Goal: Task Accomplishment & Management: Manage account settings

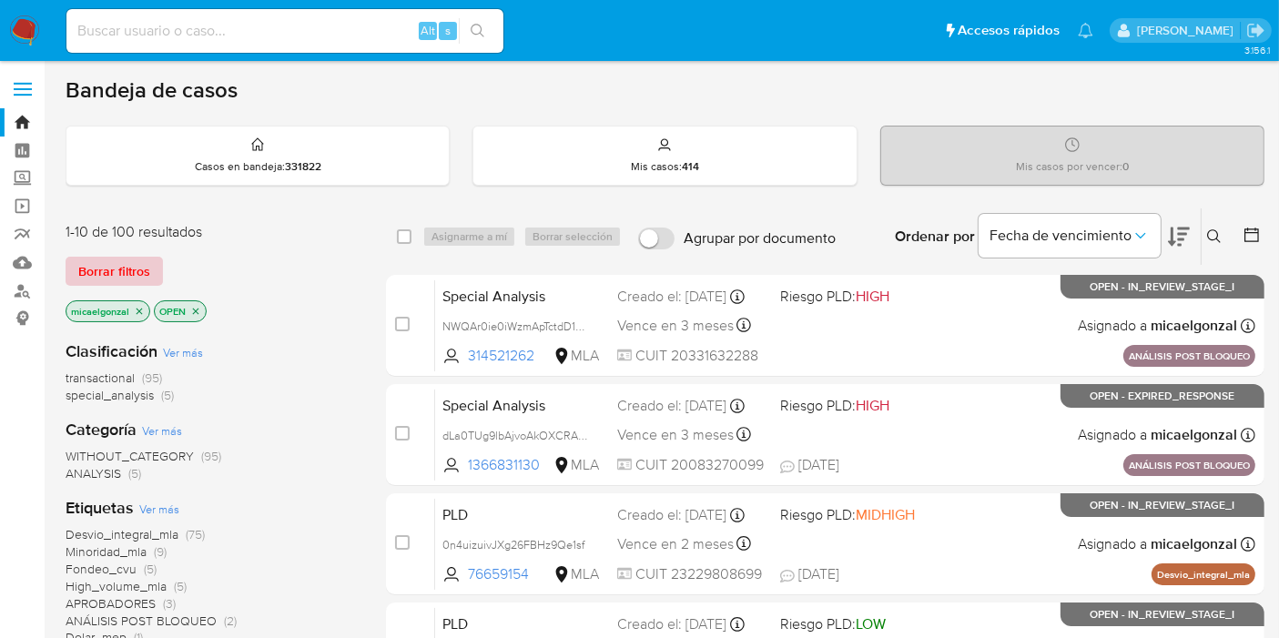
click at [137, 264] on span "Borrar filtros" at bounding box center [114, 271] width 72 height 25
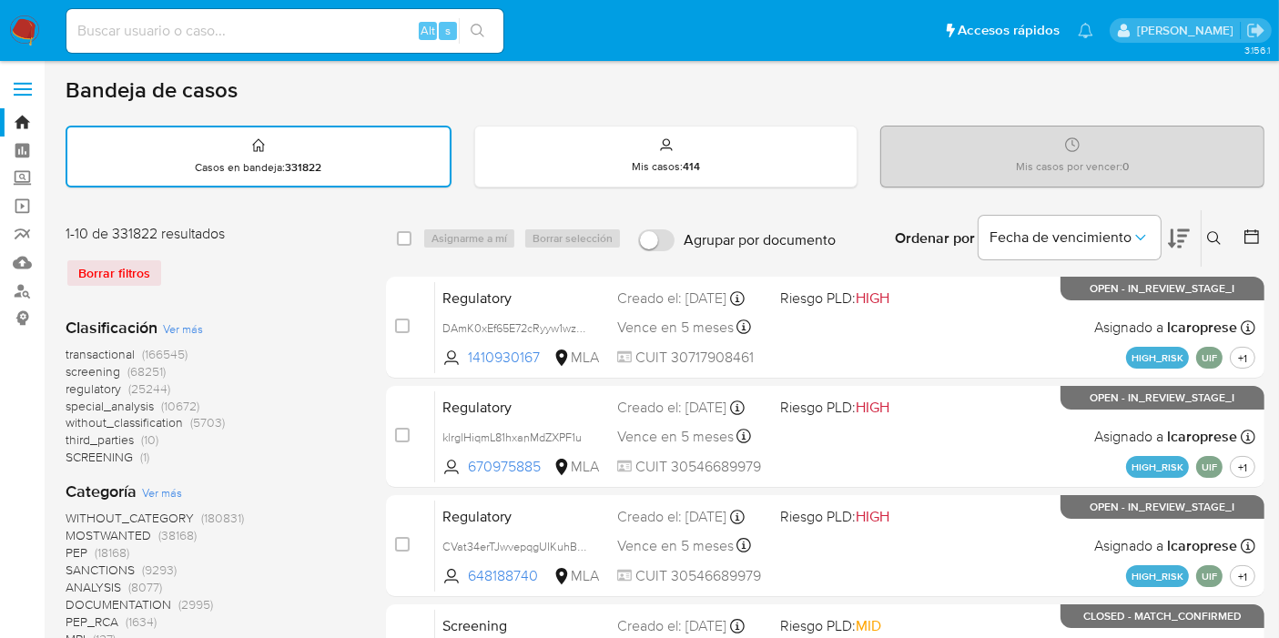
click at [1215, 238] on icon at bounding box center [1214, 238] width 15 height 15
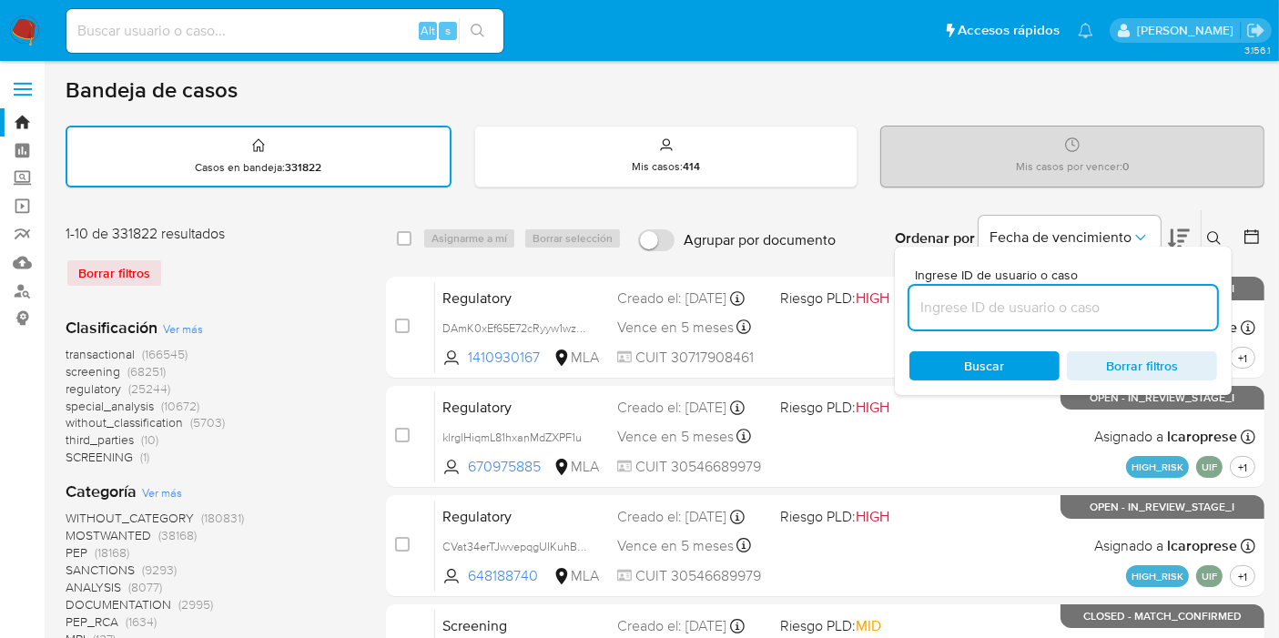
click at [1003, 316] on input at bounding box center [1064, 308] width 308 height 24
type input "ZobVc6420503jQdl7ts8zFP5"
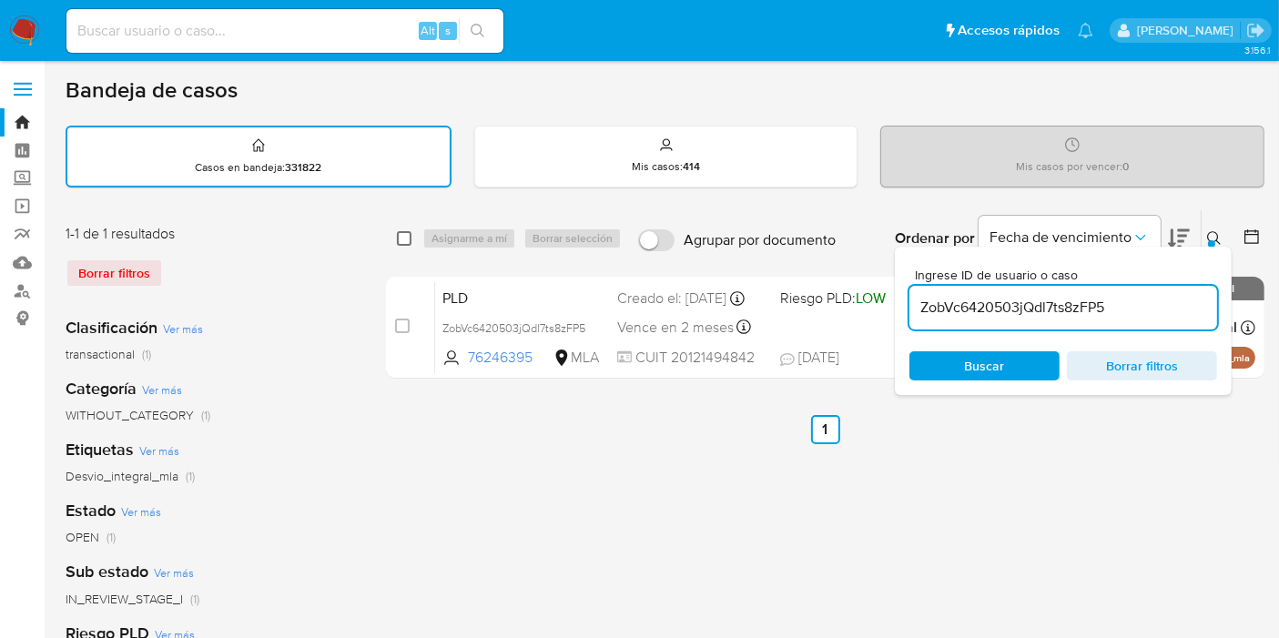
drag, startPoint x: 386, startPoint y: 235, endPoint x: 402, endPoint y: 235, distance: 15.5
click at [398, 235] on div "select-all-cases-checkbox Asignarme a mí Borrar selección Agrupar por documento…" at bounding box center [825, 238] width 879 height 56
click at [402, 235] on input "checkbox" at bounding box center [404, 238] width 15 height 15
checkbox input "true"
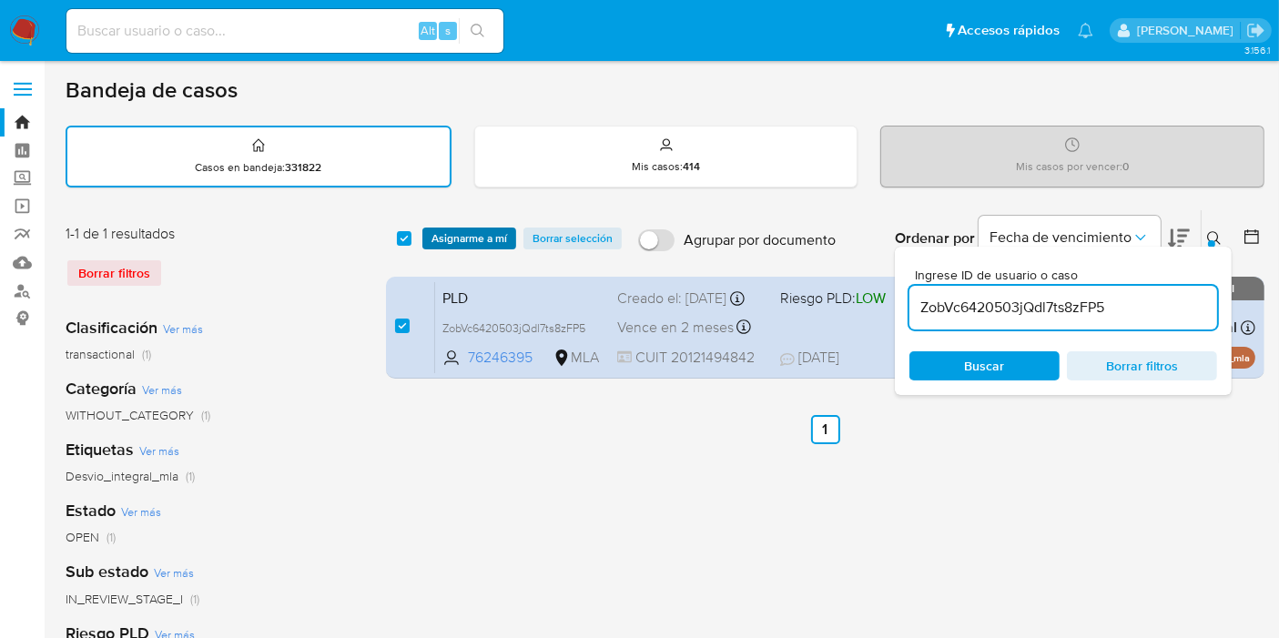
click at [462, 233] on span "Asignarme a mí" at bounding box center [470, 238] width 76 height 18
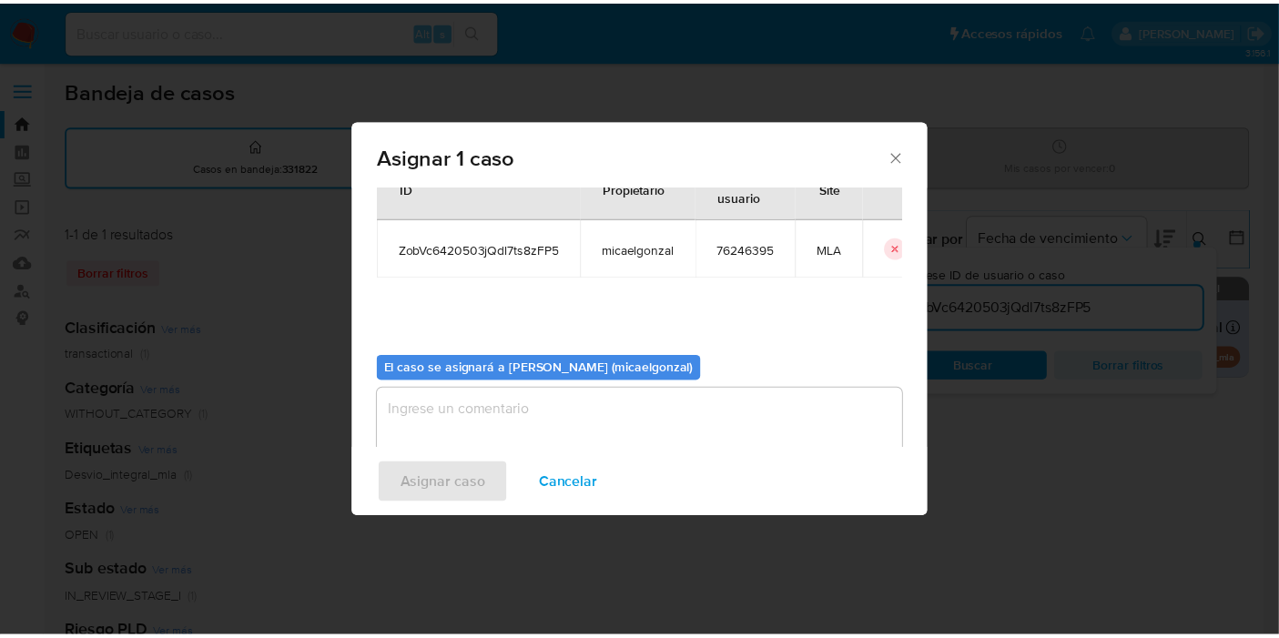
scroll to position [93, 0]
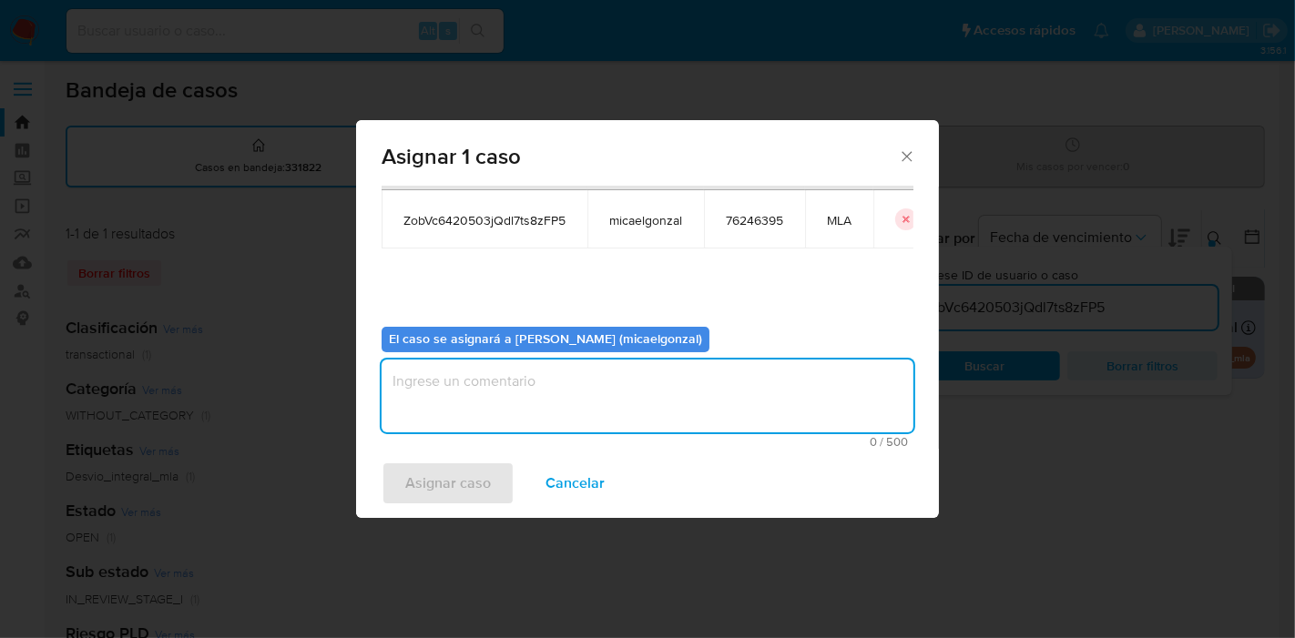
click at [523, 405] on textarea "assign-modal" at bounding box center [648, 396] width 532 height 73
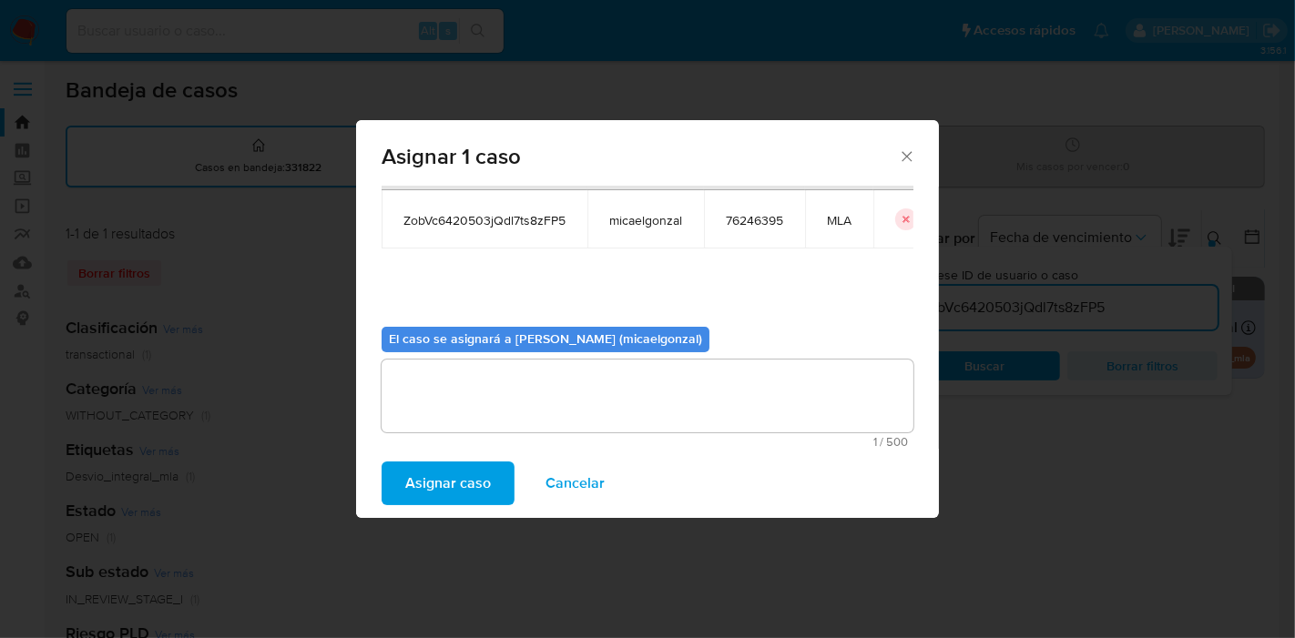
click at [457, 499] on span "Asignar caso" at bounding box center [448, 483] width 86 height 40
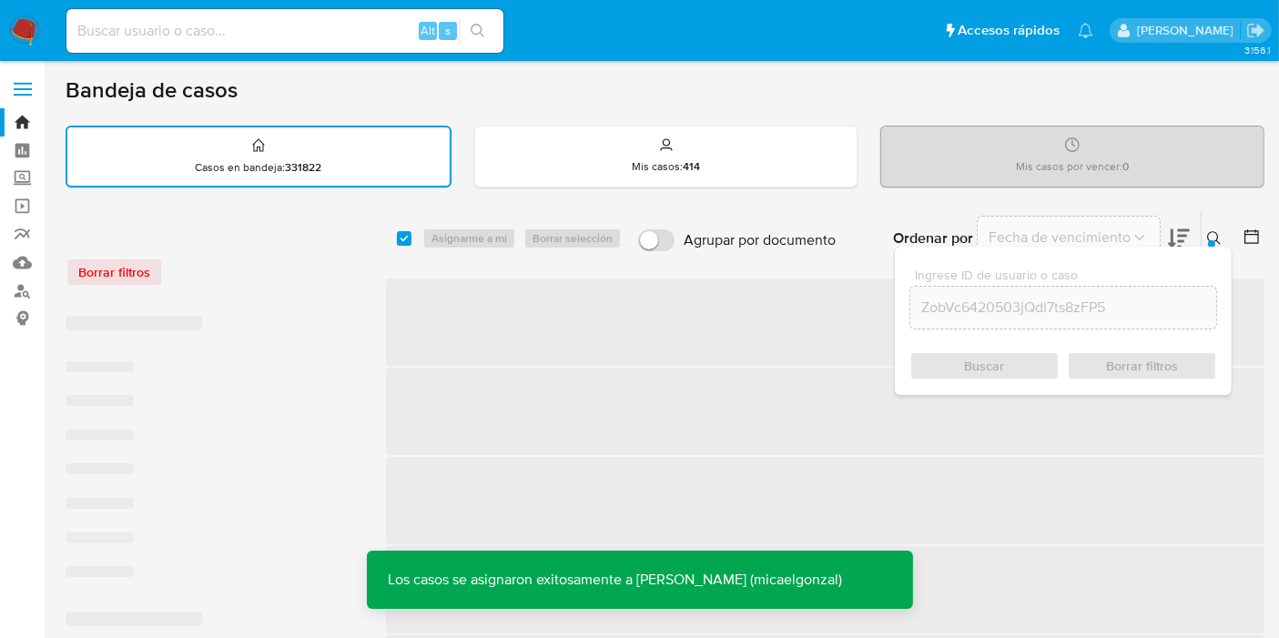
drag, startPoint x: 296, startPoint y: 50, endPoint x: 299, endPoint y: 34, distance: 16.6
click at [295, 45] on div "Alt s" at bounding box center [284, 31] width 437 height 44
click at [299, 33] on input at bounding box center [284, 31] width 437 height 24
paste input "ZobVc6420503jQdl7ts8zFP5"
type input "ZobVc6420503jQdl7ts8zFP5"
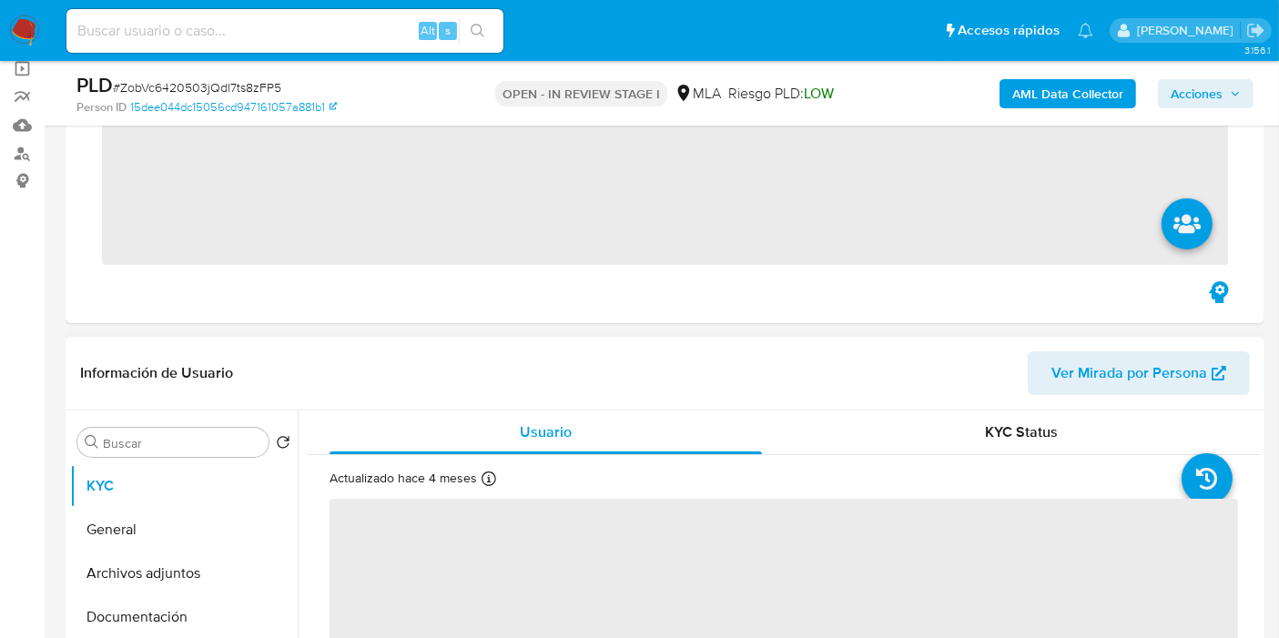
scroll to position [404, 0]
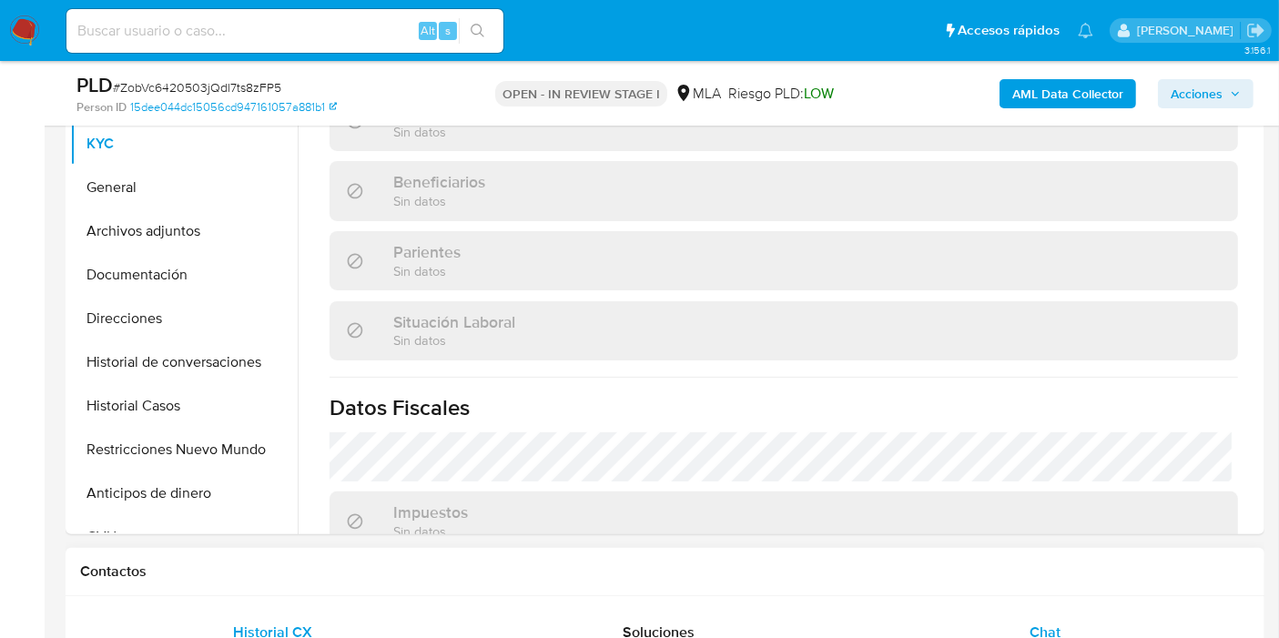
drag, startPoint x: 1057, startPoint y: 626, endPoint x: 1031, endPoint y: 593, distance: 42.1
click at [1057, 626] on span "Chat" at bounding box center [1045, 632] width 31 height 21
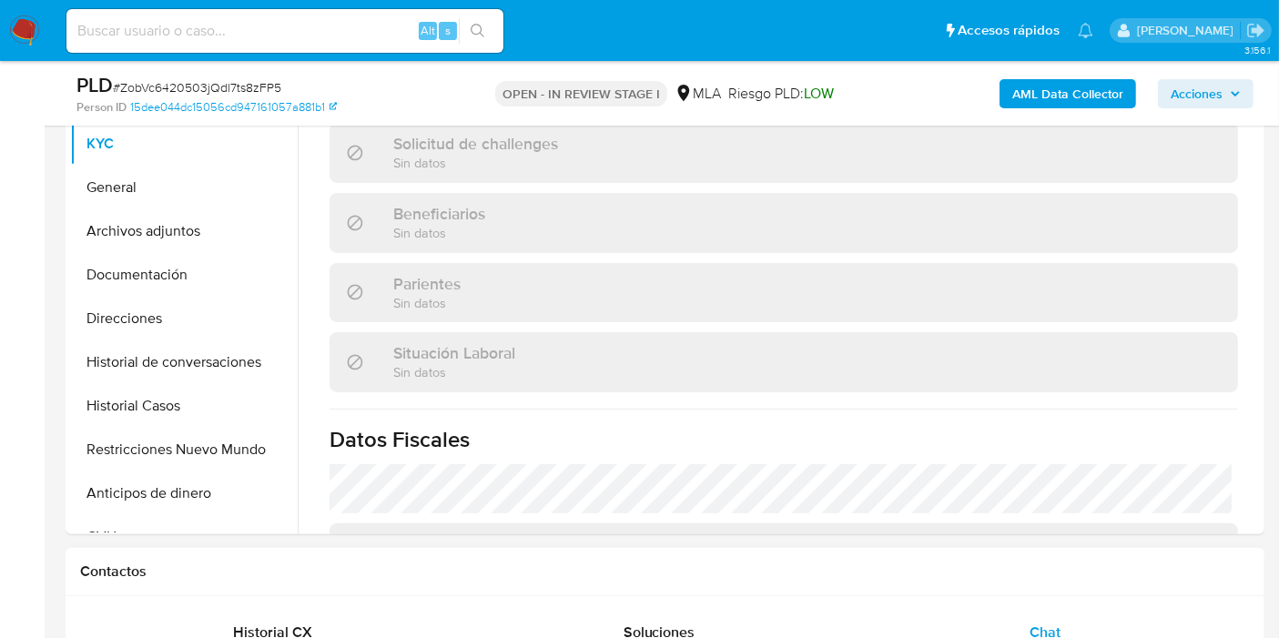
select select "10"
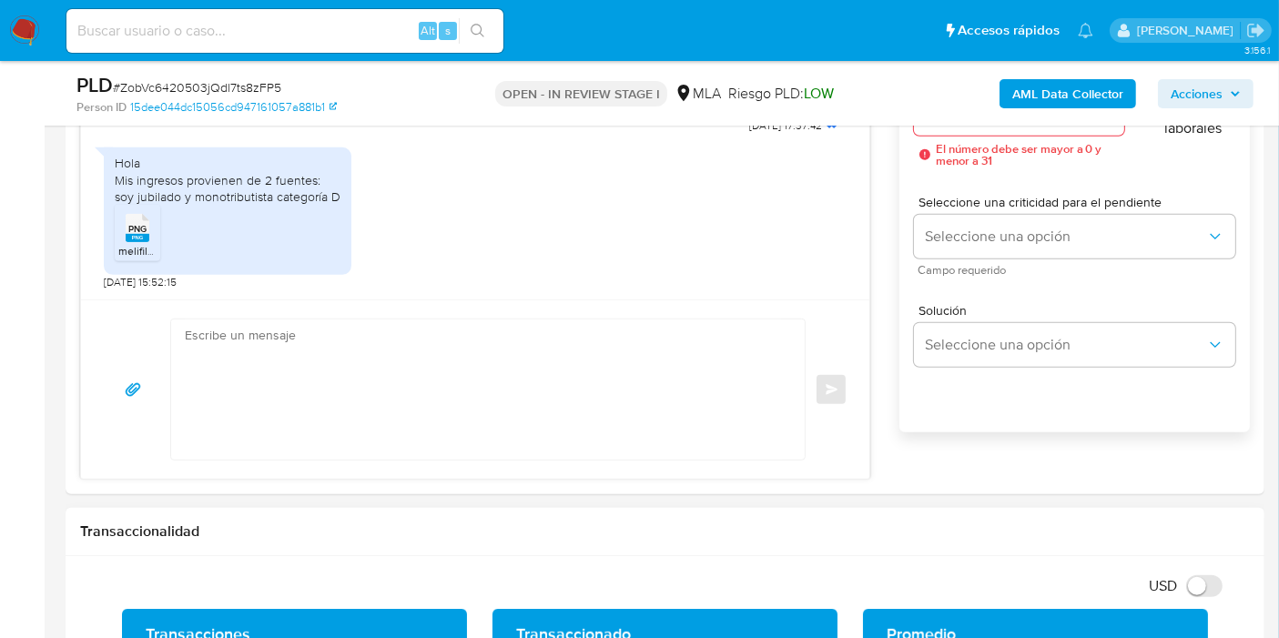
scroll to position [1214, 0]
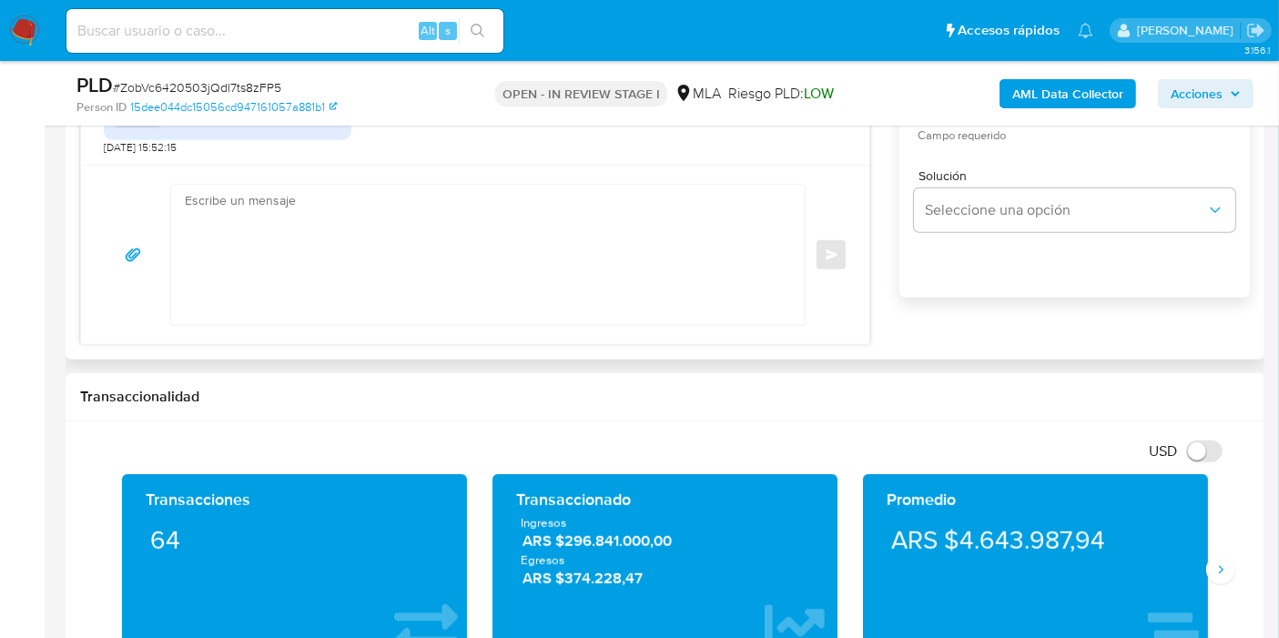
click at [494, 304] on textarea at bounding box center [483, 255] width 597 height 140
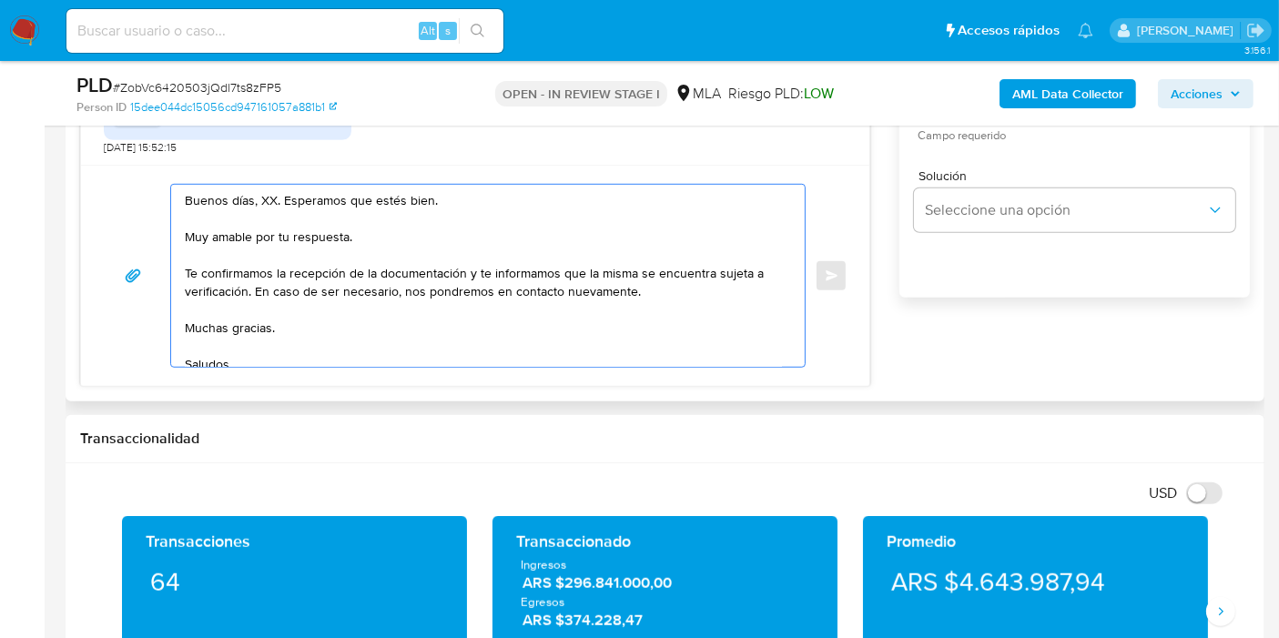
click at [259, 211] on textarea "Buenos días, XX. Esperamos que estés bien. Muy amable por tu respuesta. Te conf…" at bounding box center [483, 276] width 597 height 182
click at [270, 198] on textarea "Buenos días, XX. Esperamos que estés bien. Muy amable por tu respuesta. Te conf…" at bounding box center [483, 276] width 597 height 182
click at [266, 229] on textarea "Buenos días, Cesar. Esperamos que estés bien. Muy amable por tu respuesta. Te c…" at bounding box center [483, 276] width 597 height 182
click at [332, 229] on textarea "Buenos días, Cesar. Esperamos que estés bien. Muy amable por tu respuesta. Te c…" at bounding box center [483, 276] width 597 height 182
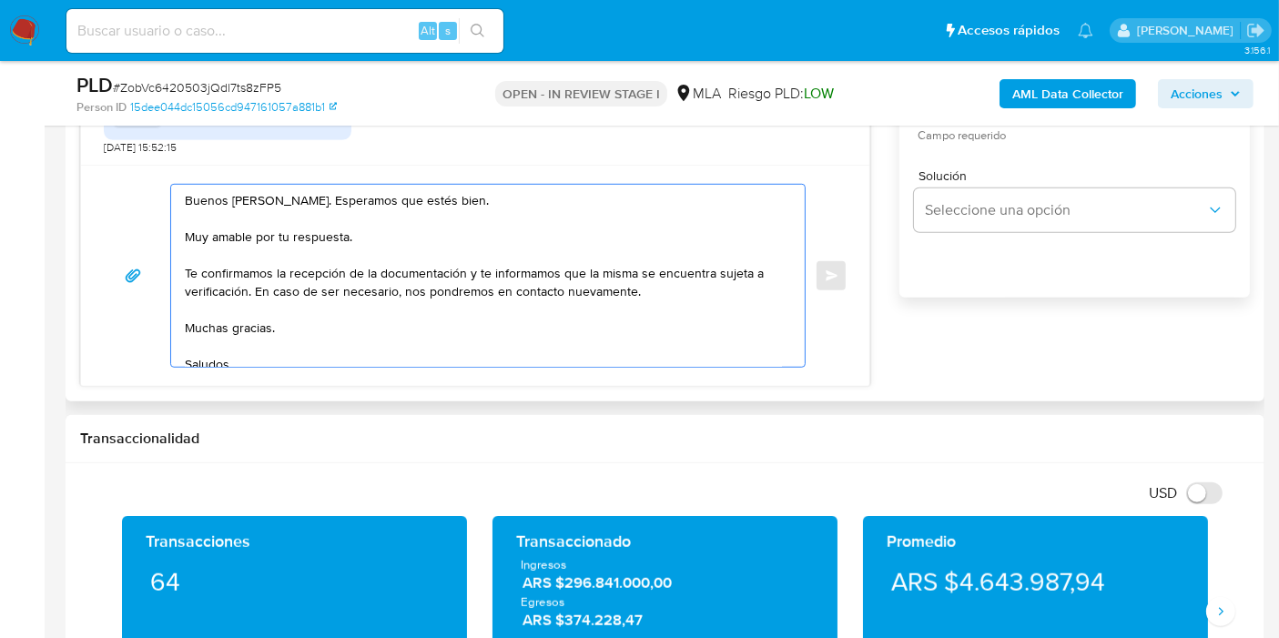
click at [332, 229] on textarea "Buenos días, Cesar. Esperamos que estés bien. Muy amable por tu respuesta. Te c…" at bounding box center [483, 276] width 597 height 182
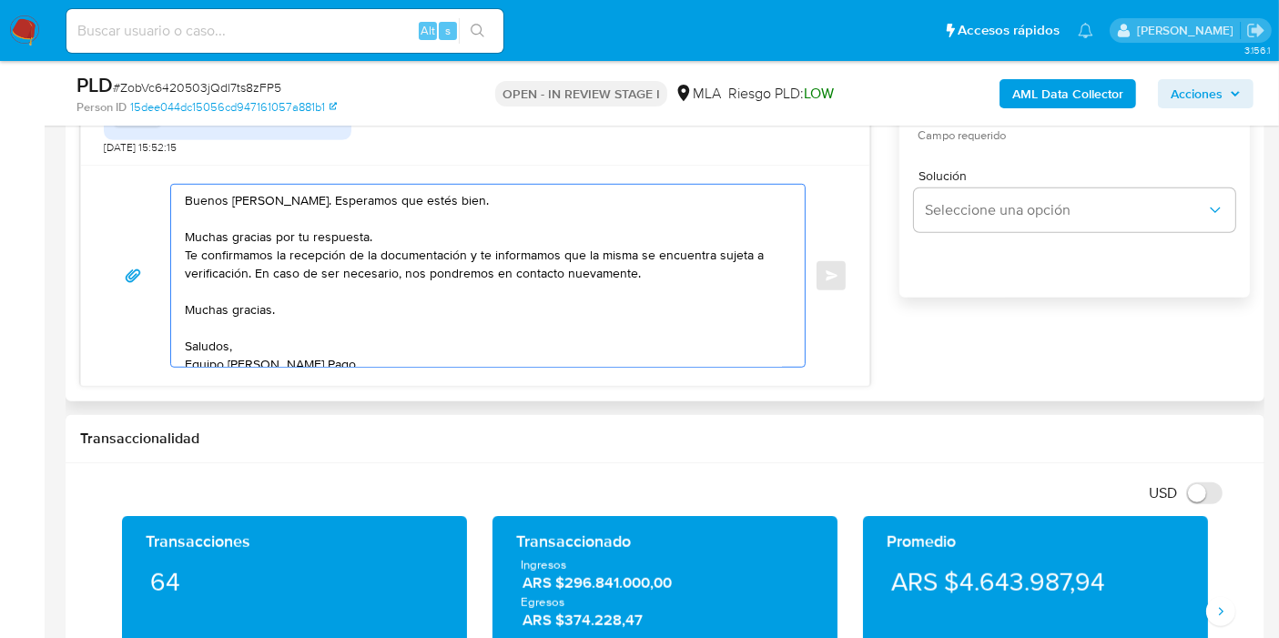
drag, startPoint x: 241, startPoint y: 270, endPoint x: 154, endPoint y: 250, distance: 89.5
click at [154, 250] on div "Buenos días, Cesar. Esperamos que estés bien. Muchas gracias por tu respuesta. …" at bounding box center [475, 276] width 745 height 184
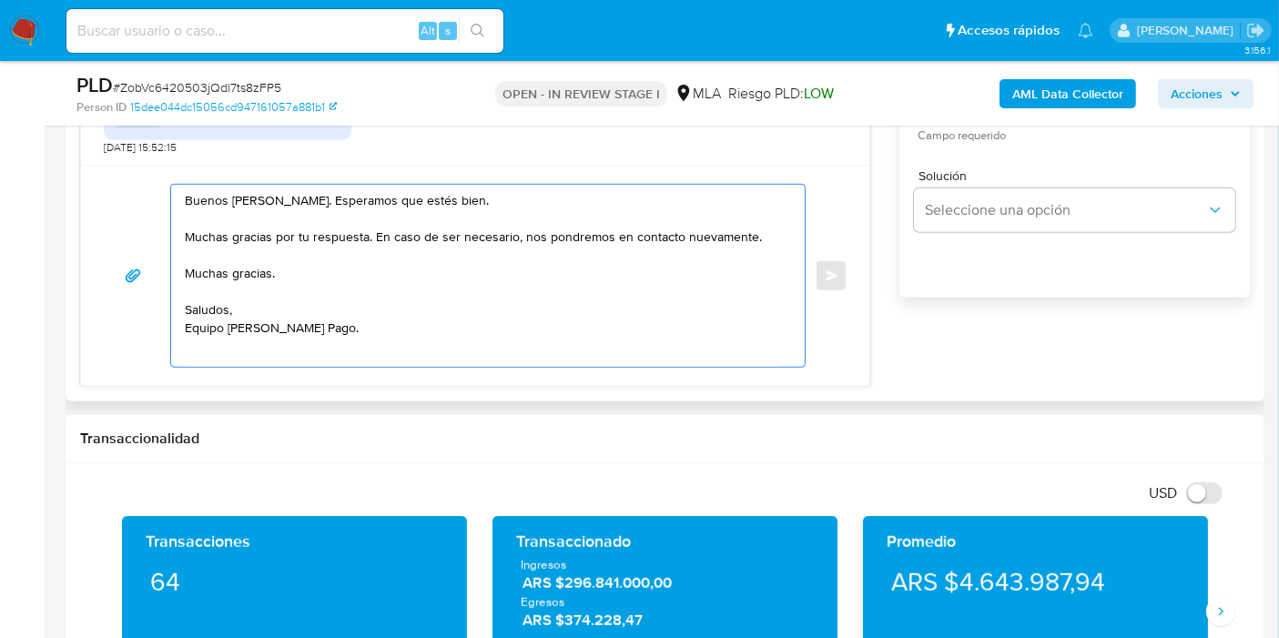
click at [236, 270] on textarea "Buenos días, Cesar. Esperamos que estés bien. Muchas gracias por tu respuesta. …" at bounding box center [483, 276] width 597 height 182
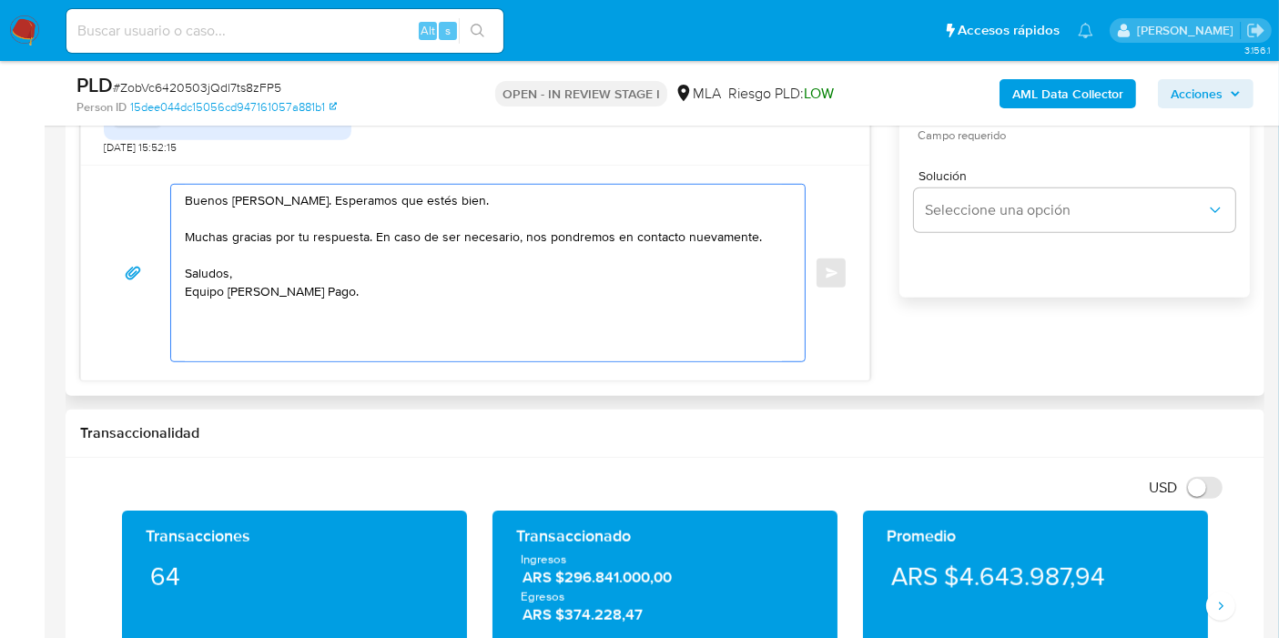
click at [234, 344] on textarea "Buenos días, Cesar. Esperamos que estés bien. Muchas gracias por tu respuesta. …" at bounding box center [483, 273] width 597 height 177
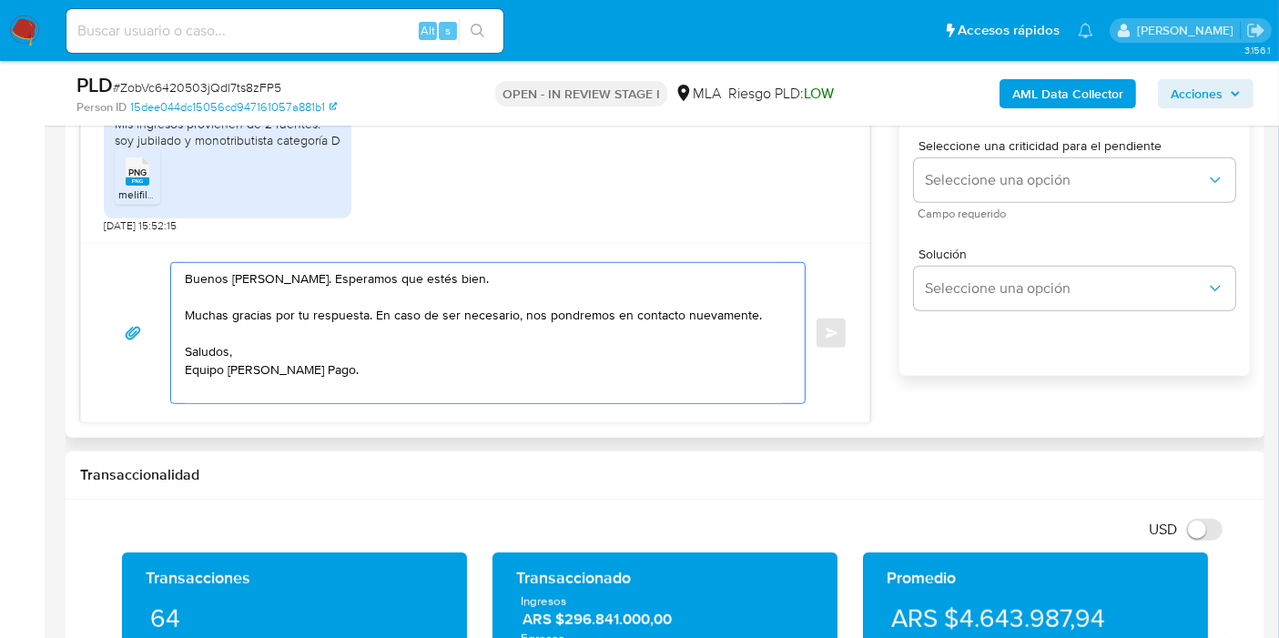
scroll to position [1012, 0]
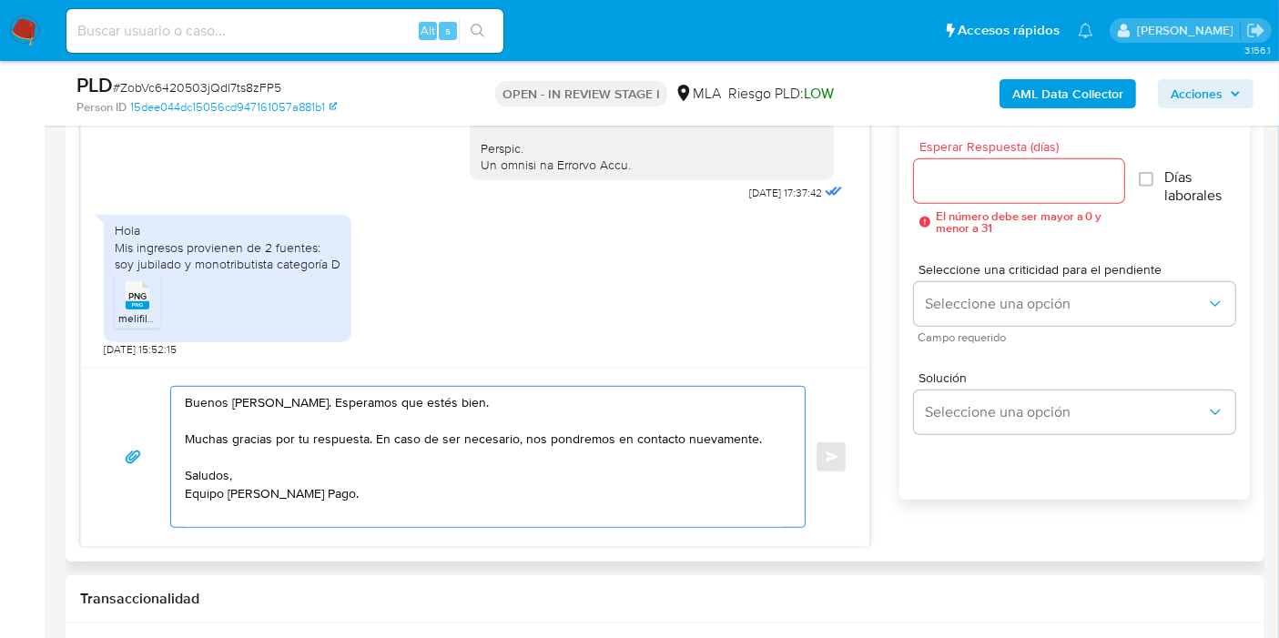
type textarea "Buenos días, Cesar. Esperamos que estés bien. Muchas gracias por tu respuesta. …"
click at [982, 186] on input "Esperar Respuesta (días)" at bounding box center [1019, 181] width 210 height 24
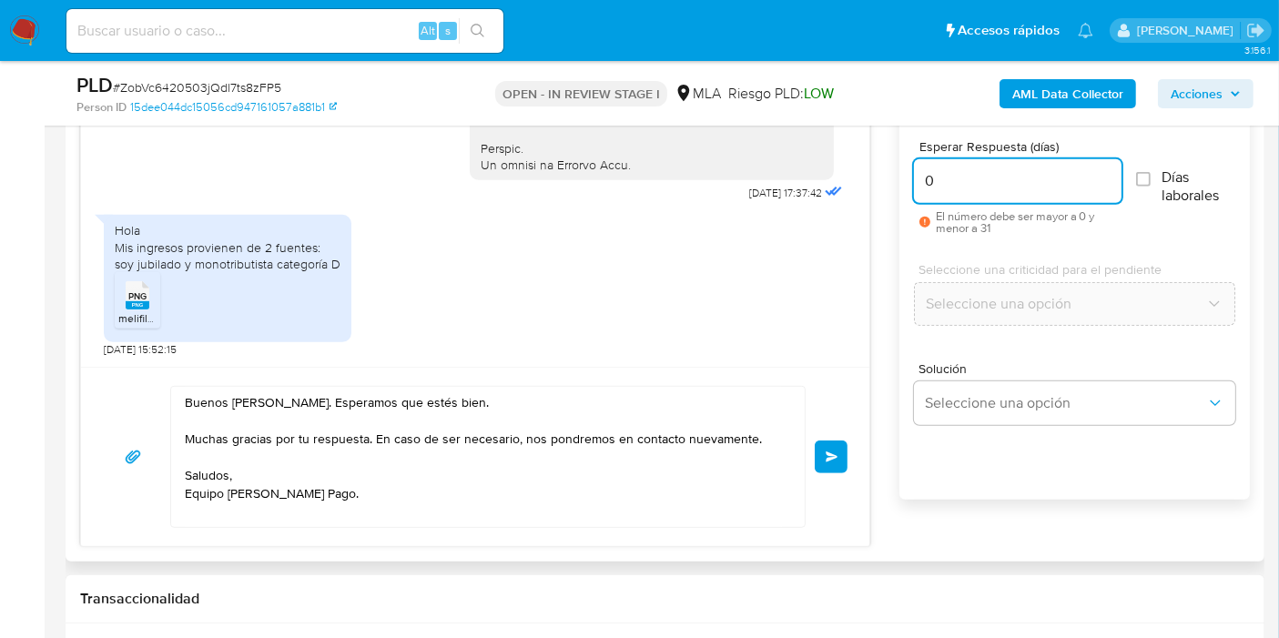
type input "0"
drag, startPoint x: 825, startPoint y: 435, endPoint x: 845, endPoint y: 443, distance: 21.6
click at [833, 438] on div "Buenos días, Cesar. Esperamos que estés bien. Muchas gracias por tu respuesta. …" at bounding box center [475, 457] width 745 height 142
click at [846, 443] on button "Enviar" at bounding box center [831, 457] width 33 height 33
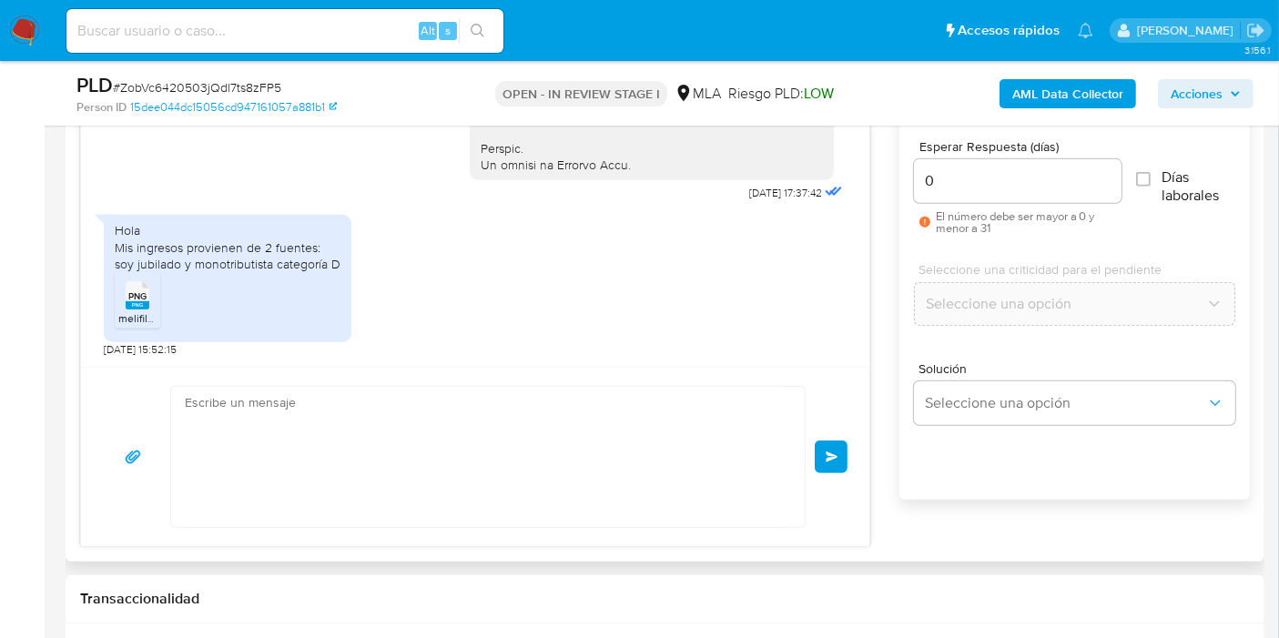
scroll to position [1094, 0]
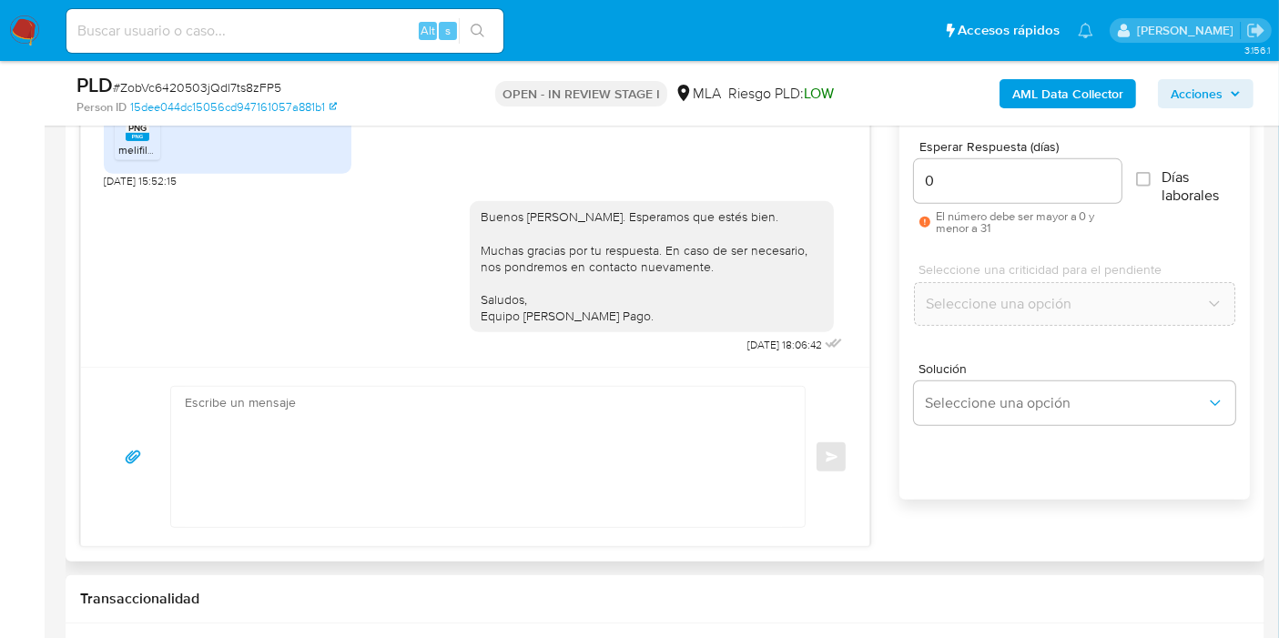
click at [835, 449] on div "Enviar" at bounding box center [475, 457] width 745 height 142
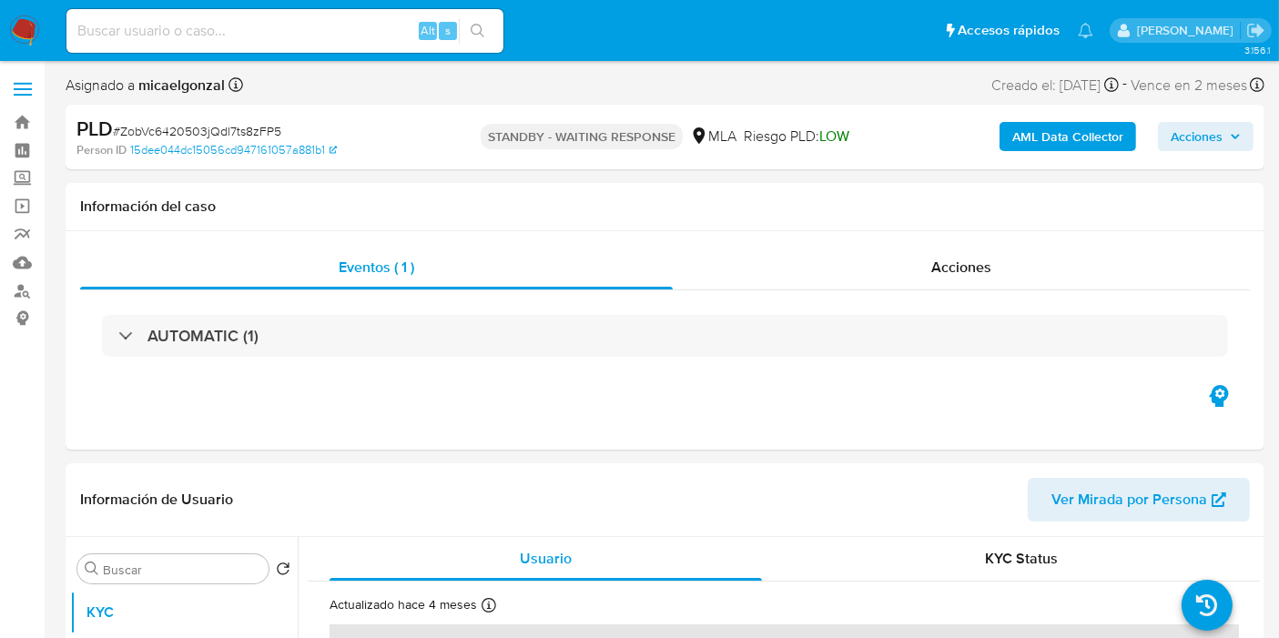
select select "10"
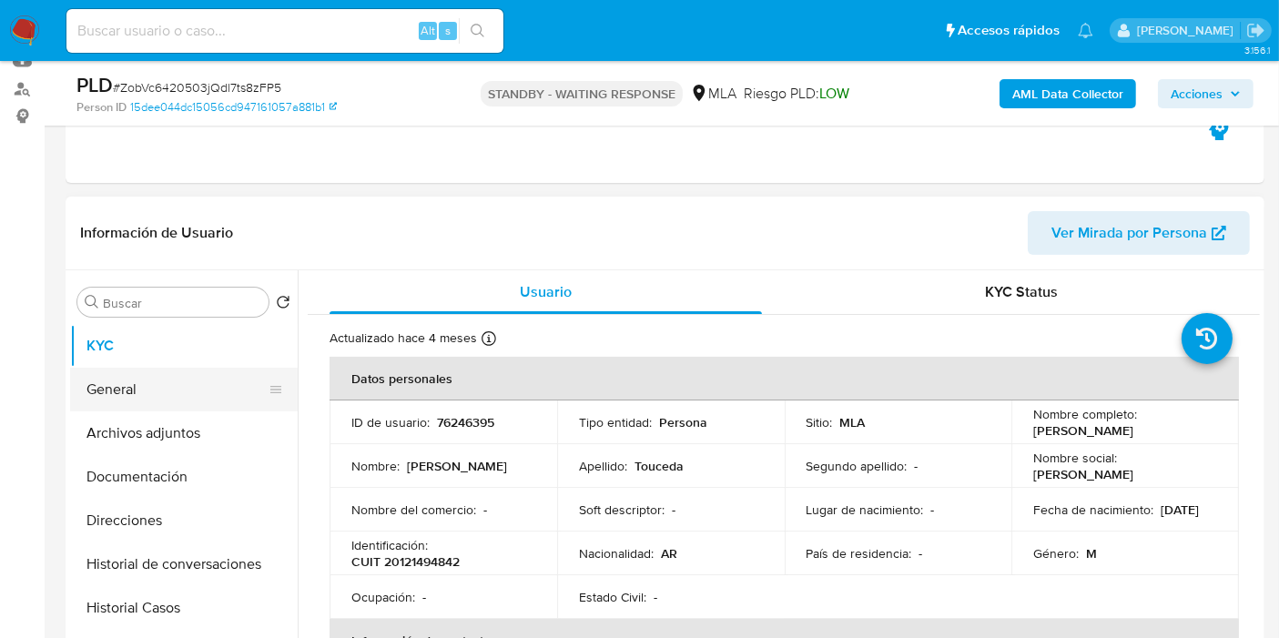
click at [146, 392] on button "General" at bounding box center [176, 390] width 213 height 44
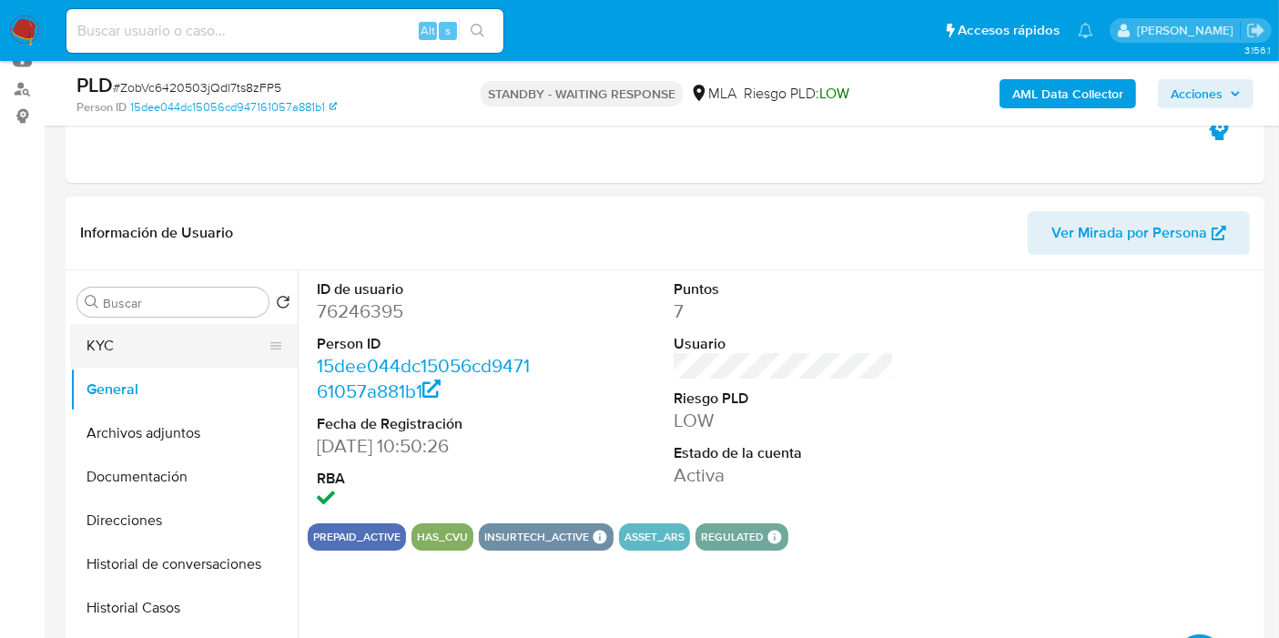
click at [164, 332] on button "KYC" at bounding box center [176, 346] width 213 height 44
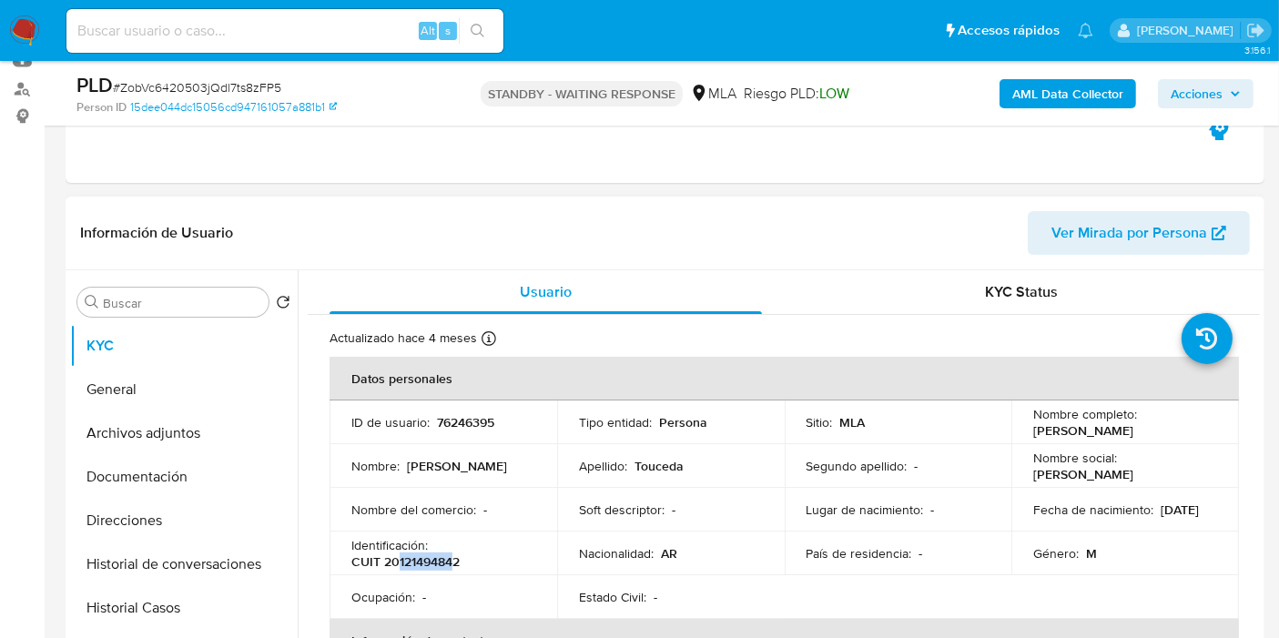
drag, startPoint x: 395, startPoint y: 564, endPoint x: 455, endPoint y: 561, distance: 60.2
click at [455, 561] on p "CUIT 20121494842" at bounding box center [405, 562] width 108 height 16
copy p "12149484"
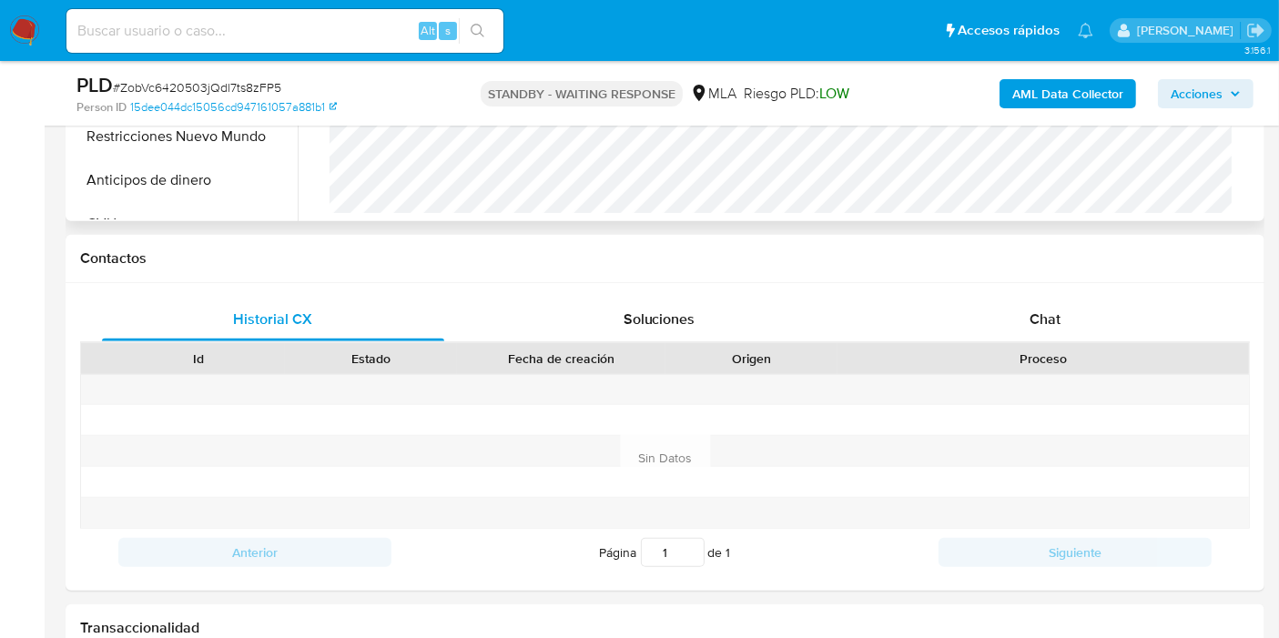
scroll to position [809, 0]
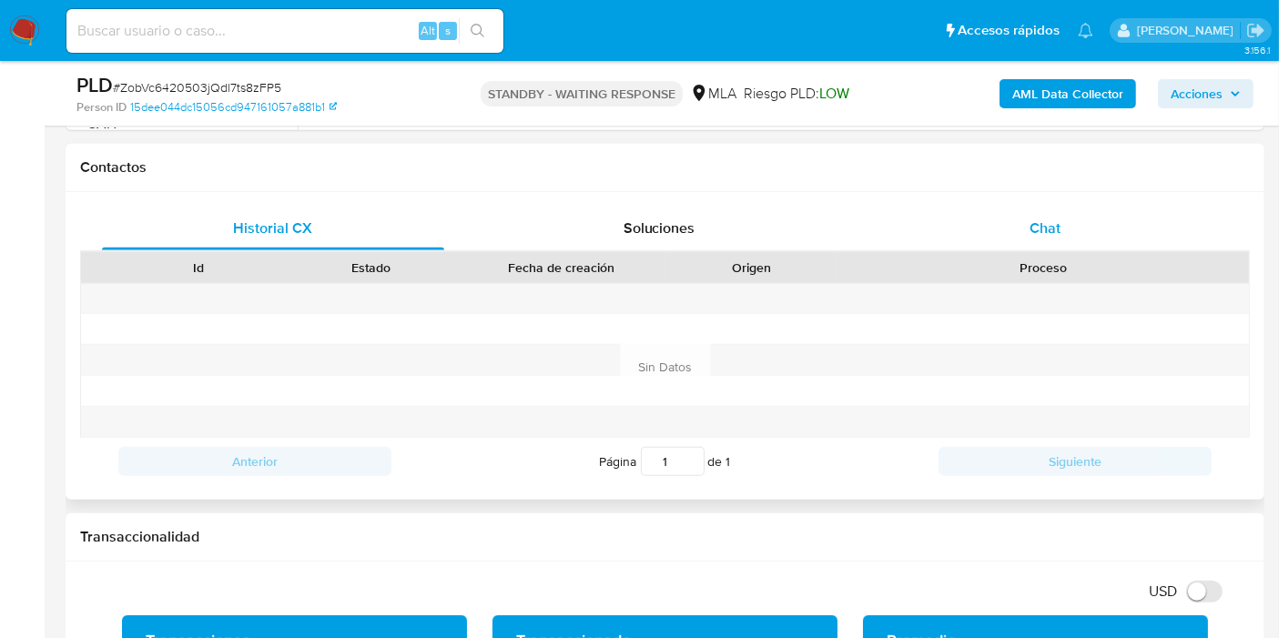
click at [1056, 219] on span "Chat" at bounding box center [1045, 228] width 31 height 21
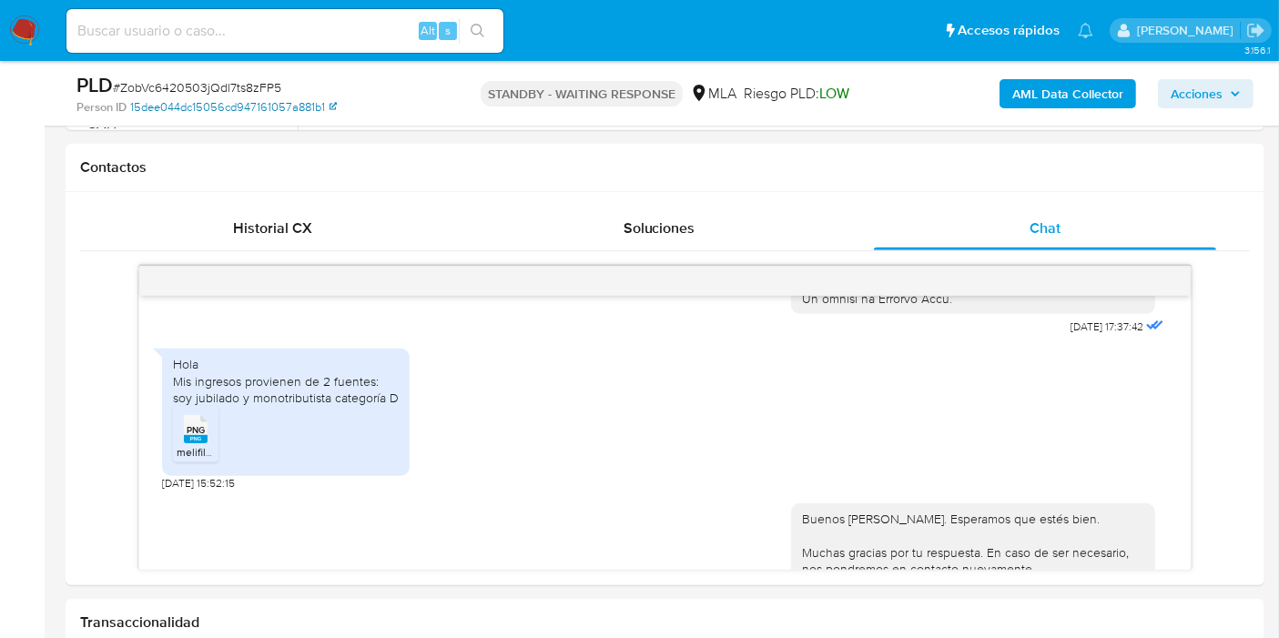
scroll to position [993, 0]
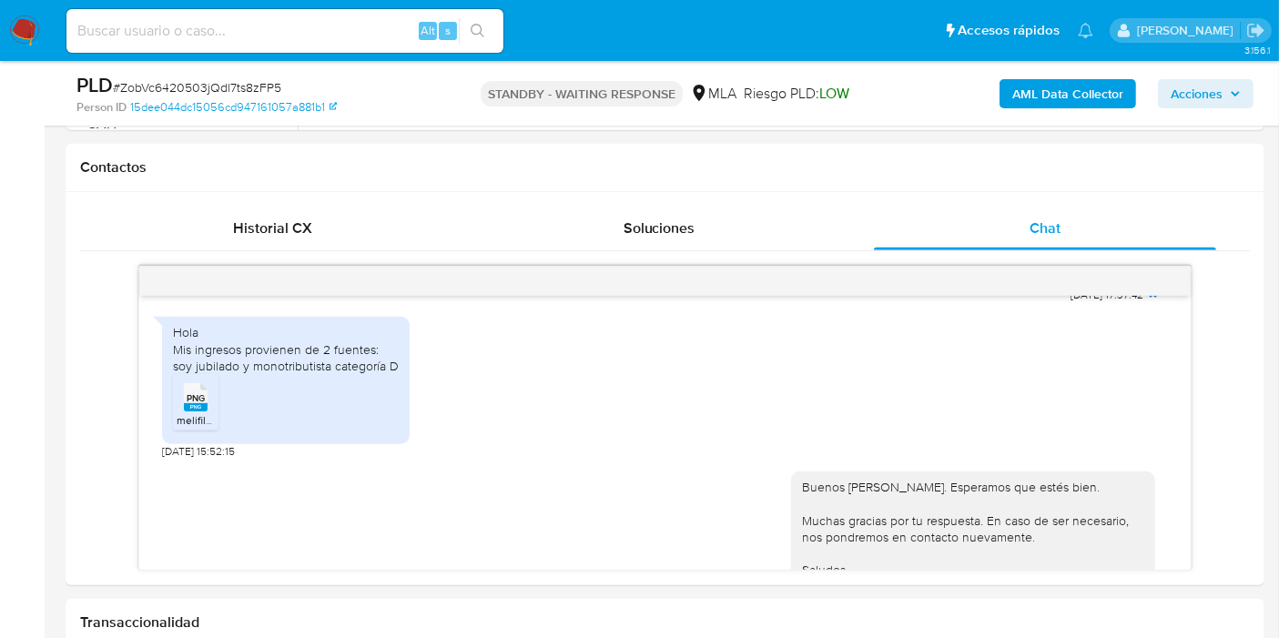
click at [245, 83] on span "# ZobVc6420503jQdl7ts8zFP5" at bounding box center [197, 87] width 168 height 18
copy span "ZobVc6420503jQdl7ts8zFP5"
click at [16, 19] on img at bounding box center [24, 30] width 31 height 31
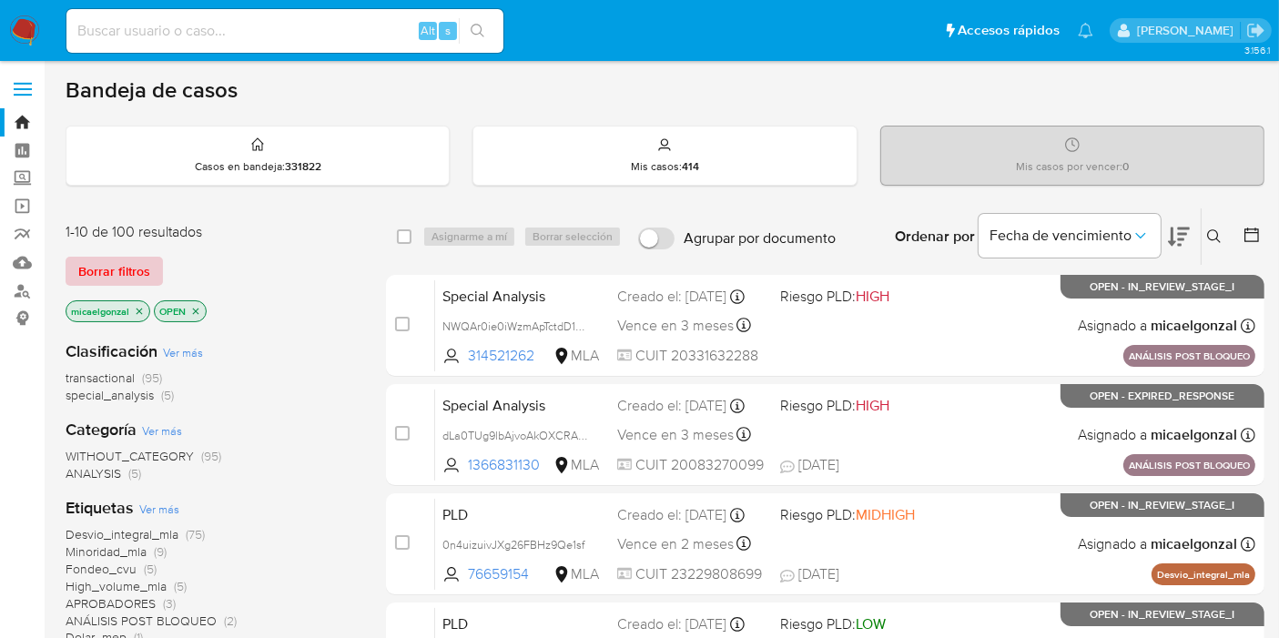
drag, startPoint x: 121, startPoint y: 290, endPoint x: 127, endPoint y: 261, distance: 28.9
click at [121, 290] on div "1-10 de 100 resultados Borrar filtros micaelgonzal OPEN" at bounding box center [211, 274] width 291 height 104
click at [127, 261] on span "Borrar filtros" at bounding box center [114, 271] width 72 height 25
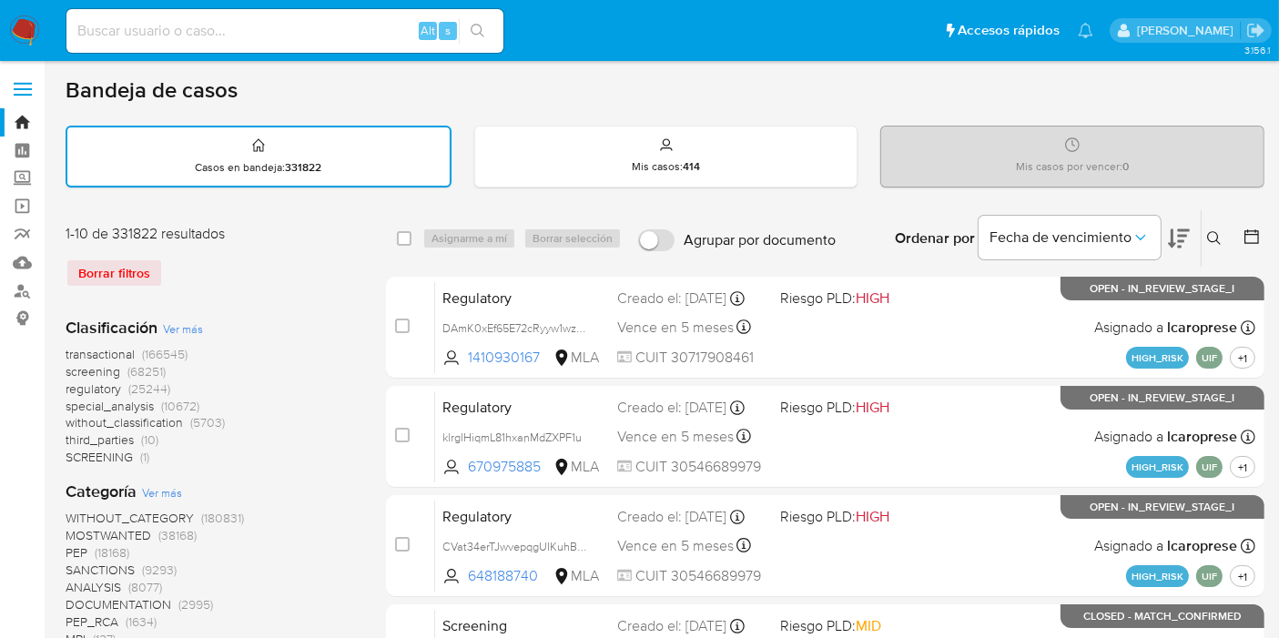
click at [1203, 248] on div "Ingrese ID de usuario o caso Buscar Borrar filtros" at bounding box center [1216, 238] width 31 height 56
click at [1209, 246] on button at bounding box center [1217, 239] width 30 height 22
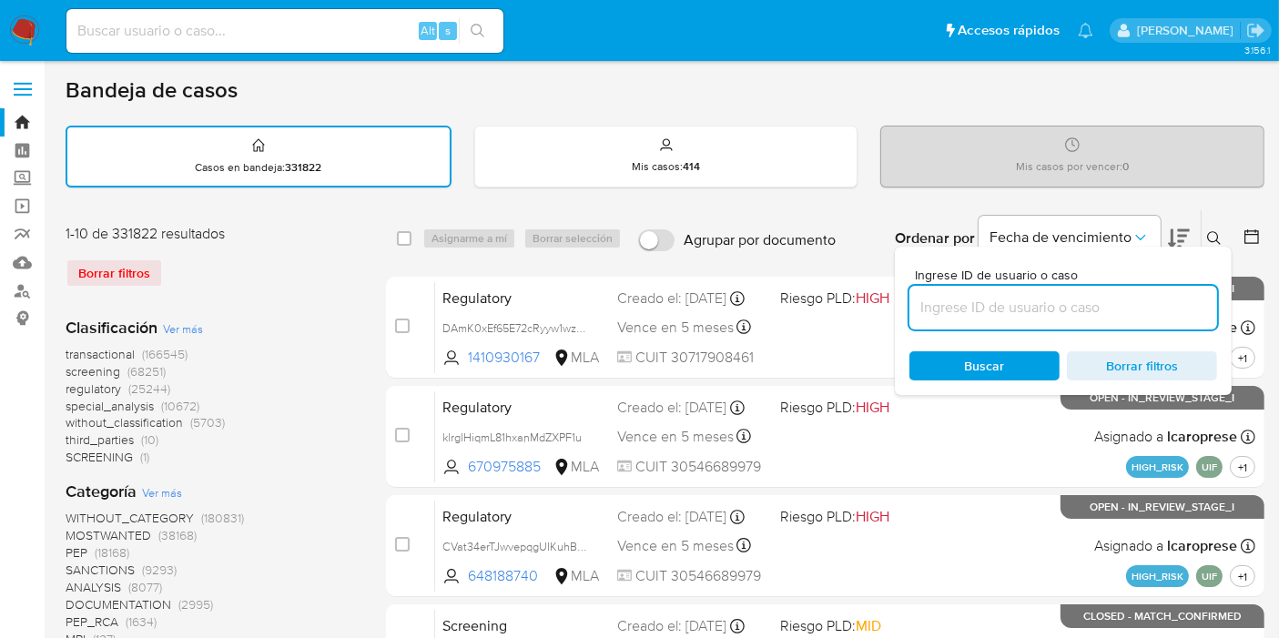
click at [1115, 301] on input at bounding box center [1064, 308] width 308 height 24
type input "ZobVc6420503jQdl7ts8zFP5"
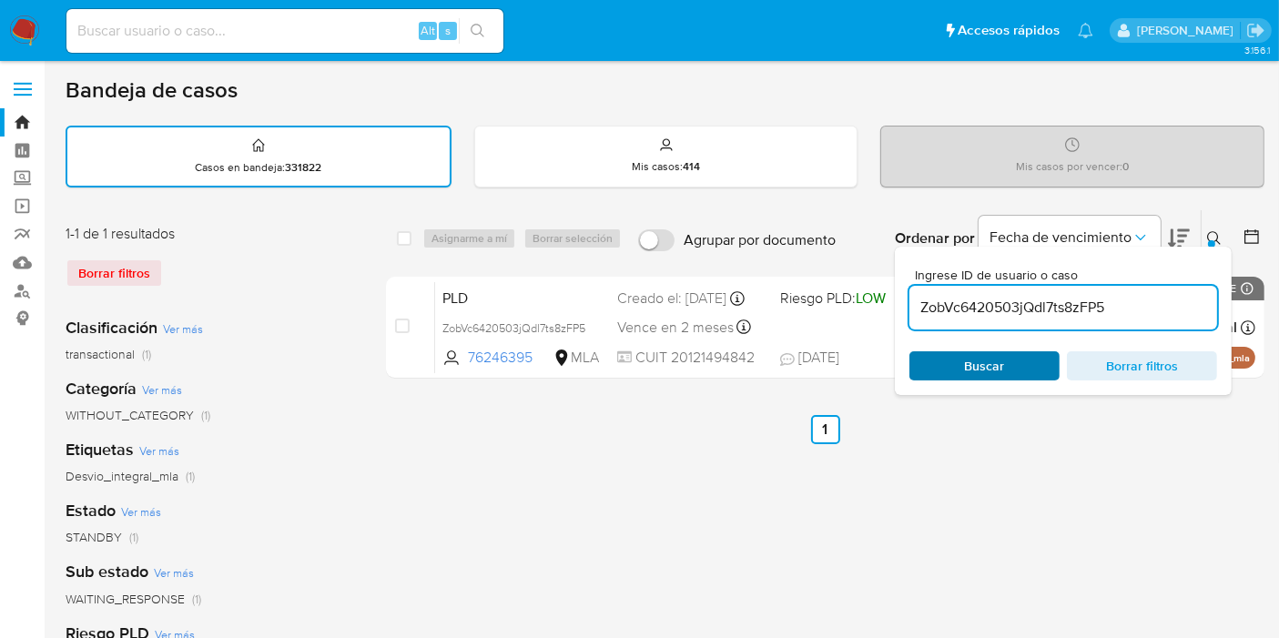
drag, startPoint x: 939, startPoint y: 395, endPoint x: 965, endPoint y: 370, distance: 36.7
click at [957, 381] on div "select-all-cases-checkbox Asignarme a mí Borrar selección Agrupar por documento…" at bounding box center [825, 608] width 879 height 799
click at [965, 370] on span "Buscar" at bounding box center [985, 365] width 40 height 29
click at [406, 234] on input "checkbox" at bounding box center [404, 238] width 15 height 15
checkbox input "true"
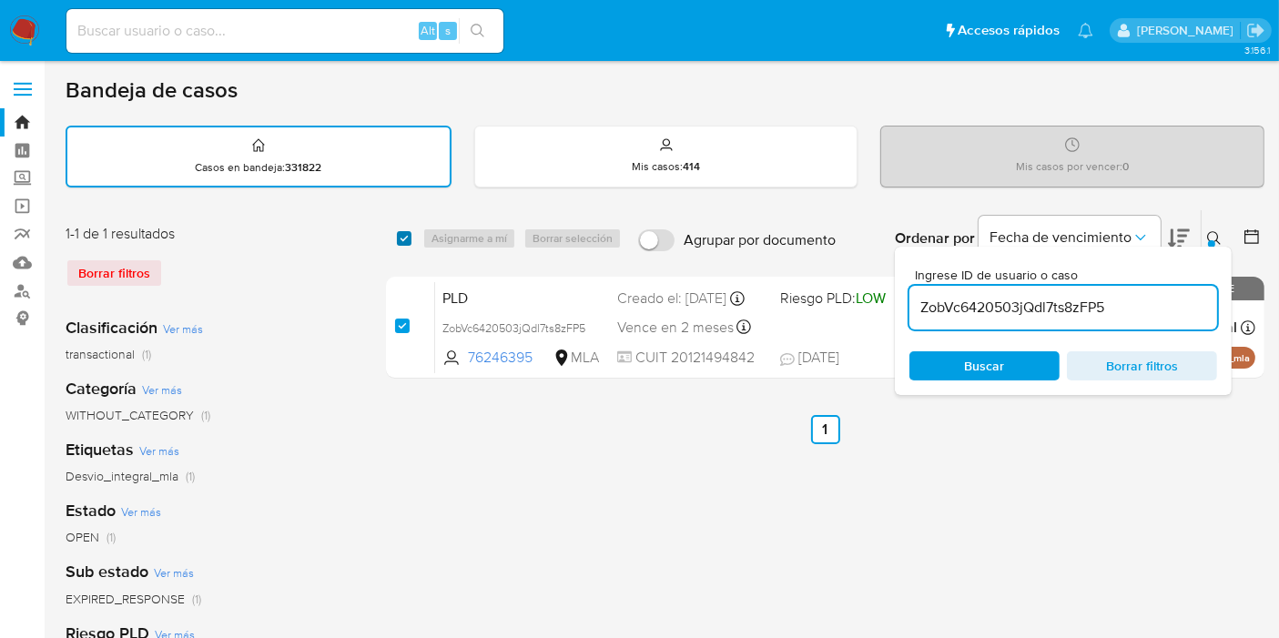
checkbox input "true"
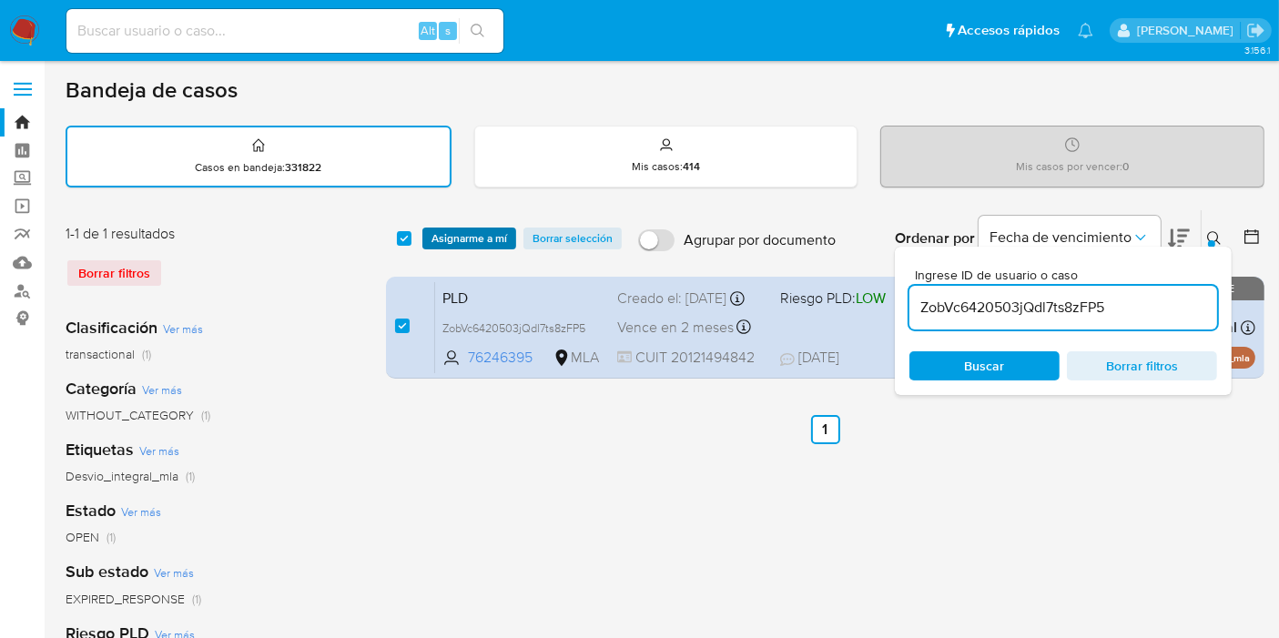
click at [443, 235] on span "Asignarme a mí" at bounding box center [470, 238] width 76 height 18
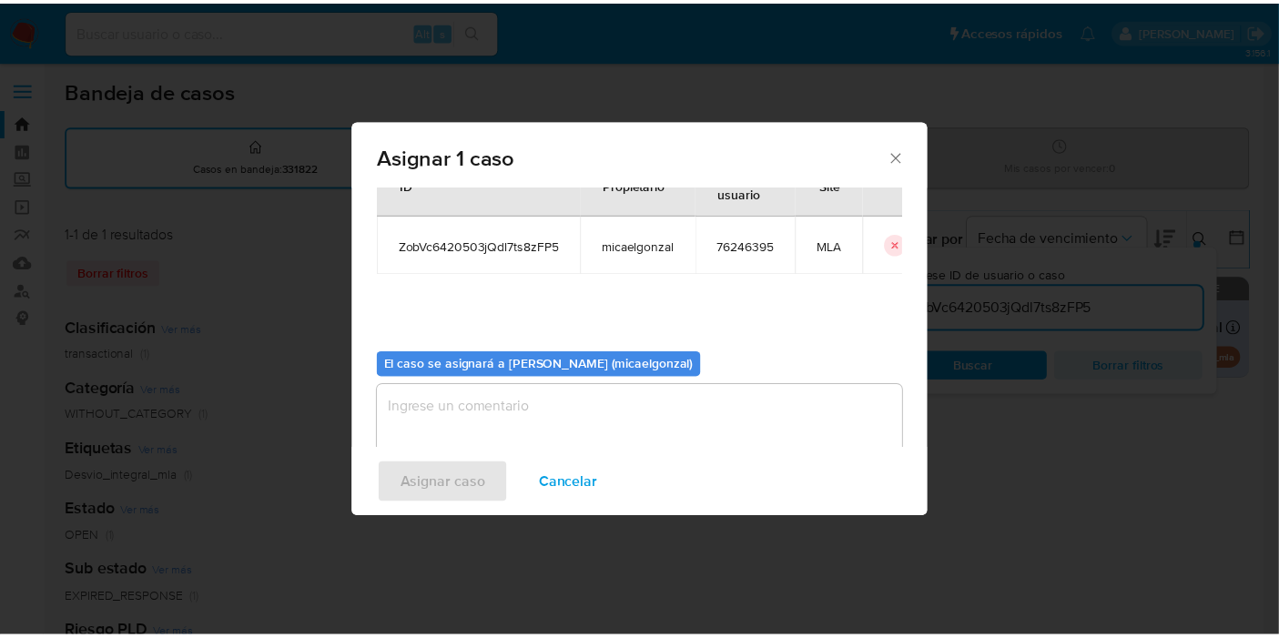
scroll to position [93, 0]
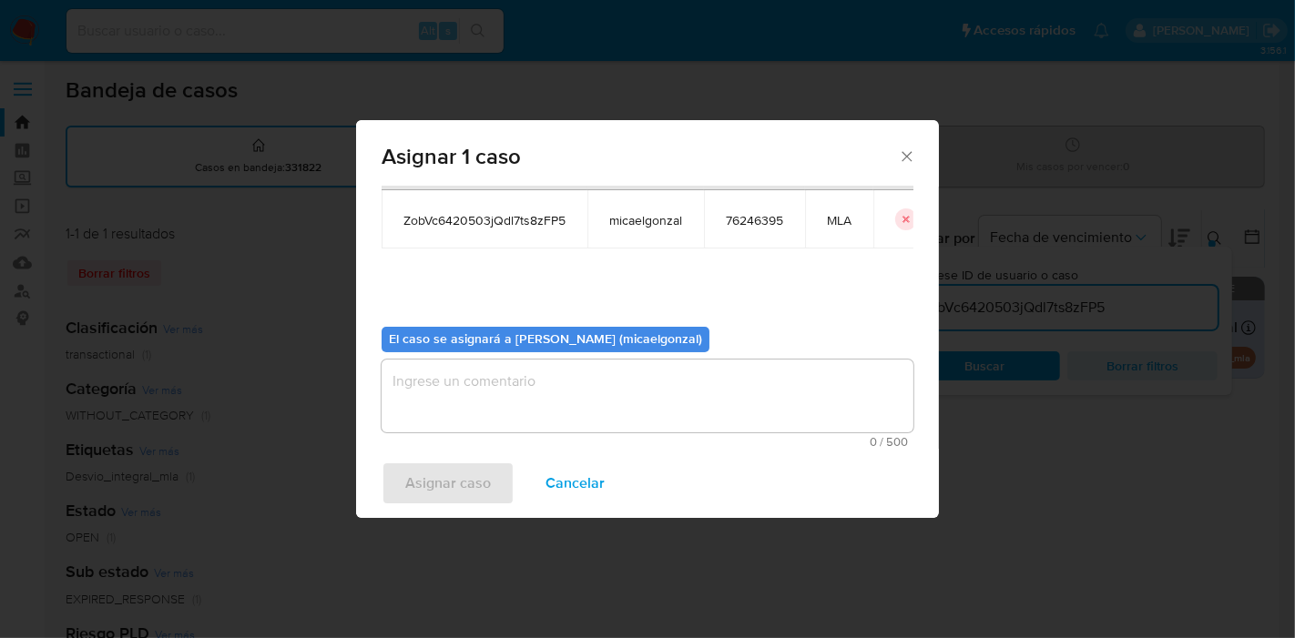
click at [556, 371] on textarea "assign-modal" at bounding box center [648, 396] width 532 height 73
click at [461, 480] on span "Asignar caso" at bounding box center [448, 483] width 86 height 40
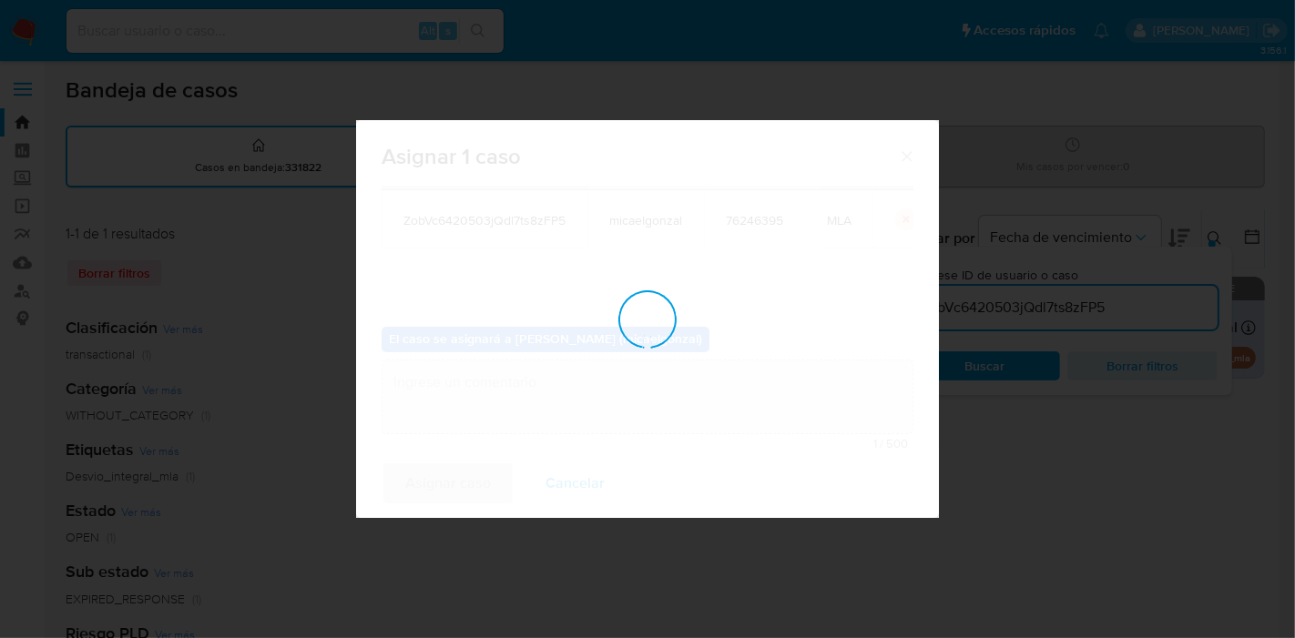
checkbox input "false"
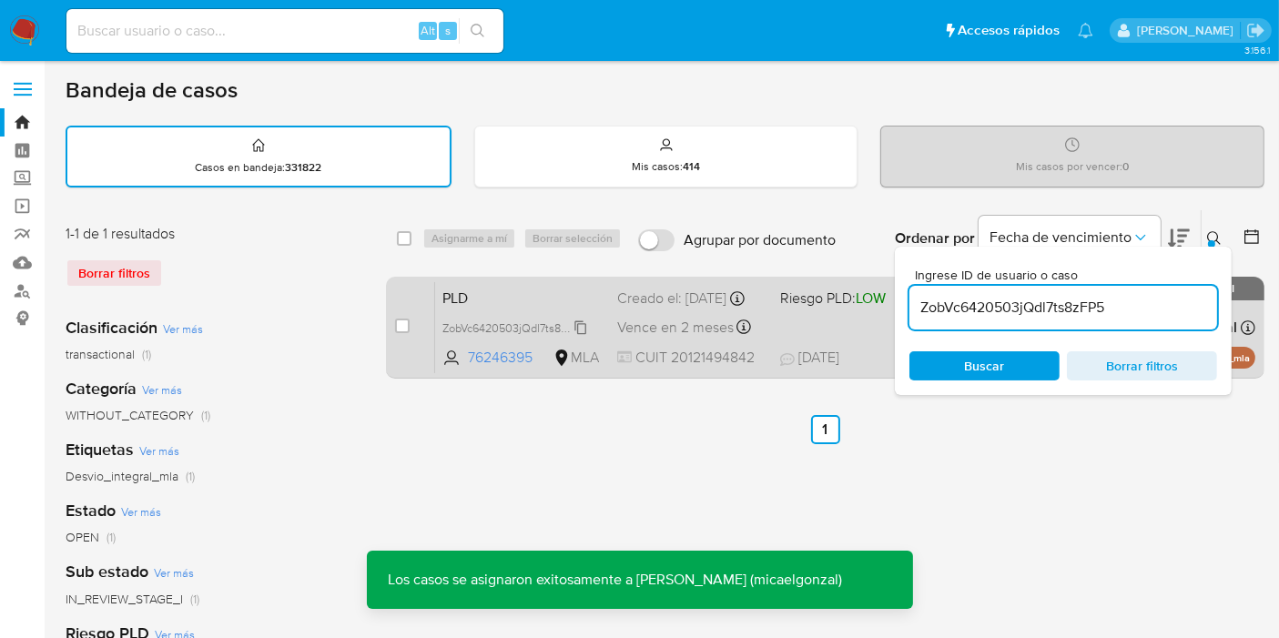
click at [513, 337] on span "ZobVc6420503jQdl7ts8zFP5" at bounding box center [514, 327] width 143 height 20
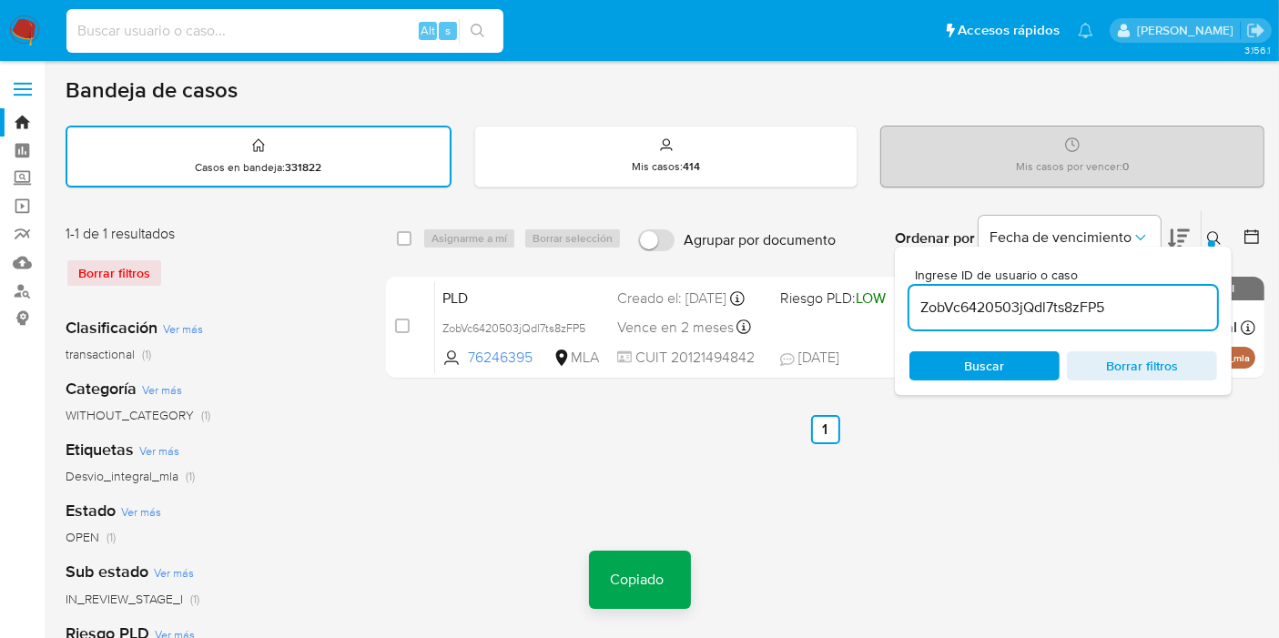
click at [138, 38] on input at bounding box center [284, 31] width 437 height 24
paste input "ZobVc6420503jQdl7ts8zFP5"
type input "ZobVc6420503jQdl7ts8zFP5"
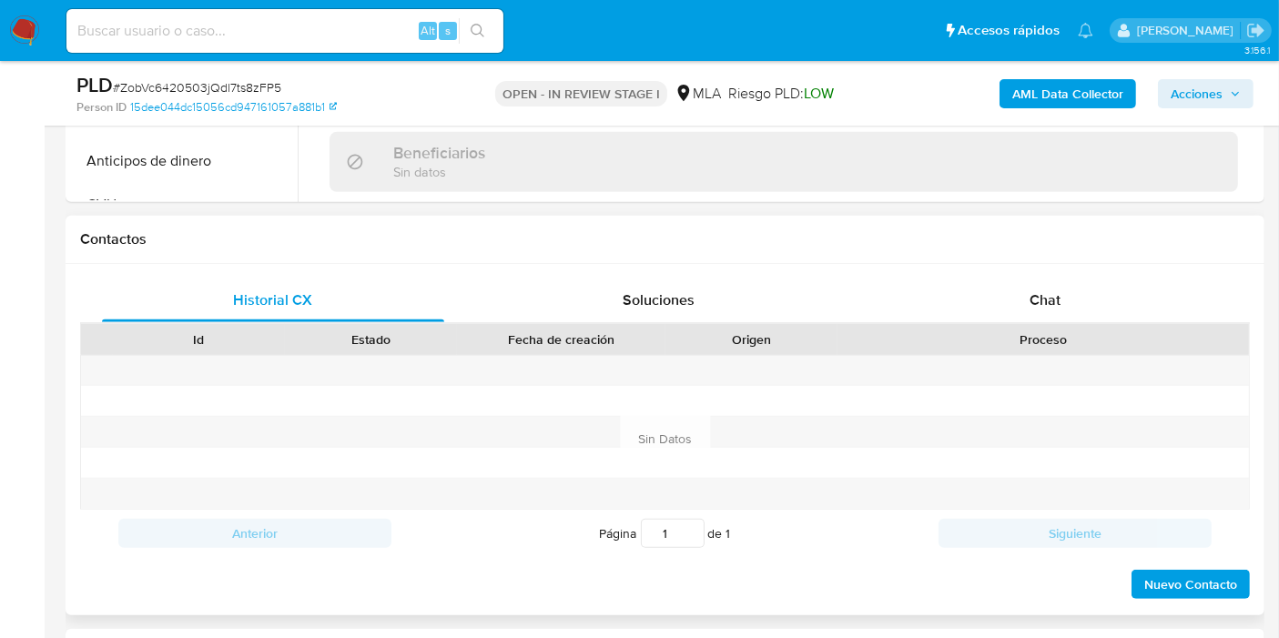
scroll to position [809, 0]
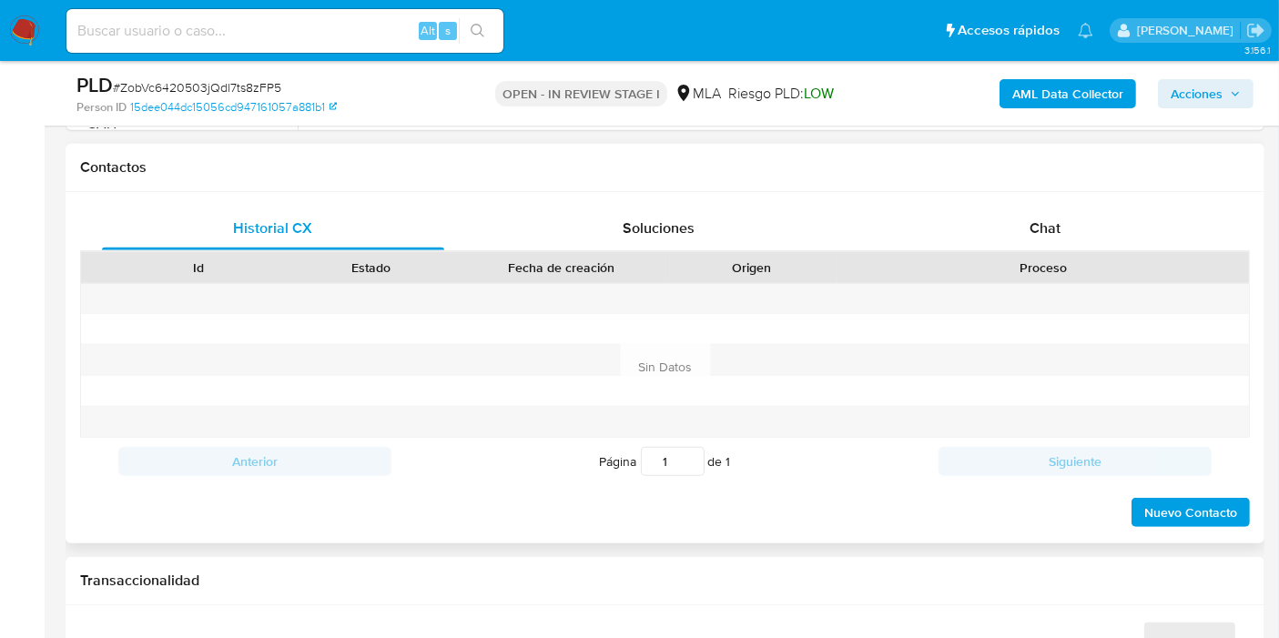
click at [1097, 198] on div "Historial CX Soluciones Chat Id Estado Fecha de creación Origen Proceso Anterio…" at bounding box center [665, 367] width 1199 height 351
click at [1090, 219] on div "Chat" at bounding box center [1045, 229] width 342 height 44
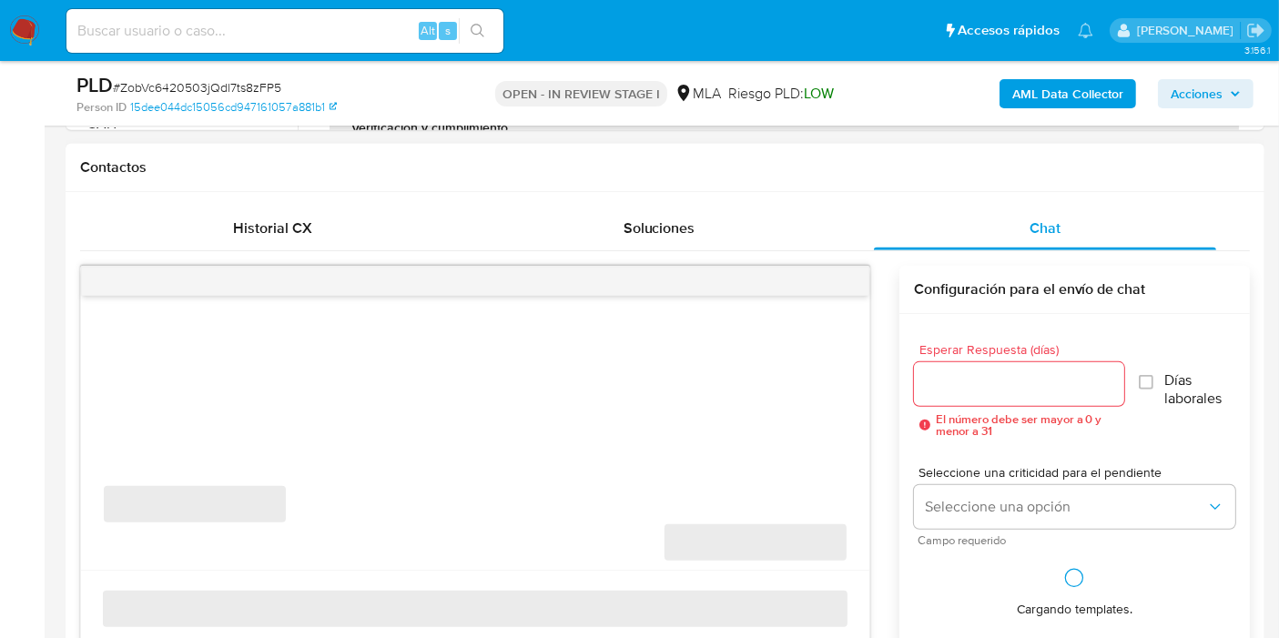
select select "10"
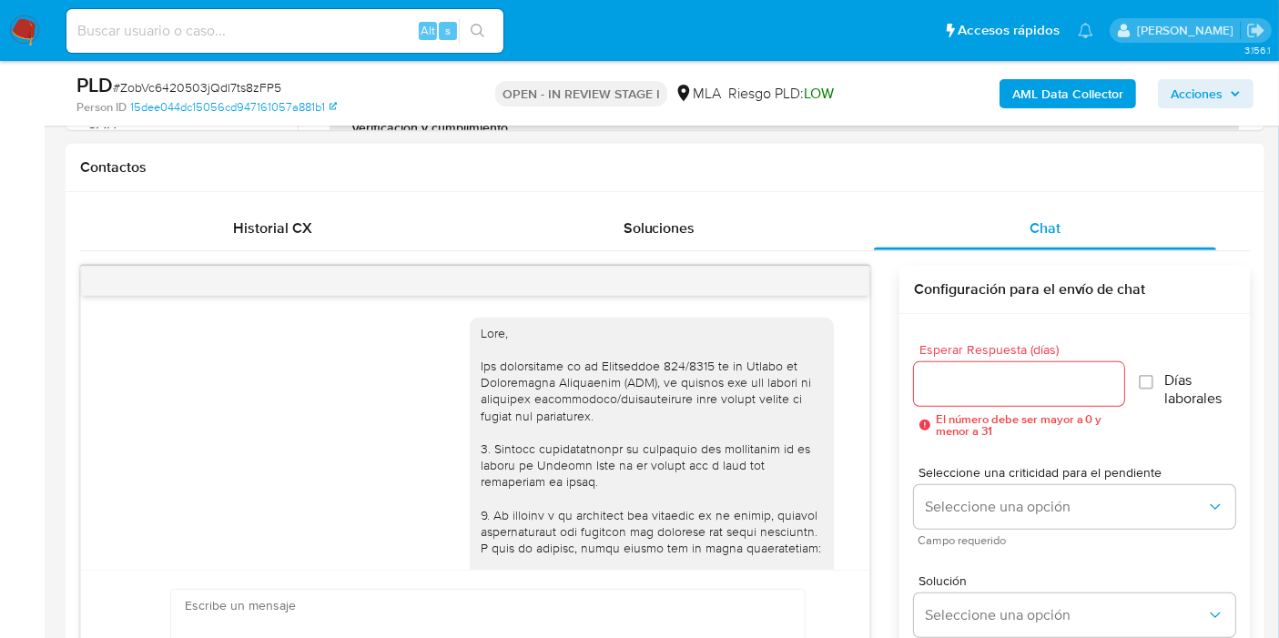
scroll to position [1094, 0]
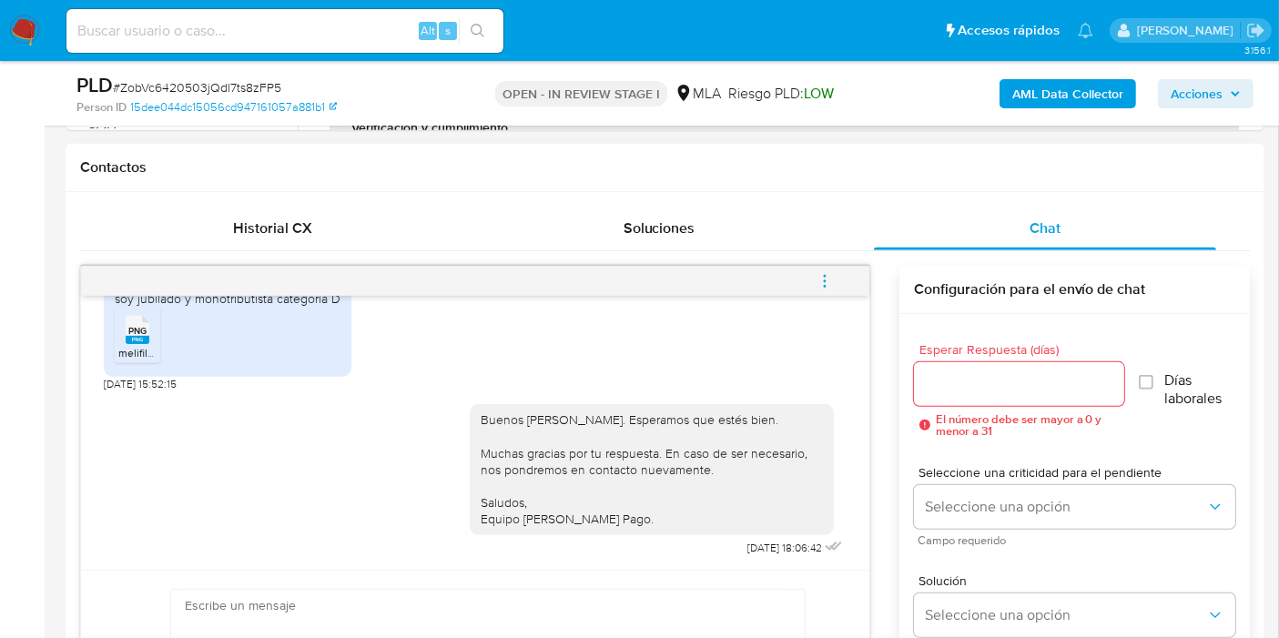
click at [842, 270] on button "menu-action" at bounding box center [825, 282] width 60 height 44
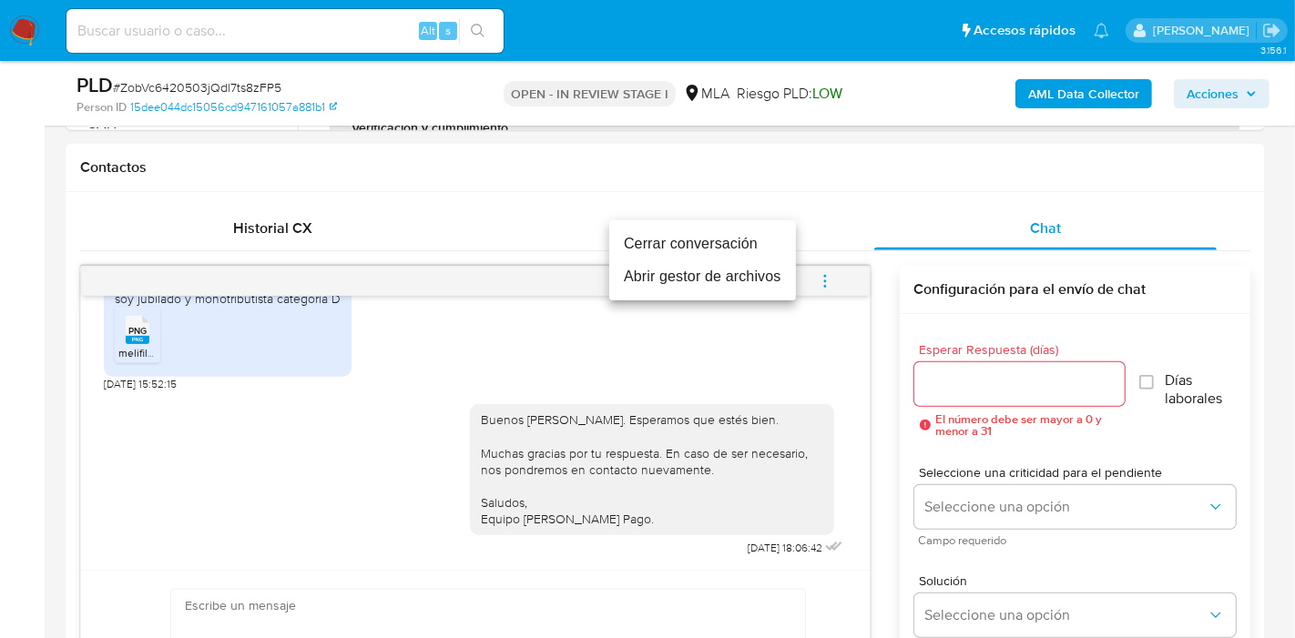
click at [672, 229] on li "Cerrar conversación" at bounding box center [702, 244] width 187 height 33
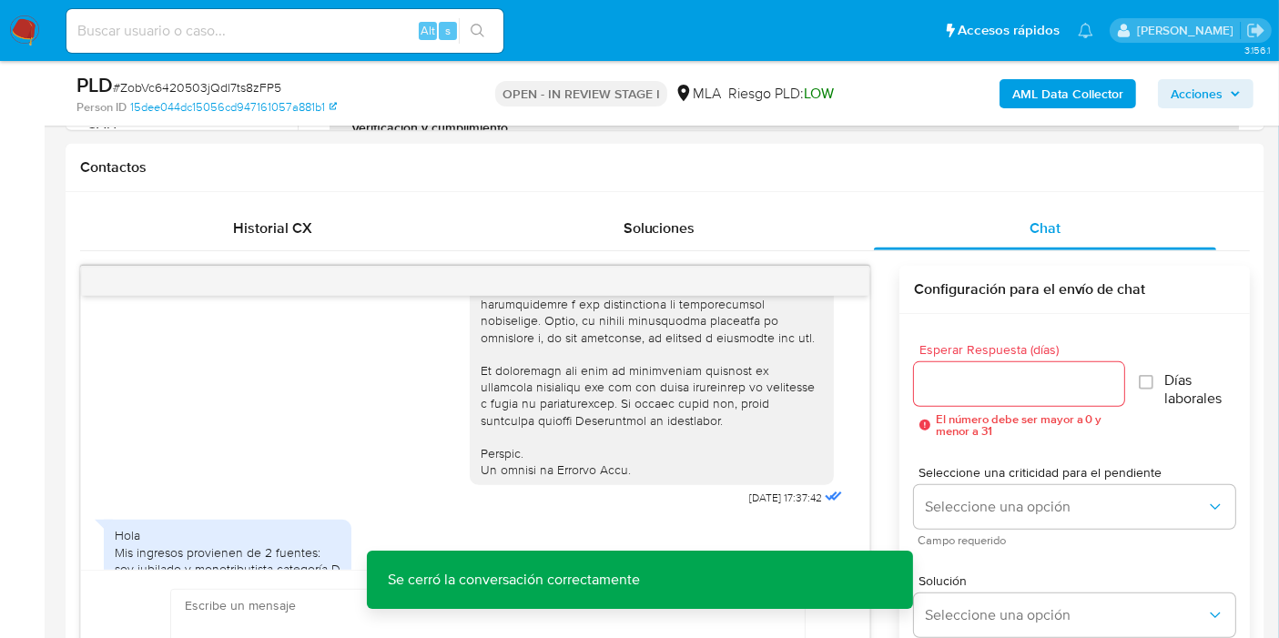
scroll to position [505, 0]
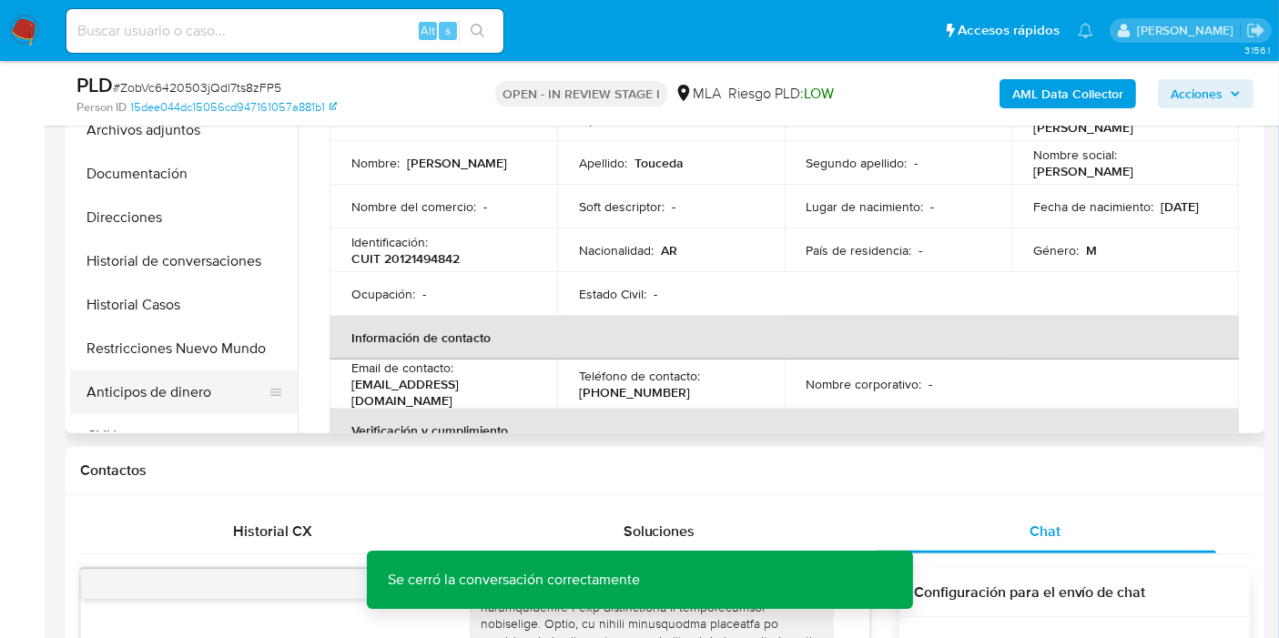
drag, startPoint x: 137, startPoint y: 430, endPoint x: 192, endPoint y: 387, distance: 70.1
click at [137, 425] on div "Buscar Volver al orden por defecto KYC General Archivos adjuntos Documentación …" at bounding box center [184, 201] width 228 height 463
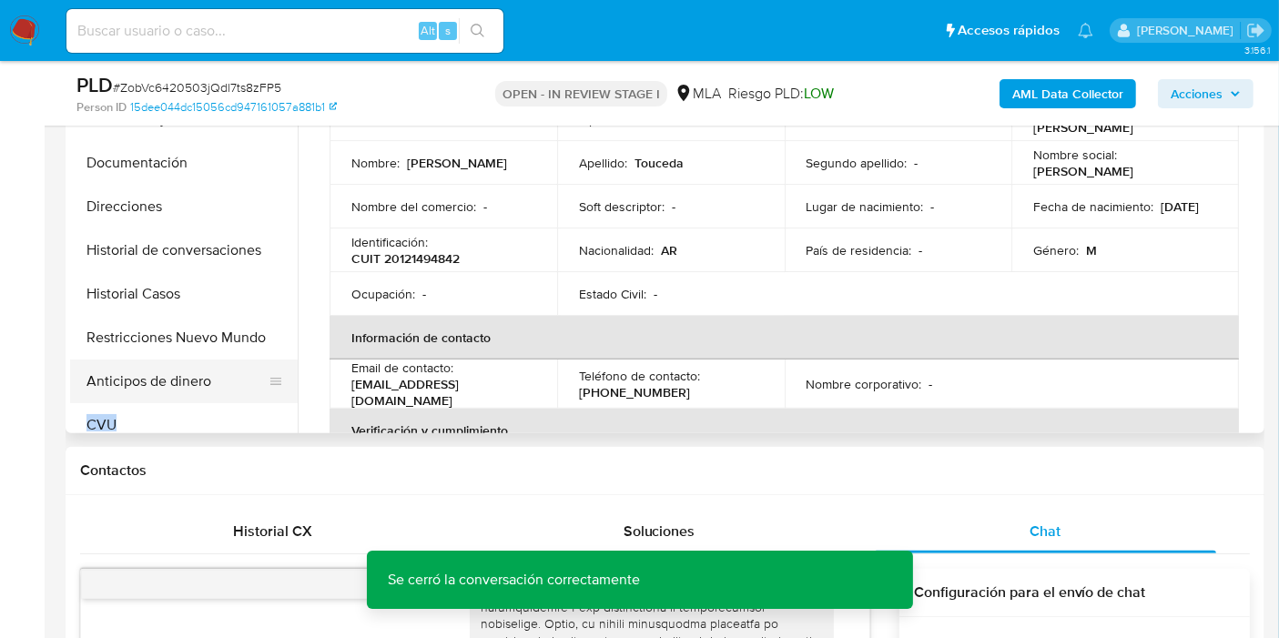
drag, startPoint x: 208, startPoint y: 377, endPoint x: 213, endPoint y: 359, distance: 19.0
click at [209, 368] on button "Anticipos de dinero" at bounding box center [176, 382] width 213 height 44
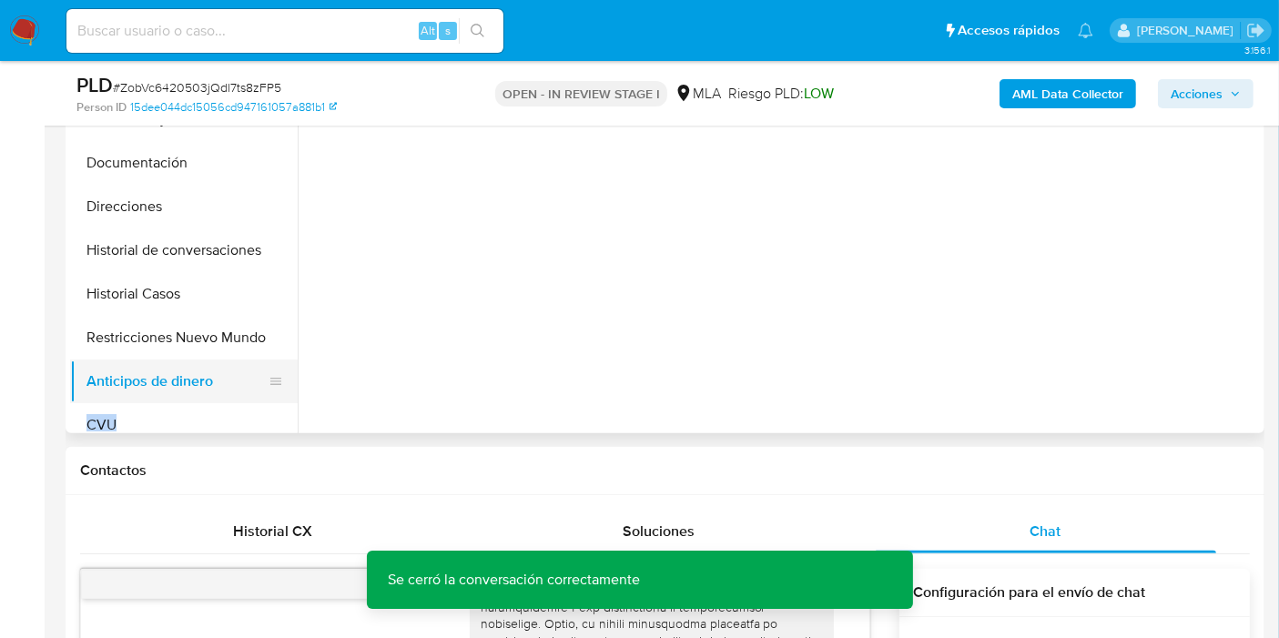
click at [244, 355] on button "Restricciones Nuevo Mundo" at bounding box center [184, 338] width 228 height 44
click at [338, 414] on div at bounding box center [779, 200] width 962 height 466
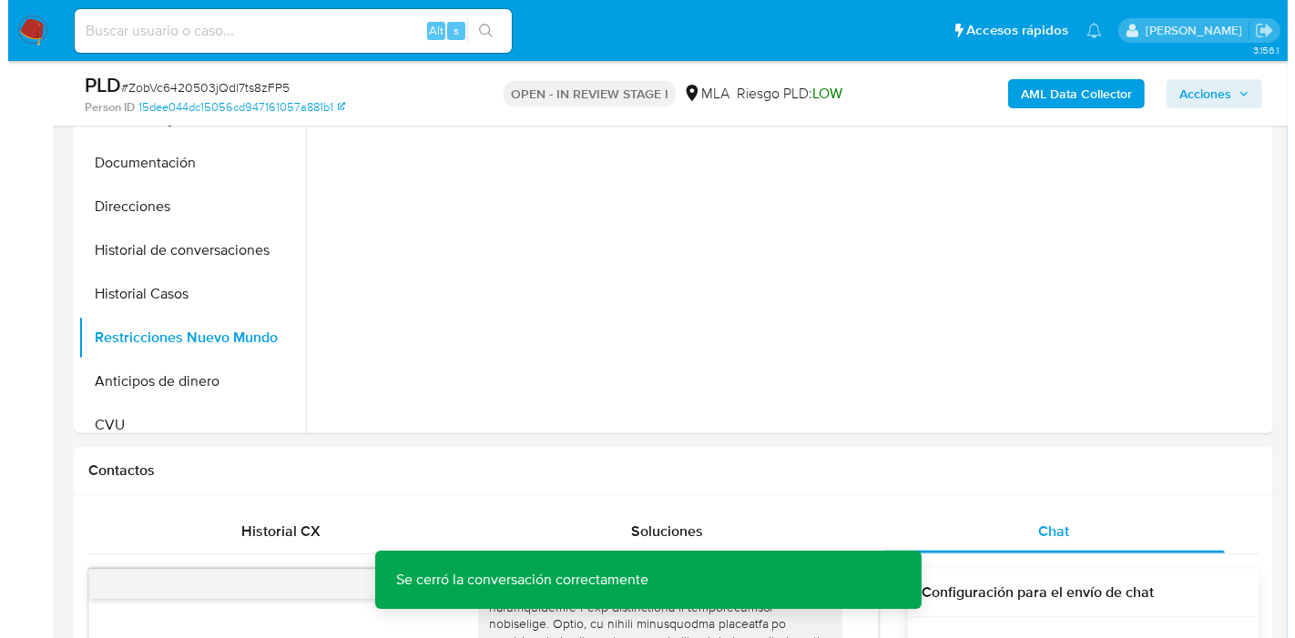
scroll to position [303, 0]
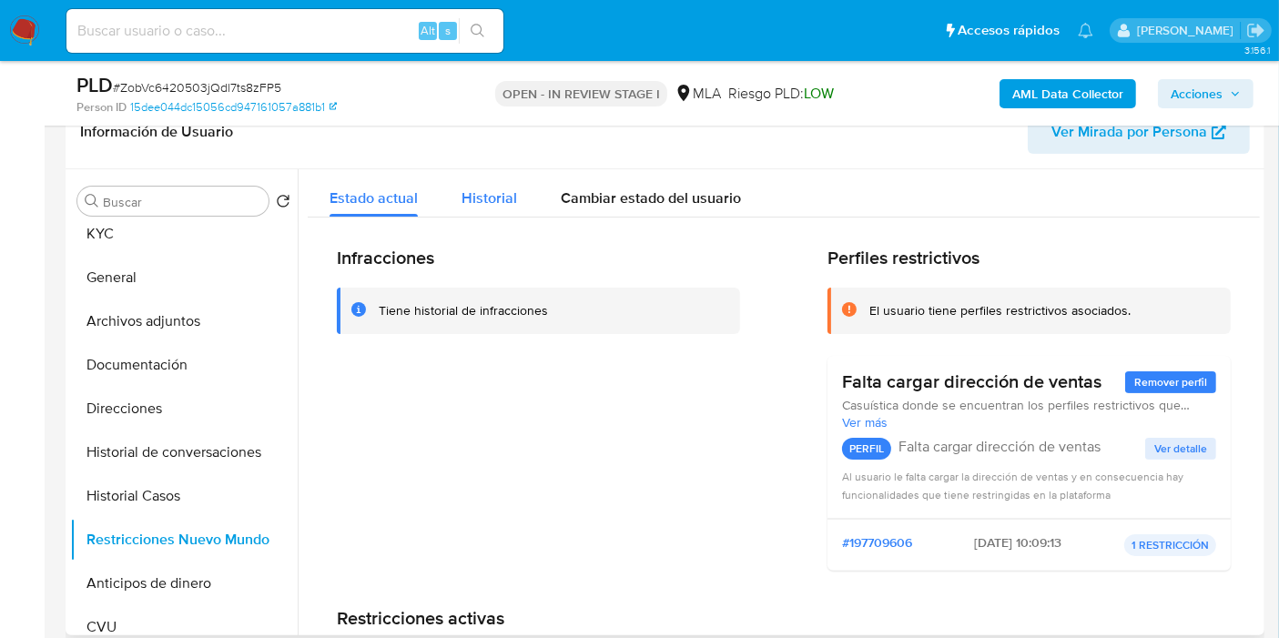
click at [505, 188] on span "Historial" at bounding box center [490, 198] width 56 height 21
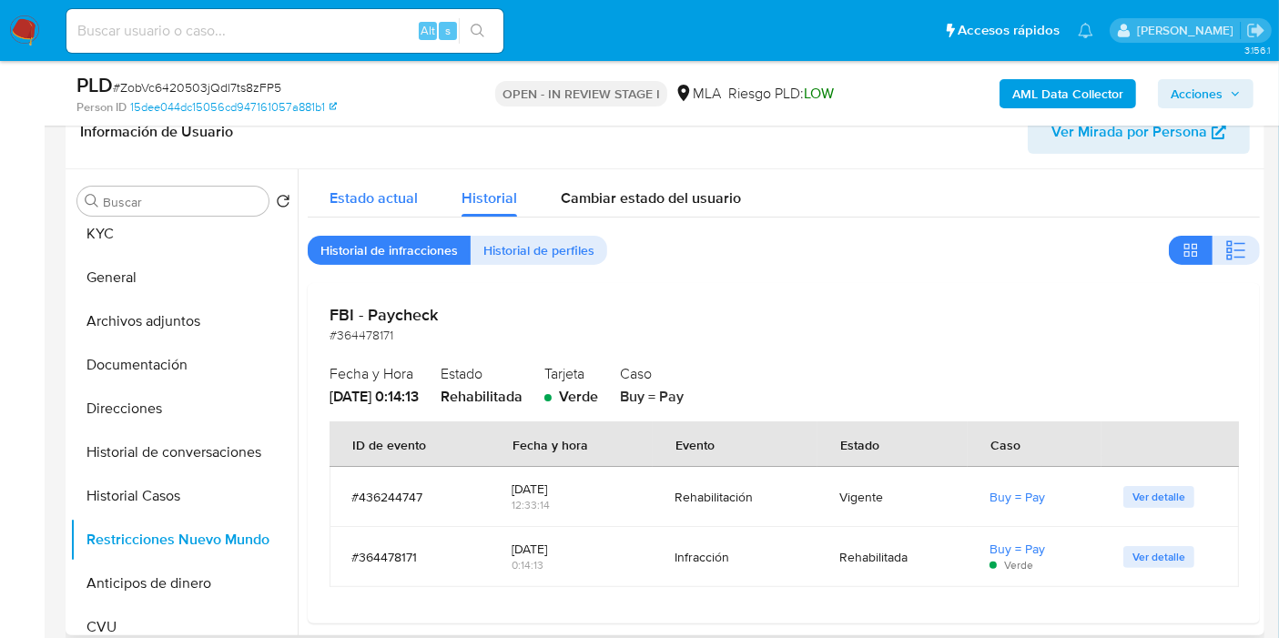
click at [370, 212] on div "Estado actual" at bounding box center [374, 193] width 88 height 48
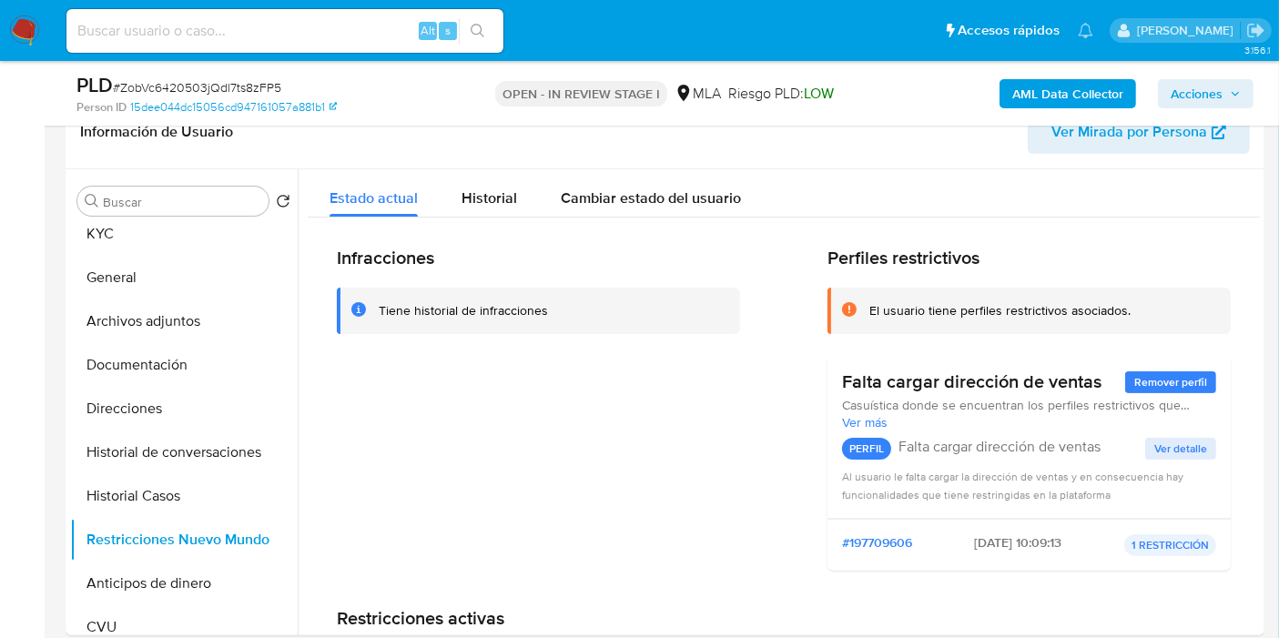
click at [1067, 104] on b "AML Data Collector" at bounding box center [1068, 93] width 111 height 29
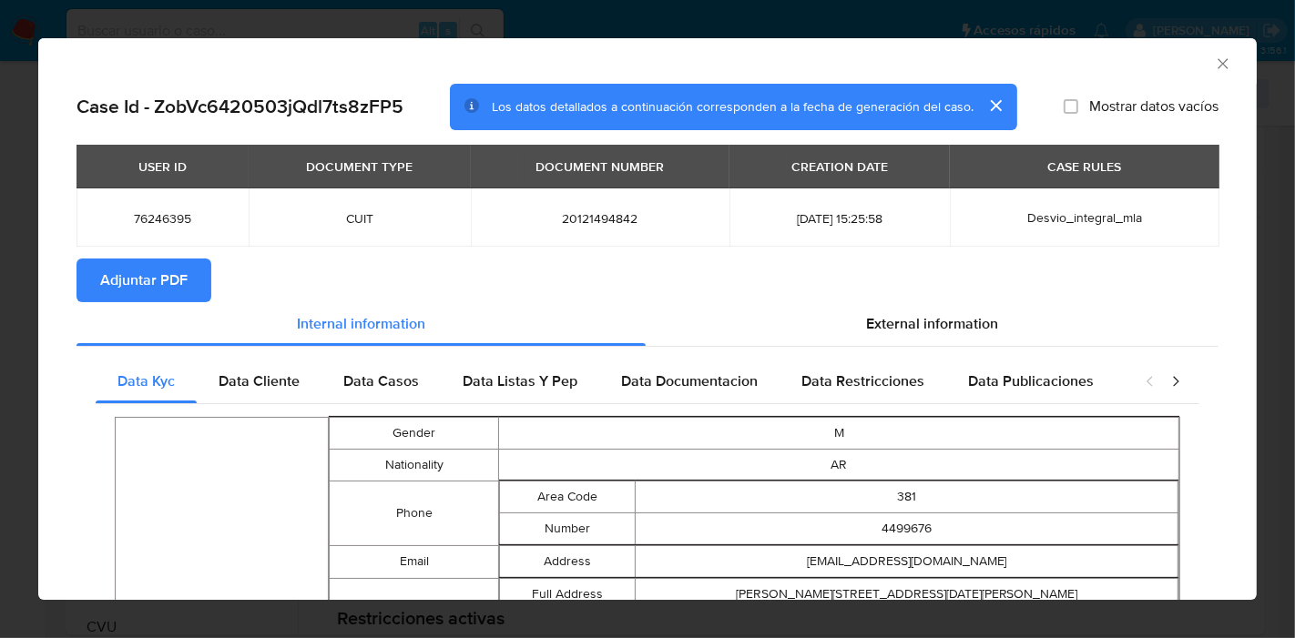
scroll to position [0, 0]
click at [308, 361] on div "Data Cliente" at bounding box center [259, 382] width 125 height 44
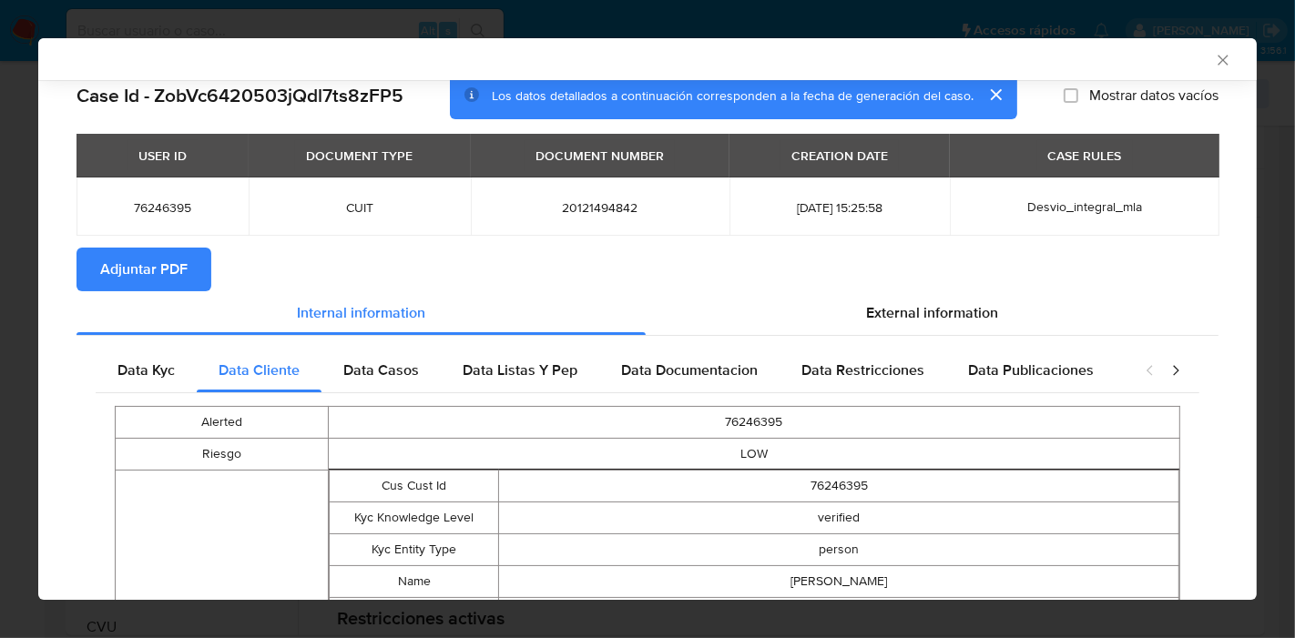
scroll to position [5, 0]
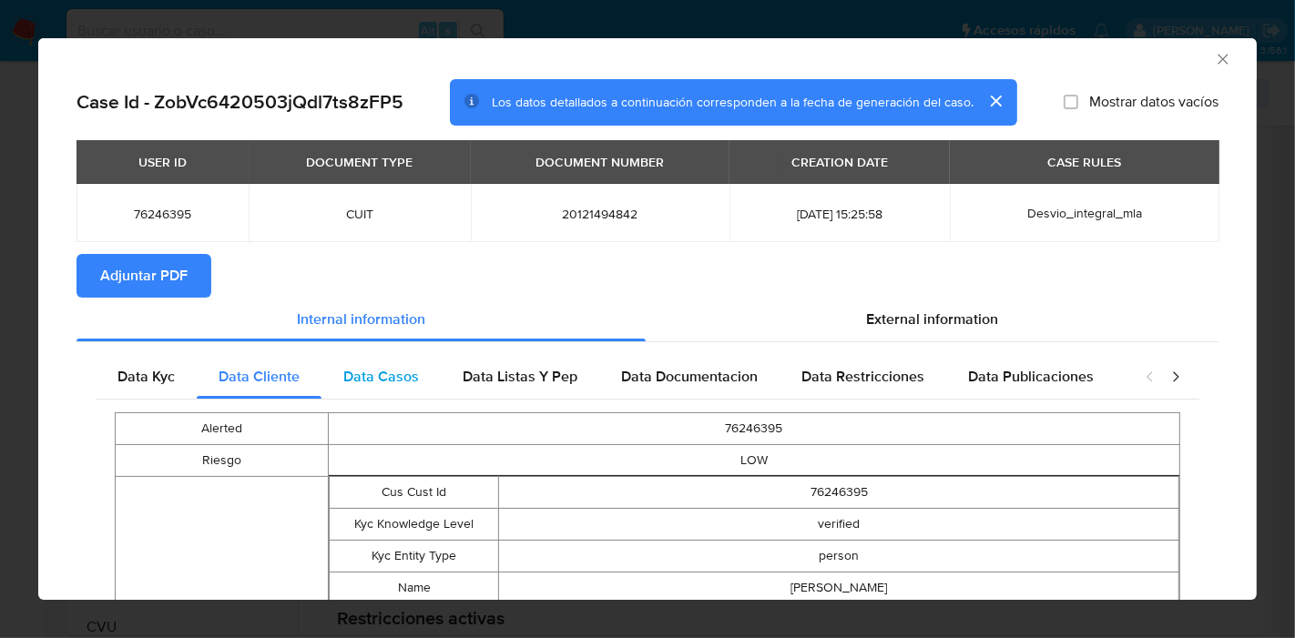
click at [357, 358] on div "Data Casos" at bounding box center [380, 377] width 119 height 44
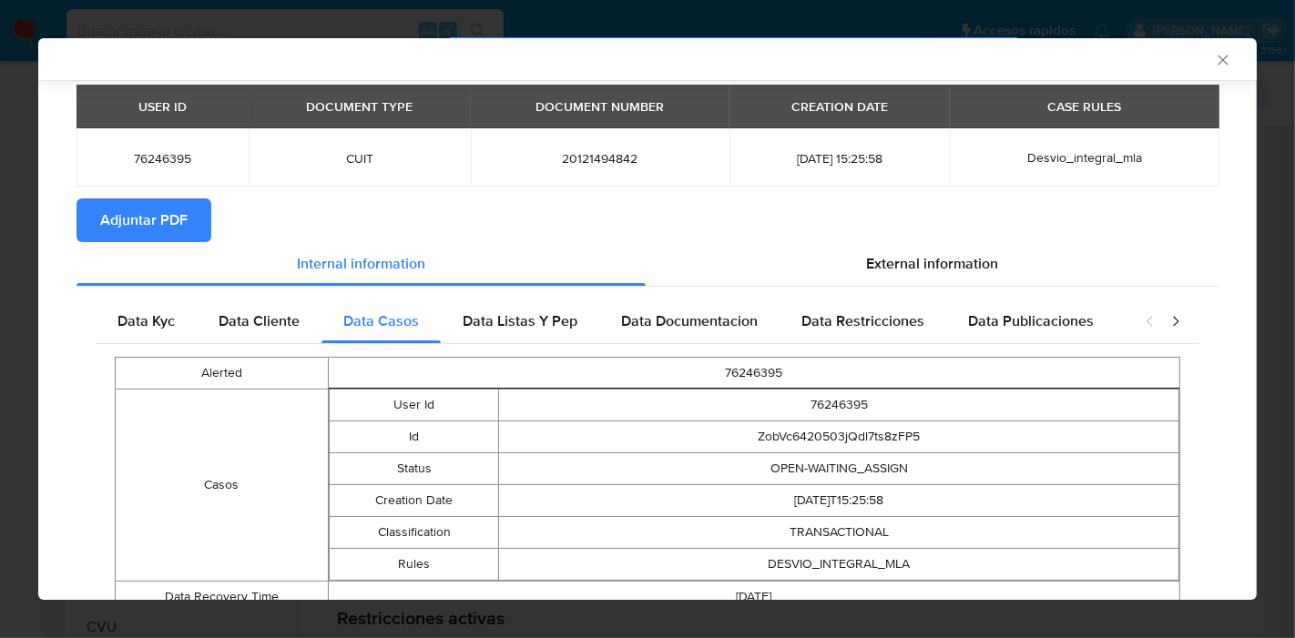
scroll to position [132, 0]
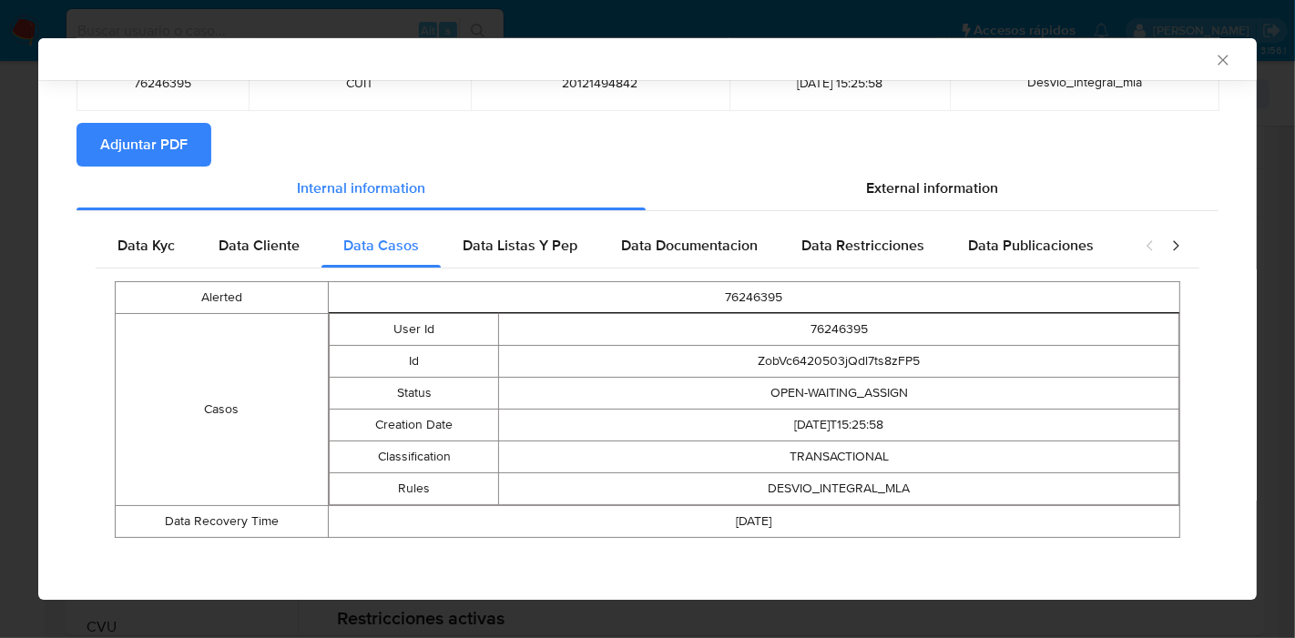
drag, startPoint x: 531, startPoint y: 258, endPoint x: 695, endPoint y: 258, distance: 163.9
click at [532, 258] on div "Data Listas Y Pep" at bounding box center [520, 246] width 158 height 44
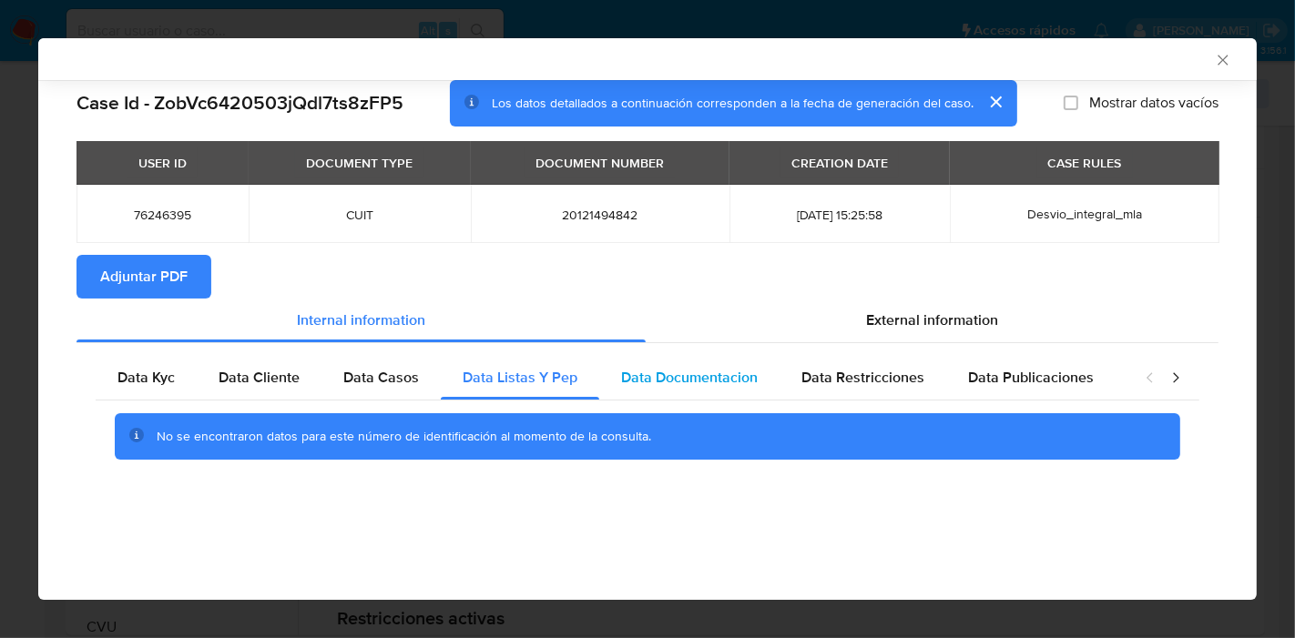
click at [694, 376] on span "Data Documentacion" at bounding box center [689, 377] width 137 height 21
drag, startPoint x: 840, startPoint y: 375, endPoint x: 1025, endPoint y: 394, distance: 185.8
click at [842, 376] on span "Data Restricciones" at bounding box center [862, 377] width 123 height 21
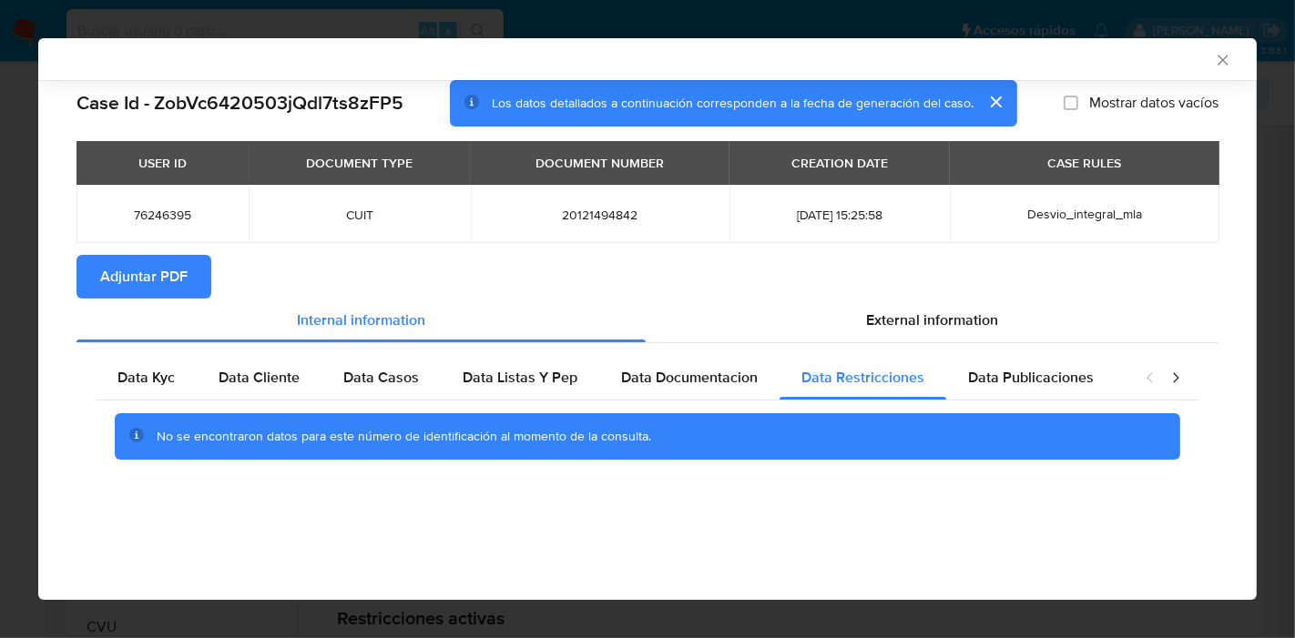
drag, startPoint x: 1023, startPoint y: 388, endPoint x: 1209, endPoint y: 388, distance: 185.7
click at [1044, 389] on div "Data Publicaciones" at bounding box center [1030, 378] width 169 height 44
click at [1169, 379] on icon "closure-recommendation-modal" at bounding box center [1175, 378] width 18 height 18
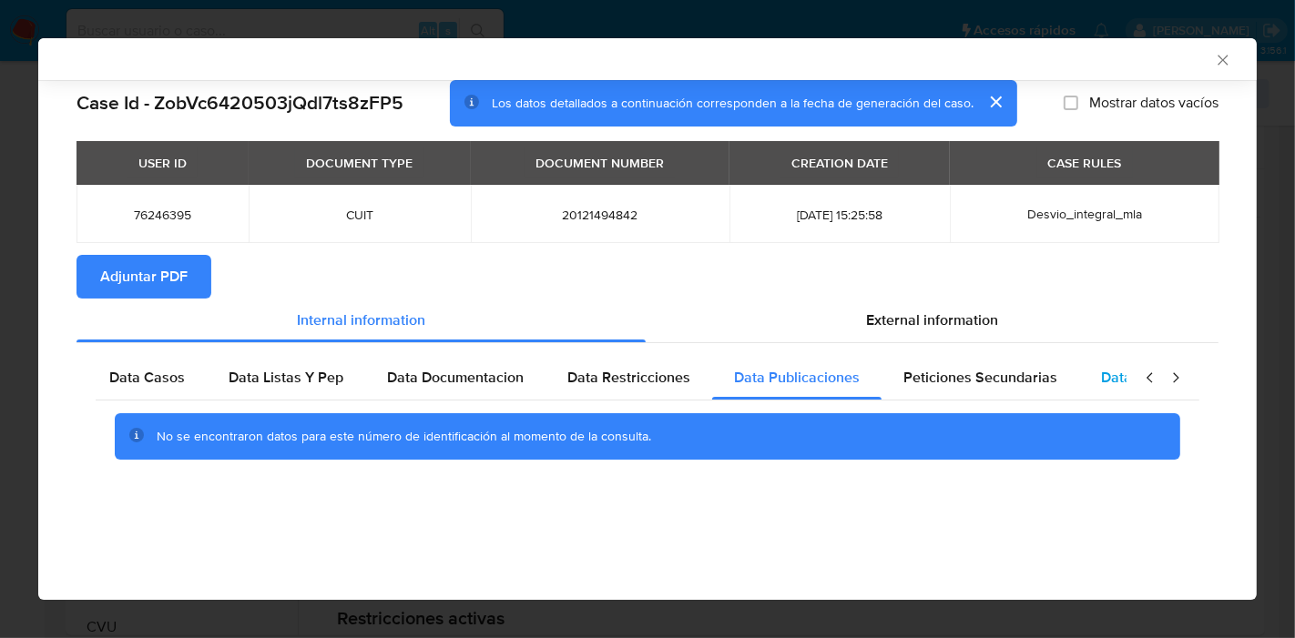
scroll to position [0, 320]
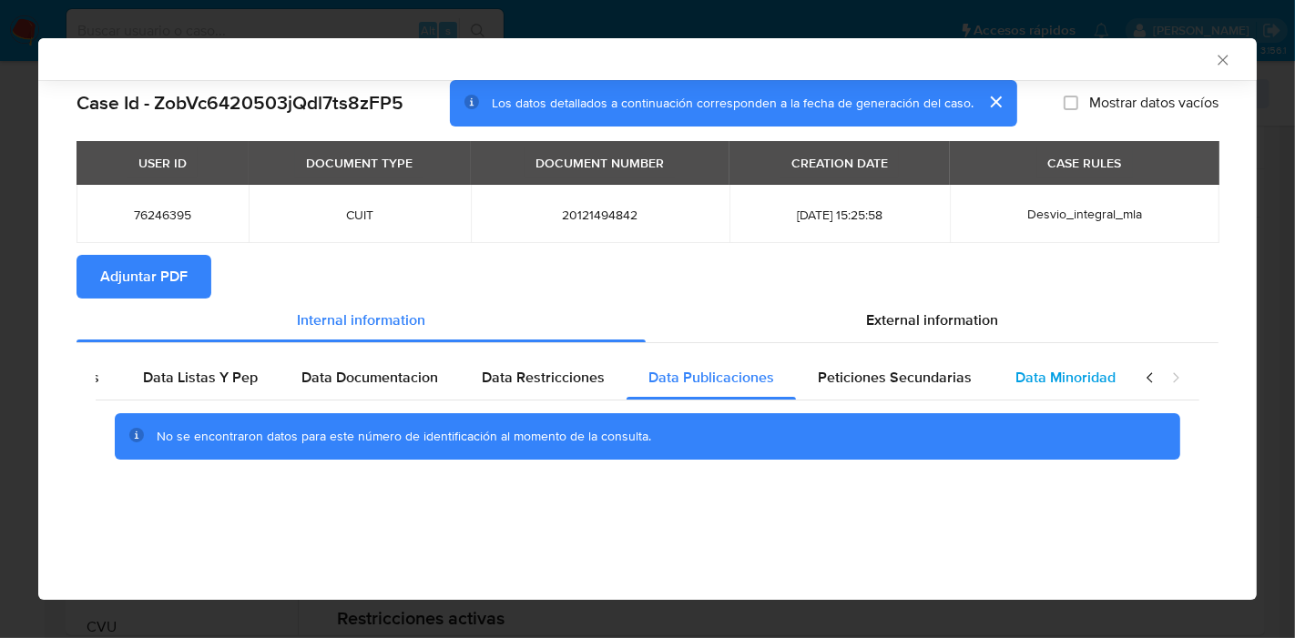
click at [1024, 391] on div "Data Minoridad" at bounding box center [1065, 378] width 144 height 44
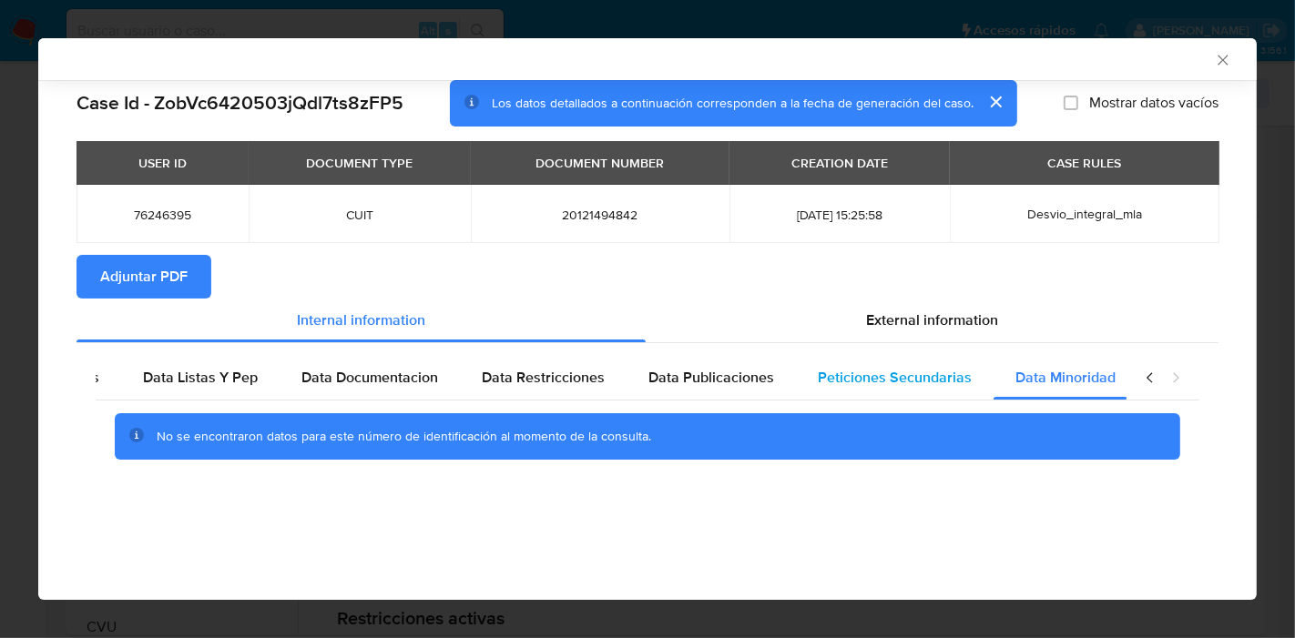
click at [929, 381] on span "Peticiones Secundarias" at bounding box center [895, 377] width 154 height 21
click at [1144, 373] on icon "closure-recommendation-modal" at bounding box center [1150, 378] width 18 height 18
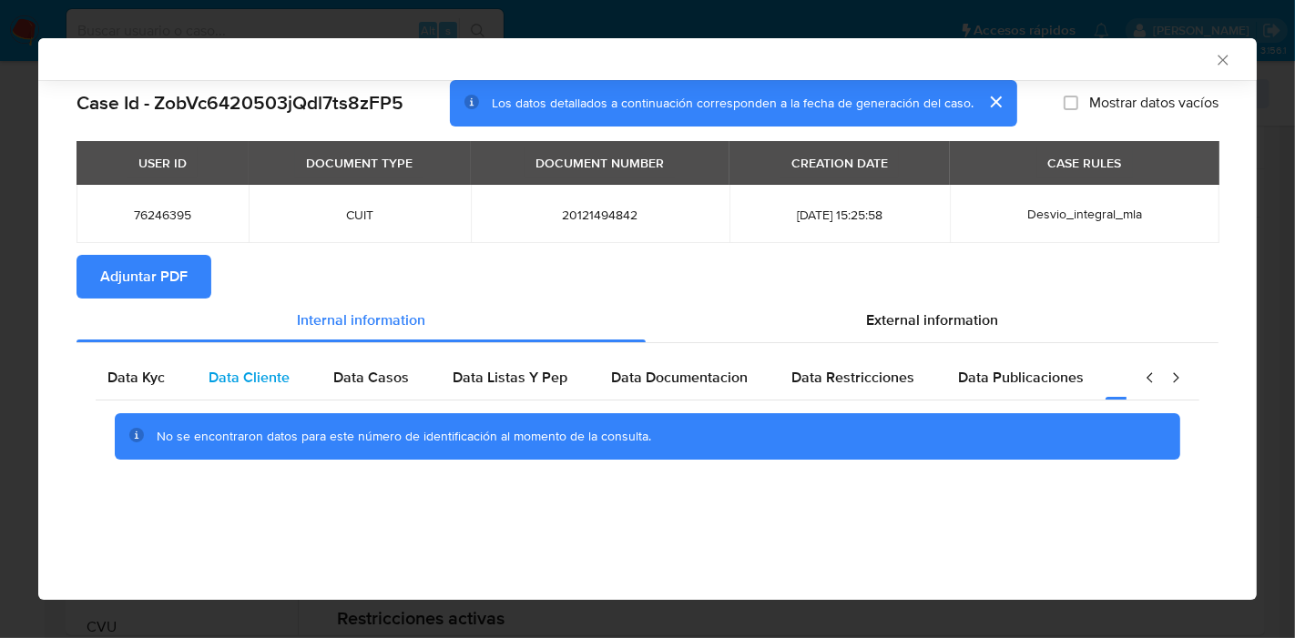
scroll to position [0, 0]
drag, startPoint x: 174, startPoint y: 382, endPoint x: 263, endPoint y: 362, distance: 91.3
click at [173, 382] on div "Data Kyc" at bounding box center [146, 378] width 101 height 44
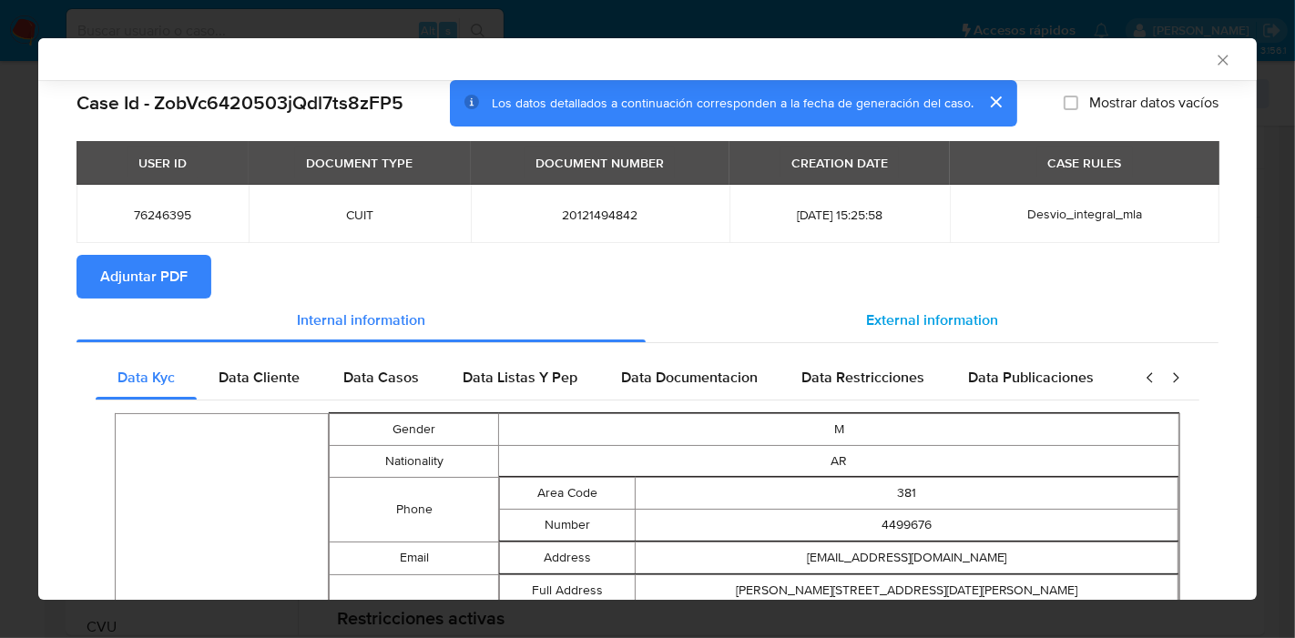
click at [960, 310] on span "External information" at bounding box center [932, 320] width 132 height 21
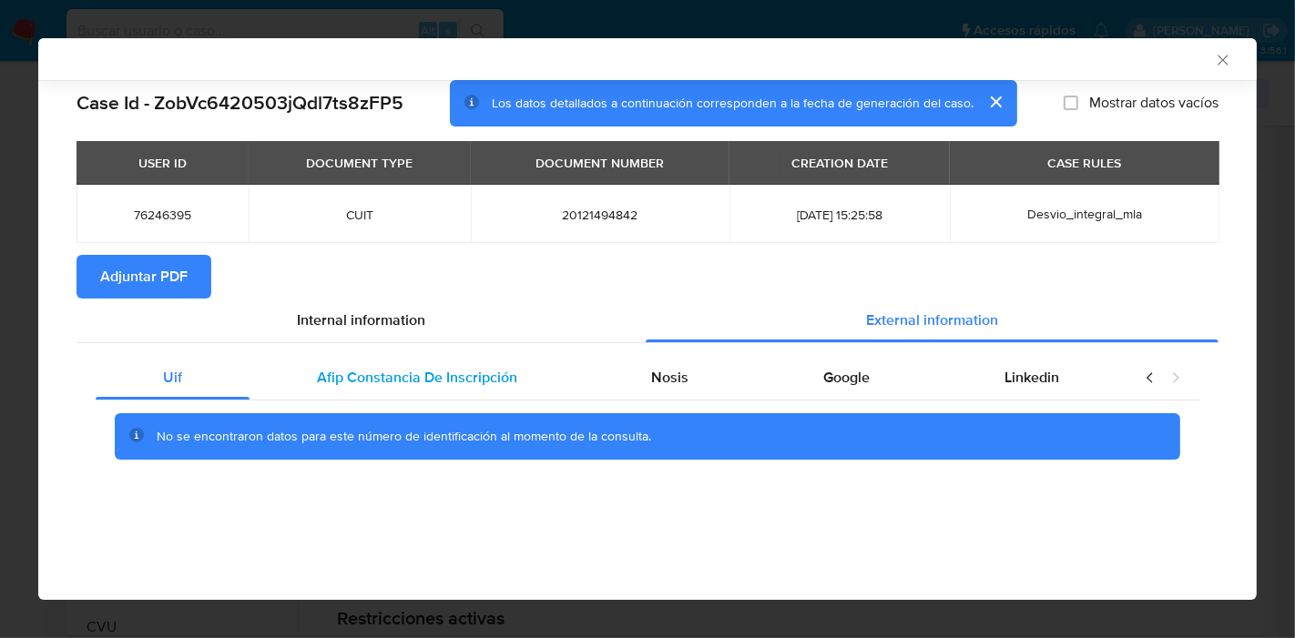
click at [455, 356] on div "Afip Constancia De Inscripción" at bounding box center [416, 378] width 335 height 44
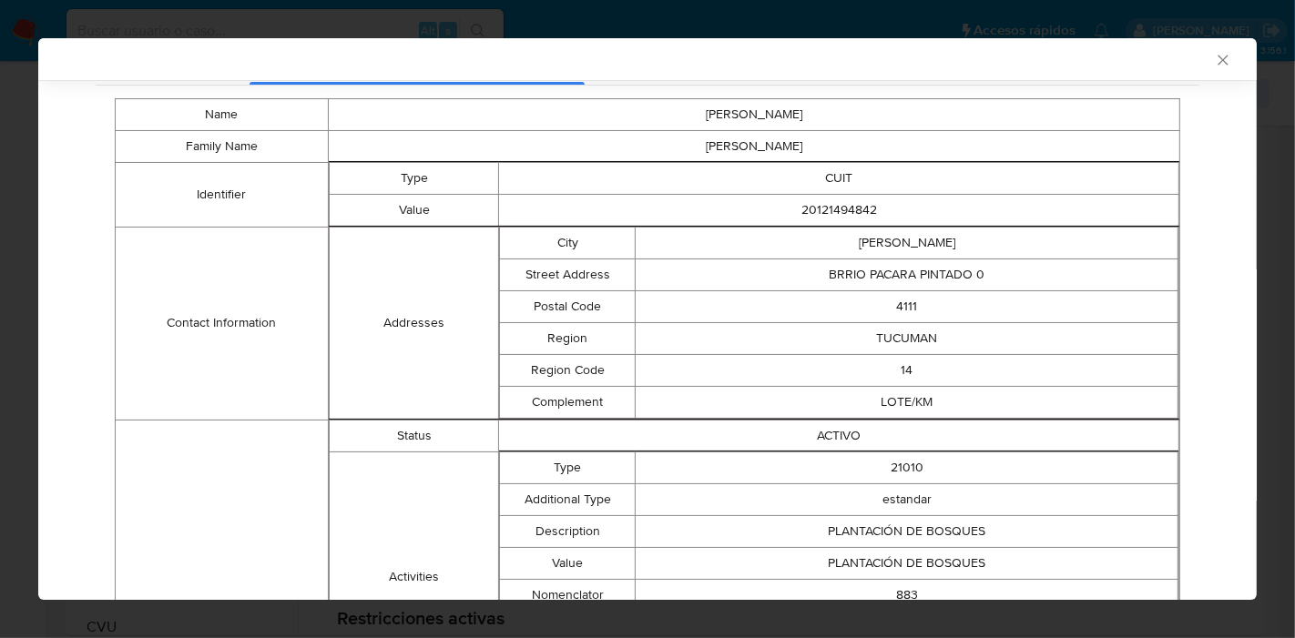
scroll to position [128, 0]
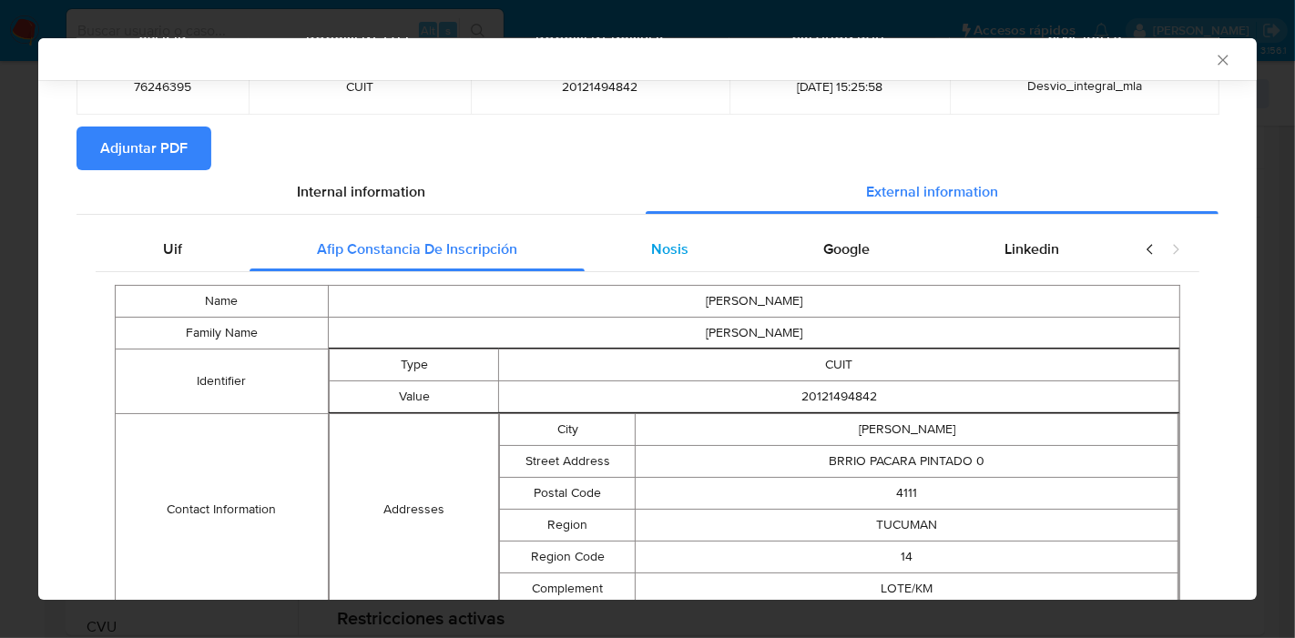
click at [692, 238] on div "Nosis" at bounding box center [671, 250] width 172 height 44
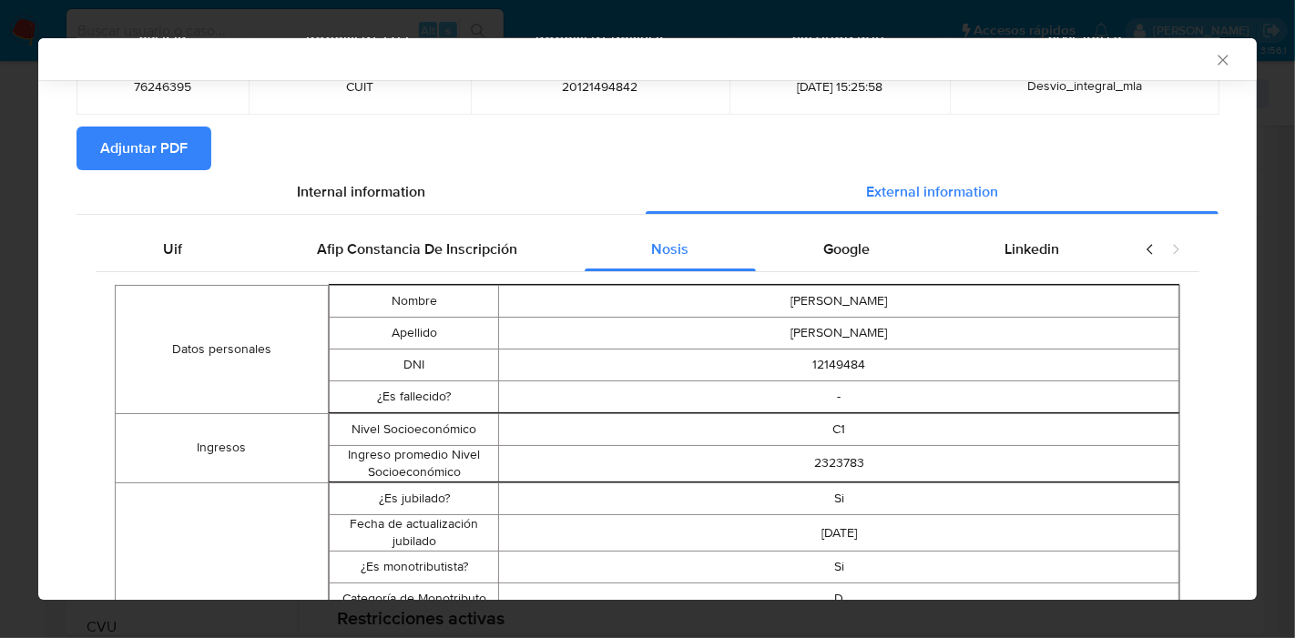
scroll to position [432, 0]
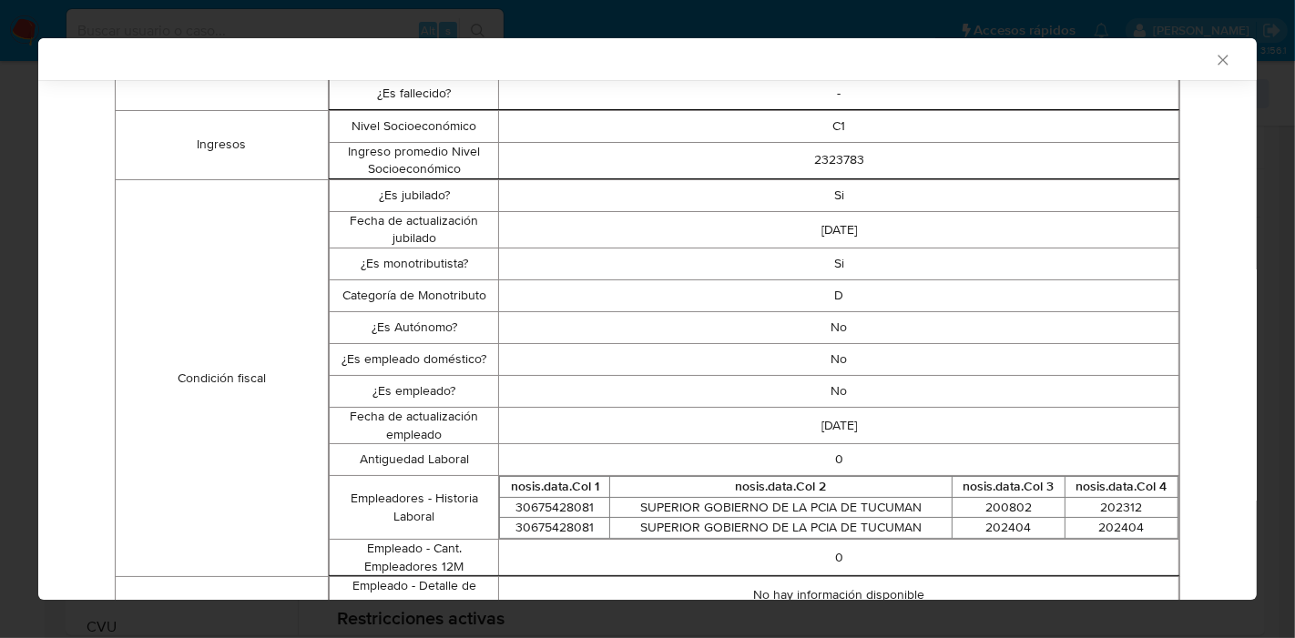
click at [848, 312] on td "No" at bounding box center [839, 328] width 680 height 32
drag, startPoint x: 848, startPoint y: 312, endPoint x: 849, endPoint y: 325, distance: 12.8
click at [849, 325] on td "No" at bounding box center [839, 328] width 680 height 32
click at [850, 400] on td "No" at bounding box center [839, 392] width 680 height 32
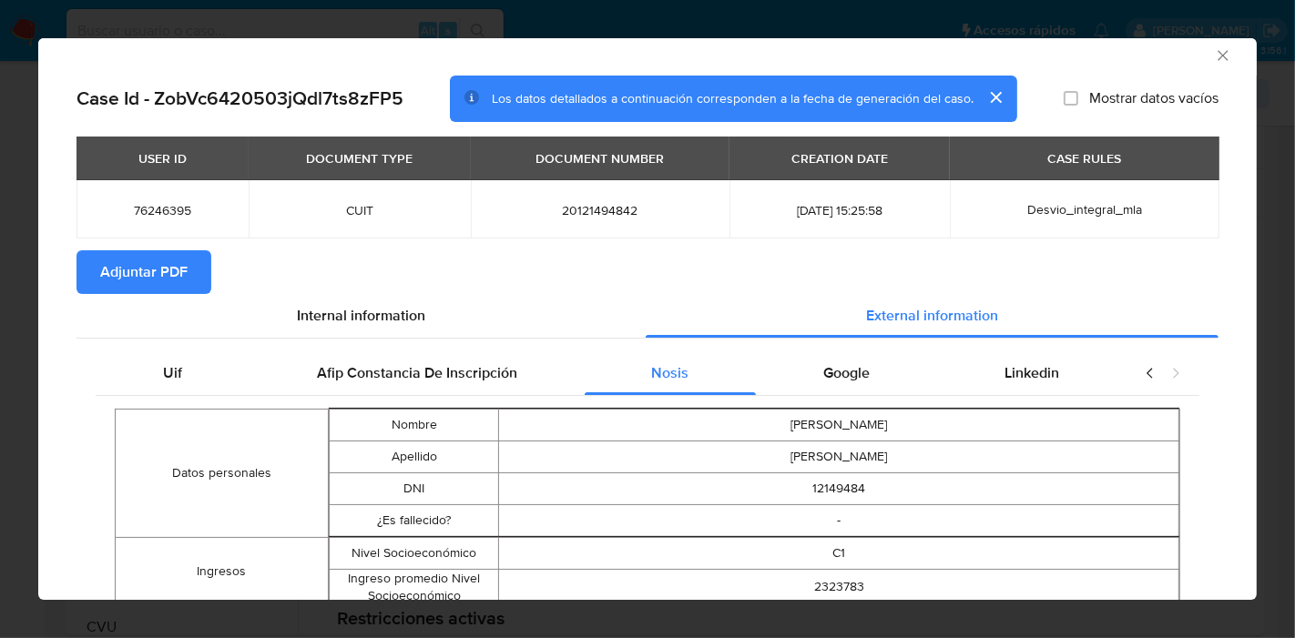
scroll to position [0, 0]
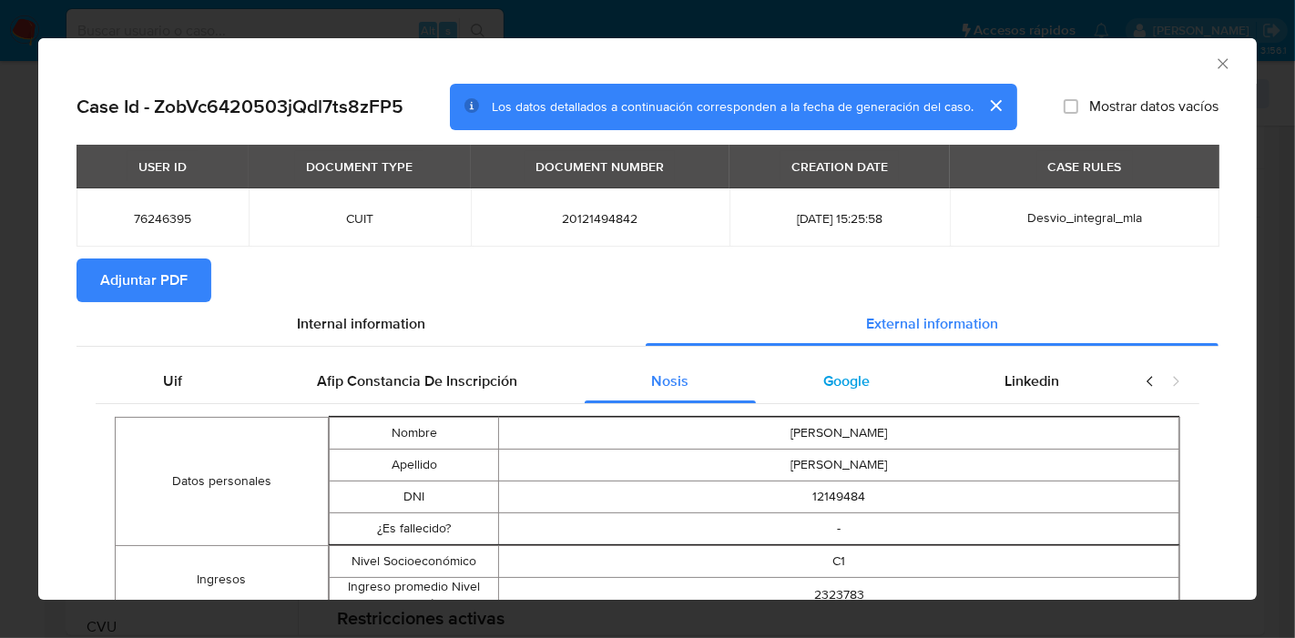
drag, startPoint x: 874, startPoint y: 361, endPoint x: 894, endPoint y: 369, distance: 21.6
click at [886, 367] on div "Google" at bounding box center [846, 382] width 181 height 44
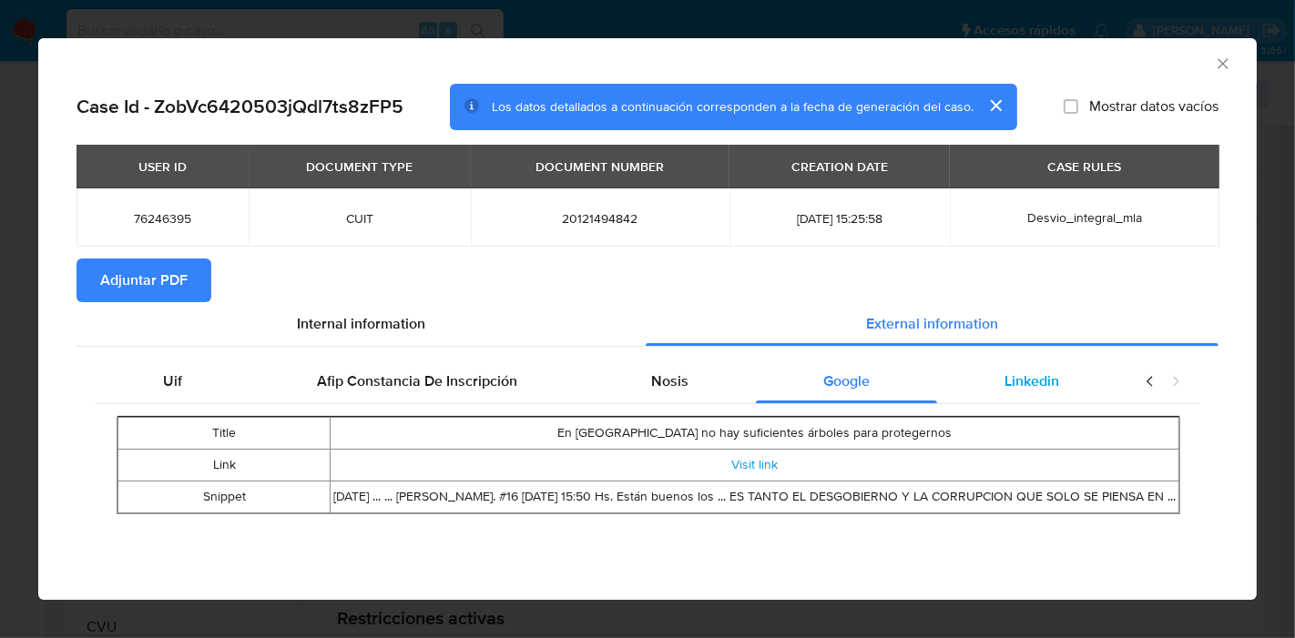
click at [1040, 385] on span "Linkedin" at bounding box center [1031, 381] width 55 height 21
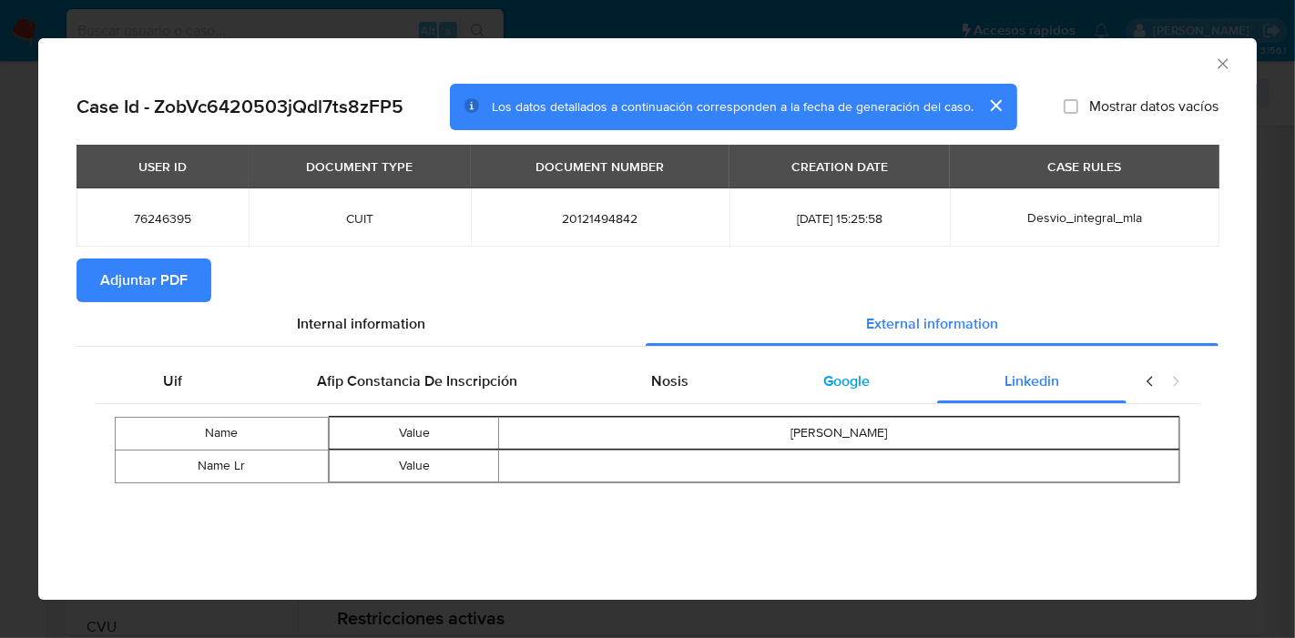
click at [912, 389] on div "Google" at bounding box center [846, 382] width 181 height 44
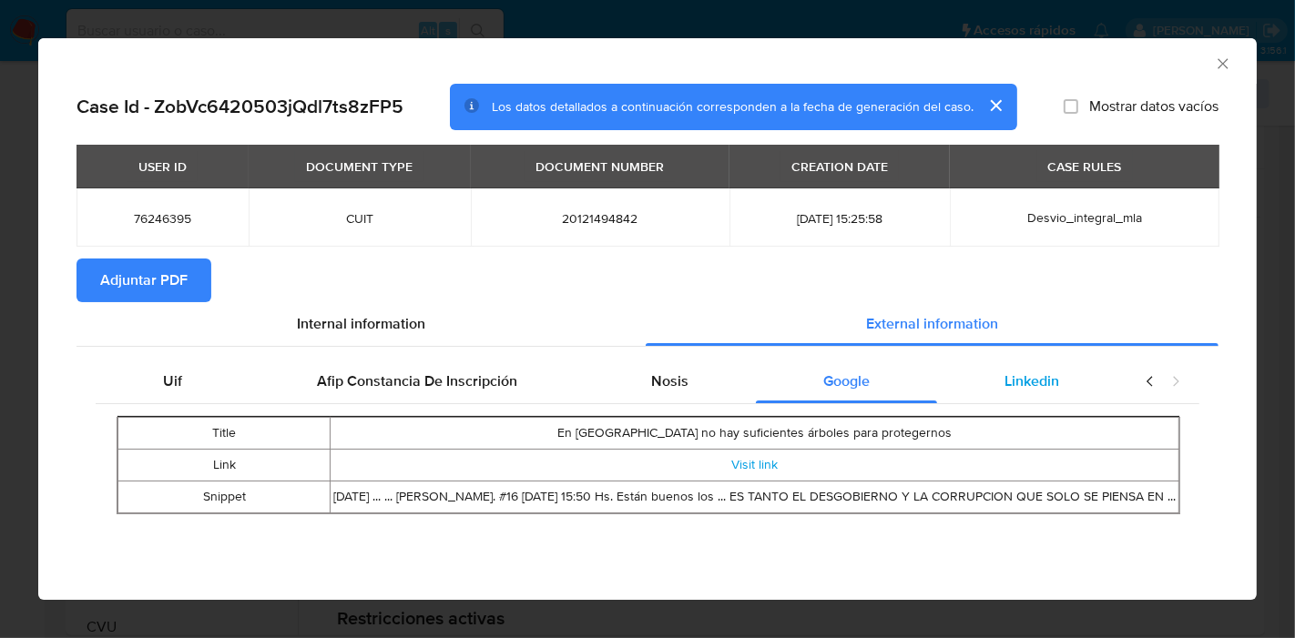
click at [1076, 388] on div "Linkedin" at bounding box center [1031, 382] width 189 height 44
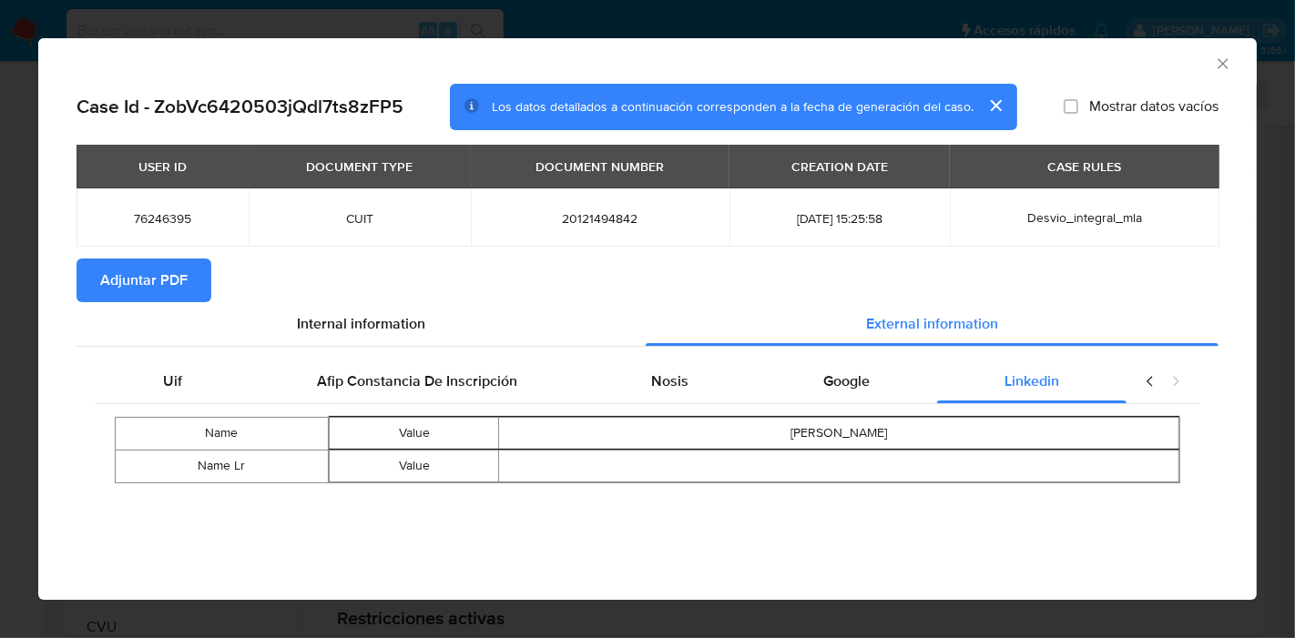
click at [1159, 386] on div "closure-recommendation-modal" at bounding box center [1162, 382] width 73 height 44
click at [1149, 384] on icon "closure-recommendation-modal" at bounding box center [1150, 381] width 18 height 18
drag, startPoint x: 192, startPoint y: 373, endPoint x: 311, endPoint y: 322, distance: 129.7
click at [197, 371] on div "Uif" at bounding box center [173, 382] width 154 height 44
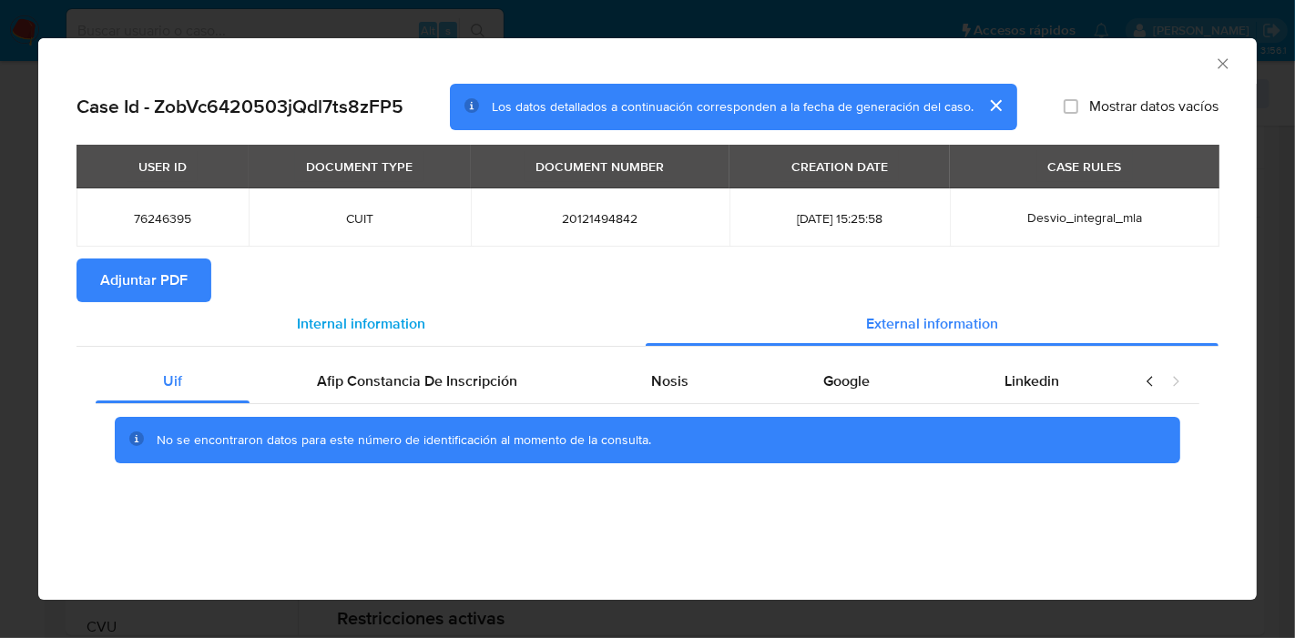
click at [411, 315] on span "Internal information" at bounding box center [361, 323] width 128 height 21
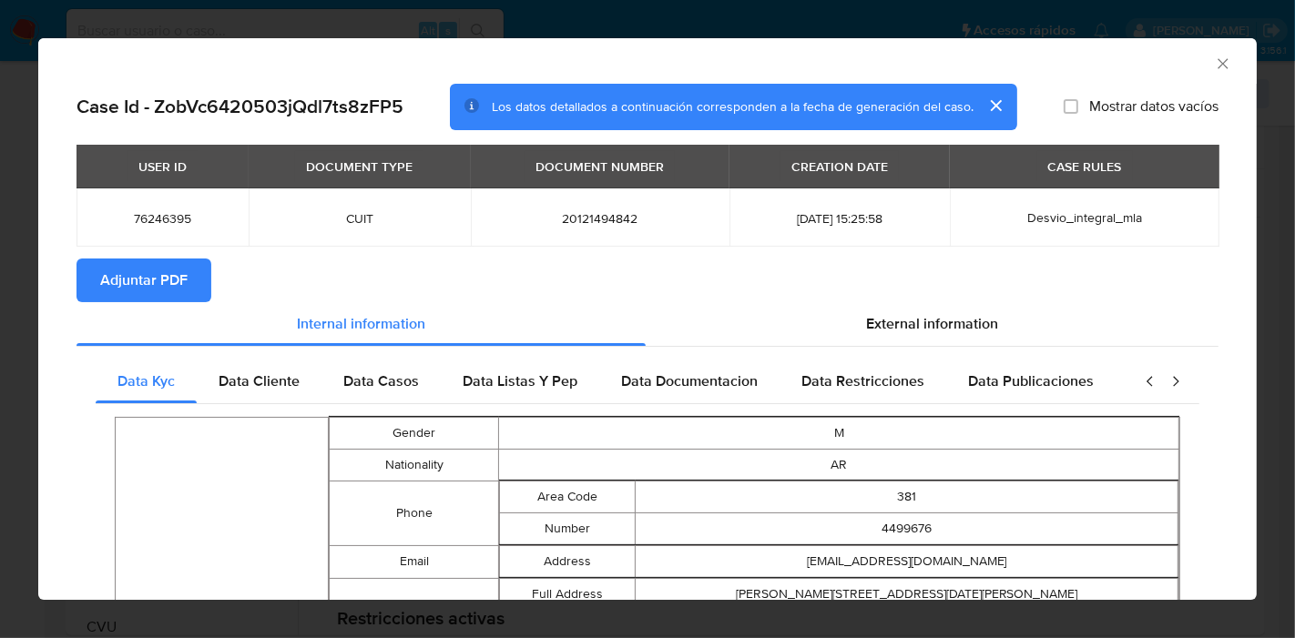
drag, startPoint x: 189, startPoint y: 277, endPoint x: 195, endPoint y: 292, distance: 16.4
click at [192, 284] on button "Adjuntar PDF" at bounding box center [143, 281] width 135 height 44
click at [0, 326] on div "AML Data Collector Case Id - ZobVc6420503jQdl7ts8zFP5 Los datos detallados a co…" at bounding box center [647, 319] width 1295 height 638
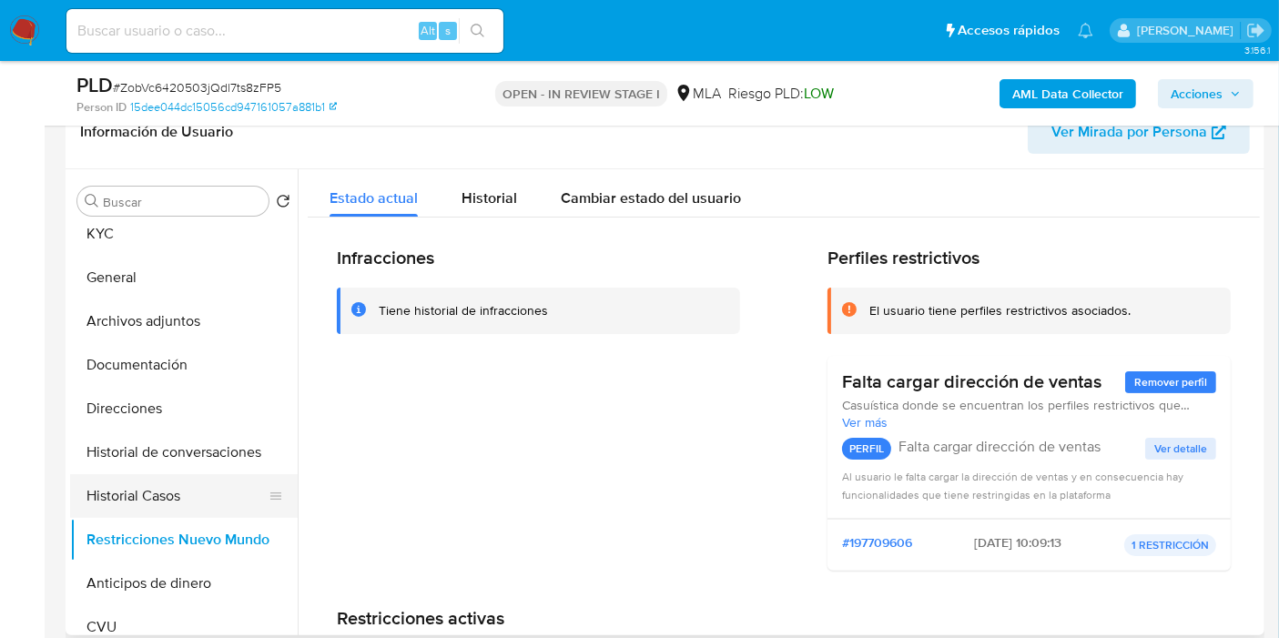
click at [201, 504] on button "Historial Casos" at bounding box center [176, 496] width 213 height 44
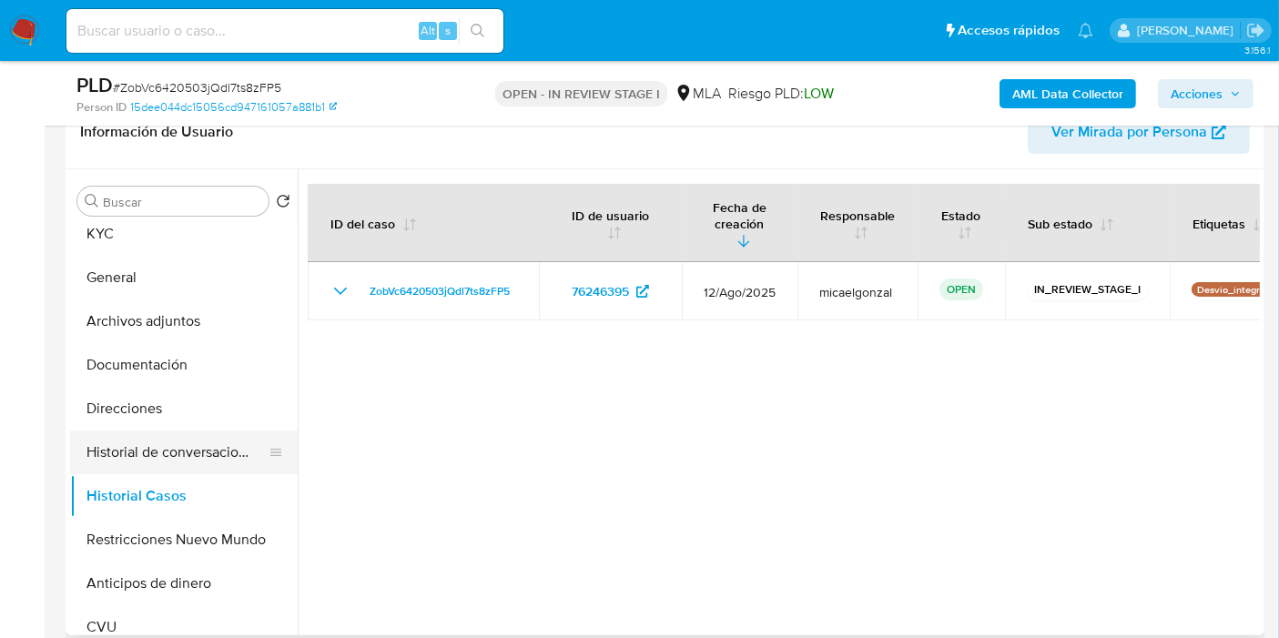
click at [165, 446] on button "Historial de conversaciones" at bounding box center [176, 453] width 213 height 44
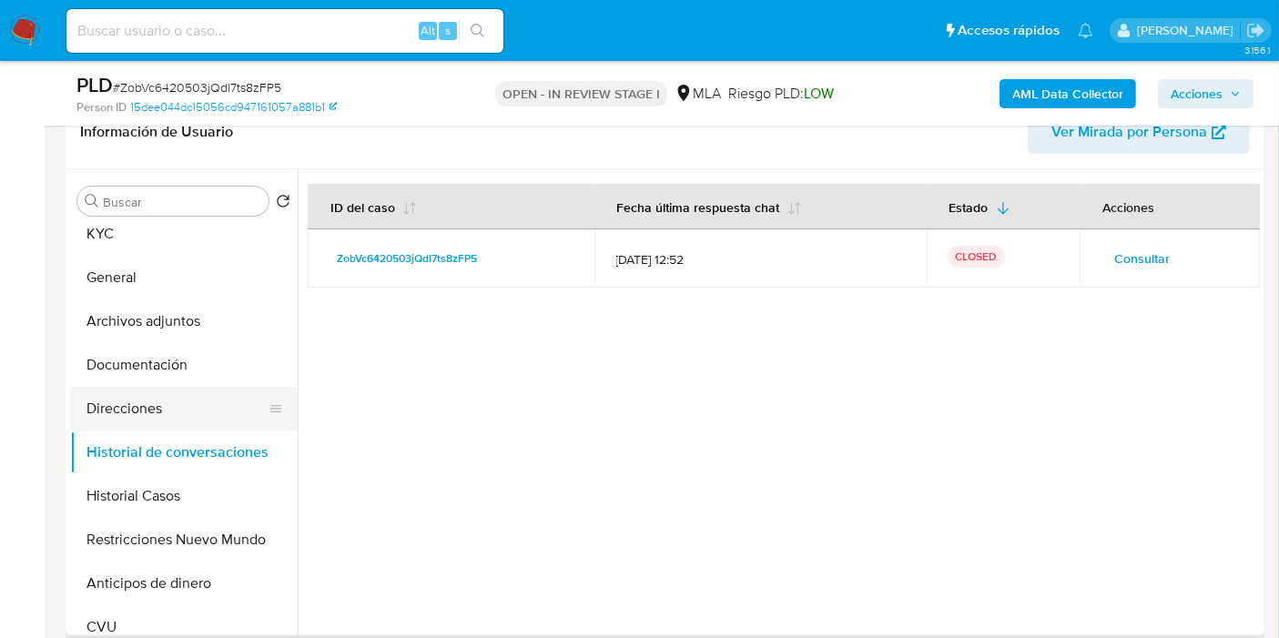
click at [168, 417] on button "Direcciones" at bounding box center [176, 409] width 213 height 44
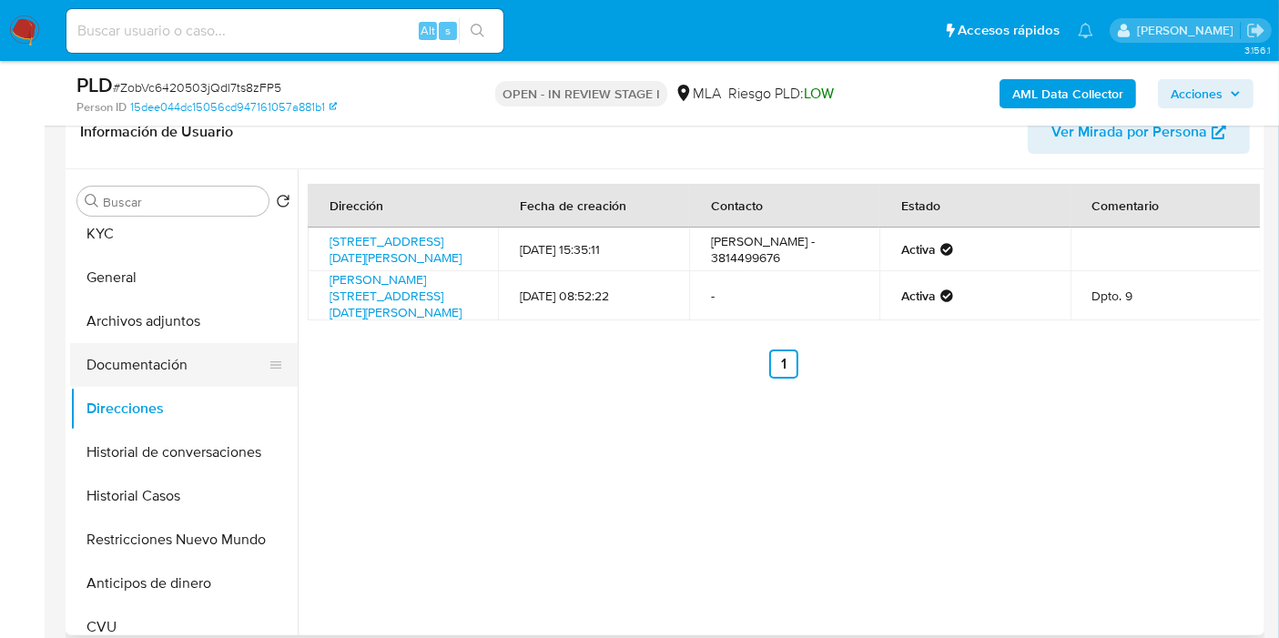
click at [174, 371] on button "Documentación" at bounding box center [176, 365] width 213 height 44
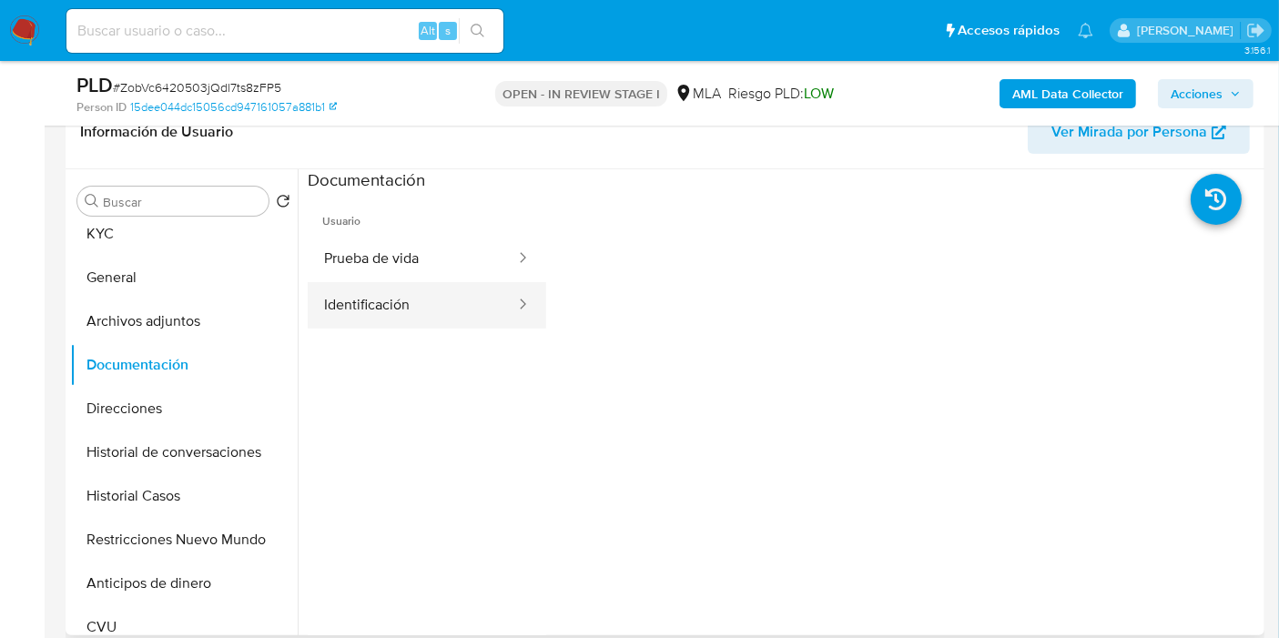
click at [382, 317] on button "Identificación" at bounding box center [412, 305] width 209 height 46
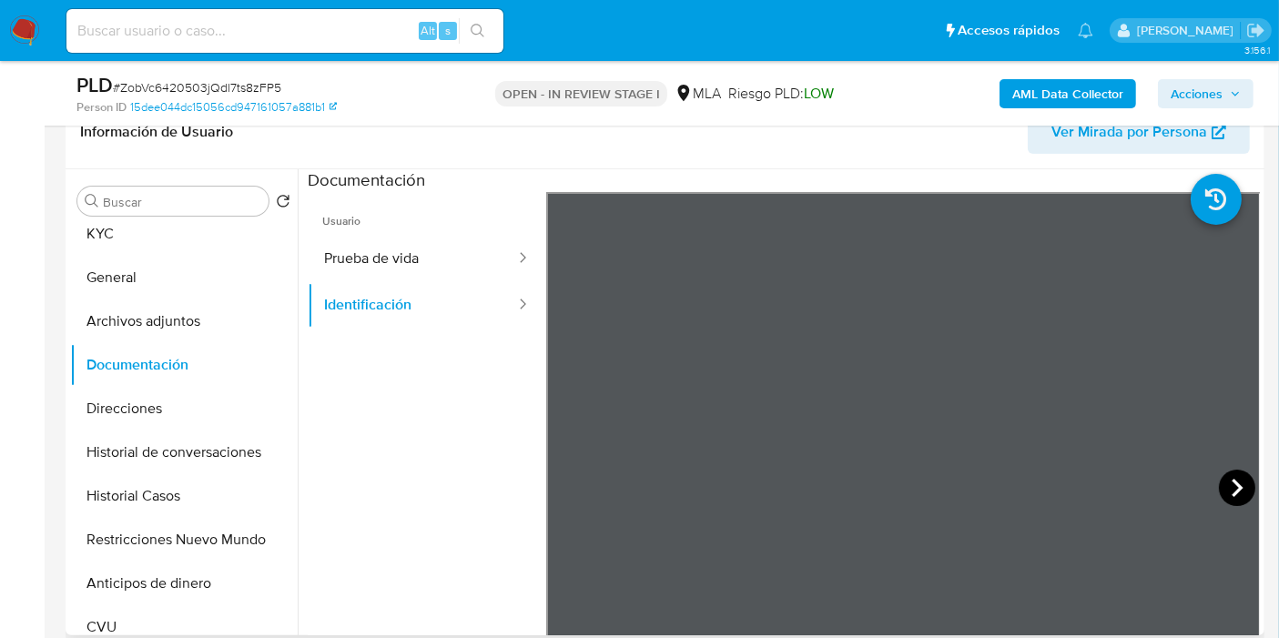
click at [1224, 495] on icon at bounding box center [1237, 488] width 36 height 36
click at [357, 276] on button "Prueba de vida" at bounding box center [412, 259] width 209 height 46
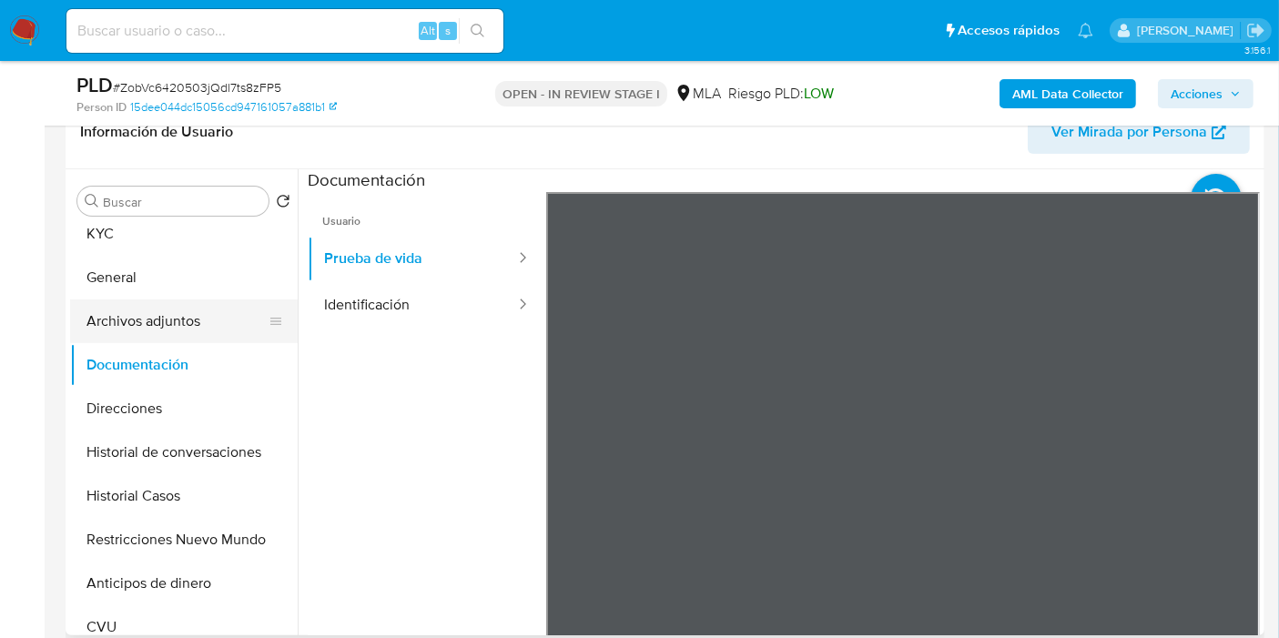
click at [125, 307] on button "Archivos adjuntos" at bounding box center [176, 322] width 213 height 44
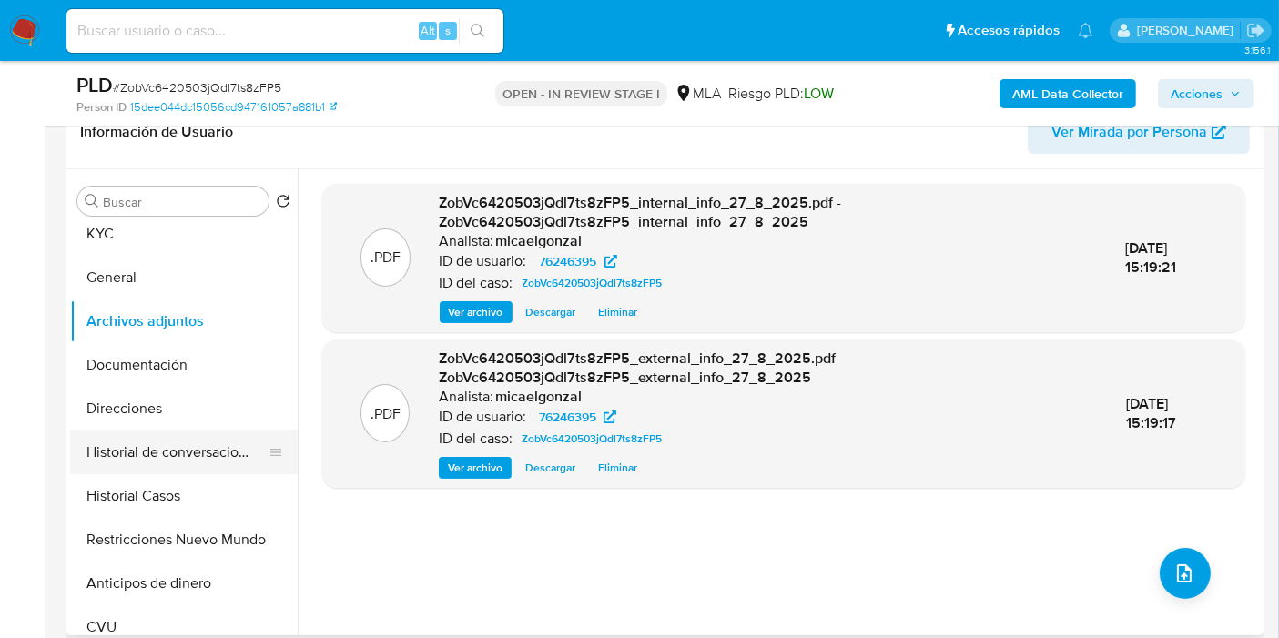
click at [142, 443] on button "Historial de conversaciones" at bounding box center [176, 453] width 213 height 44
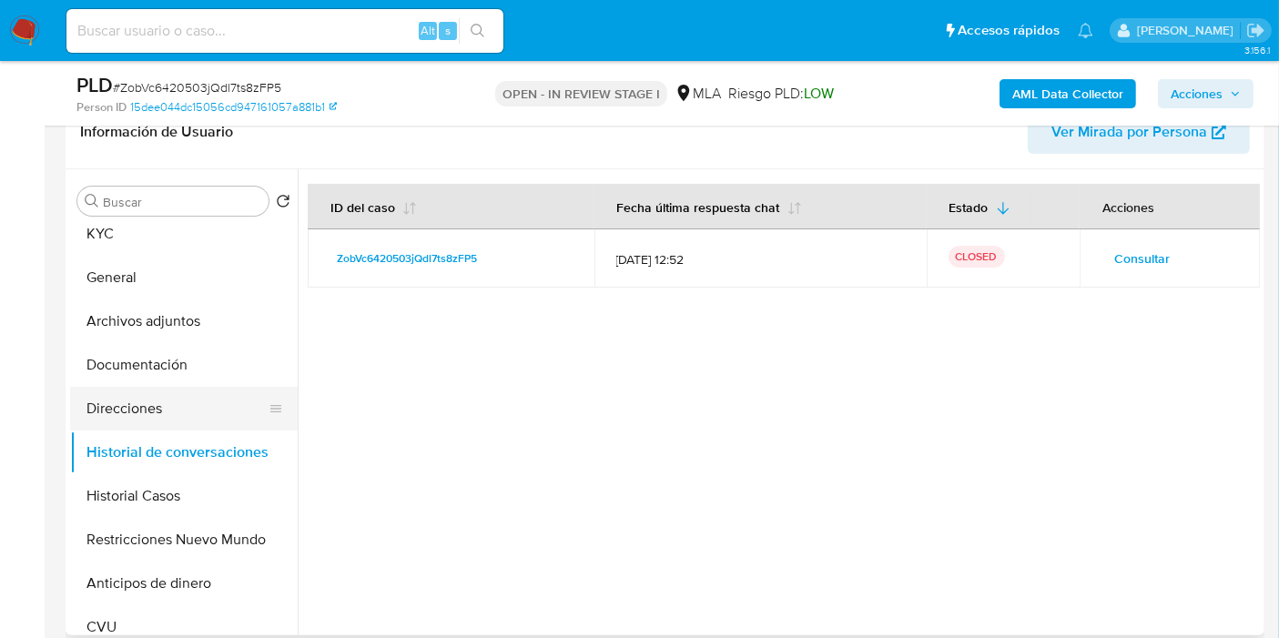
click at [165, 394] on button "Direcciones" at bounding box center [176, 409] width 213 height 44
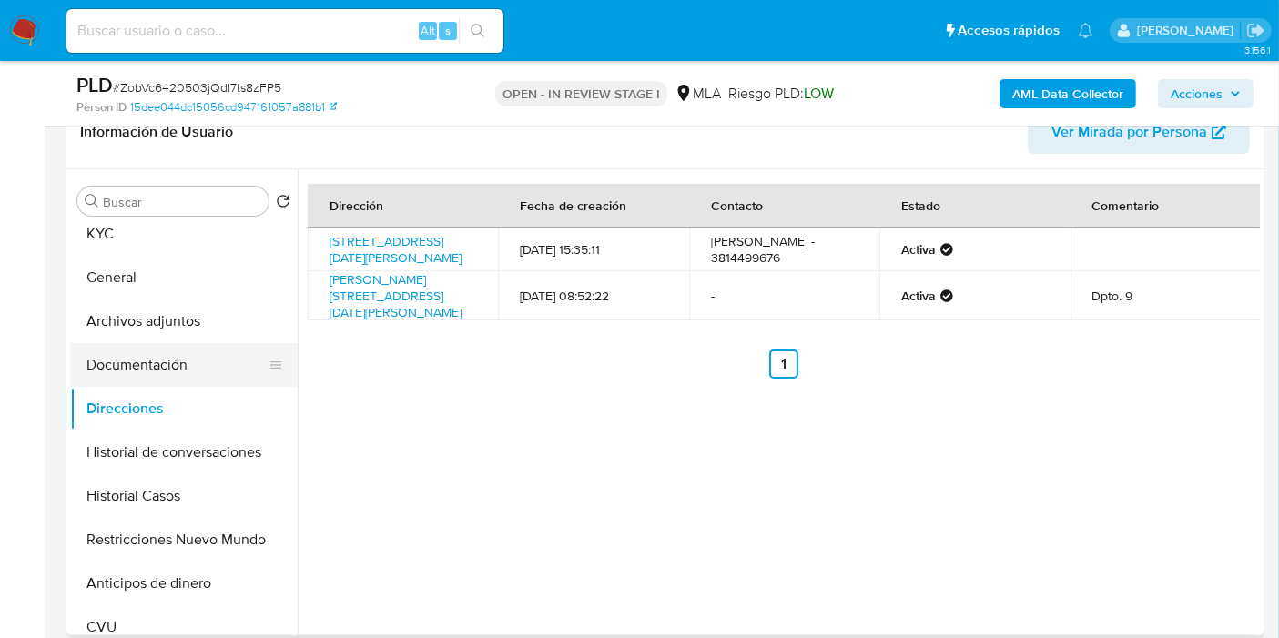
click at [174, 360] on button "Documentación" at bounding box center [176, 365] width 213 height 44
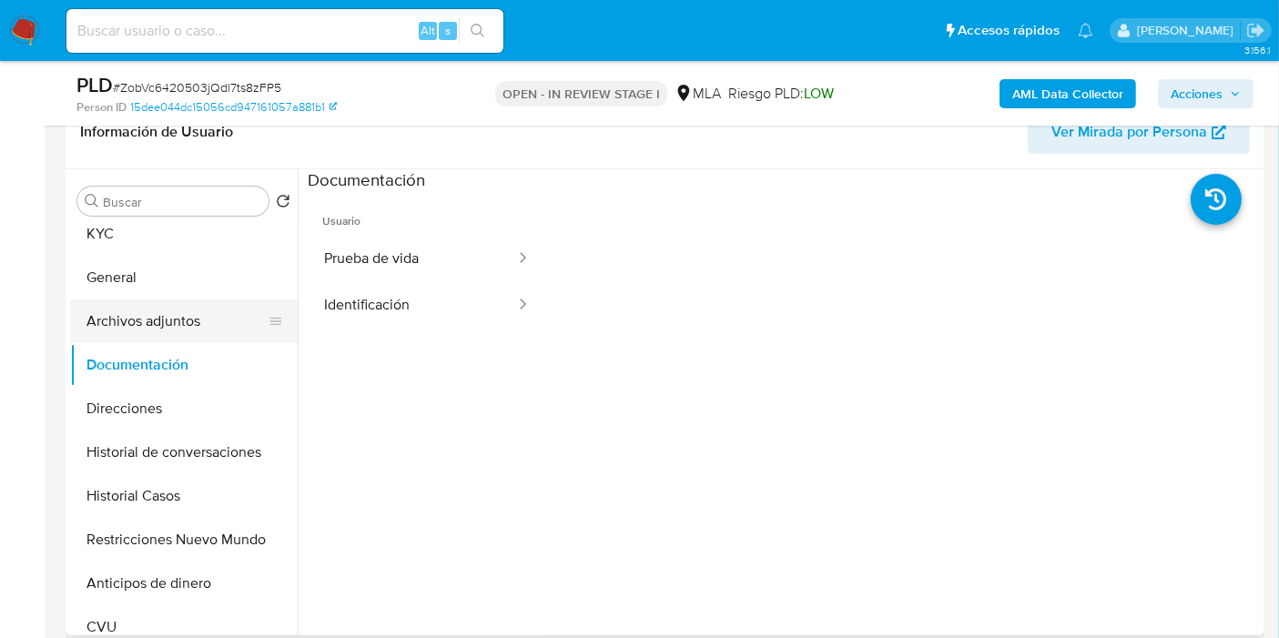
click at [186, 328] on button "Archivos adjuntos" at bounding box center [176, 322] width 213 height 44
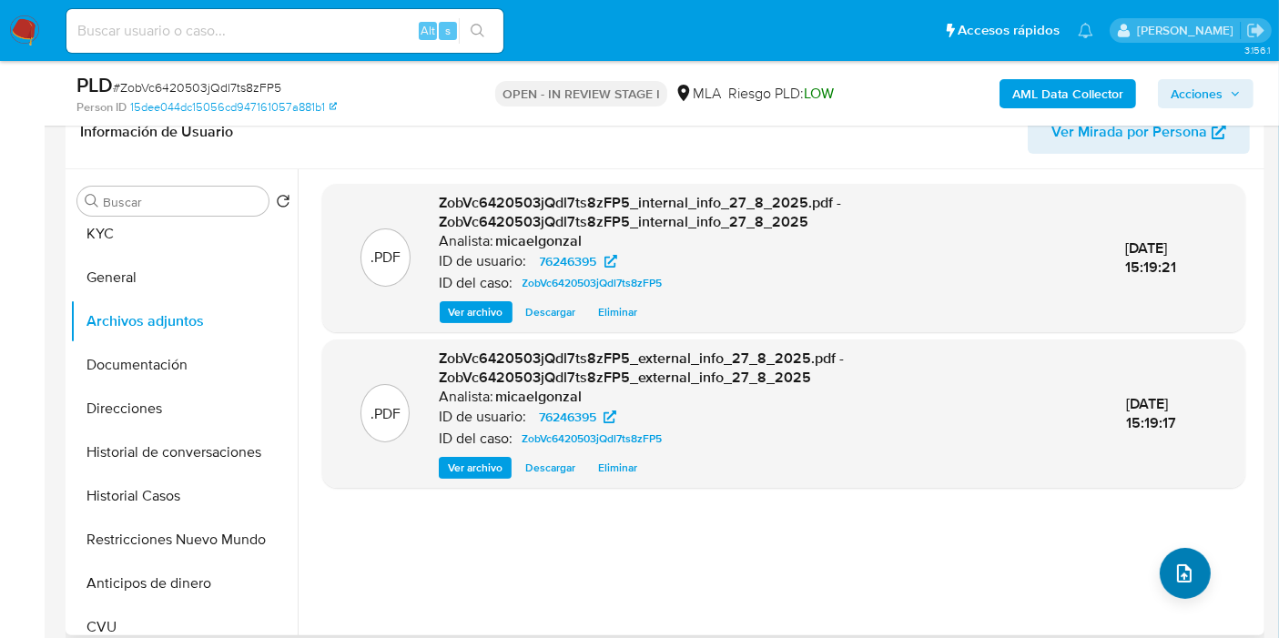
drag, startPoint x: 1147, startPoint y: 574, endPoint x: 1160, endPoint y: 580, distance: 14.3
click at [1148, 575] on div ".PDF ZobVc6420503jQdl7ts8zFP5_internal_info_27_8_2025.pdf - ZobVc6420503jQdl7ts…" at bounding box center [783, 402] width 923 height 437
click at [1164, 581] on button "upload-file" at bounding box center [1185, 573] width 51 height 51
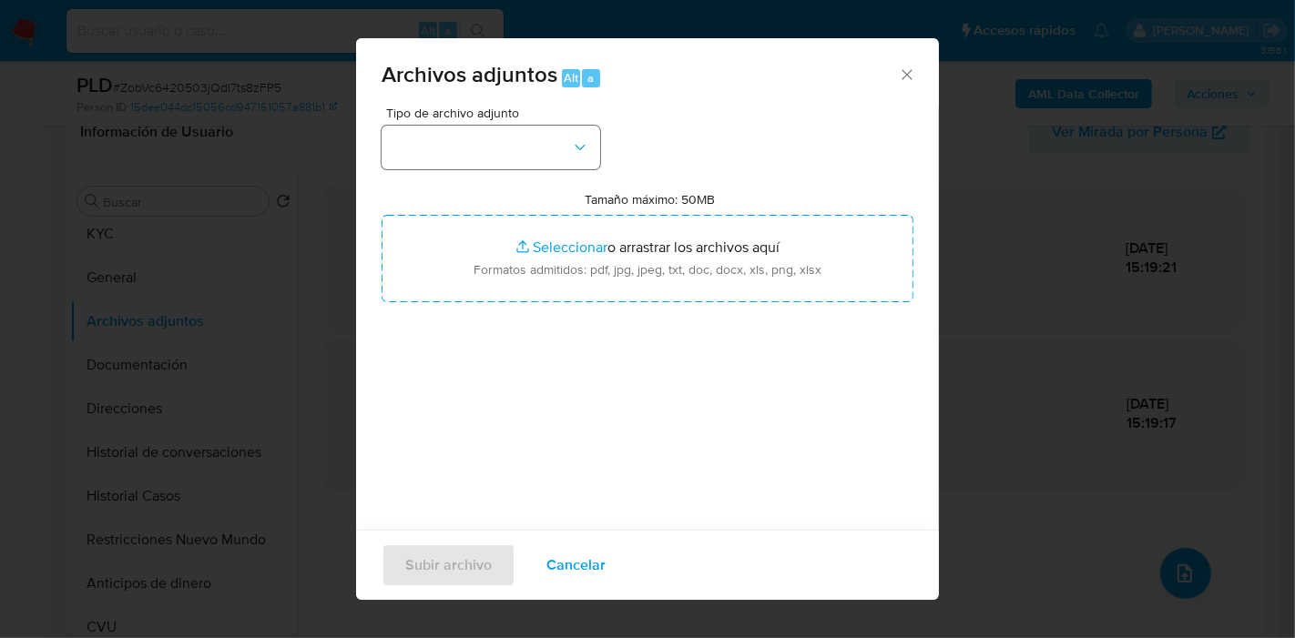
drag, startPoint x: 566, startPoint y: 183, endPoint x: 550, endPoint y: 159, distance: 28.8
click at [565, 182] on div "Tipo de archivo adjunto Tamaño máximo: 50MB Seleccionar archivos Seleccionar o …" at bounding box center [648, 322] width 532 height 430
click at [550, 158] on button "button" at bounding box center [491, 148] width 219 height 44
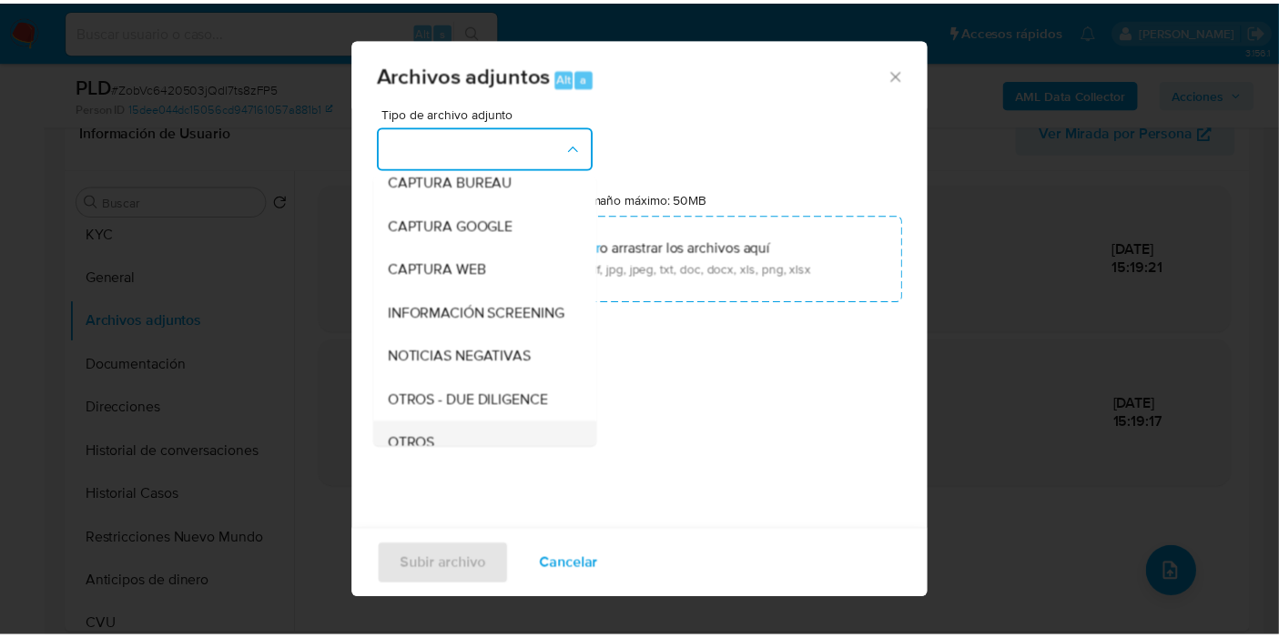
scroll to position [202, 0]
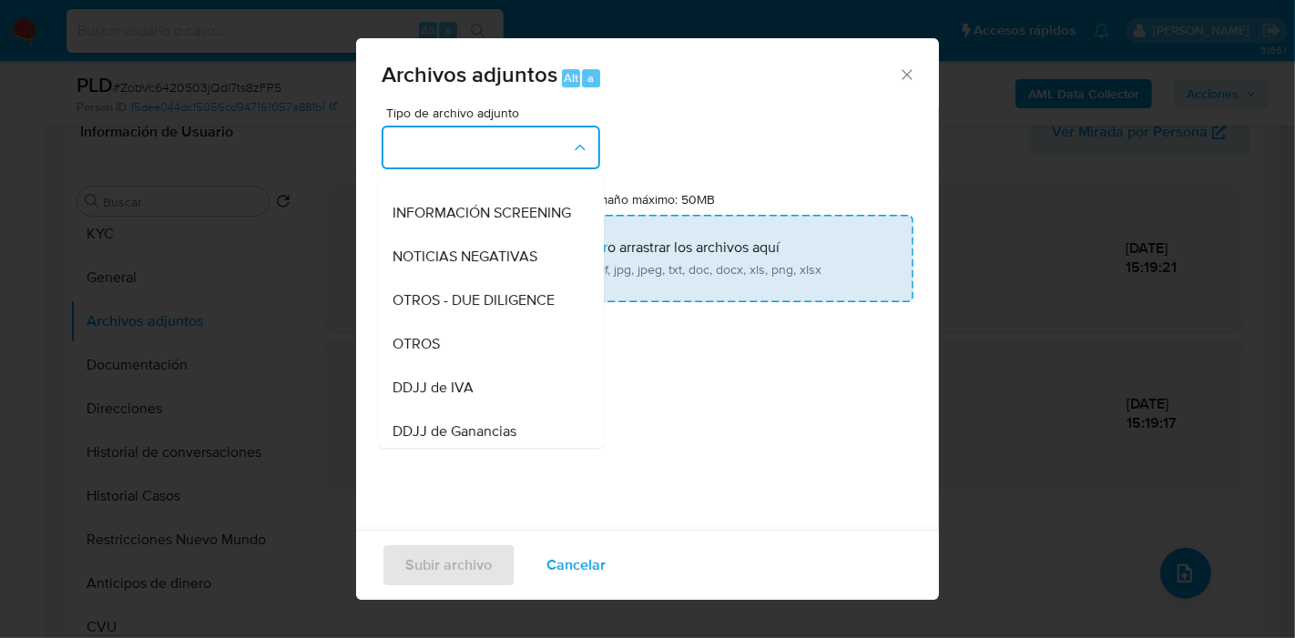
drag, startPoint x: 489, startPoint y: 347, endPoint x: 633, endPoint y: 291, distance: 154.2
click at [490, 346] on div "OTROS" at bounding box center [485, 344] width 186 height 44
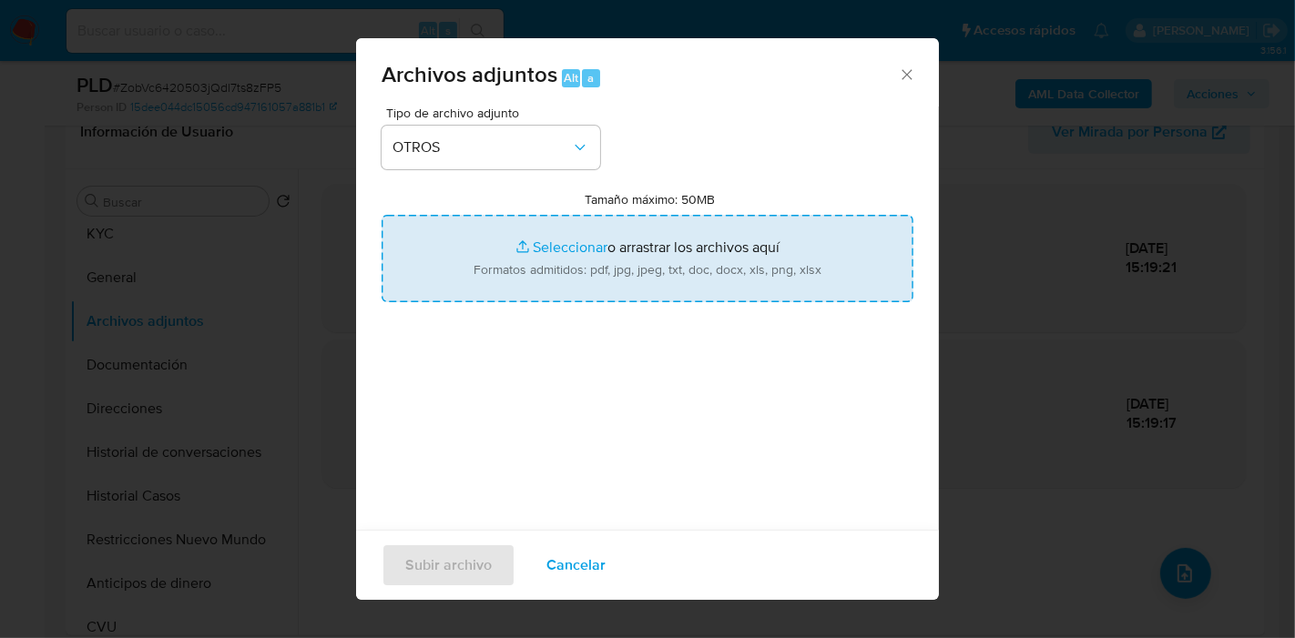
click at [779, 287] on input "Tamaño máximo: 50MB Seleccionar archivos" at bounding box center [648, 258] width 532 height 87
type input "C:\fakepath\Movimientos de Cesar Osvaldo Touceda.xlsx"
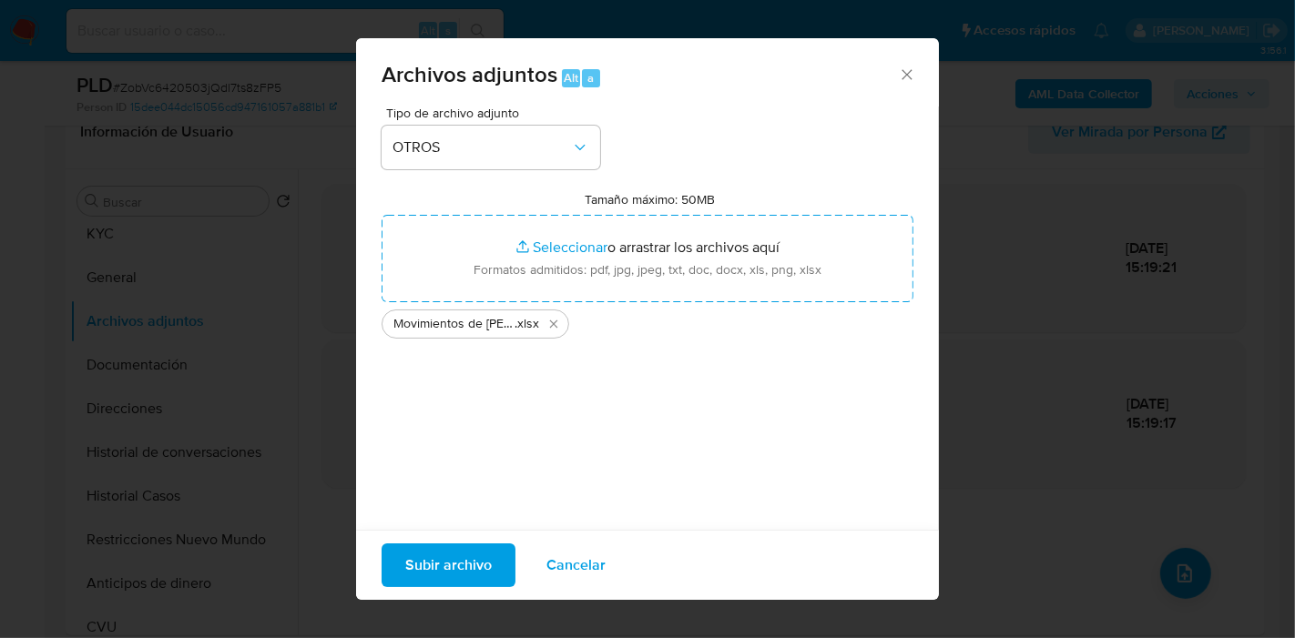
click at [656, 357] on div "Tipo de archivo adjunto OTROS Tamaño máximo: 50MB Seleccionar archivos Seleccio…" at bounding box center [648, 322] width 532 height 430
click at [432, 561] on span "Subir archivo" at bounding box center [448, 565] width 87 height 40
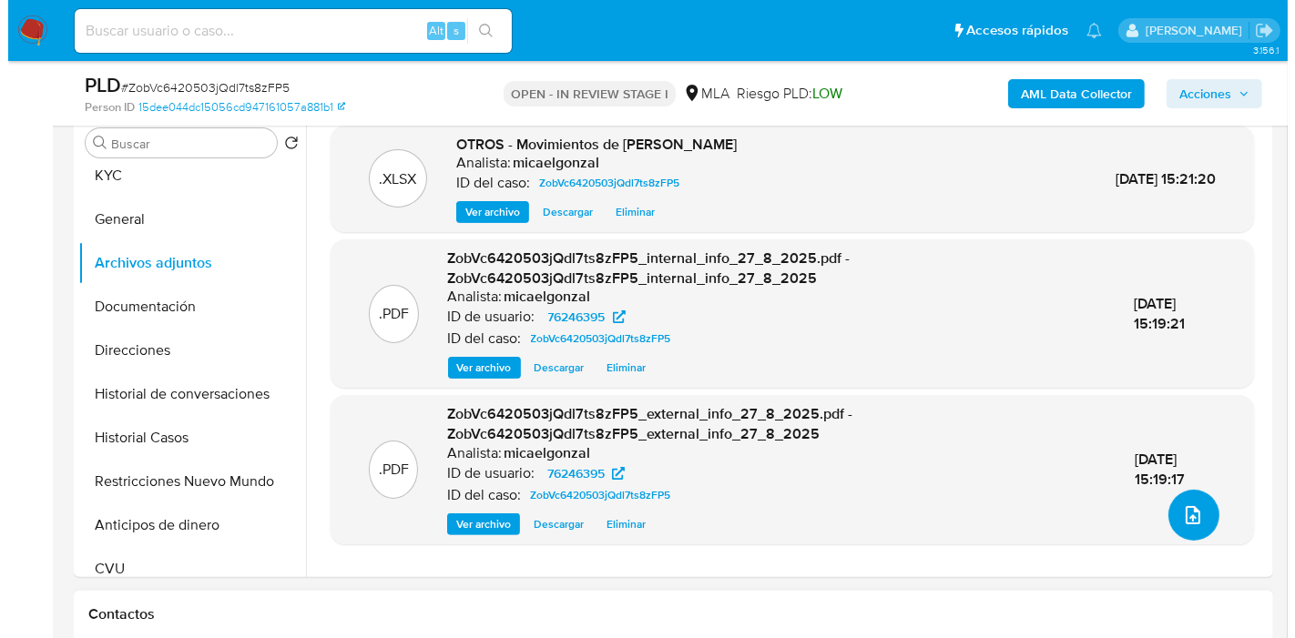
scroll to position [404, 0]
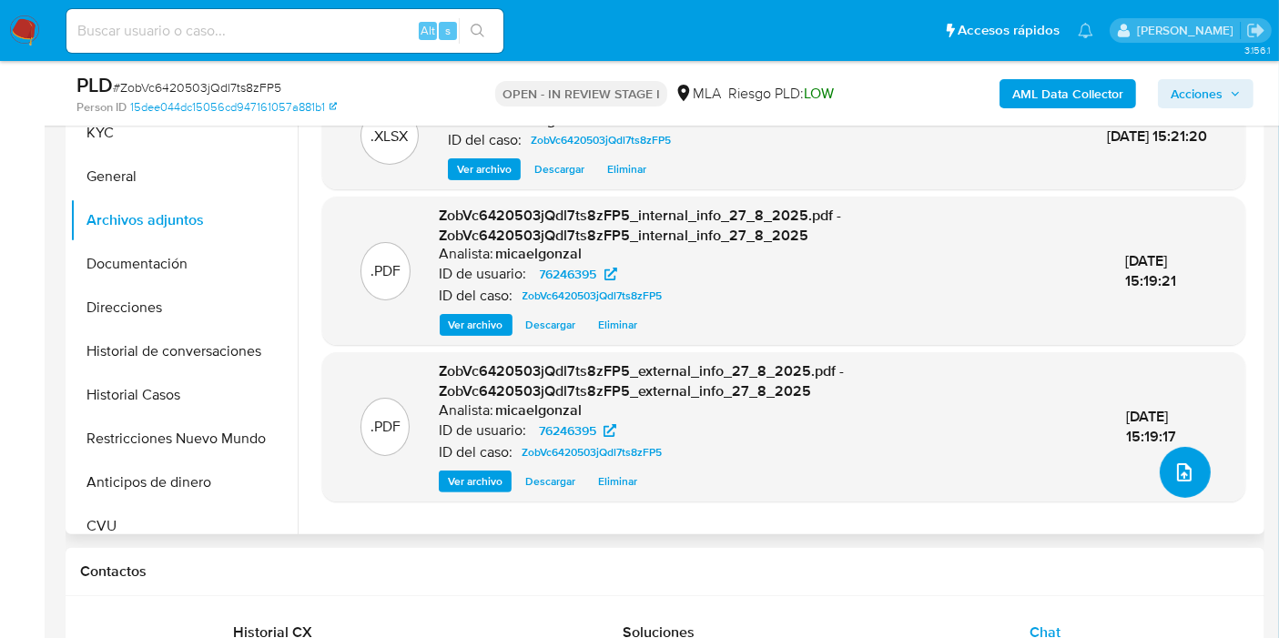
click at [1174, 480] on span "upload-file" at bounding box center [1185, 473] width 22 height 22
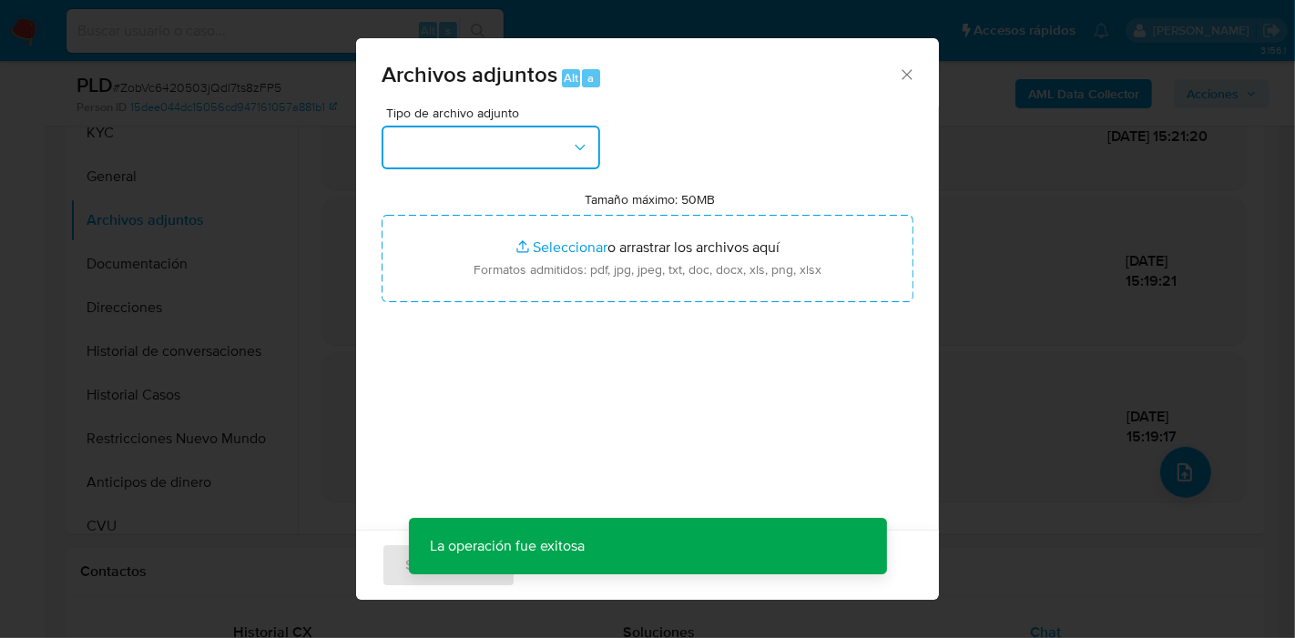
click at [529, 146] on button "button" at bounding box center [491, 148] width 219 height 44
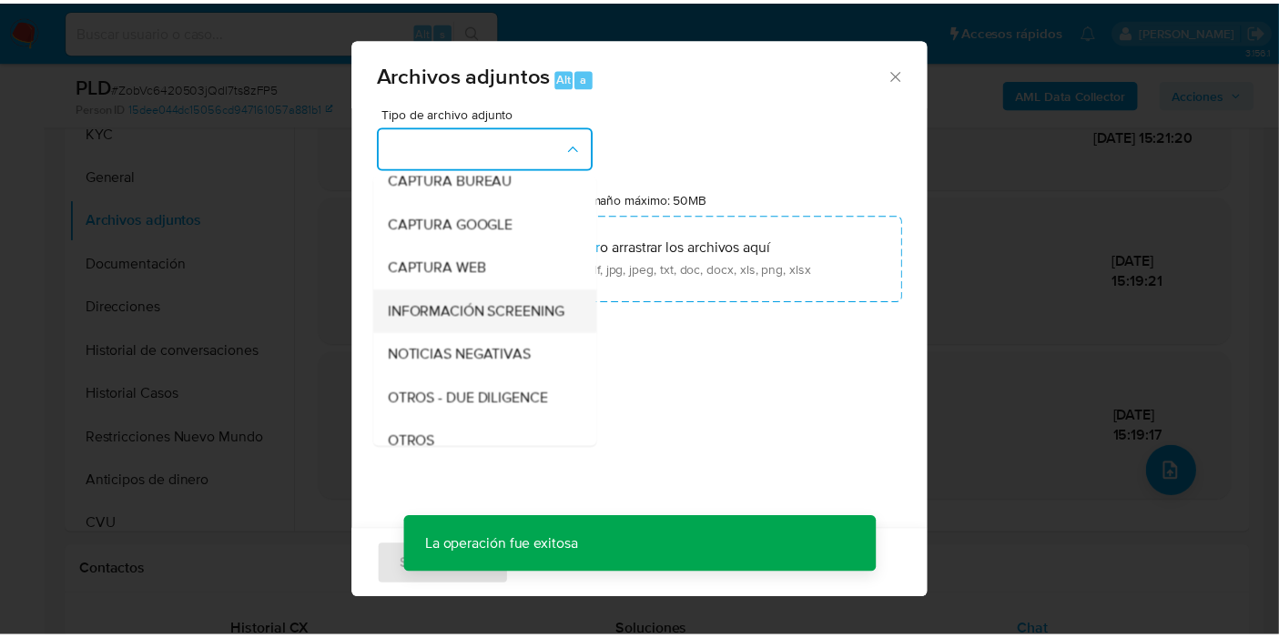
scroll to position [202, 0]
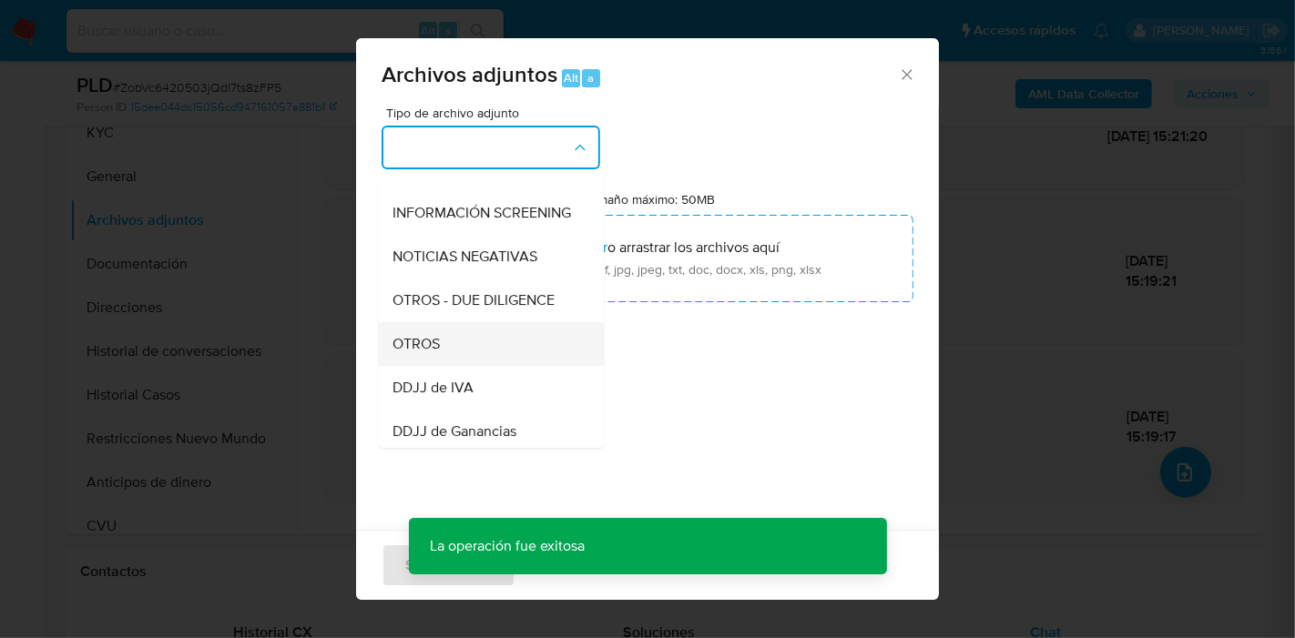
click at [447, 366] on div "OTROS" at bounding box center [485, 344] width 186 height 44
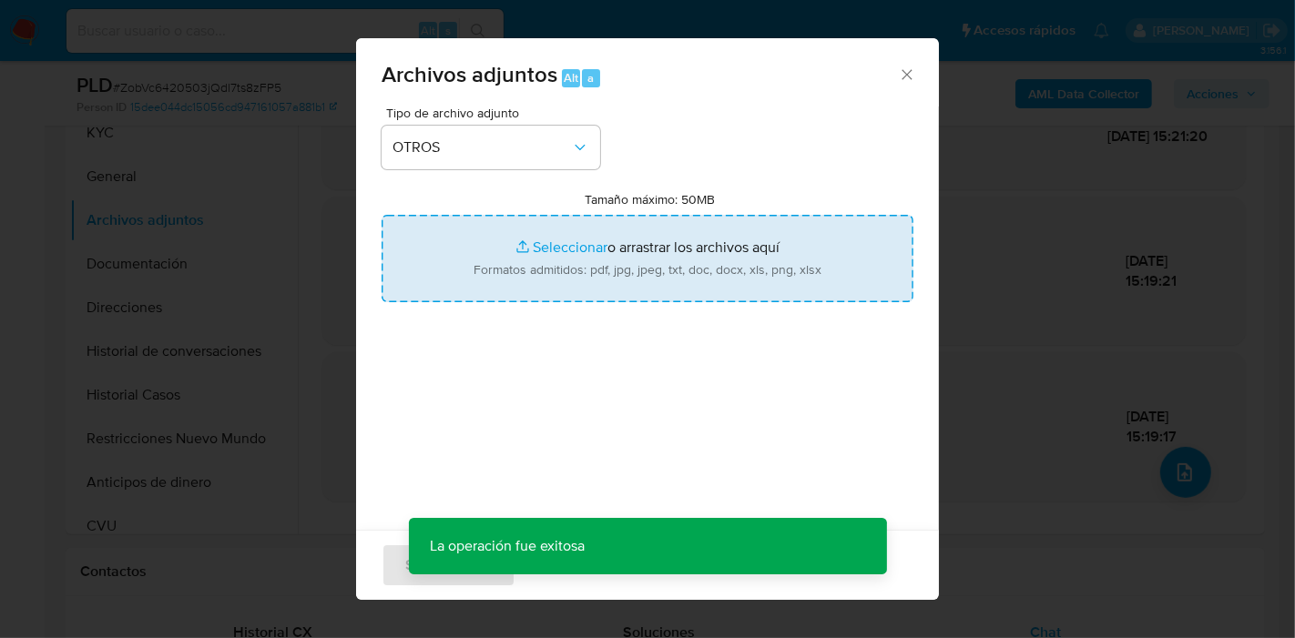
click at [539, 290] on input "Tamaño máximo: 50MB Seleccionar archivos" at bounding box center [648, 258] width 532 height 87
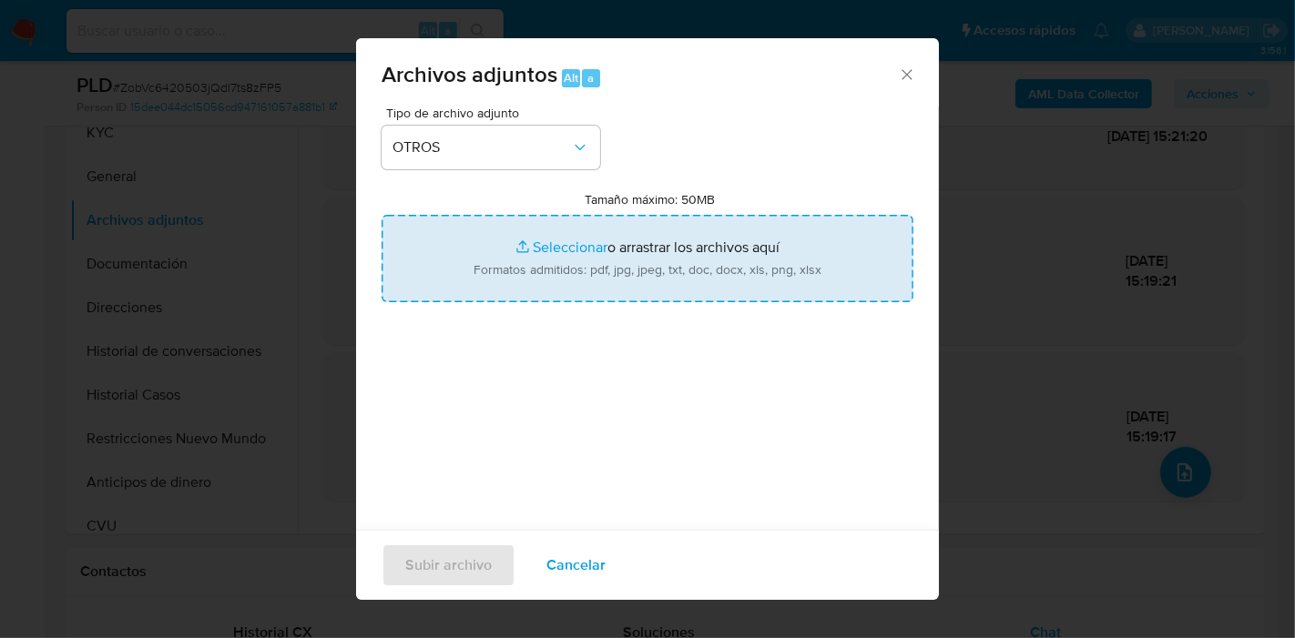
type input "C:\fakepath\Caselog ZobVc6420503jQdl7ts8zFP5_2025_08_19_13_19_23.docx"
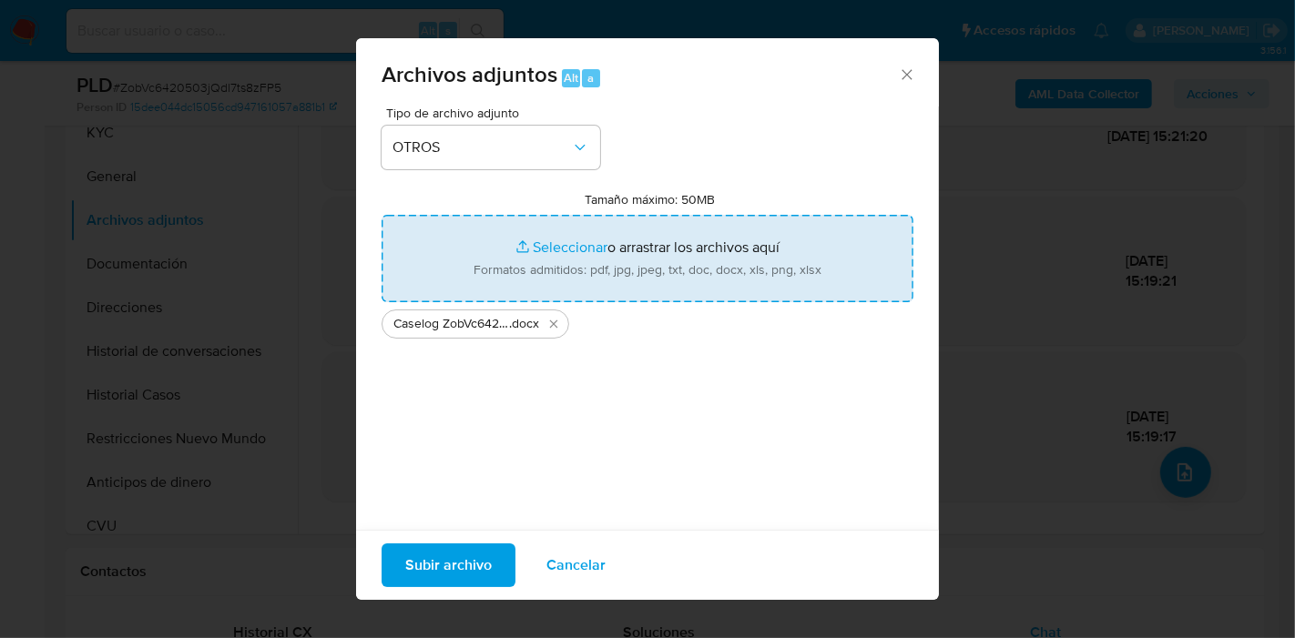
click at [695, 446] on div "Tipo de archivo adjunto OTROS Tamaño máximo: 50MB Seleccionar archivos Seleccio…" at bounding box center [648, 322] width 532 height 430
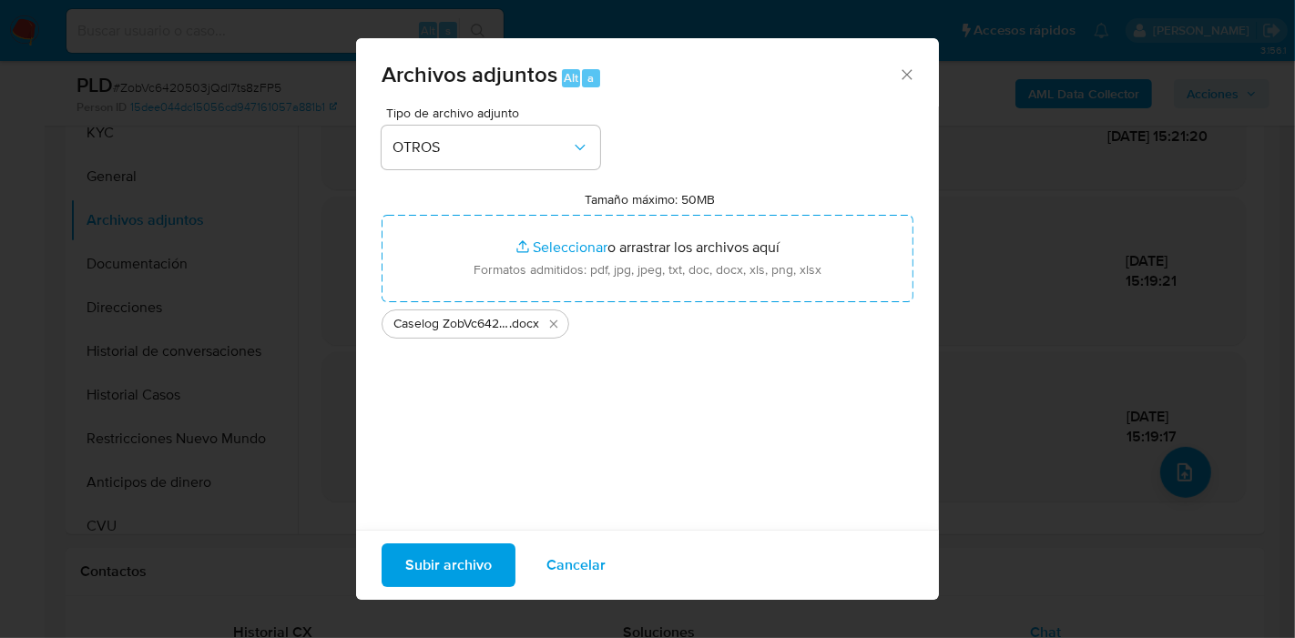
click at [426, 556] on span "Subir archivo" at bounding box center [448, 565] width 87 height 40
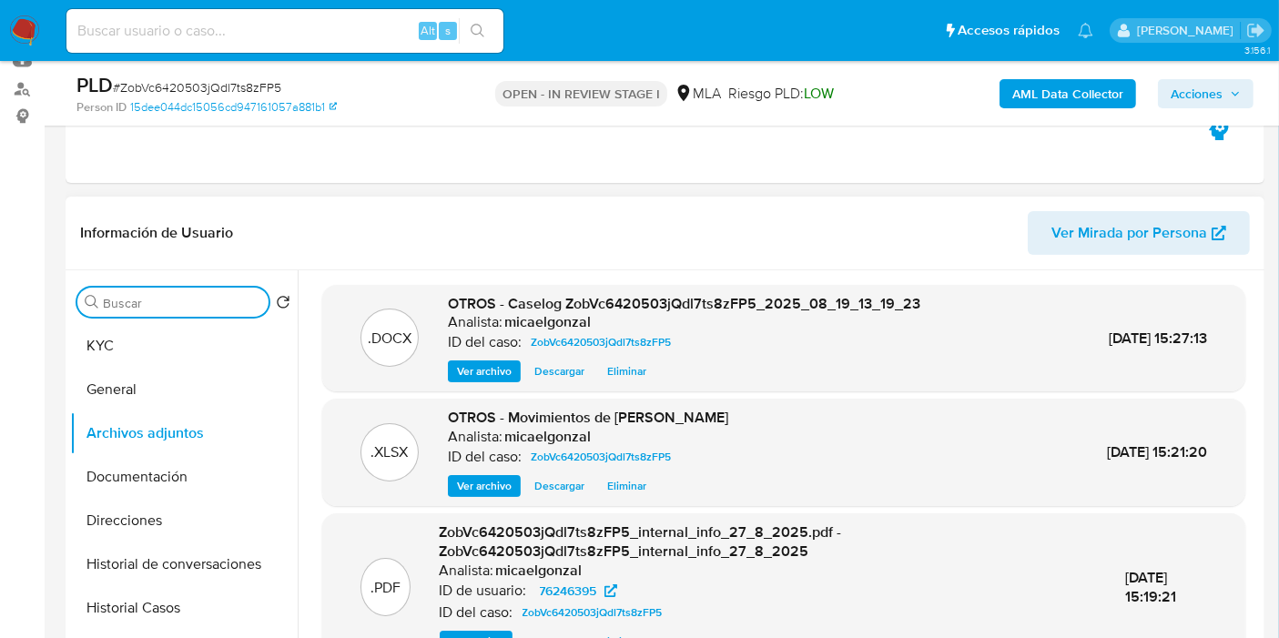
click at [195, 304] on input "Buscar" at bounding box center [182, 303] width 158 height 16
click at [195, 326] on button "KYC" at bounding box center [176, 346] width 213 height 44
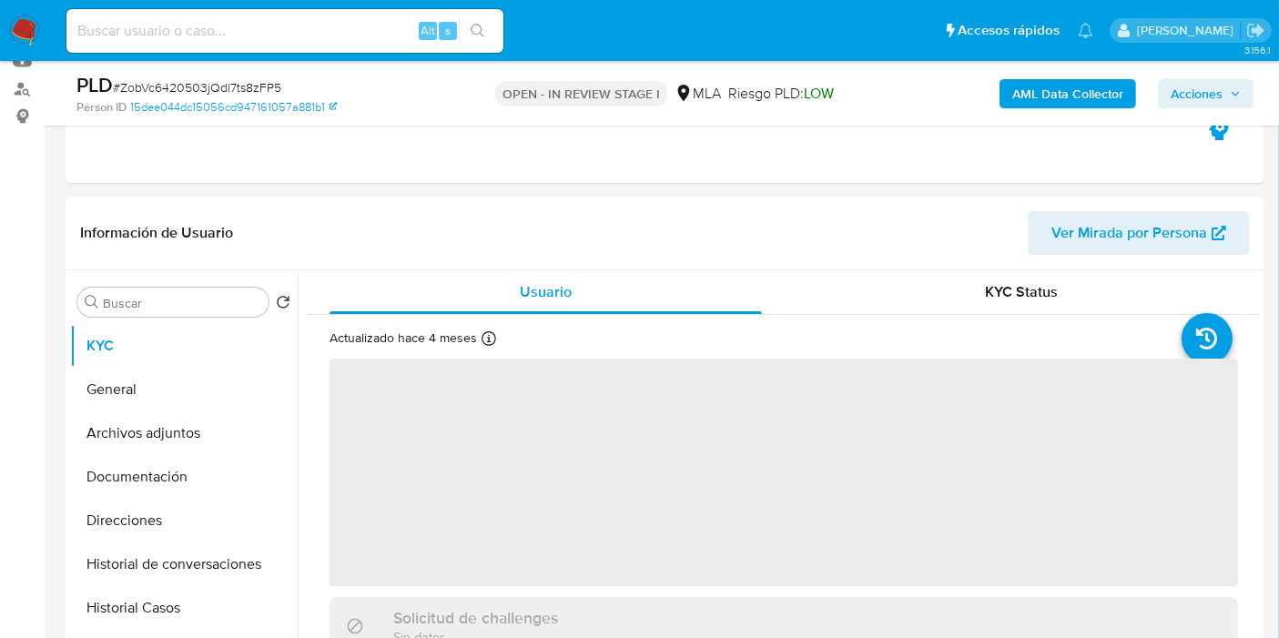
click at [1200, 87] on span "Acciones" at bounding box center [1197, 93] width 52 height 29
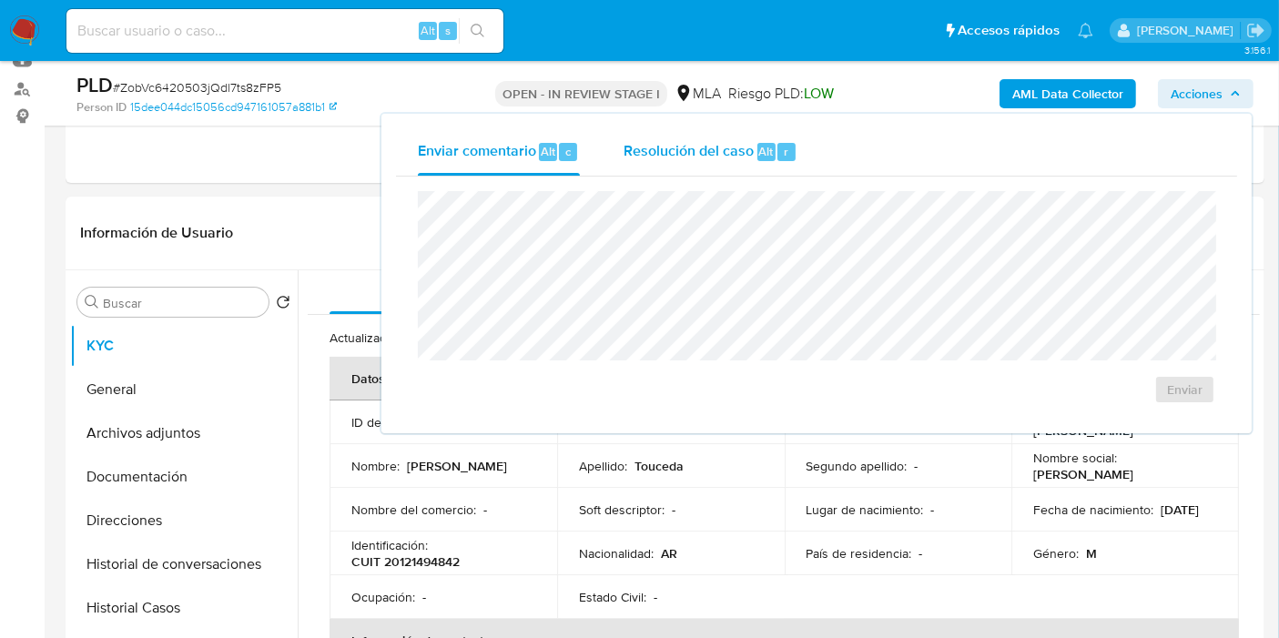
click at [729, 149] on span "Resolución del caso" at bounding box center [689, 150] width 130 height 21
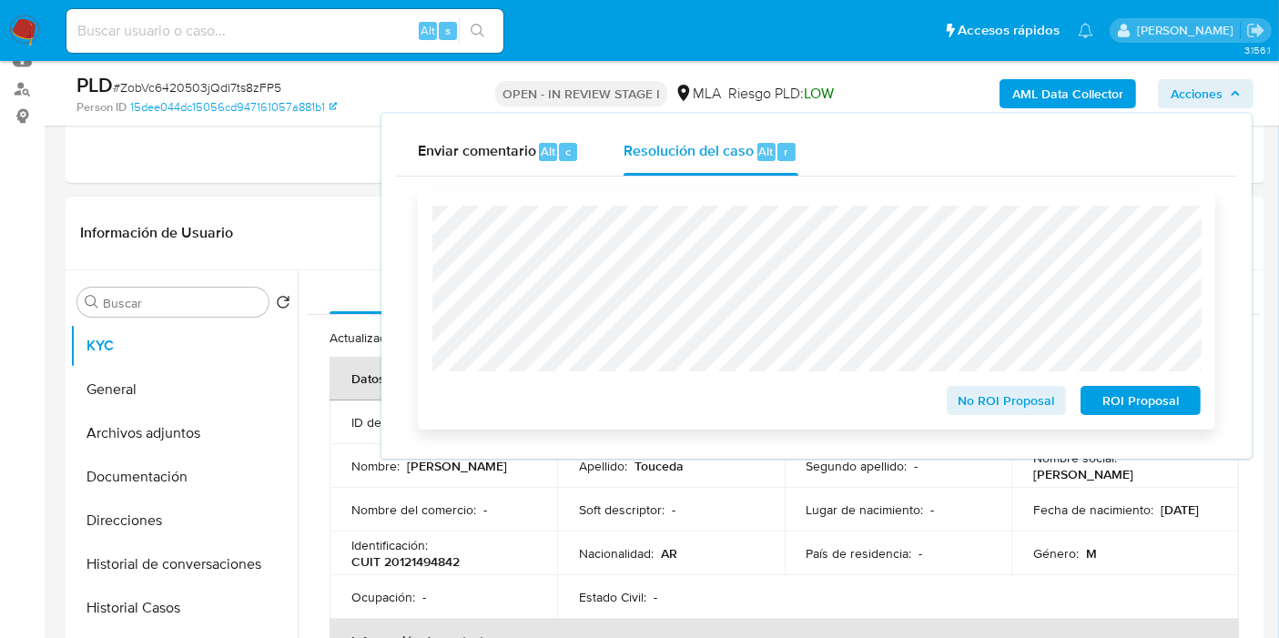
click at [988, 399] on span "No ROI Proposal" at bounding box center [1007, 400] width 95 height 25
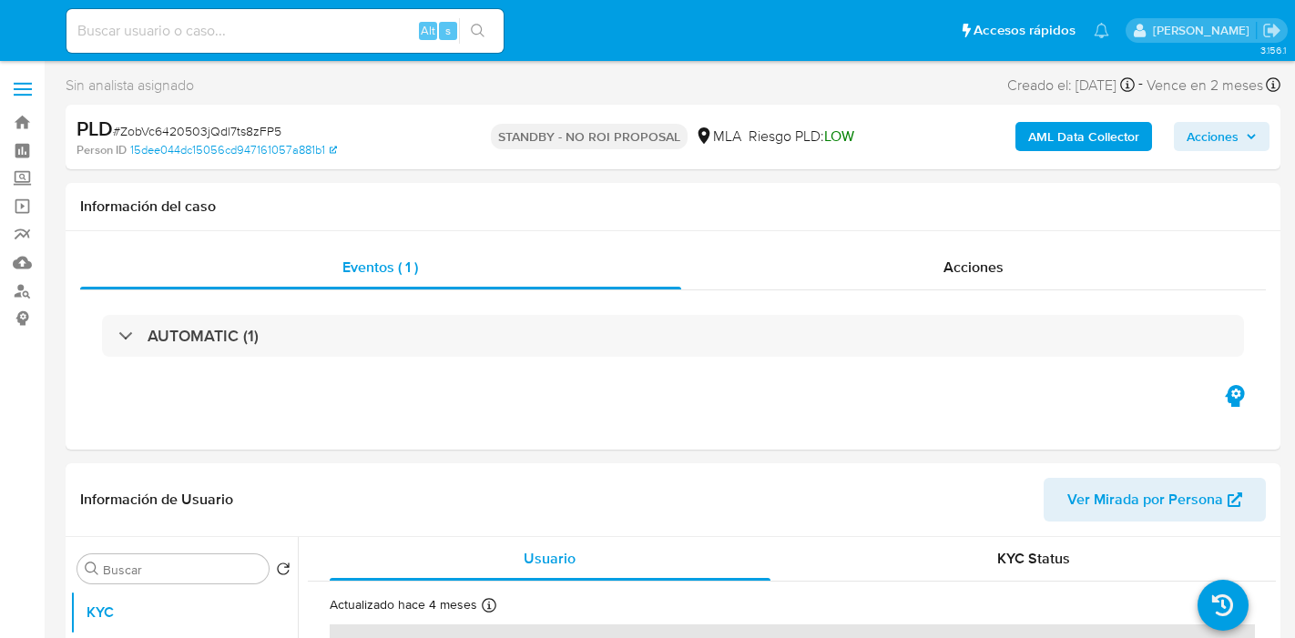
select select "10"
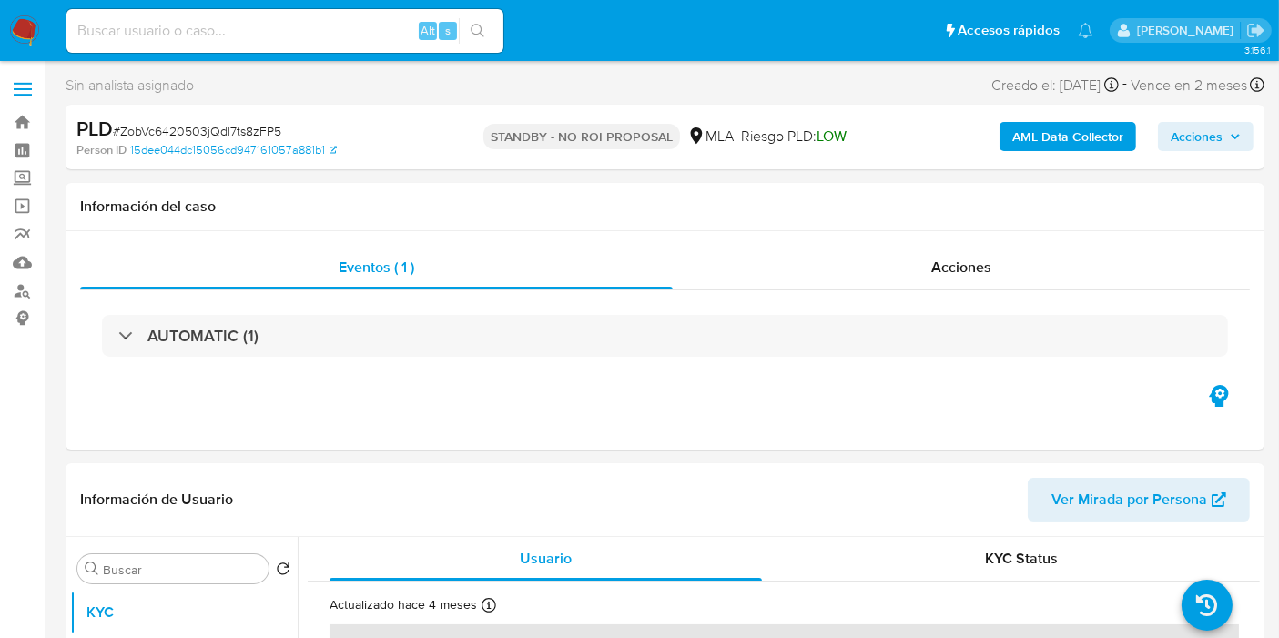
click at [48, 31] on nav "Pausado Ver notificaciones Alt s Accesos rápidos Presiona las siguientes teclas…" at bounding box center [639, 30] width 1279 height 61
click at [13, 31] on img at bounding box center [24, 30] width 31 height 31
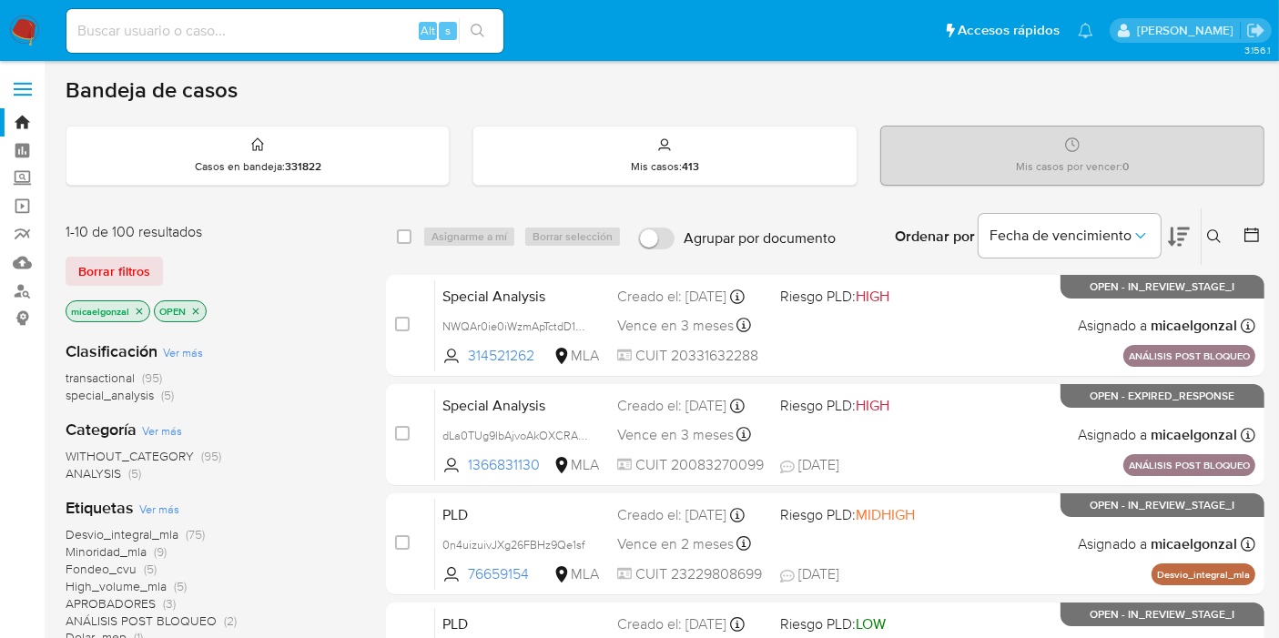
click at [101, 266] on span "Borrar filtros" at bounding box center [114, 271] width 72 height 25
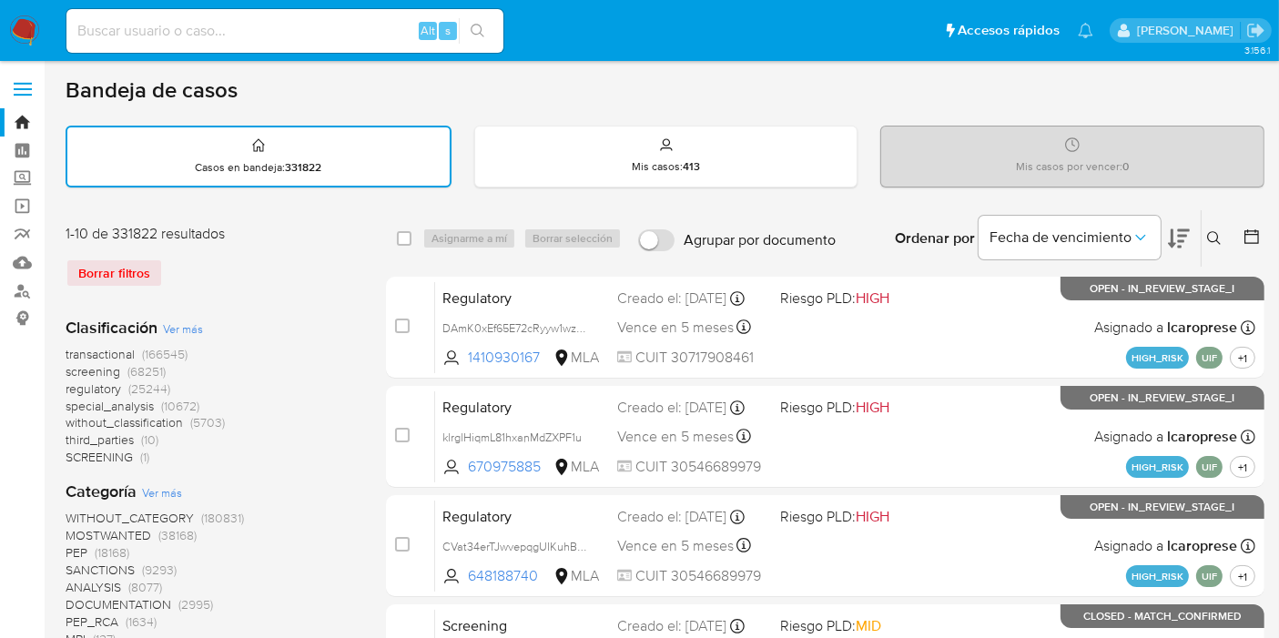
click at [1220, 232] on icon at bounding box center [1214, 238] width 15 height 15
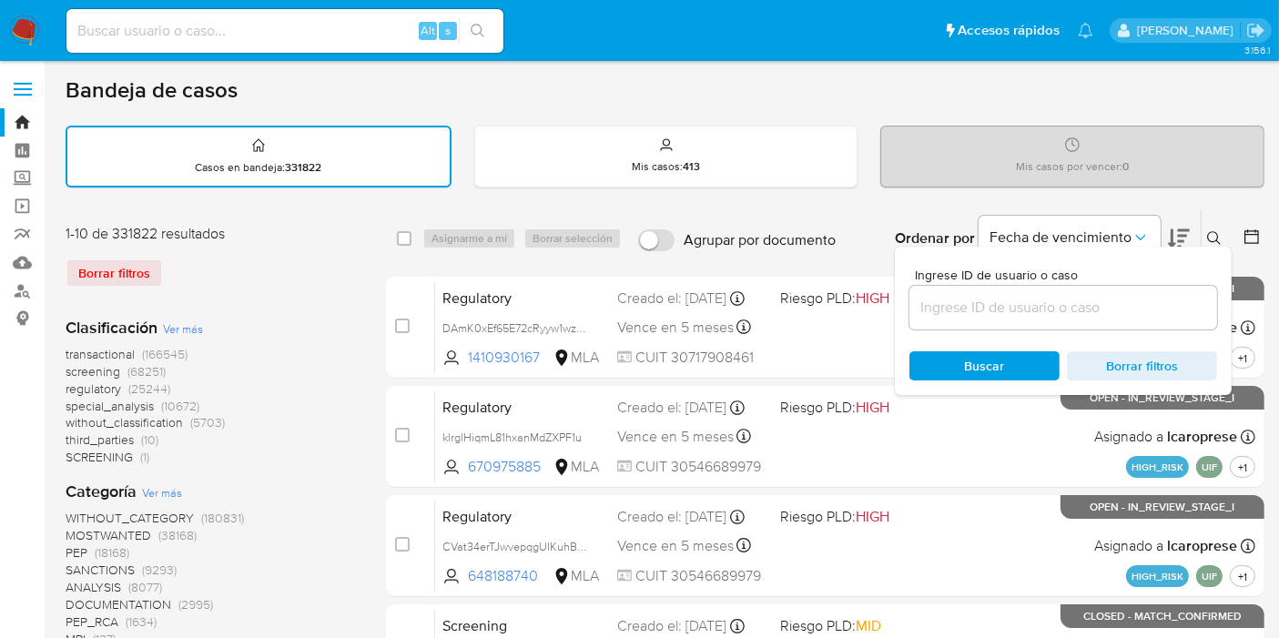
drag, startPoint x: 1023, startPoint y: 333, endPoint x: 1053, endPoint y: 295, distance: 49.2
click at [1033, 317] on div "Ingrese ID de usuario o caso Buscar Borrar filtros" at bounding box center [1063, 321] width 337 height 148
click at [1053, 296] on input at bounding box center [1064, 308] width 308 height 24
paste input "9dwFfTJjuoE8QvjSnKQF1MGK"
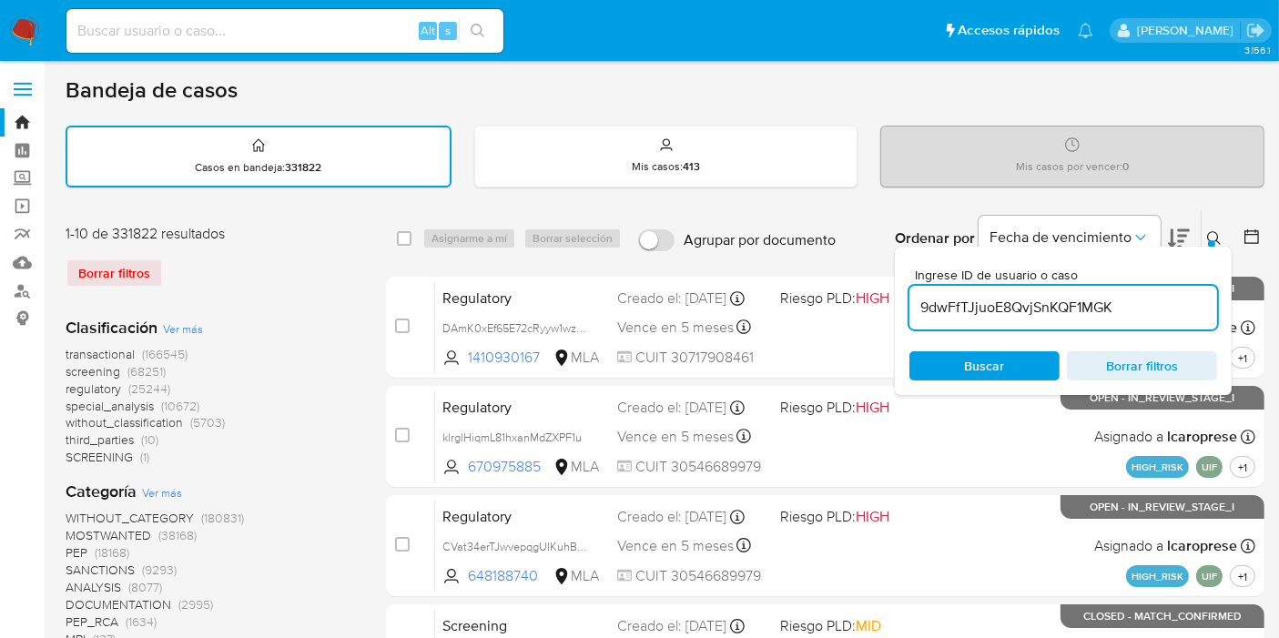
type input "9dwFfTJjuoE8QvjSnKQF1MGK"
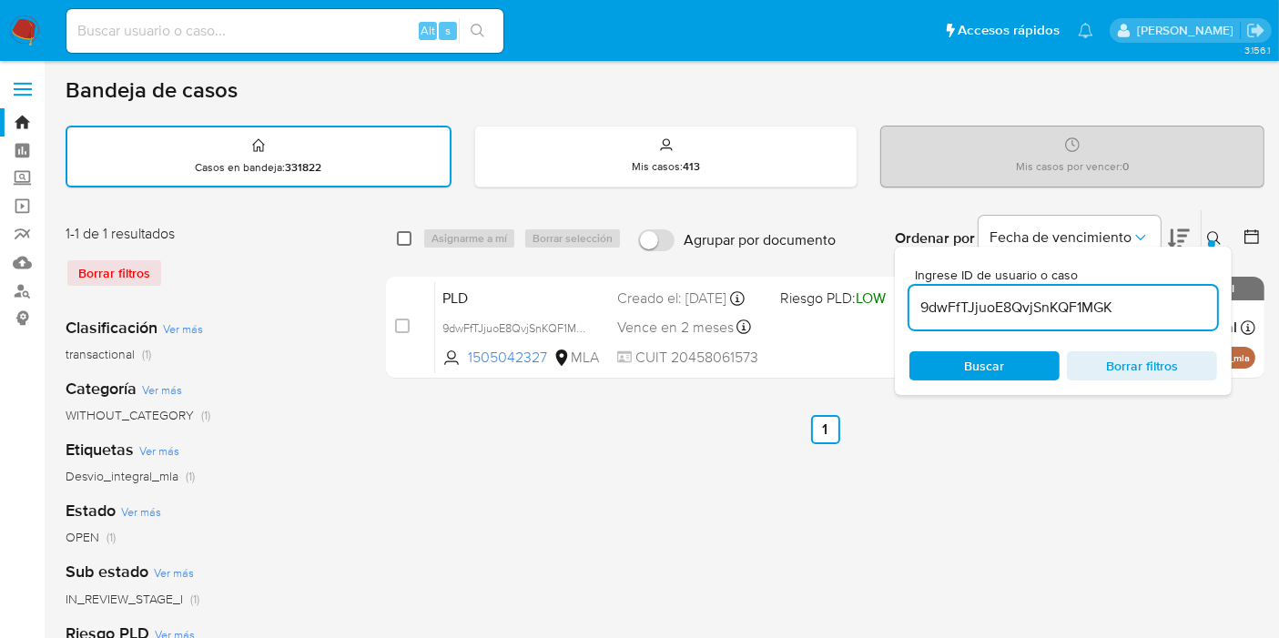
click at [405, 233] on input "checkbox" at bounding box center [404, 238] width 15 height 15
checkbox input "true"
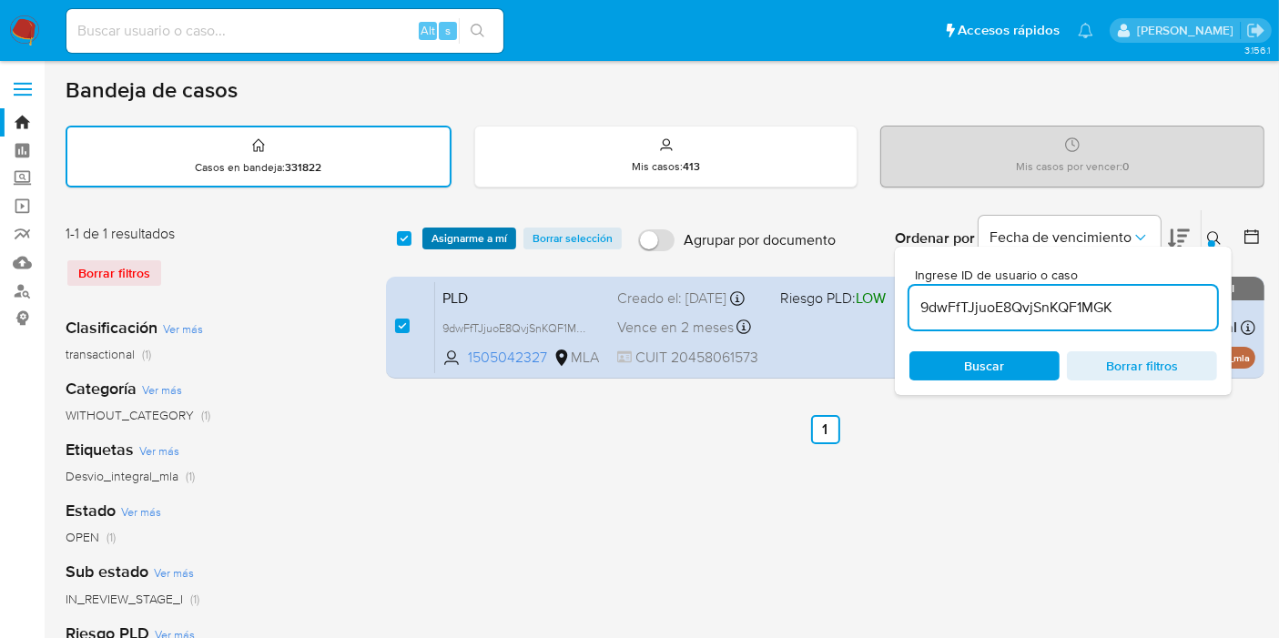
click at [469, 244] on span "Asignarme a mí" at bounding box center [470, 238] width 76 height 18
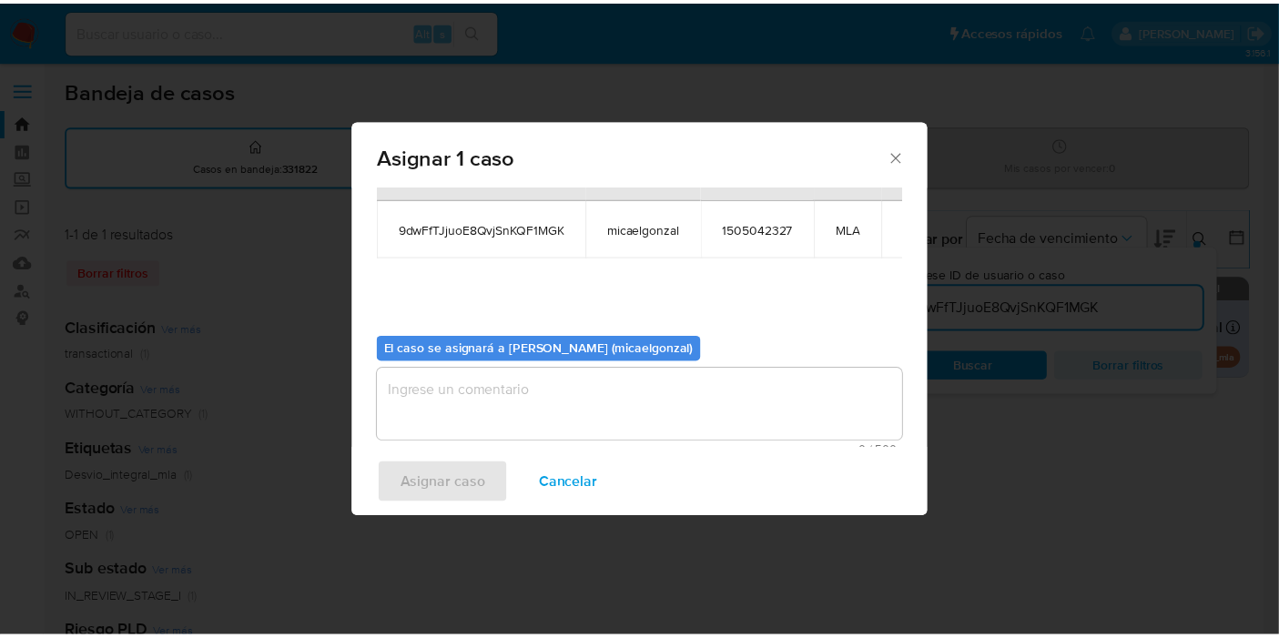
scroll to position [93, 0]
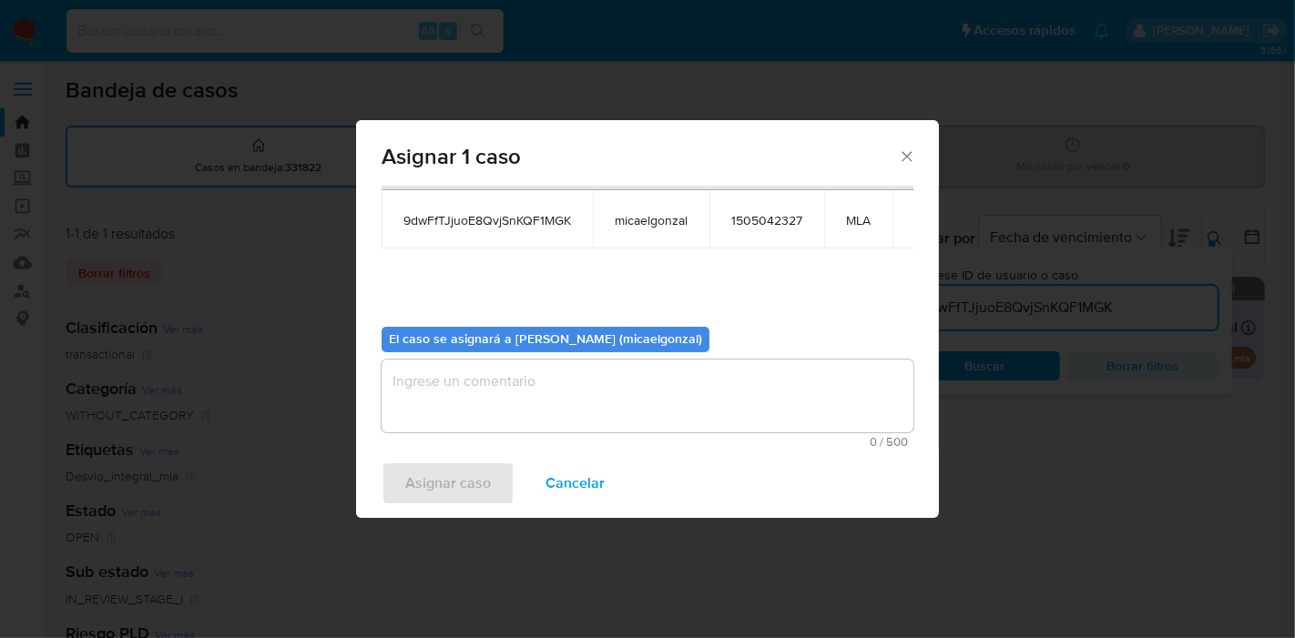
click at [538, 399] on textarea "assign-modal" at bounding box center [648, 396] width 532 height 73
click at [447, 481] on span "Asignar caso" at bounding box center [448, 483] width 86 height 40
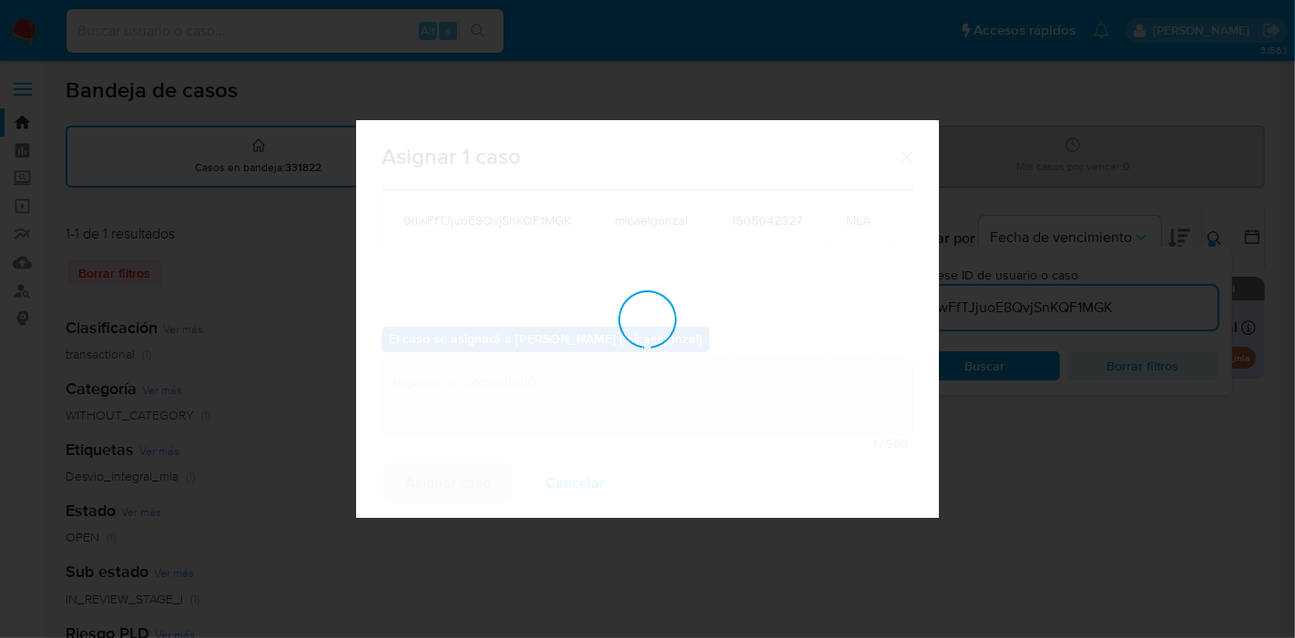
checkbox input "false"
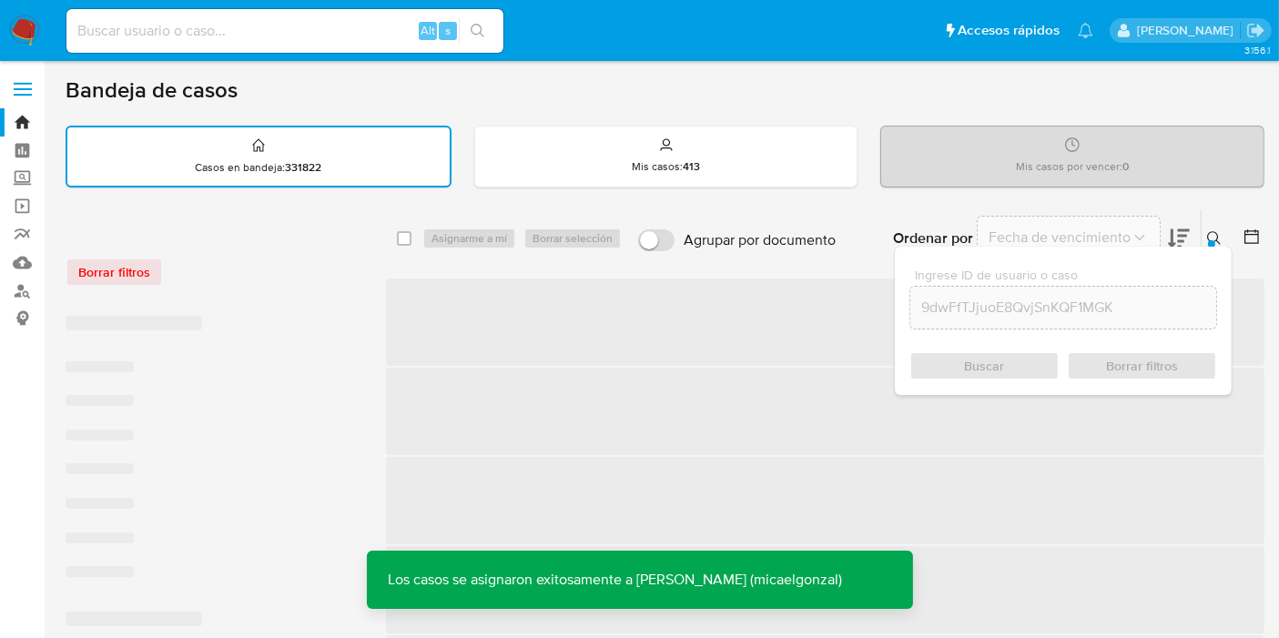
click at [325, 37] on div "Alt s" at bounding box center [284, 31] width 437 height 44
click at [323, 35] on input at bounding box center [284, 31] width 437 height 24
paste input "9dwFfTJjuoE8QvjSnKQF1MGK"
type input "9dwFfTJjuoE8QvjSnKQF1MGK"
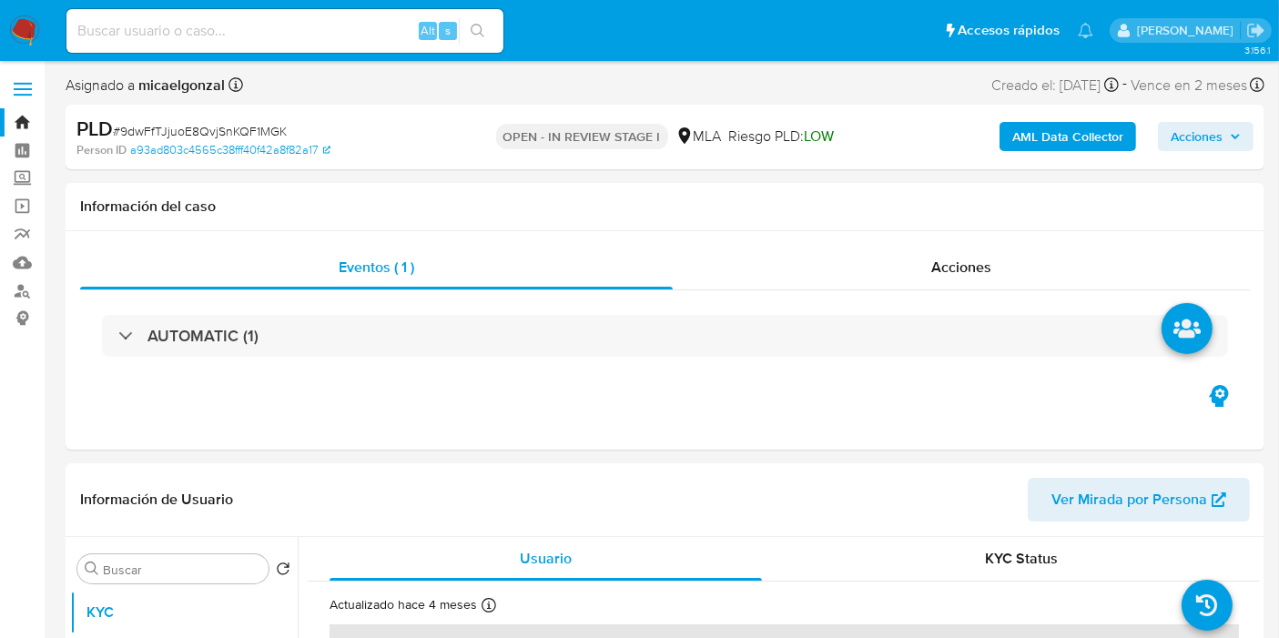
select select "10"
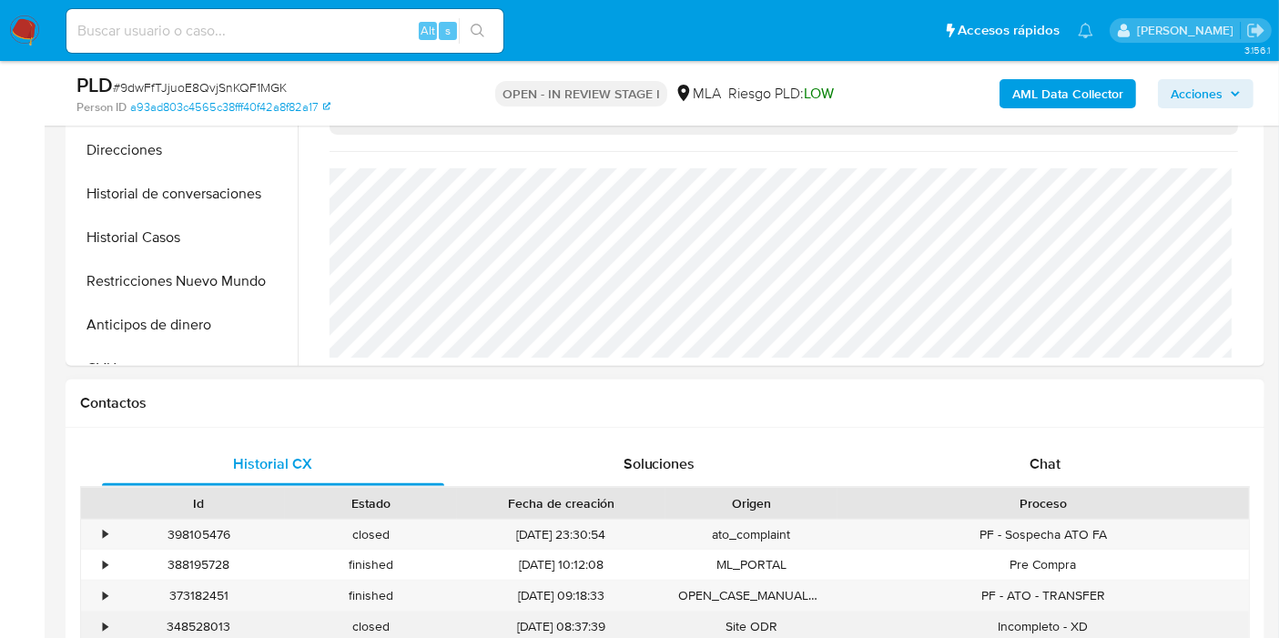
scroll to position [606, 0]
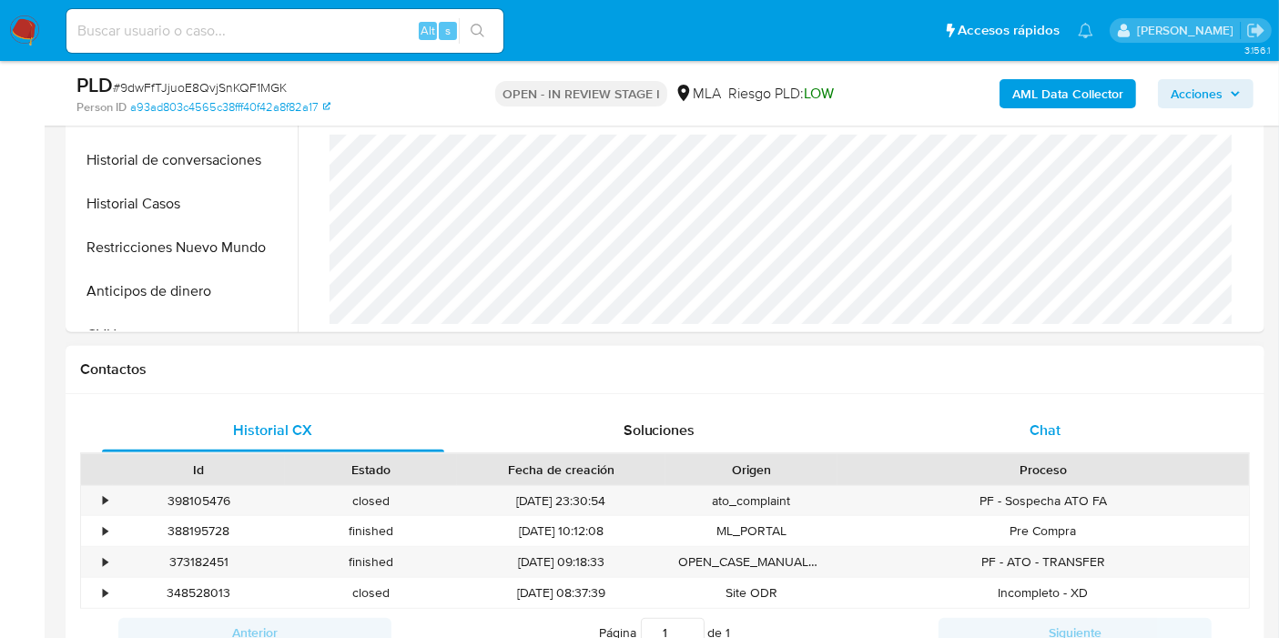
click at [1079, 437] on div "Chat" at bounding box center [1045, 431] width 342 height 44
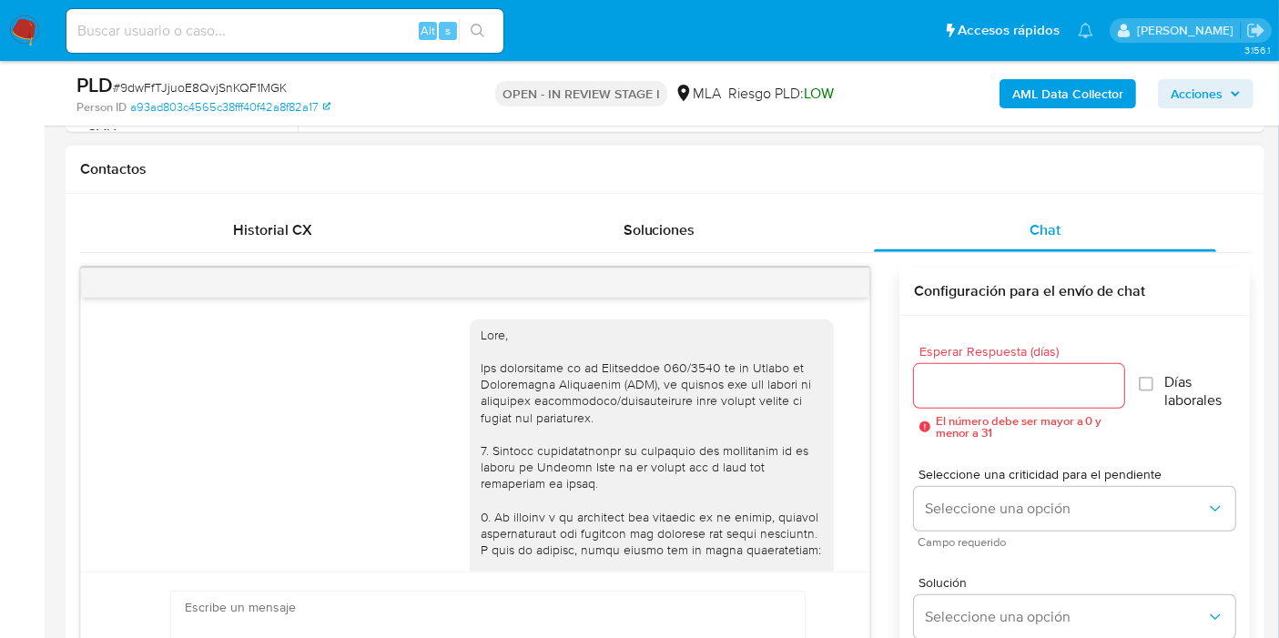
scroll to position [1159, 0]
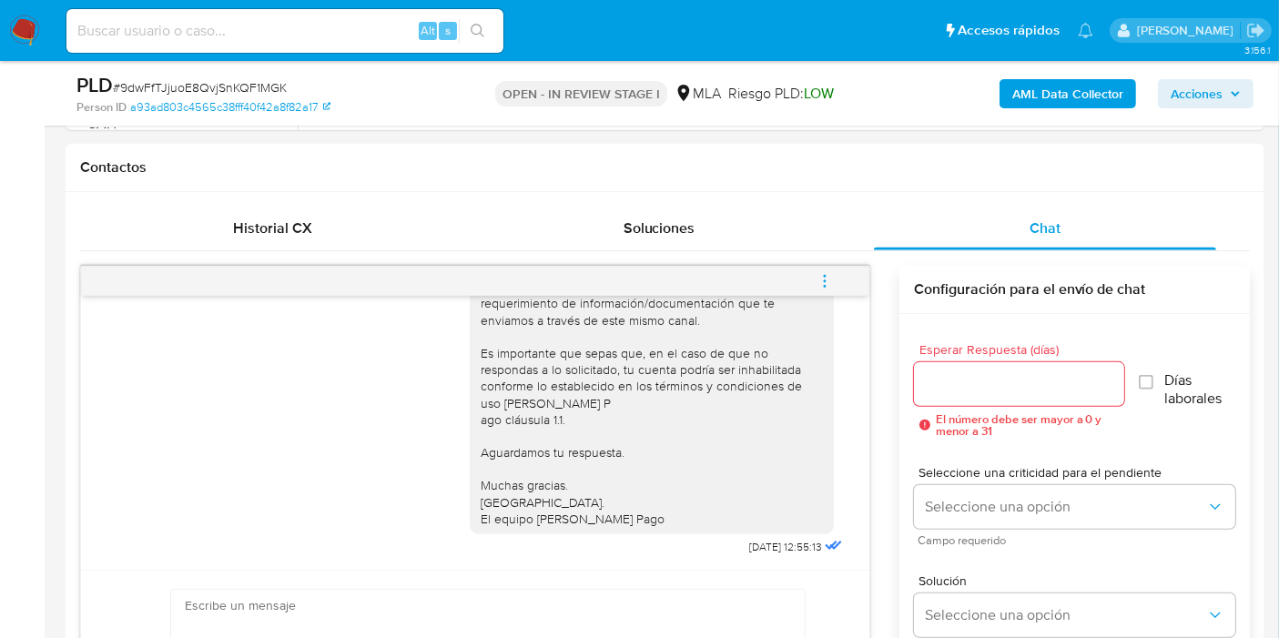
drag, startPoint x: 829, startPoint y: 277, endPoint x: 790, endPoint y: 283, distance: 38.8
click at [829, 276] on icon "menu-action" at bounding box center [825, 281] width 16 height 16
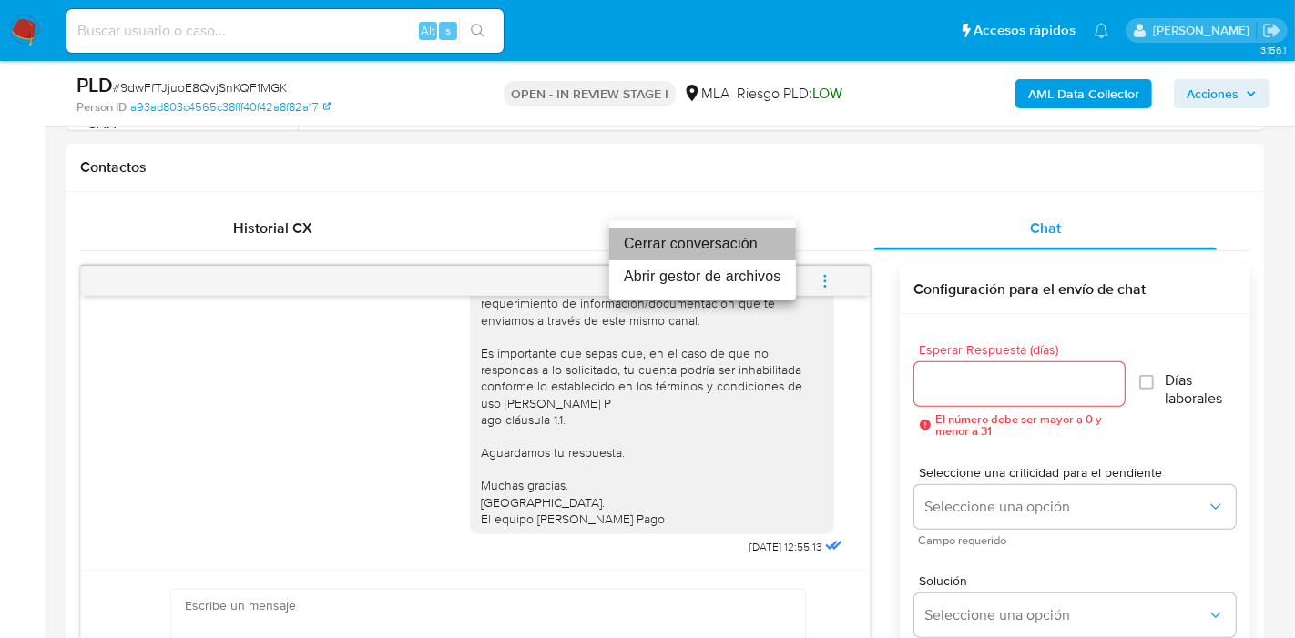
click at [688, 252] on li "Cerrar conversación" at bounding box center [702, 244] width 187 height 33
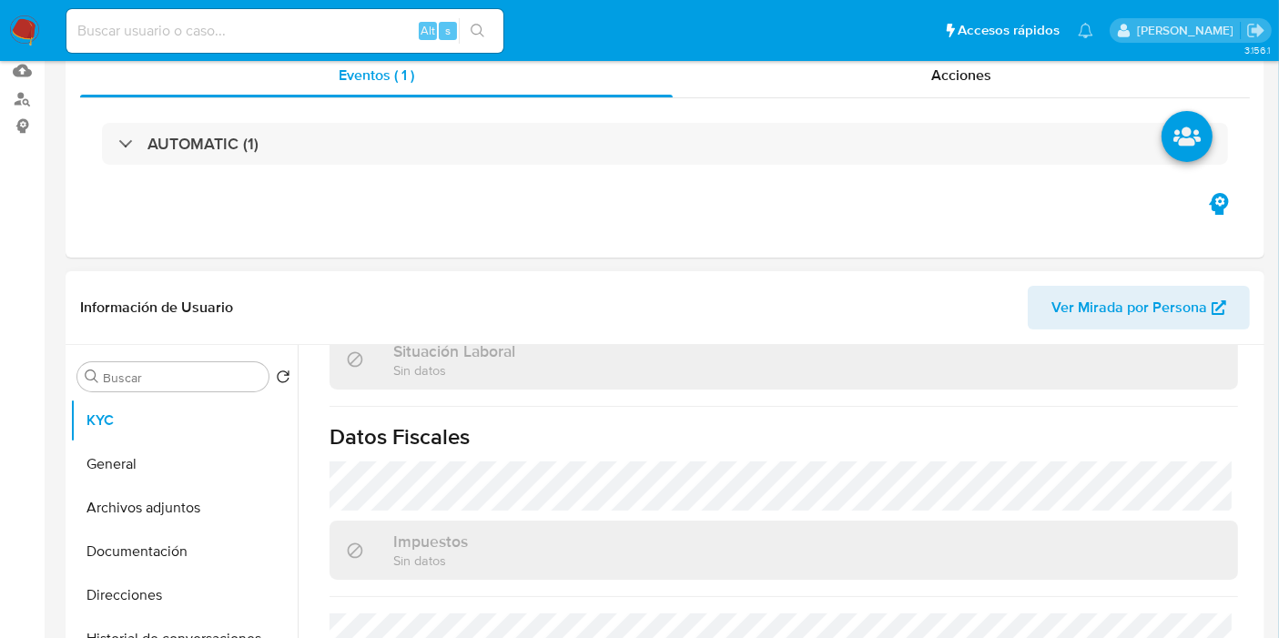
scroll to position [303, 0]
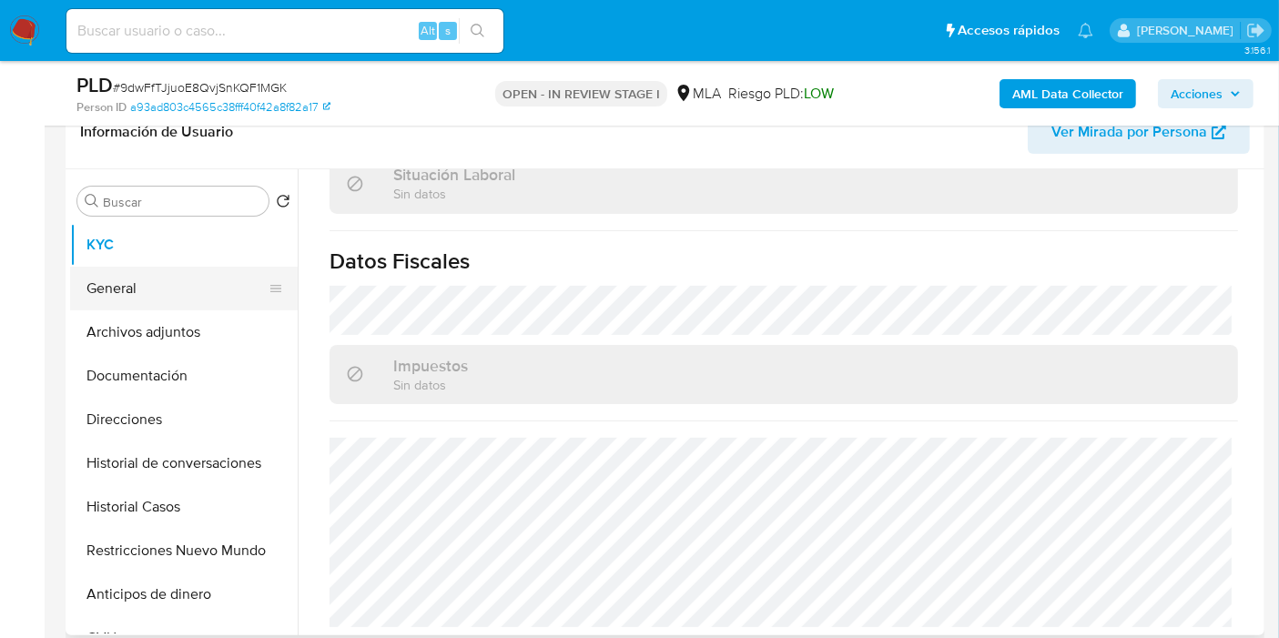
click at [181, 284] on button "General" at bounding box center [176, 289] width 213 height 44
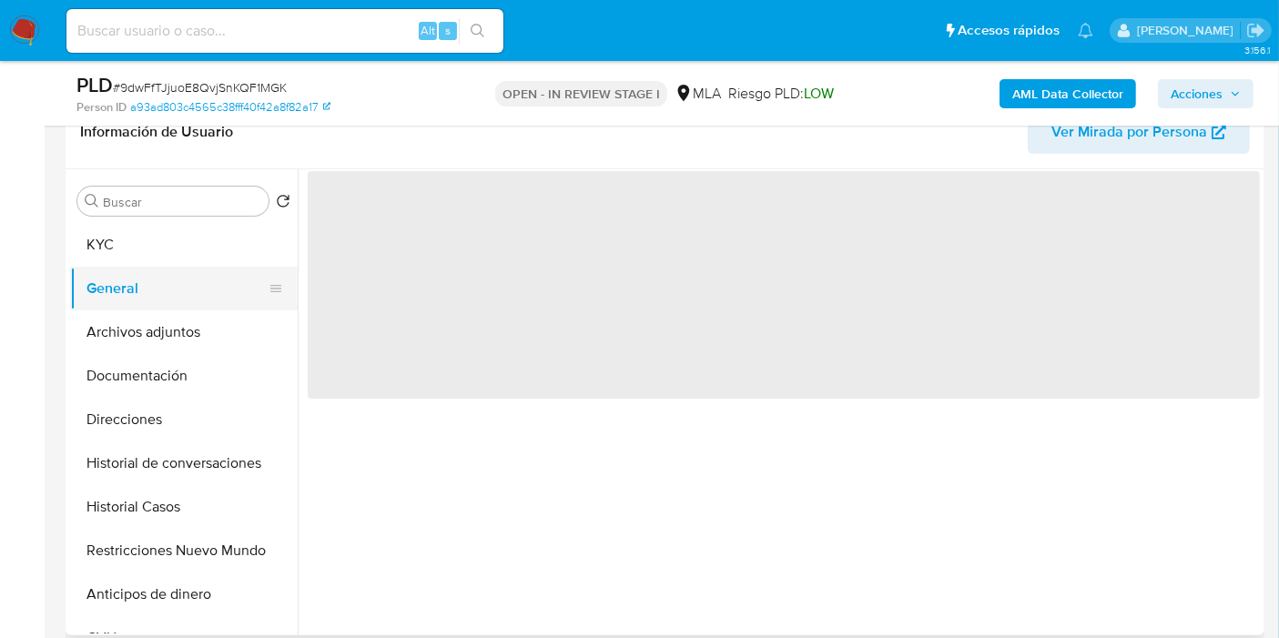
scroll to position [0, 0]
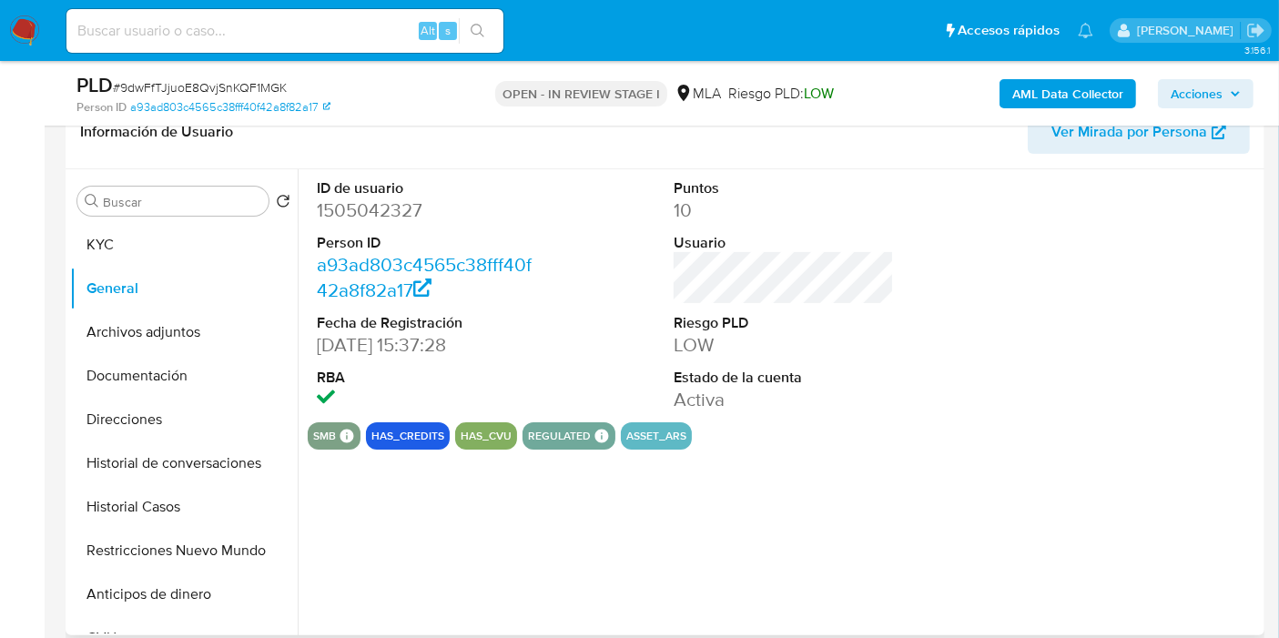
click at [375, 219] on dd "1505042327" at bounding box center [427, 210] width 220 height 25
copy dd "1505042327"
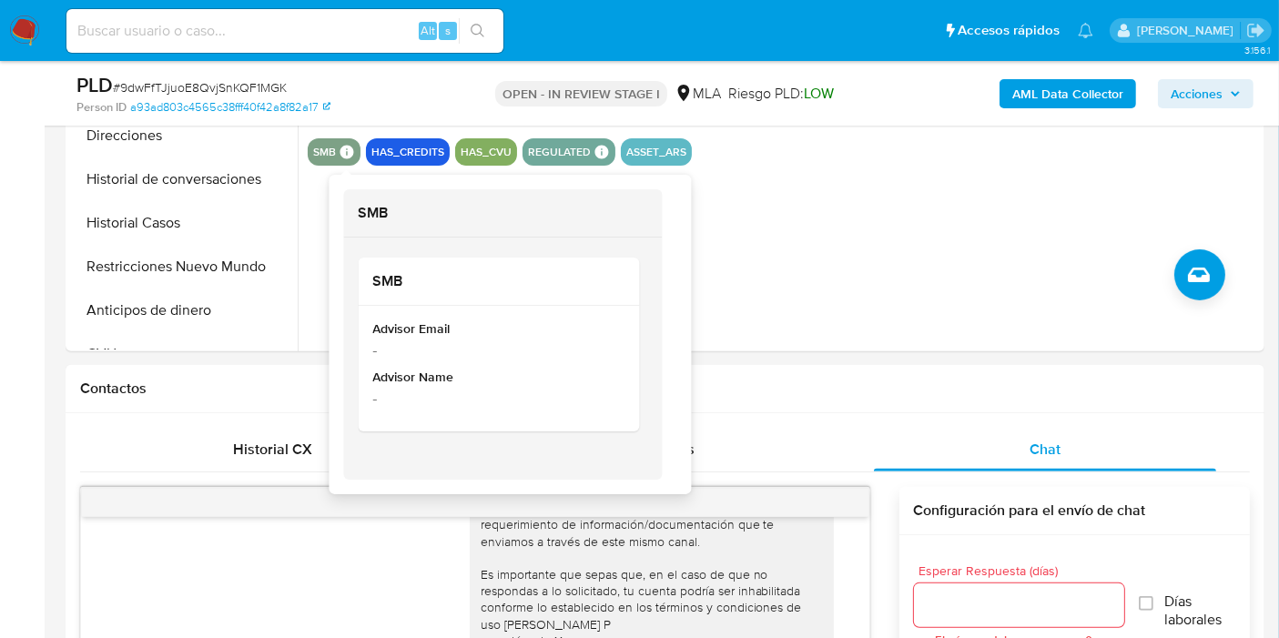
scroll to position [606, 0]
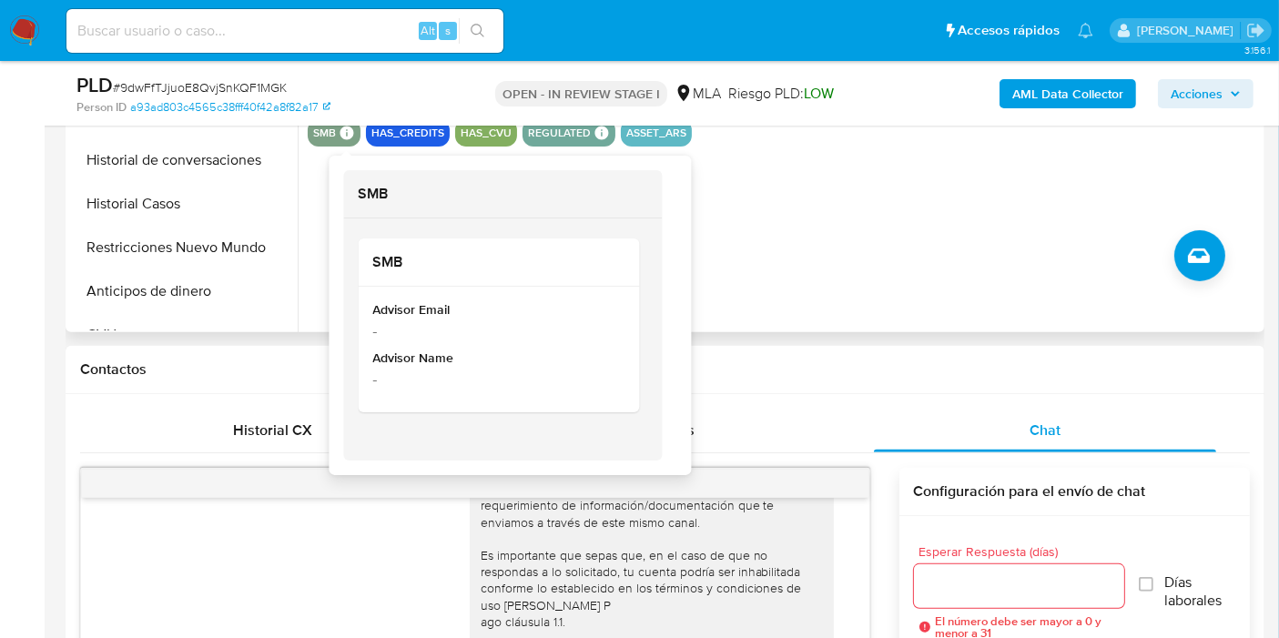
click at [341, 129] on icon at bounding box center [348, 133] width 14 height 14
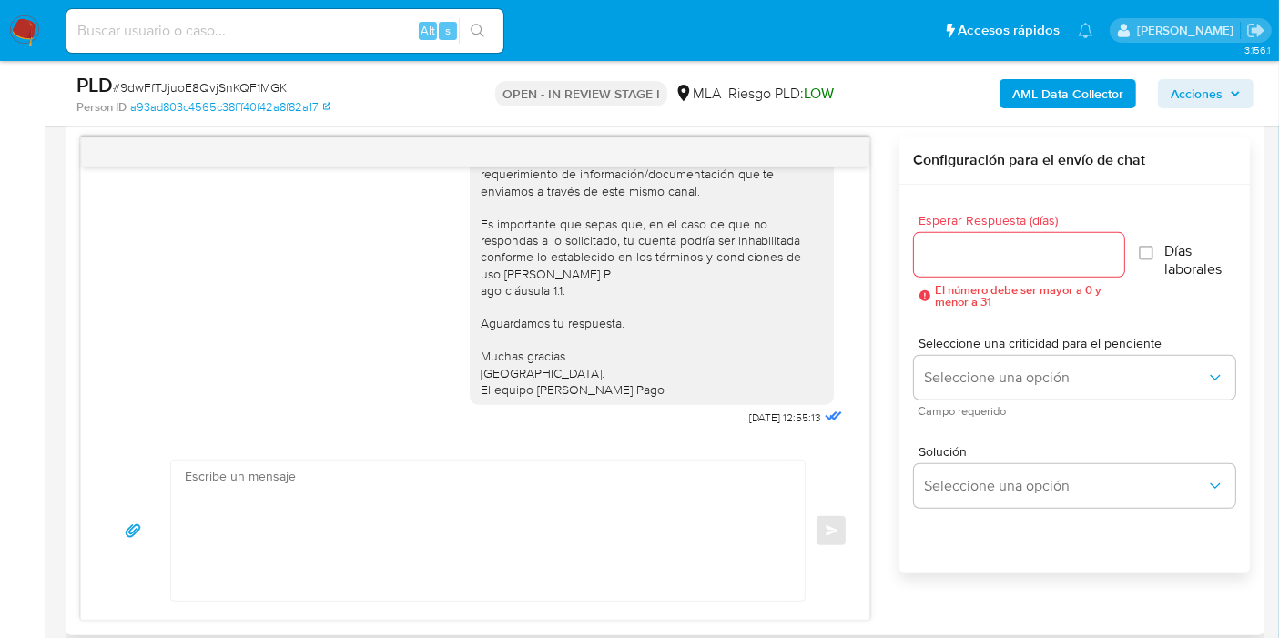
scroll to position [1012, 0]
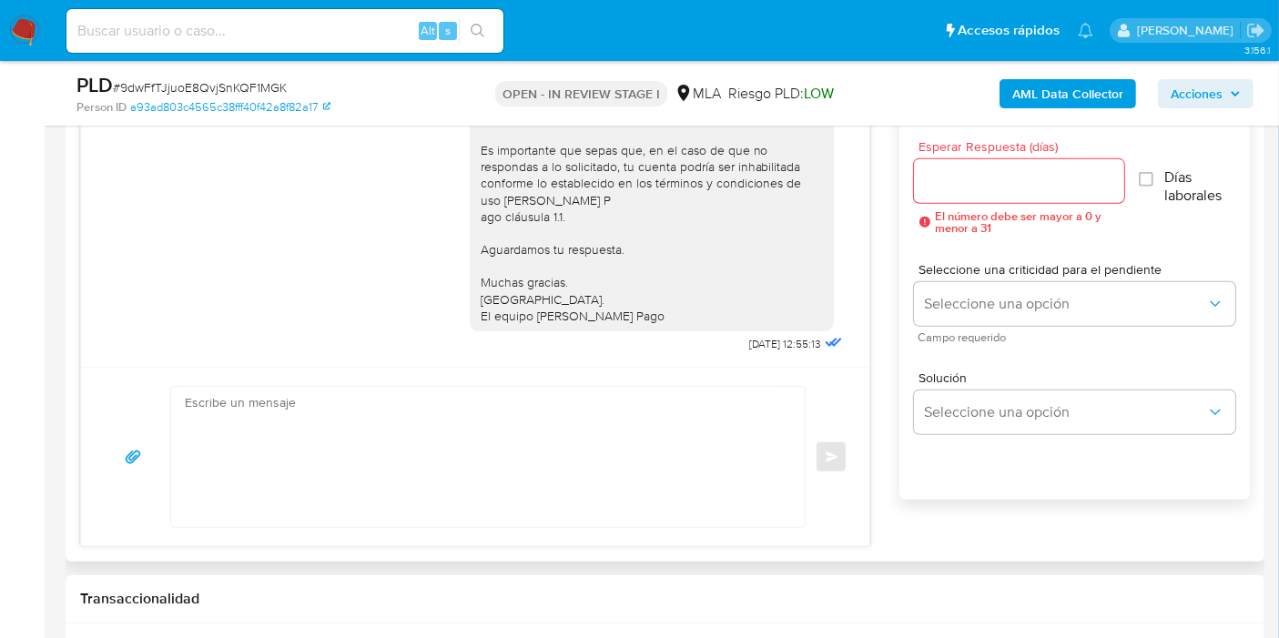
click at [481, 424] on textarea at bounding box center [483, 457] width 597 height 140
type textarea "R"
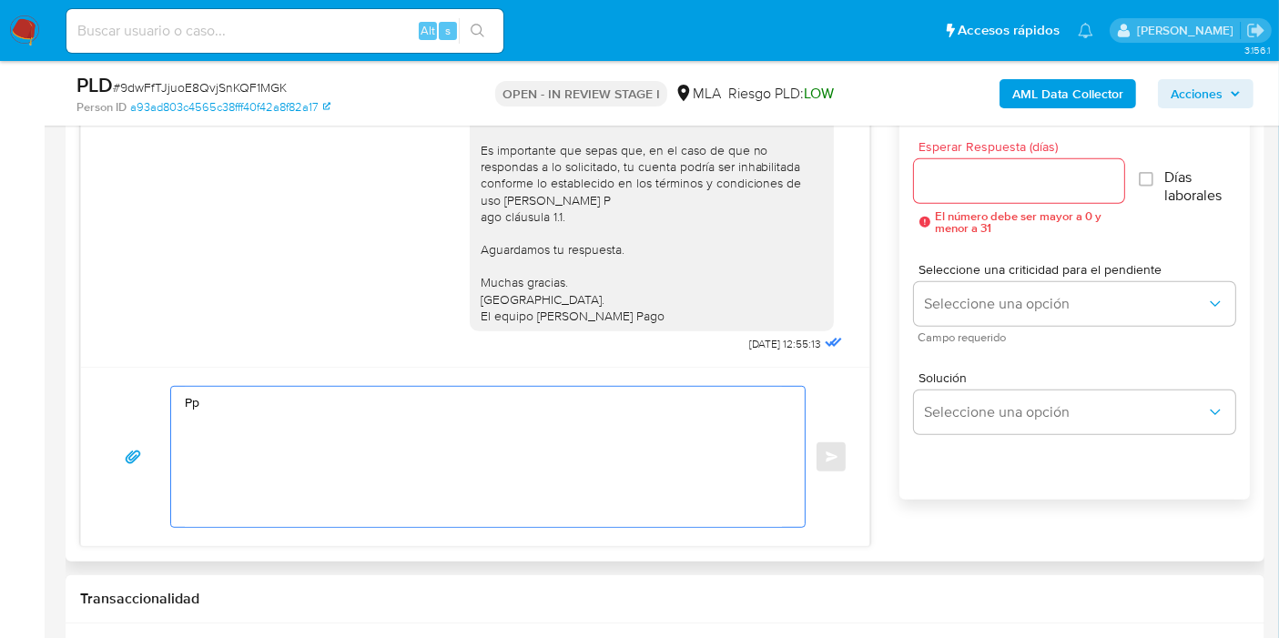
type textarea "P"
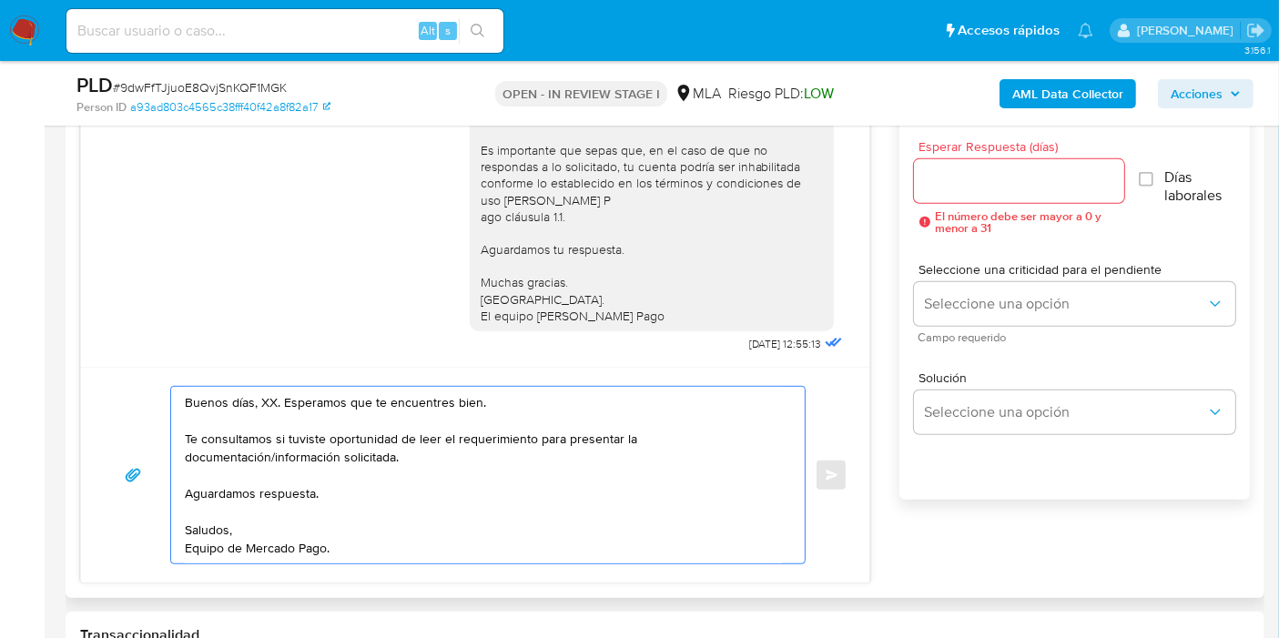
click at [270, 396] on textarea "Buenos días, XX. Esperamos que te encuentres bien. Te consultamos si tuviste op…" at bounding box center [483, 475] width 597 height 177
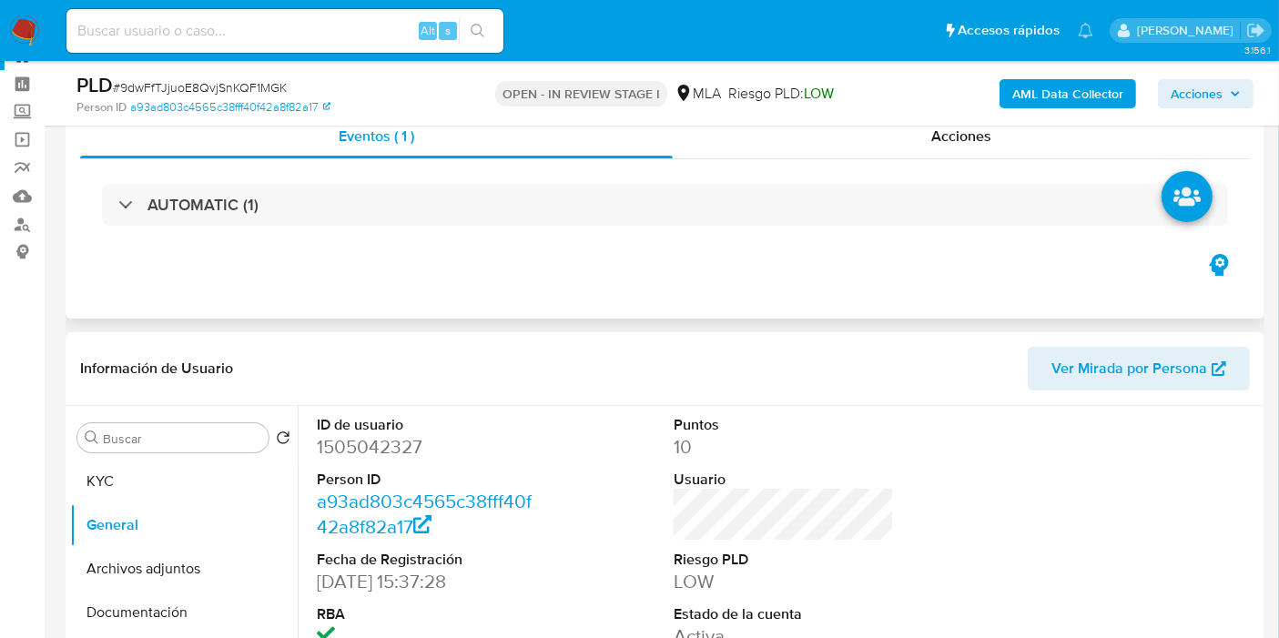
scroll to position [0, 0]
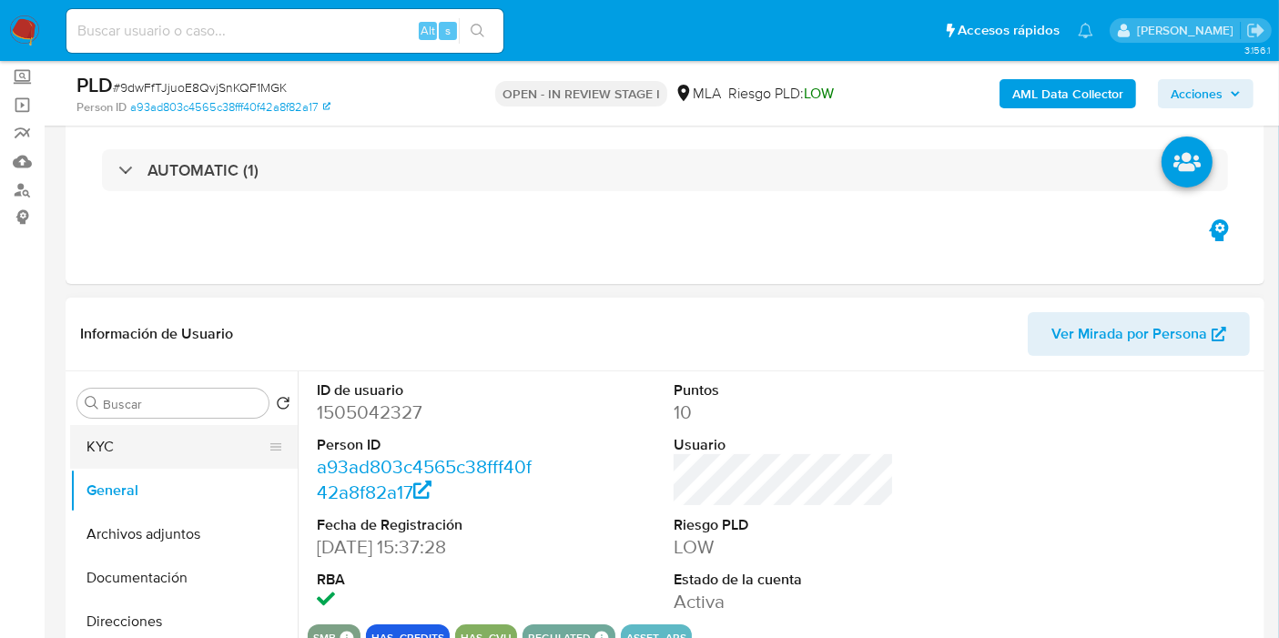
type textarea "Buenos días, XX. Esperamos que te encuentres bien. Te consultamos si tuviste op…"
click at [193, 457] on button "KYC" at bounding box center [176, 447] width 213 height 44
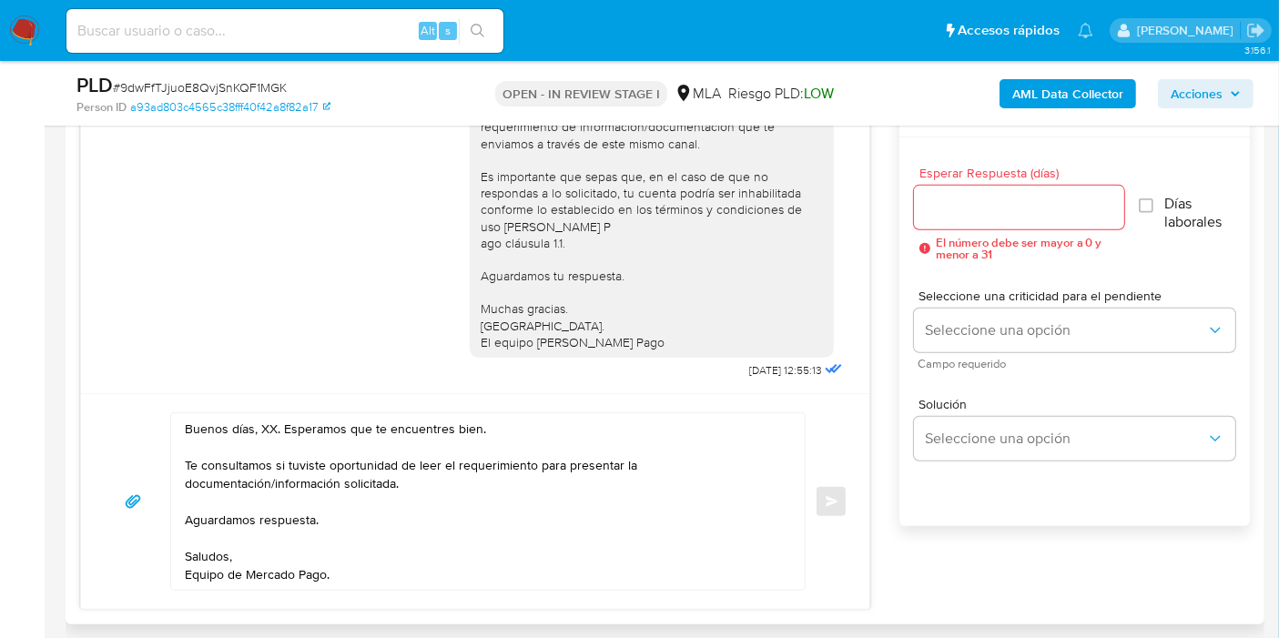
scroll to position [1113, 0]
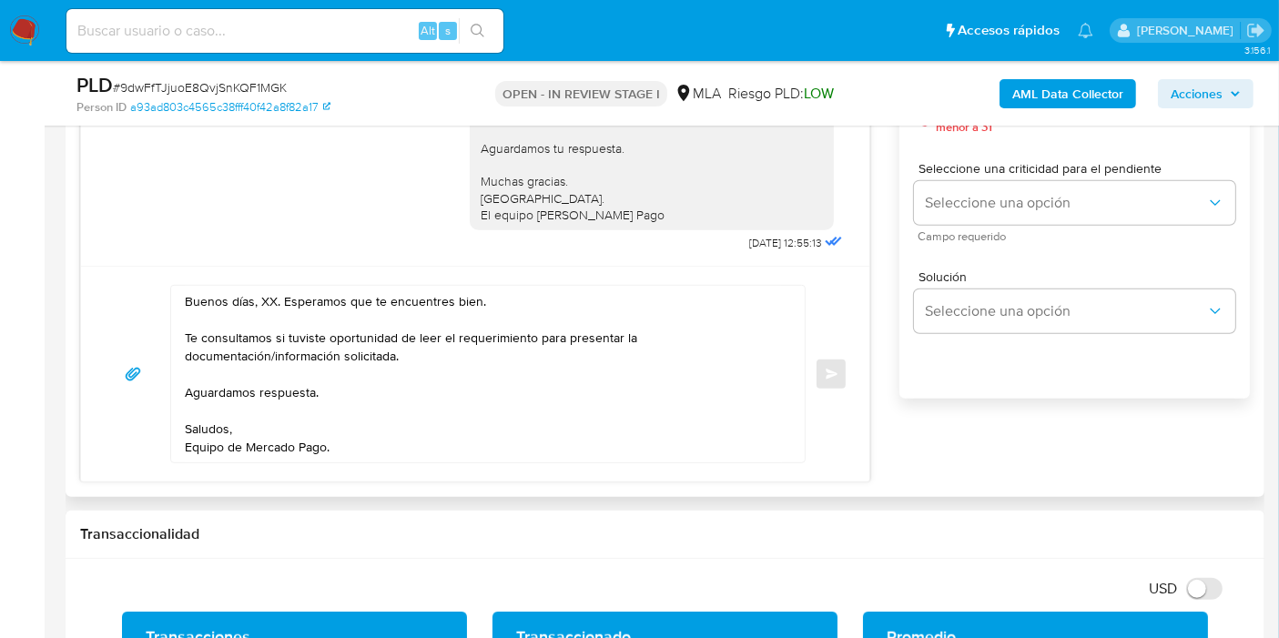
click at [267, 290] on textarea "Buenos días, XX. Esperamos que te encuentres bien. Te consultamos si tuviste op…" at bounding box center [483, 374] width 597 height 177
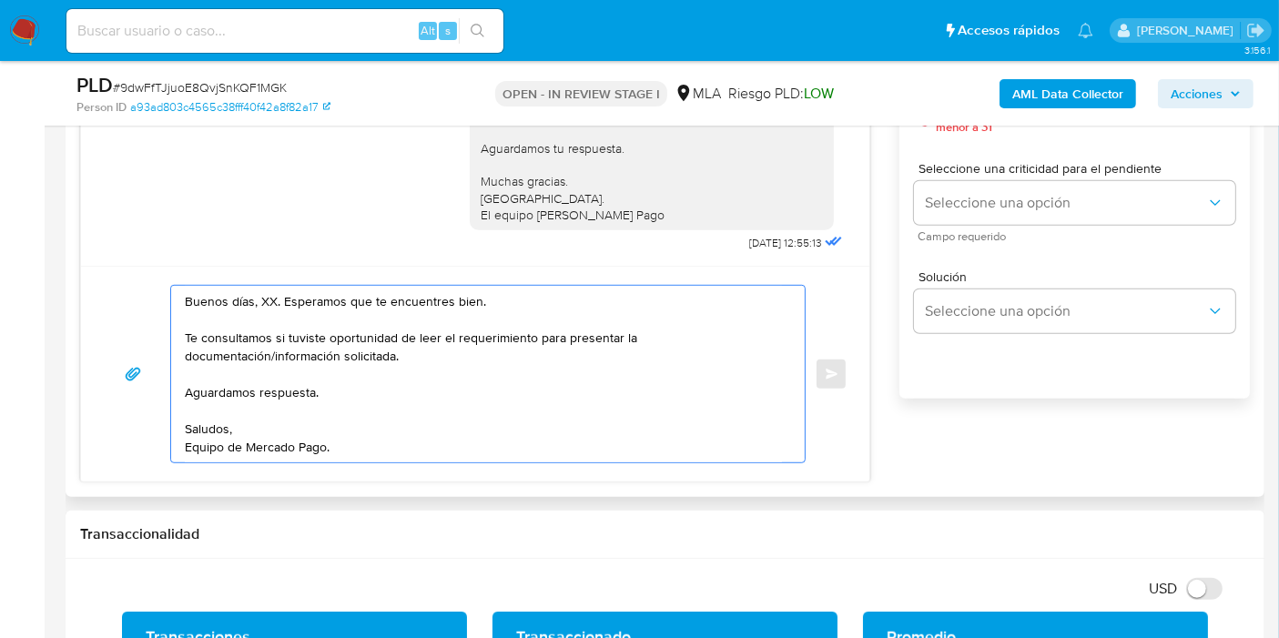
click at [267, 290] on textarea "Buenos días, XX. Esperamos que te encuentres bien. Te consultamos si tuviste op…" at bounding box center [483, 374] width 597 height 177
drag, startPoint x: 400, startPoint y: 430, endPoint x: 402, endPoint y: 449, distance: 19.2
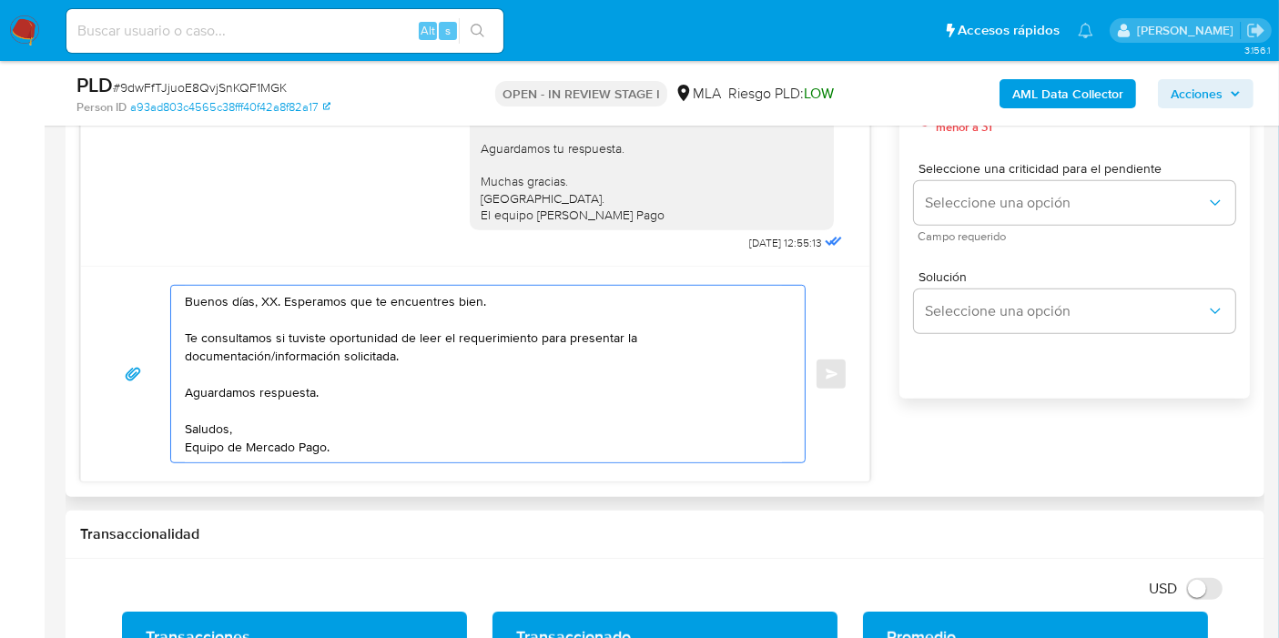
click at [400, 433] on textarea "Buenos días, XX. Esperamos que te encuentres bien. Te consultamos si tuviste op…" at bounding box center [483, 374] width 597 height 177
drag, startPoint x: 402, startPoint y: 449, endPoint x: 77, endPoint y: 235, distance: 388.4
click at [77, 235] on div "Historial CX Soluciones Chat Id Estado Fecha de creación Origen Proceso • 39810…" at bounding box center [665, 192] width 1199 height 609
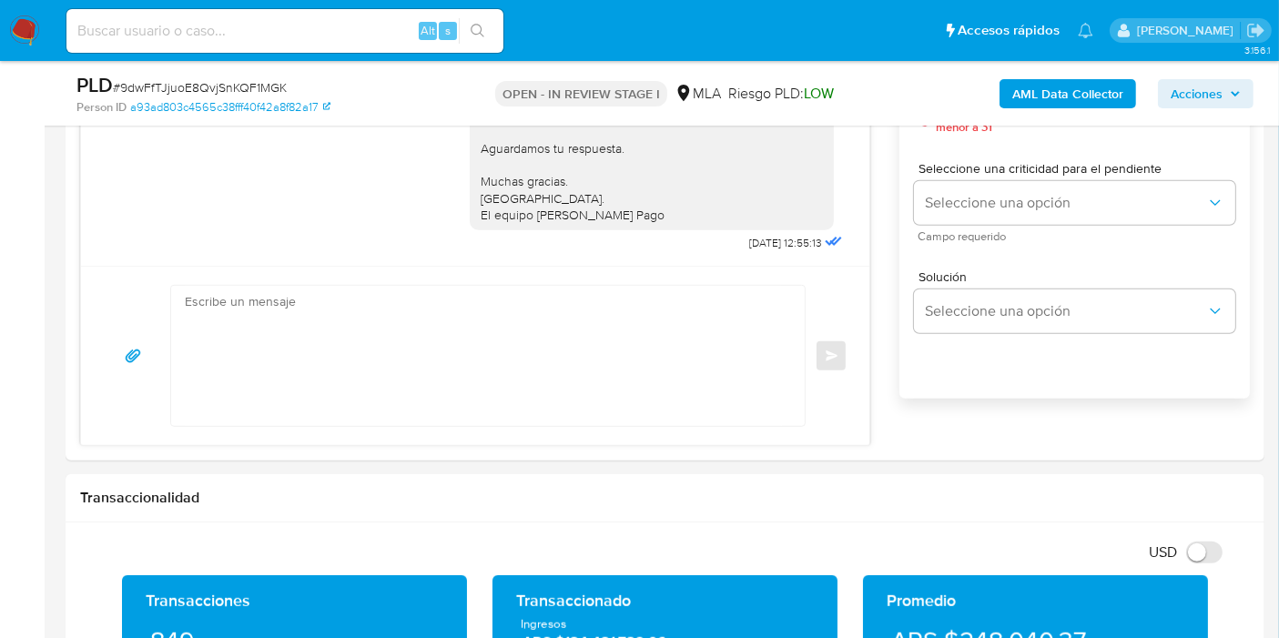
click at [15, 32] on img at bounding box center [24, 30] width 31 height 31
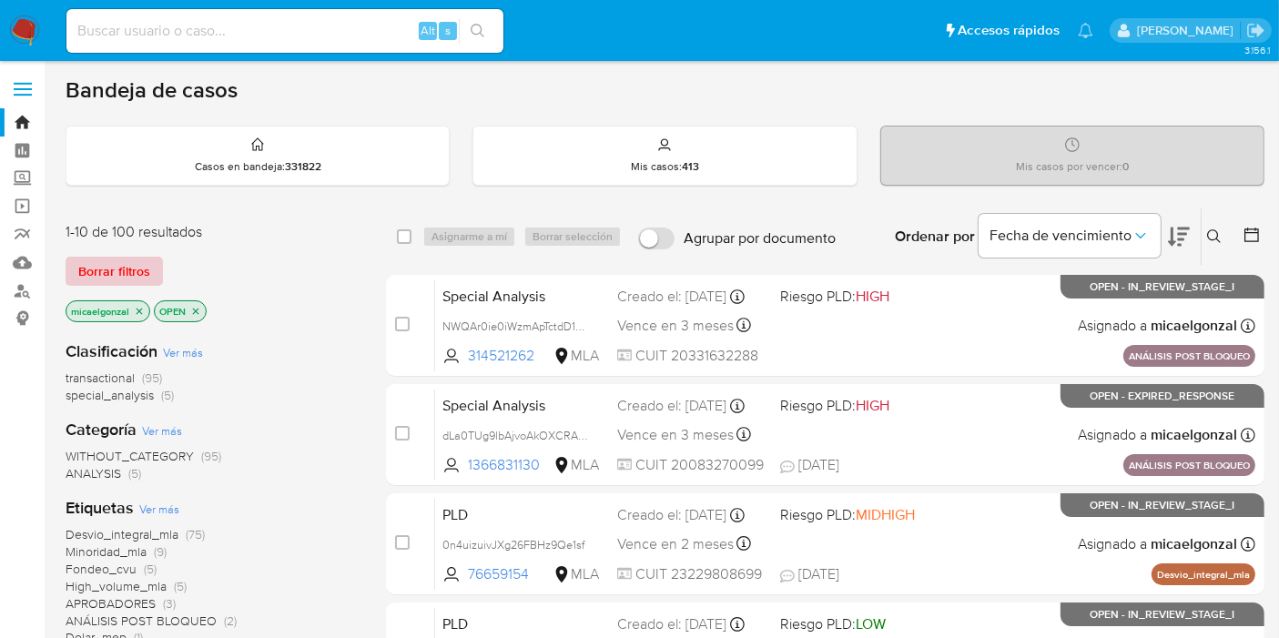
click at [128, 260] on span "Borrar filtros" at bounding box center [114, 271] width 72 height 25
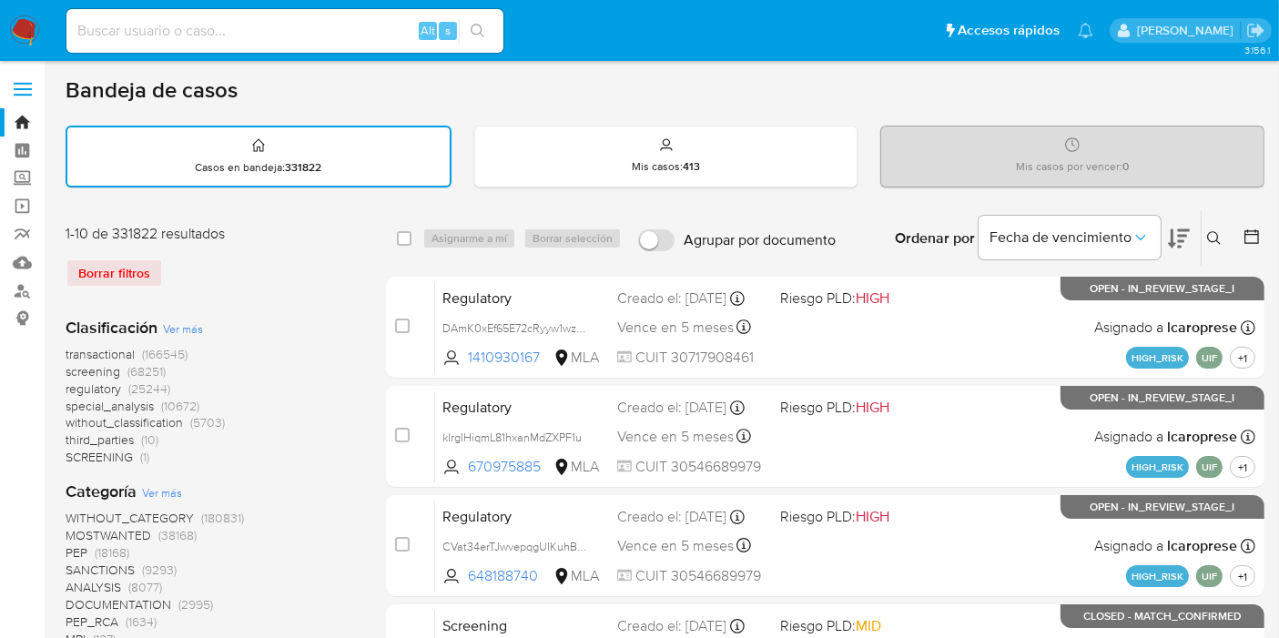
click at [1194, 259] on div "Ordenar por Fecha de vencimiento" at bounding box center [1040, 238] width 321 height 56
click at [1204, 237] on button at bounding box center [1217, 239] width 30 height 22
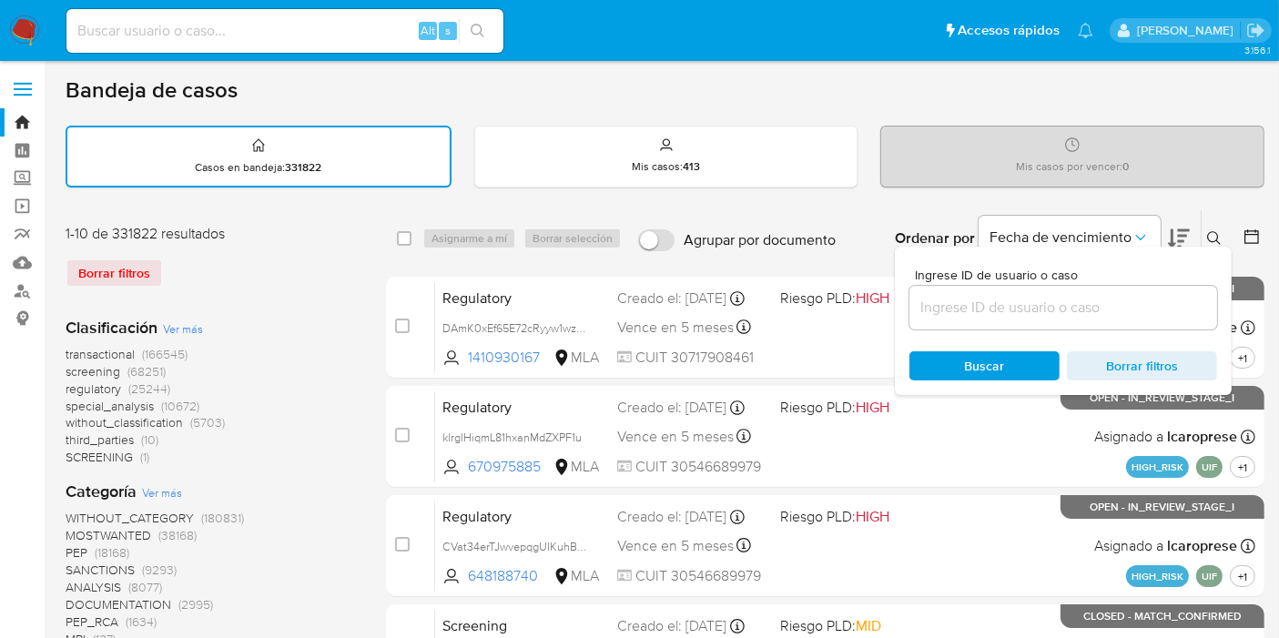
drag, startPoint x: 1081, startPoint y: 280, endPoint x: 1053, endPoint y: 308, distance: 39.3
click at [1076, 287] on div "Ingrese ID de usuario o caso" at bounding box center [1064, 299] width 308 height 61
drag, startPoint x: 1053, startPoint y: 308, endPoint x: 1038, endPoint y: 313, distance: 15.6
click at [1052, 309] on input at bounding box center [1064, 308] width 308 height 24
paste input "LAr3J2AOp2T8vSQzeS4AYjmX"
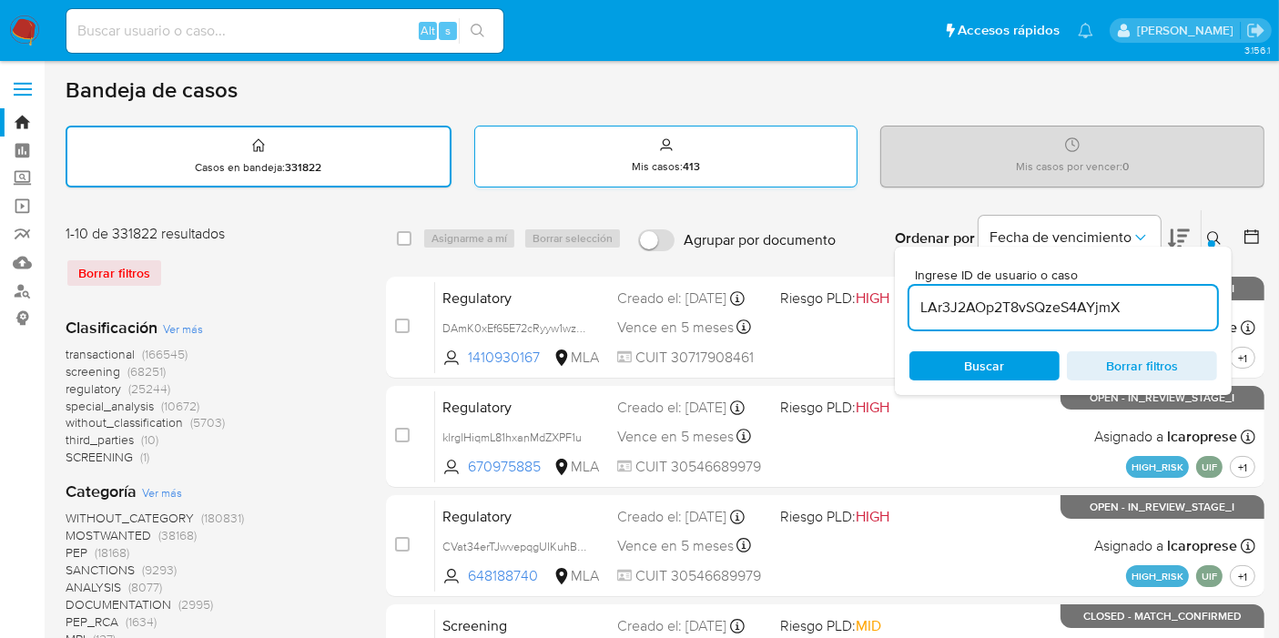
type input "LAr3J2AOp2T8vSQzeS4AYjmX"
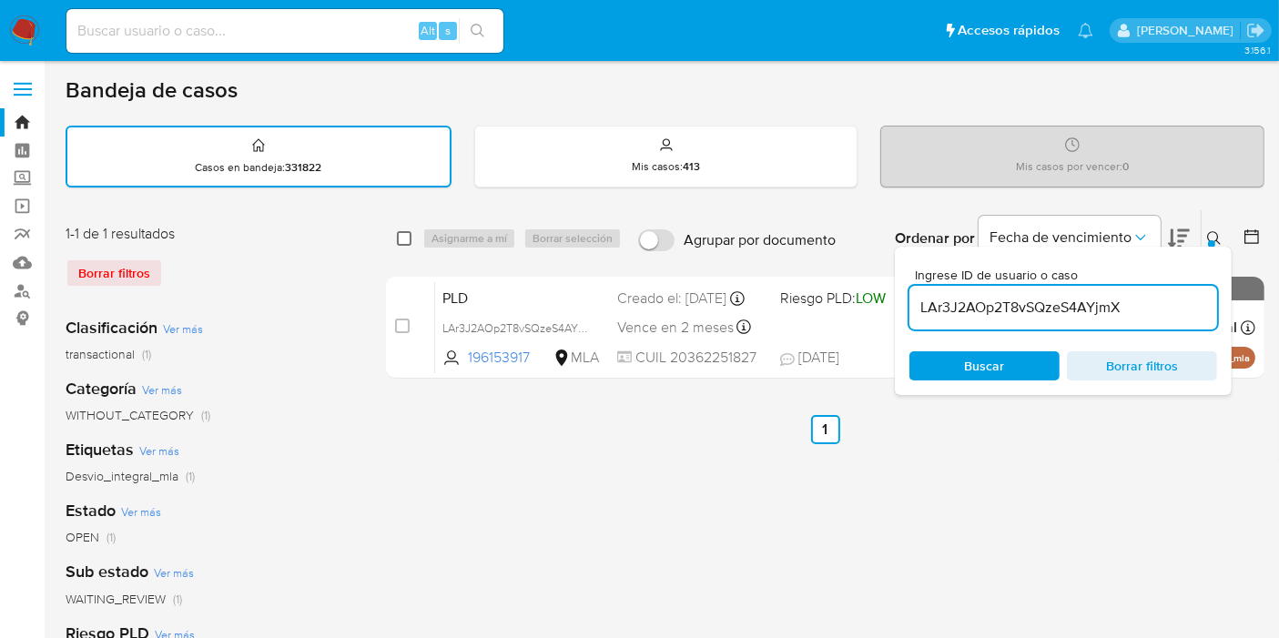
click at [404, 236] on input "checkbox" at bounding box center [404, 238] width 15 height 15
checkbox input "true"
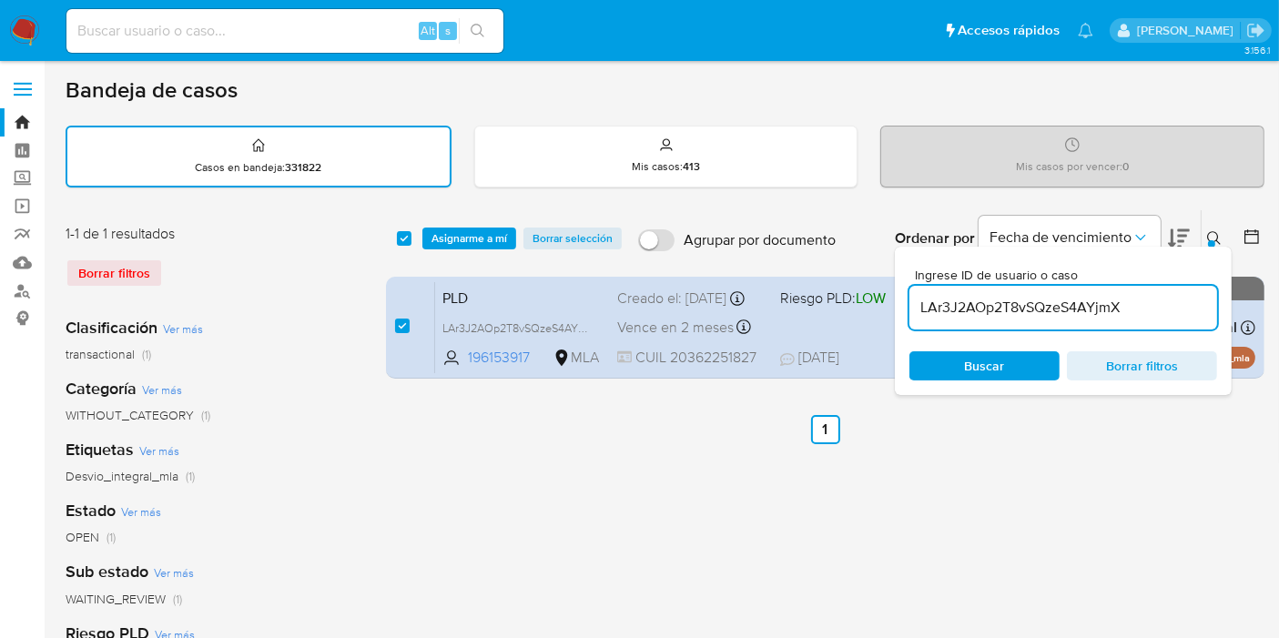
click at [462, 248] on div "select-all-cases-checkbox Asignarme a mí Borrar selección Agrupar por documento…" at bounding box center [825, 238] width 879 height 56
click at [463, 246] on span "Asignarme a mí" at bounding box center [470, 238] width 76 height 18
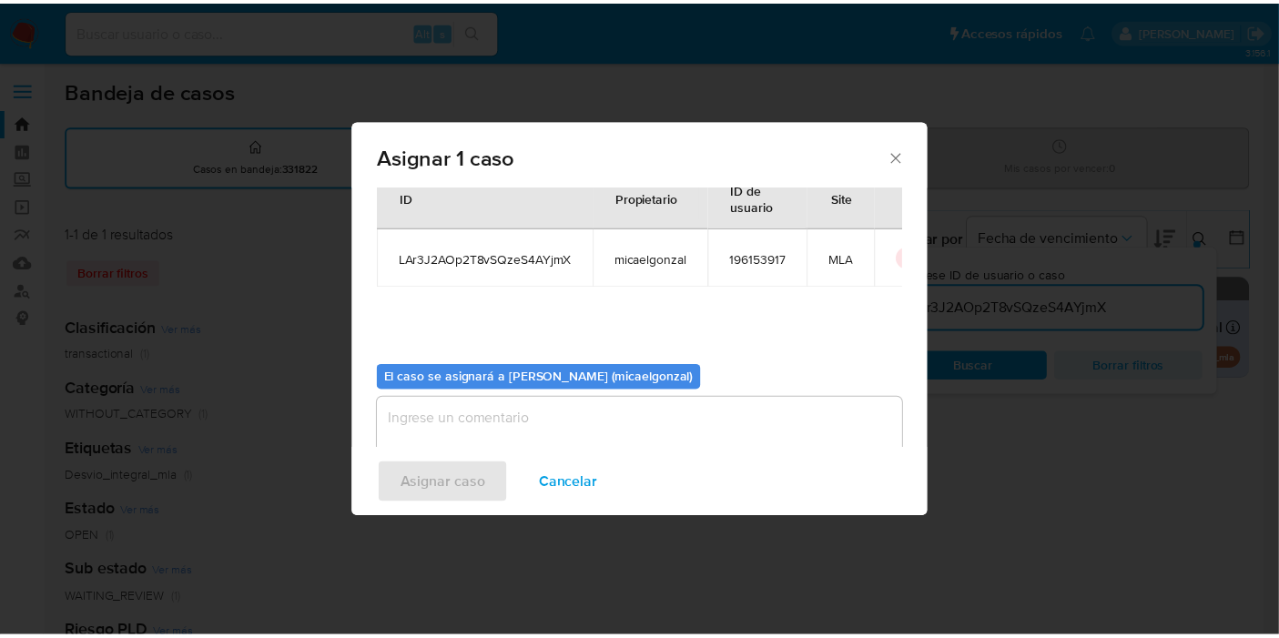
scroll to position [93, 0]
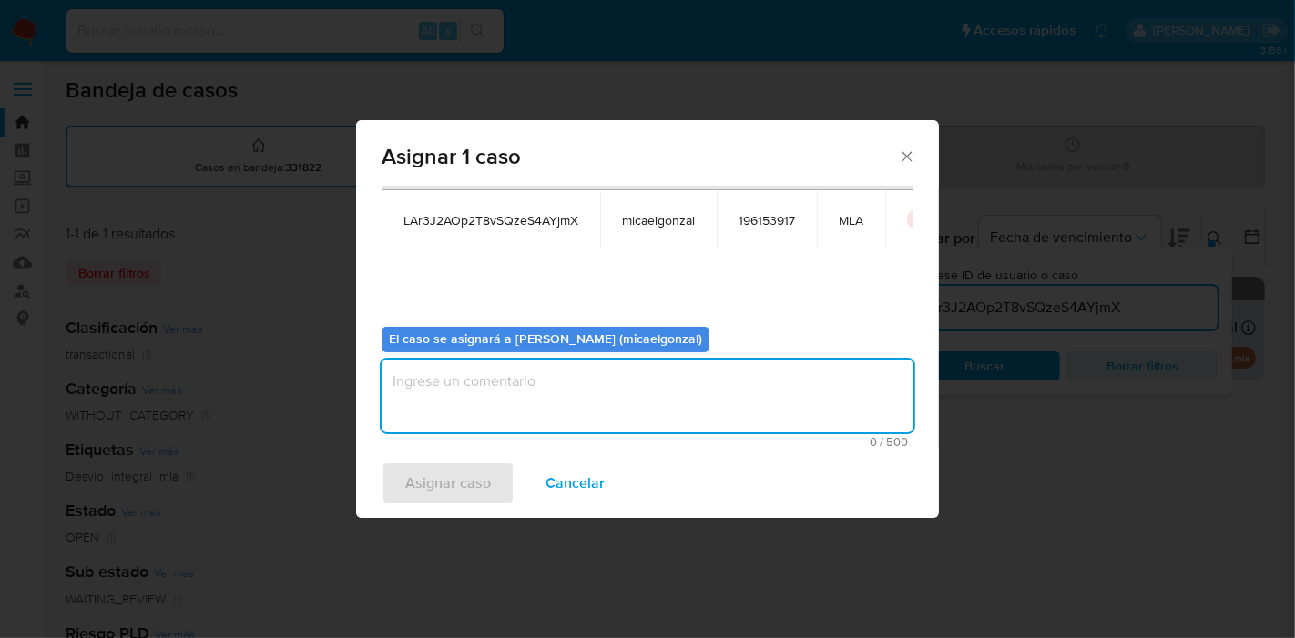
click at [512, 393] on textarea "assign-modal" at bounding box center [648, 396] width 532 height 73
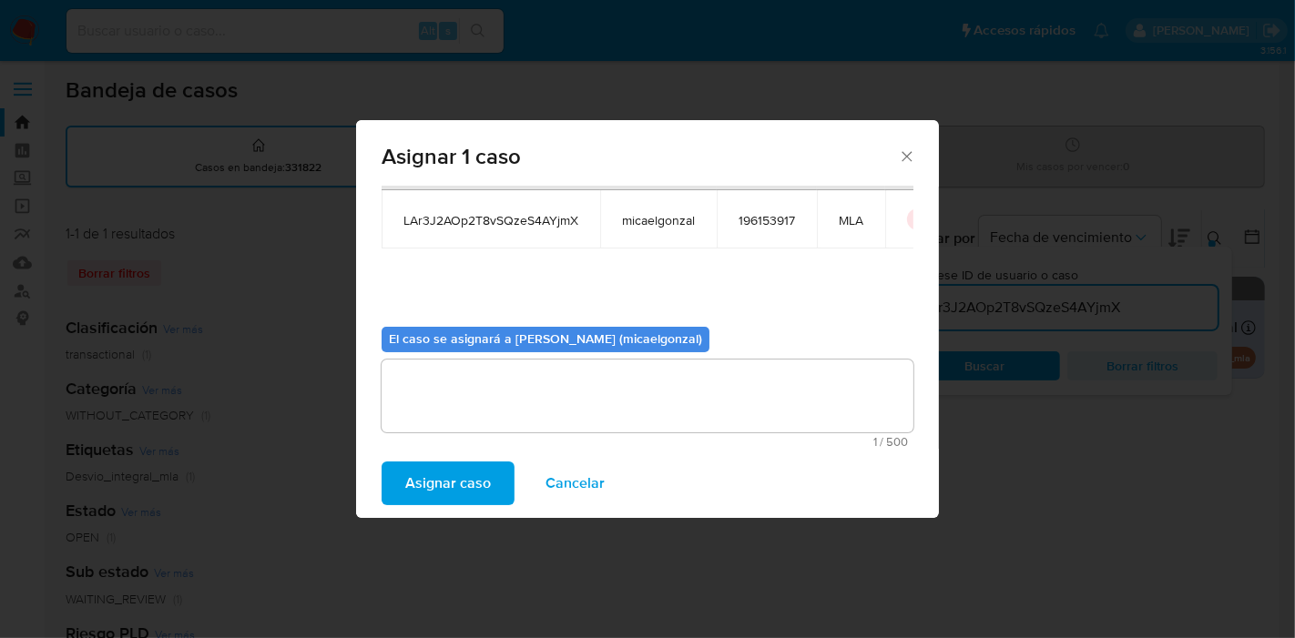
click at [460, 474] on span "Asignar caso" at bounding box center [448, 483] width 86 height 40
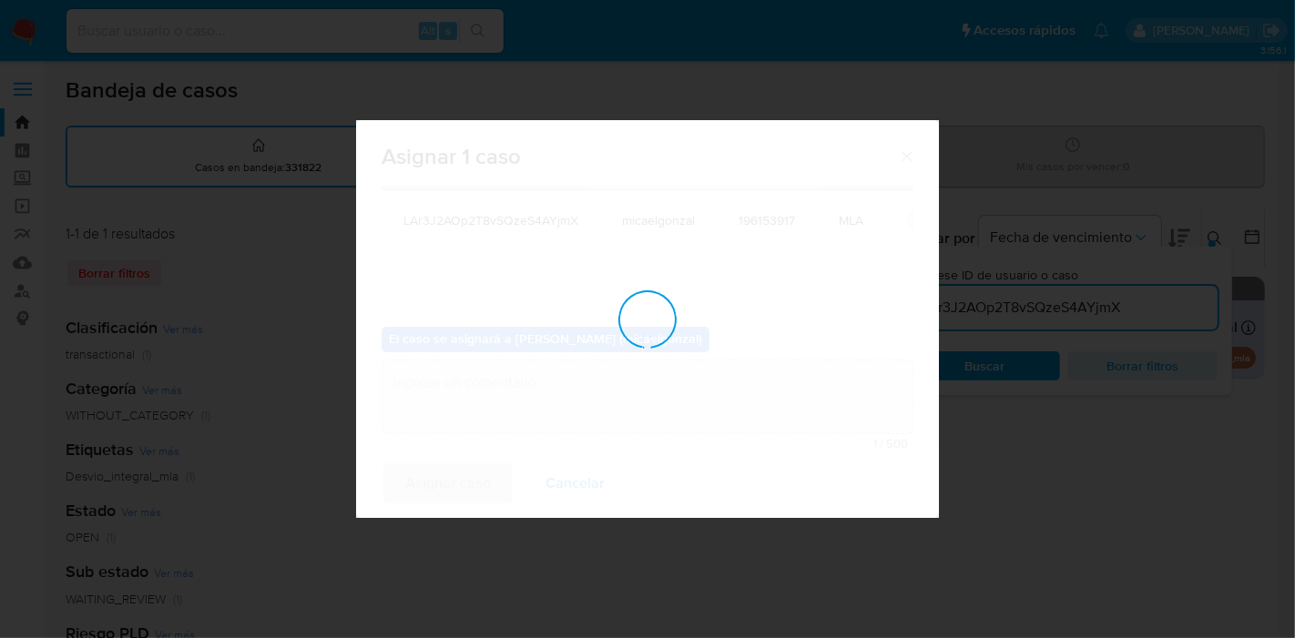
checkbox input "false"
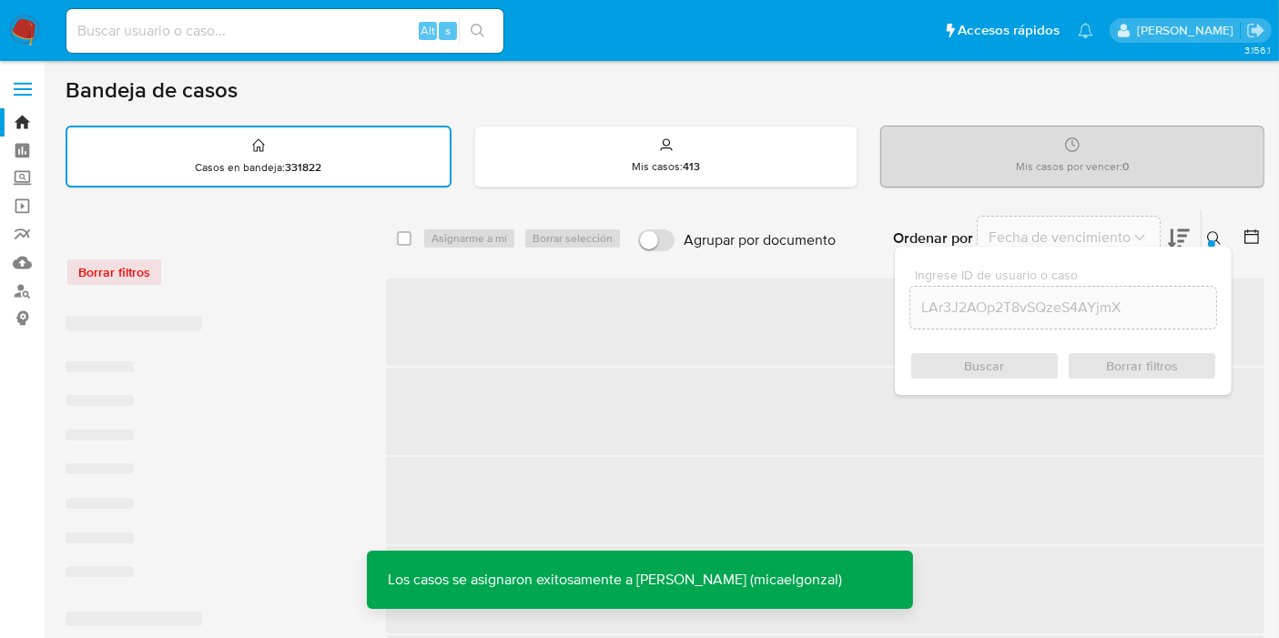
click at [301, 36] on input at bounding box center [284, 31] width 437 height 24
paste input "LAr3J2AOp2T8vSQzeS4AYjmX"
type input "LAr3J2AOp2T8vSQzeS4AYjmX"
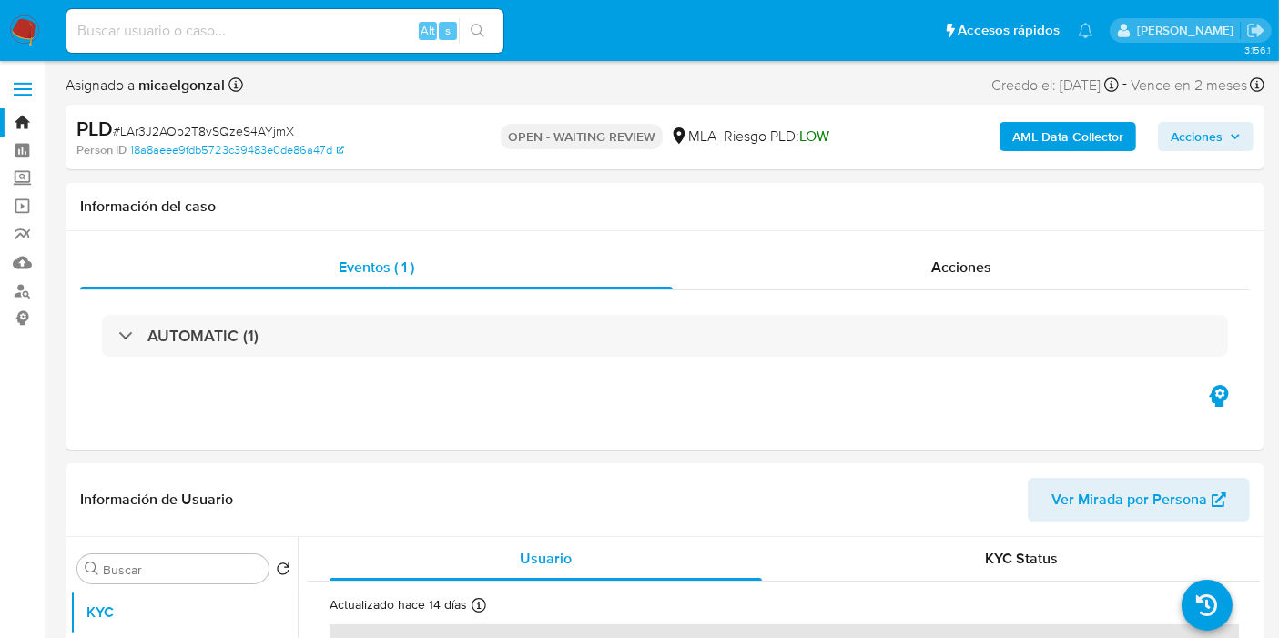
select select "10"
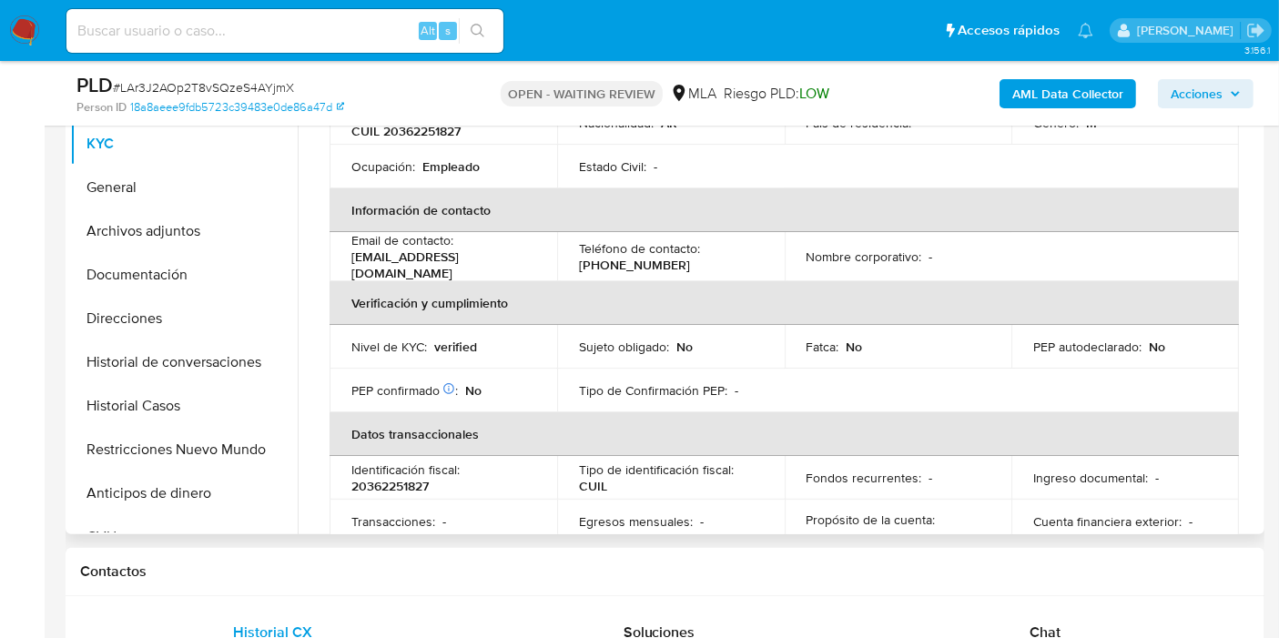
scroll to position [404, 0]
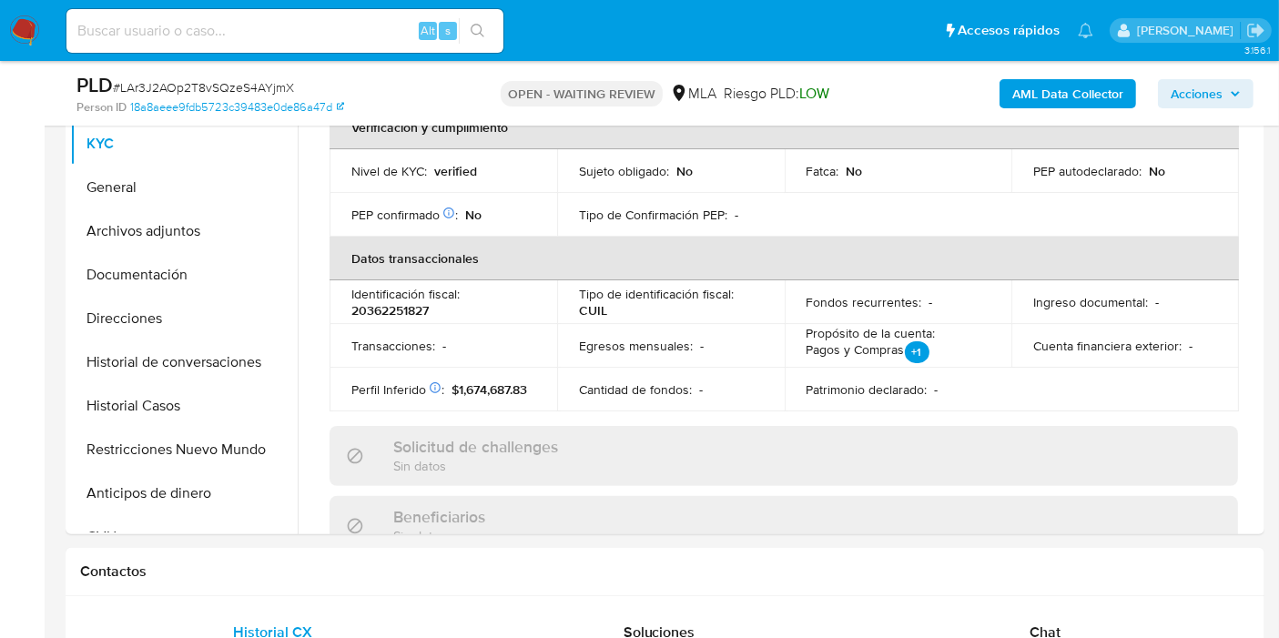
click at [31, 24] on img at bounding box center [24, 30] width 31 height 31
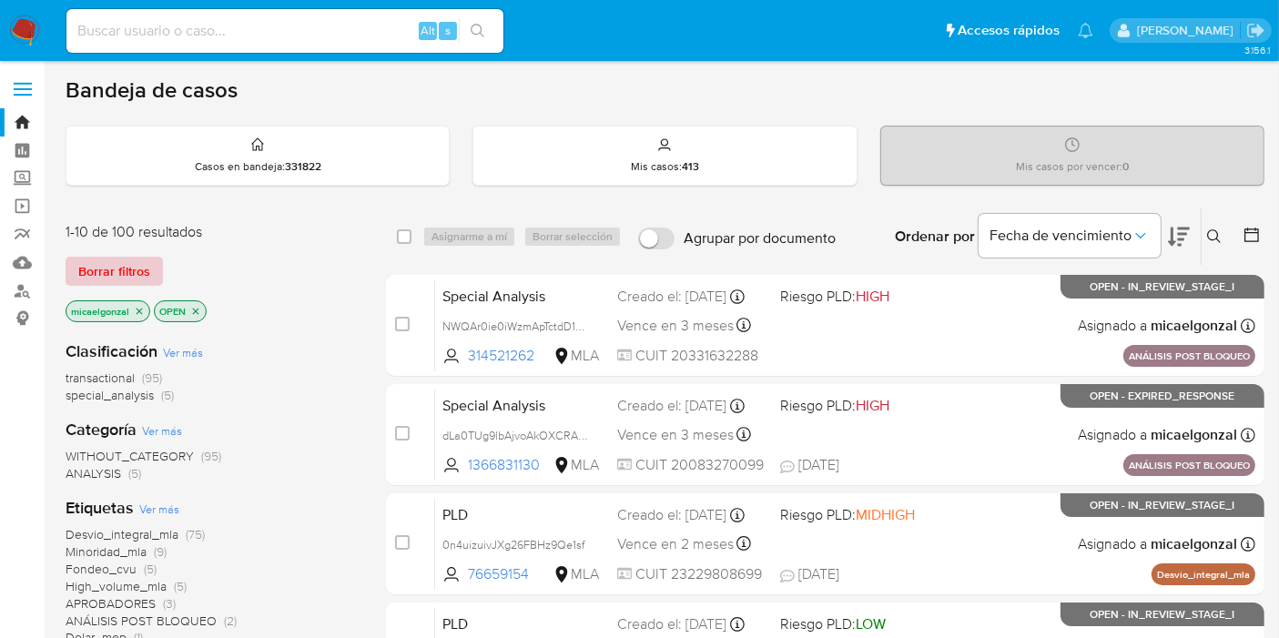
click at [134, 268] on span "Borrar filtros" at bounding box center [114, 271] width 72 height 25
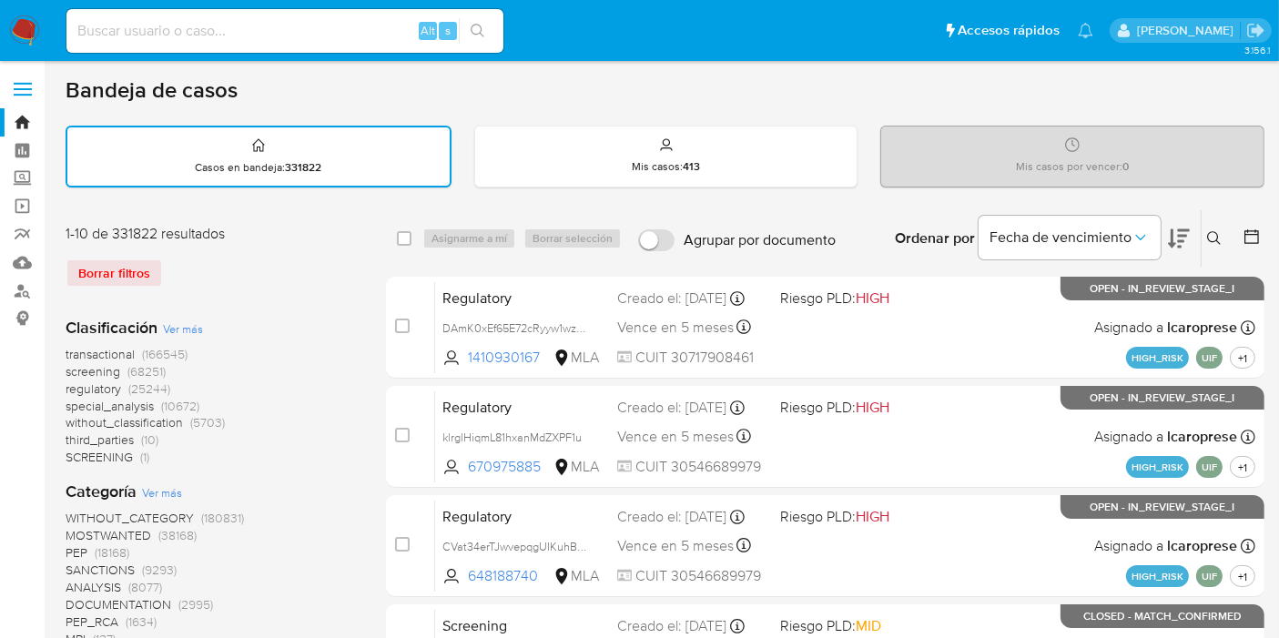
click at [1212, 233] on icon at bounding box center [1214, 238] width 15 height 15
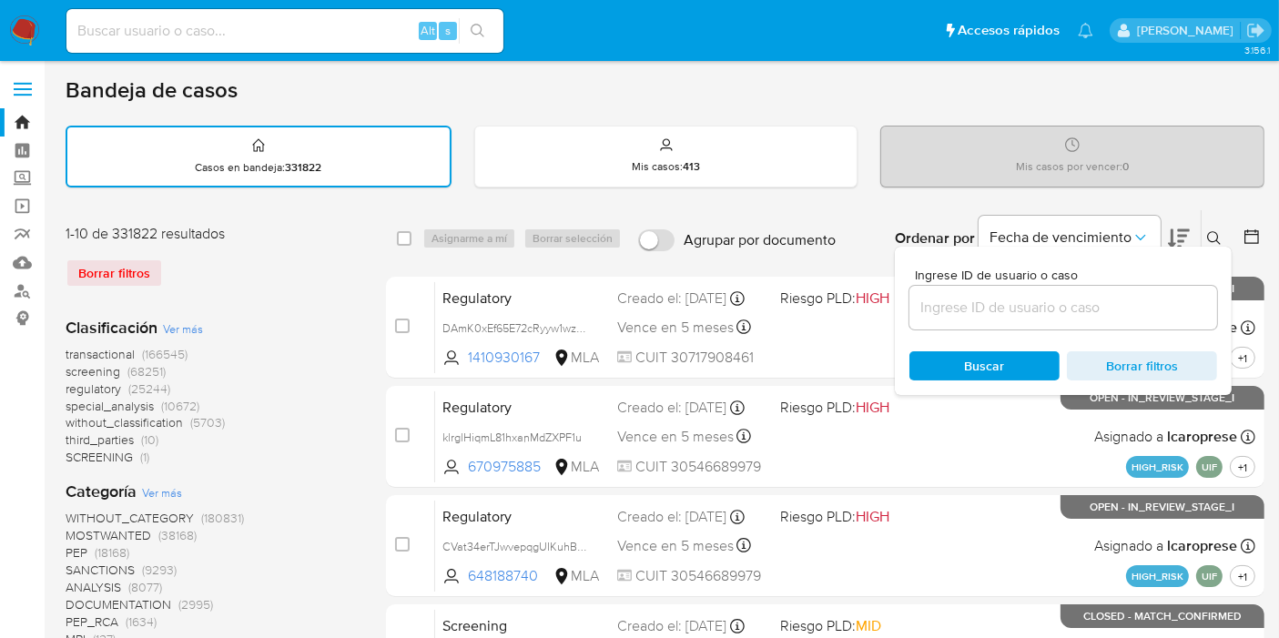
click at [1099, 298] on input at bounding box center [1064, 308] width 308 height 24
paste input "LAr3J2AOp2T8vSQzeS4AYjmX"
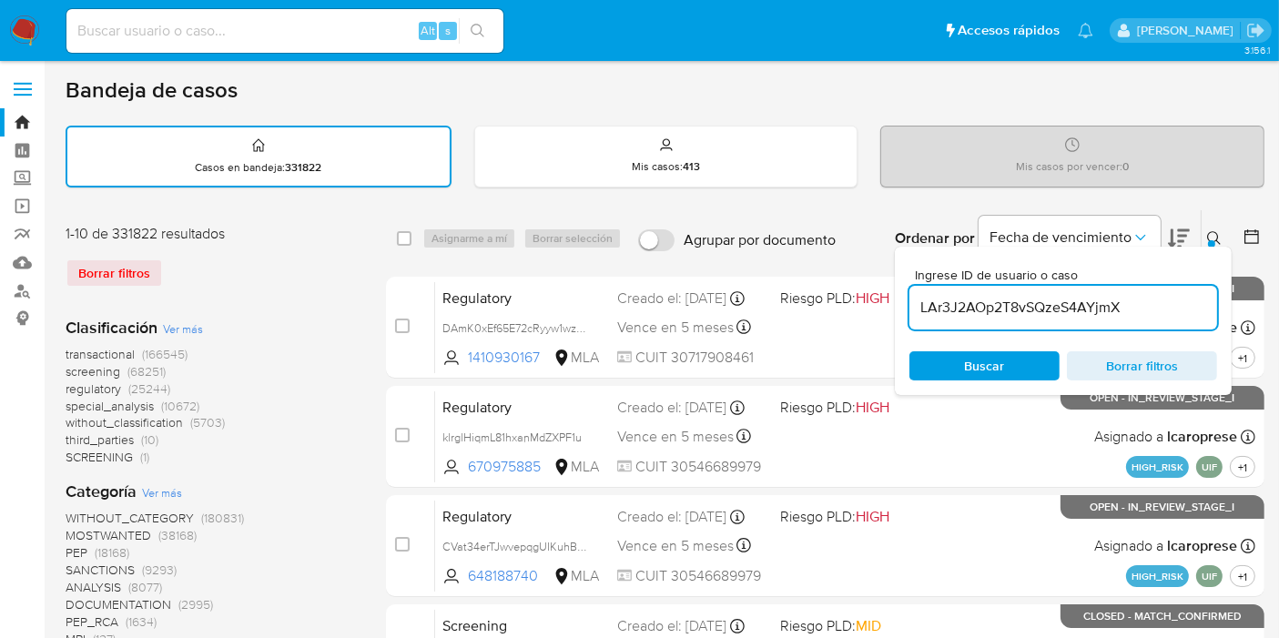
type input "LAr3J2AOp2T8vSQzeS4AYjmX"
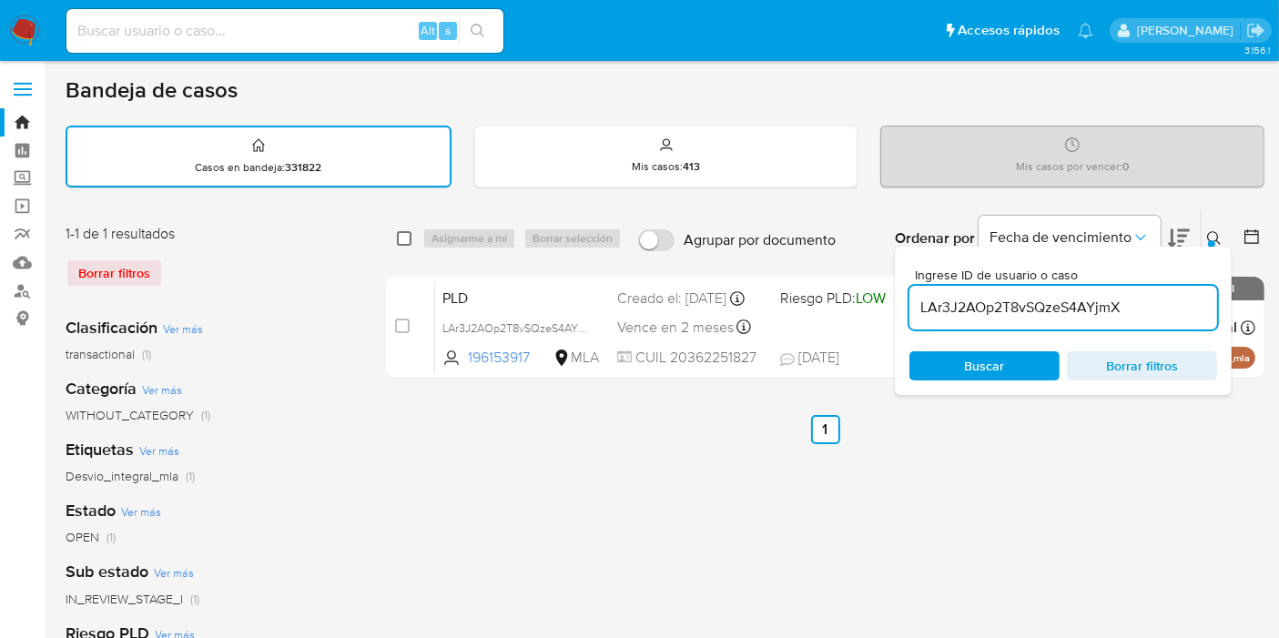
click at [411, 232] on input "checkbox" at bounding box center [404, 238] width 15 height 15
checkbox input "true"
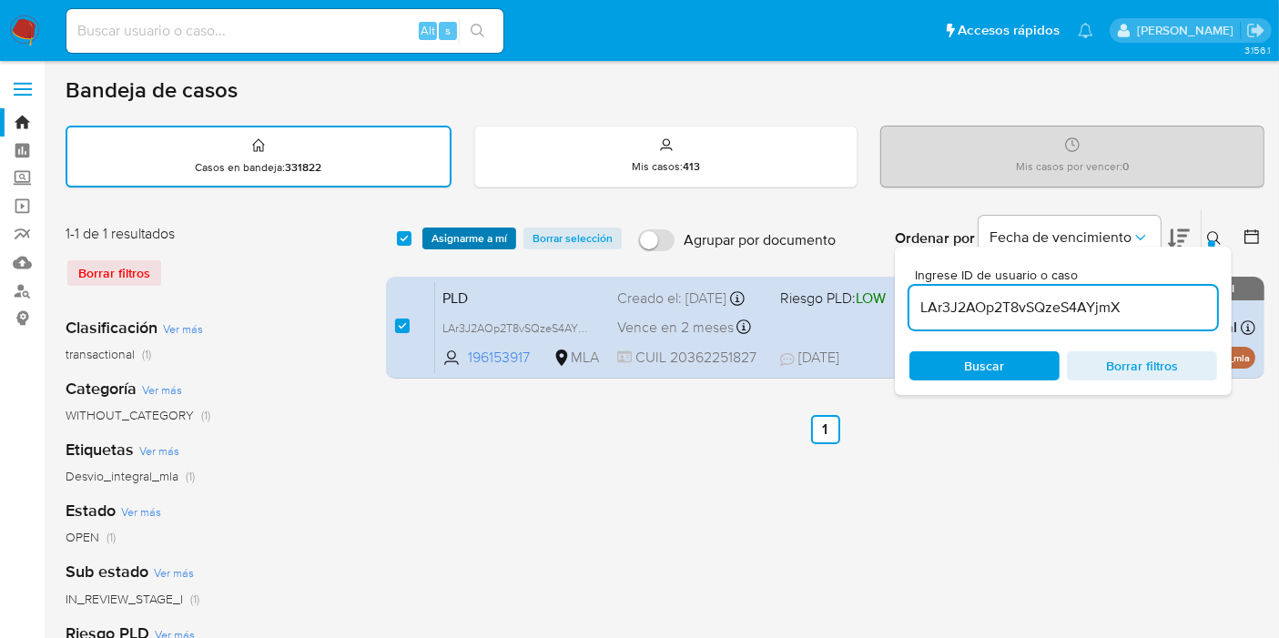
click at [456, 233] on span "Asignarme a mí" at bounding box center [470, 238] width 76 height 18
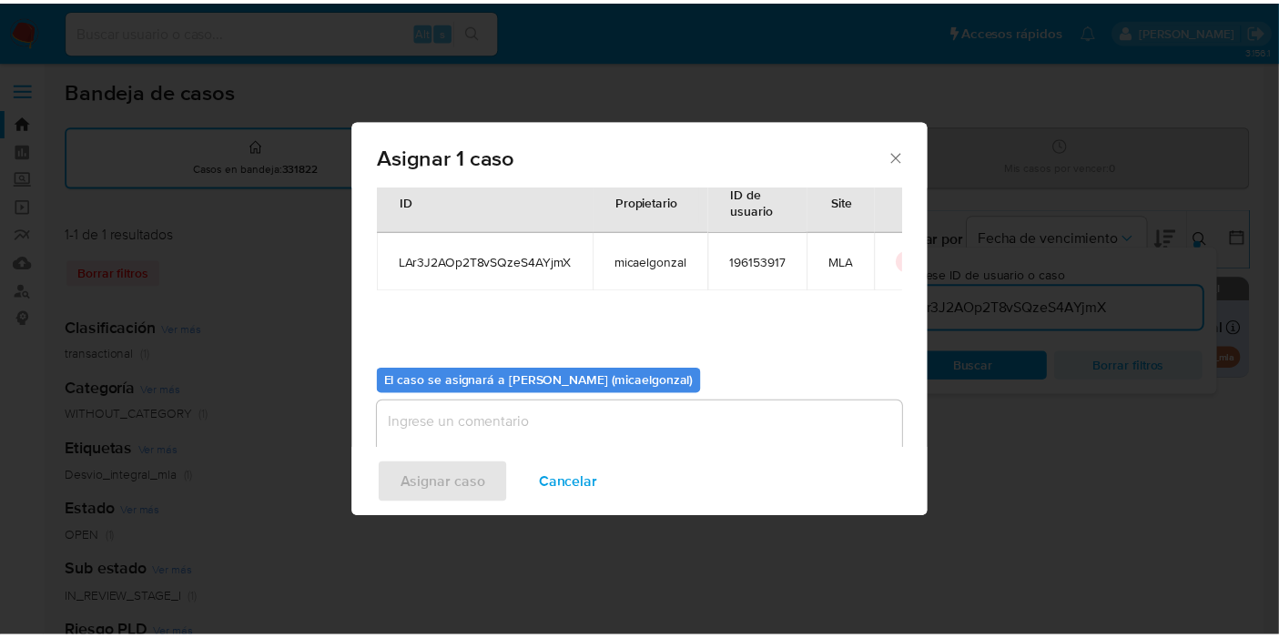
scroll to position [93, 0]
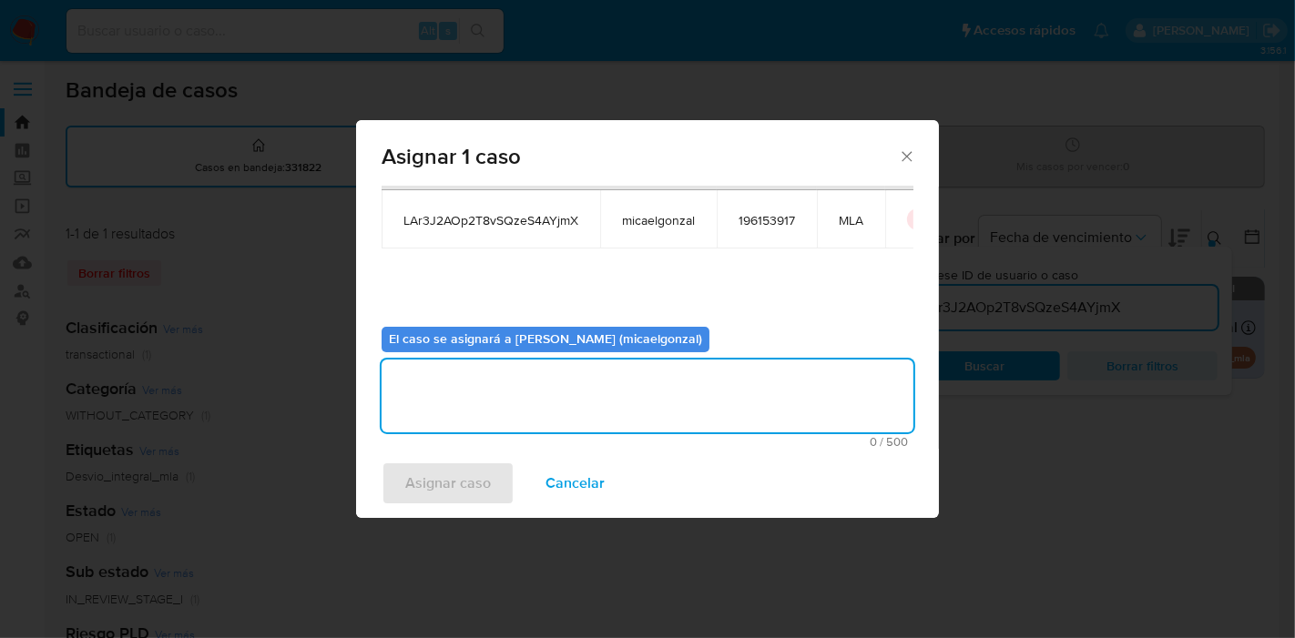
click at [565, 408] on textarea "assign-modal" at bounding box center [648, 396] width 532 height 73
click at [427, 494] on span "Asignar caso" at bounding box center [448, 483] width 86 height 40
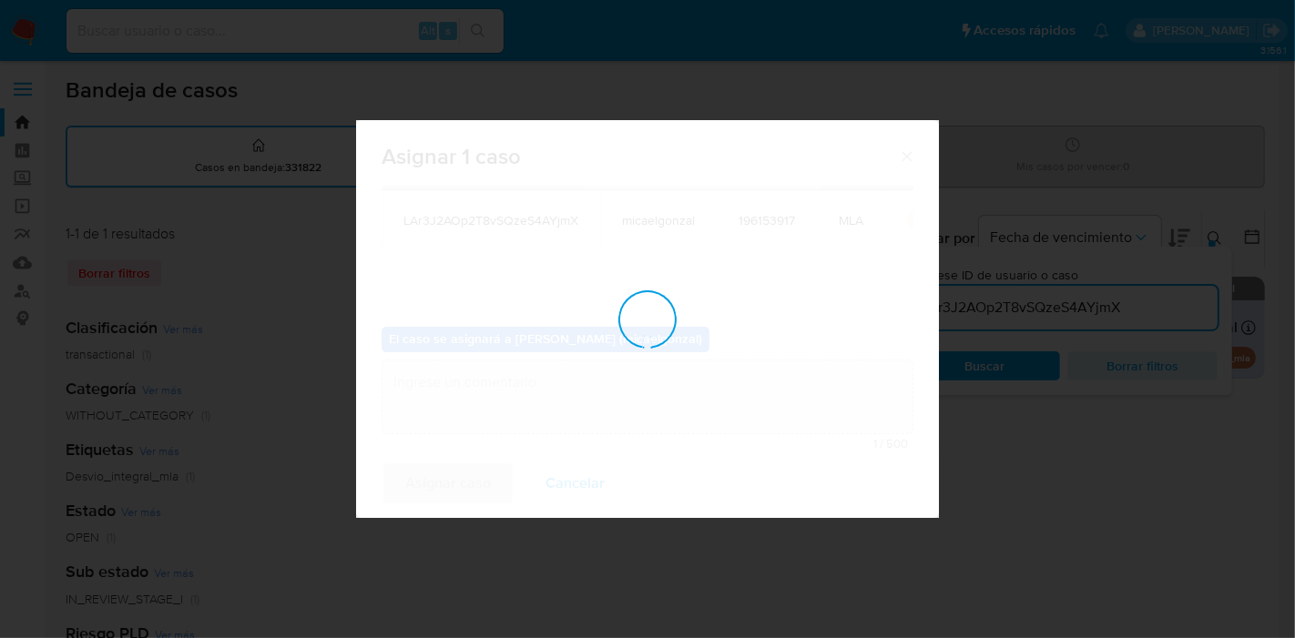
checkbox input "false"
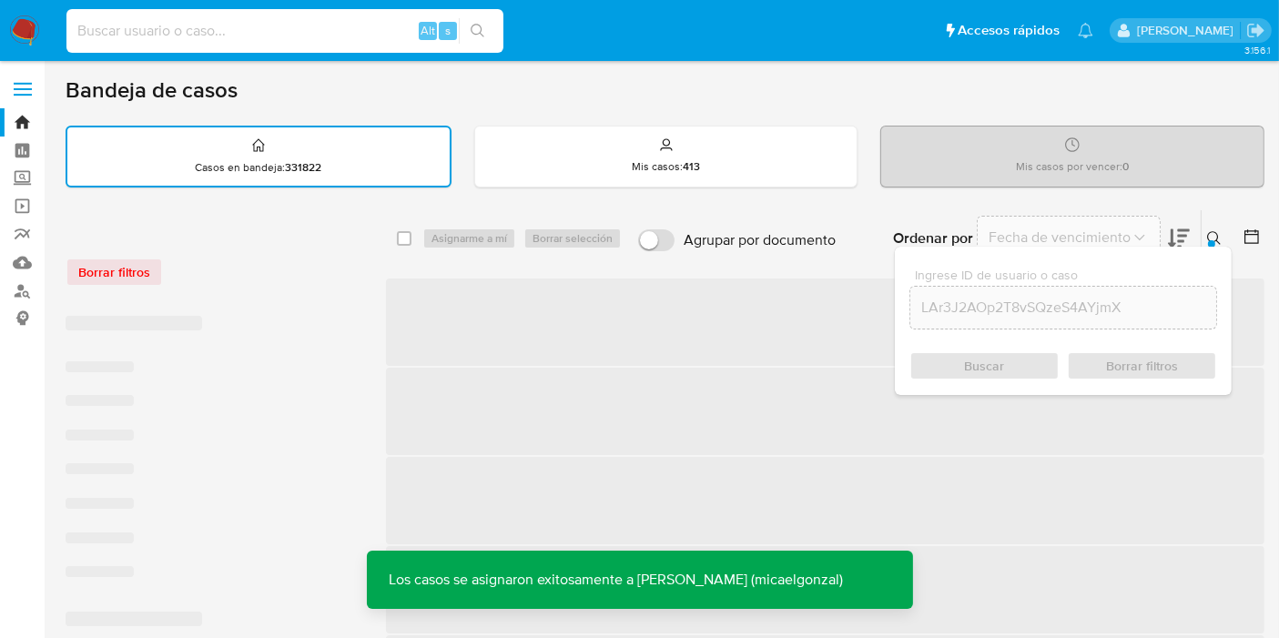
click at [295, 30] on input at bounding box center [284, 31] width 437 height 24
paste input "LAr3J2AOp2T8vSQzeS4AYjmX"
type input "LAr3J2AOp2T8vSQzeS4AYjmX"
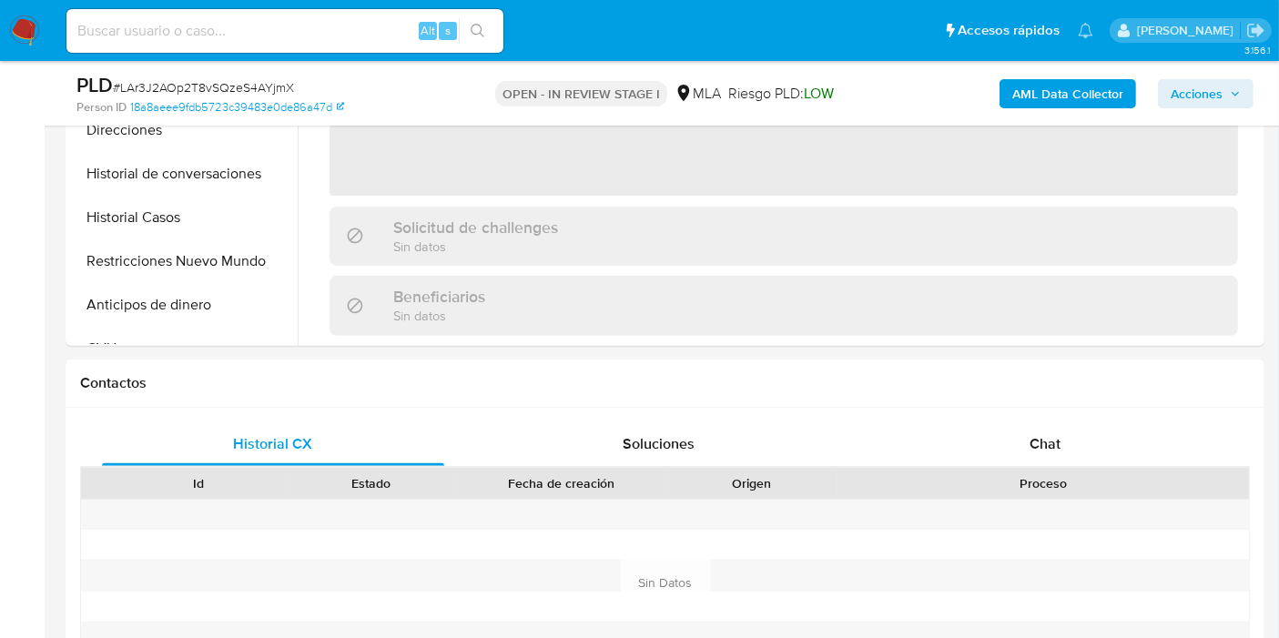
scroll to position [809, 0]
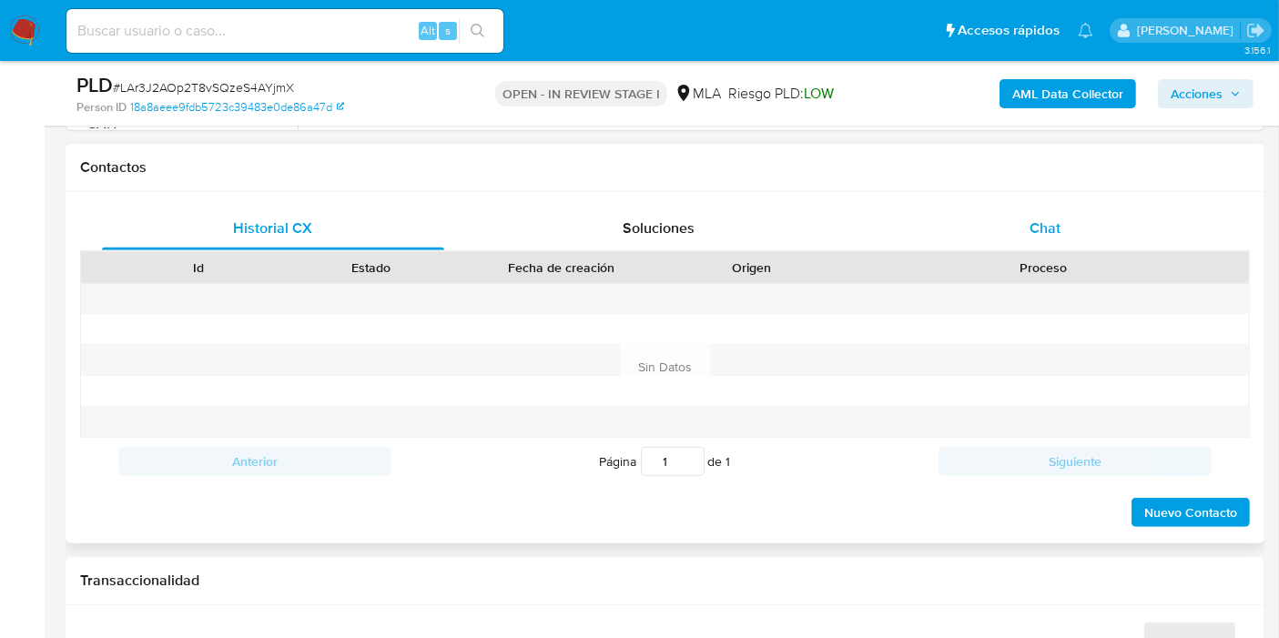
click at [1141, 207] on div "Chat" at bounding box center [1045, 229] width 342 height 44
select select "10"
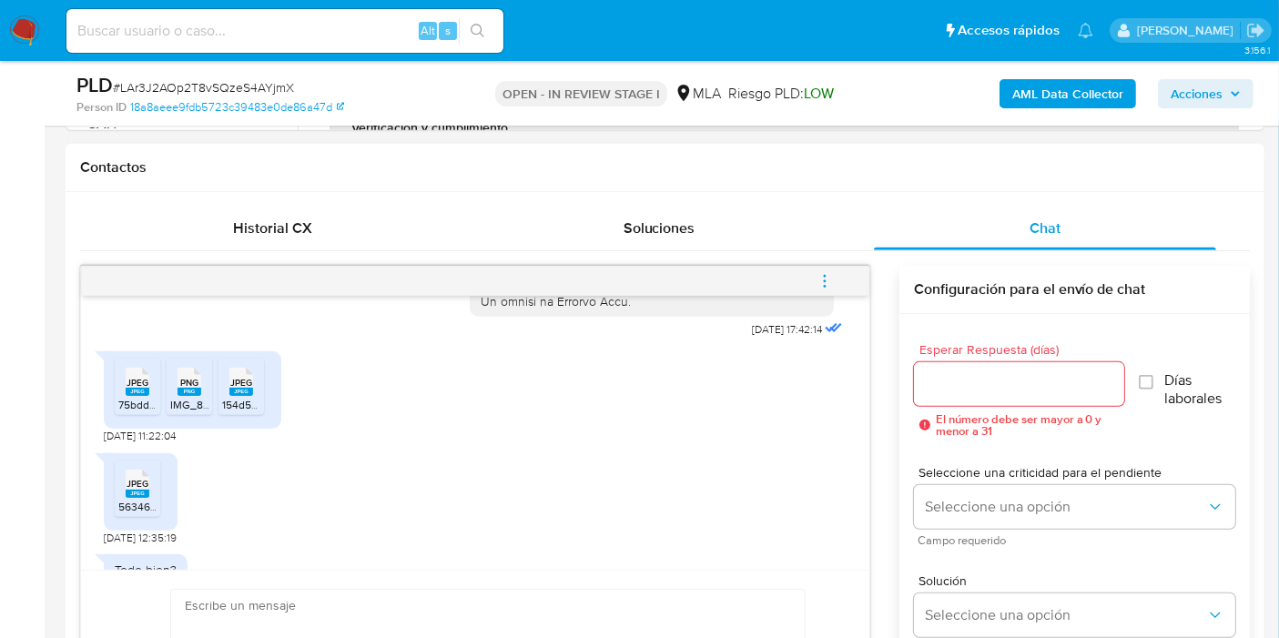
scroll to position [1032, 0]
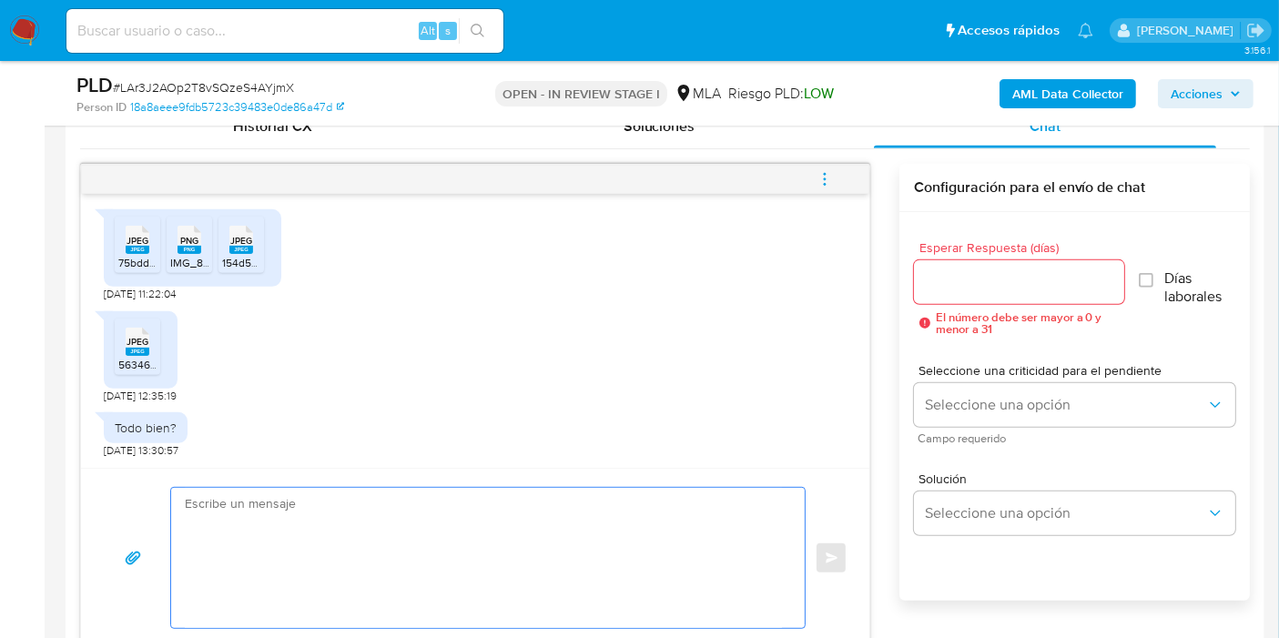
click at [307, 508] on textarea at bounding box center [483, 558] width 597 height 140
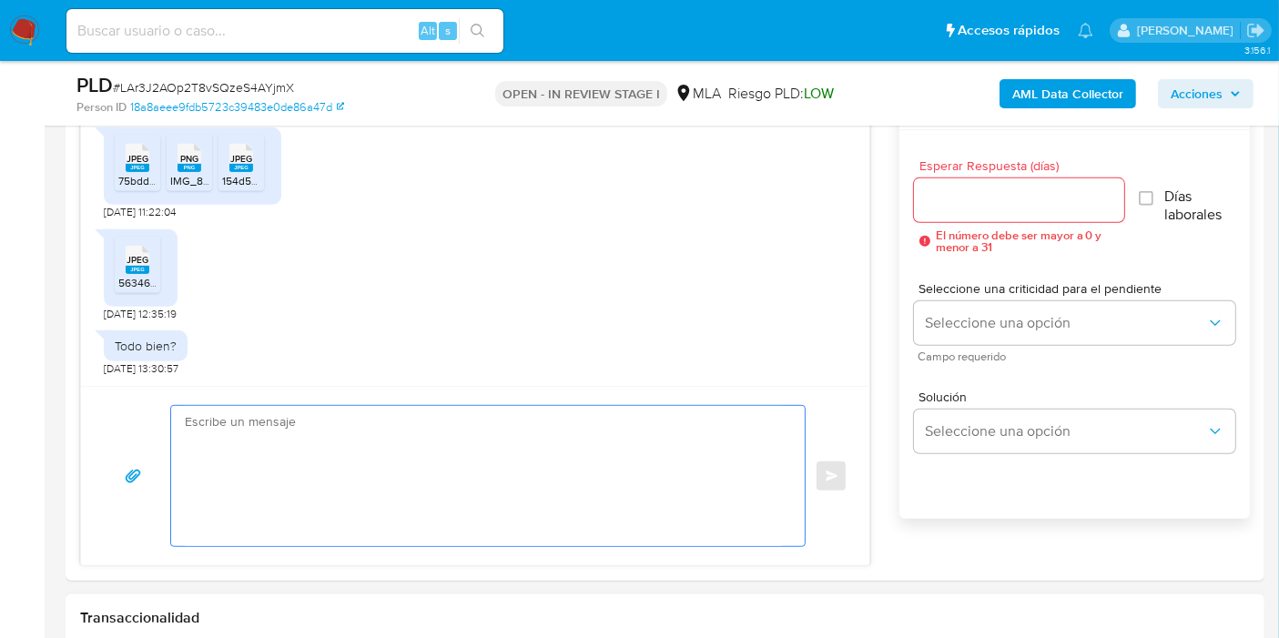
scroll to position [1214, 0]
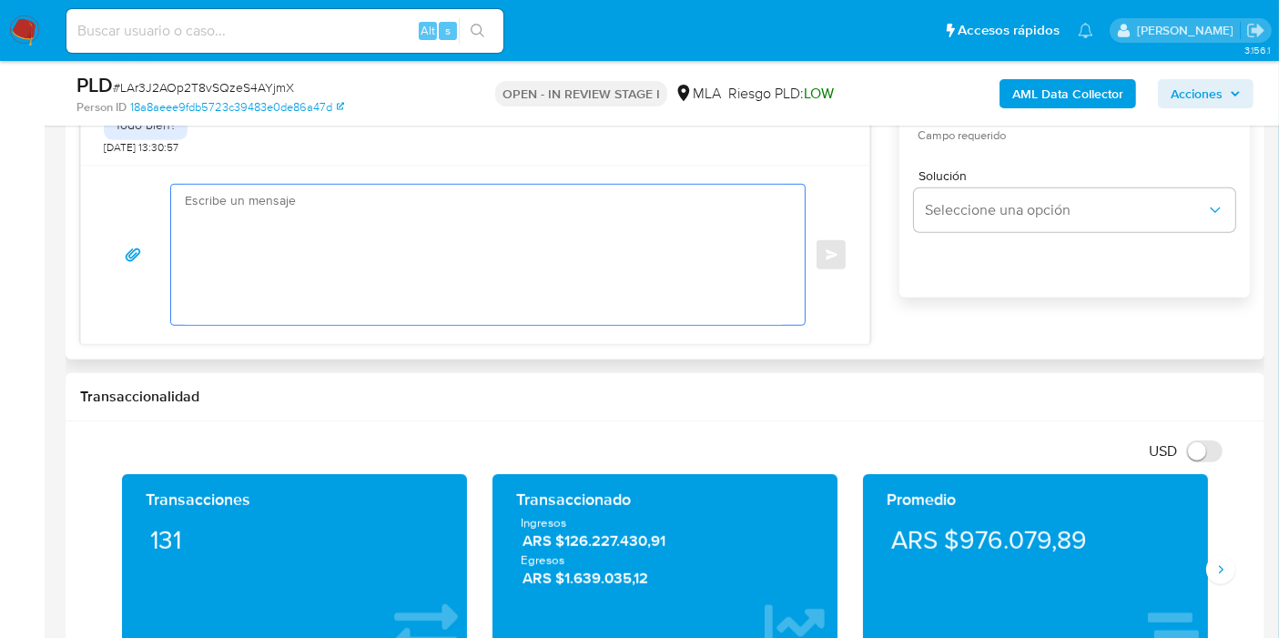
click at [439, 264] on textarea at bounding box center [483, 255] width 597 height 140
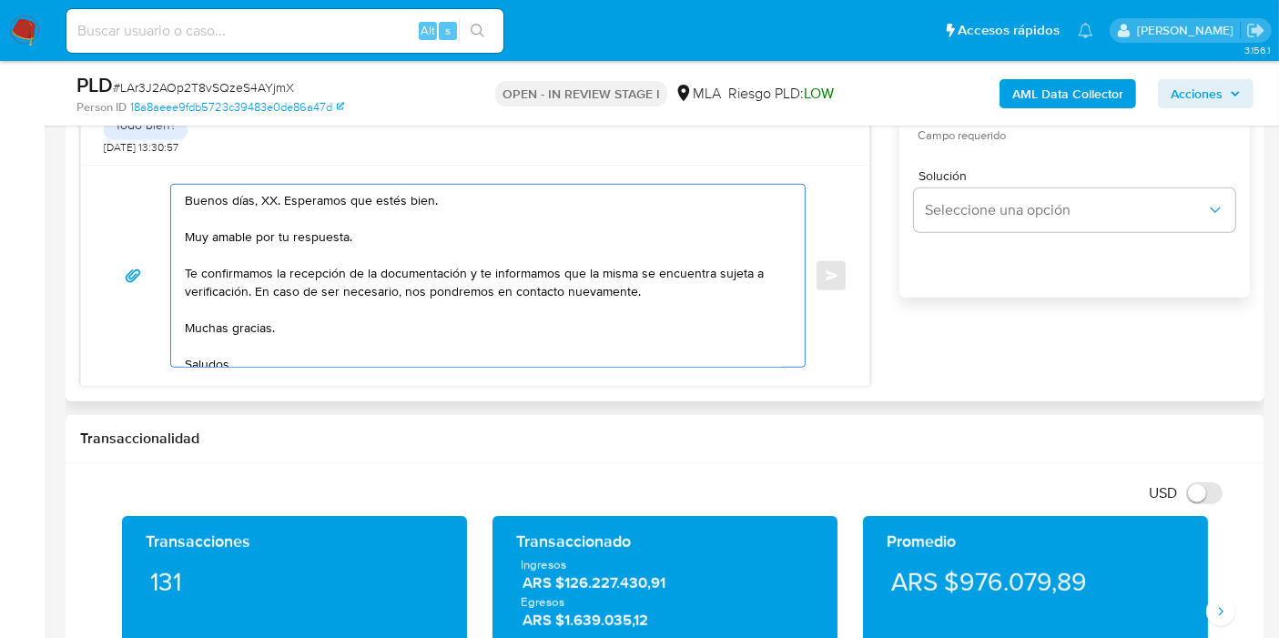
click at [263, 198] on textarea "Buenos días, XX. Esperamos que estés bien. Muy amable por tu respuesta. Te conf…" at bounding box center [483, 276] width 597 height 182
click at [277, 222] on textarea "Buenos días, Federico. Esperamos que estés bien. Muy amable por tu respuesta. T…" at bounding box center [483, 276] width 597 height 182
click at [286, 231] on textarea "Buenos días, Federico. Esperamos que estés bien. Muy amable por tu respuesta. T…" at bounding box center [483, 276] width 597 height 182
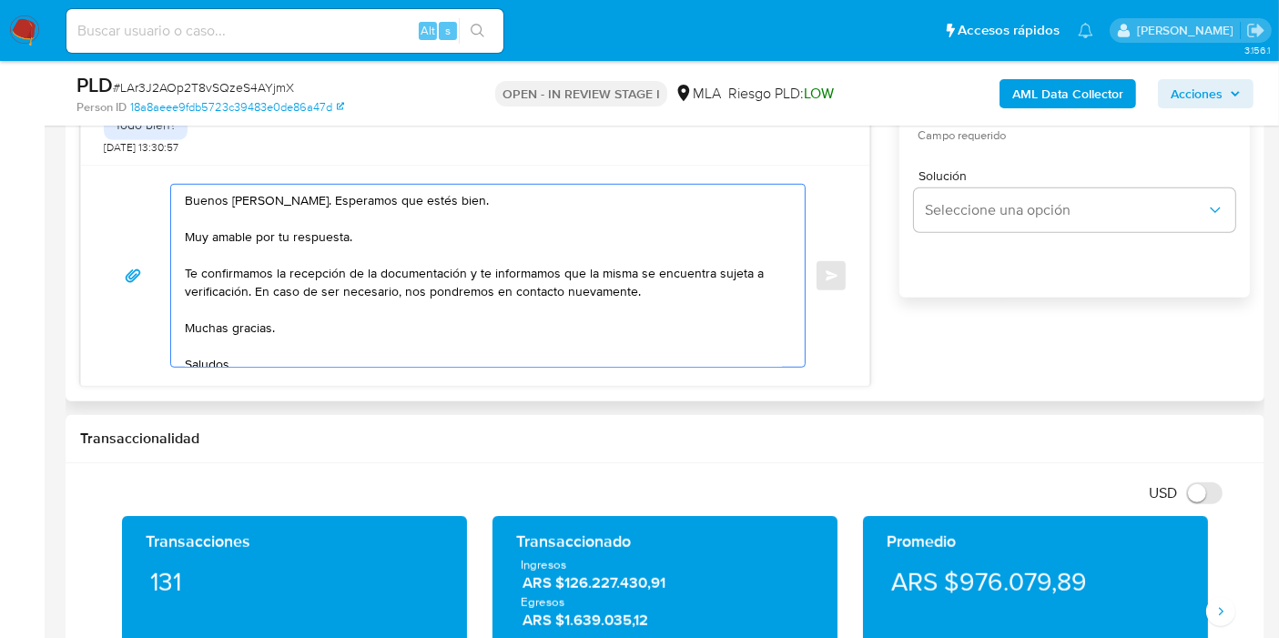
click at [286, 231] on textarea "Buenos días, Federico. Esperamos que estés bien. Muy amable por tu respuesta. T…" at bounding box center [483, 276] width 597 height 182
drag, startPoint x: 469, startPoint y: 274, endPoint x: 247, endPoint y: 287, distance: 222.5
click at [247, 287] on textarea "Buenos días, Federico. Esperamos que estés bien. Muchas gracias por tu respuest…" at bounding box center [483, 276] width 597 height 182
click at [246, 308] on textarea "Buenos días, Federico. Esperamos que estés bien. Muchas gracias por tu respuest…" at bounding box center [483, 276] width 597 height 182
click at [244, 315] on textarea "Buenos días, Federico. Esperamos que estés bien. Muchas gracias por tu respuest…" at bounding box center [483, 276] width 597 height 182
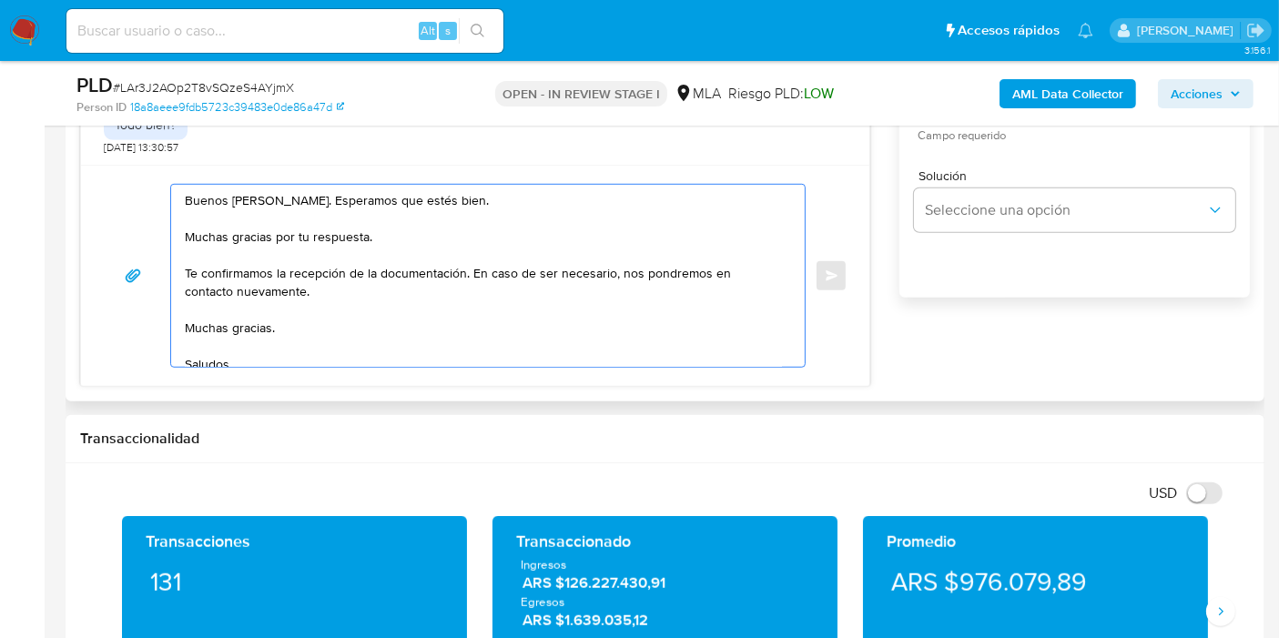
click at [244, 315] on textarea "Buenos días, Federico. Esperamos que estés bien. Muchas gracias por tu respuest…" at bounding box center [483, 276] width 597 height 182
click at [249, 326] on textarea "Buenos días, Federico. Esperamos que estés bien. Muchas gracias por tu respuest…" at bounding box center [483, 276] width 597 height 182
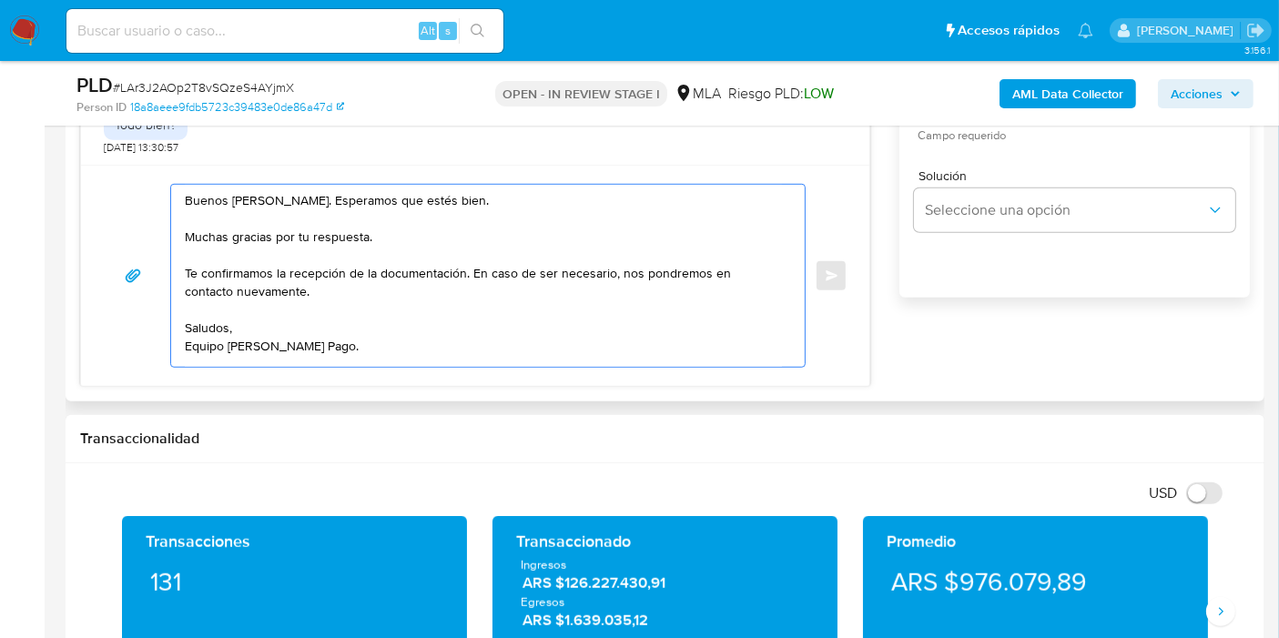
click at [203, 351] on textarea "Buenos [PERSON_NAME]. Esperamos que estés bien. Muchas gracias por tu respuesta…" at bounding box center [483, 276] width 597 height 182
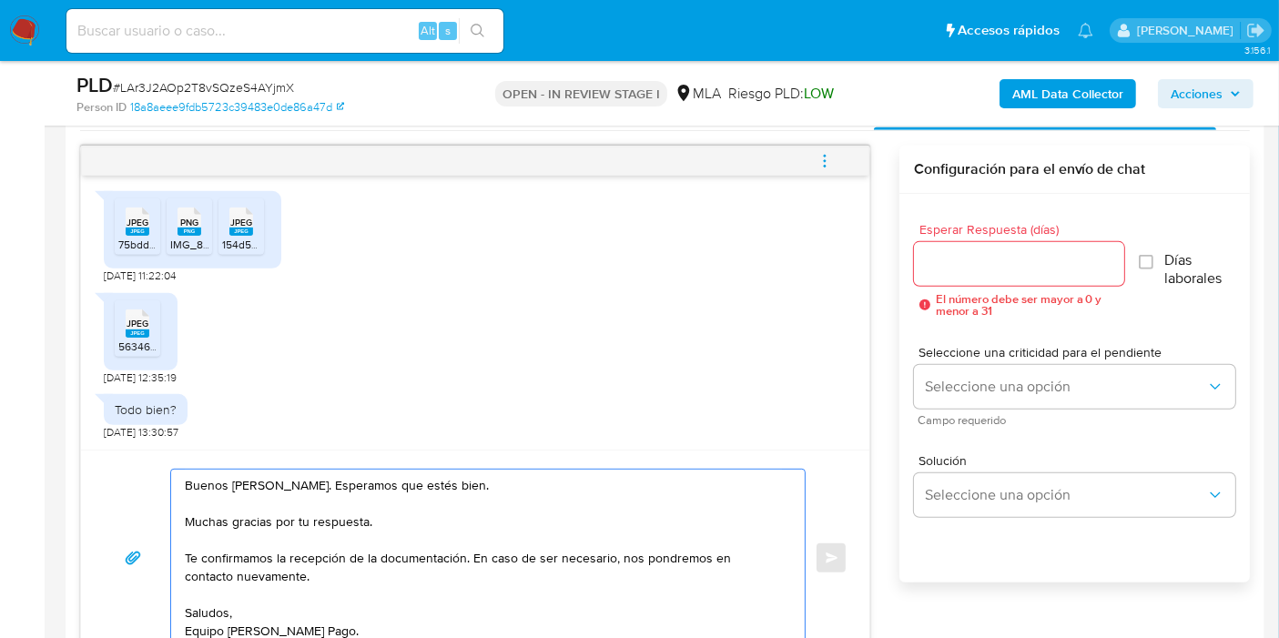
scroll to position [911, 0]
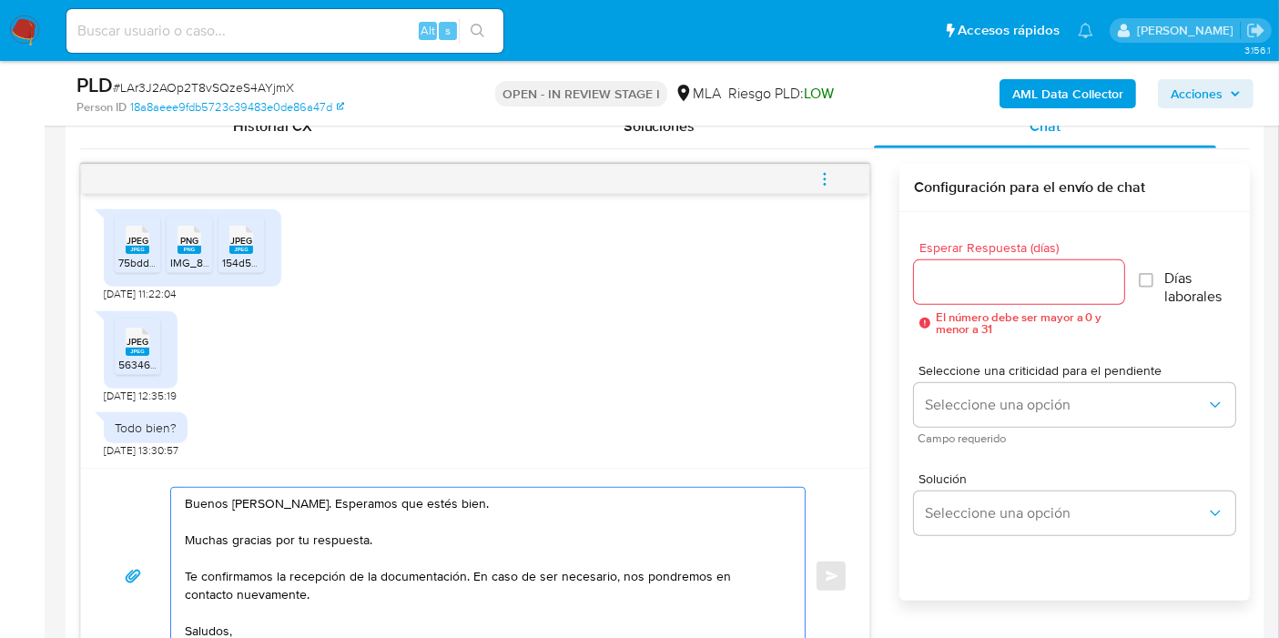
type textarea "Buenos [PERSON_NAME]. Esperamos que estés bien. Muchas gracias por tu respuesta…"
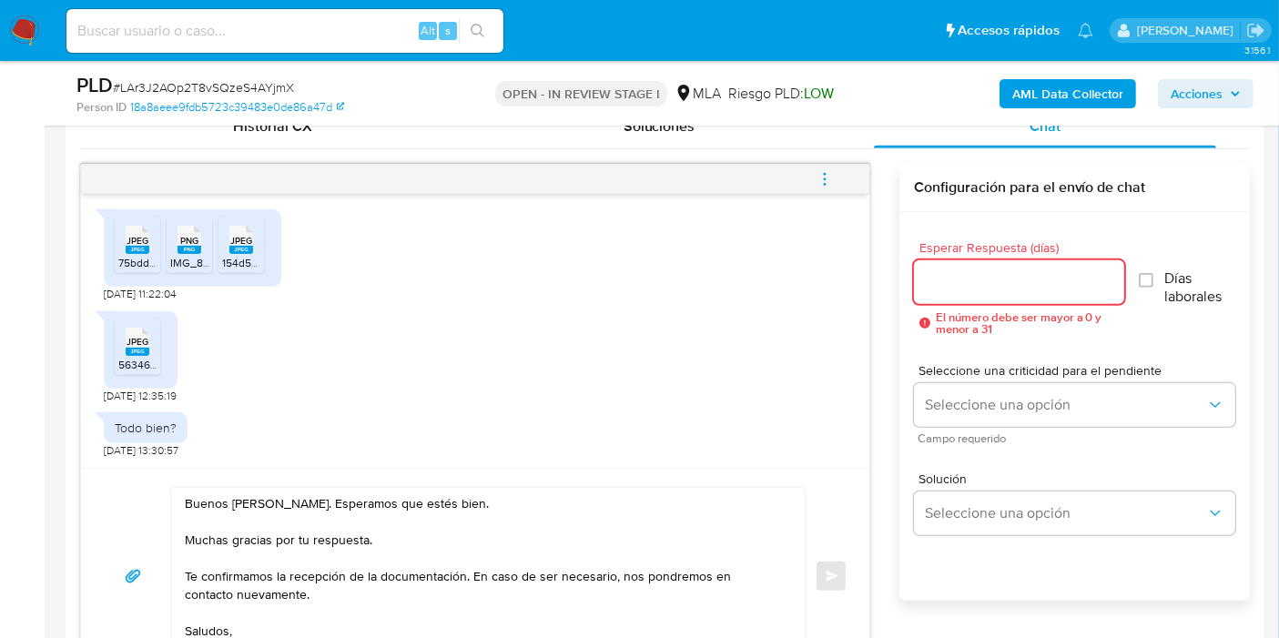
click at [973, 291] on input "Esperar Respuesta (días)" at bounding box center [1019, 282] width 210 height 24
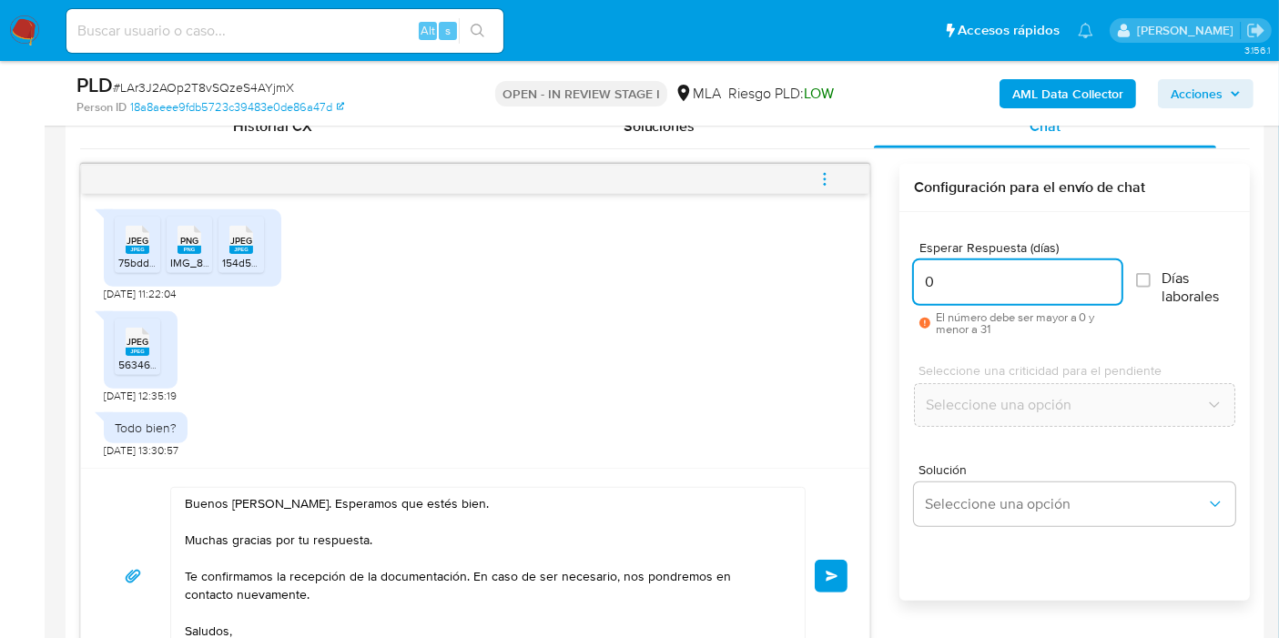
scroll to position [1012, 0]
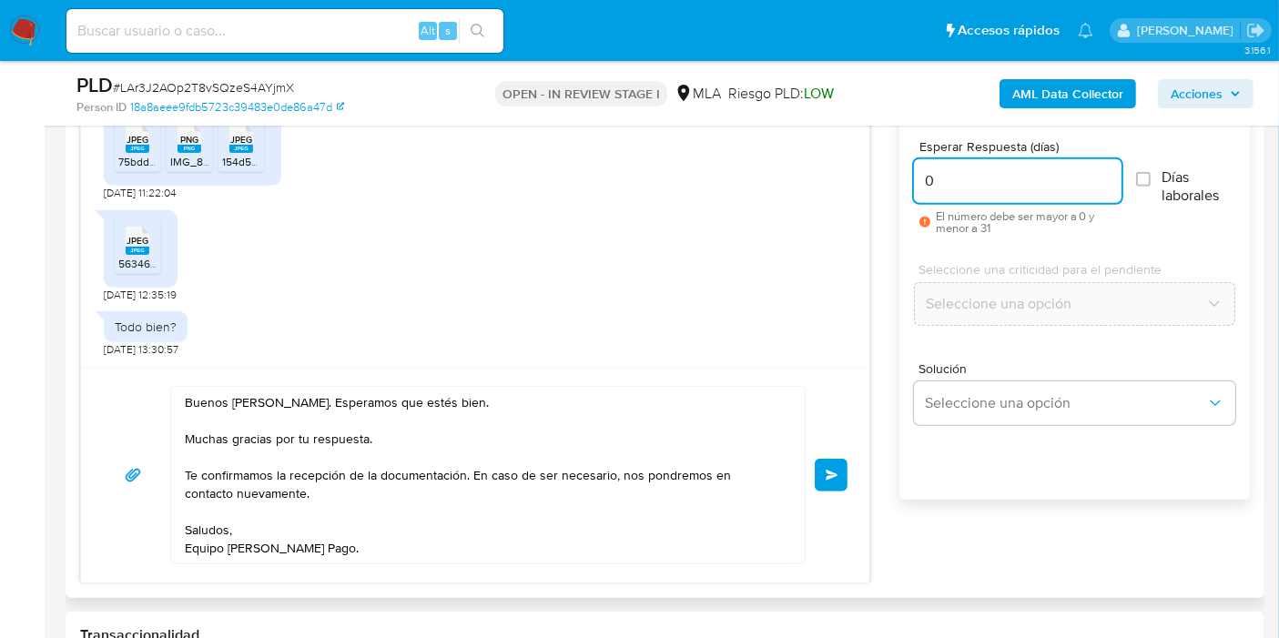
type input "0"
drag, startPoint x: 851, startPoint y: 419, endPoint x: 840, endPoint y: 456, distance: 39.2
click at [851, 420] on div "Buenos días, Federico. Esperamos que estés bien. Muchas gracias por tu respuest…" at bounding box center [475, 475] width 789 height 216
click at [840, 459] on button "Enviar" at bounding box center [831, 475] width 33 height 33
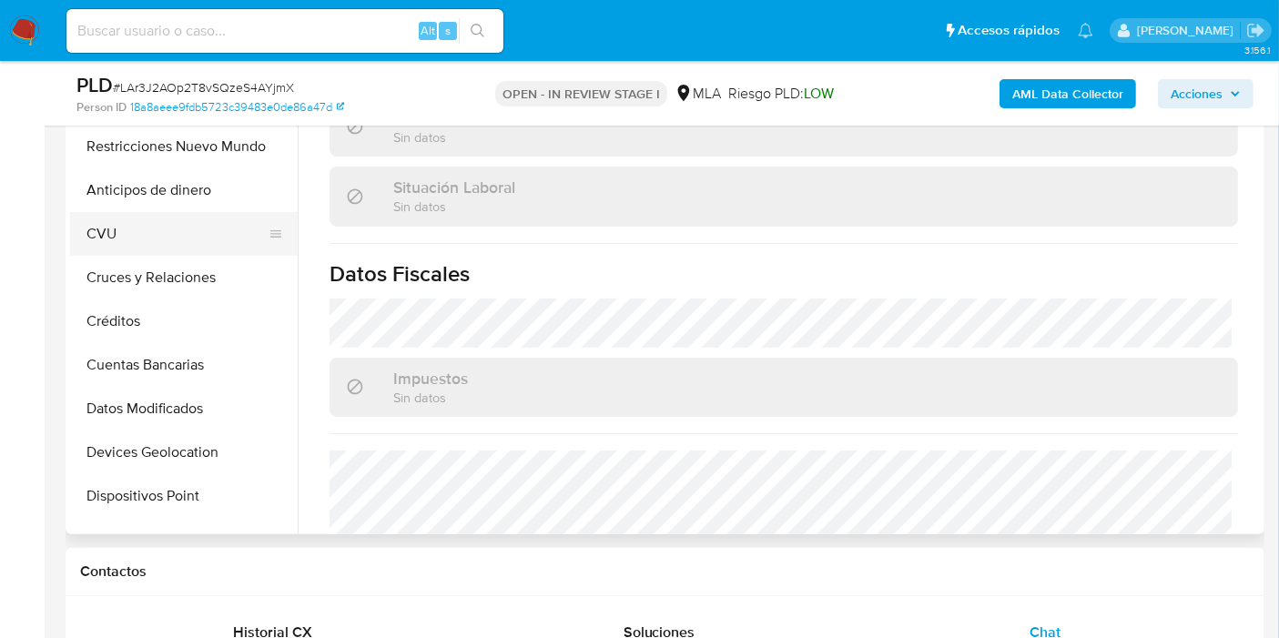
scroll to position [168, 0]
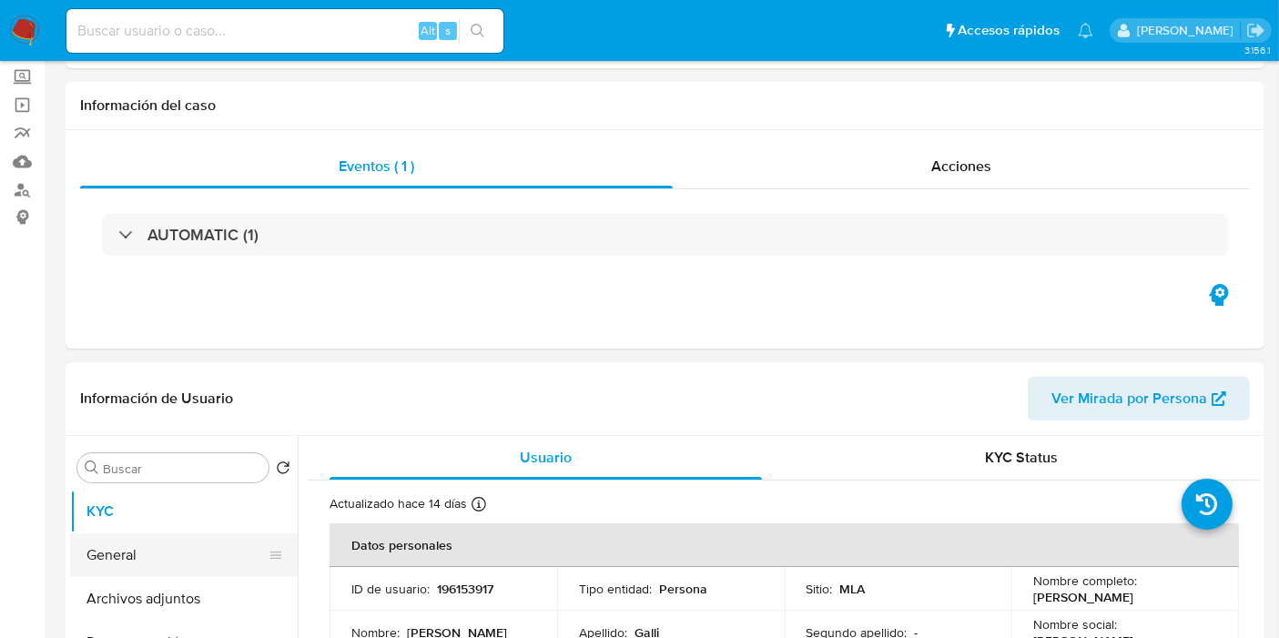
select select "10"
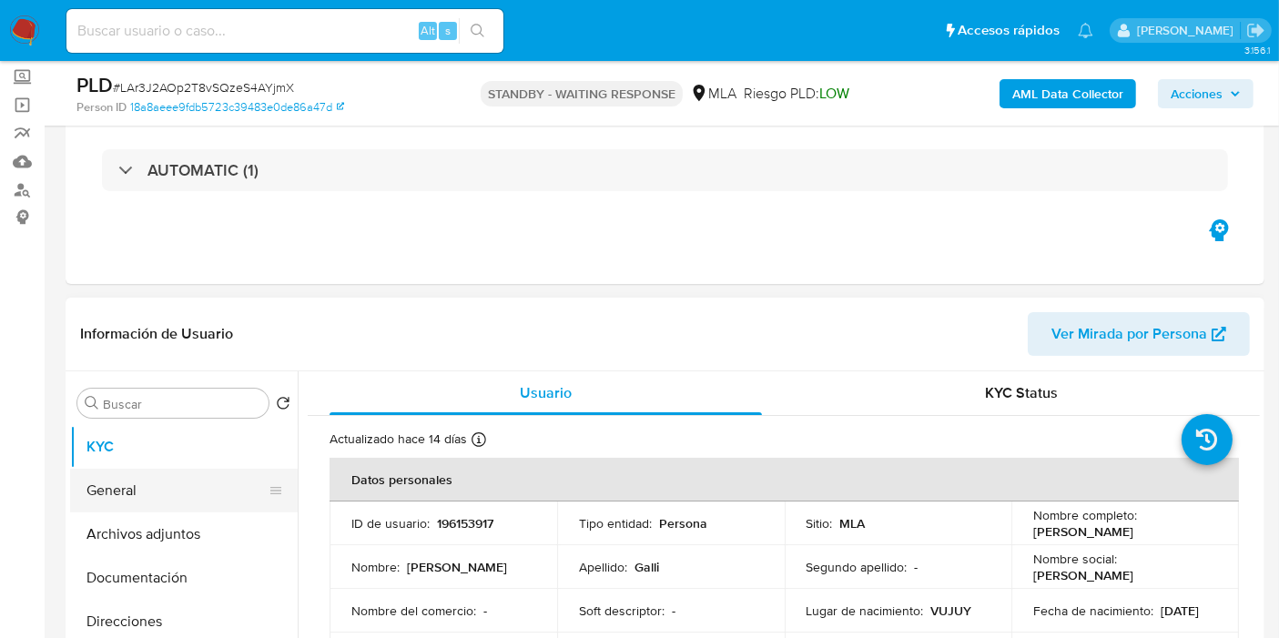
click at [190, 489] on button "General" at bounding box center [176, 491] width 213 height 44
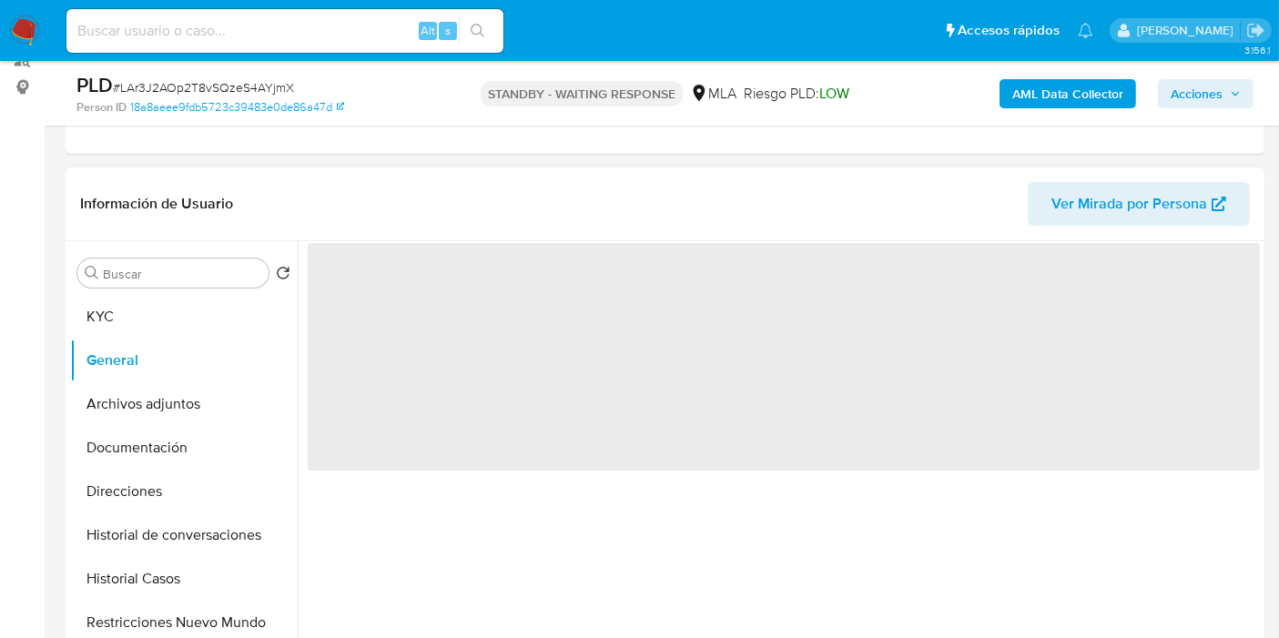
scroll to position [303, 0]
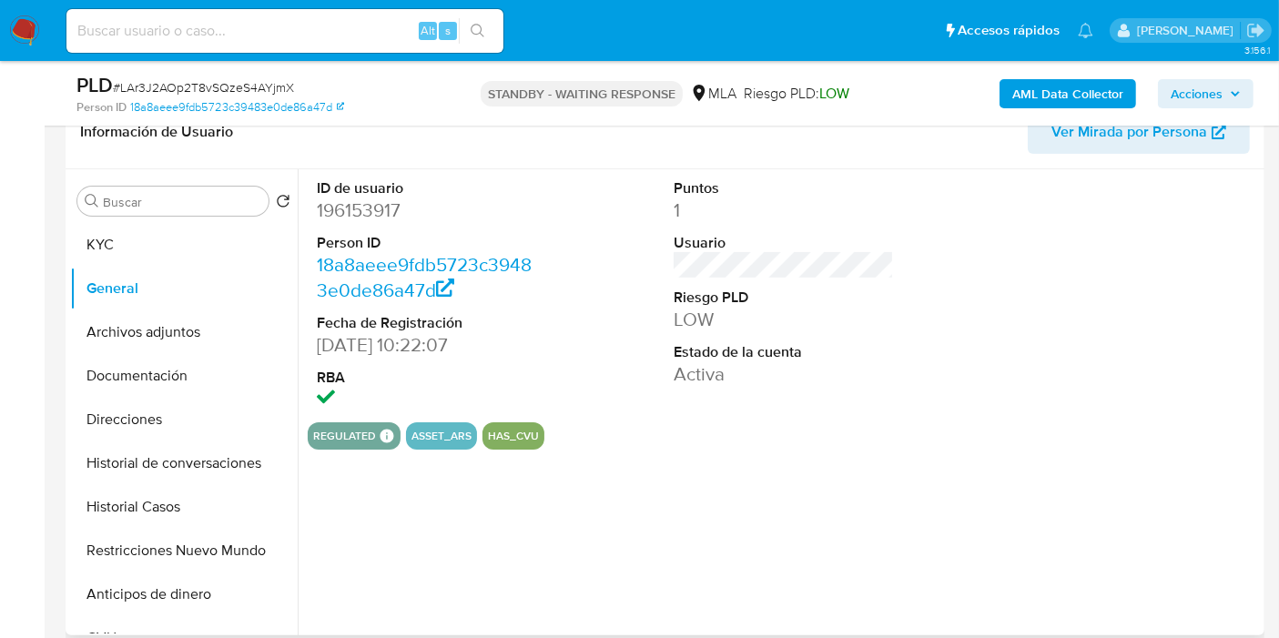
click at [391, 228] on dl "ID de usuario 196153917 Person ID 18a8aeee9fdb5723c39483e0de86a47d Fecha de Reg…" at bounding box center [427, 295] width 220 height 235
click at [382, 211] on dd "196153917" at bounding box center [427, 210] width 220 height 25
copy dd "196153917"
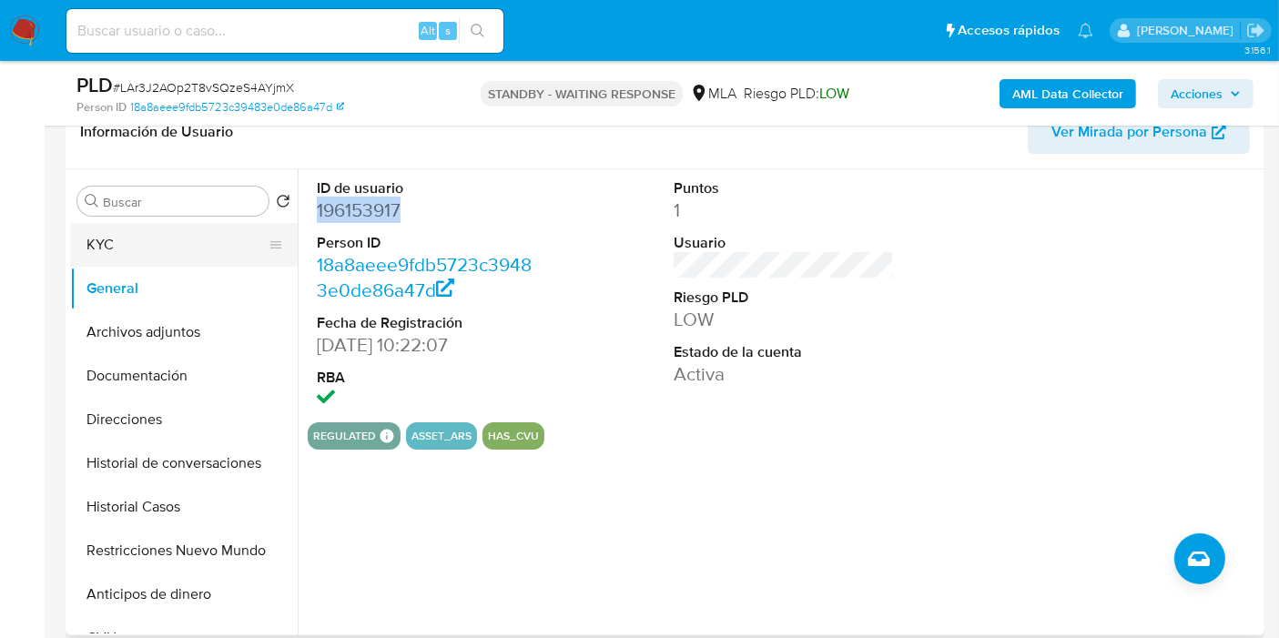
click at [190, 245] on button "KYC" at bounding box center [176, 245] width 213 height 44
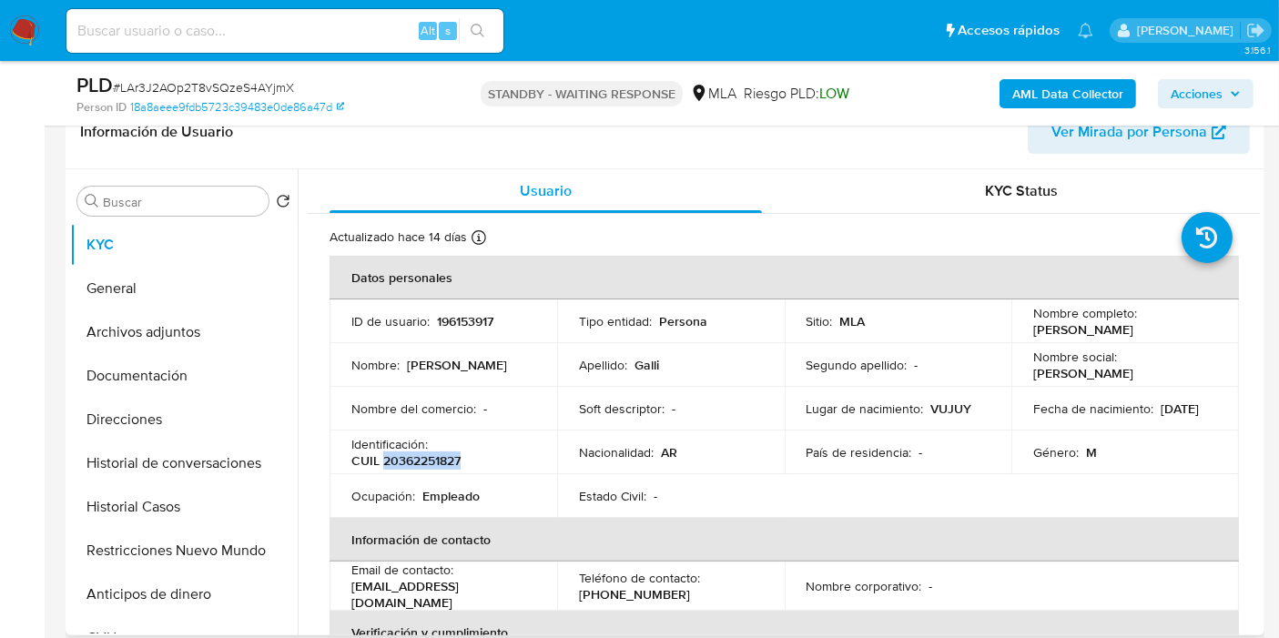
drag, startPoint x: 491, startPoint y: 460, endPoint x: 382, endPoint y: 462, distance: 108.4
click at [382, 462] on div "Identificación : CUIL 20362251827" at bounding box center [443, 452] width 184 height 33
copy p "20362251827"
drag, startPoint x: 125, startPoint y: 260, endPoint x: 125, endPoint y: 274, distance: 14.6
click at [125, 267] on ul "KYC General Archivos adjuntos Documentación Direcciones Historial de conversaci…" at bounding box center [184, 428] width 228 height 411
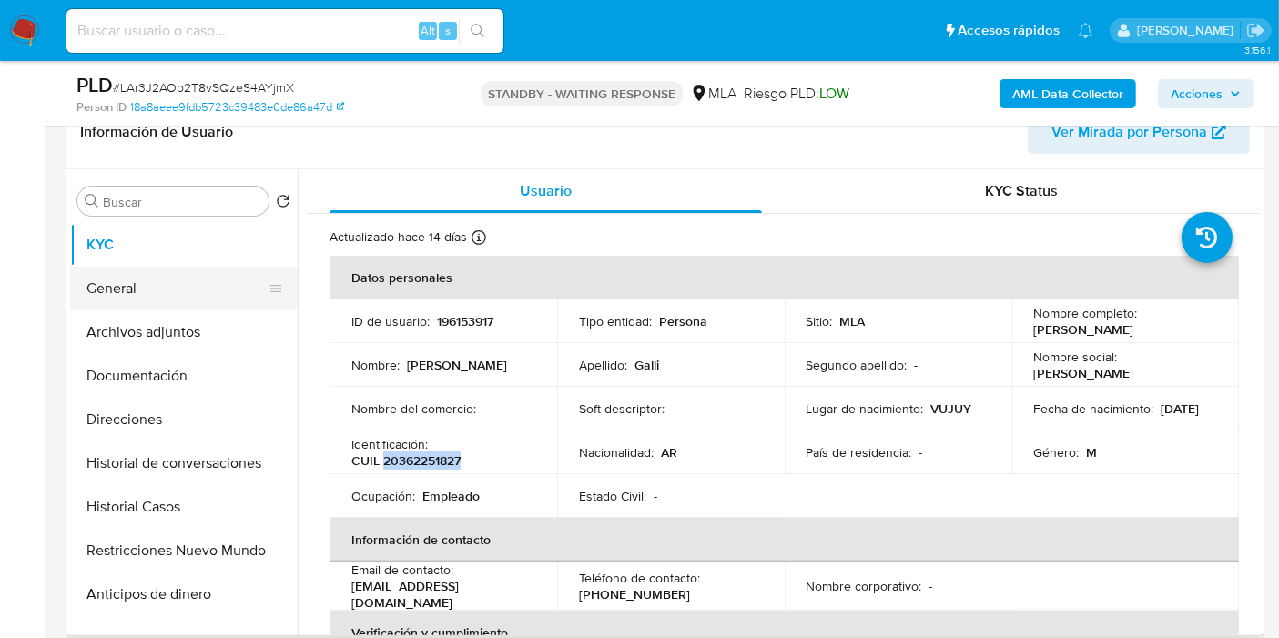
click at [126, 277] on button "General" at bounding box center [176, 289] width 213 height 44
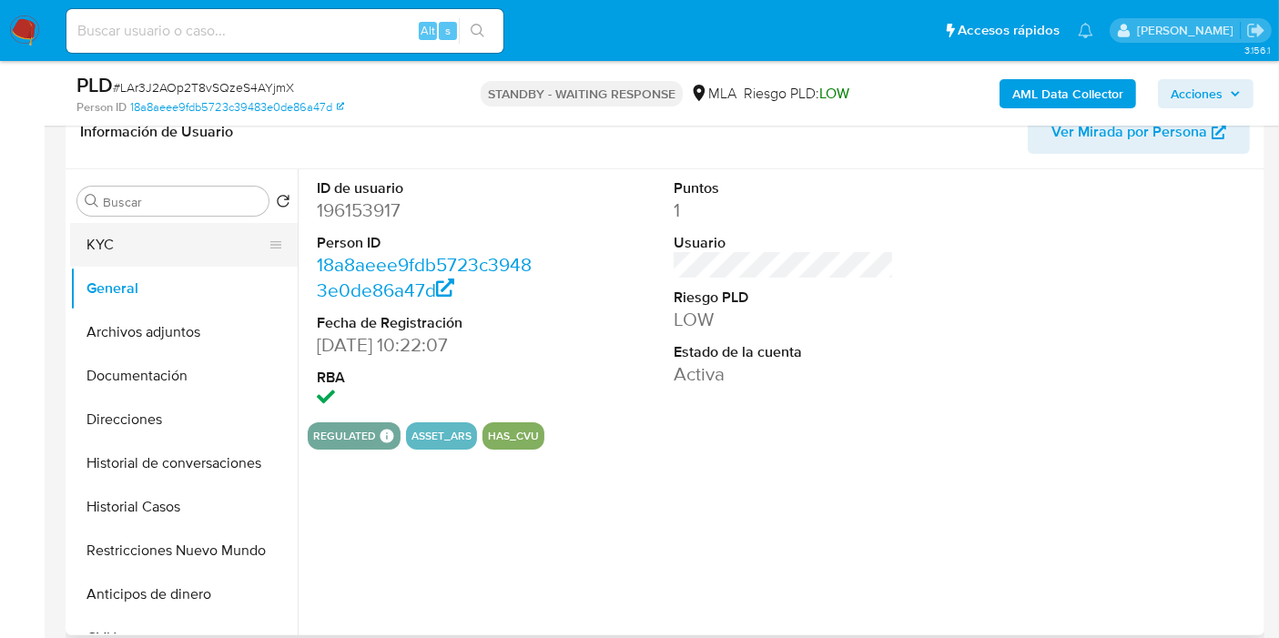
click at [163, 243] on button "KYC" at bounding box center [176, 245] width 213 height 44
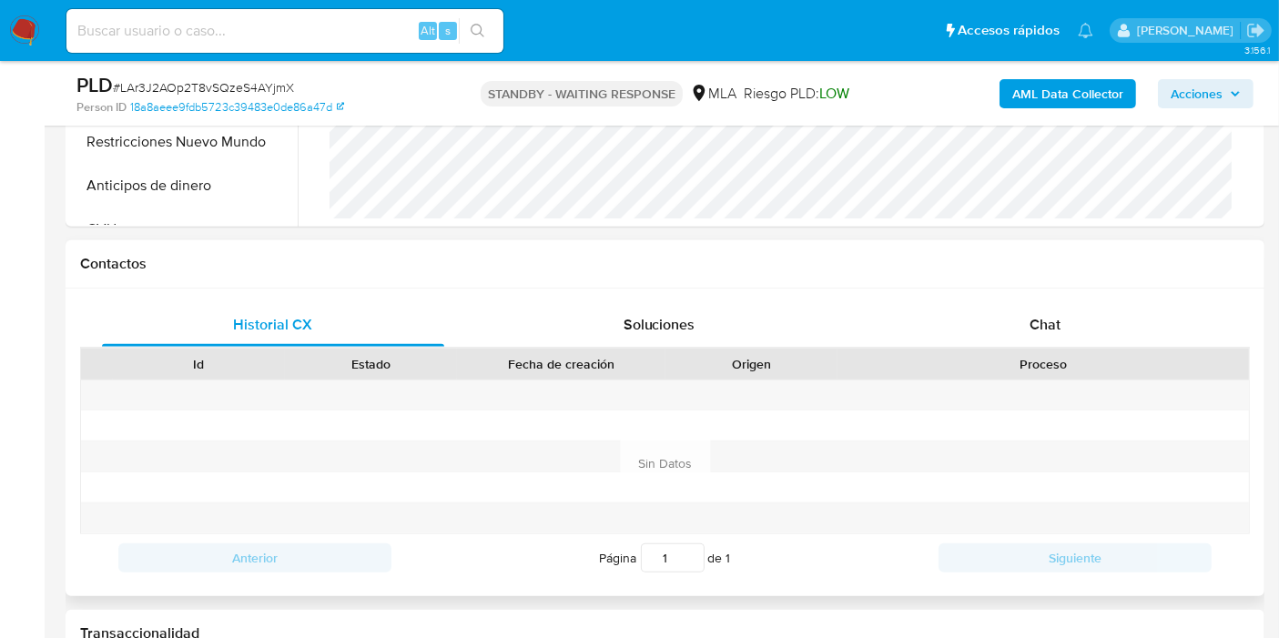
scroll to position [809, 0]
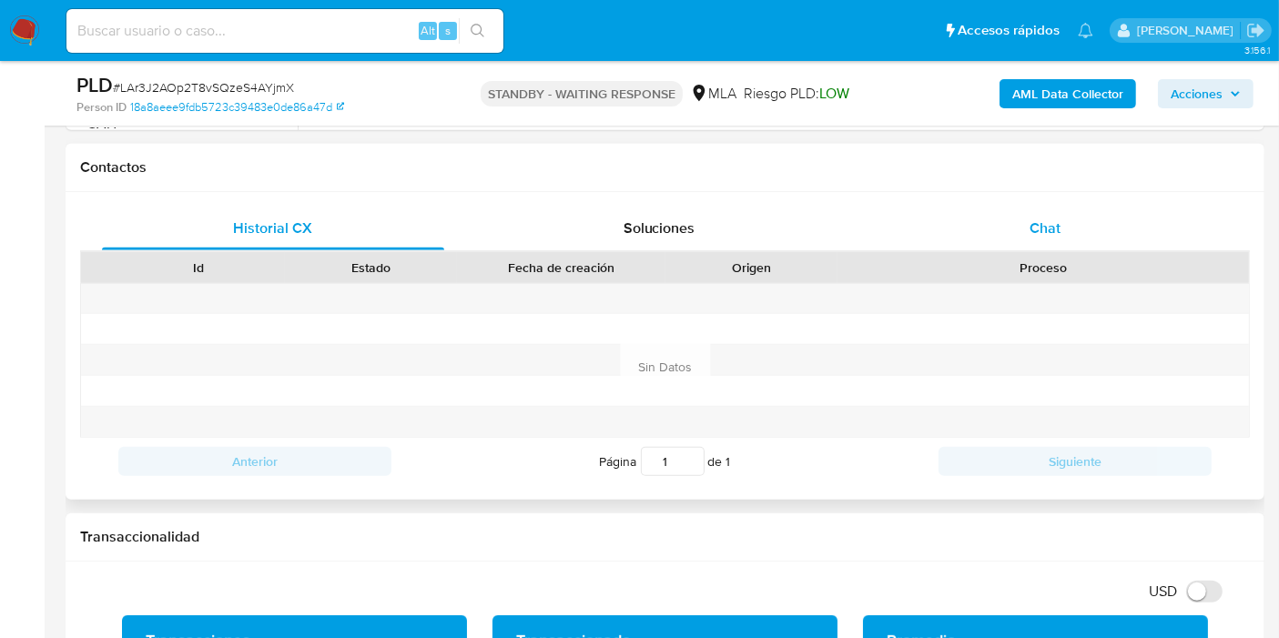
click at [1082, 244] on div "Chat" at bounding box center [1045, 229] width 342 height 44
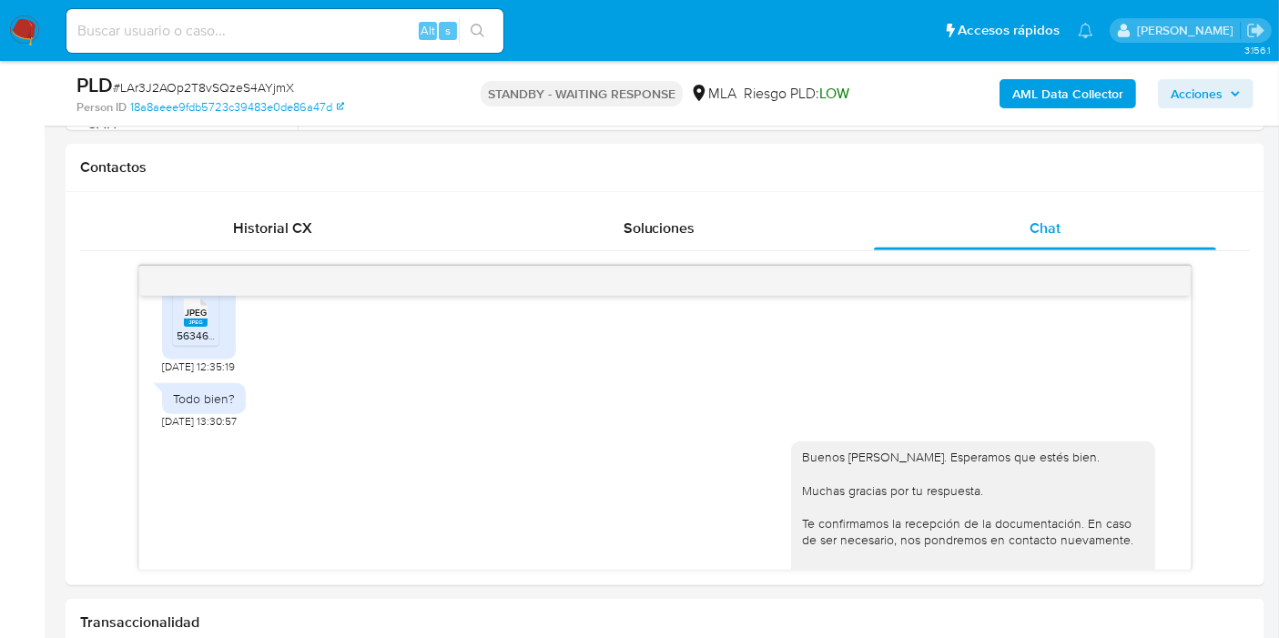
scroll to position [1133, 0]
click at [247, 87] on span "# LAr3J2AOp2T8vSQzeS4AYjmX" at bounding box center [203, 87] width 181 height 18
copy span "LAr3J2AOp2T8vSQzeS4AYjmX"
click at [19, 52] on nav "Pausado Ver notificaciones Alt s Accesos rápidos Presiona las siguientes teclas…" at bounding box center [639, 30] width 1279 height 61
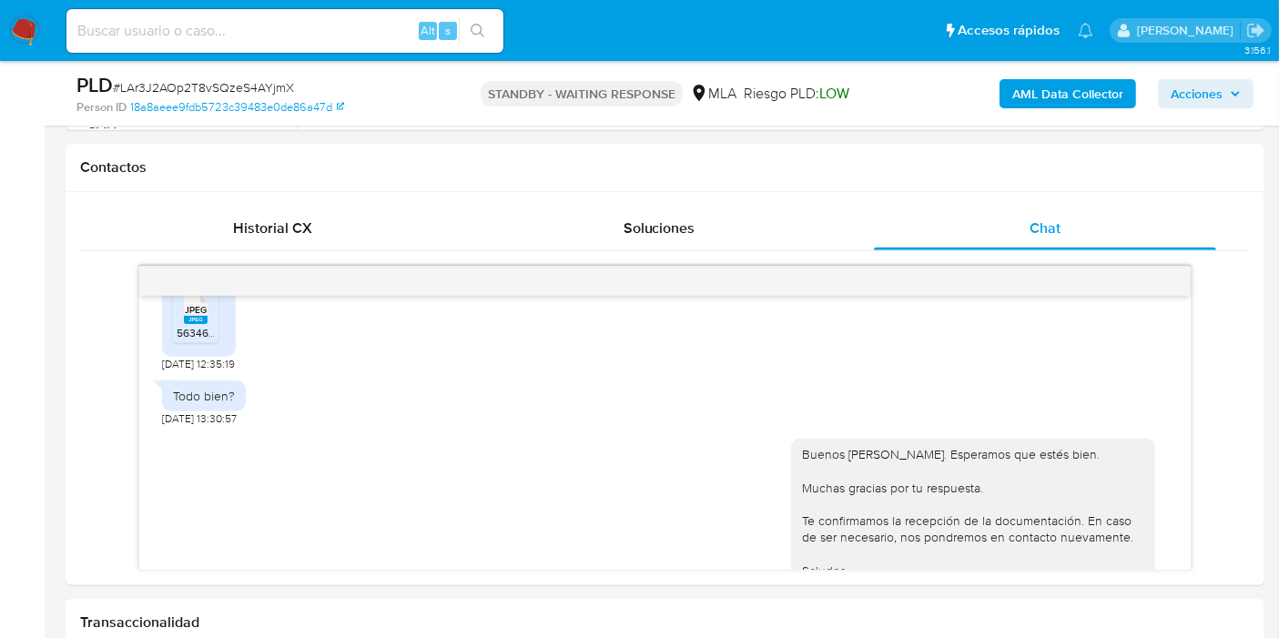
click at [23, 35] on img at bounding box center [24, 30] width 31 height 31
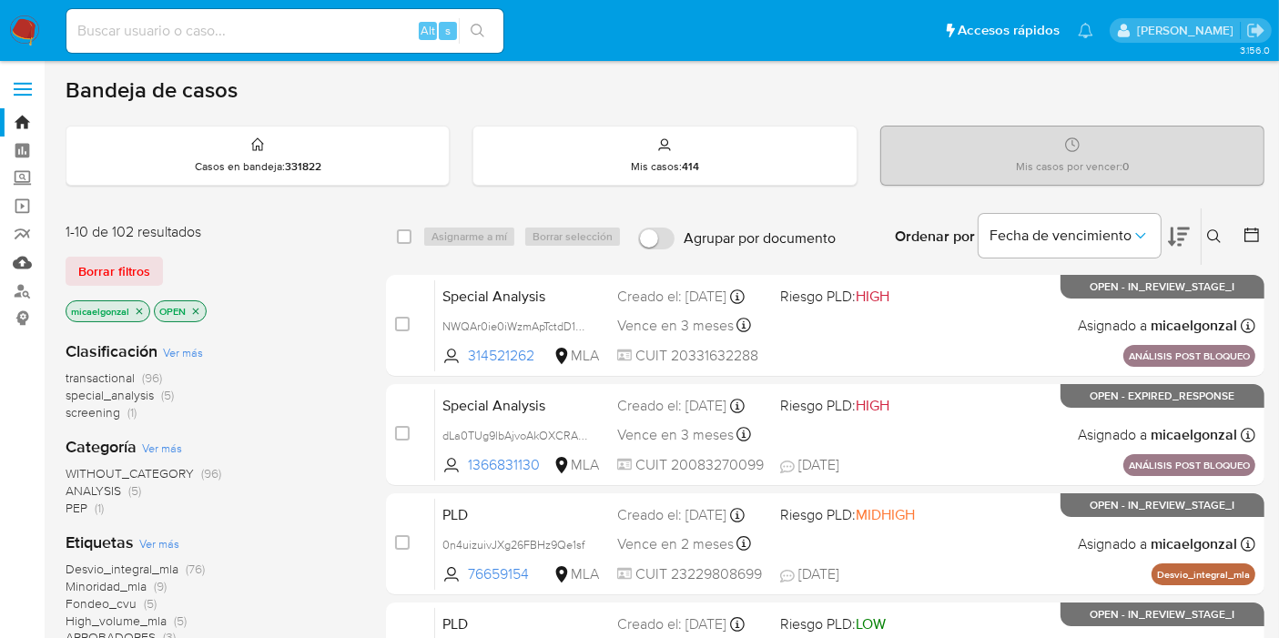
click at [23, 257] on link "Mulan" at bounding box center [108, 263] width 217 height 28
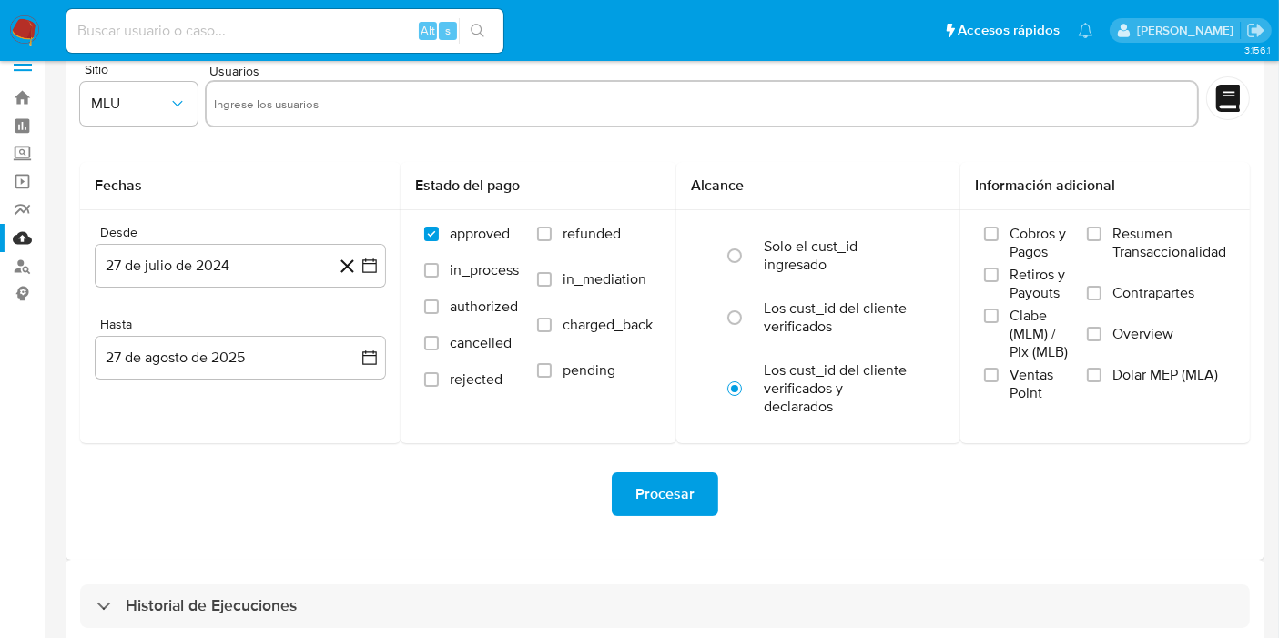
scroll to position [49, 0]
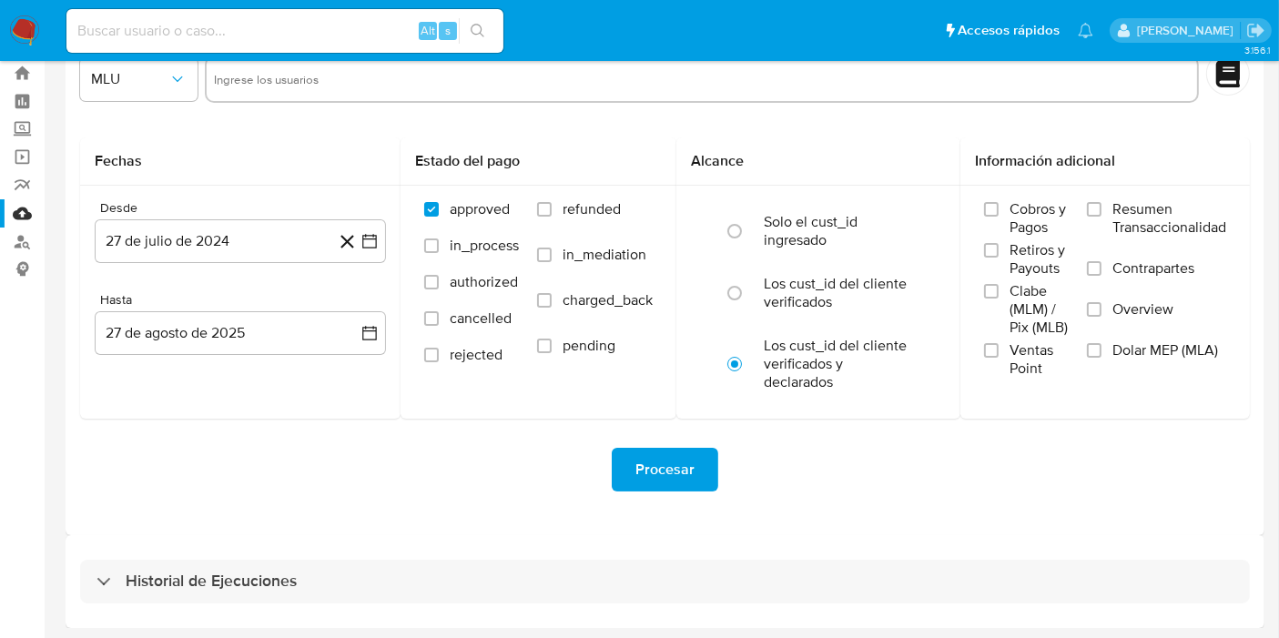
drag, startPoint x: 205, startPoint y: 535, endPoint x: 204, endPoint y: 555, distance: 19.1
click at [205, 550] on div "Historial de Ejecuciones" at bounding box center [665, 581] width 1199 height 93
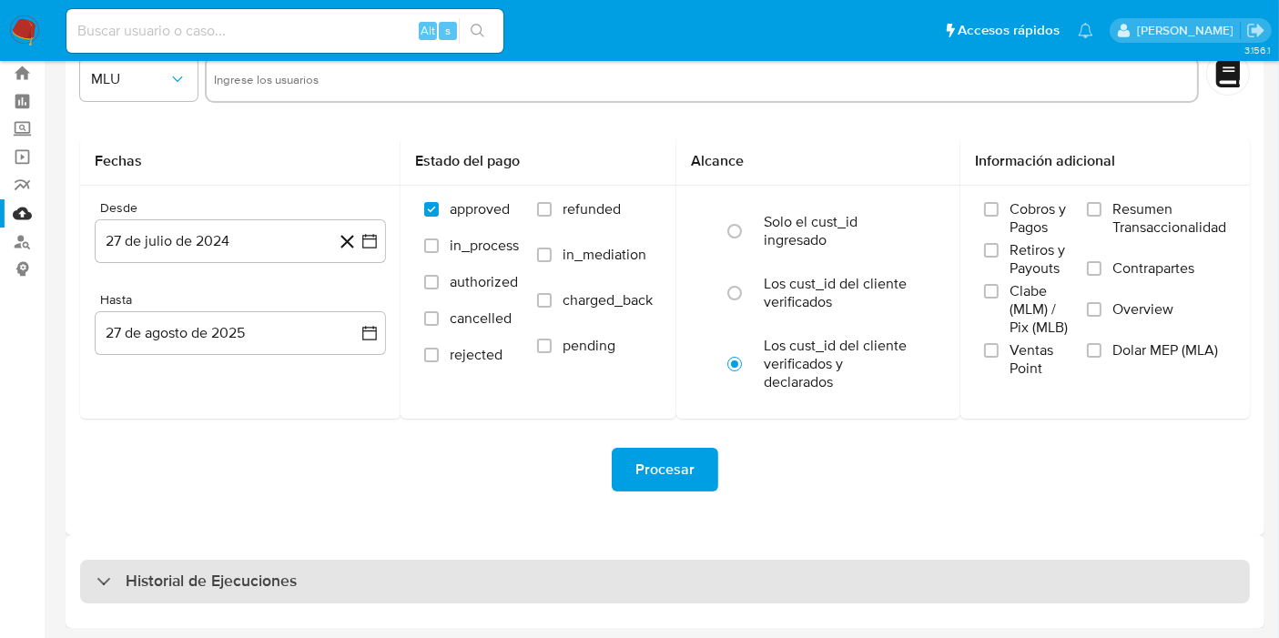
click at [194, 571] on h3 "Historial de Ejecuciones" at bounding box center [211, 582] width 171 height 22
select select "10"
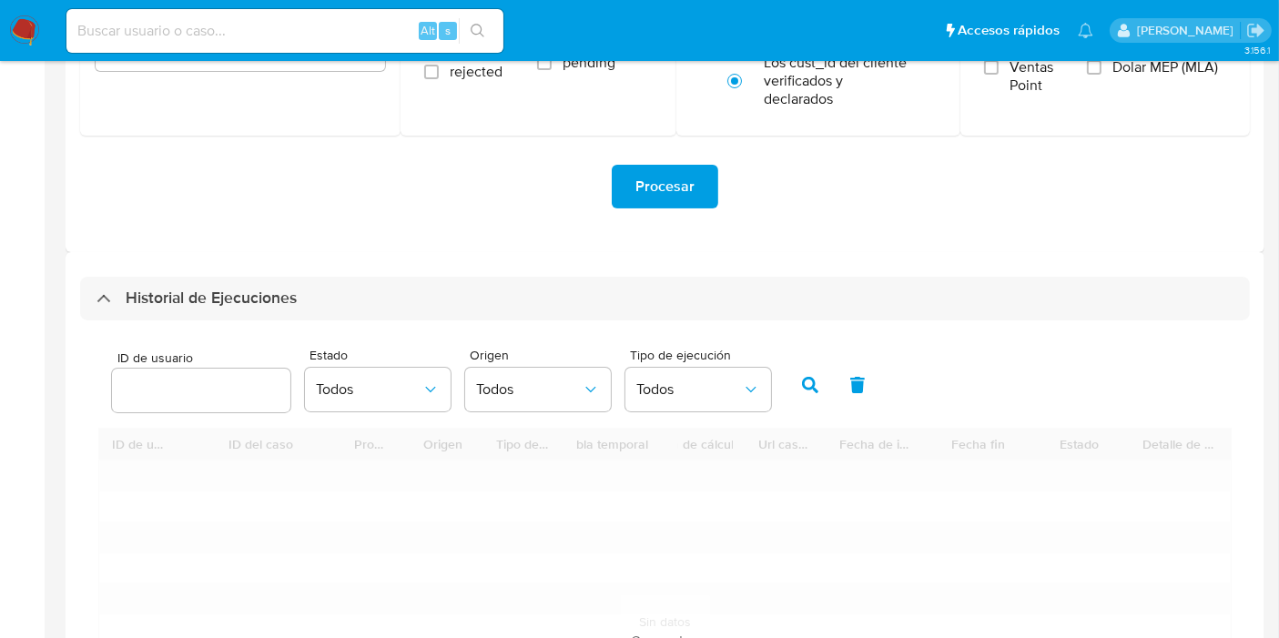
scroll to position [353, 0]
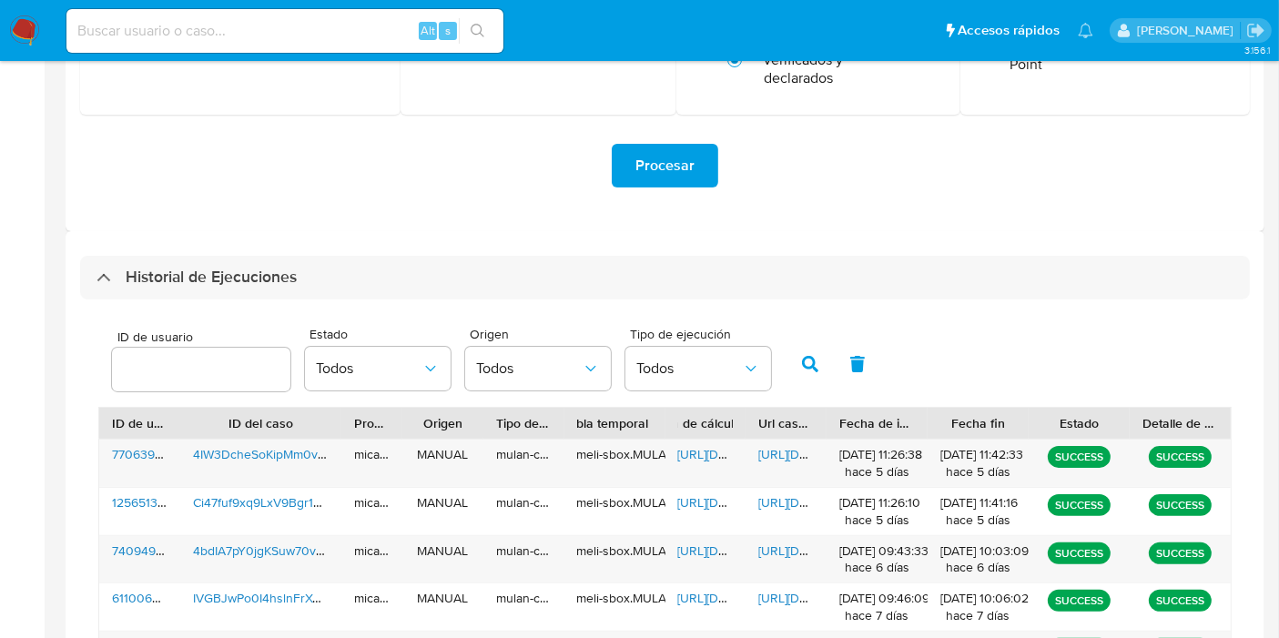
drag, startPoint x: 208, startPoint y: 389, endPoint x: 200, endPoint y: 365, distance: 24.8
click at [205, 383] on div at bounding box center [201, 370] width 178 height 44
drag, startPoint x: 198, startPoint y: 351, endPoint x: 208, endPoint y: 358, distance: 11.1
click at [204, 354] on div at bounding box center [201, 370] width 178 height 44
click at [208, 358] on input "number" at bounding box center [201, 370] width 178 height 24
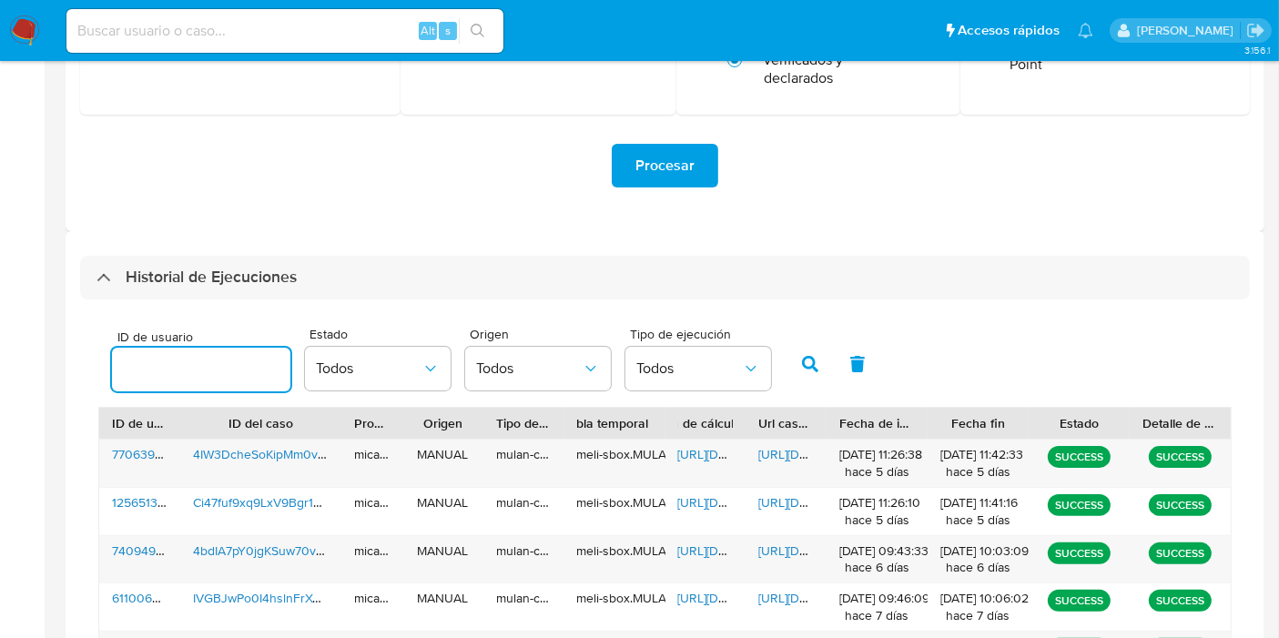
paste input "196153917"
type input "196153917"
click at [802, 368] on icon "button" at bounding box center [810, 364] width 16 height 16
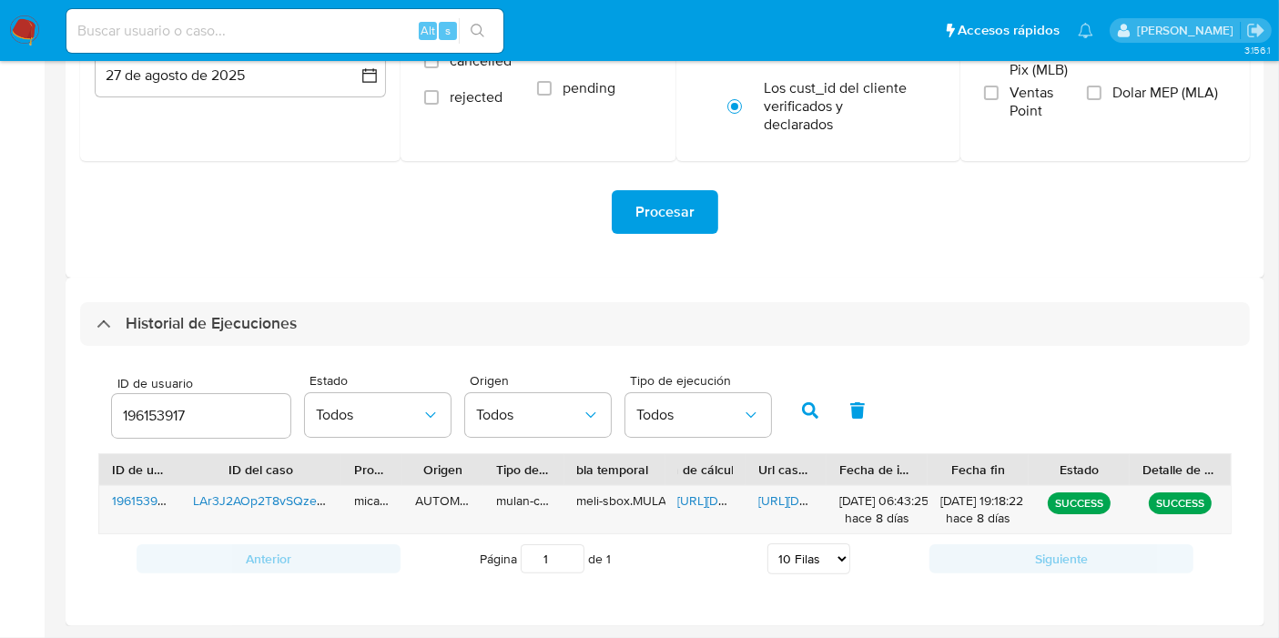
scroll to position [304, 0]
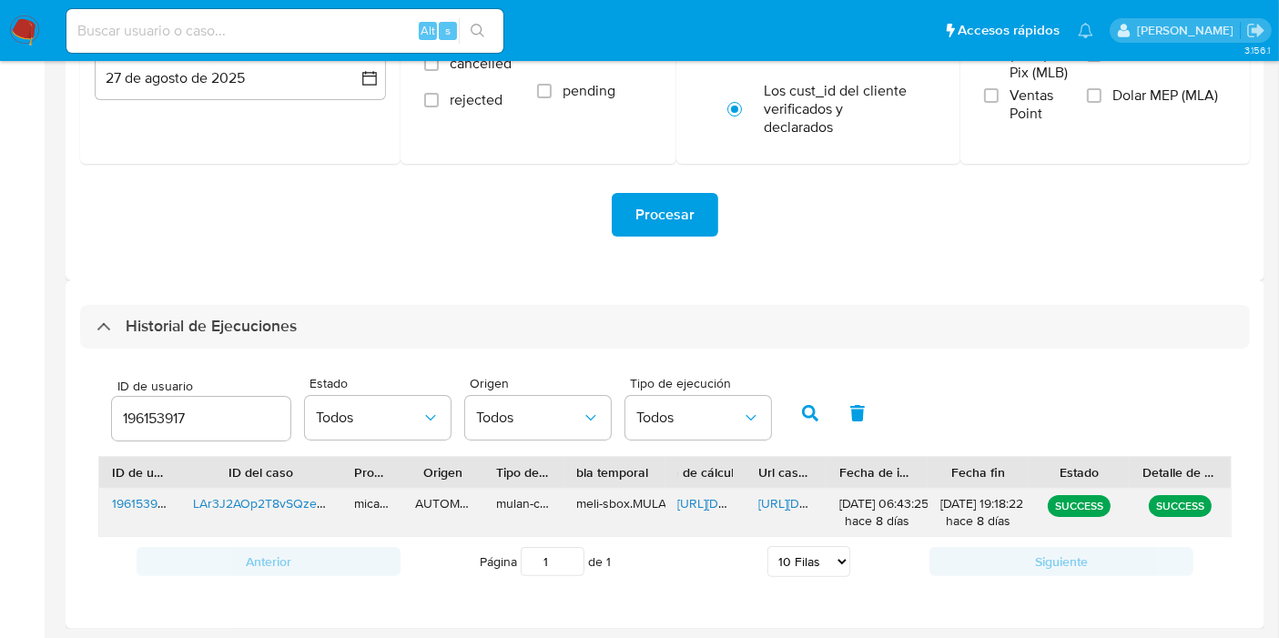
click at [790, 509] on span "[URL][DOMAIN_NAME]" at bounding box center [821, 503] width 126 height 18
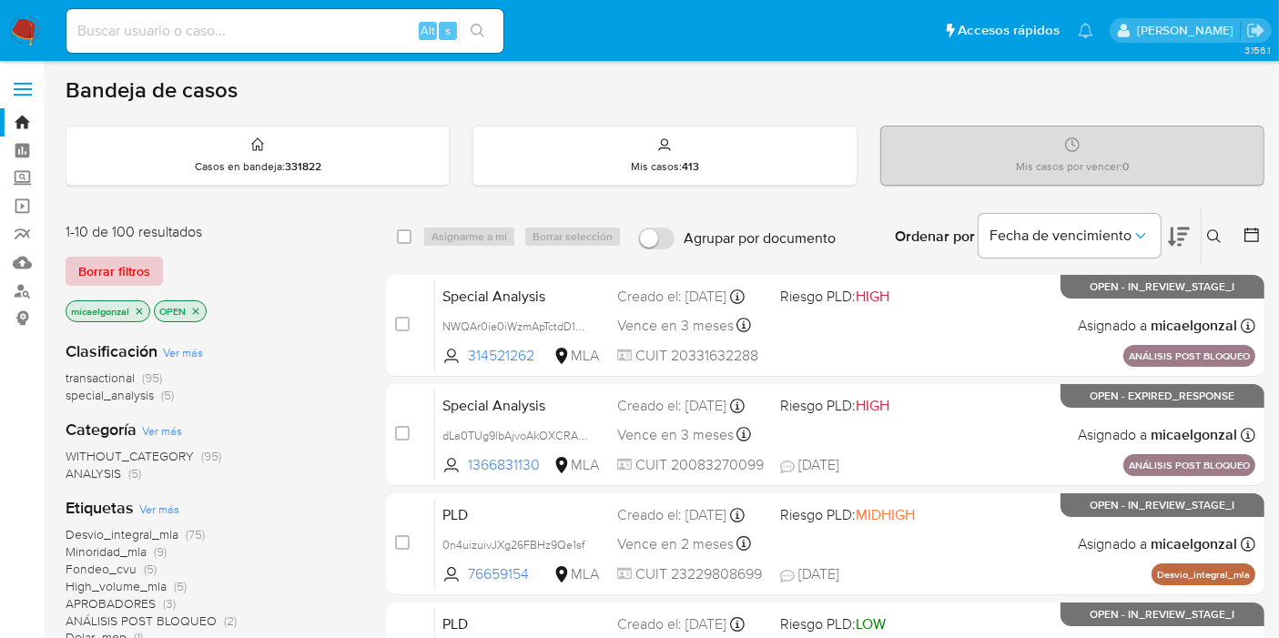
click at [132, 278] on span "Borrar filtros" at bounding box center [114, 271] width 72 height 25
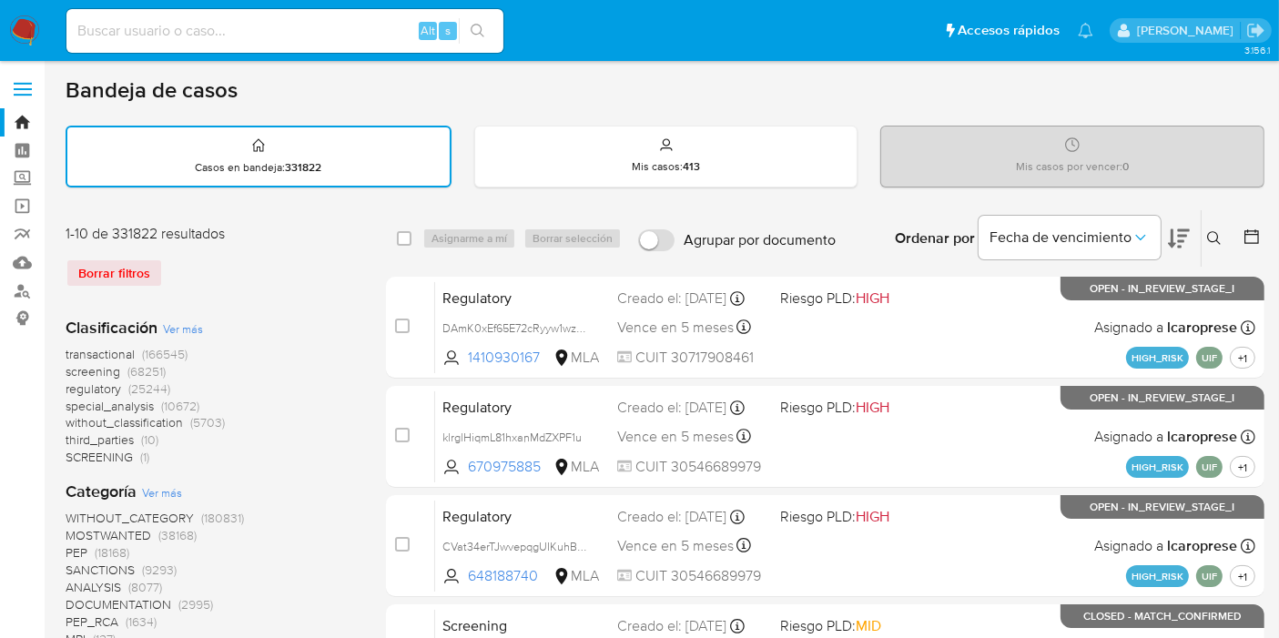
click at [1208, 231] on icon at bounding box center [1214, 238] width 15 height 15
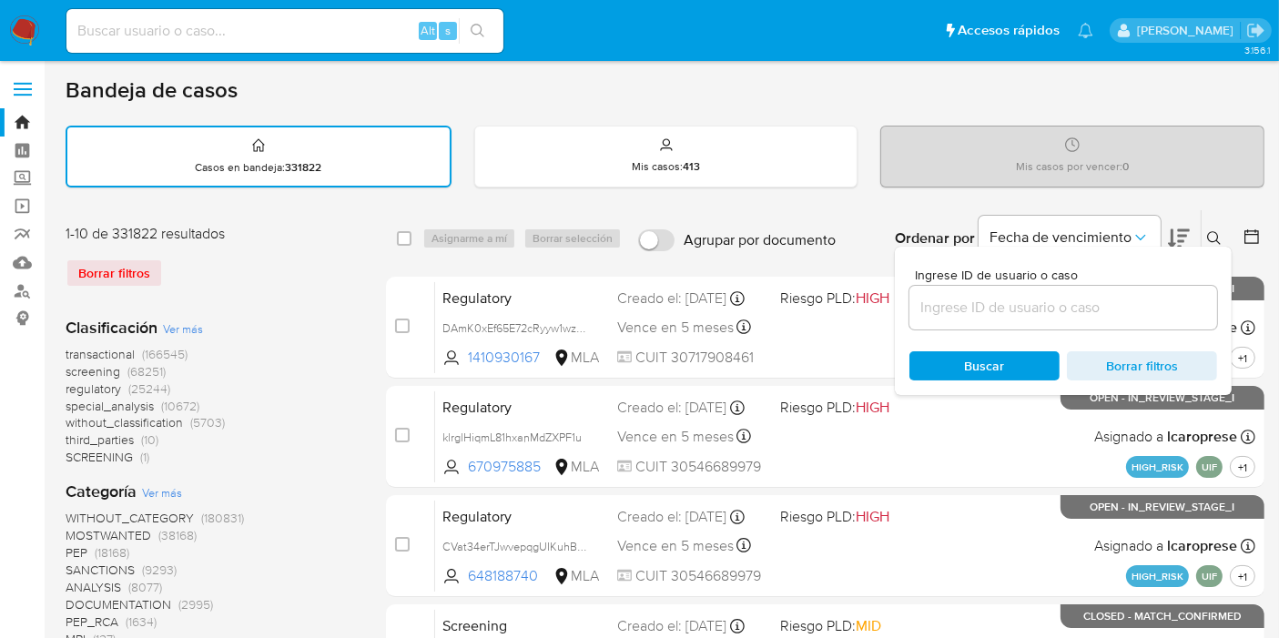
click at [1127, 287] on div at bounding box center [1064, 308] width 308 height 44
click at [1104, 309] on input at bounding box center [1064, 308] width 308 height 24
paste input "LAr3J2AOp2T8vSQzeS4AYjmX"
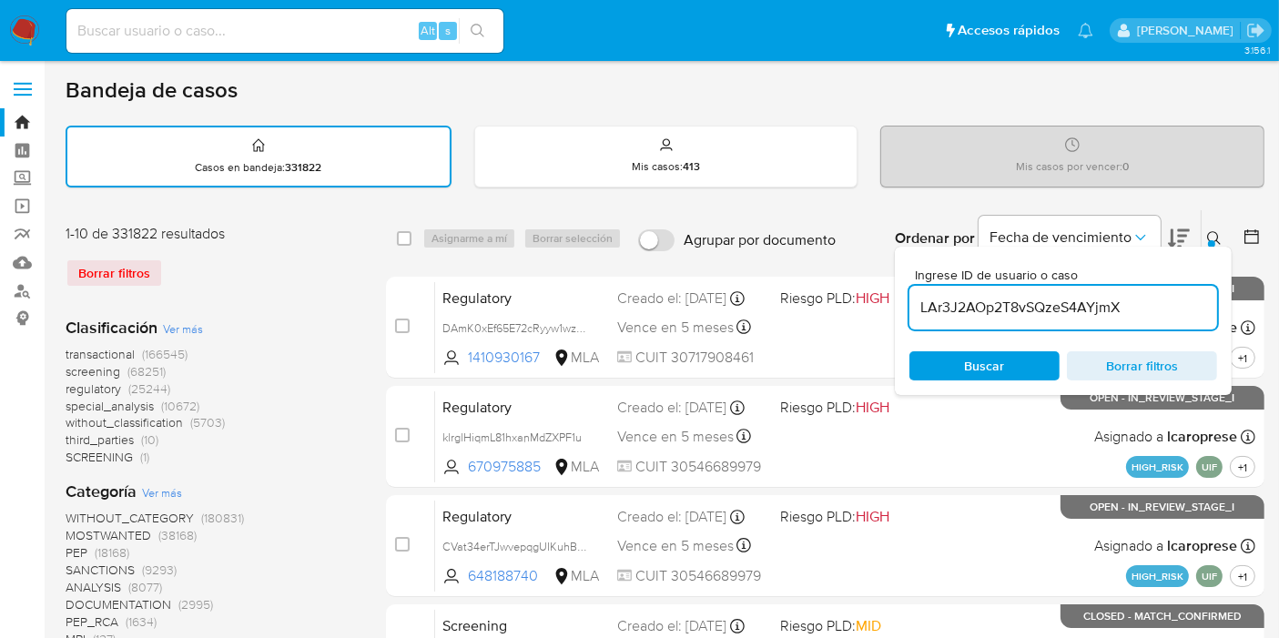
type input "LAr3J2AOp2T8vSQzeS4AYjmX"
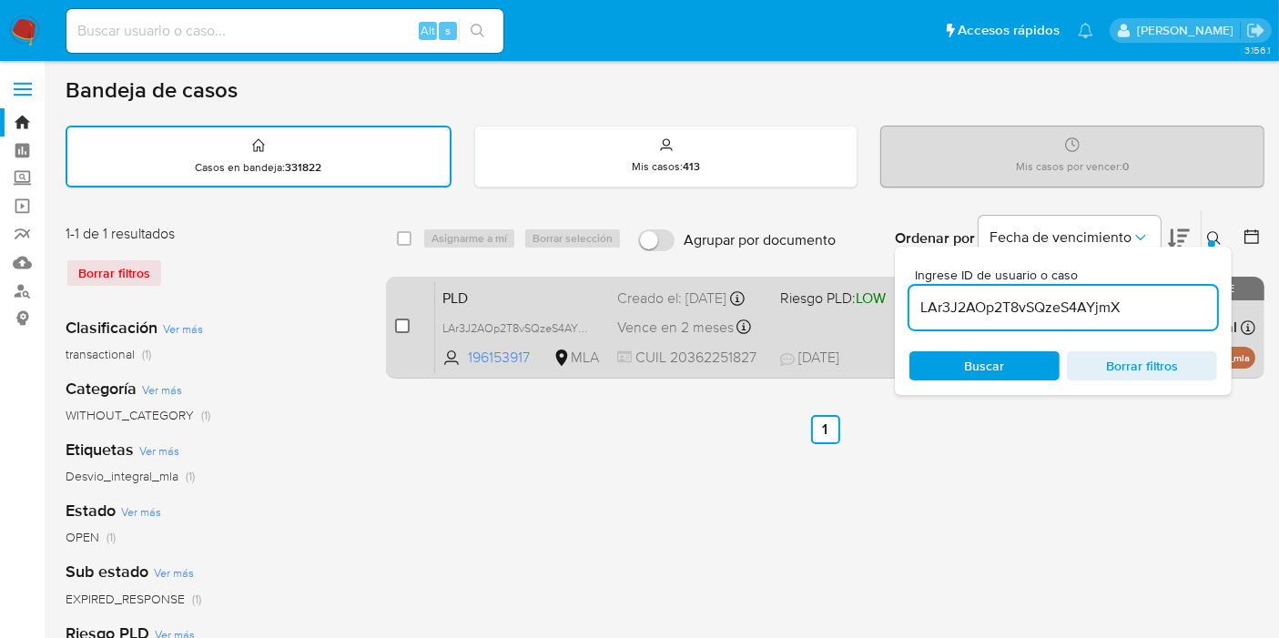
click at [403, 324] on input "checkbox" at bounding box center [402, 326] width 15 height 15
checkbox input "true"
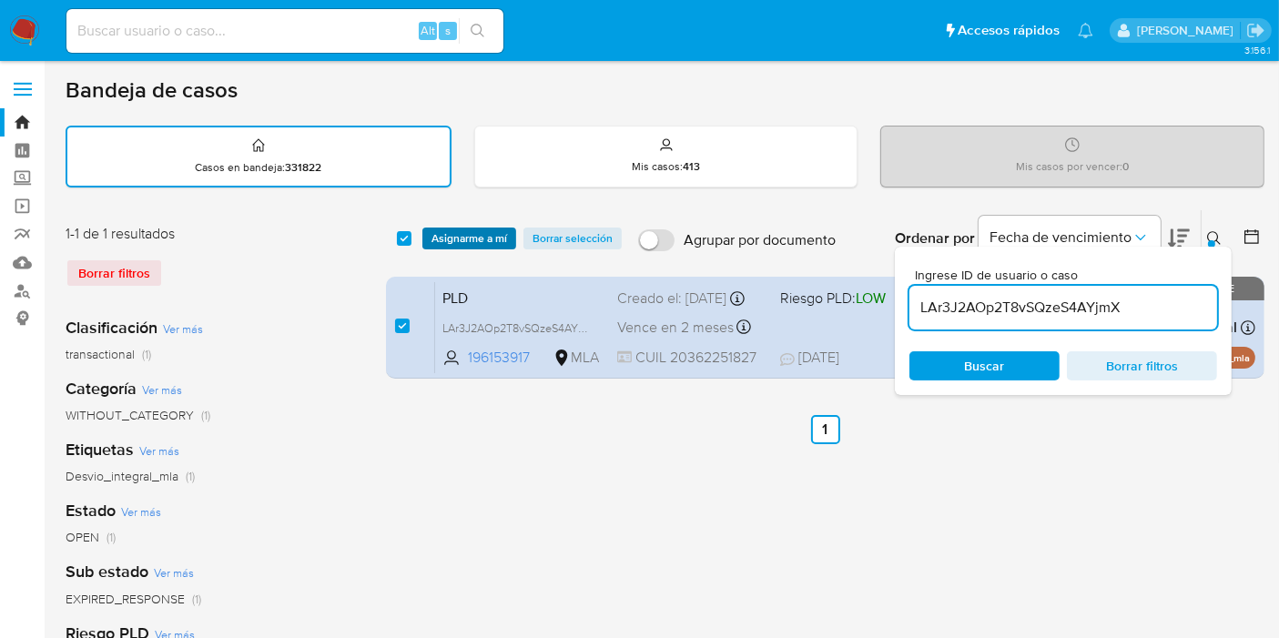
click at [458, 243] on span "Asignarme a mí" at bounding box center [470, 238] width 76 height 18
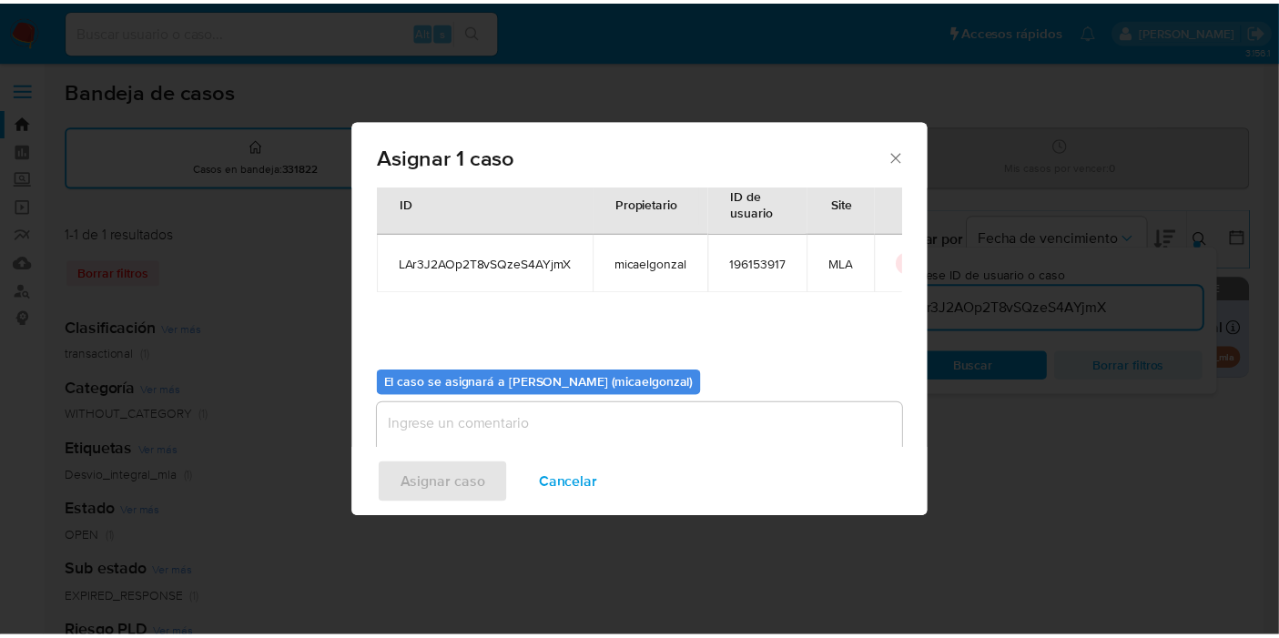
scroll to position [93, 0]
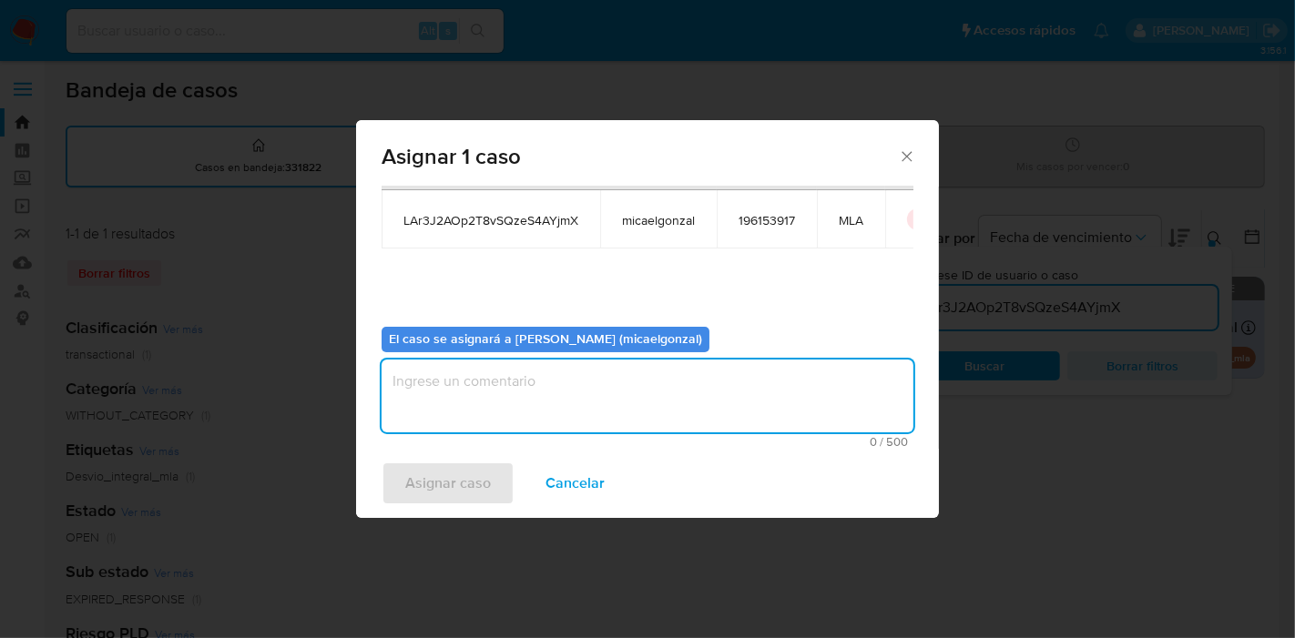
click at [522, 402] on textarea "assign-modal" at bounding box center [648, 396] width 532 height 73
click at [465, 483] on span "Asignar caso" at bounding box center [448, 483] width 86 height 40
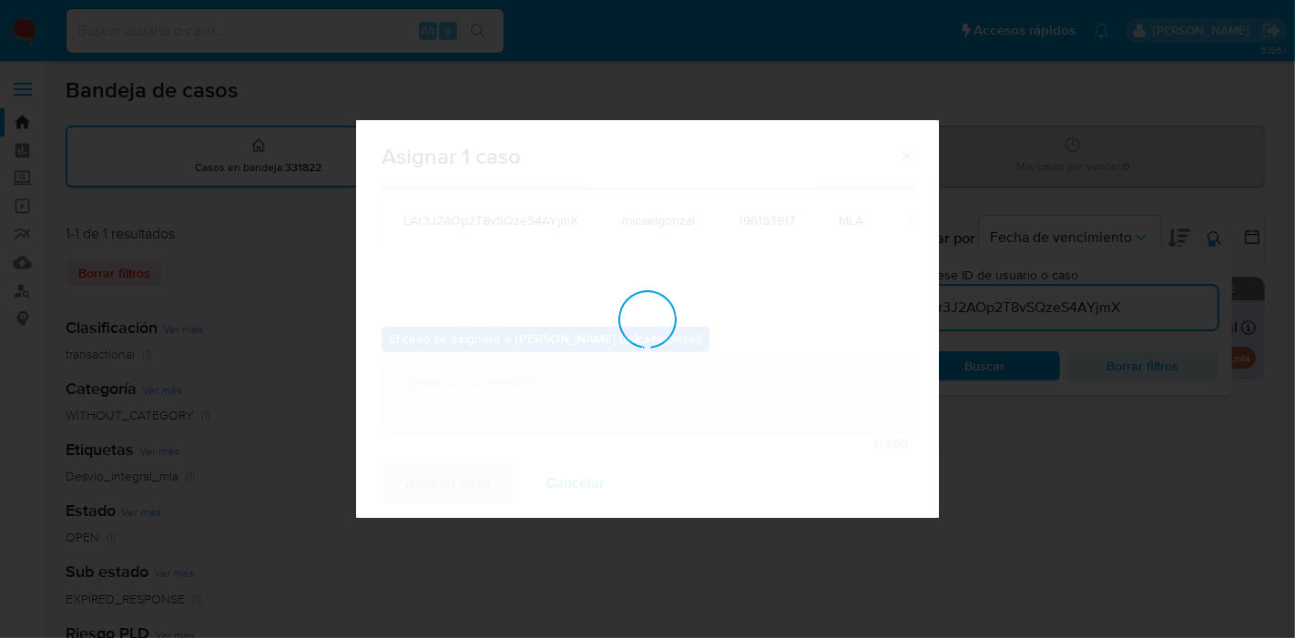
checkbox input "false"
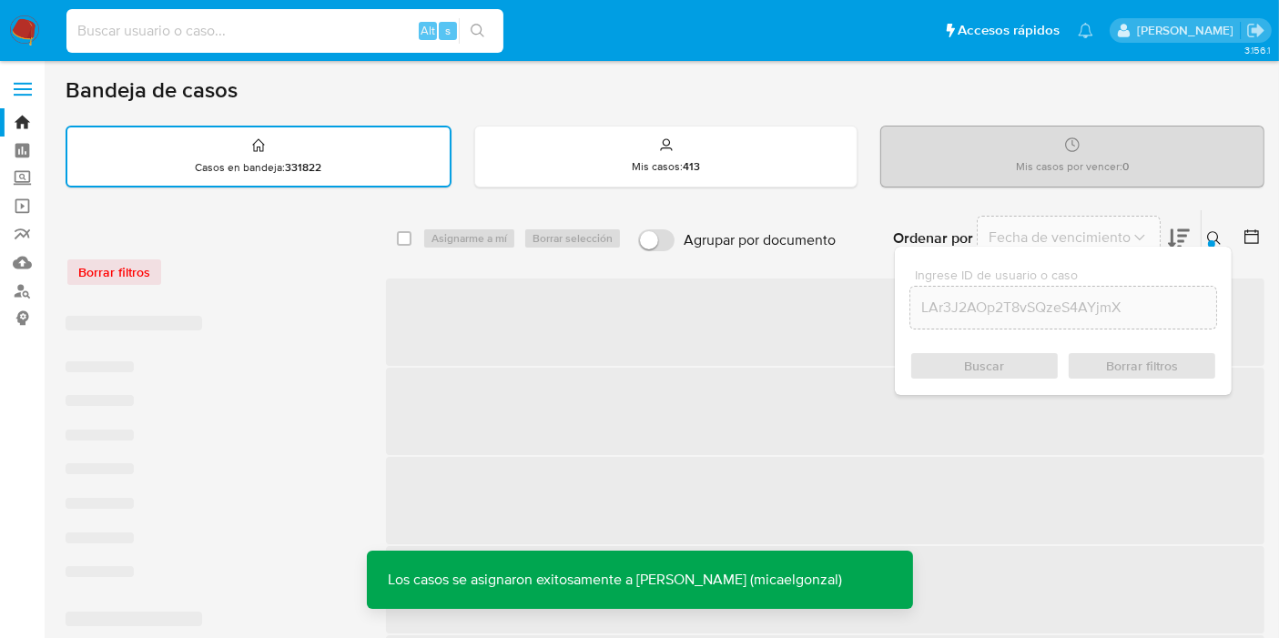
click at [331, 30] on input at bounding box center [284, 31] width 437 height 24
paste input "LAr3J2AOp2T8vSQzeS4AYjmX"
type input "LAr3J2AOp2T8vSQzeS4AYjmX"
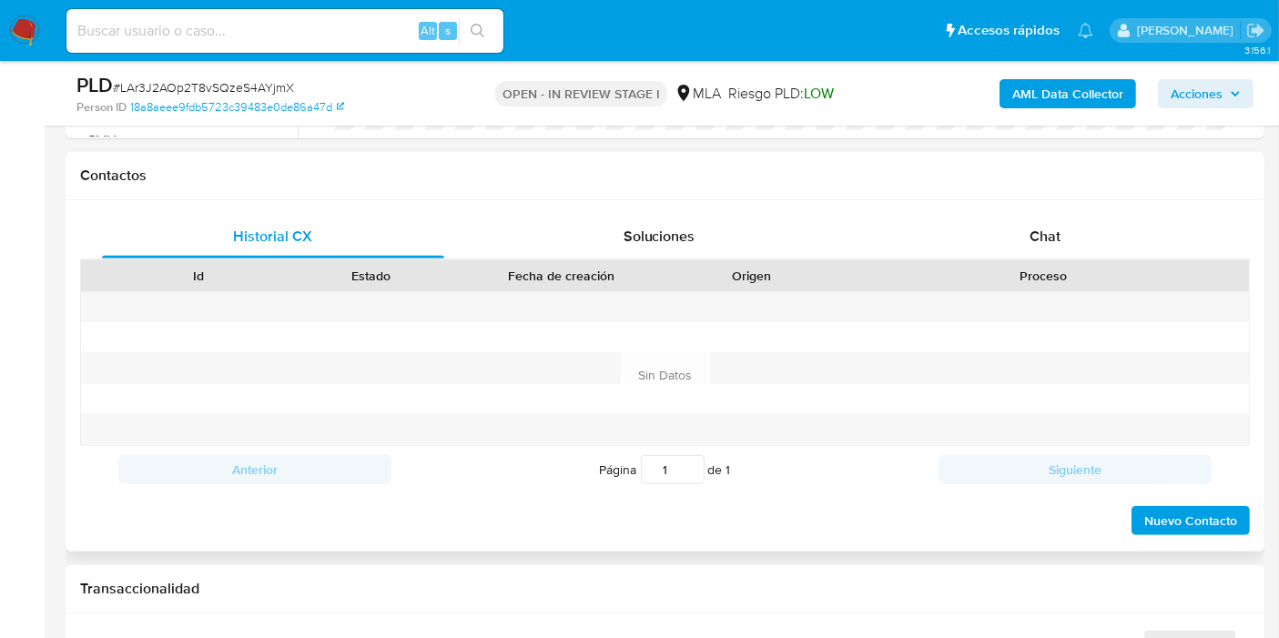
scroll to position [911, 0]
select select "10"
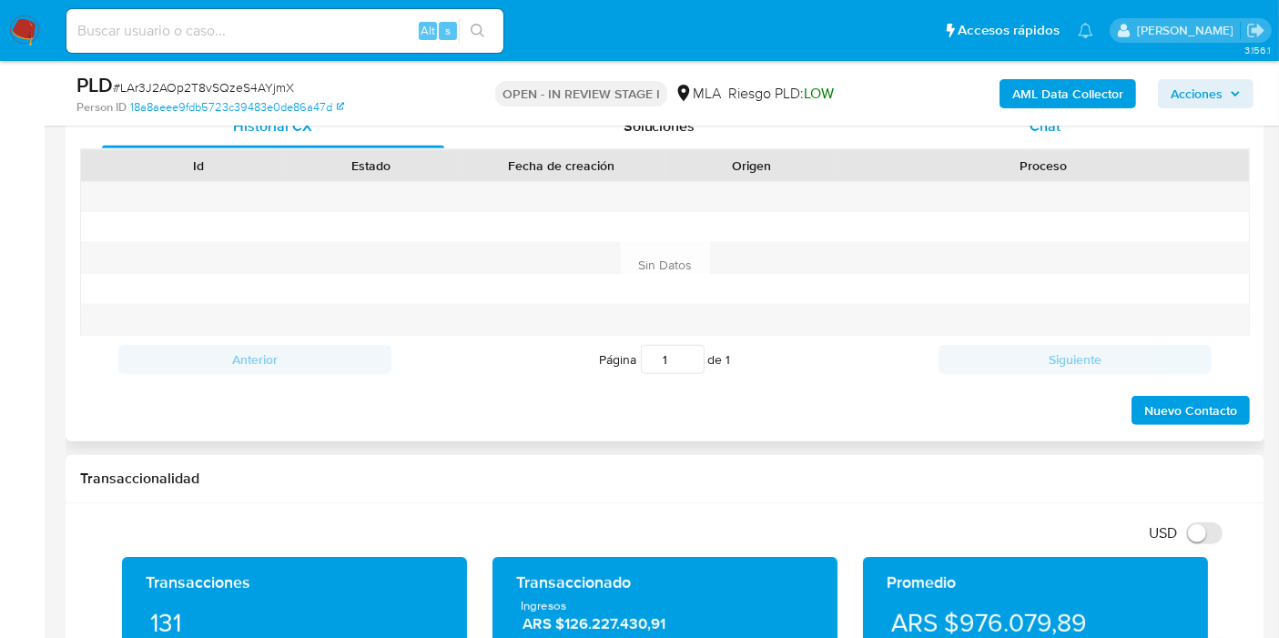
click at [1106, 143] on div "Chat" at bounding box center [1045, 127] width 342 height 44
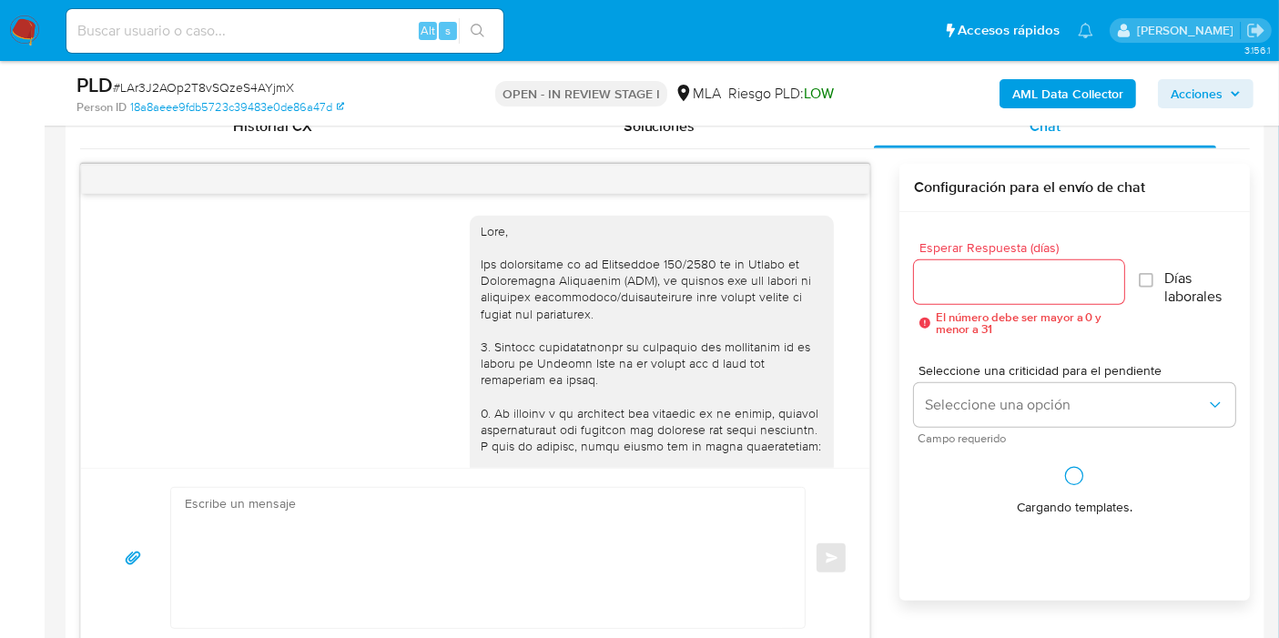
scroll to position [1234, 0]
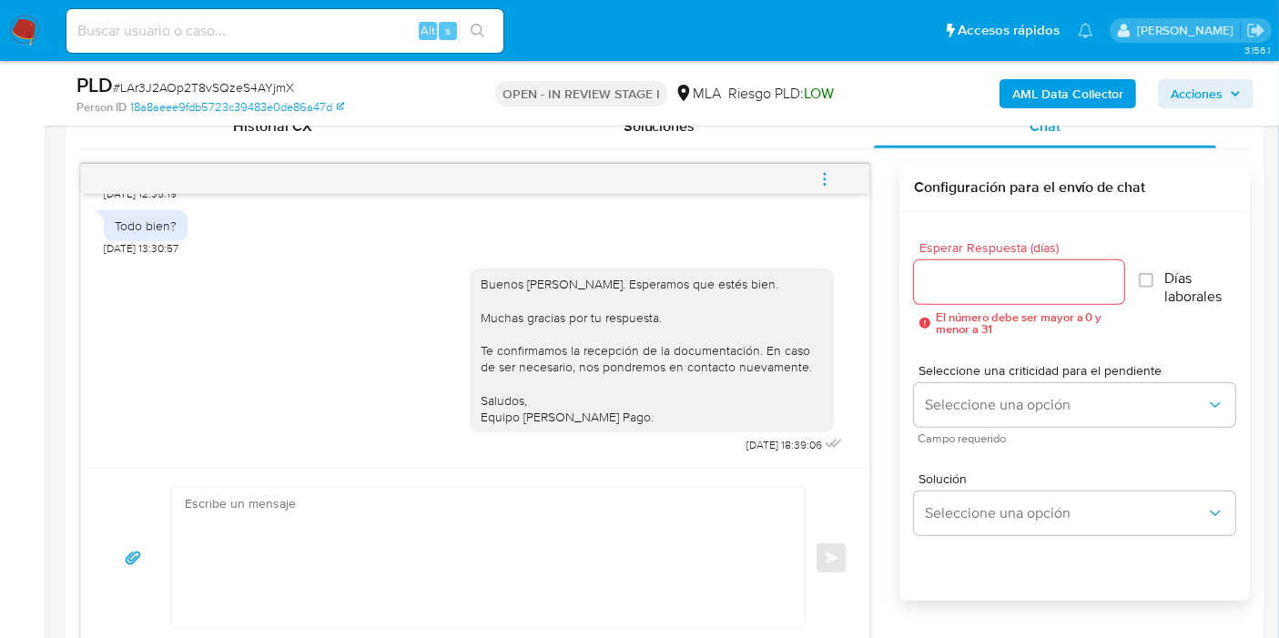
click at [812, 178] on button "menu-action" at bounding box center [825, 180] width 60 height 44
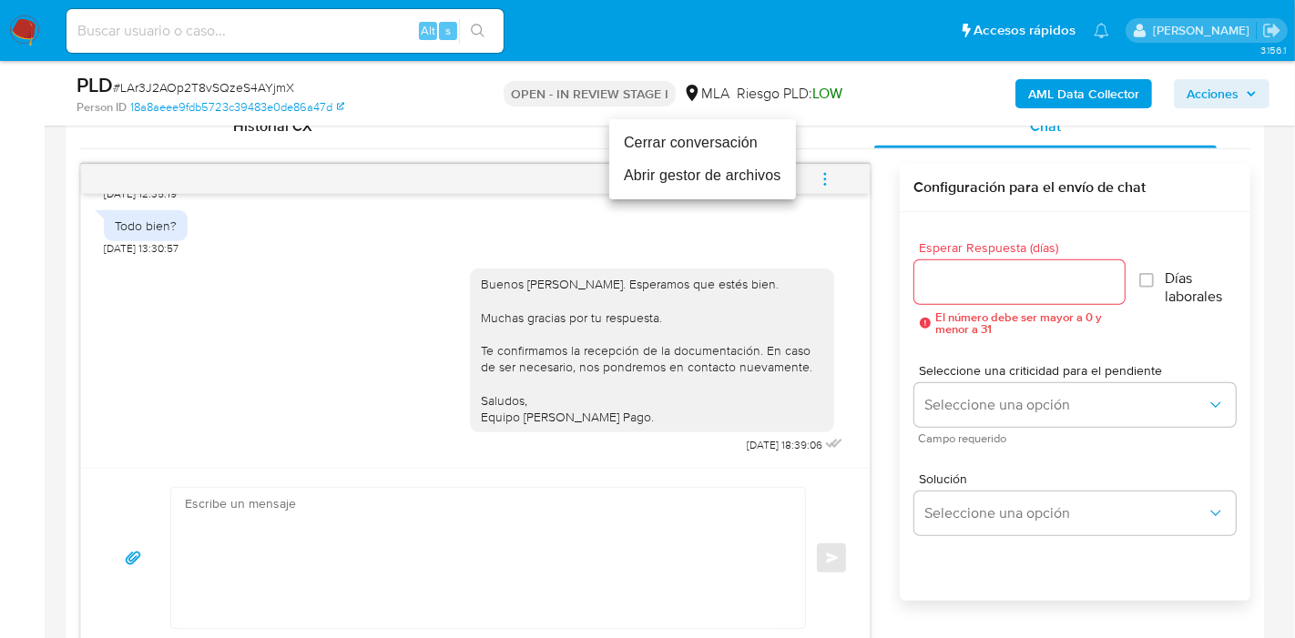
click at [728, 149] on li "Cerrar conversación" at bounding box center [702, 143] width 187 height 33
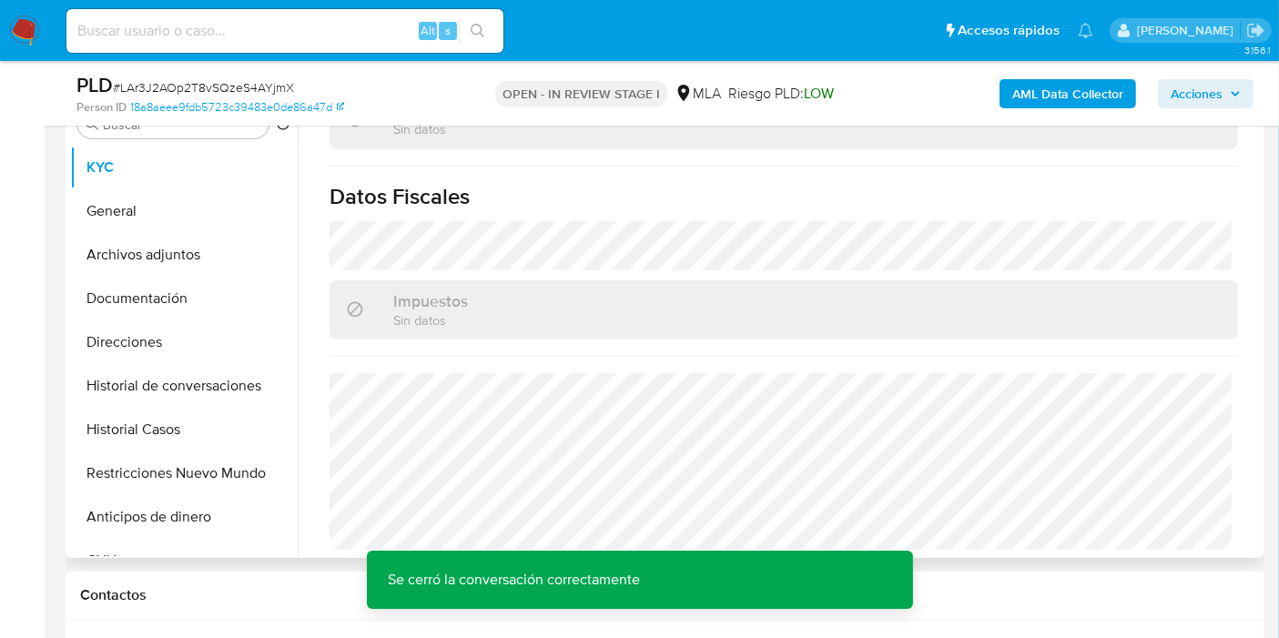
scroll to position [202, 0]
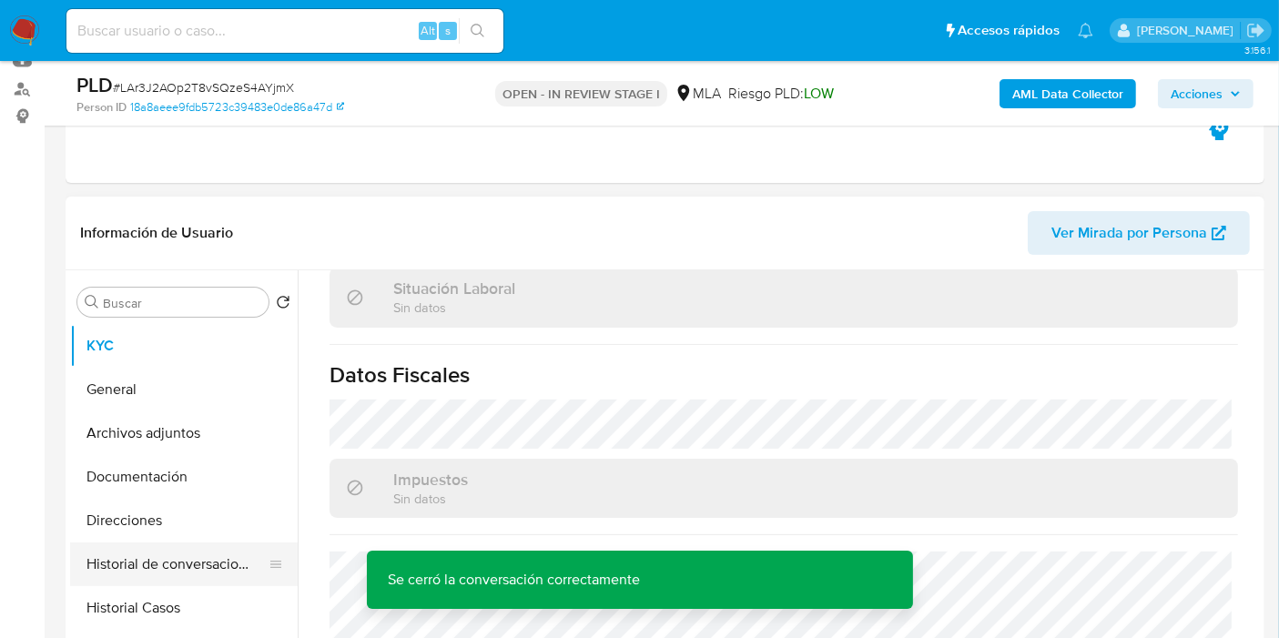
click at [173, 579] on button "Historial de conversaciones" at bounding box center [176, 565] width 213 height 44
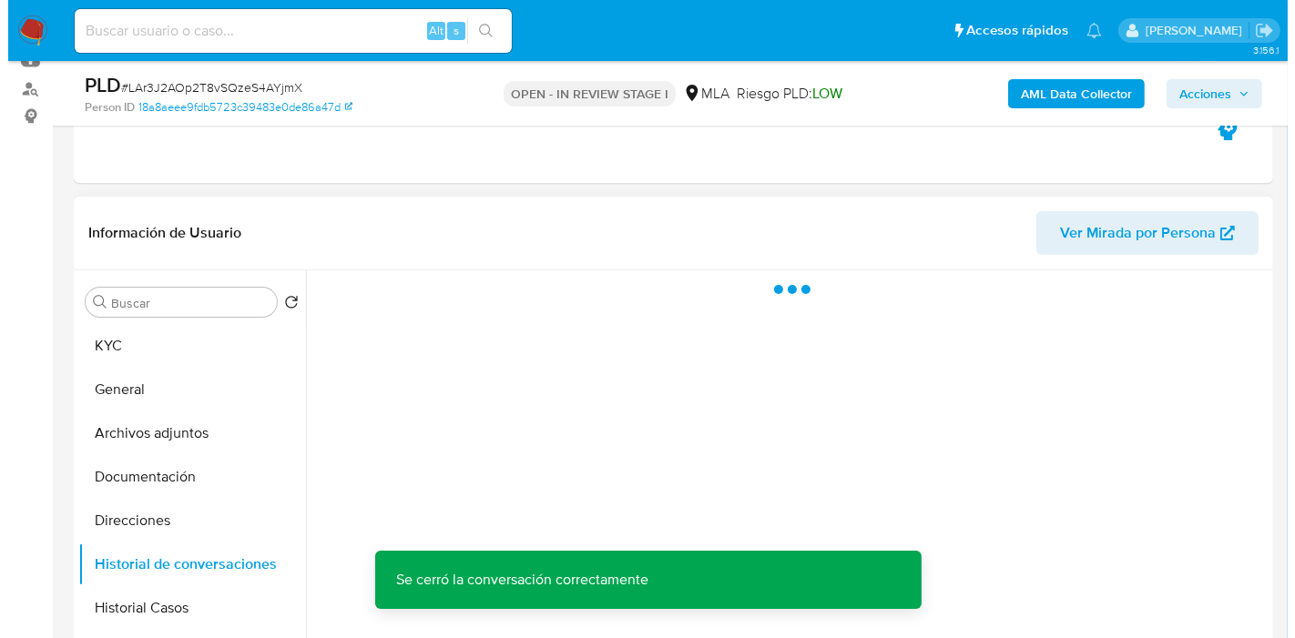
scroll to position [0, 0]
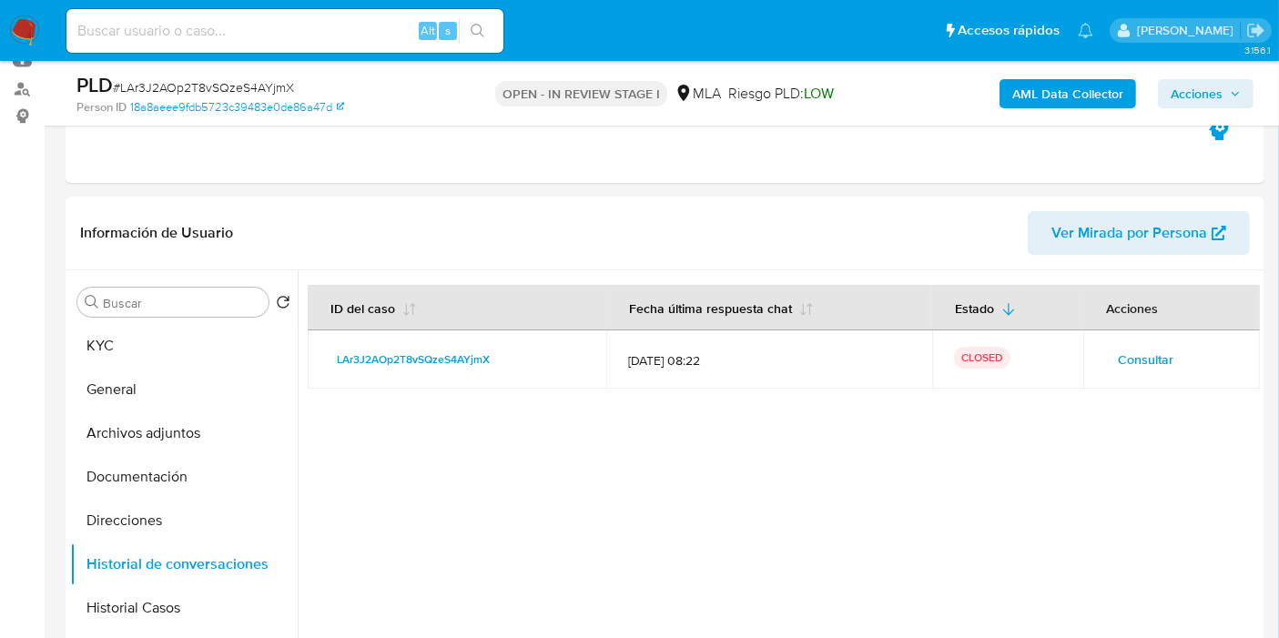
click at [1079, 88] on b "AML Data Collector" at bounding box center [1068, 93] width 111 height 29
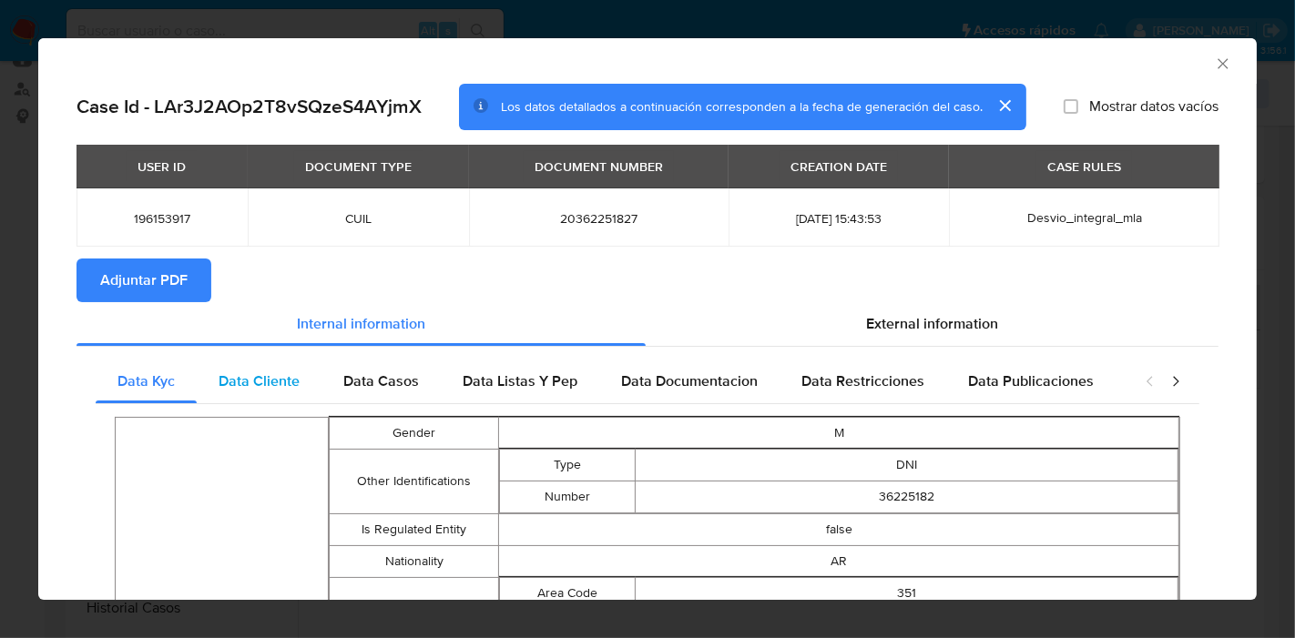
click at [212, 373] on div "Data Cliente" at bounding box center [259, 382] width 125 height 44
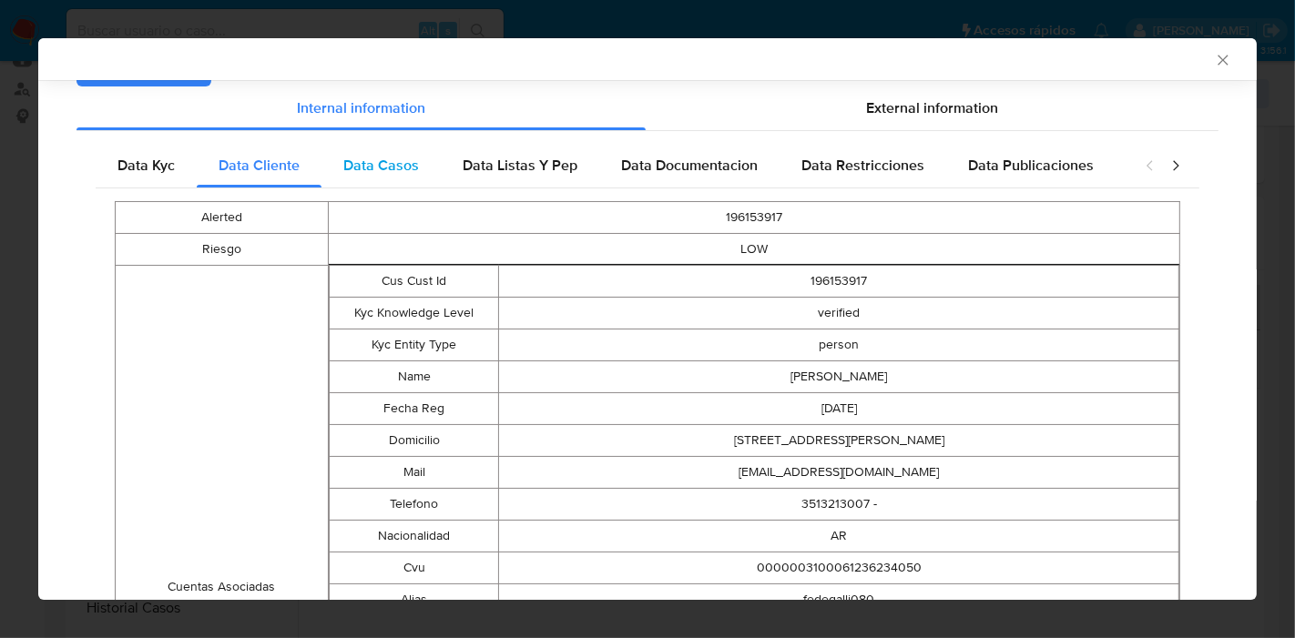
click at [384, 160] on span "Data Casos" at bounding box center [381, 165] width 76 height 21
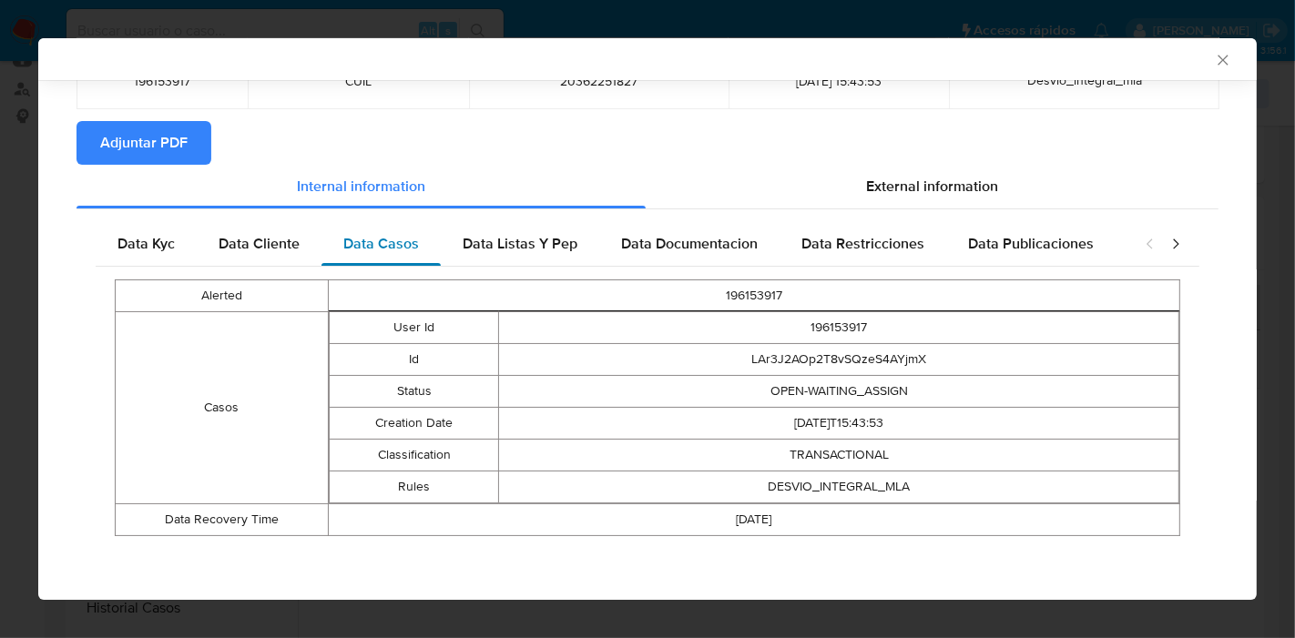
scroll to position [132, 0]
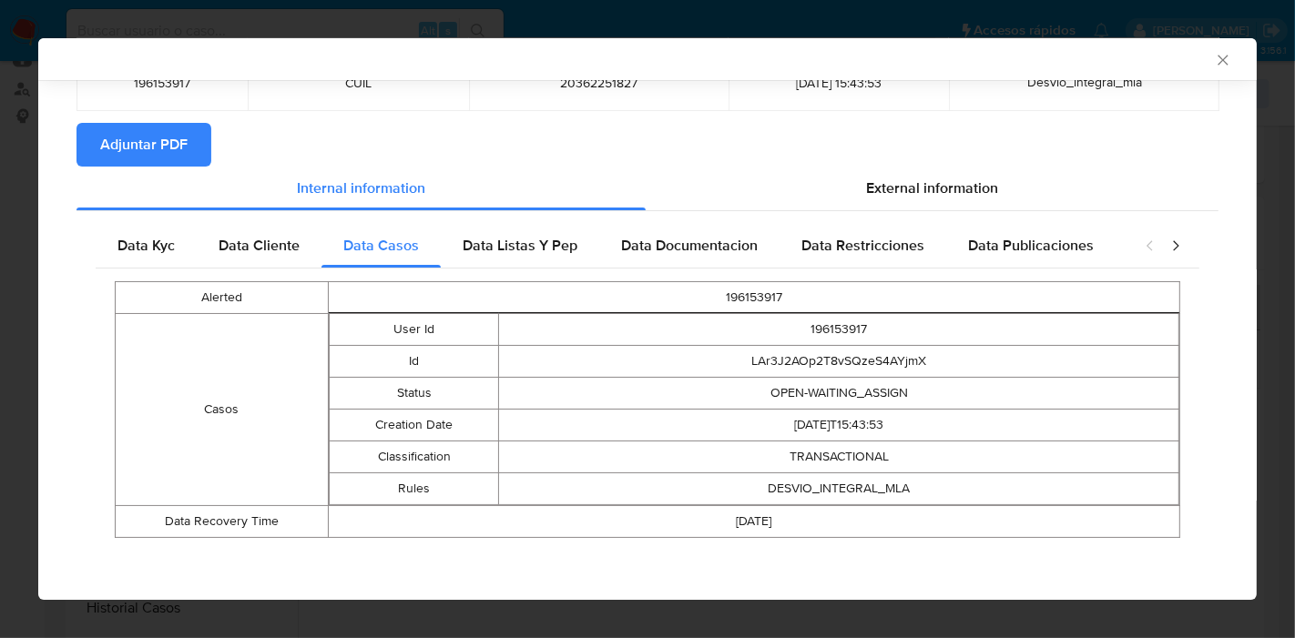
click at [450, 217] on div "Data Kyc Data Cliente Data Casos Data Listas Y Pep Data Documentacion Data Rest…" at bounding box center [647, 387] width 1142 height 352
click at [588, 248] on div "Data Listas Y Pep" at bounding box center [520, 246] width 158 height 44
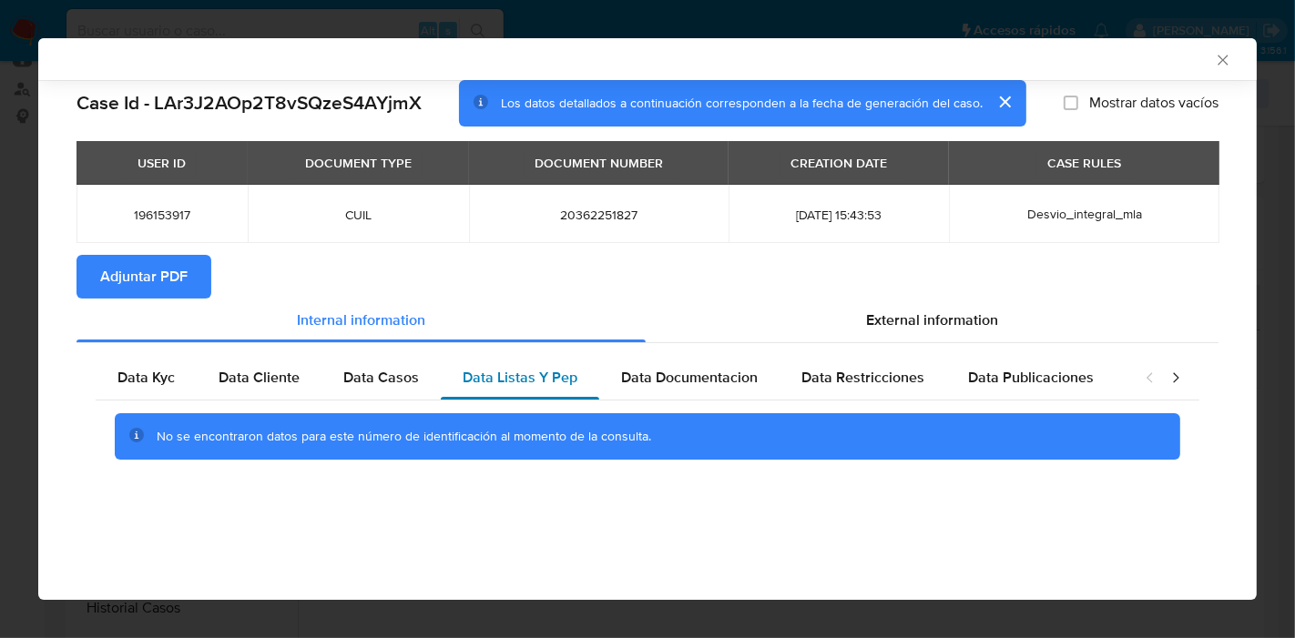
scroll to position [0, 0]
drag, startPoint x: 712, startPoint y: 392, endPoint x: 887, endPoint y: 390, distance: 174.8
click at [719, 391] on div "Data Documentacion" at bounding box center [689, 378] width 180 height 44
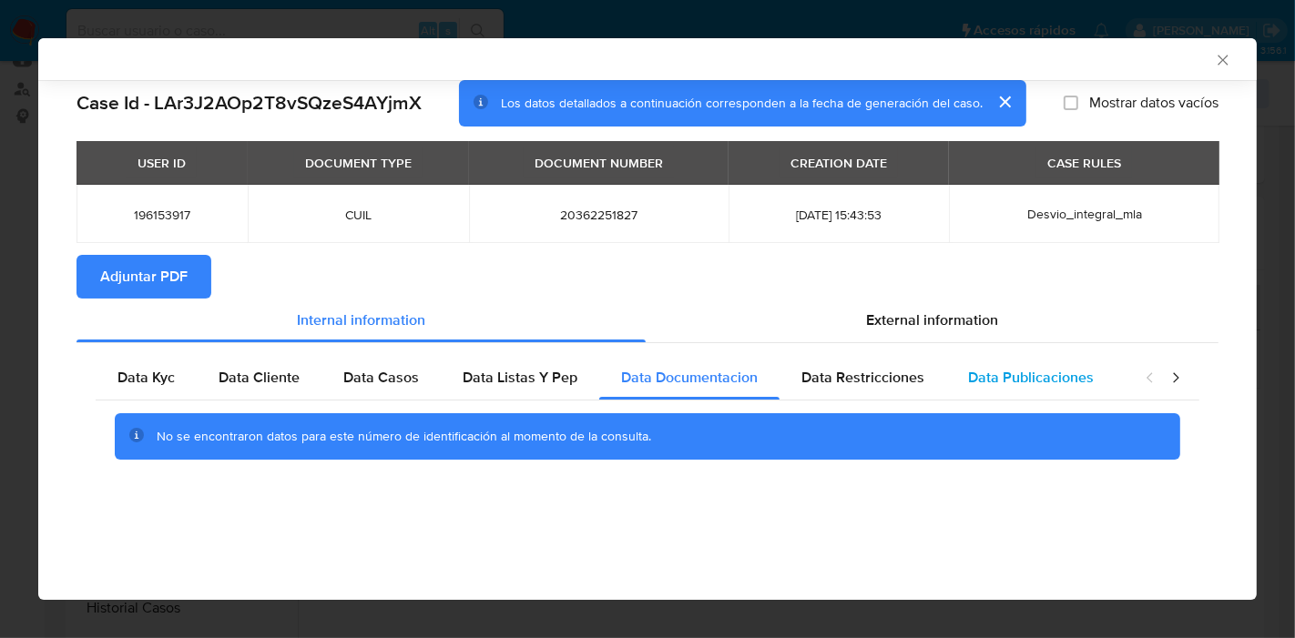
drag, startPoint x: 913, startPoint y: 389, endPoint x: 1078, endPoint y: 389, distance: 164.8
click at [919, 389] on div "Data Restricciones" at bounding box center [862, 378] width 167 height 44
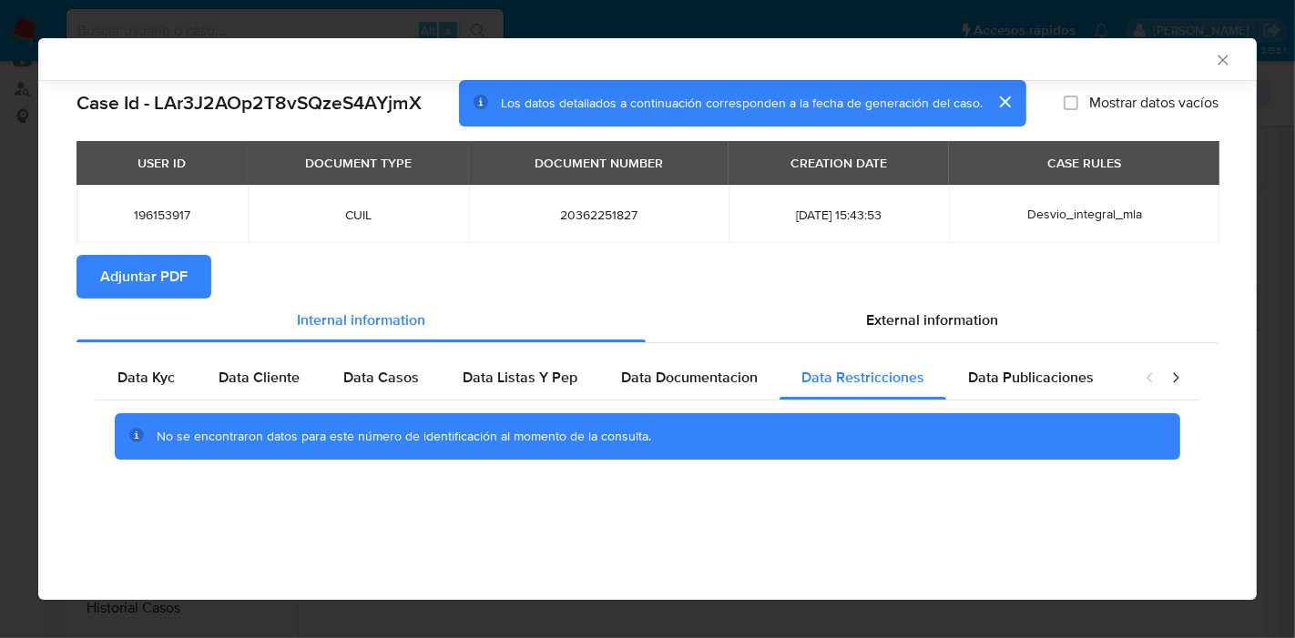
drag, startPoint x: 1087, startPoint y: 389, endPoint x: 1158, endPoint y: 391, distance: 71.0
click at [1091, 389] on div "Data Publicaciones" at bounding box center [1030, 378] width 169 height 44
click at [1184, 382] on icon "closure-recommendation-modal" at bounding box center [1175, 378] width 18 height 18
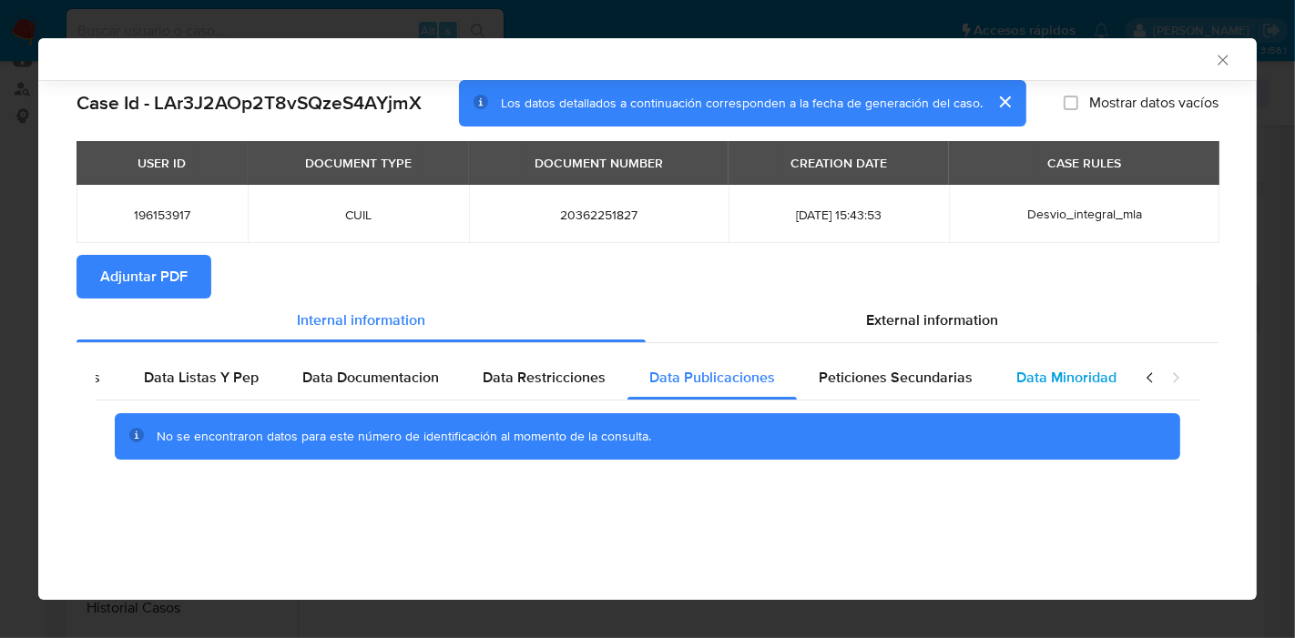
scroll to position [0, 320]
click at [1081, 381] on span "Data Minoridad" at bounding box center [1065, 377] width 100 height 21
drag, startPoint x: 921, startPoint y: 382, endPoint x: 1136, endPoint y: 375, distance: 215.0
click at [923, 382] on span "Peticiones Secundarias" at bounding box center [895, 377] width 154 height 21
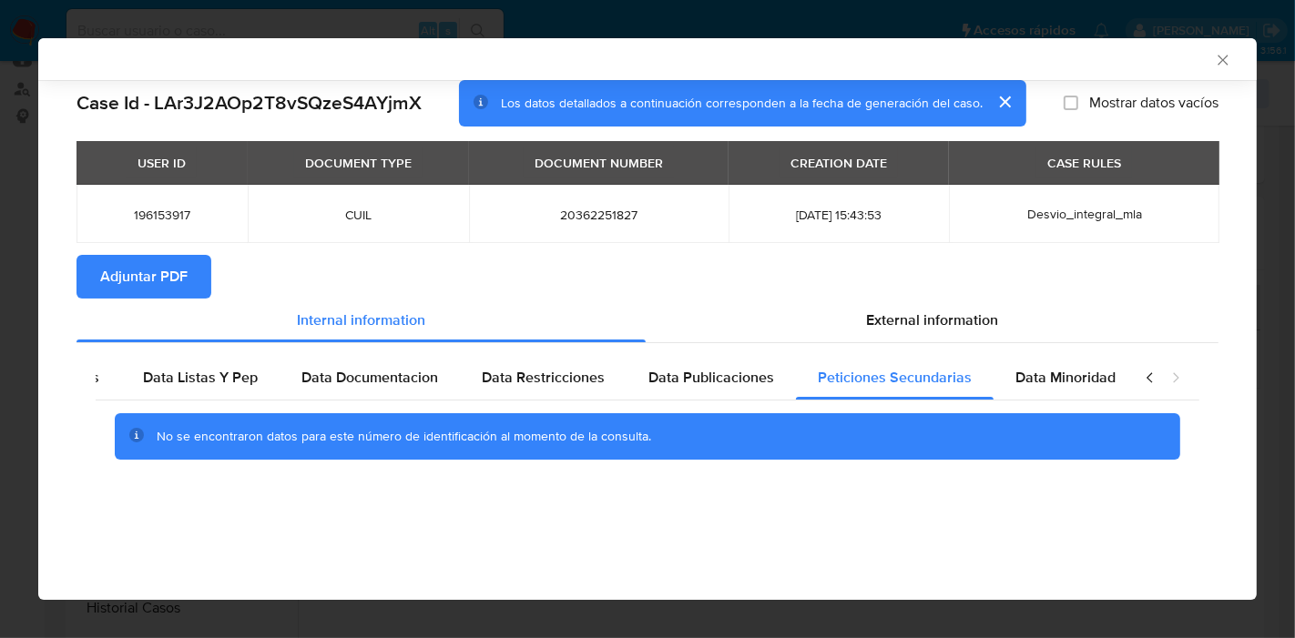
click at [1145, 373] on icon "closure-recommendation-modal" at bounding box center [1150, 378] width 18 height 18
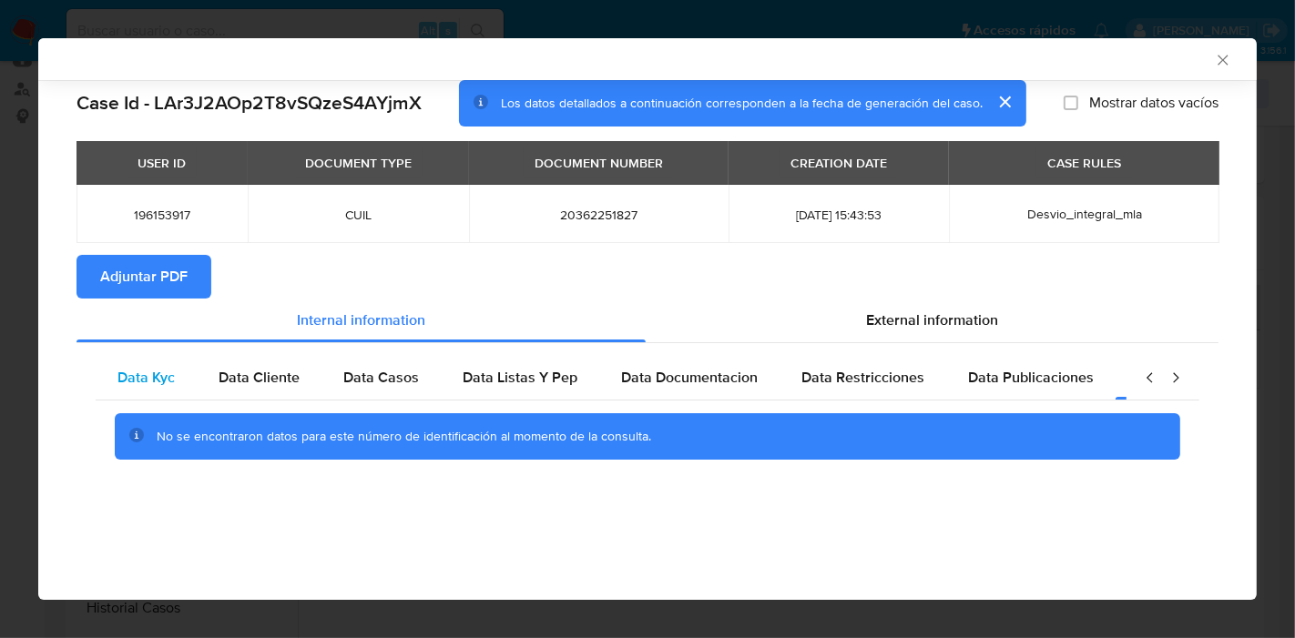
scroll to position [0, 0]
click at [141, 379] on span "Data Kyc" at bounding box center [145, 377] width 57 height 21
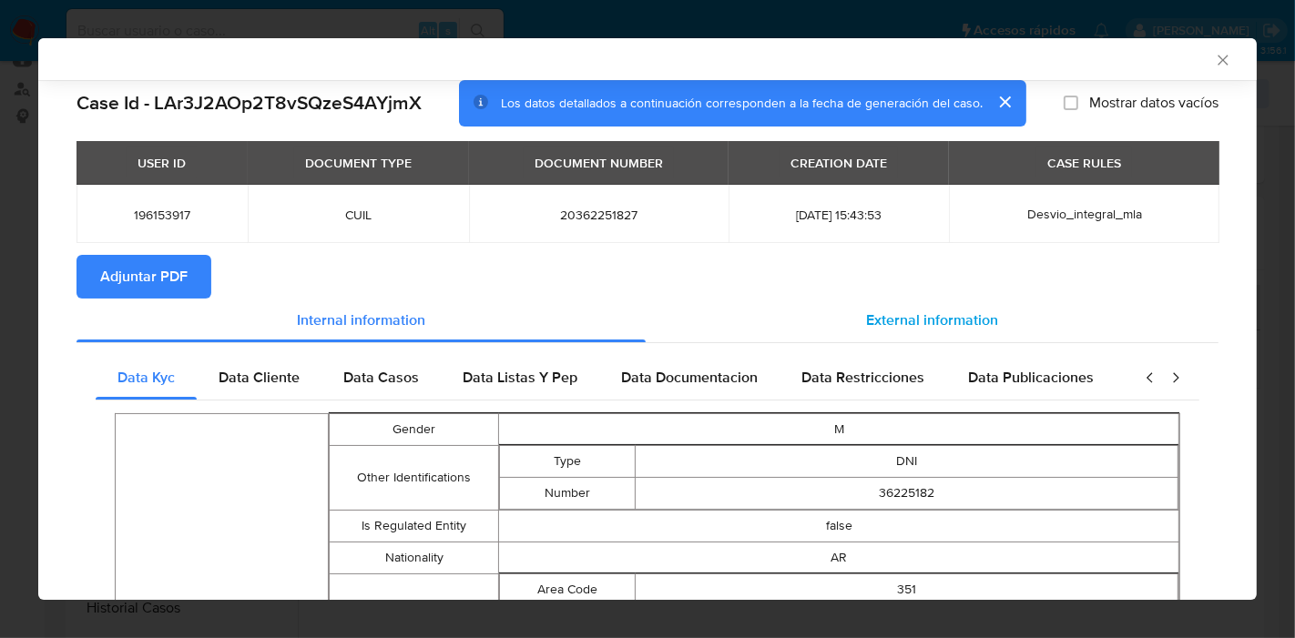
click at [974, 310] on span "External information" at bounding box center [932, 320] width 132 height 21
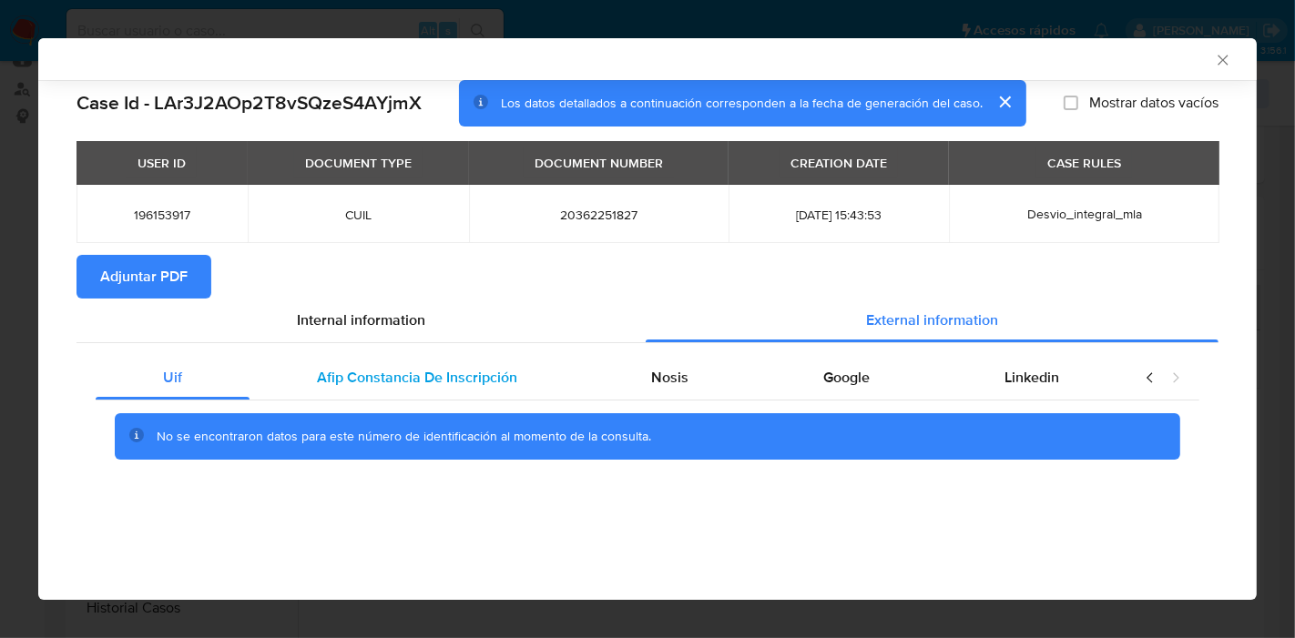
click at [476, 391] on div "Afip Constancia De Inscripción" at bounding box center [416, 378] width 335 height 44
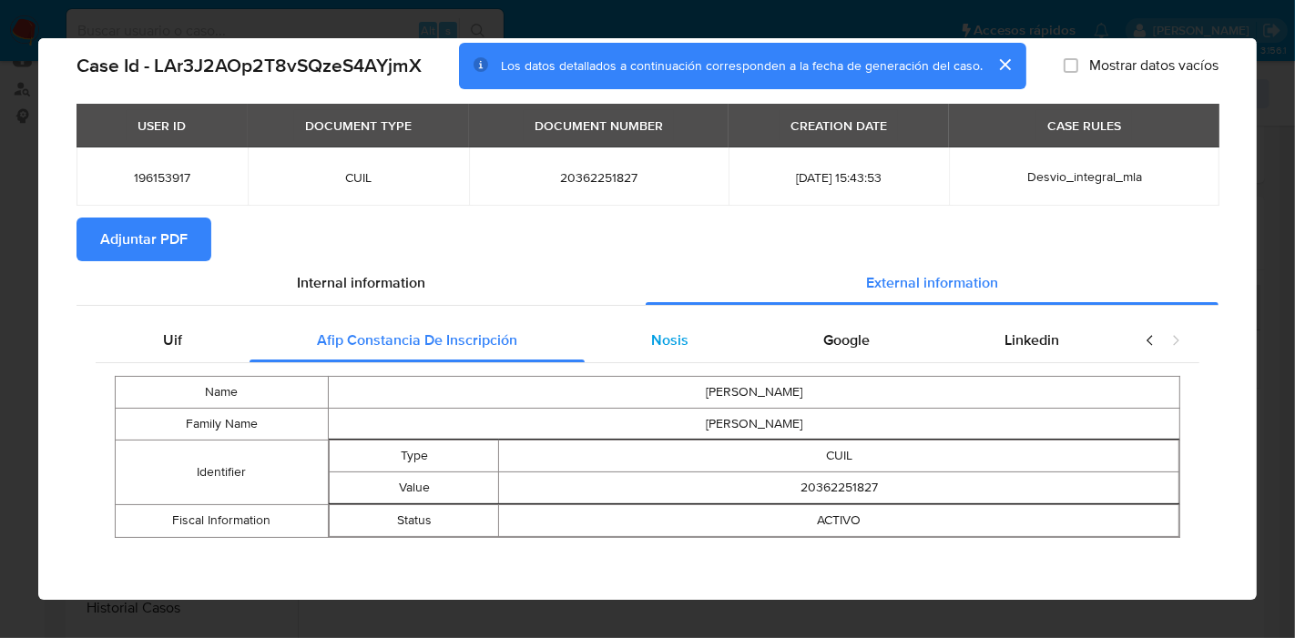
click at [656, 344] on span "Nosis" at bounding box center [669, 340] width 37 height 21
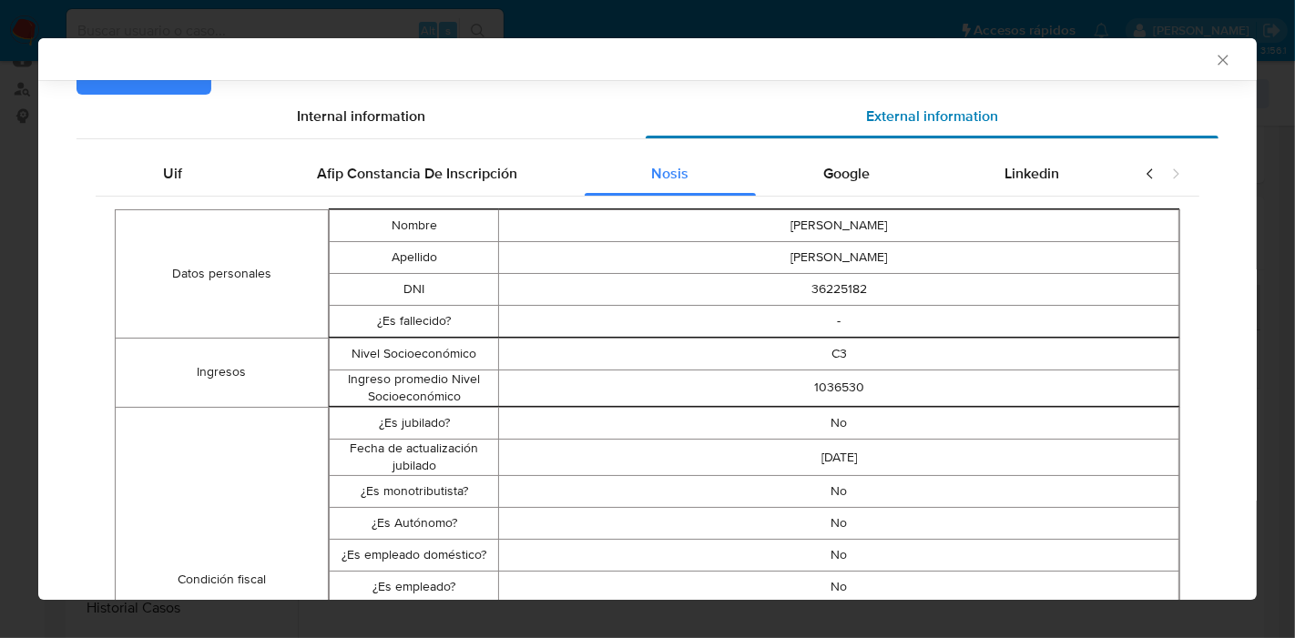
scroll to position [97, 0]
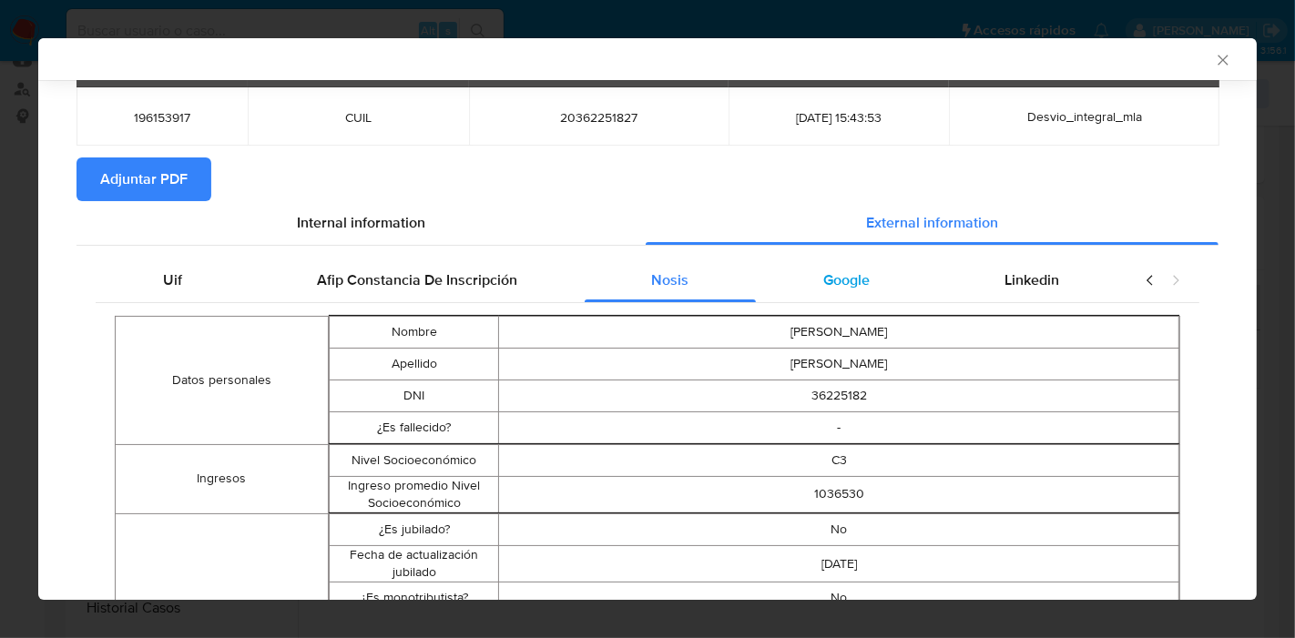
click at [856, 265] on div "Google" at bounding box center [846, 281] width 181 height 44
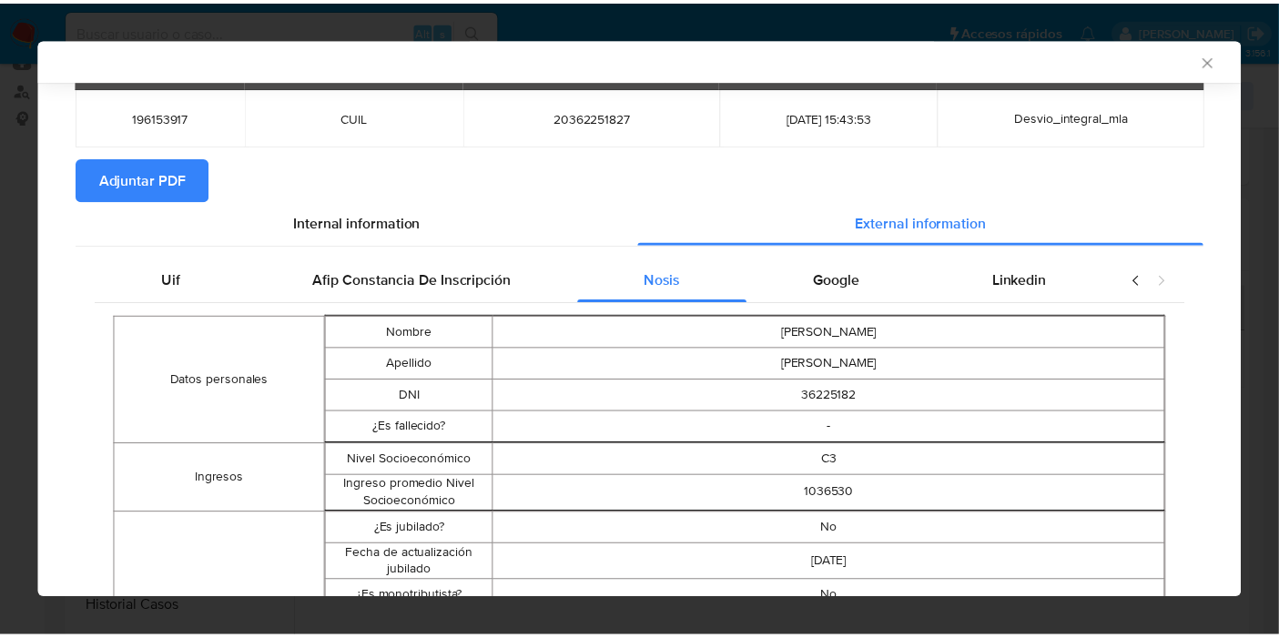
scroll to position [0, 0]
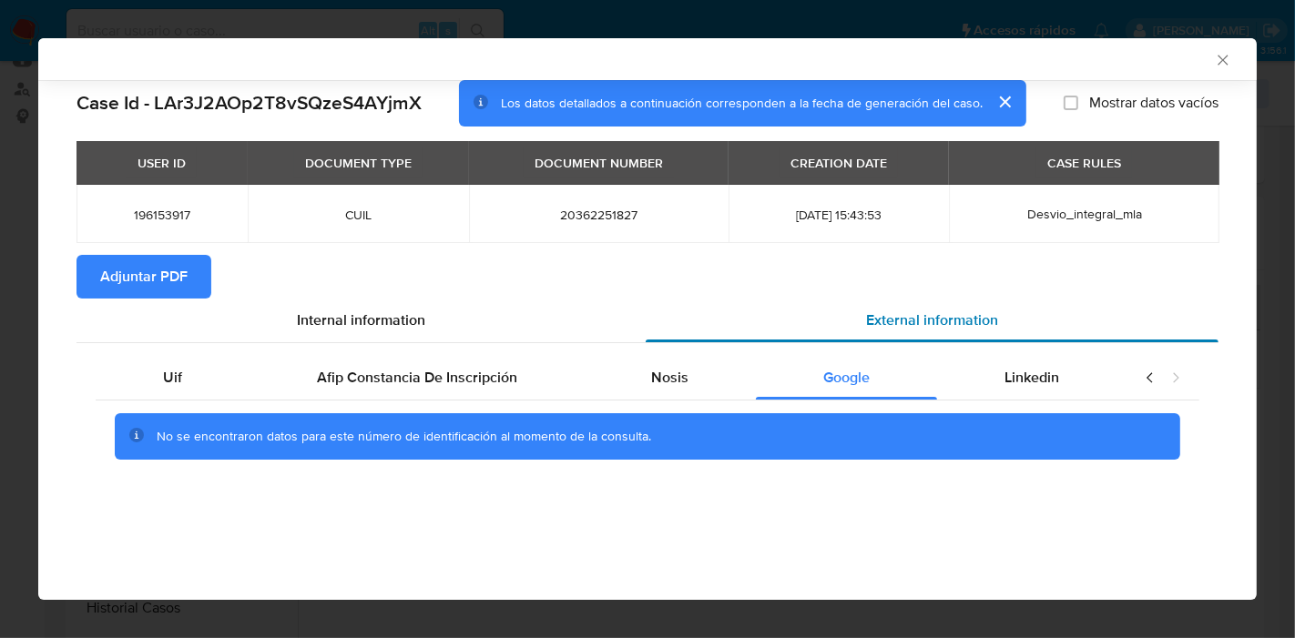
drag, startPoint x: 1053, startPoint y: 290, endPoint x: 1053, endPoint y: 304, distance: 14.6
click at [1053, 299] on section "Case Id - LAr3J2AOp2T8vSQzeS4AYjmX Los datos detallados a continuación correspo…" at bounding box center [647, 283] width 1142 height 406
click at [1053, 355] on div "Uif Afip Constancia De Inscripción Nosis Google Linkedin No se encontraron dato…" at bounding box center [647, 414] width 1142 height 143
click at [1046, 380] on span "Linkedin" at bounding box center [1031, 377] width 55 height 21
click at [1147, 380] on icon "closure-recommendation-modal" at bounding box center [1150, 378] width 18 height 18
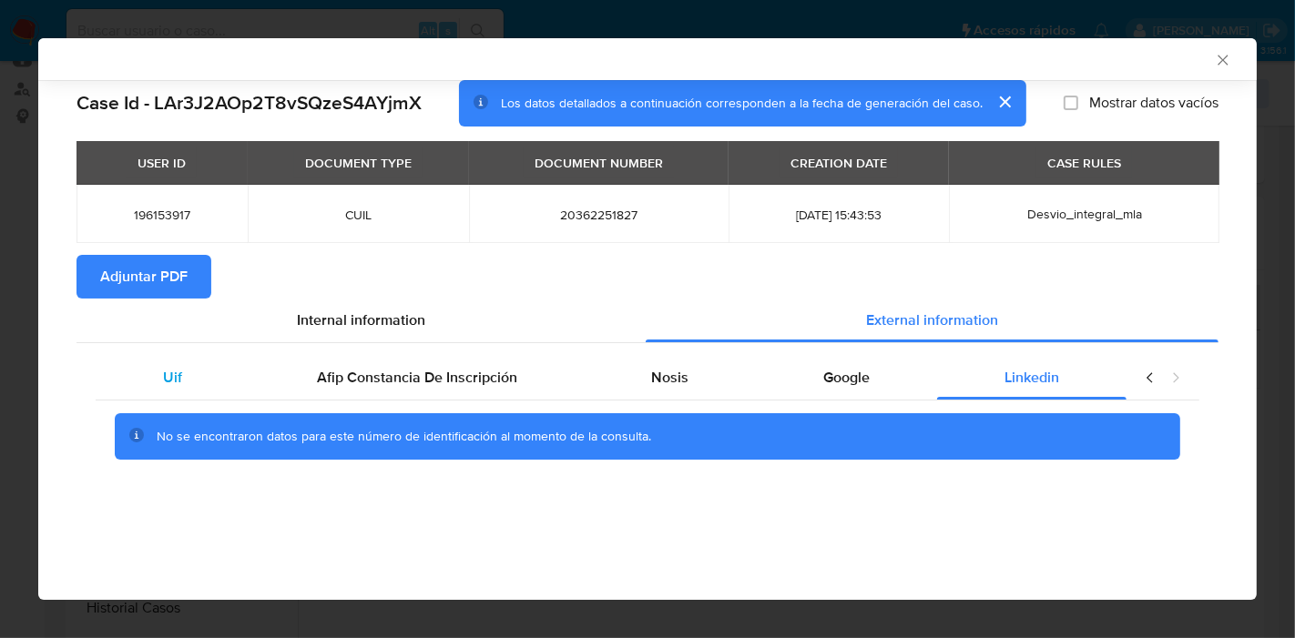
click at [177, 392] on div "Uif" at bounding box center [173, 378] width 154 height 44
click at [348, 323] on span "Internal information" at bounding box center [361, 320] width 128 height 21
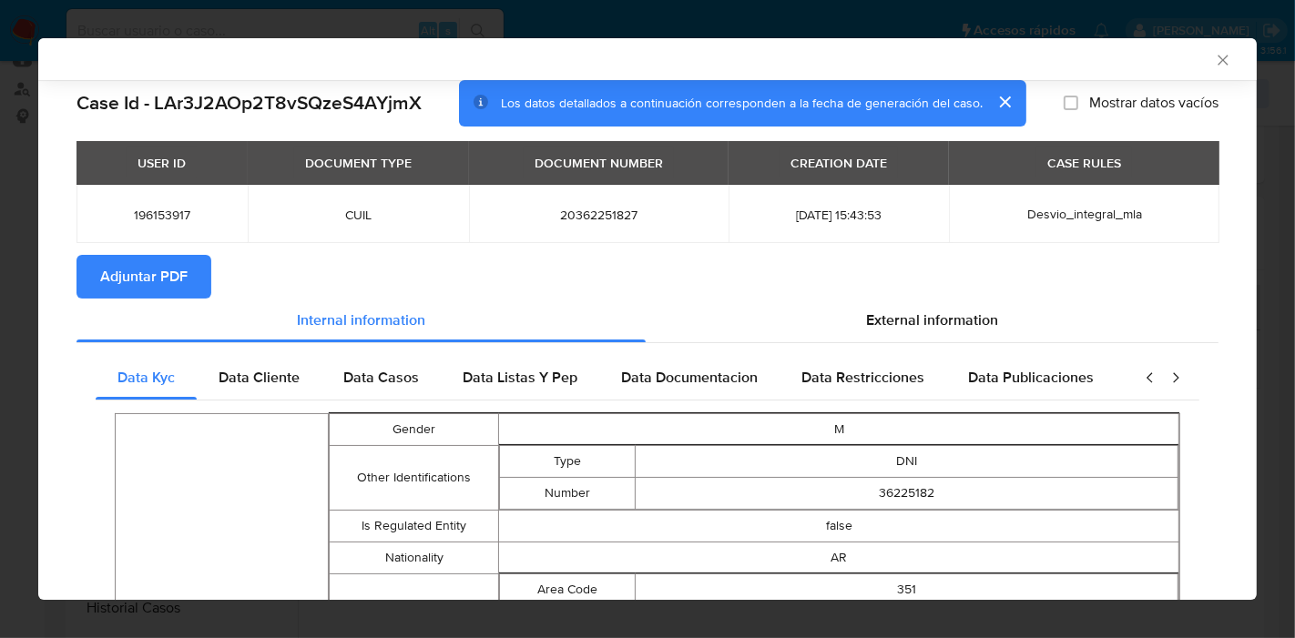
click at [166, 270] on span "Adjuntar PDF" at bounding box center [143, 277] width 87 height 40
click at [1214, 58] on icon "Cerrar ventana" at bounding box center [1223, 60] width 18 height 18
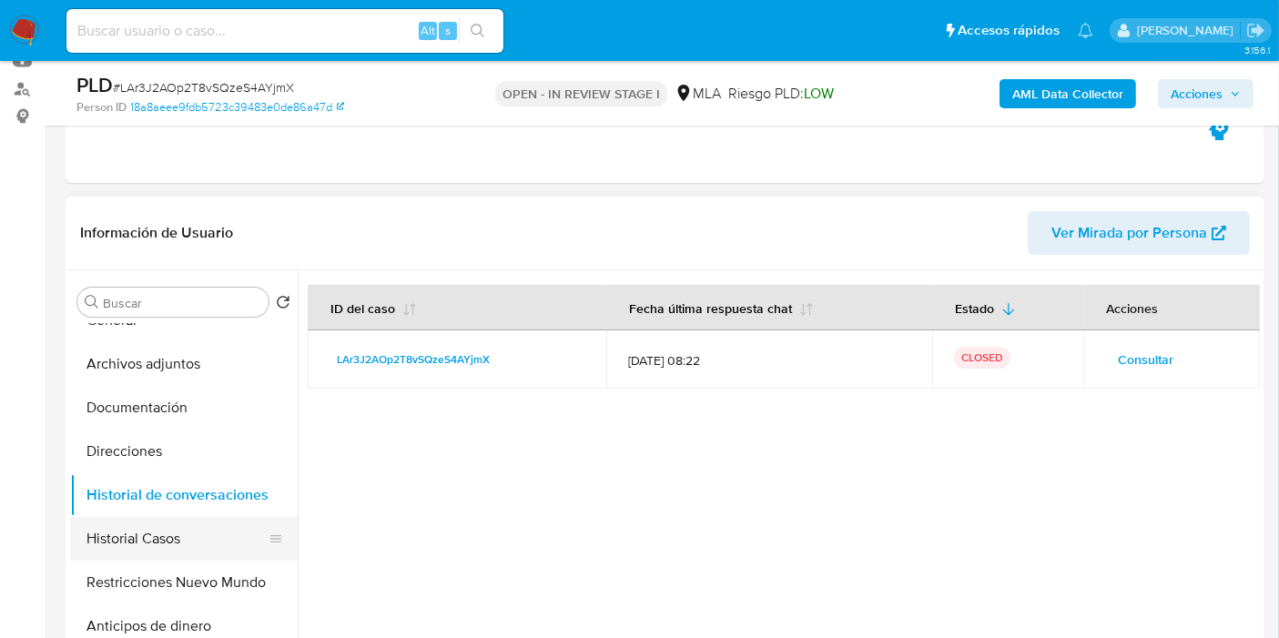
scroll to position [101, 0]
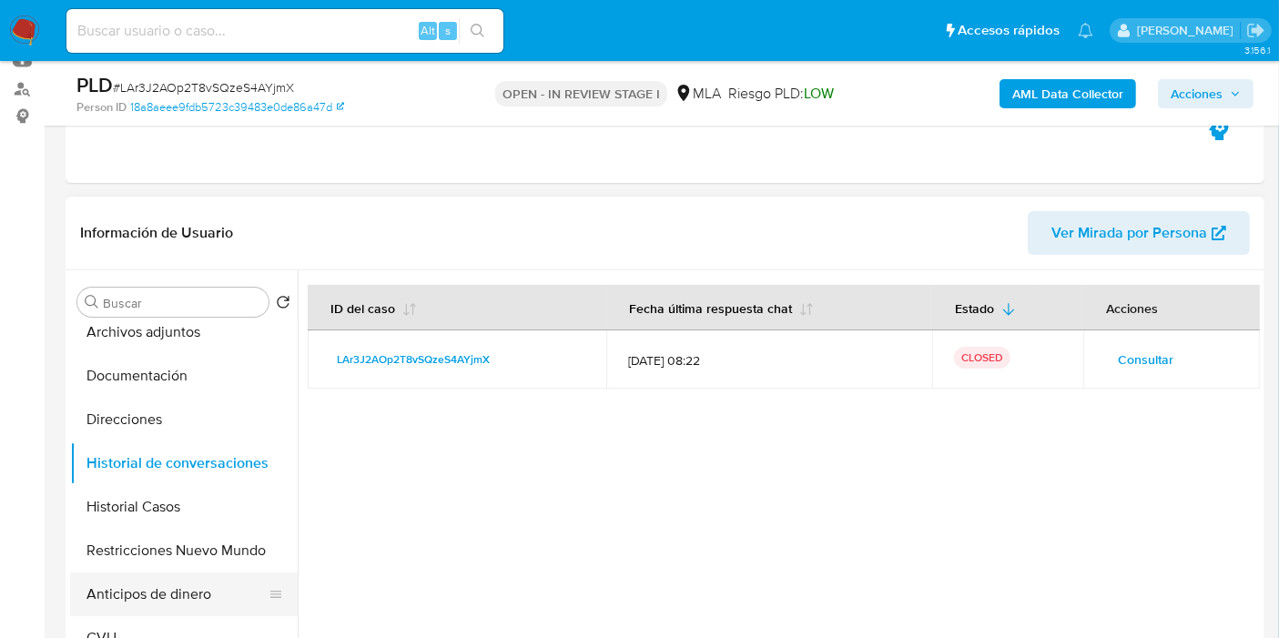
click at [152, 586] on button "Anticipos de dinero" at bounding box center [176, 595] width 213 height 44
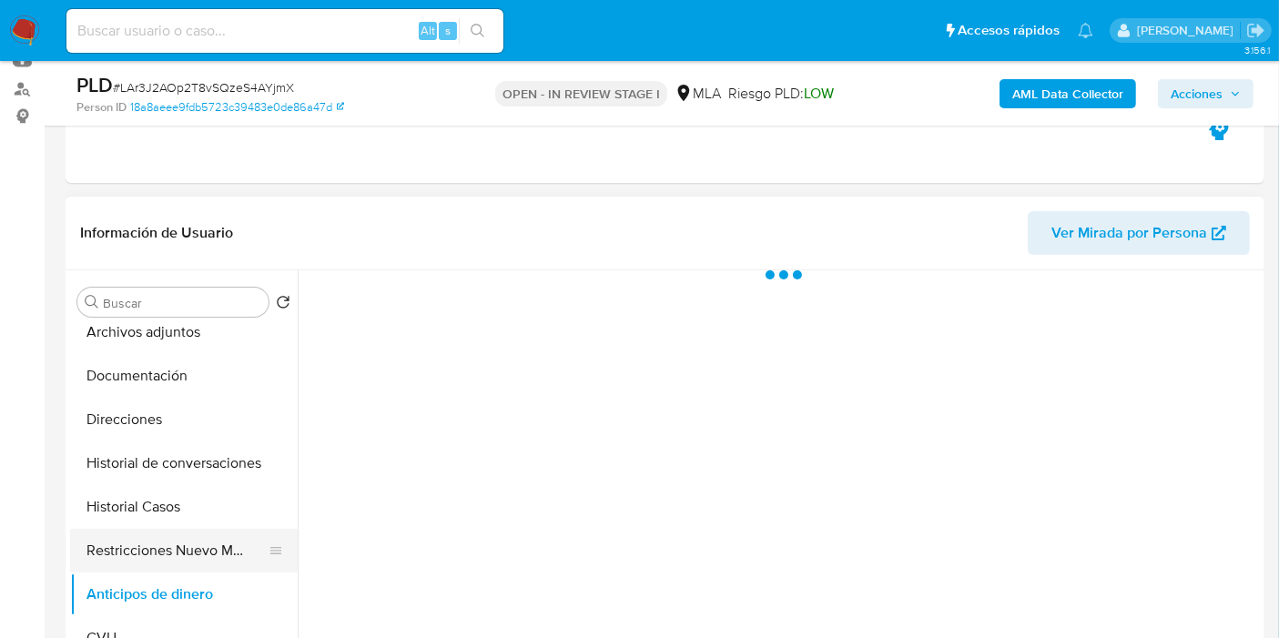
click at [173, 557] on button "Restricciones Nuevo Mundo" at bounding box center [176, 551] width 213 height 44
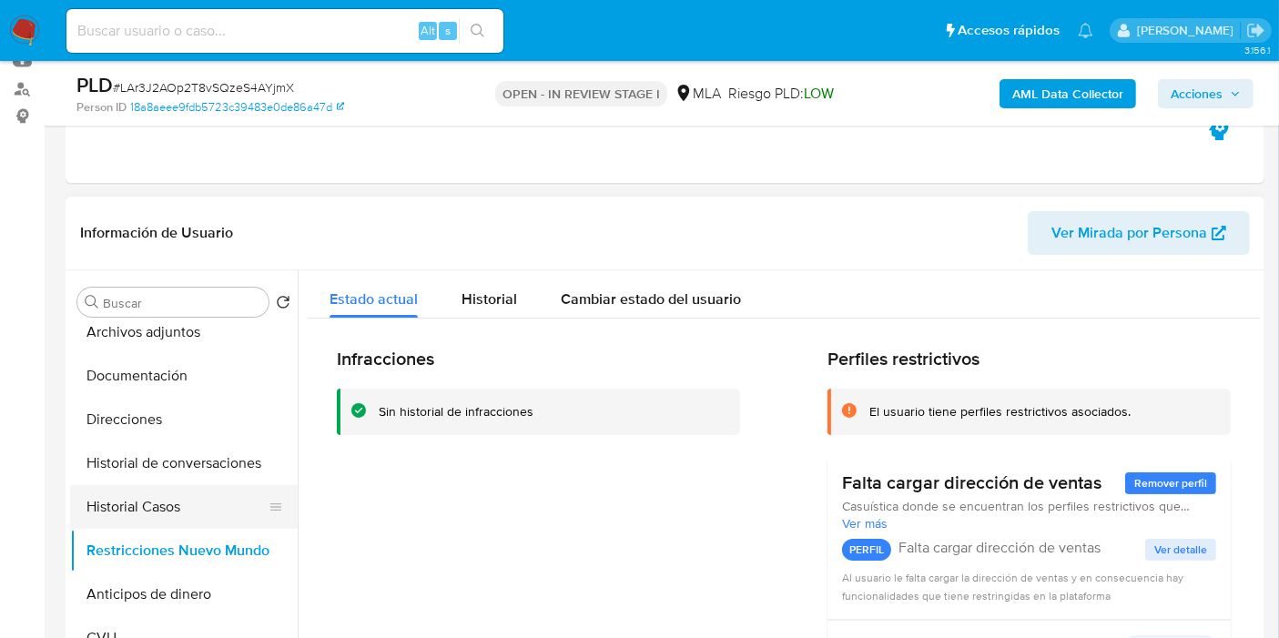
click at [146, 510] on button "Historial Casos" at bounding box center [176, 507] width 213 height 44
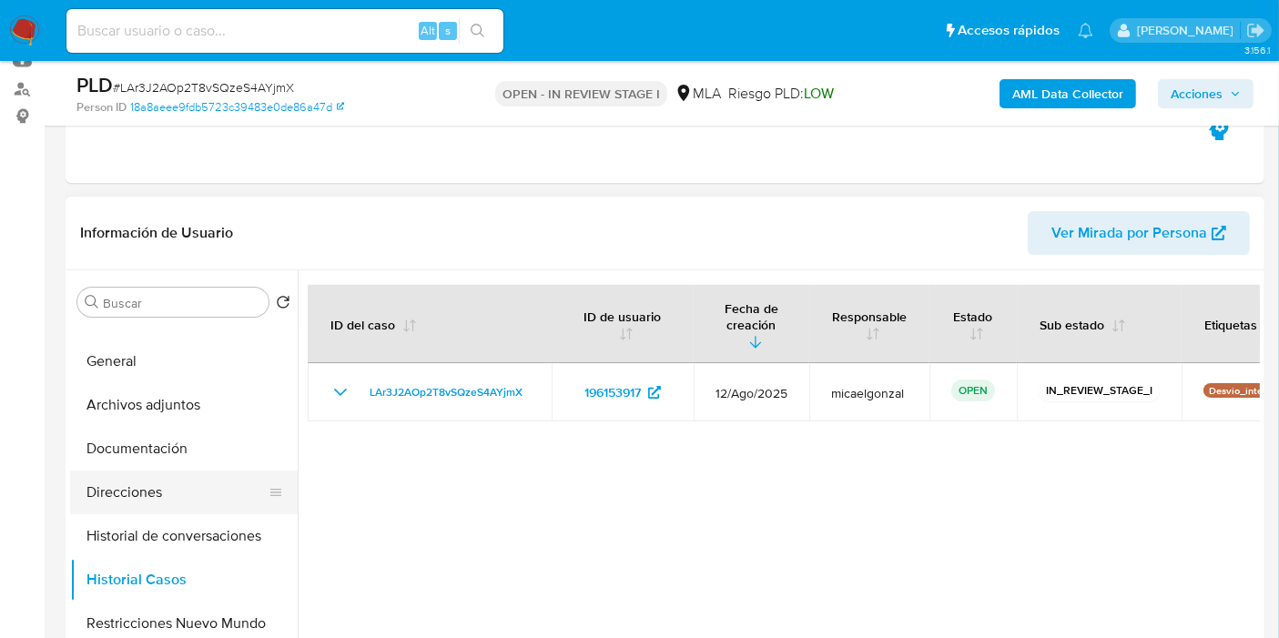
scroll to position [0, 0]
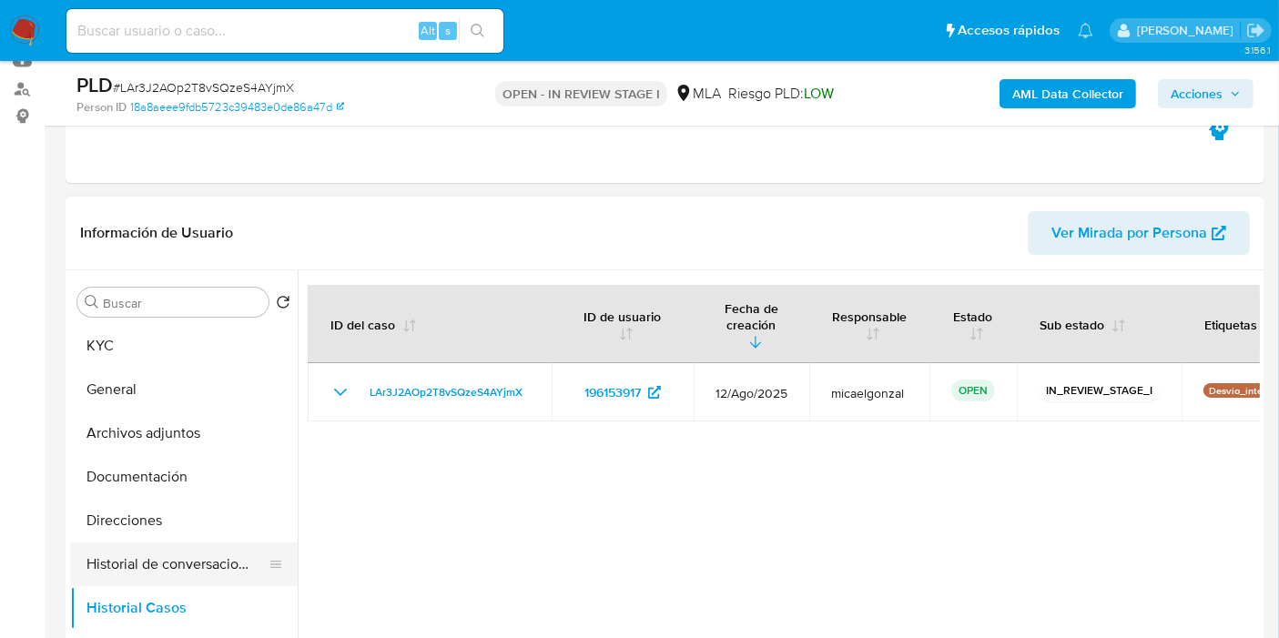
click at [234, 557] on button "Historial de conversaciones" at bounding box center [176, 565] width 213 height 44
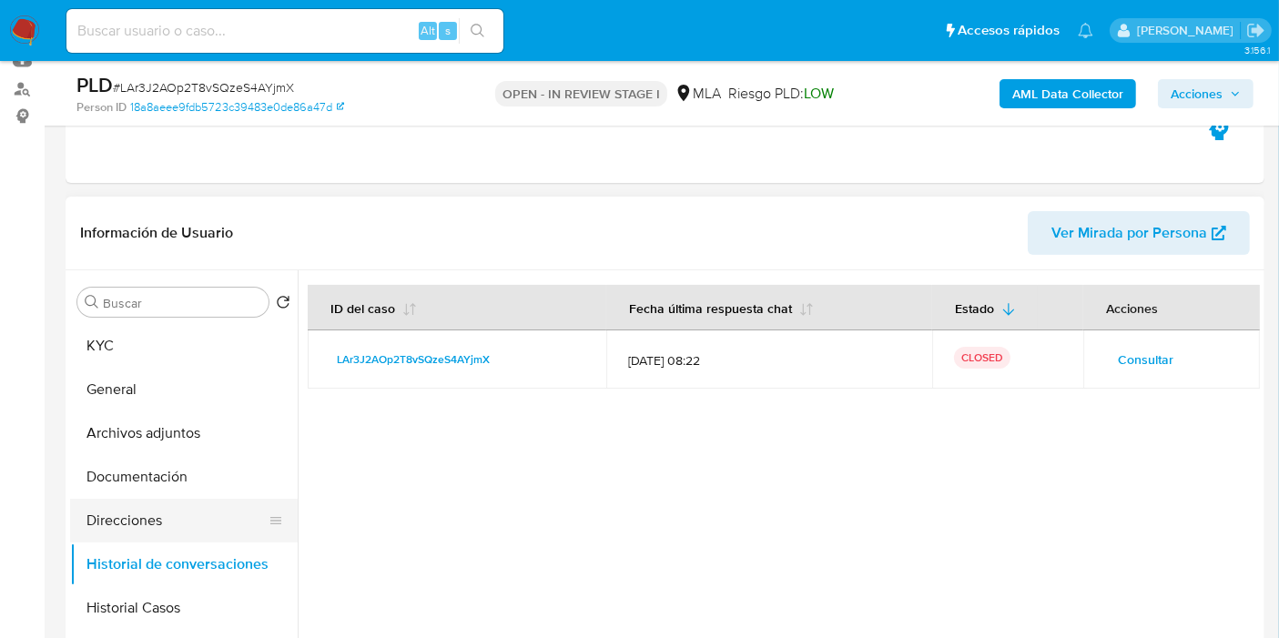
click at [223, 524] on button "Direcciones" at bounding box center [176, 521] width 213 height 44
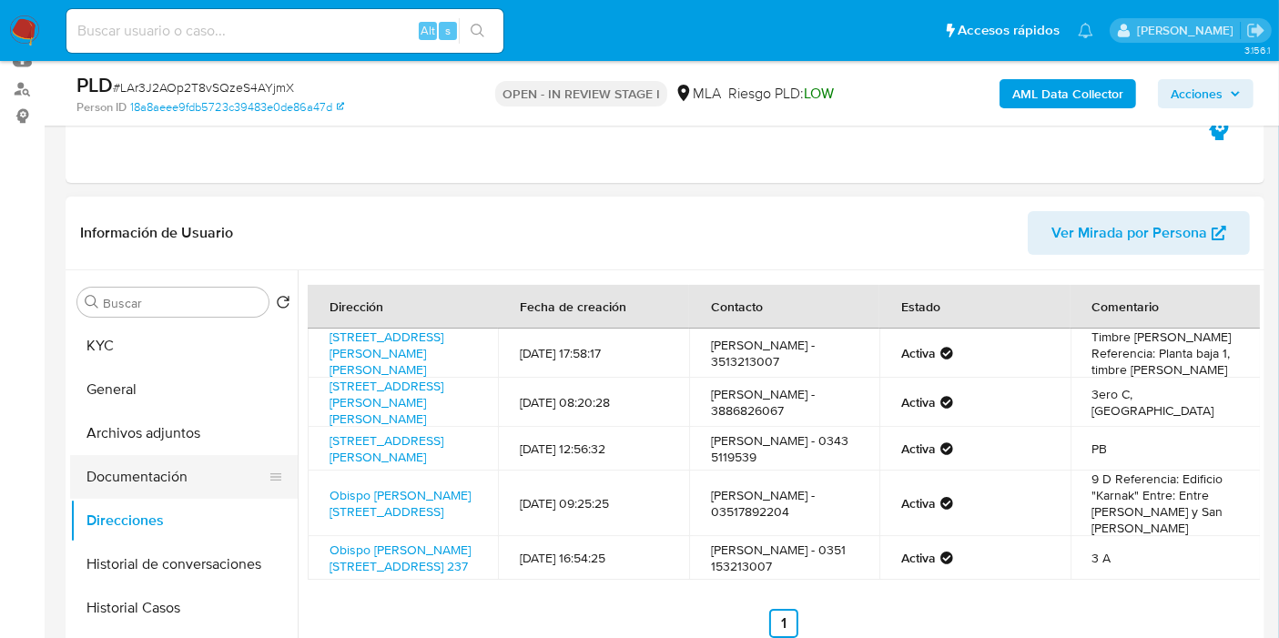
click at [168, 472] on button "Documentación" at bounding box center [176, 477] width 213 height 44
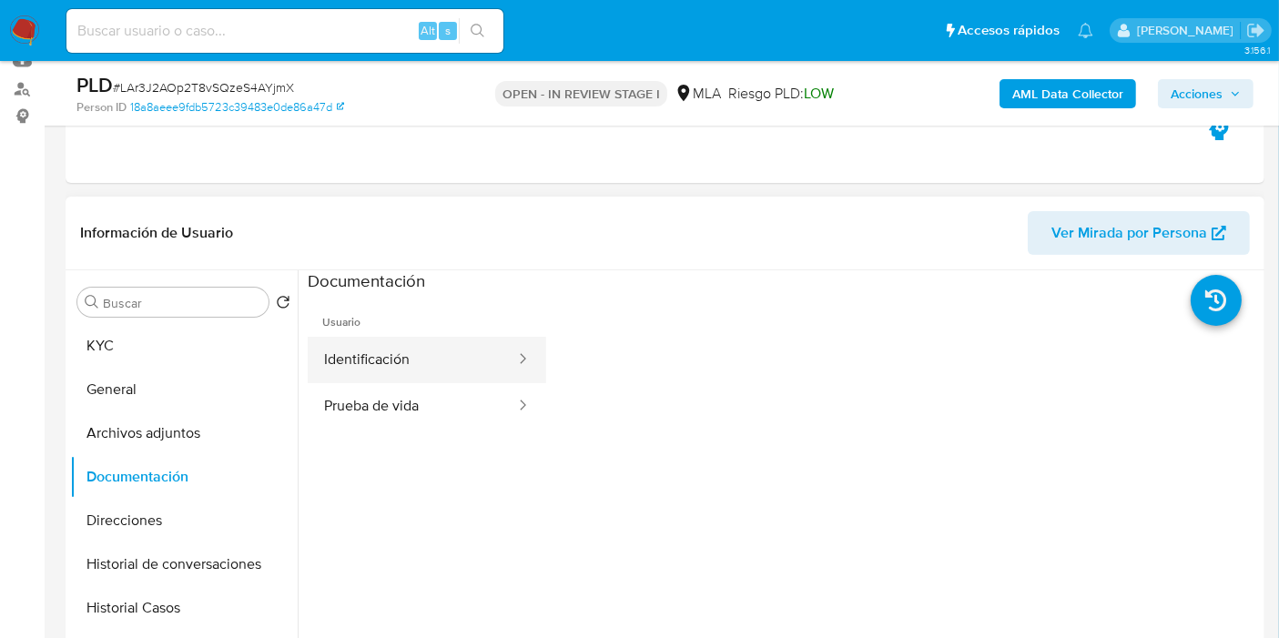
click at [331, 381] on button "Identificación" at bounding box center [412, 360] width 209 height 46
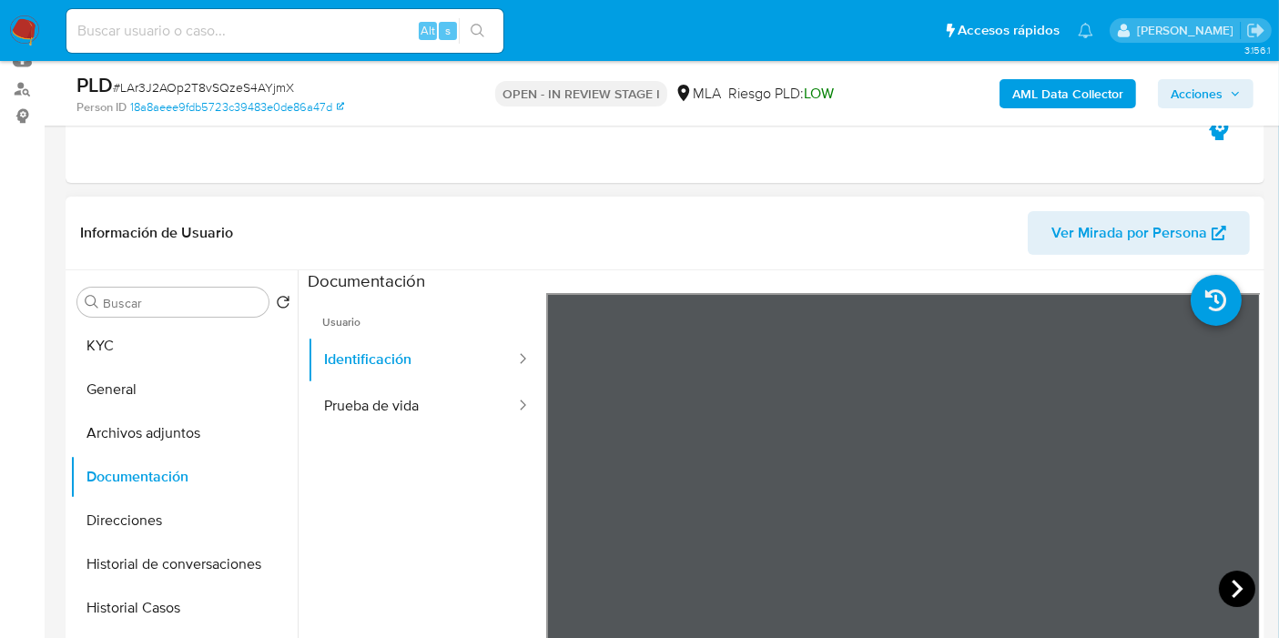
click at [1245, 586] on icon at bounding box center [1237, 589] width 36 height 36
click at [364, 377] on button "Identificación" at bounding box center [412, 360] width 209 height 46
click at [380, 397] on button "Prueba de vida" at bounding box center [412, 406] width 209 height 46
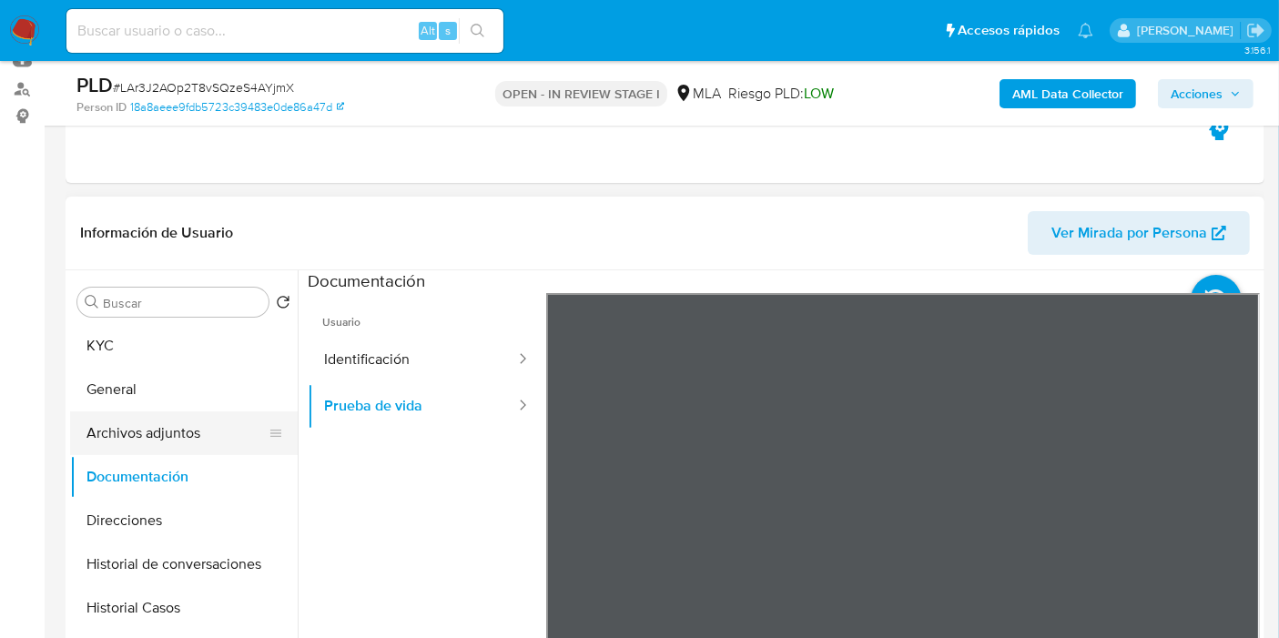
click at [158, 435] on button "Archivos adjuntos" at bounding box center [176, 434] width 213 height 44
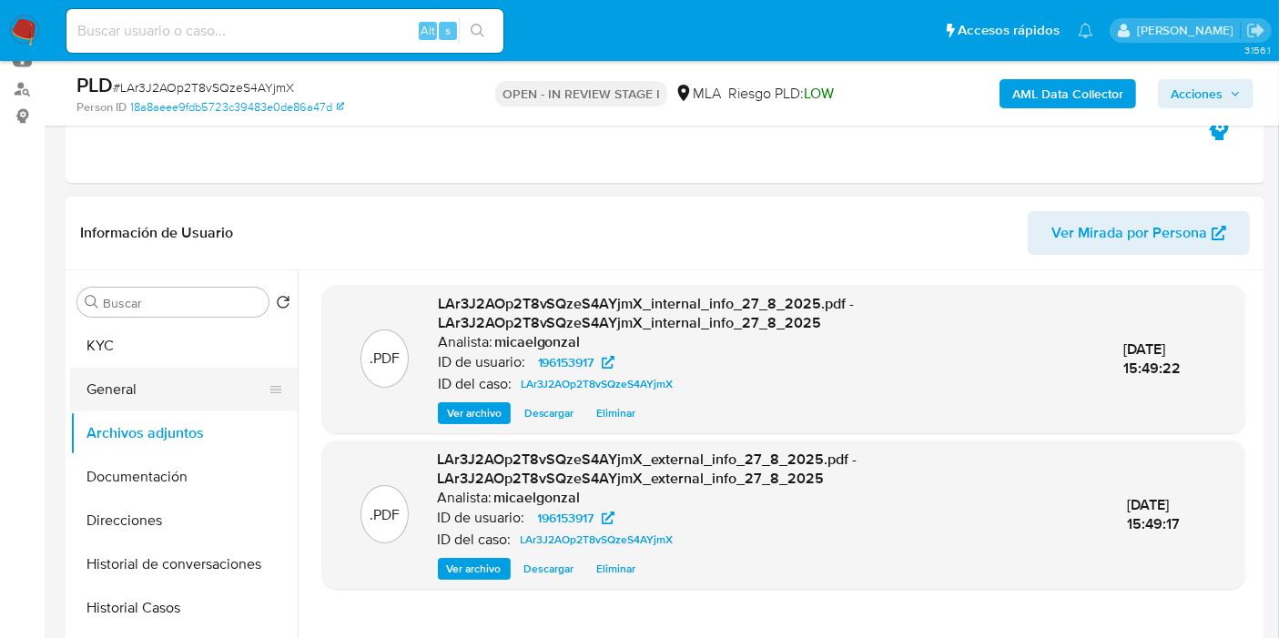
click at [159, 376] on button "General" at bounding box center [176, 390] width 213 height 44
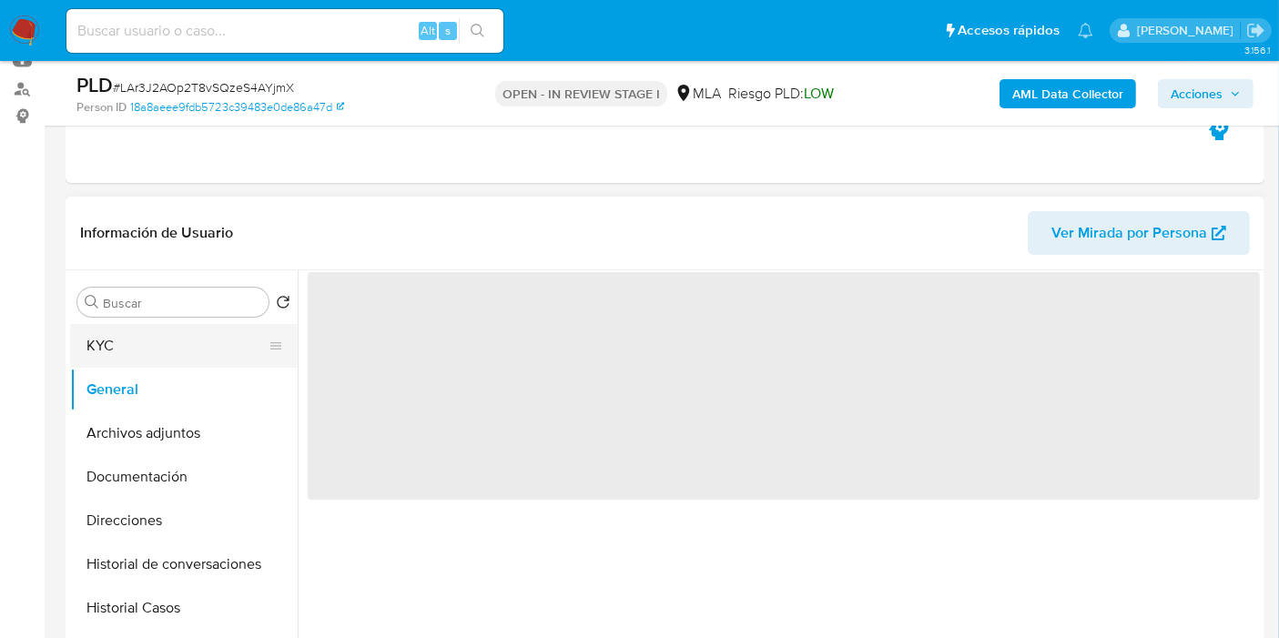
click at [171, 343] on button "KYC" at bounding box center [176, 346] width 213 height 44
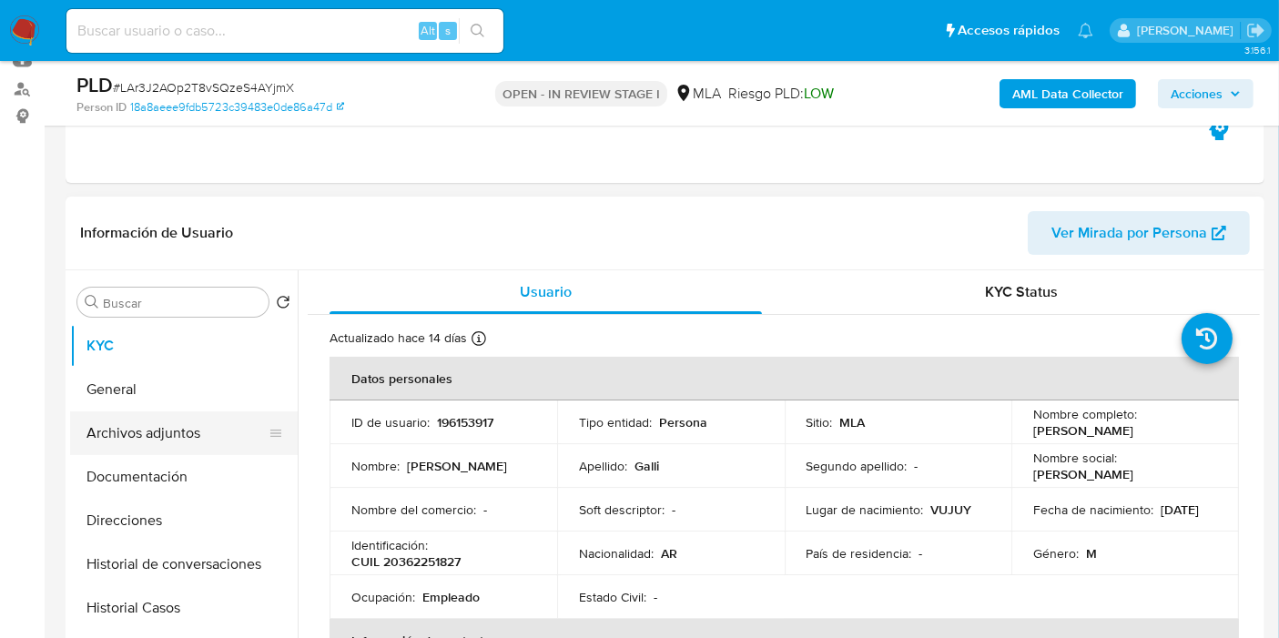
click at [188, 431] on button "Archivos adjuntos" at bounding box center [176, 434] width 213 height 44
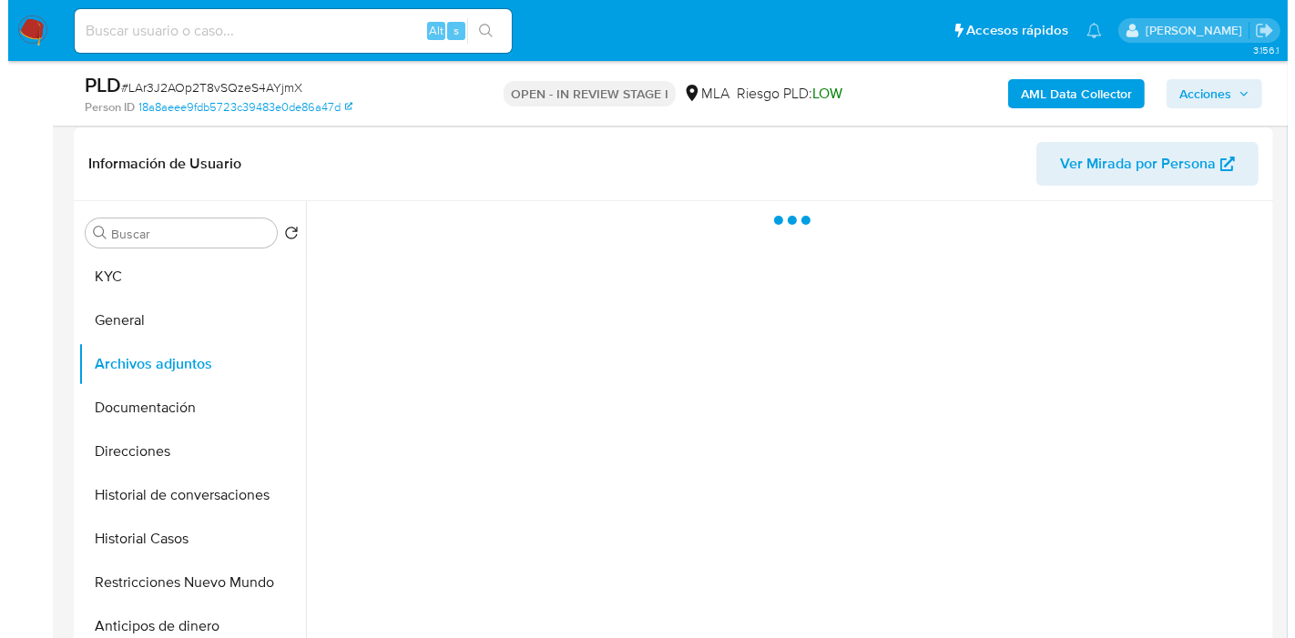
scroll to position [303, 0]
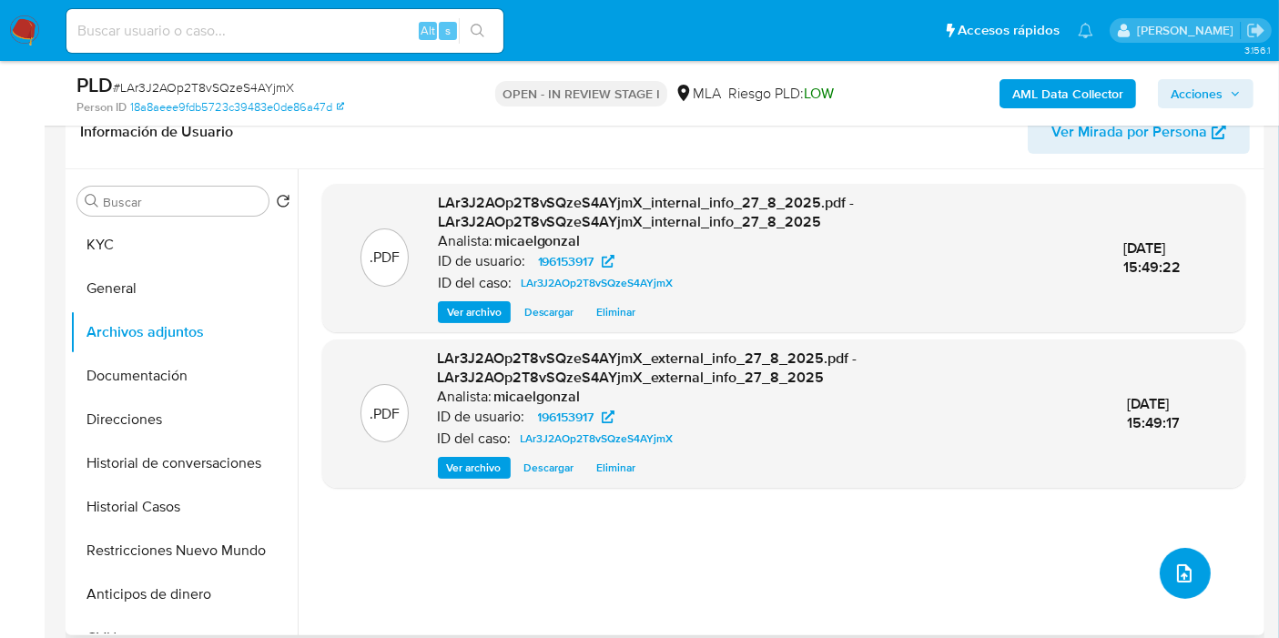
click at [1174, 575] on icon "upload-file" at bounding box center [1185, 574] width 22 height 22
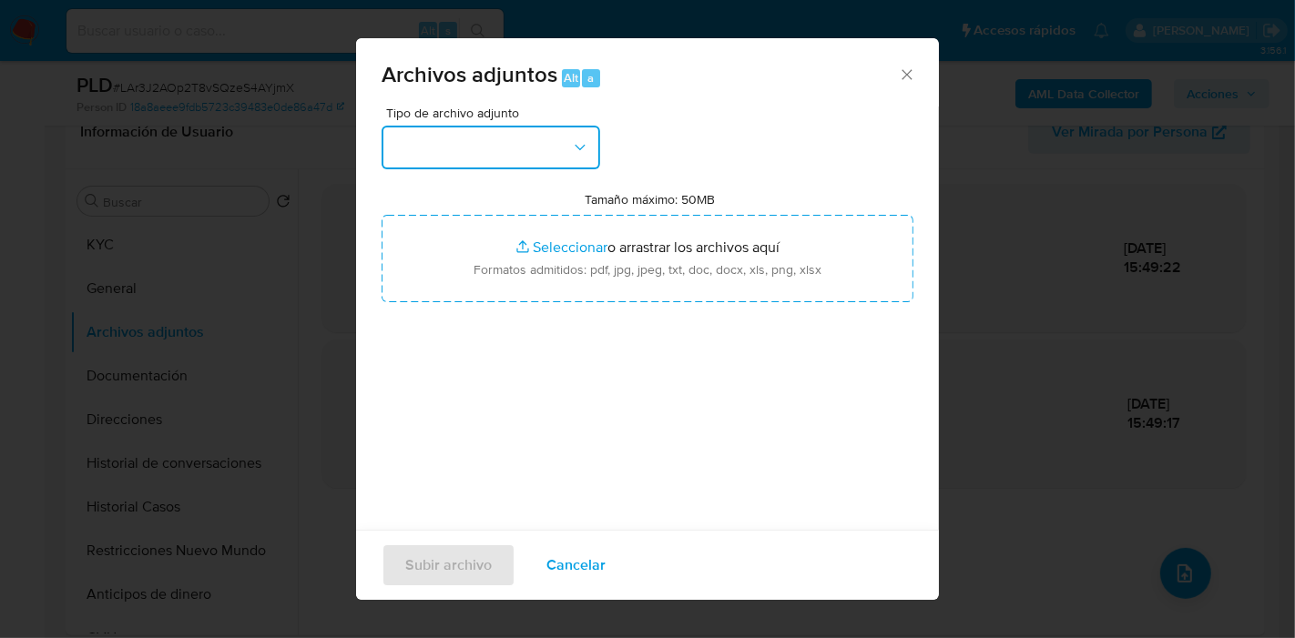
click at [525, 152] on button "button" at bounding box center [491, 148] width 219 height 44
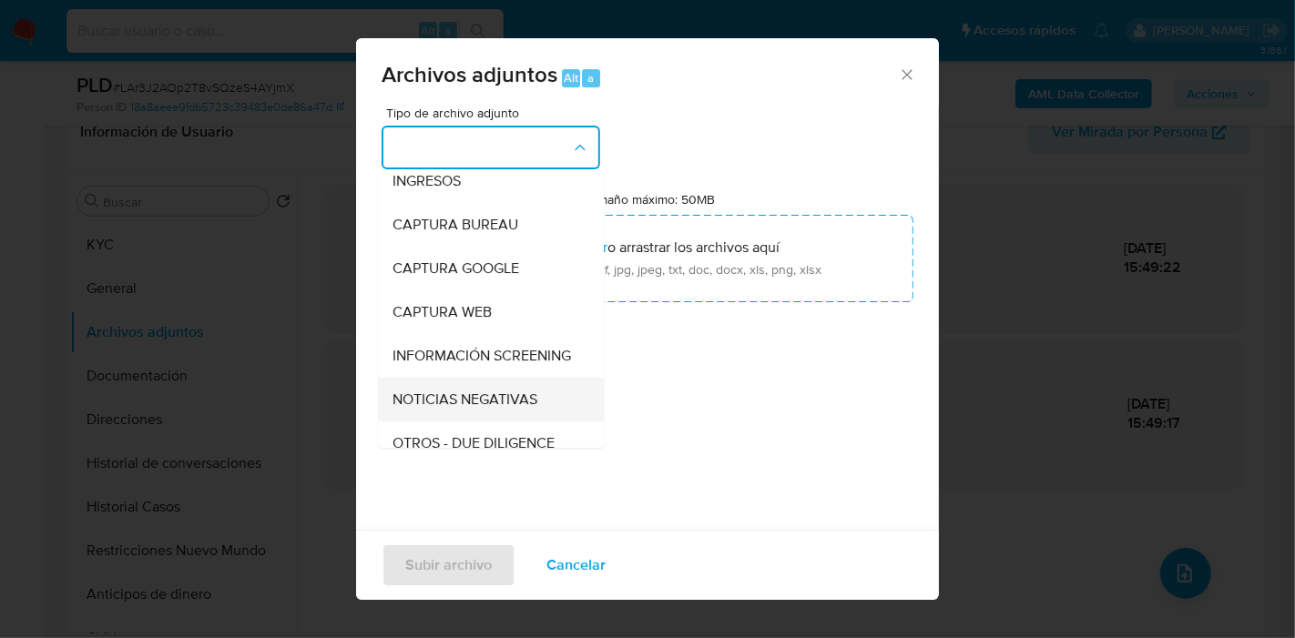
scroll to position [202, 0]
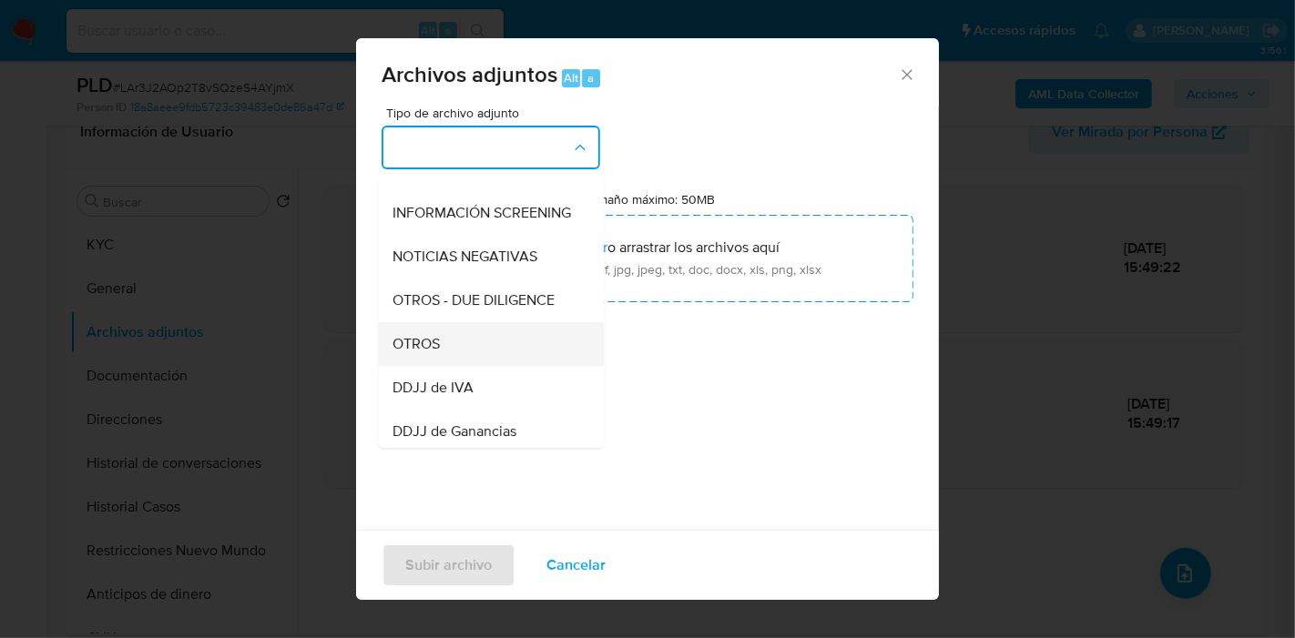
click at [463, 352] on div "OTROS" at bounding box center [485, 344] width 186 height 44
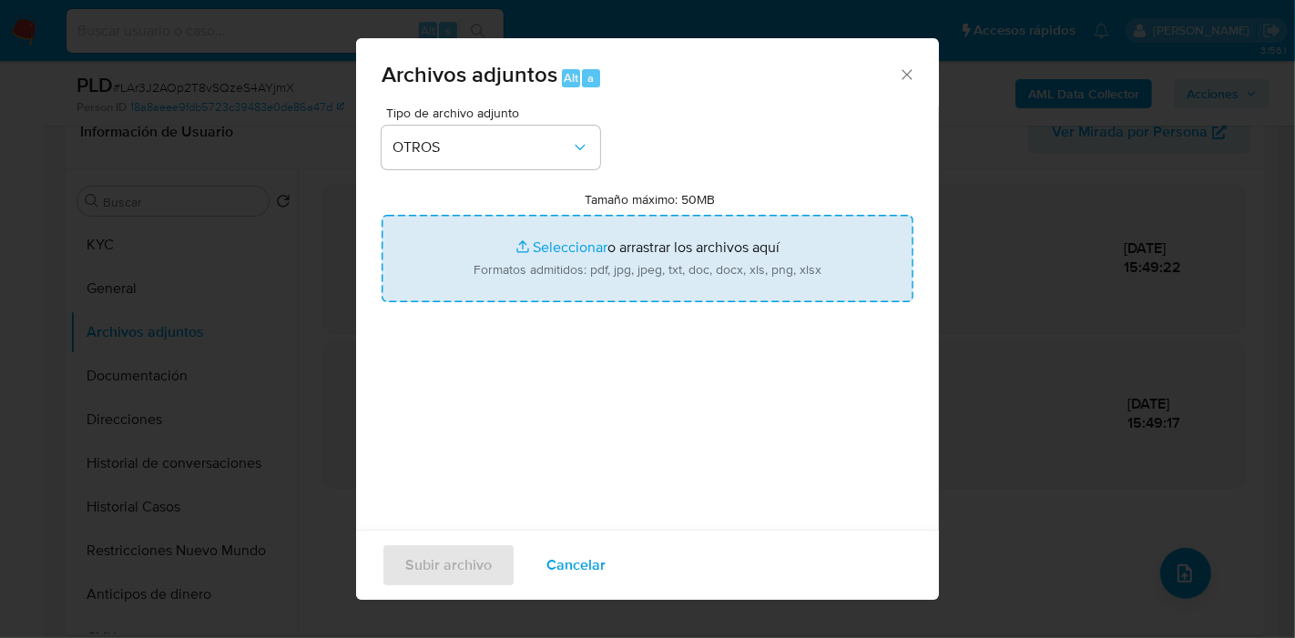
click at [820, 280] on input "Tamaño máximo: 50MB Seleccionar archivos" at bounding box center [648, 258] width 532 height 87
type input "C:\fakepath\ARCA - Aportes en Línea.pdf"
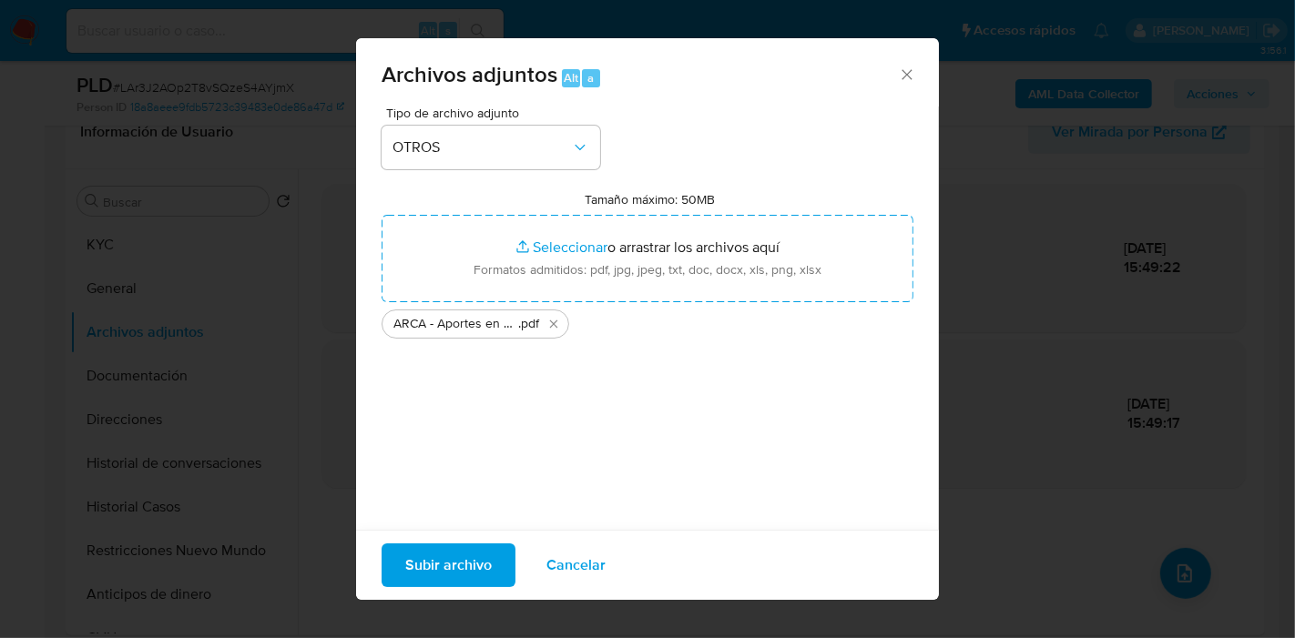
click at [440, 555] on span "Subir archivo" at bounding box center [448, 565] width 87 height 40
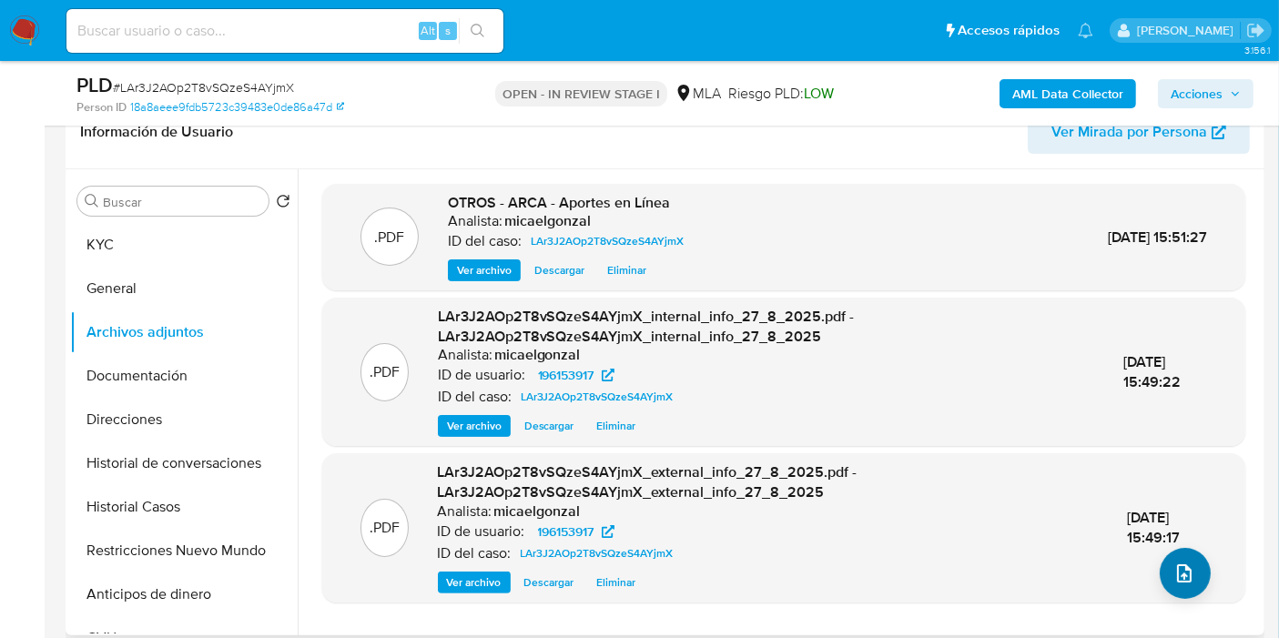
drag, startPoint x: 1133, startPoint y: 571, endPoint x: 1160, endPoint y: 578, distance: 28.3
click at [1141, 577] on div ".PDF LAr3J2AOp2T8vSQzeS4AYjmX_external_info_27_8_2025.pdf - LAr3J2AOp2T8vSQzeS4…" at bounding box center [783, 528] width 905 height 130
click at [1162, 578] on button "upload-file" at bounding box center [1185, 573] width 51 height 51
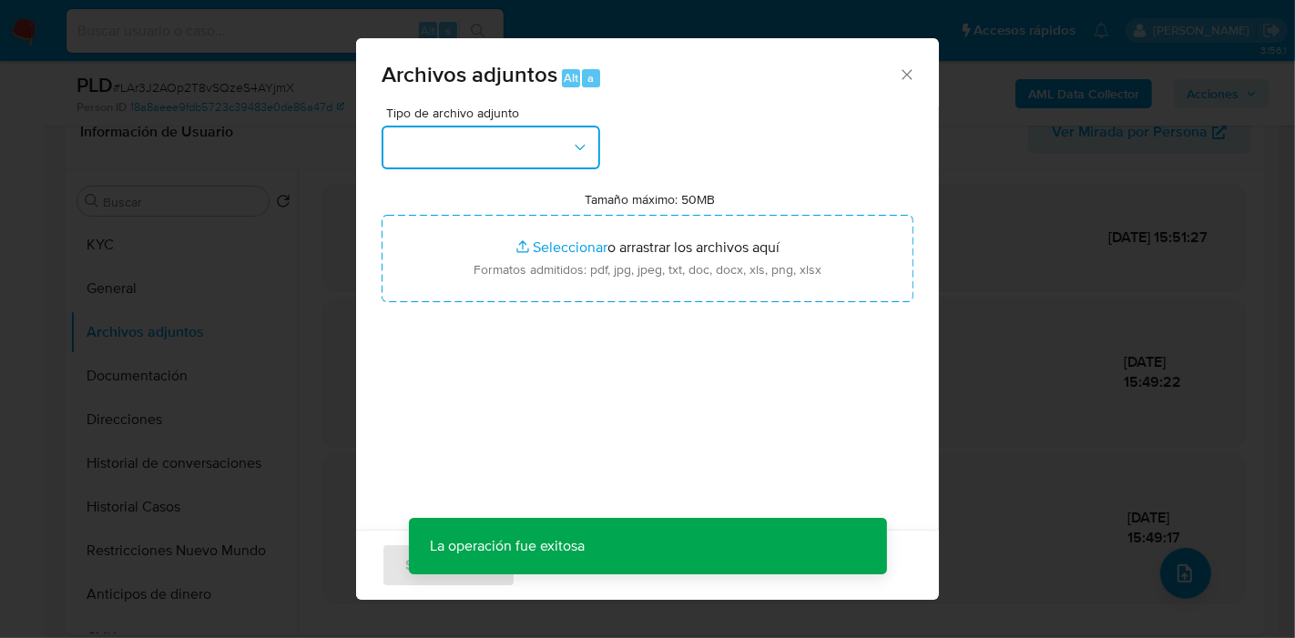
click at [486, 157] on button "button" at bounding box center [491, 148] width 219 height 44
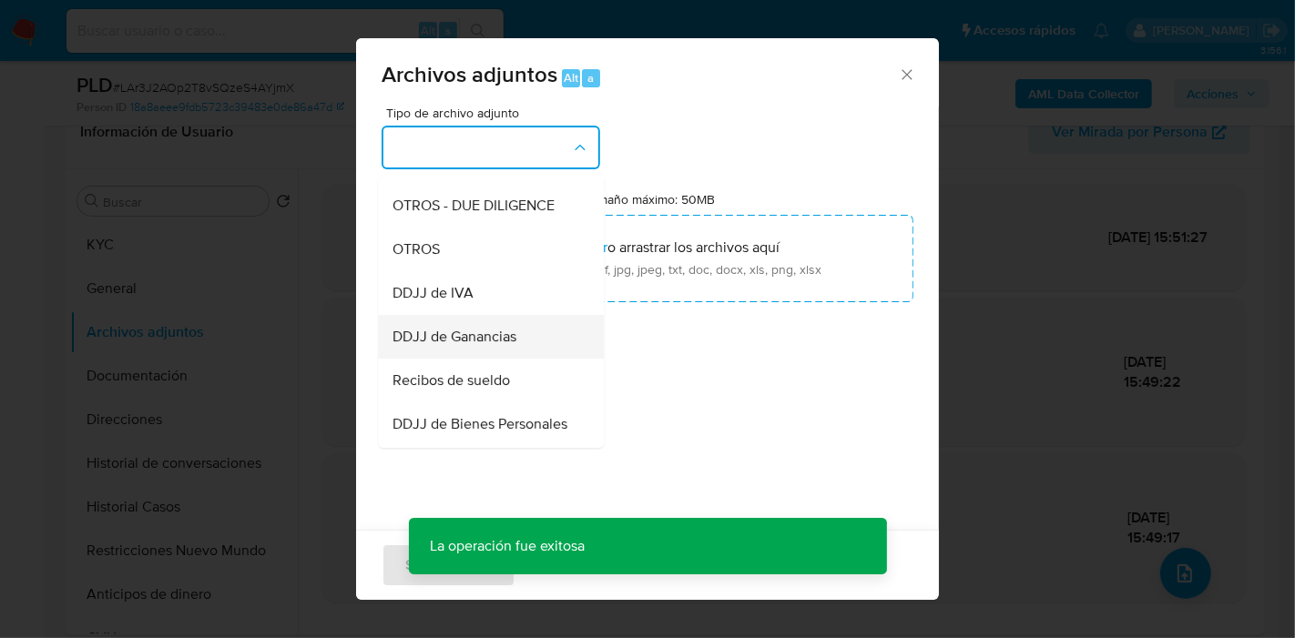
scroll to position [505, 0]
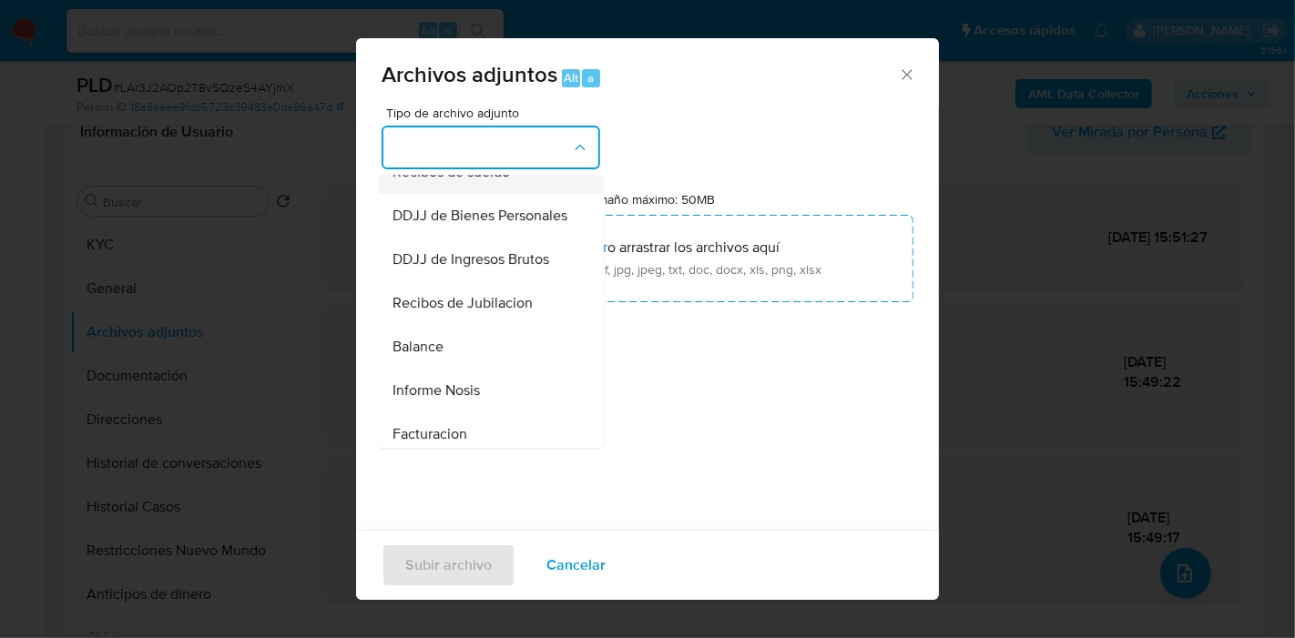
click at [496, 194] on div "Recibos de sueldo" at bounding box center [485, 172] width 186 height 44
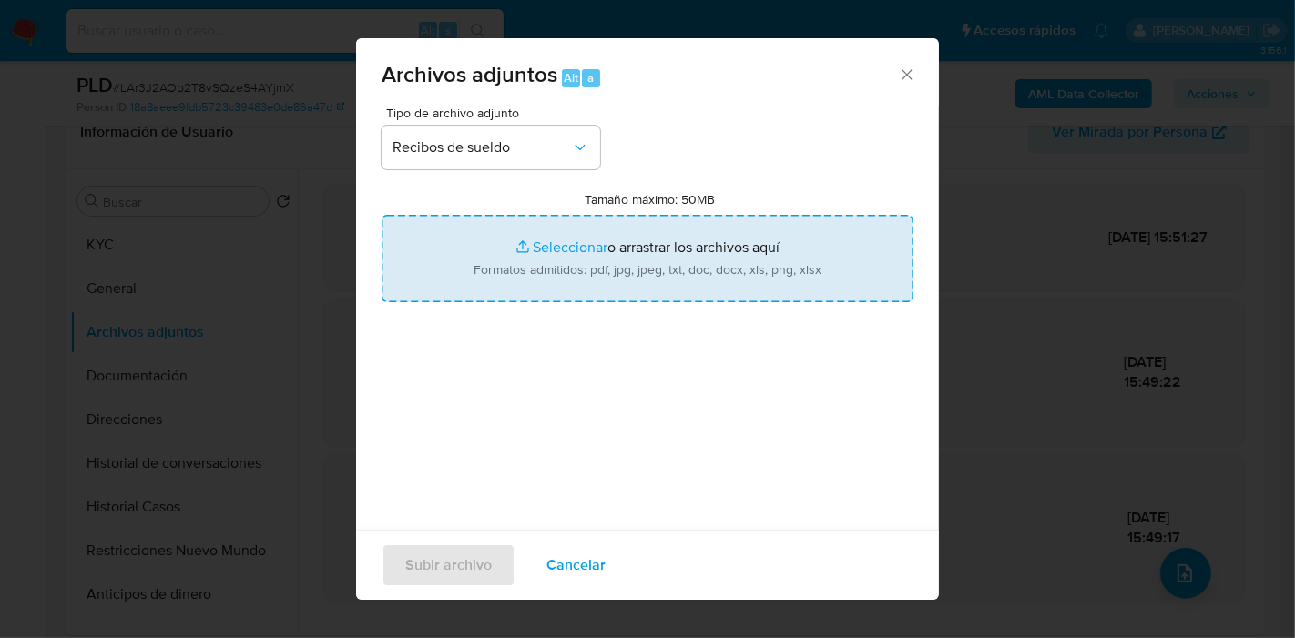
click at [708, 263] on input "Tamaño máximo: 50MB Seleccionar archivos" at bounding box center [648, 258] width 532 height 87
type input "C:\fakepath\Recibos de Sueldo de abril y mayo - Liquidación Final de junio 2025…"
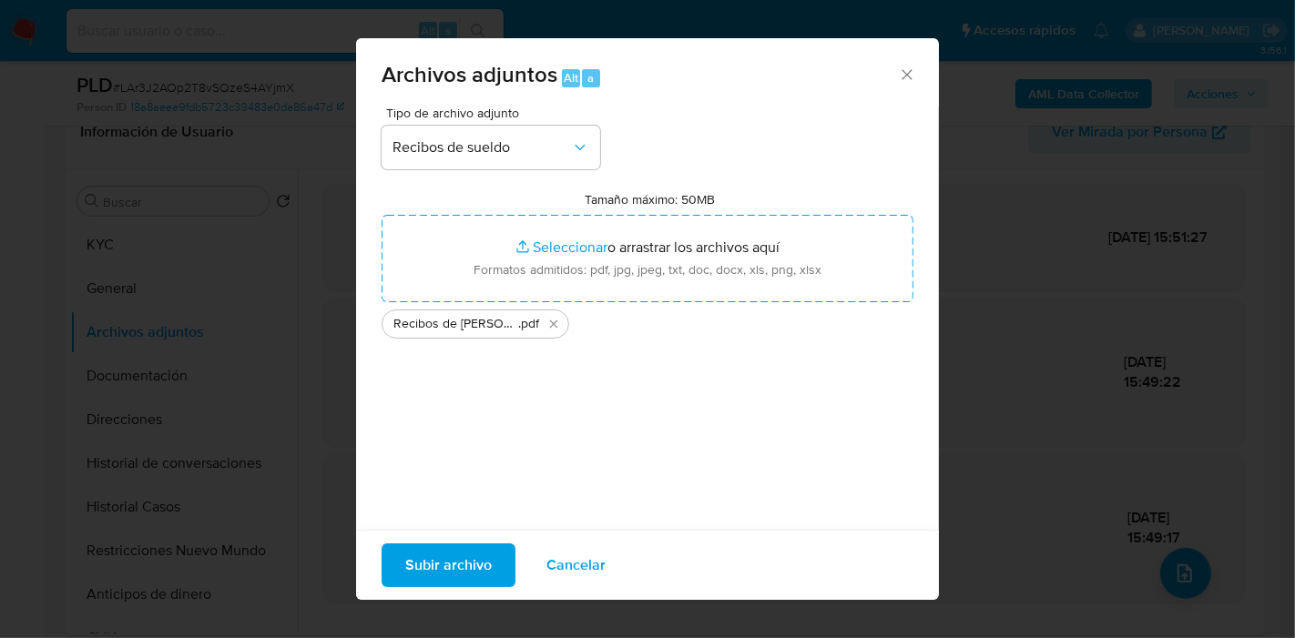
drag, startPoint x: 708, startPoint y: 263, endPoint x: 444, endPoint y: 552, distance: 391.2
click at [444, 552] on span "Subir archivo" at bounding box center [448, 565] width 87 height 40
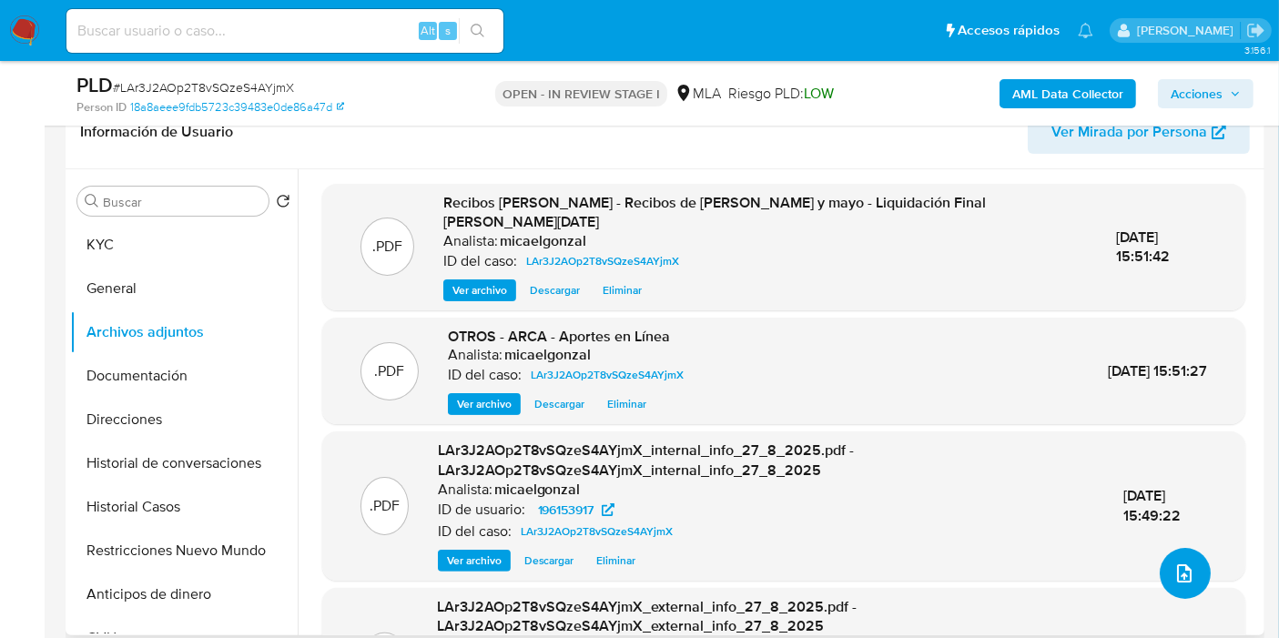
click at [1184, 585] on button "upload-file" at bounding box center [1185, 573] width 51 height 51
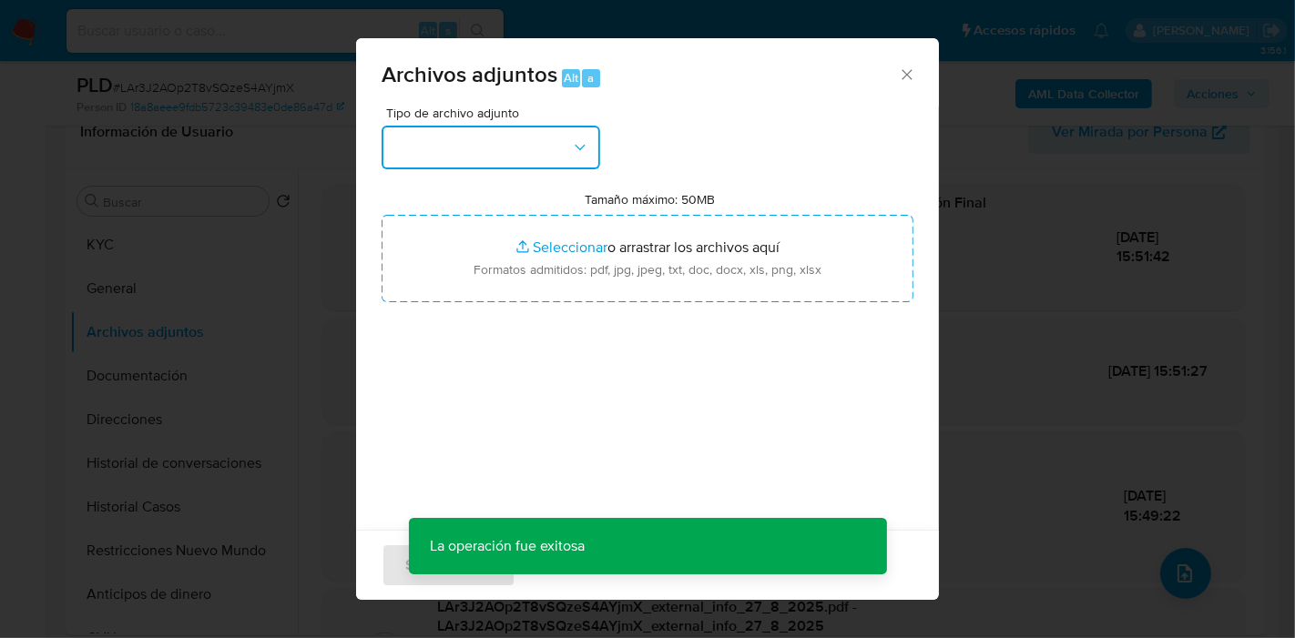
click at [543, 152] on button "button" at bounding box center [491, 148] width 219 height 44
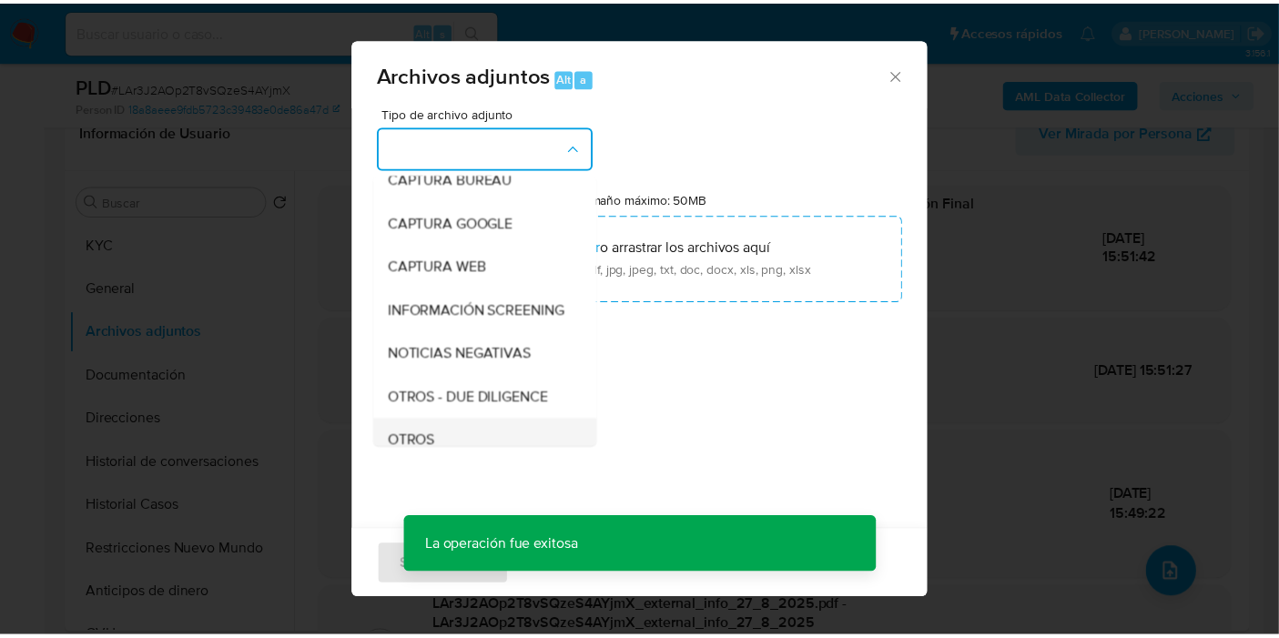
scroll to position [202, 0]
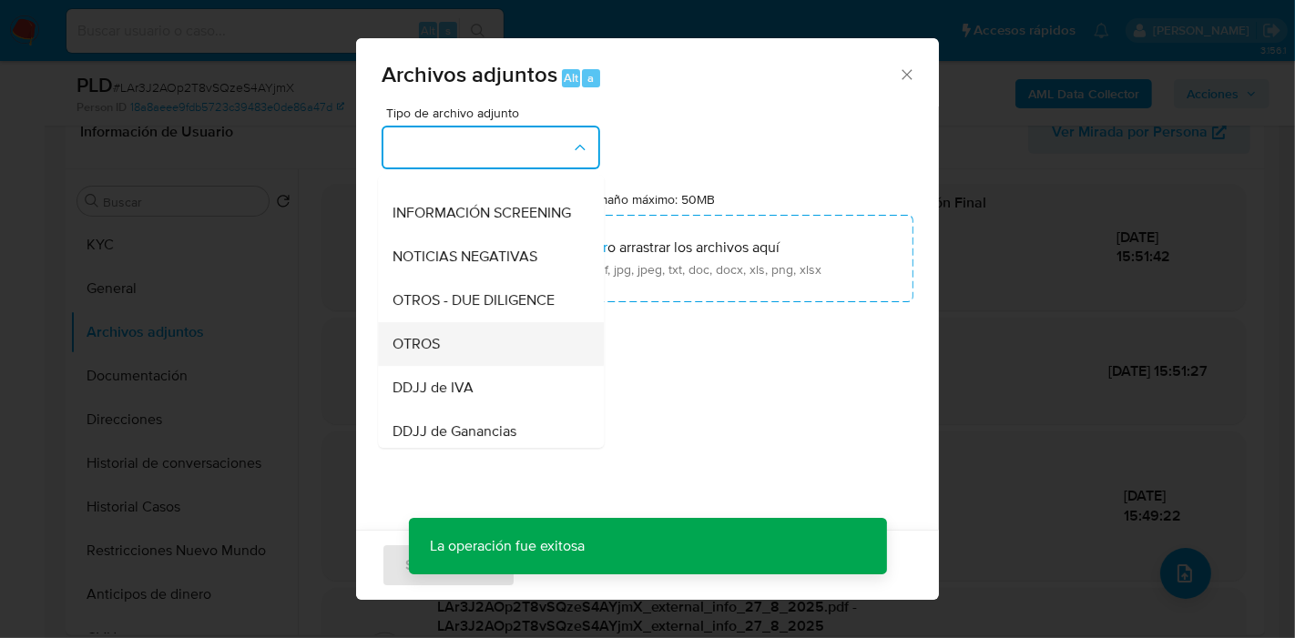
click at [469, 359] on div "OTROS" at bounding box center [485, 344] width 186 height 44
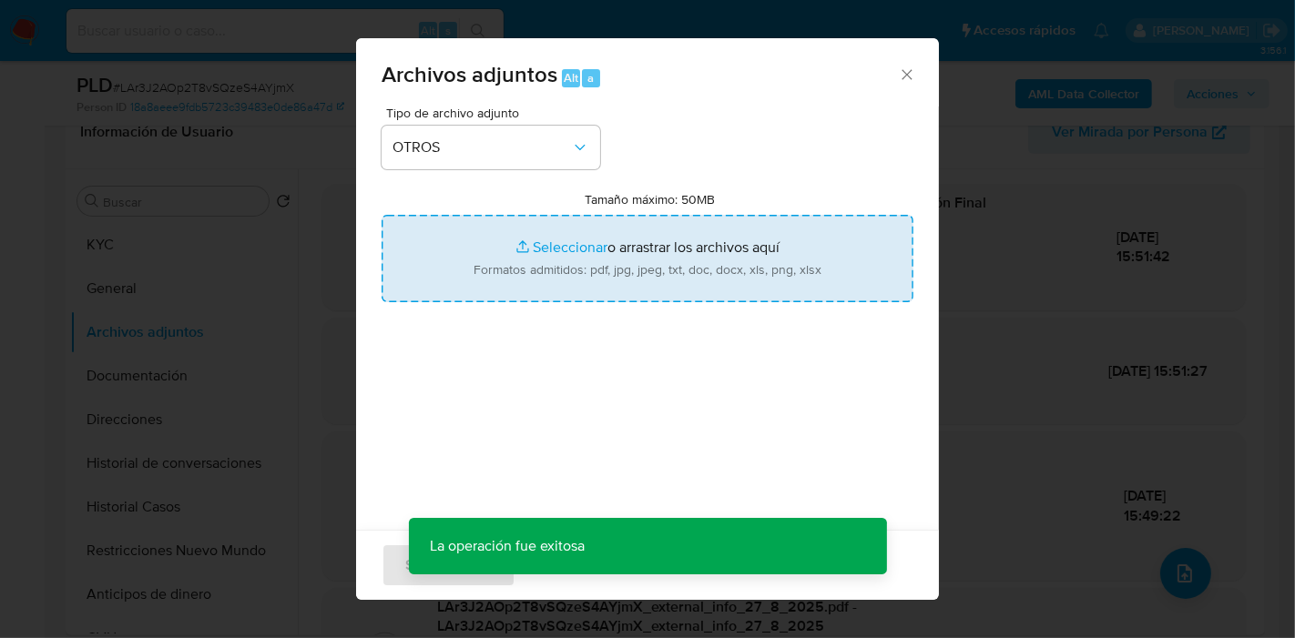
click at [621, 226] on input "Tamaño máximo: 50MB Seleccionar archivos" at bounding box center [648, 258] width 532 height 87
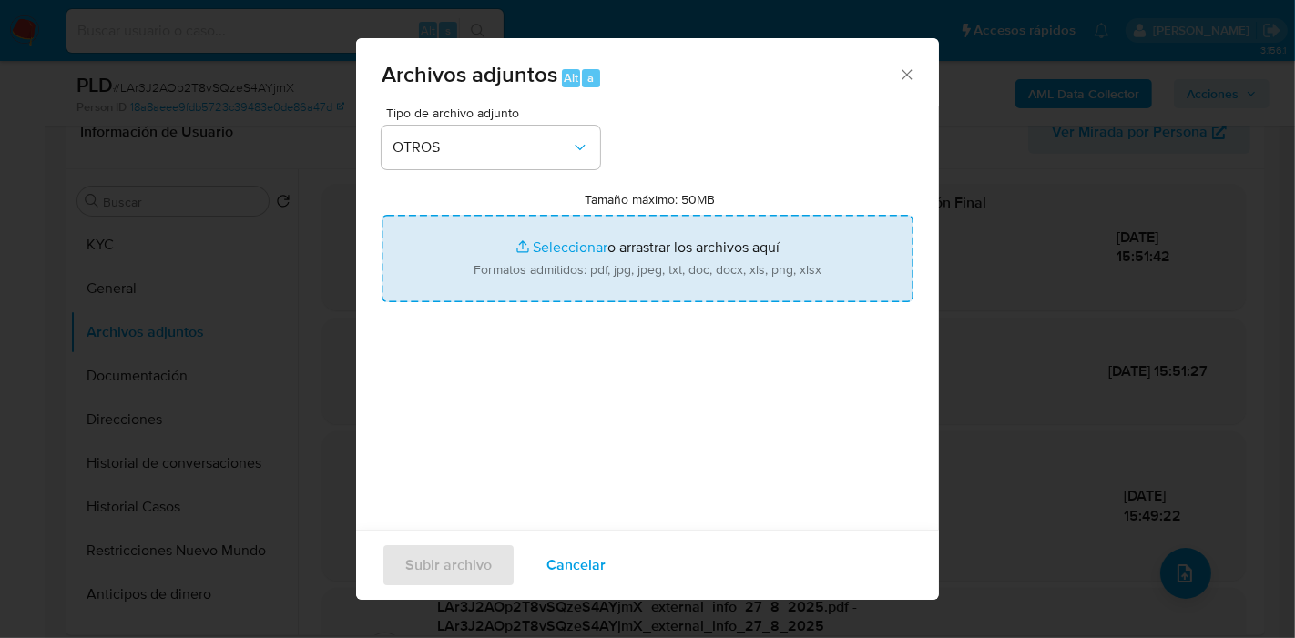
type input "C:\fakepath\Movimientos de Federico Luis Galli.xlsx"
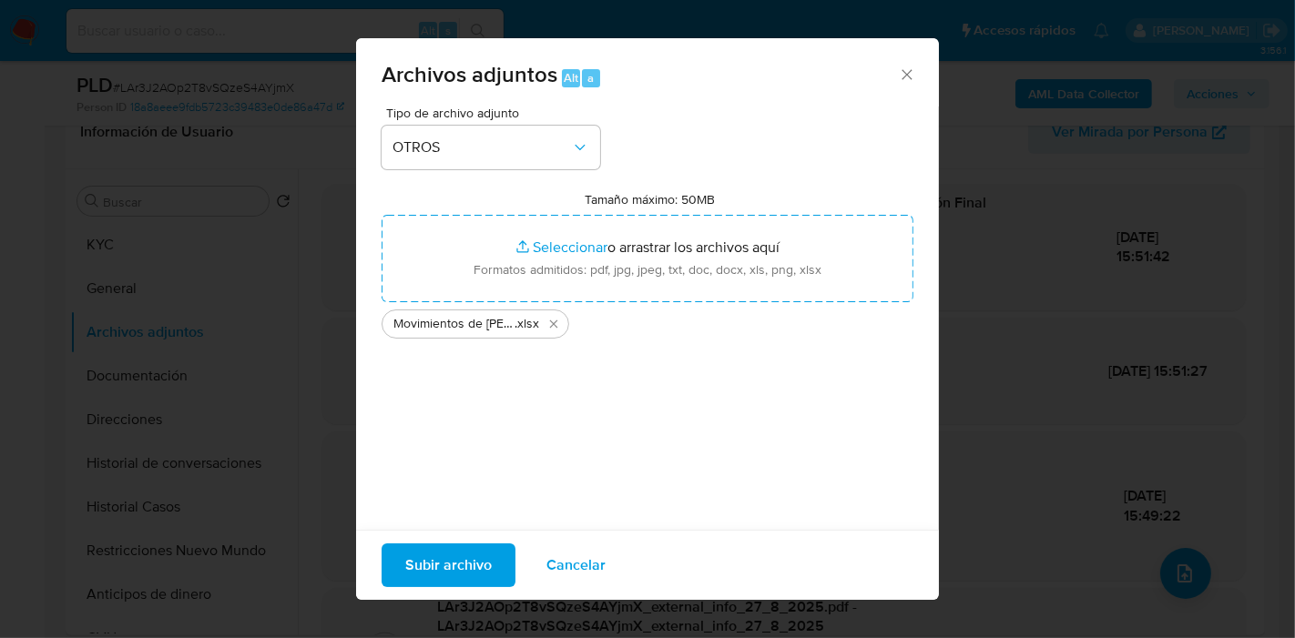
click at [467, 553] on span "Subir archivo" at bounding box center [448, 565] width 87 height 40
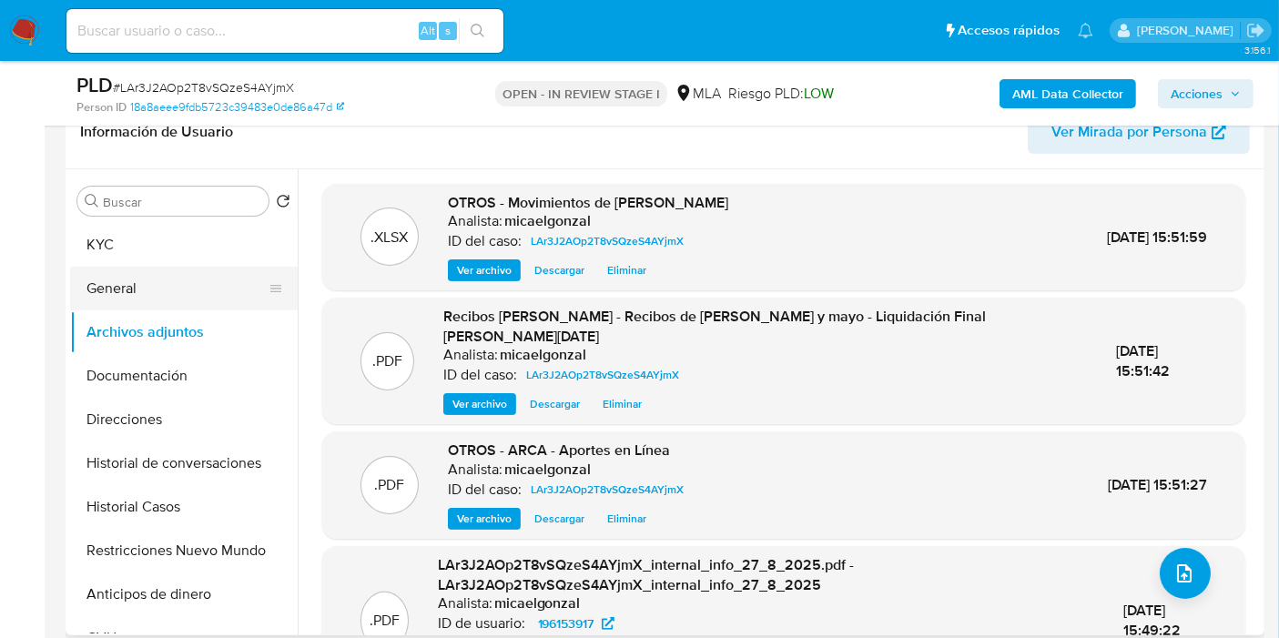
click at [148, 284] on button "General" at bounding box center [176, 289] width 213 height 44
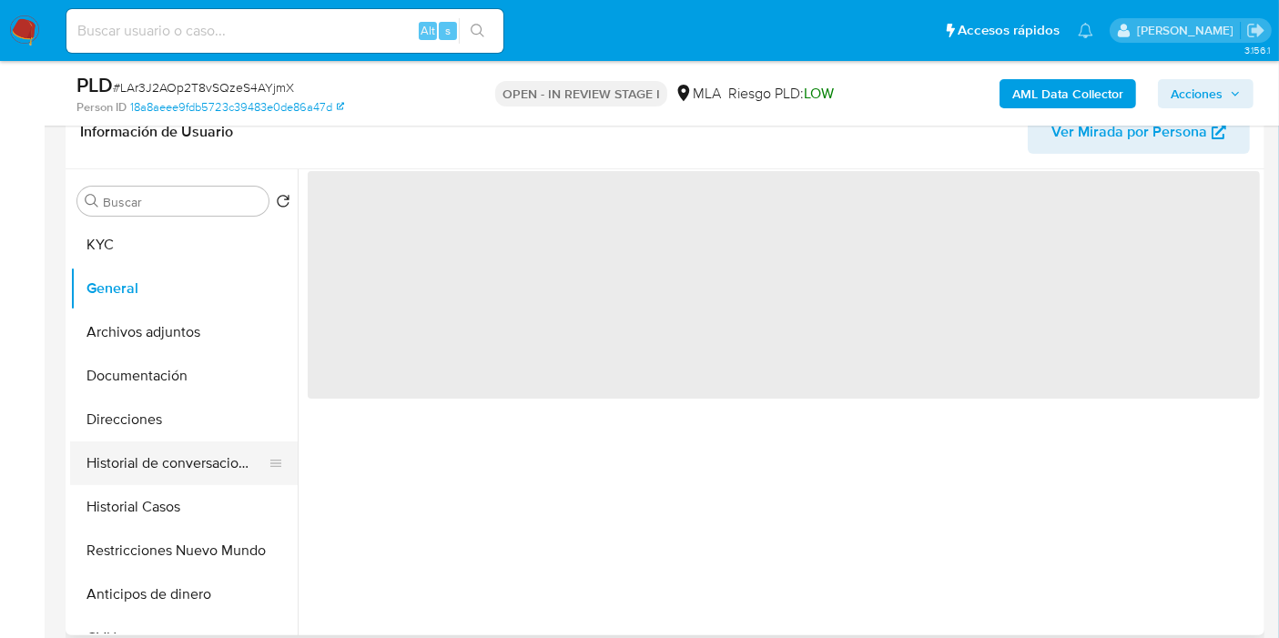
click at [231, 483] on button "Historial de conversaciones" at bounding box center [176, 464] width 213 height 44
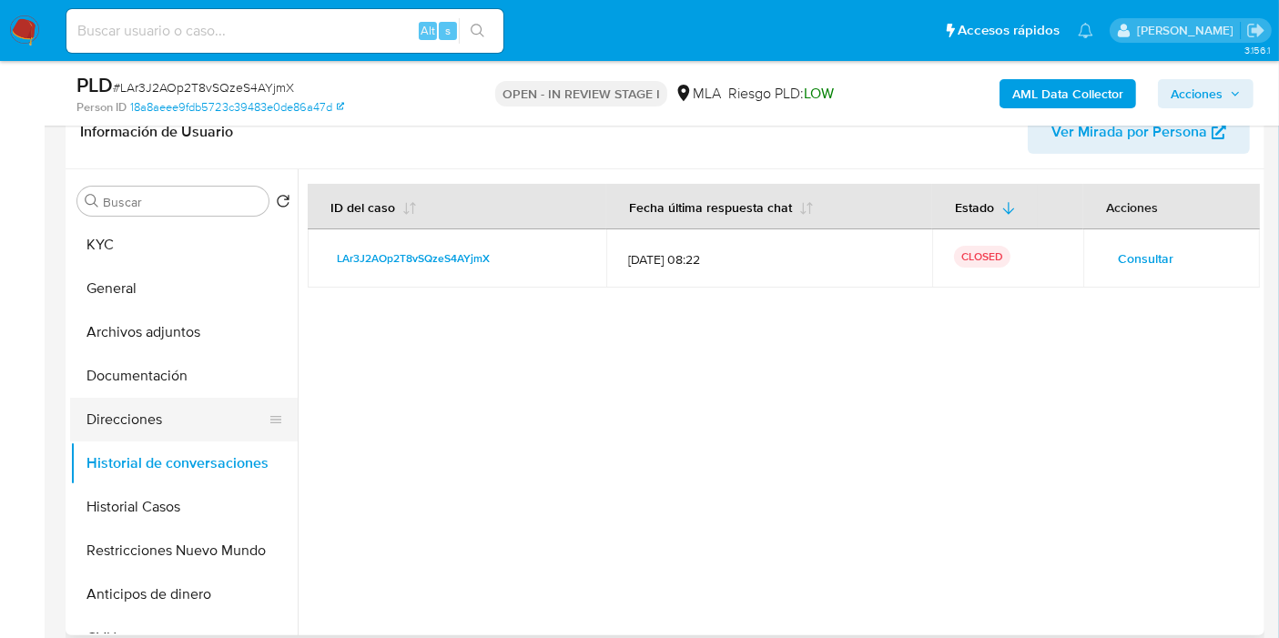
click at [198, 421] on button "Direcciones" at bounding box center [176, 420] width 213 height 44
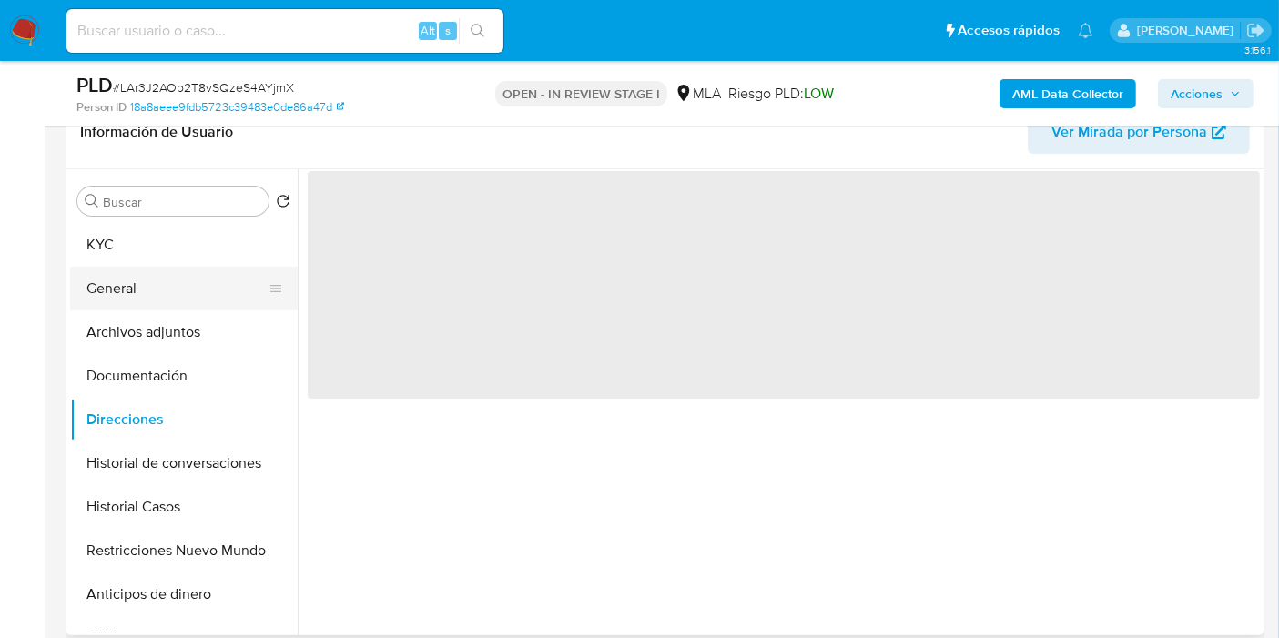
click at [187, 305] on button "General" at bounding box center [176, 289] width 213 height 44
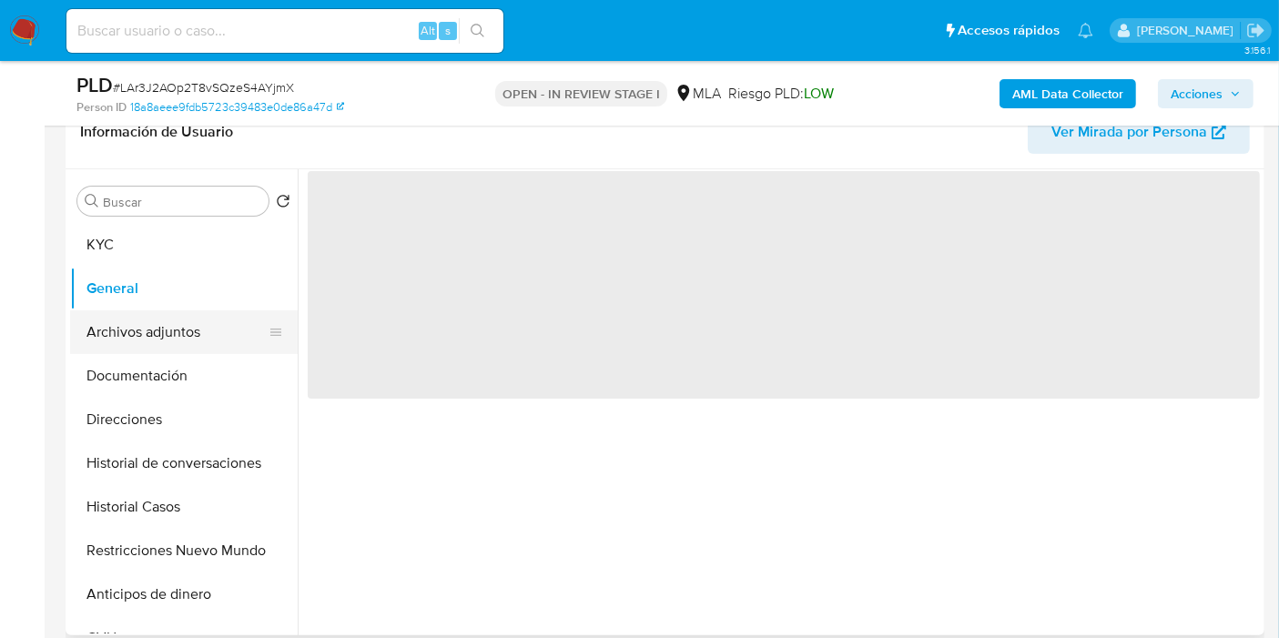
click at [188, 338] on button "Archivos adjuntos" at bounding box center [176, 332] width 213 height 44
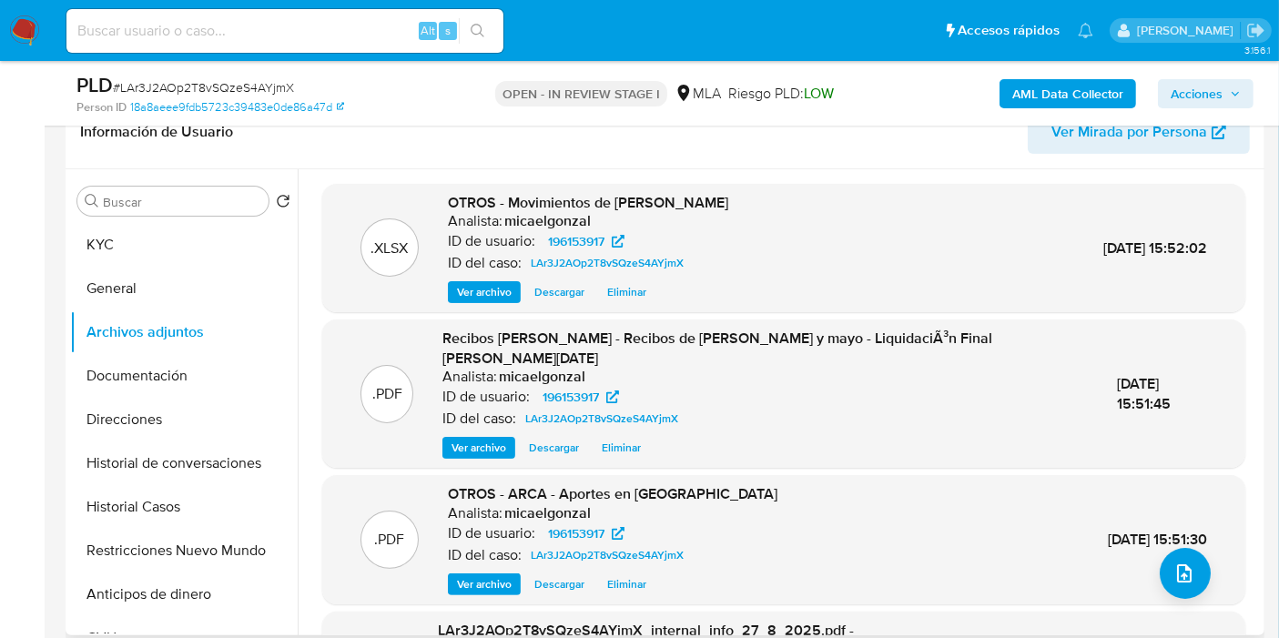
scroll to position [172, 0]
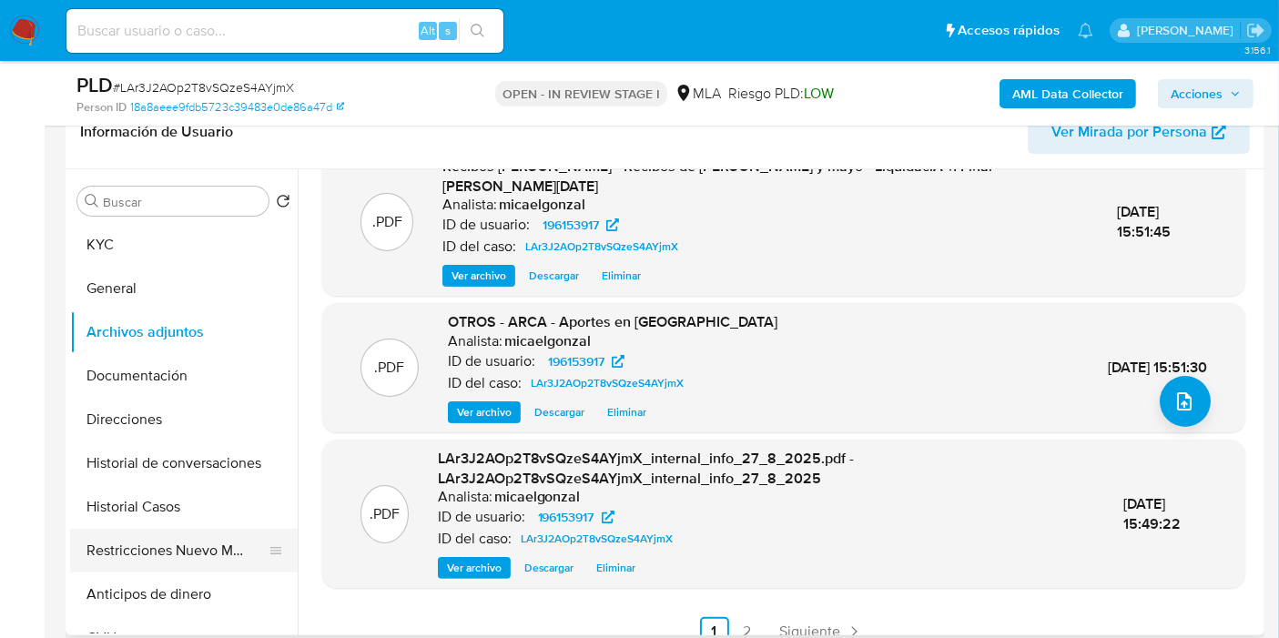
click at [173, 560] on button "Restricciones Nuevo Mundo" at bounding box center [176, 551] width 213 height 44
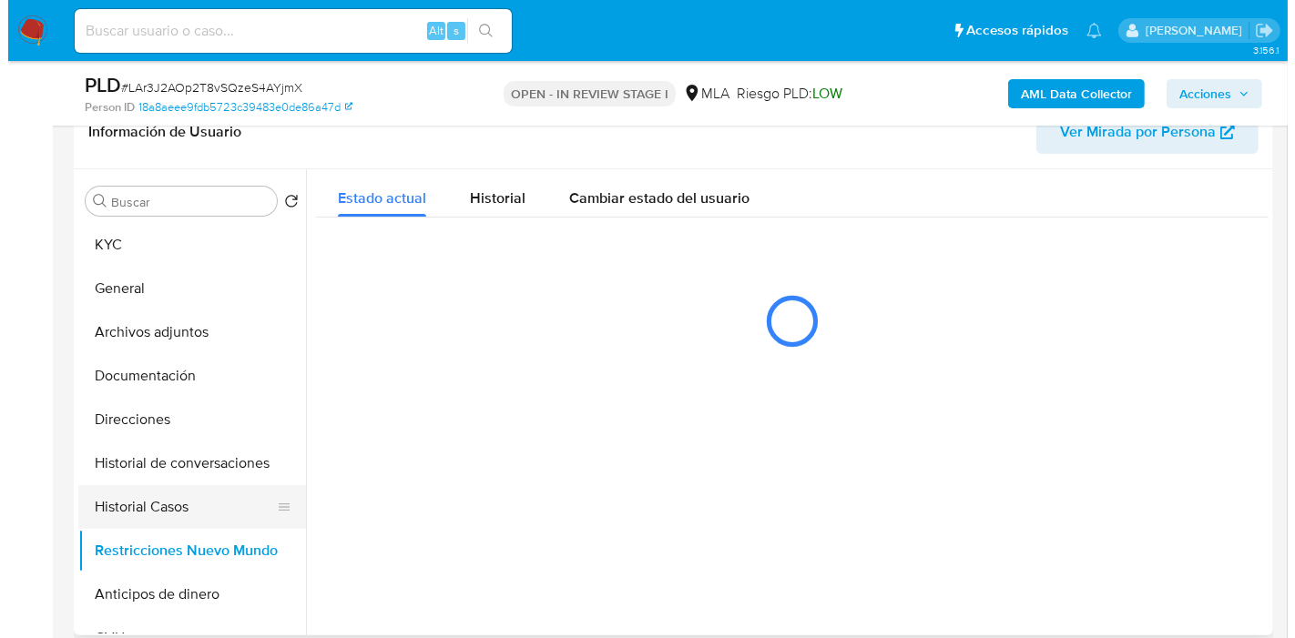
scroll to position [0, 0]
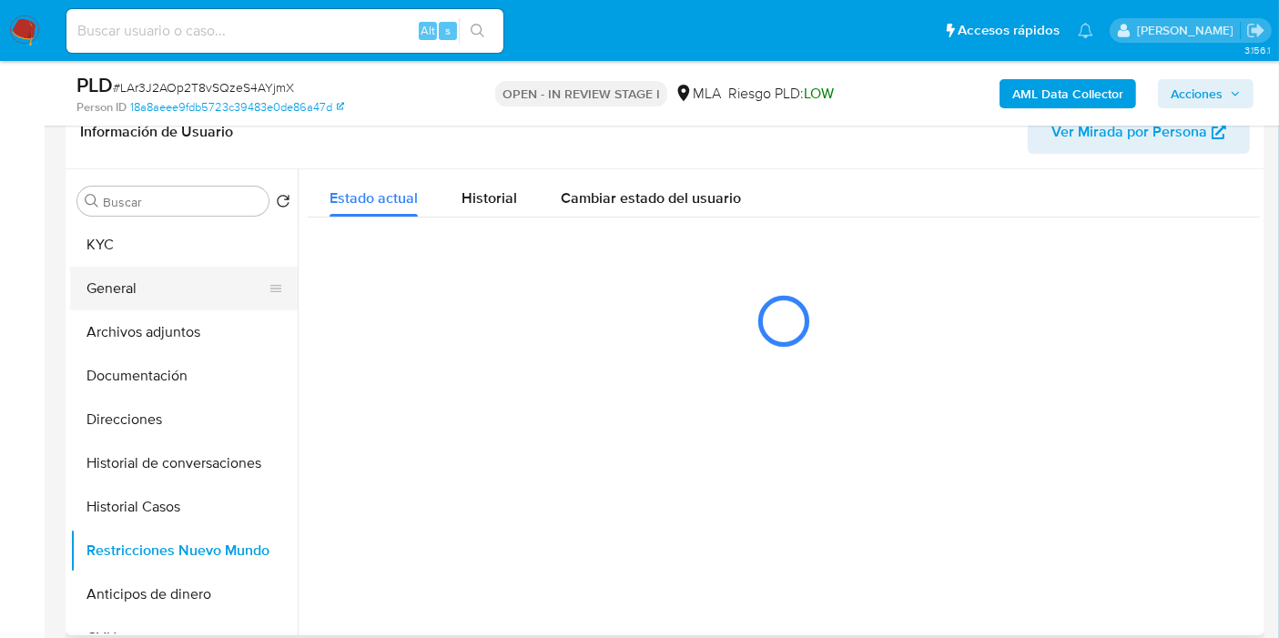
click at [188, 303] on button "General" at bounding box center [176, 289] width 213 height 44
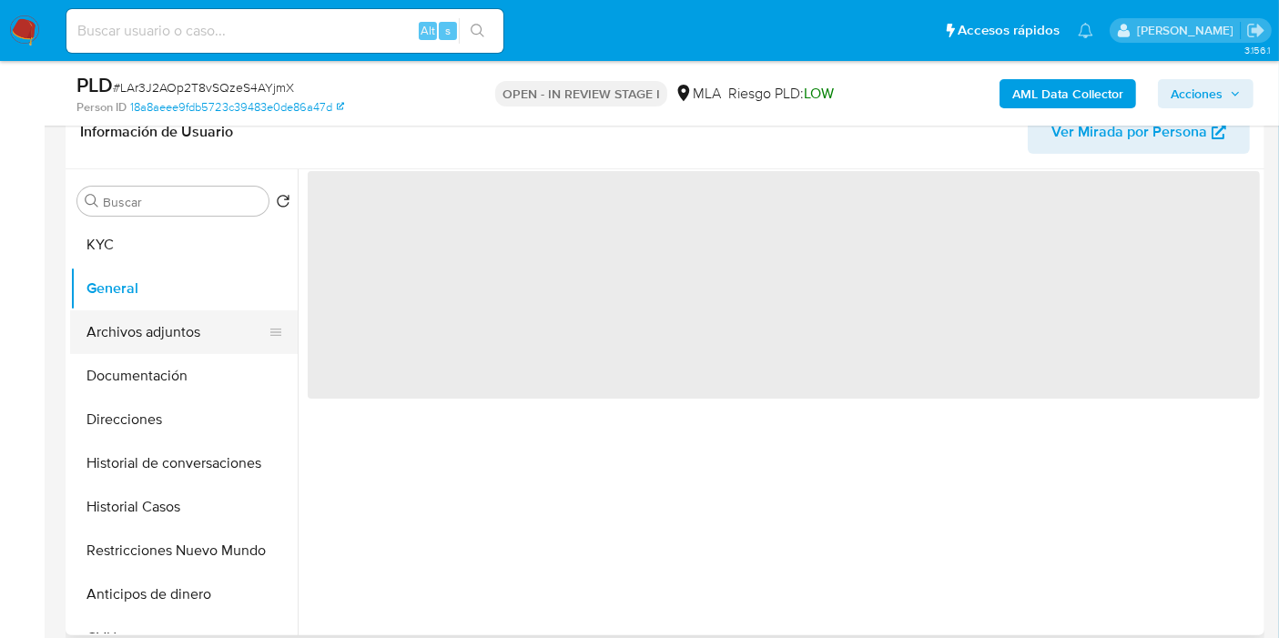
click at [171, 344] on button "Archivos adjuntos" at bounding box center [176, 332] width 213 height 44
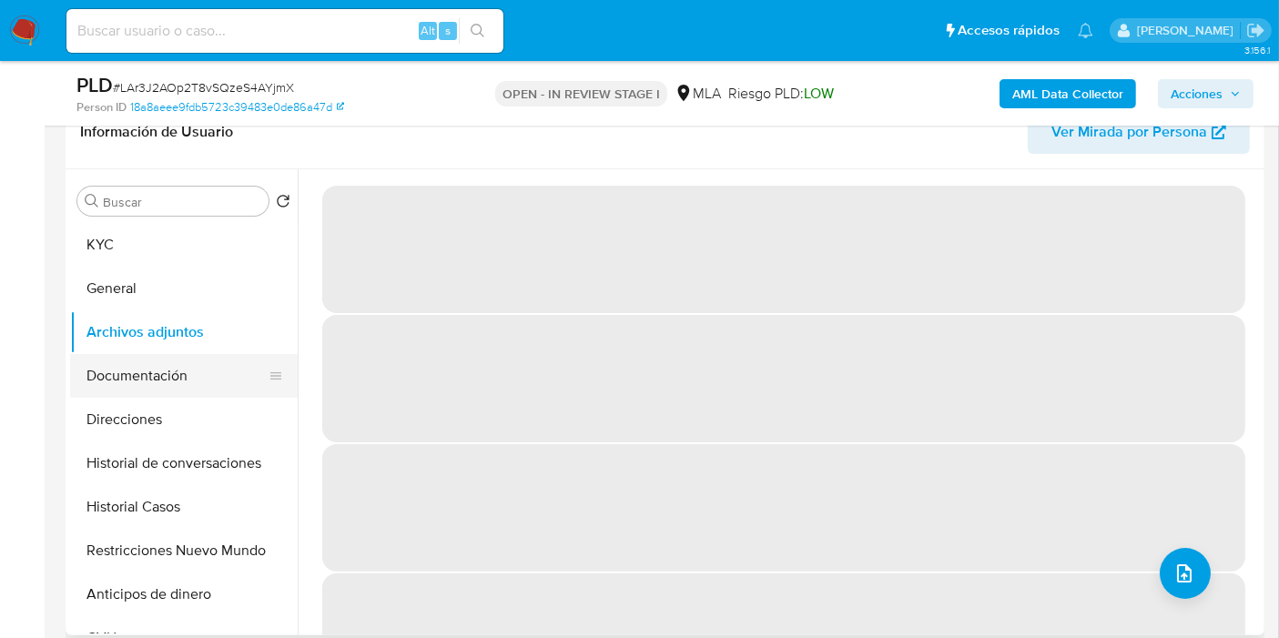
click at [234, 378] on button "Documentación" at bounding box center [176, 376] width 213 height 44
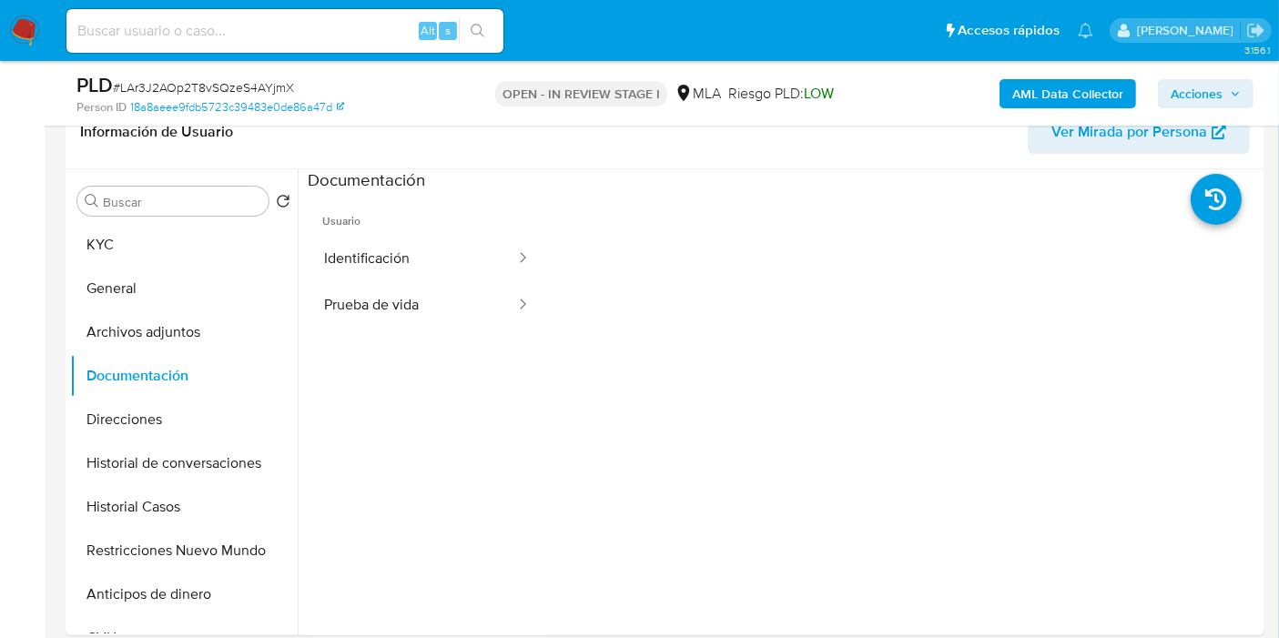
click at [387, 290] on button "Prueba de vida" at bounding box center [412, 305] width 209 height 46
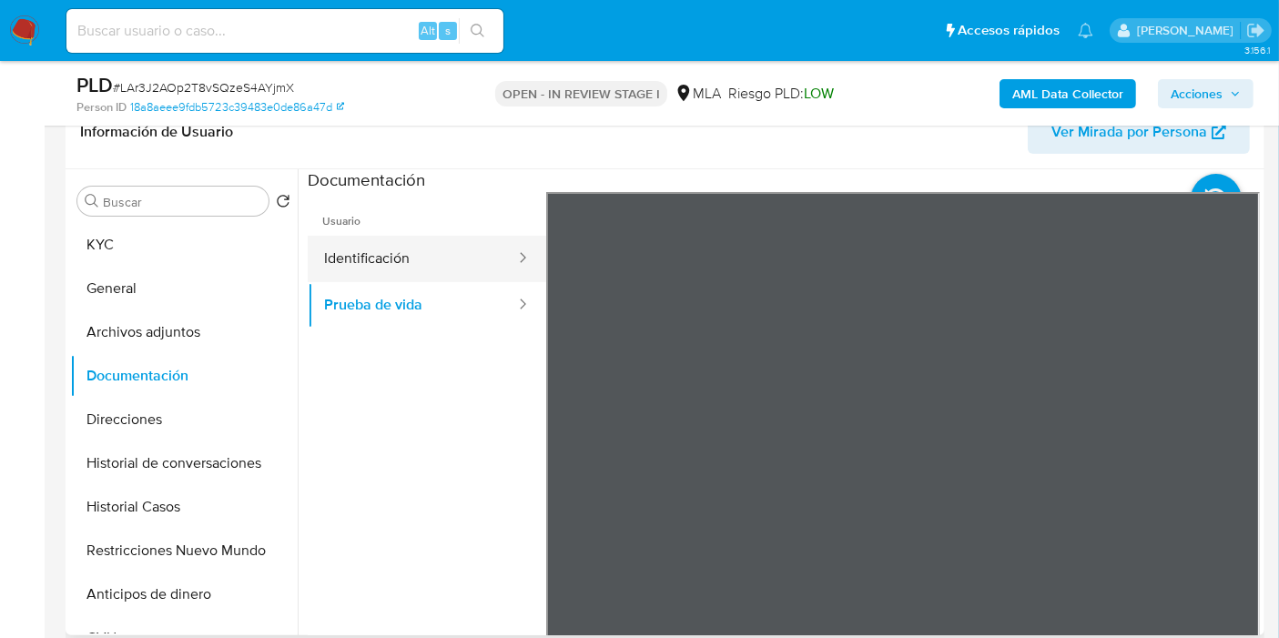
click at [448, 262] on button "Identificación" at bounding box center [412, 259] width 209 height 46
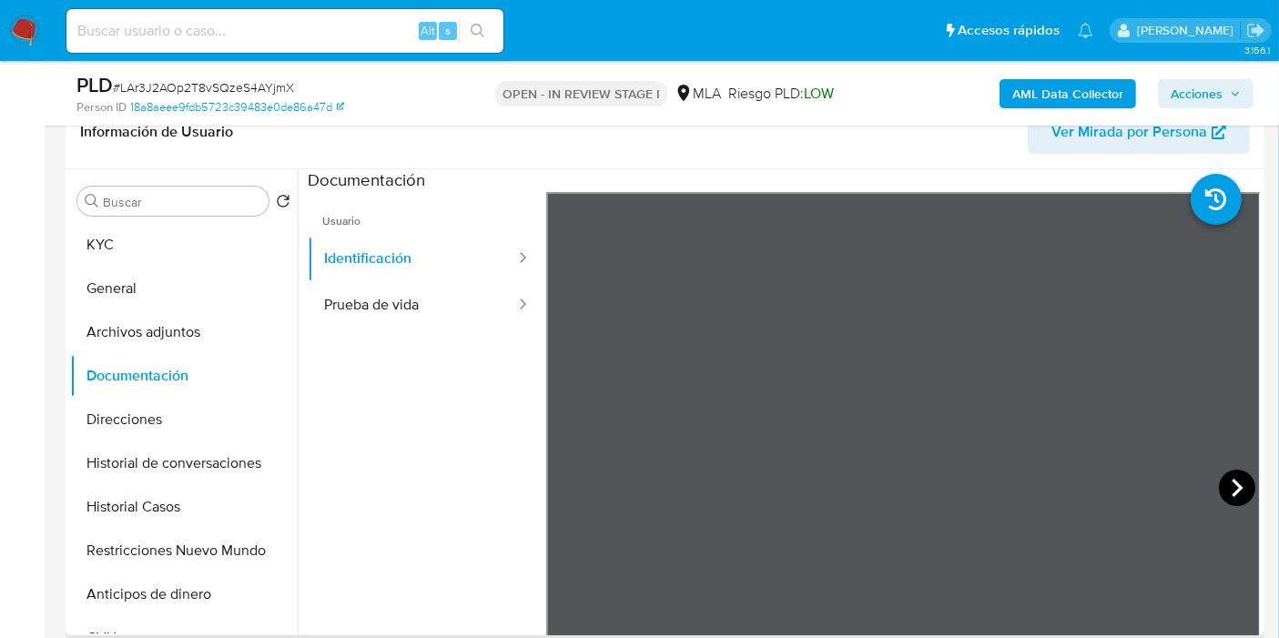
click at [1240, 477] on icon at bounding box center [1237, 488] width 36 height 36
click at [553, 485] on icon at bounding box center [569, 488] width 36 height 36
click at [200, 301] on button "General" at bounding box center [176, 289] width 213 height 44
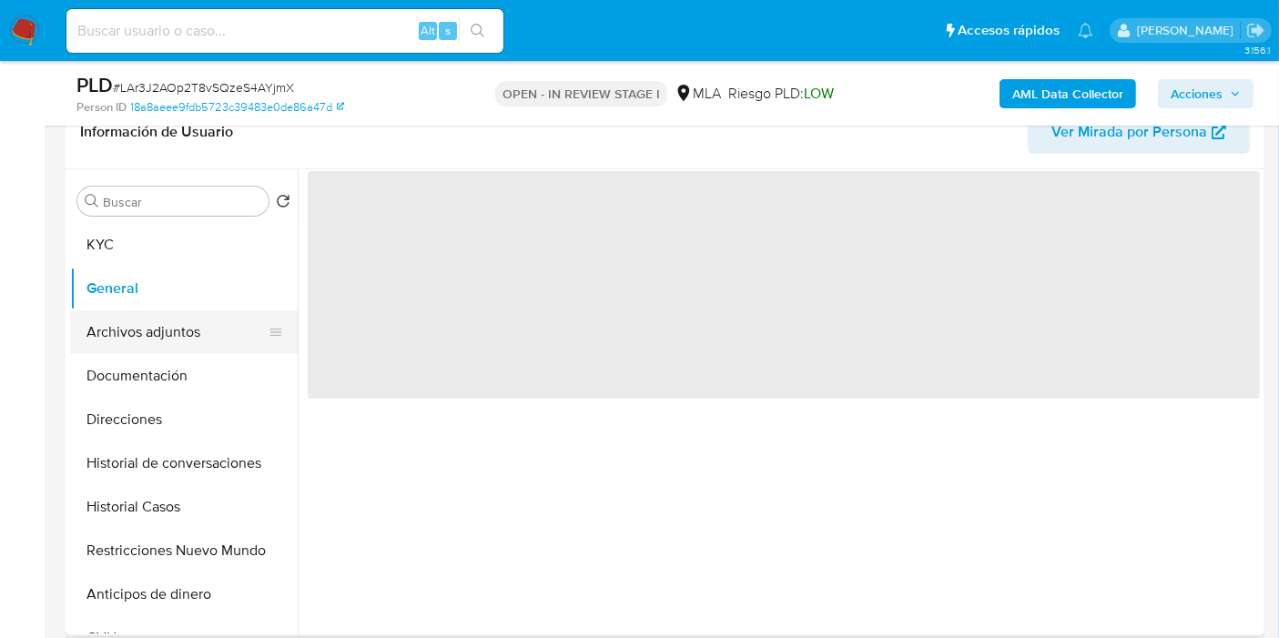
click at [185, 329] on button "Archivos adjuntos" at bounding box center [176, 332] width 213 height 44
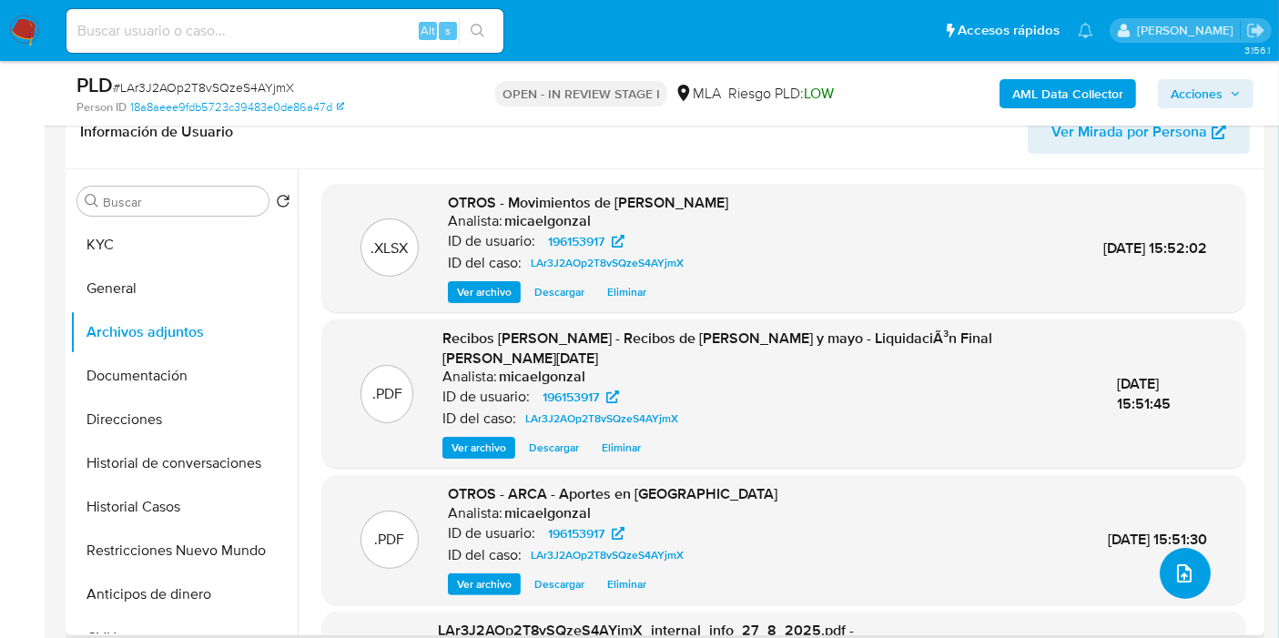
click at [1186, 575] on icon "upload-file" at bounding box center [1185, 574] width 22 height 22
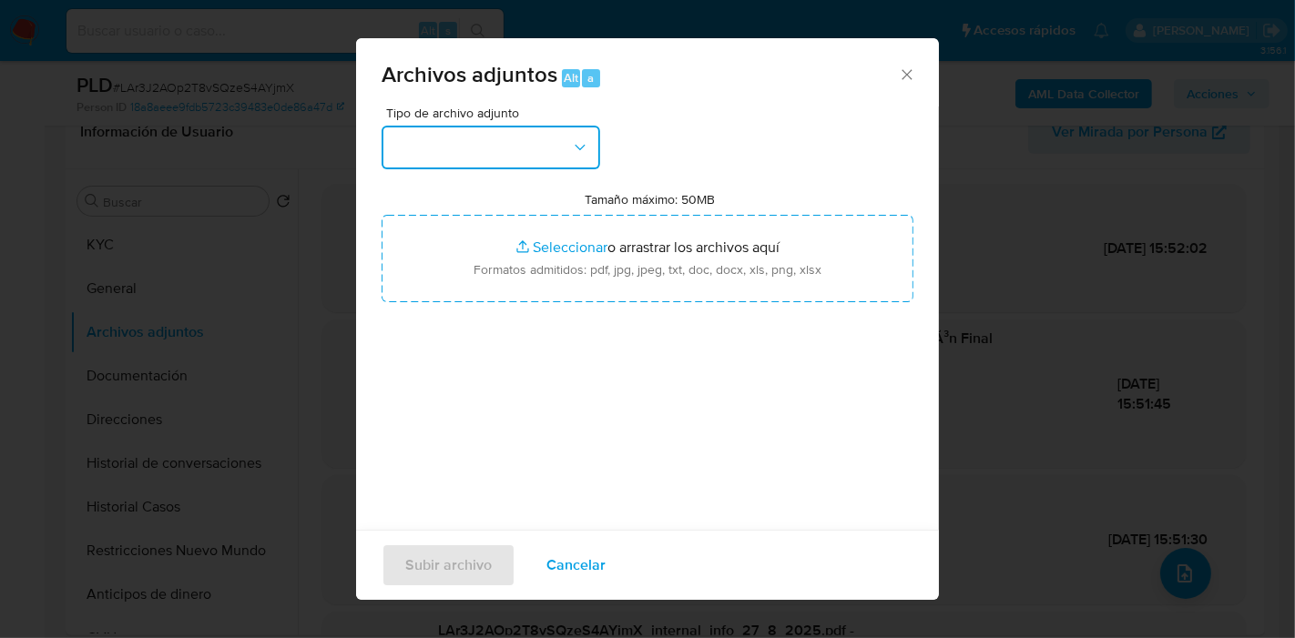
click at [533, 141] on button "button" at bounding box center [491, 148] width 219 height 44
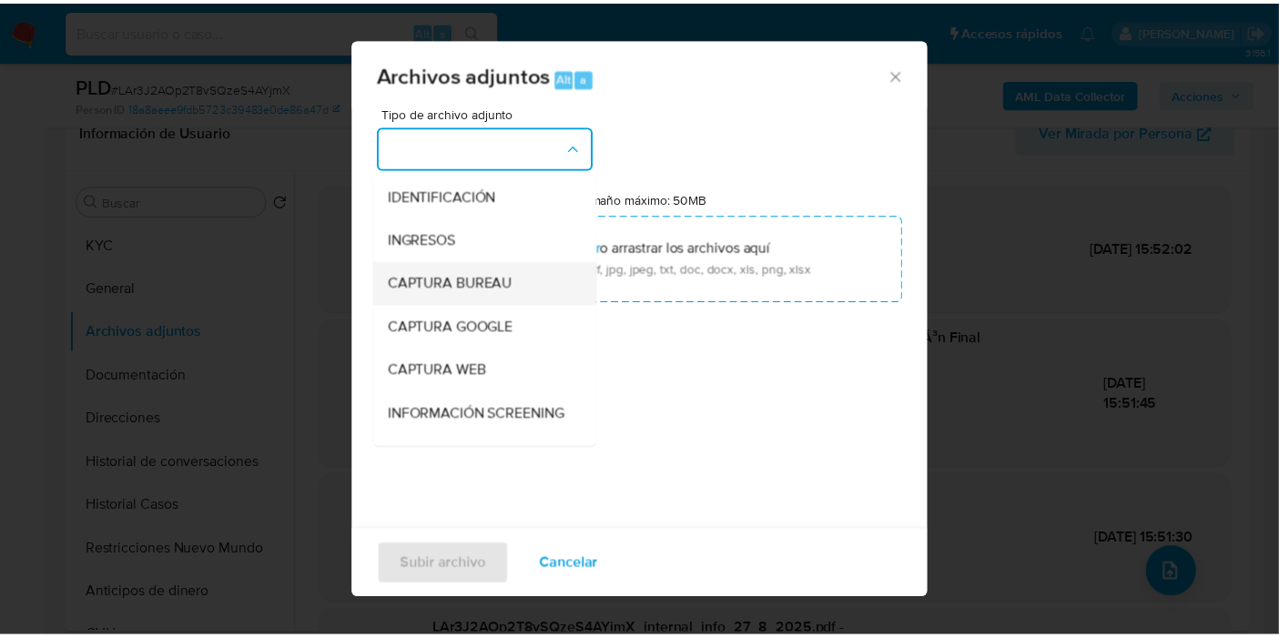
scroll to position [303, 0]
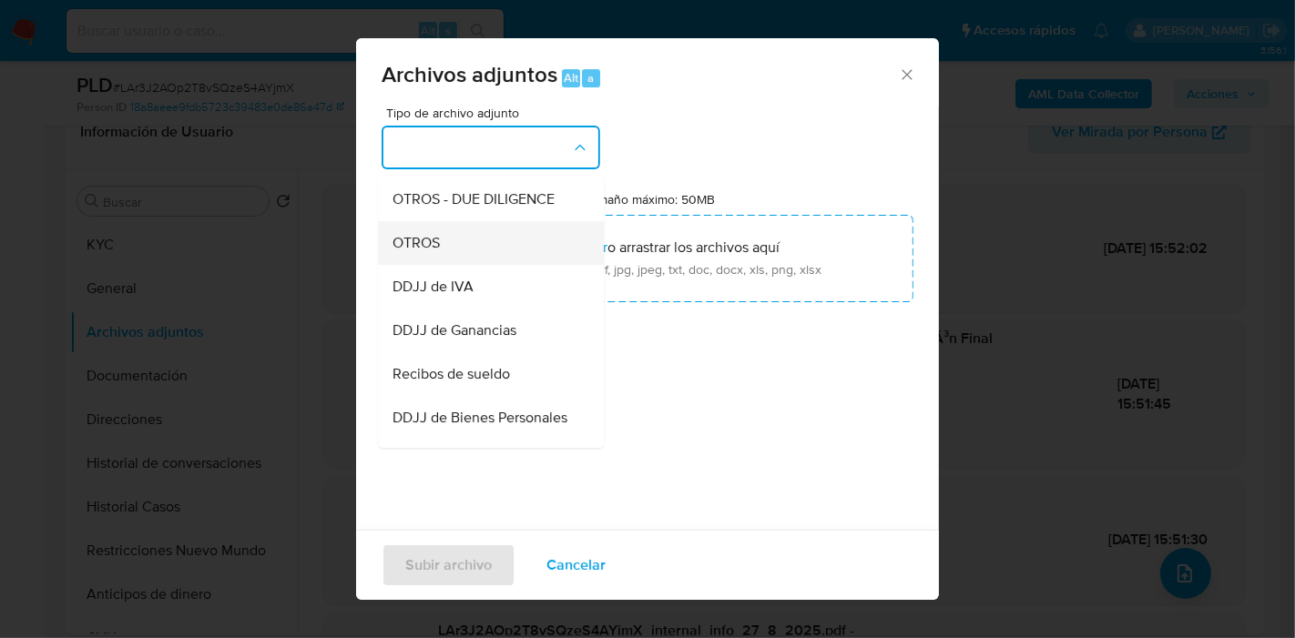
click at [499, 265] on div "OTROS" at bounding box center [485, 243] width 186 height 44
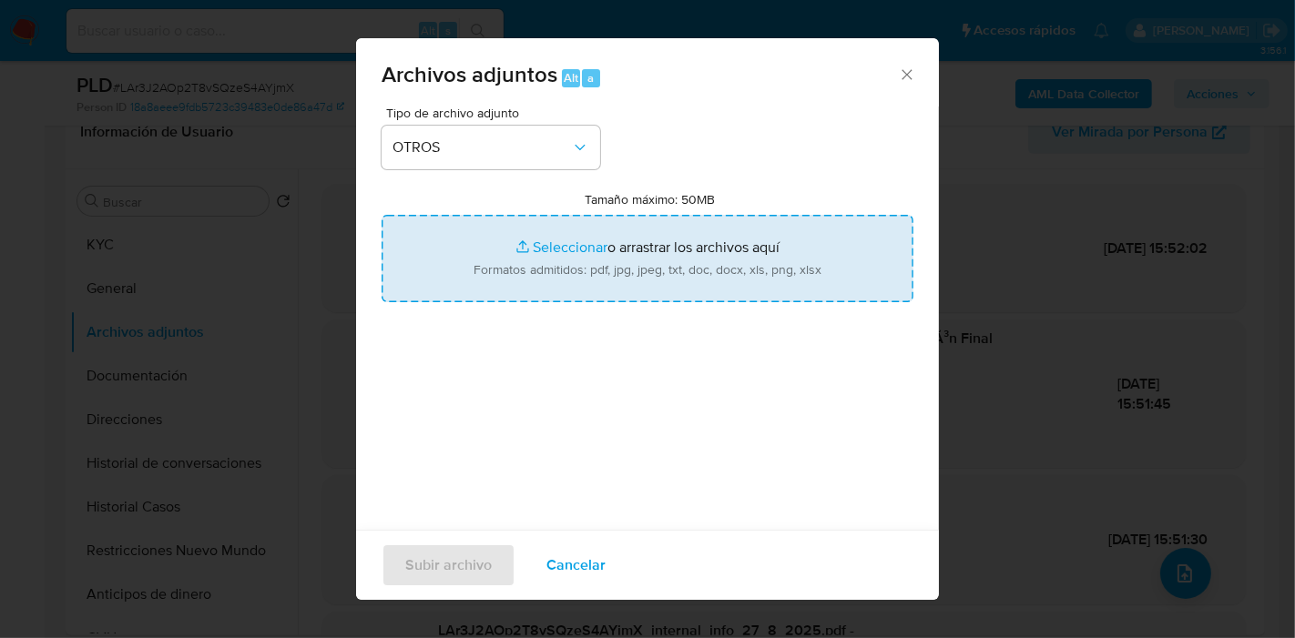
click at [590, 265] on input "Tamaño máximo: 50MB Seleccionar archivos" at bounding box center [648, 258] width 532 height 87
type input "C:\fakepath\Caselog LAr3J2AOp2T8vSQzeS4AYjmX_2025_08_19_18_16_16.docx"
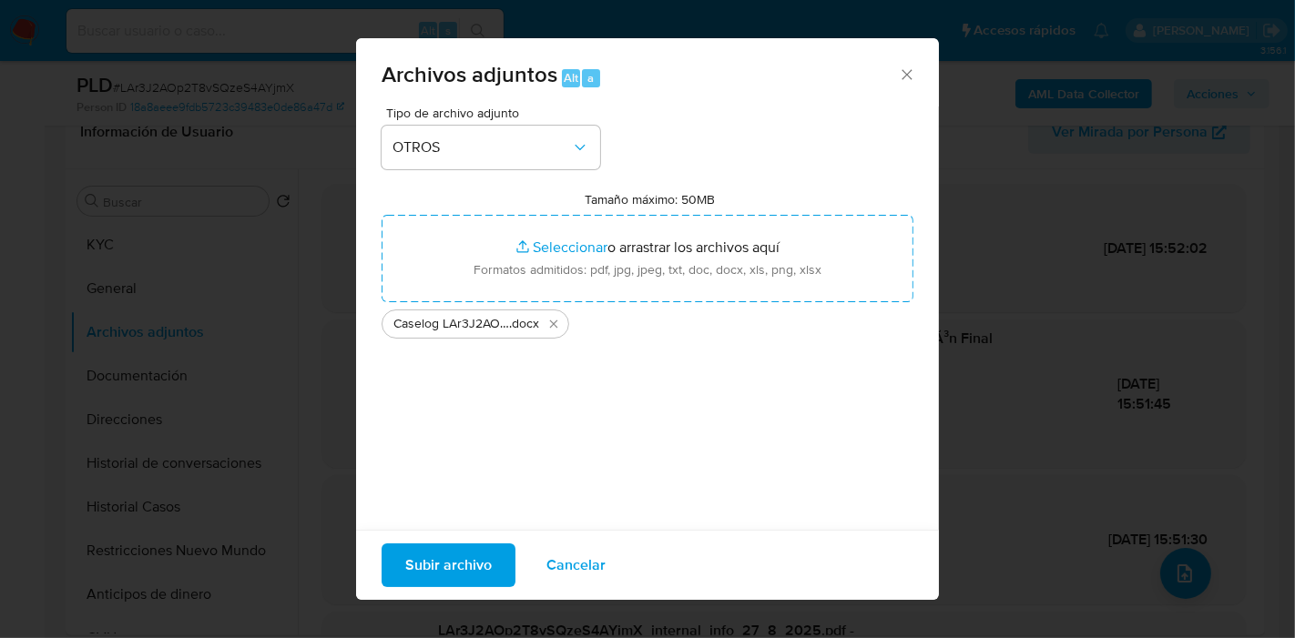
click at [514, 441] on div "Tipo de archivo adjunto OTROS Tamaño máximo: 50MB Seleccionar archivos Seleccio…" at bounding box center [648, 322] width 532 height 430
drag, startPoint x: 463, startPoint y: 558, endPoint x: 776, endPoint y: 636, distance: 321.8
click at [464, 559] on span "Subir archivo" at bounding box center [448, 565] width 87 height 40
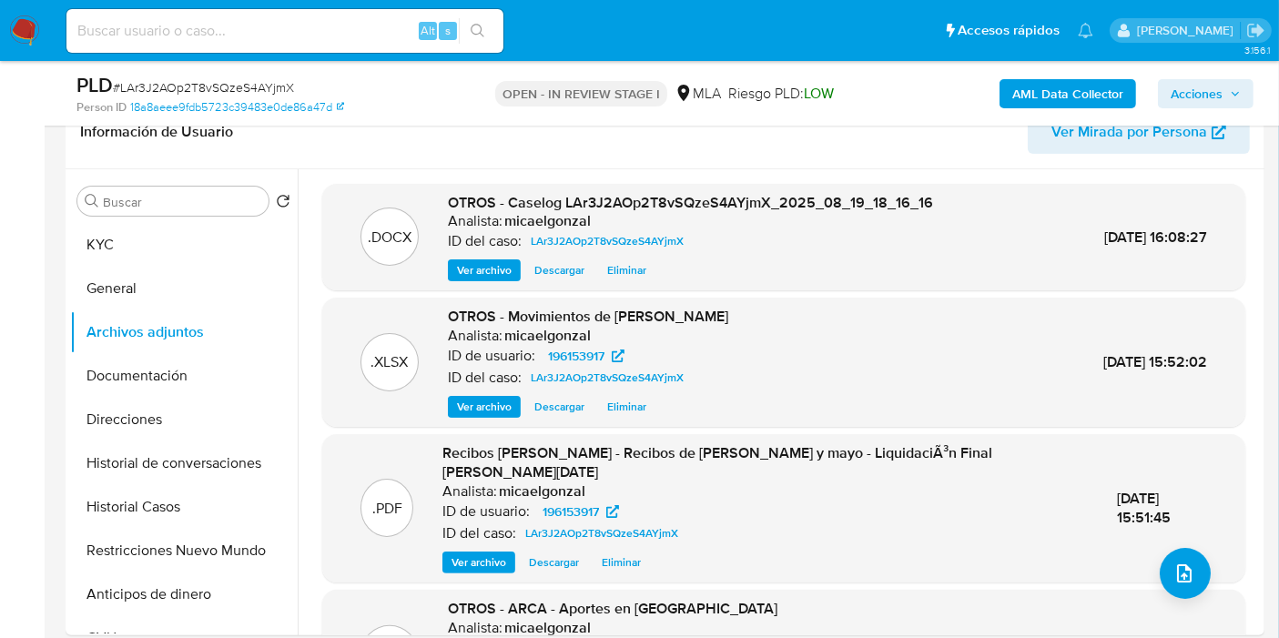
click at [1179, 95] on span "Acciones" at bounding box center [1197, 93] width 52 height 29
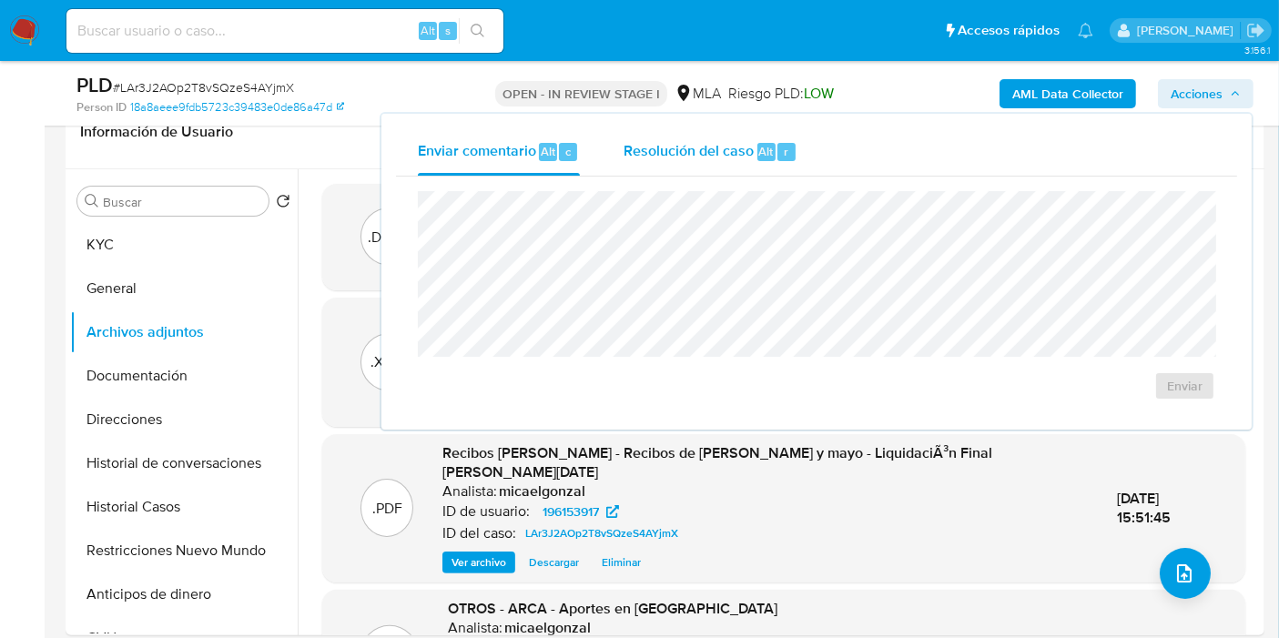
click at [659, 151] on span "Resolución del caso" at bounding box center [689, 150] width 130 height 21
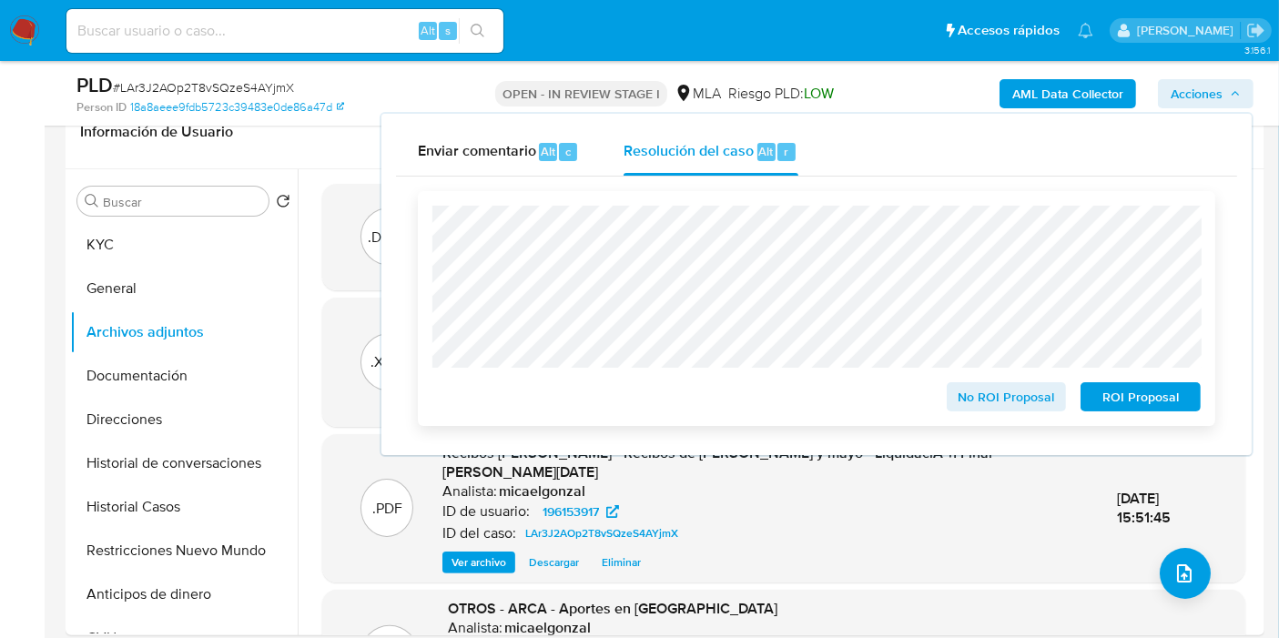
click at [982, 399] on span "No ROI Proposal" at bounding box center [1007, 396] width 95 height 25
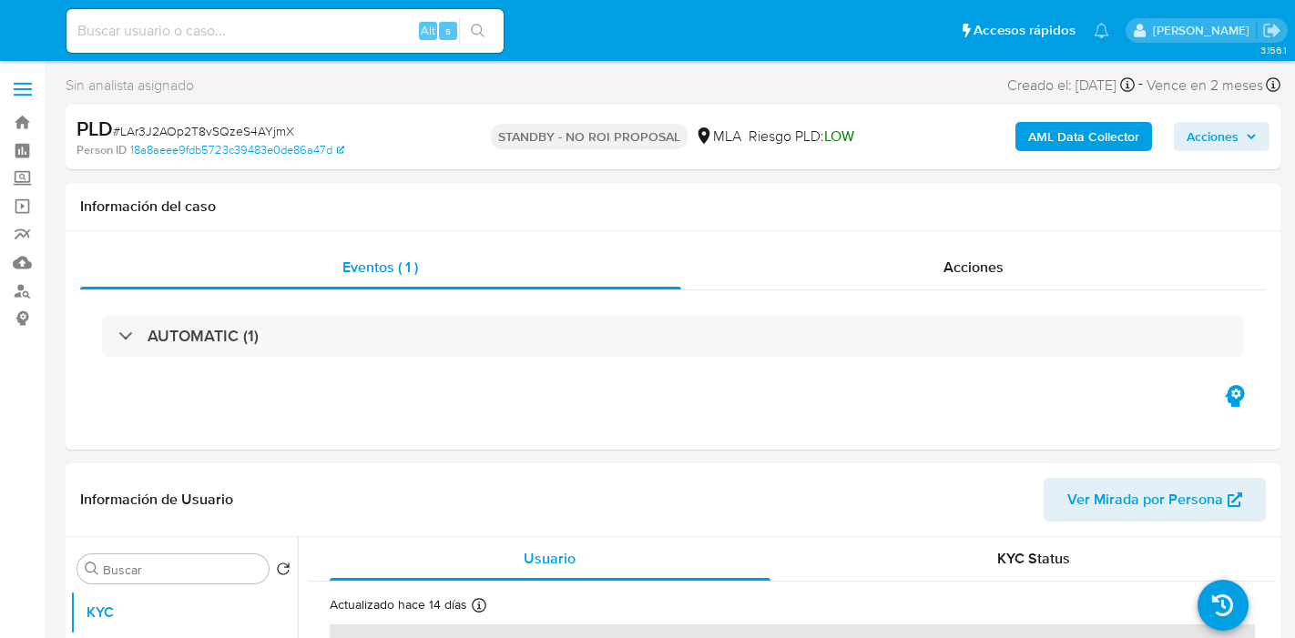
select select "10"
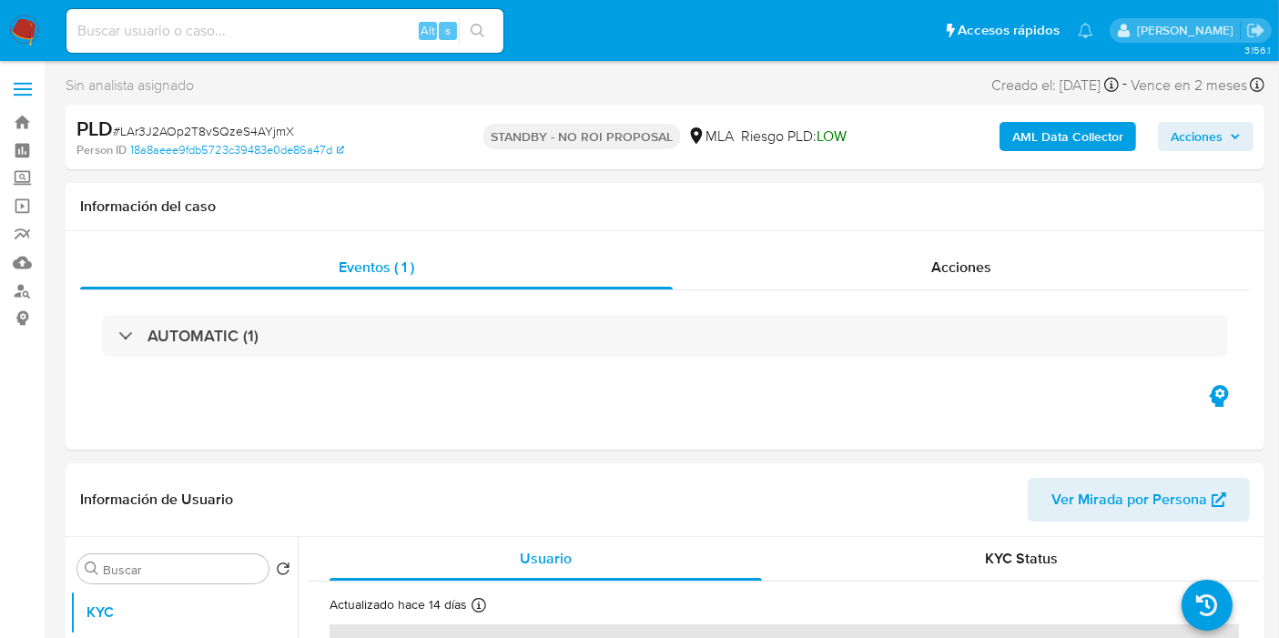
click at [38, 14] on nav "Pausado Ver notificaciones Alt s Accesos rápidos Presiona las siguientes teclas…" at bounding box center [639, 30] width 1279 height 61
click at [25, 25] on img at bounding box center [24, 30] width 31 height 31
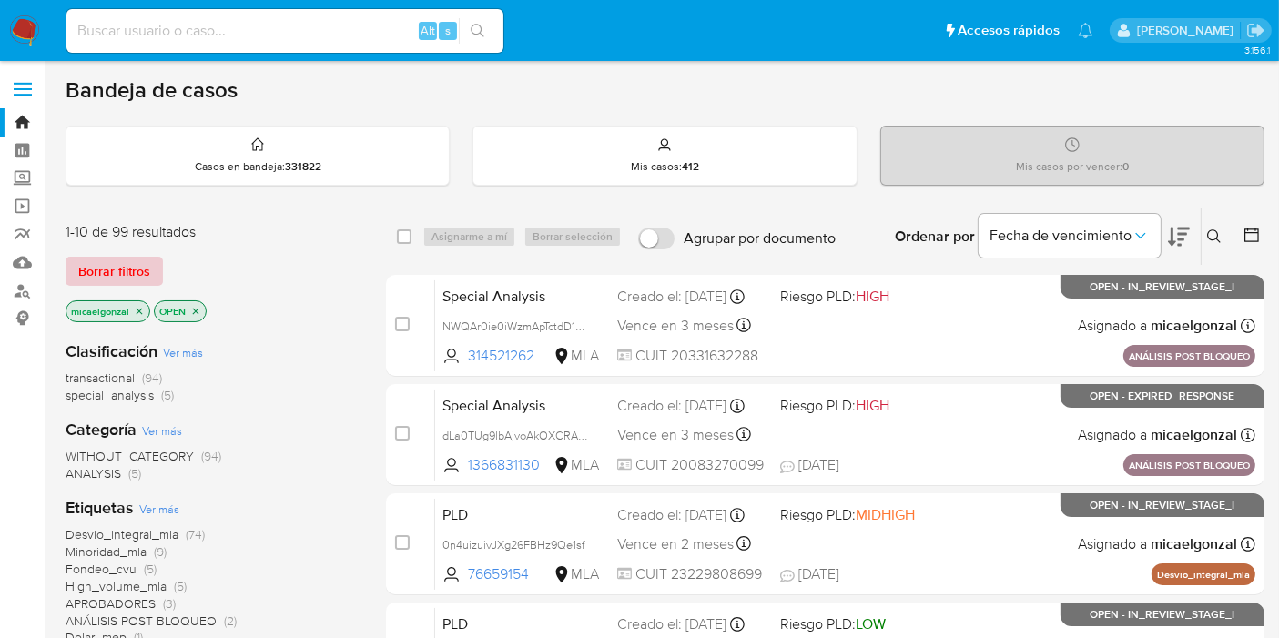
click at [117, 264] on span "Borrar filtros" at bounding box center [114, 271] width 72 height 25
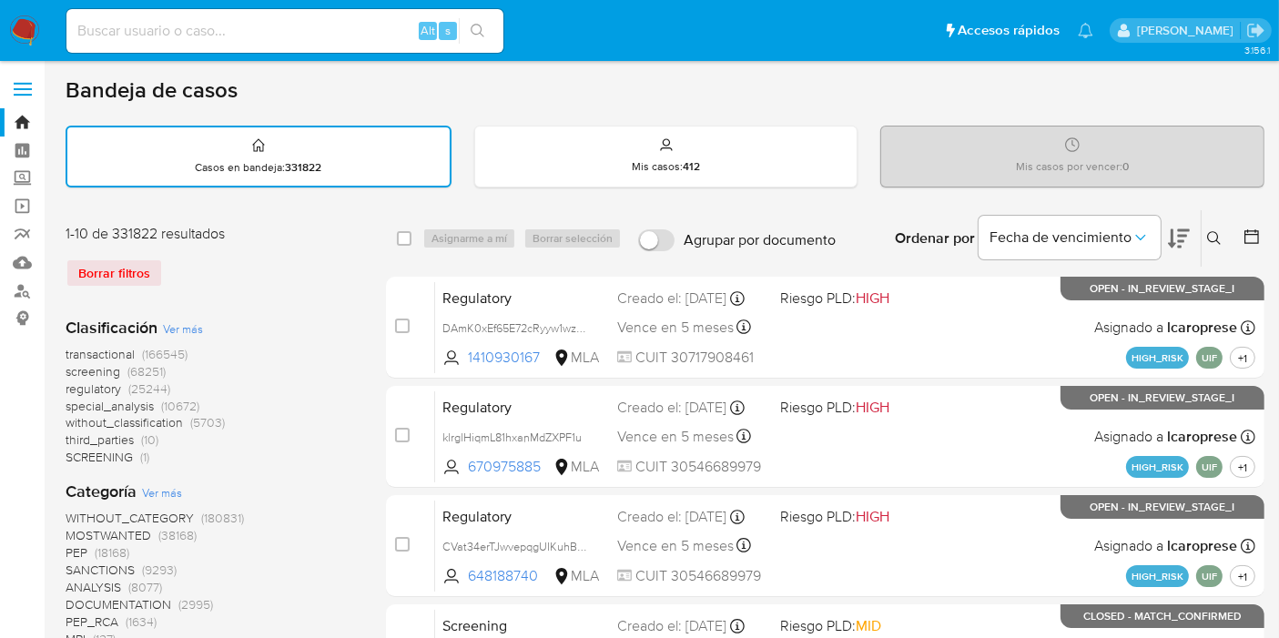
click at [1210, 228] on button at bounding box center [1217, 239] width 30 height 22
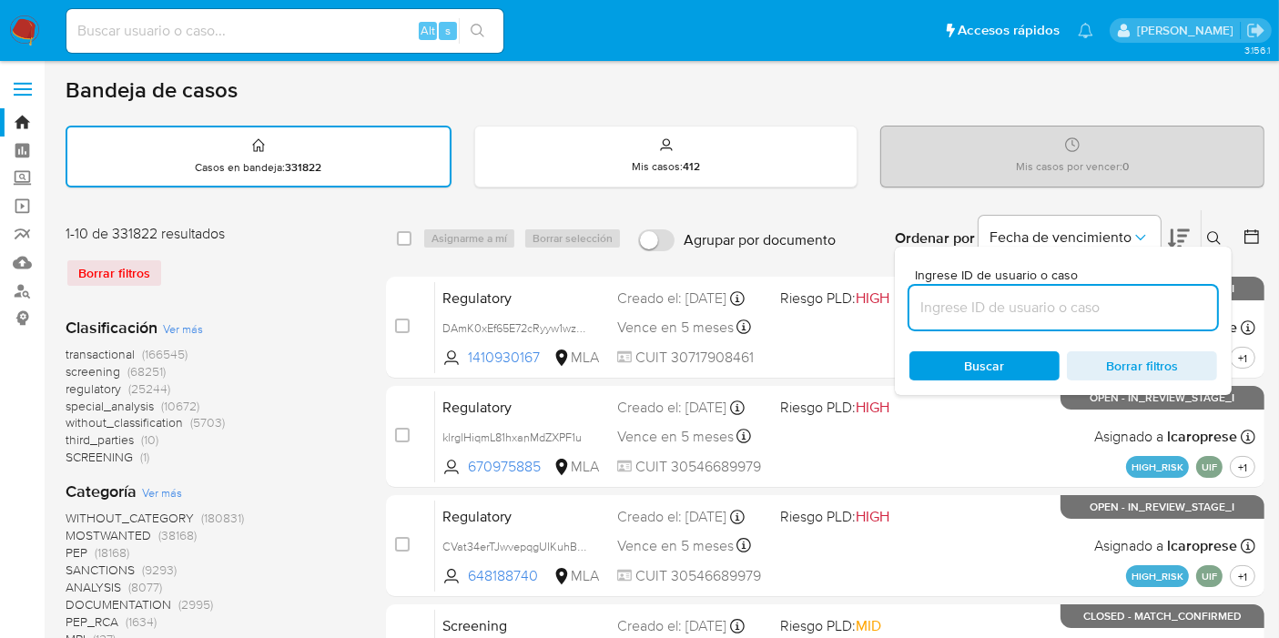
click at [1056, 299] on input at bounding box center [1064, 308] width 308 height 24
type input "BnzPm7njQcwegoI65atuXwtR"
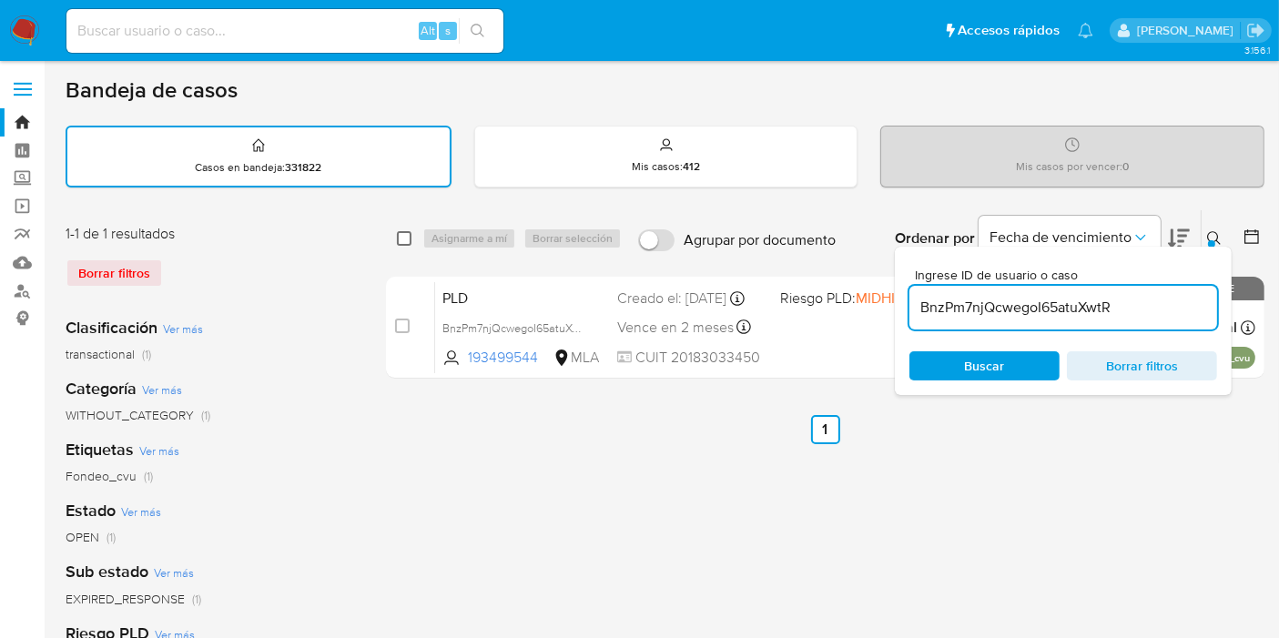
drag, startPoint x: 390, startPoint y: 252, endPoint x: 397, endPoint y: 242, distance: 12.4
click at [392, 249] on div "select-all-cases-checkbox Asignarme a mí Borrar selección Agrupar por documento…" at bounding box center [825, 238] width 879 height 56
click at [401, 240] on input "checkbox" at bounding box center [404, 238] width 15 height 15
checkbox input "true"
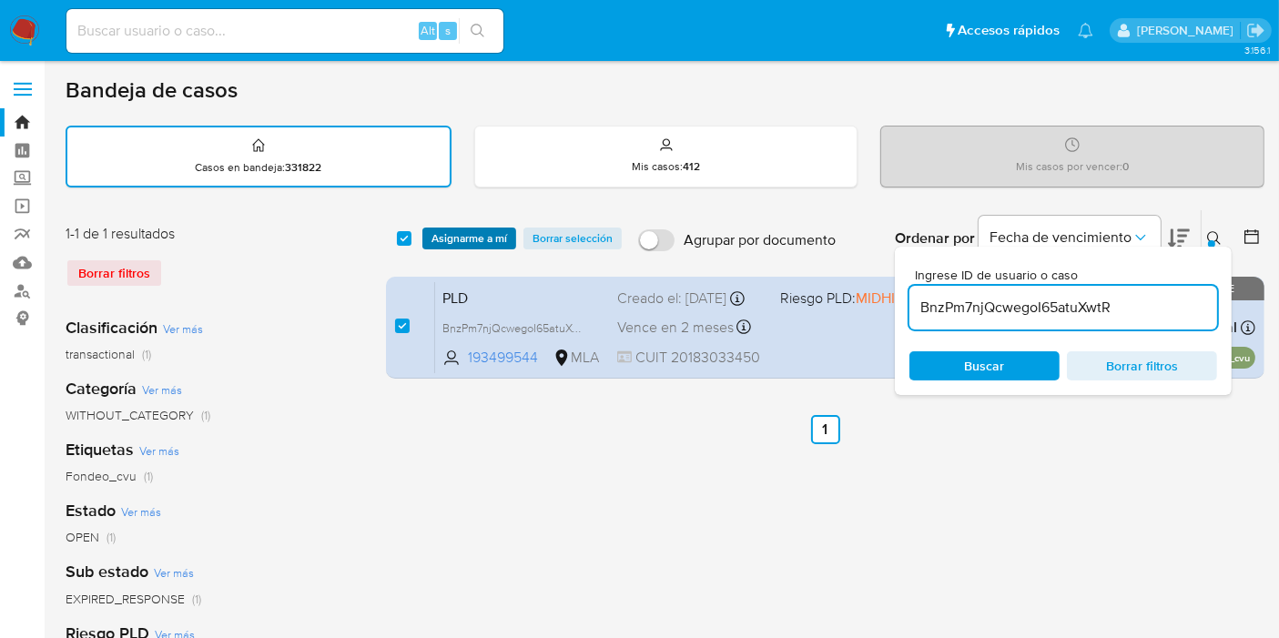
click at [440, 236] on span "Asignarme a mí" at bounding box center [470, 238] width 76 height 18
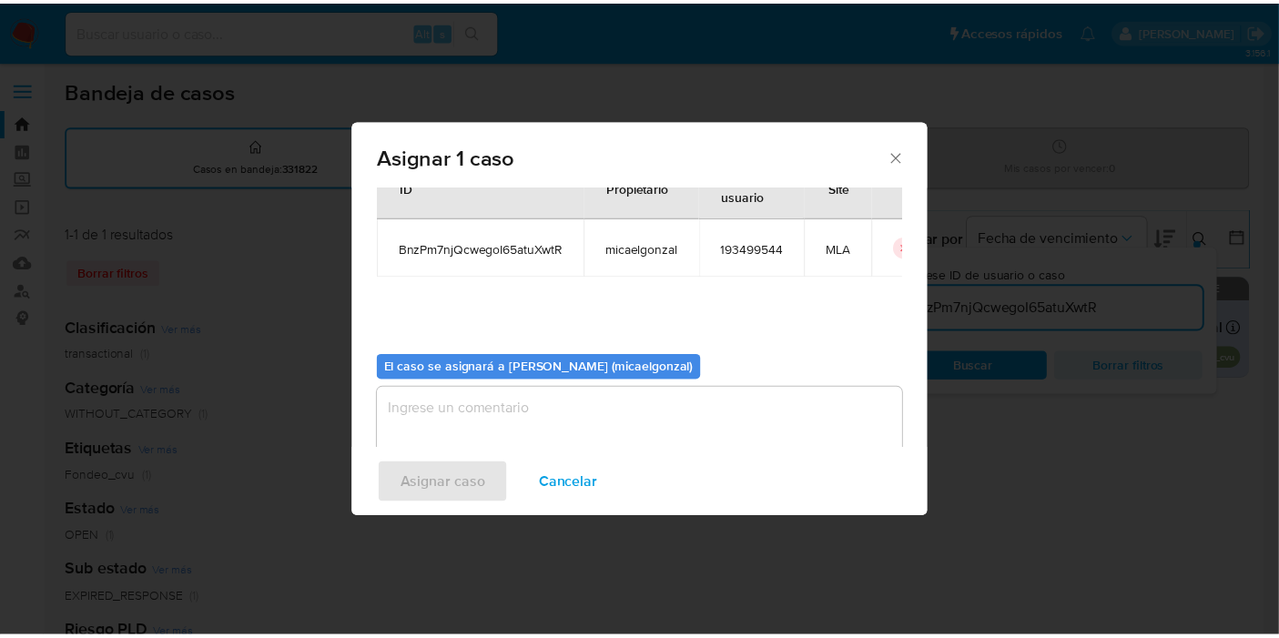
scroll to position [93, 0]
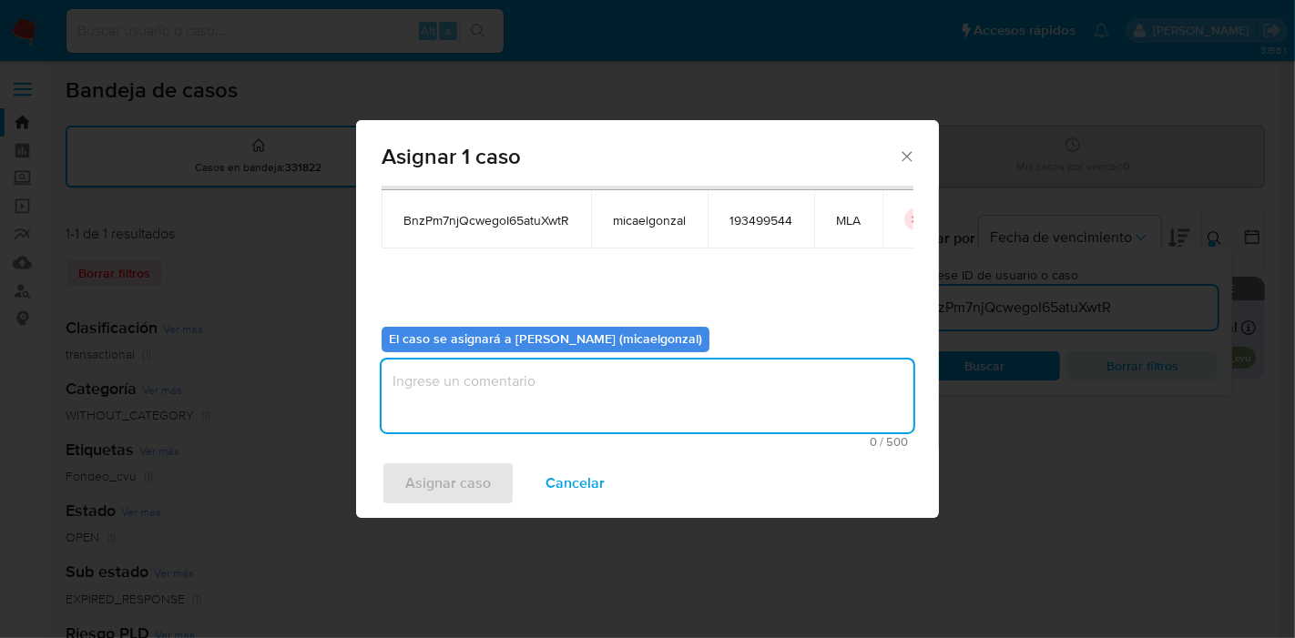
click at [483, 368] on textarea "assign-modal" at bounding box center [648, 396] width 532 height 73
click at [433, 484] on span "Asignar caso" at bounding box center [448, 483] width 86 height 40
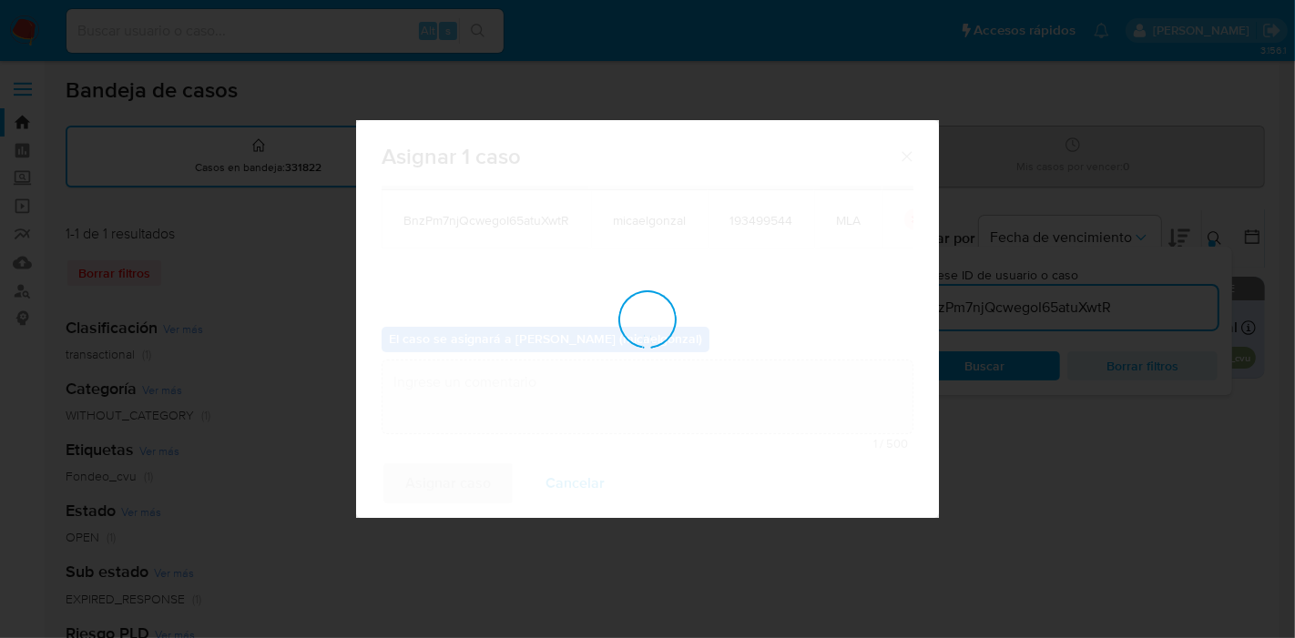
checkbox input "false"
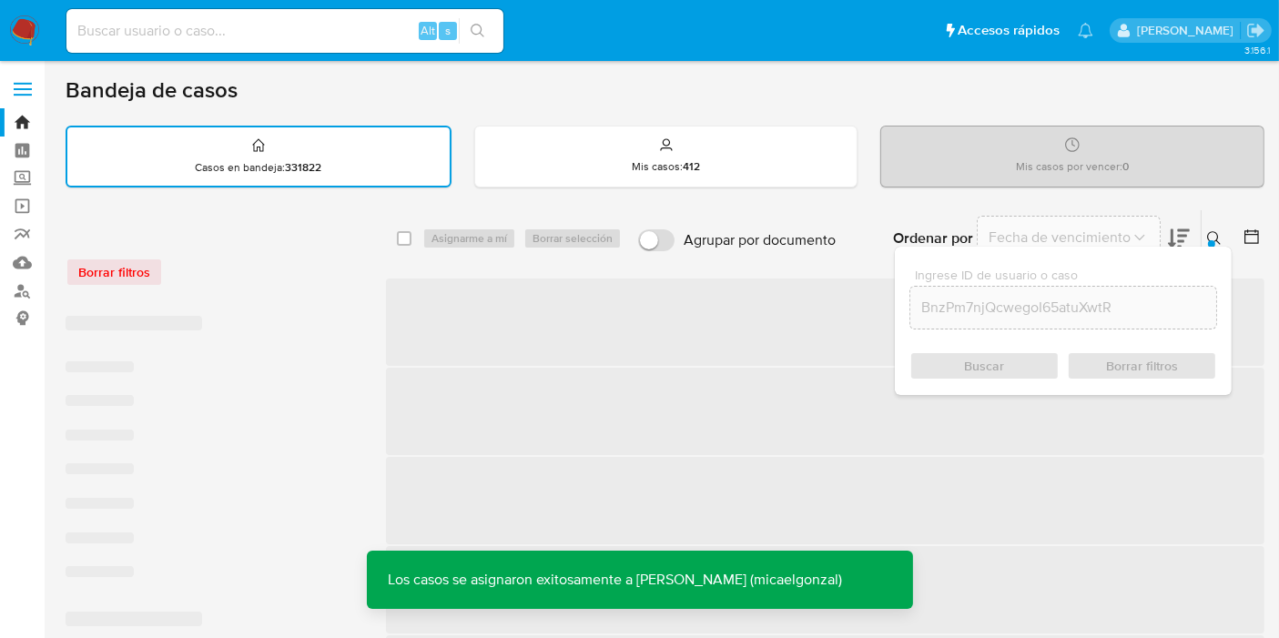
click at [300, 46] on div "Alt s" at bounding box center [284, 31] width 437 height 44
click at [296, 32] on input at bounding box center [284, 31] width 437 height 24
paste input "BnzPm7njQcwegoI65atuXwtR"
type input "BnzPm7njQcwegoI65atuXwtR"
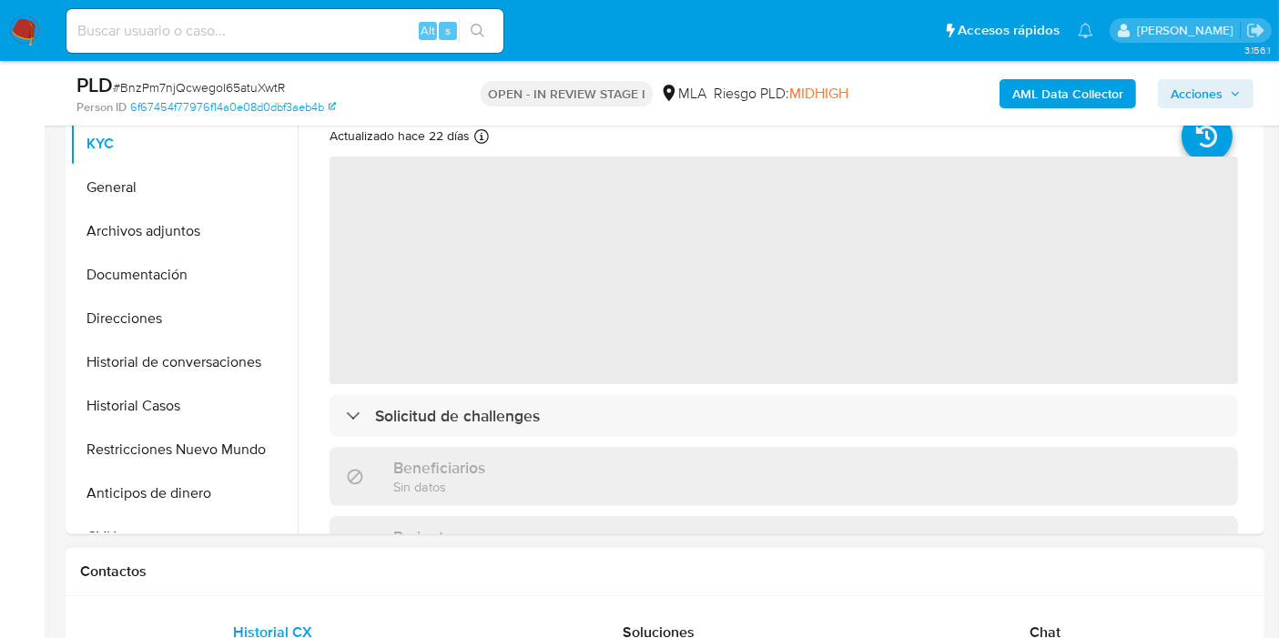
scroll to position [303, 0]
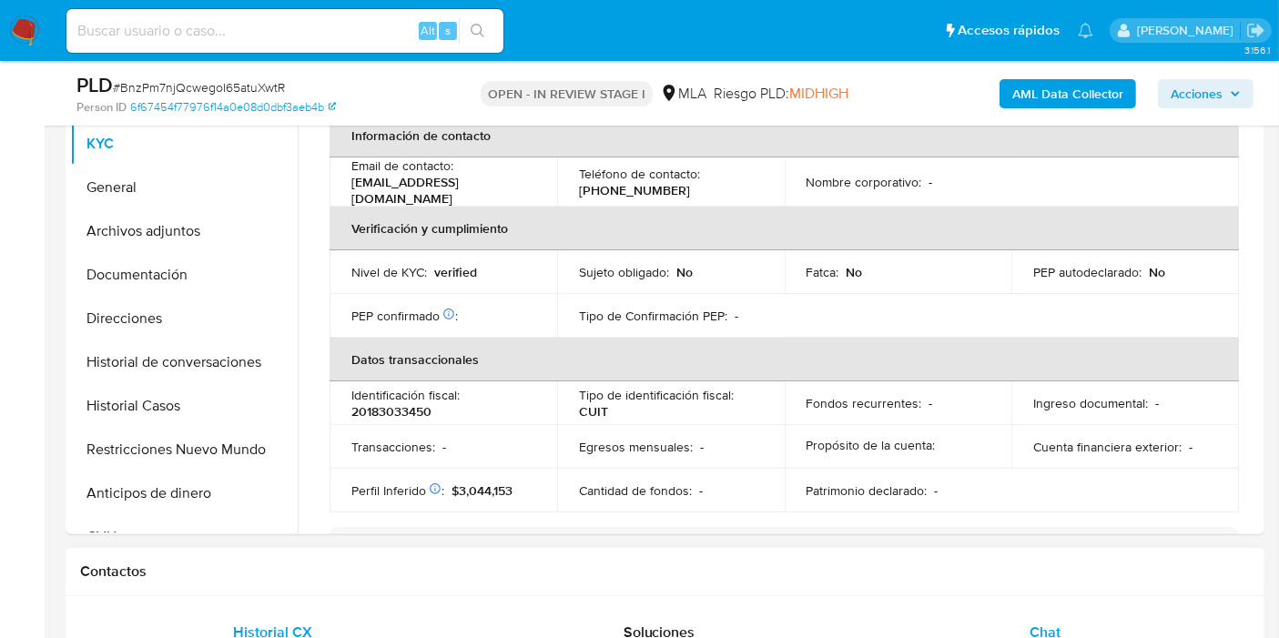
select select "10"
click at [1075, 615] on div "Chat" at bounding box center [1045, 633] width 342 height 44
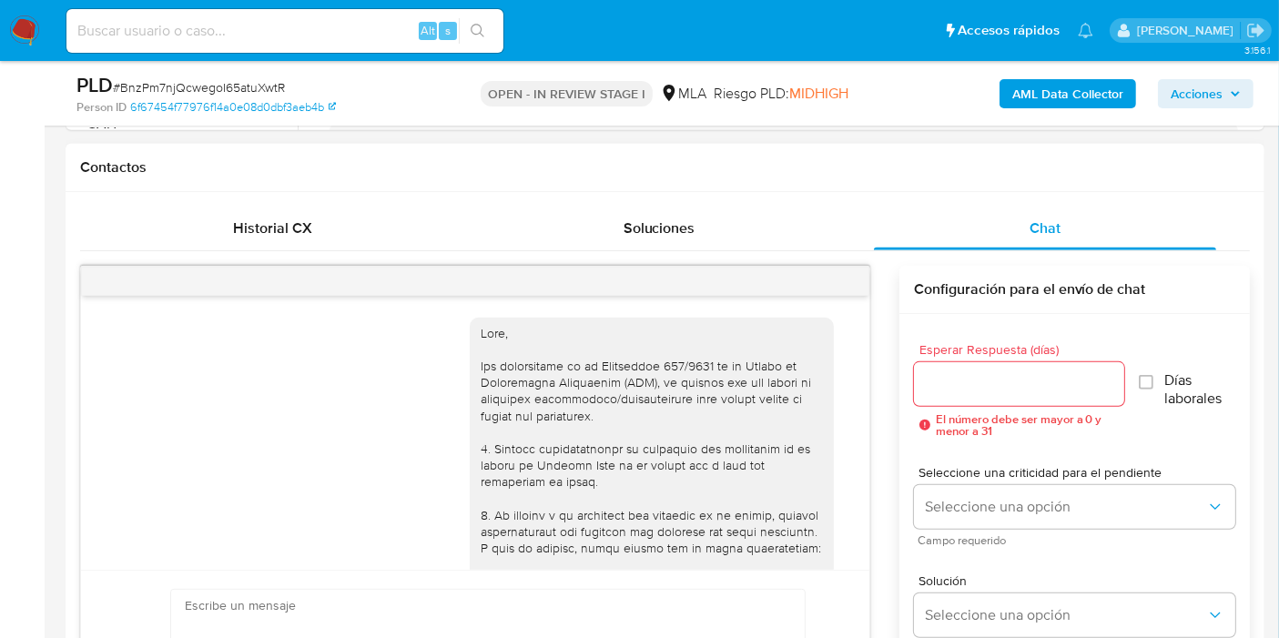
scroll to position [1159, 0]
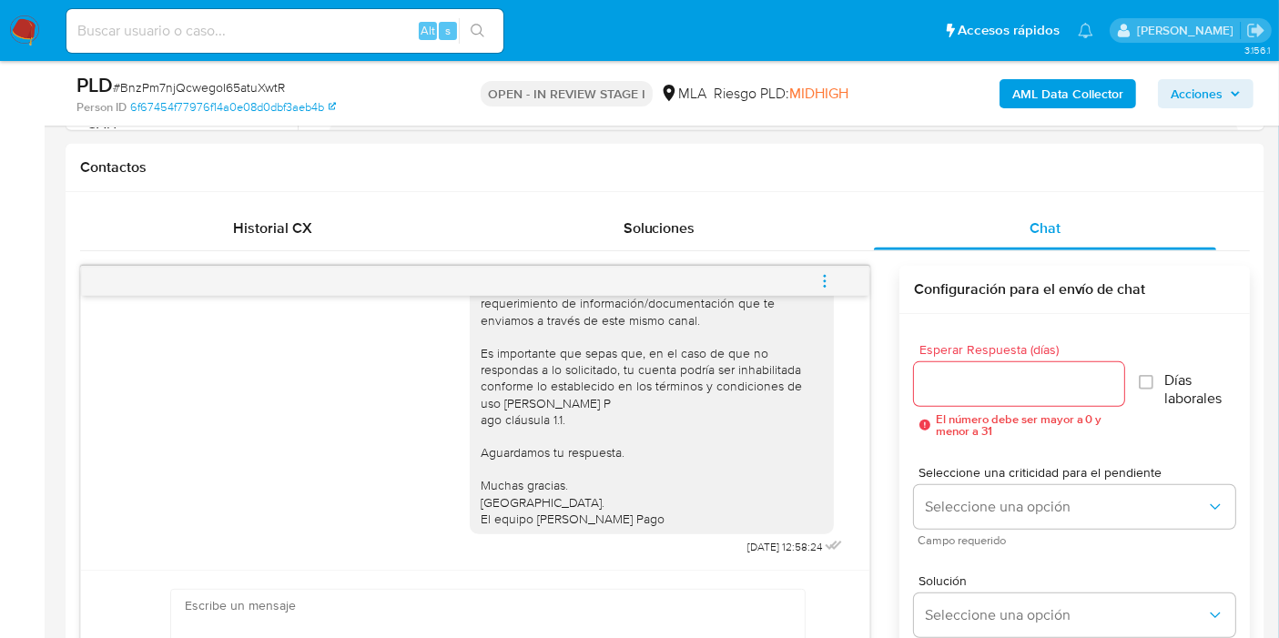
drag, startPoint x: 822, startPoint y: 269, endPoint x: 785, endPoint y: 269, distance: 37.3
click at [822, 269] on span "menu-action" at bounding box center [825, 282] width 16 height 44
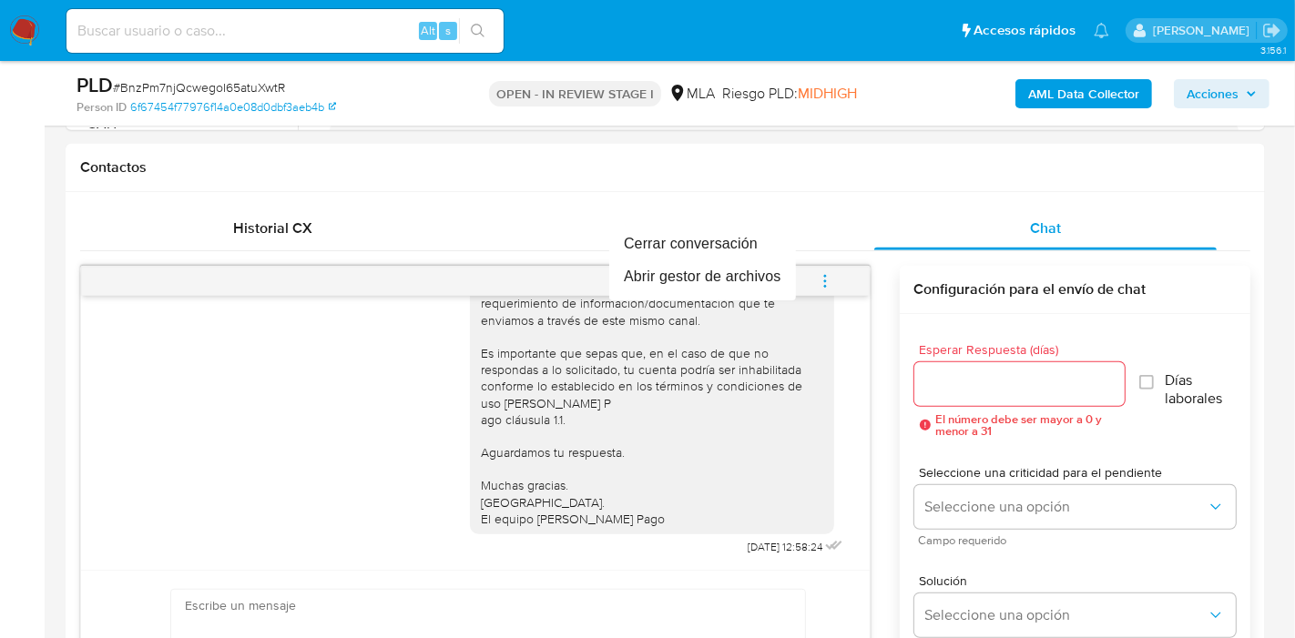
click at [483, 217] on div at bounding box center [647, 319] width 1295 height 638
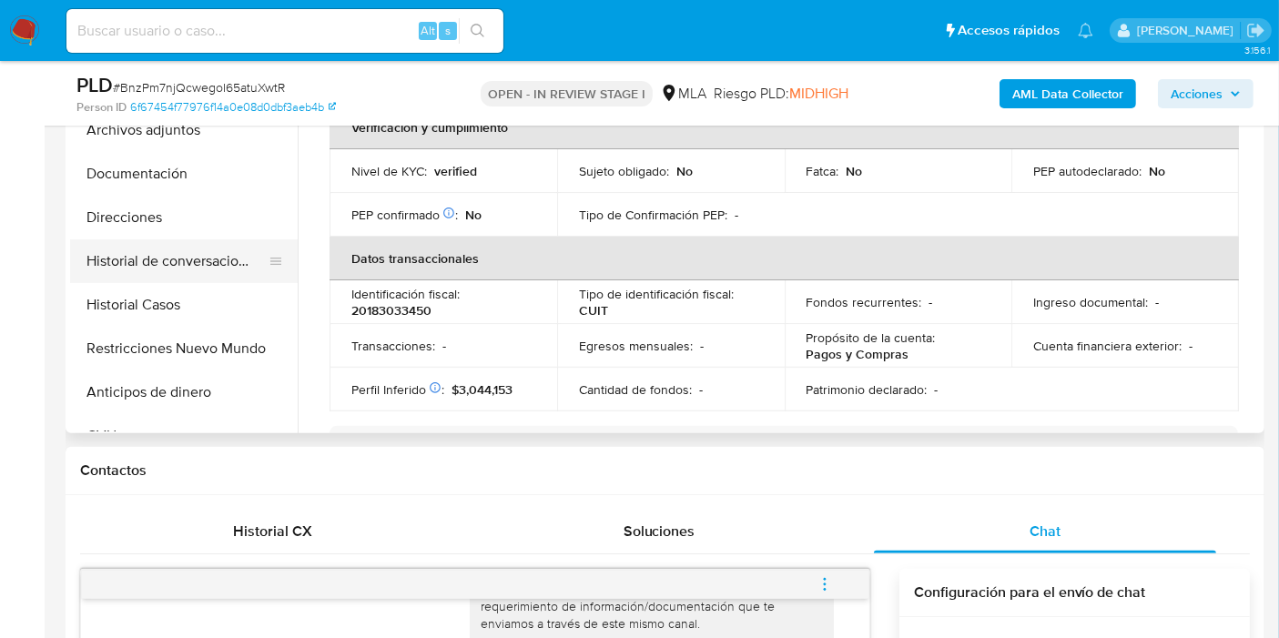
scroll to position [202, 0]
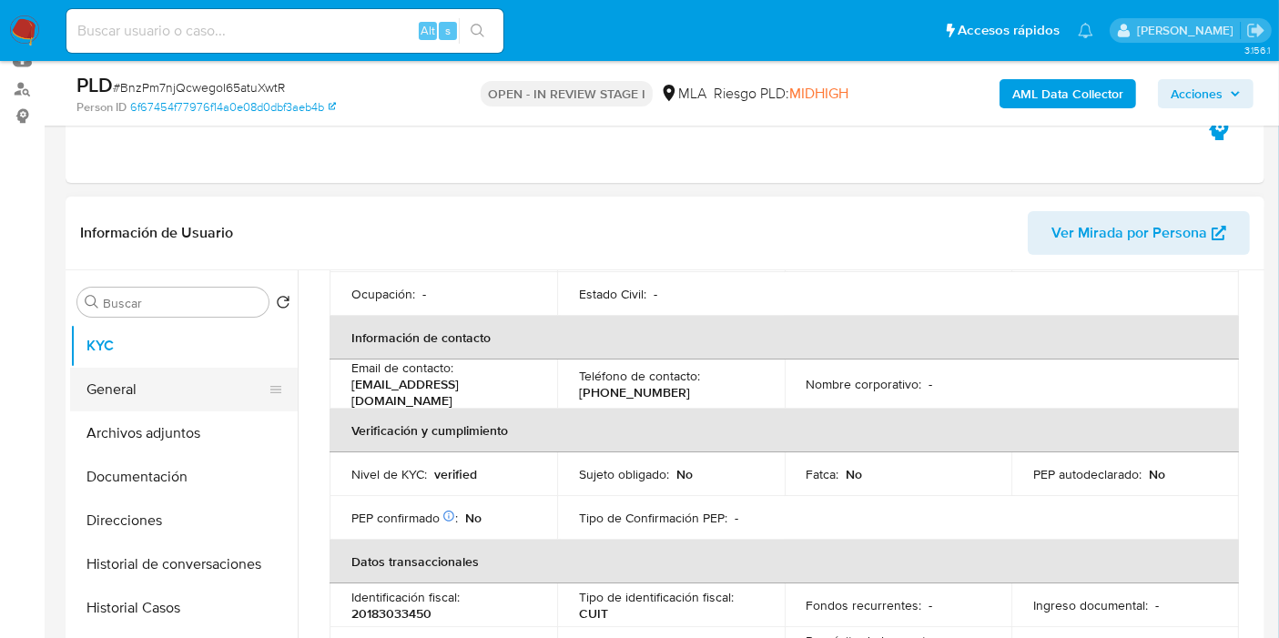
click at [103, 385] on button "General" at bounding box center [176, 390] width 213 height 44
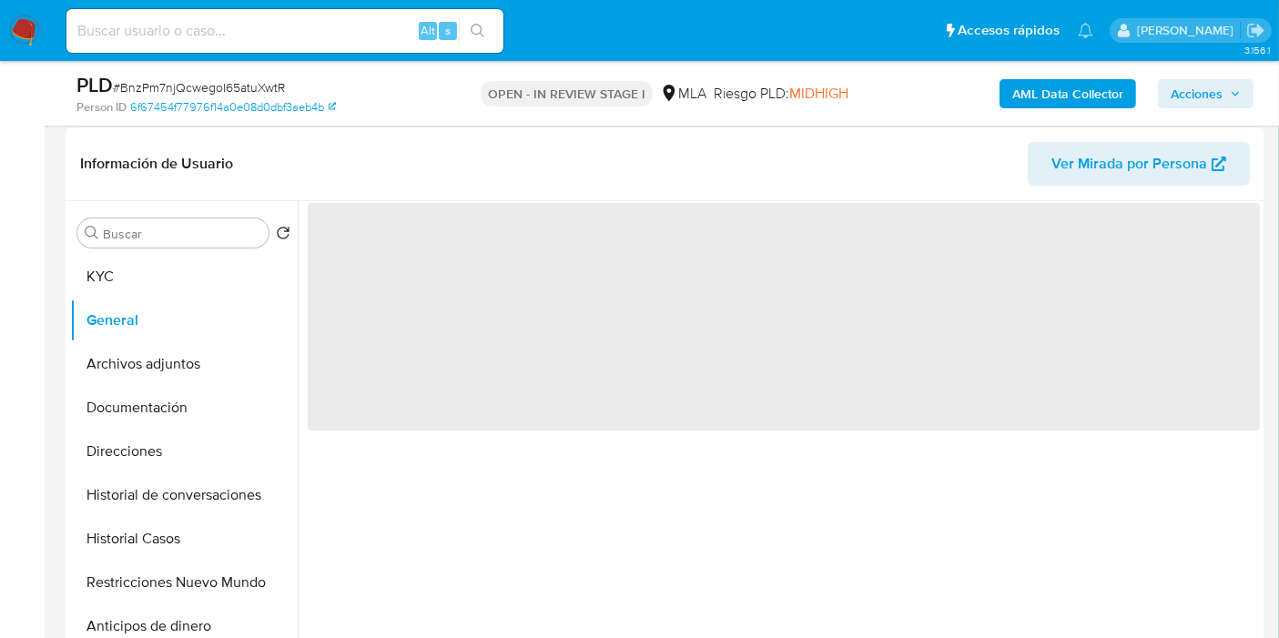
scroll to position [303, 0]
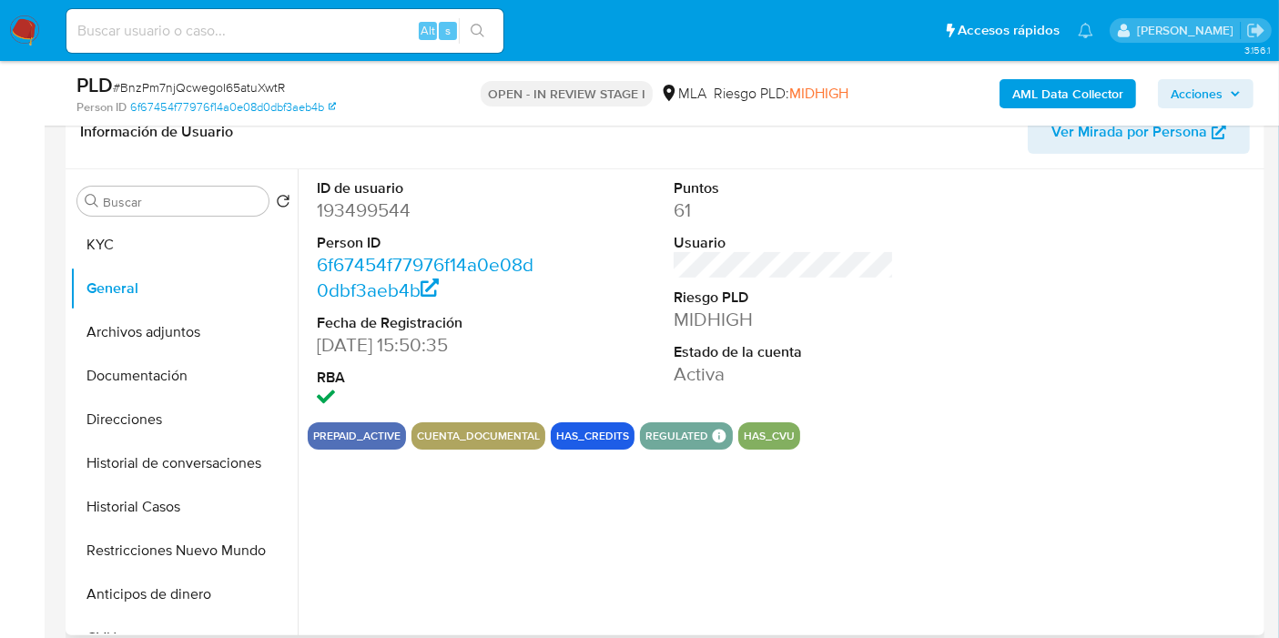
click at [382, 198] on dd "193499544" at bounding box center [427, 210] width 220 height 25
copy dd "193499544"
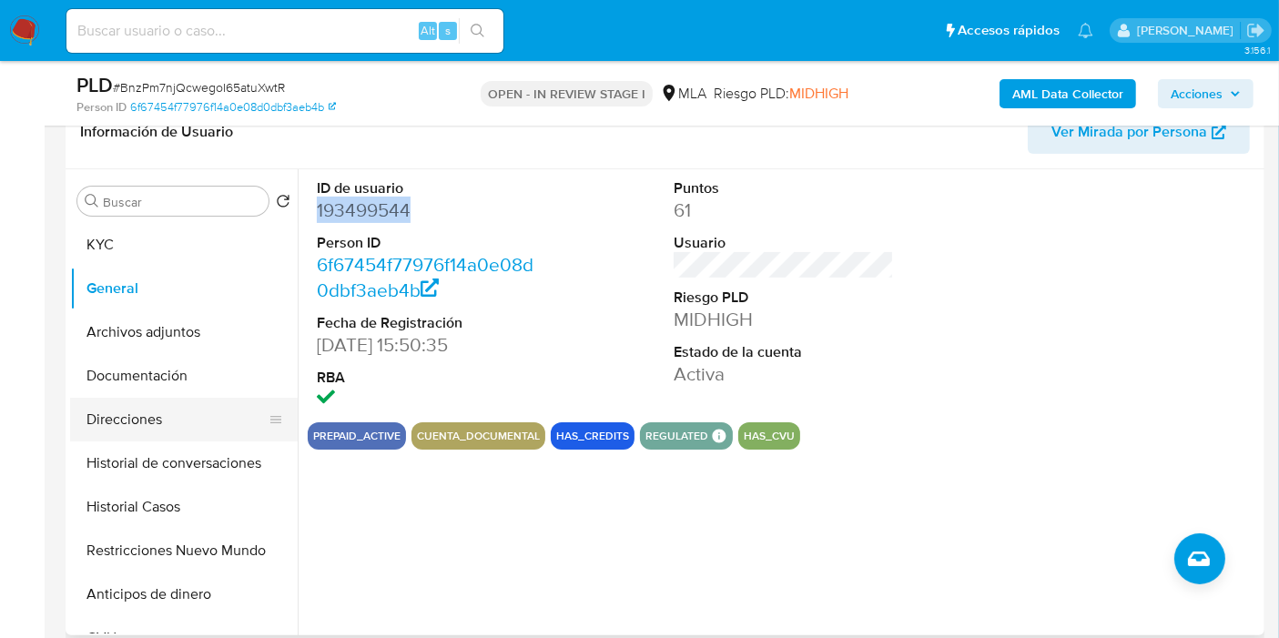
click at [155, 403] on button "Direcciones" at bounding box center [176, 420] width 213 height 44
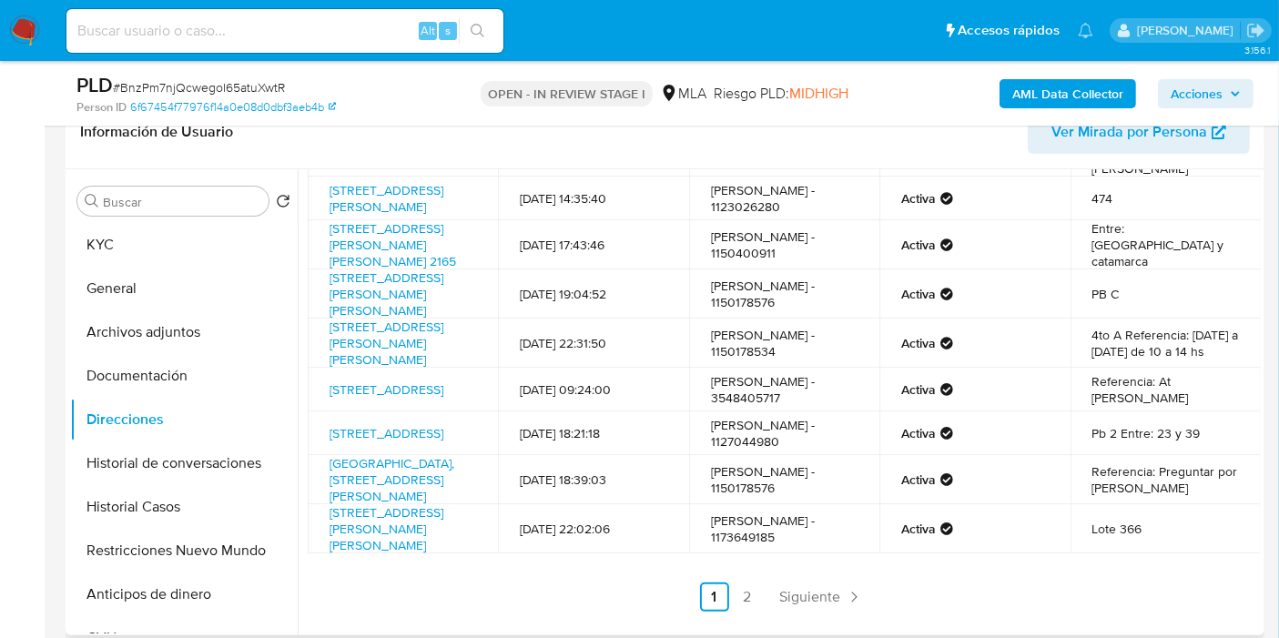
scroll to position [202, 0]
click at [738, 603] on link "2" at bounding box center [747, 597] width 29 height 29
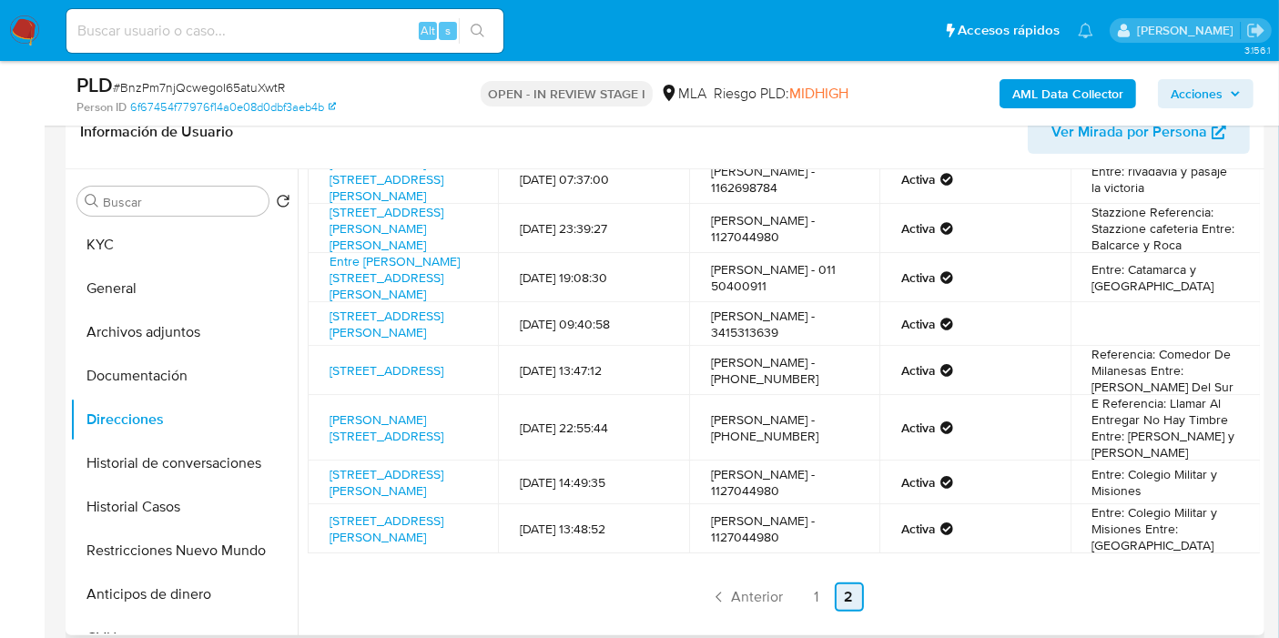
scroll to position [215, 0]
click at [1192, 398] on td "E Referencia: Llamar Al Entregar No Hay Timbre Entre: [PERSON_NAME] y [PERSON_N…" at bounding box center [1166, 428] width 190 height 66
click at [1164, 464] on td "Entre: Colegio Militar y Misiones" at bounding box center [1166, 483] width 190 height 44
click at [1189, 425] on td "E Referencia: Llamar Al Entregar No Hay Timbre Entre: [PERSON_NAME] y [PERSON_N…" at bounding box center [1166, 428] width 190 height 66
drag, startPoint x: 1160, startPoint y: 501, endPoint x: 1158, endPoint y: 541, distance: 40.1
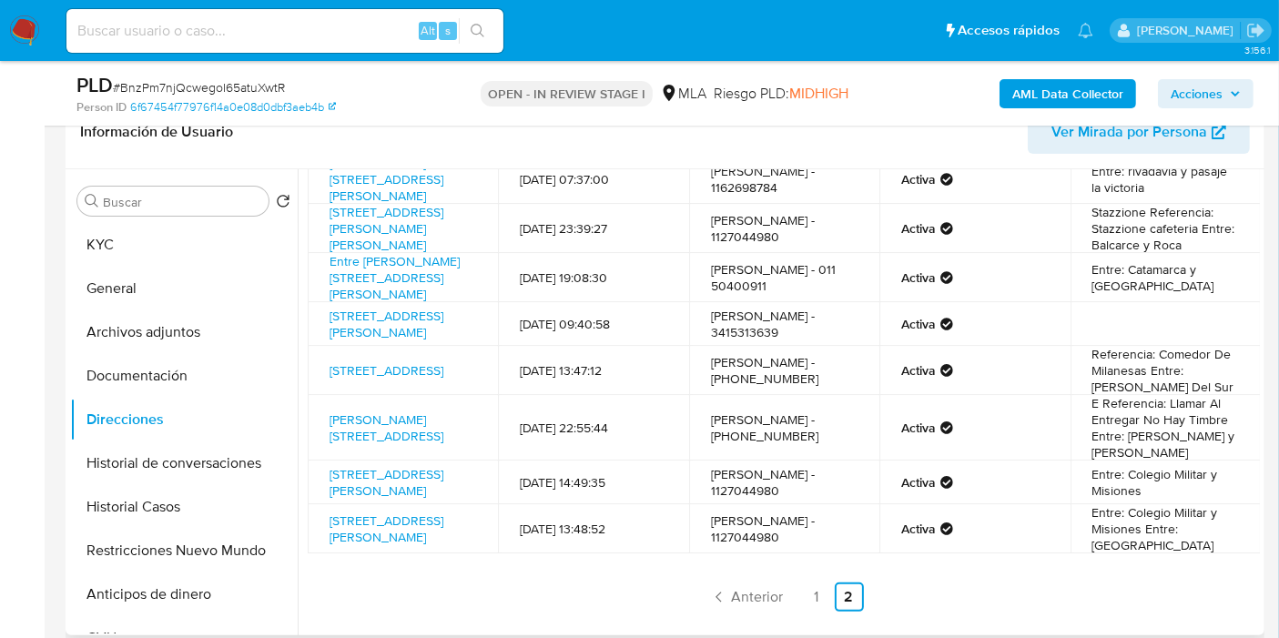
click at [1160, 504] on tbody "[PERSON_NAME][STREET_ADDRESS][PERSON_NAME] 1699 [DATE] 20:20:48 [PERSON_NAME] -…" at bounding box center [784, 308] width 953 height 492
click at [1158, 541] on td "Entre: Colegio Militar y Misiones Entre: [GEOGRAPHIC_DATA]" at bounding box center [1166, 528] width 190 height 49
click at [1155, 540] on td "Entre: Colegio Militar y Misiones Entre: [GEOGRAPHIC_DATA]" at bounding box center [1166, 528] width 190 height 49
click at [1155, 538] on td "Entre: Colegio Militar y Misiones Entre: [GEOGRAPHIC_DATA]" at bounding box center [1166, 528] width 190 height 49
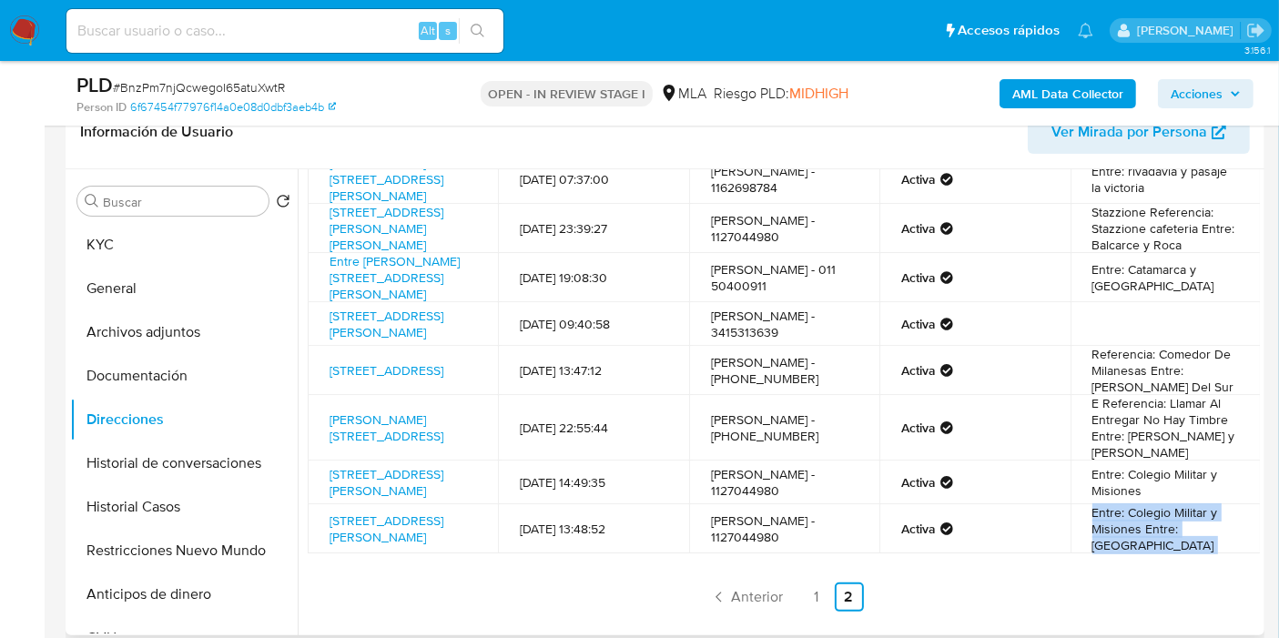
click at [1155, 538] on td "Entre: Colegio Militar y Misiones Entre: [GEOGRAPHIC_DATA]" at bounding box center [1166, 528] width 190 height 49
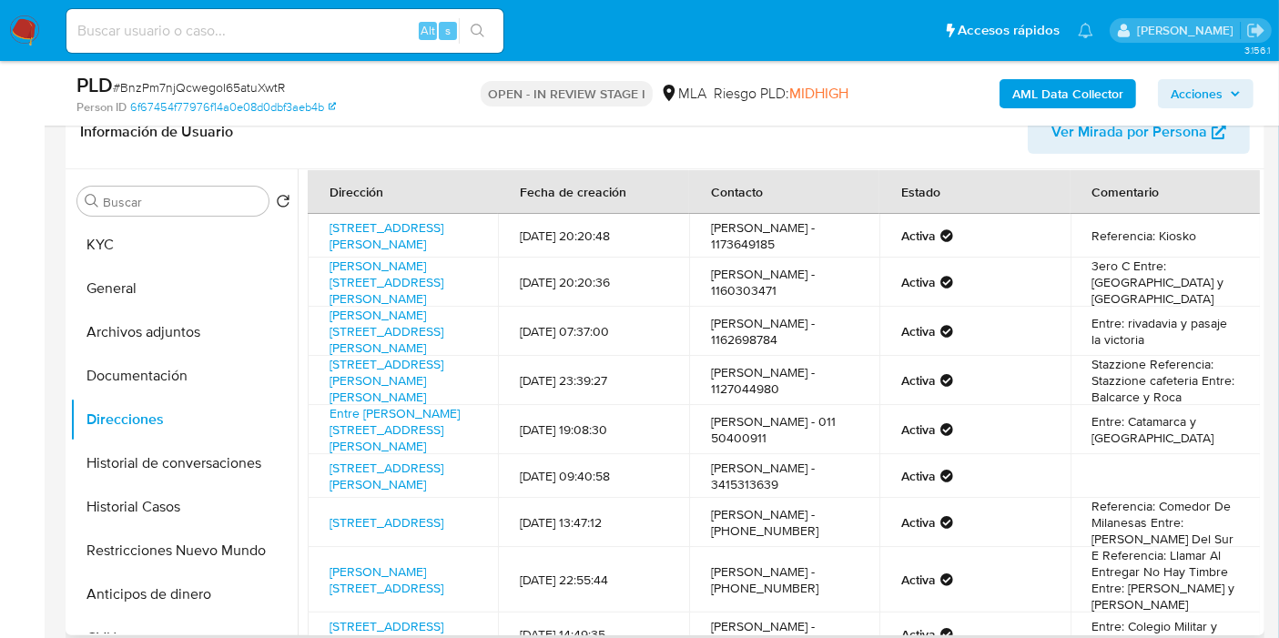
scroll to position [13, 0]
click at [1108, 399] on td "Stazzione Referencia: Stazzione cafeteria Entre: Balcarce y Roca" at bounding box center [1166, 381] width 190 height 49
click at [1145, 353] on td "Entre: rivadavia y pasaje la victoria" at bounding box center [1166, 332] width 190 height 49
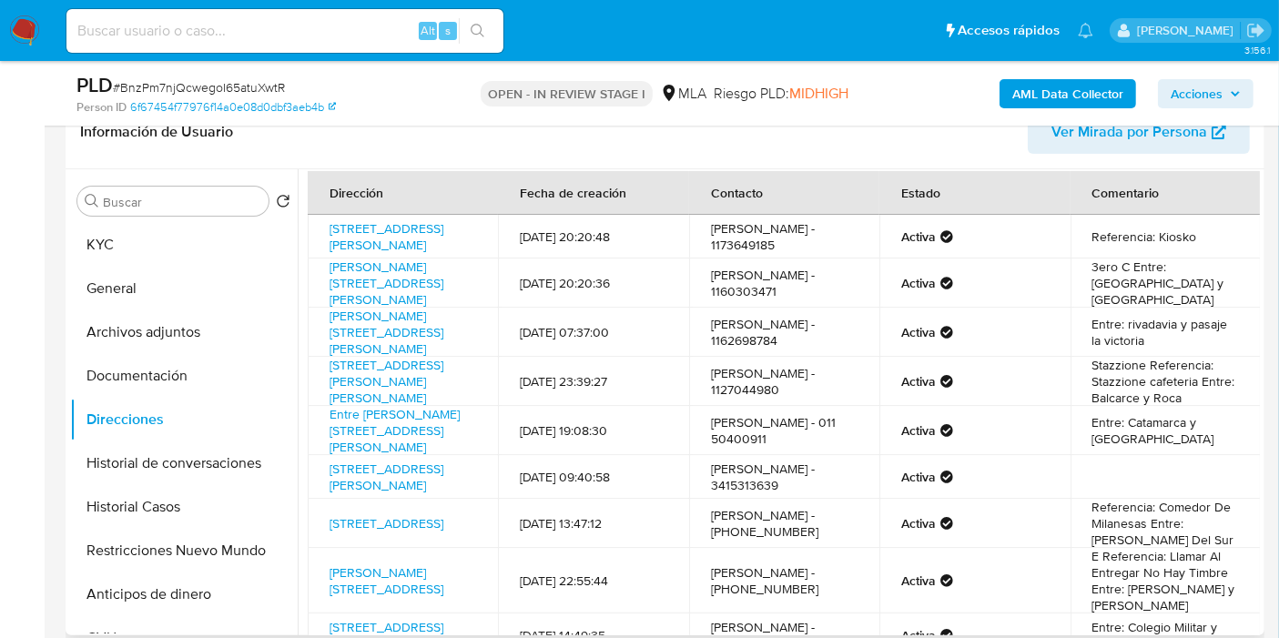
drag, startPoint x: 1145, startPoint y: 353, endPoint x: 1132, endPoint y: 240, distance: 113.7
click at [1145, 341] on td "Entre: rivadavia y pasaje la victoria" at bounding box center [1166, 332] width 190 height 49
click at [1132, 240] on td "Referencia: Kiosko" at bounding box center [1166, 237] width 190 height 44
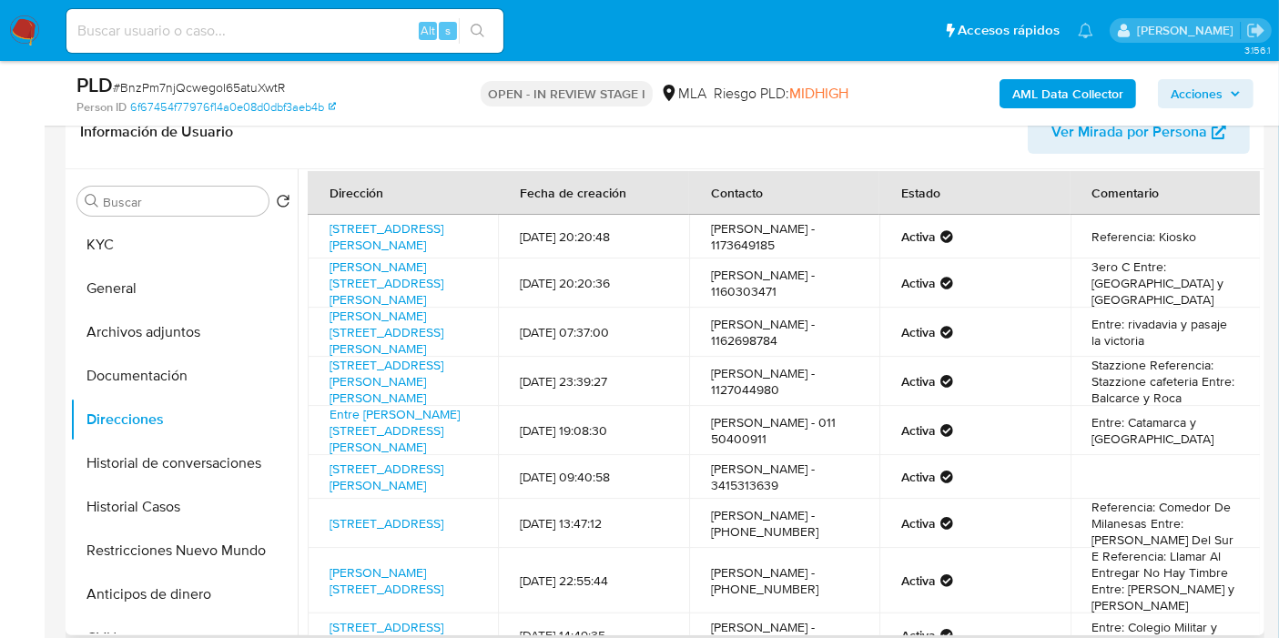
click at [586, 285] on td "[DATE] 20:20:36" at bounding box center [593, 283] width 190 height 49
drag, startPoint x: 207, startPoint y: 237, endPoint x: 262, endPoint y: 279, distance: 69.6
click at [207, 238] on button "KYC" at bounding box center [184, 245] width 228 height 44
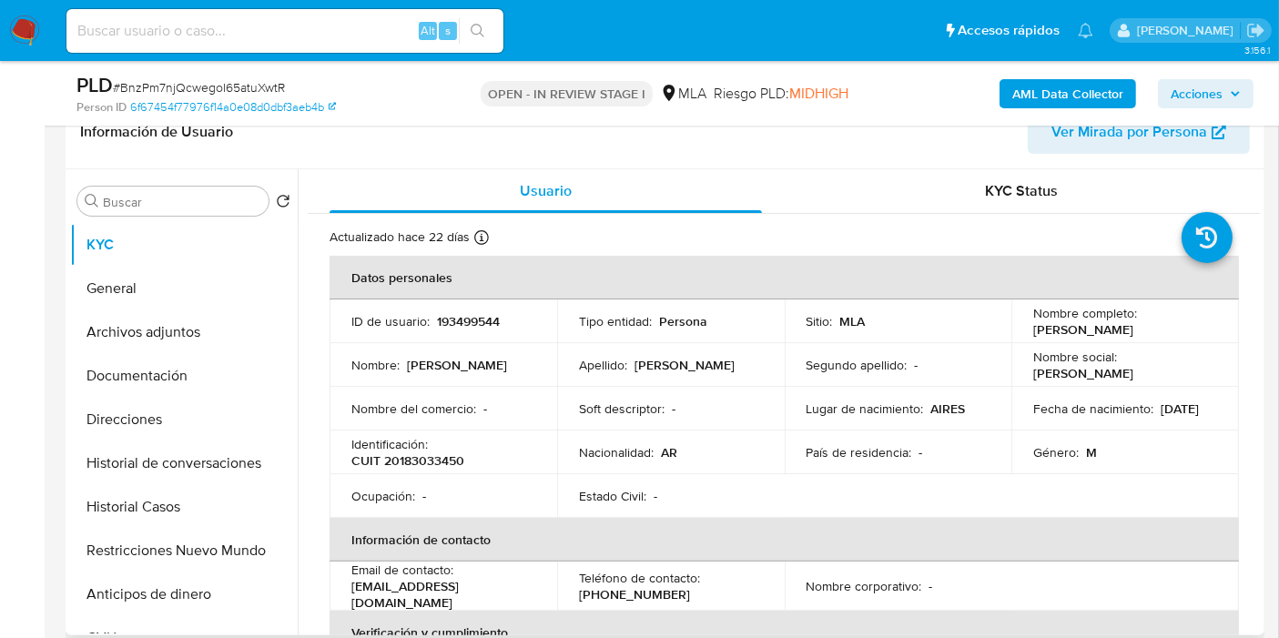
drag, startPoint x: 442, startPoint y: 472, endPoint x: 443, endPoint y: 458, distance: 13.7
click at [443, 466] on td "Identificación : CUIT 20183033450" at bounding box center [444, 453] width 228 height 44
click at [443, 457] on p "CUIT 20183033450" at bounding box center [407, 461] width 113 height 16
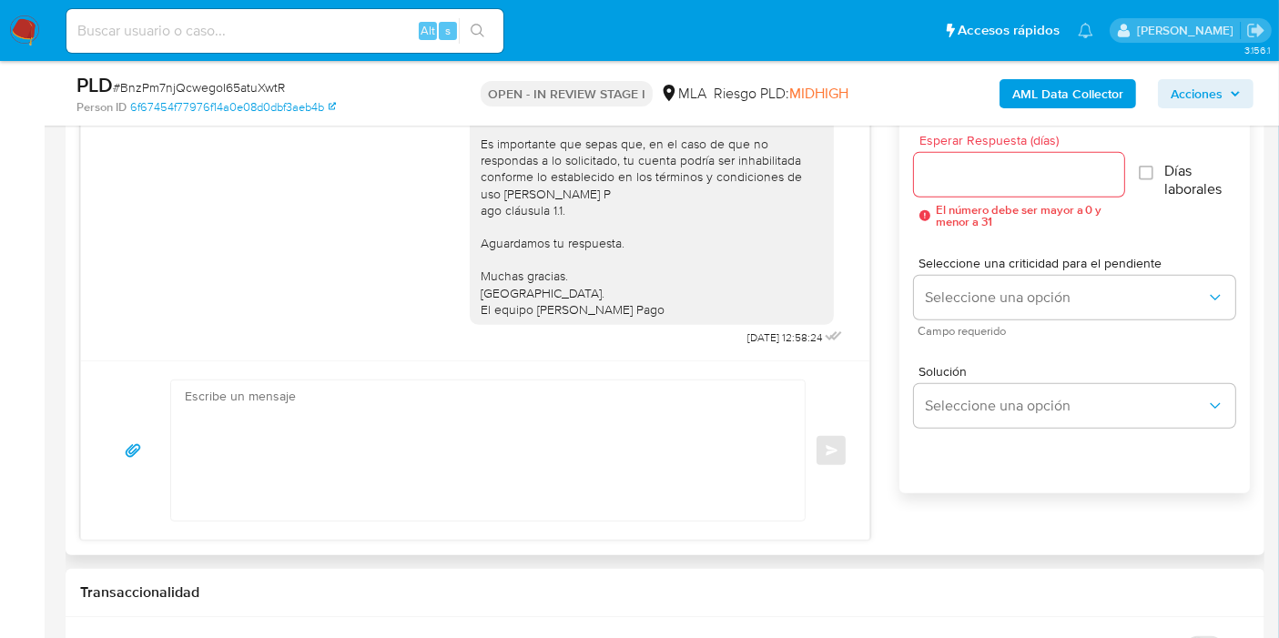
scroll to position [911, 0]
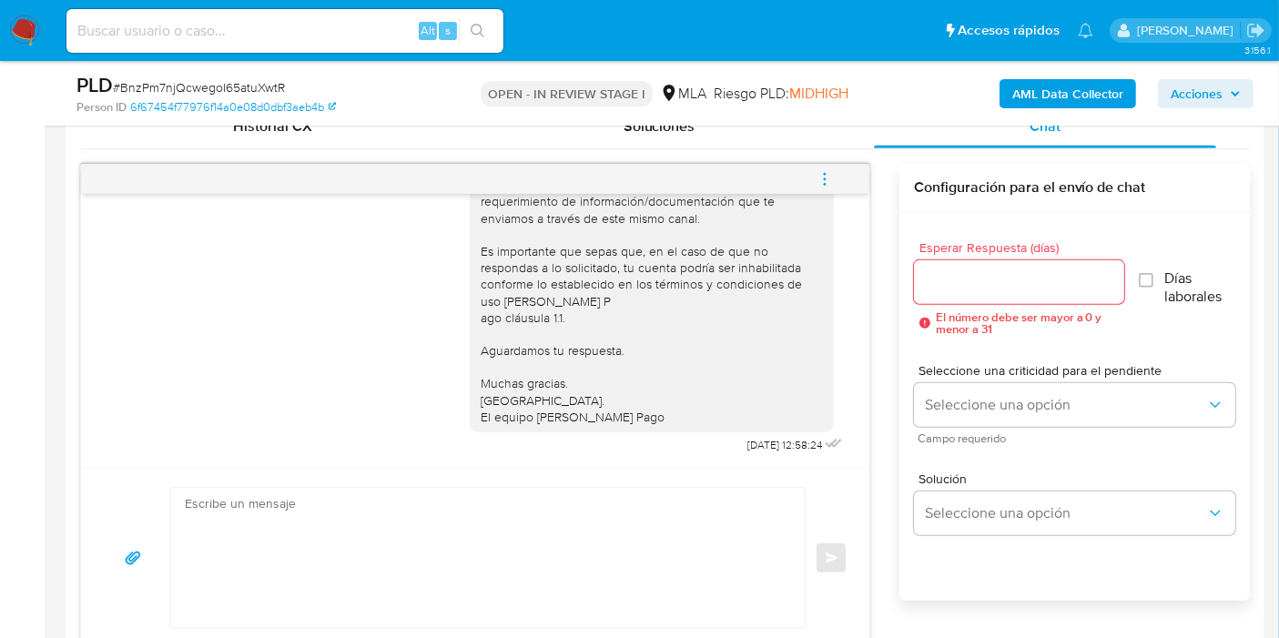
click at [626, 506] on textarea at bounding box center [483, 558] width 597 height 140
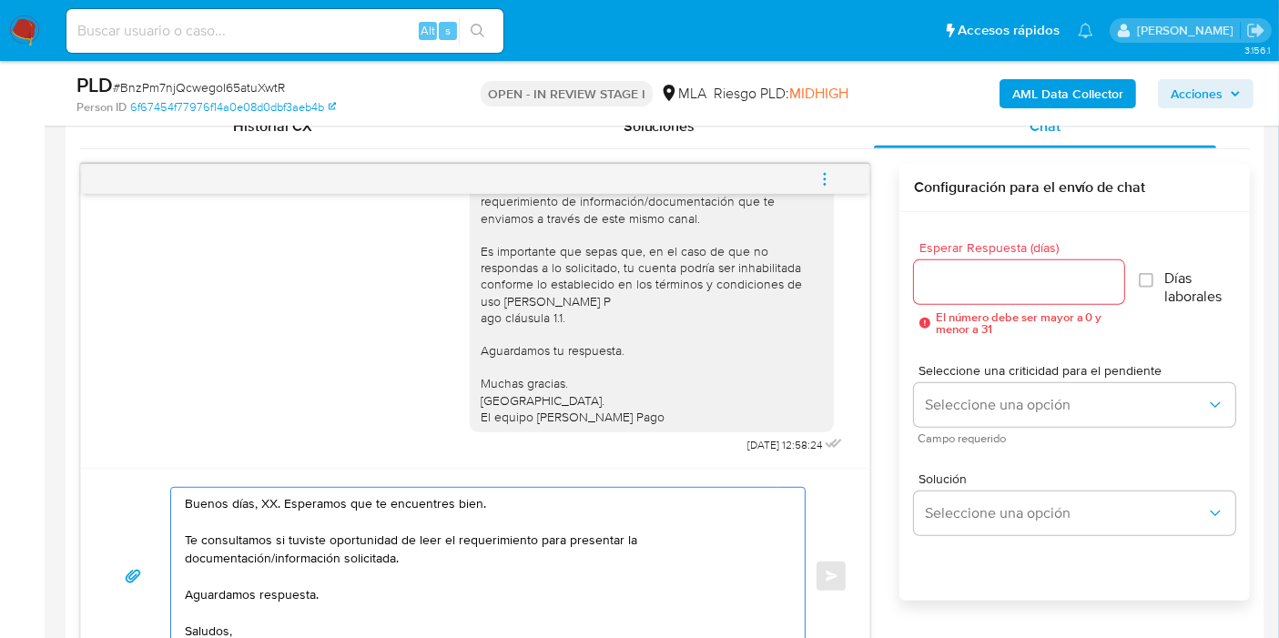
click at [270, 496] on textarea "Buenos días, XX. Esperamos que te encuentres bien. Te consultamos si tuviste op…" at bounding box center [483, 576] width 597 height 177
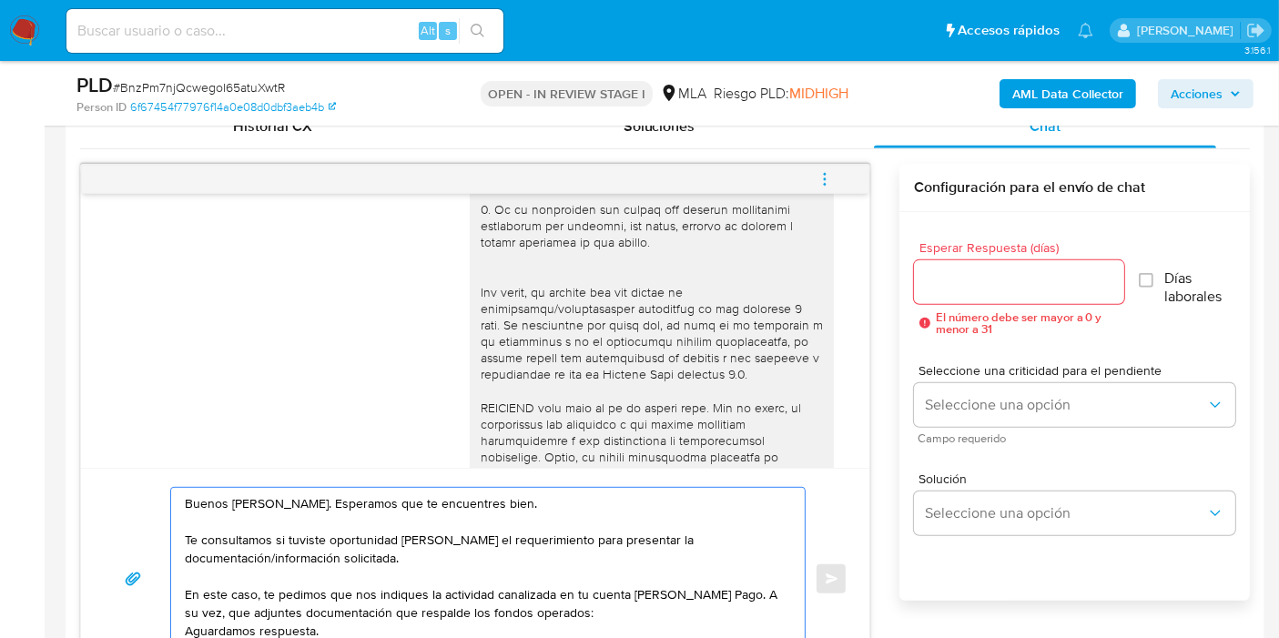
scroll to position [249, 0]
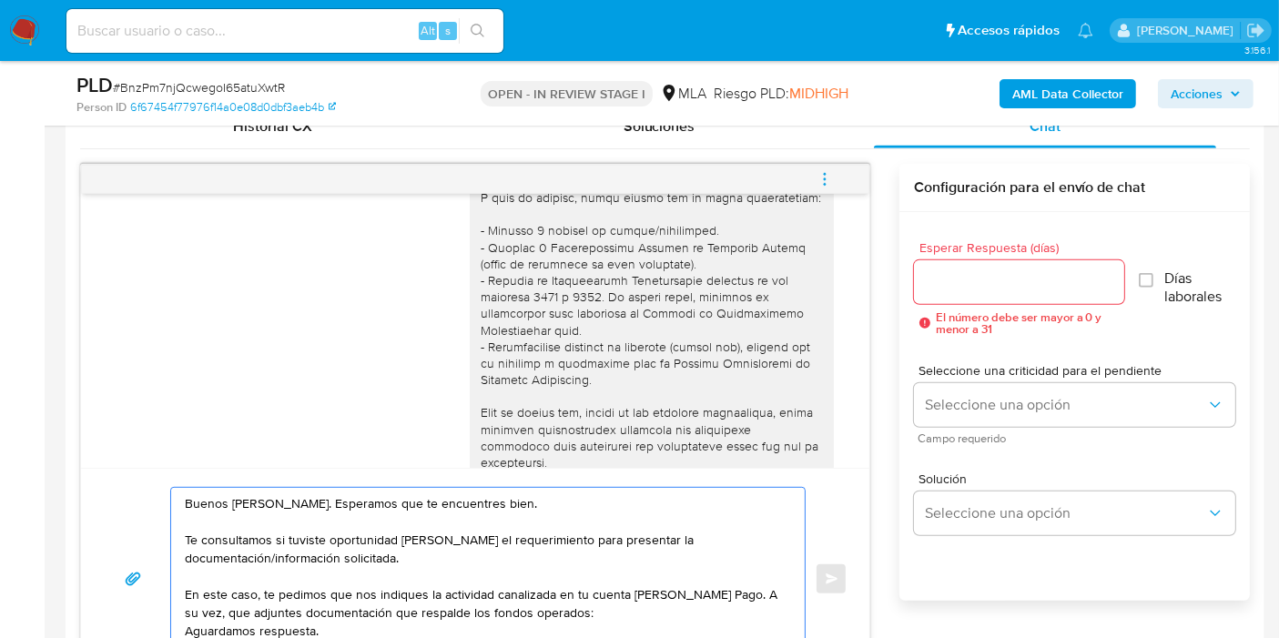
click at [470, 266] on div at bounding box center [652, 446] width 364 height 959
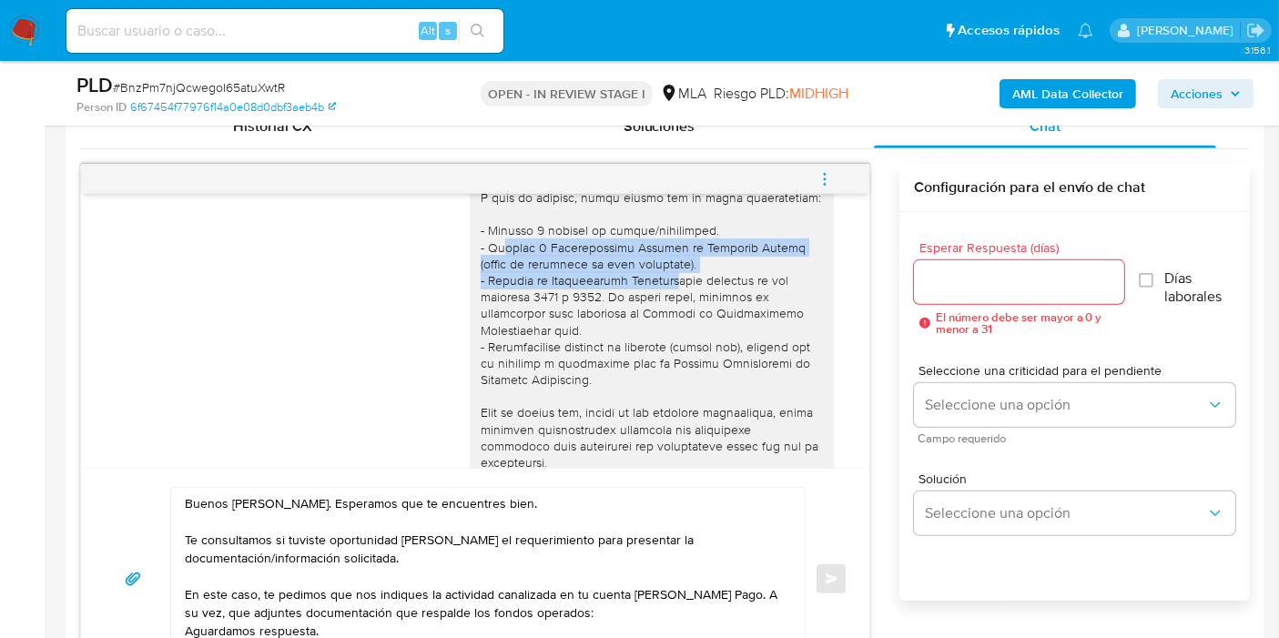
drag, startPoint x: 483, startPoint y: 264, endPoint x: 671, endPoint y: 292, distance: 189.7
click at [671, 292] on div at bounding box center [652, 447] width 342 height 944
click at [663, 282] on div at bounding box center [652, 447] width 342 height 944
drag, startPoint x: 532, startPoint y: 256, endPoint x: 471, endPoint y: 260, distance: 61.1
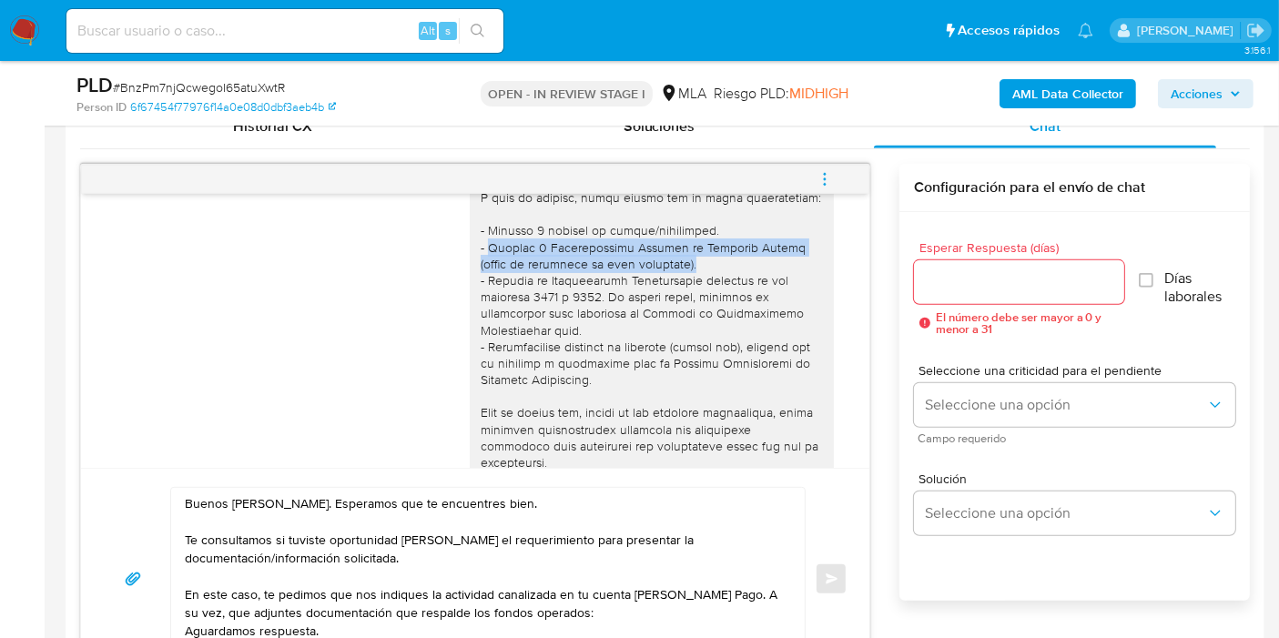
click at [481, 260] on div at bounding box center [652, 447] width 342 height 944
copy div "Últimas 6 Declaraciones Juradas de Ingresos Brutos (donde se visualice la base …"
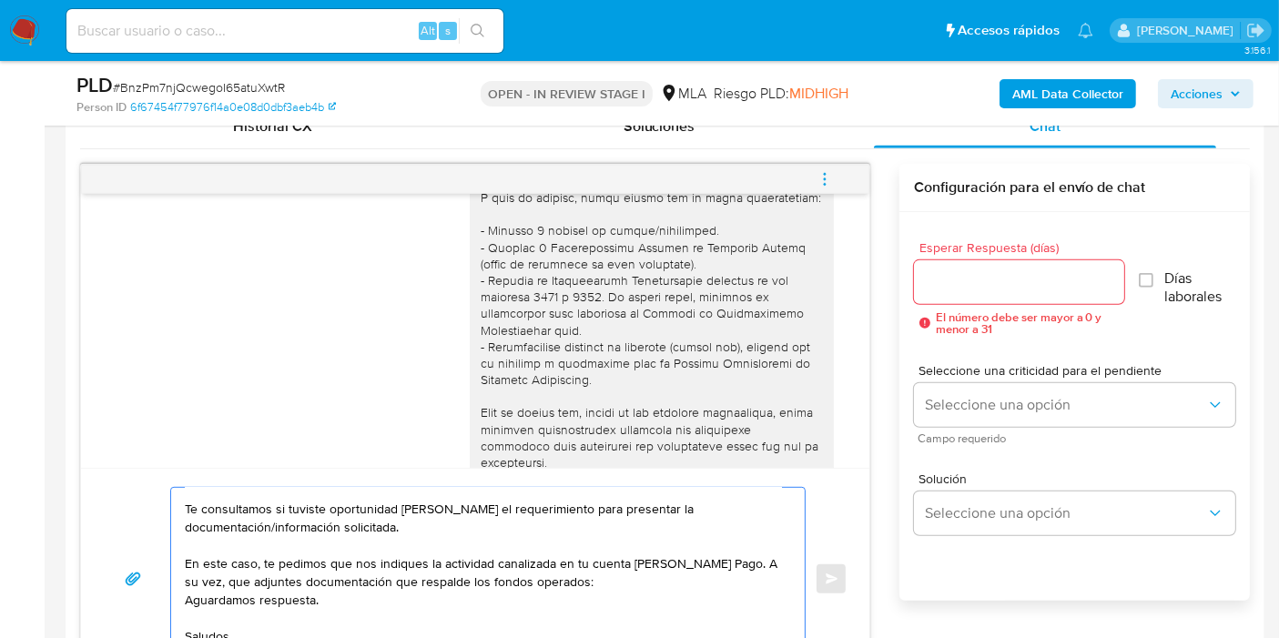
click at [606, 574] on textarea "Buenos [PERSON_NAME]. Esperamos que te encuentres bien. Te consultamos si tuvis…" at bounding box center [483, 579] width 597 height 182
paste textarea "Últimas 6 Declaraciones Juradas de Ingresos Brutos (donde se visualice la base …"
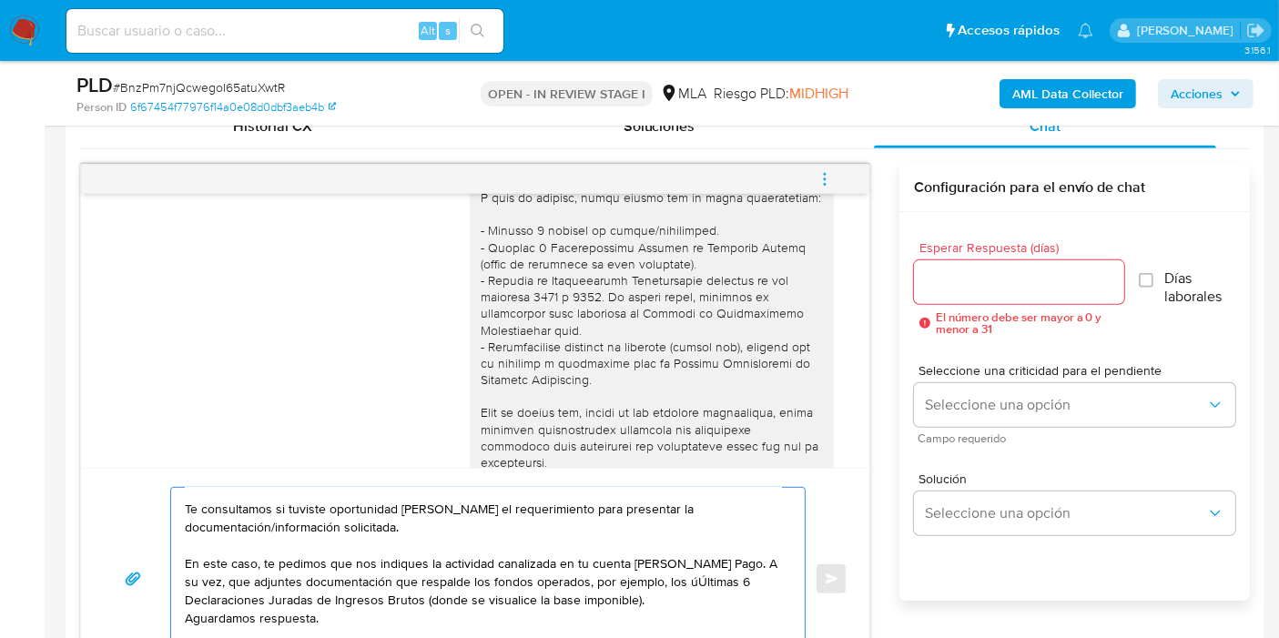
click at [679, 582] on textarea "Buenos [PERSON_NAME]. Esperamos que te encuentres bien. Te consultamos si tuvis…" at bounding box center [483, 579] width 597 height 182
click at [660, 581] on textarea "Buenos [PERSON_NAME]. Esperamos que te encuentres bien. Te consultamos si tuvis…" at bounding box center [483, 579] width 597 height 182
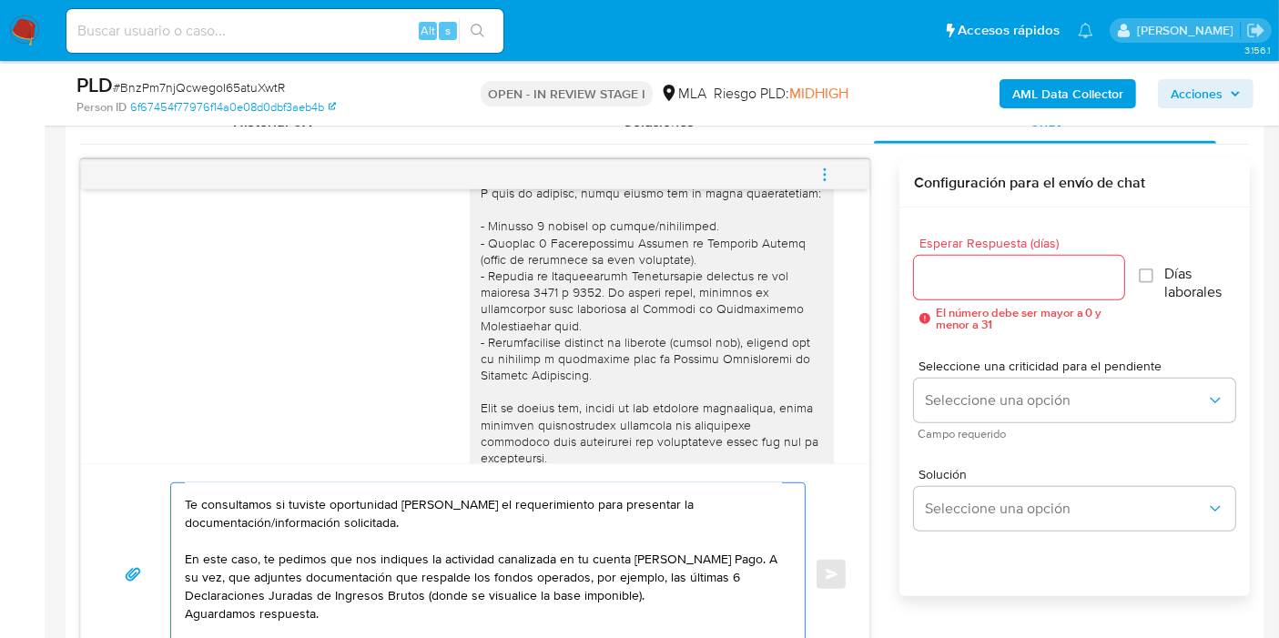
scroll to position [933, 0]
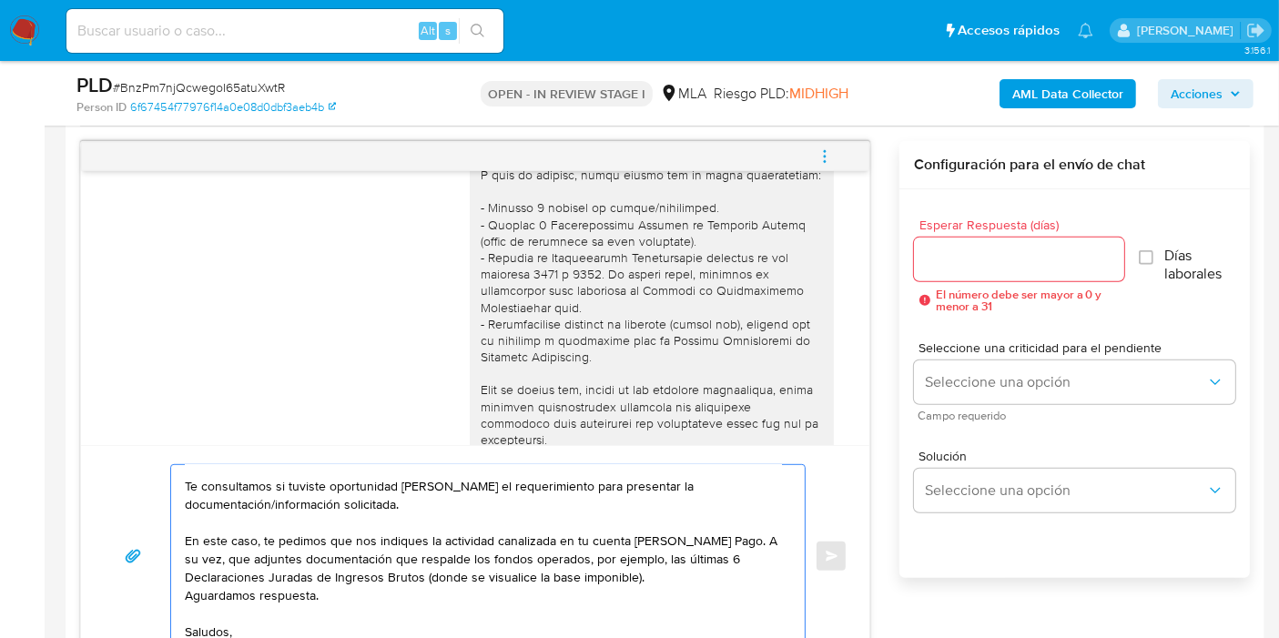
click at [185, 594] on textarea "Buenos [PERSON_NAME]. Esperamos que te encuentres bien. Te consultamos si tuvis…" at bounding box center [483, 556] width 597 height 182
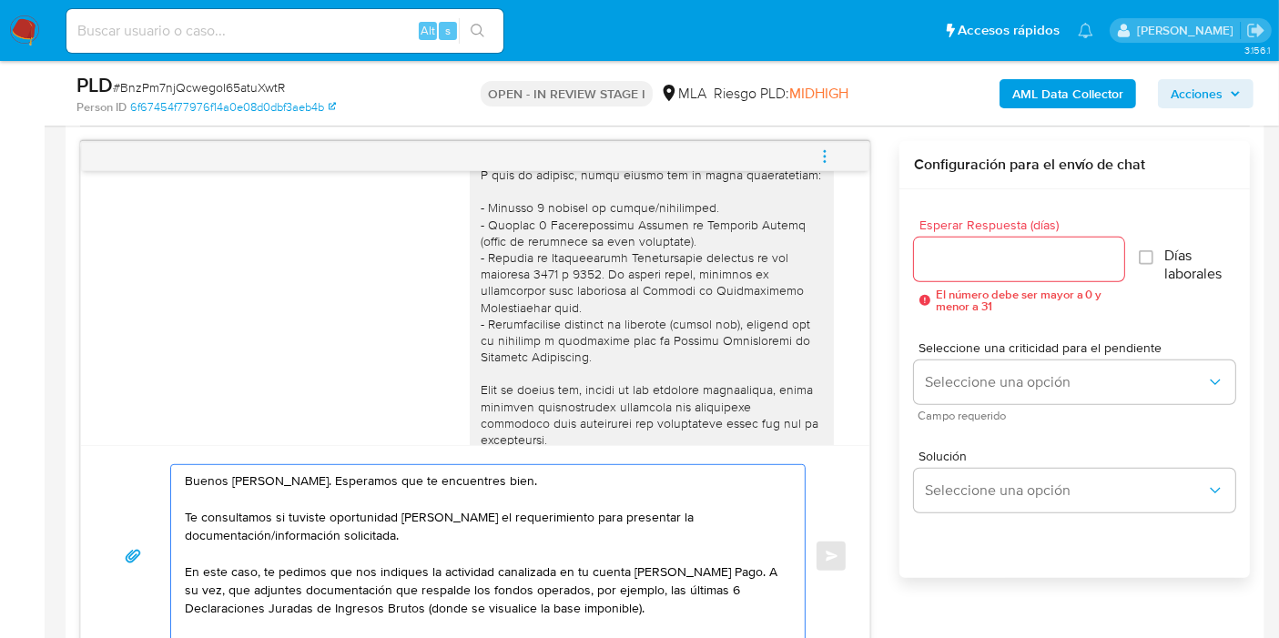
type textarea "Buenos [PERSON_NAME]. Esperamos que te encuentres bien. Te consultamos si tuvis…"
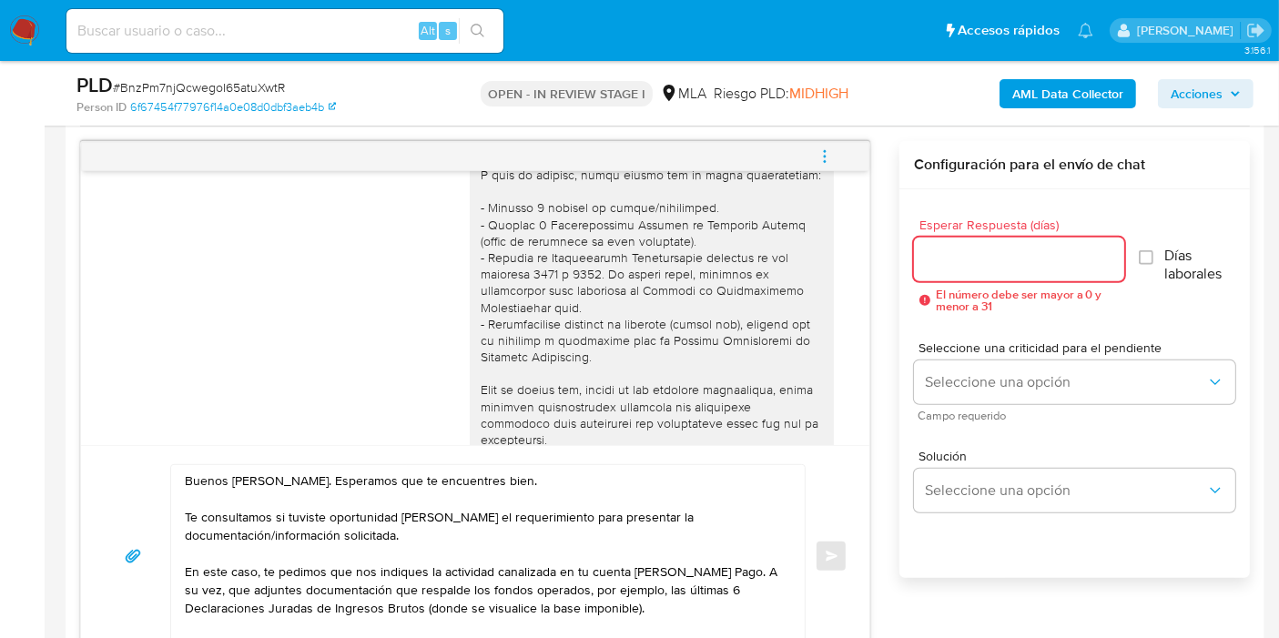
click at [982, 260] on input "Esperar Respuesta (días)" at bounding box center [1019, 260] width 210 height 24
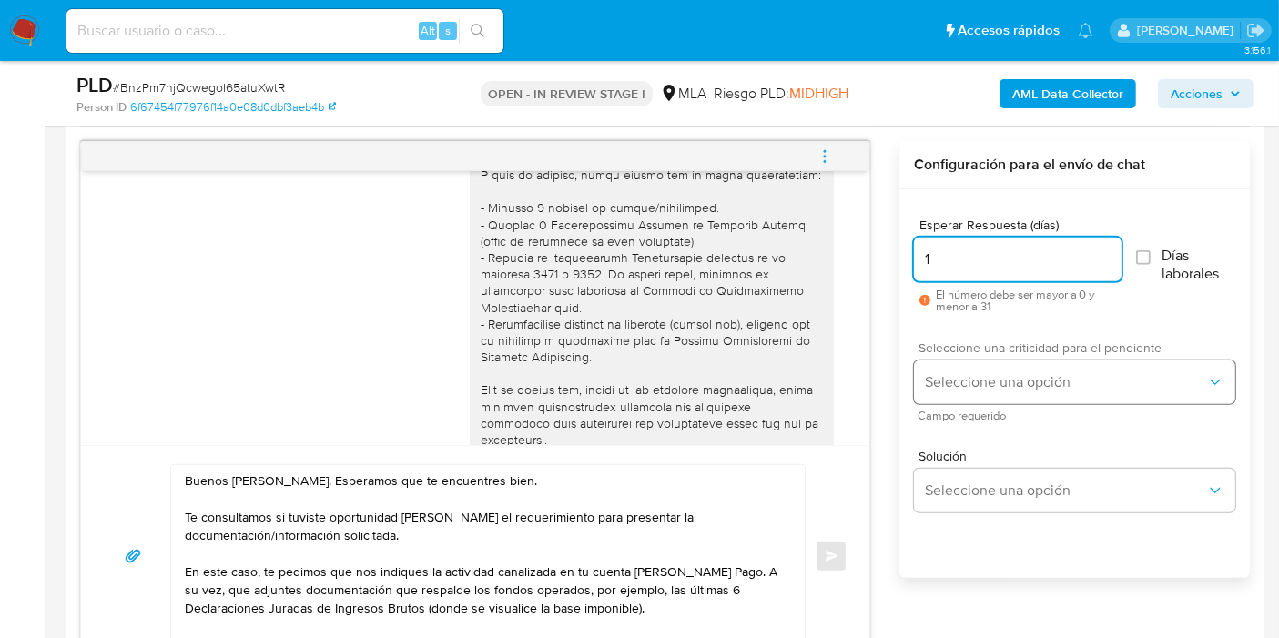
type input "1"
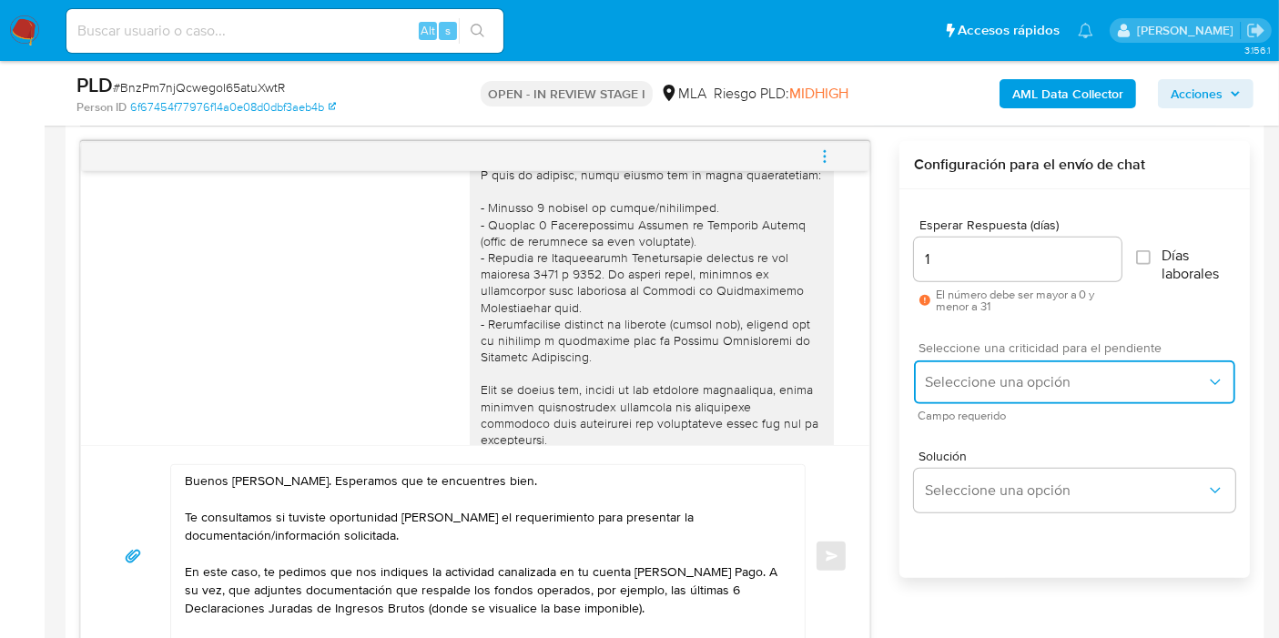
click at [998, 389] on span "Seleccione una opción" at bounding box center [1065, 382] width 281 height 18
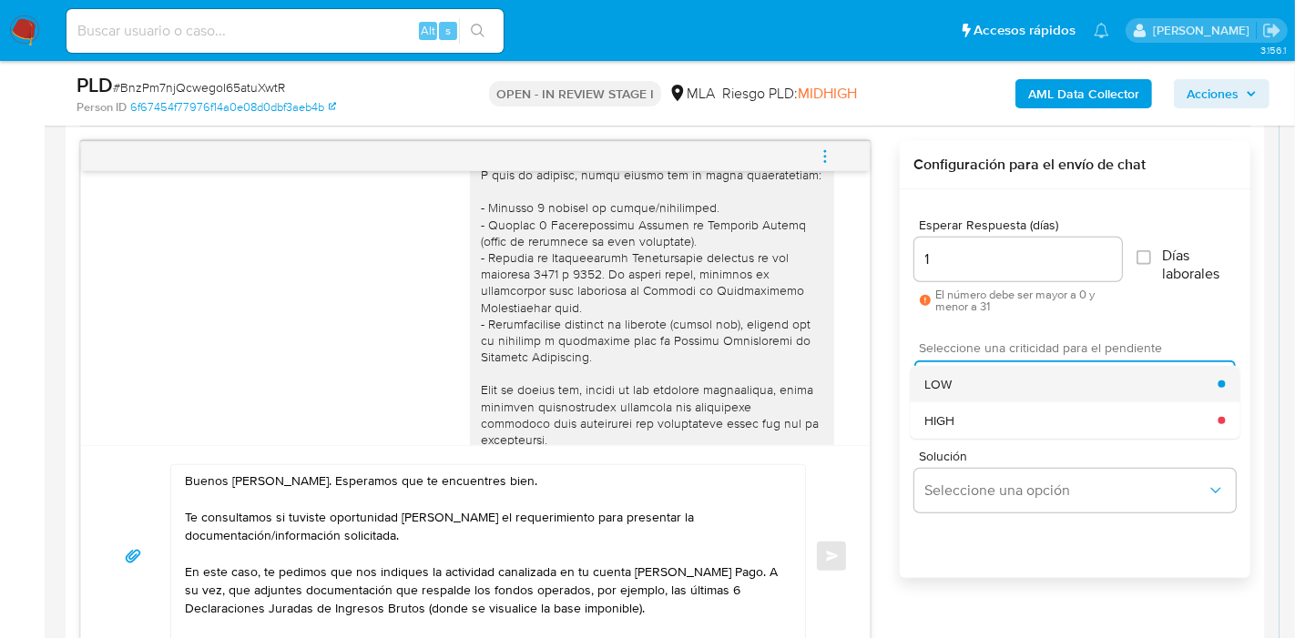
click at [994, 388] on div "LOW" at bounding box center [1070, 384] width 293 height 36
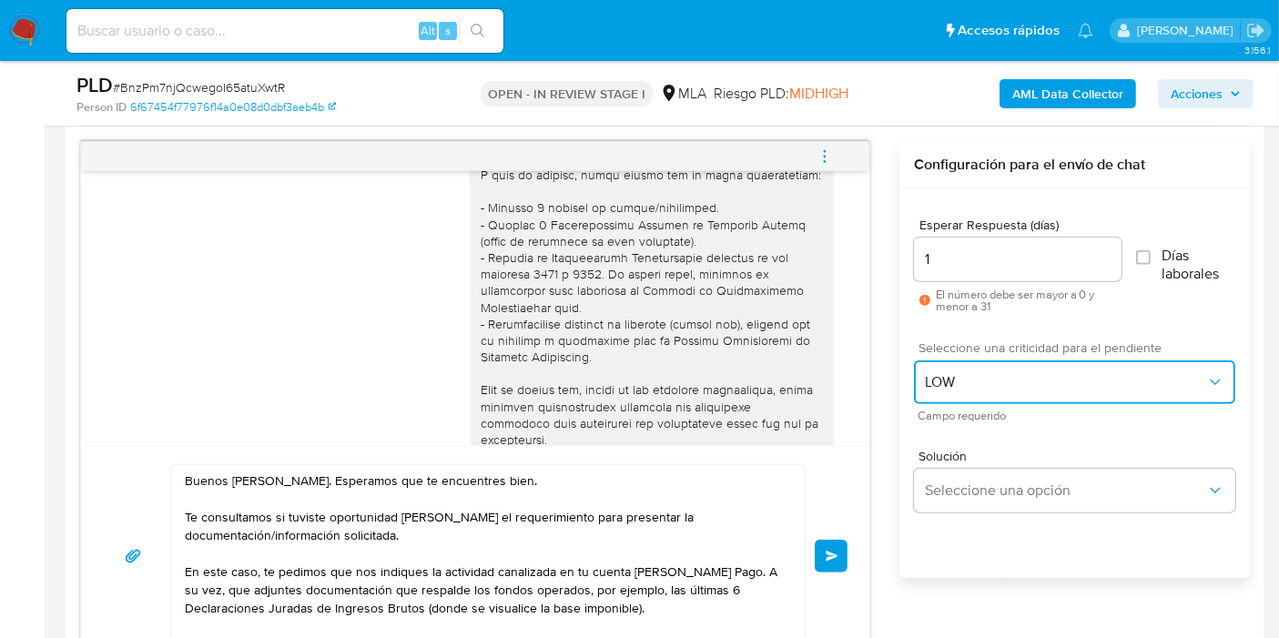
click at [1013, 370] on button "LOW" at bounding box center [1074, 383] width 321 height 44
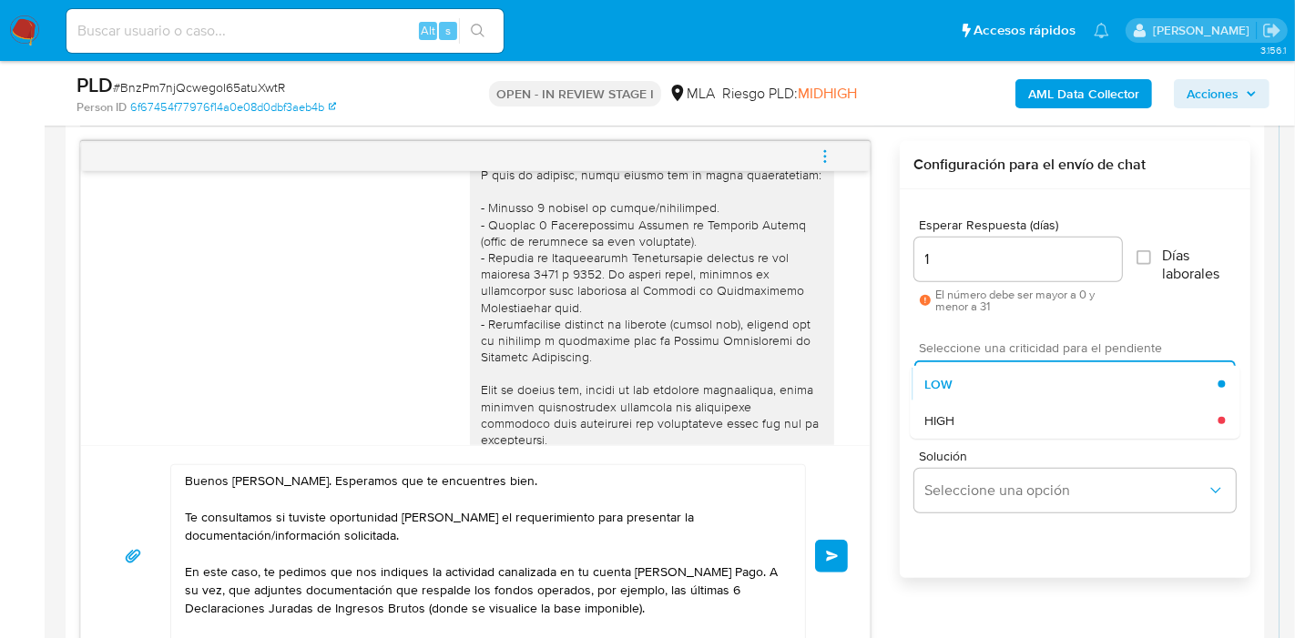
drag, startPoint x: 972, startPoint y: 442, endPoint x: 992, endPoint y: 421, distance: 29.0
click at [988, 425] on div "Esperar Respuesta (días) 1 El número debe ser mayor a 0 y menor a 31 Días labor…" at bounding box center [1075, 407] width 351 height 437
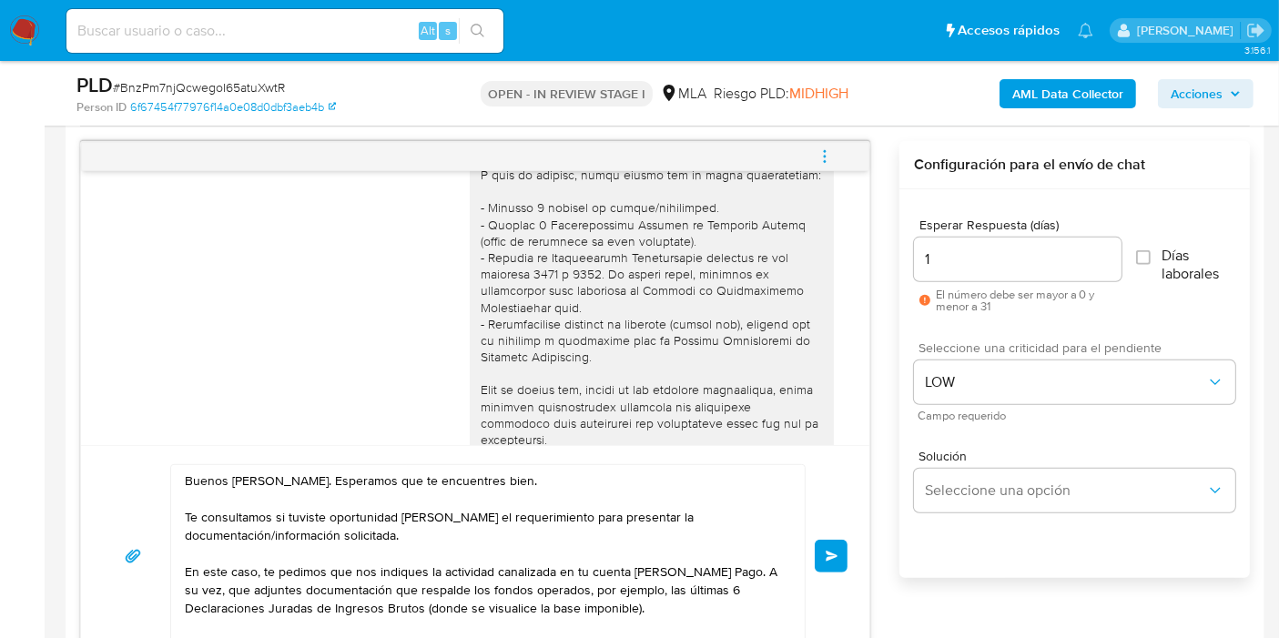
click at [992, 421] on span "Campo requerido" at bounding box center [1079, 416] width 321 height 9
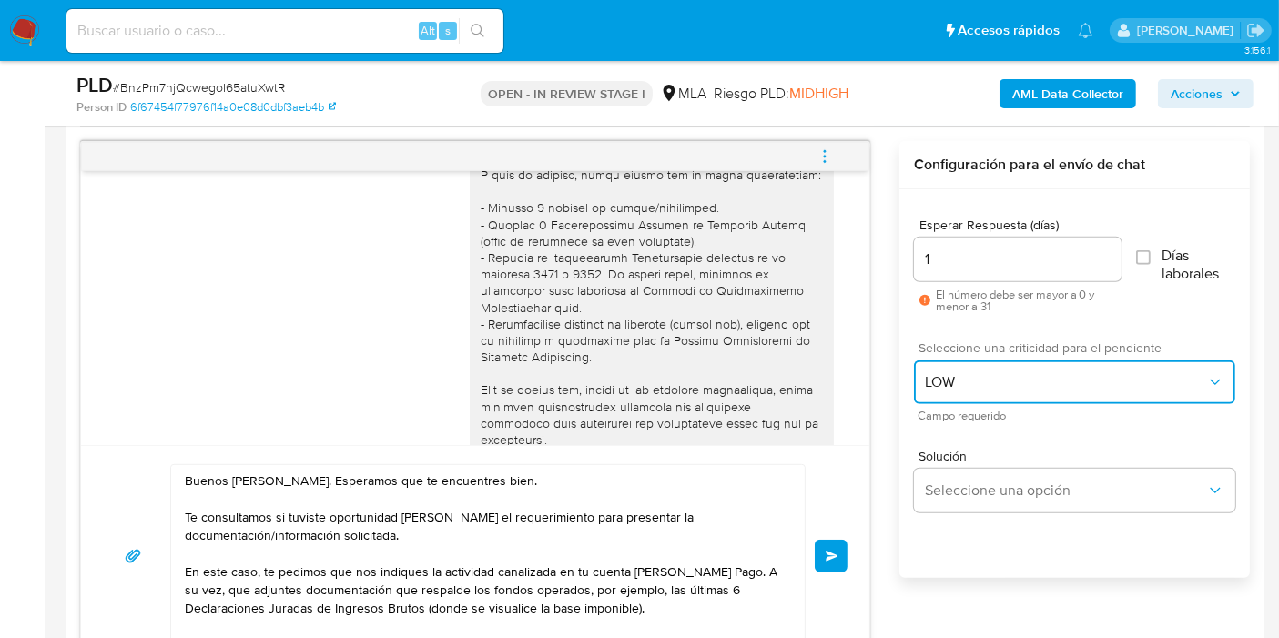
click at [1004, 382] on span "LOW" at bounding box center [1065, 382] width 281 height 18
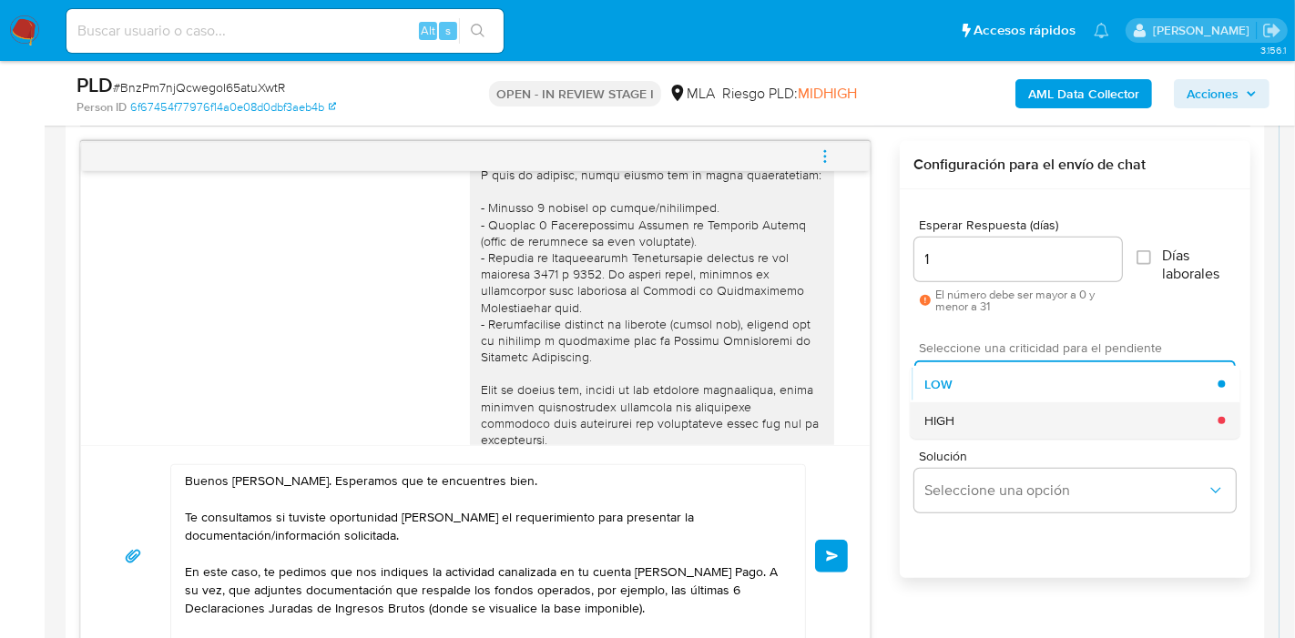
click at [978, 425] on div "HIGH" at bounding box center [1070, 420] width 293 height 36
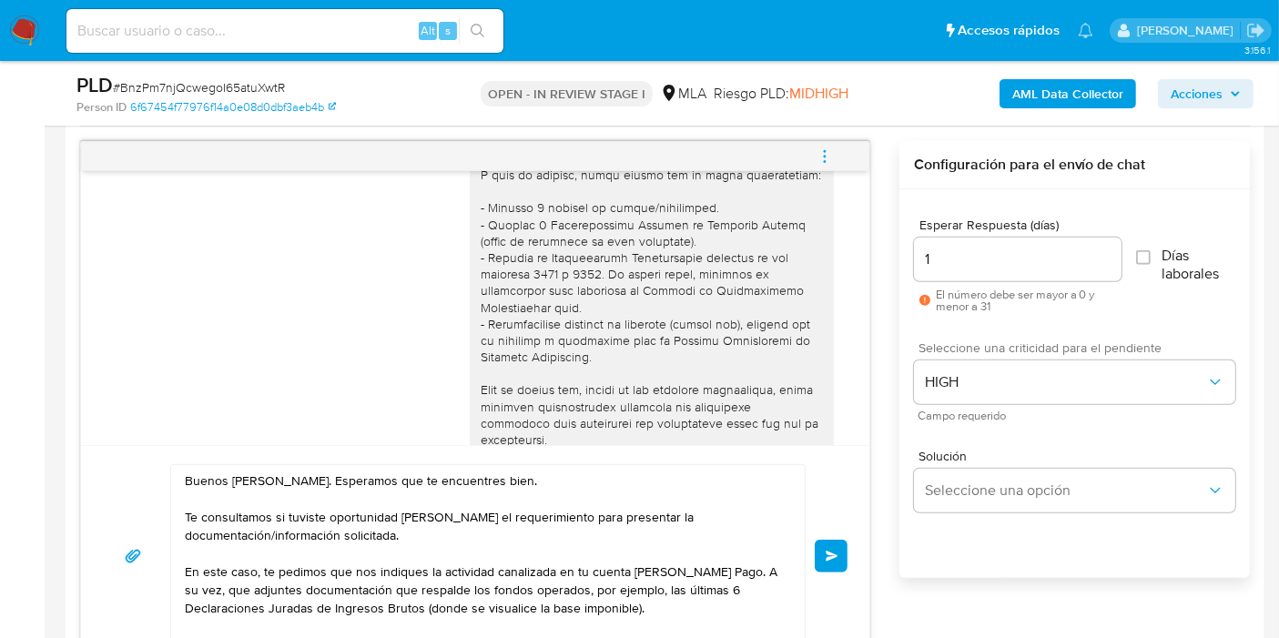
click at [839, 550] on button "Enviar" at bounding box center [831, 556] width 33 height 33
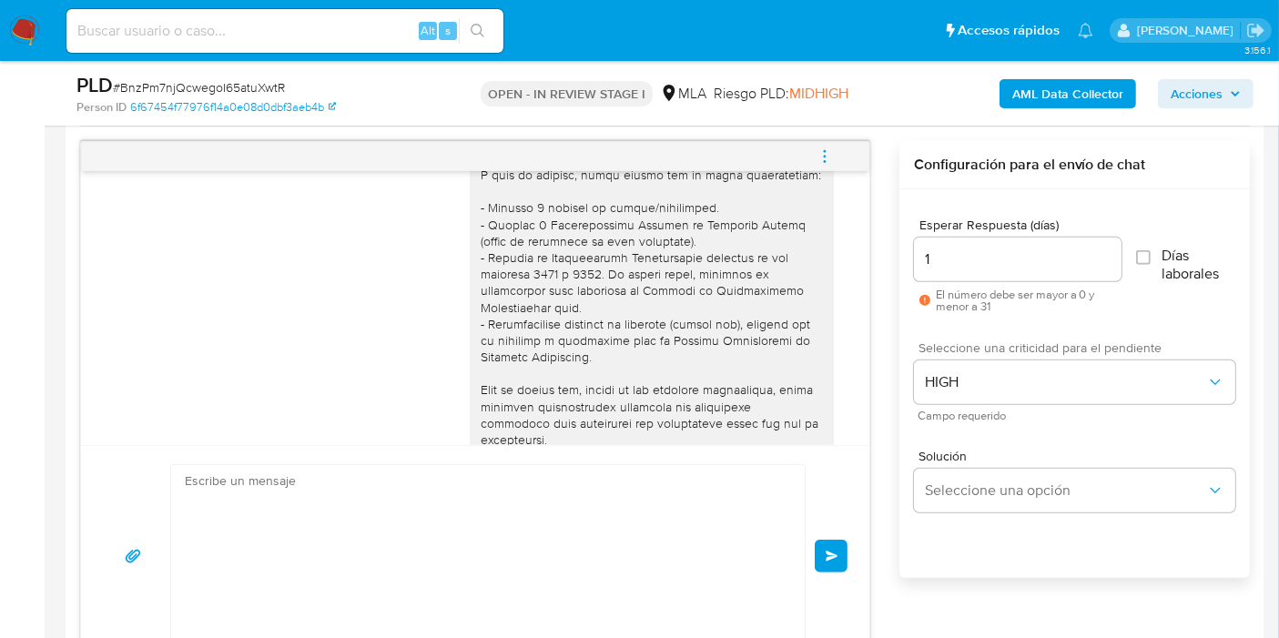
scroll to position [1477, 0]
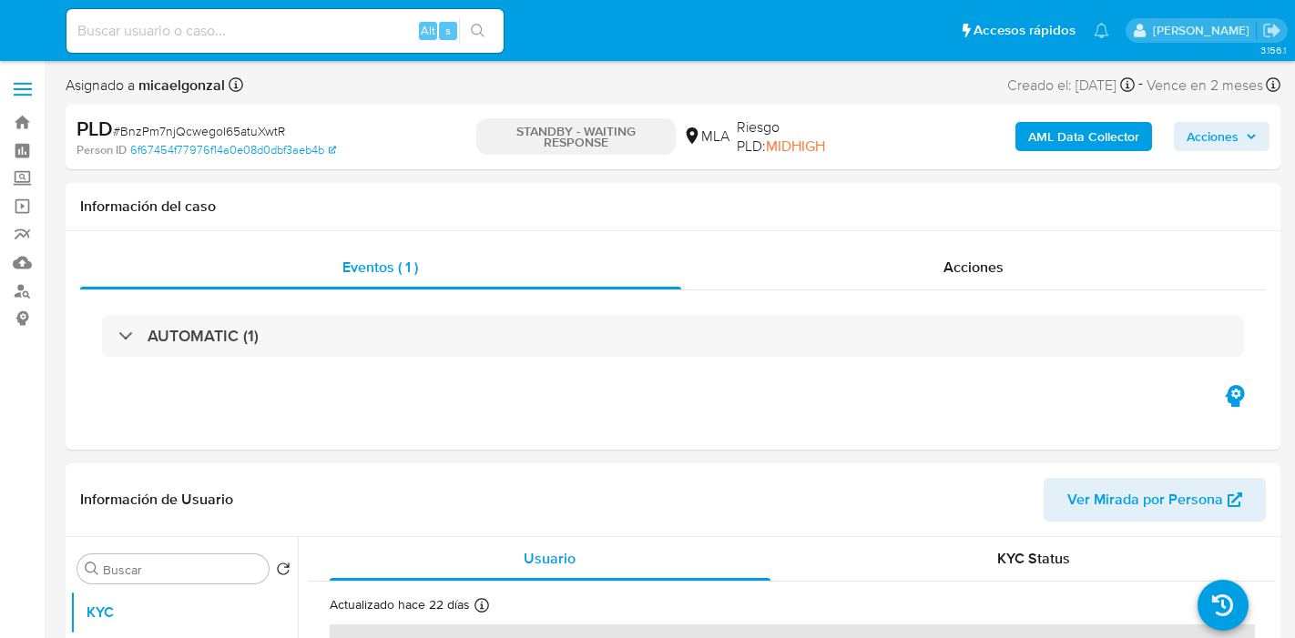
select select "10"
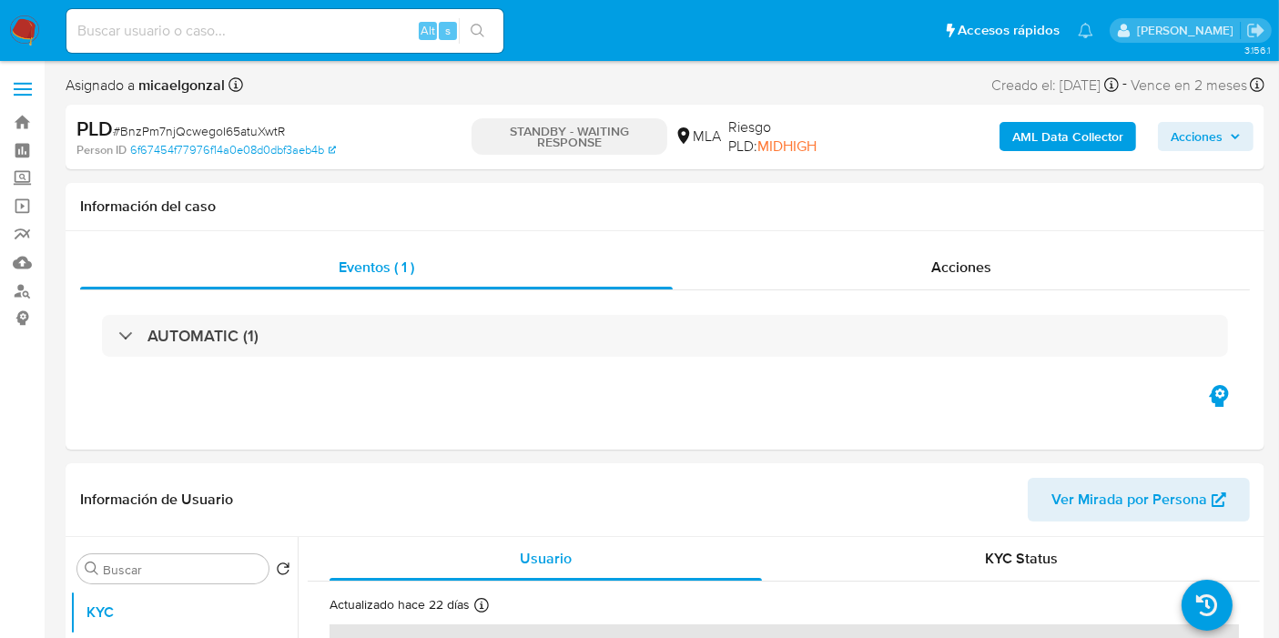
click at [239, 15] on div "Alt s" at bounding box center [284, 31] width 437 height 44
drag, startPoint x: 239, startPoint y: 38, endPoint x: 249, endPoint y: 39, distance: 10.1
click at [244, 39] on input at bounding box center [284, 31] width 437 height 24
paste input "mnNBuXO9NvMSmkFgdbjkTRmy"
type input "mnNBuXO9NvMSmkFgdbjkTRmy"
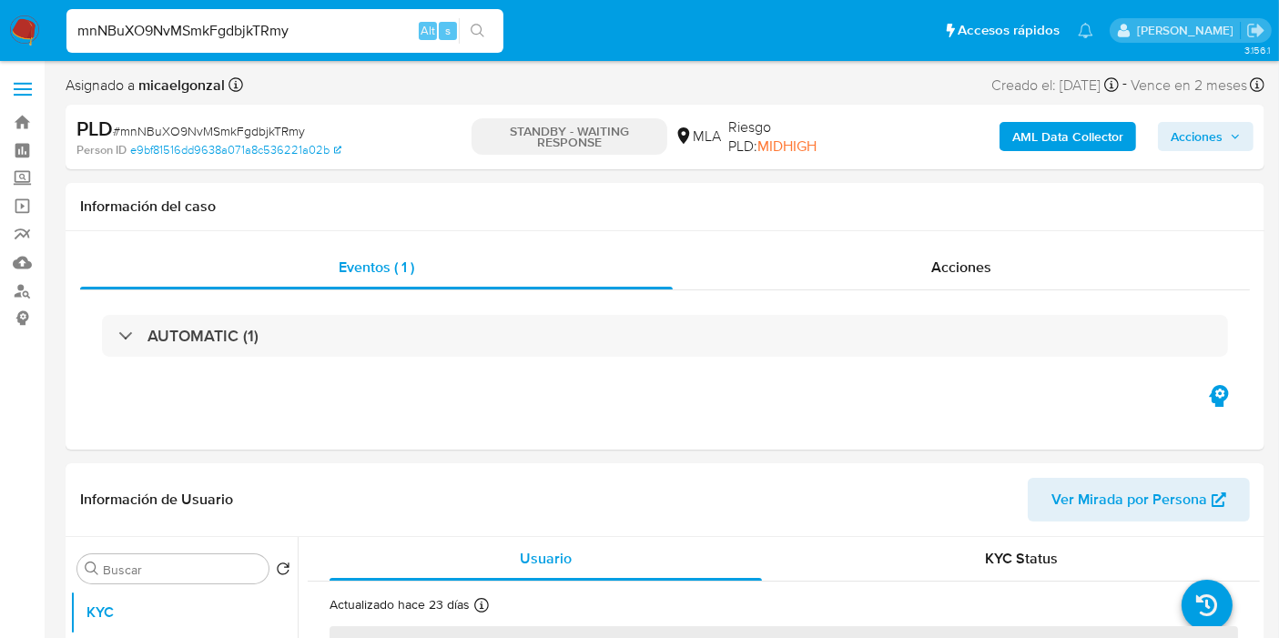
click at [27, 37] on img at bounding box center [24, 30] width 31 height 31
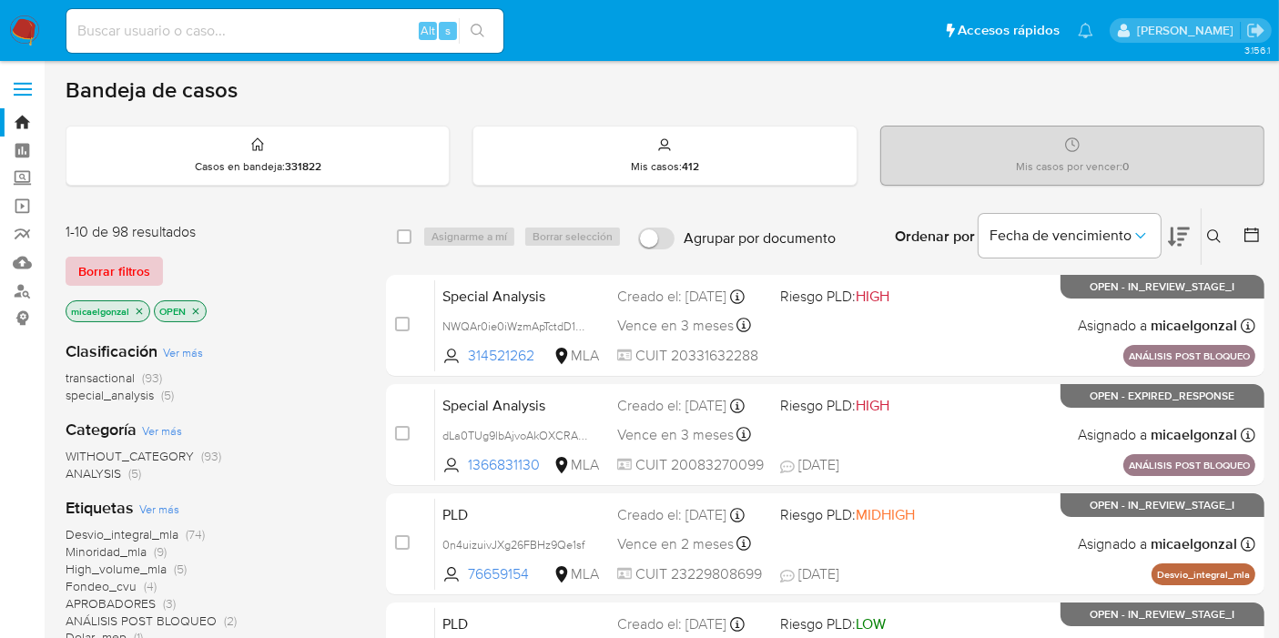
click at [127, 259] on span "Borrar filtros" at bounding box center [114, 271] width 72 height 25
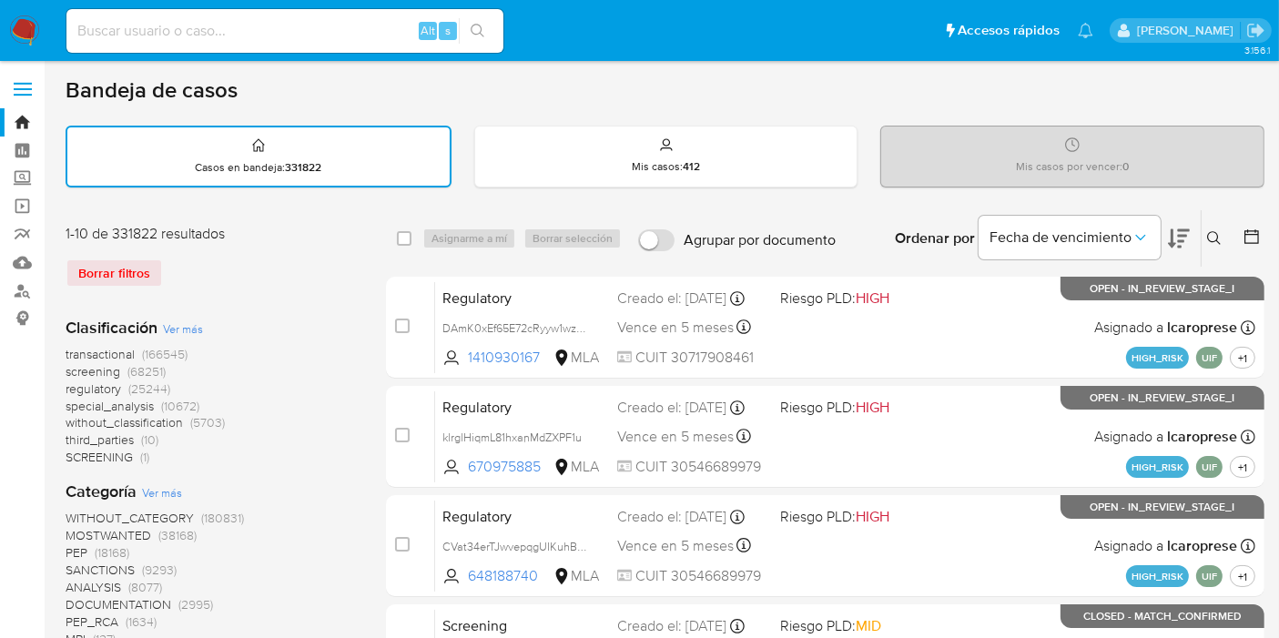
drag, startPoint x: 1204, startPoint y: 225, endPoint x: 1221, endPoint y: 264, distance: 42.8
click at [1204, 226] on div "Ingrese ID de usuario o caso Buscar Borrar filtros" at bounding box center [1216, 238] width 31 height 56
drag, startPoint x: 1221, startPoint y: 264, endPoint x: 1217, endPoint y: 246, distance: 18.6
click at [1220, 264] on div "Ingrese ID de usuario o caso Buscar Borrar filtros" at bounding box center [1216, 238] width 31 height 56
drag, startPoint x: 1217, startPoint y: 246, endPoint x: 1170, endPoint y: 277, distance: 56.6
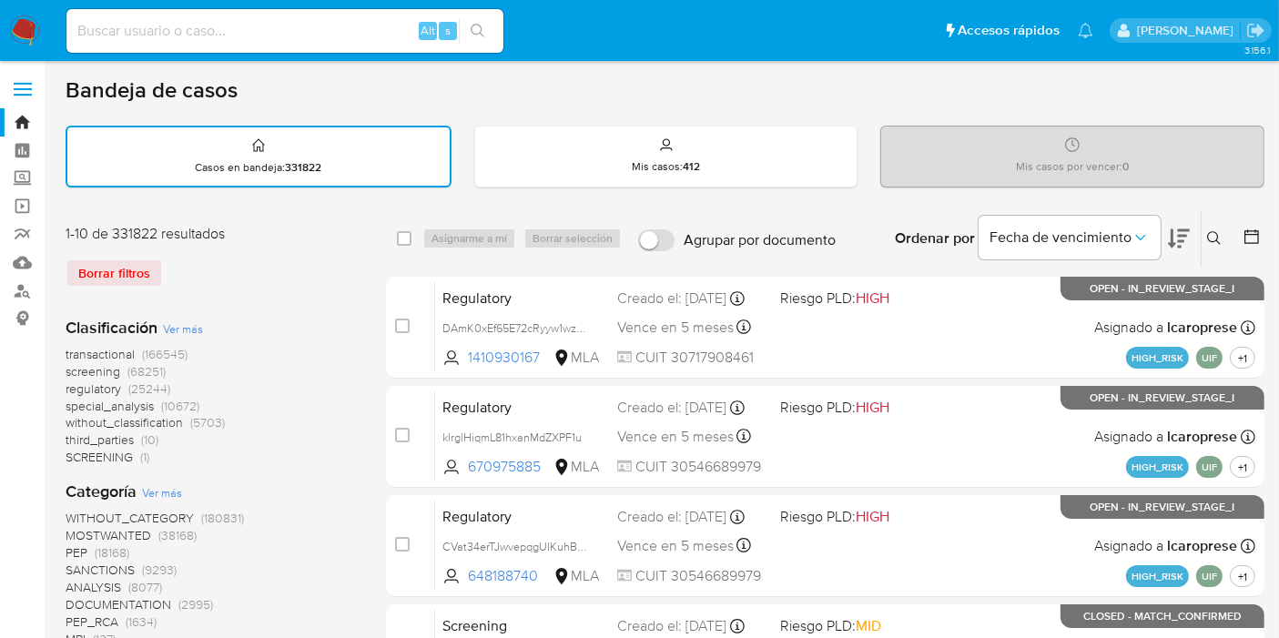
click at [1217, 245] on button at bounding box center [1217, 239] width 30 height 22
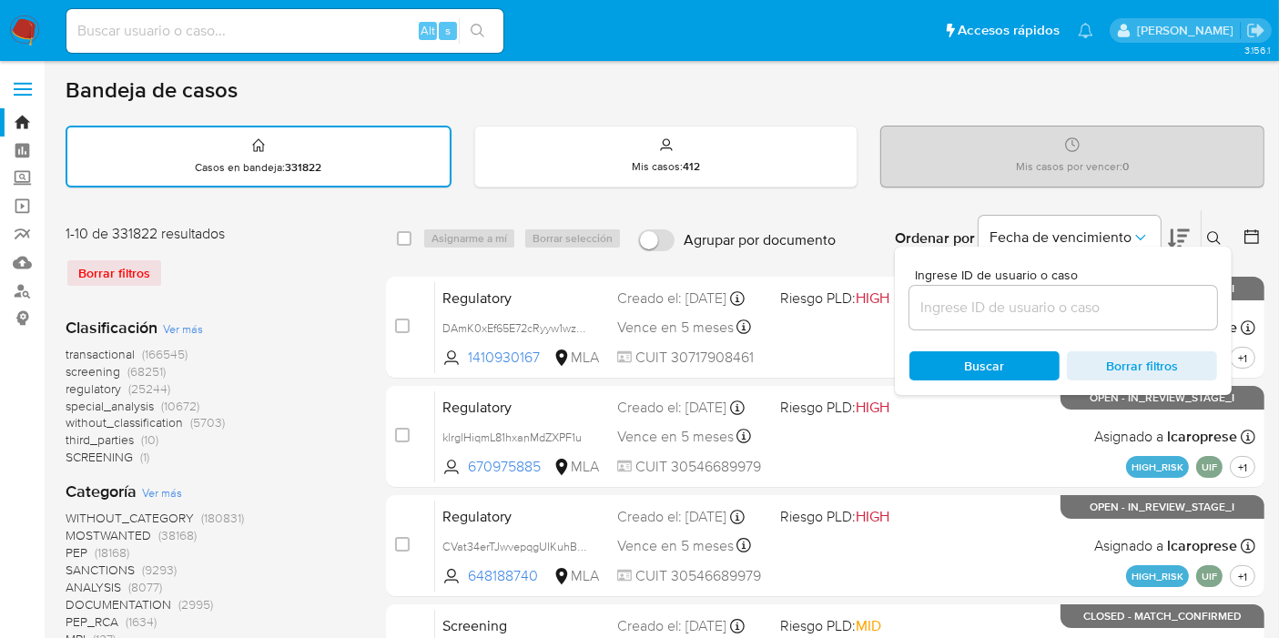
click at [1113, 304] on input at bounding box center [1064, 308] width 308 height 24
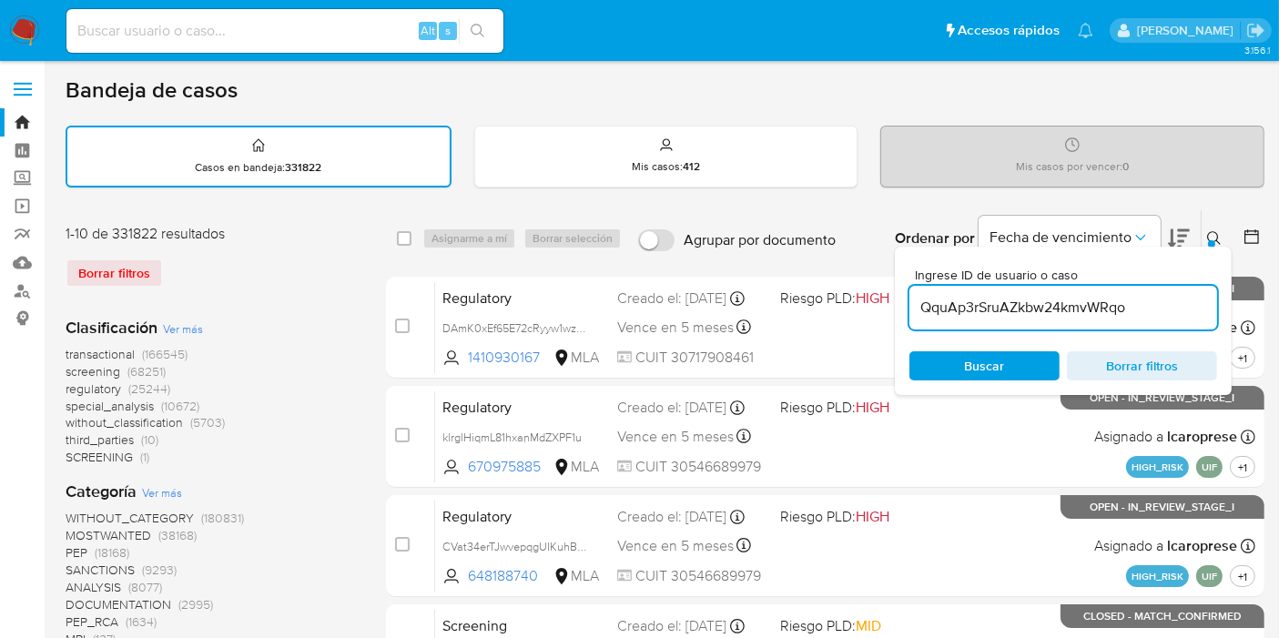
type input "QquAp3rSruAZkbw24kmvWRqo"
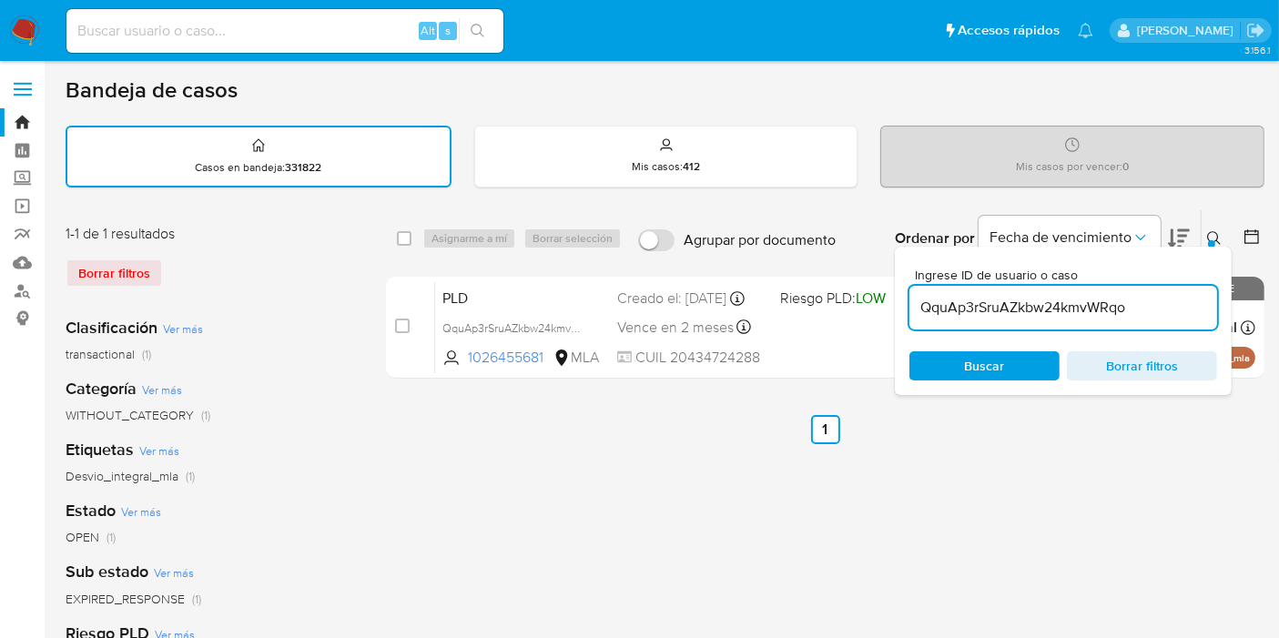
drag, startPoint x: 399, startPoint y: 239, endPoint x: 428, endPoint y: 239, distance: 29.1
click at [400, 239] on input "checkbox" at bounding box center [404, 238] width 15 height 15
checkbox input "true"
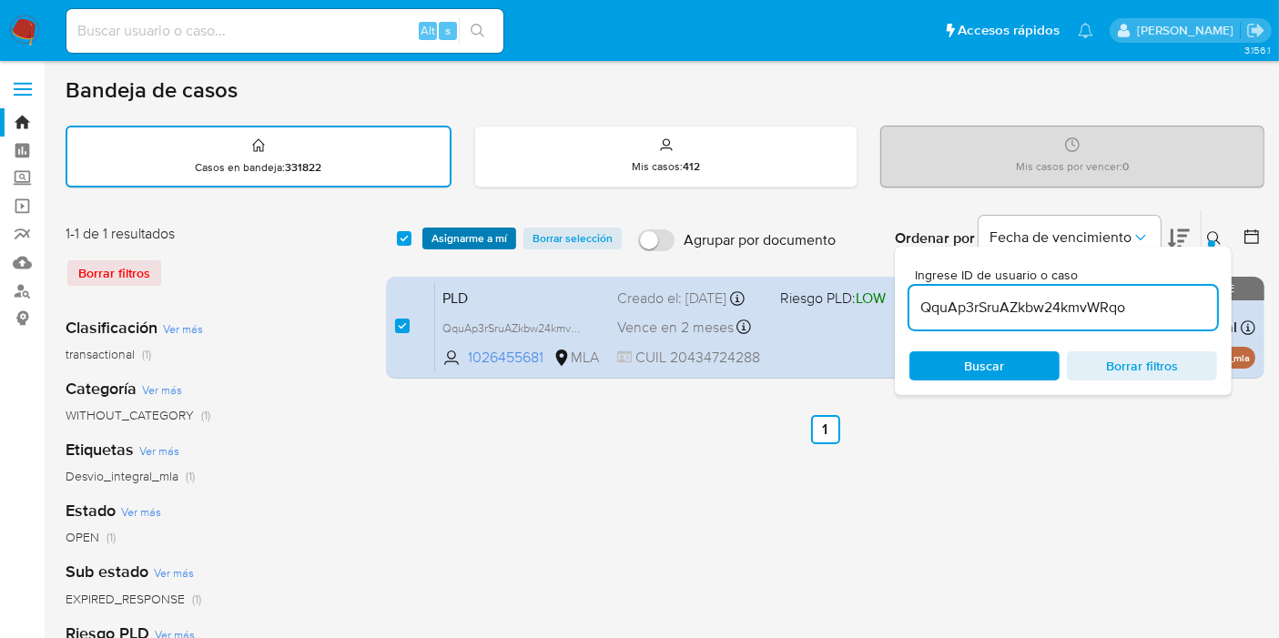
click at [449, 240] on span "Asignarme a mí" at bounding box center [470, 238] width 76 height 18
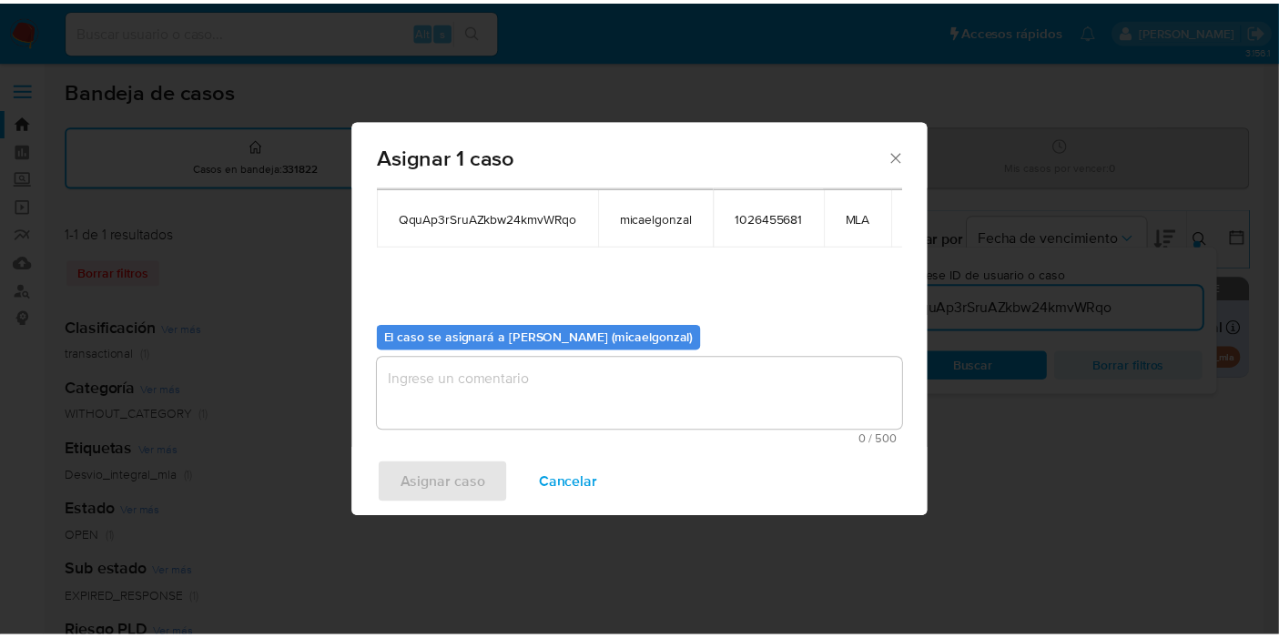
scroll to position [109, 0]
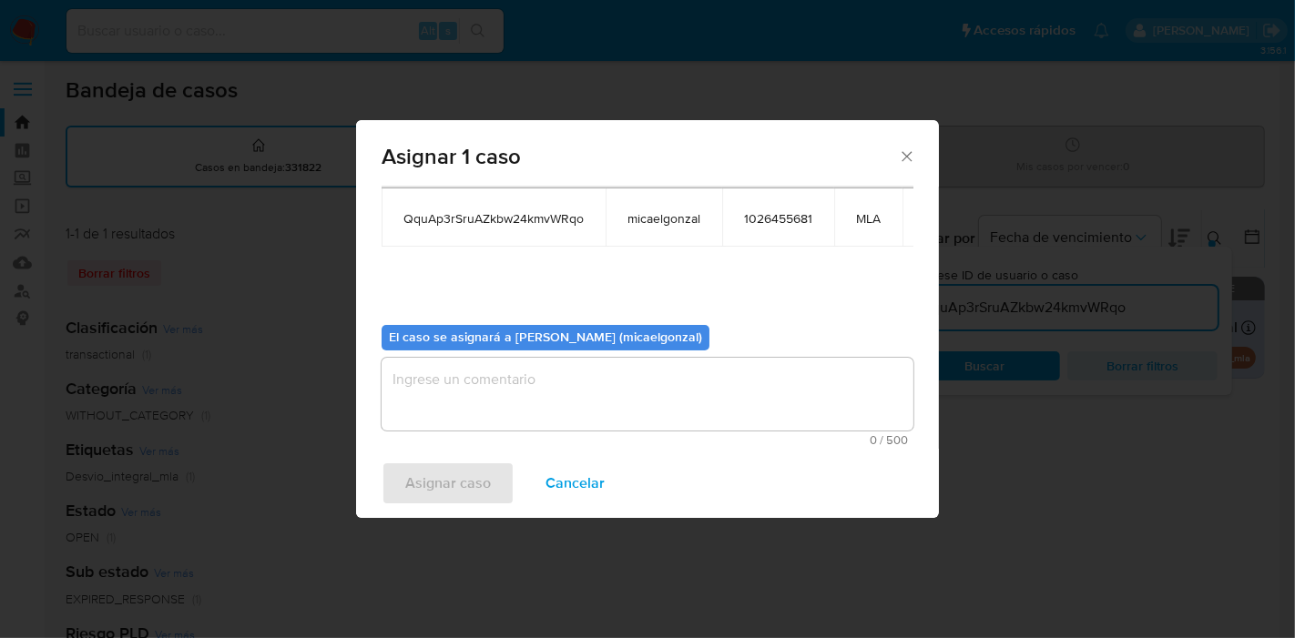
click at [532, 434] on span "0 / 500" at bounding box center [647, 440] width 521 height 12
drag, startPoint x: 545, startPoint y: 392, endPoint x: 457, endPoint y: 434, distance: 97.8
click at [545, 392] on textarea "assign-modal" at bounding box center [648, 394] width 532 height 73
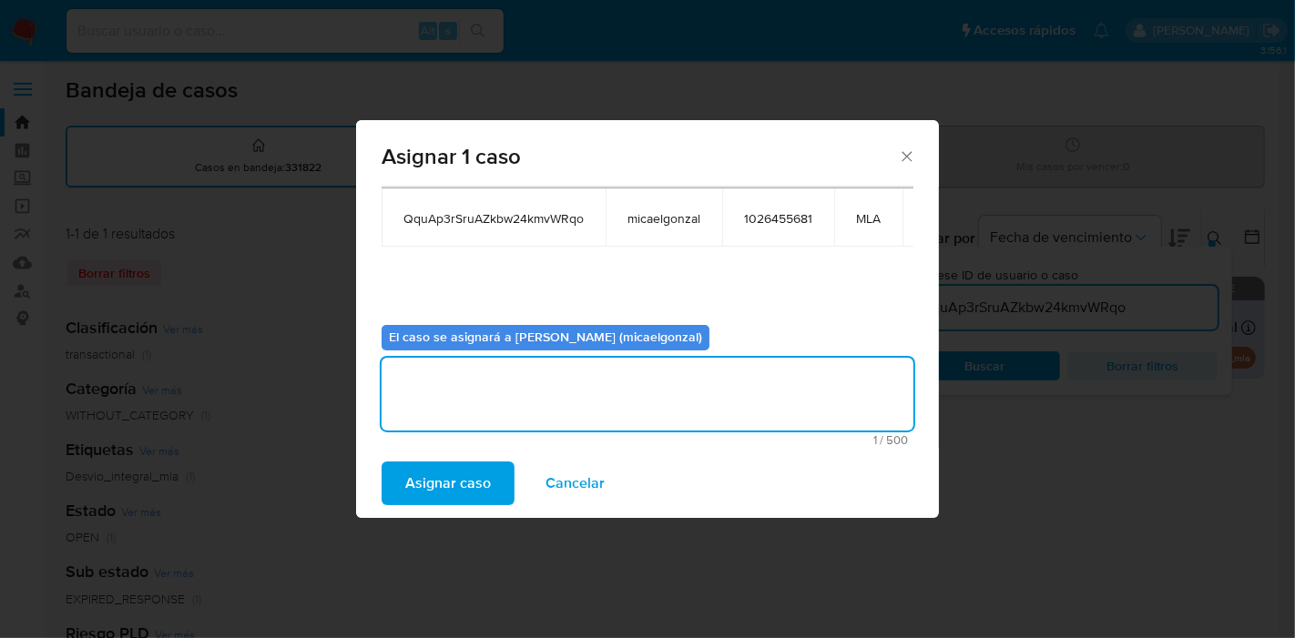
click at [444, 459] on div "Asignar caso Cancelar" at bounding box center [647, 483] width 583 height 69
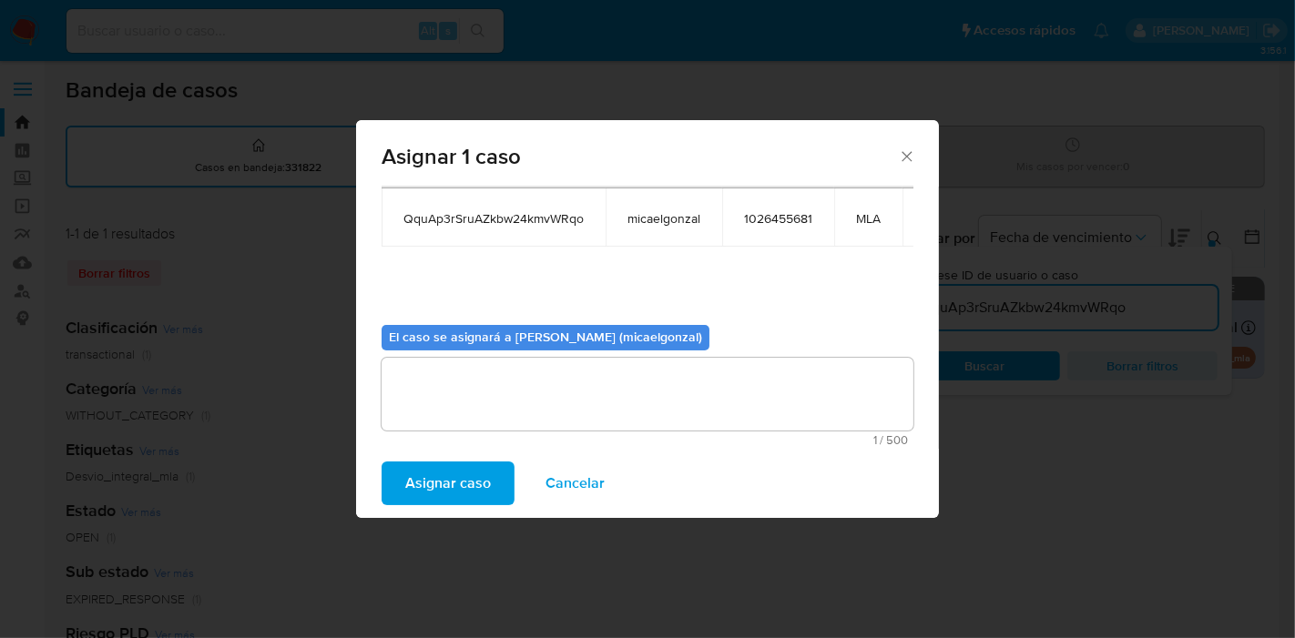
click at [444, 470] on span "Asignar caso" at bounding box center [448, 483] width 86 height 40
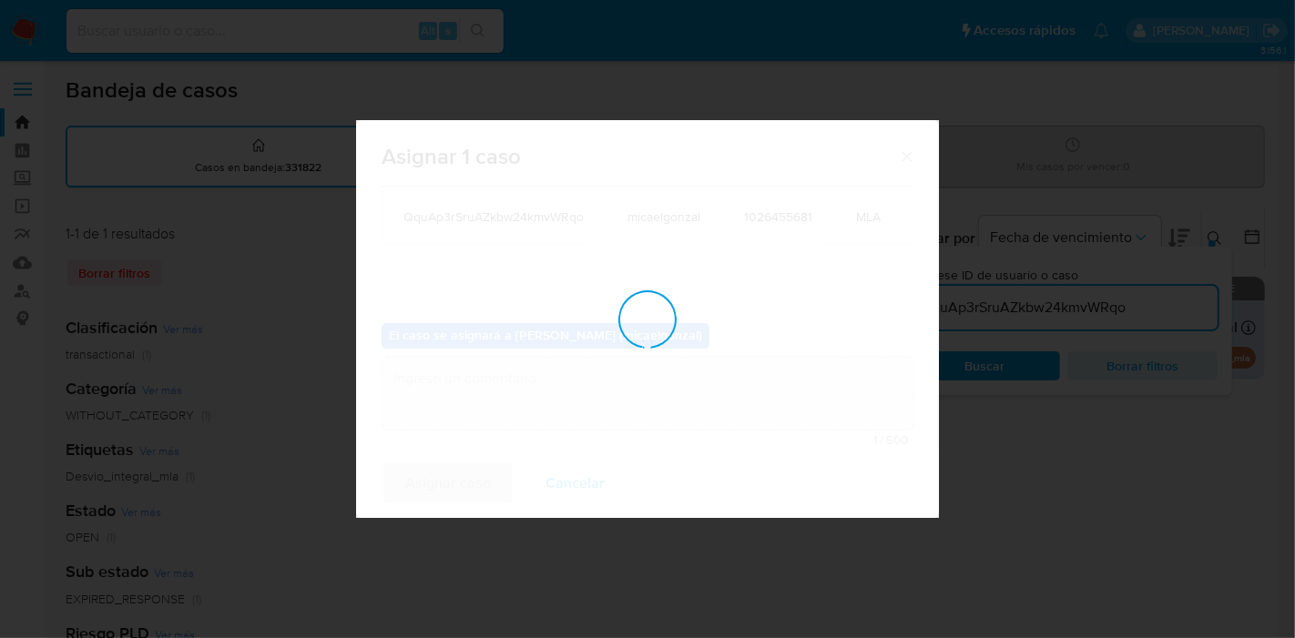
checkbox input "false"
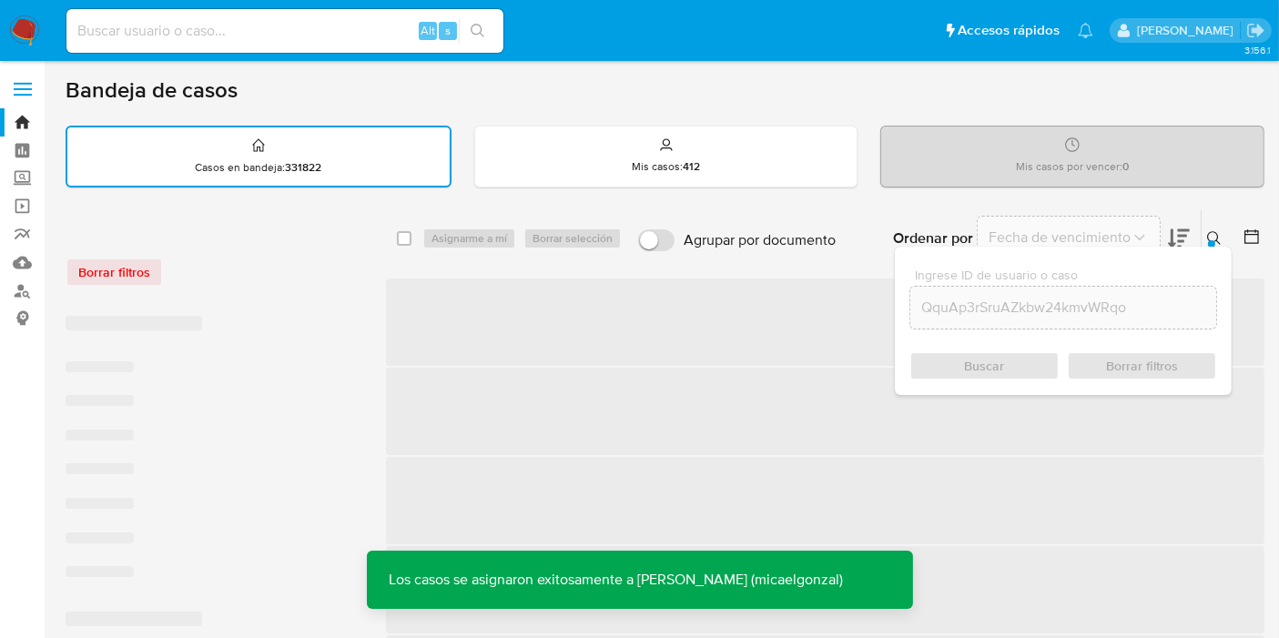
click at [235, 1] on nav "Pausado Ver notificaciones Alt s Accesos rápidos Presiona las siguientes teclas…" at bounding box center [639, 30] width 1279 height 61
click at [214, 35] on input at bounding box center [284, 31] width 437 height 24
paste input "QquAp3rSruAZkbw24kmvWRqo"
type input "QquAp3rSruAZkbw24kmvWRqo"
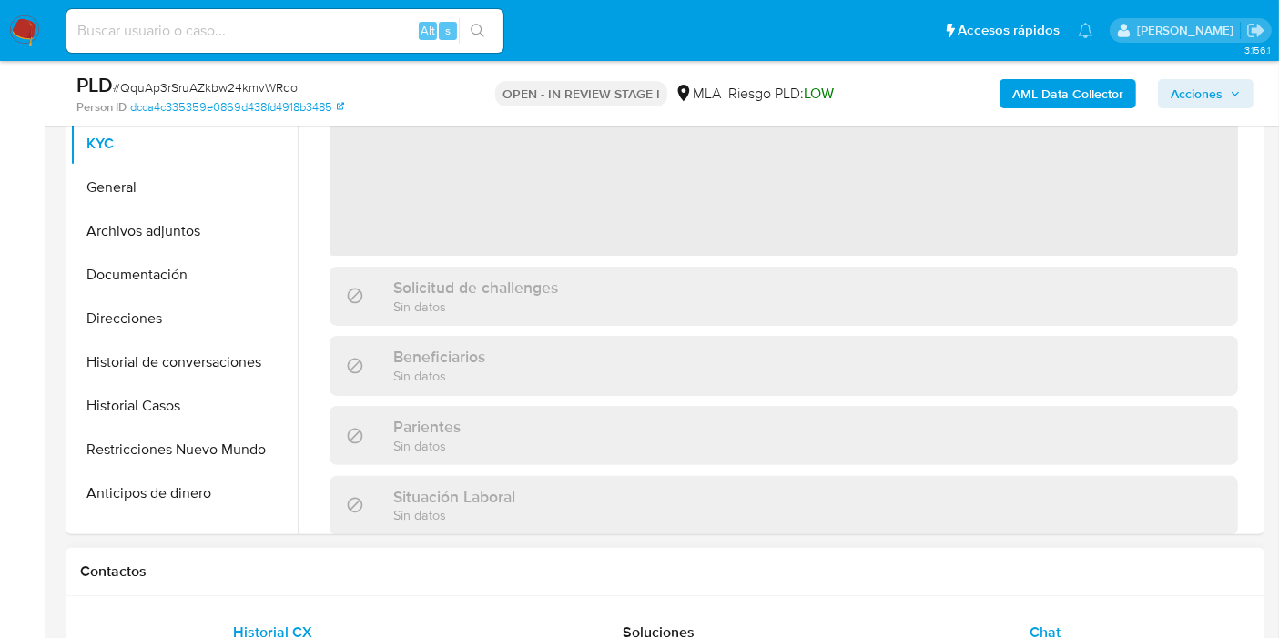
scroll to position [202, 0]
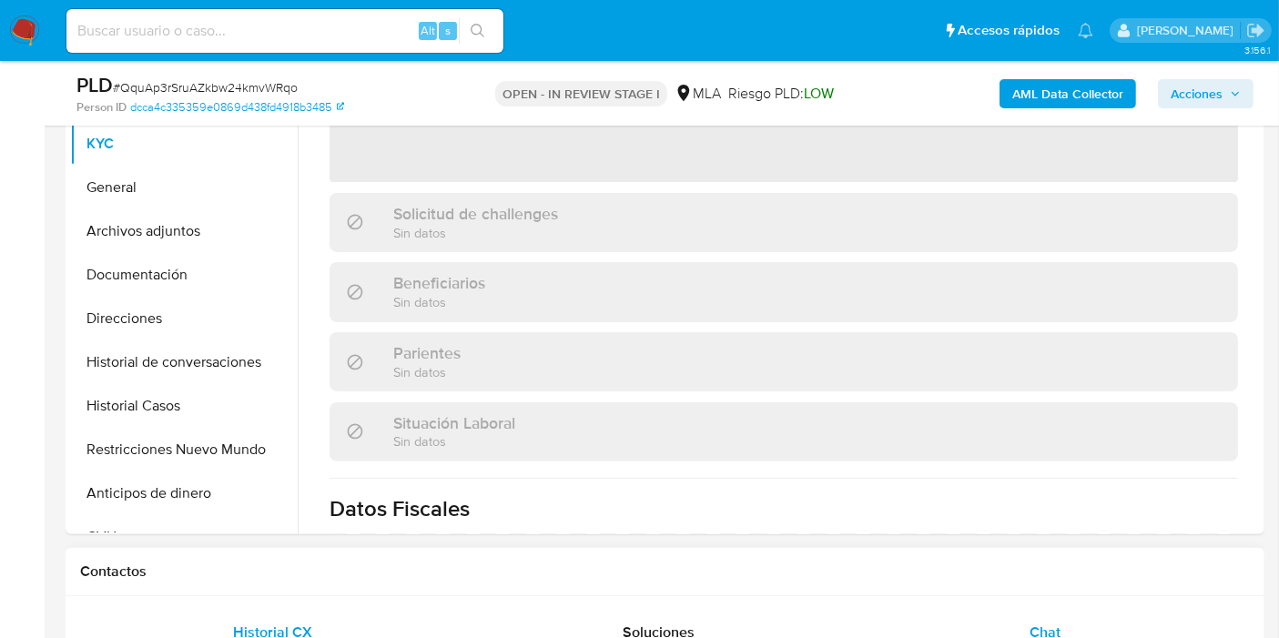
click at [1090, 636] on div "Chat" at bounding box center [1045, 633] width 342 height 44
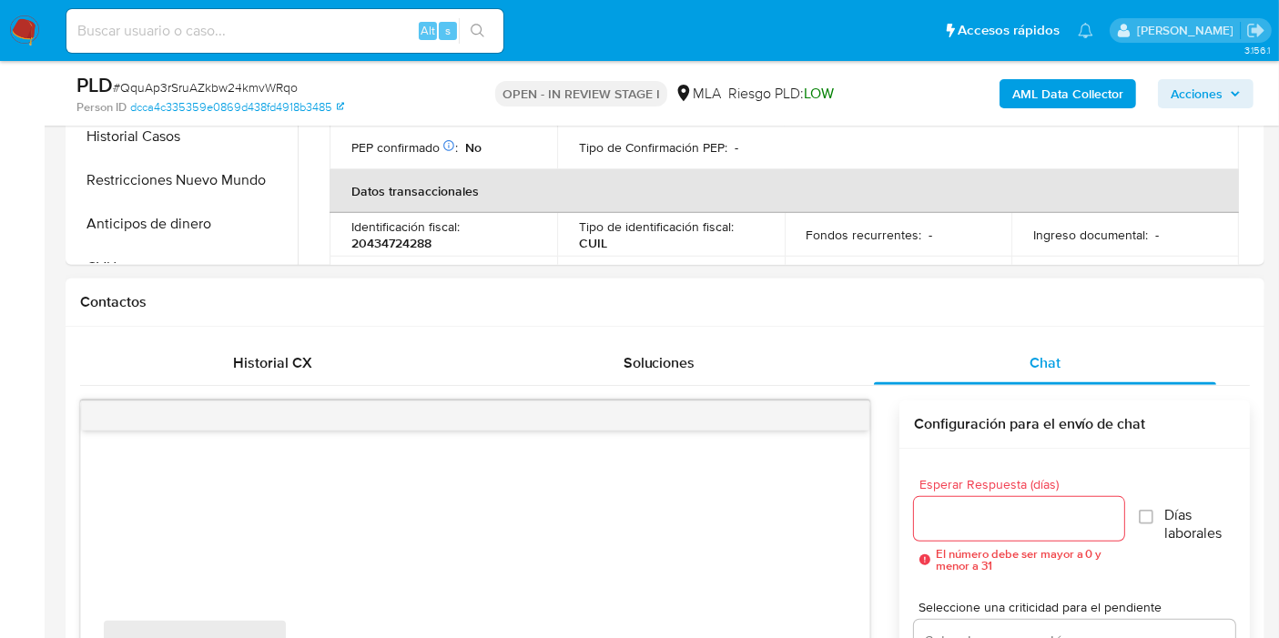
select select "10"
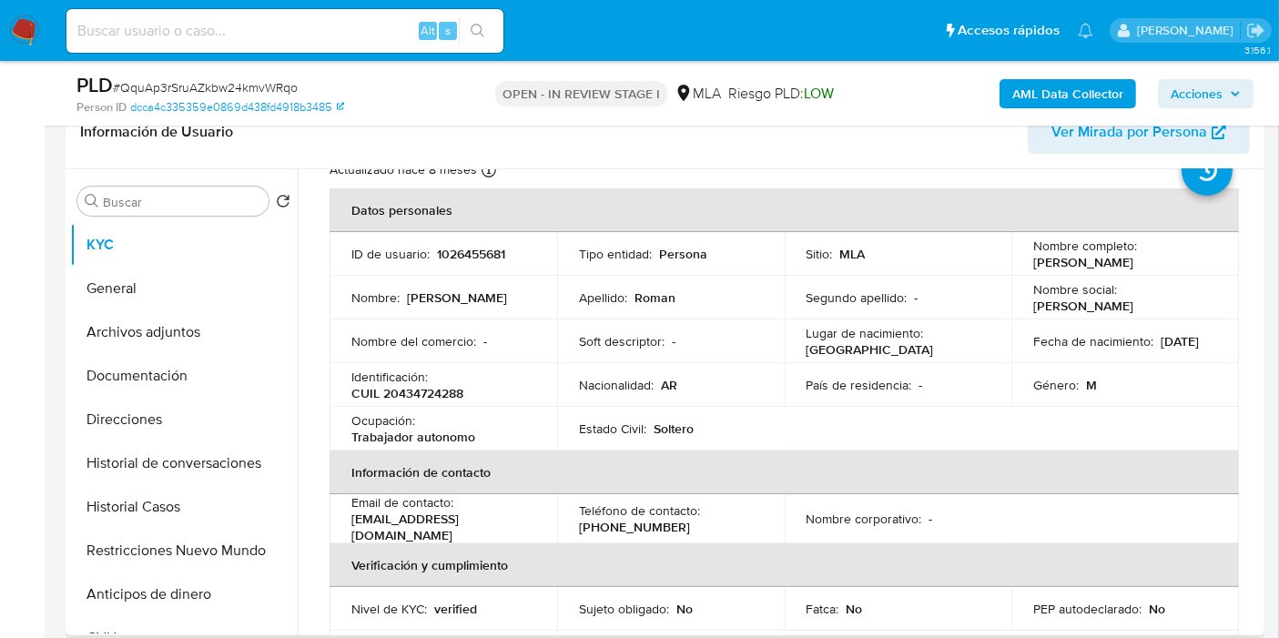
scroll to position [0, 0]
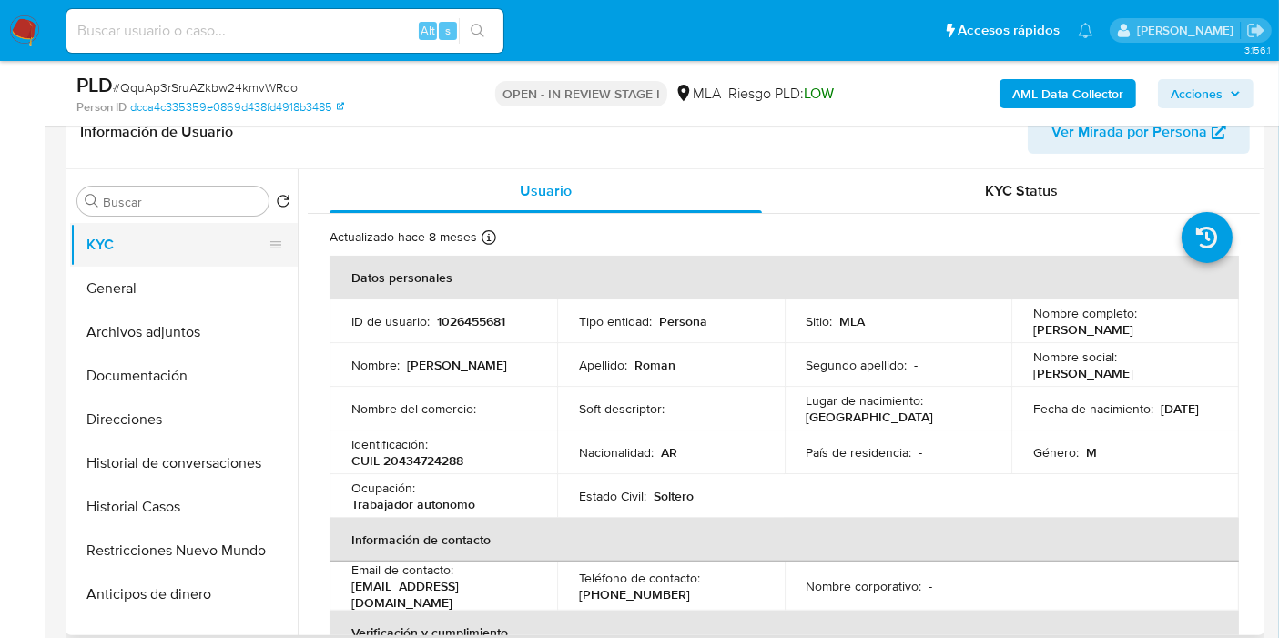
click at [126, 230] on button "KYC" at bounding box center [176, 245] width 213 height 44
click at [127, 273] on button "General" at bounding box center [176, 289] width 213 height 44
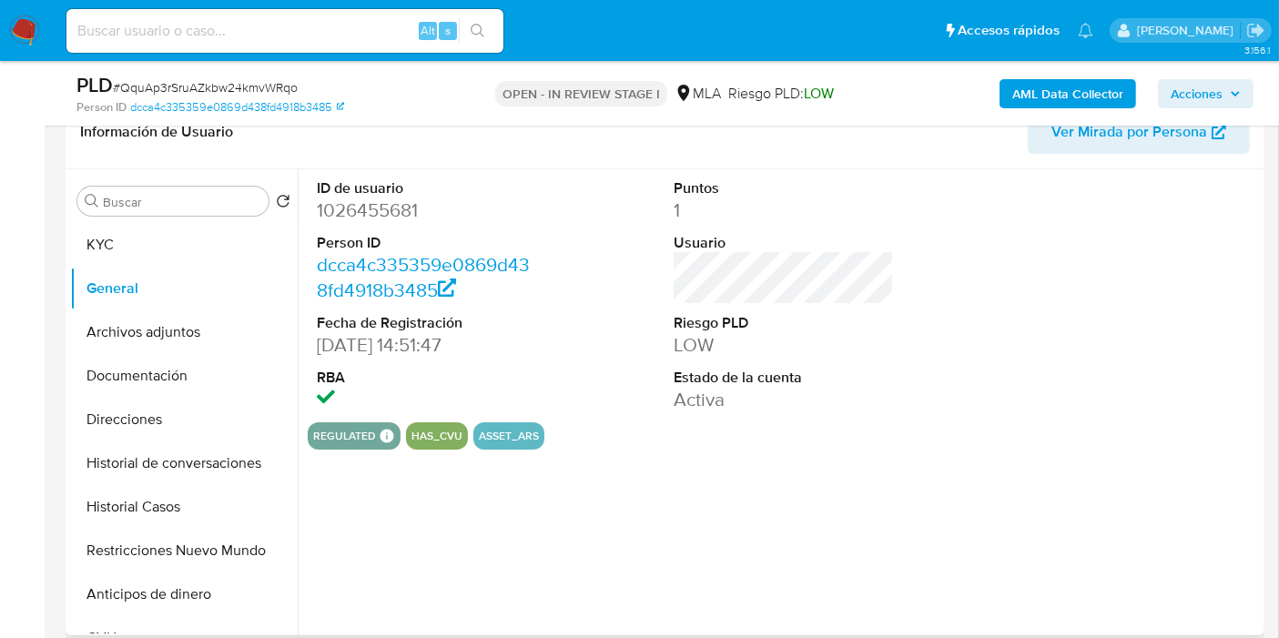
click at [383, 211] on dd "1026455681" at bounding box center [427, 210] width 220 height 25
copy dd "1026455681"
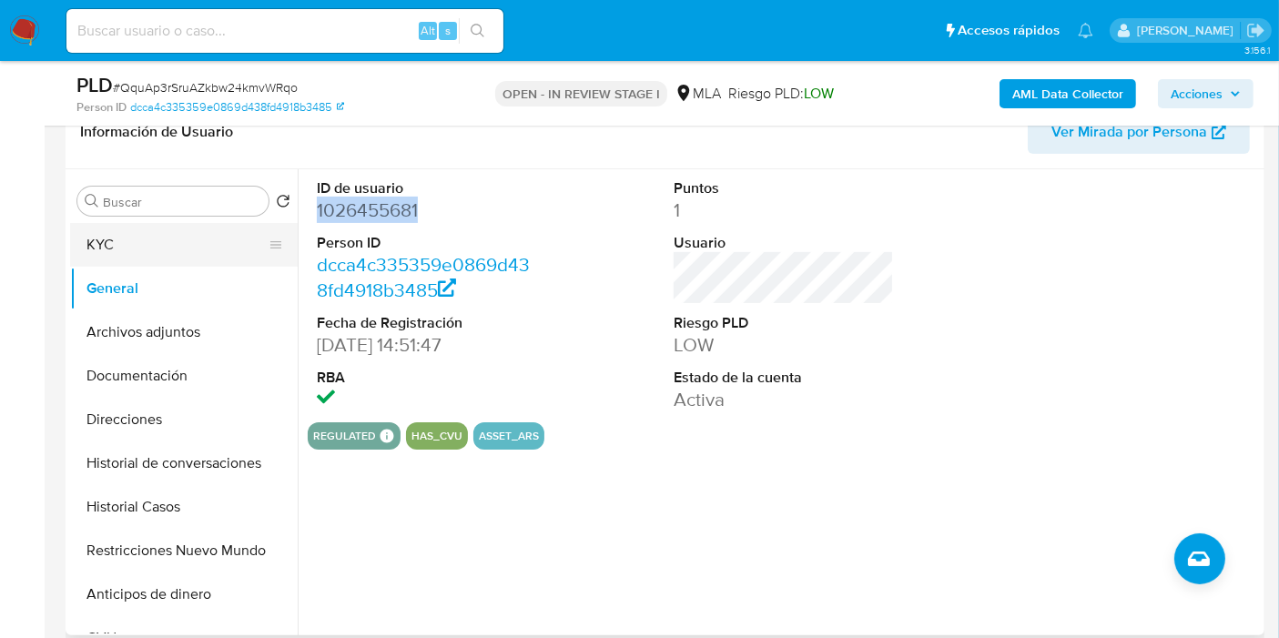
click at [190, 228] on button "KYC" at bounding box center [176, 245] width 213 height 44
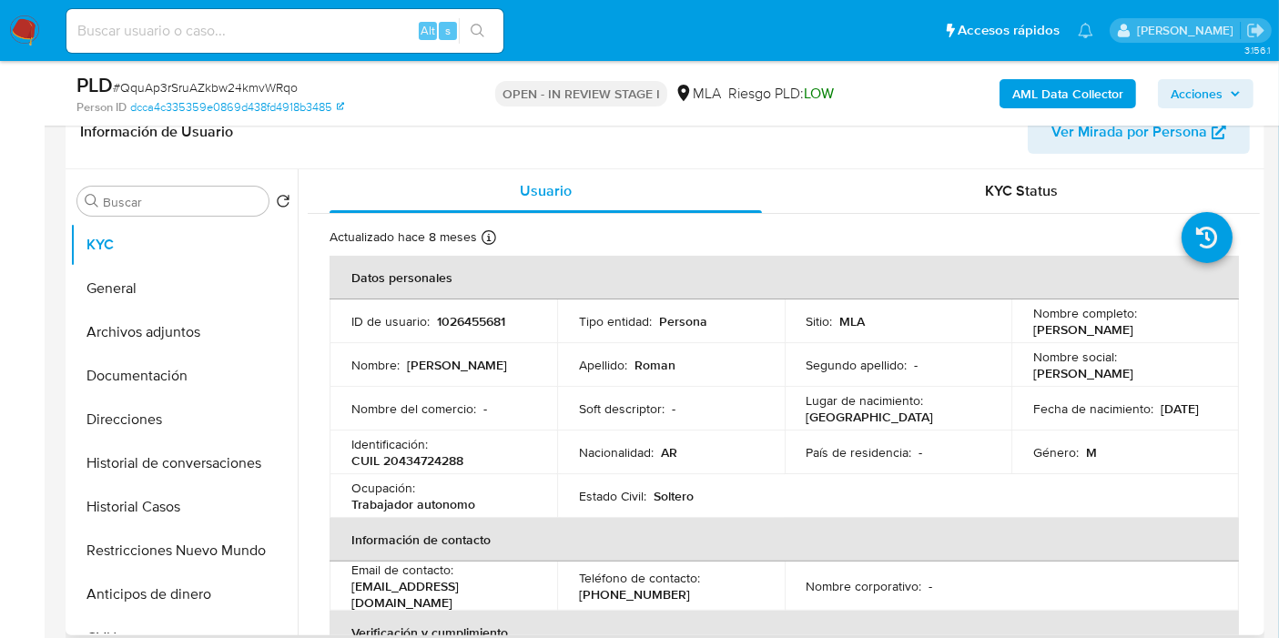
click at [423, 461] on p "CUIL 20434724288" at bounding box center [407, 461] width 112 height 16
click at [433, 460] on p "CUIL 20434724288" at bounding box center [407, 461] width 112 height 16
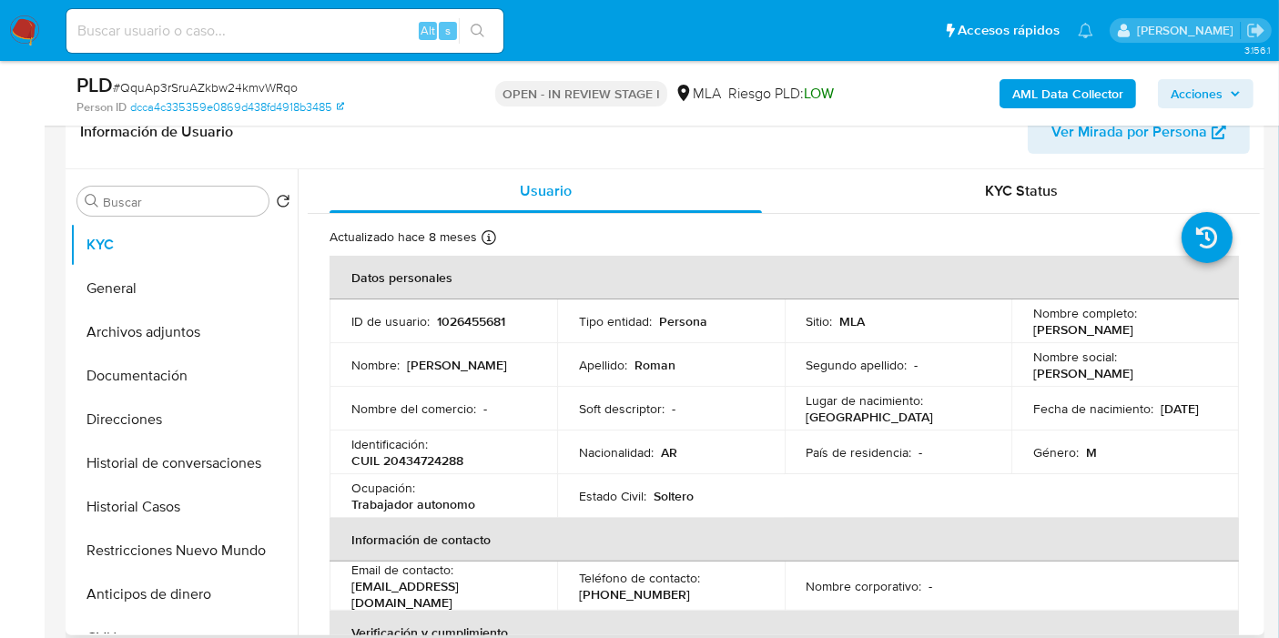
click at [458, 371] on p "Federico Diego" at bounding box center [457, 365] width 100 height 16
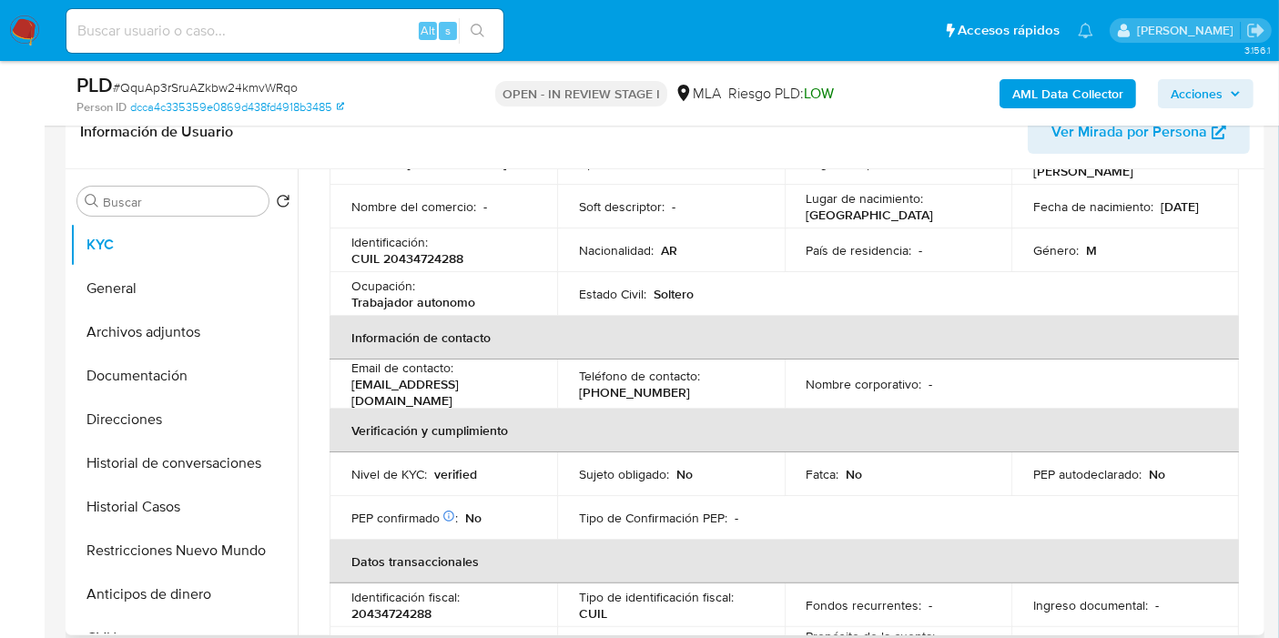
click at [417, 254] on p "CUIL 20434724288" at bounding box center [407, 258] width 112 height 16
copy p "20434724288"
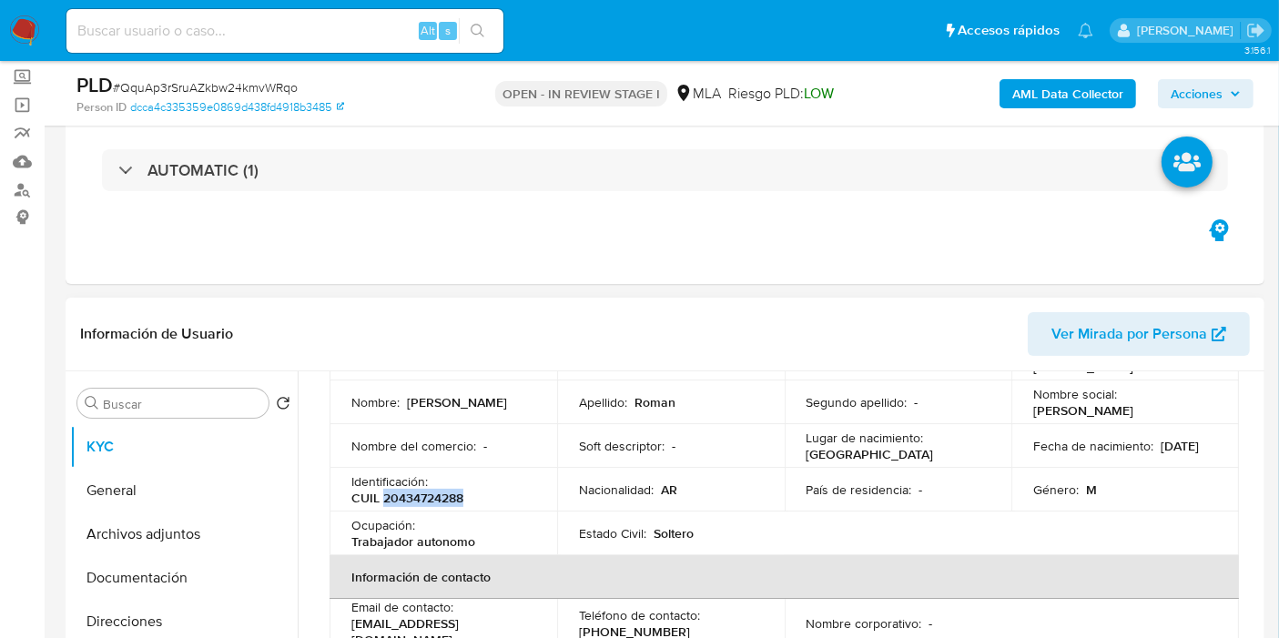
scroll to position [0, 0]
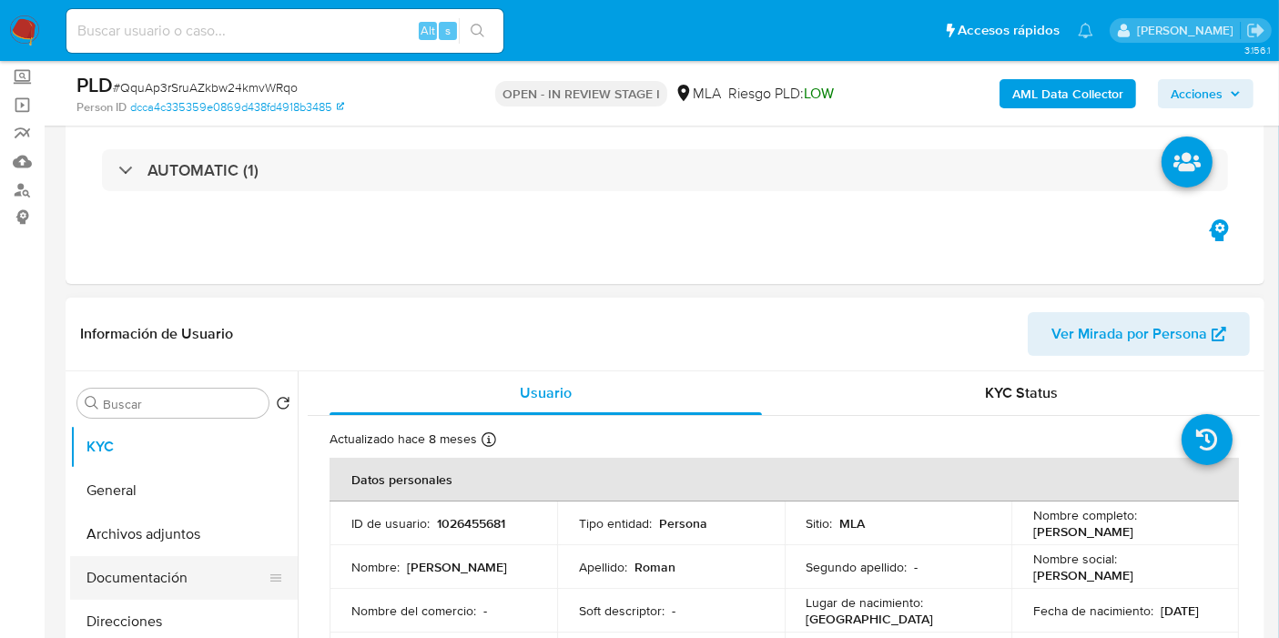
click at [176, 588] on button "Documentación" at bounding box center [176, 578] width 213 height 44
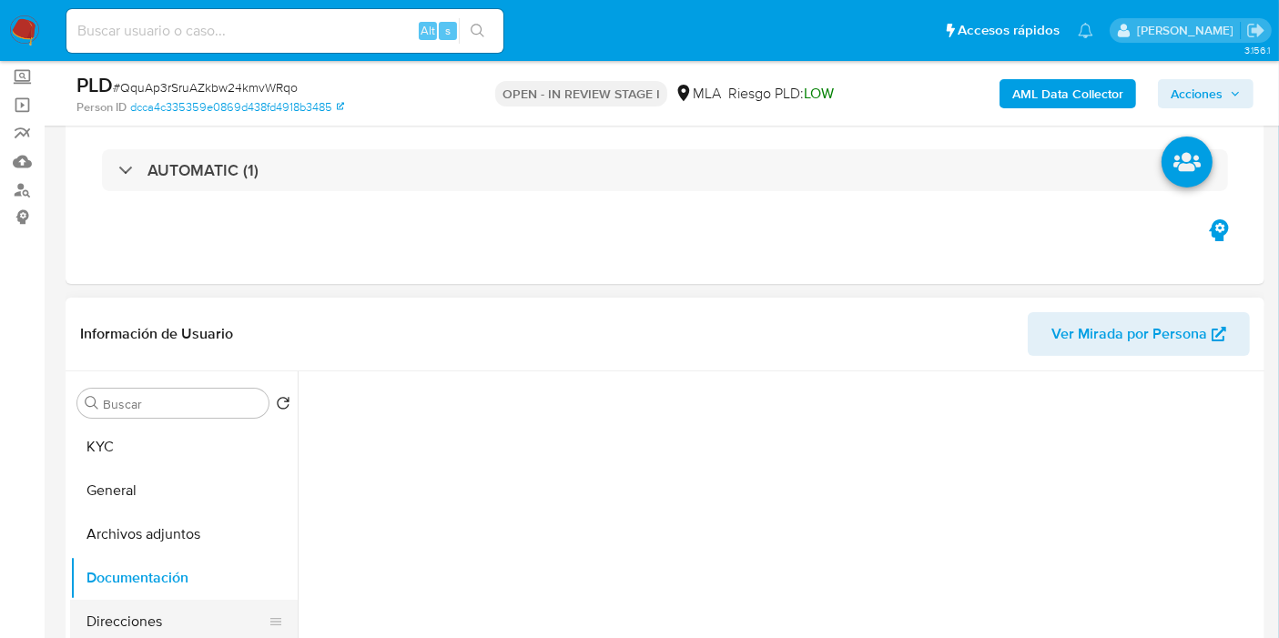
click at [171, 607] on button "Direcciones" at bounding box center [176, 622] width 213 height 44
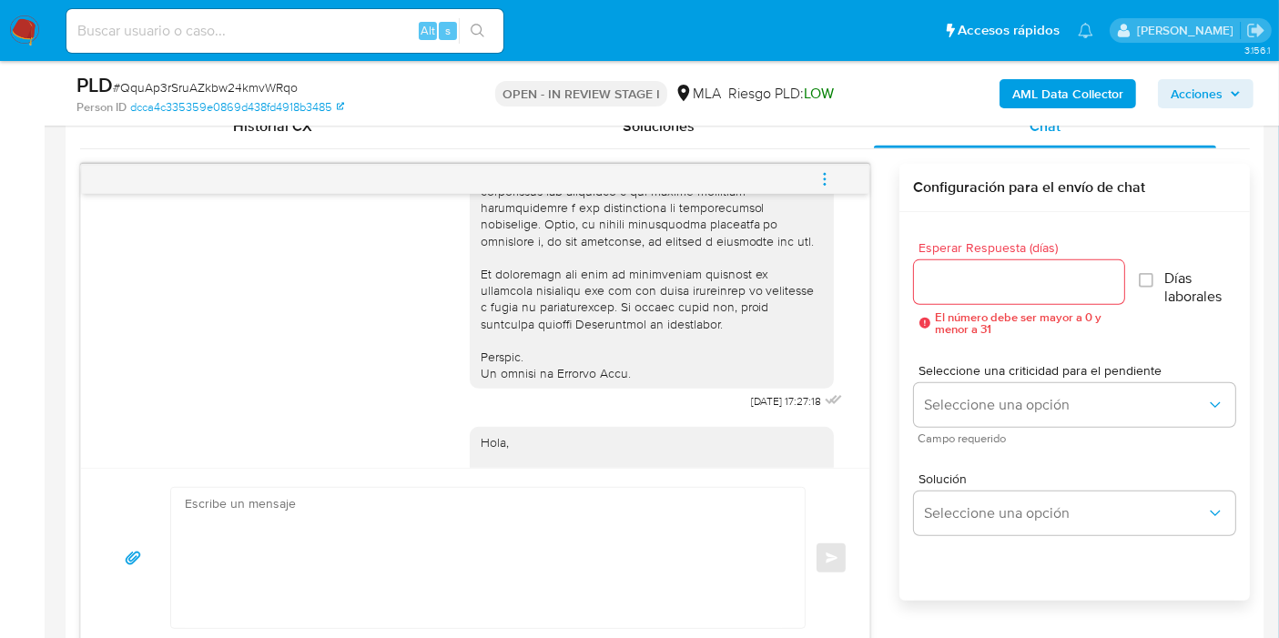
scroll to position [754, 0]
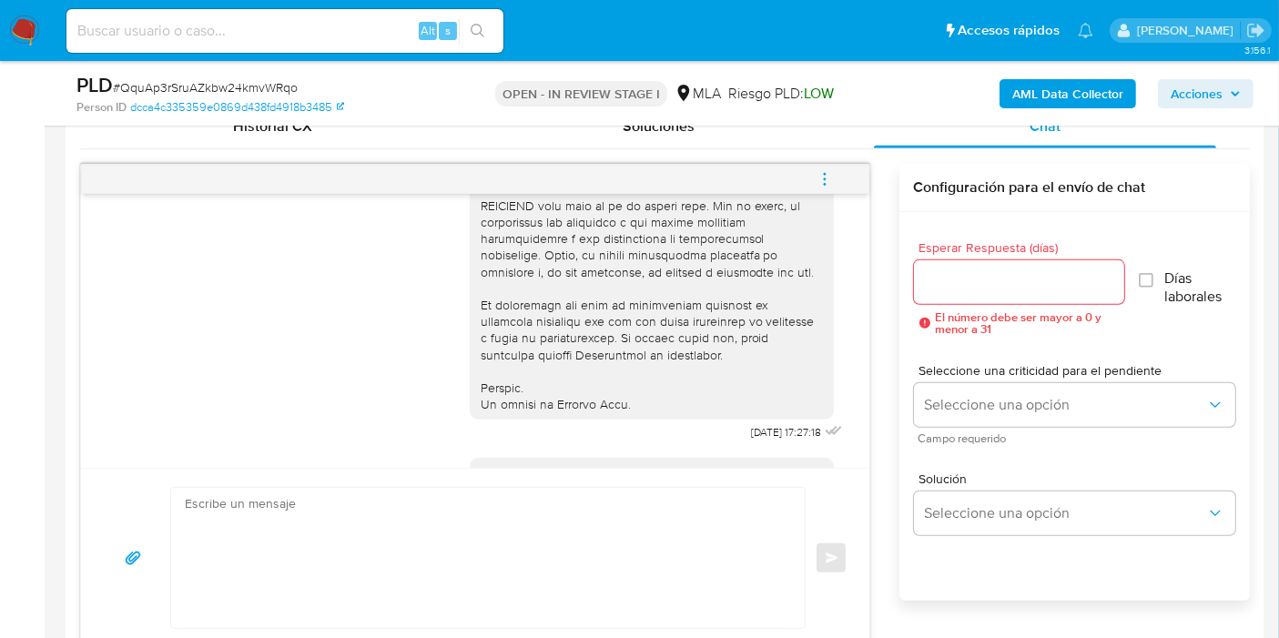
click at [268, 82] on span "# QquAp3rSruAZkbw24kmvWRqo" at bounding box center [205, 87] width 185 height 18
copy span "QquAp3rSruAZkbw24kmvWRqo"
click at [2, 22] on nav "Pausado Ver notificaciones Alt s Accesos rápidos Presiona las siguientes teclas…" at bounding box center [639, 30] width 1279 height 61
click at [18, 22] on img at bounding box center [24, 30] width 31 height 31
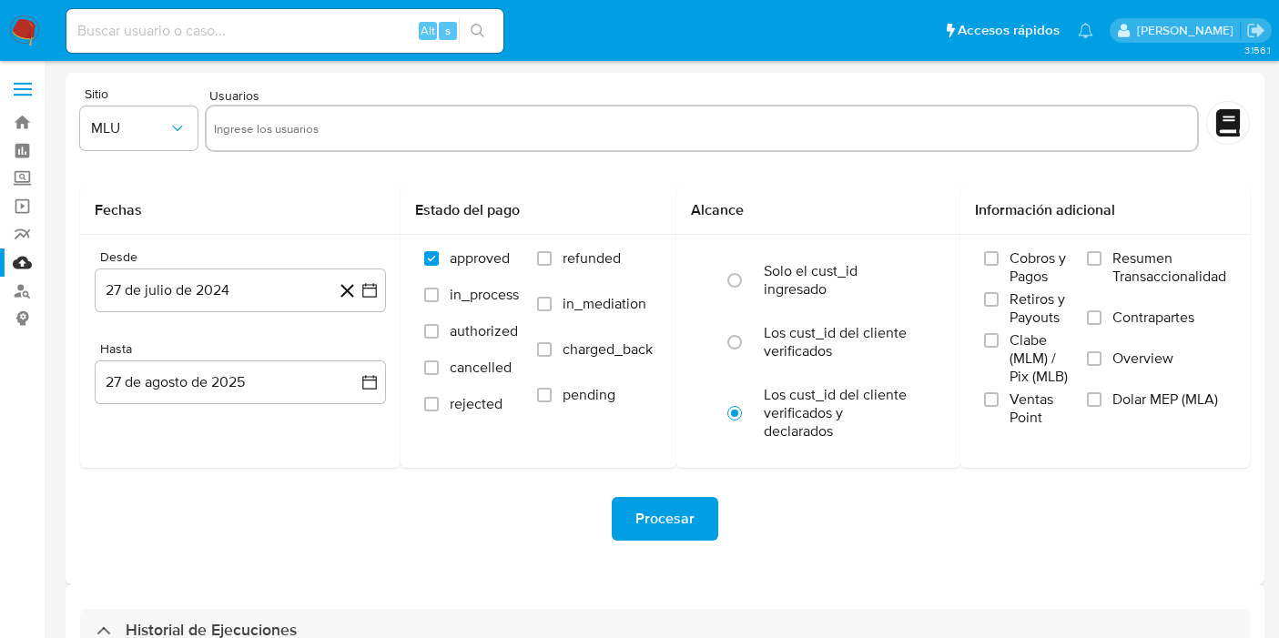
select select "10"
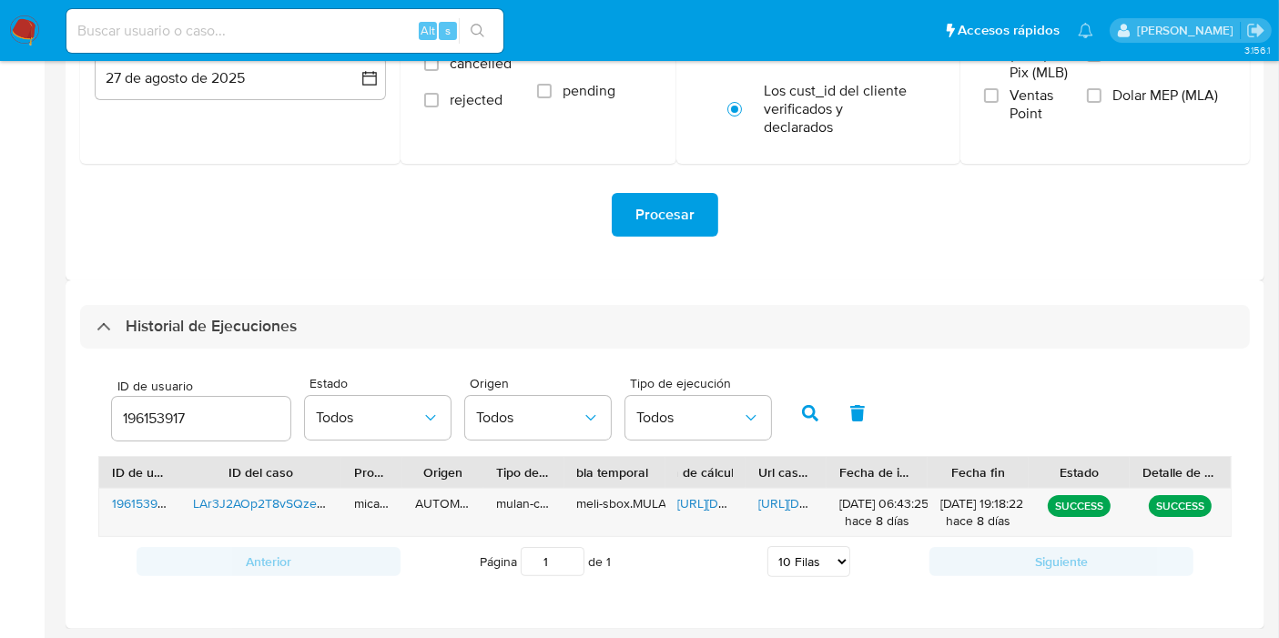
click at [183, 43] on div "Alt s" at bounding box center [284, 31] width 437 height 44
click at [178, 39] on input at bounding box center [284, 31] width 437 height 24
paste input "FvCSisOY0tTjMeZGAp6ciJlW"
type input "FvCSisOY0tTjMeZGAp6ciJlW"
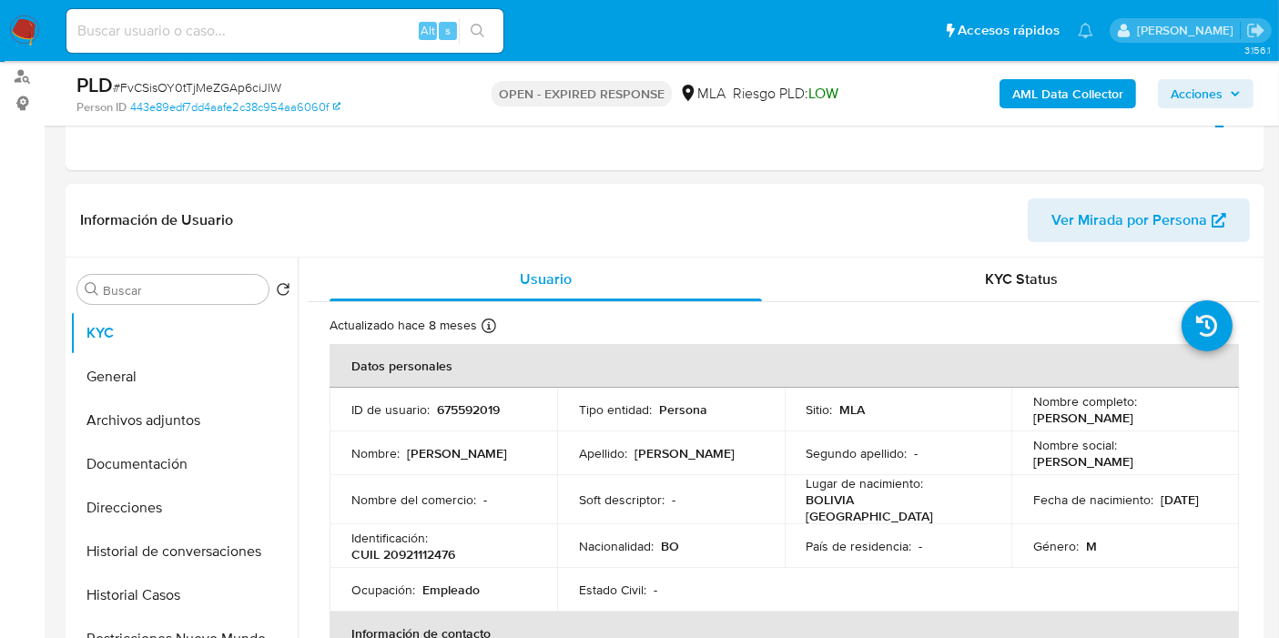
scroll to position [303, 0]
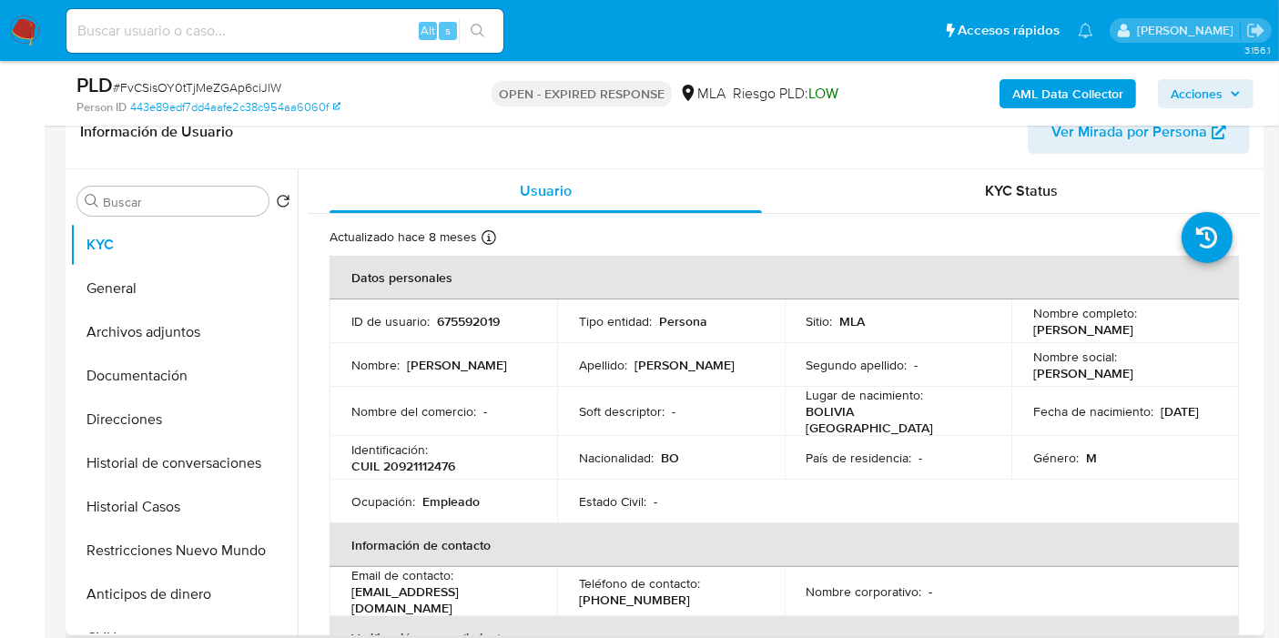
select select "10"
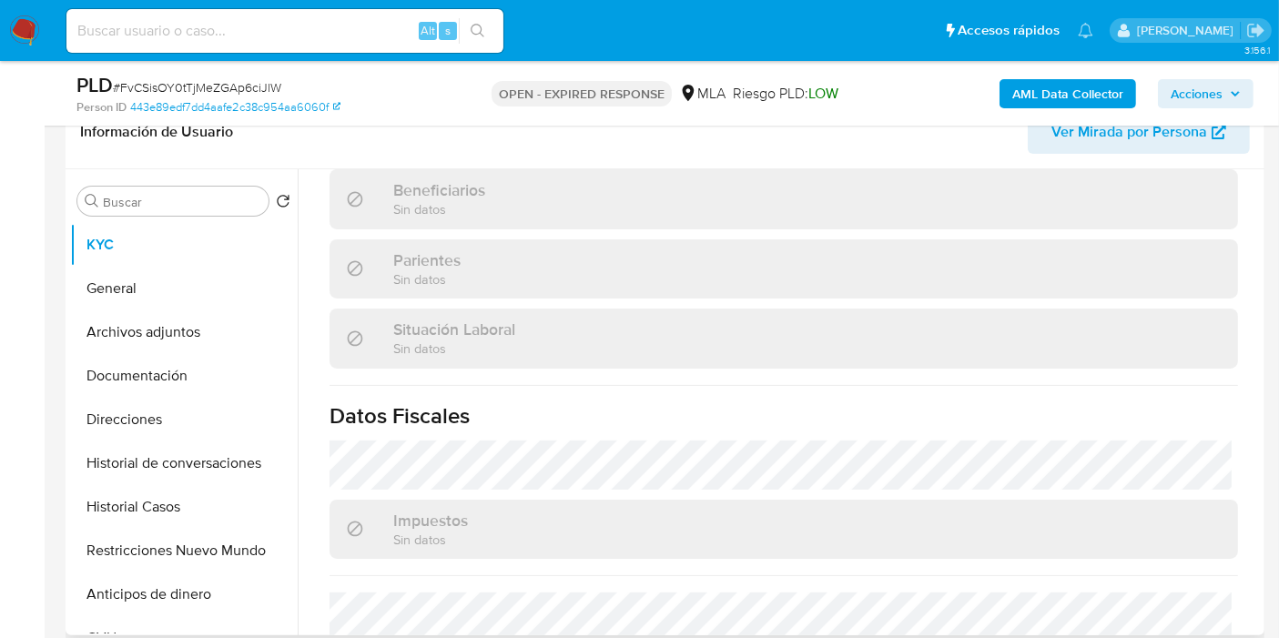
scroll to position [911, 0]
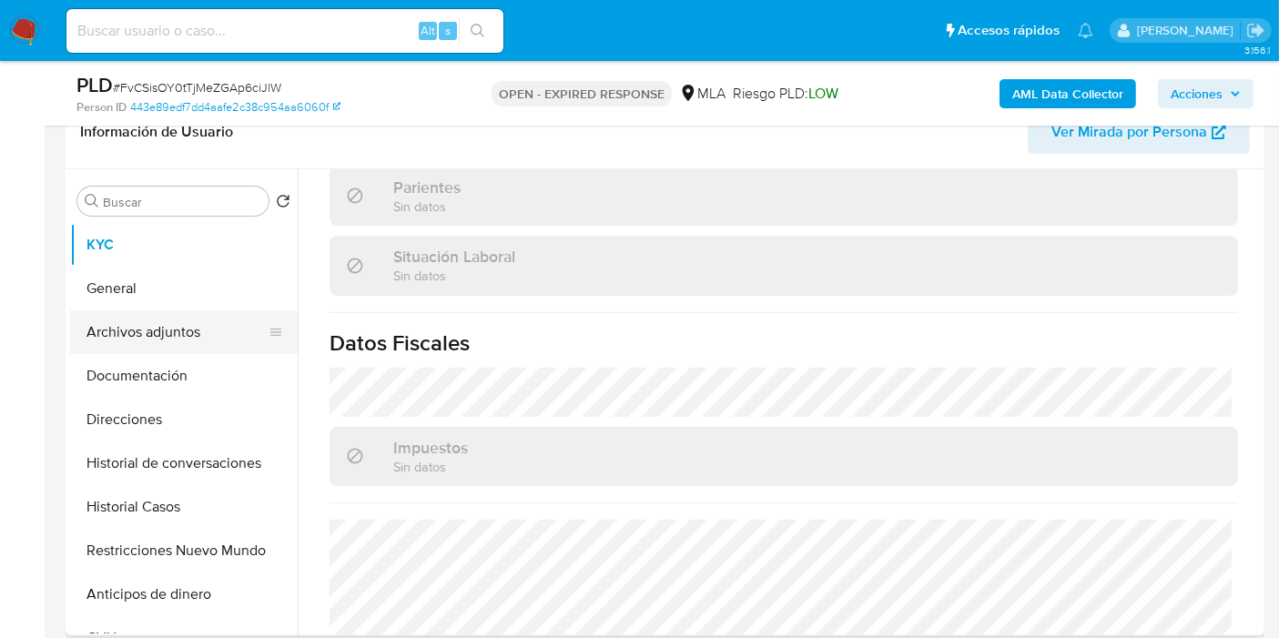
click at [147, 331] on button "Archivos adjuntos" at bounding box center [176, 332] width 213 height 44
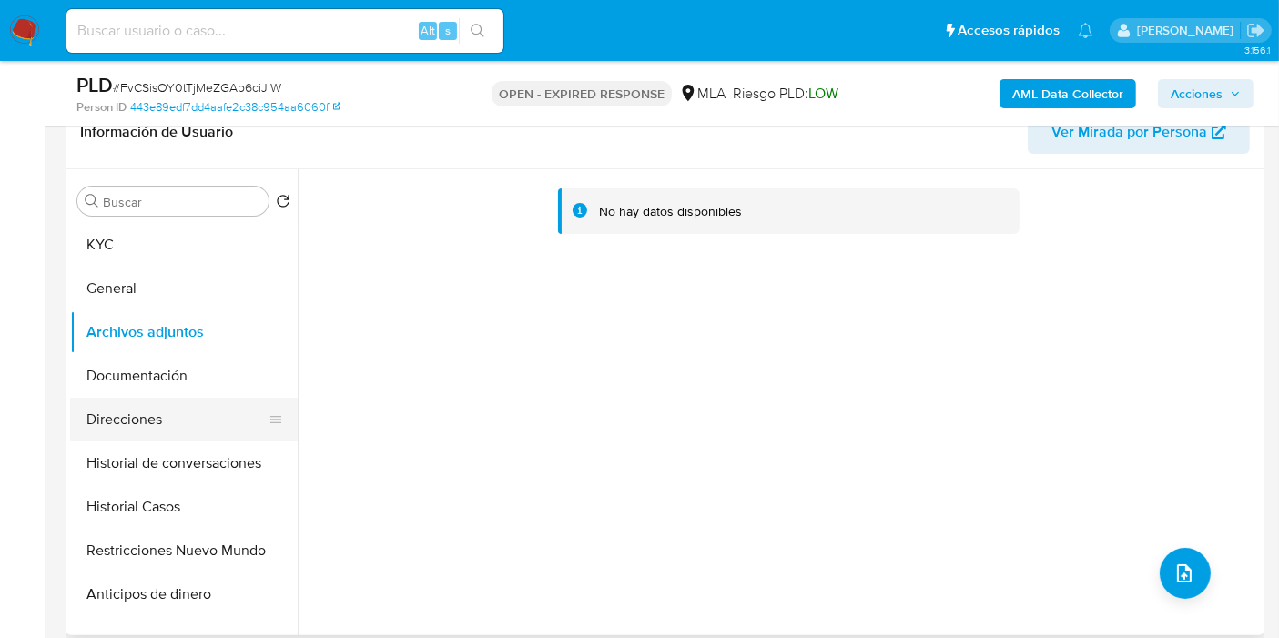
click at [201, 407] on button "Direcciones" at bounding box center [176, 420] width 213 height 44
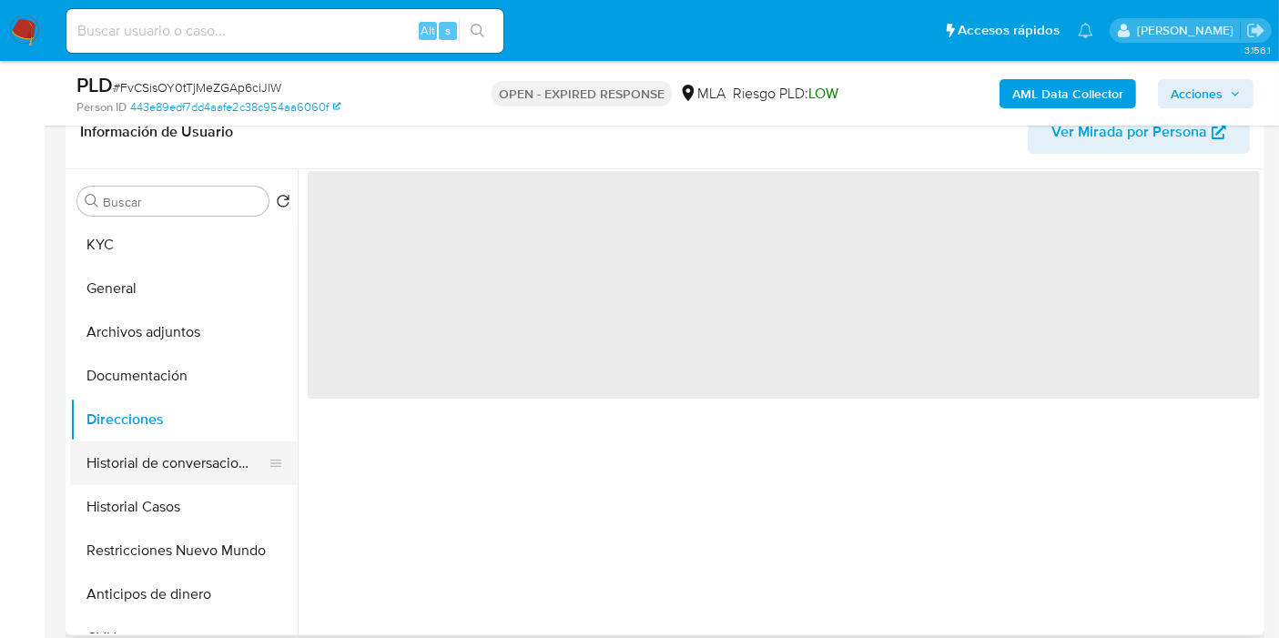
click at [205, 471] on button "Historial de conversaciones" at bounding box center [176, 464] width 213 height 44
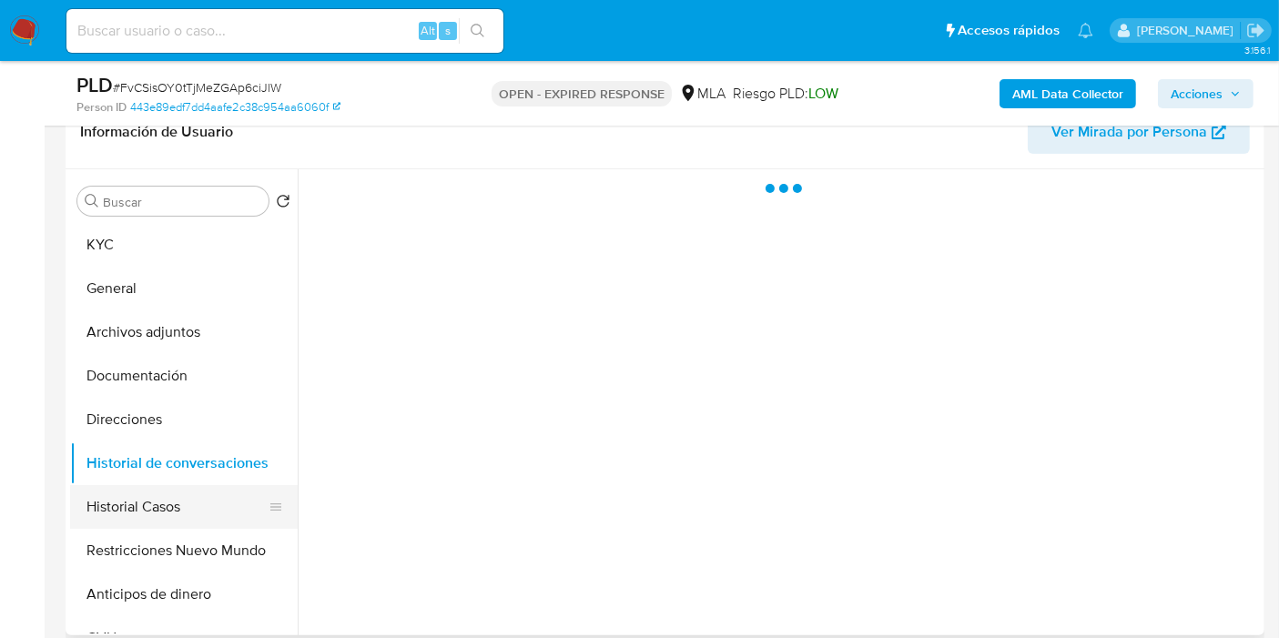
click at [187, 507] on button "Historial Casos" at bounding box center [176, 507] width 213 height 44
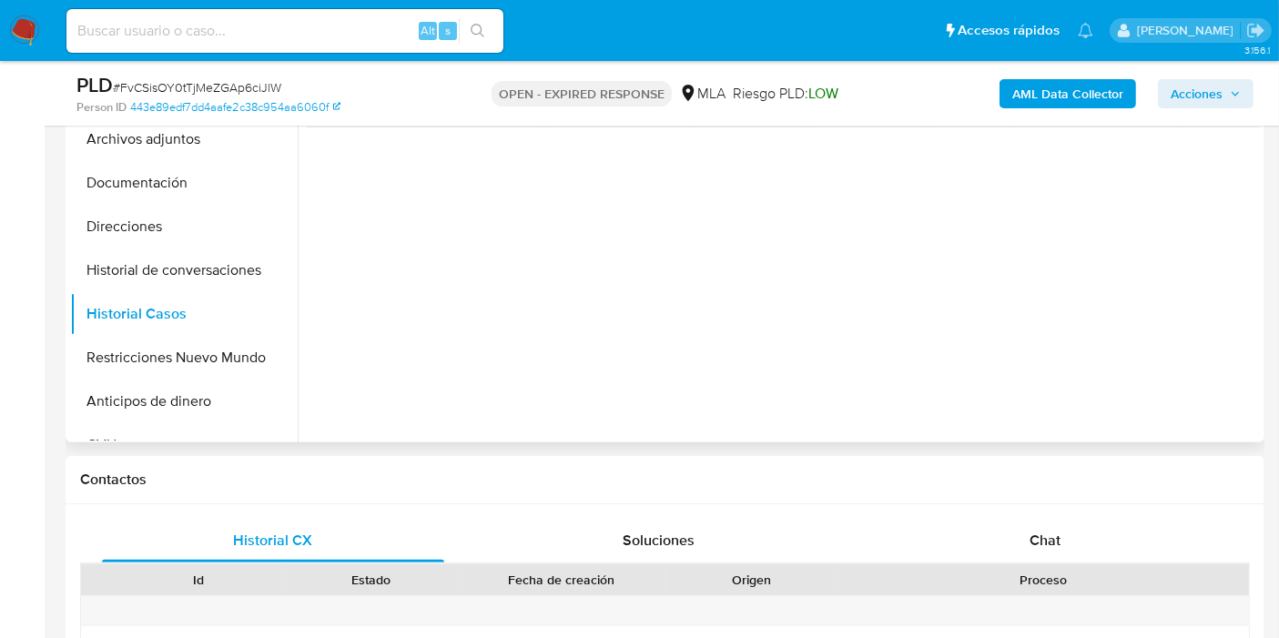
scroll to position [303, 0]
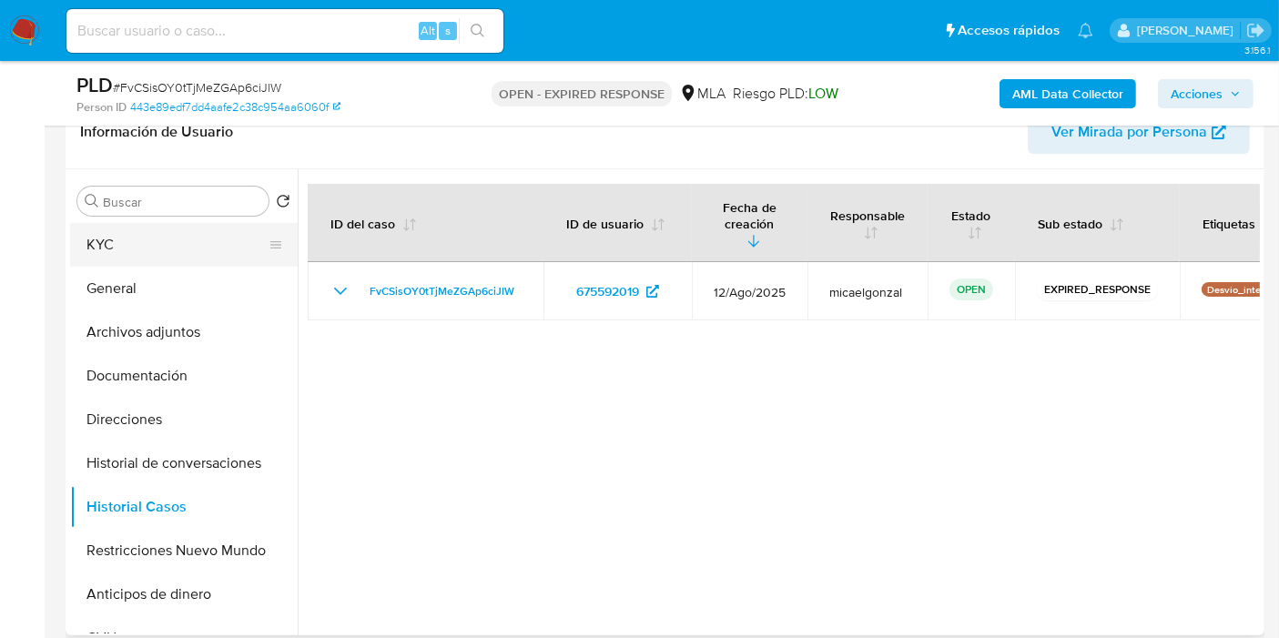
click at [140, 225] on button "KYC" at bounding box center [176, 245] width 213 height 44
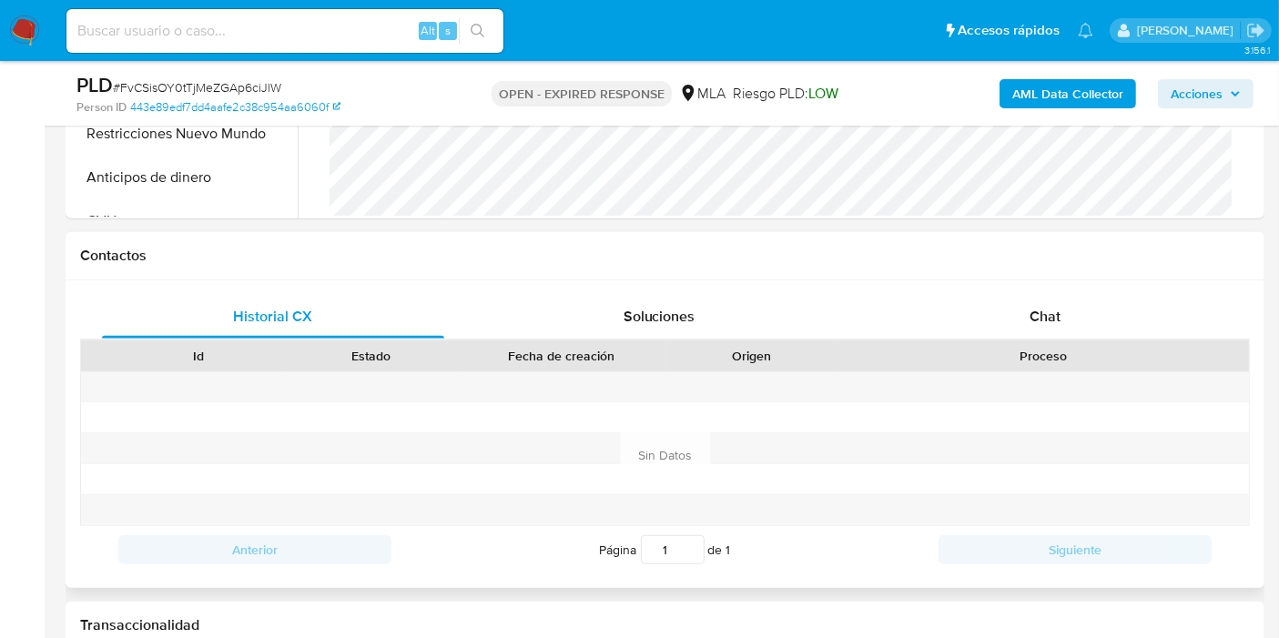
scroll to position [809, 0]
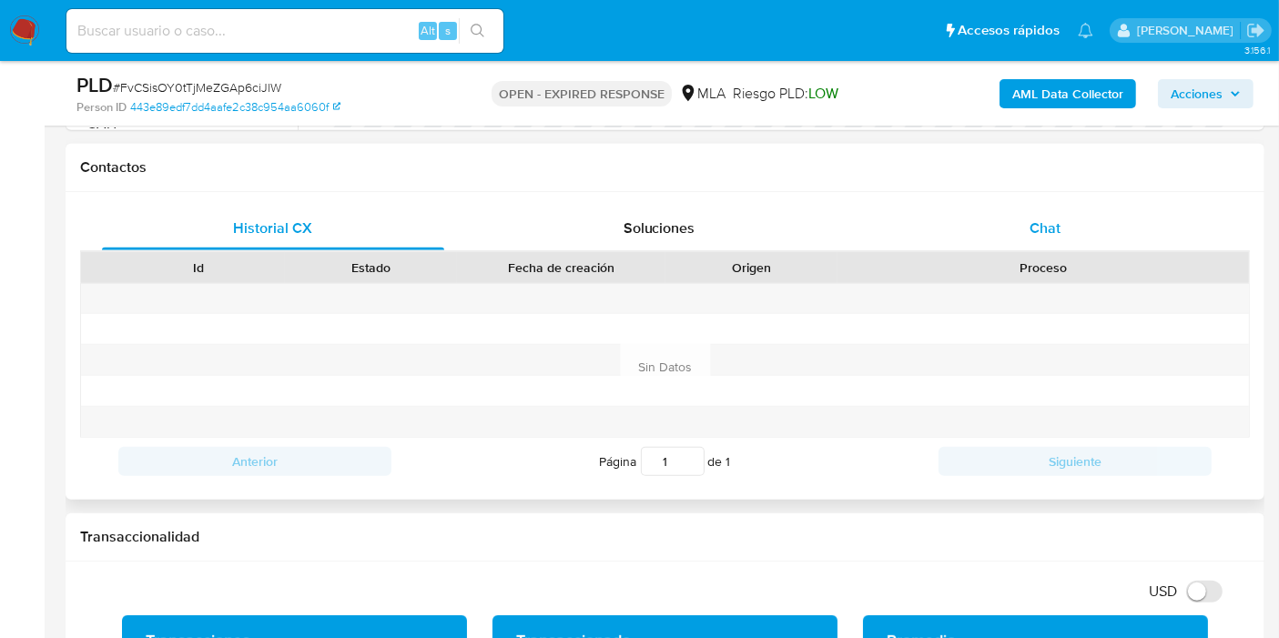
click at [1071, 224] on div "Chat" at bounding box center [1045, 229] width 342 height 44
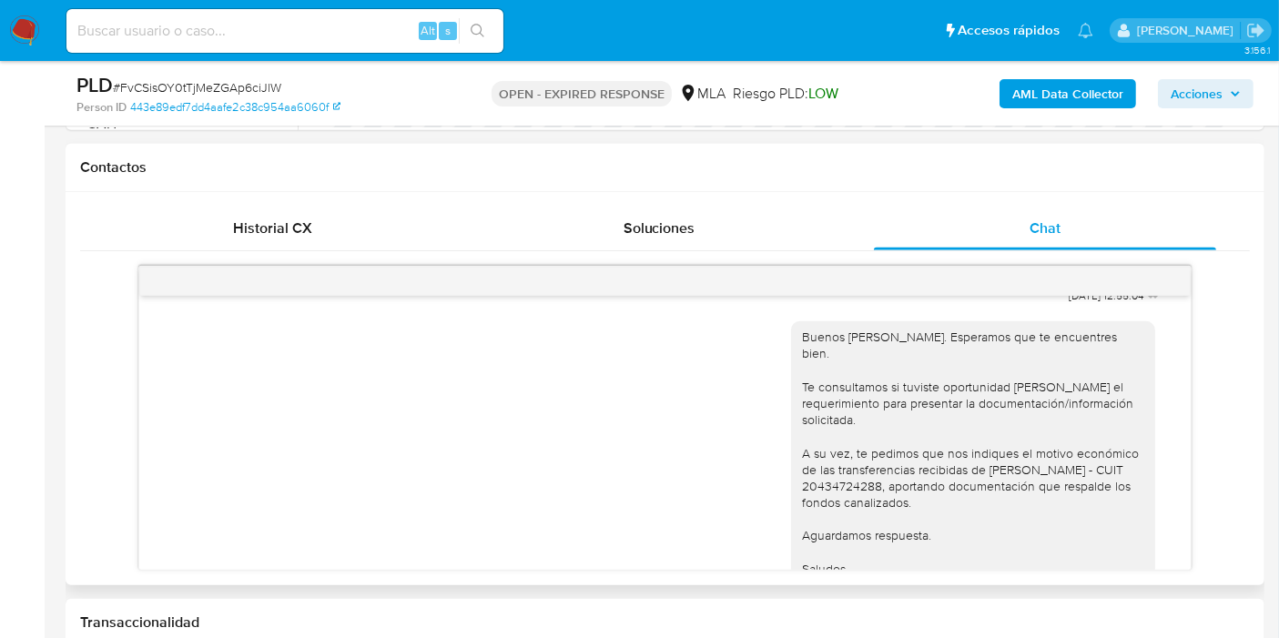
scroll to position [1460, 0]
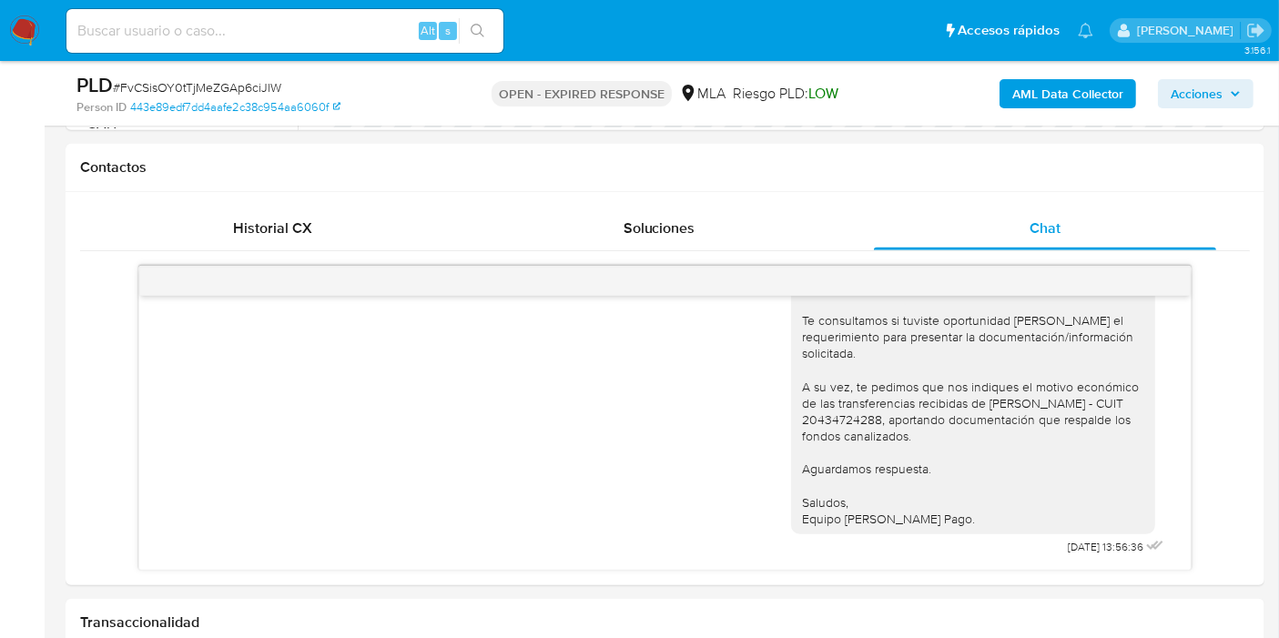
click at [239, 77] on div "PLD # FvCSisOY0tTjMeZGAp6ciJlW" at bounding box center [269, 85] width 386 height 27
copy span "FvCSisOY0tTjMeZGAp6ciJlW"
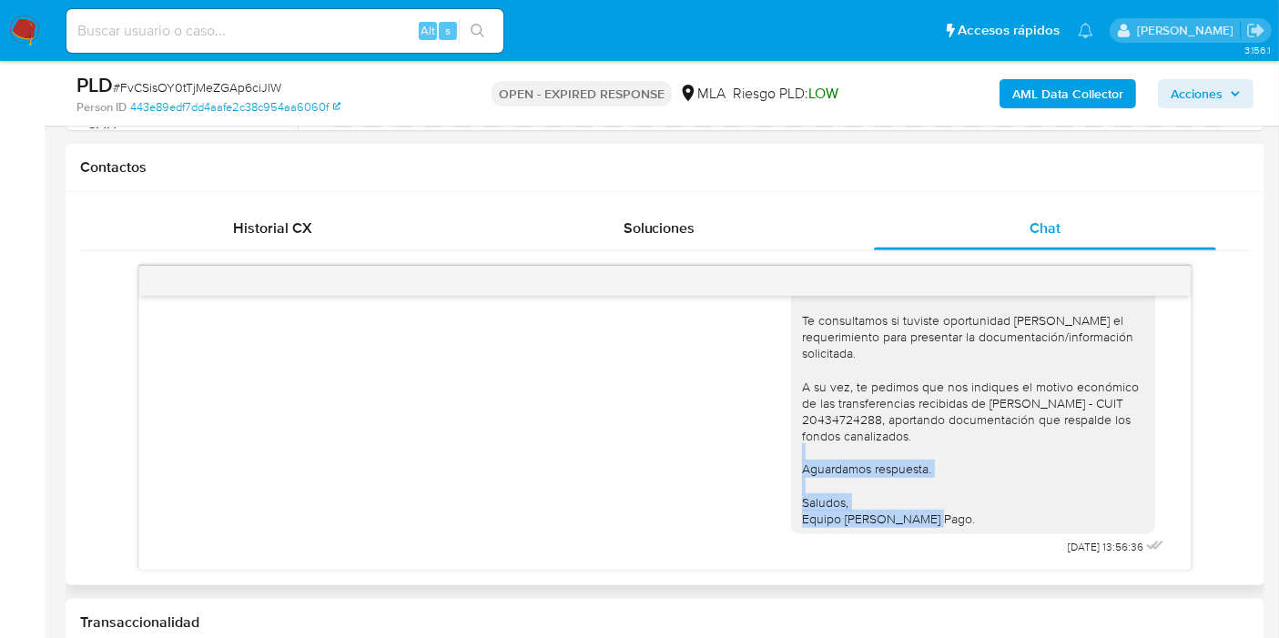
drag, startPoint x: 920, startPoint y: 519, endPoint x: 869, endPoint y: 458, distance: 79.5
click at [869, 458] on div "Buenos [PERSON_NAME]. Esperamos que te encuentres bien. Te consultamos si tuvis…" at bounding box center [973, 394] width 342 height 265
click at [918, 480] on div "Buenos [PERSON_NAME]. Esperamos que te encuentres bien. Te consultamos si tuvis…" at bounding box center [973, 394] width 342 height 265
drag, startPoint x: 933, startPoint y: 502, endPoint x: 906, endPoint y: 497, distance: 27.7
click at [891, 488] on div "Buenos [PERSON_NAME]. Esperamos que te encuentres bien. Te consultamos si tuvis…" at bounding box center [973, 394] width 342 height 265
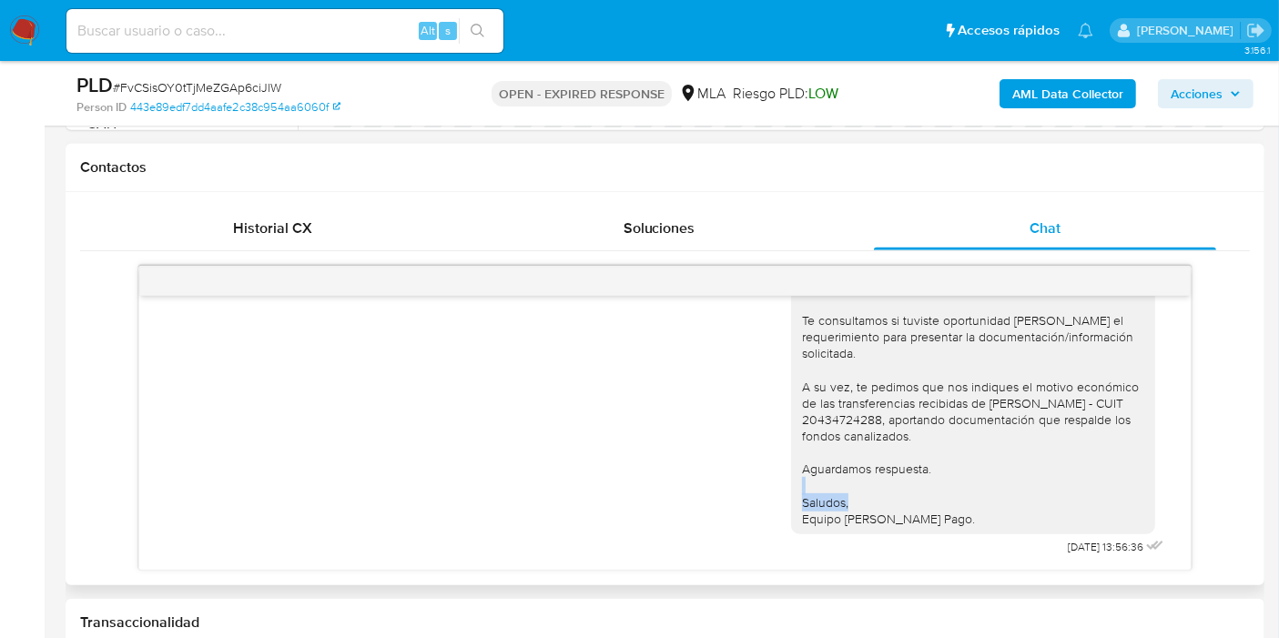
click at [916, 505] on div "Buenos [PERSON_NAME]. Esperamos que te encuentres bien. Te consultamos si tuvis…" at bounding box center [973, 394] width 342 height 265
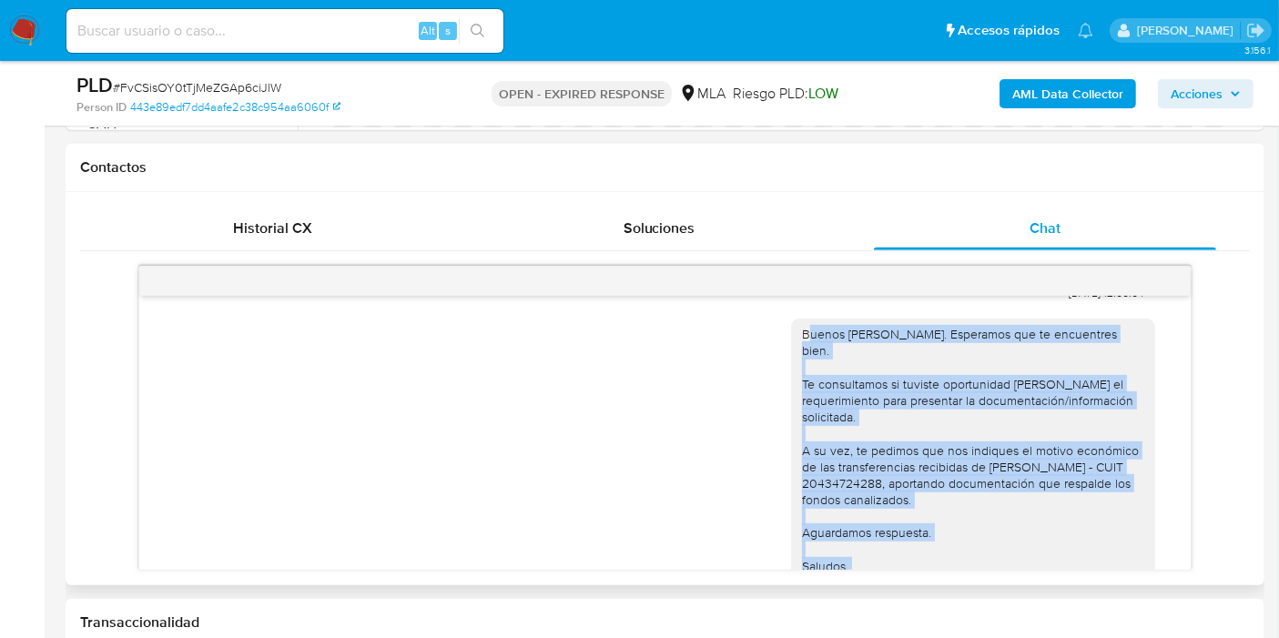
scroll to position [1359, 0]
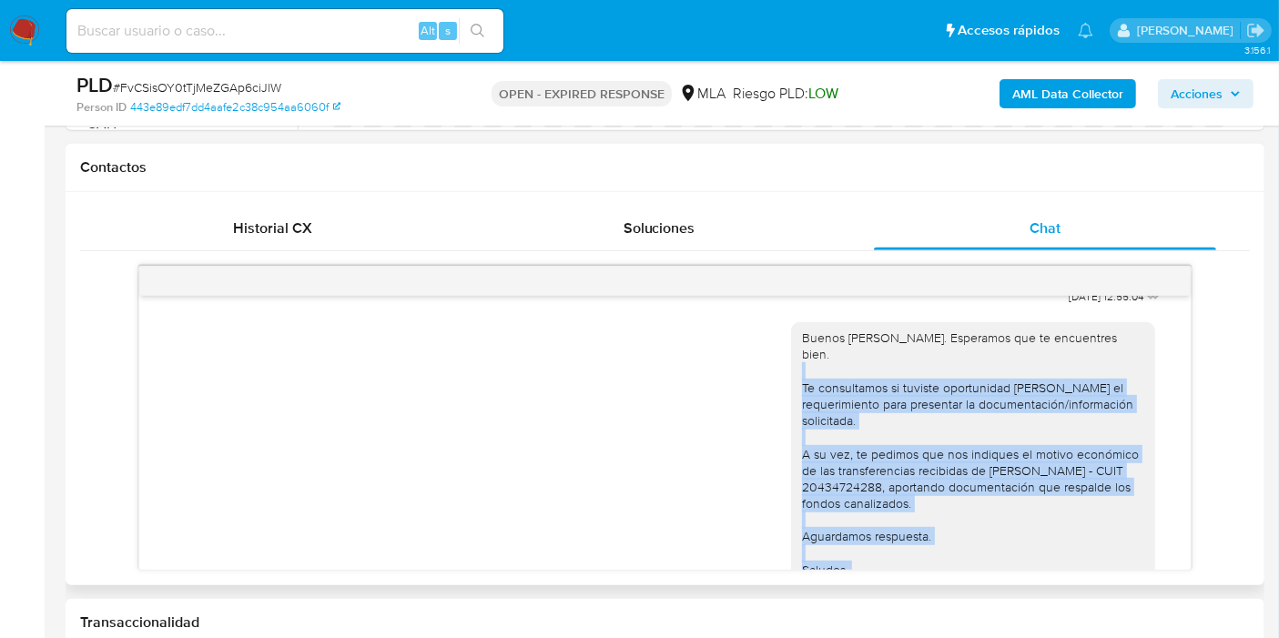
drag, startPoint x: 926, startPoint y: 515, endPoint x: 788, endPoint y: 421, distance: 167.7
click at [802, 421] on div "Buenos [PERSON_NAME]. Esperamos que te encuentres bien. Te consultamos si tuvis…" at bounding box center [973, 462] width 342 height 265
copy div "Te consultamos si tuviste oportunidad [PERSON_NAME] el requerimiento para prese…"
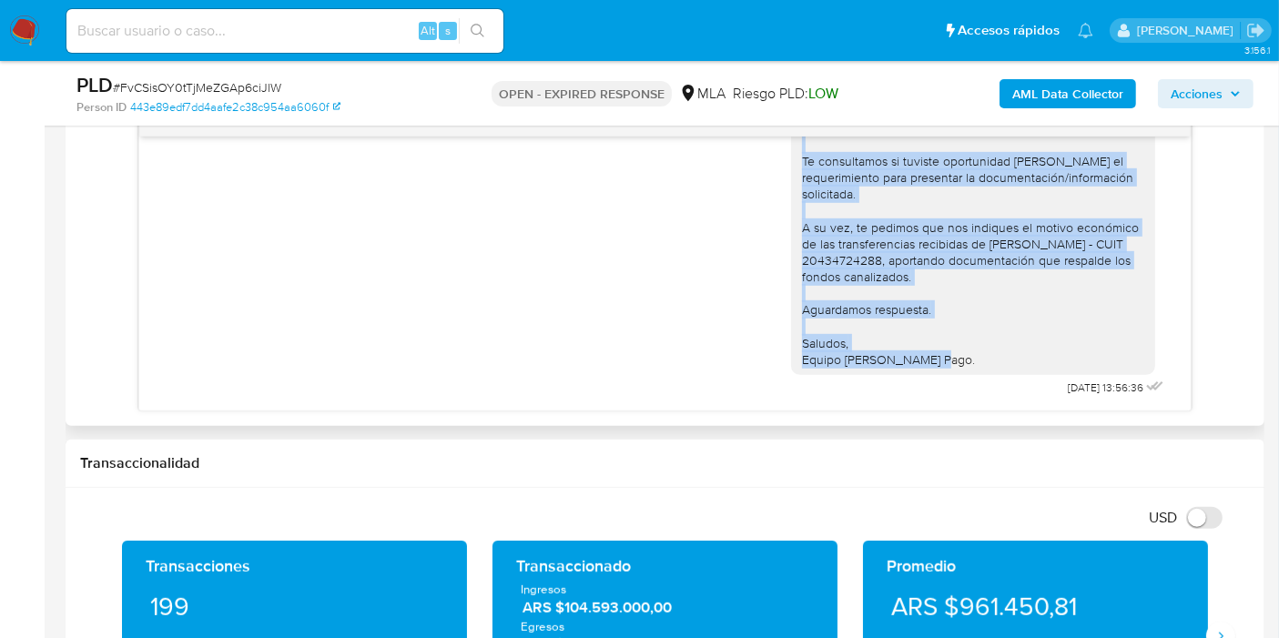
scroll to position [1113, 0]
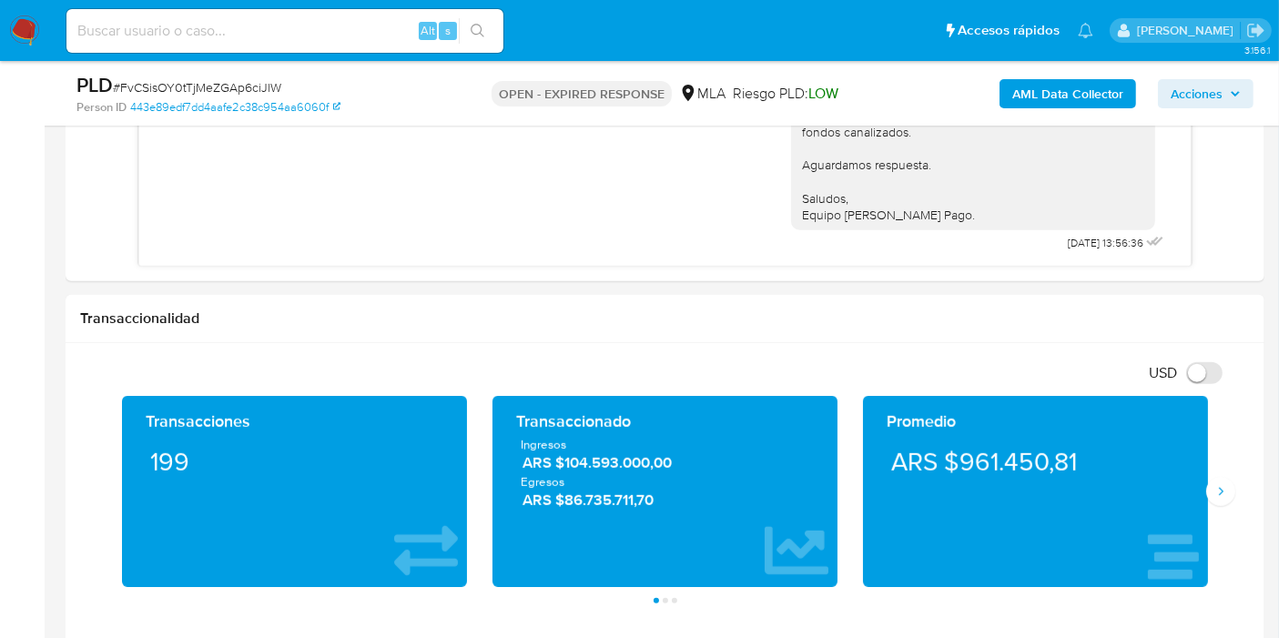
click at [20, 9] on nav "Pausado Ver notificaciones Alt s Accesos rápidos Presiona las siguientes teclas…" at bounding box center [639, 30] width 1279 height 61
click at [24, 11] on nav "Pausado Ver notificaciones Alt s Accesos rápidos Presiona las siguientes teclas…" at bounding box center [639, 30] width 1279 height 61
click at [15, 32] on img at bounding box center [24, 30] width 31 height 31
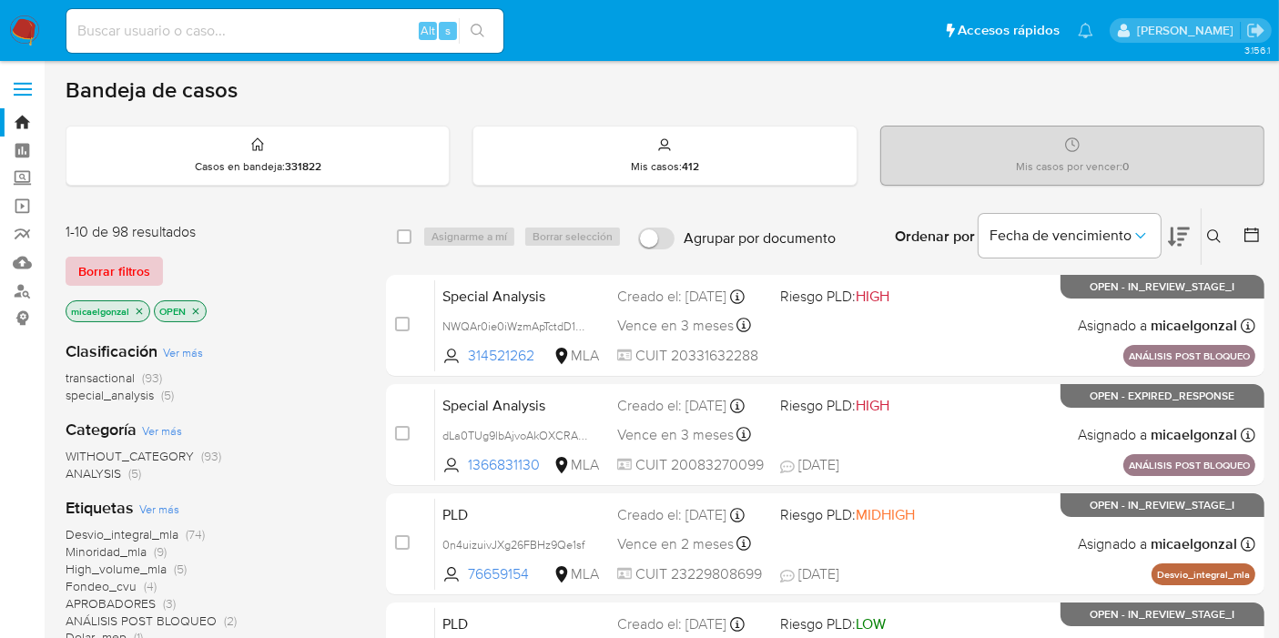
click at [107, 269] on span "Borrar filtros" at bounding box center [114, 271] width 72 height 25
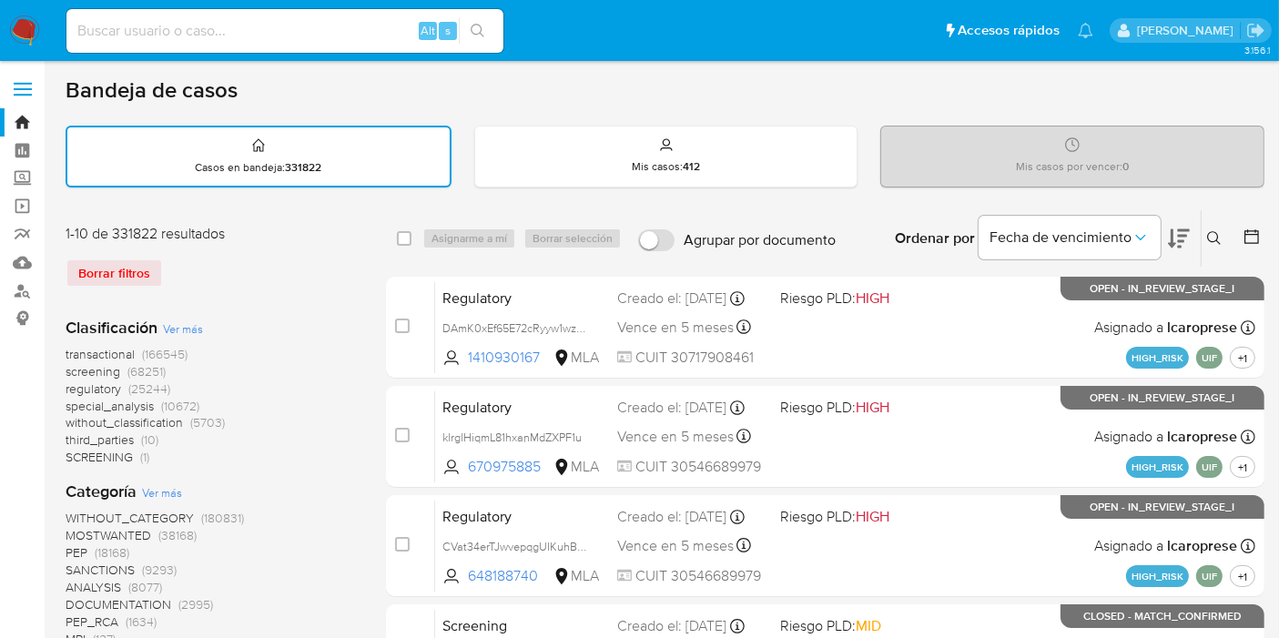
click at [1219, 240] on icon at bounding box center [1214, 238] width 14 height 14
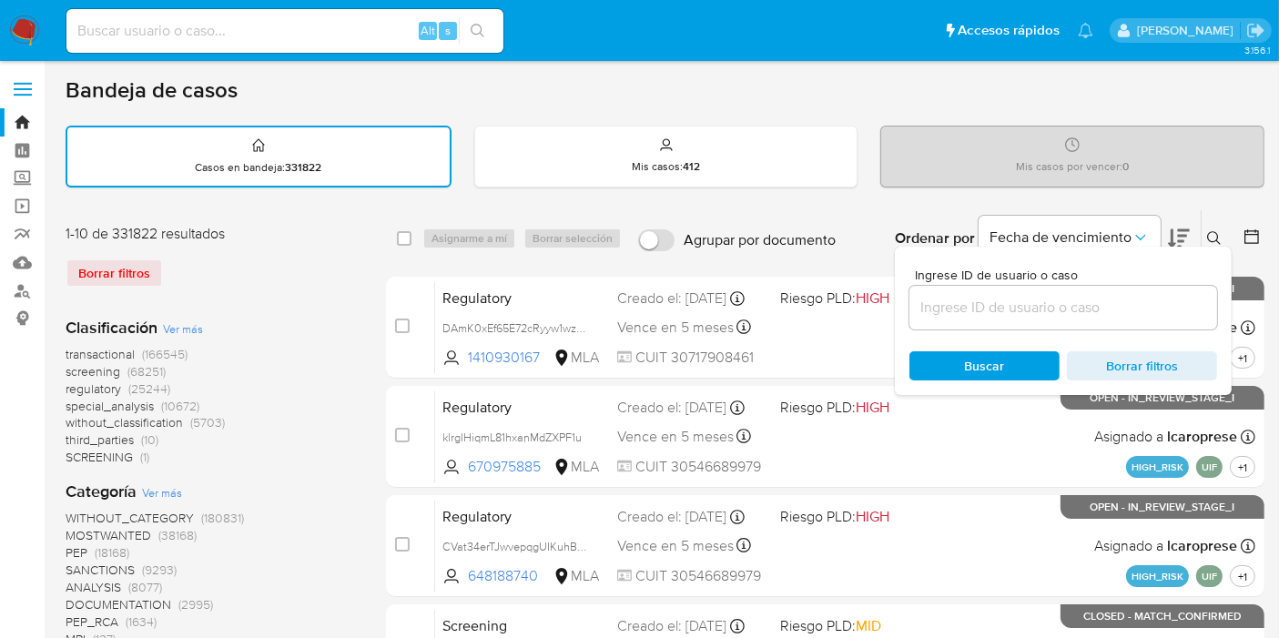
click at [1168, 287] on div at bounding box center [1064, 308] width 308 height 44
click at [1104, 310] on input at bounding box center [1064, 308] width 308 height 24
paste input "QquAp3rSruAZkbw24kmvWRqo"
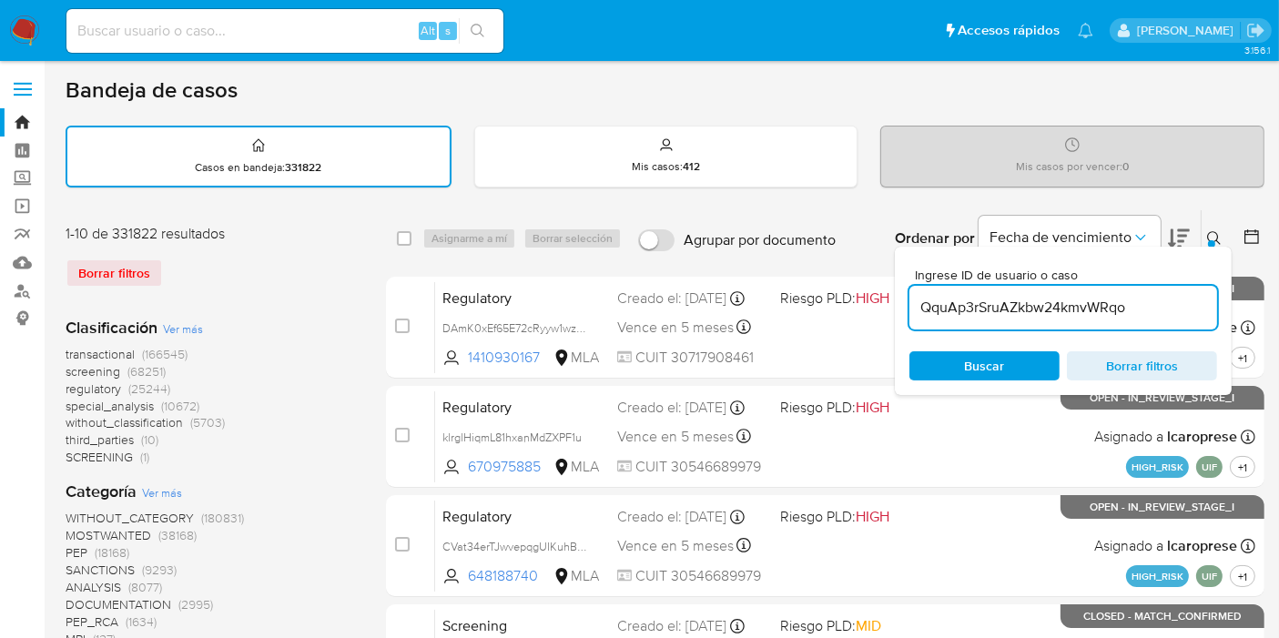
type input "QquAp3rSruAZkbw24kmvWRqo"
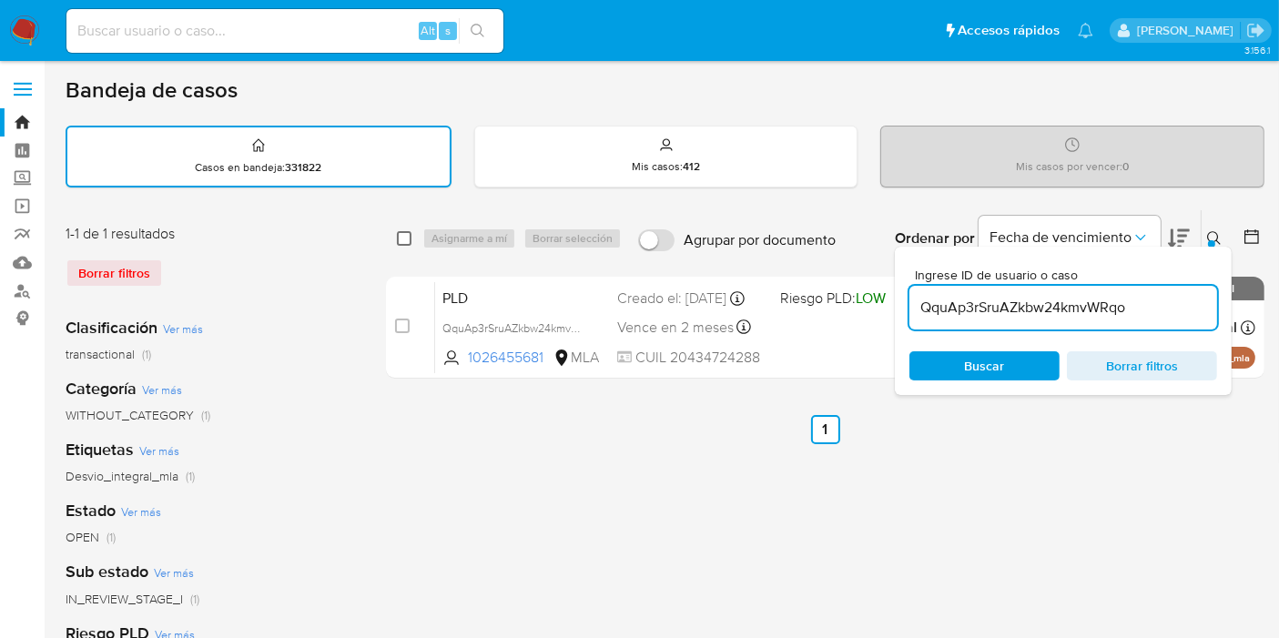
click at [408, 232] on input "checkbox" at bounding box center [404, 238] width 15 height 15
checkbox input "true"
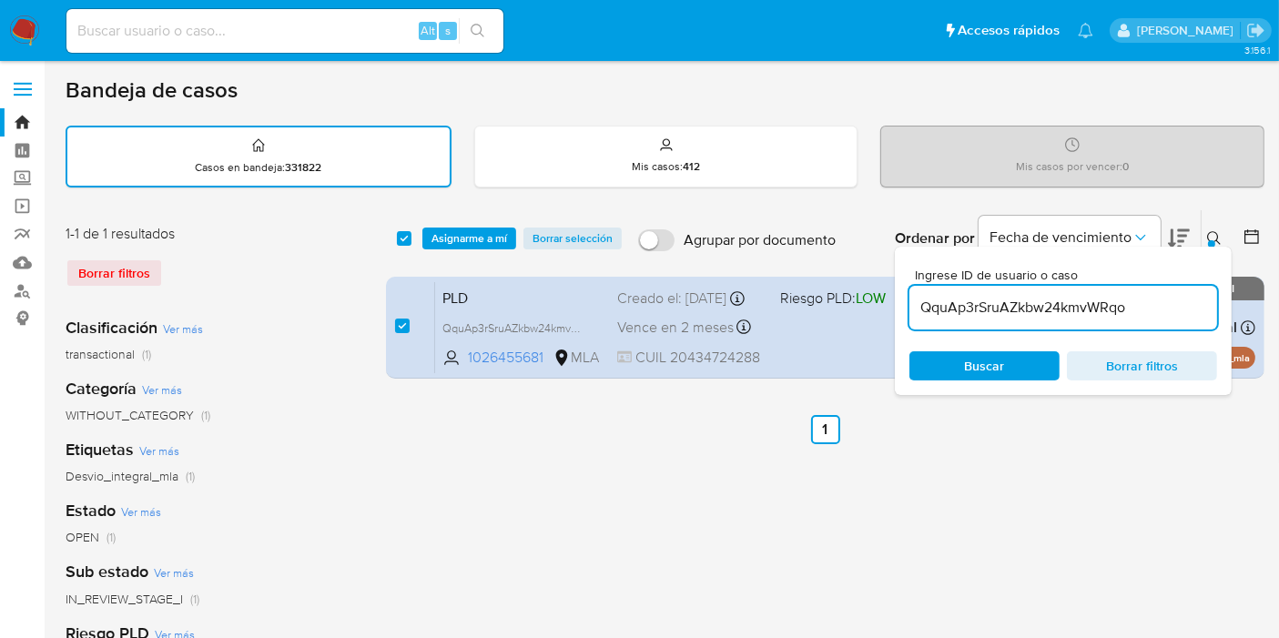
click at [475, 250] on div "select-all-cases-checkbox Asignarme a mí Borrar selección Agrupar por documento…" at bounding box center [825, 238] width 879 height 56
click at [481, 242] on span "Asignarme a mí" at bounding box center [470, 238] width 76 height 18
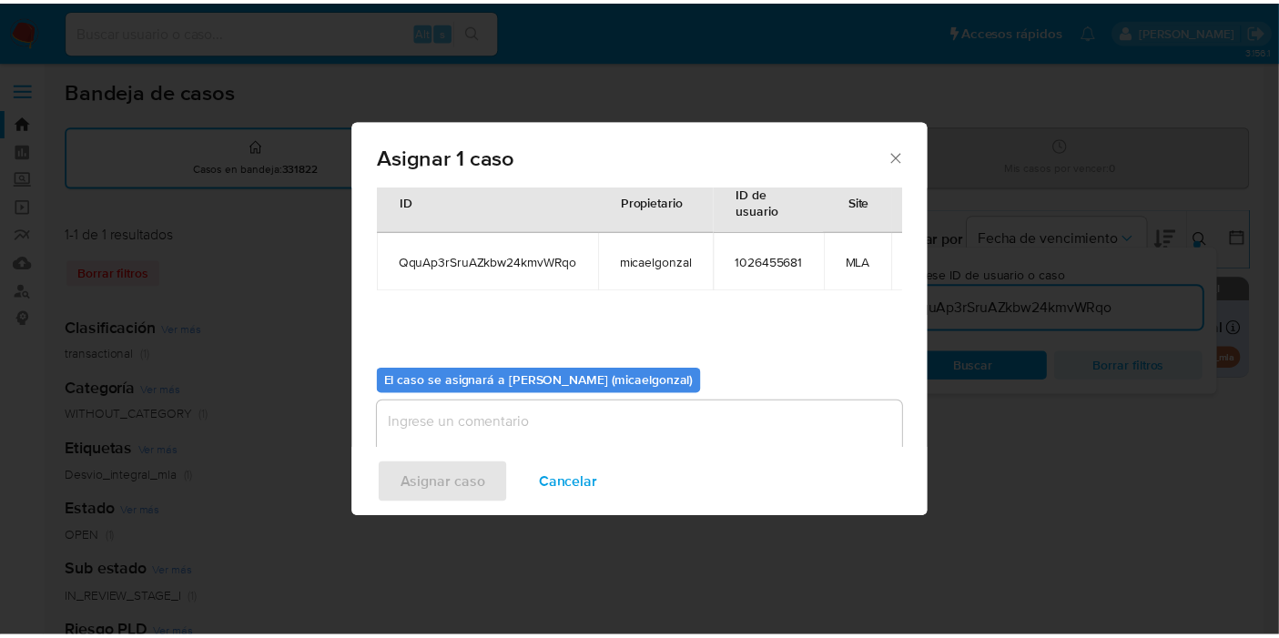
scroll to position [109, 0]
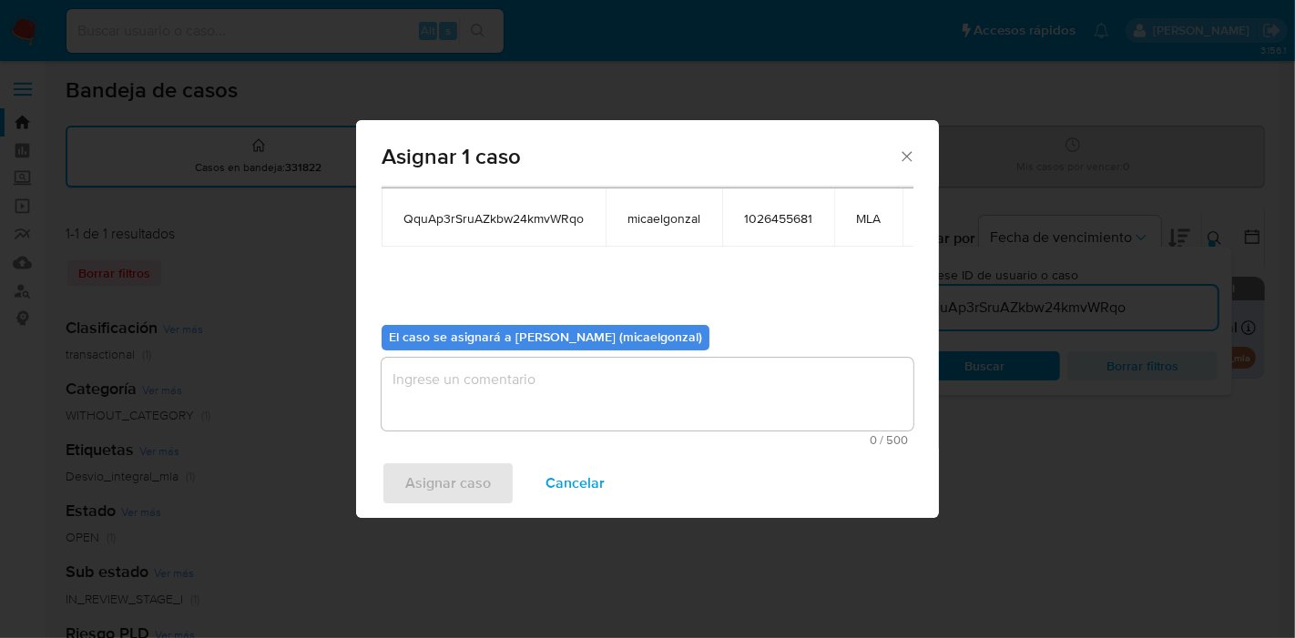
drag, startPoint x: 552, startPoint y: 424, endPoint x: 554, endPoint y: 393, distance: 31.0
click at [554, 434] on span "0 / 500" at bounding box center [647, 440] width 521 height 12
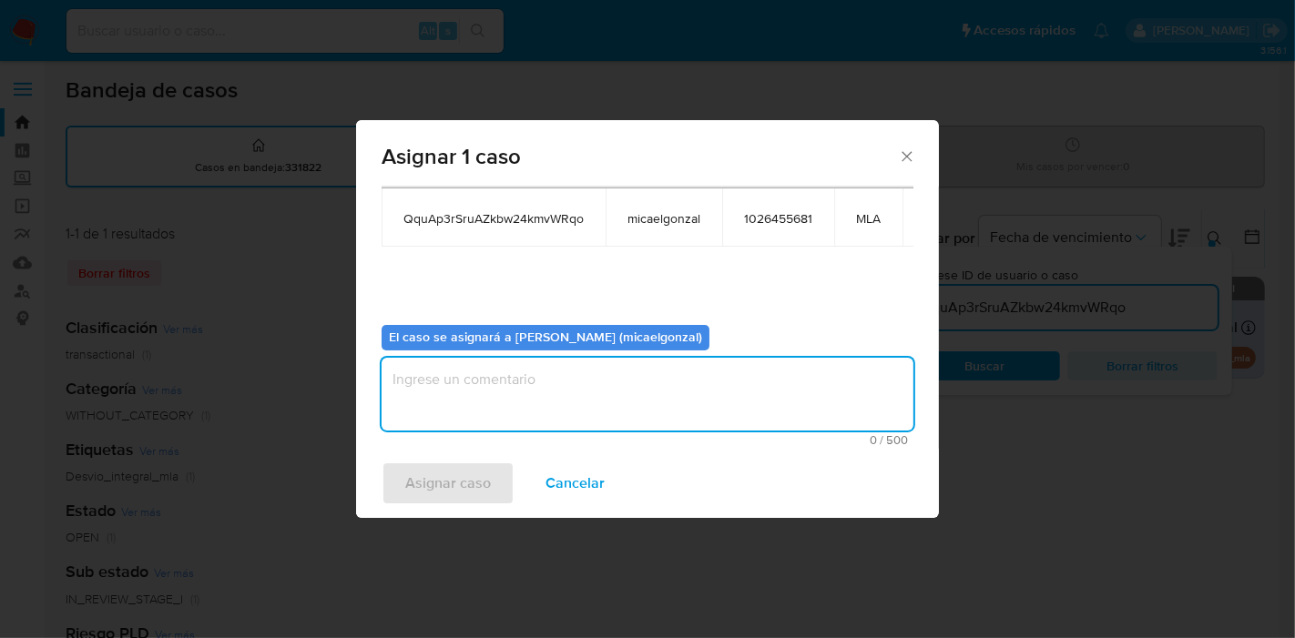
click at [554, 393] on textarea "assign-modal" at bounding box center [648, 394] width 532 height 73
click at [473, 473] on span "Asignar caso" at bounding box center [448, 483] width 86 height 40
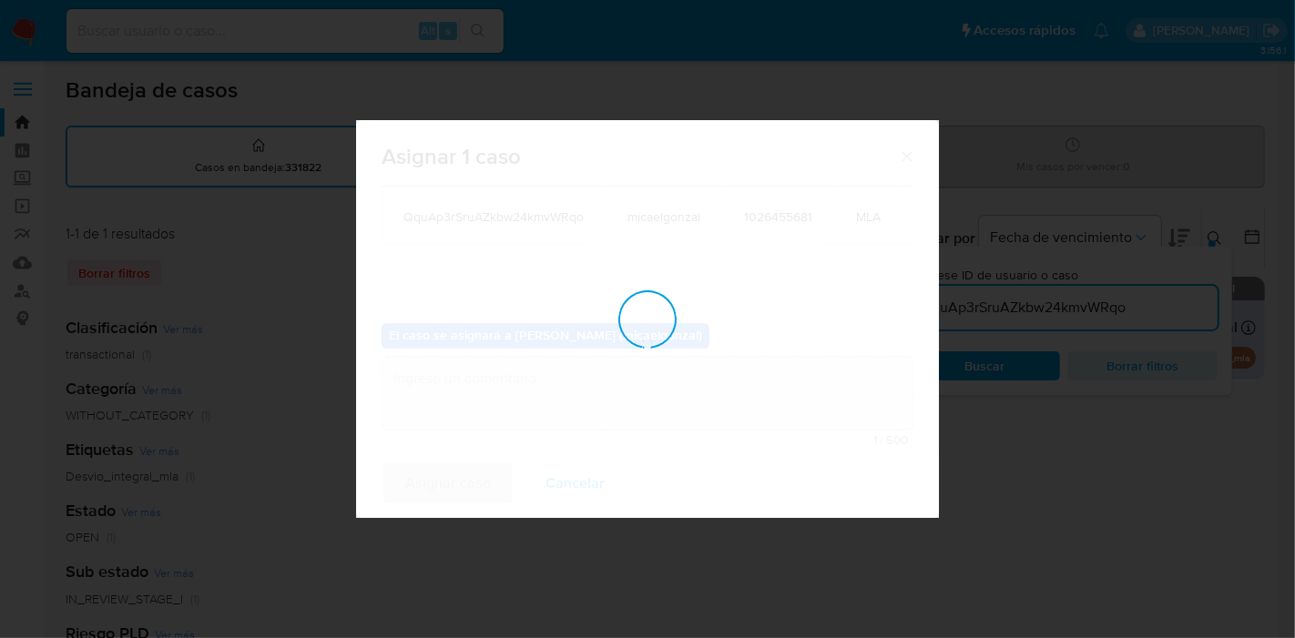
checkbox input "false"
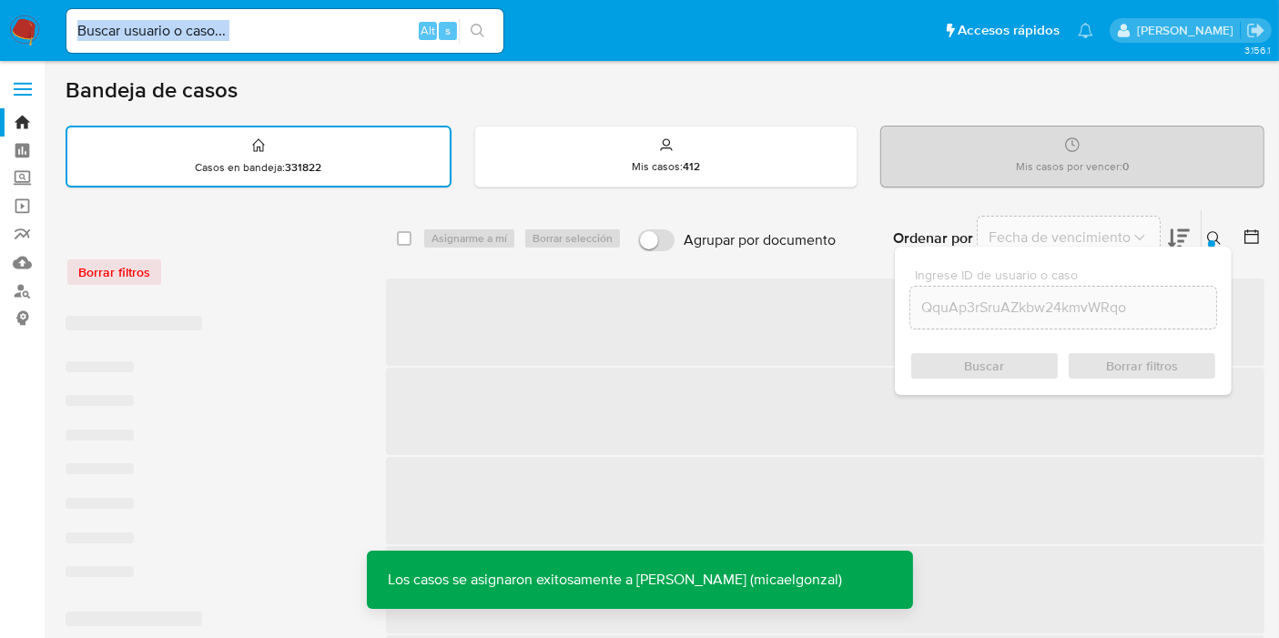
drag, startPoint x: 337, startPoint y: 44, endPoint x: 351, endPoint y: 26, distance: 22.0
click at [341, 37] on div "Alt s" at bounding box center [284, 31] width 437 height 44
click at [351, 26] on input at bounding box center [284, 31] width 437 height 24
paste input "QquAp3rSruAZkbw24kmvWRqo"
type input "QquAp3rSruAZkbw24kmvWRqo"
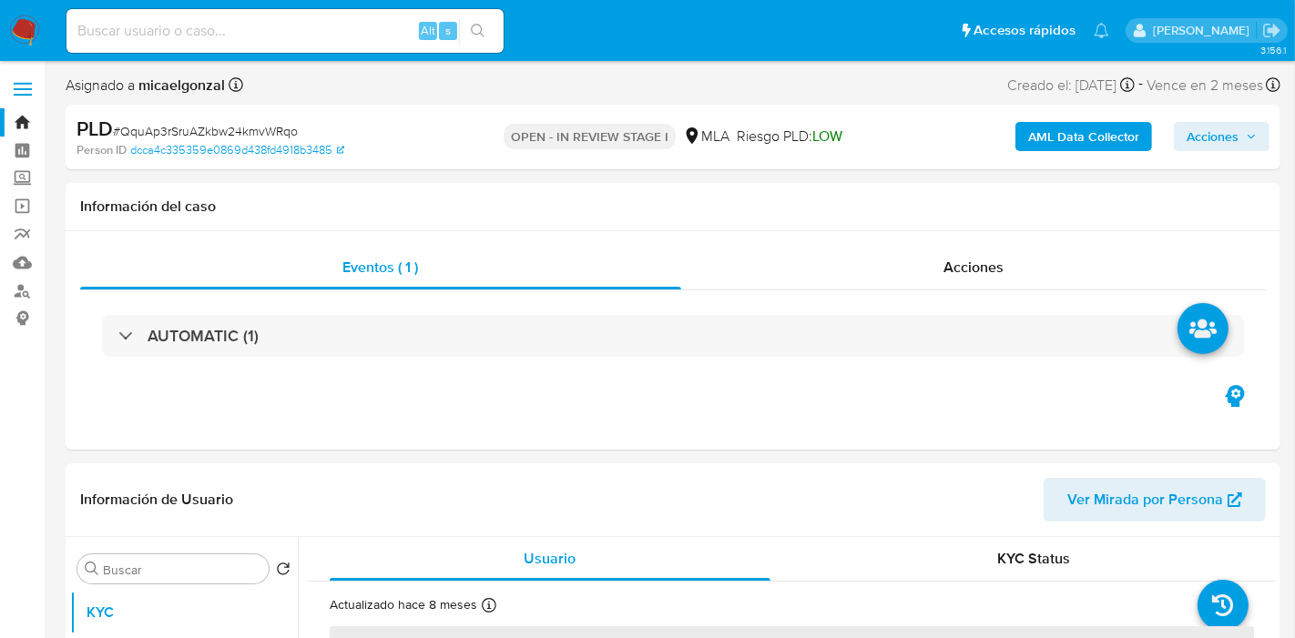
select select "10"
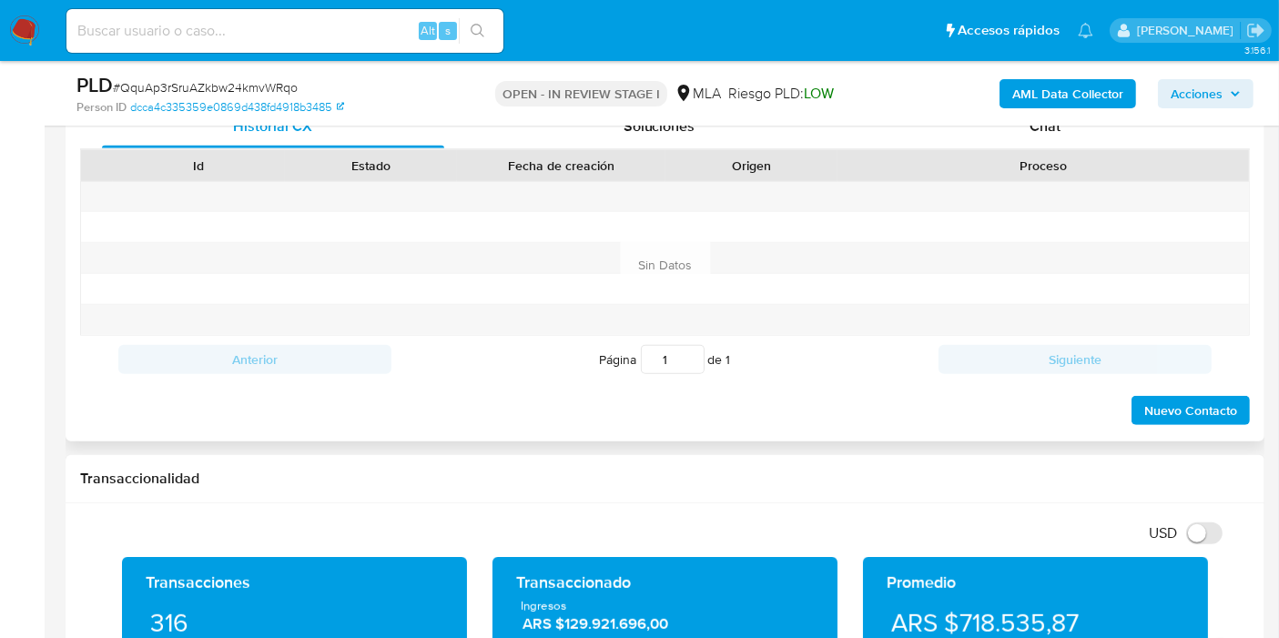
scroll to position [809, 0]
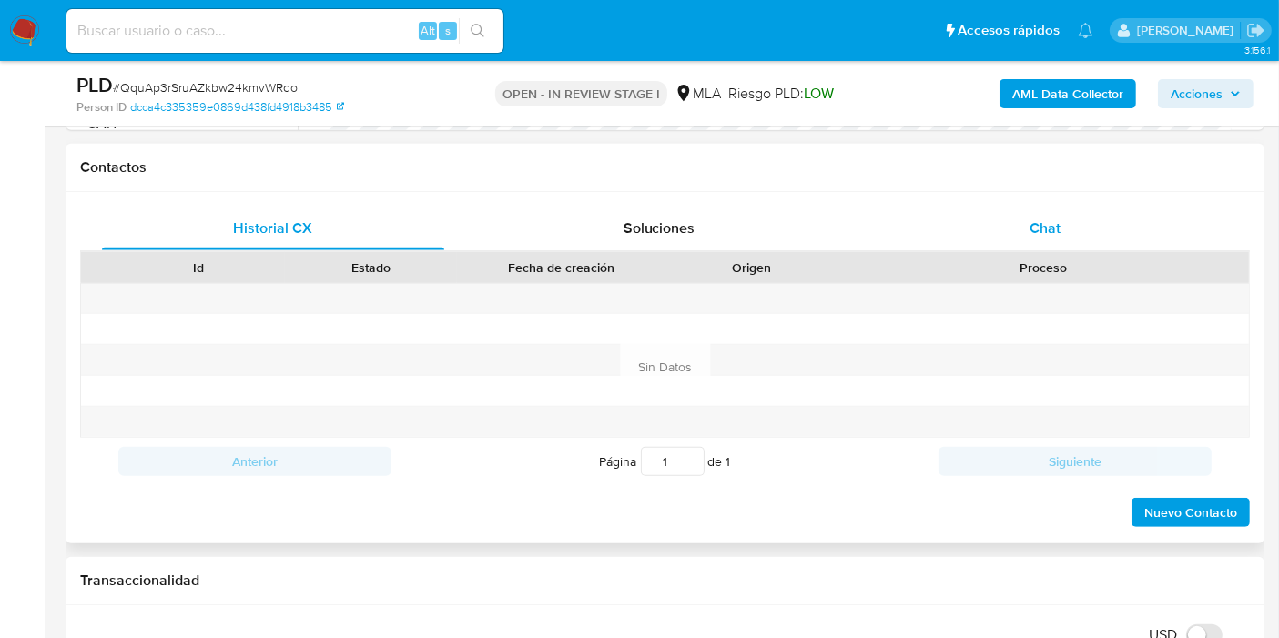
drag, startPoint x: 1104, startPoint y: 246, endPoint x: 1118, endPoint y: 229, distance: 21.9
click at [1104, 245] on div "Chat" at bounding box center [1045, 229] width 342 height 44
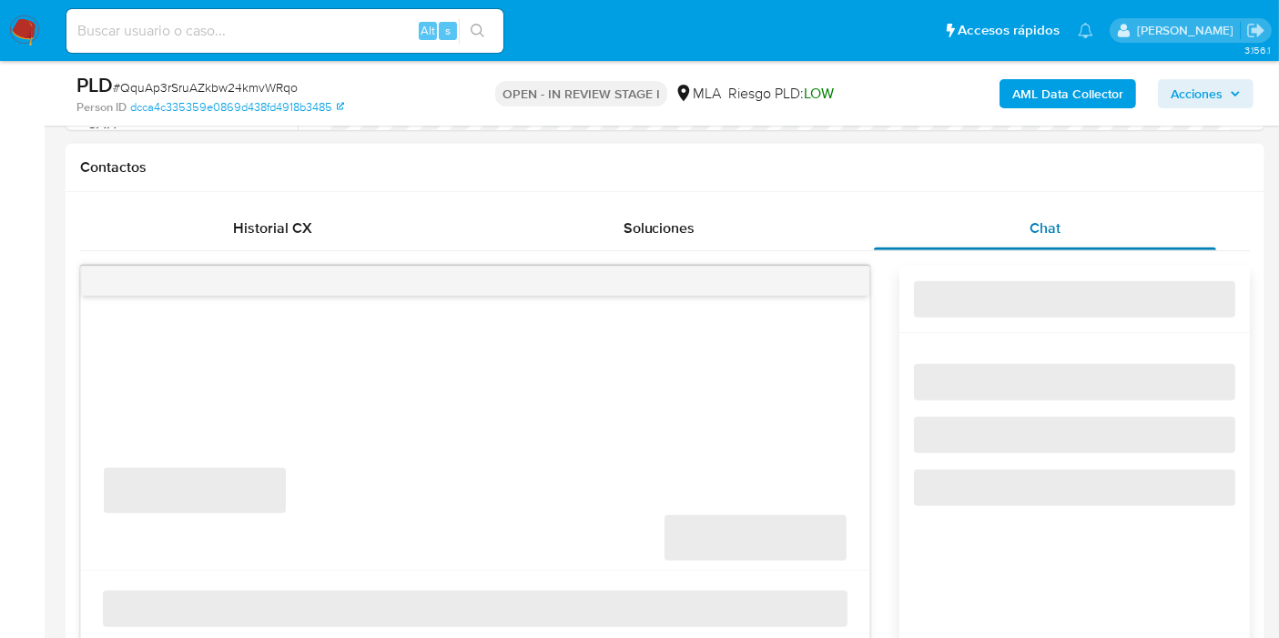
click at [1118, 229] on div "Chat" at bounding box center [1045, 229] width 342 height 44
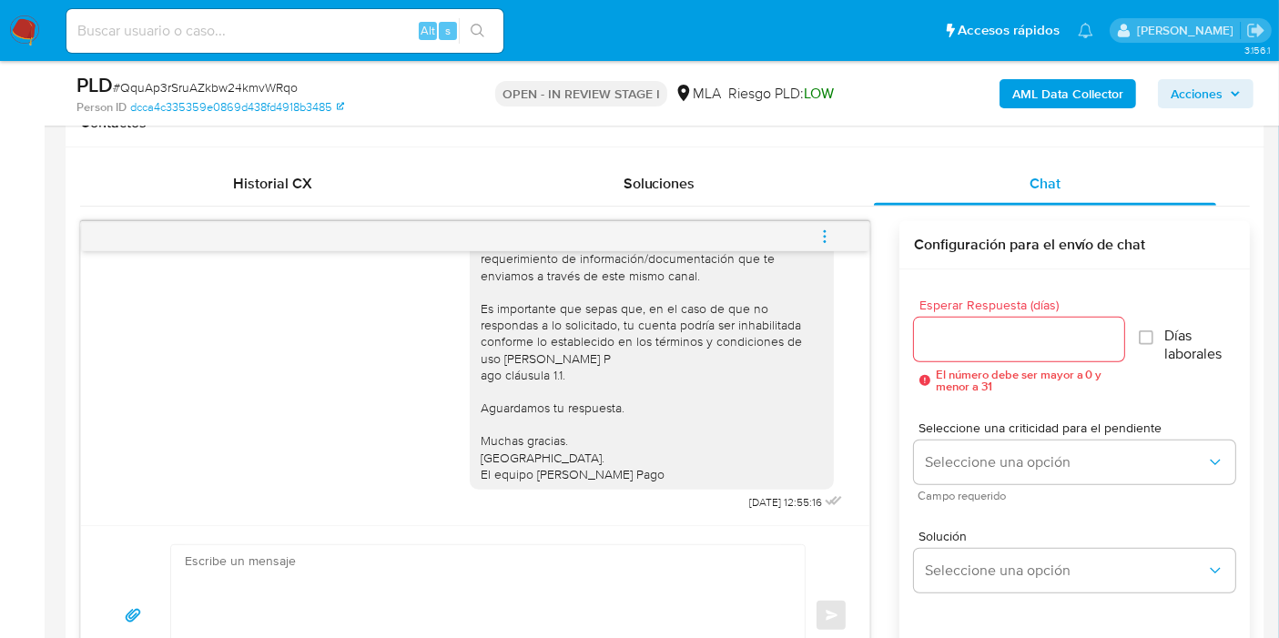
scroll to position [1214, 0]
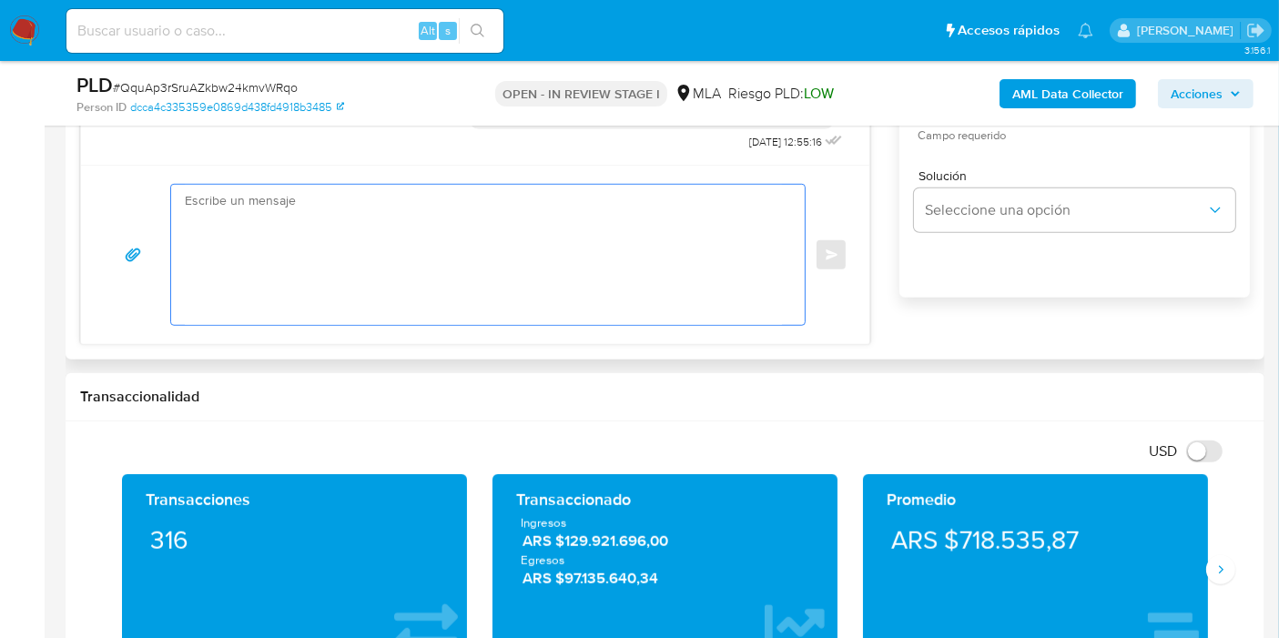
click at [463, 257] on textarea at bounding box center [483, 255] width 597 height 140
paste textarea "Te consultamos si tuviste oportunidad de leer el requerimiento para presentar l…"
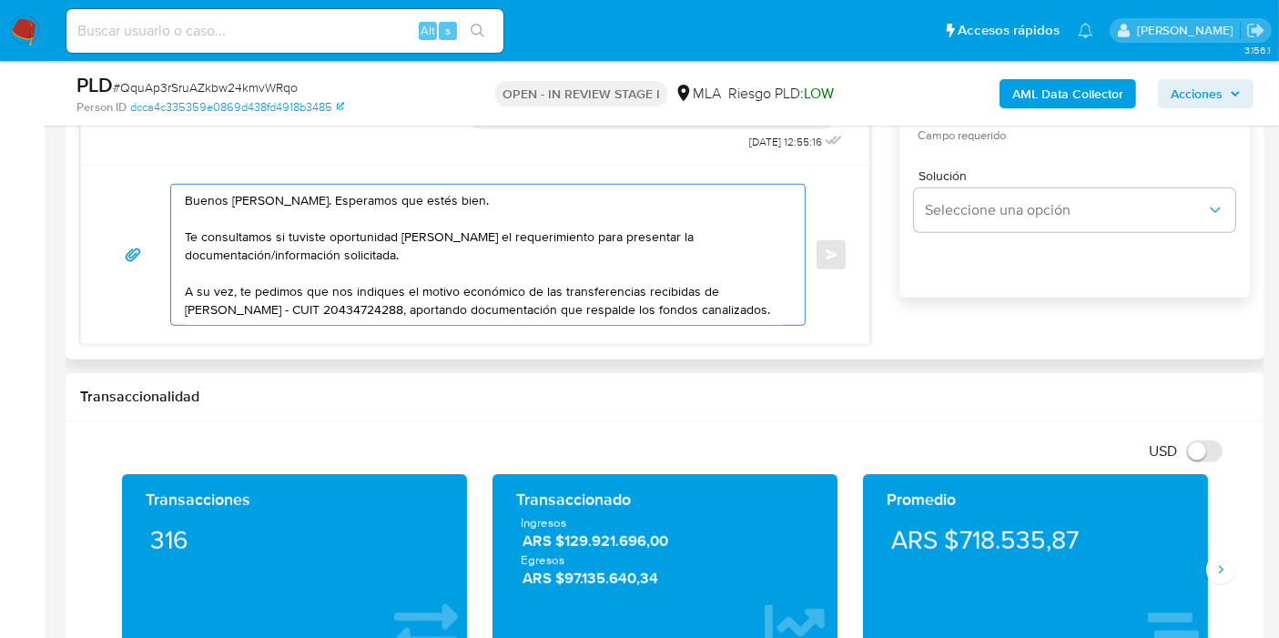
scroll to position [43, 0]
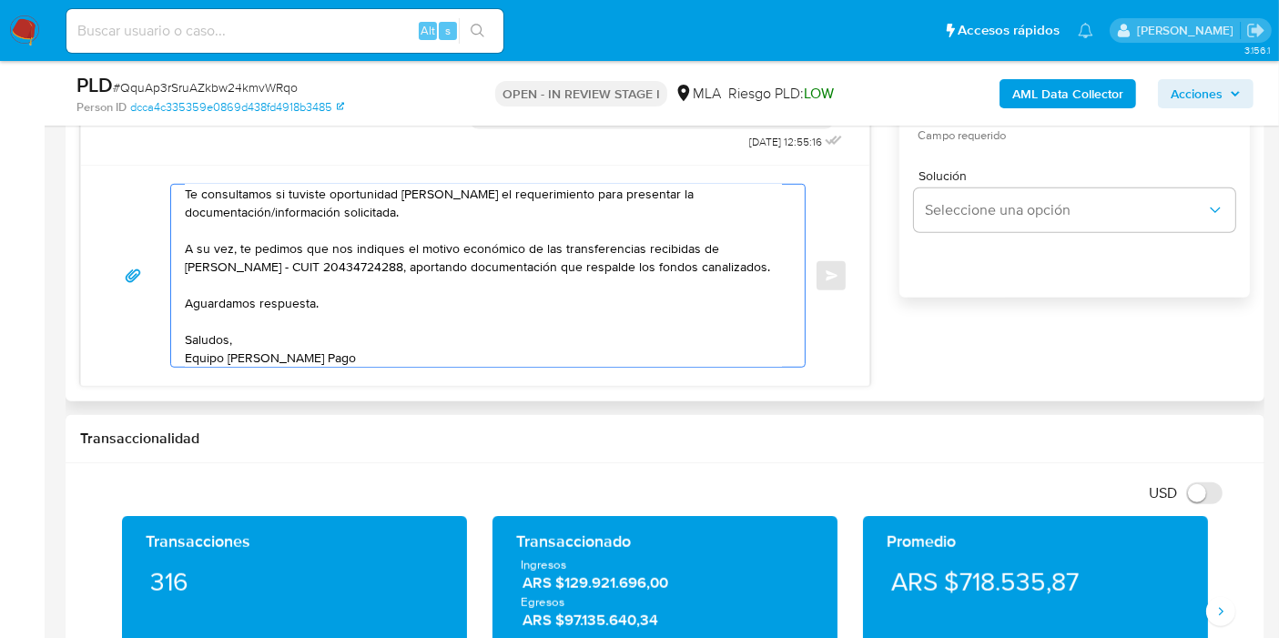
click at [286, 307] on textarea "Buenos días, Federico. Esperamos que estés bien. Te consultamos si tuviste opor…" at bounding box center [483, 276] width 597 height 182
drag, startPoint x: 717, startPoint y: 246, endPoint x: 380, endPoint y: 260, distance: 337.2
click at [380, 260] on textarea "Buenos días, Federico. Esperamos que estés bien. Te consultamos si tuviste opor…" at bounding box center [483, 276] width 597 height 182
paste textarea "Walter Roman Lopez"
paste textarea "20921112476"
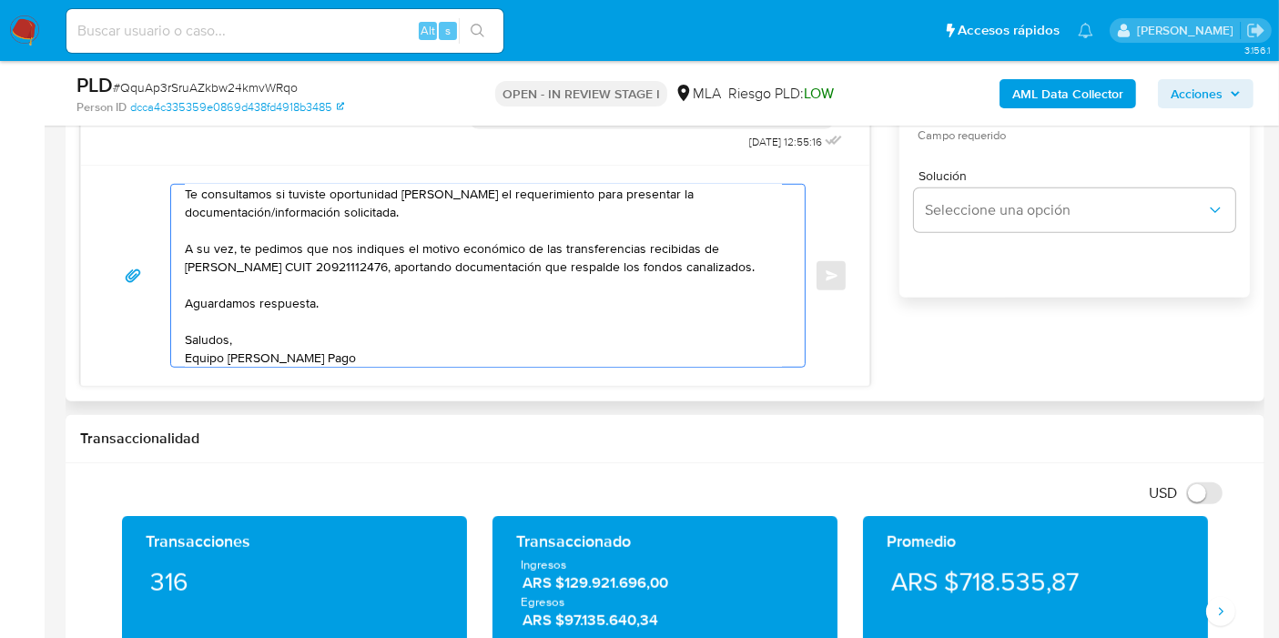
scroll to position [0, 0]
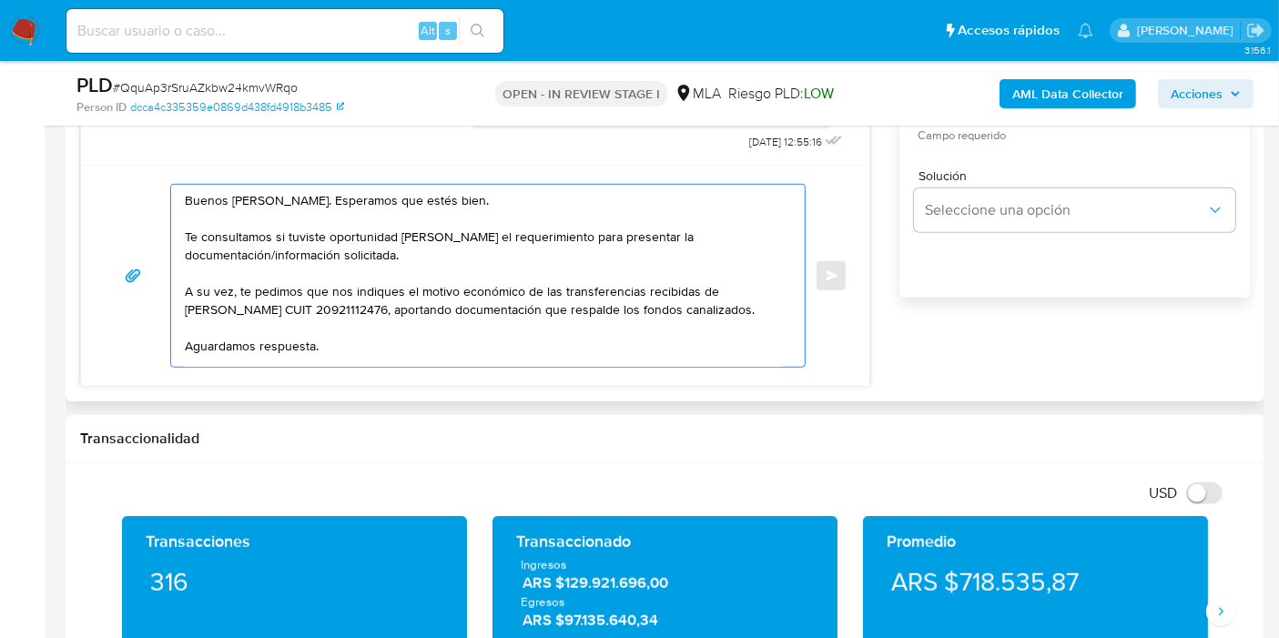
click at [429, 310] on textarea "Buenos días, Federico. Esperamos que estés bien. Te consultamos si tuviste opor…" at bounding box center [483, 276] width 597 height 182
click at [461, 313] on textarea "Buenos días, Federico. Esperamos que estés bien. Te consultamos si tuviste opor…" at bounding box center [483, 276] width 597 height 182
click at [452, 301] on textarea "Buenos días, Federico. Esperamos que estés bien. Te consultamos si tuviste opor…" at bounding box center [483, 276] width 597 height 182
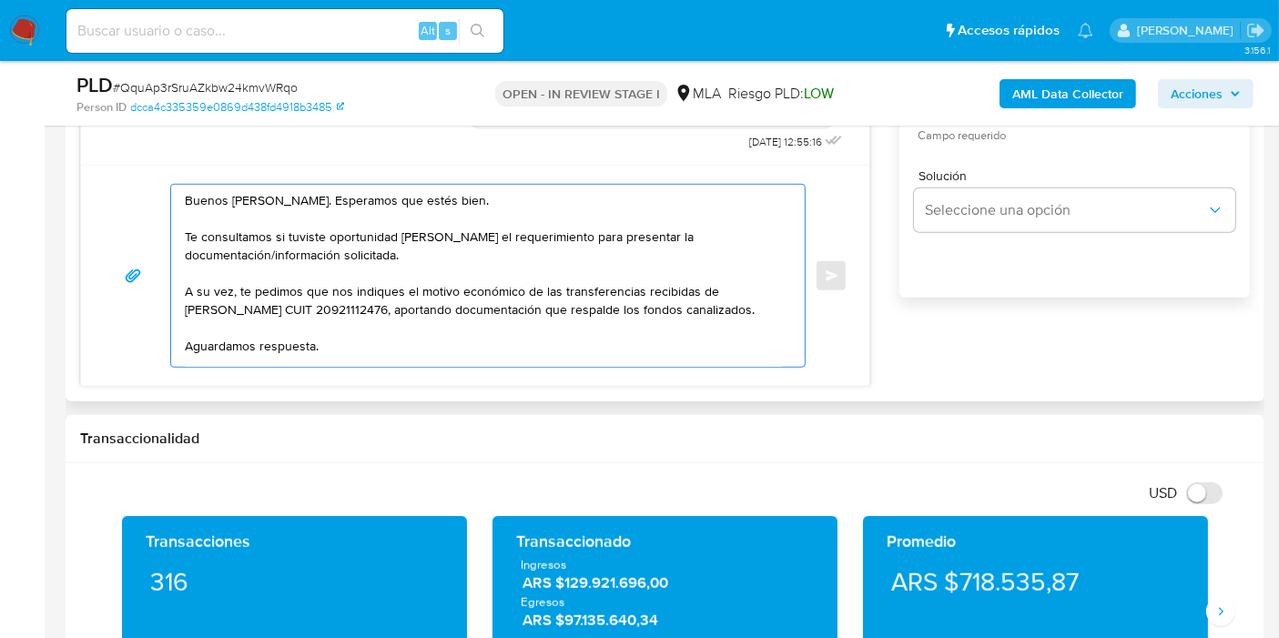
click at [443, 330] on textarea "Buenos días, Federico. Esperamos que estés bien. Te consultamos si tuviste opor…" at bounding box center [483, 276] width 597 height 182
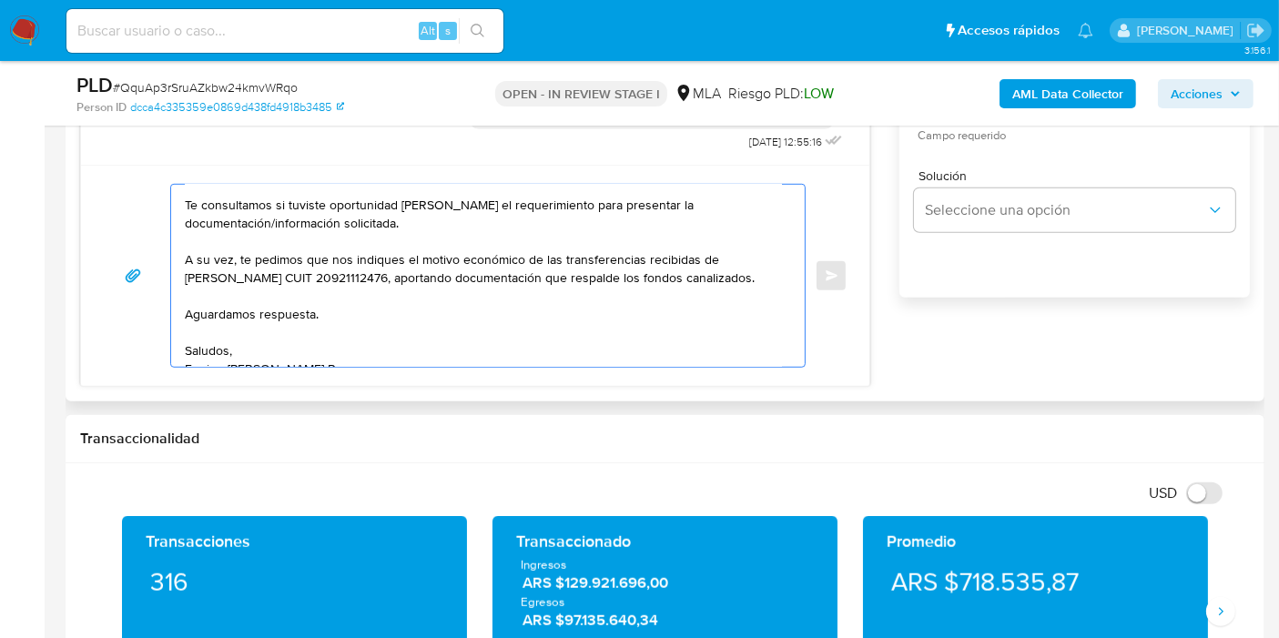
scroll to position [49, 0]
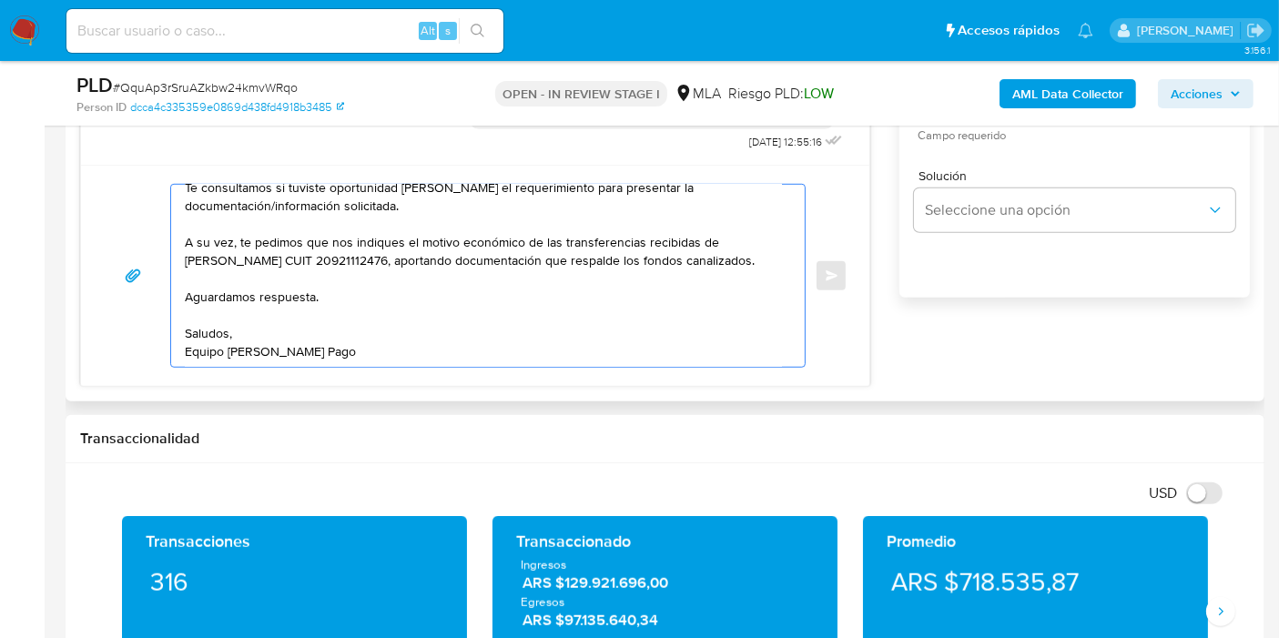
click at [439, 331] on textarea "Buenos días, Federico. Esperamos que estés bien. Te consultamos si tuviste opor…" at bounding box center [483, 276] width 597 height 182
click at [532, 260] on textarea "Buenos días, Federico. Esperamos que estés bien. Te consultamos si tuviste opor…" at bounding box center [483, 276] width 597 height 182
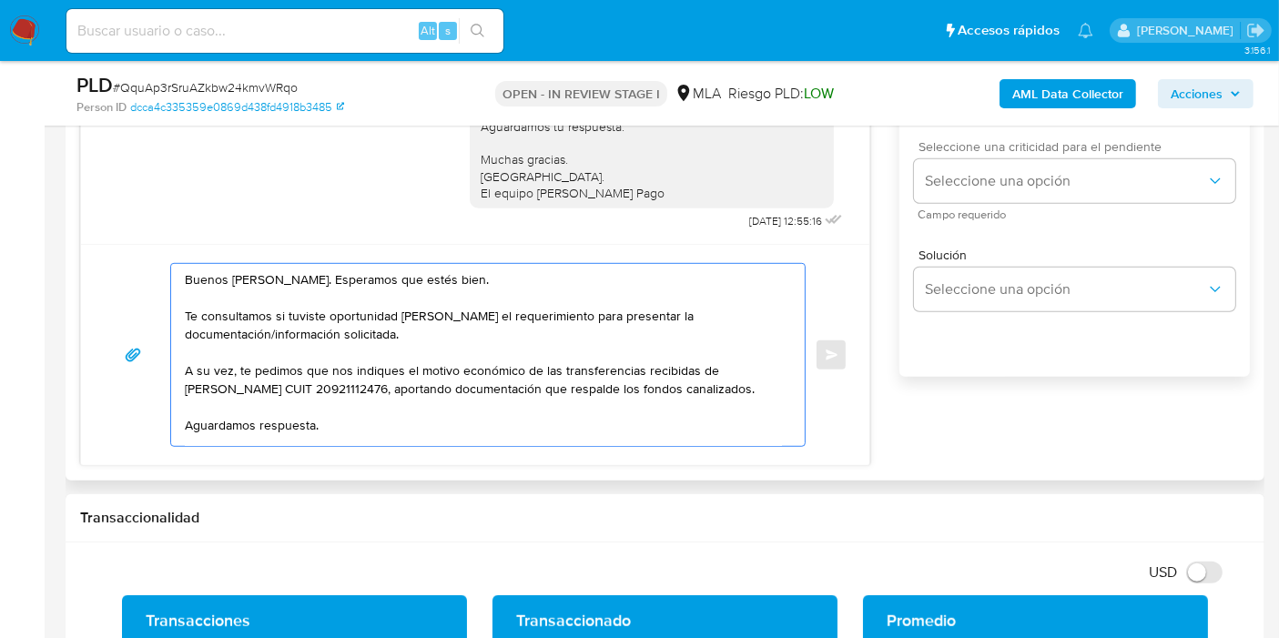
scroll to position [1012, 0]
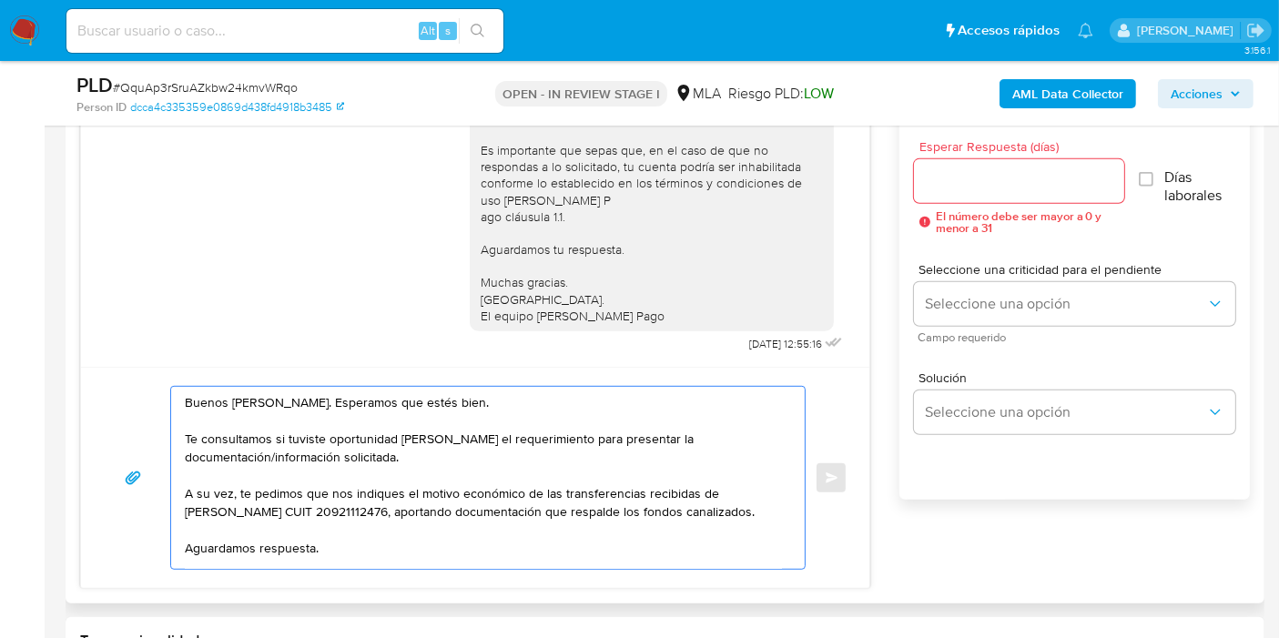
type textarea "Buenos días, Federico. Esperamos que estés bien. Te consultamos si tuviste opor…"
click at [1051, 189] on input "Esperar Respuesta (días)" at bounding box center [1019, 181] width 210 height 24
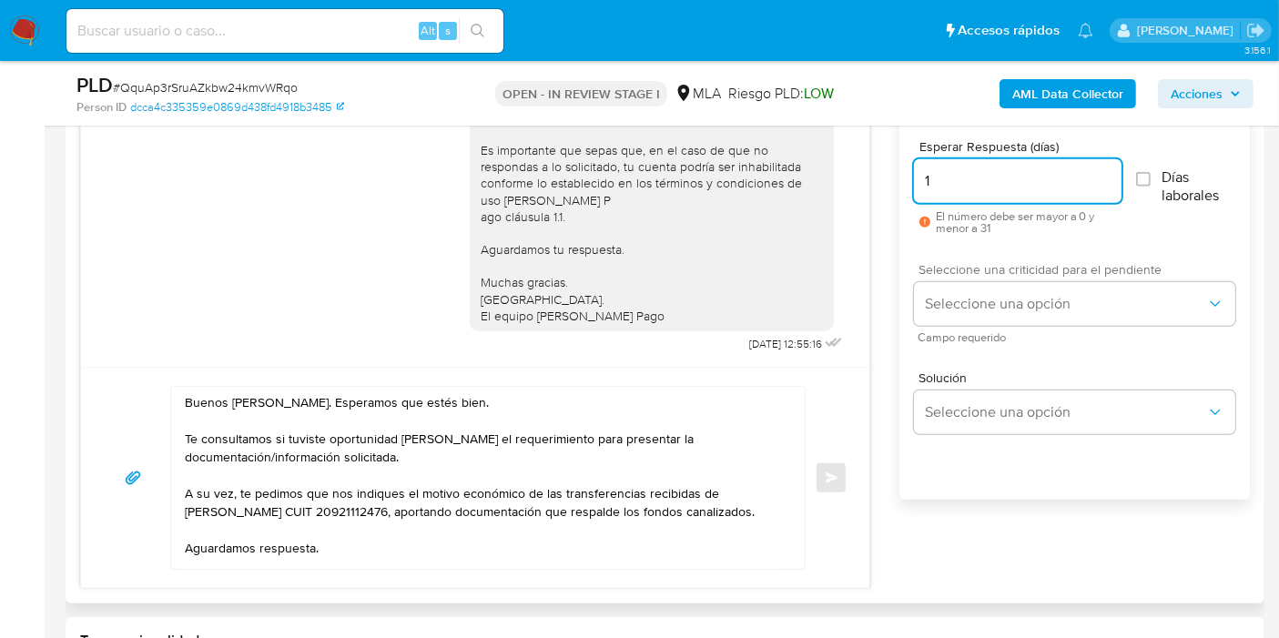
type input "1"
click at [989, 333] on span "Campo requerido" at bounding box center [1079, 337] width 321 height 9
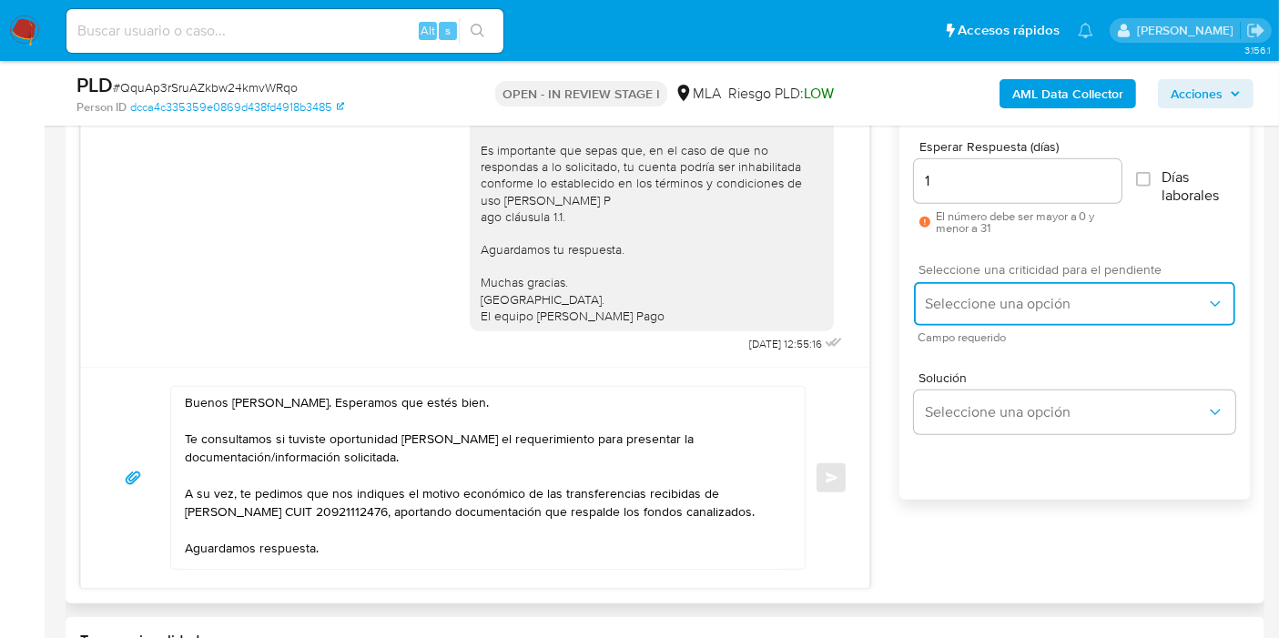
click at [1007, 305] on span "Seleccione una opción" at bounding box center [1065, 304] width 281 height 18
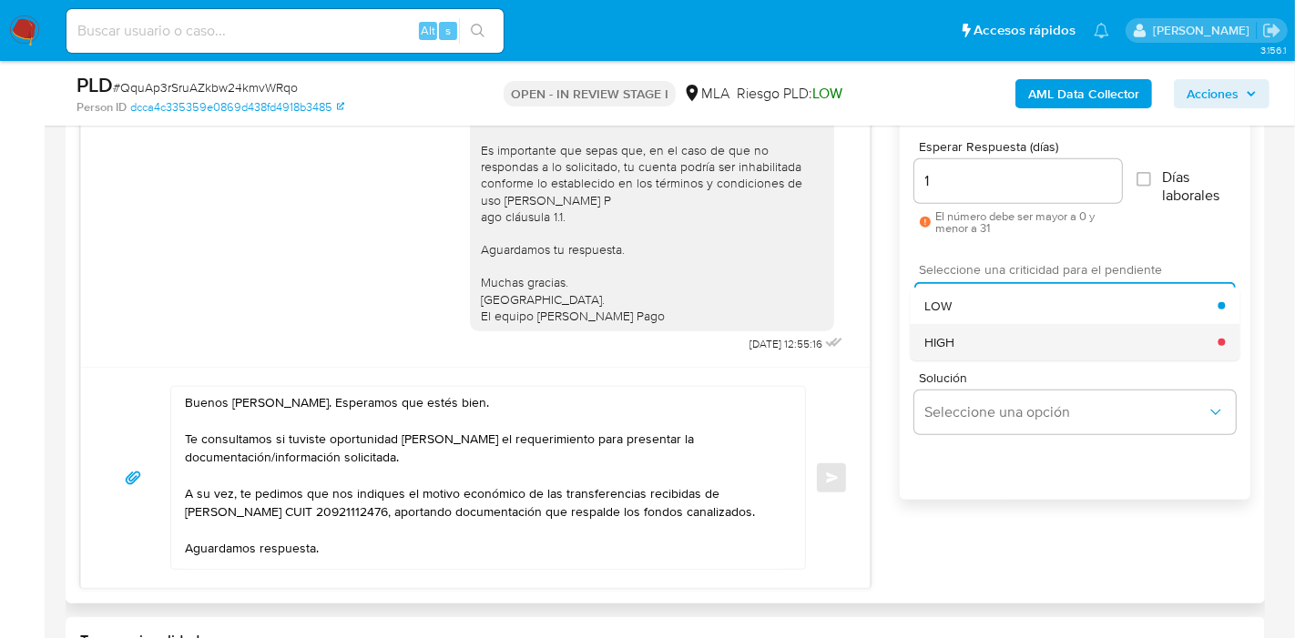
click at [973, 333] on div "HIGH" at bounding box center [1070, 342] width 293 height 36
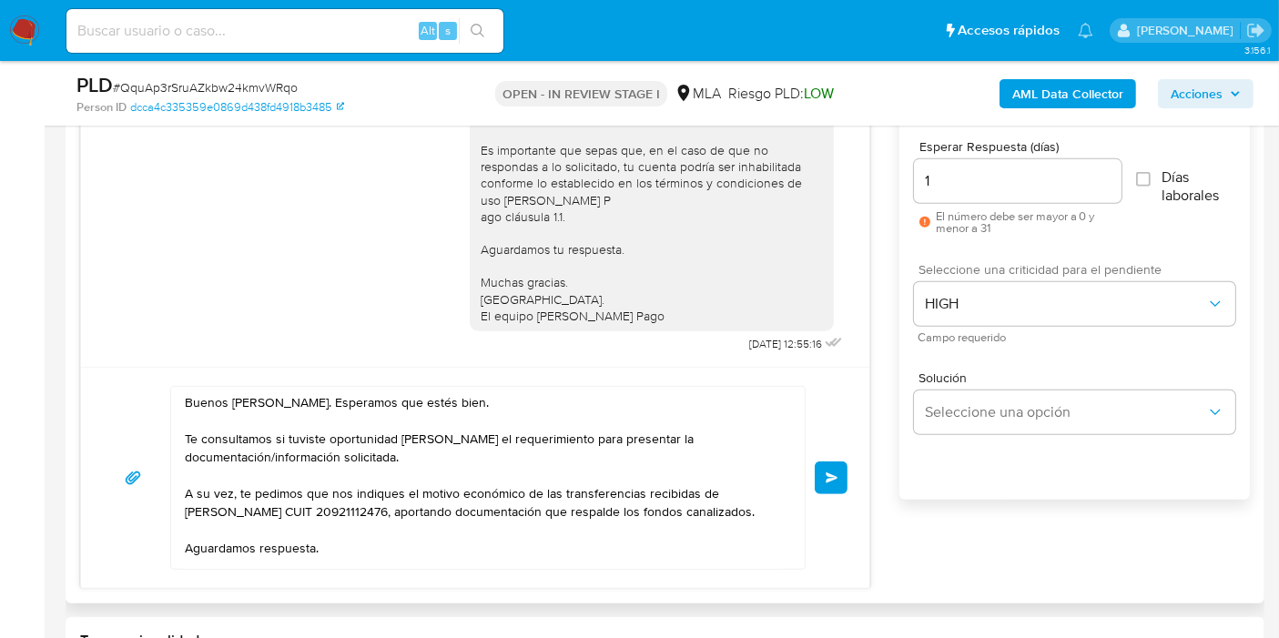
click at [829, 477] on span "Enviar" at bounding box center [832, 478] width 13 height 11
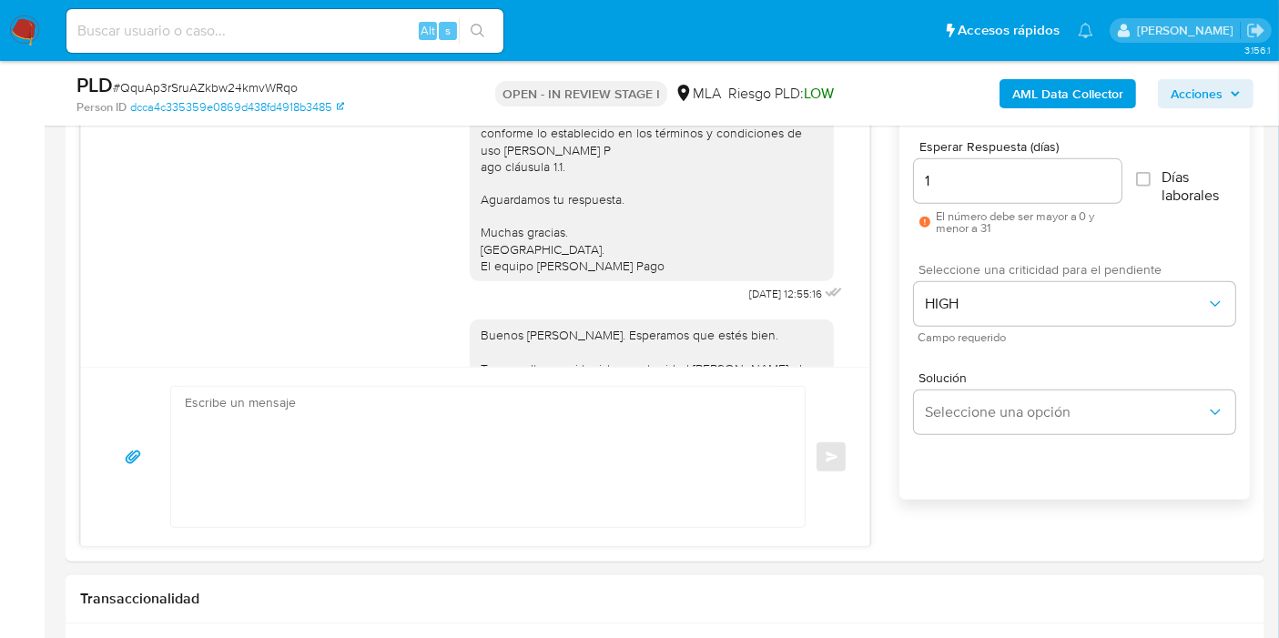
scroll to position [1461, 0]
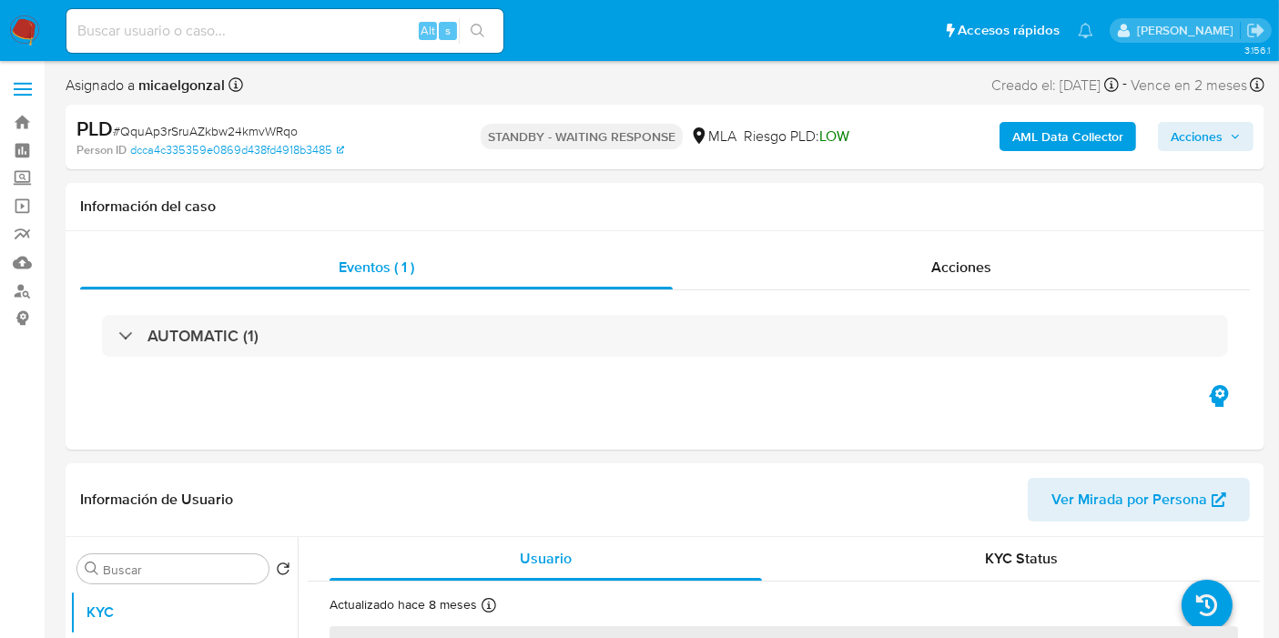
select select "10"
click at [20, 47] on nav "Pausado Ver notificaciones Alt s Accesos rápidos Presiona las siguientes teclas…" at bounding box center [639, 30] width 1279 height 61
click at [25, 39] on img at bounding box center [24, 30] width 31 height 31
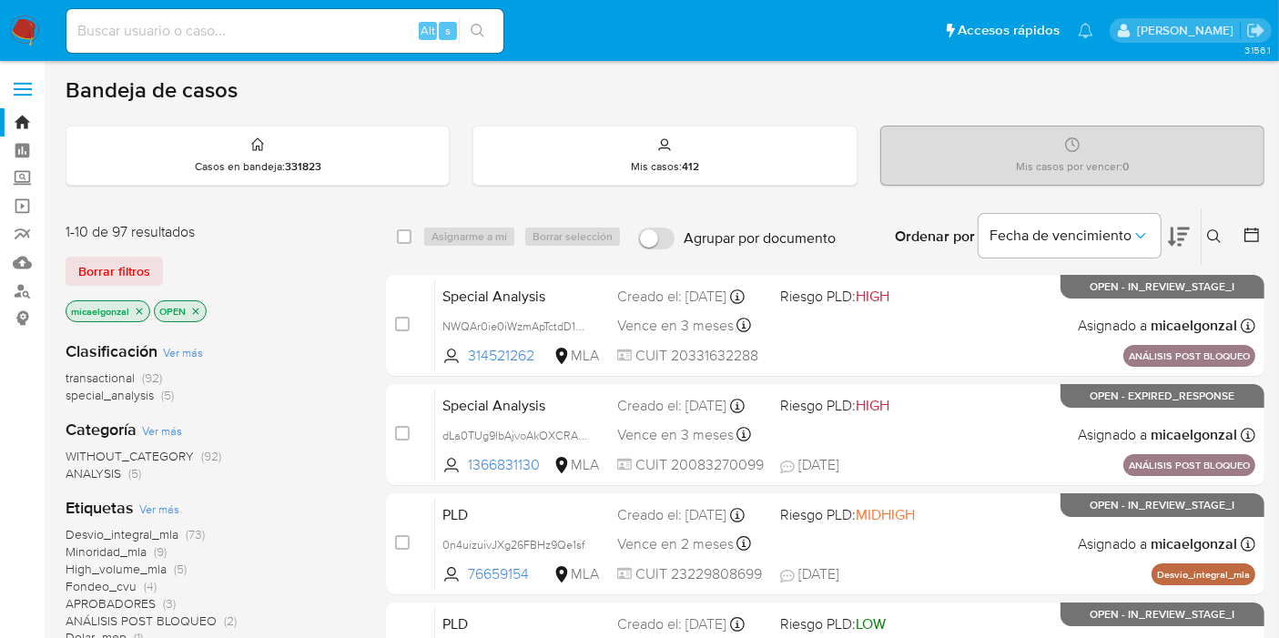
click at [38, 37] on img at bounding box center [24, 30] width 31 height 31
click at [121, 266] on span "Borrar filtros" at bounding box center [114, 271] width 72 height 25
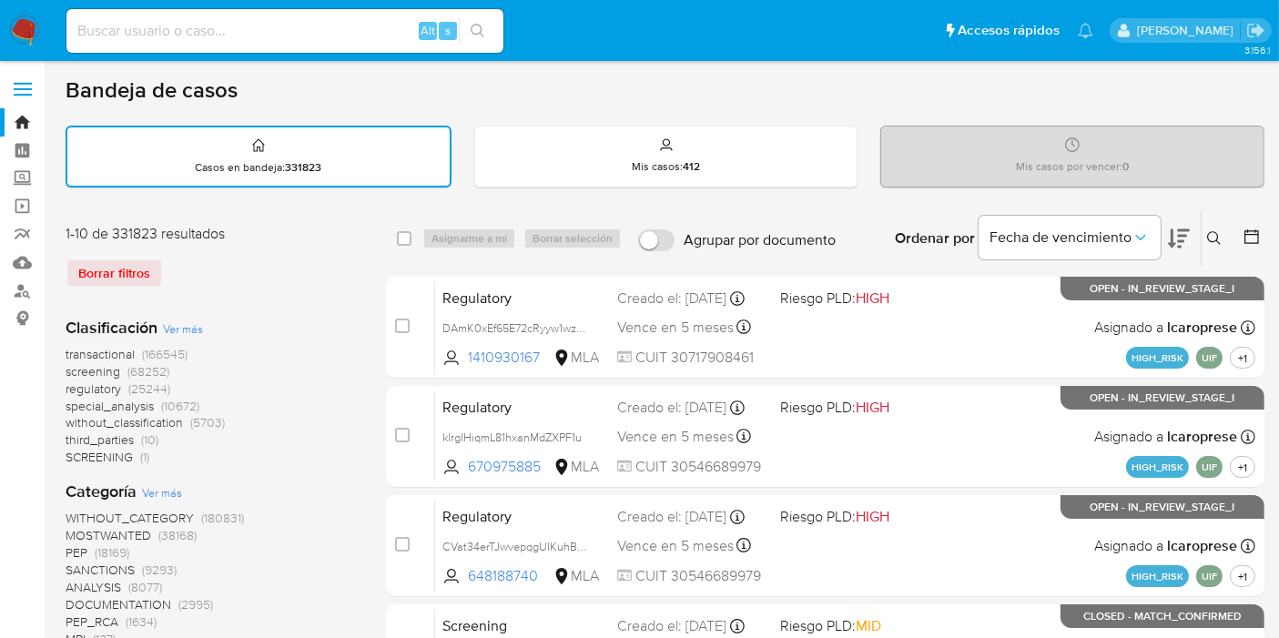
click at [1221, 237] on icon at bounding box center [1214, 238] width 15 height 15
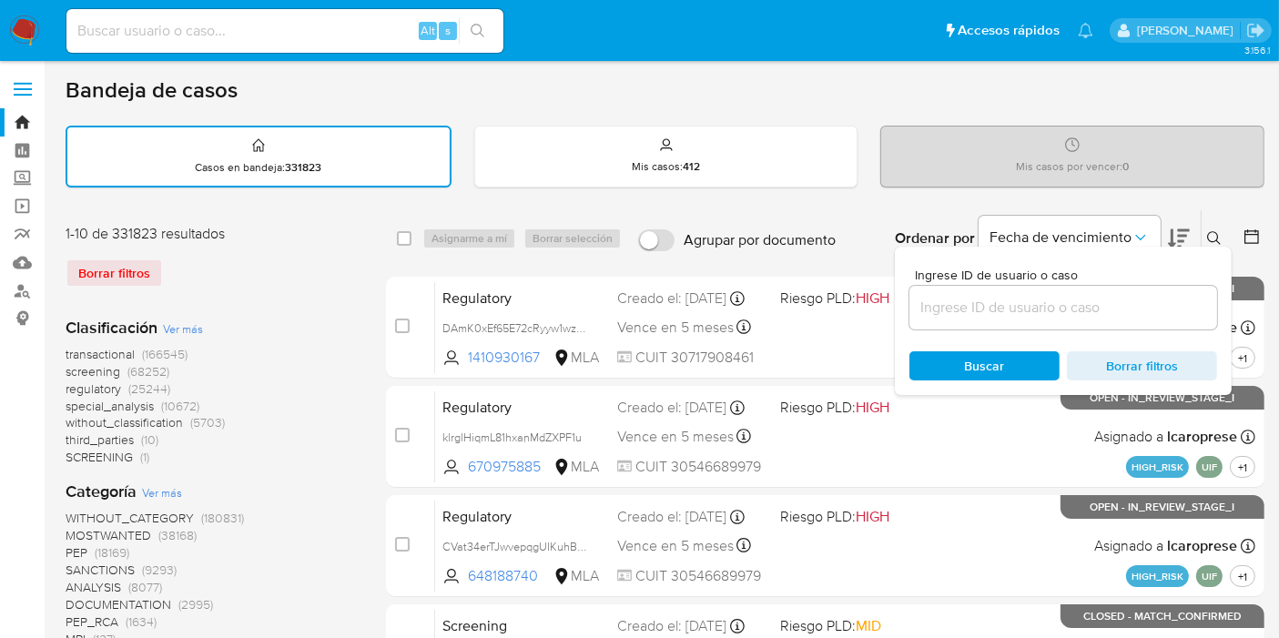
drag, startPoint x: 1039, startPoint y: 321, endPoint x: 1041, endPoint y: 305, distance: 16.5
click at [1040, 310] on div at bounding box center [1064, 308] width 308 height 44
click at [1041, 304] on input at bounding box center [1064, 308] width 308 height 24
paste input "TKpqObDdXJT09fvklmgvgtuJ"
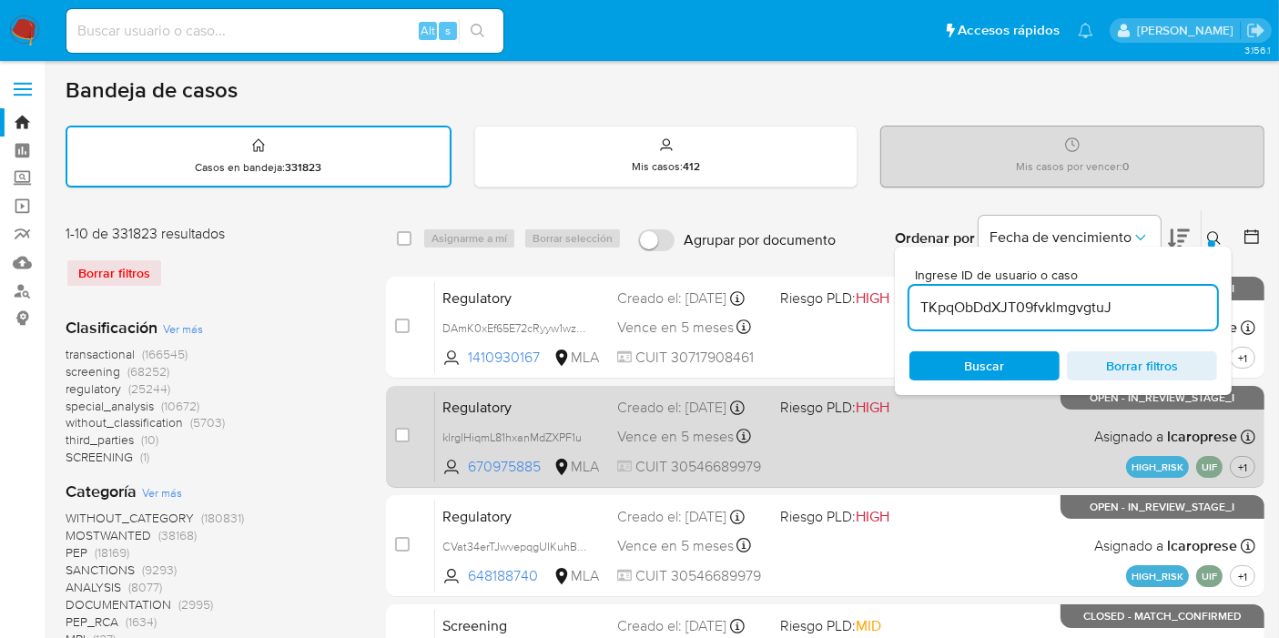
type input "TKpqObDdXJT09fvklmgvgtuJ"
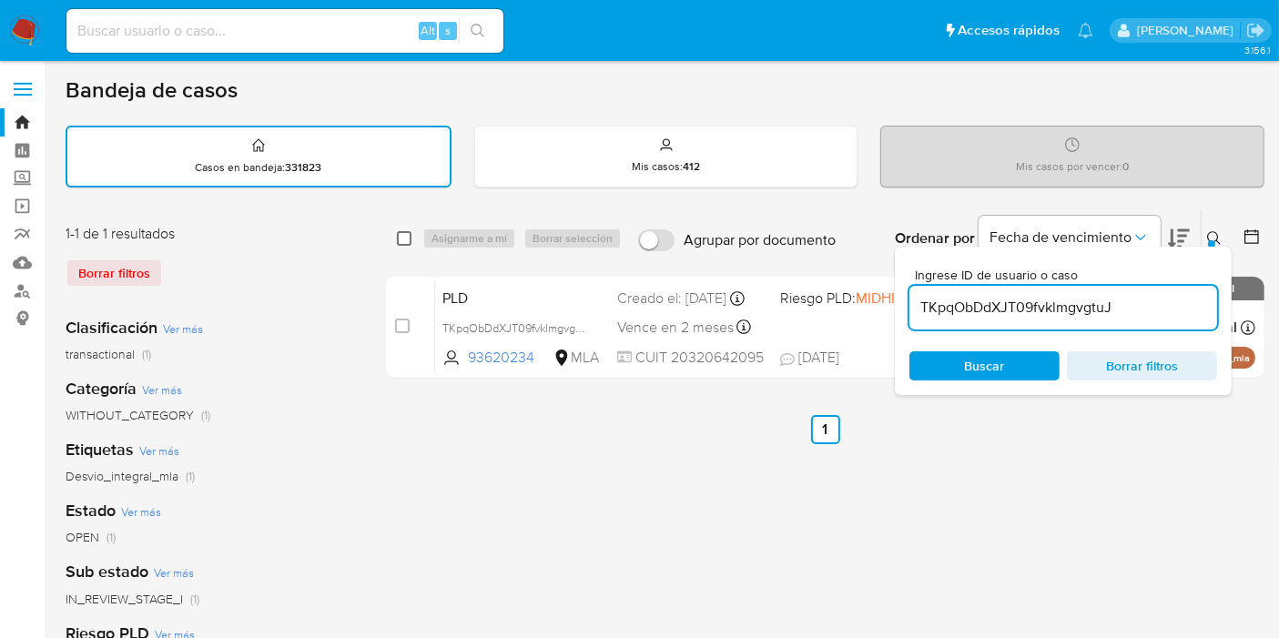
click at [405, 231] on input "checkbox" at bounding box center [404, 238] width 15 height 15
checkbox input "true"
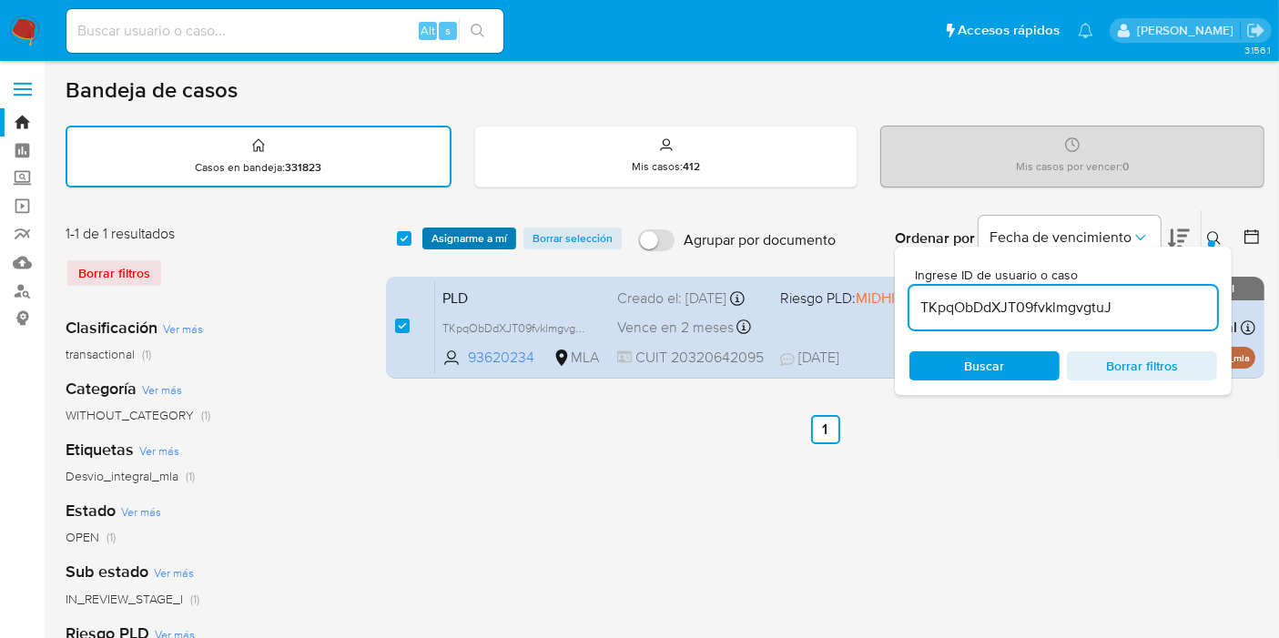
click at [449, 229] on span "Asignarme a mí" at bounding box center [470, 238] width 76 height 18
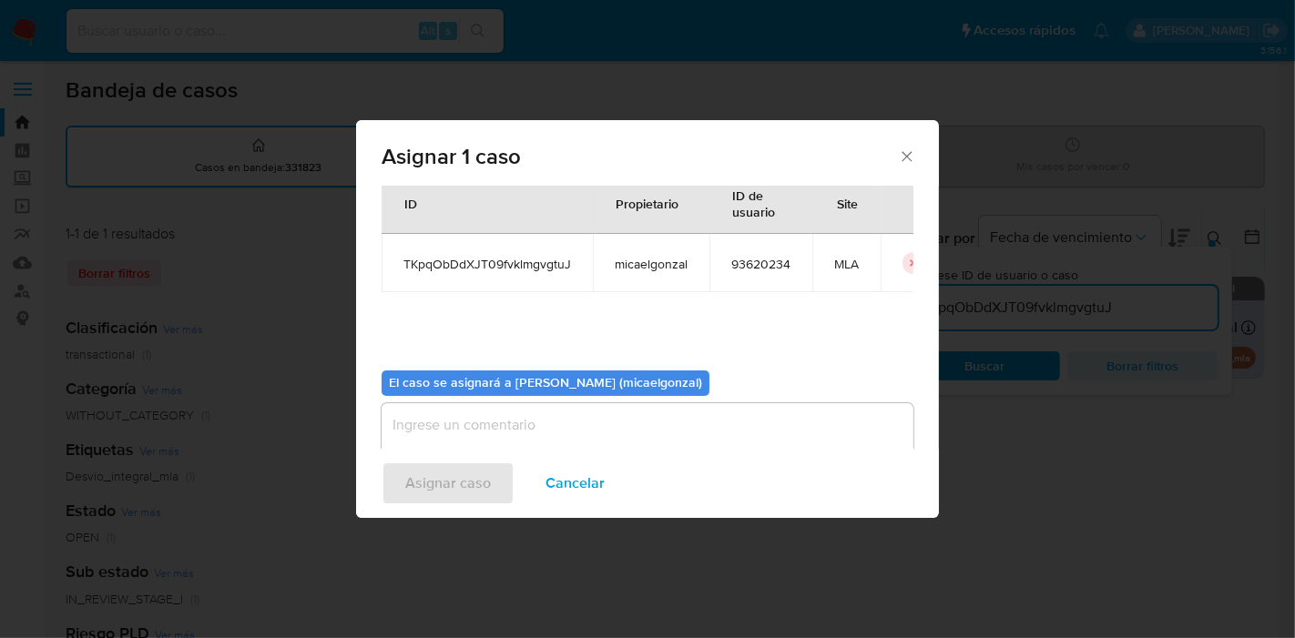
scroll to position [93, 0]
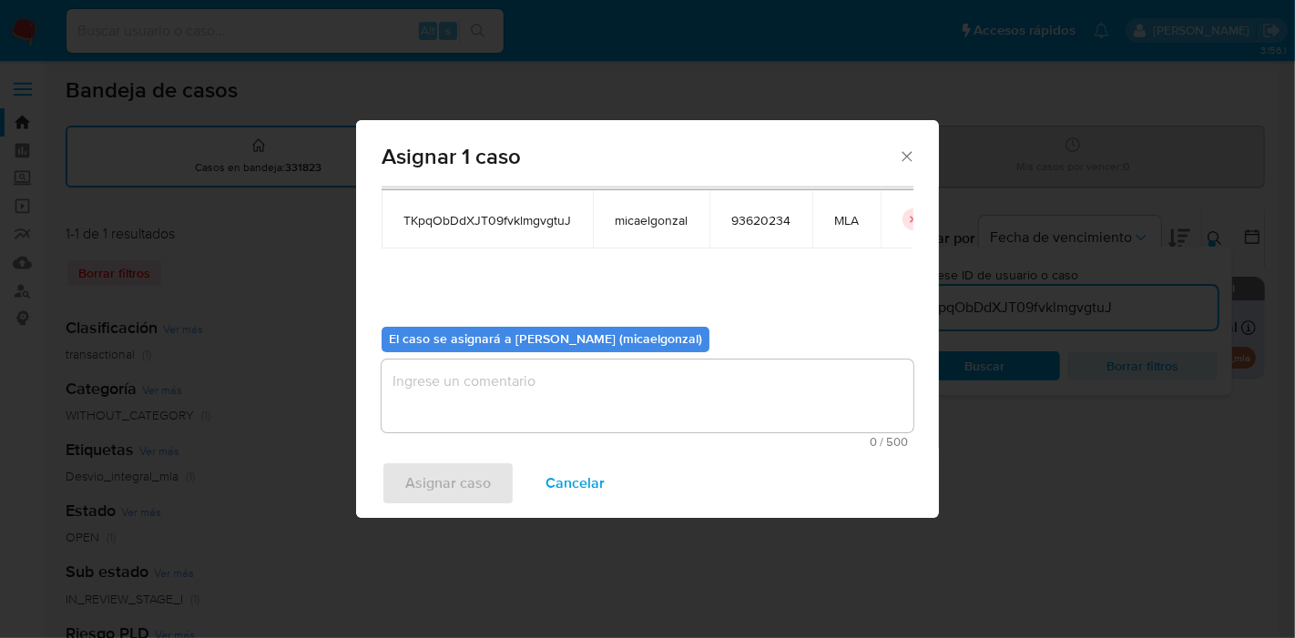
click at [521, 406] on textarea "assign-modal" at bounding box center [648, 396] width 532 height 73
click at [442, 498] on span "Asignar caso" at bounding box center [448, 483] width 86 height 40
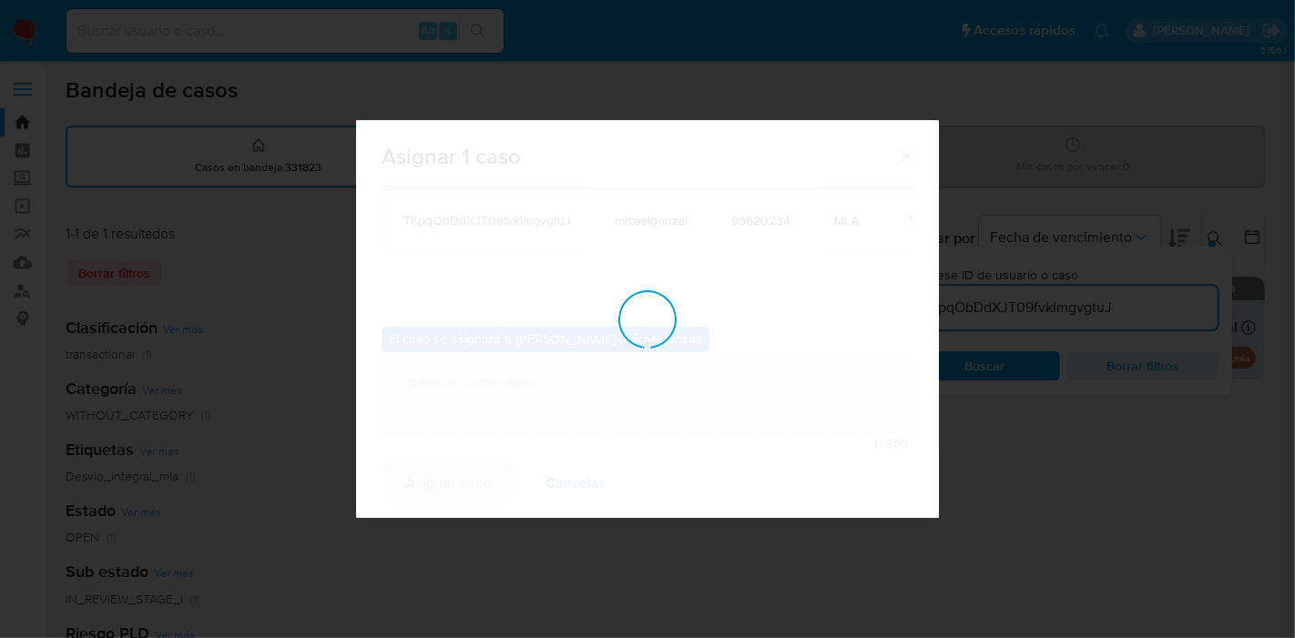
checkbox input "false"
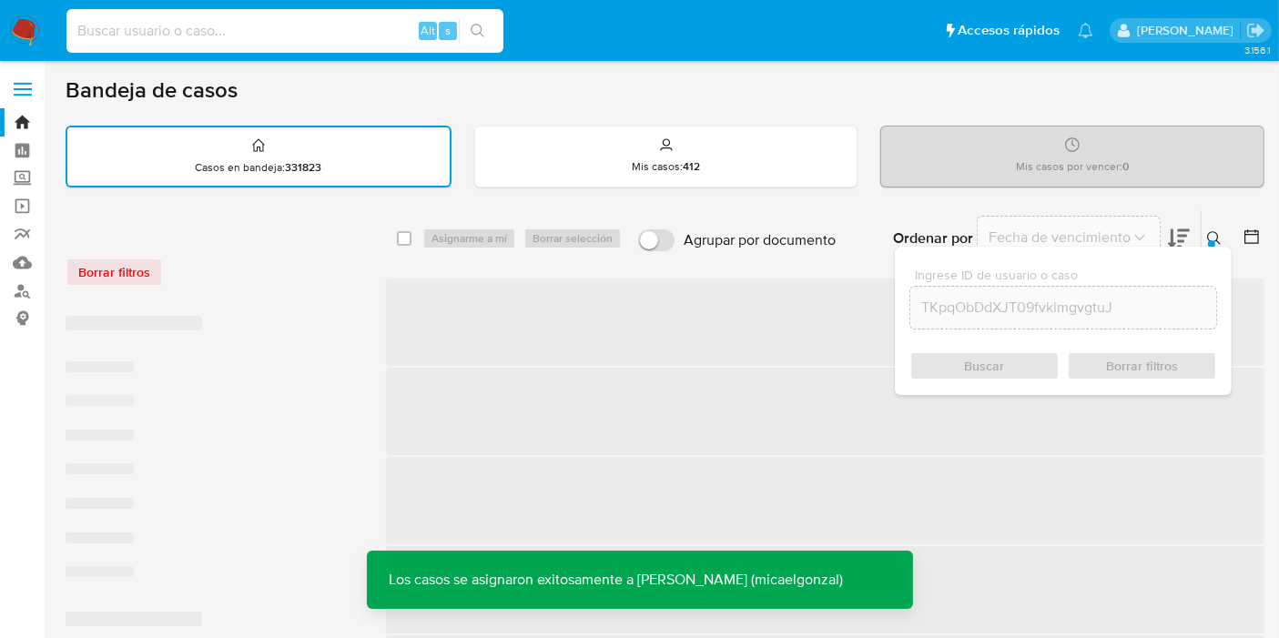
click at [299, 32] on input at bounding box center [284, 31] width 437 height 24
paste input "TKpqObDdXJT09fvklmgvgtuJ"
type input "TKpqObDdXJT09fvklmgvgtuJ"
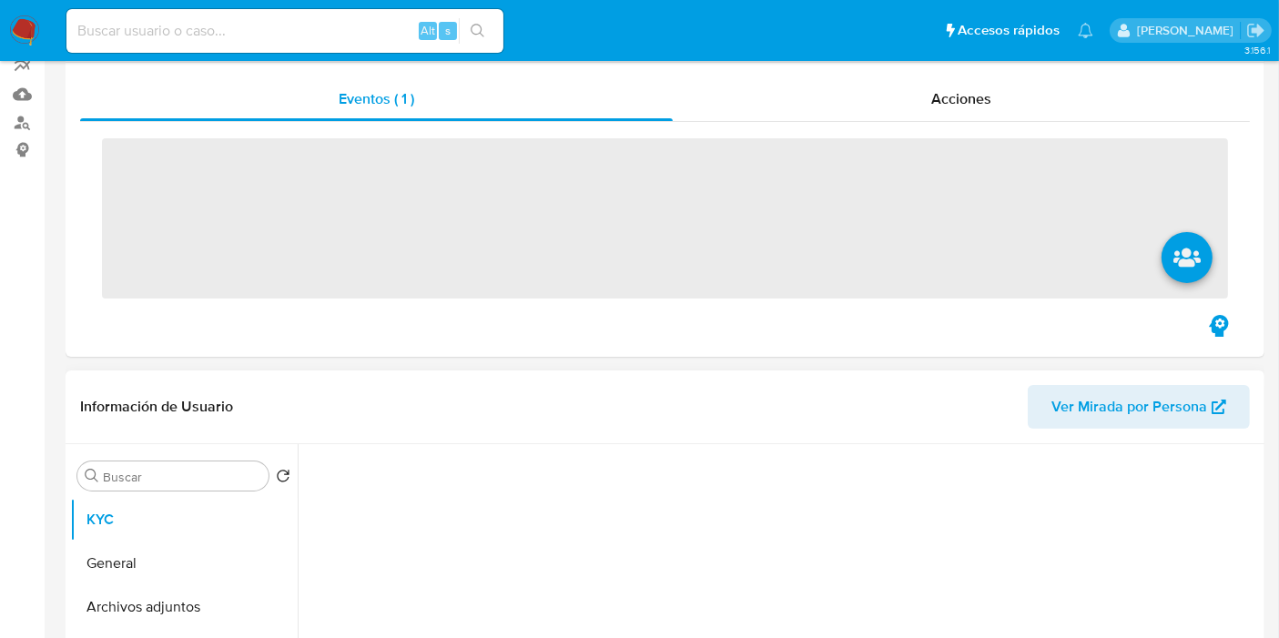
scroll to position [303, 0]
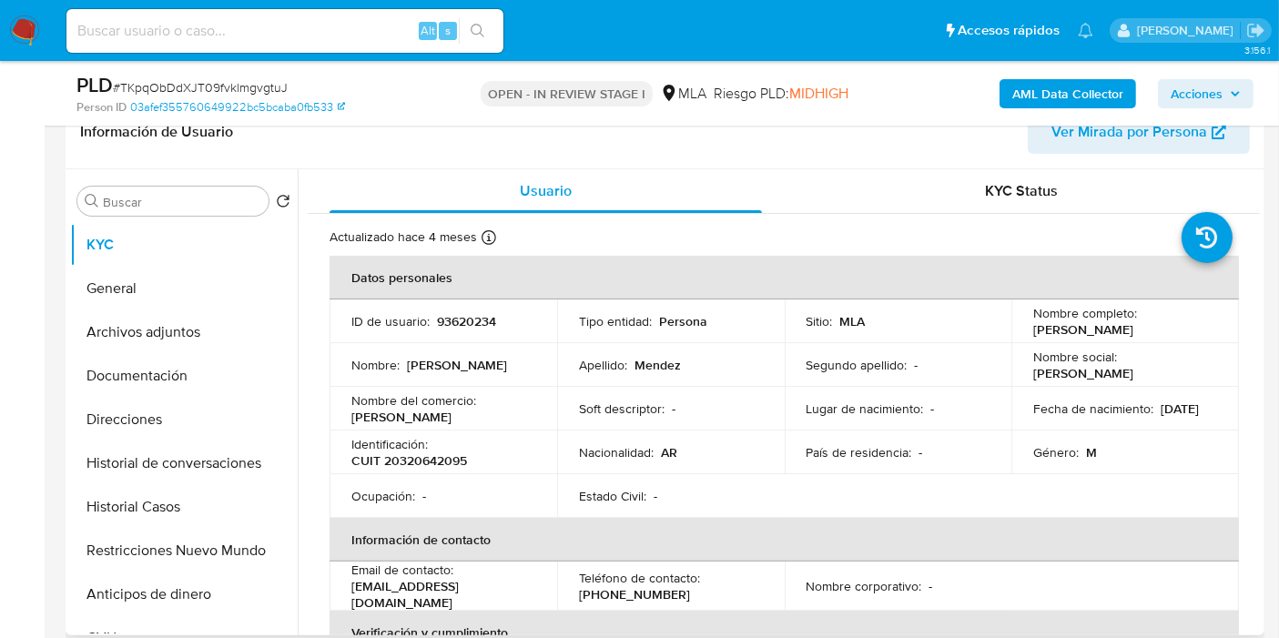
select select "10"
click at [151, 275] on button "General" at bounding box center [176, 289] width 213 height 44
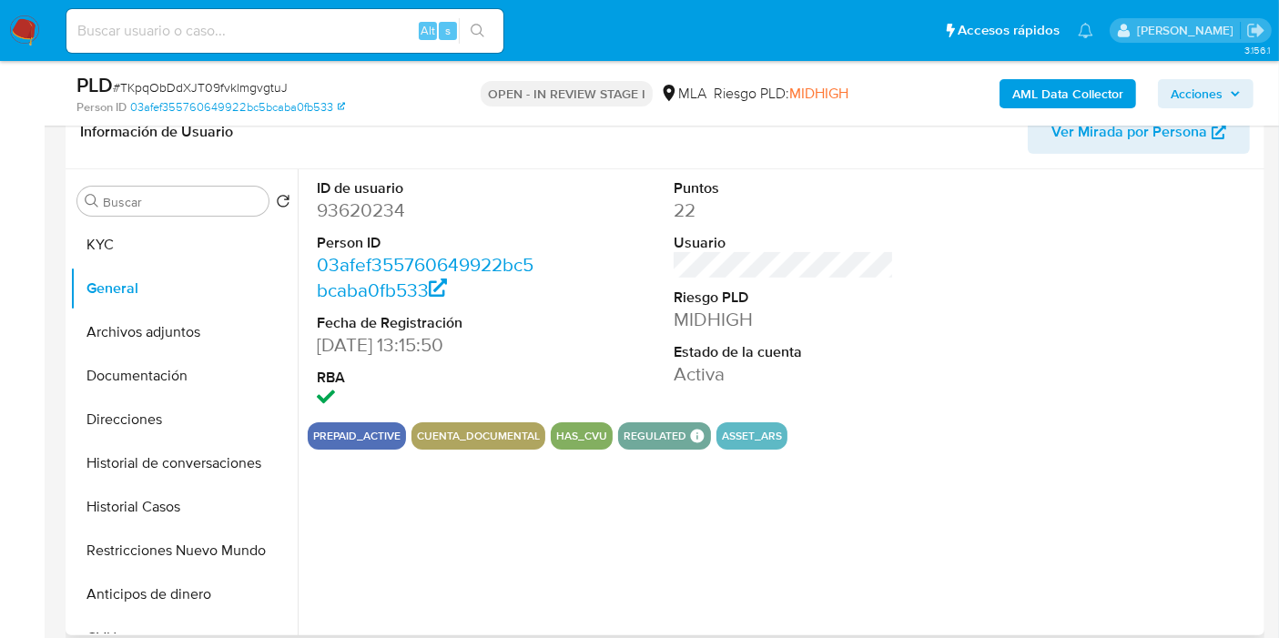
click at [395, 218] on dd "93620234" at bounding box center [427, 210] width 220 height 25
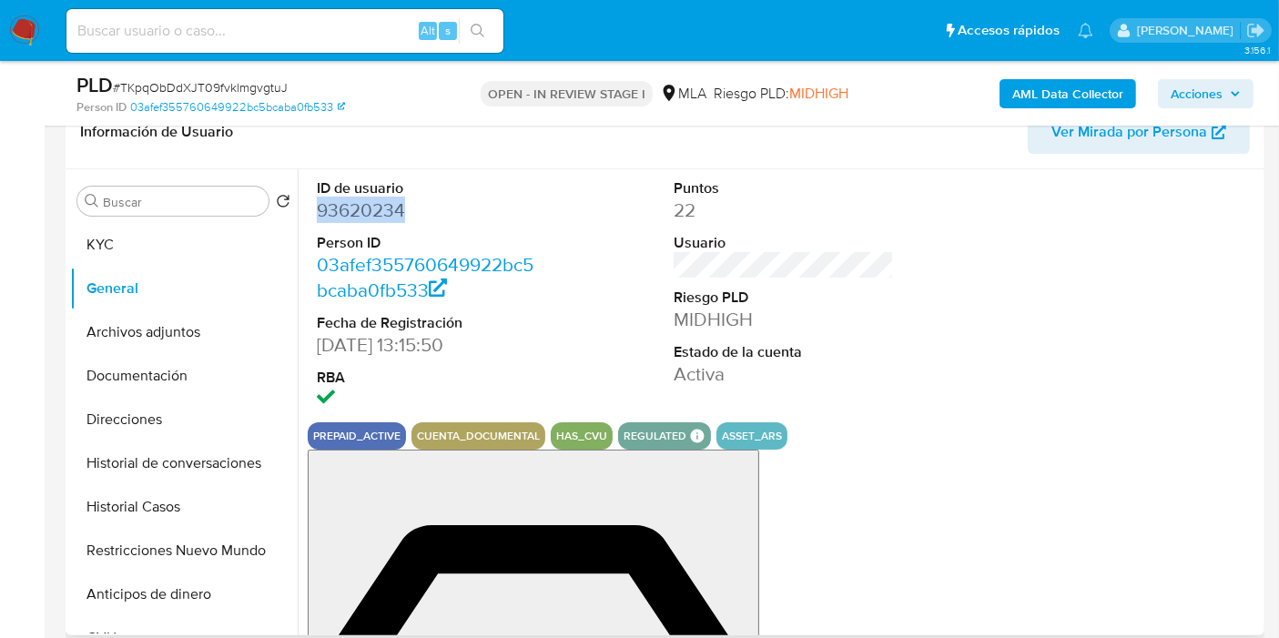
copy dd "93620234"
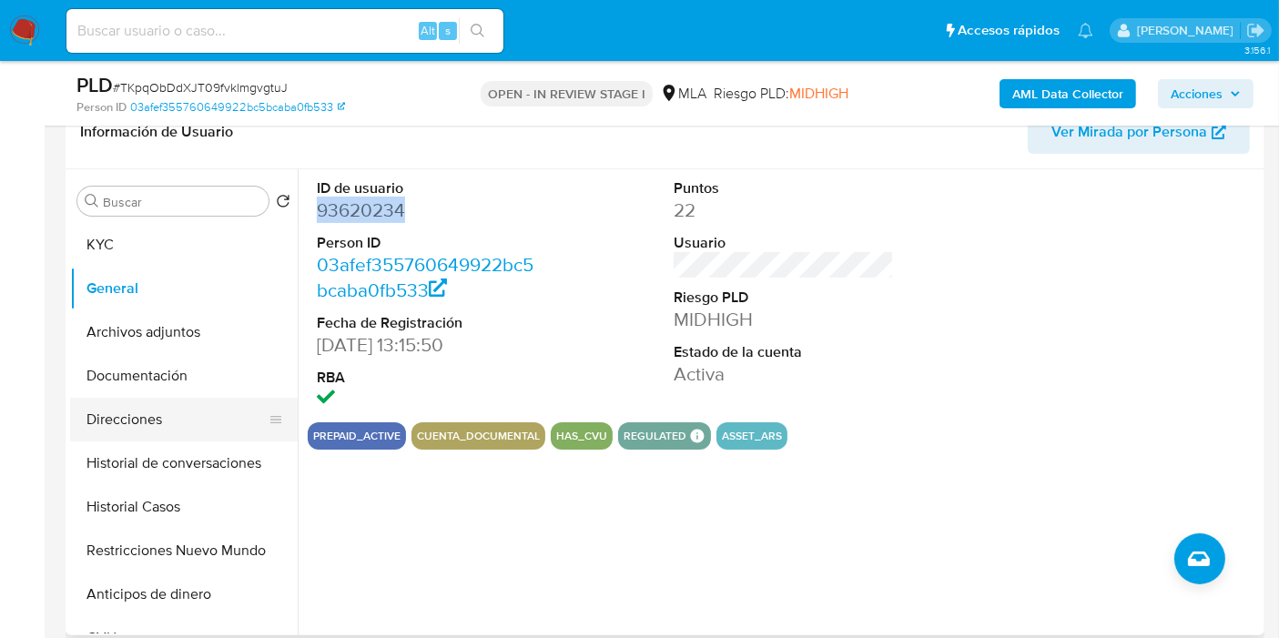
click at [121, 403] on button "Direcciones" at bounding box center [176, 420] width 213 height 44
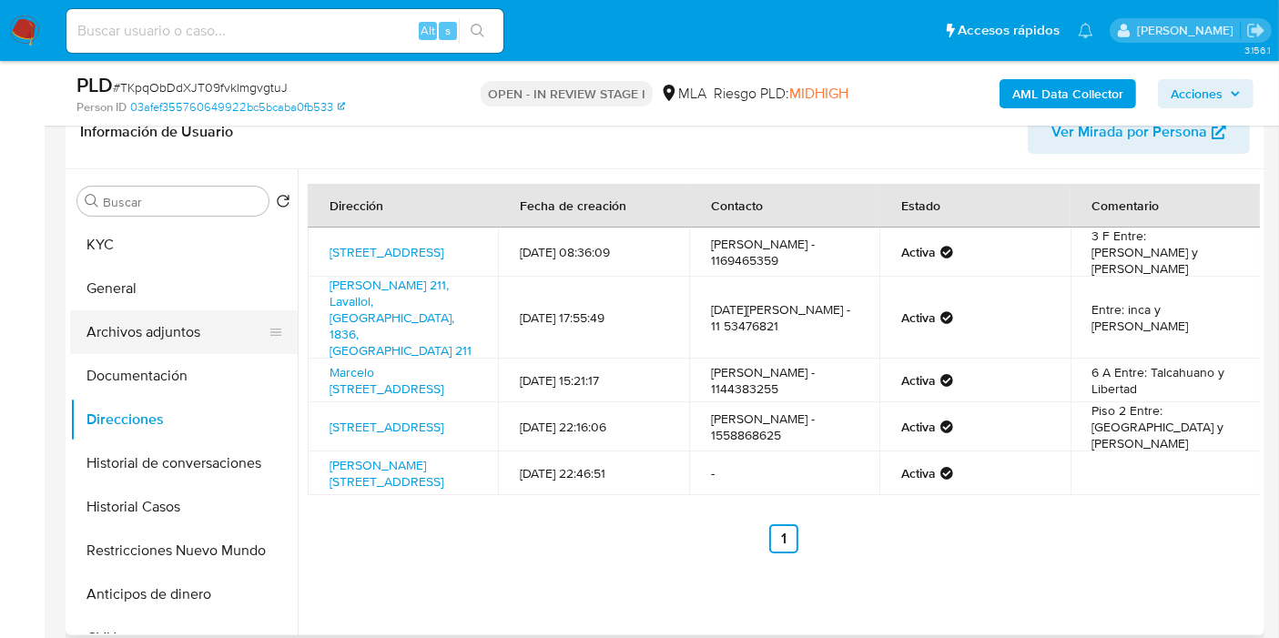
click at [159, 350] on button "Archivos adjuntos" at bounding box center [176, 332] width 213 height 44
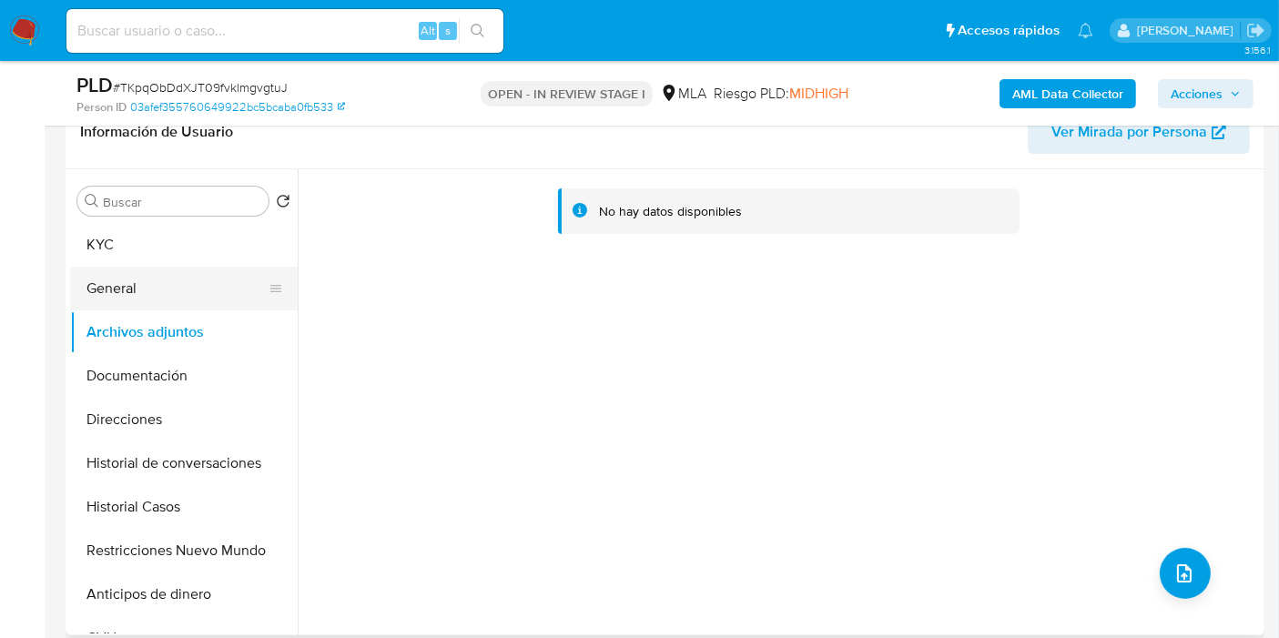
click at [206, 291] on button "General" at bounding box center [176, 289] width 213 height 44
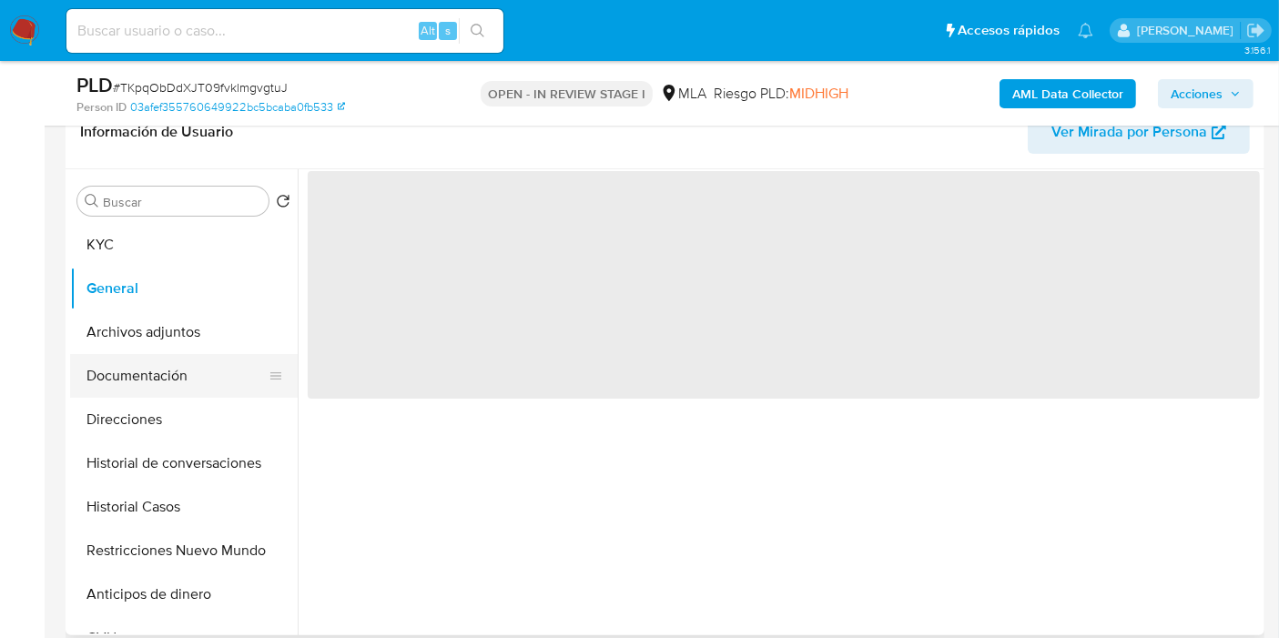
click at [185, 355] on button "Documentación" at bounding box center [176, 376] width 213 height 44
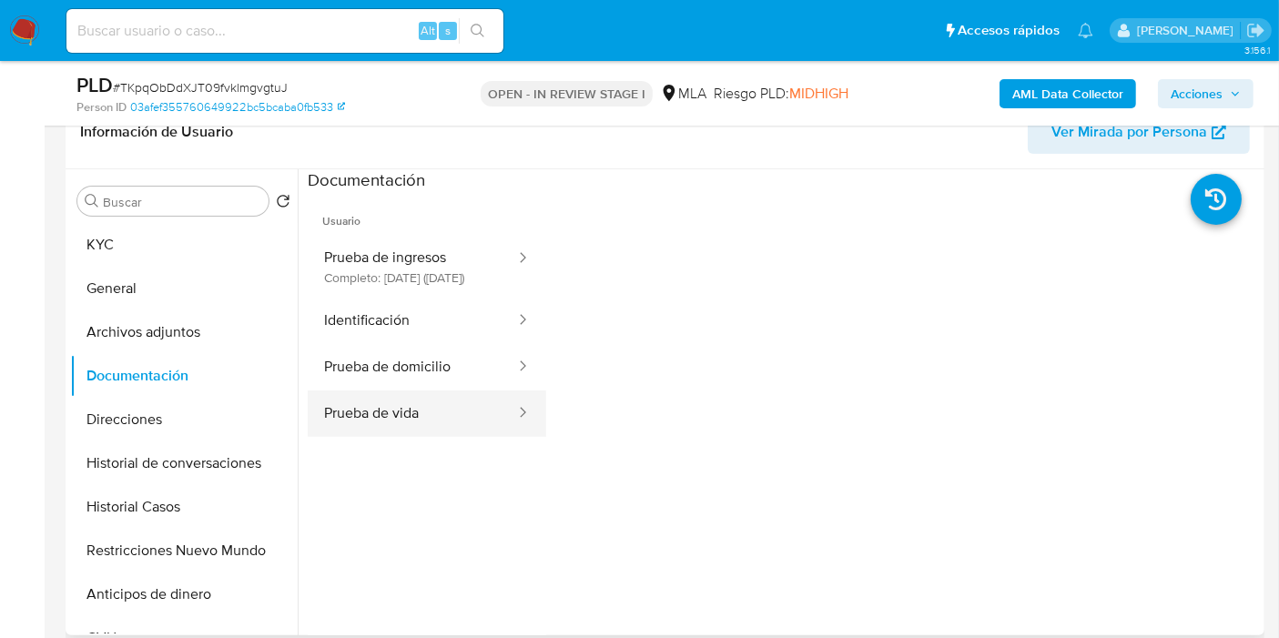
click at [431, 437] on button "Prueba de vida" at bounding box center [412, 414] width 209 height 46
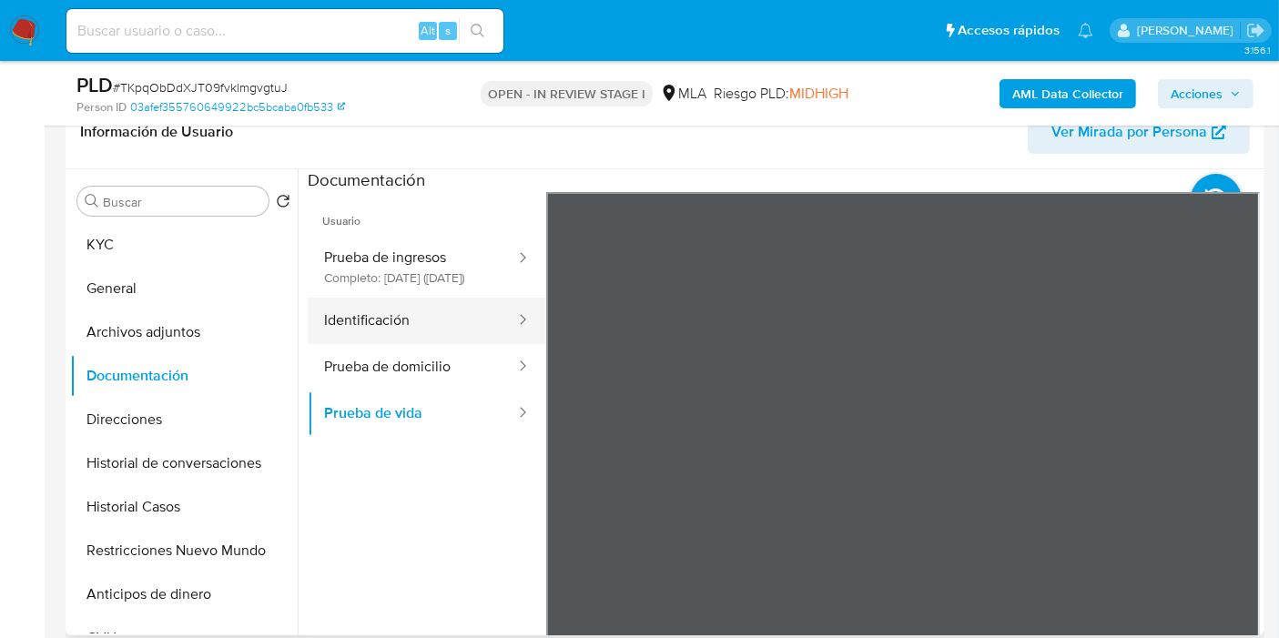
click at [464, 332] on button "Identificación" at bounding box center [412, 321] width 209 height 46
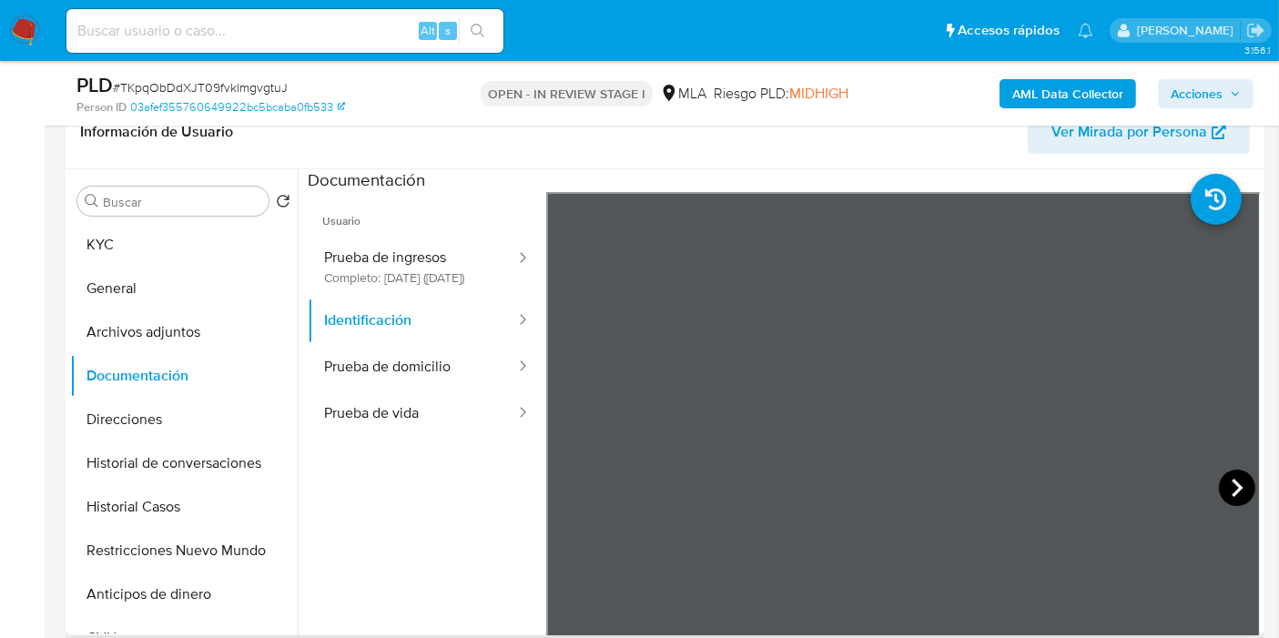
click at [1225, 482] on icon at bounding box center [1237, 488] width 36 height 36
click at [573, 490] on icon at bounding box center [569, 488] width 36 height 36
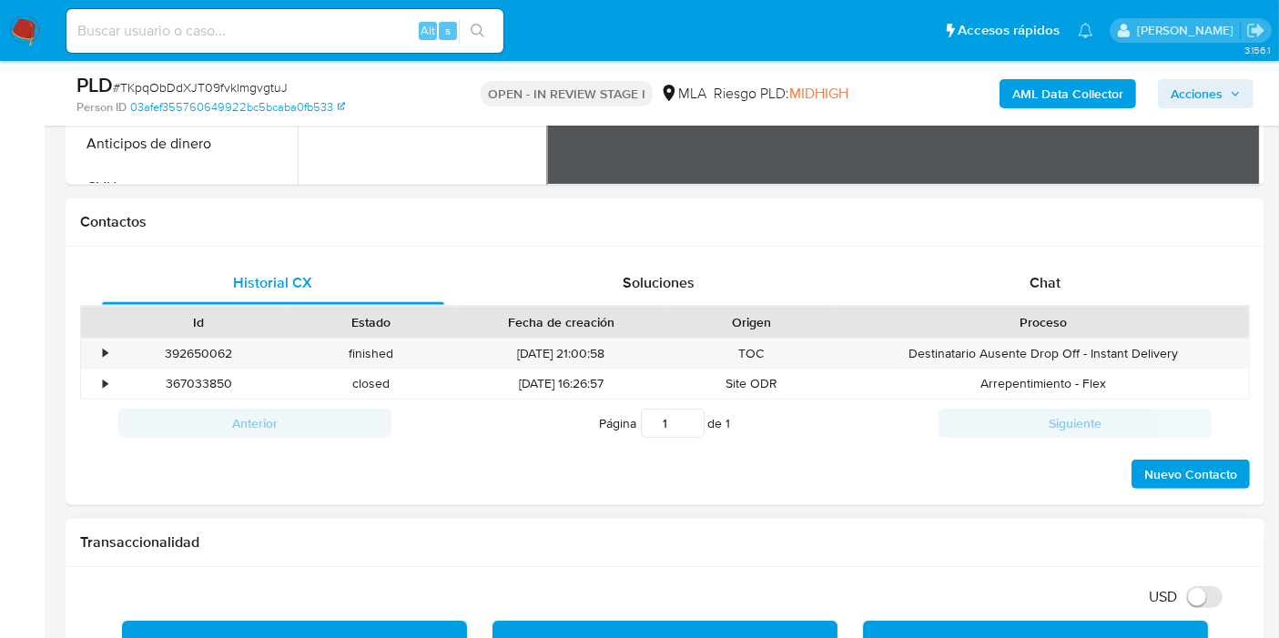
scroll to position [911, 0]
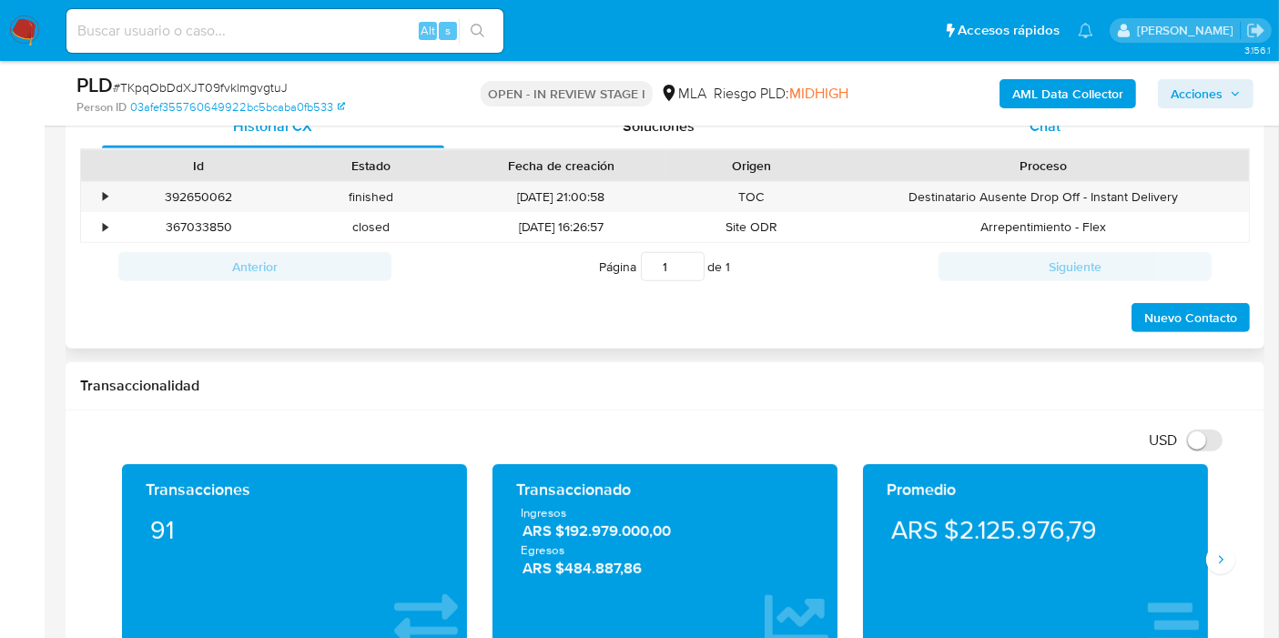
click at [1037, 136] on div "Chat" at bounding box center [1045, 127] width 342 height 44
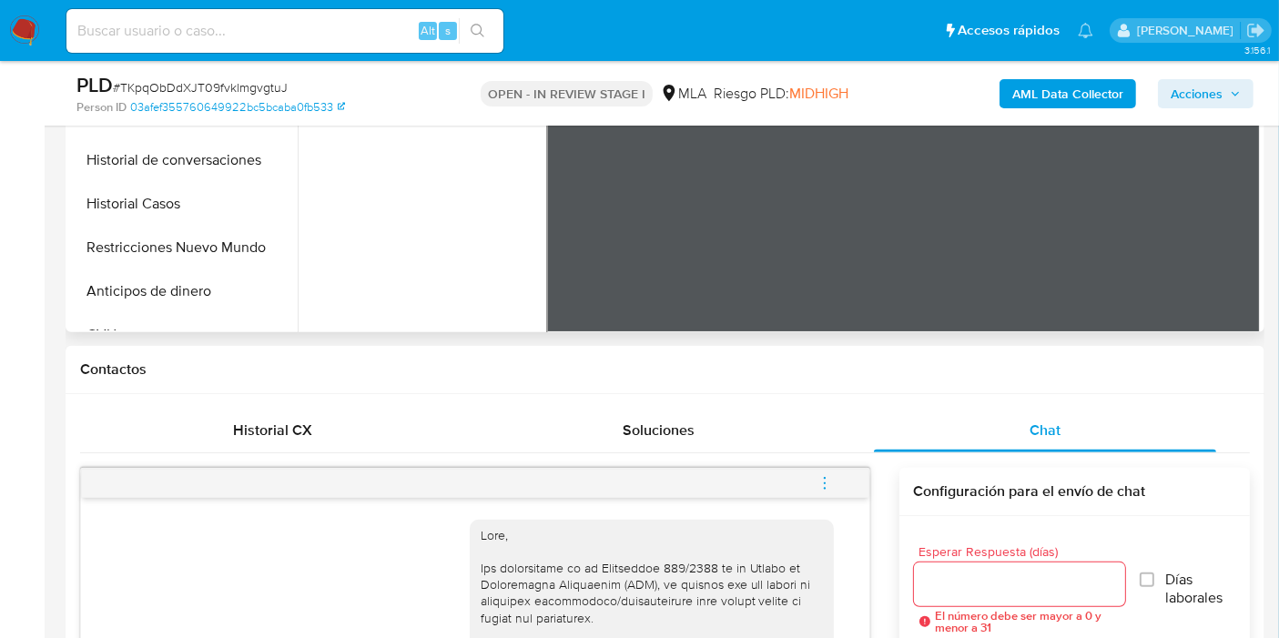
scroll to position [303, 0]
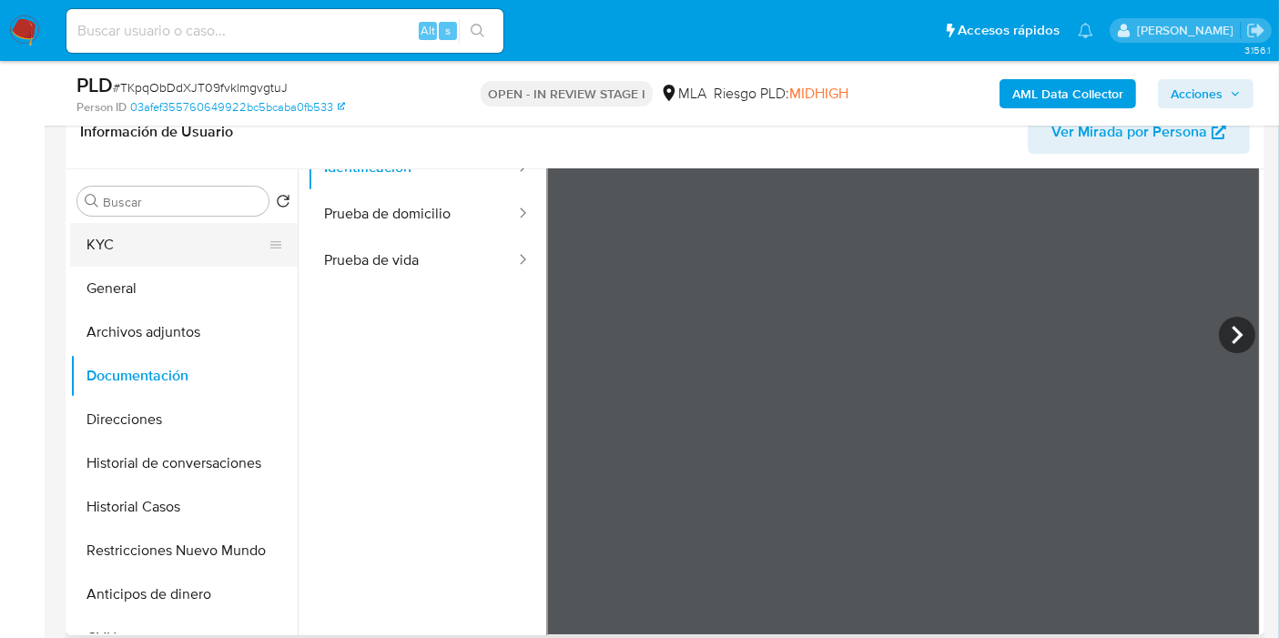
click at [171, 248] on button "KYC" at bounding box center [176, 245] width 213 height 44
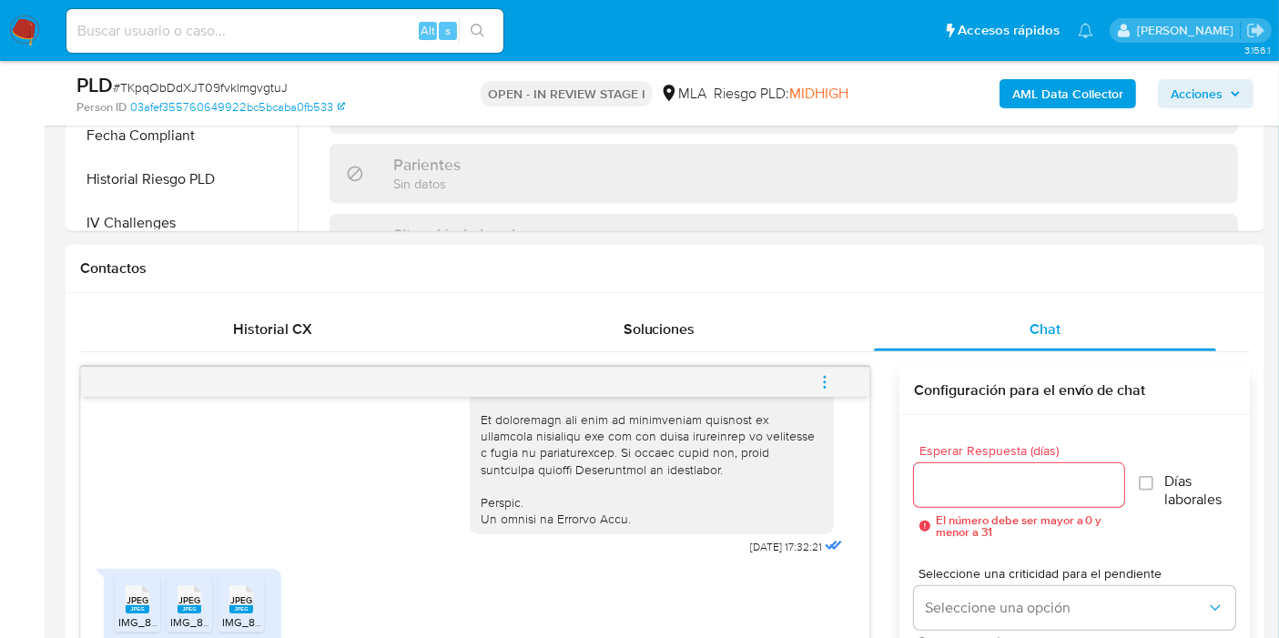
scroll to position [1012, 0]
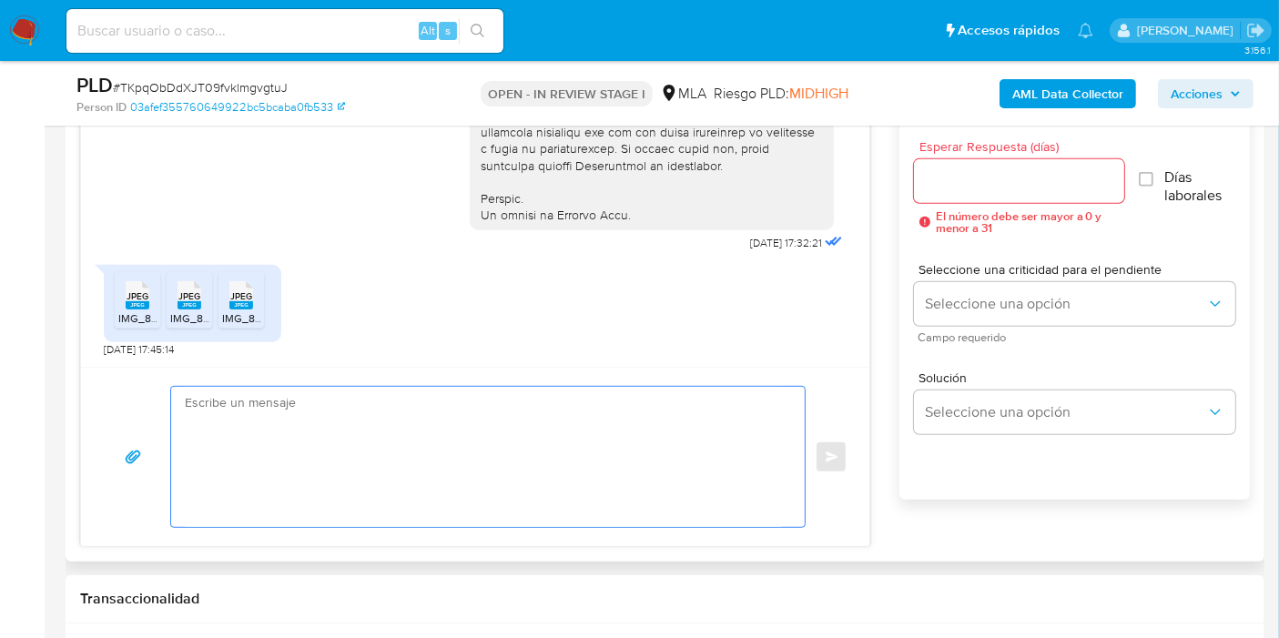
click at [325, 491] on textarea at bounding box center [483, 457] width 597 height 140
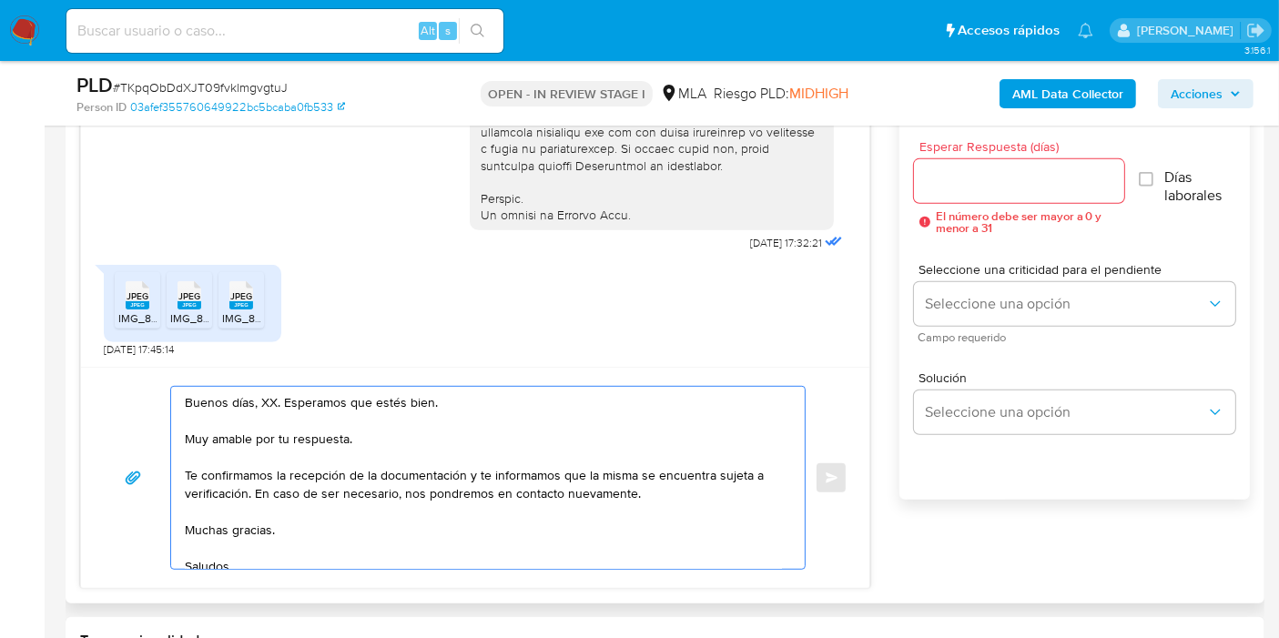
click at [272, 403] on textarea "Buenos días, XX. Esperamos que estés bien. Muy amable por tu respuesta. Te conf…" at bounding box center [483, 478] width 597 height 182
click at [262, 404] on textarea "Buenos días, XX. Esperamos que estés bien. Muy amable por tu respuesta. Te conf…" at bounding box center [483, 478] width 597 height 182
click at [277, 420] on textarea "Buenos [PERSON_NAME]. Esperamos que estés bien. Muy amable por tu respuesta. Te…" at bounding box center [483, 478] width 597 height 182
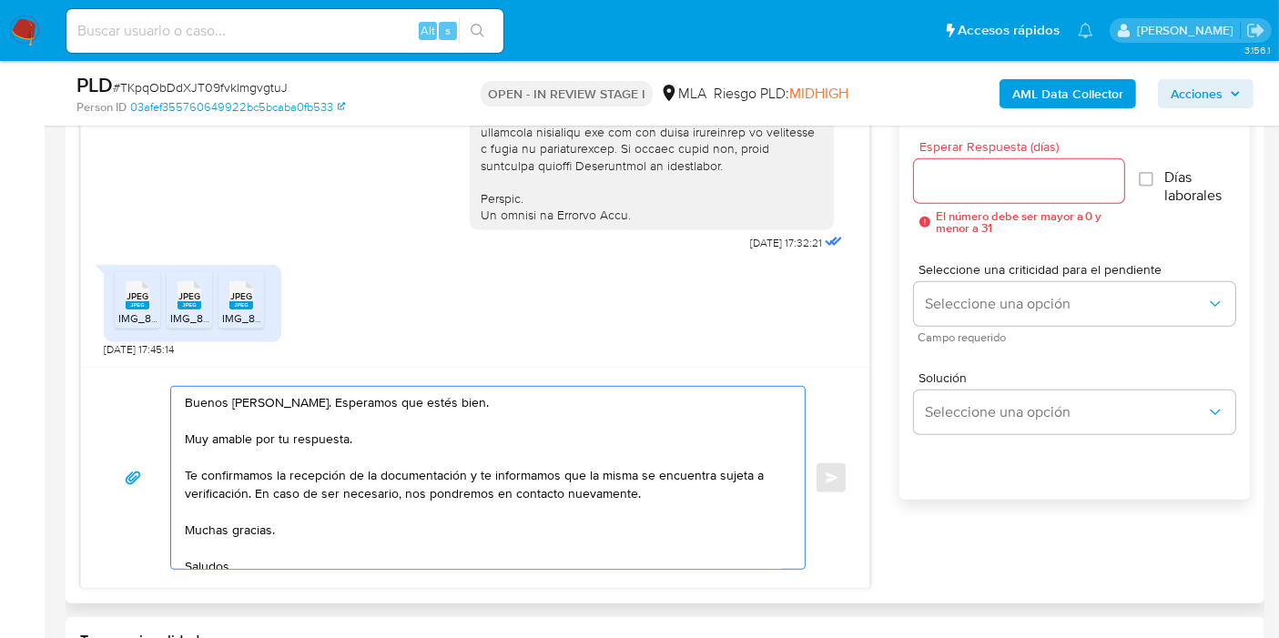
click at [265, 446] on textarea "Buenos [PERSON_NAME]. Esperamos que estés bien. Muy amable por tu respuesta. Te…" at bounding box center [483, 478] width 597 height 182
drag, startPoint x: 265, startPoint y: 446, endPoint x: 285, endPoint y: 433, distance: 24.2
click at [266, 445] on textarea "Buenos [PERSON_NAME]. Esperamos que estés bien. Muy amable por tu respuesta. Te…" at bounding box center [483, 478] width 597 height 182
click at [286, 433] on textarea "Buenos [PERSON_NAME]. Esperamos que estés bien. Muy amable por tu respuesta. Te…" at bounding box center [483, 478] width 597 height 182
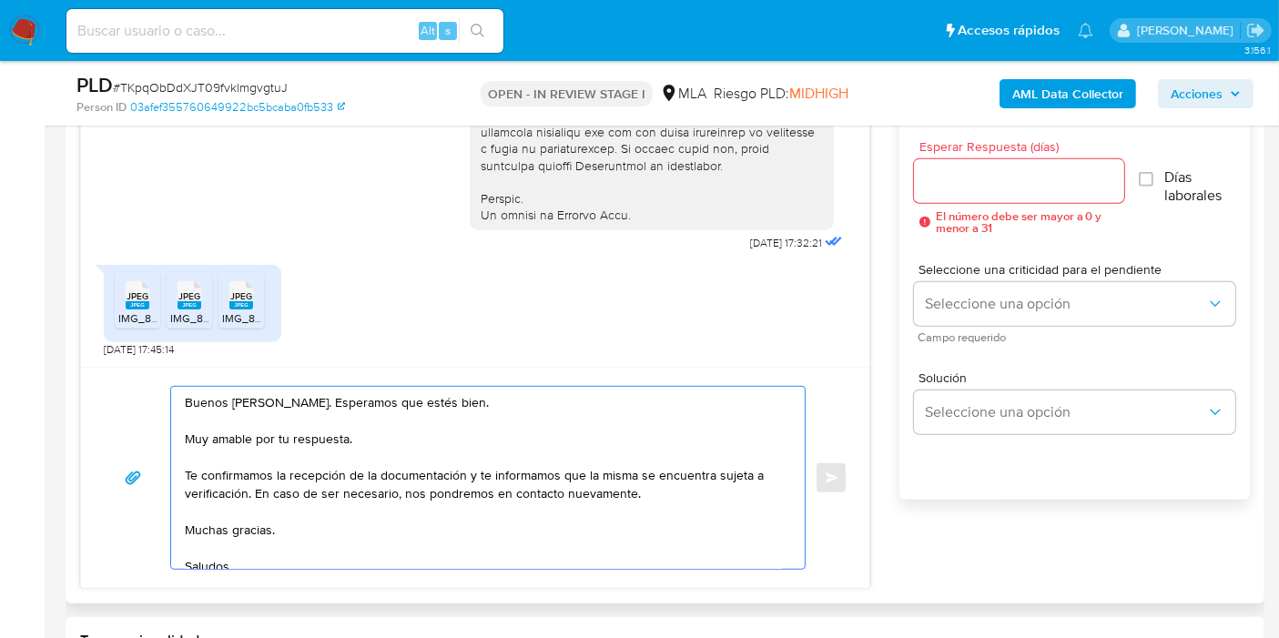
click at [286, 433] on textarea "Buenos [PERSON_NAME]. Esperamos que estés bien. Muy amable por tu respuesta. Te…" at bounding box center [483, 478] width 597 height 182
click at [464, 466] on textarea "Buenos [PERSON_NAME]. Esperamos que estés bien. Muchas gracias por tu respuesta…" at bounding box center [483, 478] width 597 height 182
click at [465, 474] on textarea "Buenos [PERSON_NAME]. Esperamos que estés bien. Muchas gracias por tu respuesta…" at bounding box center [483, 478] width 597 height 182
drag, startPoint x: 467, startPoint y: 473, endPoint x: 248, endPoint y: 491, distance: 220.2
click at [248, 491] on textarea "Buenos [PERSON_NAME]. Esperamos que estés bien. Muchas gracias por tu respuesta…" at bounding box center [483, 478] width 597 height 182
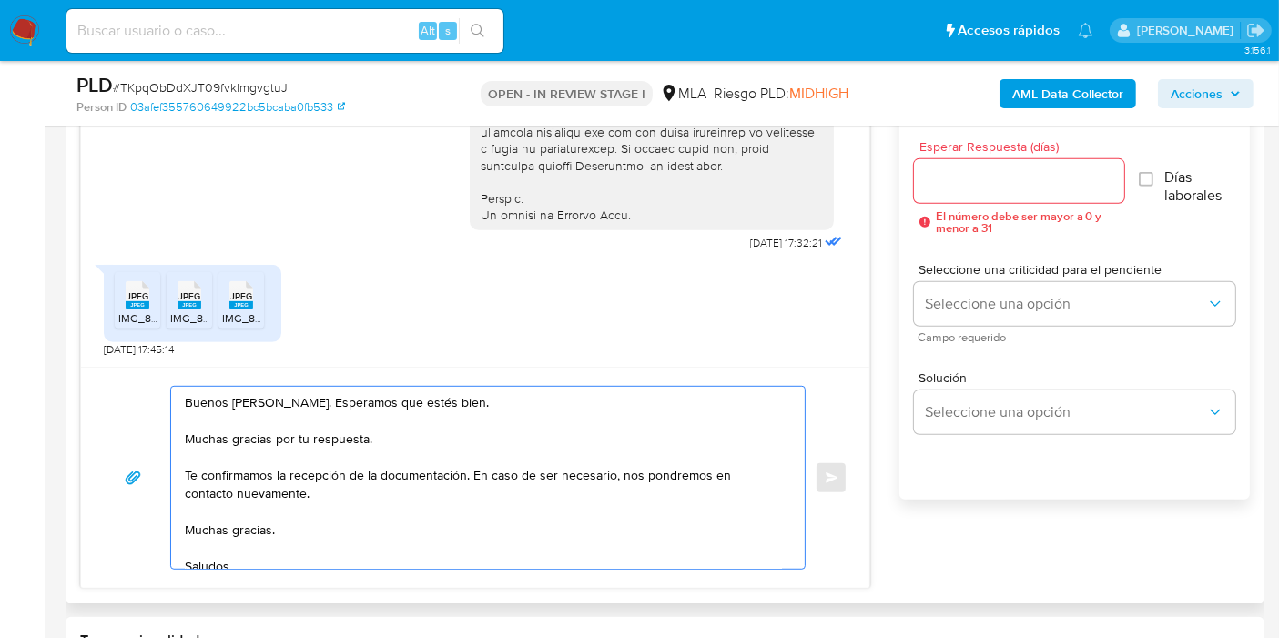
click at [240, 528] on textarea "Buenos [PERSON_NAME]. Esperamos que estés bien. Muchas gracias por tu respuesta…" at bounding box center [483, 478] width 597 height 182
click at [230, 544] on textarea "Buenos [PERSON_NAME]. Esperamos que estés bien. Muchas gracias por tu respuesta…" at bounding box center [483, 478] width 597 height 182
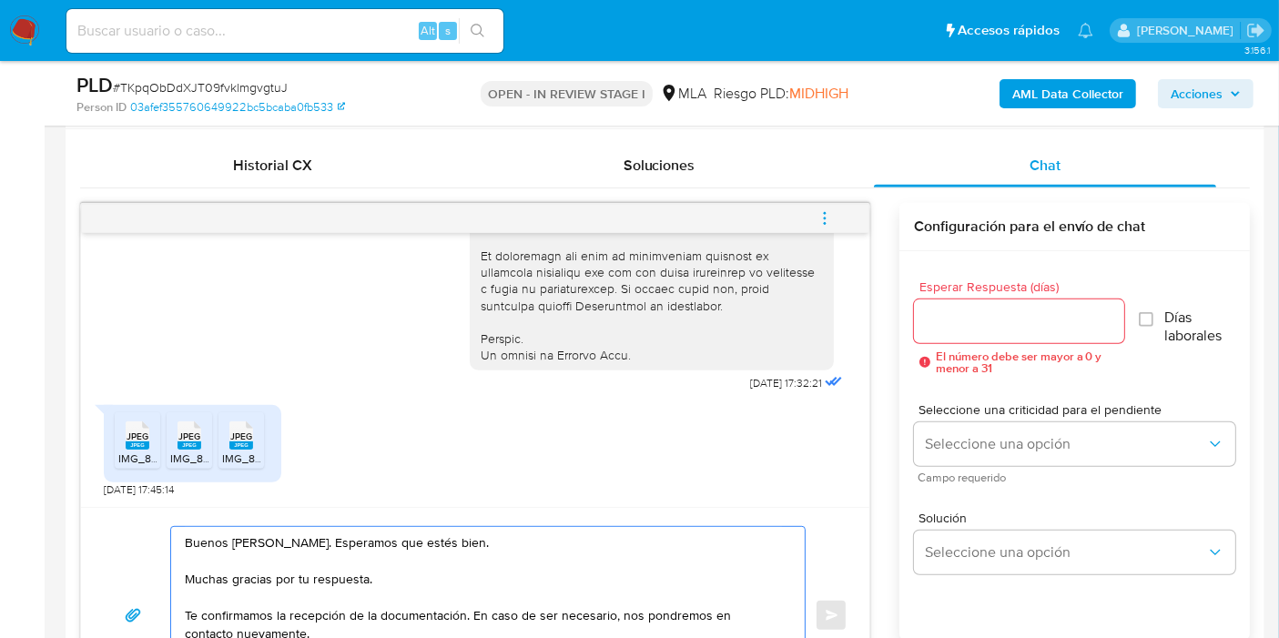
scroll to position [809, 0]
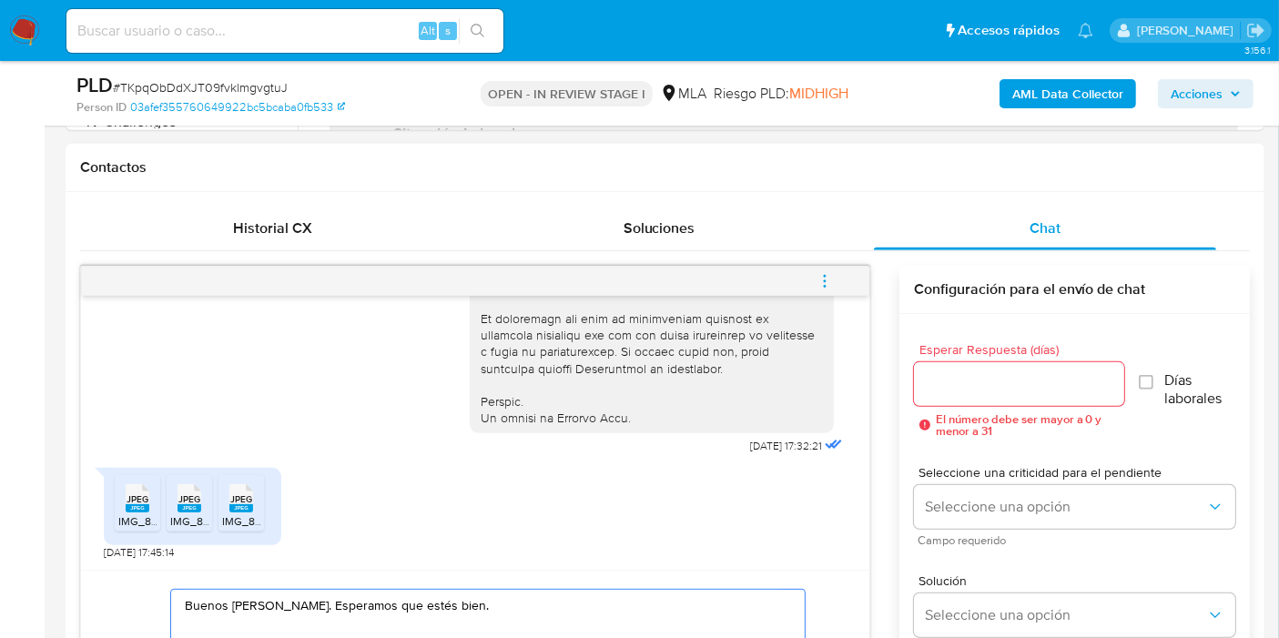
type textarea "Buenos [PERSON_NAME]. Esperamos que estés bien. Muchas gracias por tu respuesta…"
click at [972, 374] on input "Esperar Respuesta (días)" at bounding box center [1019, 384] width 210 height 24
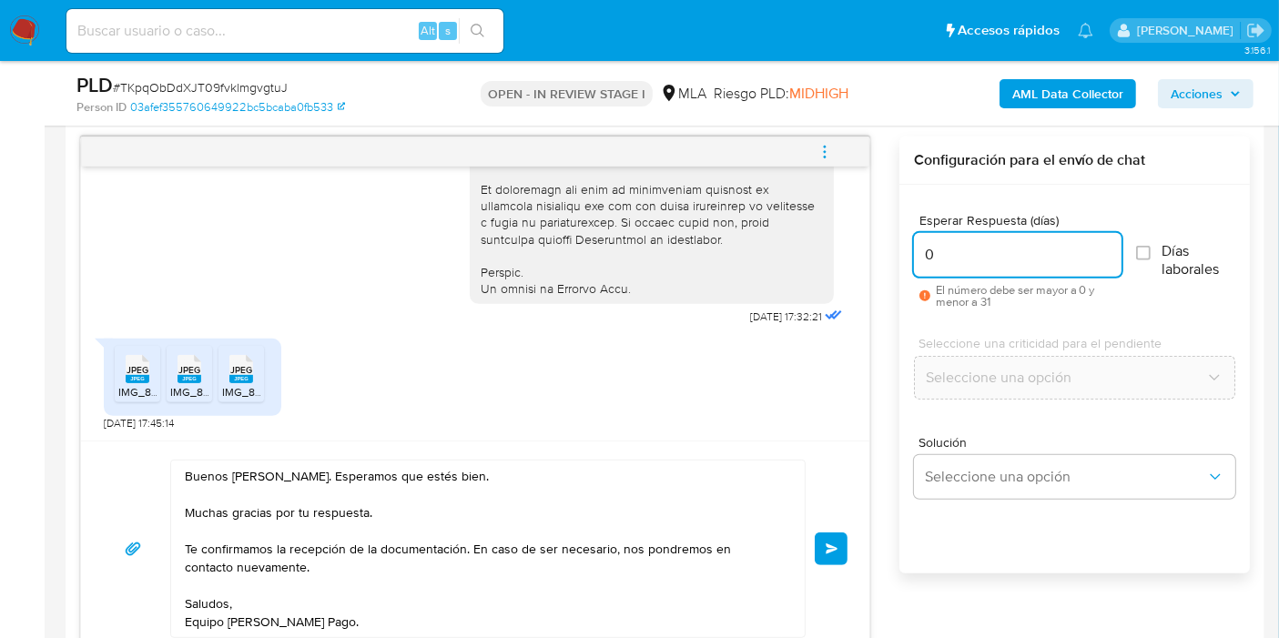
scroll to position [1012, 0]
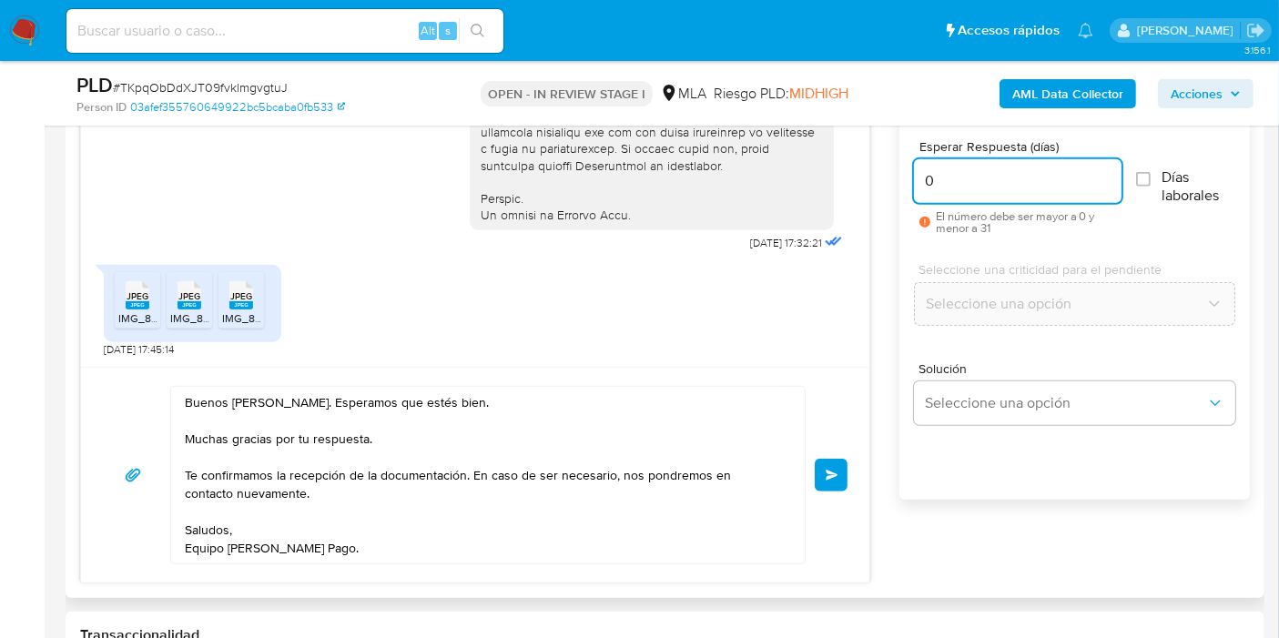
type input "0"
drag, startPoint x: 812, startPoint y: 459, endPoint x: 843, endPoint y: 469, distance: 32.5
click at [829, 463] on div "Buenos [PERSON_NAME]. Esperamos que estés bien. Muchas gracias por tu respuesta…" at bounding box center [475, 475] width 745 height 178
click at [843, 470] on button "Enviar" at bounding box center [831, 475] width 33 height 33
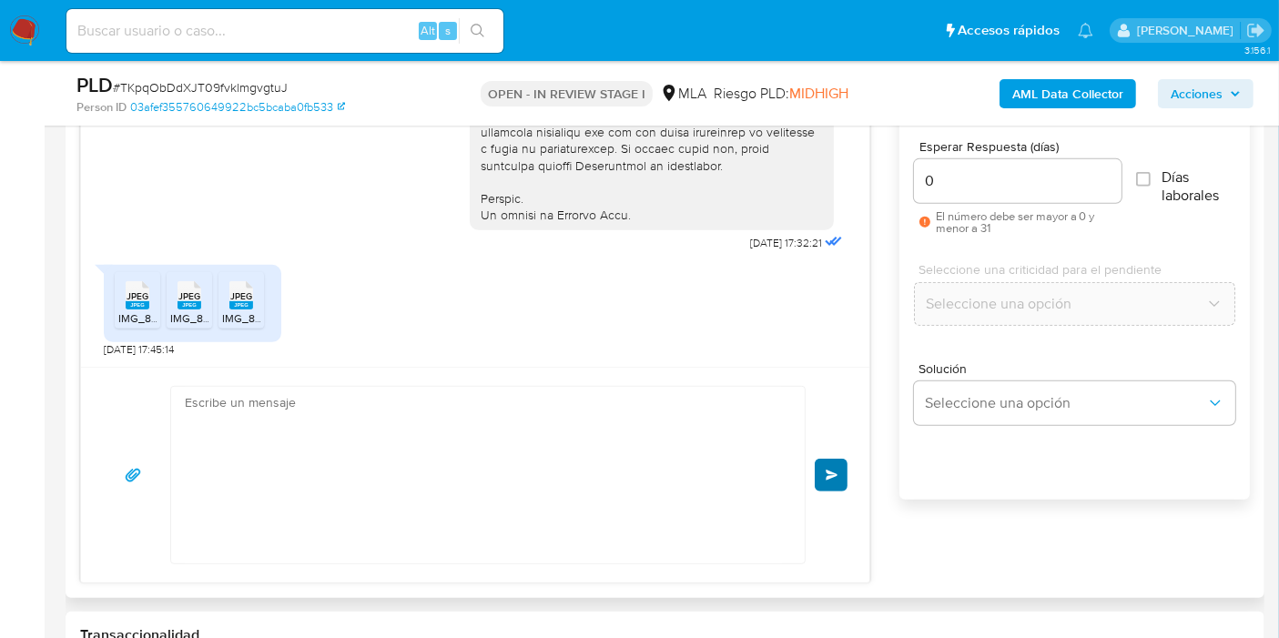
scroll to position [1078, 0]
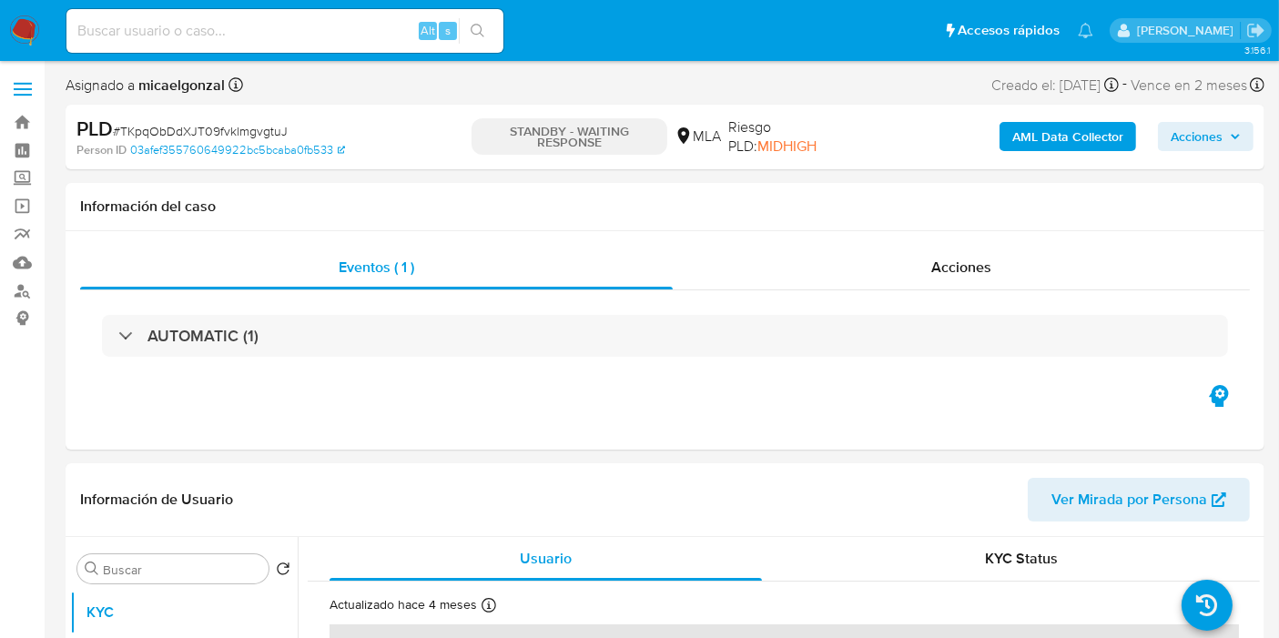
select select "10"
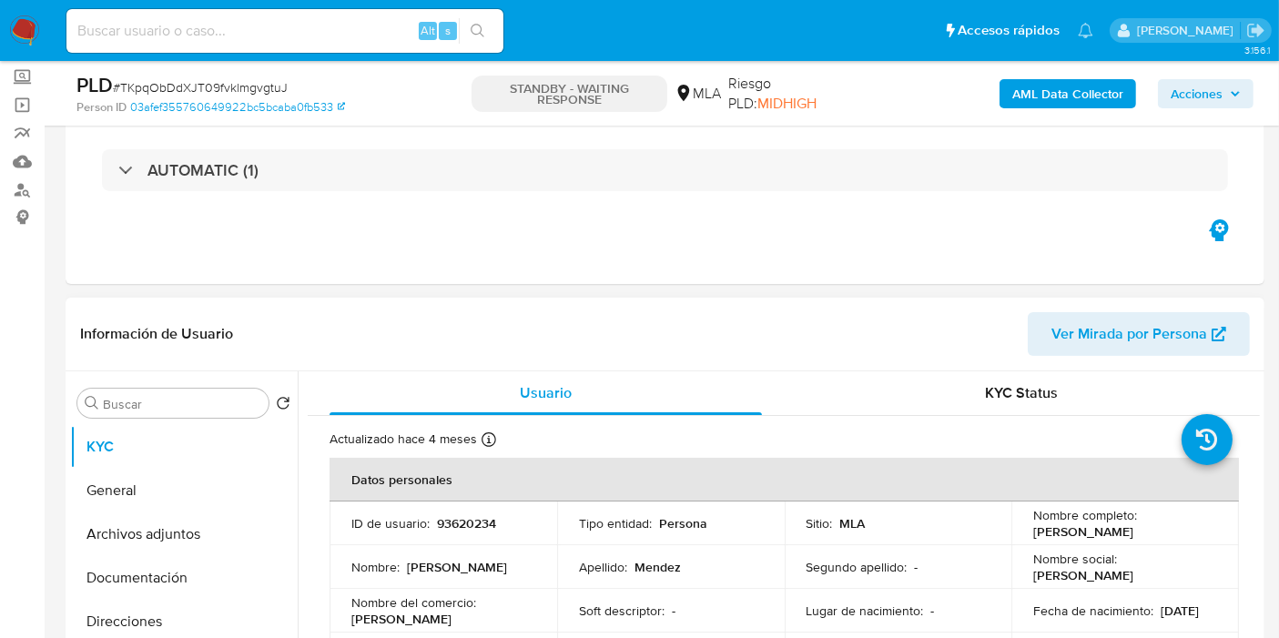
scroll to position [101, 0]
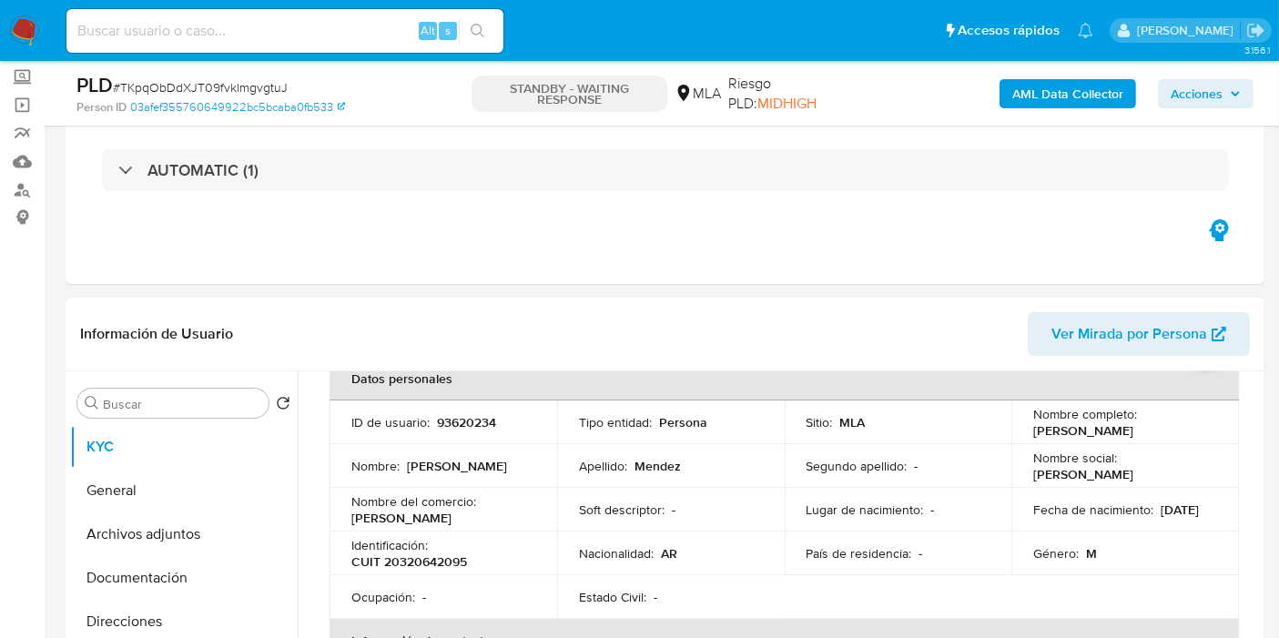
click at [252, 88] on span "# TKpqObDdXJT09fvklmgvgtuJ" at bounding box center [200, 87] width 175 height 18
drag, startPoint x: 252, startPoint y: 88, endPoint x: 230, endPoint y: 88, distance: 21.9
click at [230, 88] on span "# TKpqObDdXJT09fvklmgvgtuJ" at bounding box center [200, 87] width 175 height 18
copy span "TKpqObDdXJT09fvklmgvgtuJ"
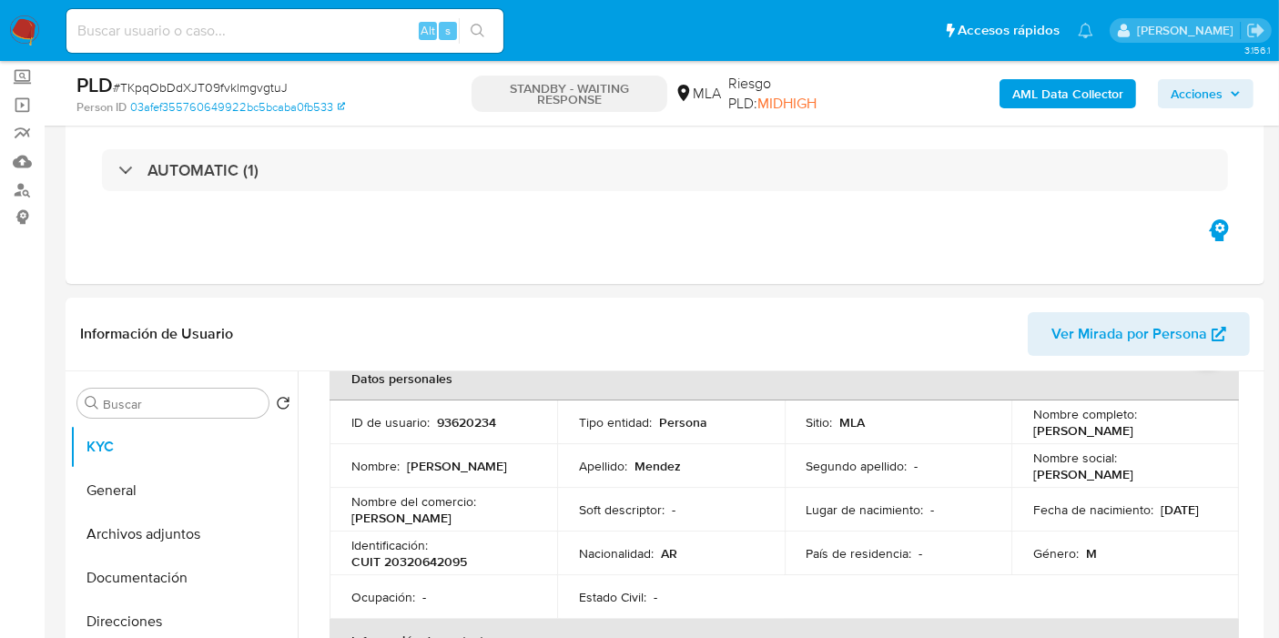
click at [4, 19] on nav "Pausado Ver notificaciones Alt s Accesos rápidos Presiona las siguientes teclas…" at bounding box center [639, 30] width 1279 height 61
click at [20, 16] on img at bounding box center [24, 30] width 31 height 31
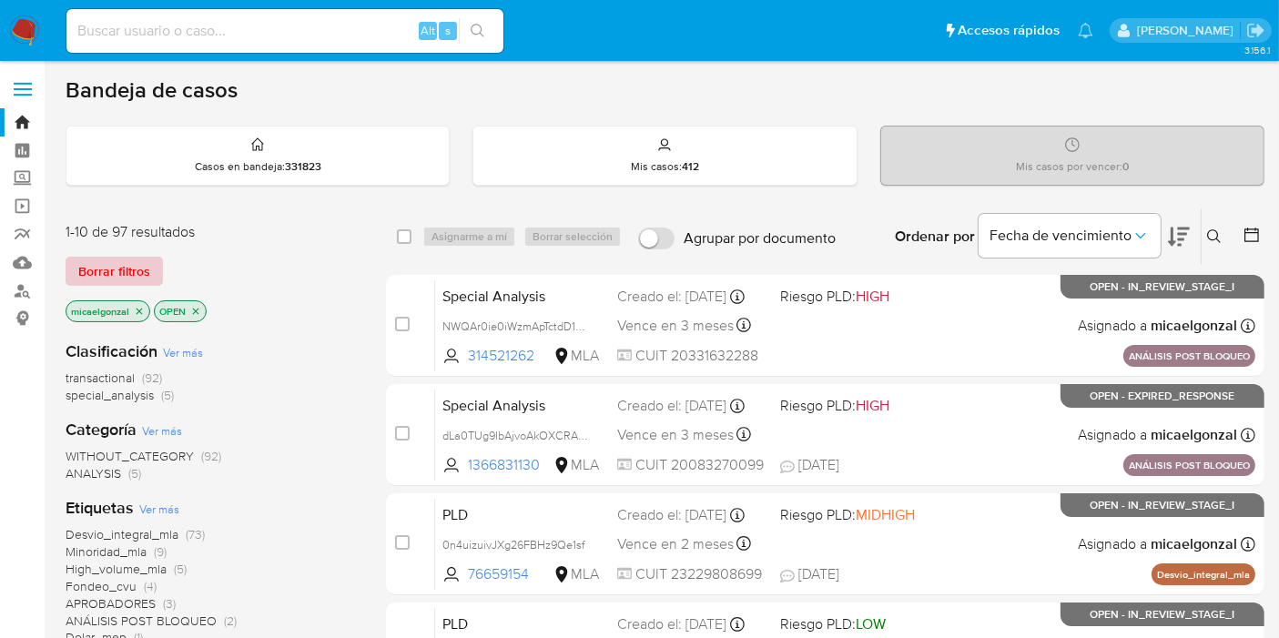
click at [135, 274] on span "Borrar filtros" at bounding box center [114, 271] width 72 height 25
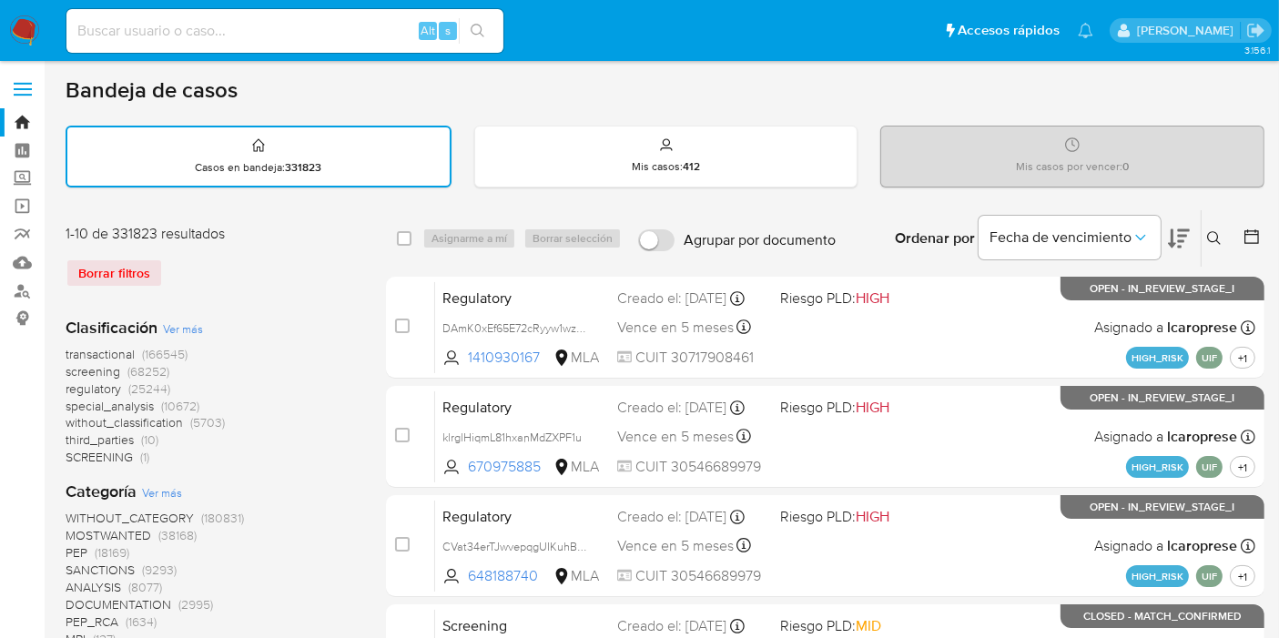
click at [1217, 238] on icon at bounding box center [1214, 238] width 15 height 15
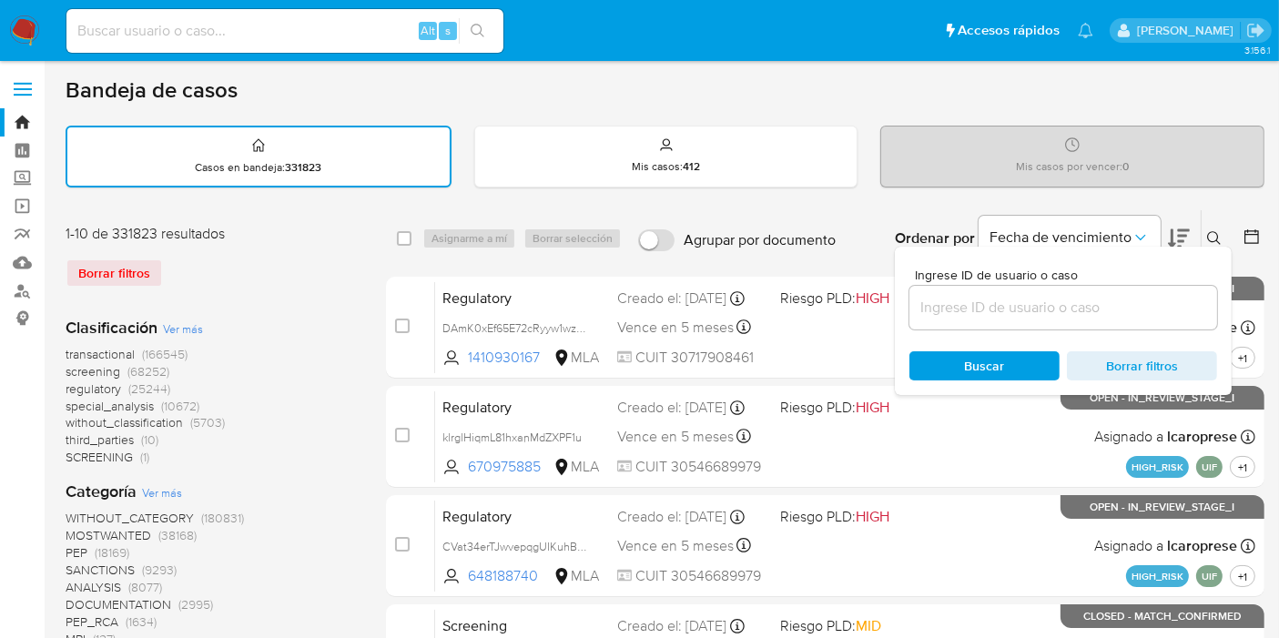
drag, startPoint x: 1069, startPoint y: 321, endPoint x: 1078, endPoint y: 305, distance: 18.7
click at [1070, 321] on div at bounding box center [1064, 308] width 308 height 44
click at [1078, 305] on input at bounding box center [1064, 308] width 308 height 24
paste input "TKpqObDdXJT09fvklmgvgtuJ"
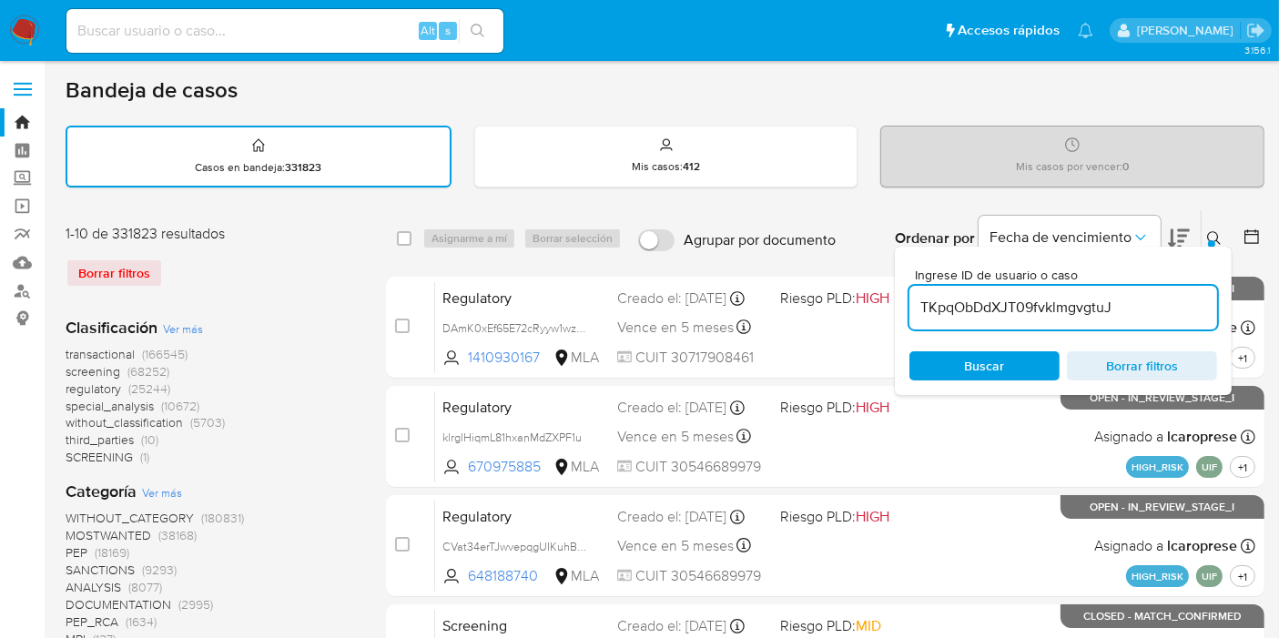
type input "TKpqObDdXJT09fvklmgvgtuJ"
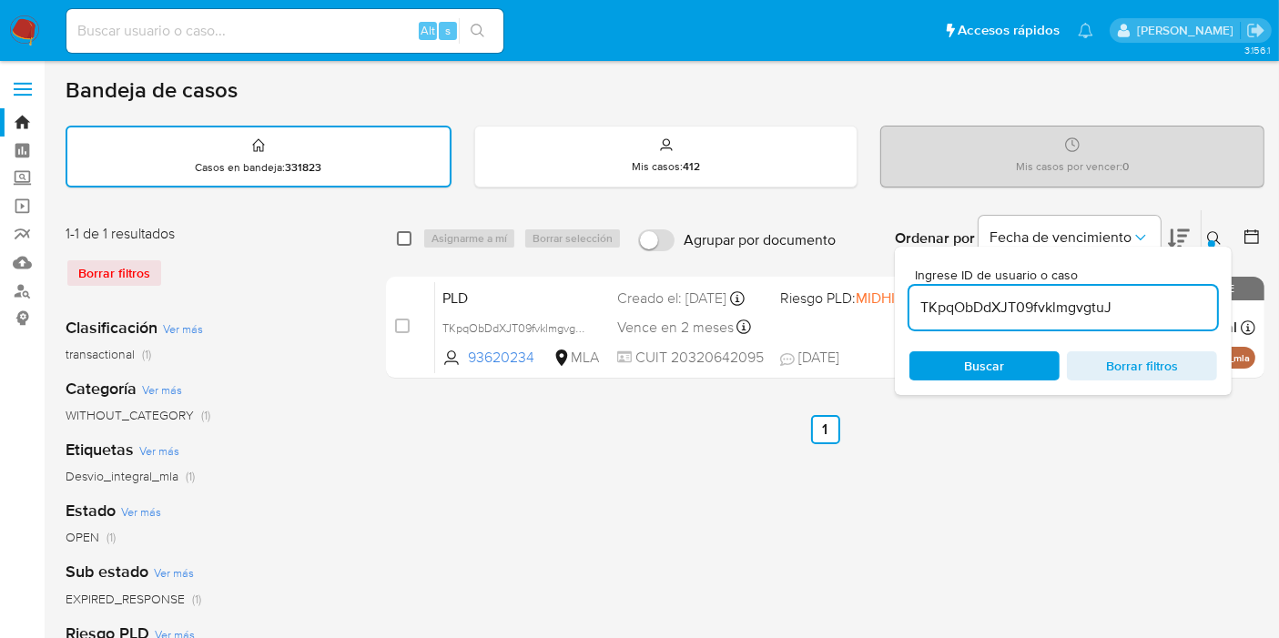
click at [401, 231] on input "checkbox" at bounding box center [404, 238] width 15 height 15
checkbox input "true"
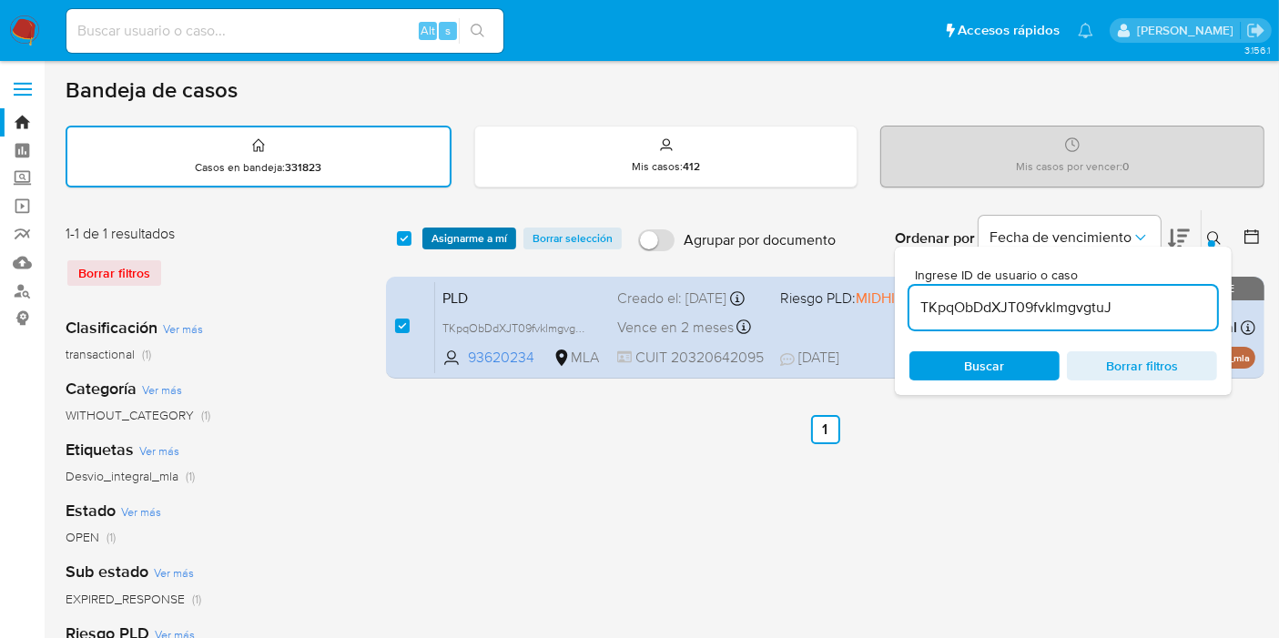
click at [439, 229] on span "Asignarme a mí" at bounding box center [470, 238] width 76 height 18
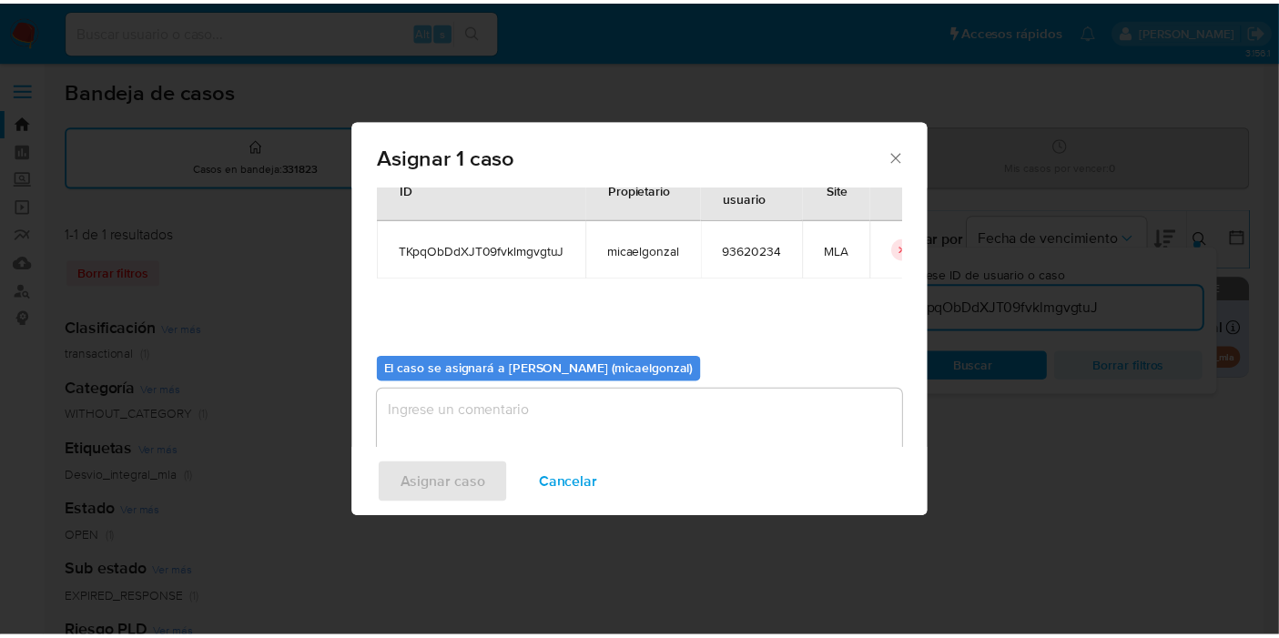
scroll to position [93, 0]
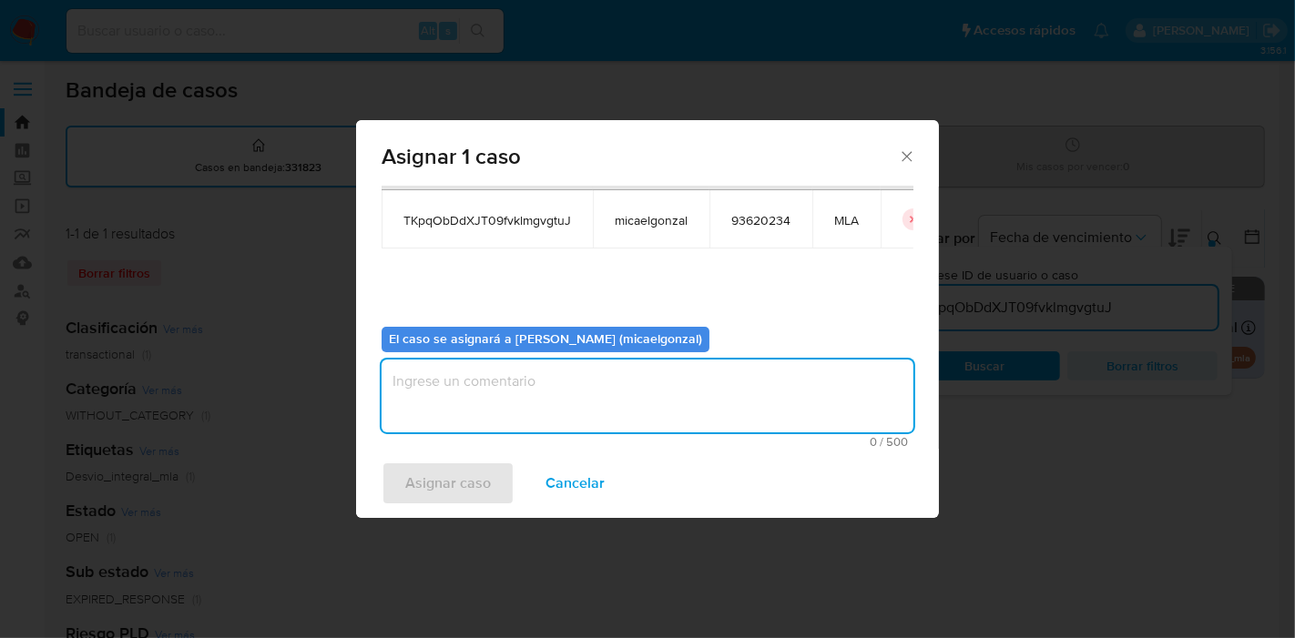
click at [510, 407] on textarea "assign-modal" at bounding box center [648, 396] width 532 height 73
click at [456, 480] on span "Asignar caso" at bounding box center [448, 483] width 86 height 40
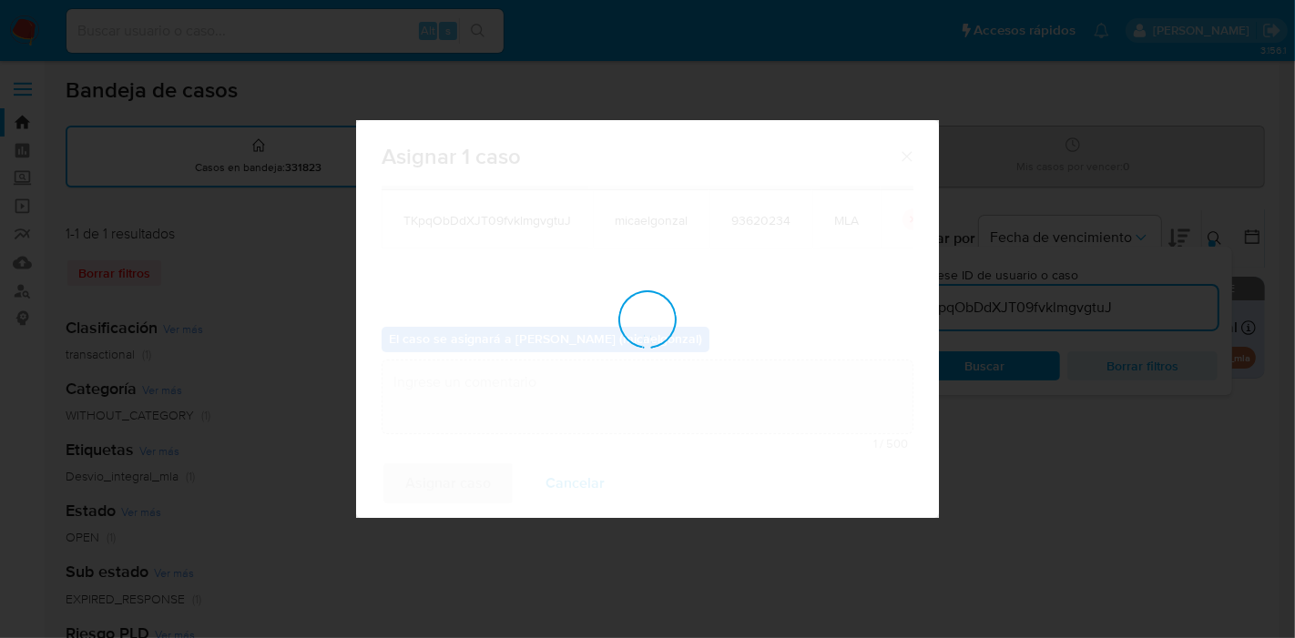
checkbox input "false"
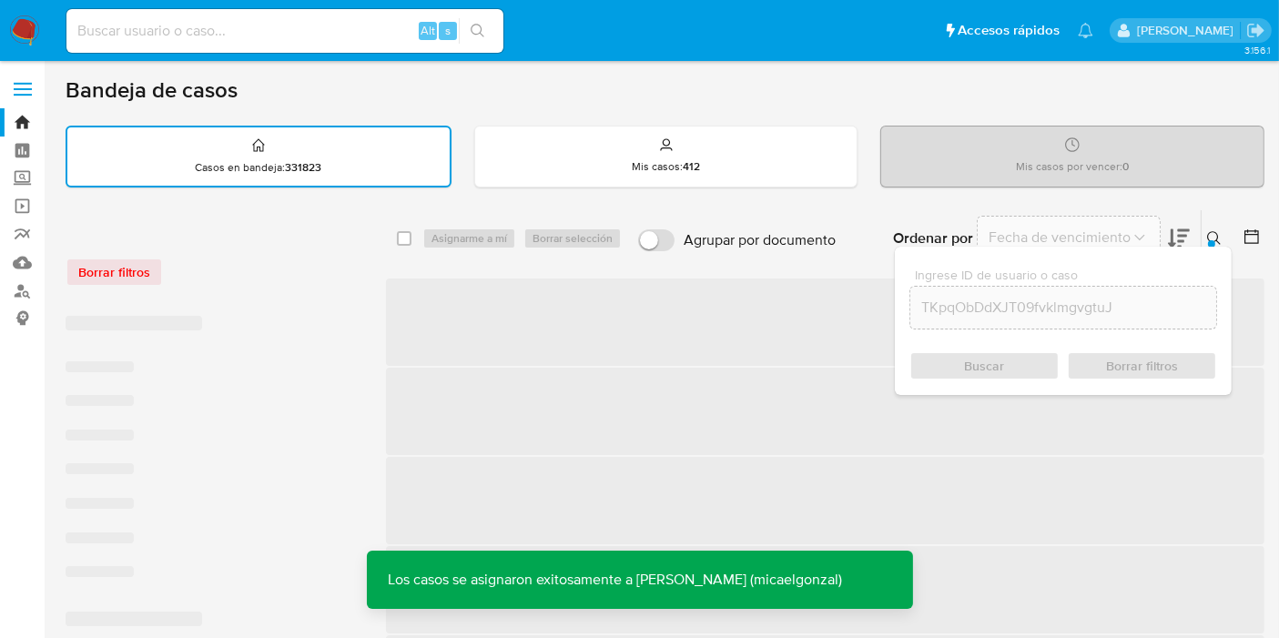
click at [271, 19] on input at bounding box center [284, 31] width 437 height 24
paste input "TKpqObDdXJT09fvklmgvgtuJ"
type input "TKpqObDdXJT09fvklmgvgtuJ"
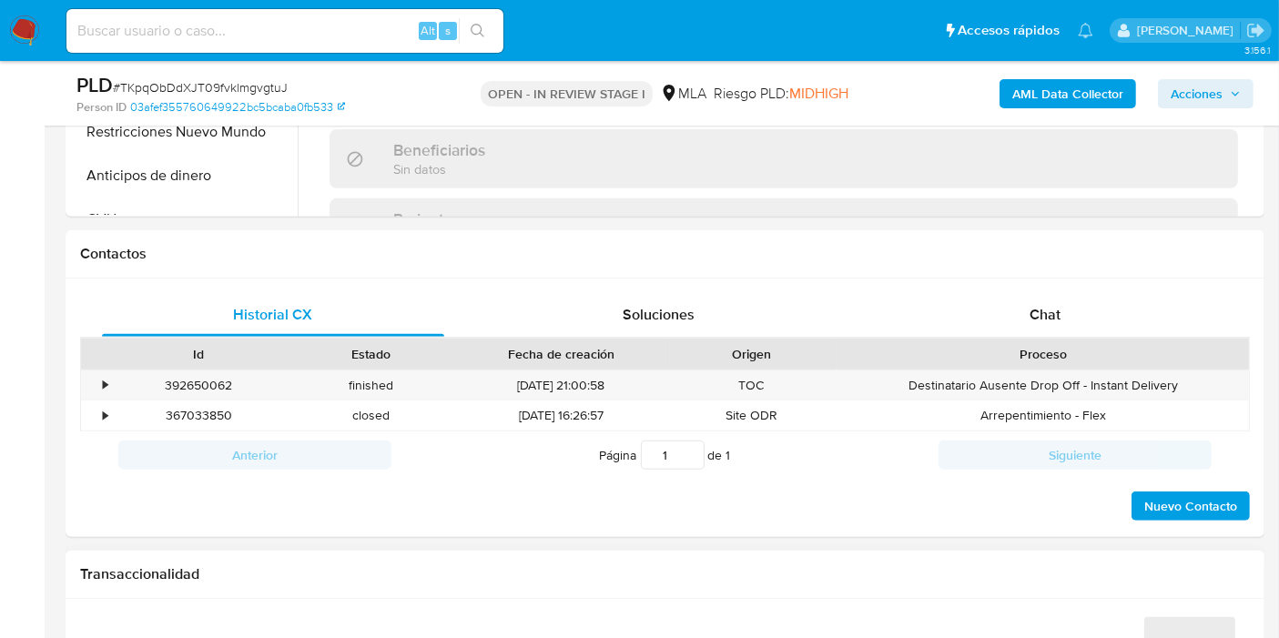
scroll to position [809, 0]
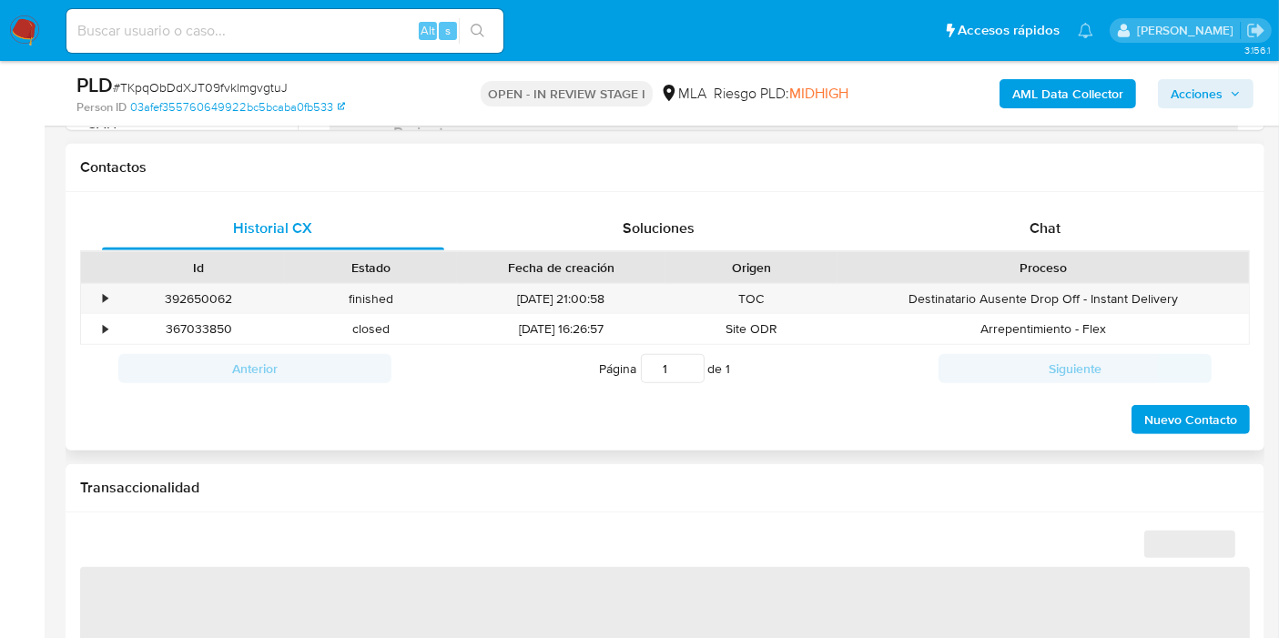
click at [1173, 251] on div "Id Estado Fecha de creación Origen Proceso" at bounding box center [665, 267] width 1170 height 32
click at [1171, 235] on div "Chat" at bounding box center [1045, 229] width 342 height 44
select select "10"
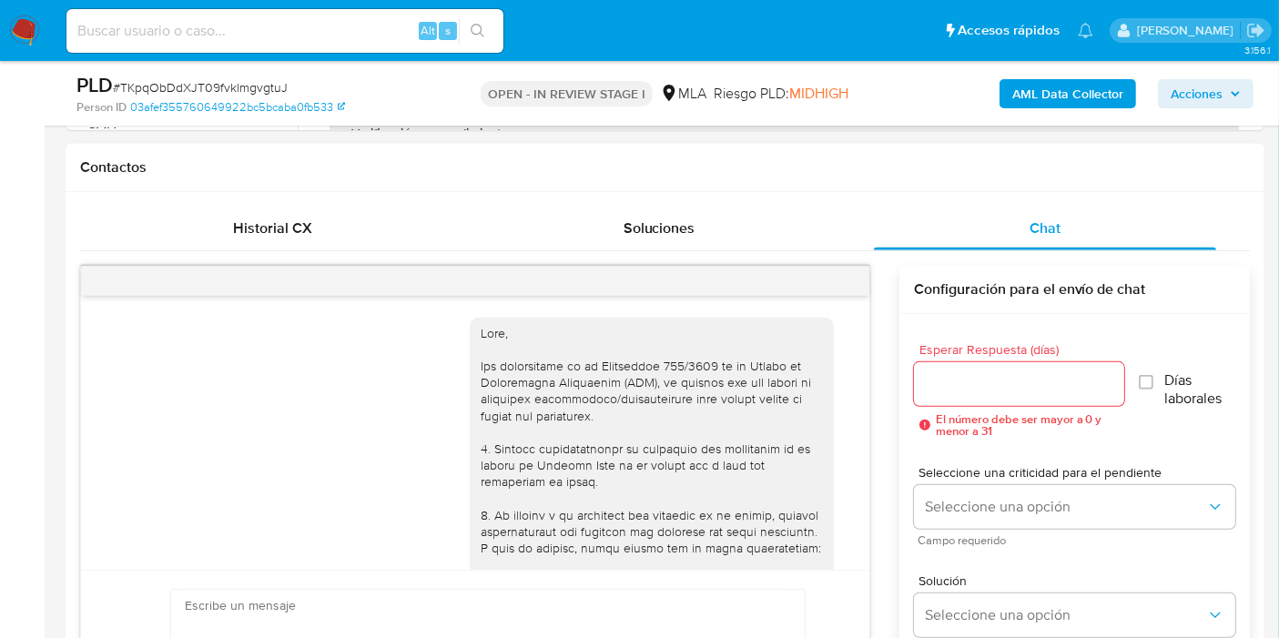
scroll to position [1078, 0]
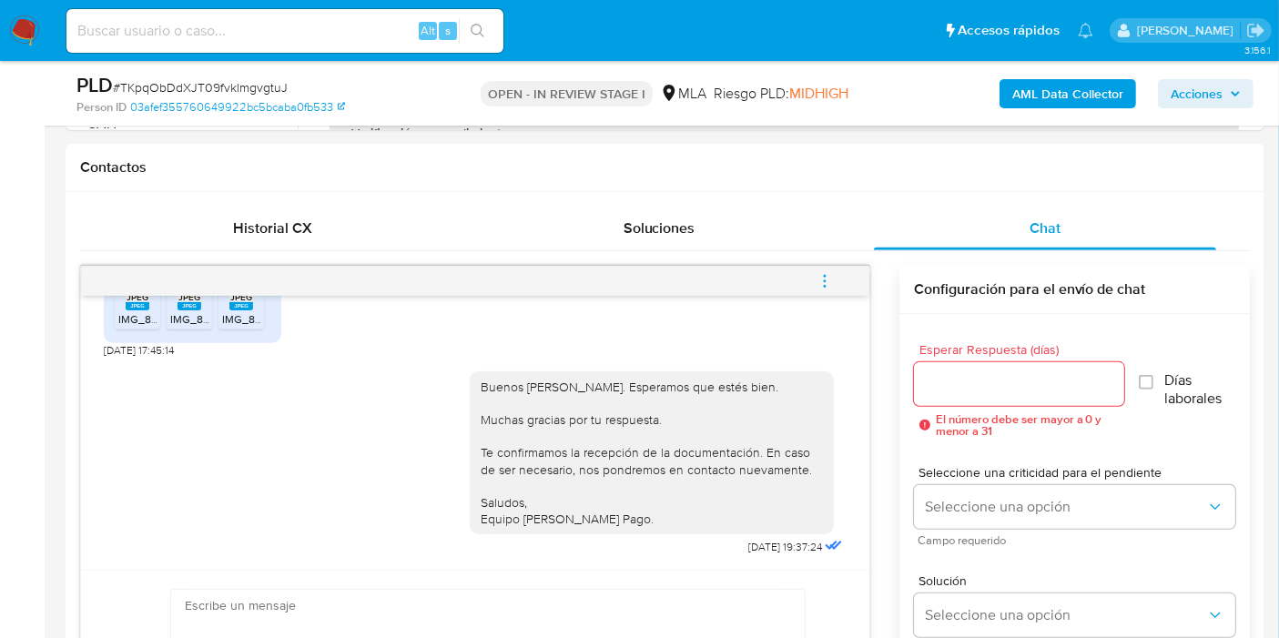
drag, startPoint x: 842, startPoint y: 274, endPoint x: 508, endPoint y: 217, distance: 339.1
click at [841, 274] on button "menu-action" at bounding box center [825, 282] width 60 height 44
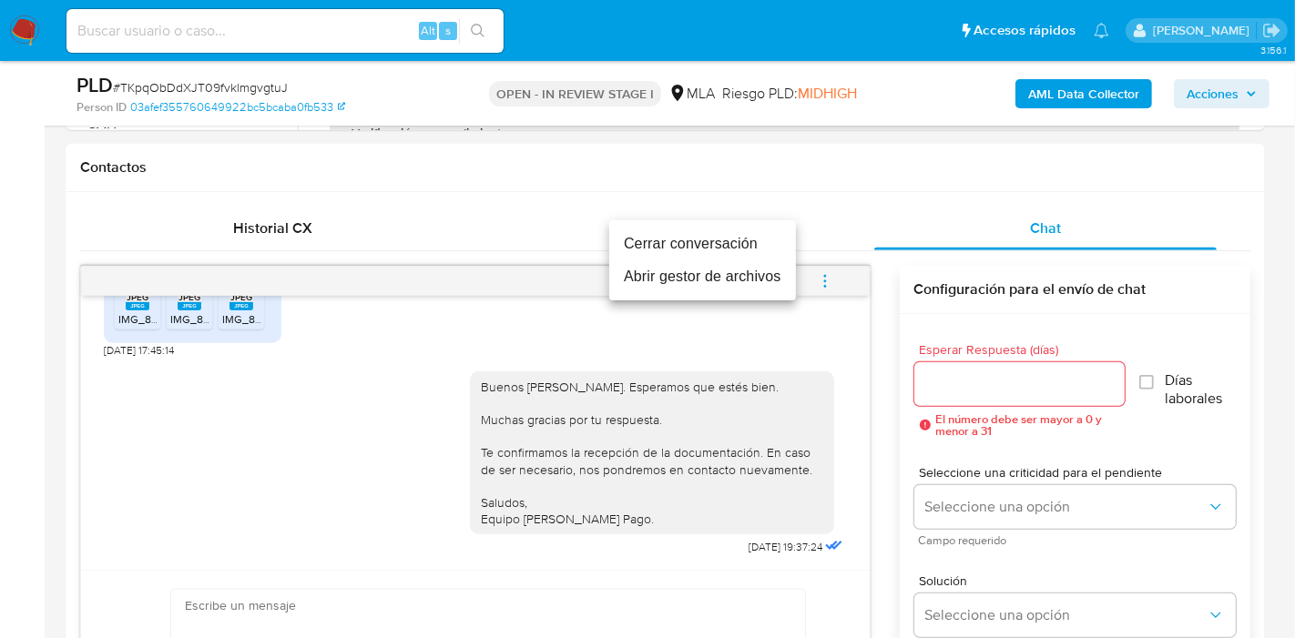
click at [713, 242] on li "Cerrar conversación" at bounding box center [702, 244] width 187 height 33
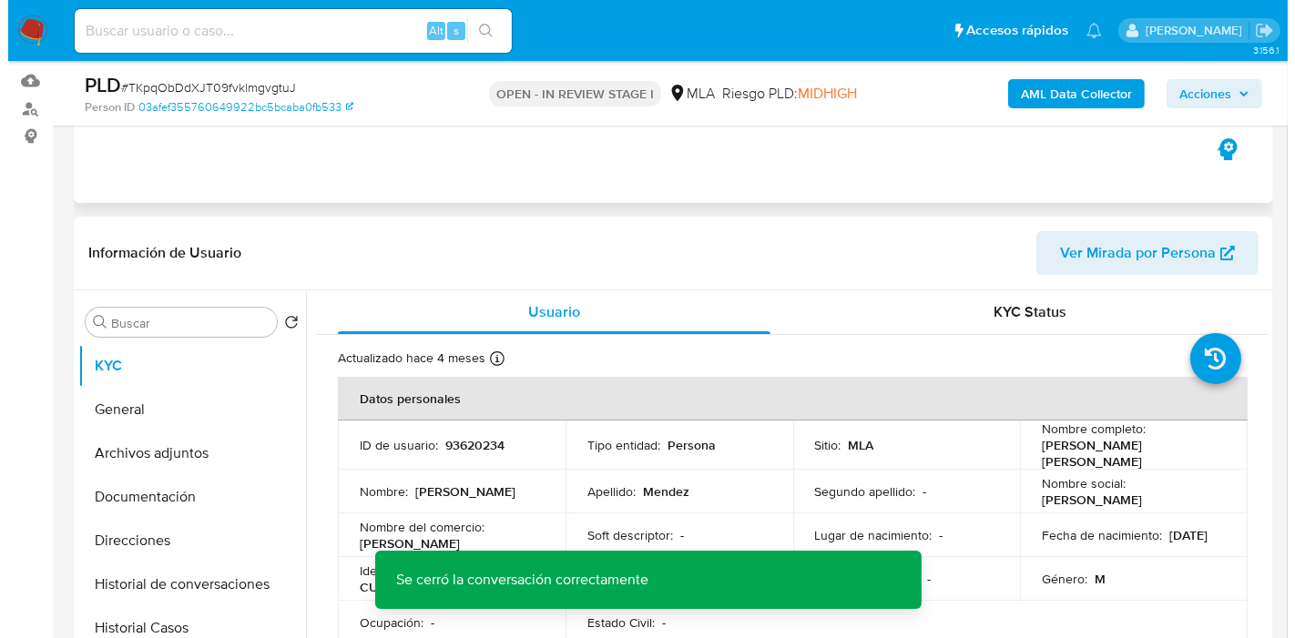
scroll to position [0, 0]
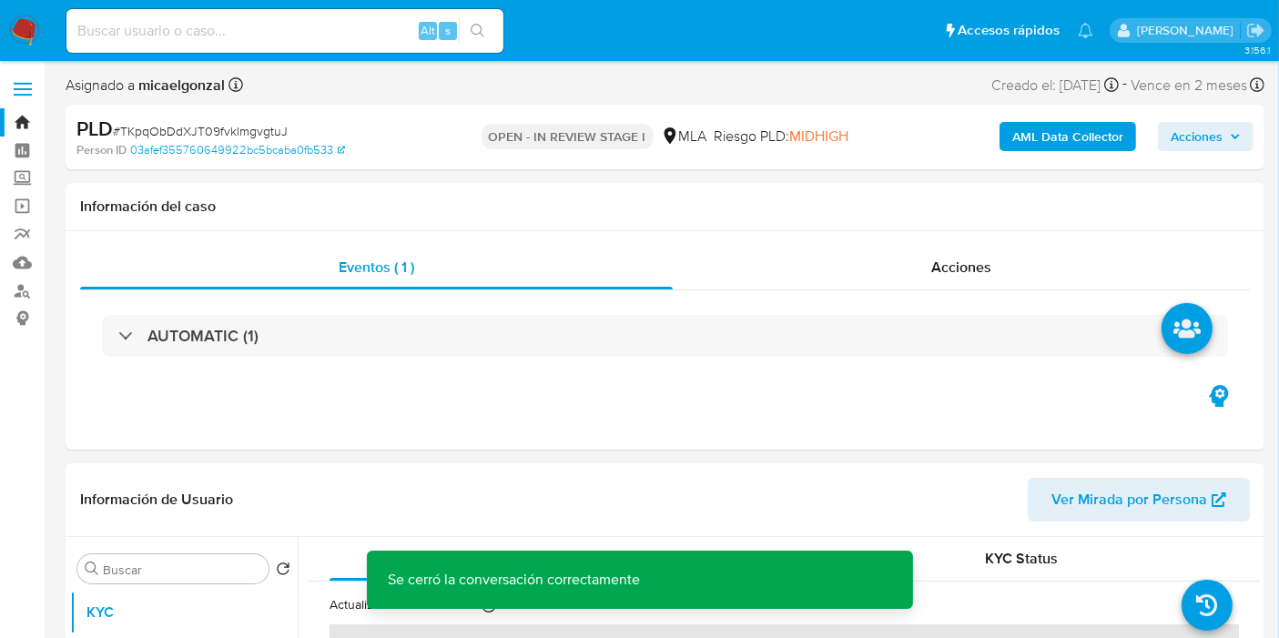
click at [1107, 137] on b "AML Data Collector" at bounding box center [1068, 136] width 111 height 29
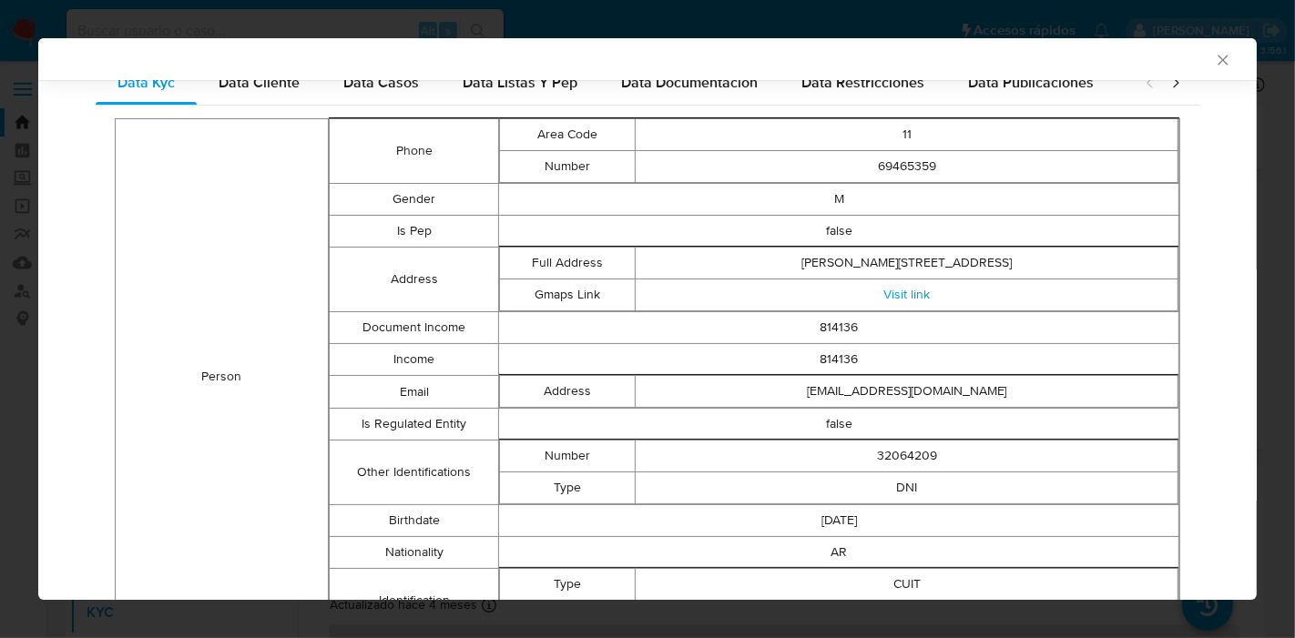
scroll to position [178, 0]
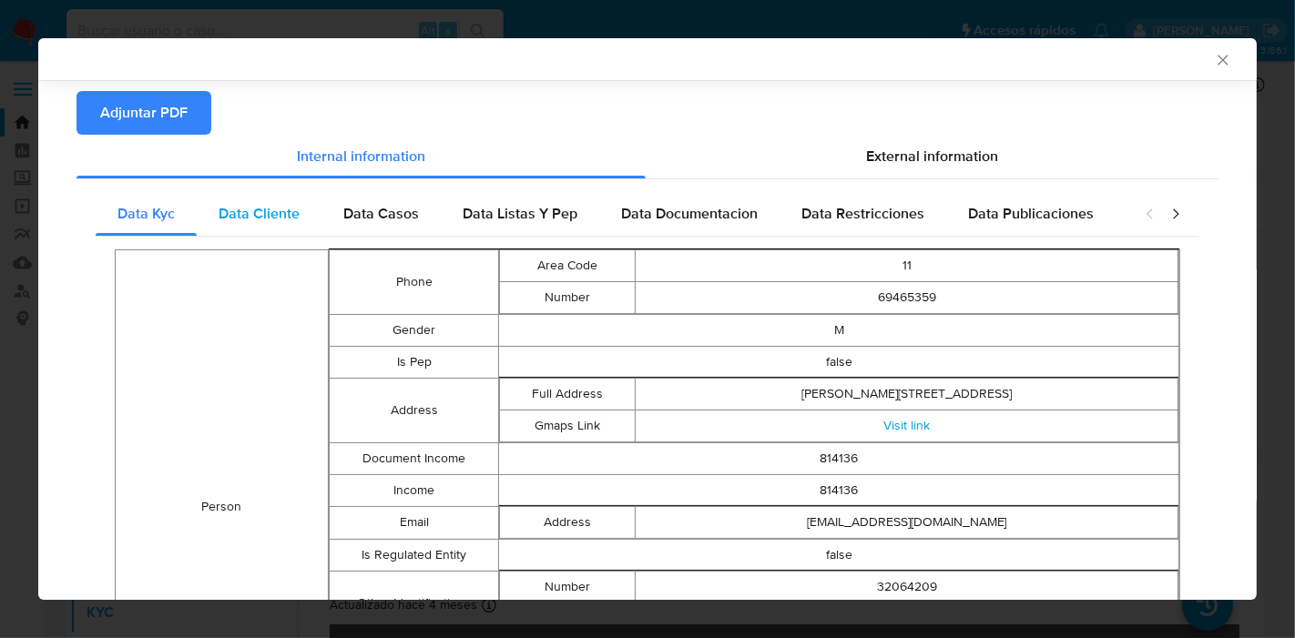
click at [238, 229] on div "Data Cliente" at bounding box center [259, 214] width 125 height 44
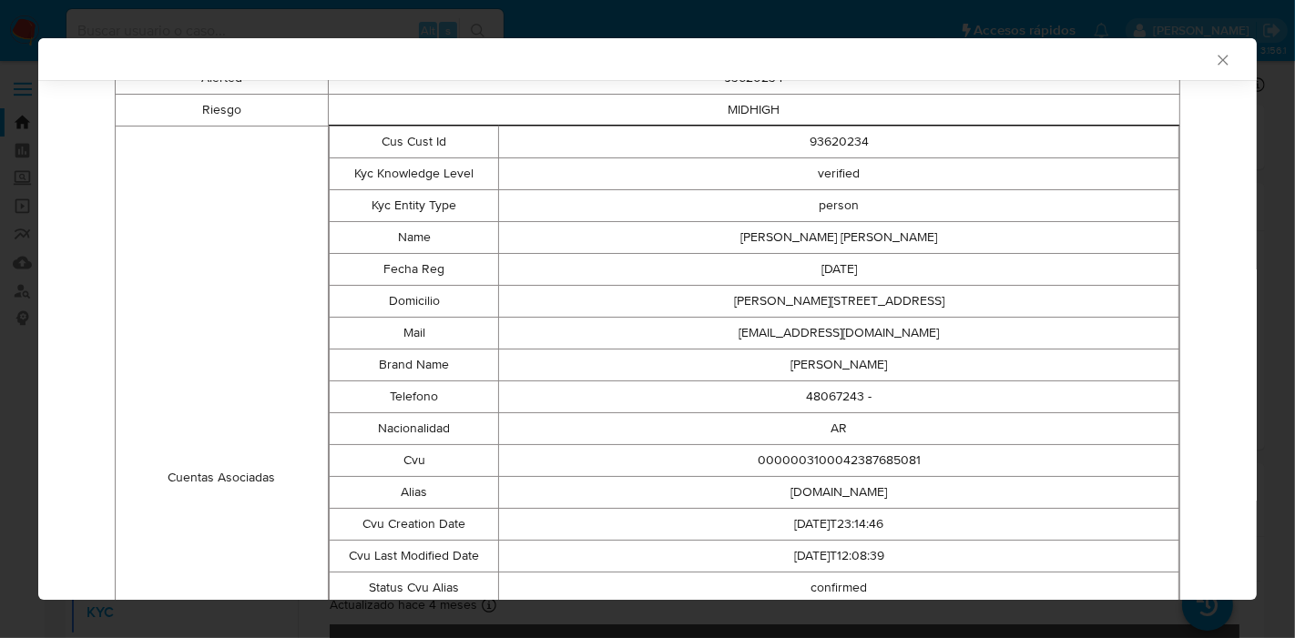
scroll to position [184, 0]
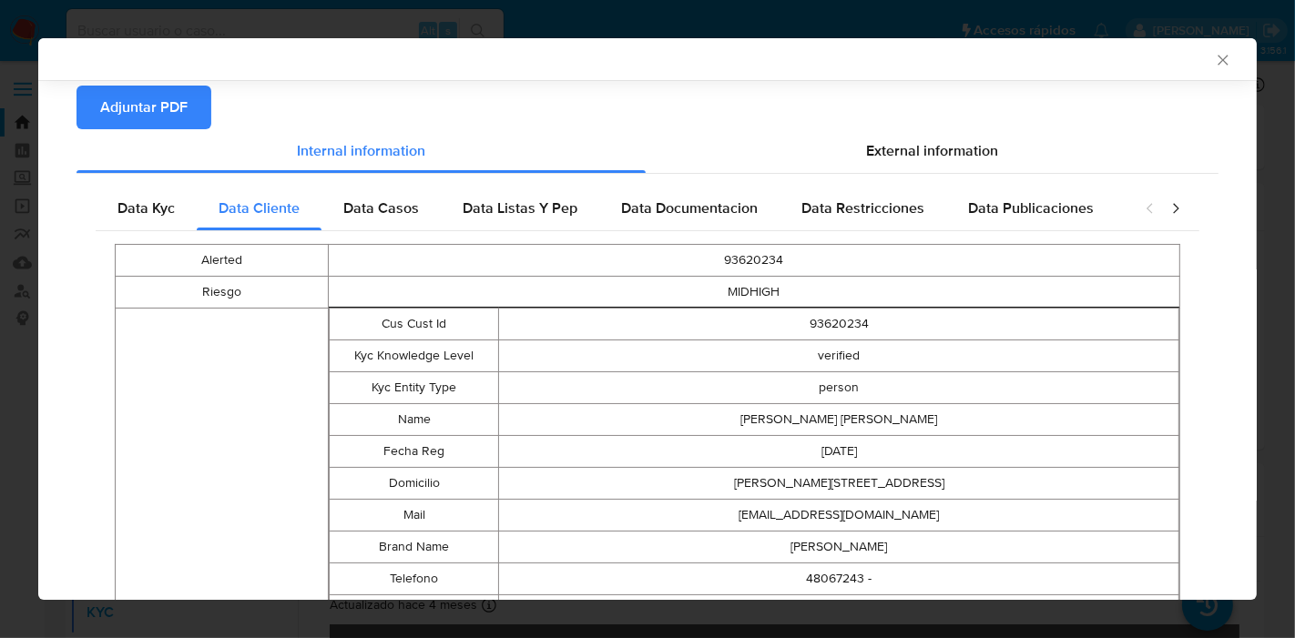
click at [299, 171] on div "Internal information External information Data Kyc Data Cliente Data Casos Data…" at bounding box center [647, 599] width 1142 height 940
click at [320, 180] on div "Data Kyc Data Cliente Data Casos Data Listas Y Pep Data Documentacion Data Rest…" at bounding box center [647, 621] width 1142 height 895
click at [406, 216] on span "Data Casos" at bounding box center [381, 208] width 76 height 21
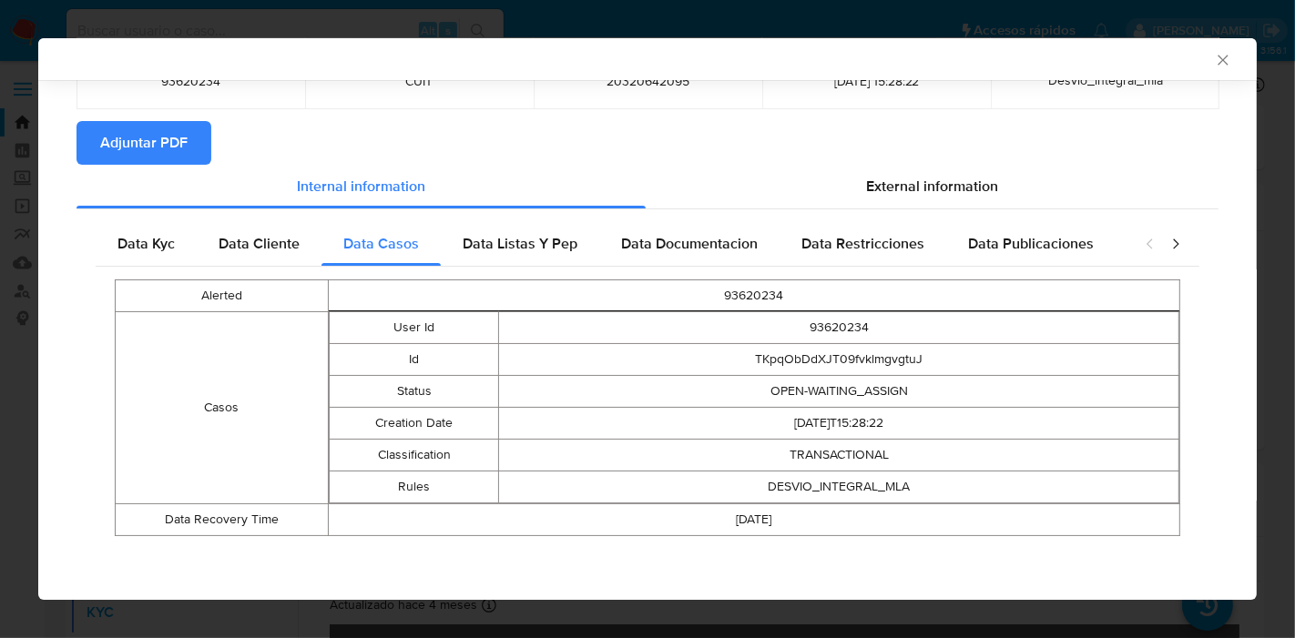
scroll to position [147, 0]
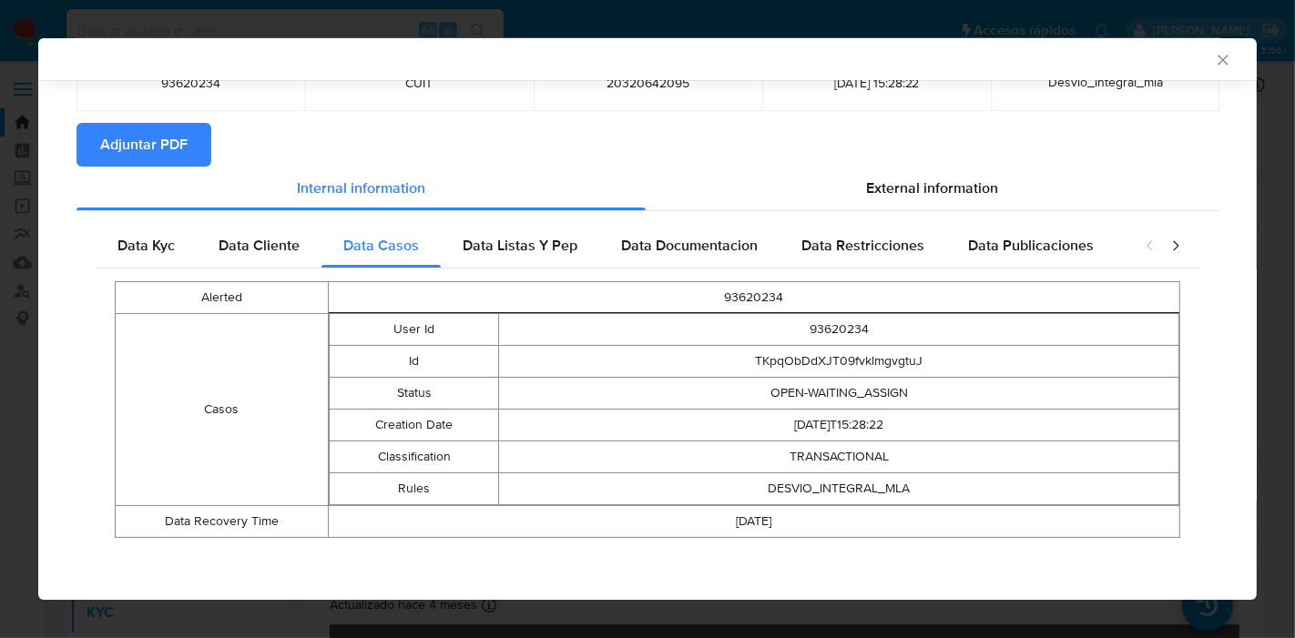
click at [555, 253] on div "Data Listas Y Pep" at bounding box center [520, 246] width 158 height 44
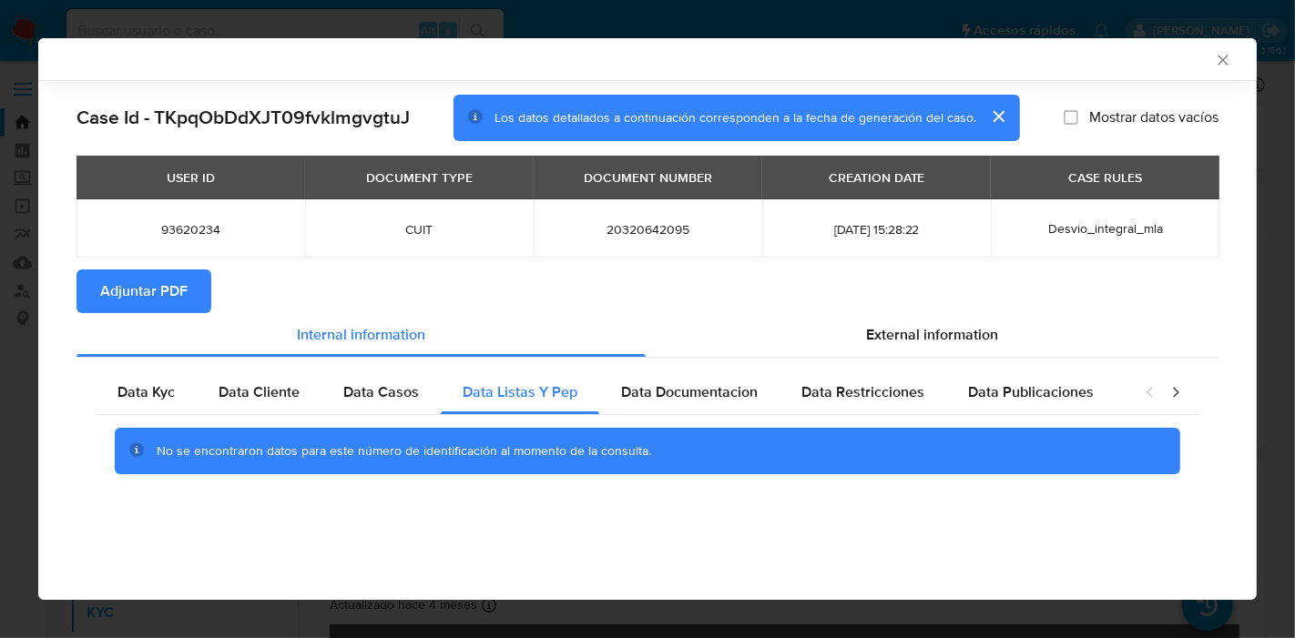
scroll to position [0, 0]
drag, startPoint x: 700, startPoint y: 386, endPoint x: 915, endPoint y: 399, distance: 215.3
click at [707, 386] on span "Data Documentacion" at bounding box center [689, 392] width 137 height 21
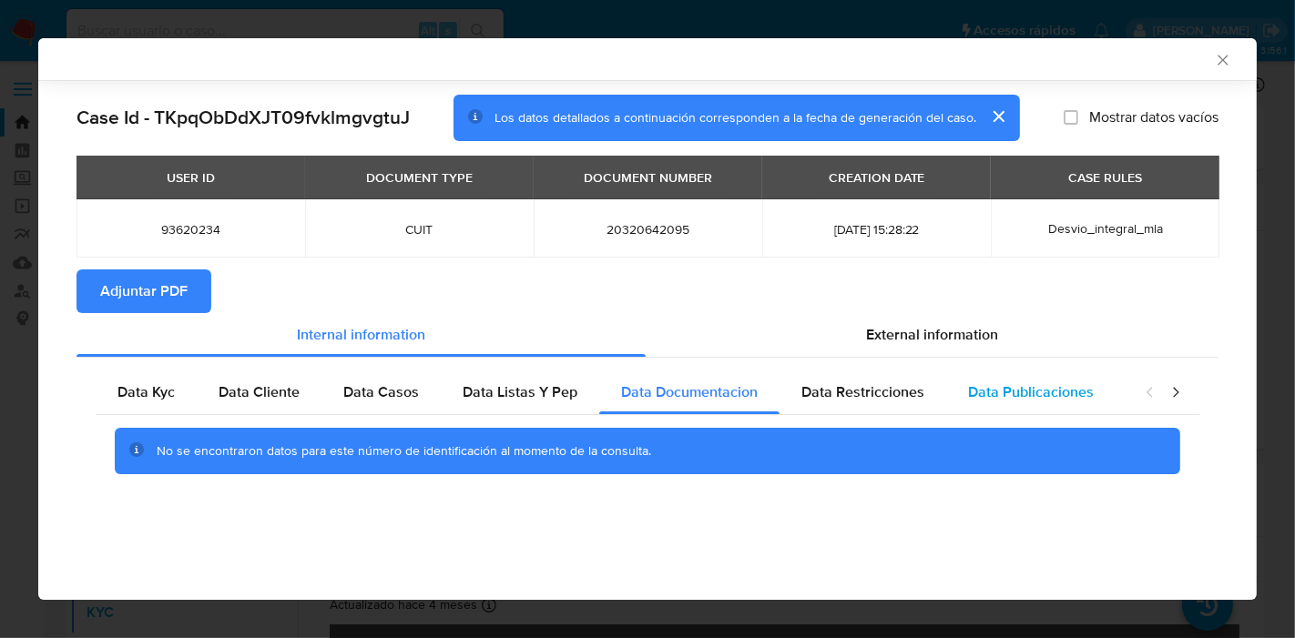
drag, startPoint x: 921, startPoint y: 392, endPoint x: 1092, endPoint y: 391, distance: 170.3
click at [939, 392] on div "Data Restricciones" at bounding box center [862, 393] width 167 height 44
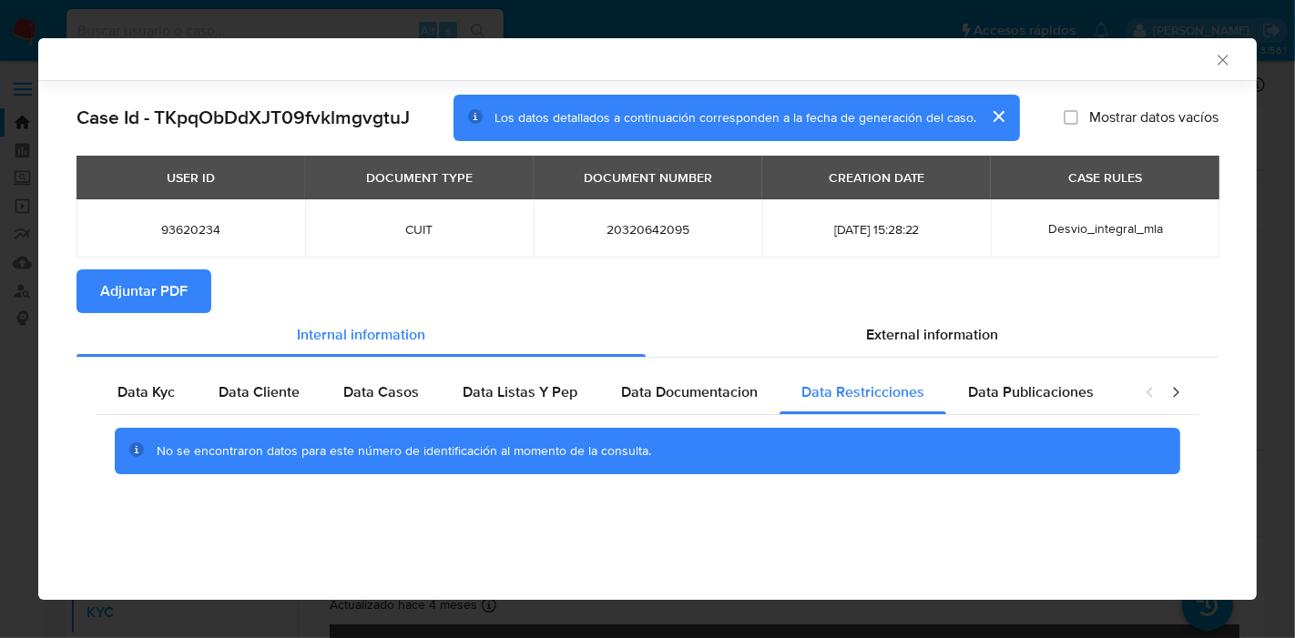
drag, startPoint x: 1092, startPoint y: 389, endPoint x: 1161, endPoint y: 389, distance: 69.2
click at [1100, 389] on div "Data Publicaciones" at bounding box center [1030, 393] width 169 height 44
drag, startPoint x: 1194, startPoint y: 386, endPoint x: 1182, endPoint y: 389, distance: 12.1
click at [1193, 386] on div "closure-recommendation-modal" at bounding box center [1162, 393] width 73 height 44
drag, startPoint x: 1181, startPoint y: 391, endPoint x: 1167, endPoint y: 392, distance: 13.8
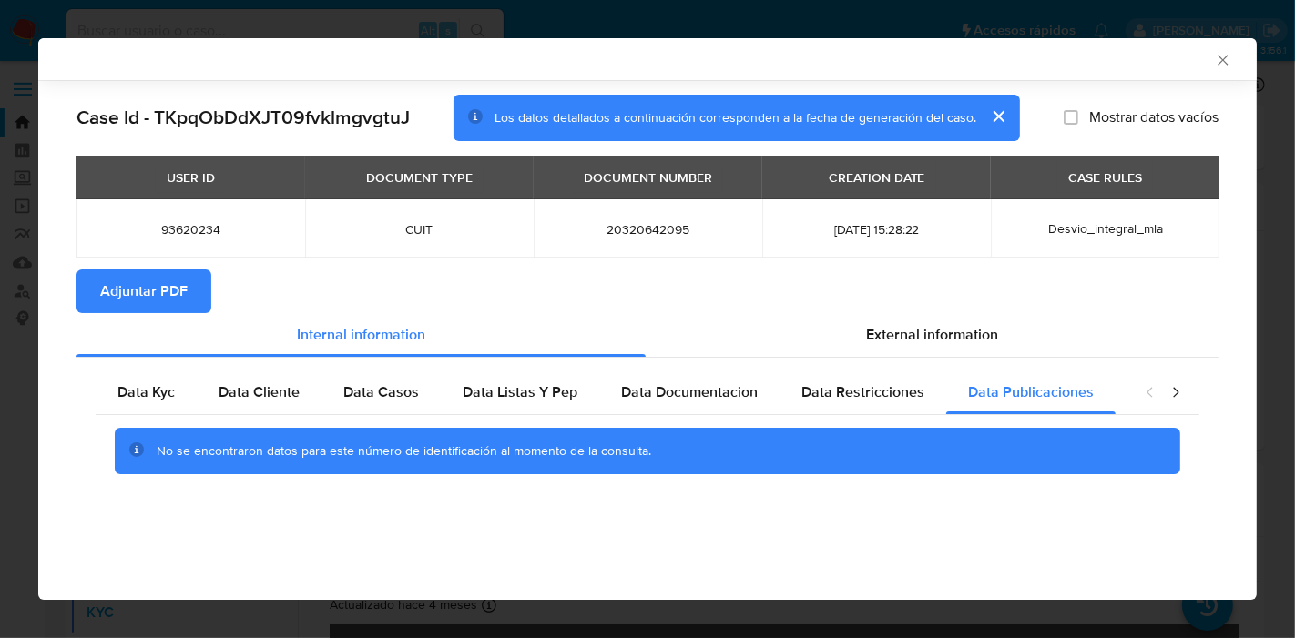
click at [1181, 392] on icon "closure-recommendation-modal" at bounding box center [1175, 392] width 18 height 18
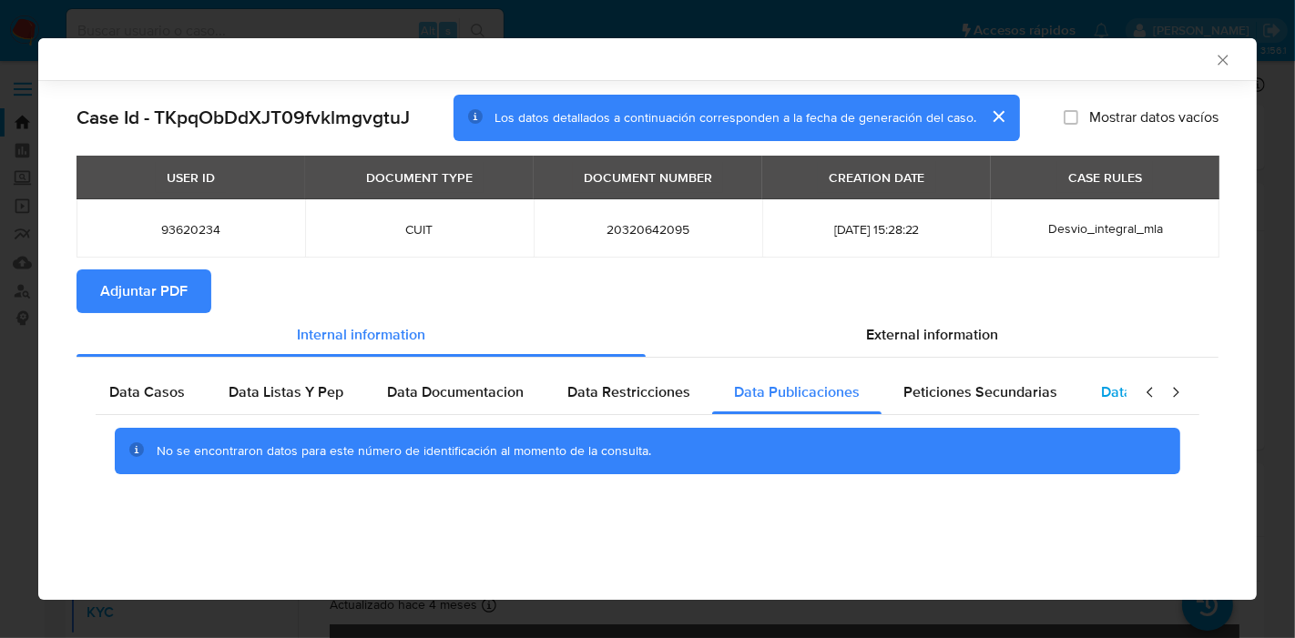
scroll to position [0, 320]
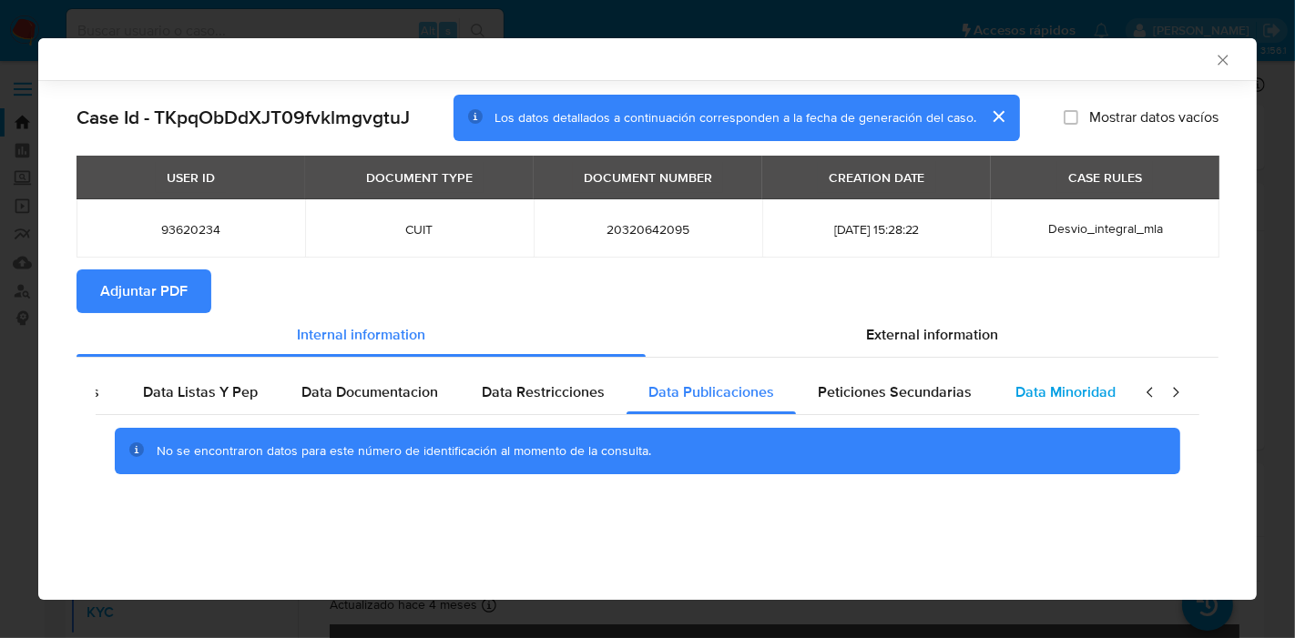
click at [1122, 397] on div "Data Minoridad" at bounding box center [1065, 393] width 144 height 44
drag, startPoint x: 952, startPoint y: 396, endPoint x: 1176, endPoint y: 399, distance: 224.0
click at [962, 396] on div "Peticiones Secundarias" at bounding box center [895, 393] width 198 height 44
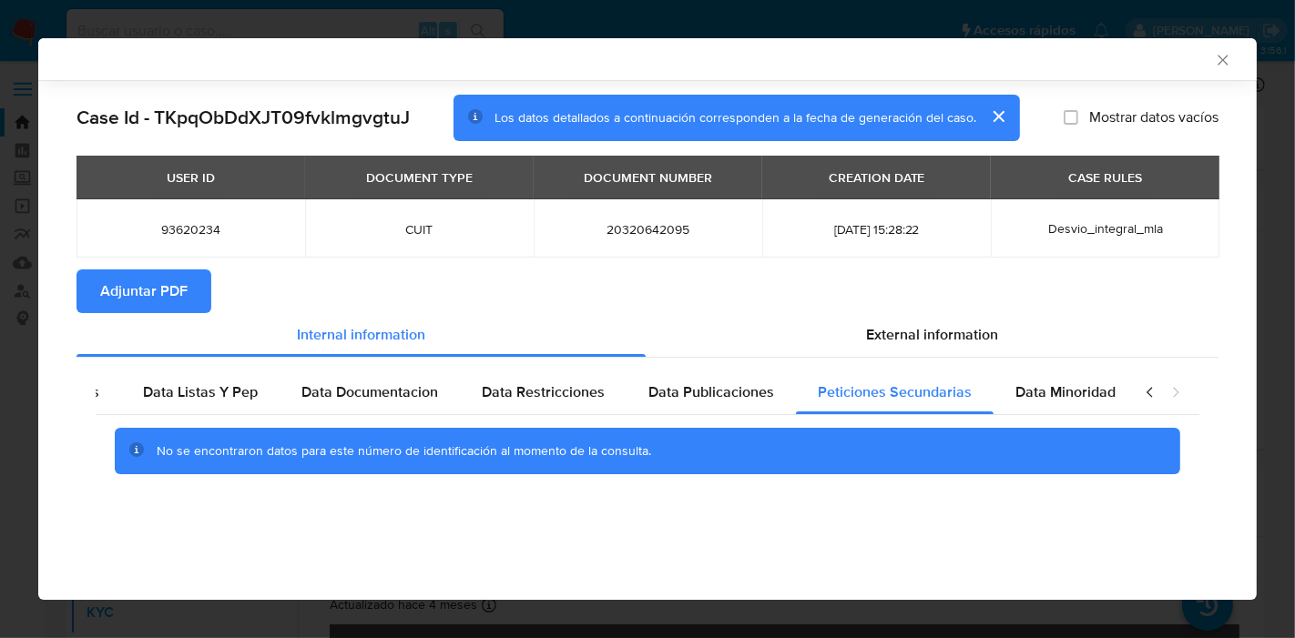
click at [1155, 393] on icon "closure-recommendation-modal" at bounding box center [1150, 392] width 18 height 18
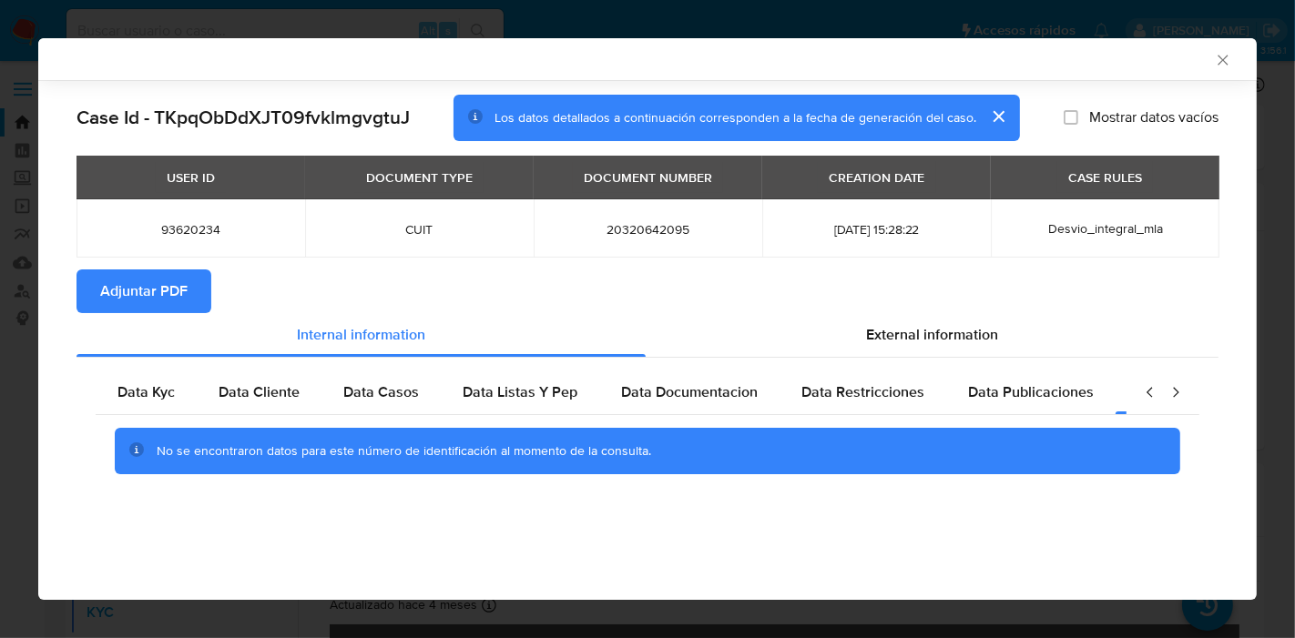
scroll to position [0, 0]
click at [138, 387] on span "Data Kyc" at bounding box center [145, 392] width 57 height 21
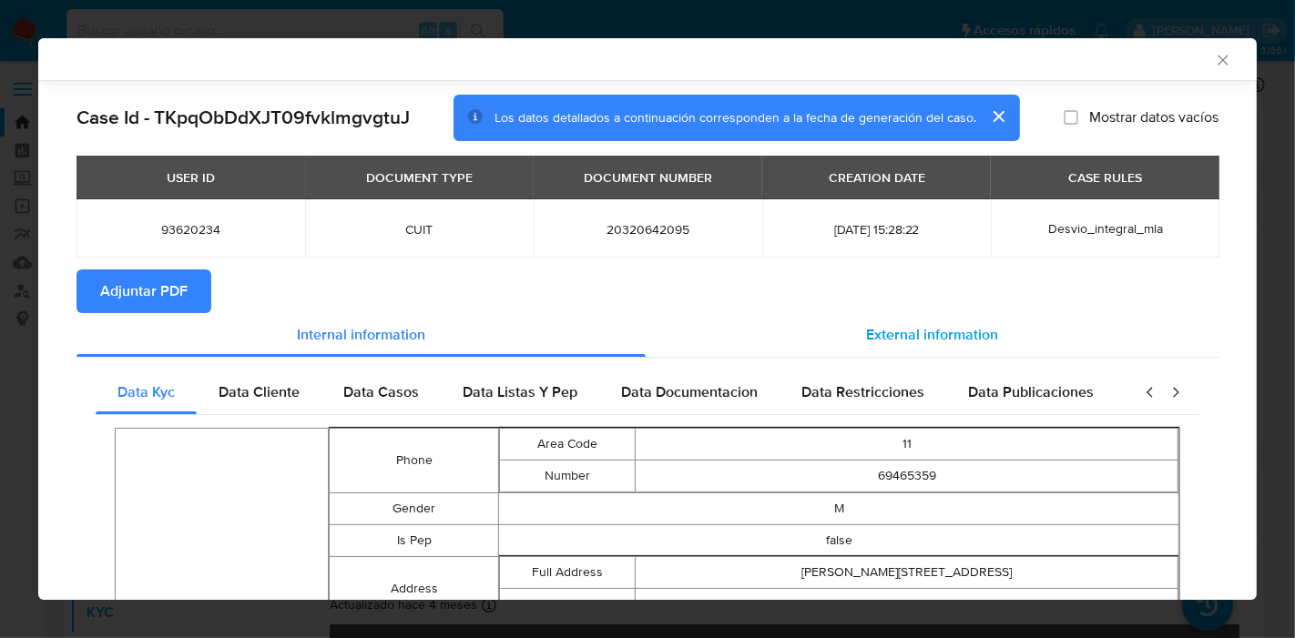
click at [894, 341] on span "External information" at bounding box center [932, 334] width 132 height 21
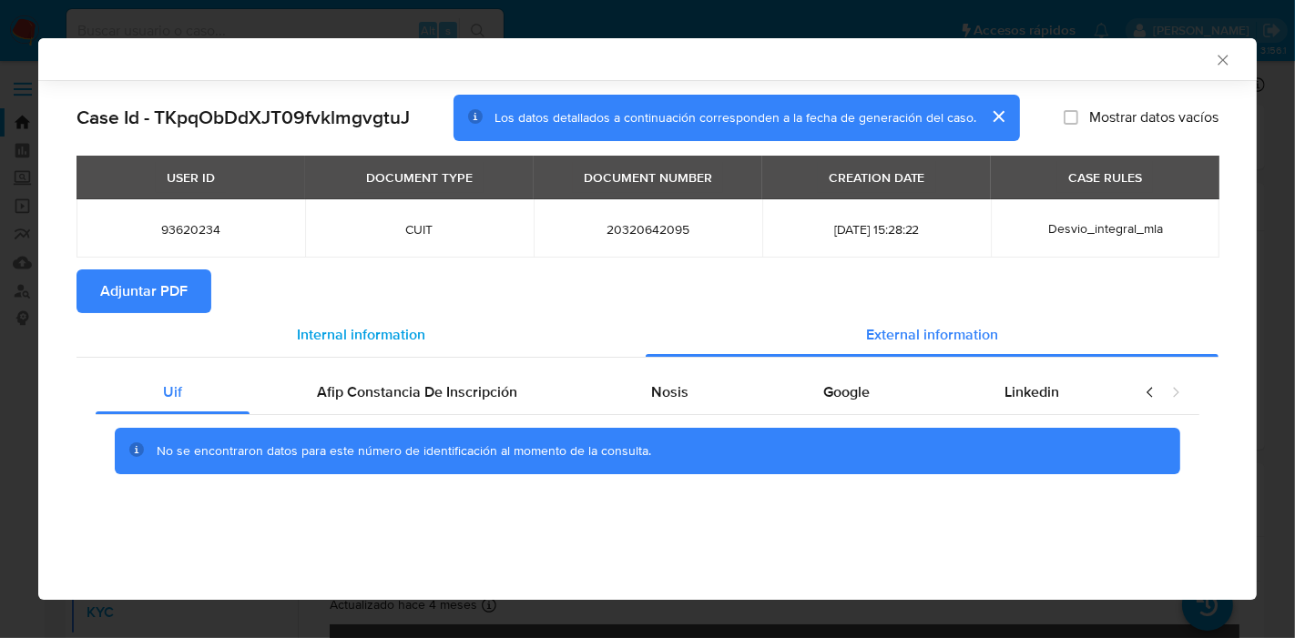
drag, startPoint x: 452, startPoint y: 402, endPoint x: 595, endPoint y: 321, distance: 165.1
click at [458, 397] on span "Afip Constancia De Inscripción" at bounding box center [417, 392] width 200 height 21
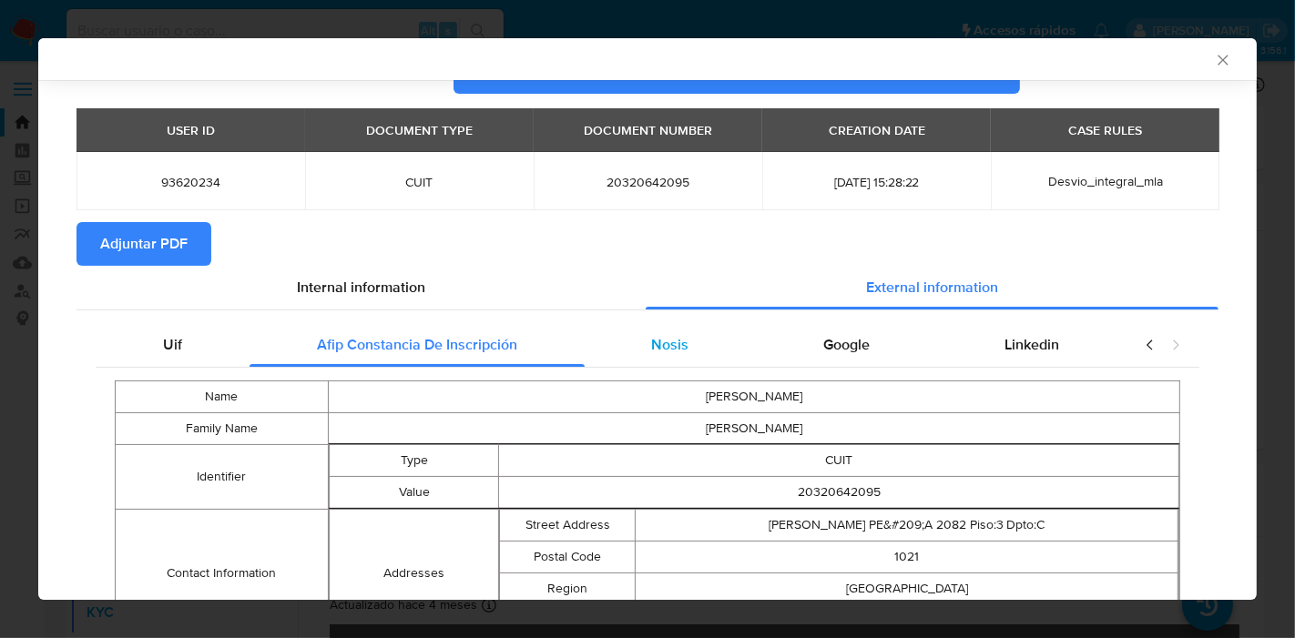
scroll to position [182, 0]
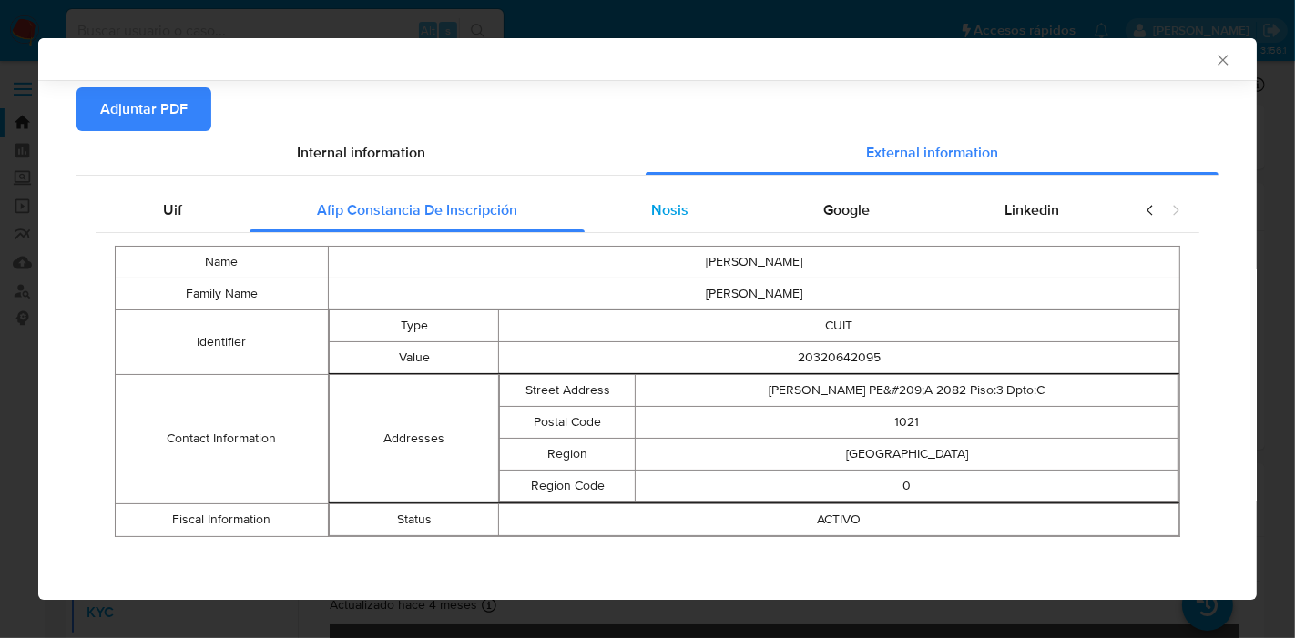
click at [634, 204] on div "Nosis" at bounding box center [671, 210] width 172 height 44
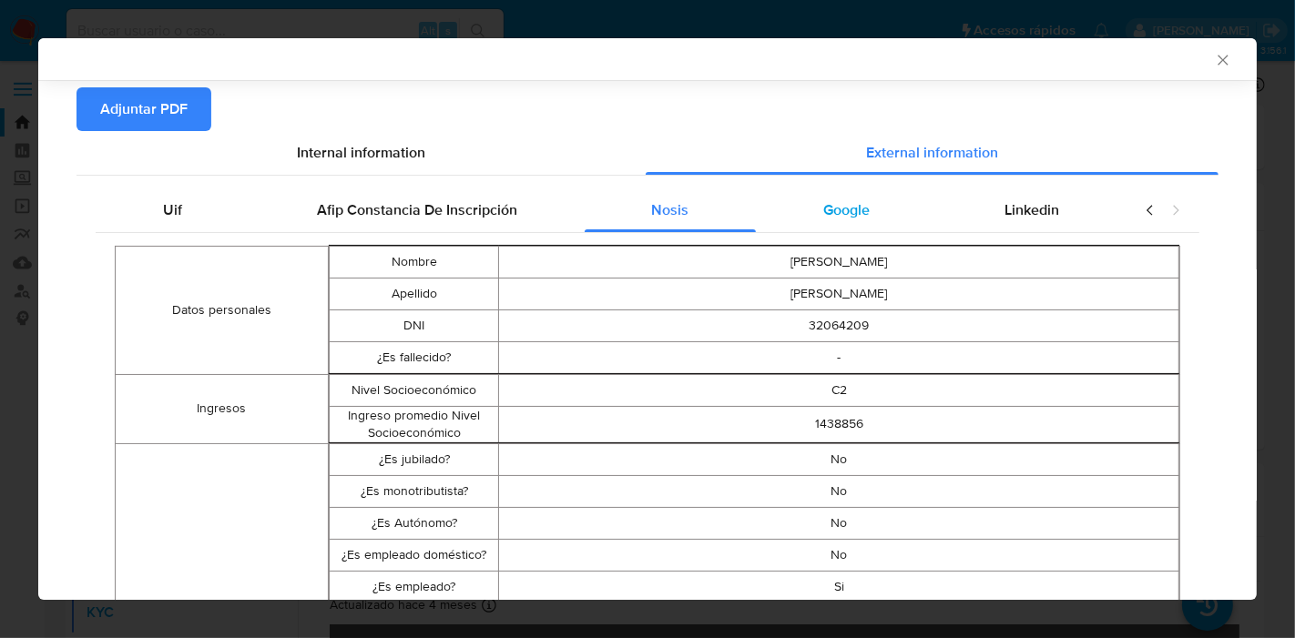
click at [851, 193] on div "Google" at bounding box center [846, 210] width 181 height 44
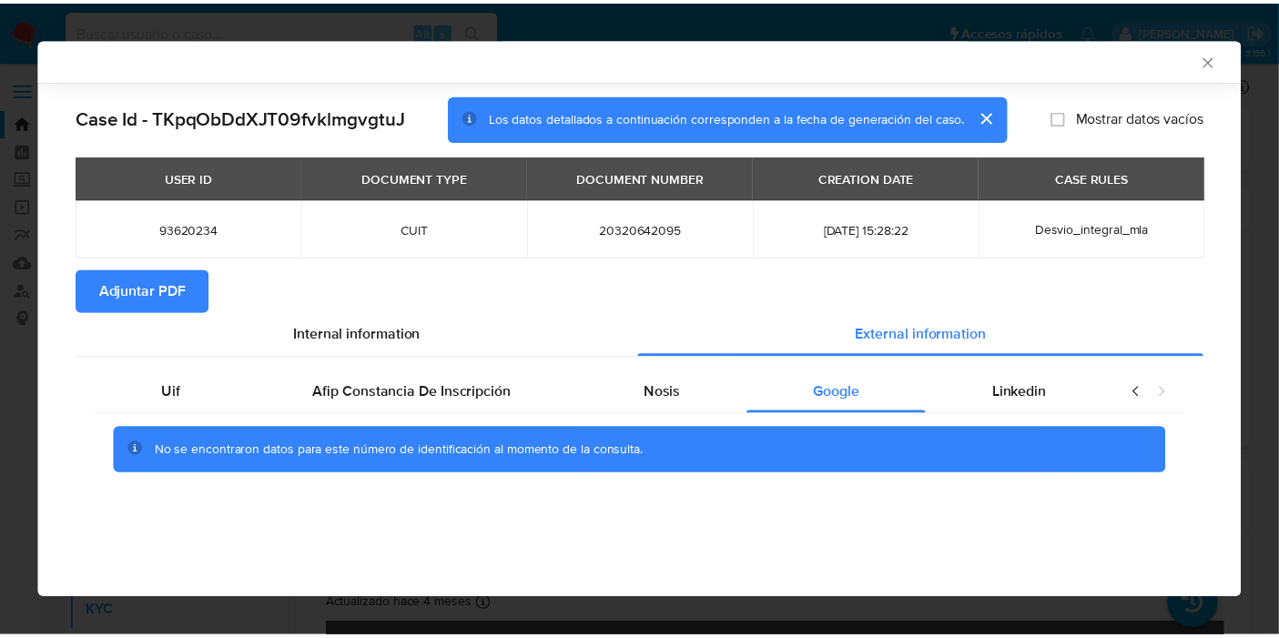
scroll to position [0, 0]
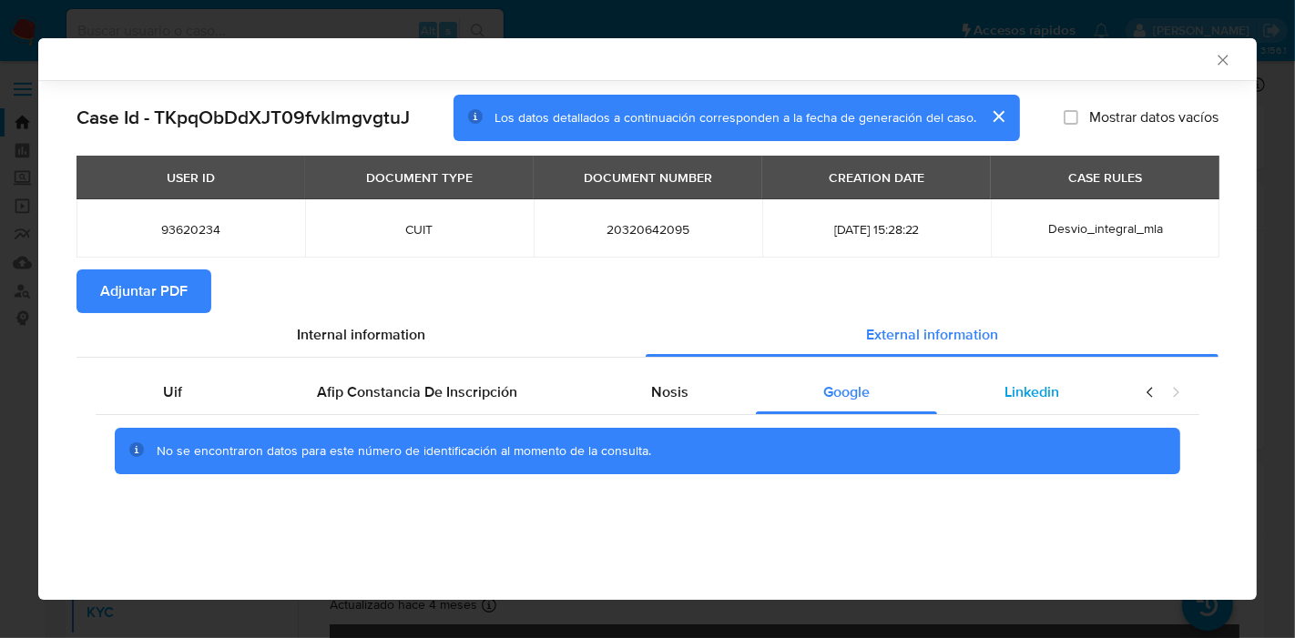
drag, startPoint x: 1007, startPoint y: 396, endPoint x: 1079, endPoint y: 371, distance: 76.3
click at [1020, 394] on span "Linkedin" at bounding box center [1031, 392] width 55 height 21
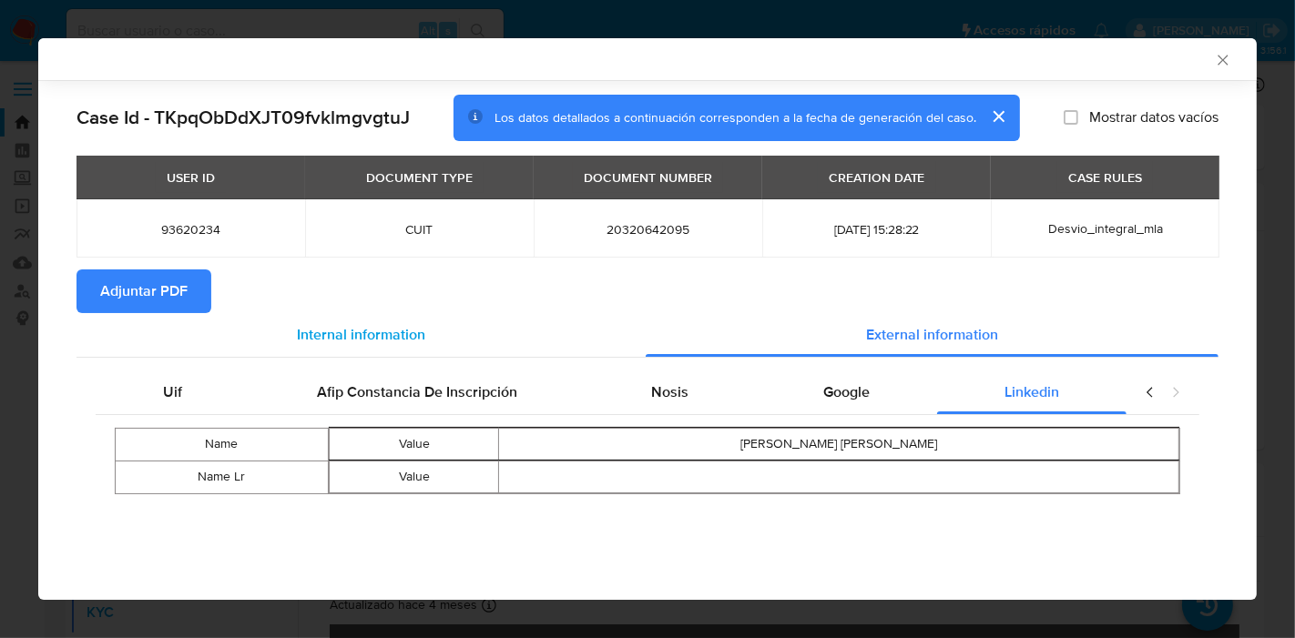
drag, startPoint x: 180, startPoint y: 397, endPoint x: 371, endPoint y: 349, distance: 197.2
click at [221, 392] on div "Uif" at bounding box center [173, 393] width 154 height 44
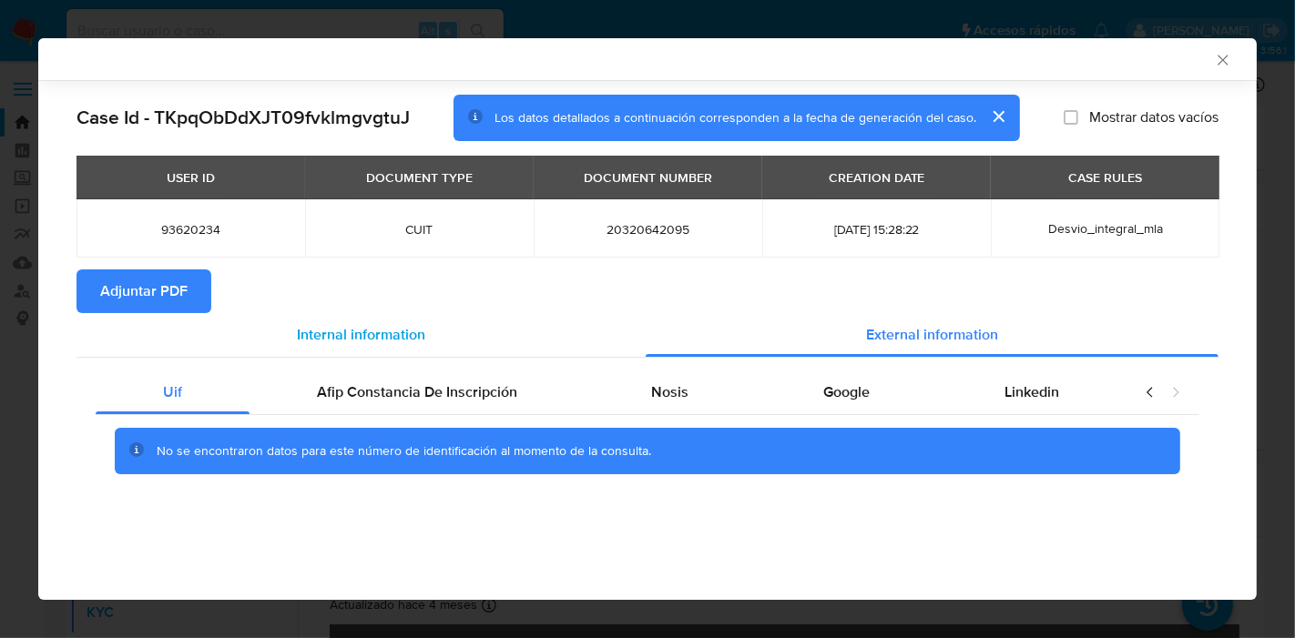
click at [373, 348] on div "Internal information" at bounding box center [360, 335] width 569 height 44
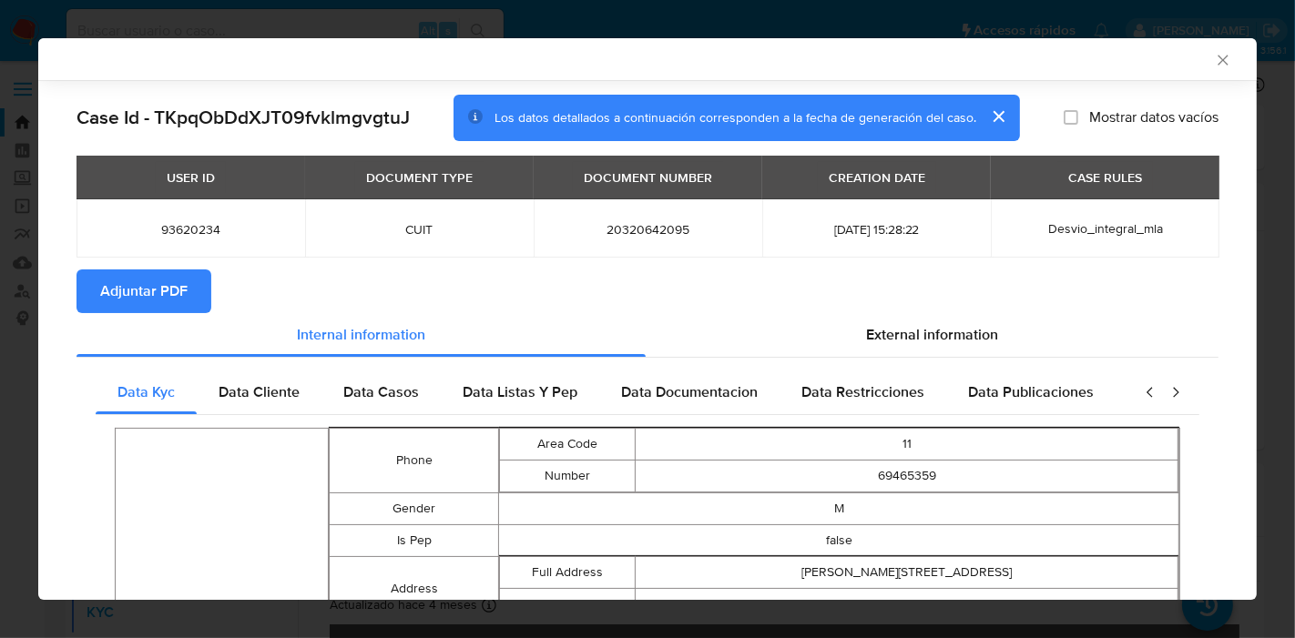
click at [137, 287] on span "Adjuntar PDF" at bounding box center [143, 291] width 87 height 40
click at [1214, 64] on icon "Cerrar ventana" at bounding box center [1223, 60] width 18 height 18
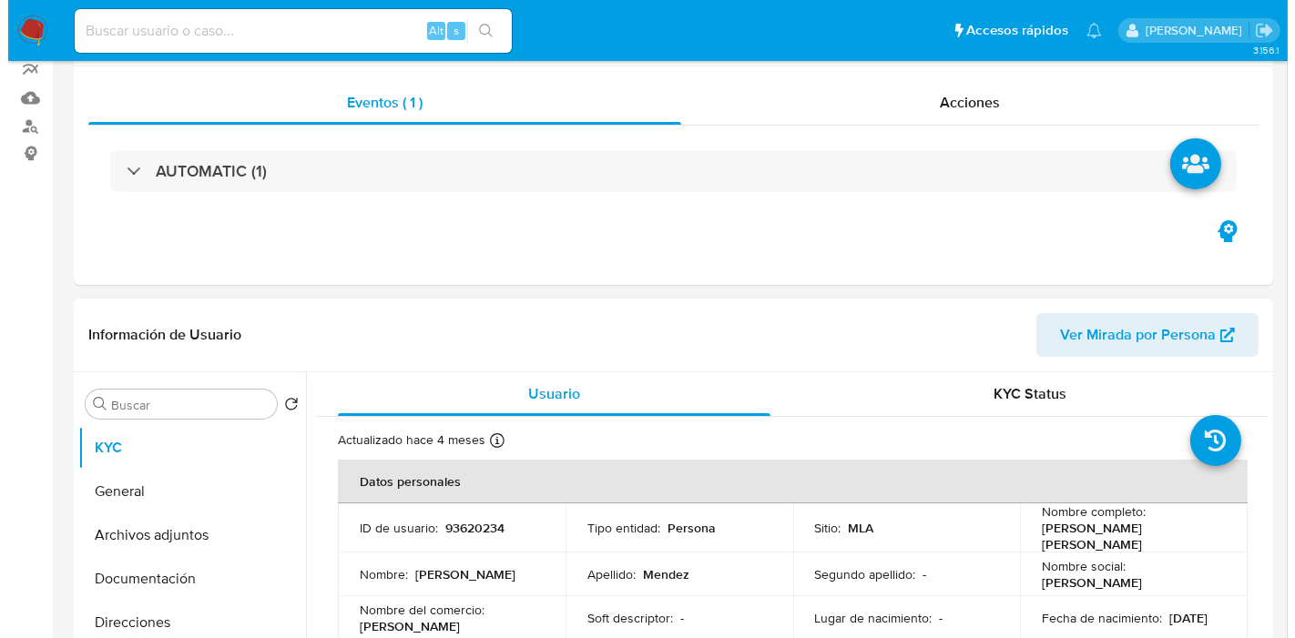
scroll to position [303, 0]
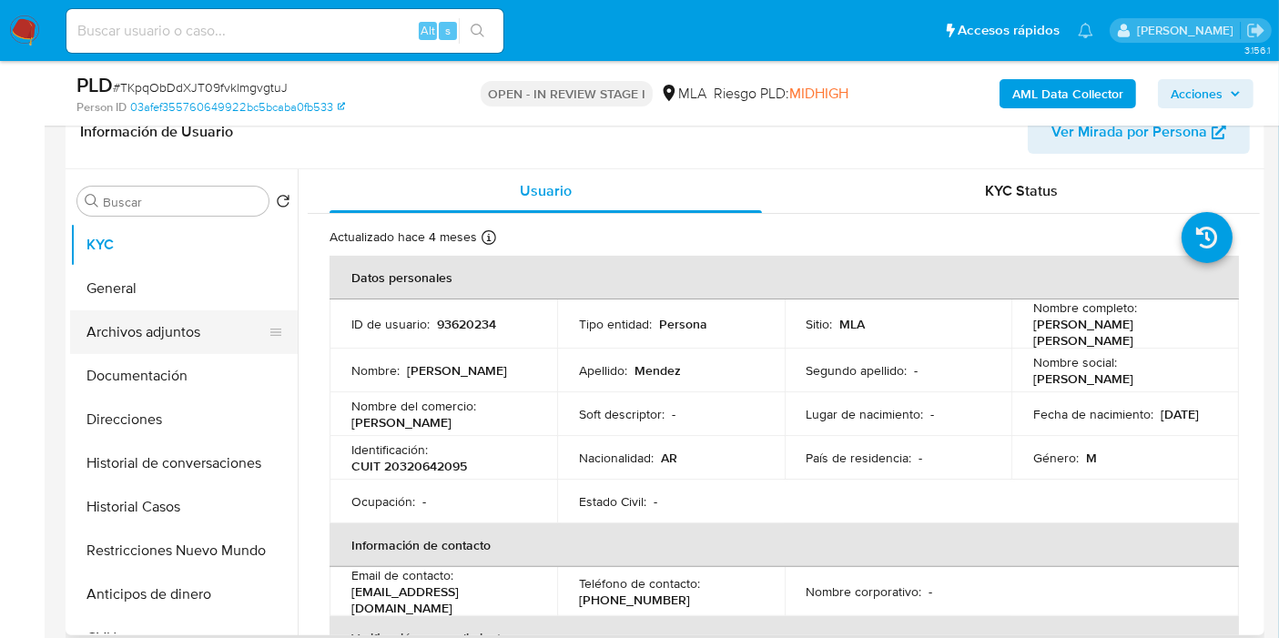
click at [186, 344] on button "Archivos adjuntos" at bounding box center [176, 332] width 213 height 44
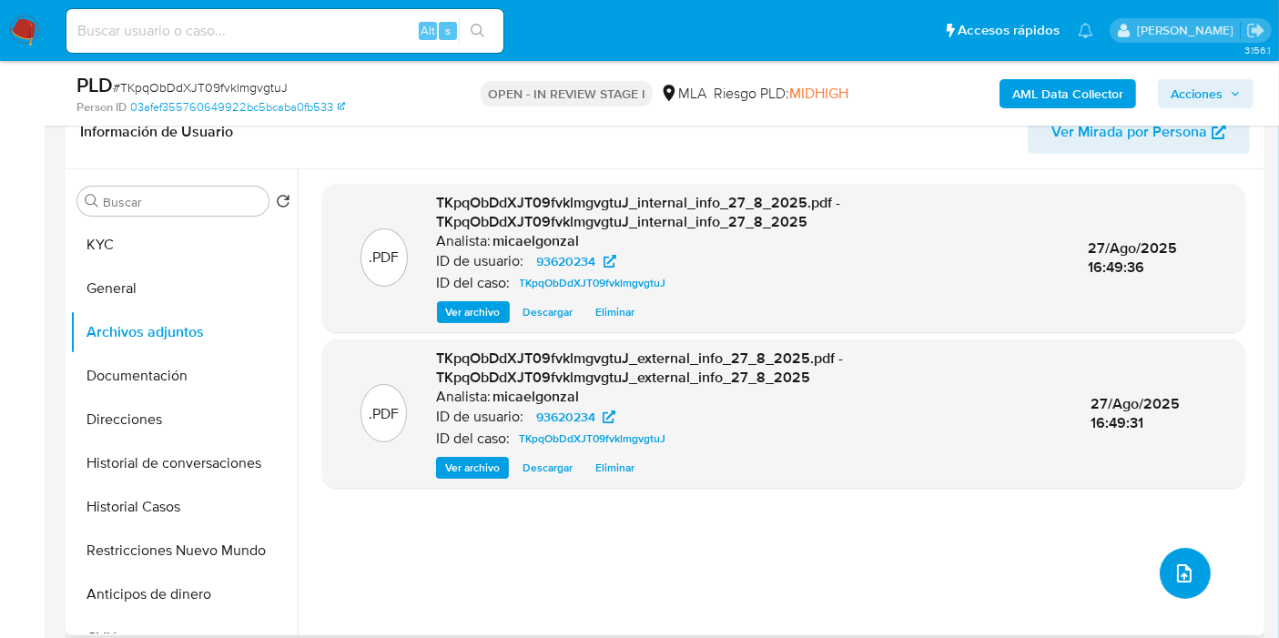
click at [1182, 577] on icon "upload-file" at bounding box center [1184, 574] width 15 height 18
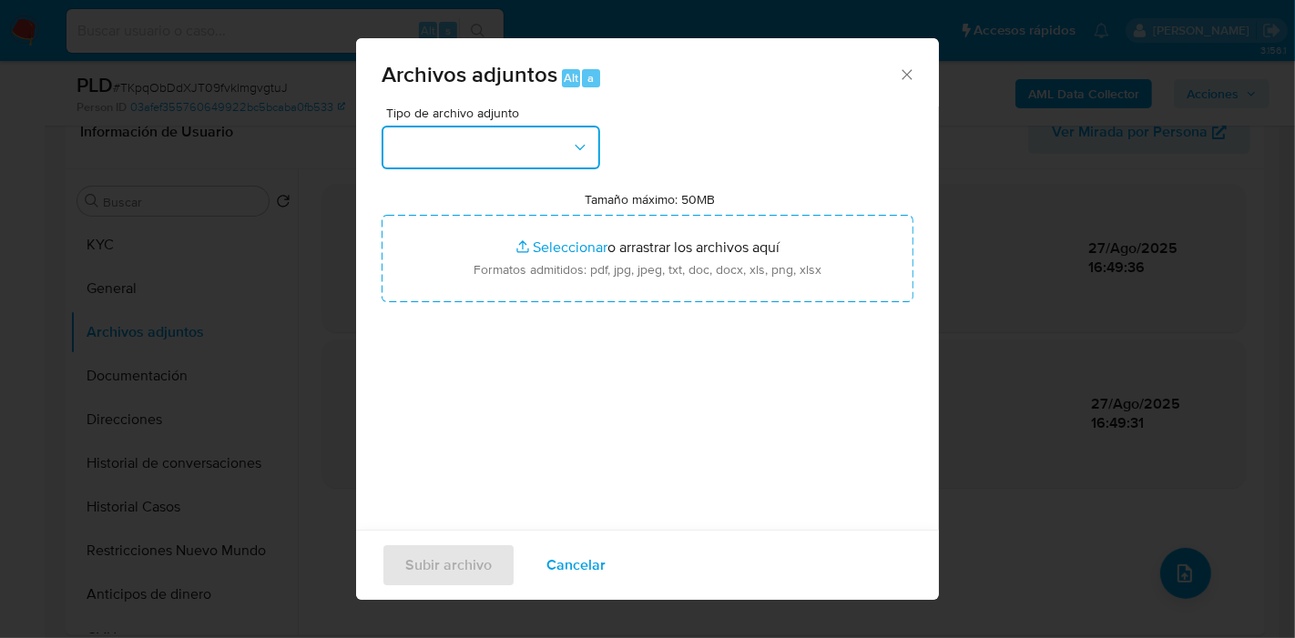
drag, startPoint x: 586, startPoint y: 135, endPoint x: 538, endPoint y: 168, distance: 58.3
click at [586, 136] on button "button" at bounding box center [491, 148] width 219 height 44
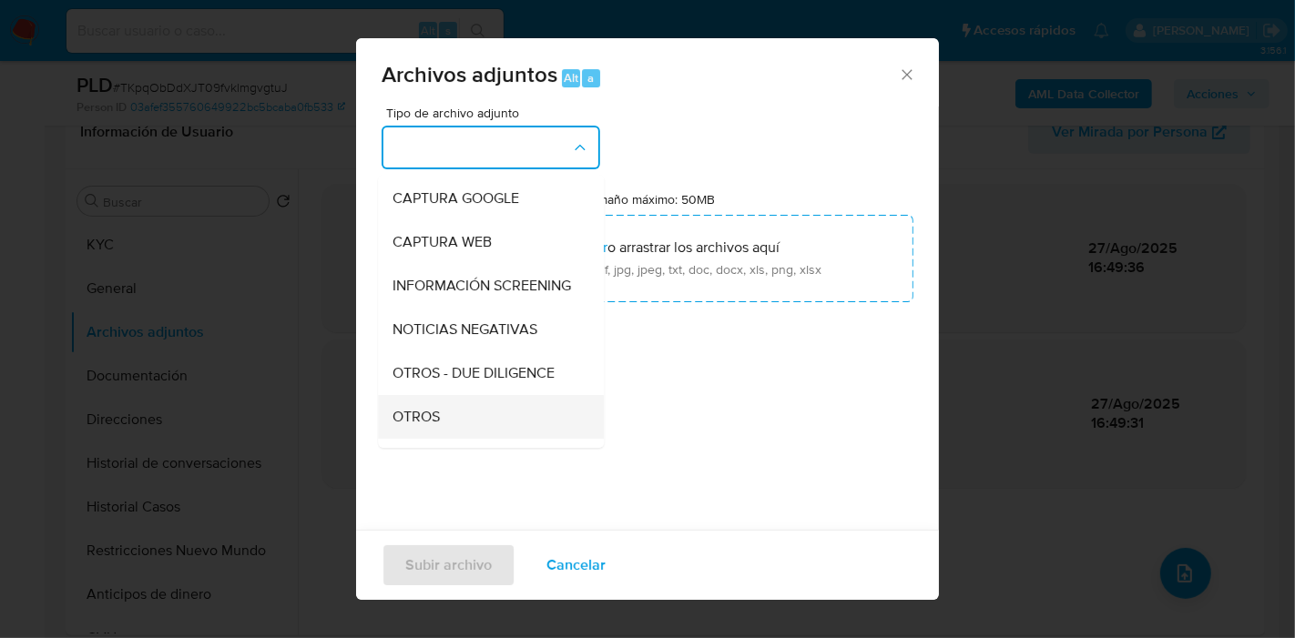
scroll to position [202, 0]
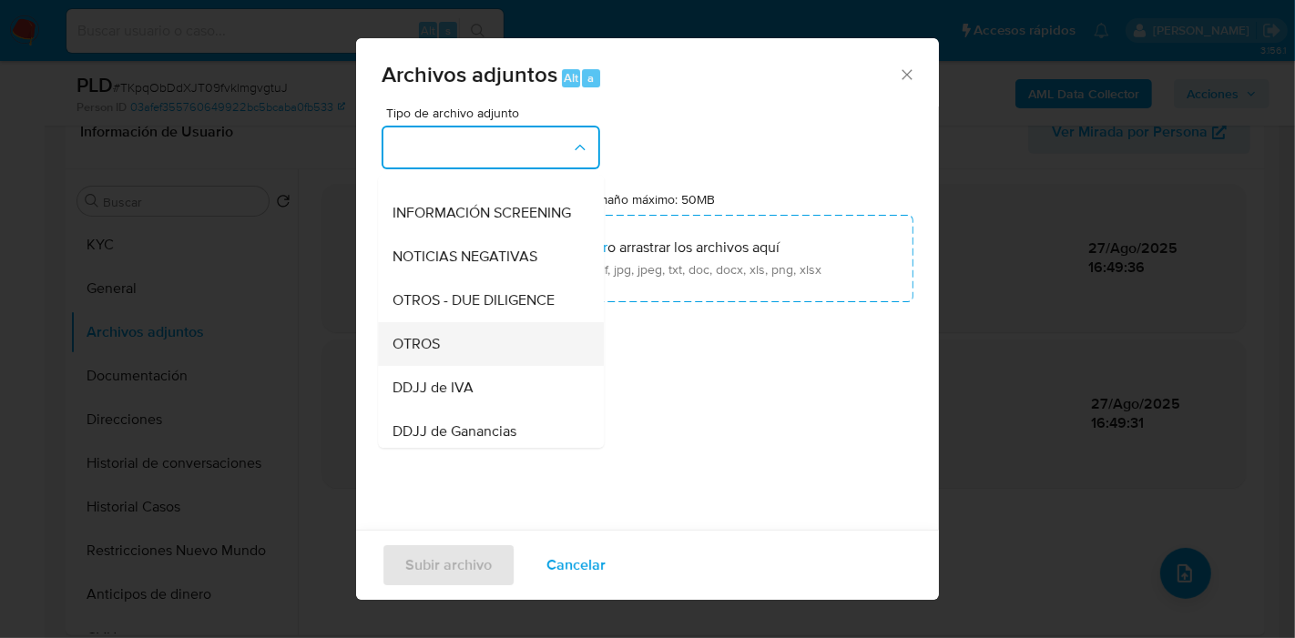
drag, startPoint x: 473, startPoint y: 361, endPoint x: 663, endPoint y: 248, distance: 221.7
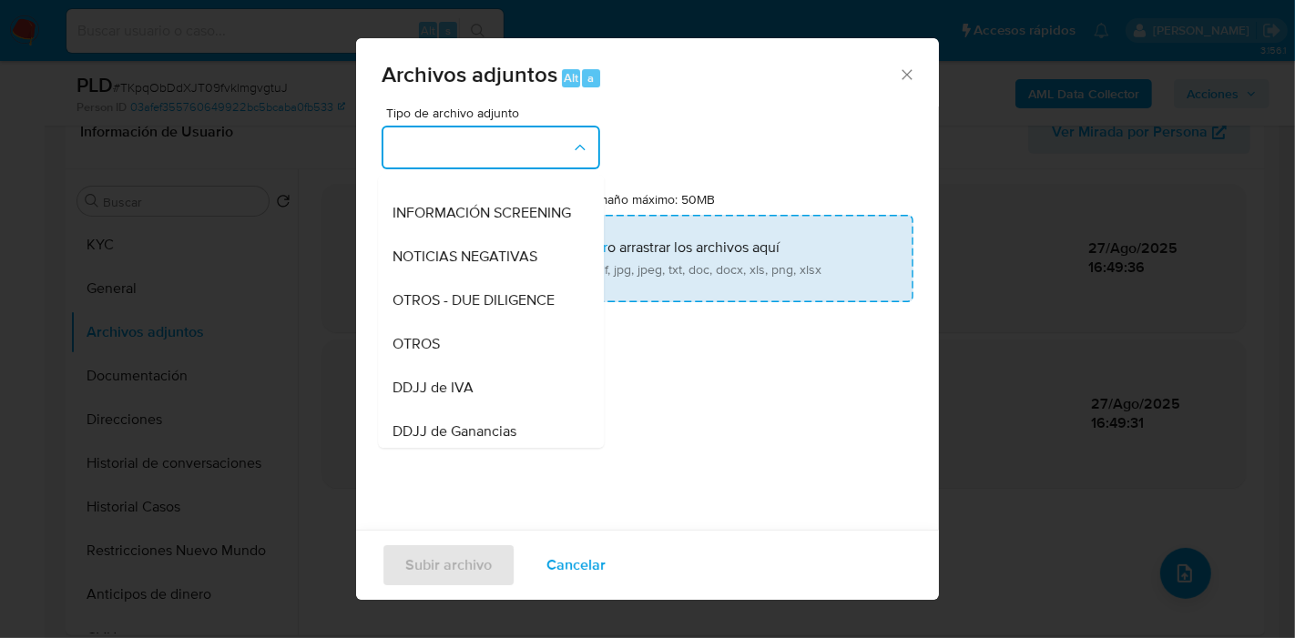
click at [476, 357] on div "OTROS" at bounding box center [485, 344] width 186 height 44
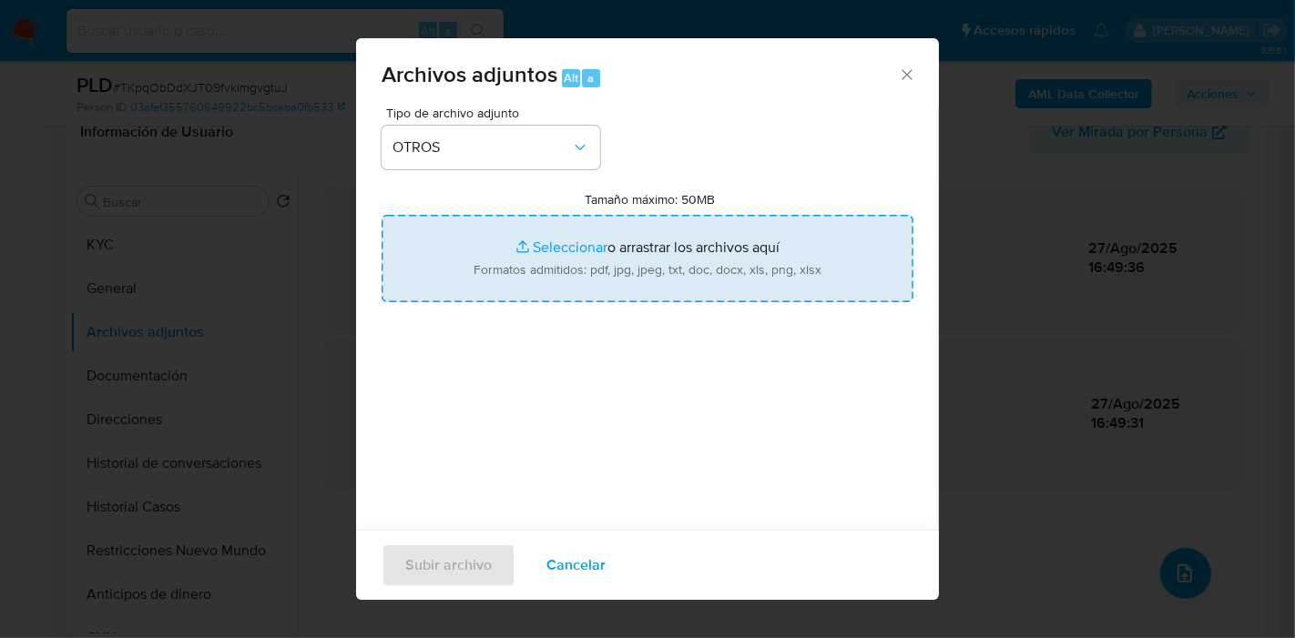
click at [666, 248] on input "Tamaño máximo: 50MB Seleccionar archivos" at bounding box center [648, 258] width 532 height 87
type input "C:\fakepath\Recibos de Sueldo de mayo a julio 2025.pdf"
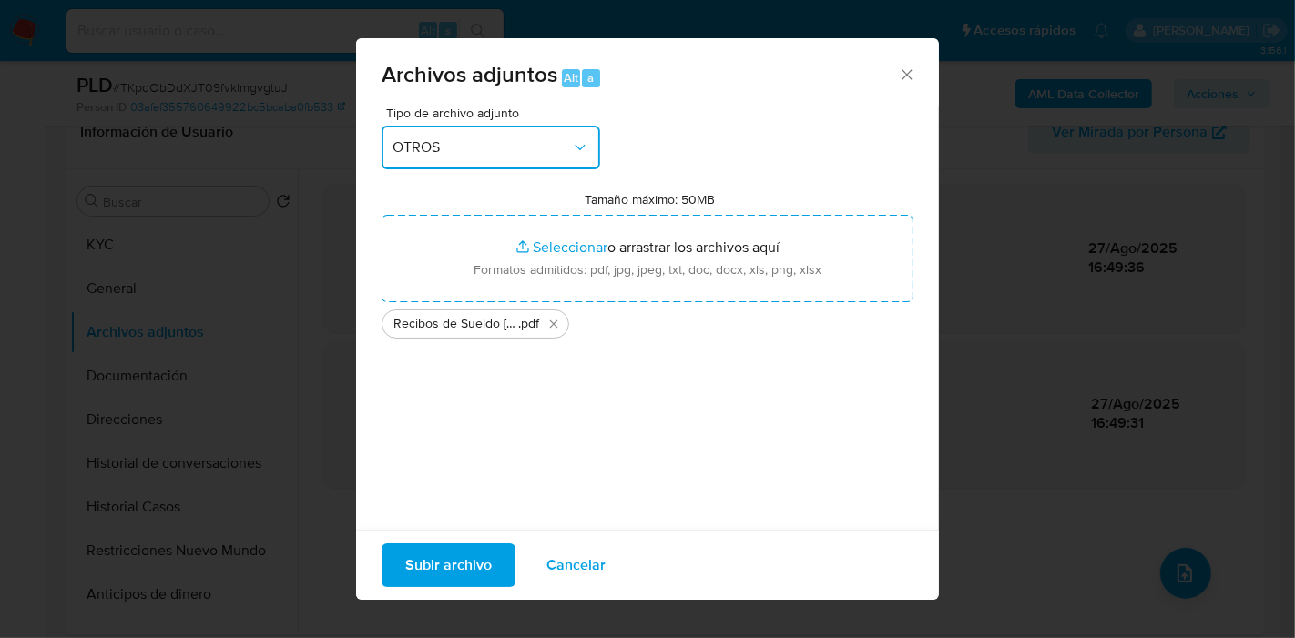
click at [473, 158] on button "OTROS" at bounding box center [491, 148] width 219 height 44
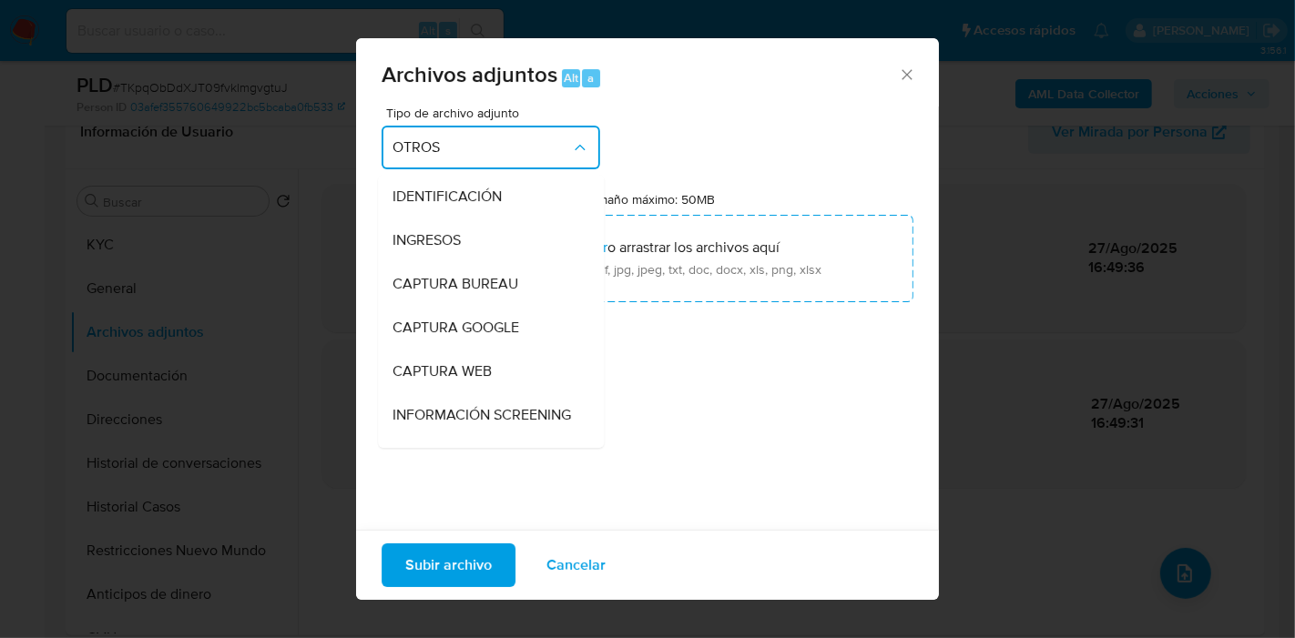
scroll to position [252, 0]
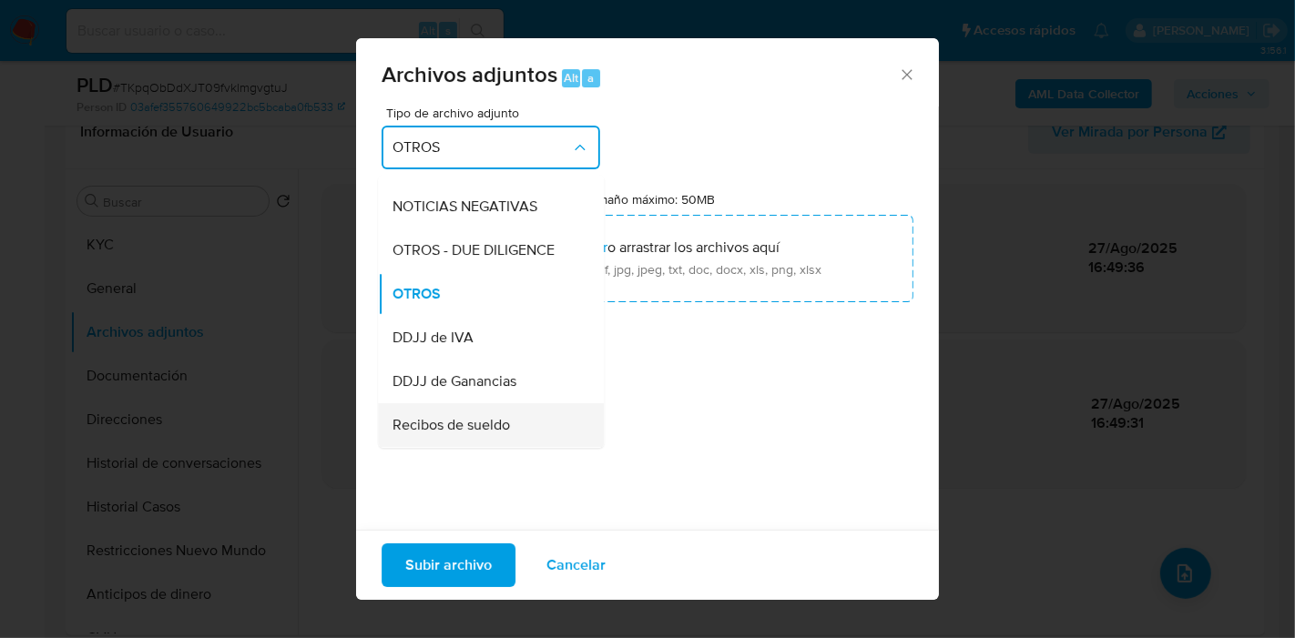
click at [485, 434] on span "Recibos de sueldo" at bounding box center [450, 425] width 117 height 18
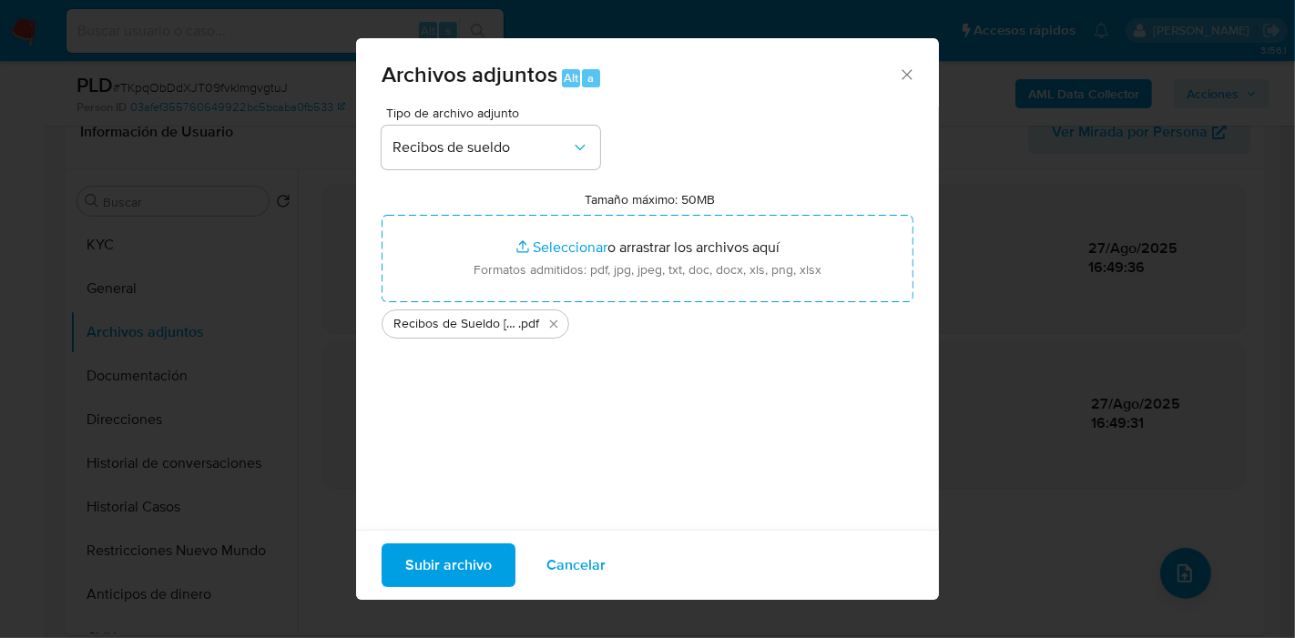
click at [461, 557] on span "Subir archivo" at bounding box center [448, 565] width 87 height 40
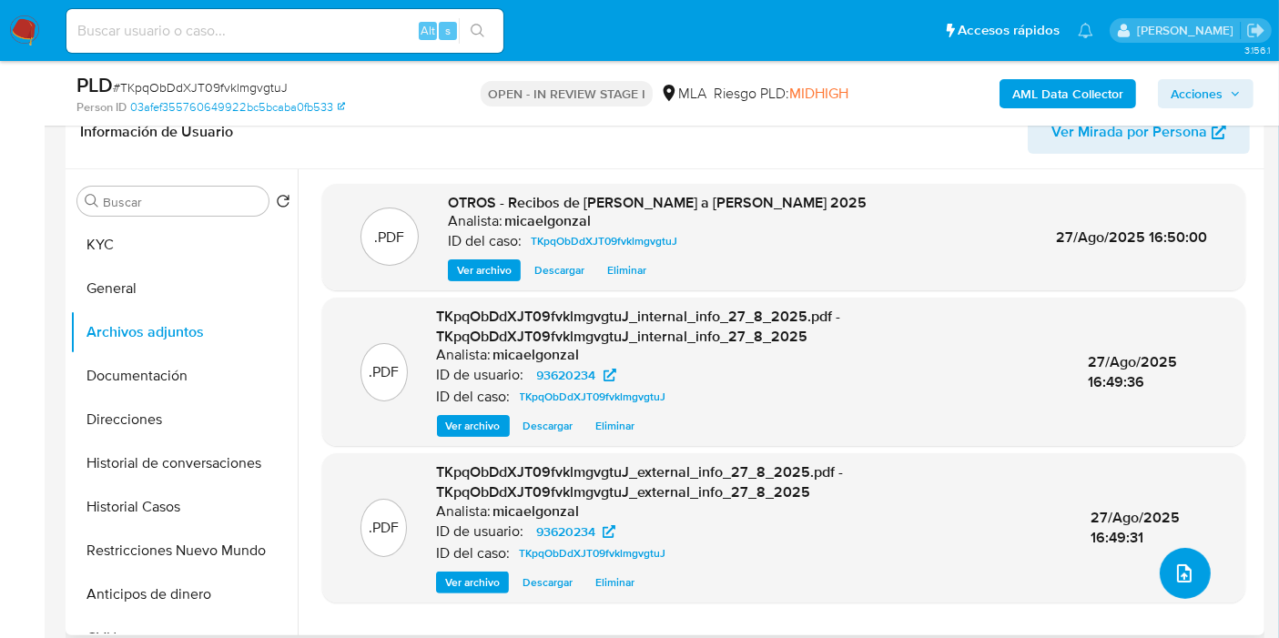
click at [1176, 573] on icon "upload-file" at bounding box center [1185, 574] width 22 height 22
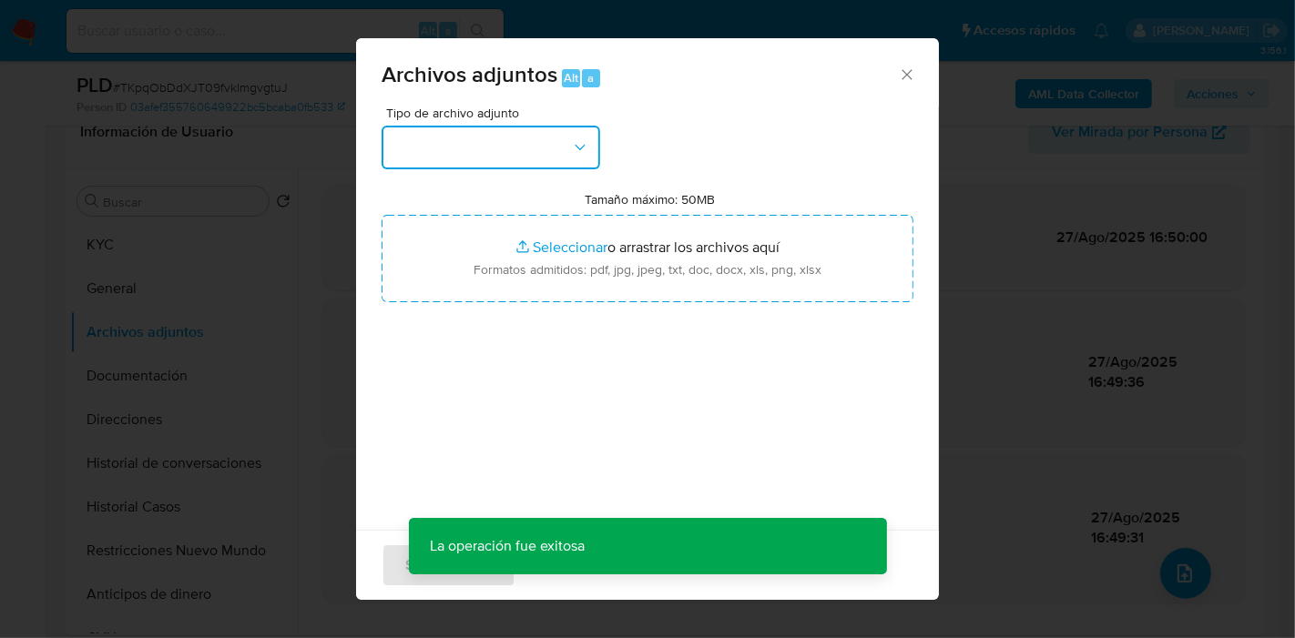
click at [577, 164] on button "button" at bounding box center [491, 148] width 219 height 44
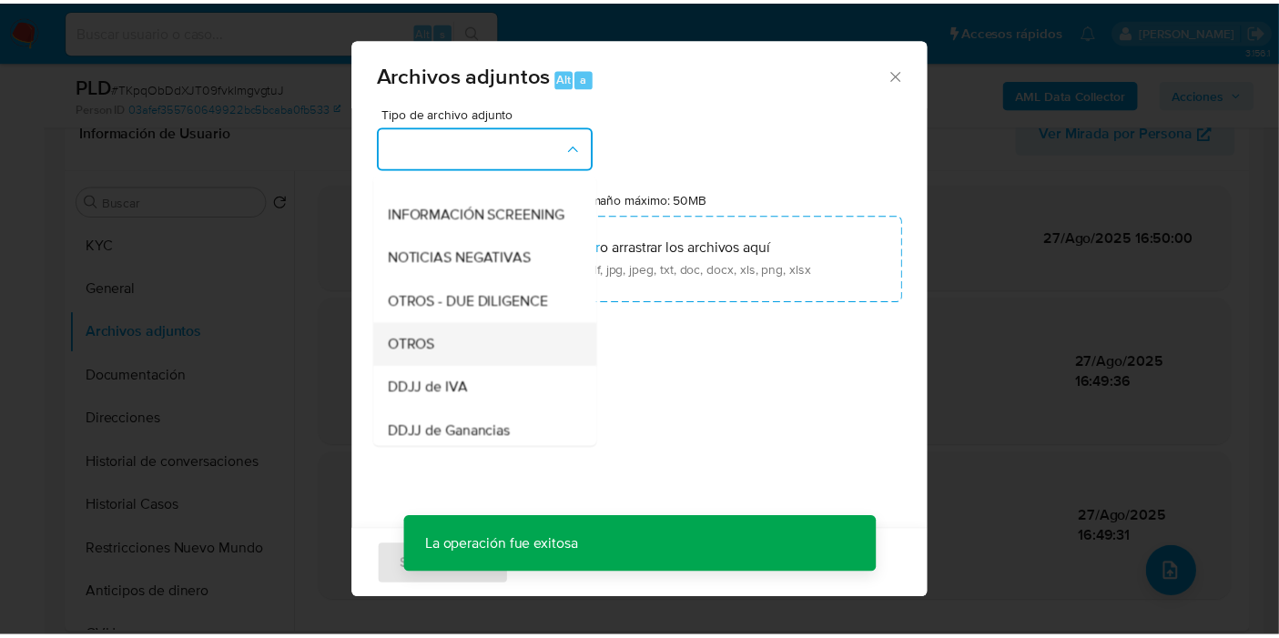
scroll to position [202, 0]
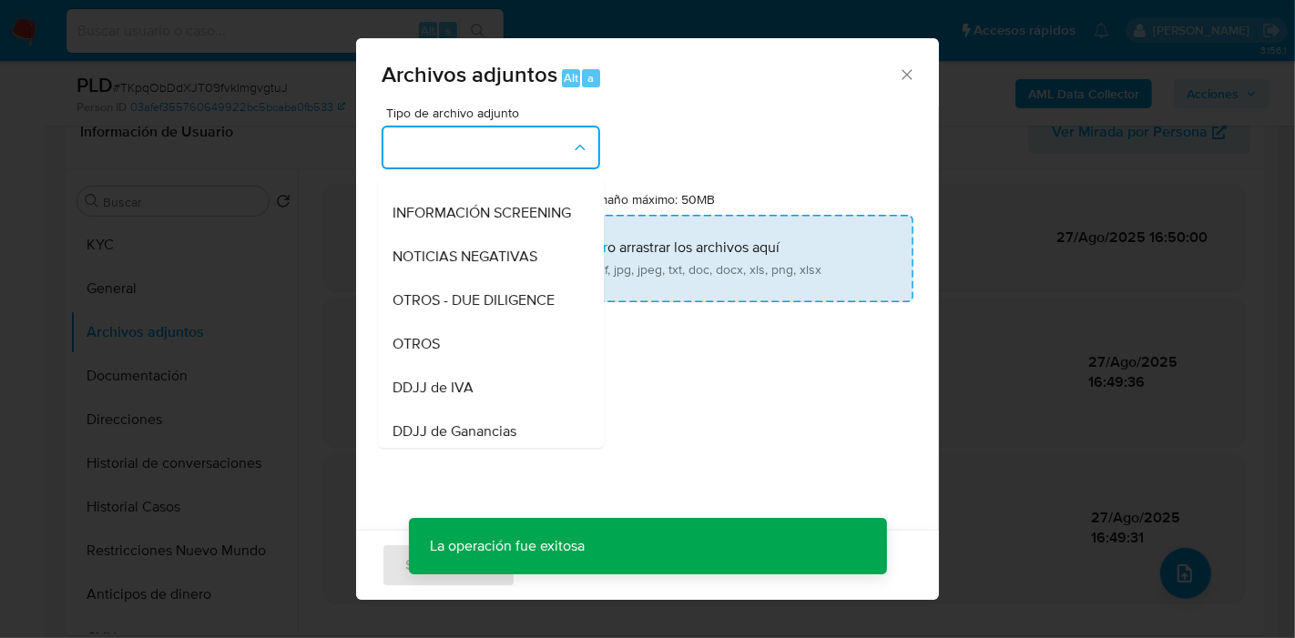
drag, startPoint x: 489, startPoint y: 361, endPoint x: 595, endPoint y: 249, distance: 155.2
click at [492, 360] on div "OTROS" at bounding box center [485, 344] width 186 height 44
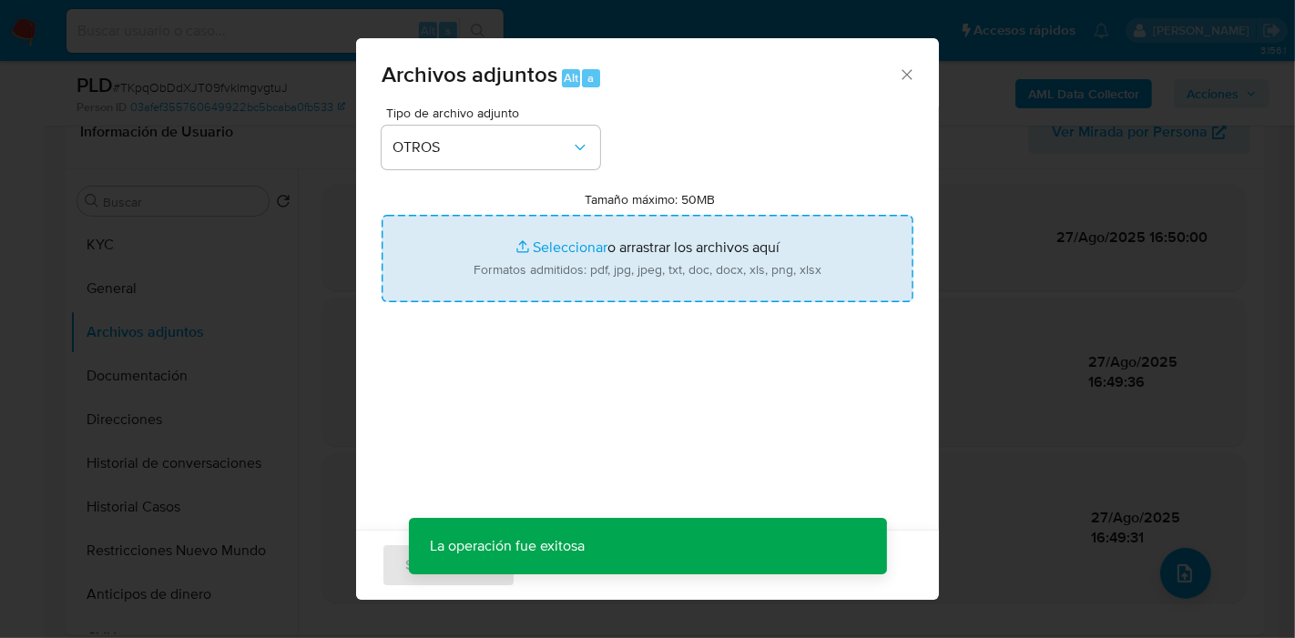
click at [605, 247] on input "Tamaño máximo: 50MB Seleccionar archivos" at bounding box center [648, 258] width 532 height 87
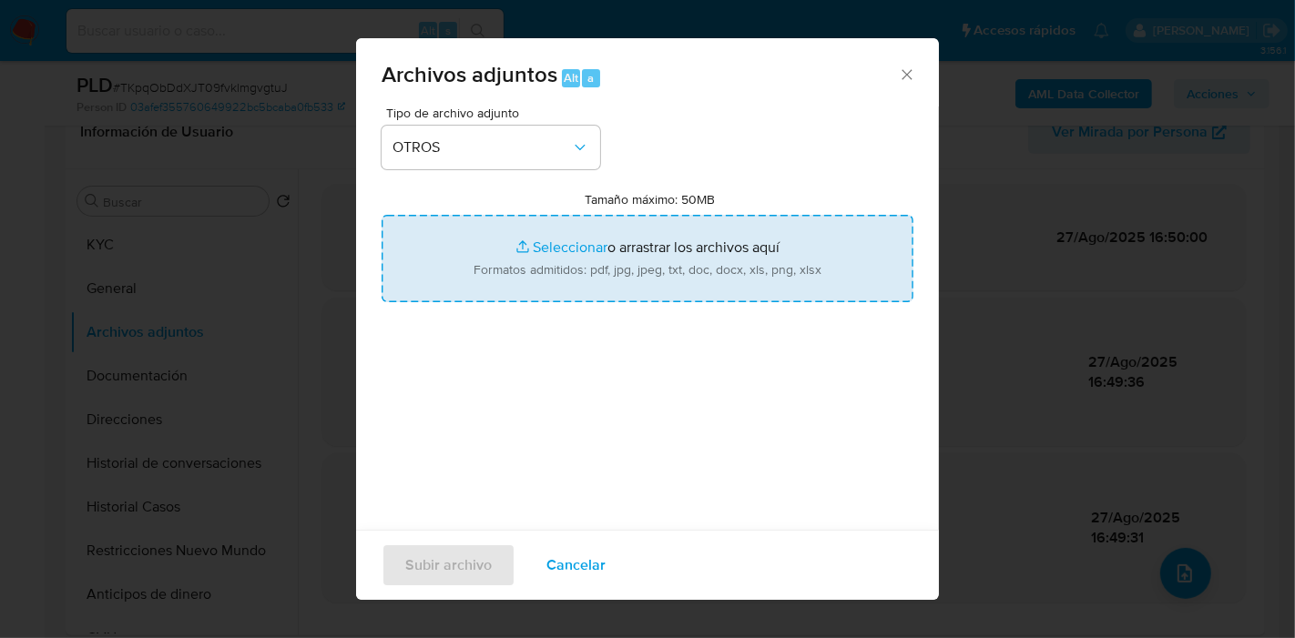
type input "C:\fakepath\Caselog TKpqObDdXJT09fvklmgvgtuJ_2025_08_18_21_25_30.docx"
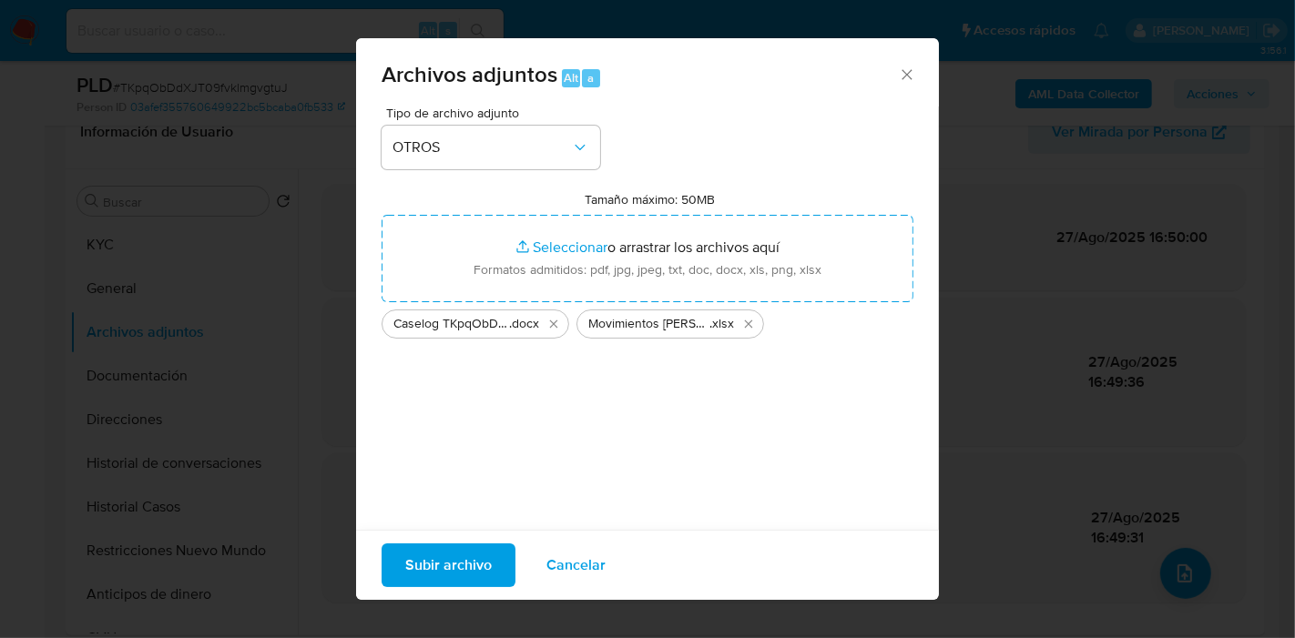
click at [473, 572] on span "Subir archivo" at bounding box center [448, 565] width 87 height 40
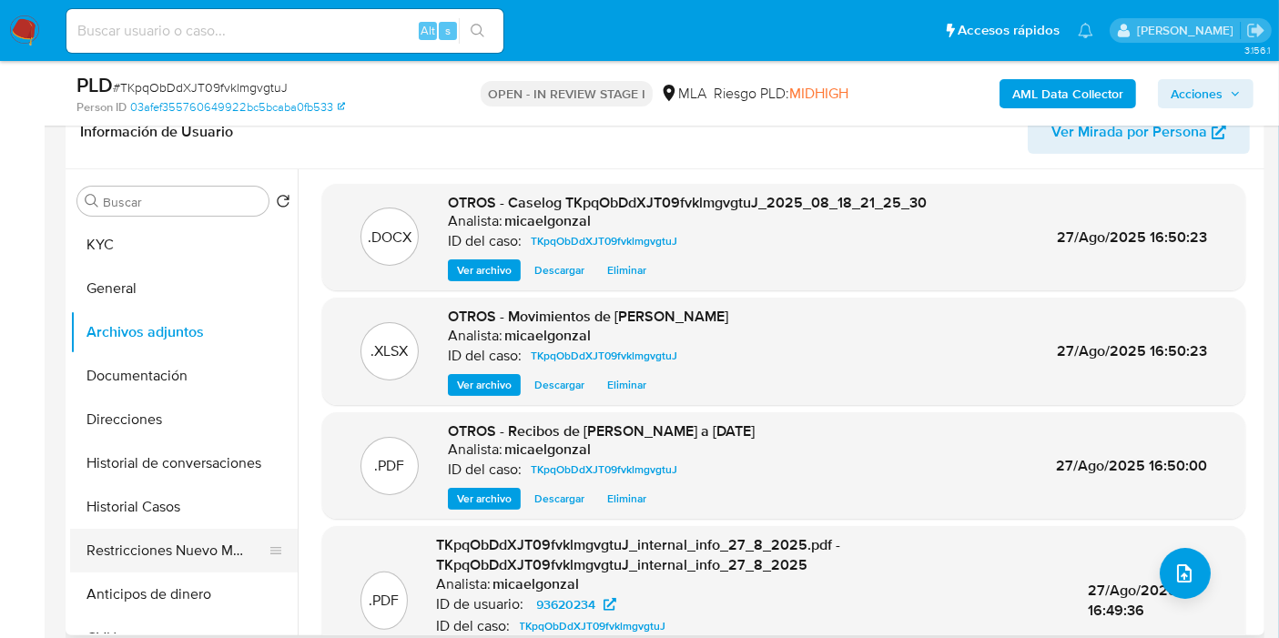
click at [174, 529] on button "Restricciones Nuevo Mundo" at bounding box center [176, 551] width 213 height 44
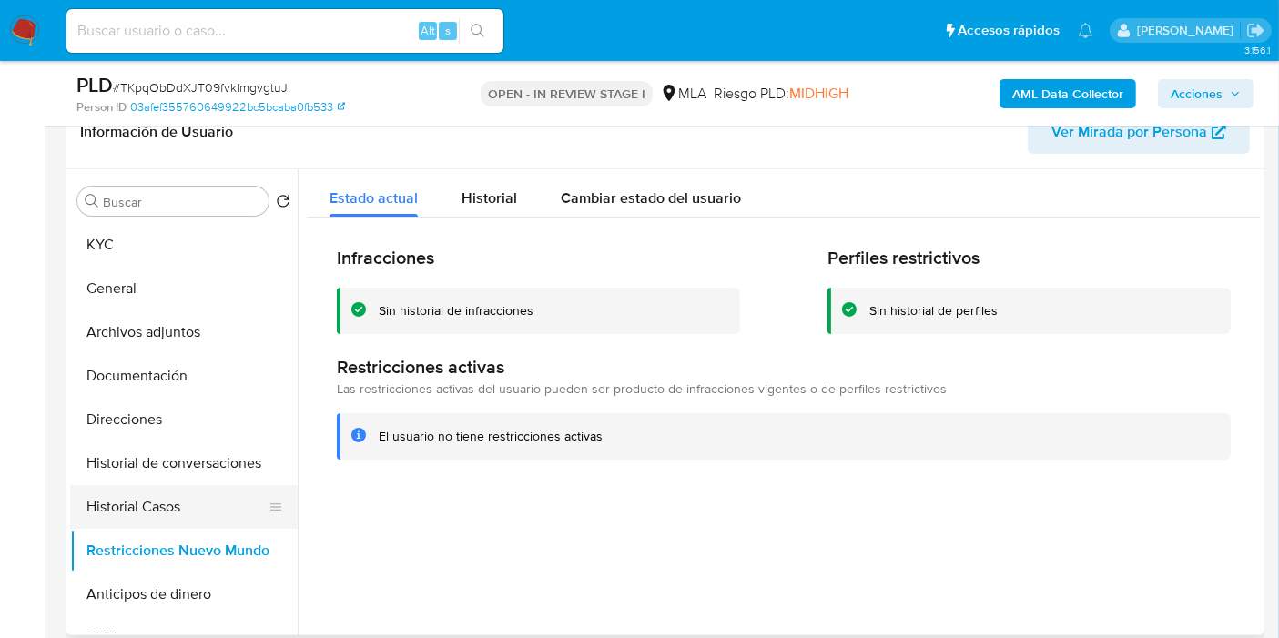
click at [109, 494] on button "Historial Casos" at bounding box center [176, 507] width 213 height 44
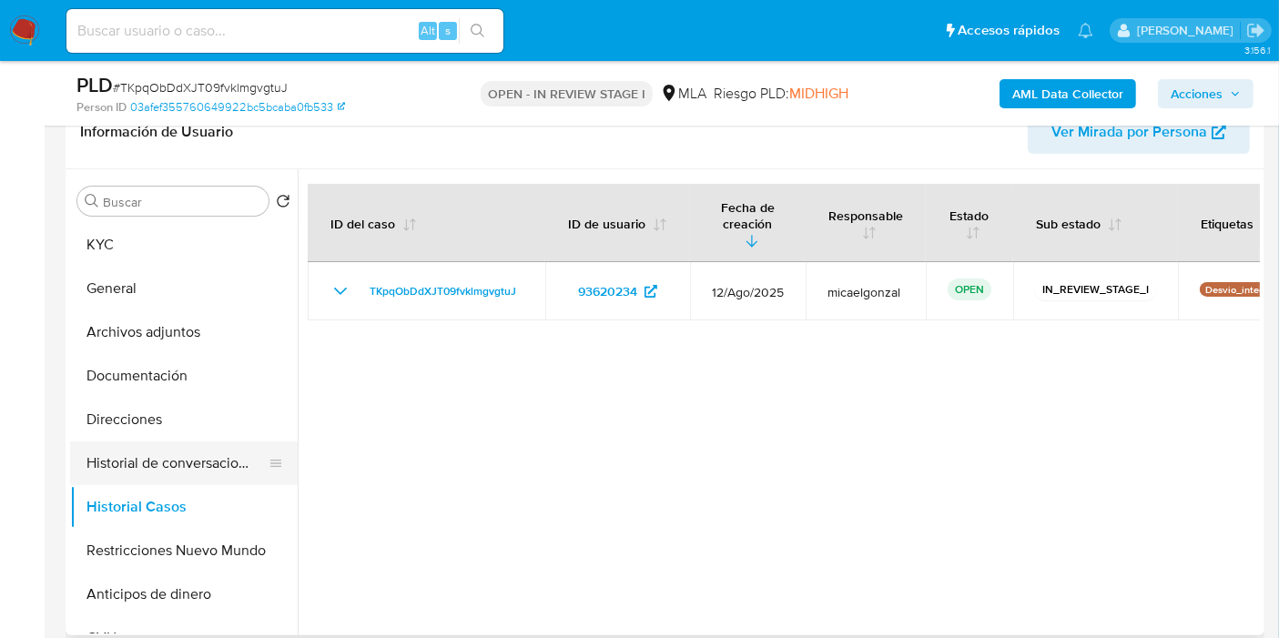
click at [166, 472] on button "Historial de conversaciones" at bounding box center [176, 464] width 213 height 44
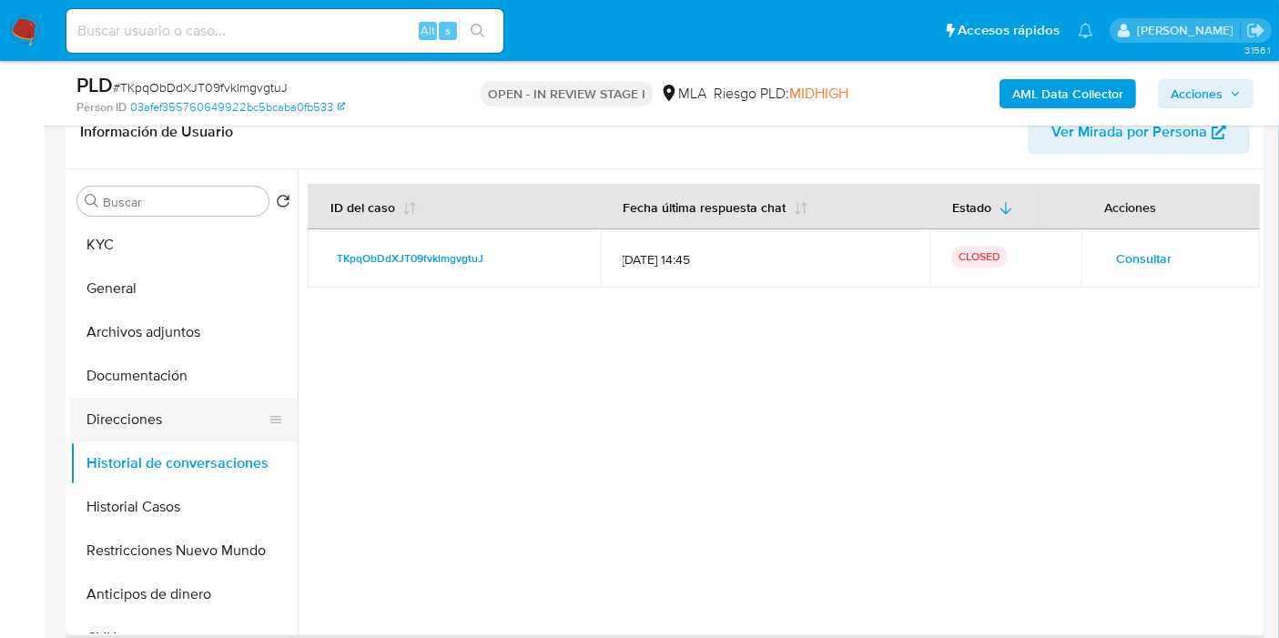
click at [178, 405] on button "Direcciones" at bounding box center [176, 420] width 213 height 44
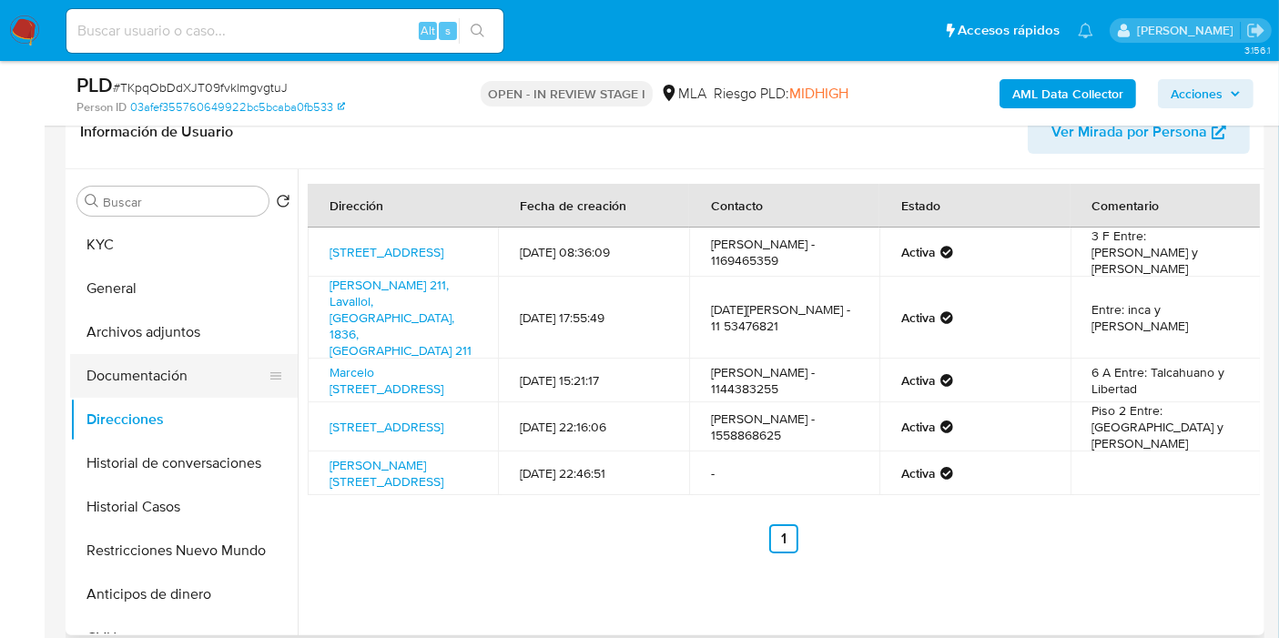
click at [227, 357] on button "Documentación" at bounding box center [176, 376] width 213 height 44
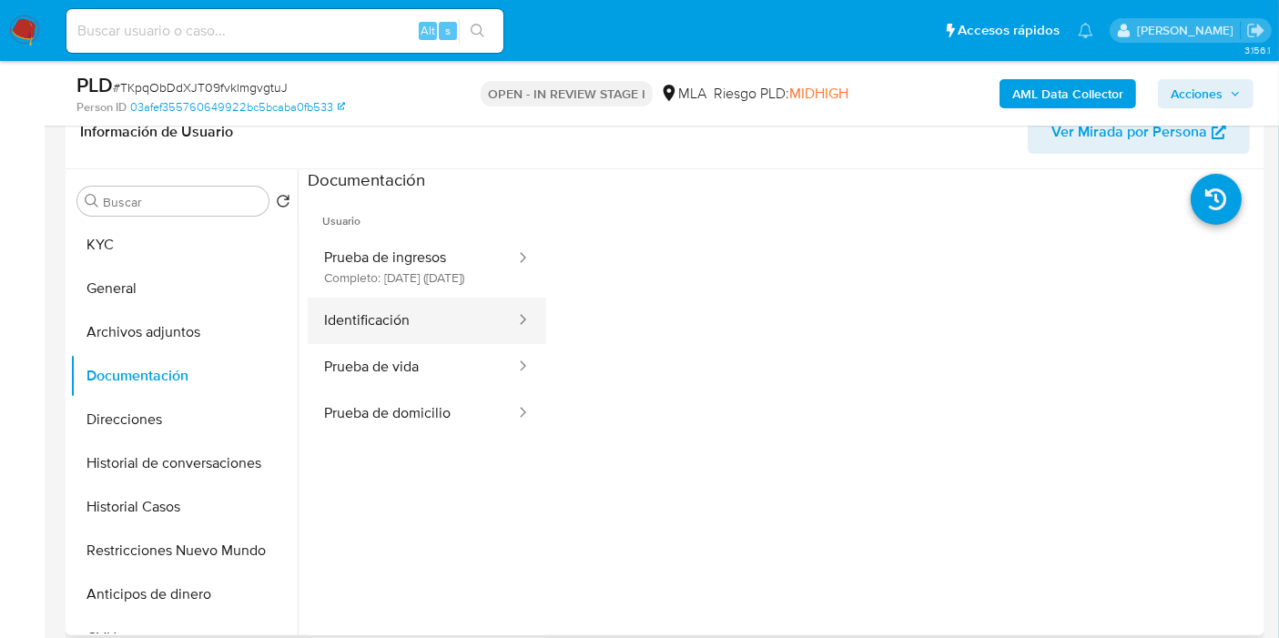
click at [419, 316] on button "Identificación" at bounding box center [412, 321] width 209 height 46
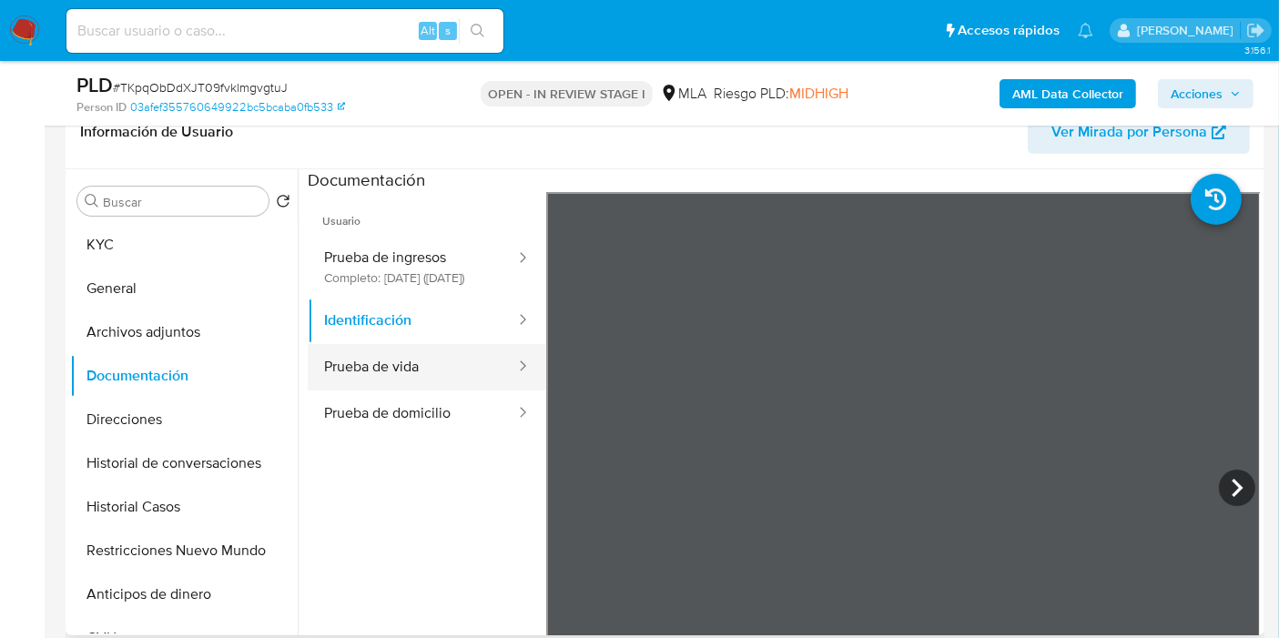
click at [423, 373] on button "Prueba de vida" at bounding box center [412, 367] width 209 height 46
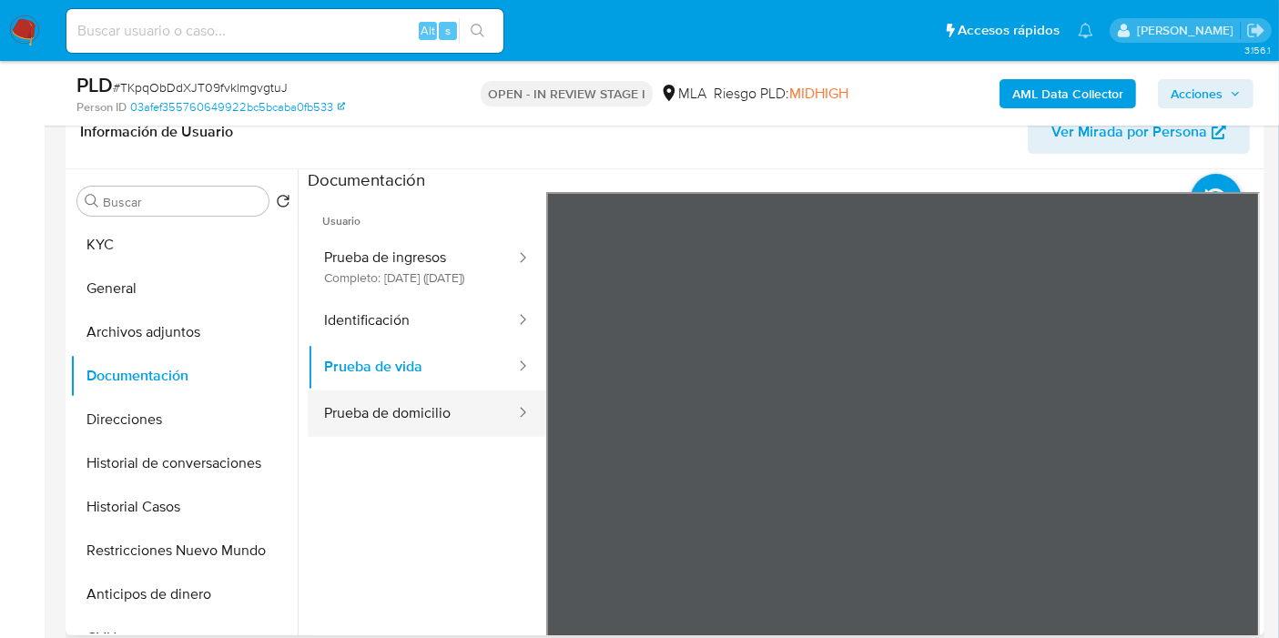
click at [432, 437] on button "Prueba de domicilio" at bounding box center [412, 414] width 209 height 46
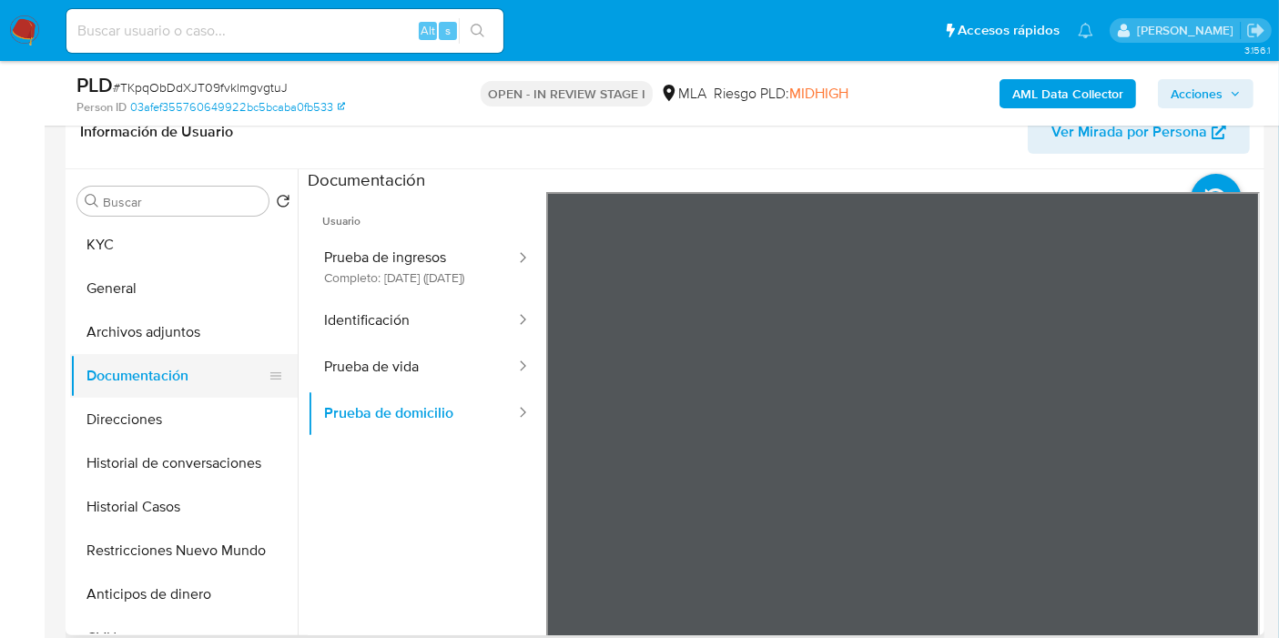
click at [139, 377] on button "Documentación" at bounding box center [176, 376] width 213 height 44
click at [164, 341] on button "Archivos adjuntos" at bounding box center [176, 332] width 213 height 44
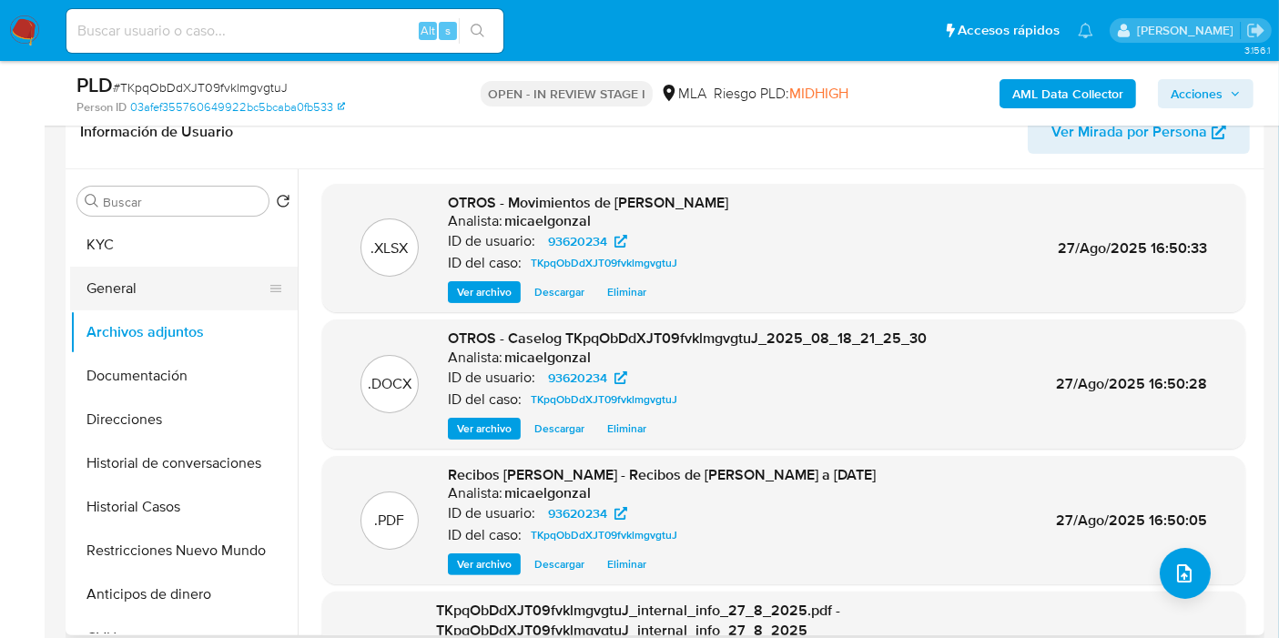
click at [189, 305] on button "General" at bounding box center [176, 289] width 213 height 44
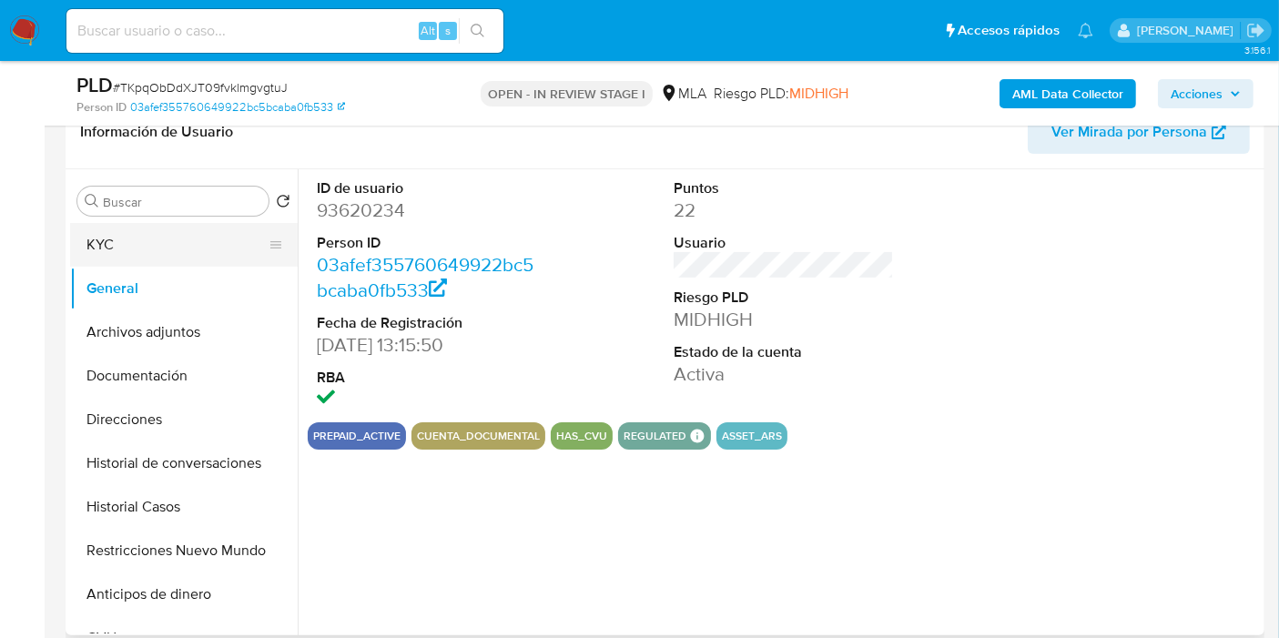
click at [195, 245] on button "KYC" at bounding box center [176, 245] width 213 height 44
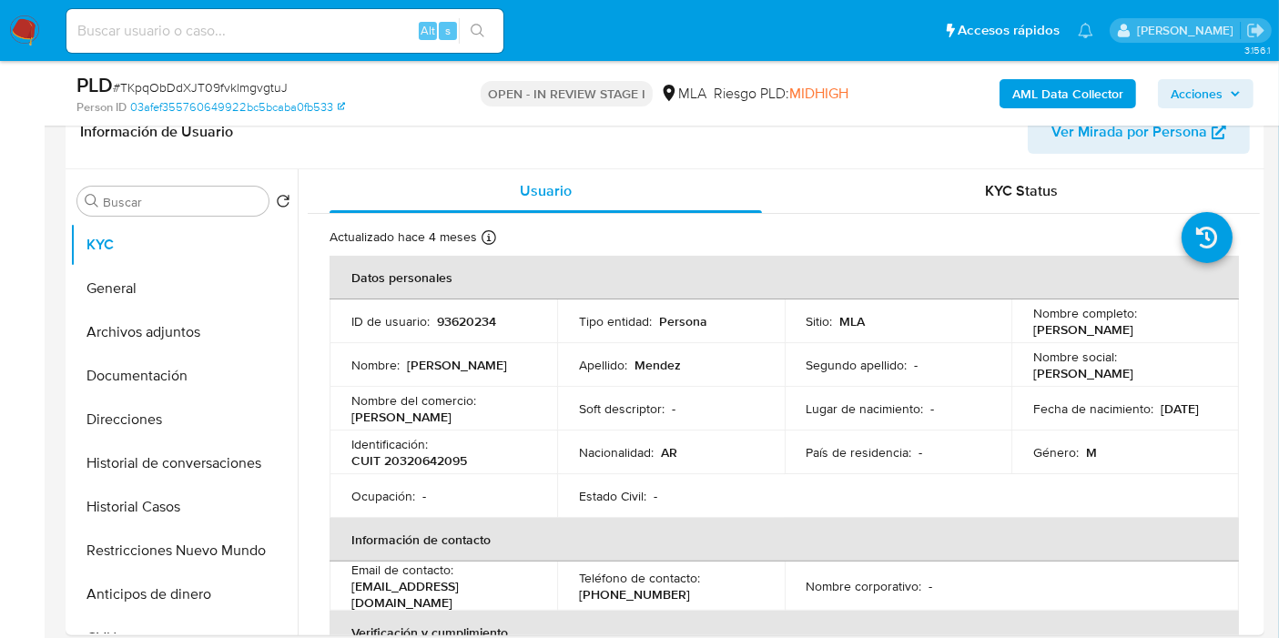
click at [1188, 89] on span "Acciones" at bounding box center [1197, 93] width 52 height 29
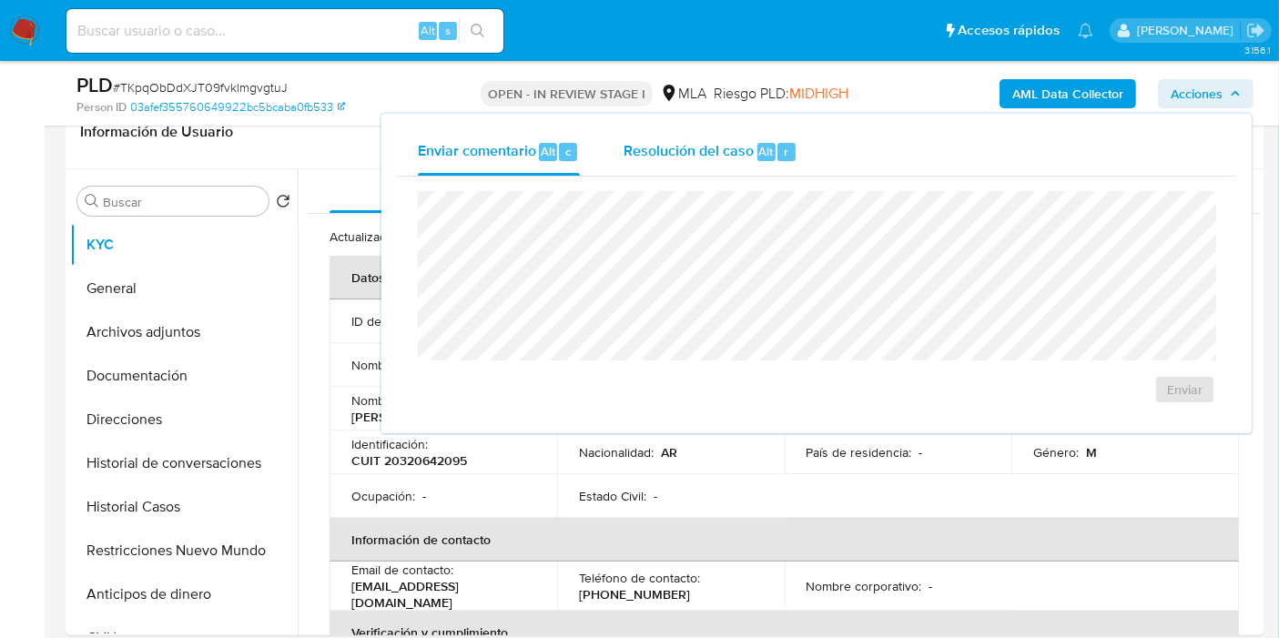
click at [753, 153] on div "Resolución del caso Alt r" at bounding box center [711, 151] width 174 height 47
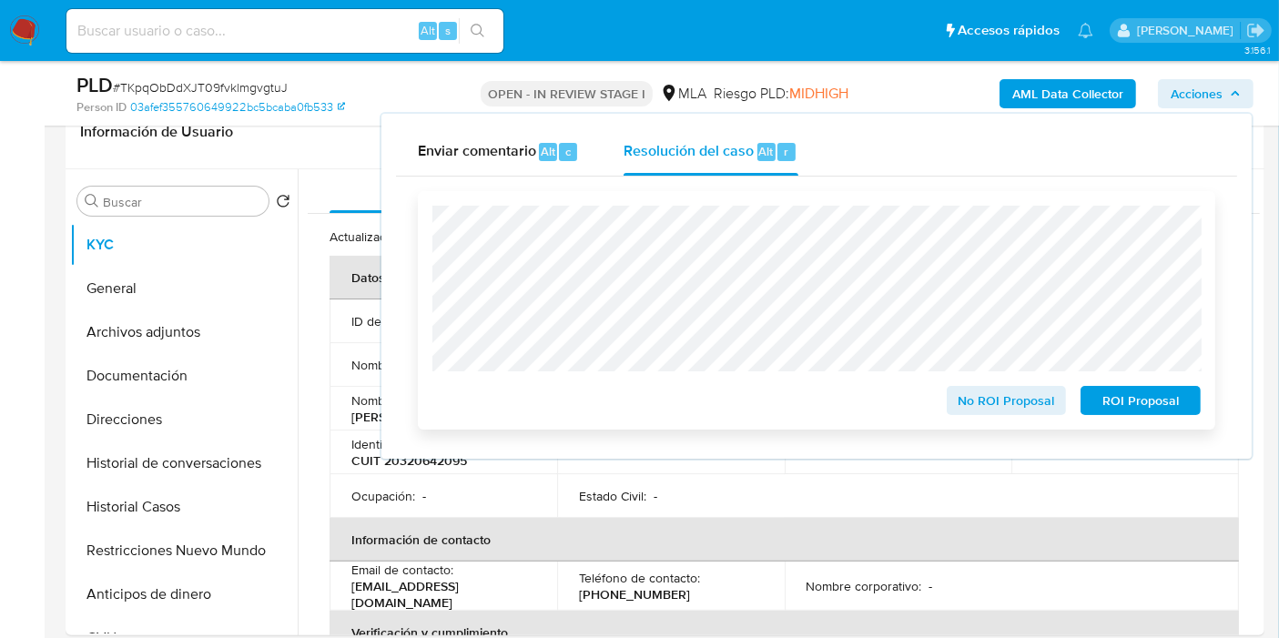
click at [1021, 399] on span "No ROI Proposal" at bounding box center [1007, 400] width 95 height 25
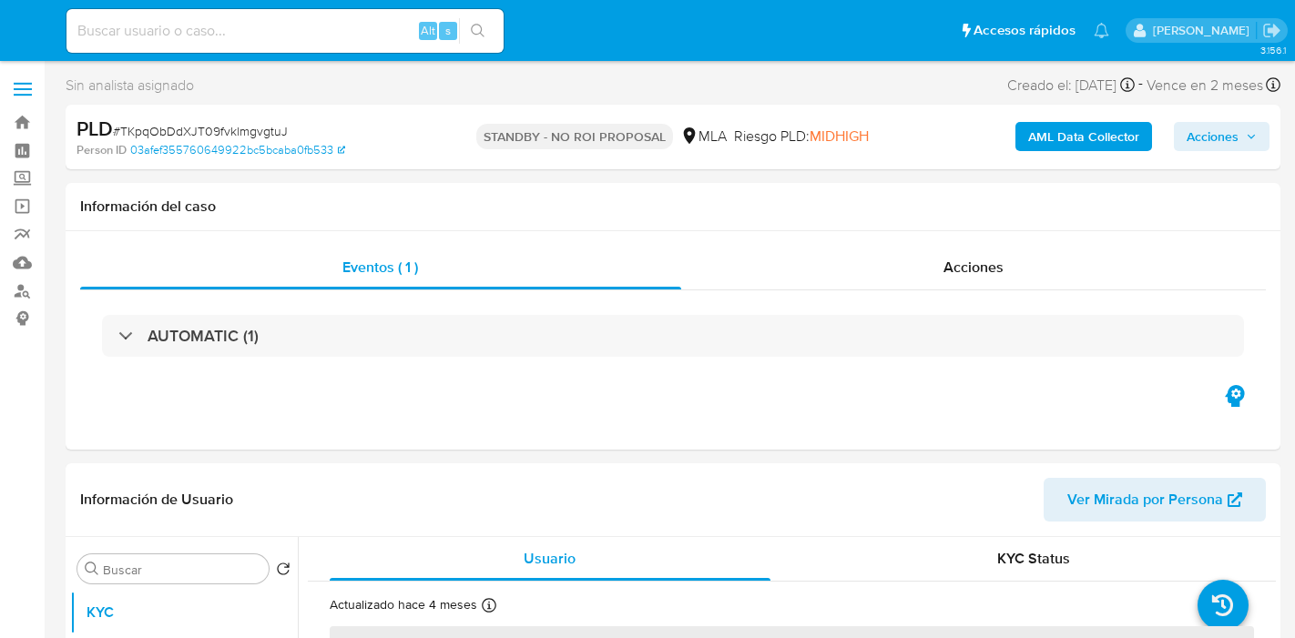
select select "10"
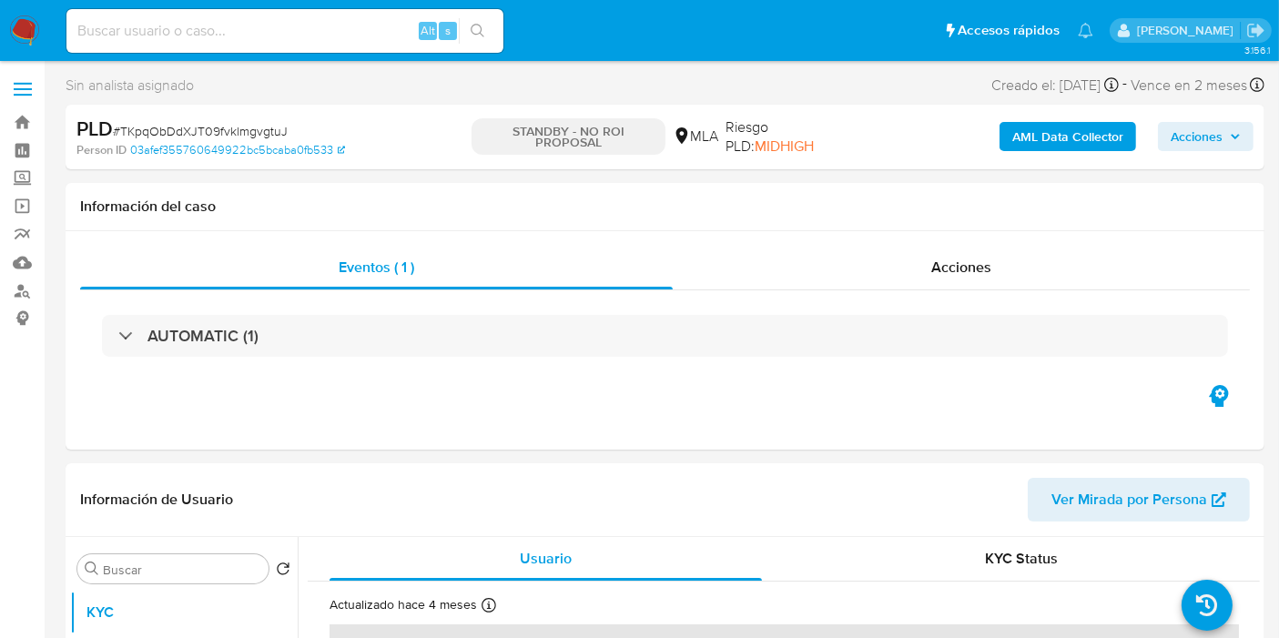
click at [215, 24] on input at bounding box center [284, 31] width 437 height 24
click at [25, 33] on img at bounding box center [24, 30] width 31 height 31
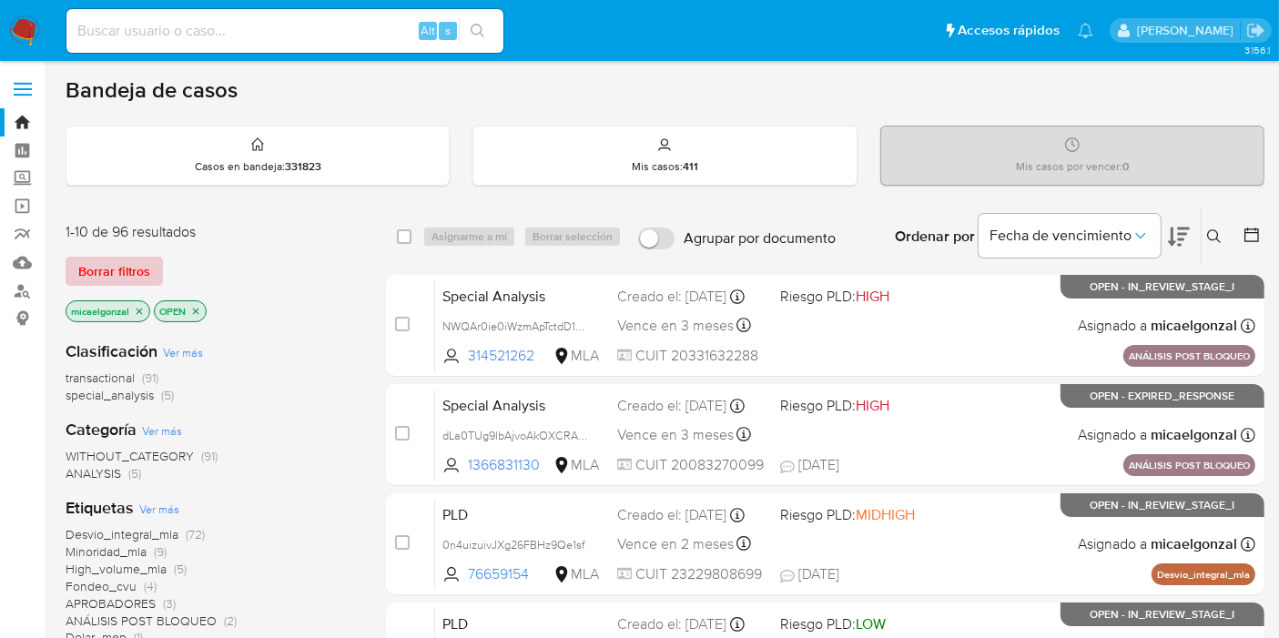
click at [101, 259] on span "Borrar filtros" at bounding box center [114, 271] width 72 height 25
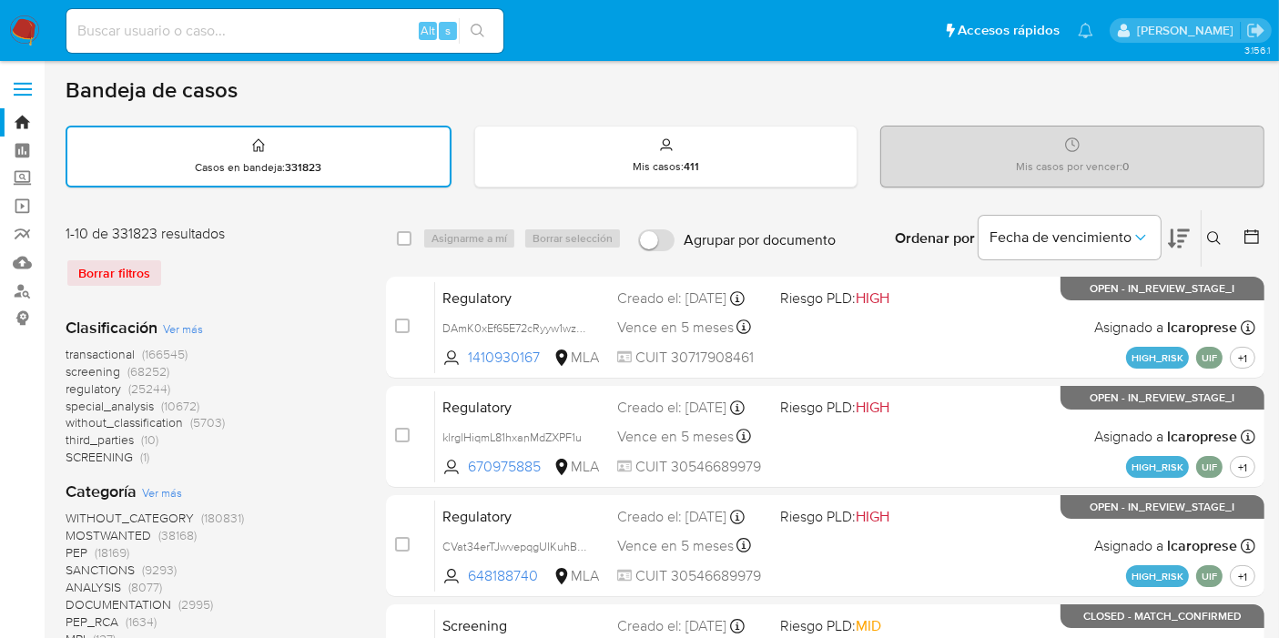
click at [1210, 231] on icon at bounding box center [1214, 238] width 15 height 15
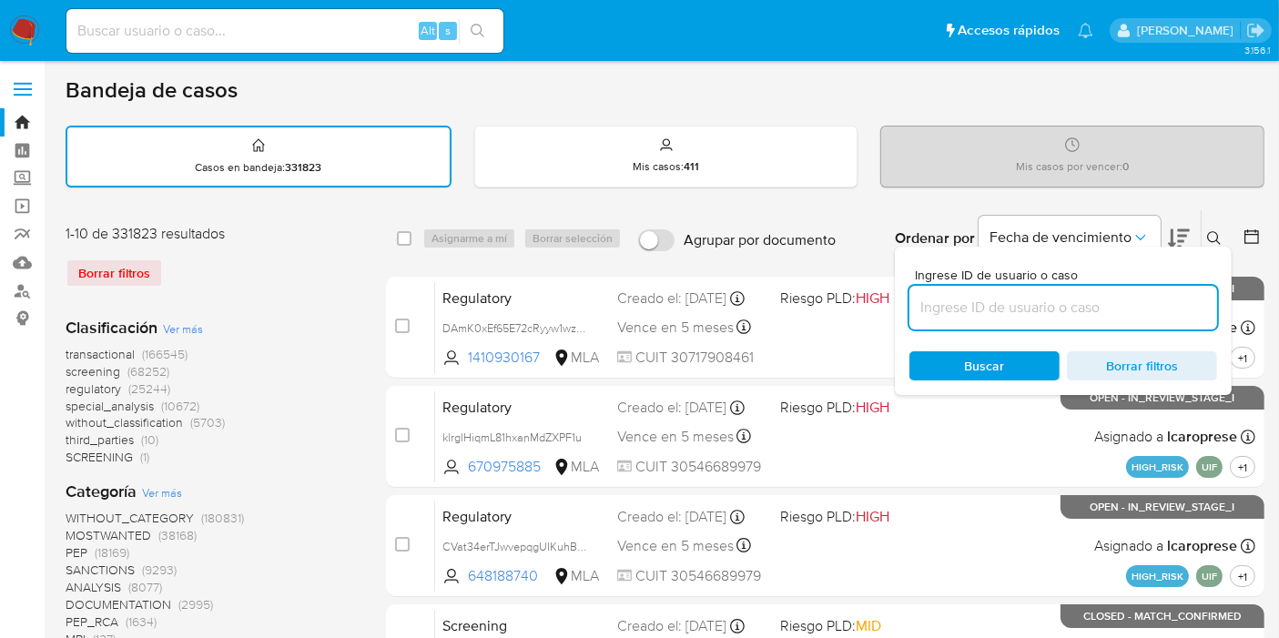
click at [981, 297] on input at bounding box center [1064, 308] width 308 height 24
type input "A7LcukXrdCo0vJ0U0myLTR4y"
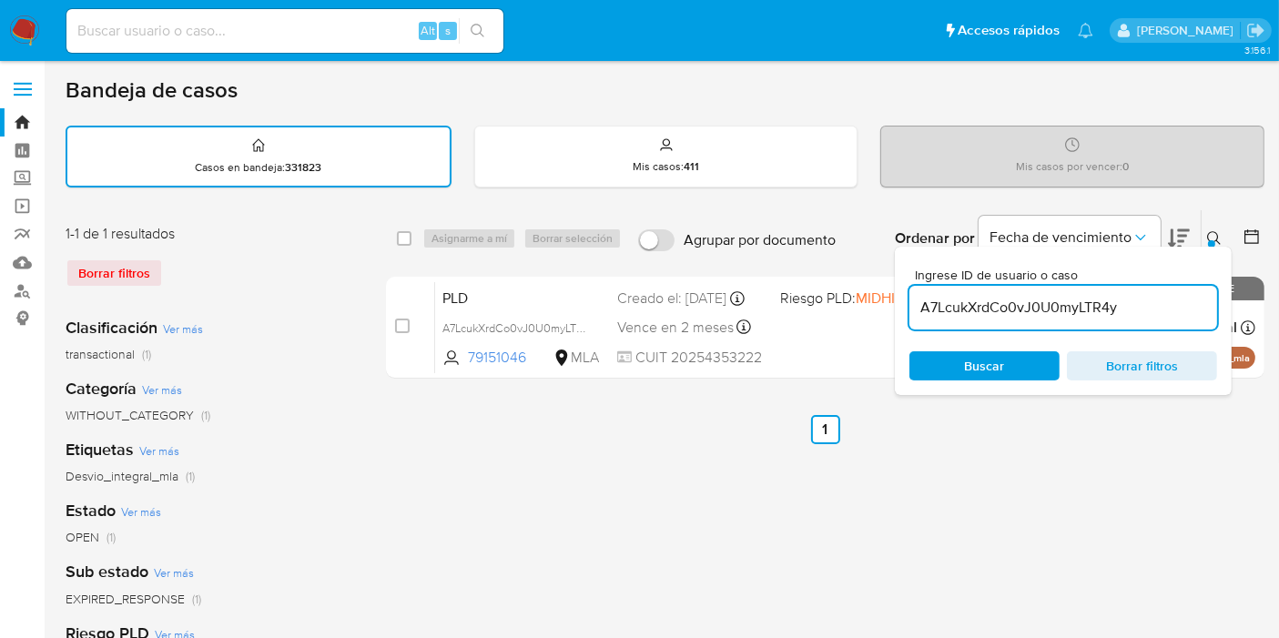
click at [397, 228] on div "select-all-cases-checkbox" at bounding box center [408, 239] width 22 height 22
click at [417, 239] on div "select-all-cases-checkbox" at bounding box center [408, 239] width 22 height 22
click at [413, 238] on div "select-all-cases-checkbox" at bounding box center [408, 239] width 22 height 22
click at [407, 235] on input "checkbox" at bounding box center [404, 238] width 15 height 15
checkbox input "true"
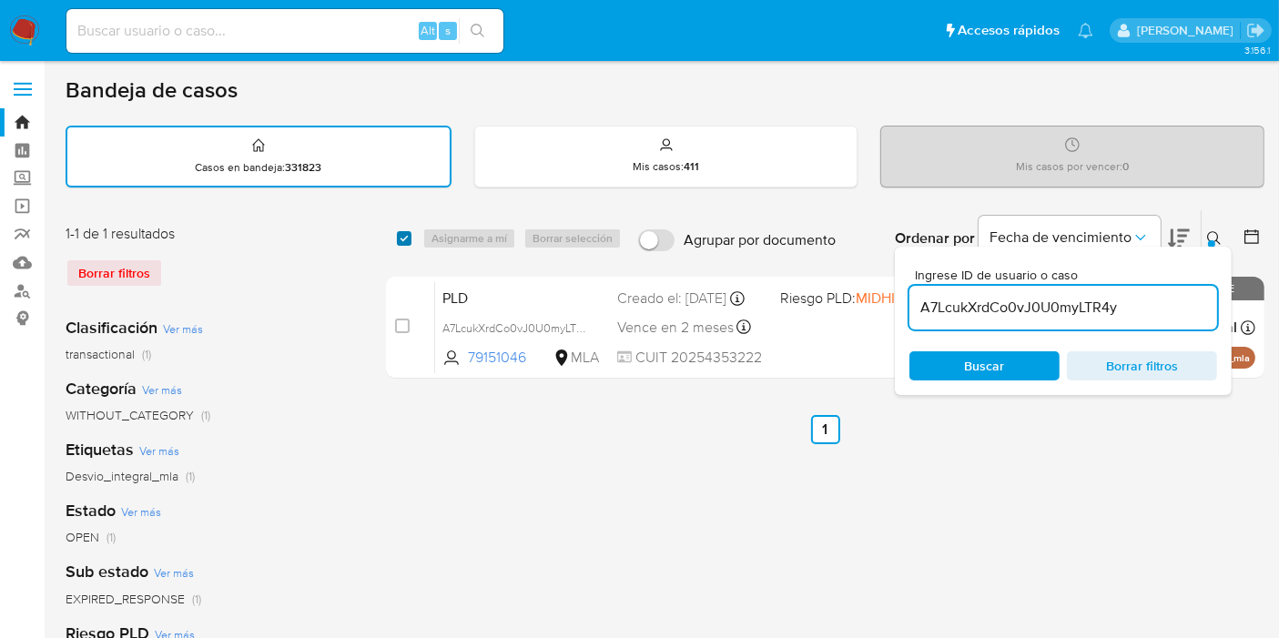
checkbox input "true"
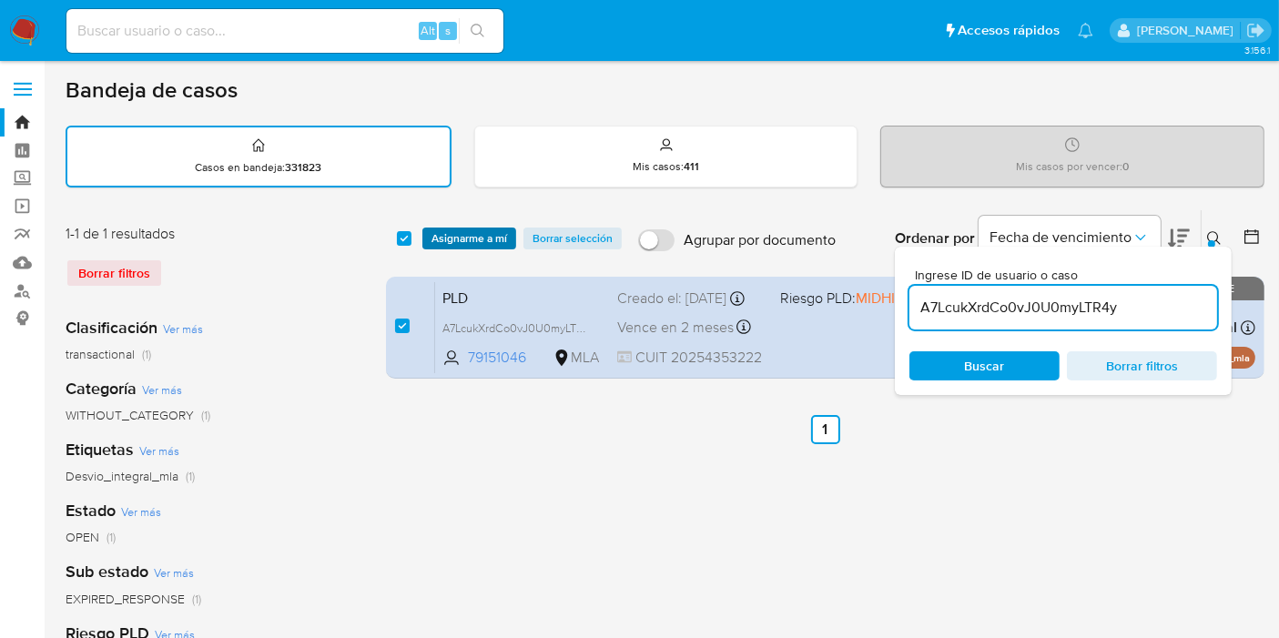
click at [453, 235] on span "Asignarme a mí" at bounding box center [470, 238] width 76 height 18
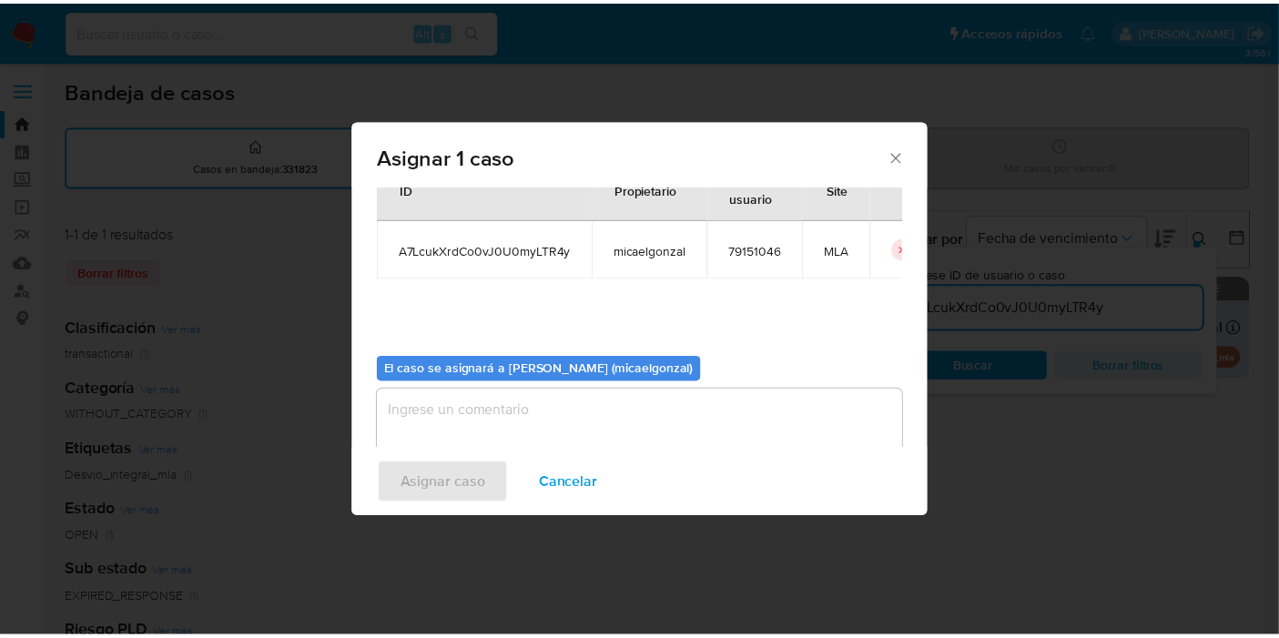
scroll to position [93, 0]
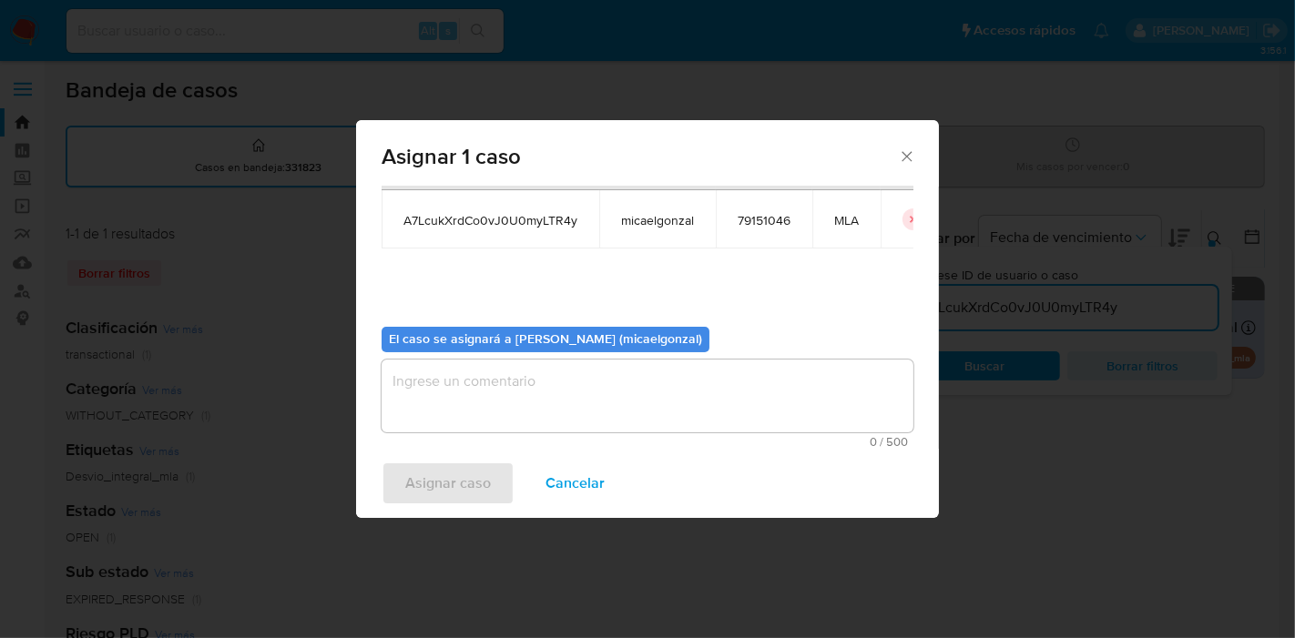
drag, startPoint x: 528, startPoint y: 352, endPoint x: 524, endPoint y: 378, distance: 25.9
click at [525, 372] on div "El caso se asignará a [PERSON_NAME] (micaelgonzal) 0 / 500 500 caracteres resta…" at bounding box center [648, 380] width 532 height 136
drag, startPoint x: 524, startPoint y: 378, endPoint x: 453, endPoint y: 442, distance: 95.4
click at [524, 379] on textarea "assign-modal" at bounding box center [648, 396] width 532 height 73
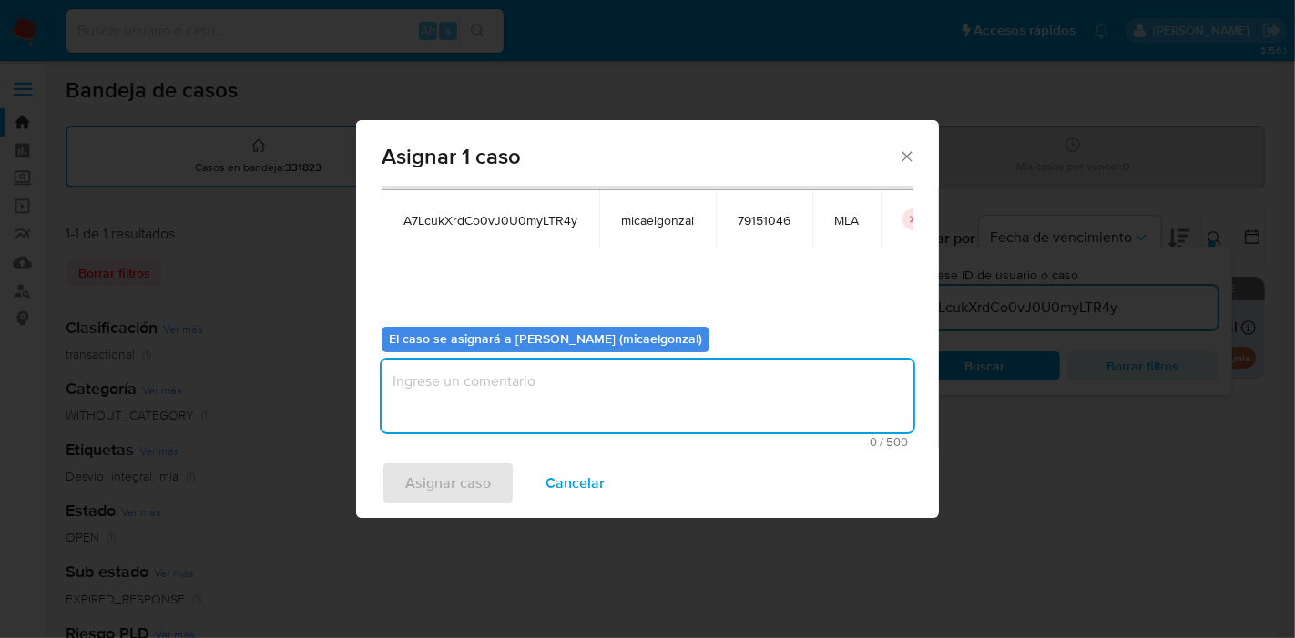
click at [436, 472] on div "Asignar caso Cancelar" at bounding box center [647, 483] width 583 height 69
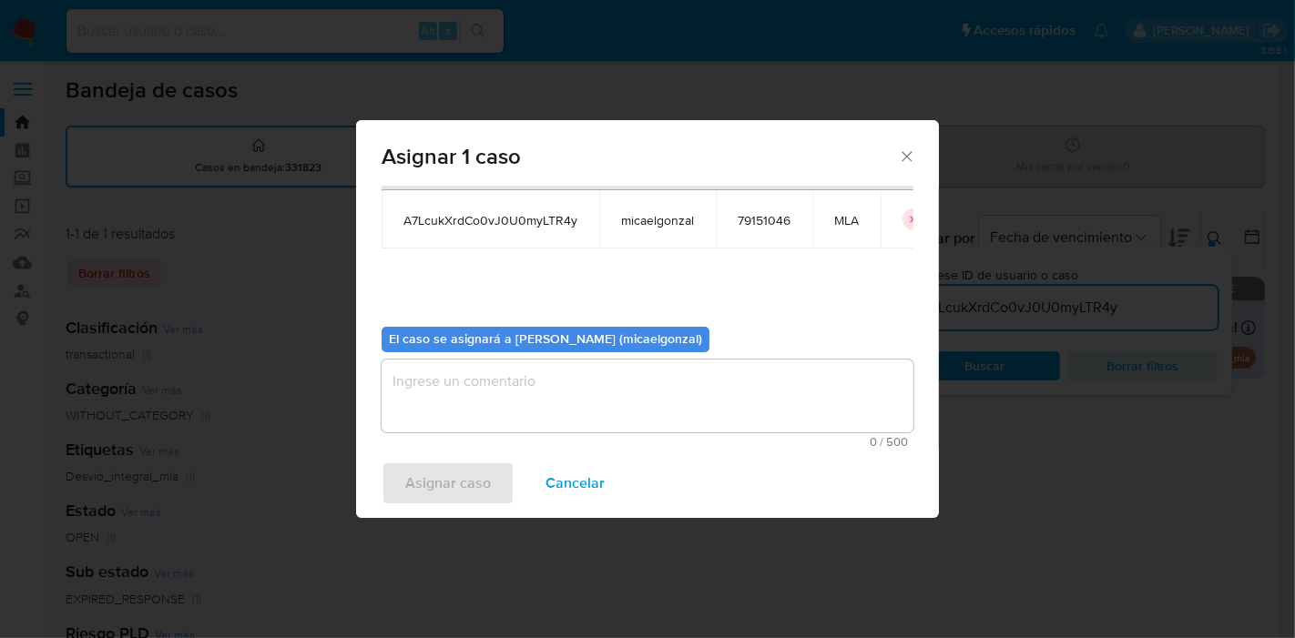
click at [471, 404] on textarea "assign-modal" at bounding box center [648, 396] width 532 height 73
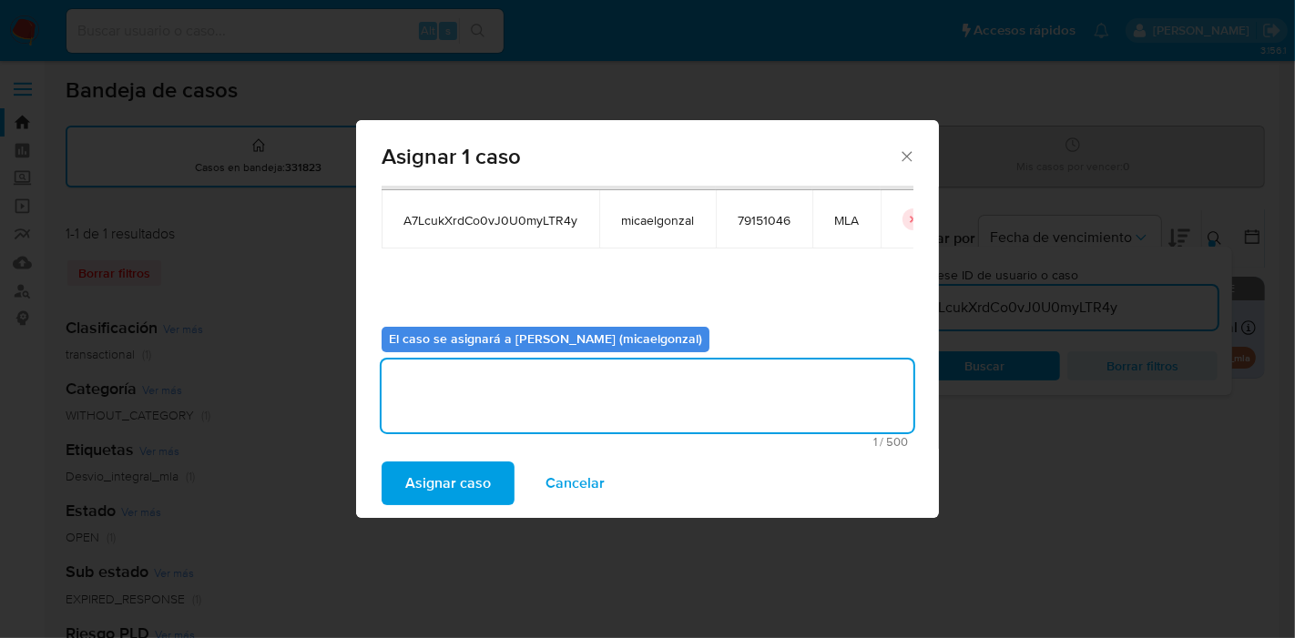
click at [419, 494] on span "Asignar caso" at bounding box center [448, 483] width 86 height 40
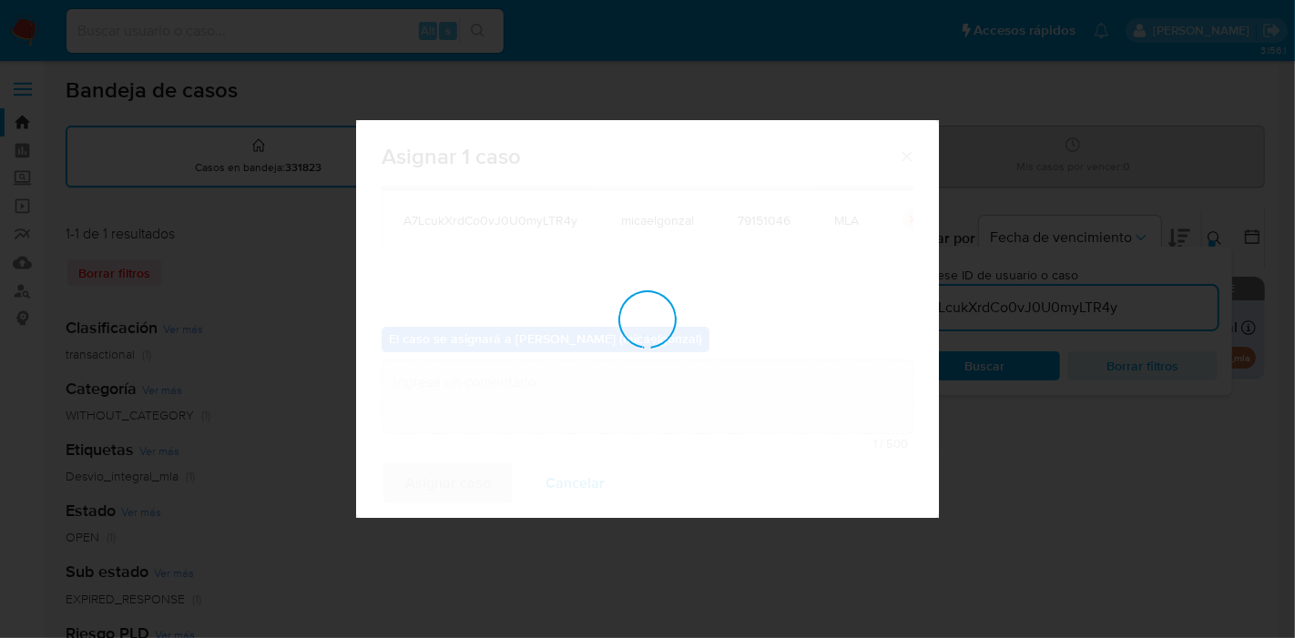
checkbox input "false"
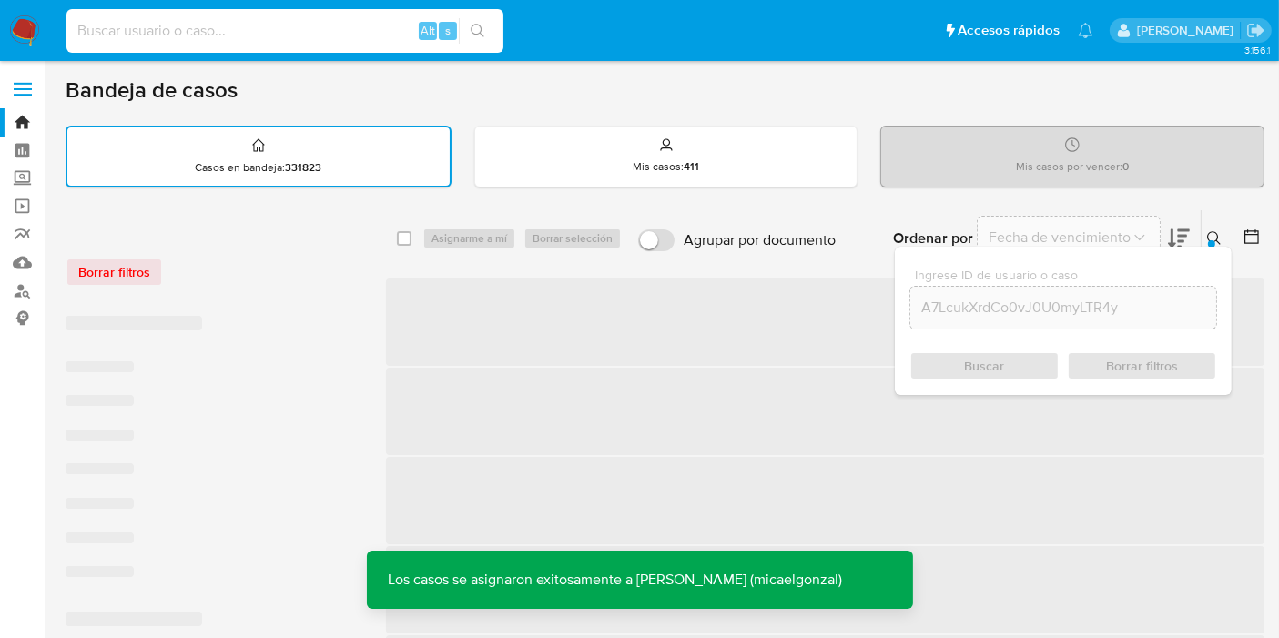
click at [273, 34] on input at bounding box center [284, 31] width 437 height 24
paste input "A7LcukXrdCo0vJ0U0myLTR4y"
type input "A7LcukXrdCo0vJ0U0myLTR4y"
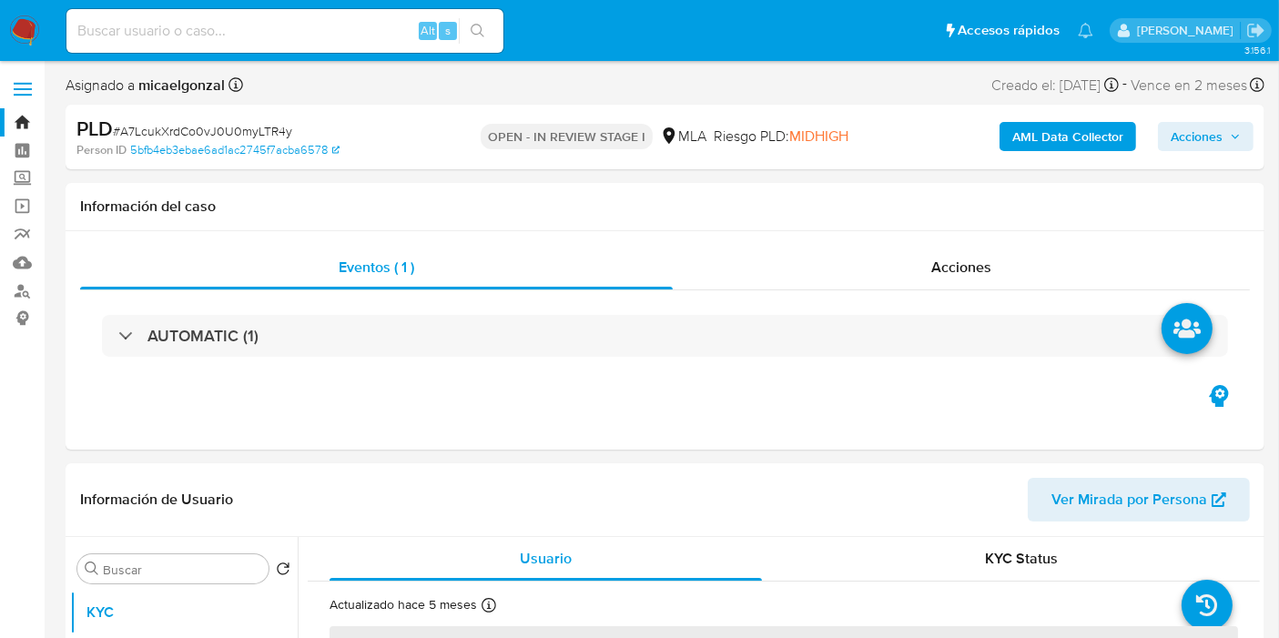
select select "10"
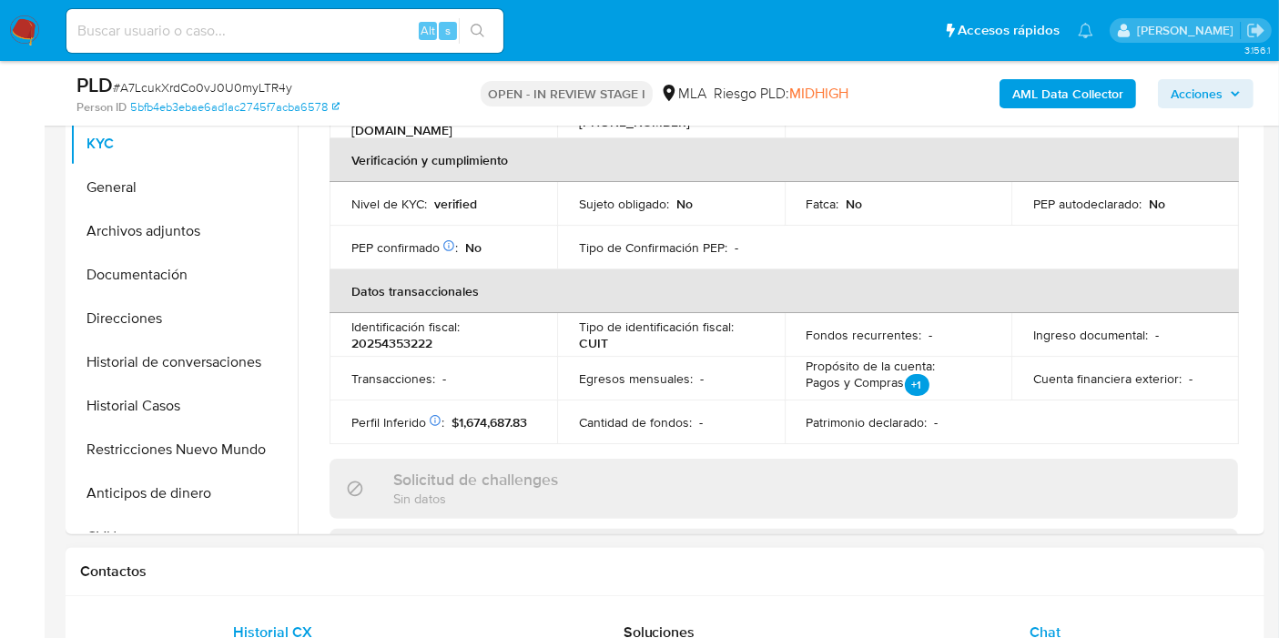
scroll to position [606, 0]
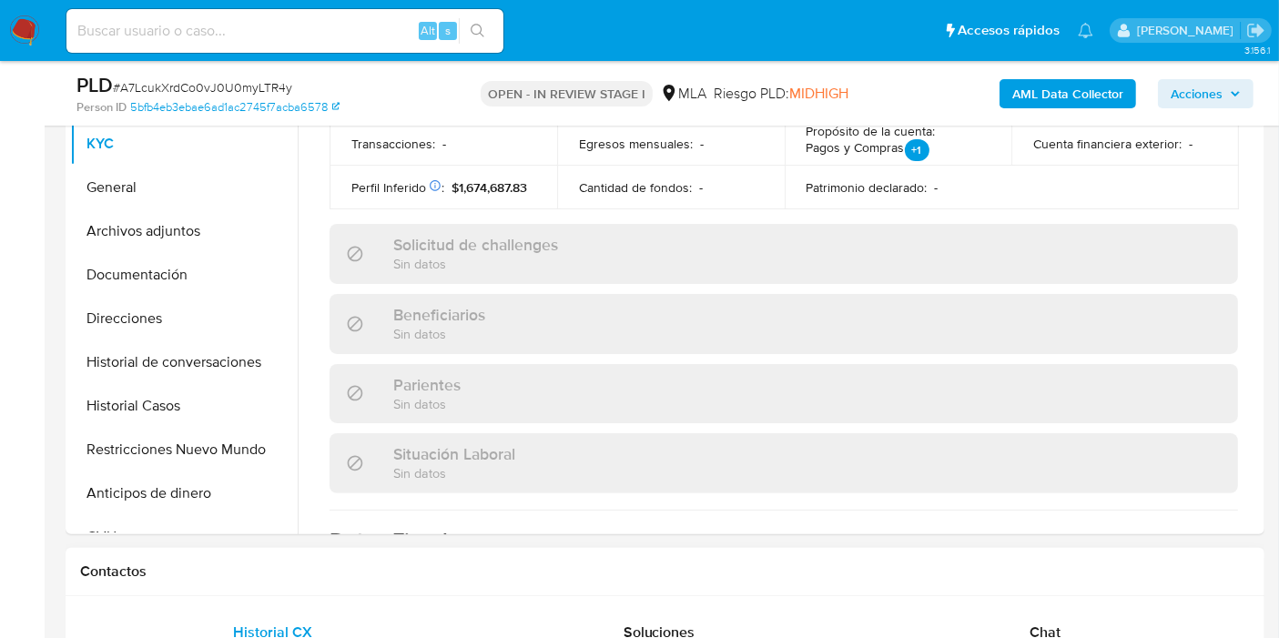
click at [990, 617] on div "Chat" at bounding box center [1045, 633] width 342 height 44
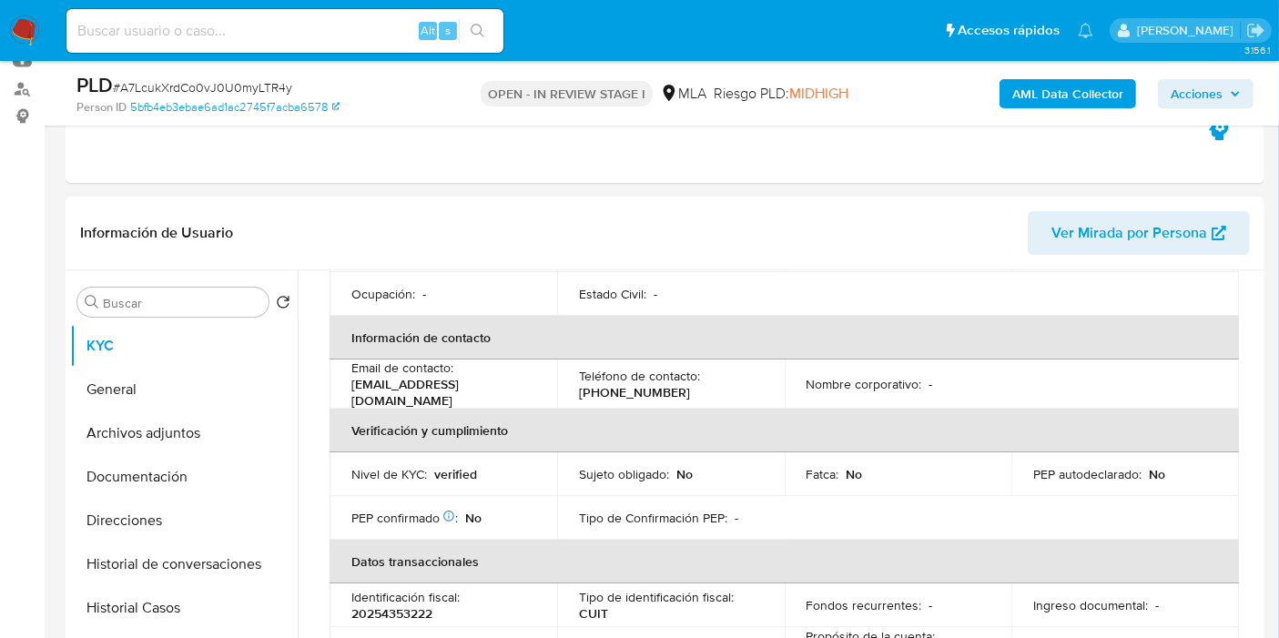
scroll to position [0, 0]
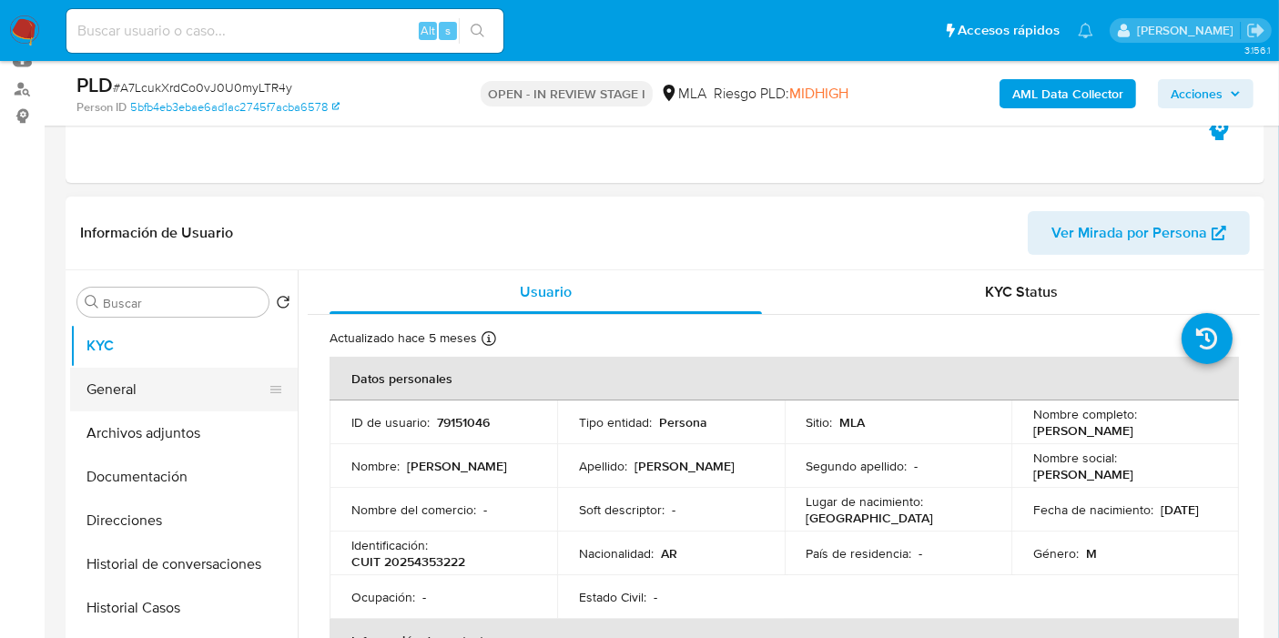
click at [150, 380] on button "General" at bounding box center [176, 390] width 213 height 44
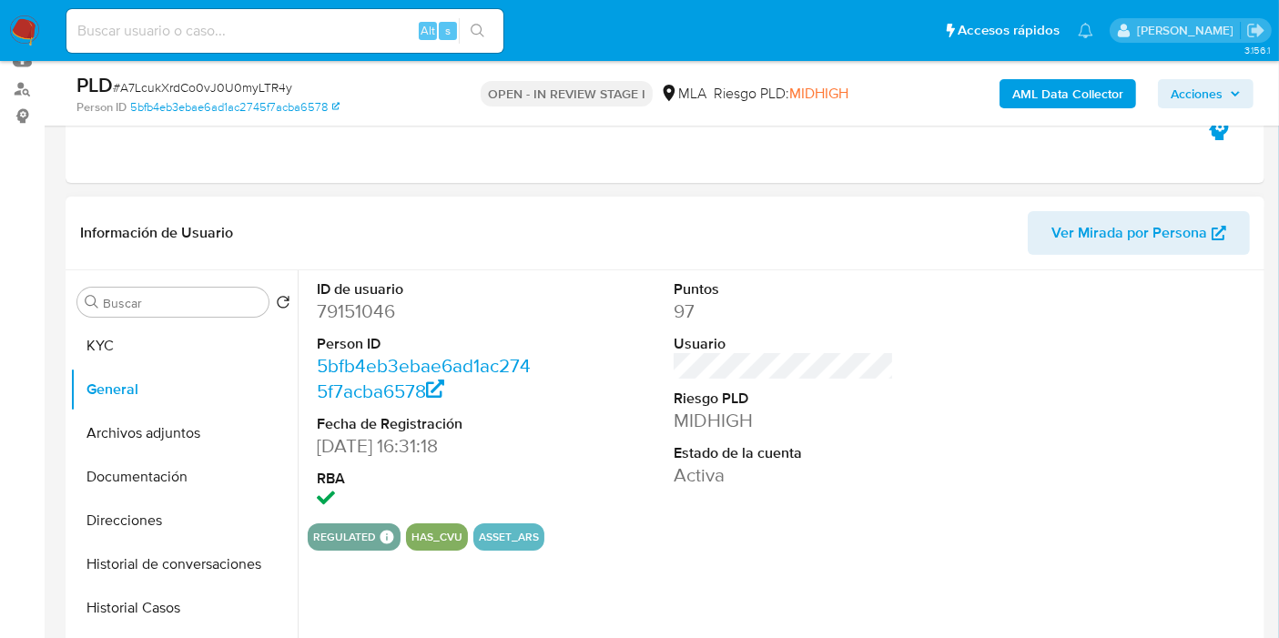
click at [371, 319] on dd "79151046" at bounding box center [427, 311] width 220 height 25
copy dd "79151046"
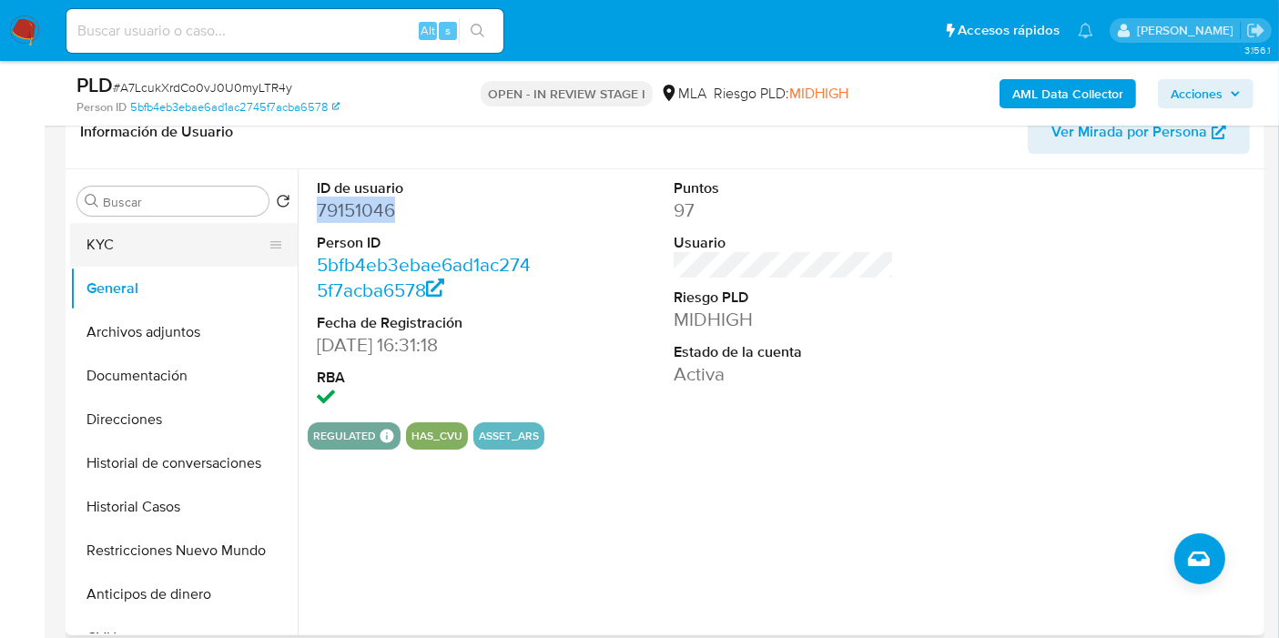
click at [93, 235] on button "KYC" at bounding box center [176, 245] width 213 height 44
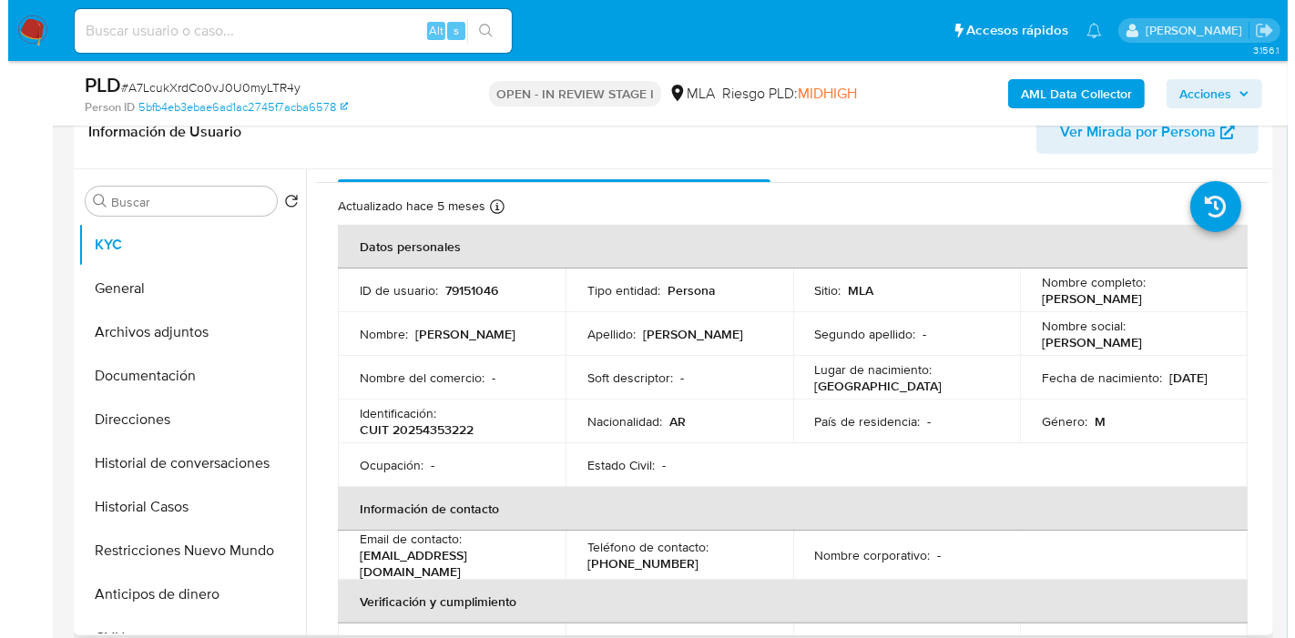
scroll to position [0, 0]
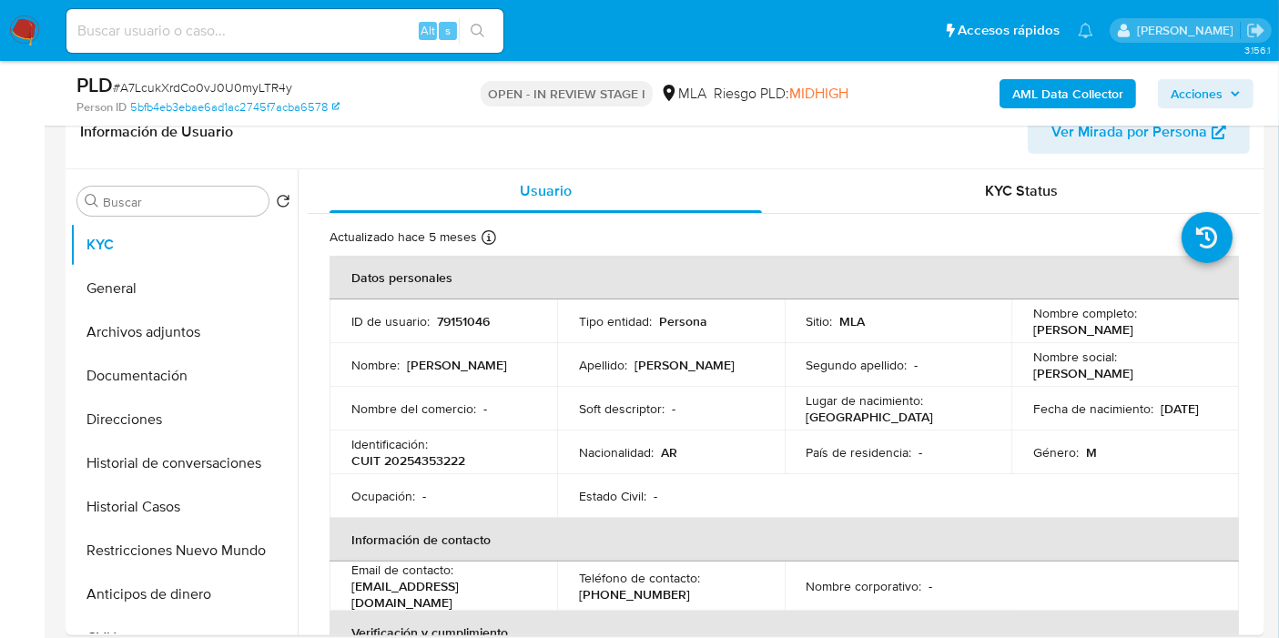
click at [1099, 105] on b "AML Data Collector" at bounding box center [1068, 93] width 111 height 29
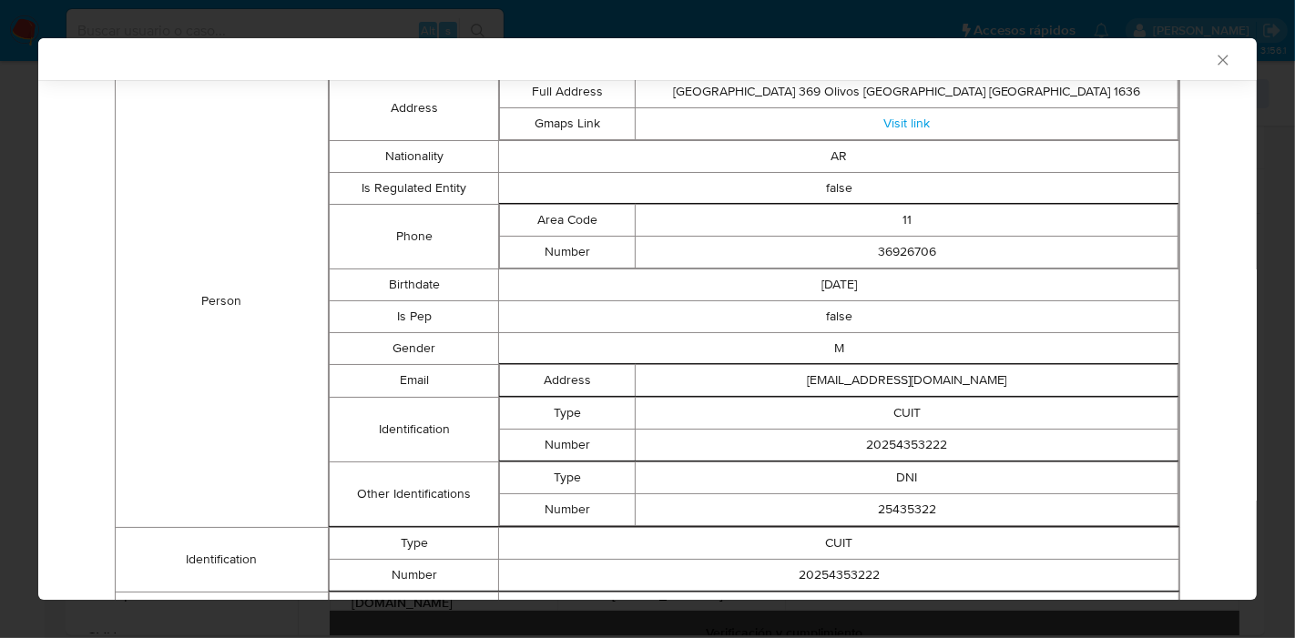
scroll to position [262, 0]
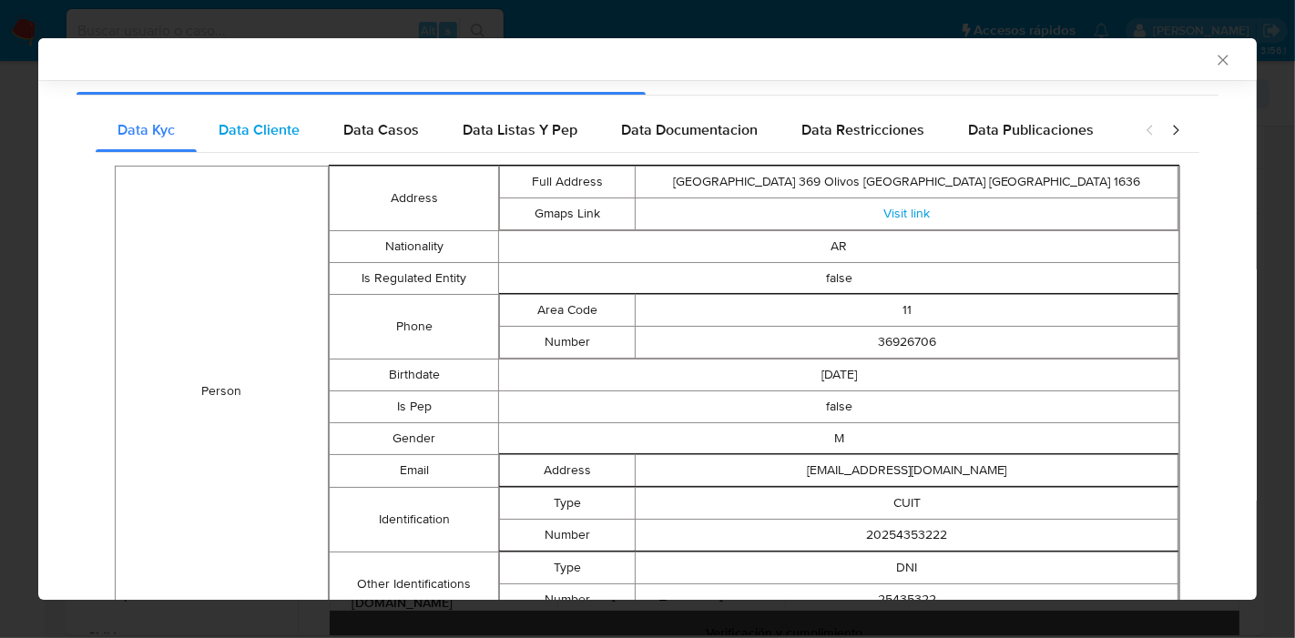
click at [288, 134] on span "Data Cliente" at bounding box center [259, 129] width 81 height 21
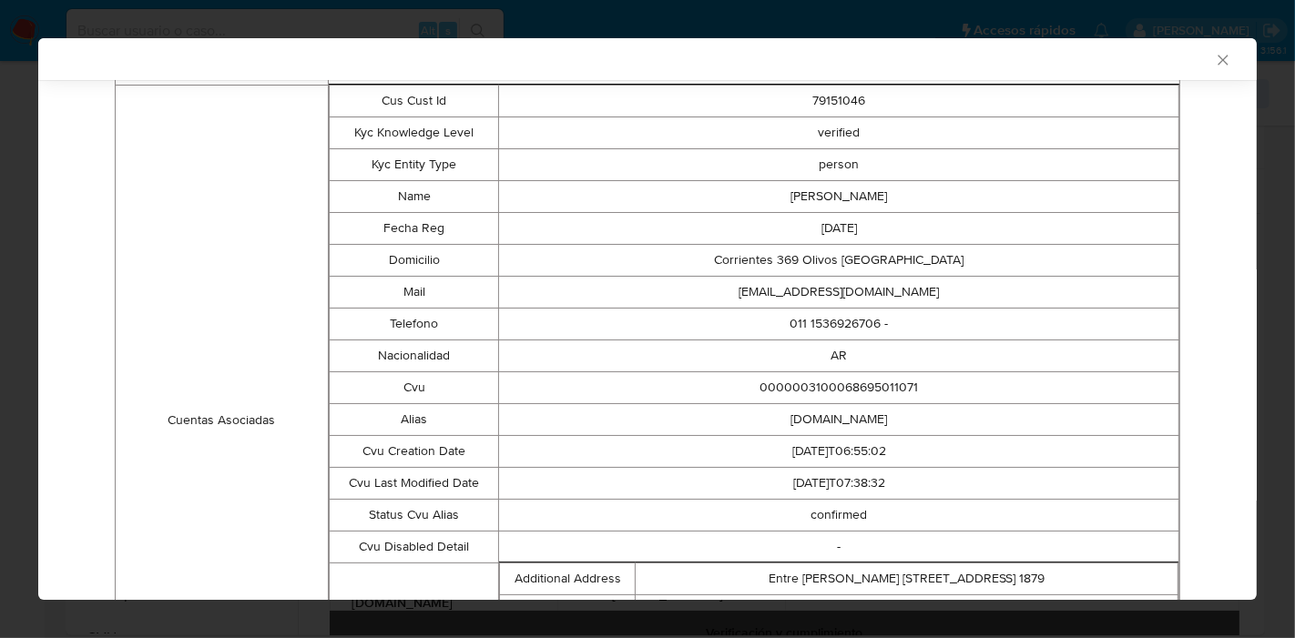
scroll to position [254, 0]
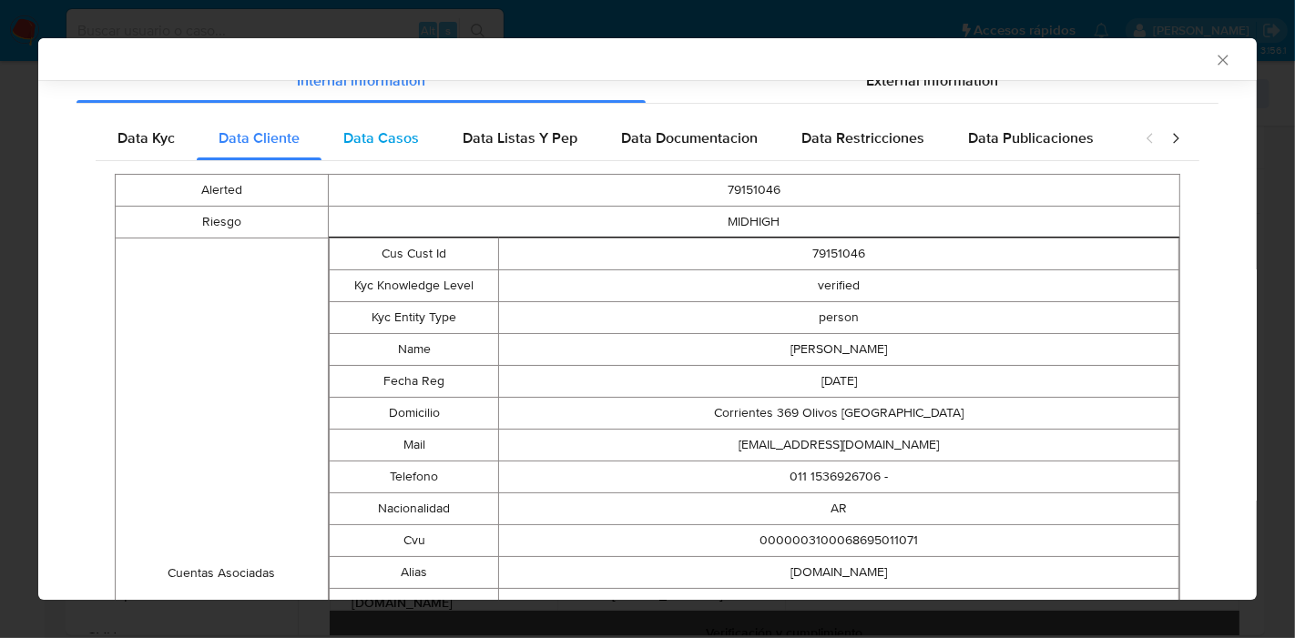
drag, startPoint x: 435, startPoint y: 165, endPoint x: 380, endPoint y: 145, distance: 59.0
click at [405, 157] on div "Data Kyc Data Cliente Data Casos Data Listas Y Pep Data Documentacion Data Rest…" at bounding box center [648, 536] width 1104 height 838
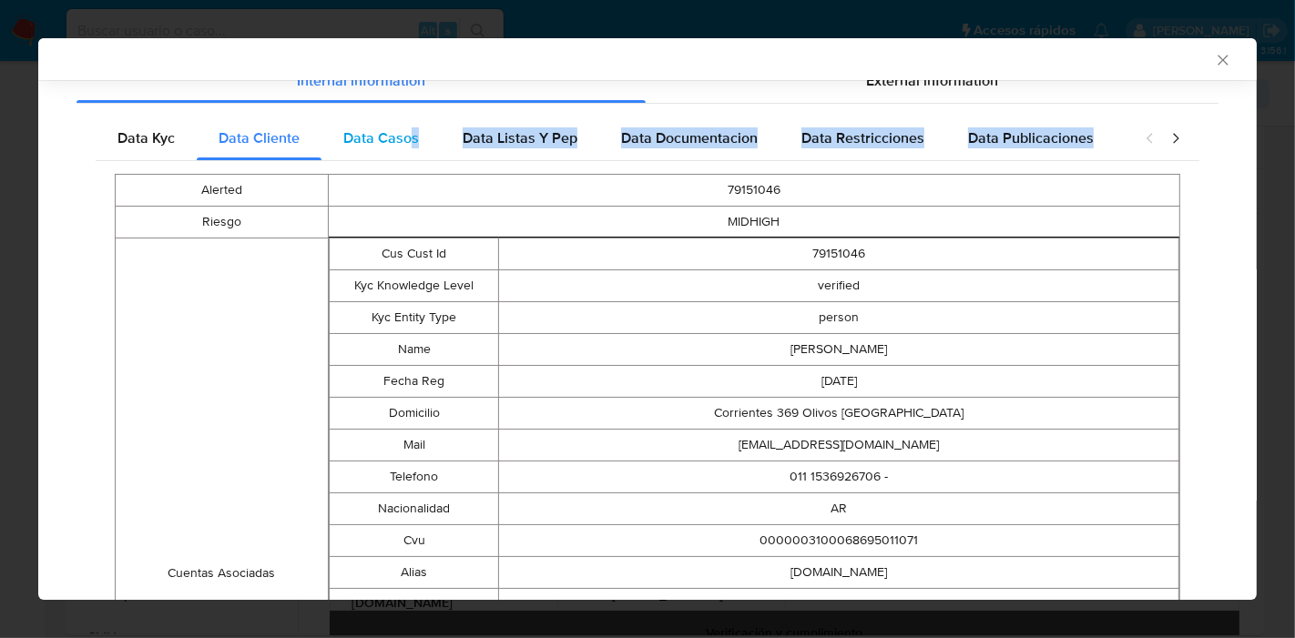
click at [380, 145] on span "Data Casos" at bounding box center [381, 137] width 76 height 21
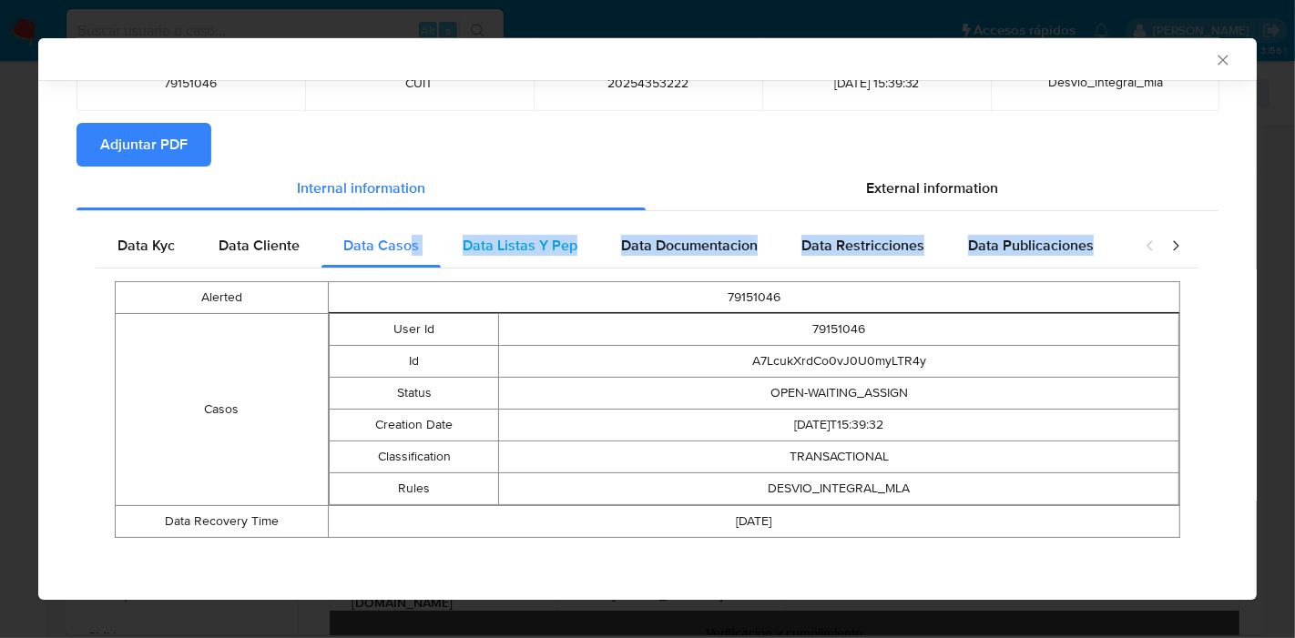
click at [502, 229] on div "Data Listas Y Pep" at bounding box center [520, 246] width 158 height 44
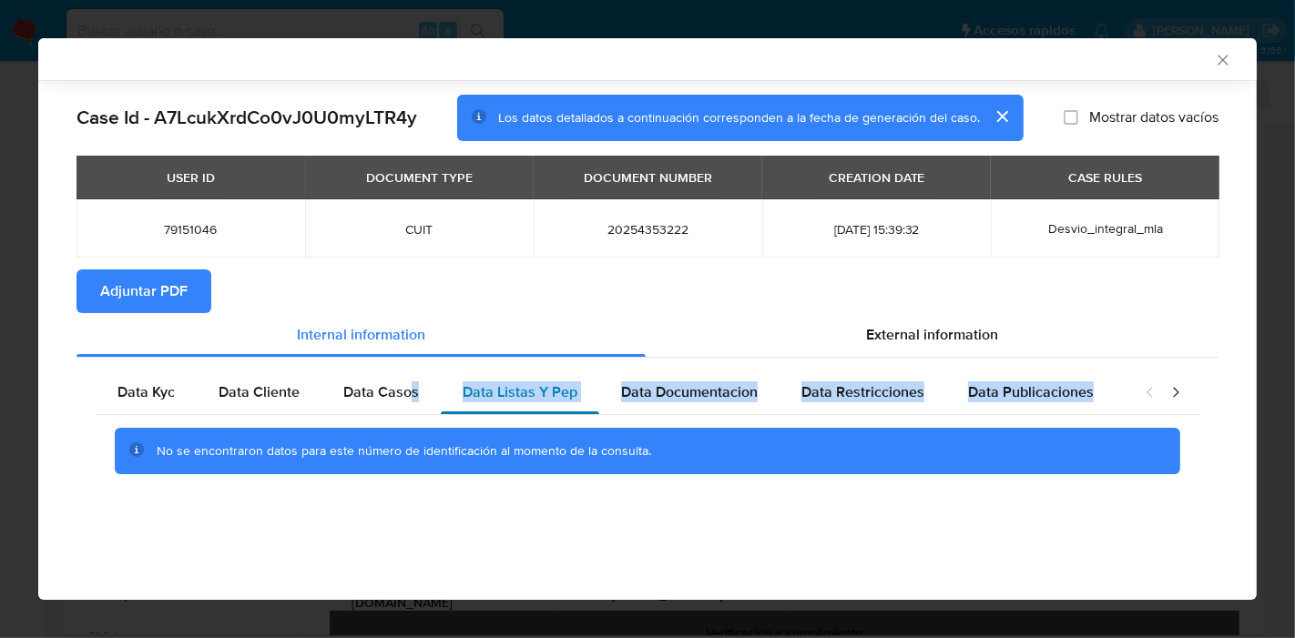
scroll to position [0, 0]
click at [723, 396] on span "Data Documentacion" at bounding box center [689, 392] width 137 height 21
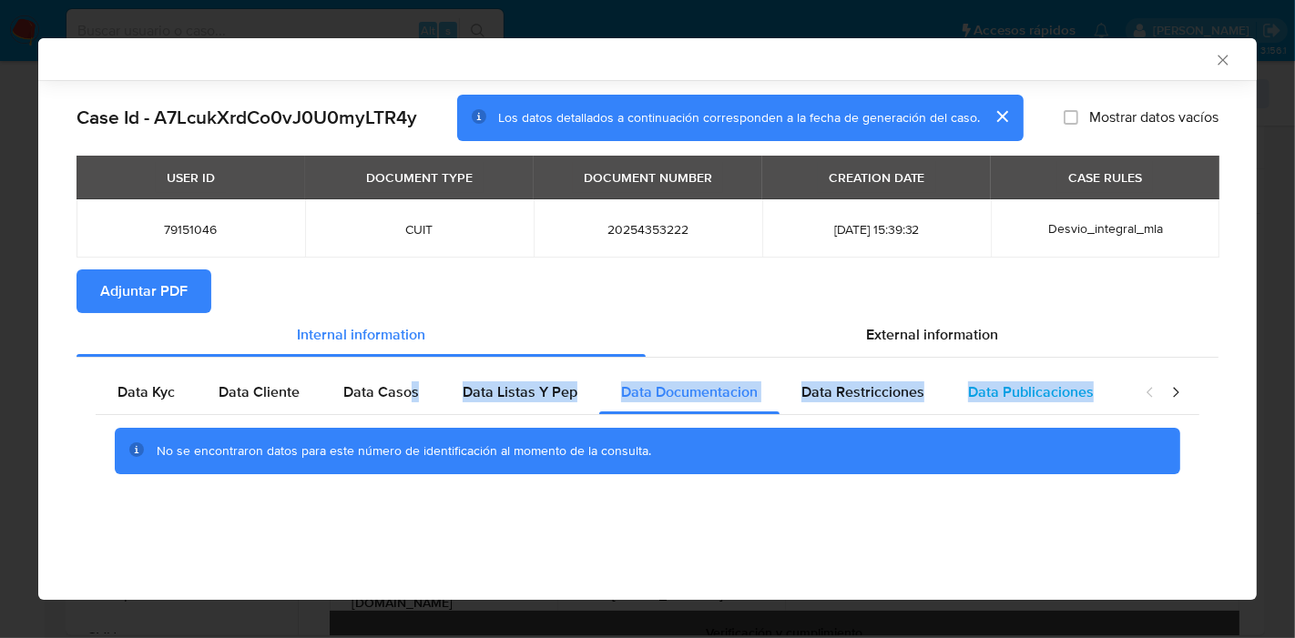
click at [1003, 400] on span "Data Publicaciones" at bounding box center [1031, 392] width 126 height 21
click at [1171, 396] on icon "closure-recommendation-modal" at bounding box center [1175, 392] width 18 height 18
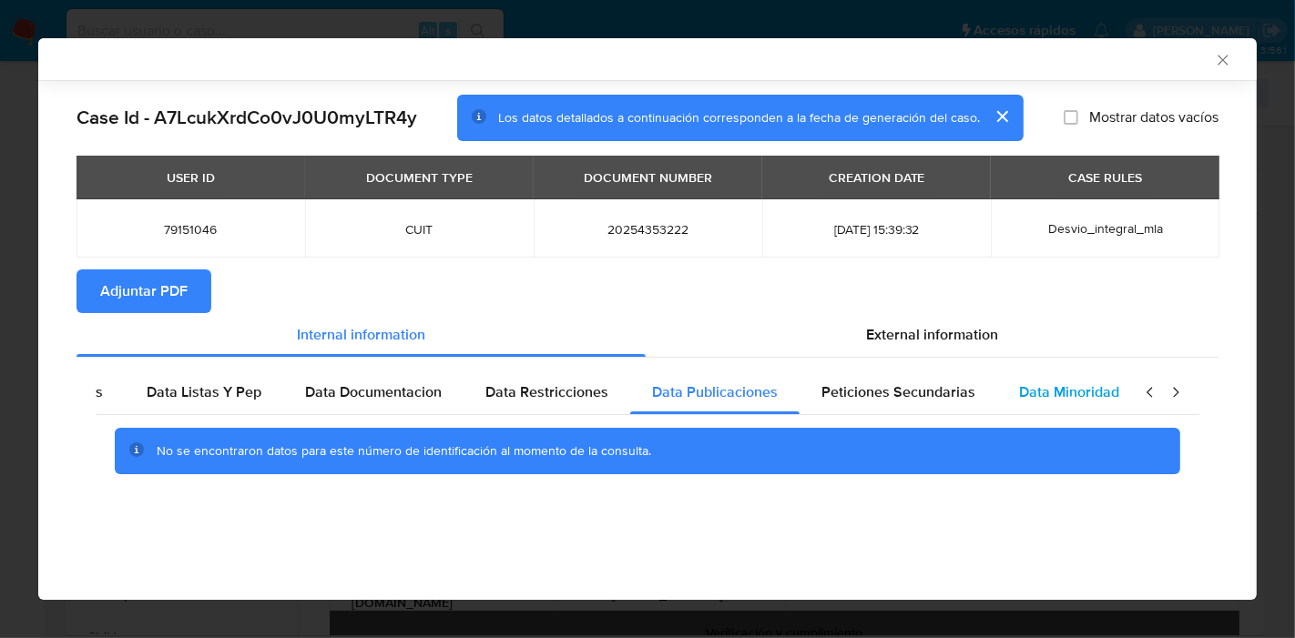
scroll to position [0, 320]
click at [1004, 404] on div "Data Minoridad" at bounding box center [1065, 393] width 144 height 44
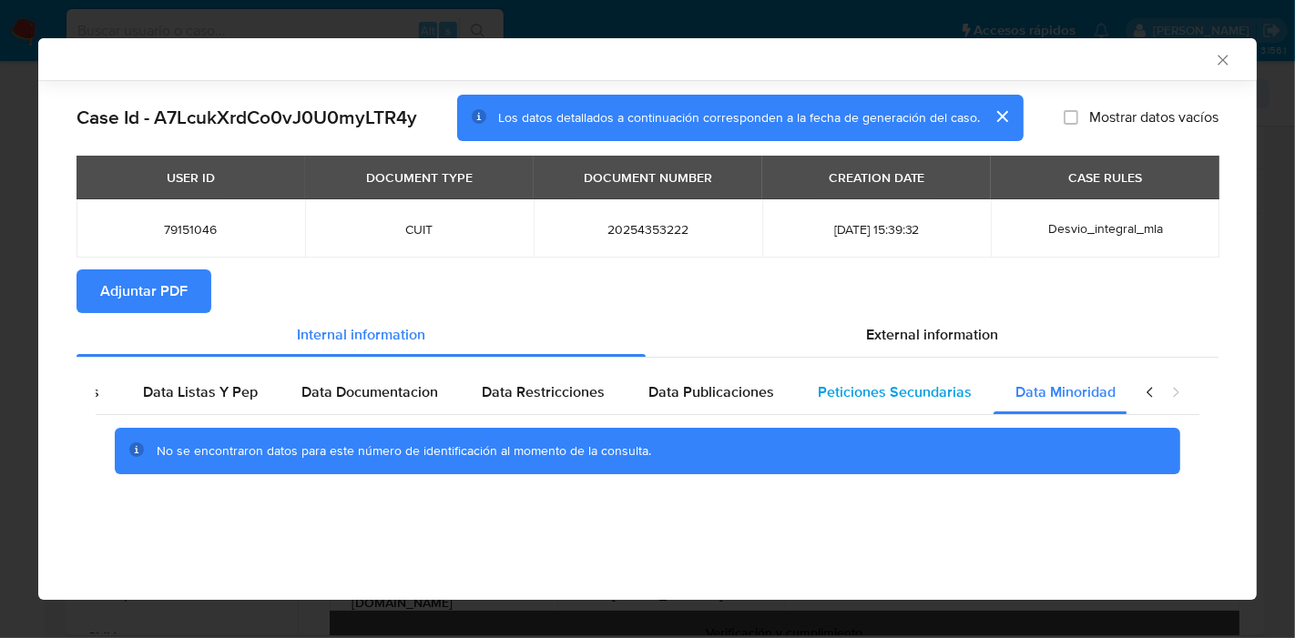
click at [890, 388] on span "Peticiones Secundarias" at bounding box center [895, 392] width 154 height 21
click at [1128, 396] on div "closure-recommendation-modal" at bounding box center [1162, 393] width 73 height 44
click at [1139, 400] on div "closure-recommendation-modal" at bounding box center [1162, 393] width 73 height 44
drag, startPoint x: 1143, startPoint y: 396, endPoint x: 1116, endPoint y: 402, distance: 27.2
click at [1141, 399] on icon "closure-recommendation-modal" at bounding box center [1150, 392] width 18 height 18
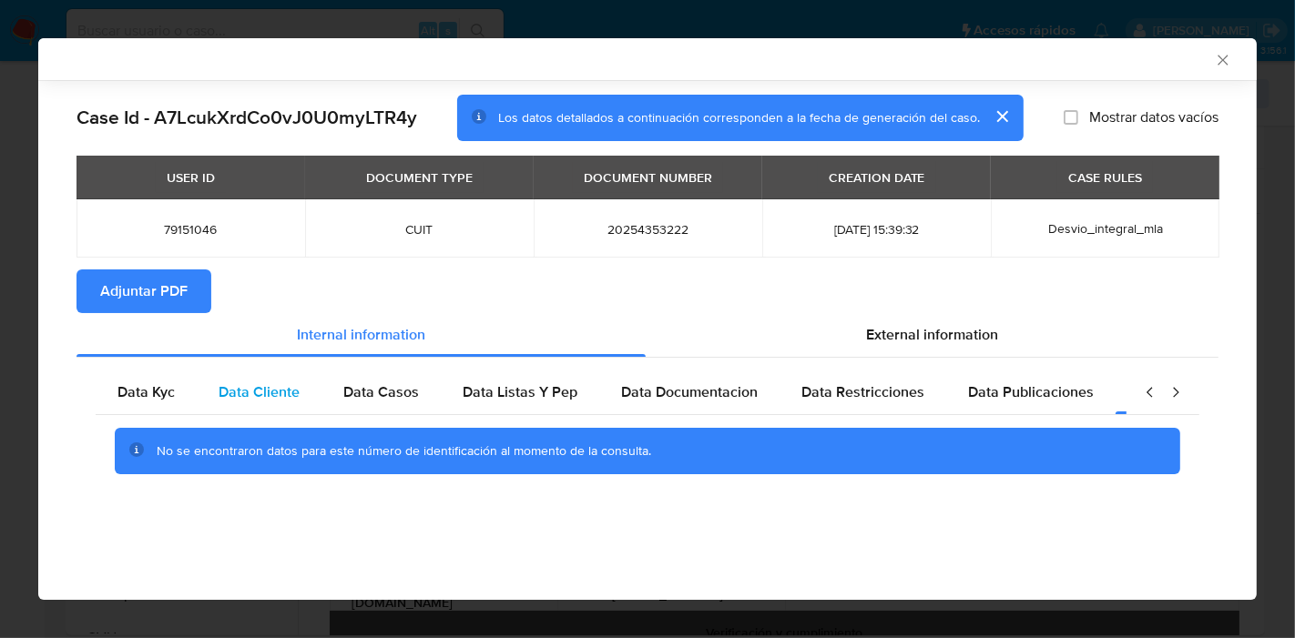
scroll to position [0, 0]
click at [149, 368] on div "Data Kyc Data Cliente Data Casos Data Listas Y Pep Data Documentacion Data Rest…" at bounding box center [647, 429] width 1142 height 143
drag, startPoint x: 147, startPoint y: 377, endPoint x: 199, endPoint y: 357, distance: 56.5
click at [147, 378] on div "Data Kyc" at bounding box center [146, 393] width 101 height 44
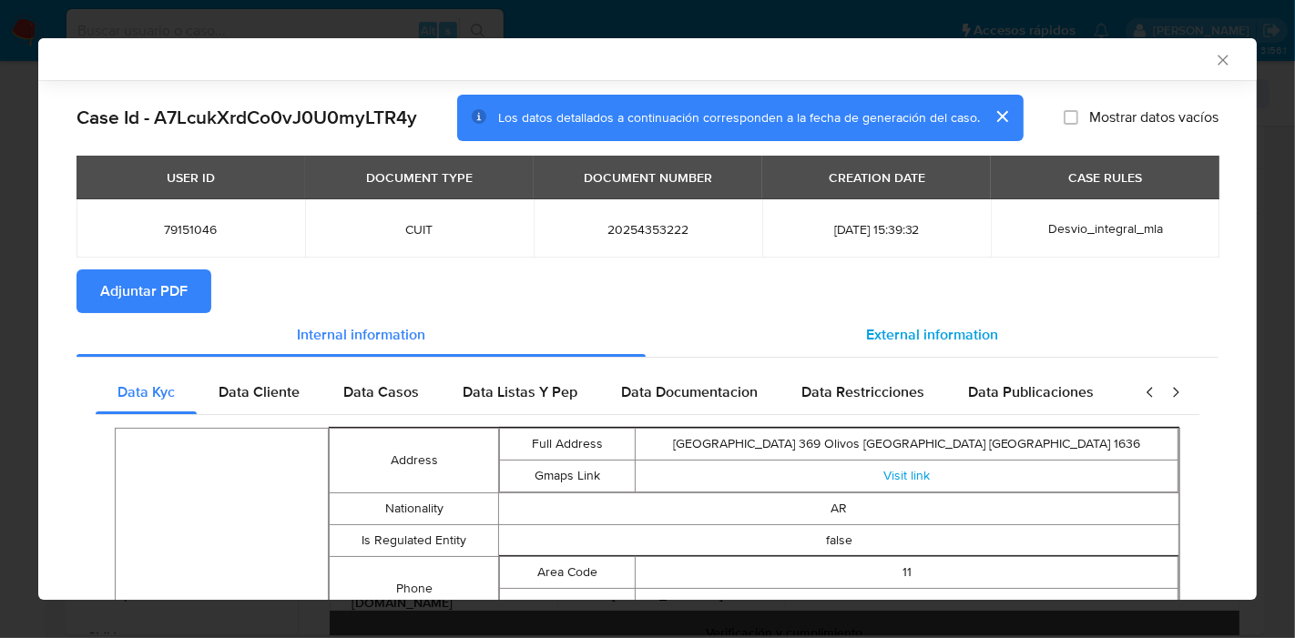
click at [982, 335] on span "External information" at bounding box center [932, 334] width 132 height 21
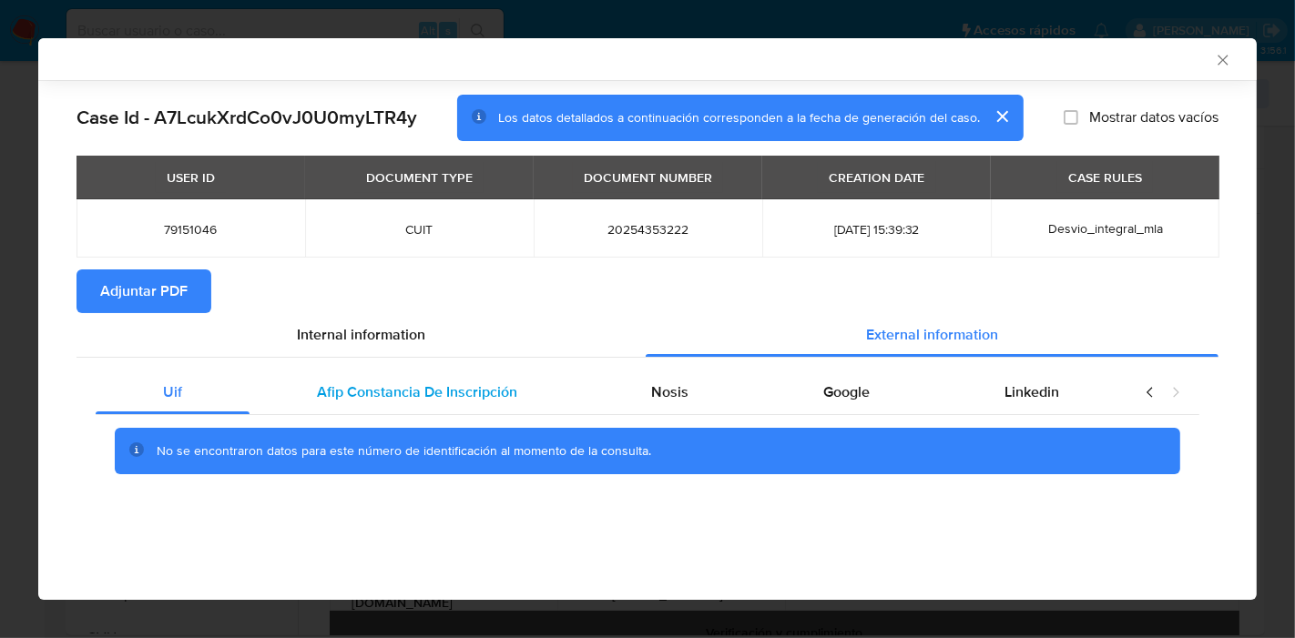
click at [376, 375] on div "Afip Constancia De Inscripción" at bounding box center [416, 393] width 335 height 44
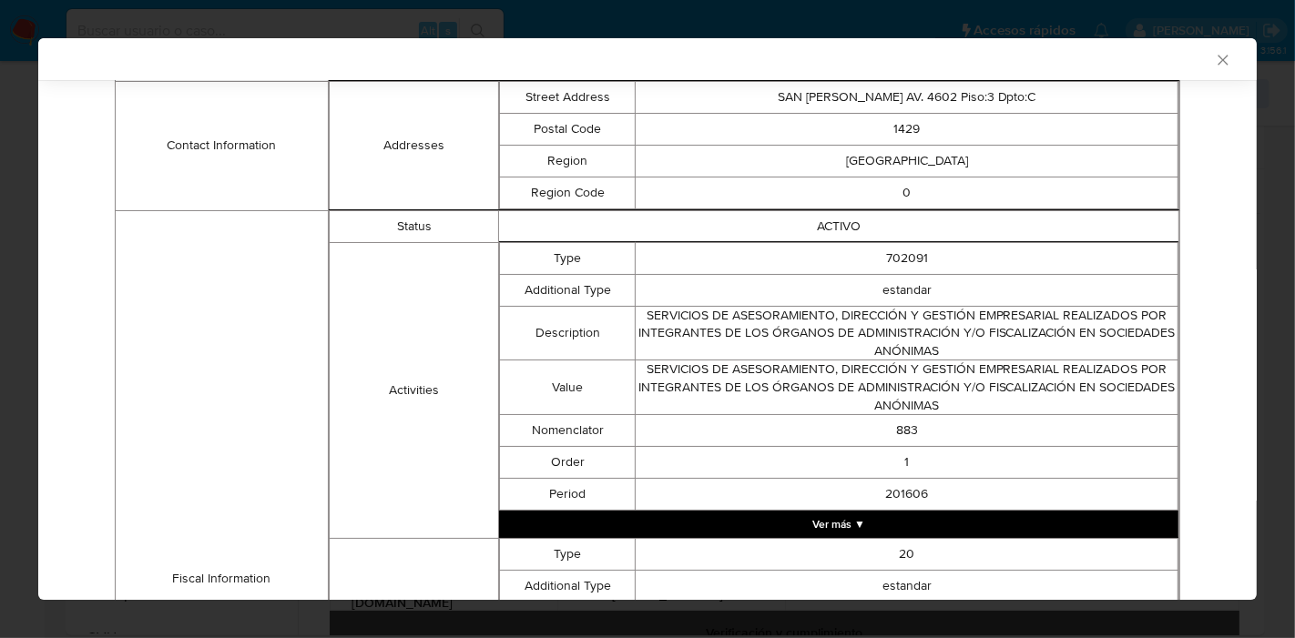
scroll to position [280, 0]
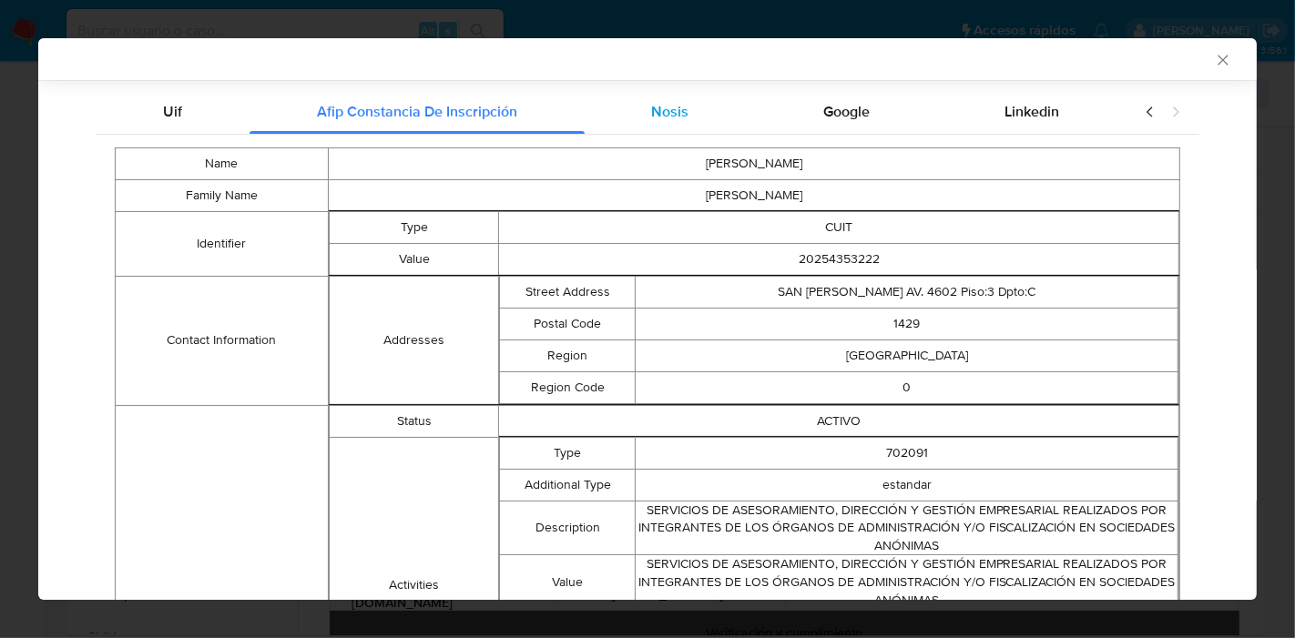
click at [637, 129] on div "Nosis" at bounding box center [671, 112] width 172 height 44
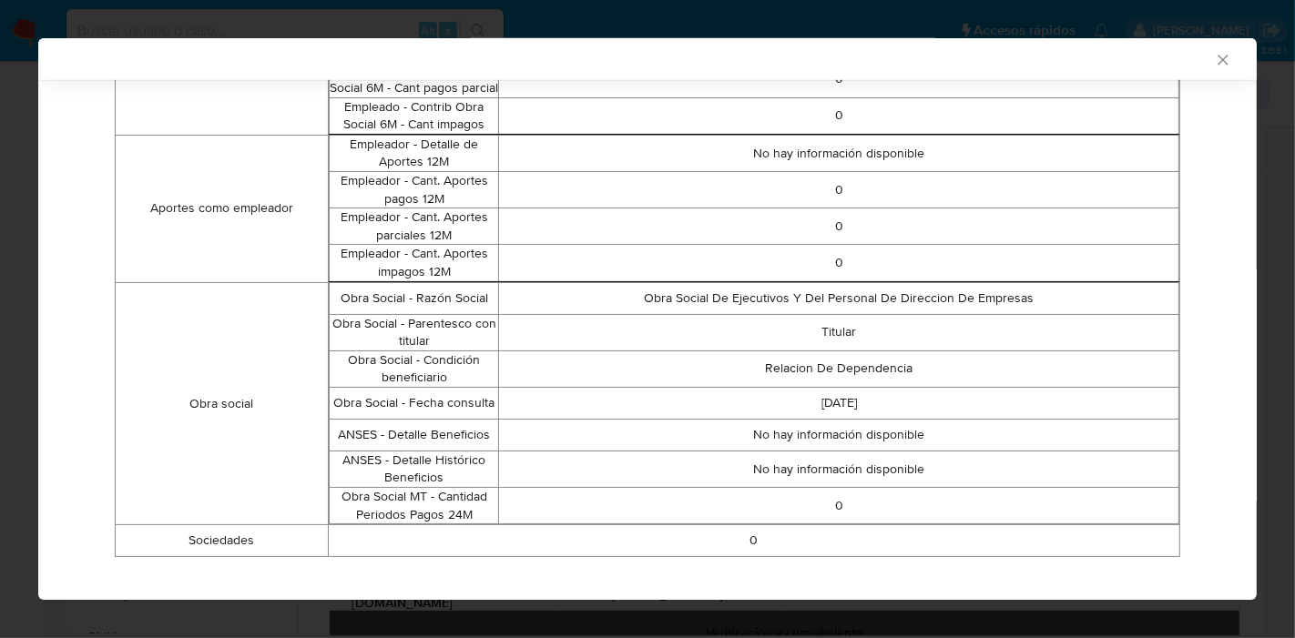
scroll to position [1717, 0]
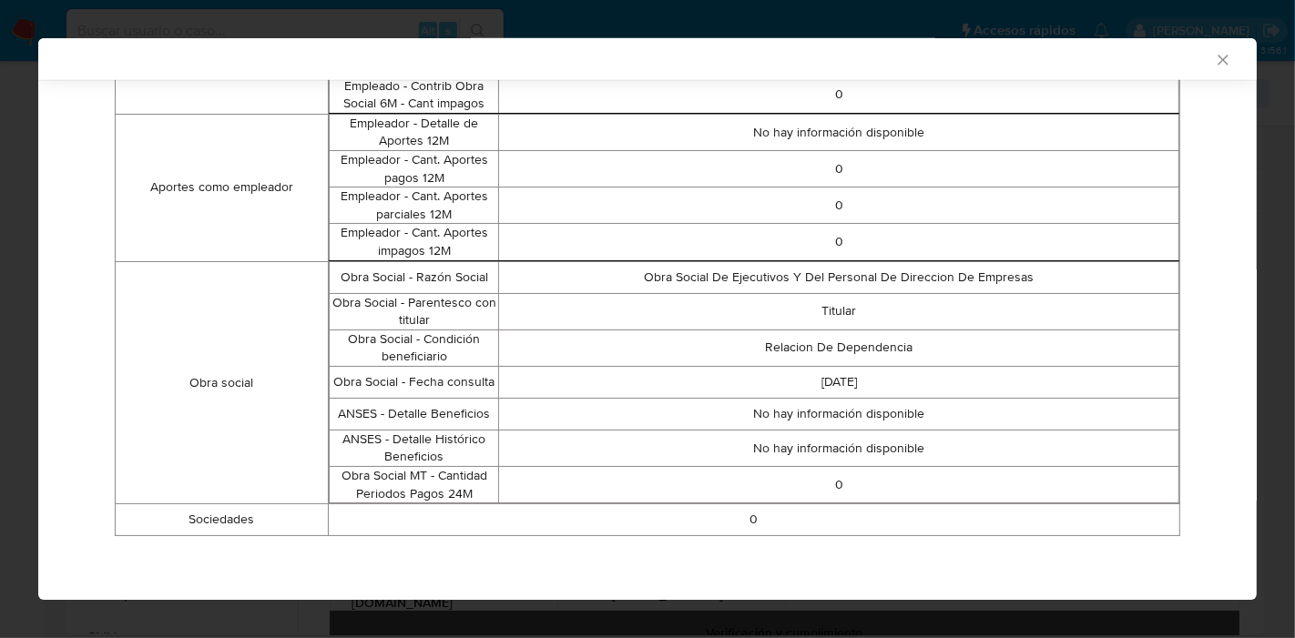
click at [769, 523] on td "0" at bounding box center [753, 520] width 851 height 32
click at [744, 525] on td "0" at bounding box center [753, 520] width 851 height 32
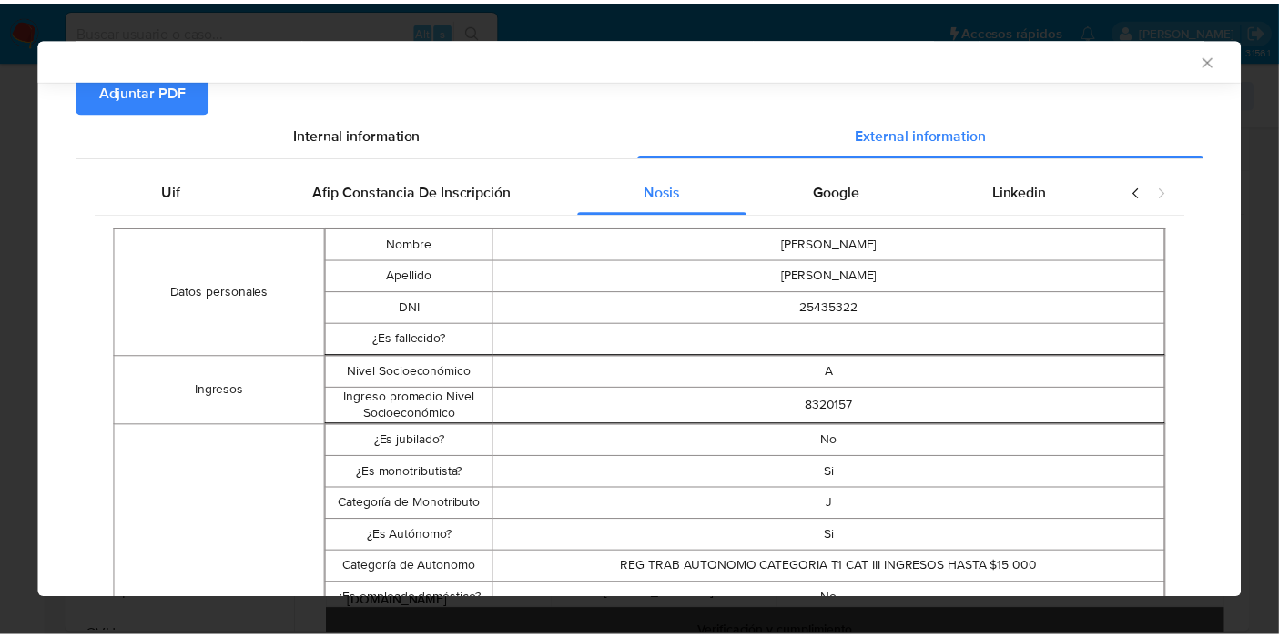
scroll to position [0, 0]
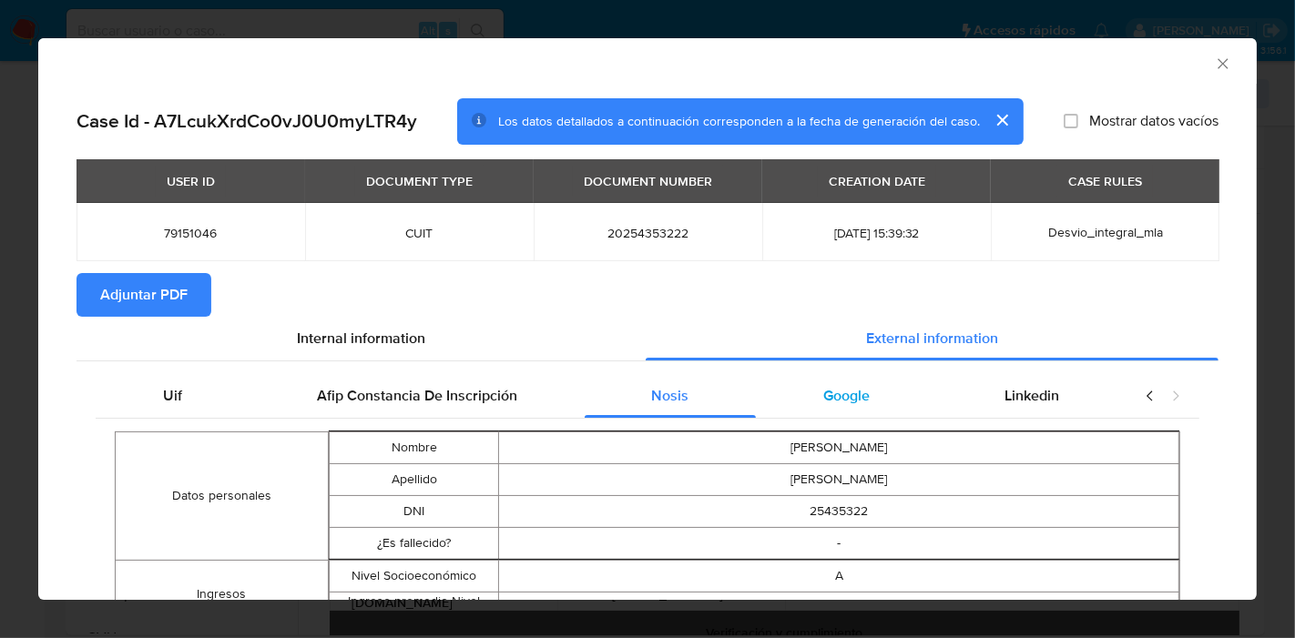
click at [874, 410] on div "Google" at bounding box center [846, 396] width 181 height 44
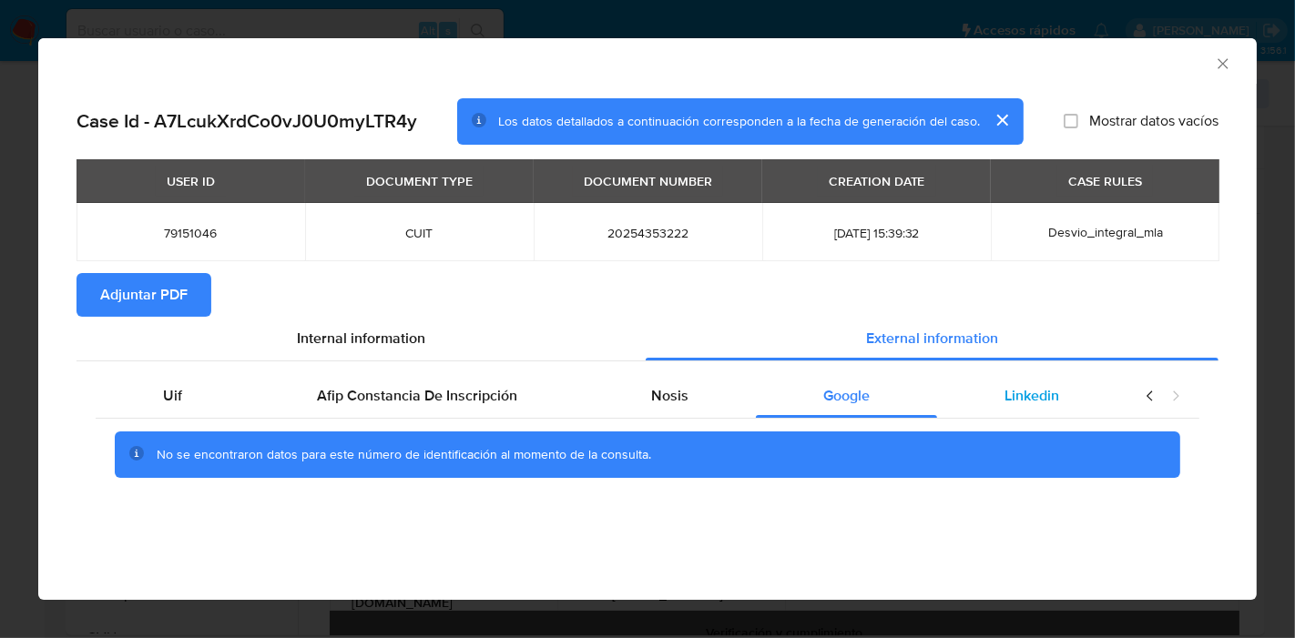
click at [1022, 402] on span "Linkedin" at bounding box center [1031, 395] width 55 height 21
click at [1141, 402] on icon "closure-recommendation-modal" at bounding box center [1150, 396] width 18 height 18
click at [92, 385] on div "Uif Afip Constancia De Inscripción Nosis Google Linkedin No se encontraron dato…" at bounding box center [647, 432] width 1142 height 143
drag, startPoint x: 154, startPoint y: 393, endPoint x: 301, endPoint y: 393, distance: 147.5
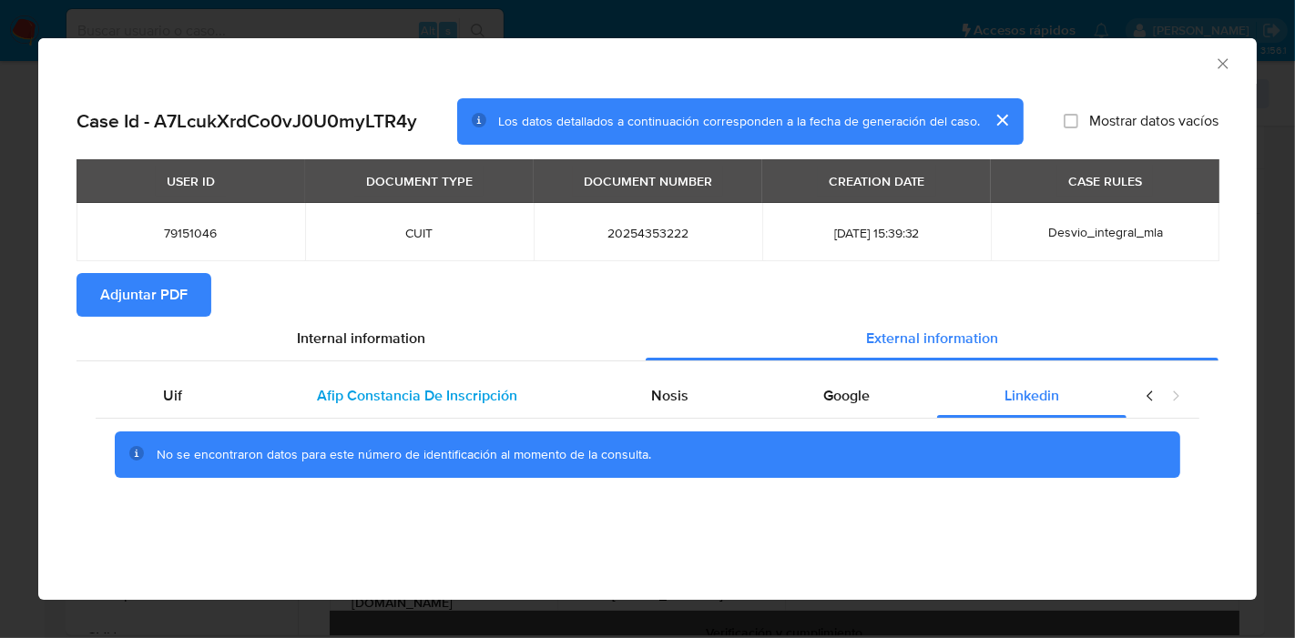
click at [182, 393] on div "Uif" at bounding box center [173, 396] width 154 height 44
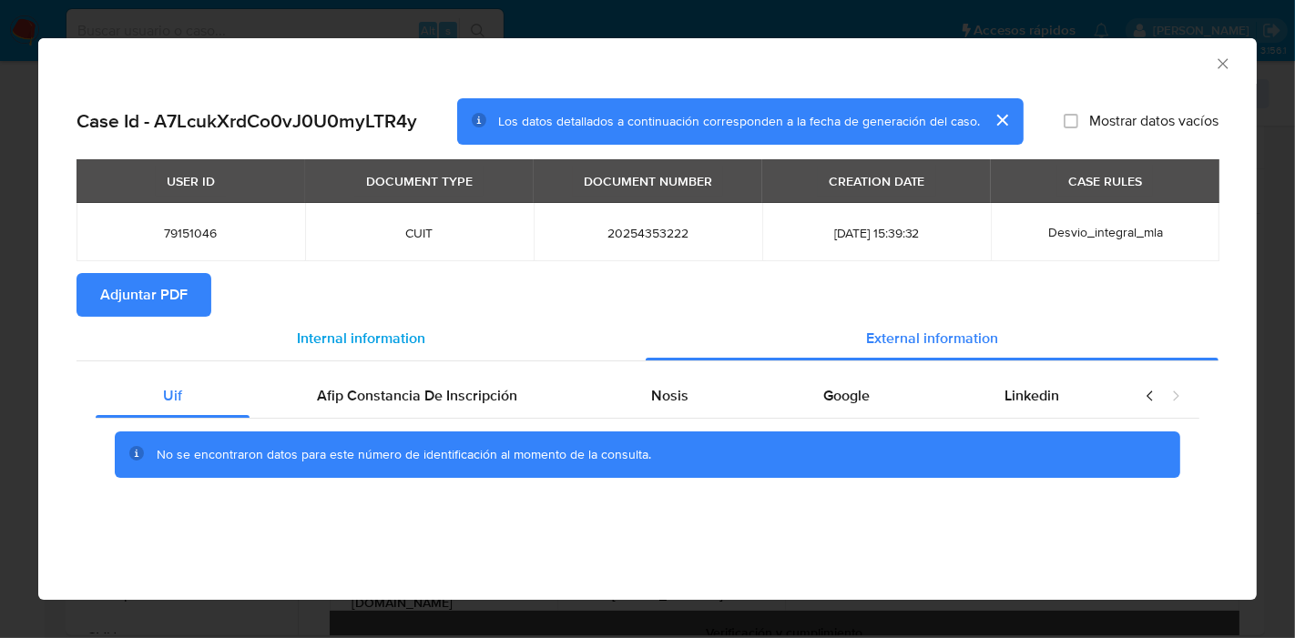
click at [455, 336] on div "Internal information" at bounding box center [360, 339] width 569 height 44
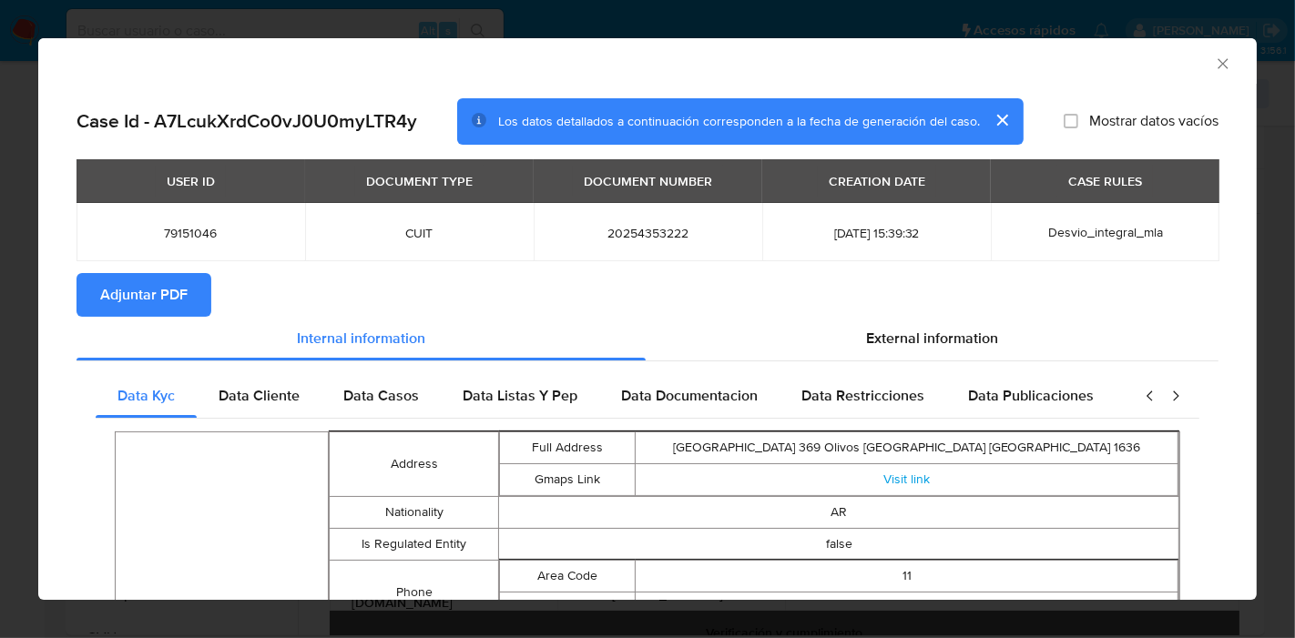
click at [232, 289] on section "Adjuntar PDF" at bounding box center [647, 295] width 1142 height 44
click at [197, 290] on button "Adjuntar PDF" at bounding box center [143, 295] width 135 height 44
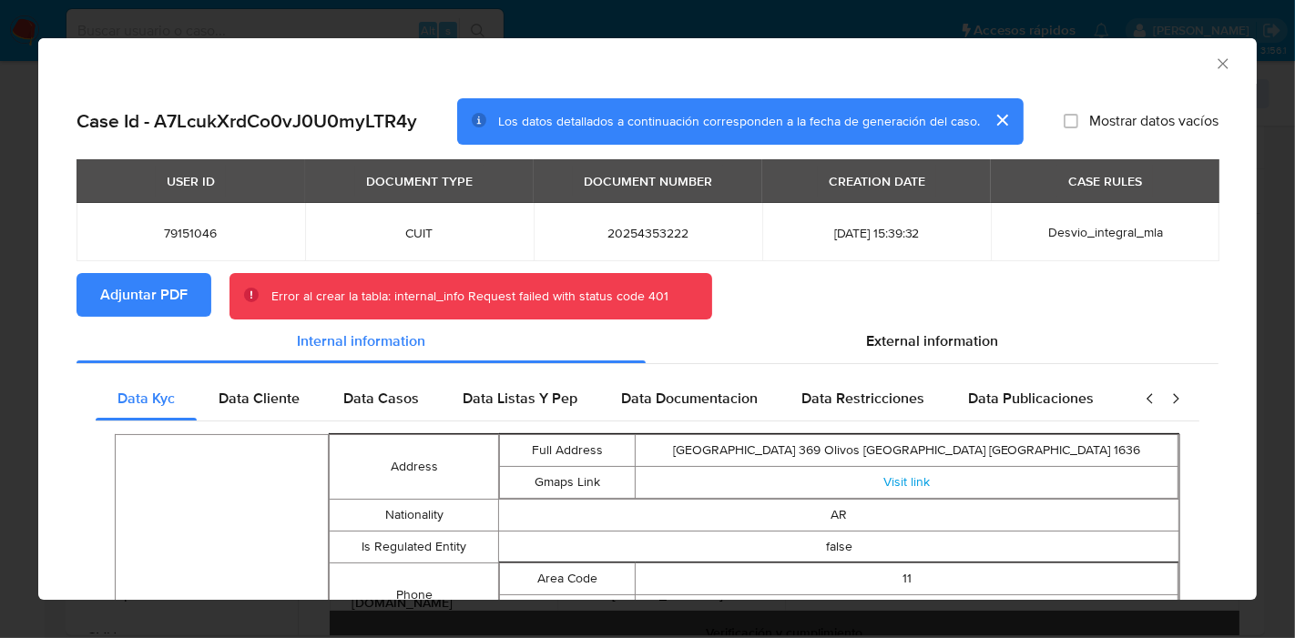
click at [147, 290] on span "Adjuntar PDF" at bounding box center [143, 295] width 87 height 40
click at [0, 317] on div "AML Data Collector Case Id - A7LcukXrdCo0vJ0U0myLTR4y Los datos detallados a co…" at bounding box center [647, 319] width 1295 height 638
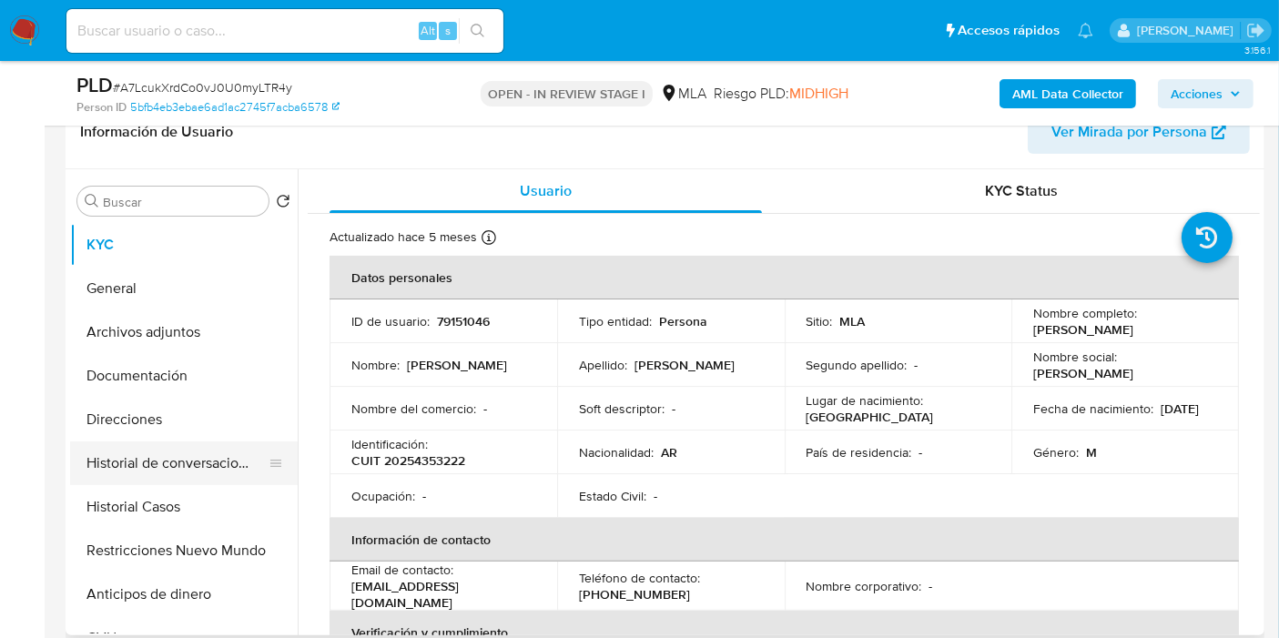
click at [109, 466] on button "Historial de conversaciones" at bounding box center [176, 464] width 213 height 44
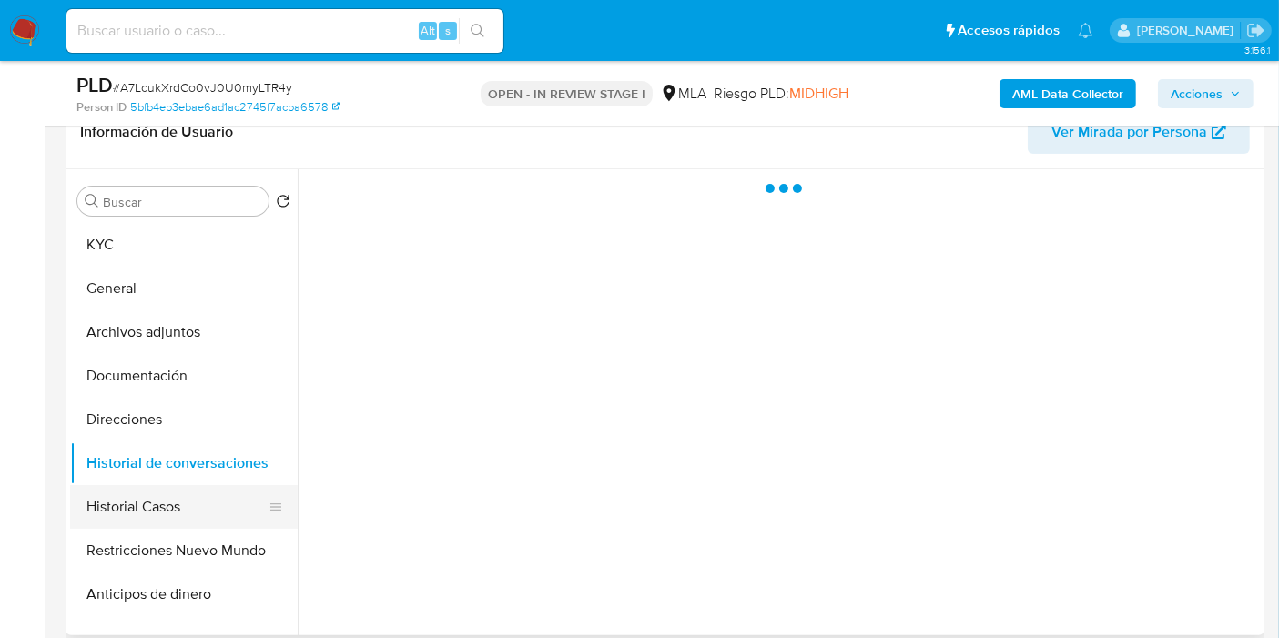
click at [115, 503] on button "Historial Casos" at bounding box center [176, 507] width 213 height 44
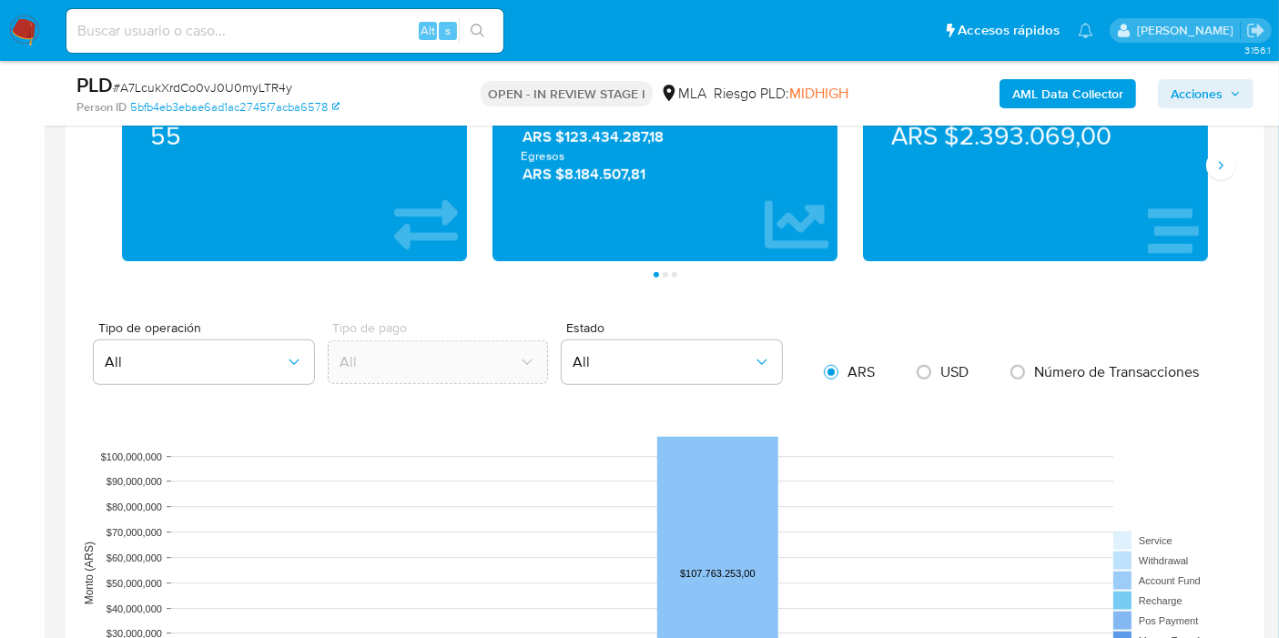
scroll to position [1416, 0]
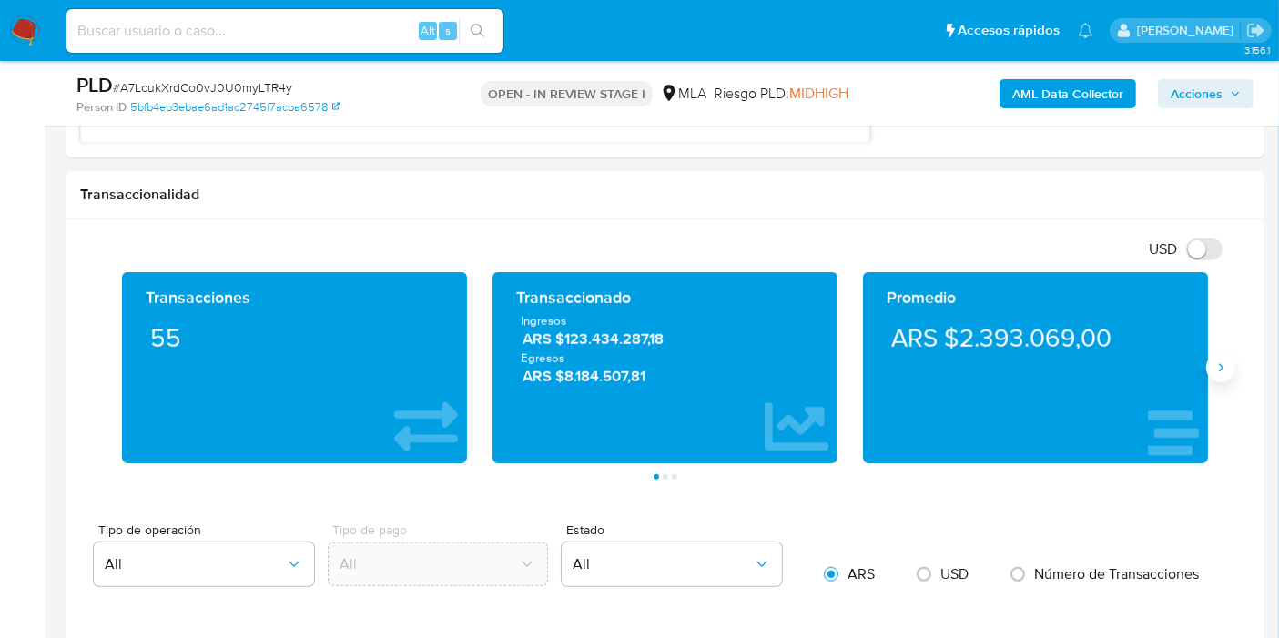
click at [1212, 374] on button "Siguiente" at bounding box center [1220, 367] width 29 height 29
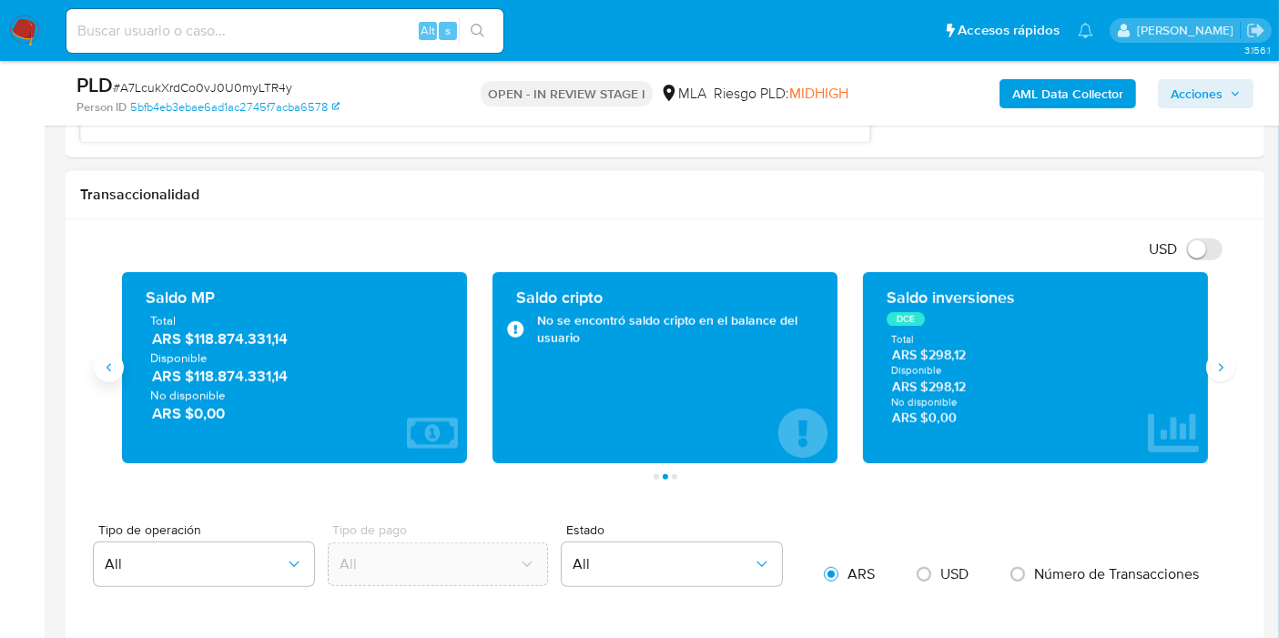
click at [119, 369] on button "Anterior" at bounding box center [109, 367] width 29 height 29
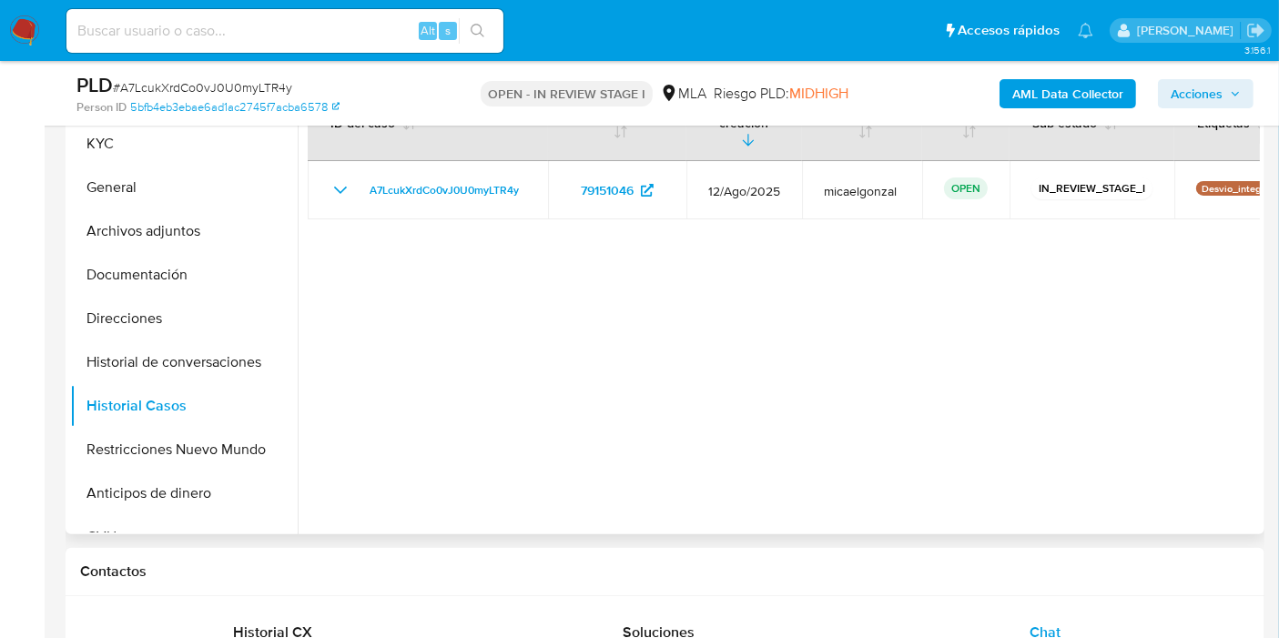
scroll to position [101, 0]
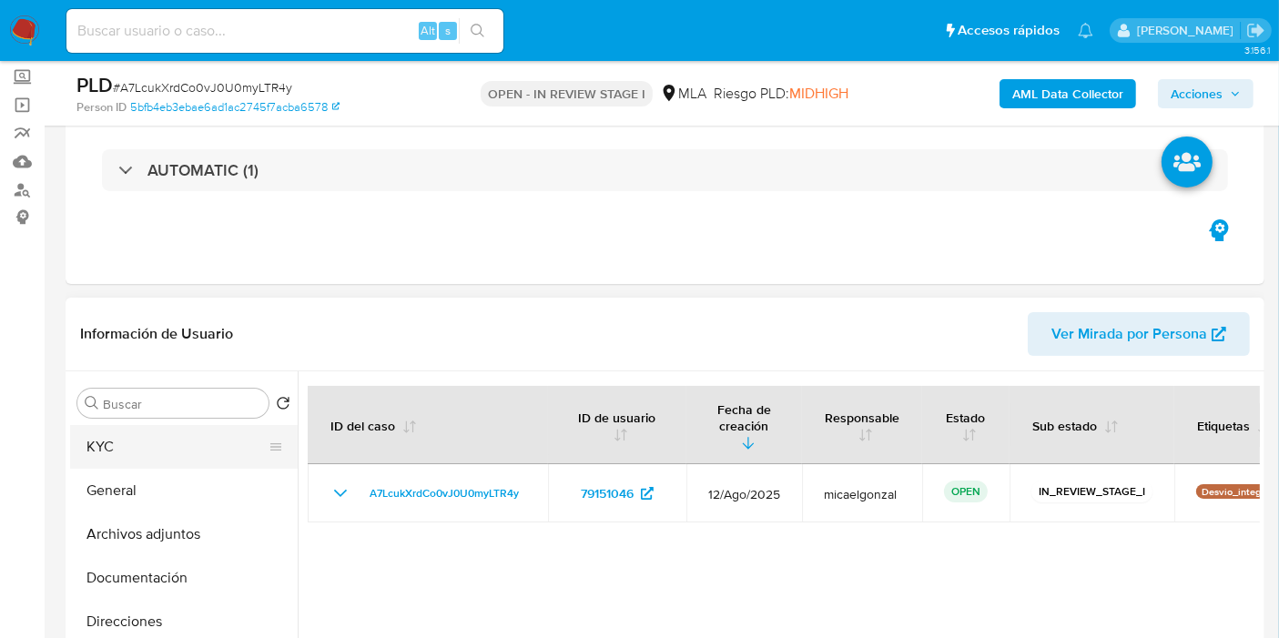
click at [206, 428] on button "KYC" at bounding box center [176, 447] width 213 height 44
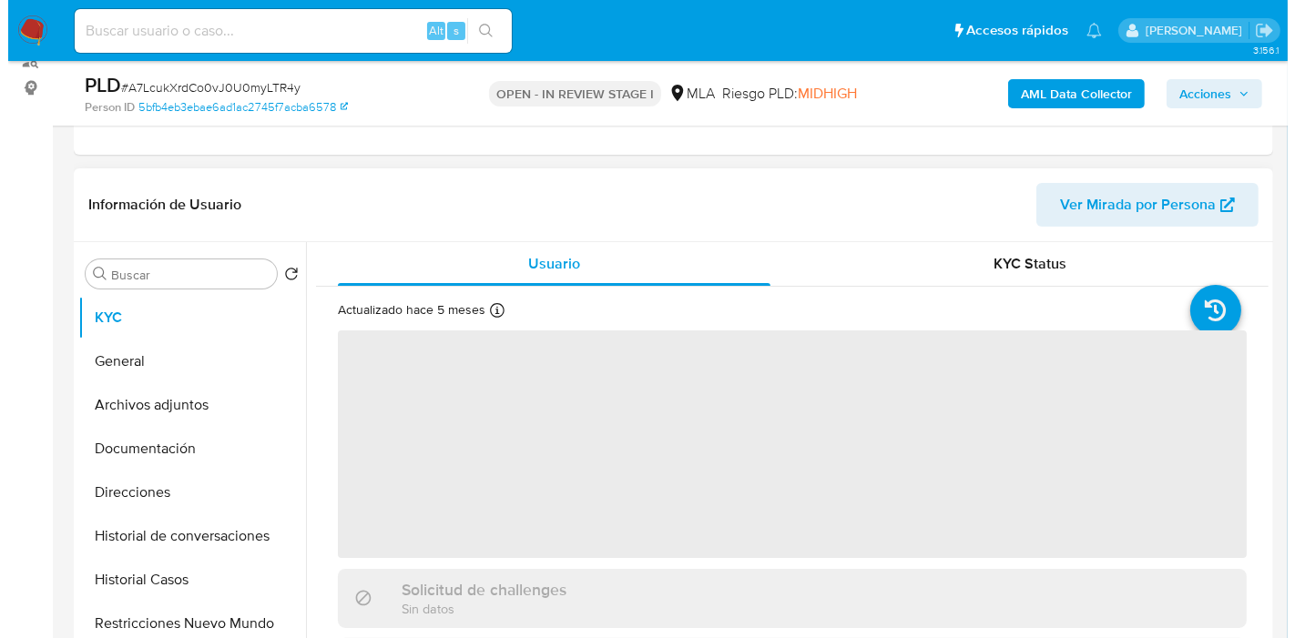
scroll to position [303, 0]
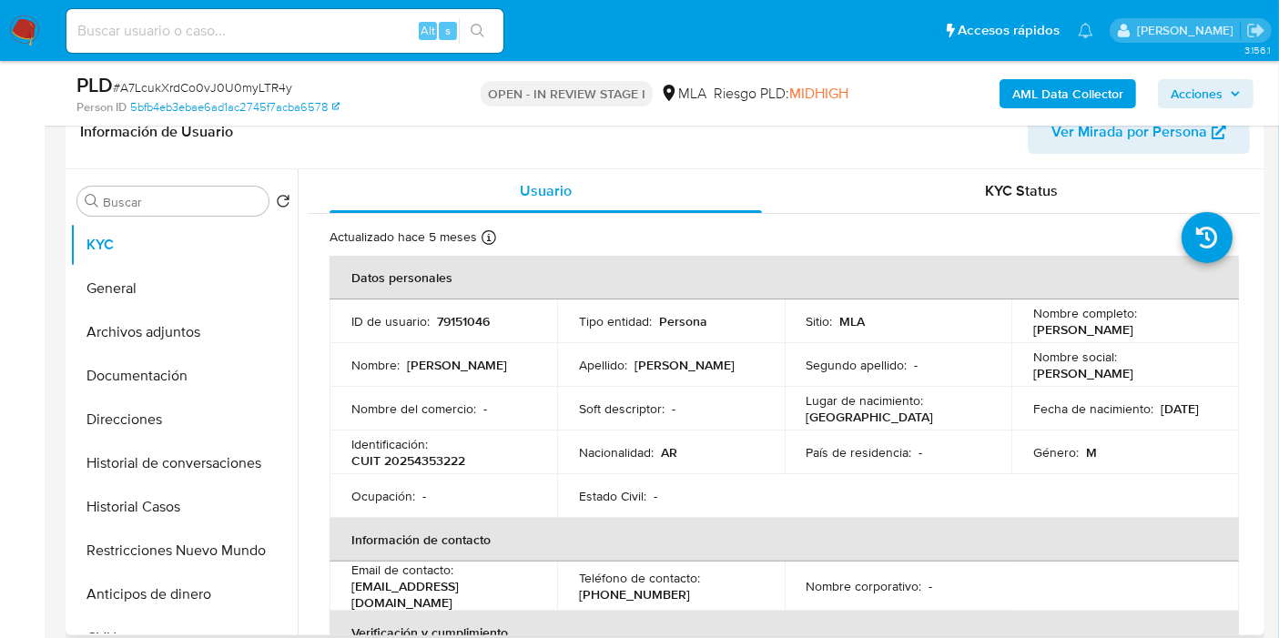
click at [429, 453] on p "CUIT 20254353222" at bounding box center [408, 461] width 114 height 16
copy p "20254353222"
click at [196, 480] on button "Historial de conversaciones" at bounding box center [176, 464] width 213 height 44
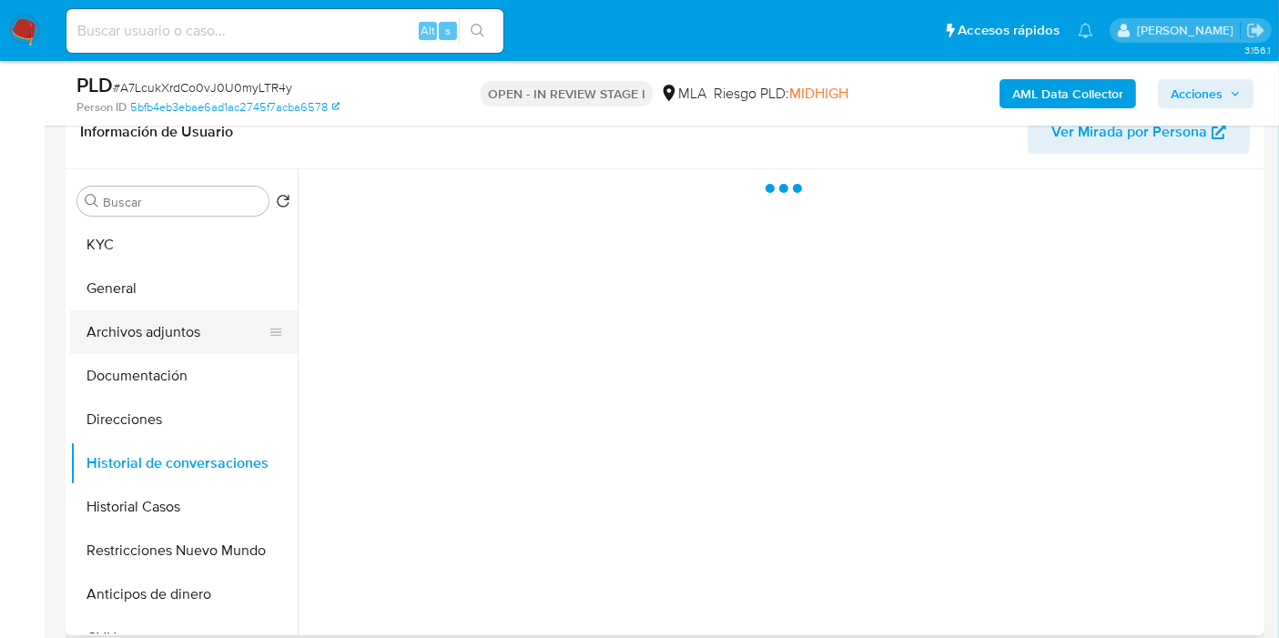
drag, startPoint x: 206, startPoint y: 404, endPoint x: 189, endPoint y: 329, distance: 77.3
click at [206, 393] on ul "KYC General Archivos adjuntos Documentación Direcciones Historial de conversaci…" at bounding box center [184, 428] width 228 height 411
click at [189, 329] on button "Archivos adjuntos" at bounding box center [176, 332] width 213 height 44
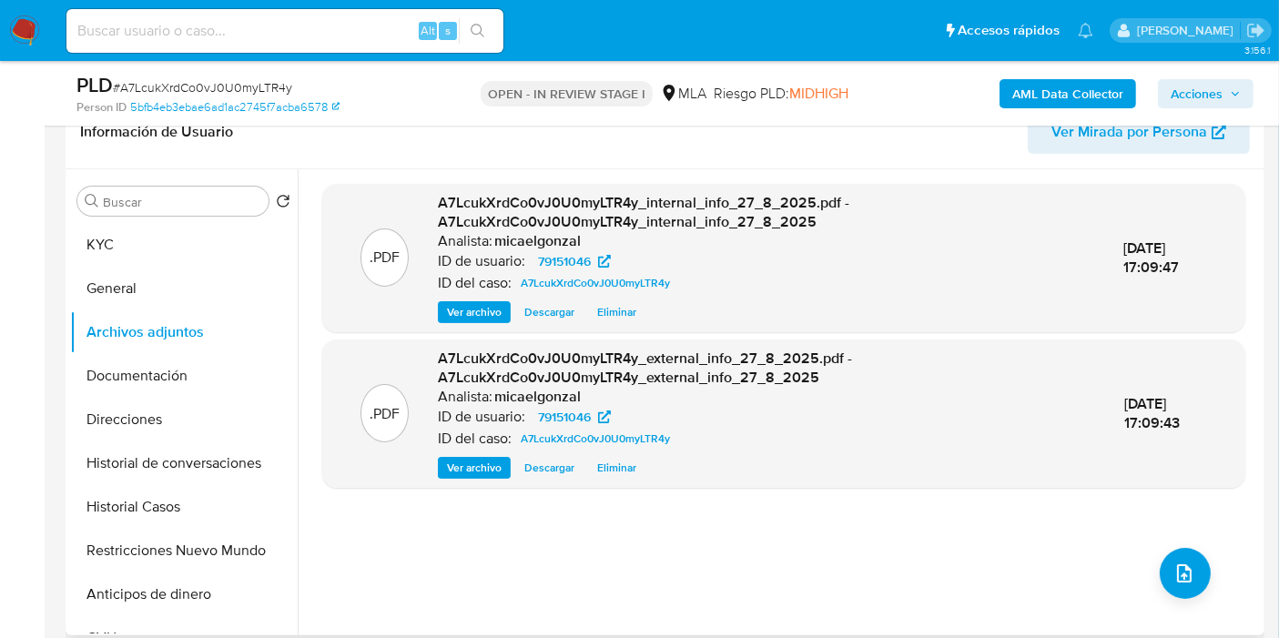
click at [1153, 557] on div ".PDF A7LcukXrdCo0vJ0U0myLTR4y_internal_info_27_8_2025.pdf - A7LcukXrdCo0vJ0U0my…" at bounding box center [783, 402] width 923 height 437
click at [1165, 565] on button "upload-file" at bounding box center [1185, 573] width 51 height 51
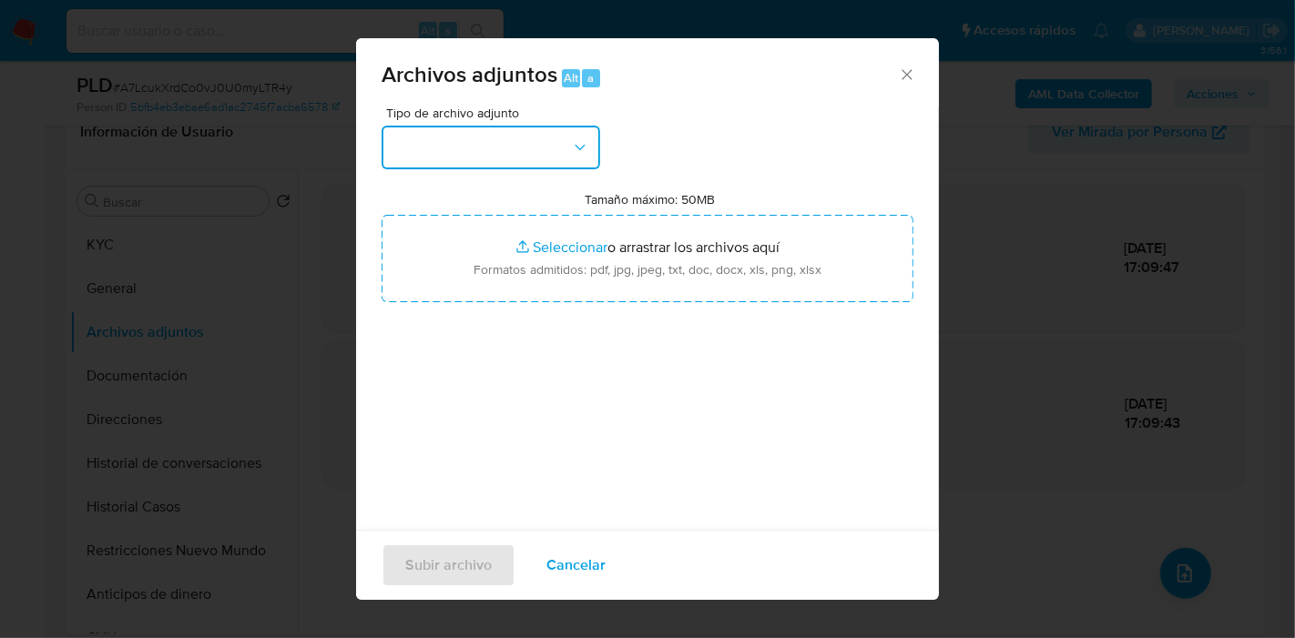
click at [494, 161] on button "button" at bounding box center [491, 148] width 219 height 44
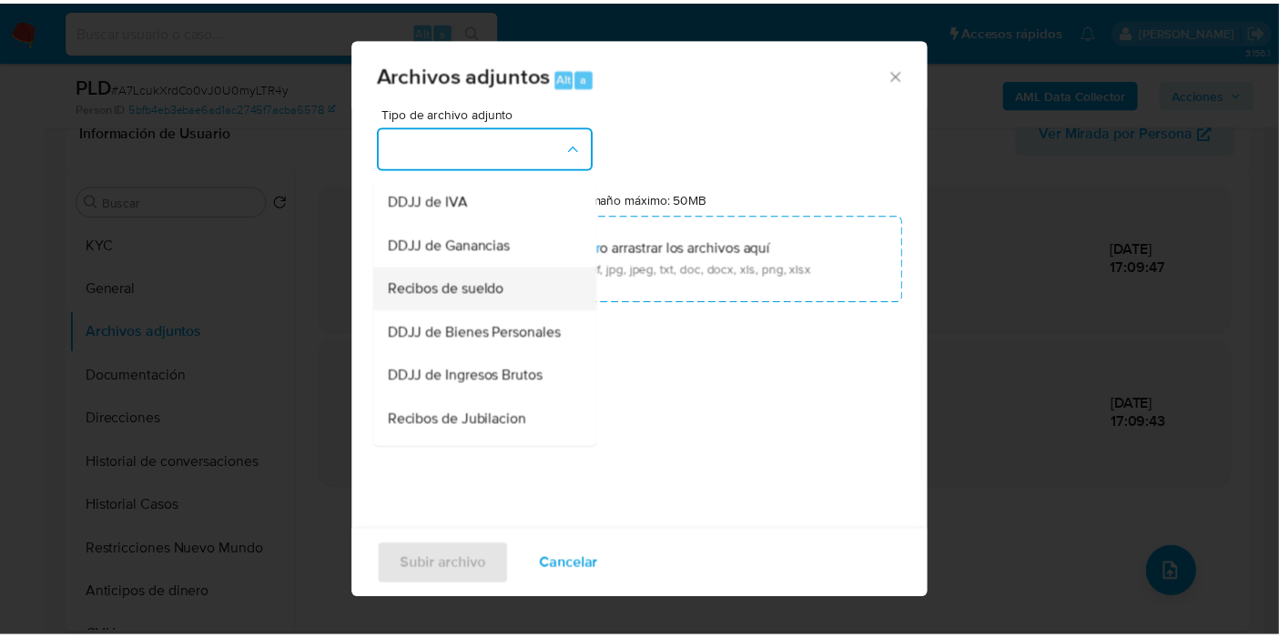
scroll to position [505, 0]
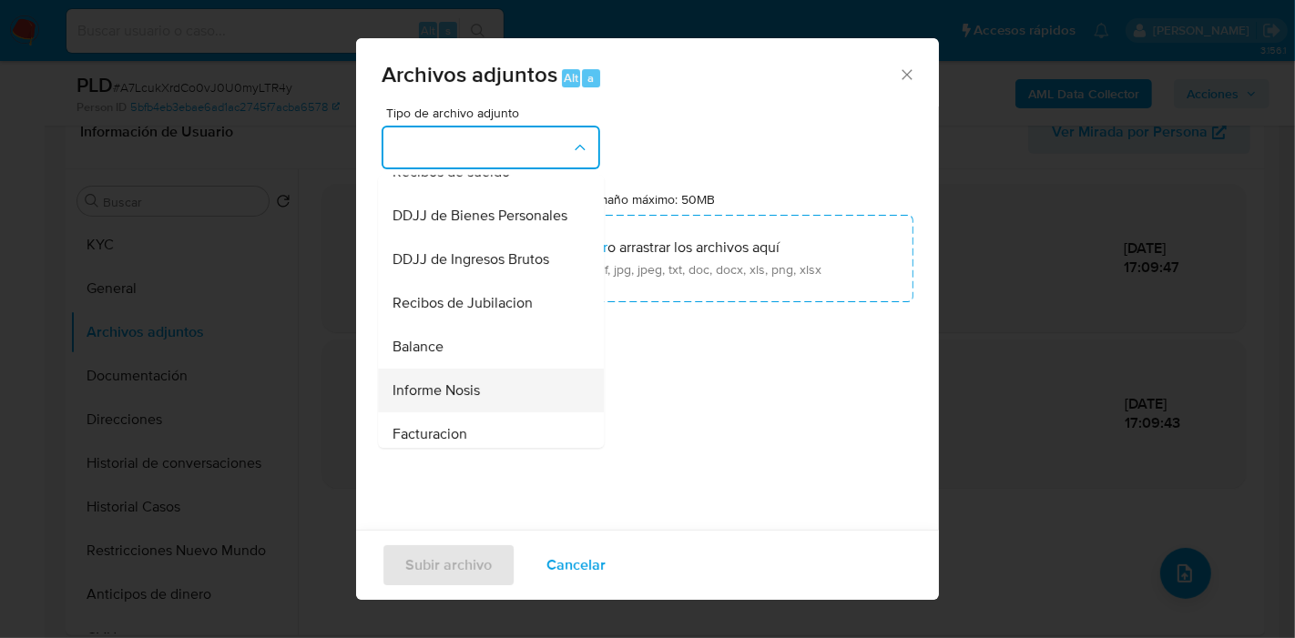
click at [519, 404] on div "Informe Nosis" at bounding box center [485, 391] width 186 height 44
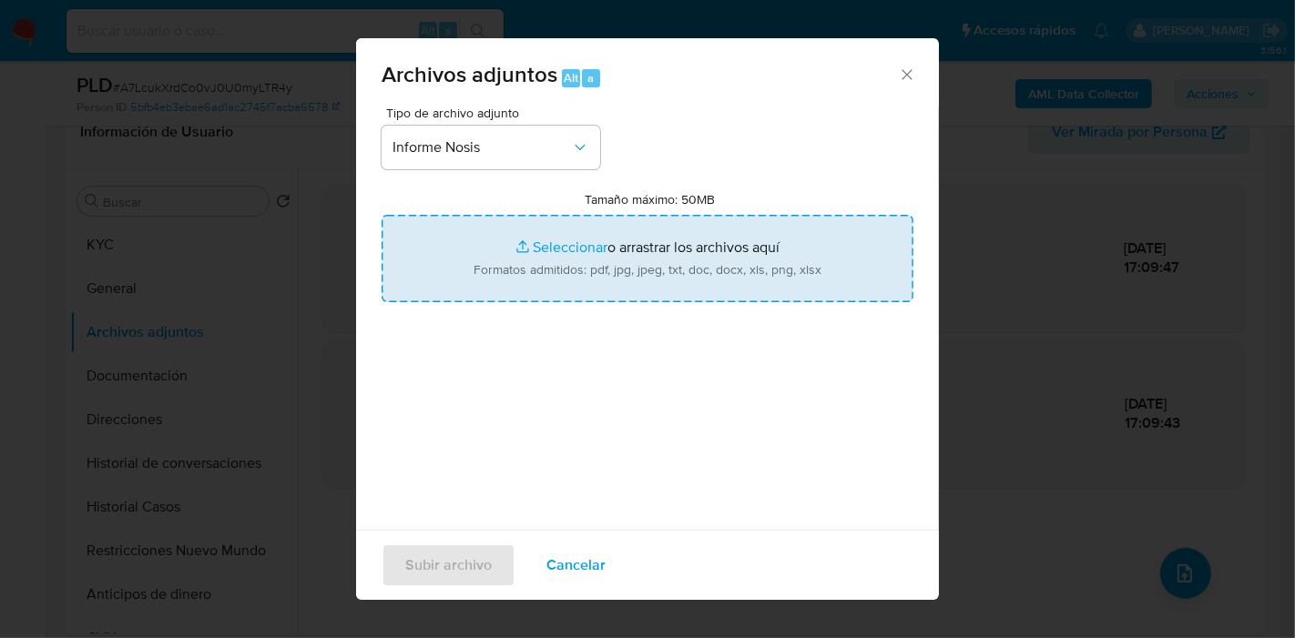
click at [596, 257] on input "Tamaño máximo: 50MB Seleccionar archivos" at bounding box center [648, 258] width 532 height 87
type input "C:\fakepath\NOSIS de Luciano Alejandro Ktenas.pdf"
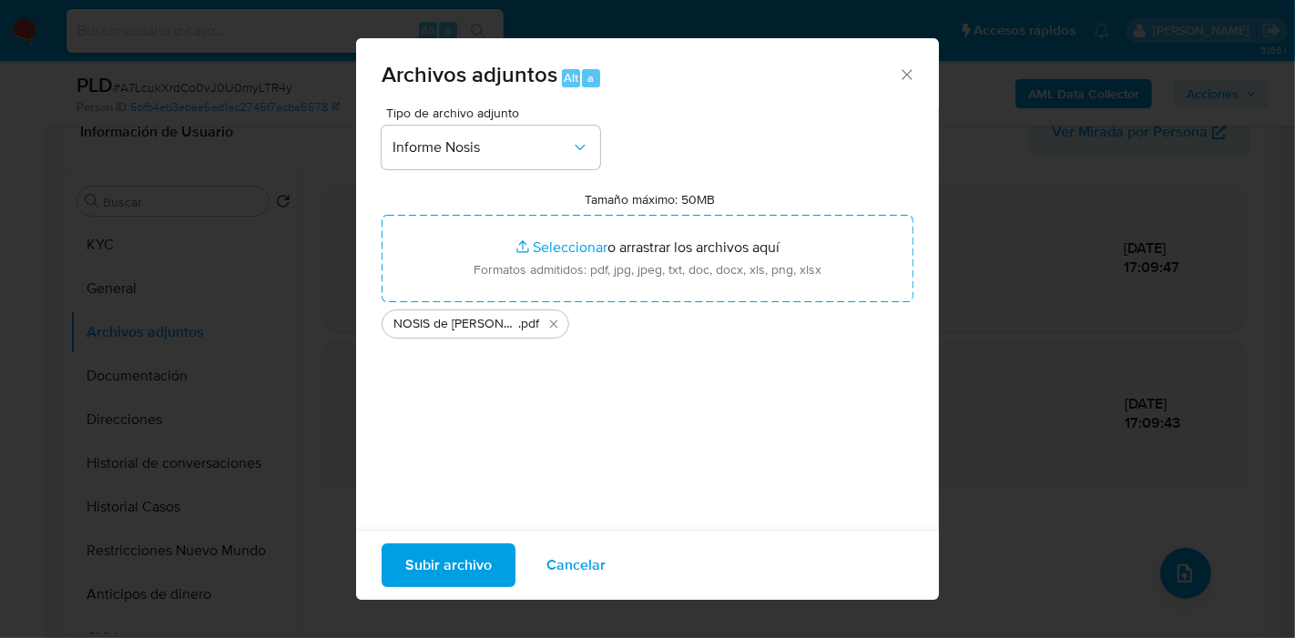
click at [453, 572] on span "Subir archivo" at bounding box center [448, 565] width 87 height 40
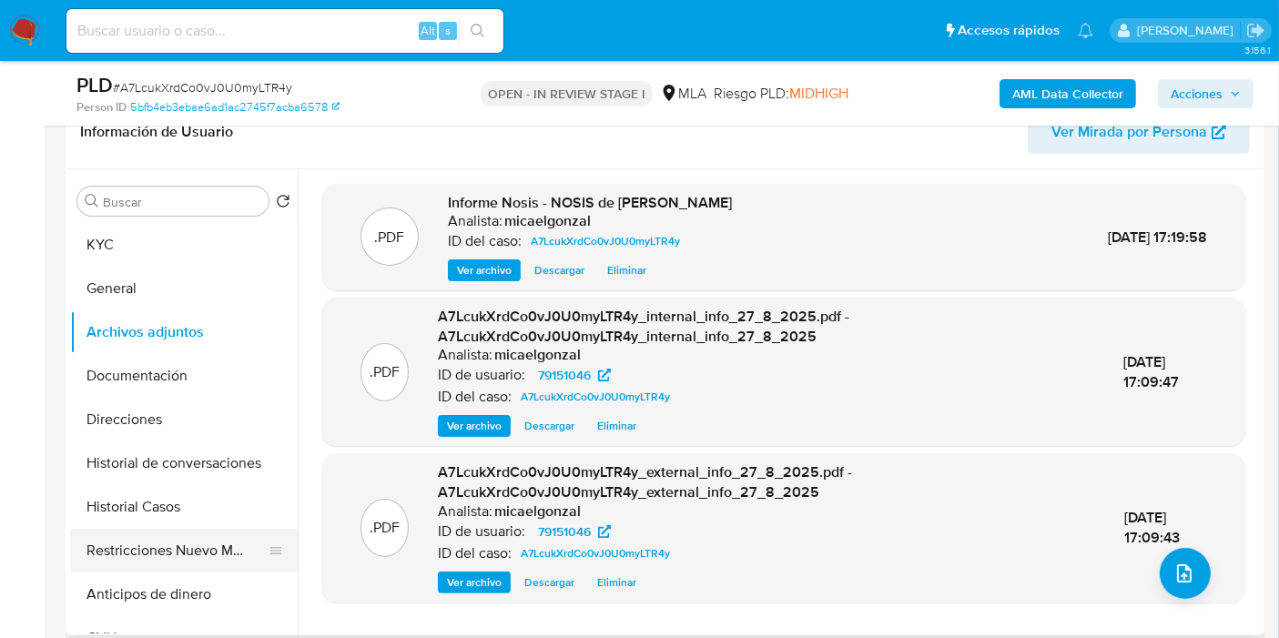
click at [135, 563] on button "Restricciones Nuevo Mundo" at bounding box center [176, 551] width 213 height 44
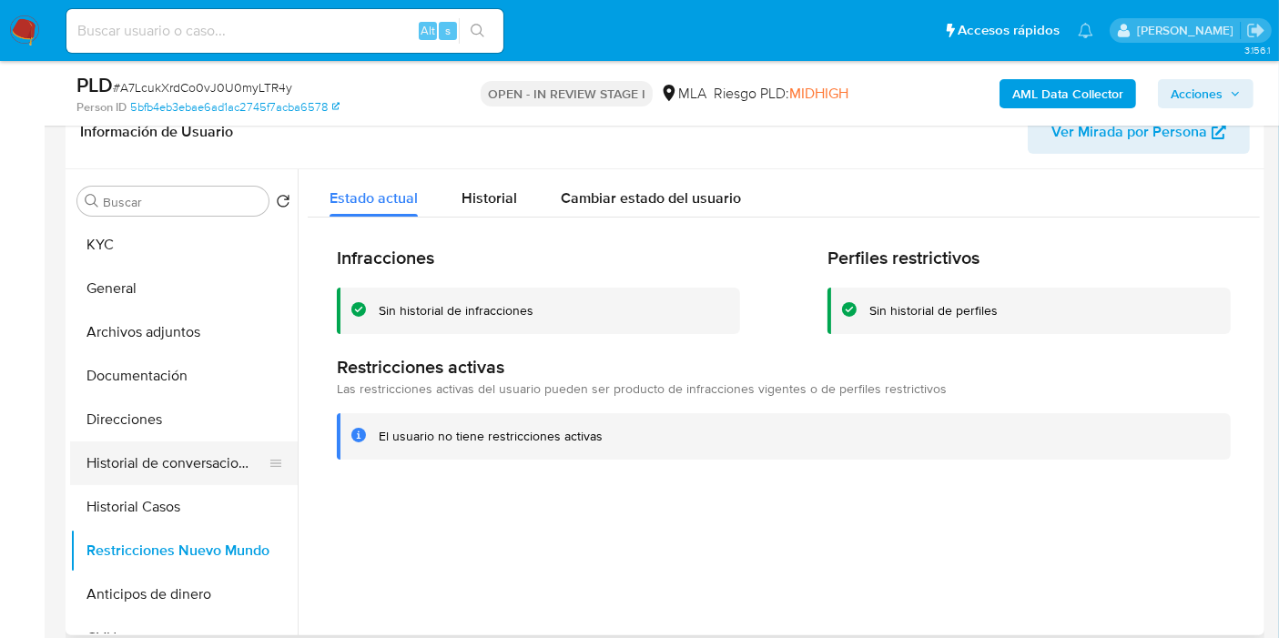
click at [122, 466] on button "Historial de conversaciones" at bounding box center [176, 464] width 213 height 44
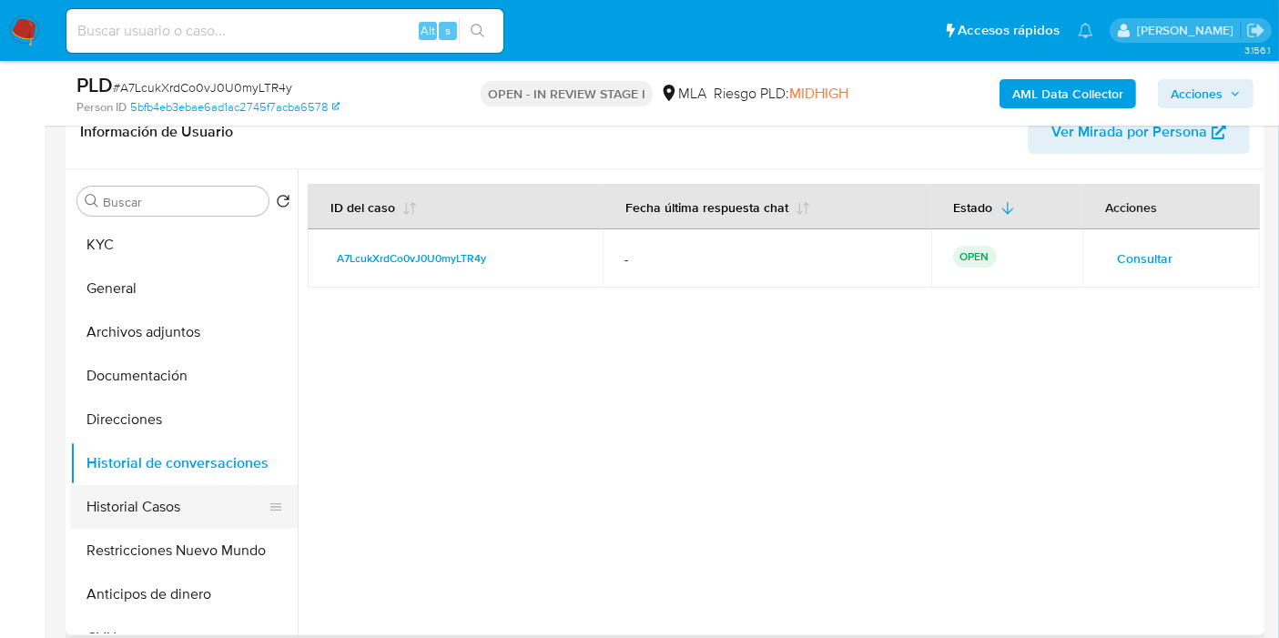
click at [137, 503] on button "Historial Casos" at bounding box center [176, 507] width 213 height 44
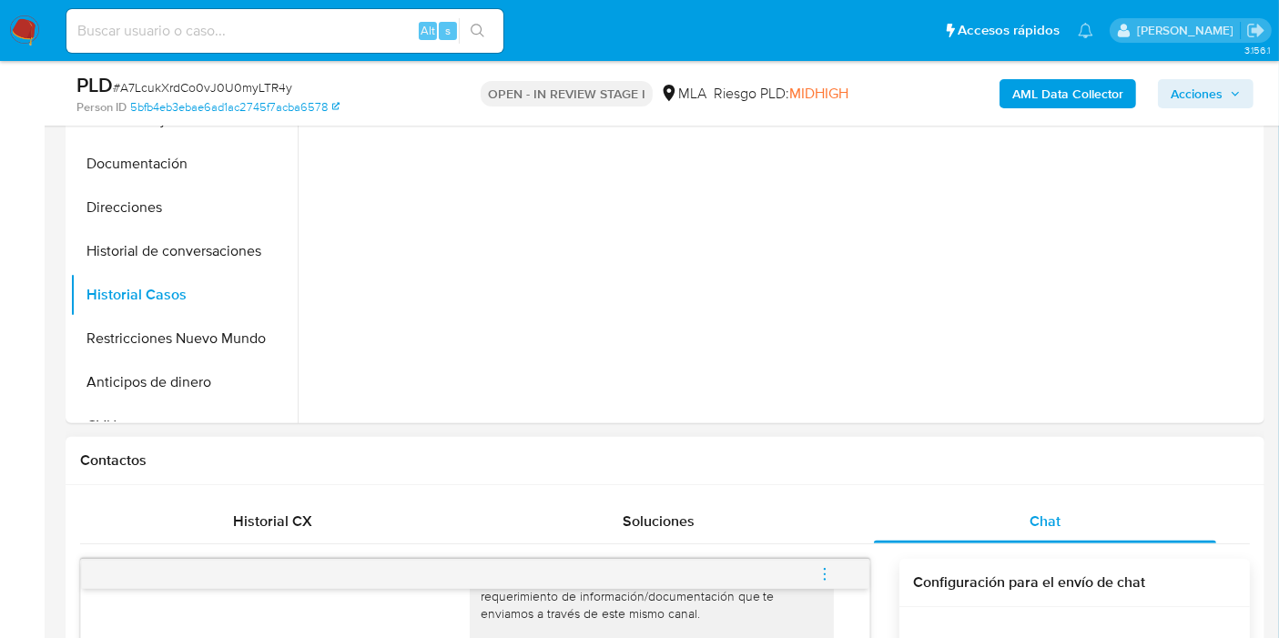
scroll to position [606, 0]
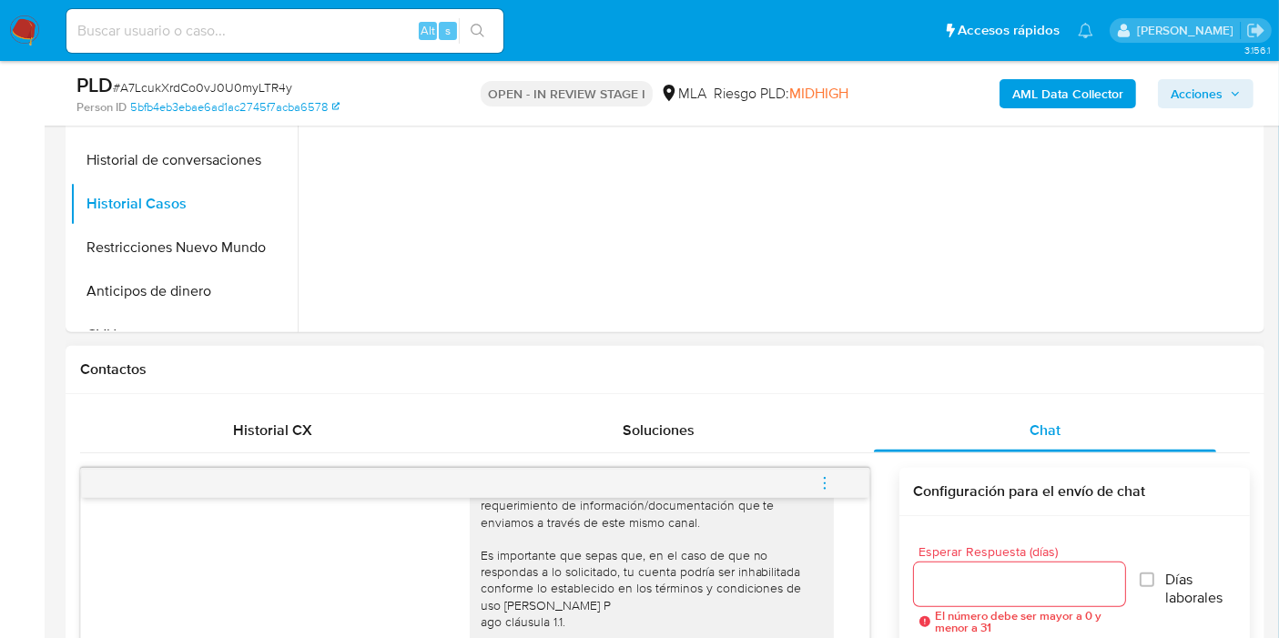
click at [833, 478] on button "menu-action" at bounding box center [825, 484] width 60 height 44
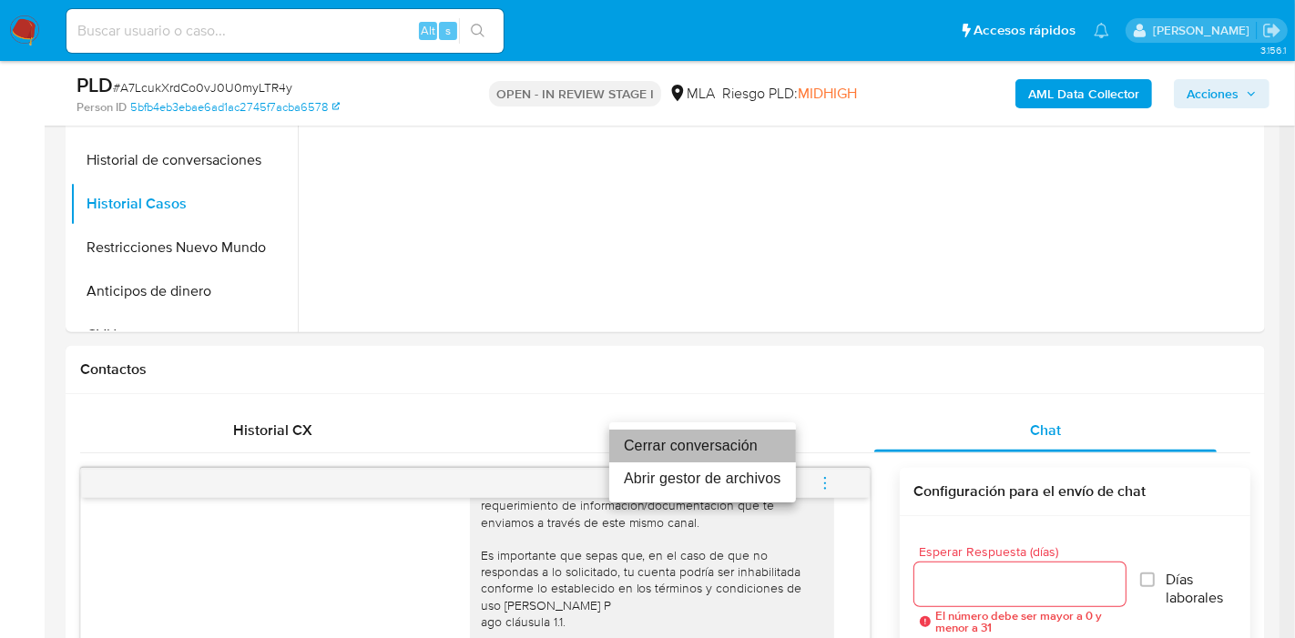
click at [712, 450] on li "Cerrar conversación" at bounding box center [702, 446] width 187 height 33
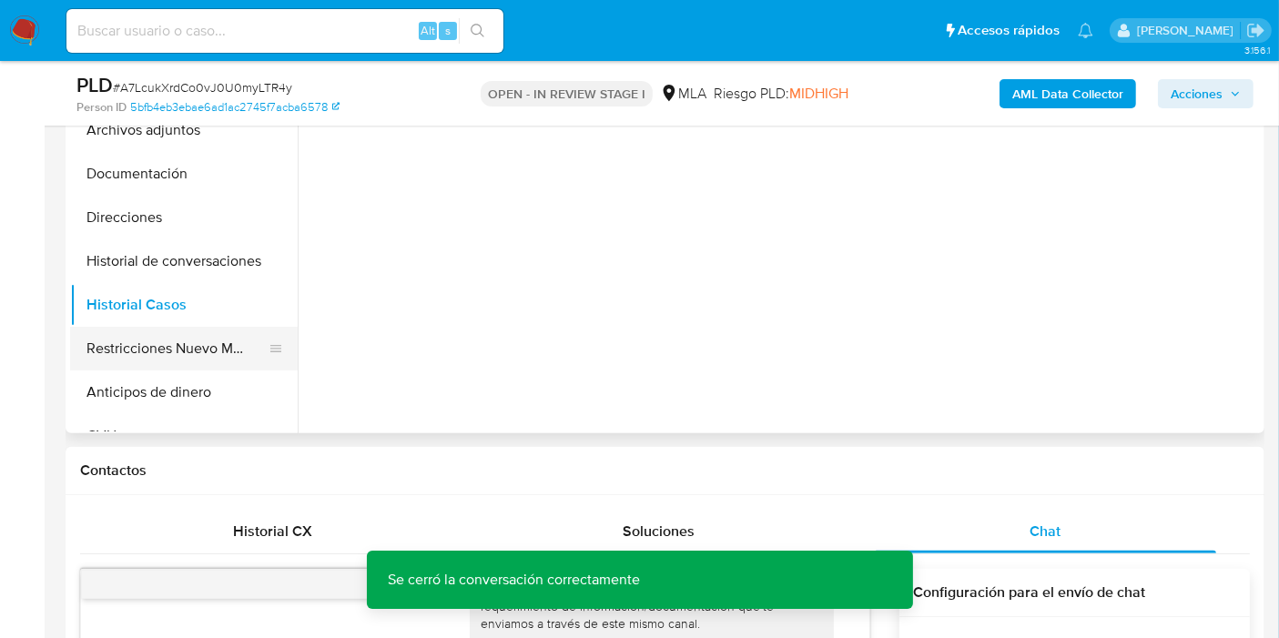
click at [202, 342] on button "Restricciones Nuevo Mundo" at bounding box center [176, 349] width 213 height 44
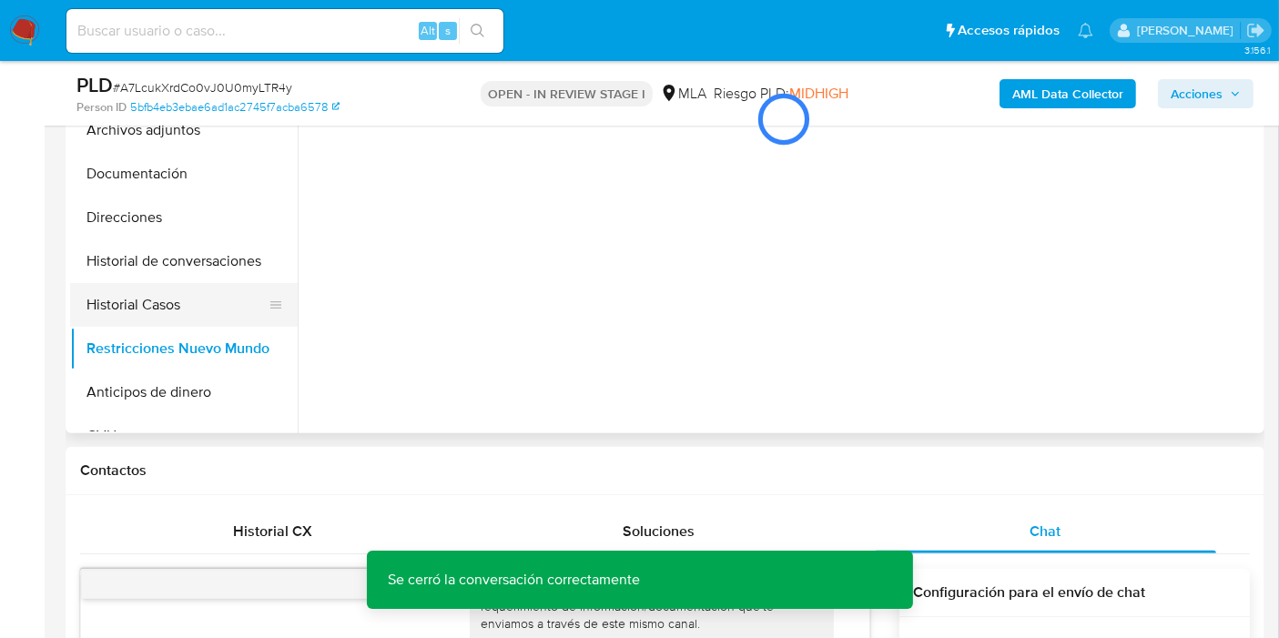
click at [189, 300] on button "Historial Casos" at bounding box center [176, 305] width 213 height 44
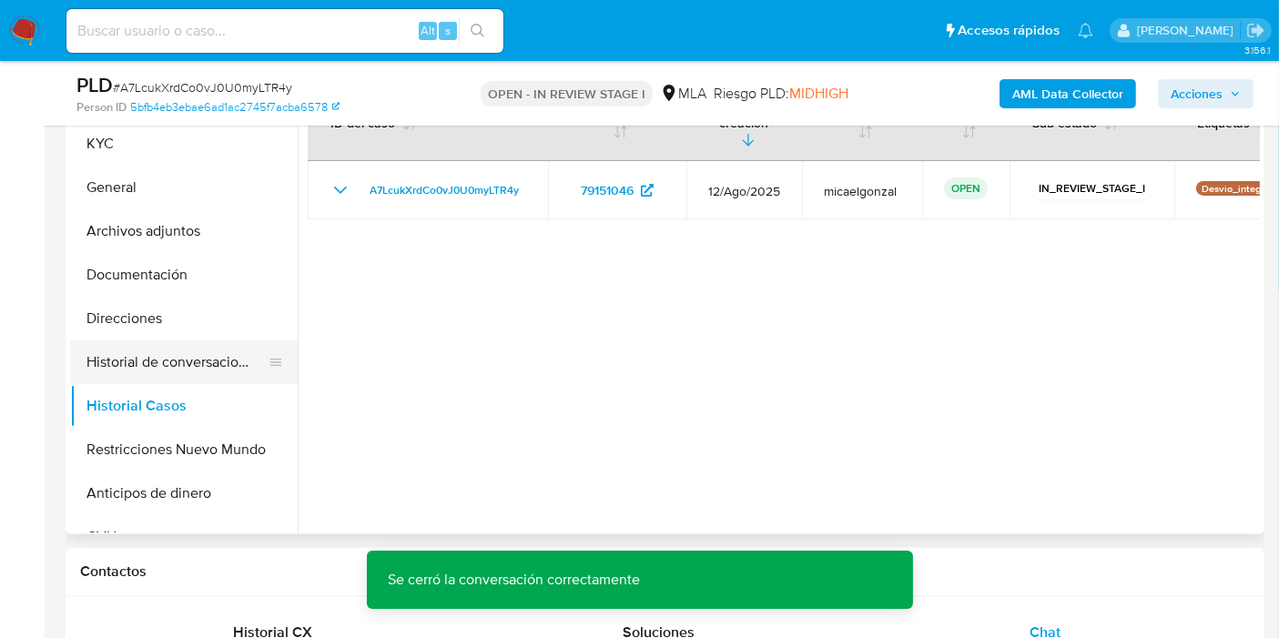
click at [188, 350] on button "Historial de conversaciones" at bounding box center [176, 363] width 213 height 44
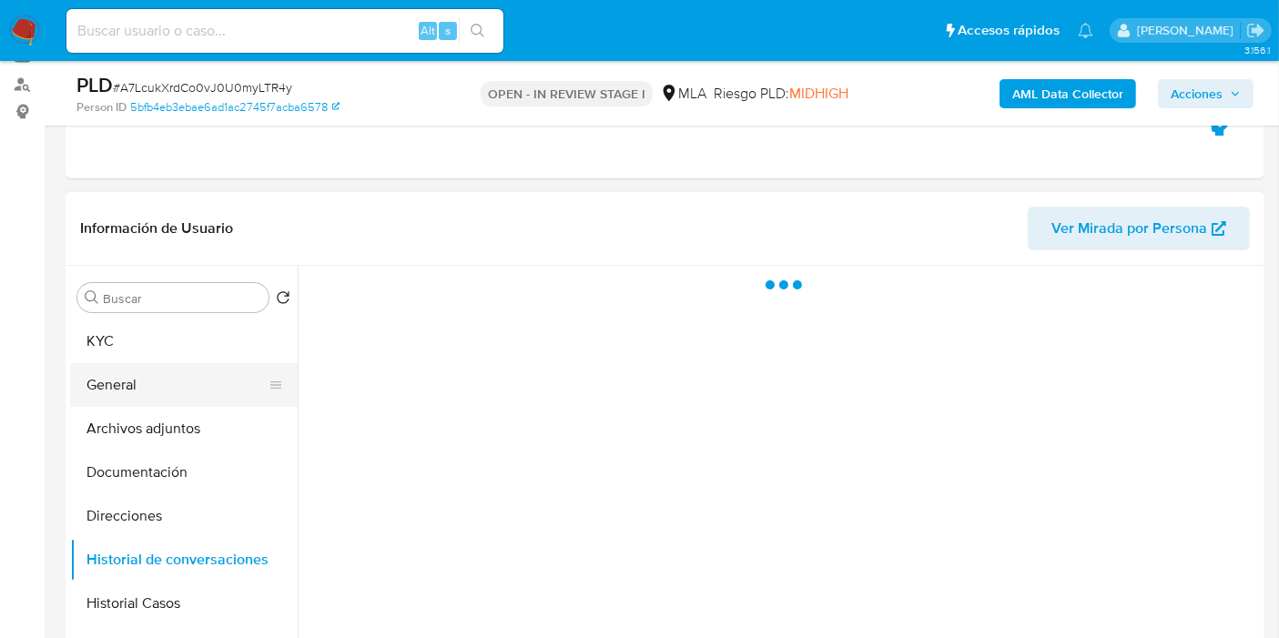
scroll to position [202, 0]
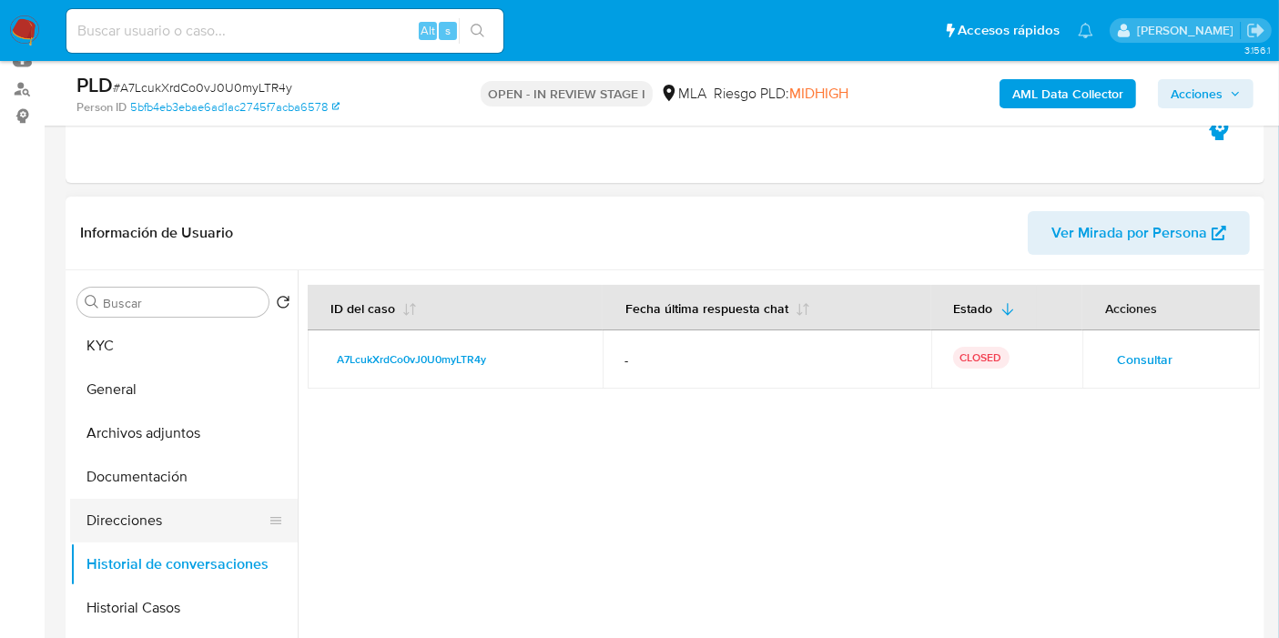
click at [127, 520] on button "Direcciones" at bounding box center [176, 521] width 213 height 44
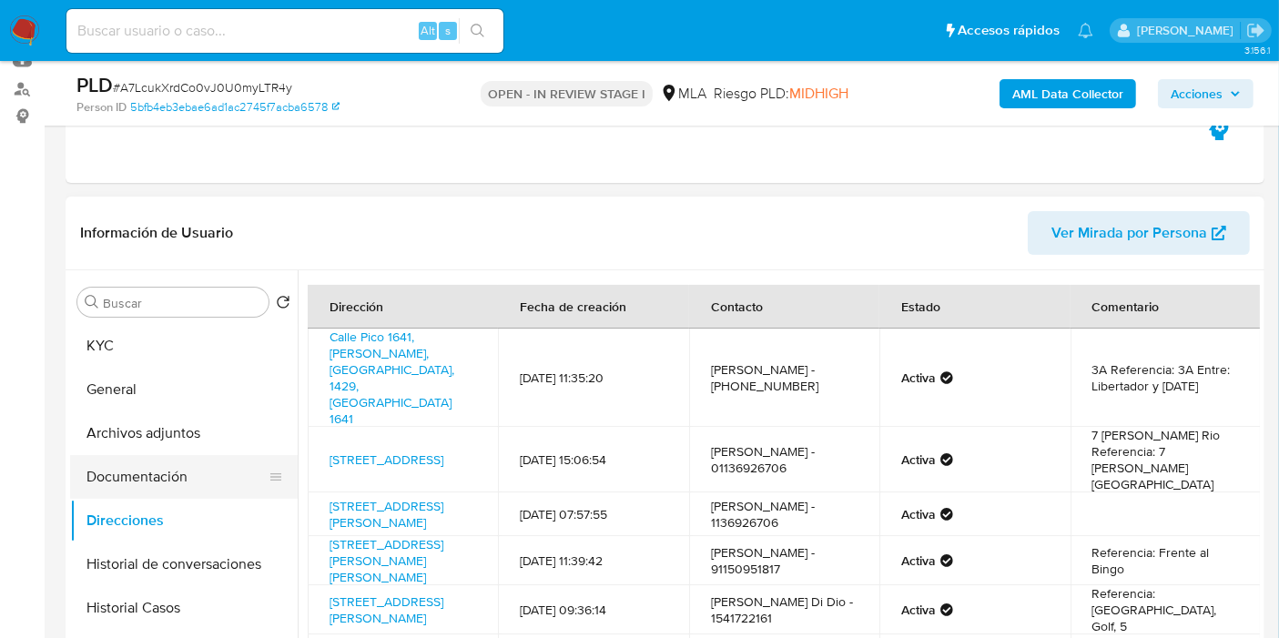
click at [198, 474] on button "Documentación" at bounding box center [176, 477] width 213 height 44
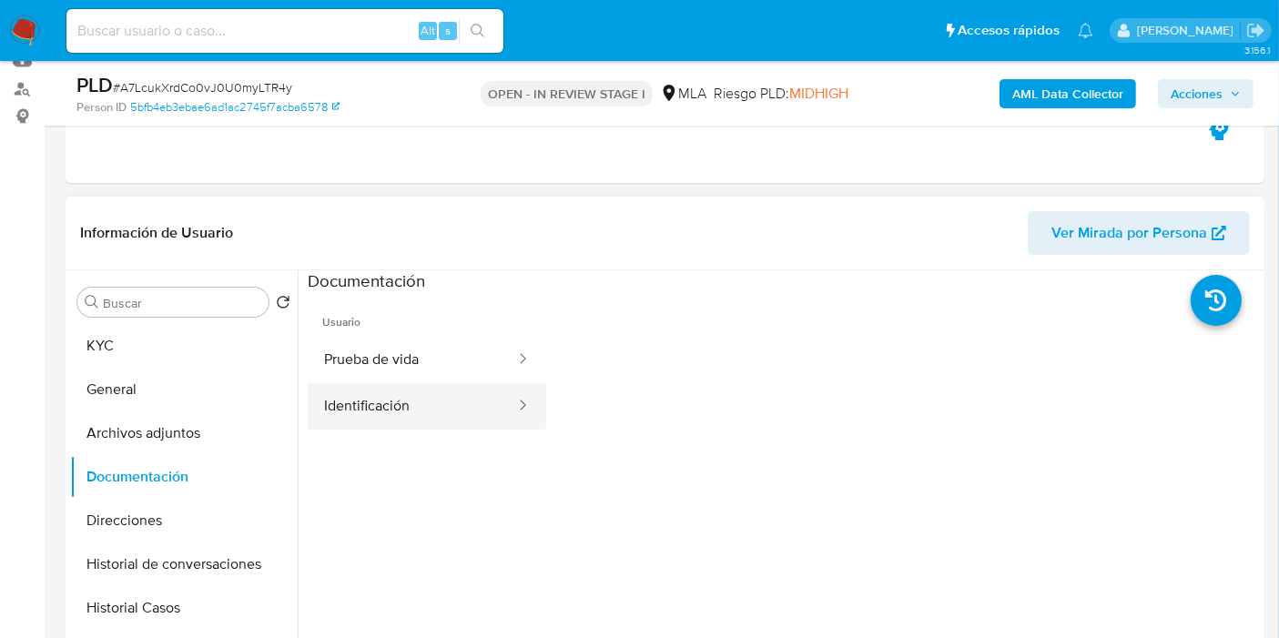
click at [332, 407] on button "Identificación" at bounding box center [412, 406] width 209 height 46
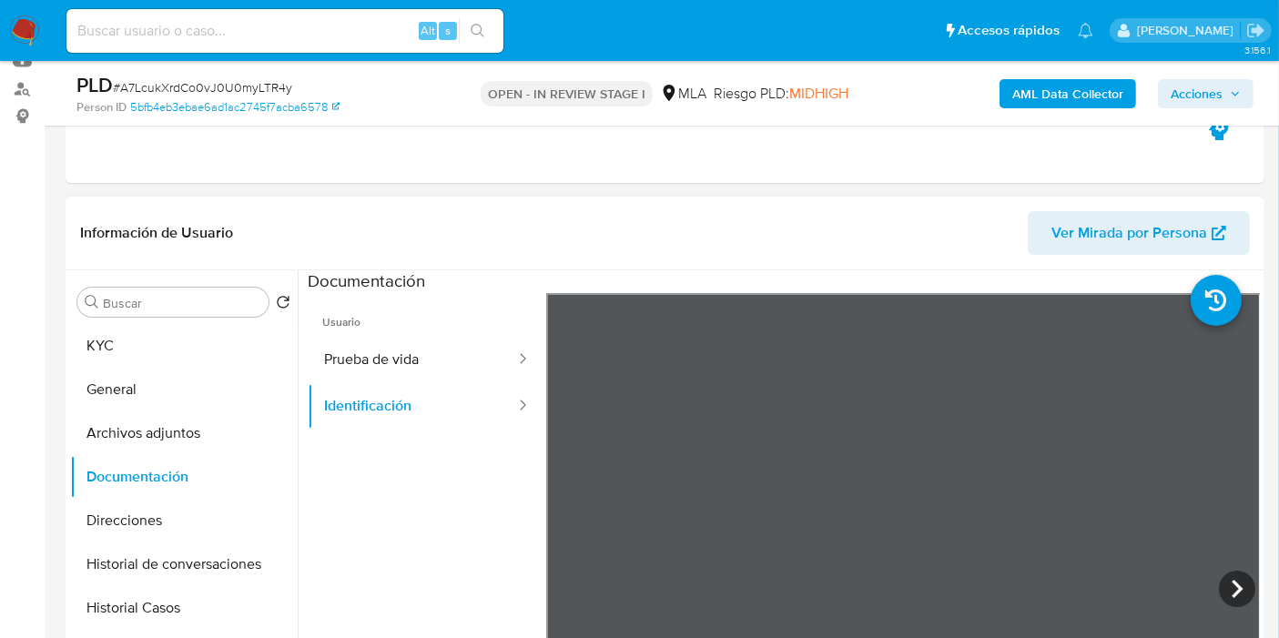
scroll to position [30, 0]
click at [1224, 598] on icon at bounding box center [1237, 589] width 36 height 36
click at [569, 580] on icon at bounding box center [568, 589] width 11 height 18
click at [382, 362] on button "Prueba de vida" at bounding box center [412, 360] width 209 height 46
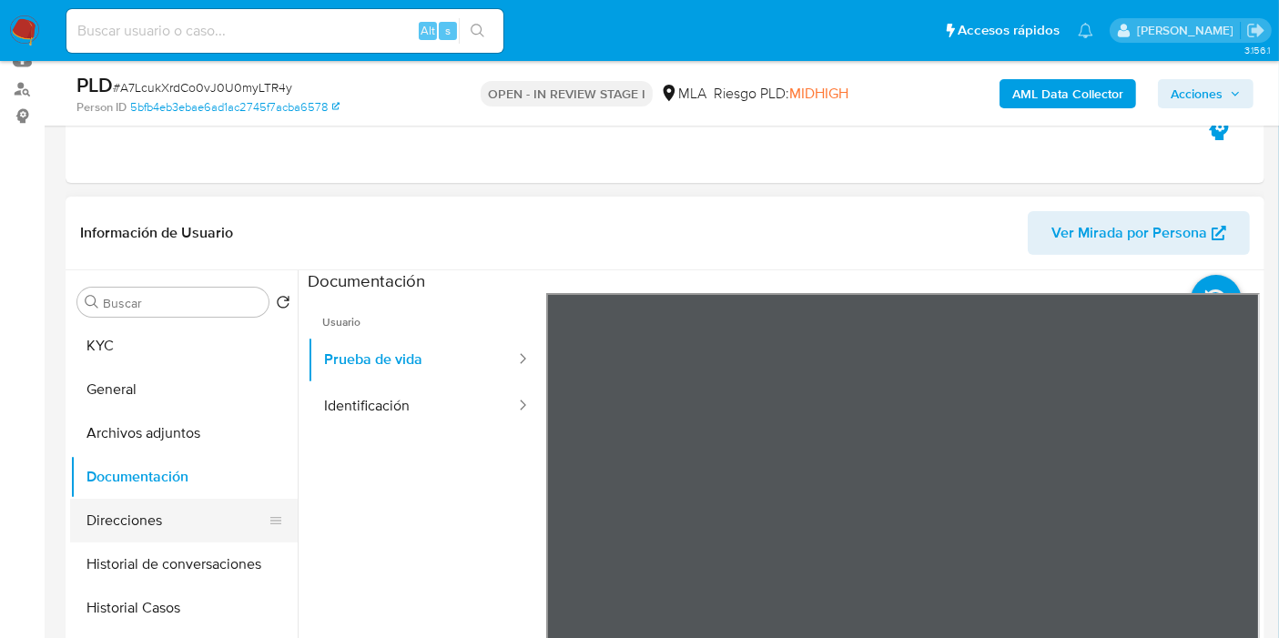
click at [129, 526] on button "Direcciones" at bounding box center [176, 521] width 213 height 44
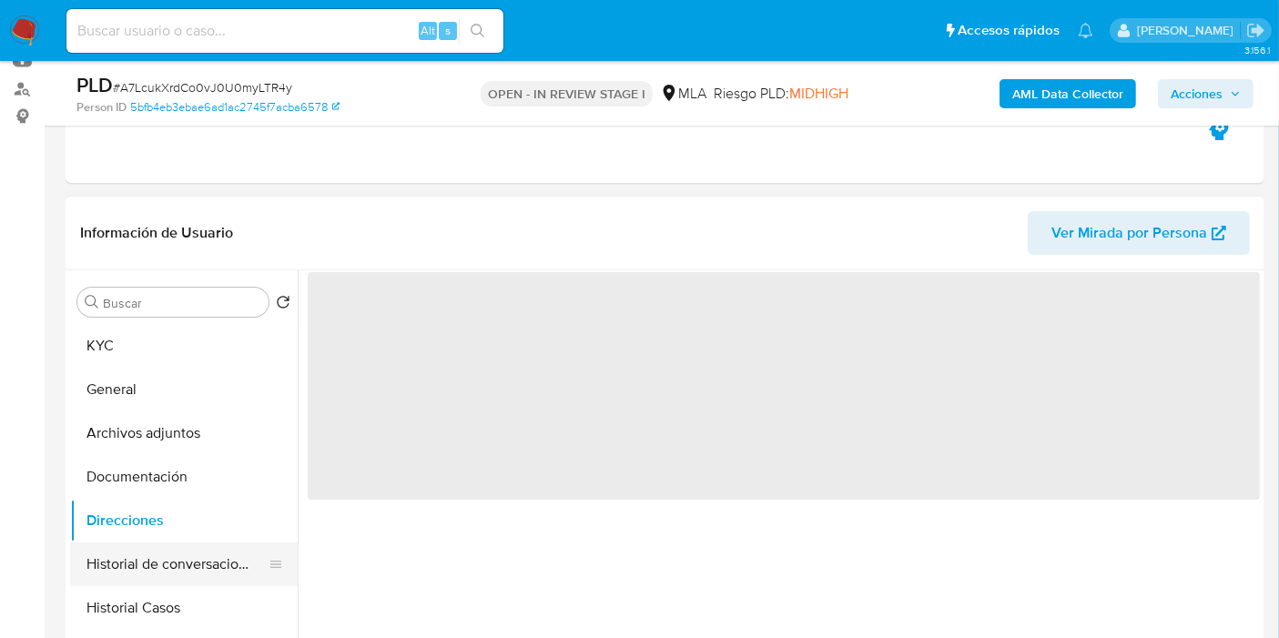
click at [146, 570] on button "Historial de conversaciones" at bounding box center [176, 565] width 213 height 44
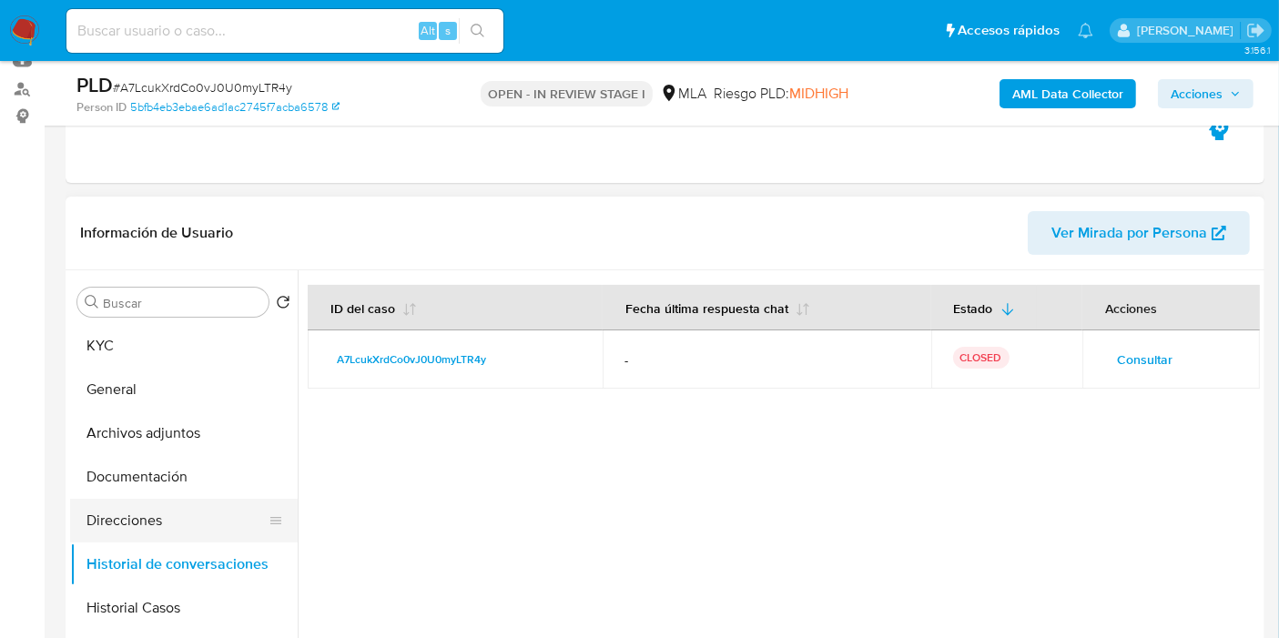
click at [156, 511] on button "Direcciones" at bounding box center [176, 521] width 213 height 44
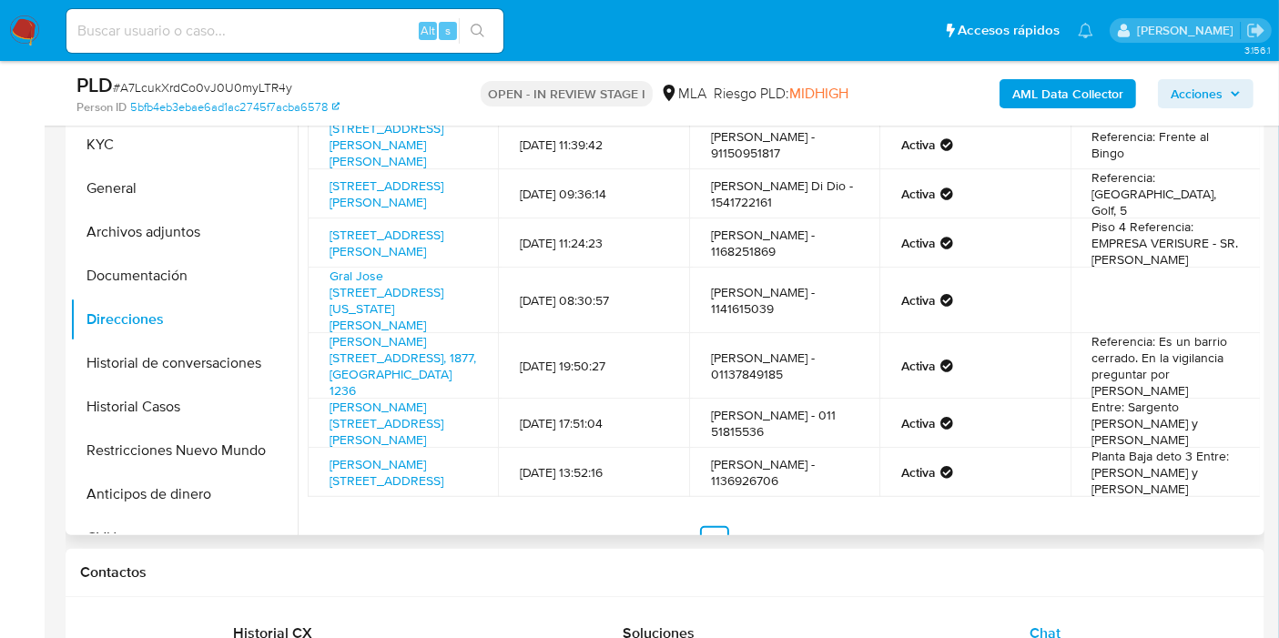
scroll to position [404, 0]
click at [733, 525] on link "2" at bounding box center [747, 539] width 29 height 29
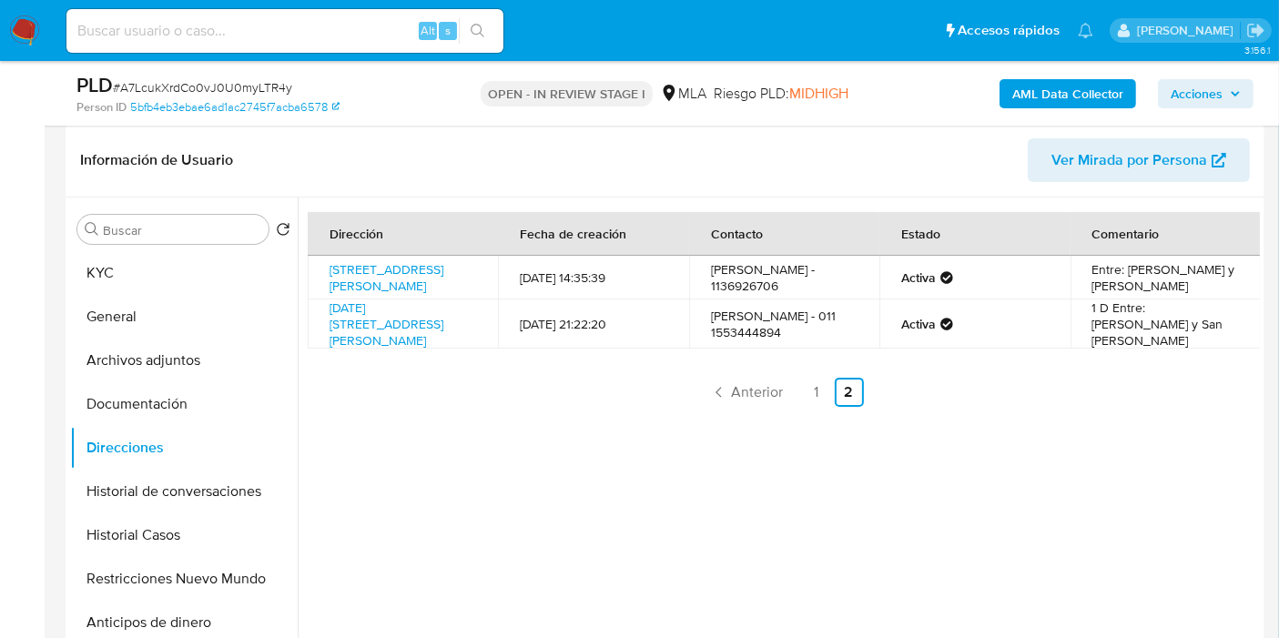
scroll to position [202, 0]
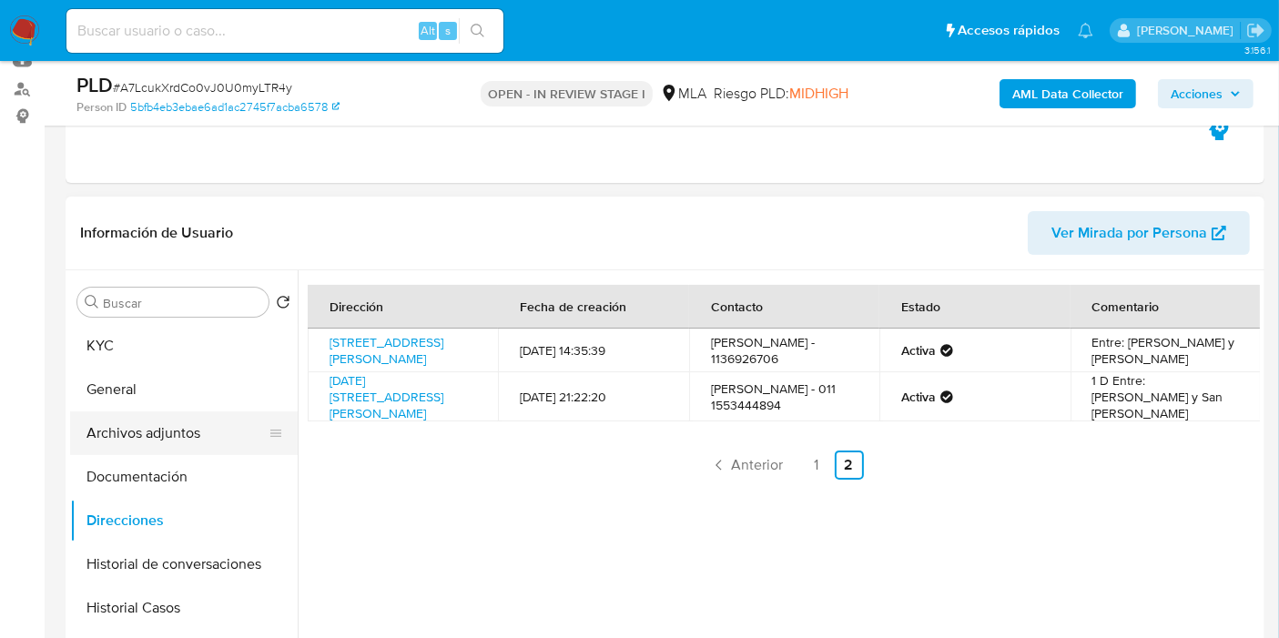
click at [181, 437] on button "Archivos adjuntos" at bounding box center [176, 434] width 213 height 44
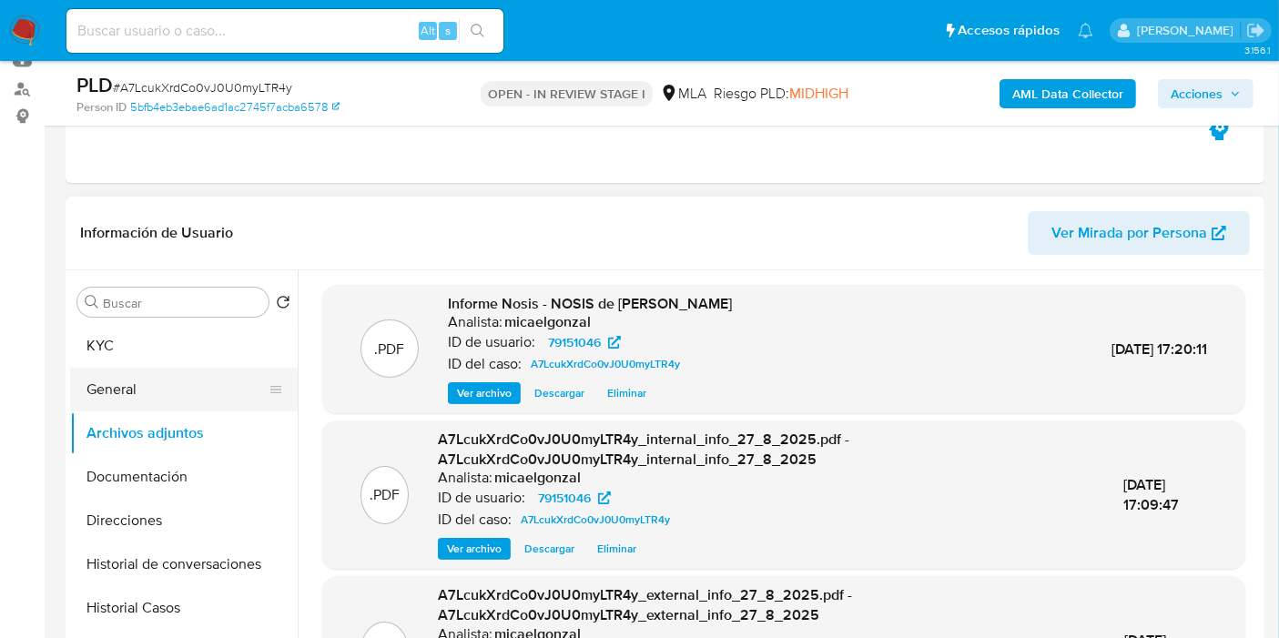
click at [177, 410] on button "General" at bounding box center [176, 390] width 213 height 44
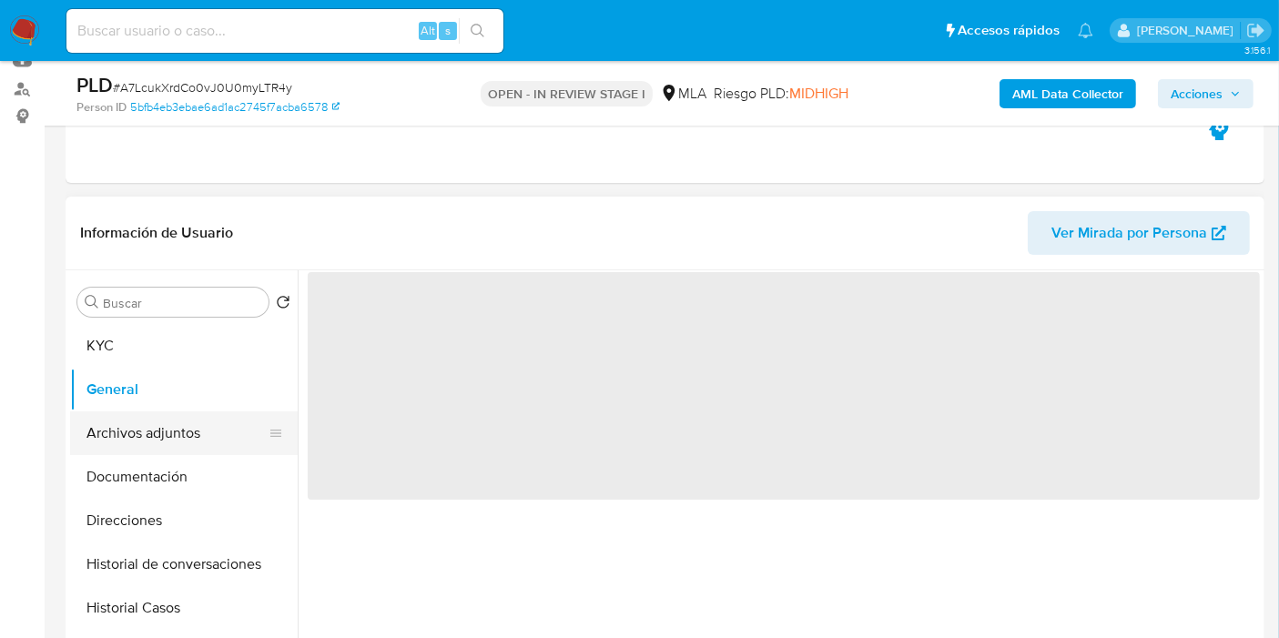
click at [178, 427] on button "Archivos adjuntos" at bounding box center [176, 434] width 213 height 44
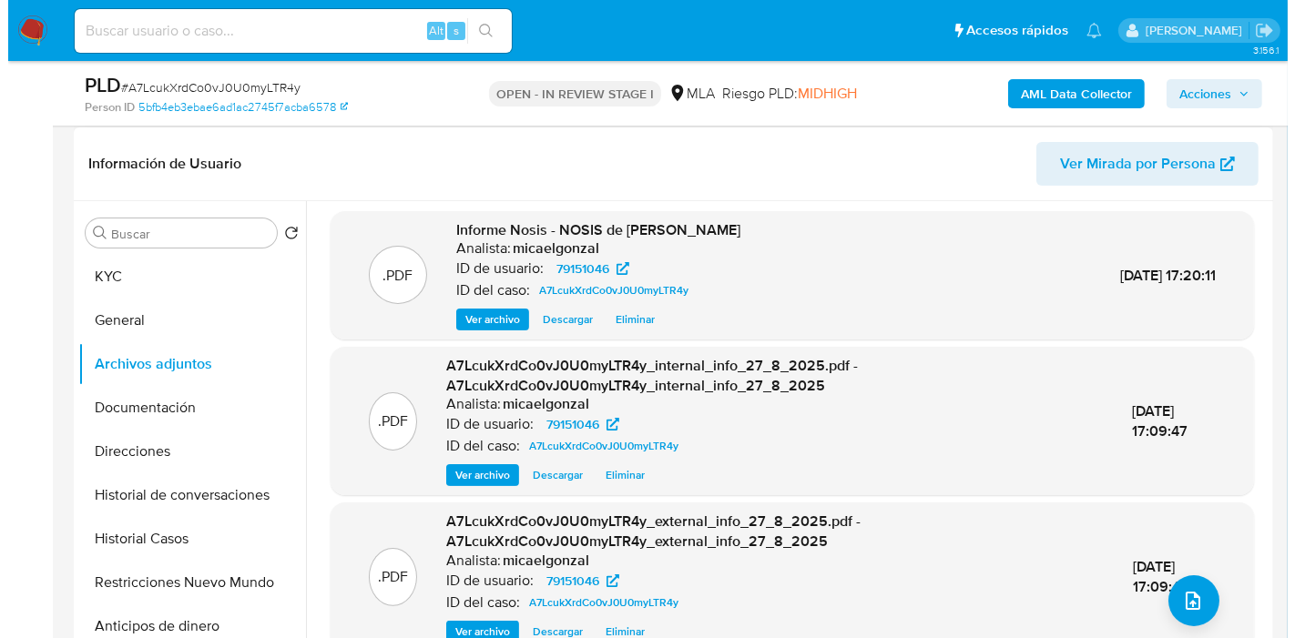
scroll to position [303, 0]
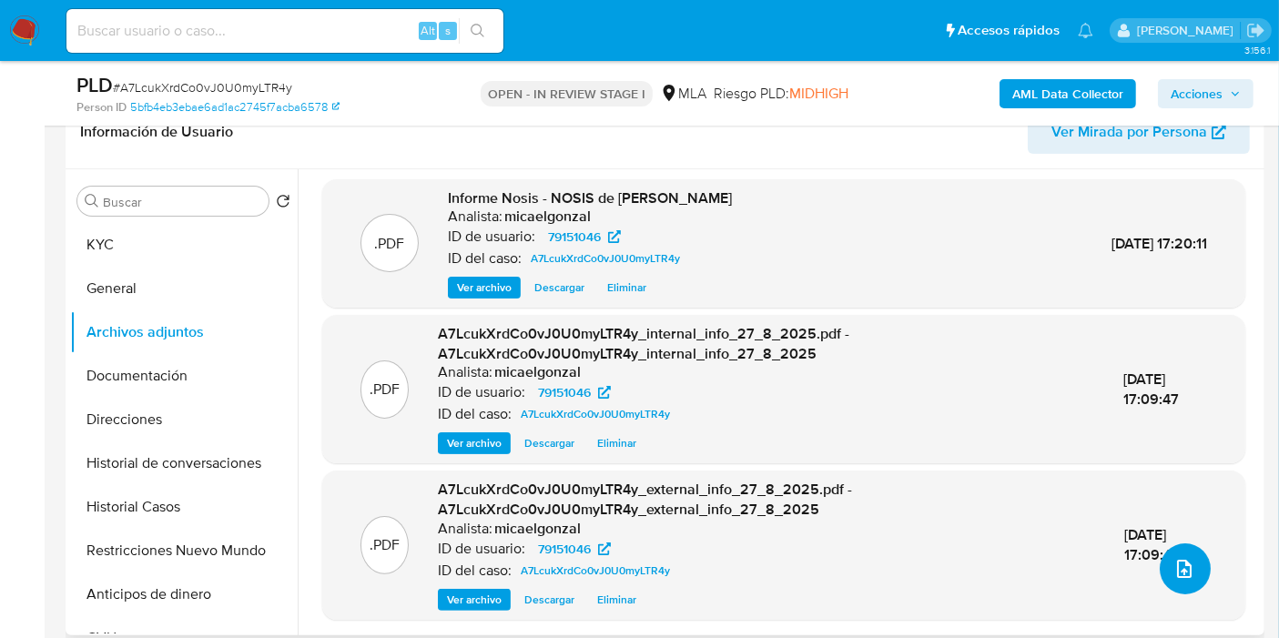
click at [1160, 558] on button "upload-file" at bounding box center [1185, 569] width 51 height 51
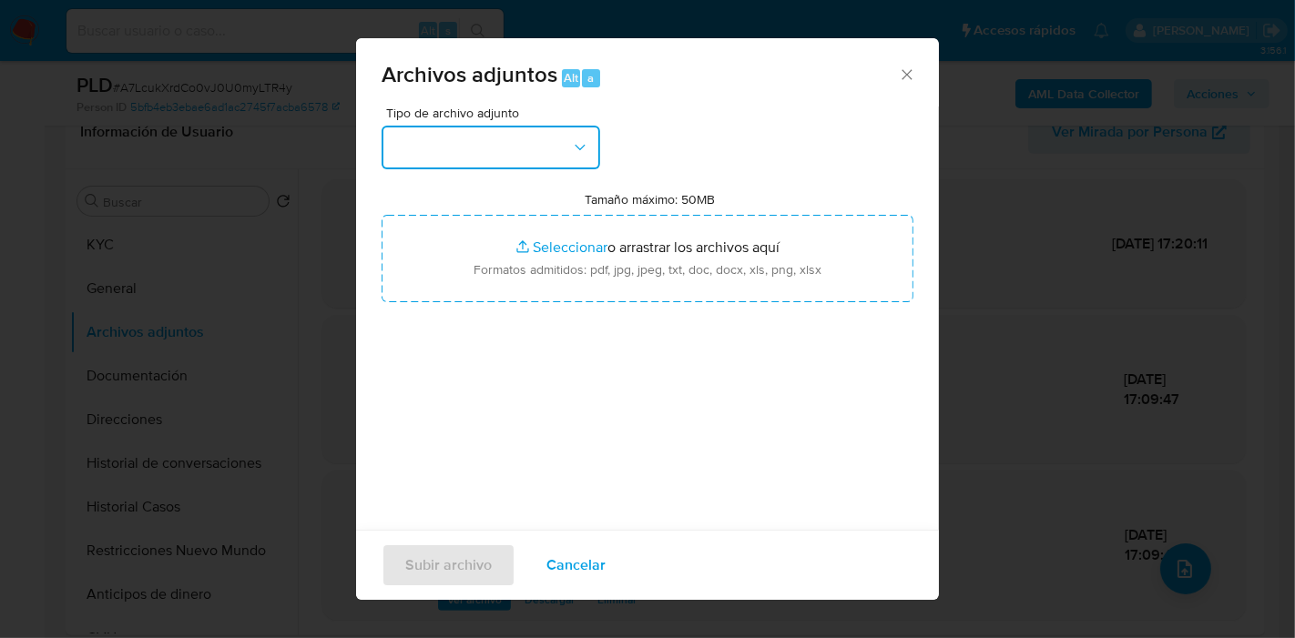
drag, startPoint x: 581, startPoint y: 138, endPoint x: 556, endPoint y: 166, distance: 36.7
click at [577, 143] on icon "button" at bounding box center [580, 147] width 18 height 18
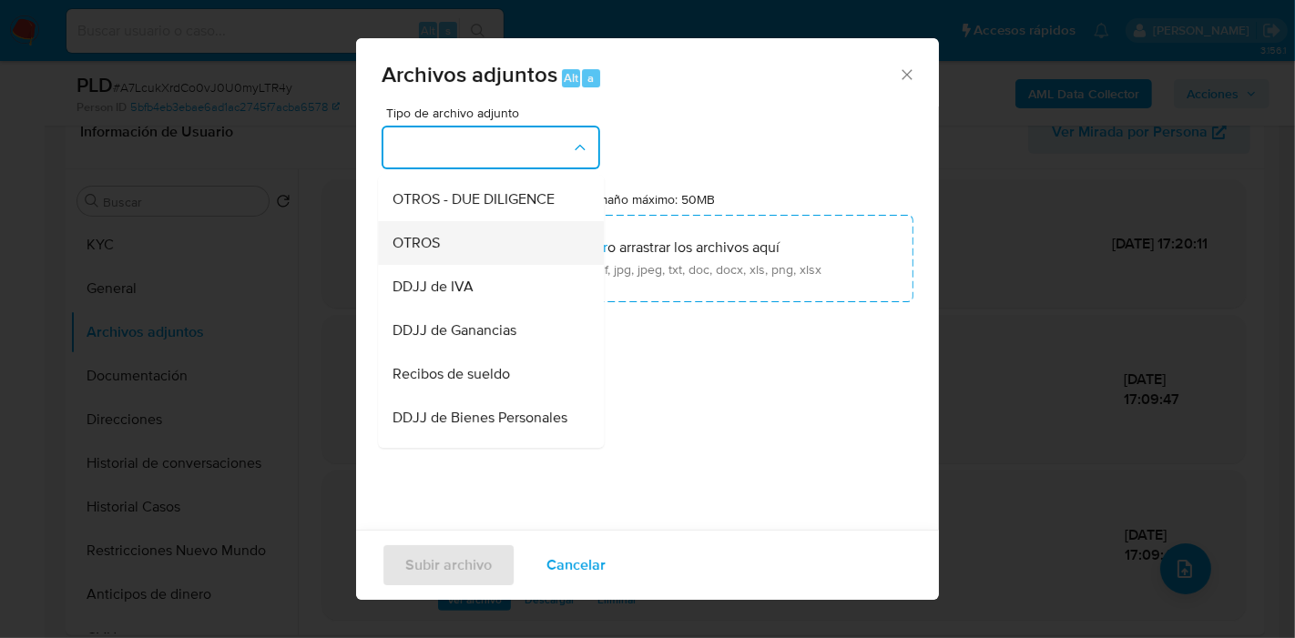
click at [502, 265] on div "OTROS" at bounding box center [485, 243] width 186 height 44
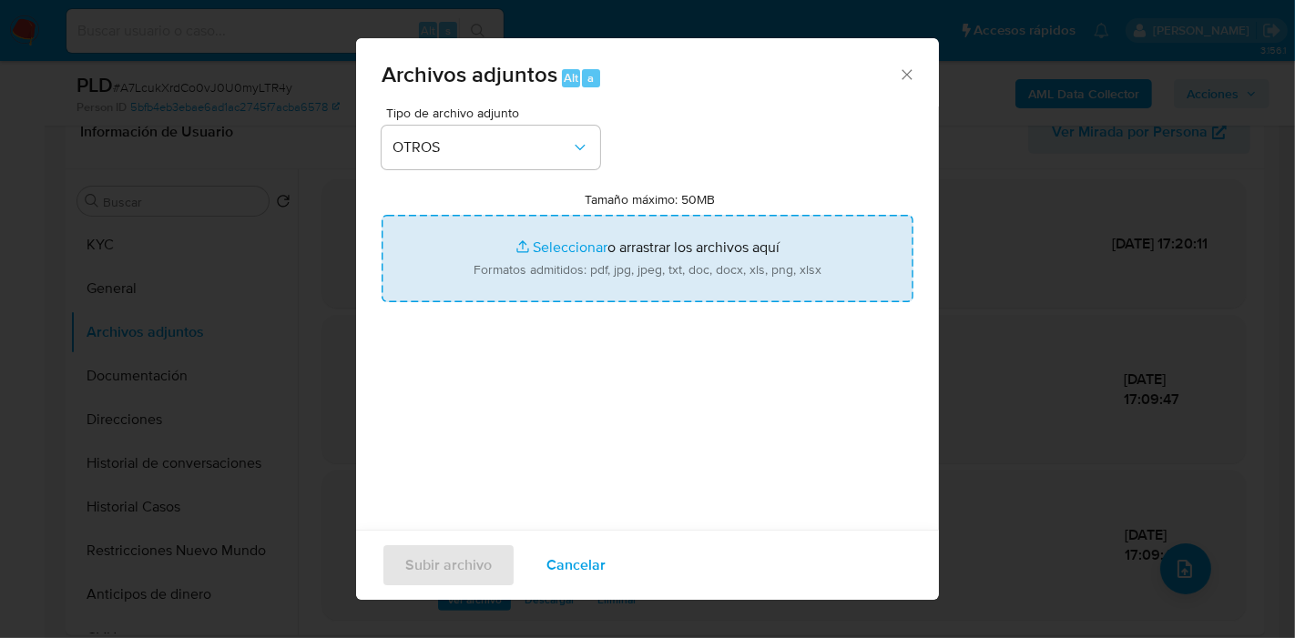
click at [571, 256] on input "Tamaño máximo: 50MB Seleccionar archivos" at bounding box center [648, 258] width 532 height 87
type input "C:\fakepath\Caselog A7LcukXrdCo0vJ0U0myLTR4y_2025_08_18_22_22_38.docx"
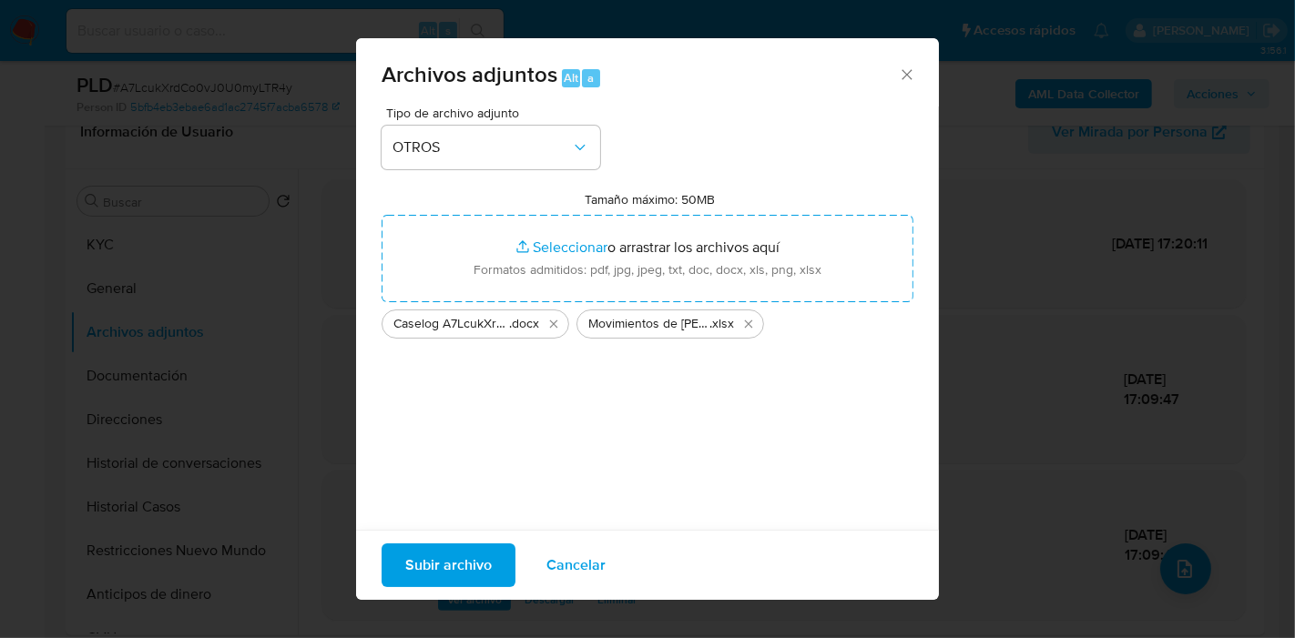
click at [439, 553] on span "Subir archivo" at bounding box center [448, 565] width 87 height 40
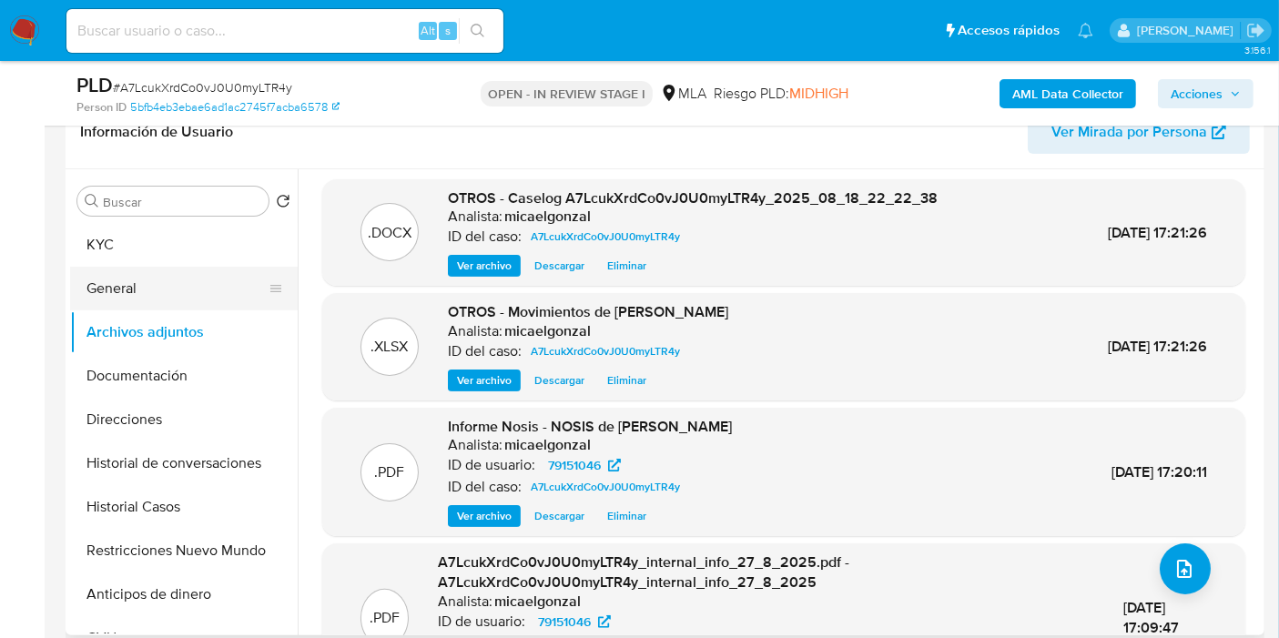
click at [148, 267] on button "General" at bounding box center [176, 289] width 213 height 44
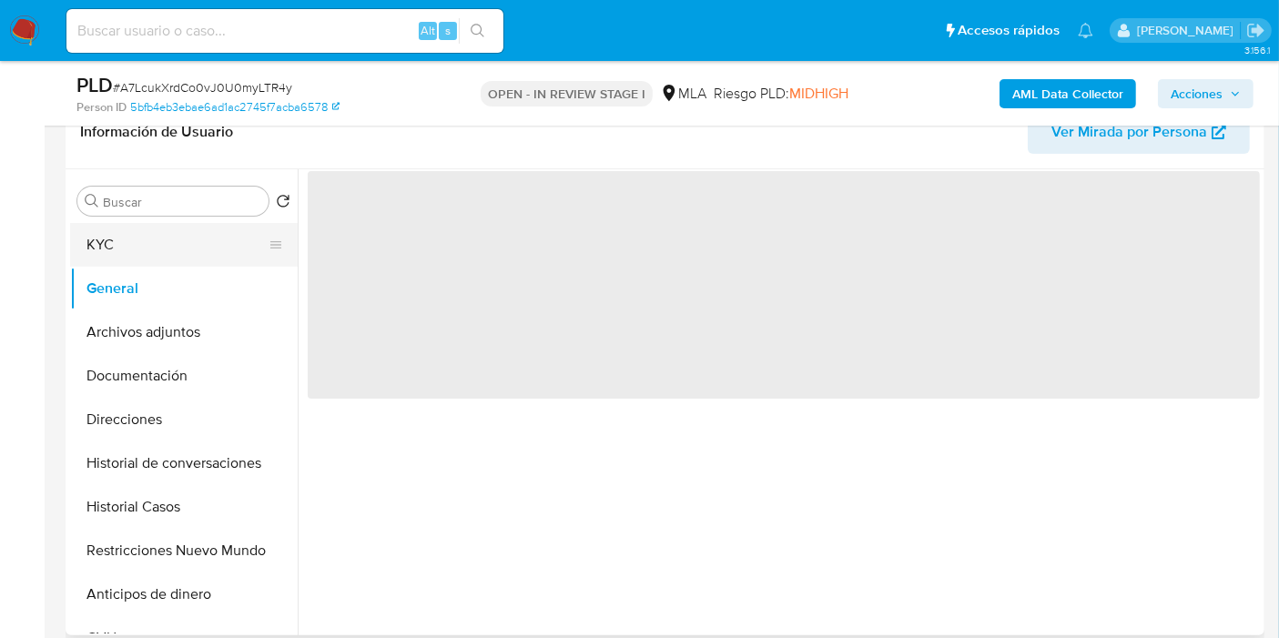
click at [187, 248] on button "KYC" at bounding box center [176, 245] width 213 height 44
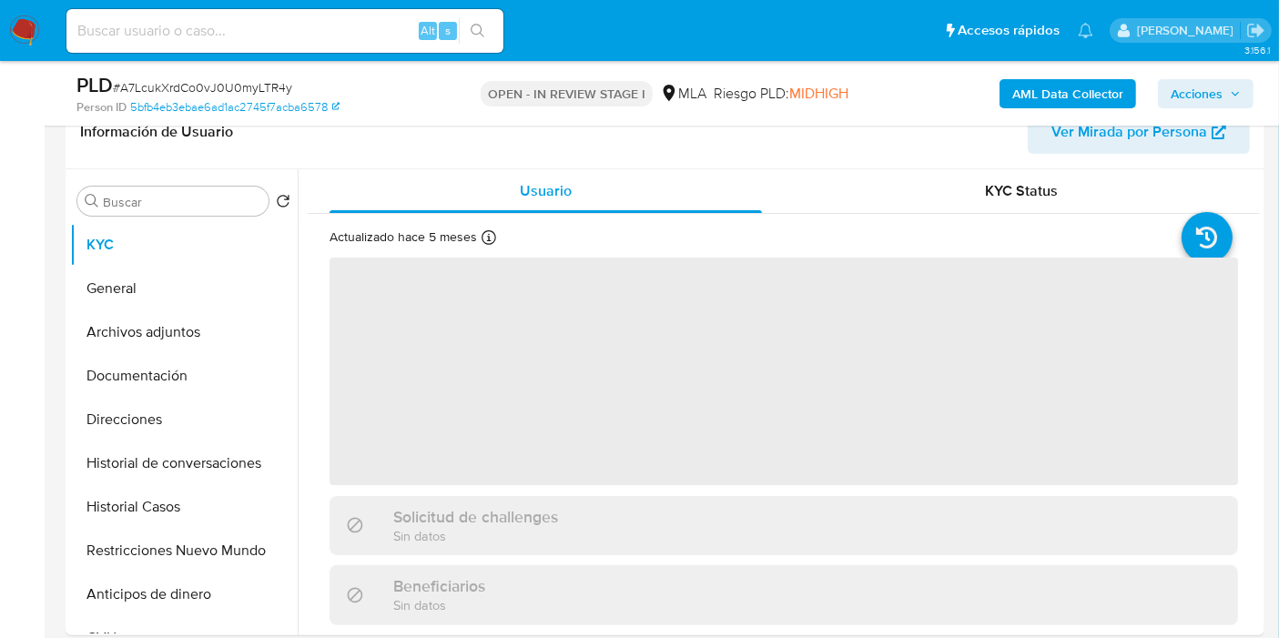
click at [1189, 102] on span "Acciones" at bounding box center [1197, 93] width 52 height 29
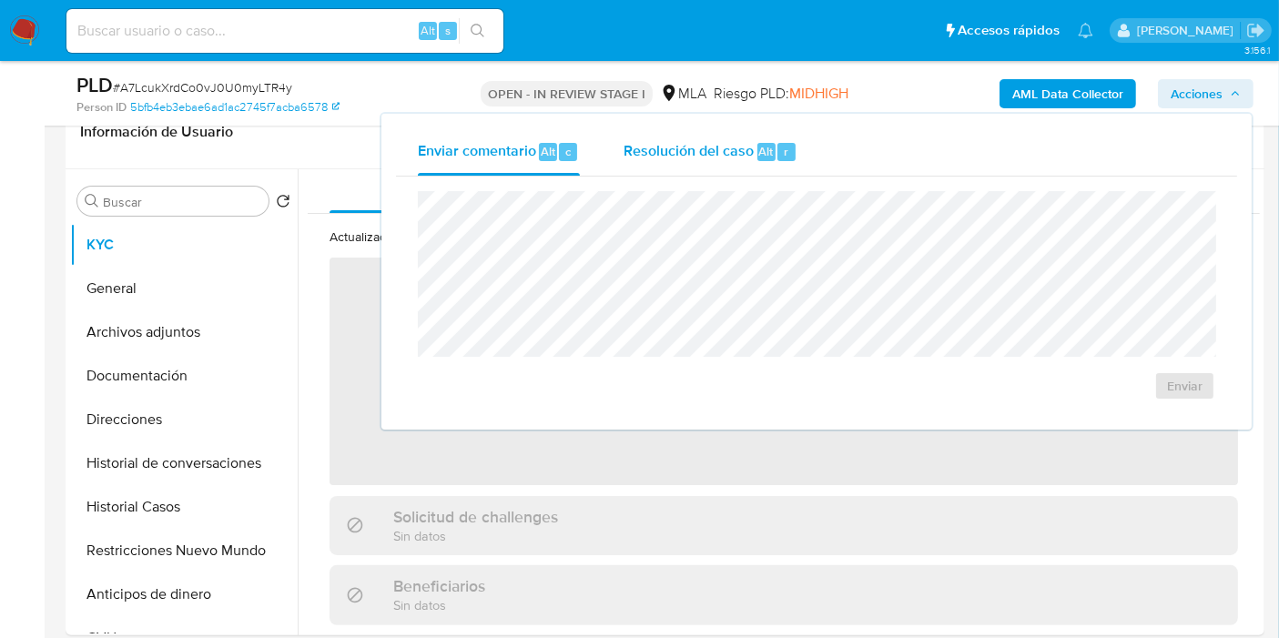
click at [738, 171] on div "Resolución del caso Alt r" at bounding box center [711, 151] width 174 height 47
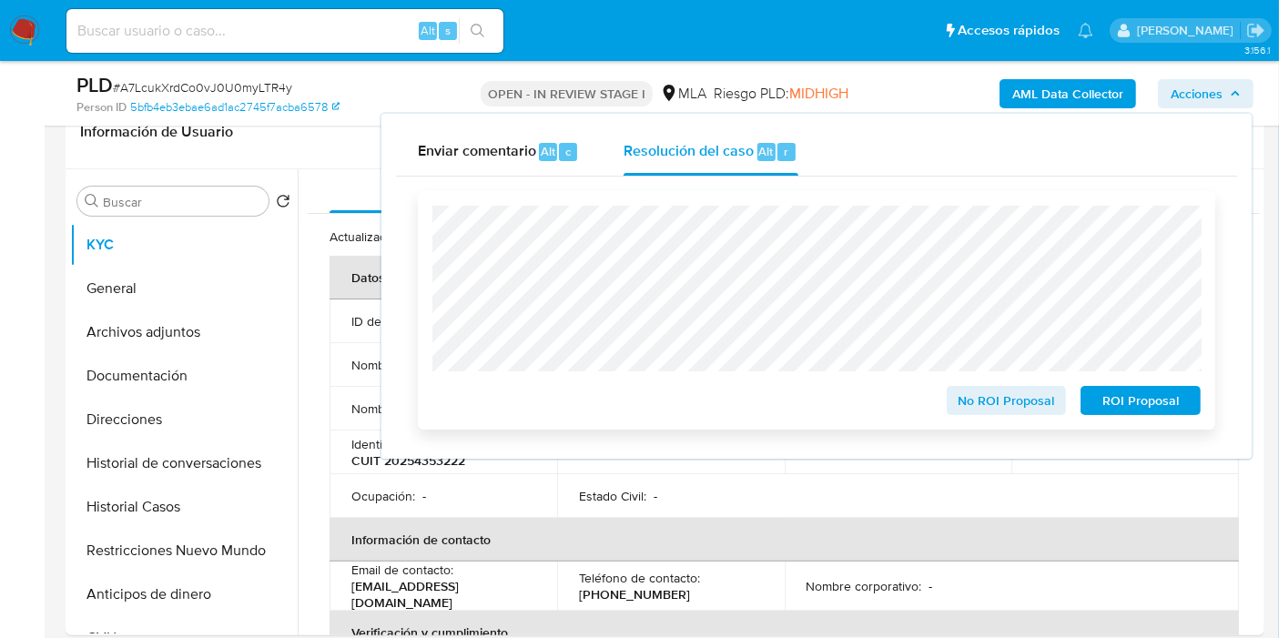
click at [1040, 396] on span "No ROI Proposal" at bounding box center [1007, 400] width 95 height 25
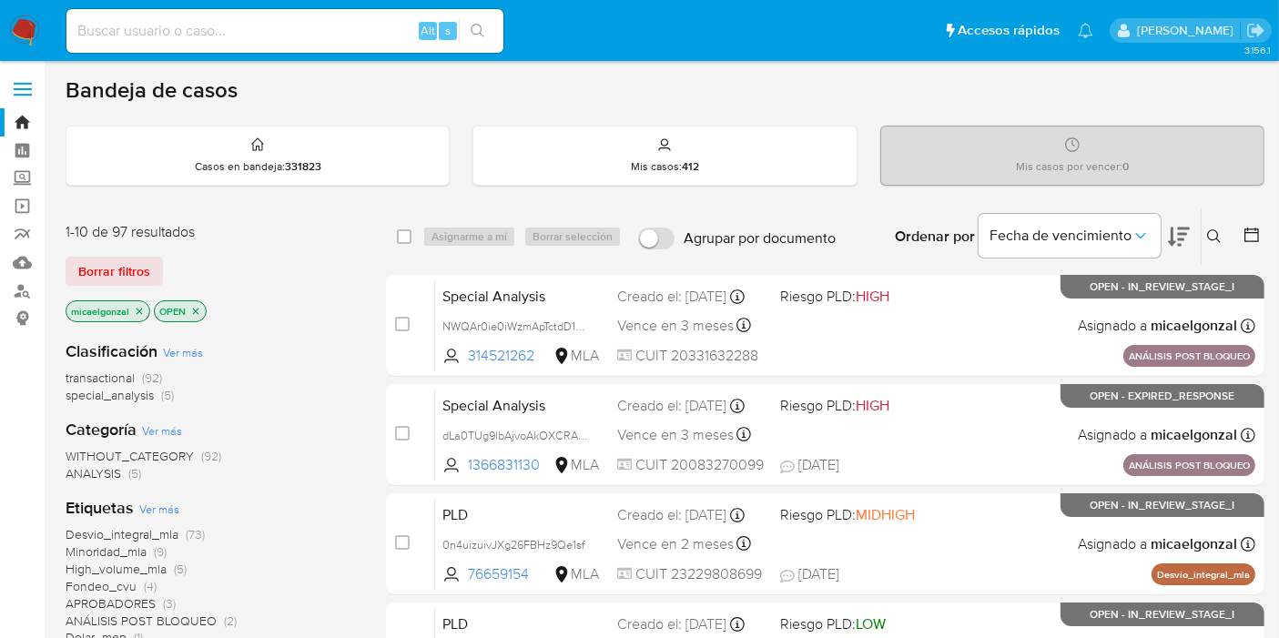
drag, startPoint x: 0, startPoint y: 0, endPoint x: 84, endPoint y: 89, distance: 122.4
click at [170, 144] on div "Casos en bandeja : 331823" at bounding box center [257, 156] width 382 height 58
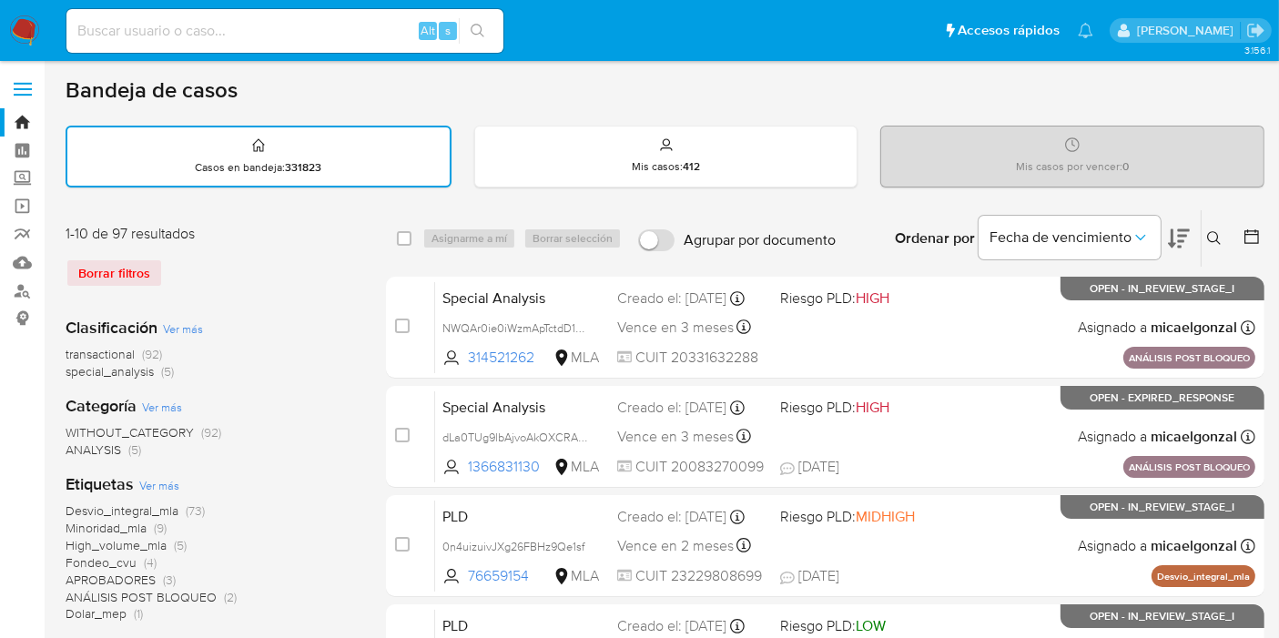
click at [18, 31] on img at bounding box center [24, 30] width 31 height 31
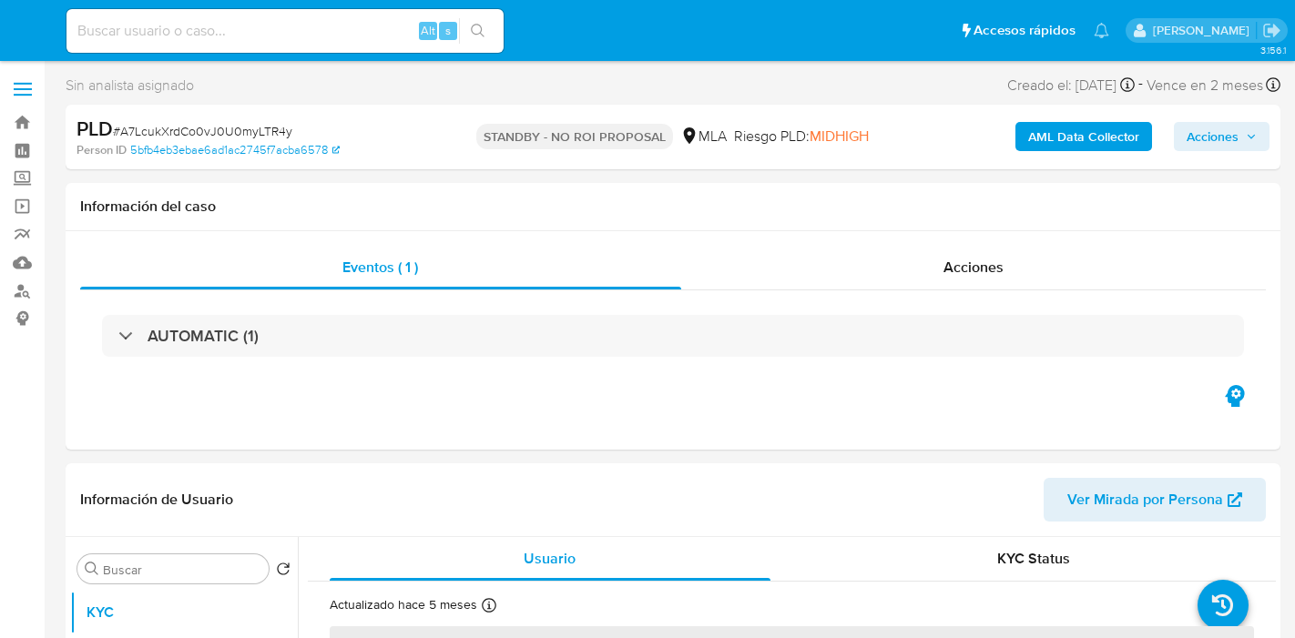
select select "10"
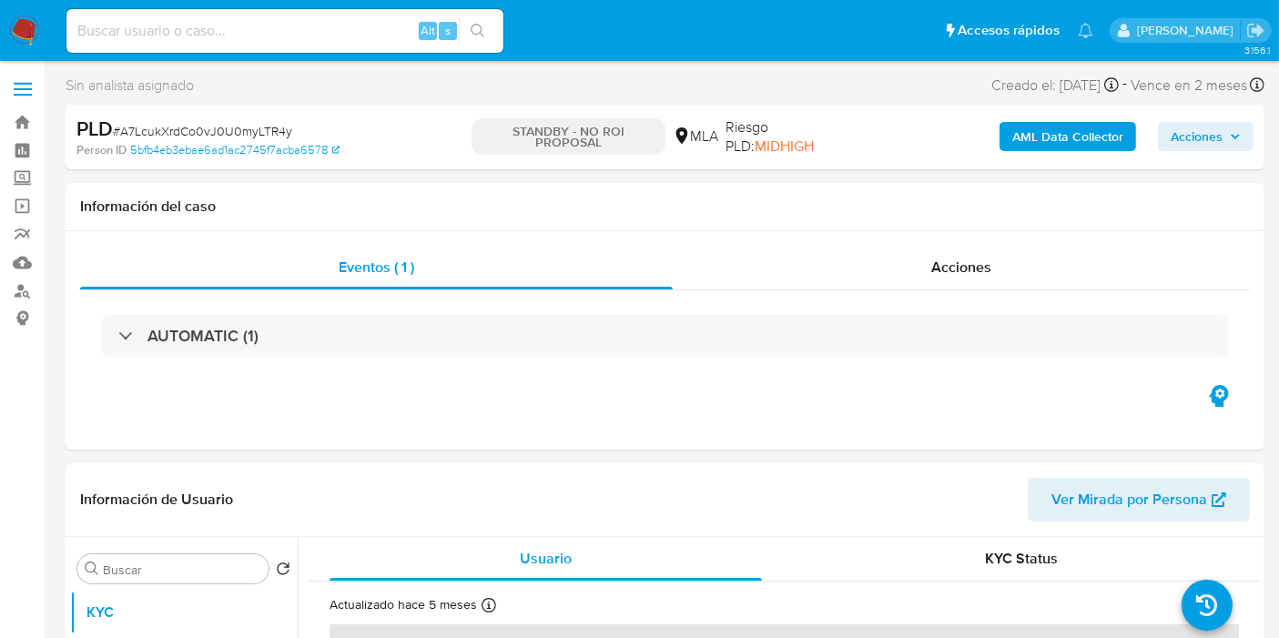
click at [52, 56] on nav "Pausado Ver notificaciones Alt s Accesos rápidos Presiona las siguientes teclas…" at bounding box center [639, 30] width 1279 height 61
click at [23, 15] on img at bounding box center [24, 30] width 31 height 31
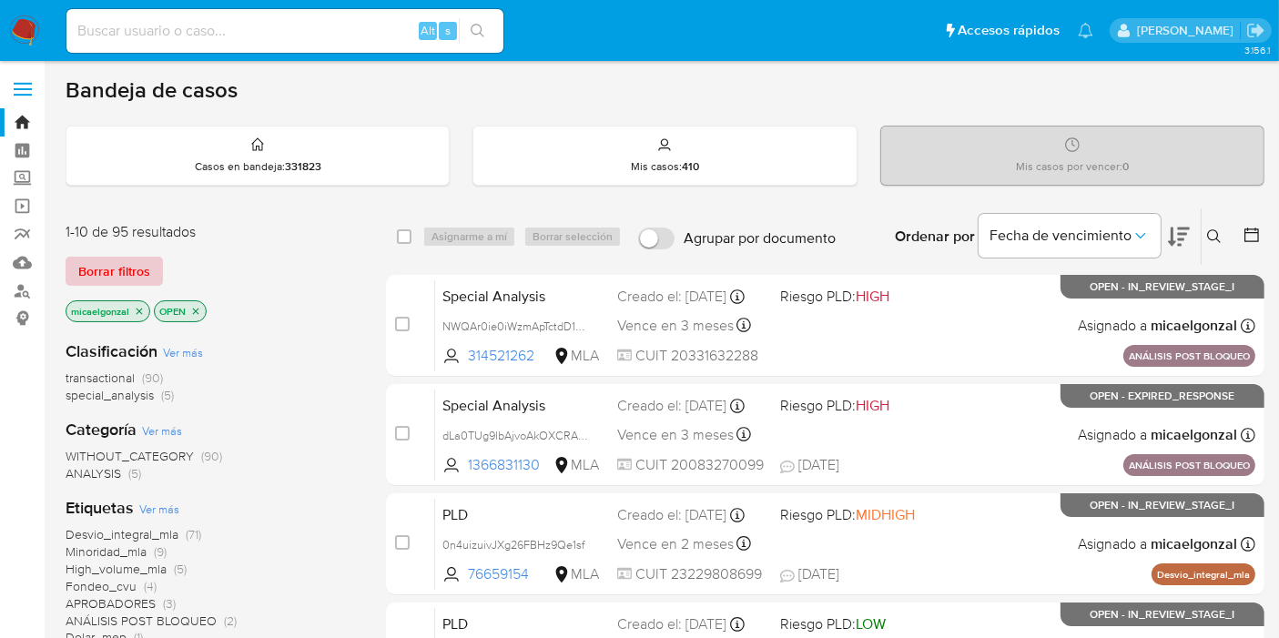
click at [111, 280] on span "Borrar filtros" at bounding box center [114, 271] width 72 height 25
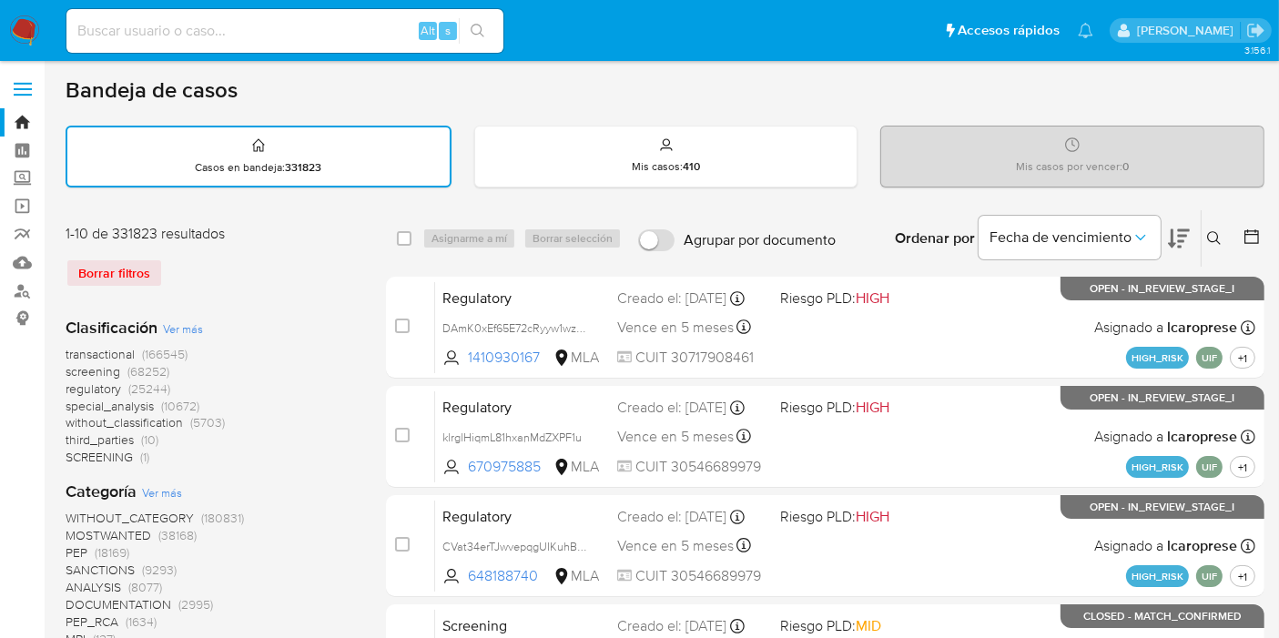
click at [1211, 237] on icon at bounding box center [1214, 238] width 15 height 15
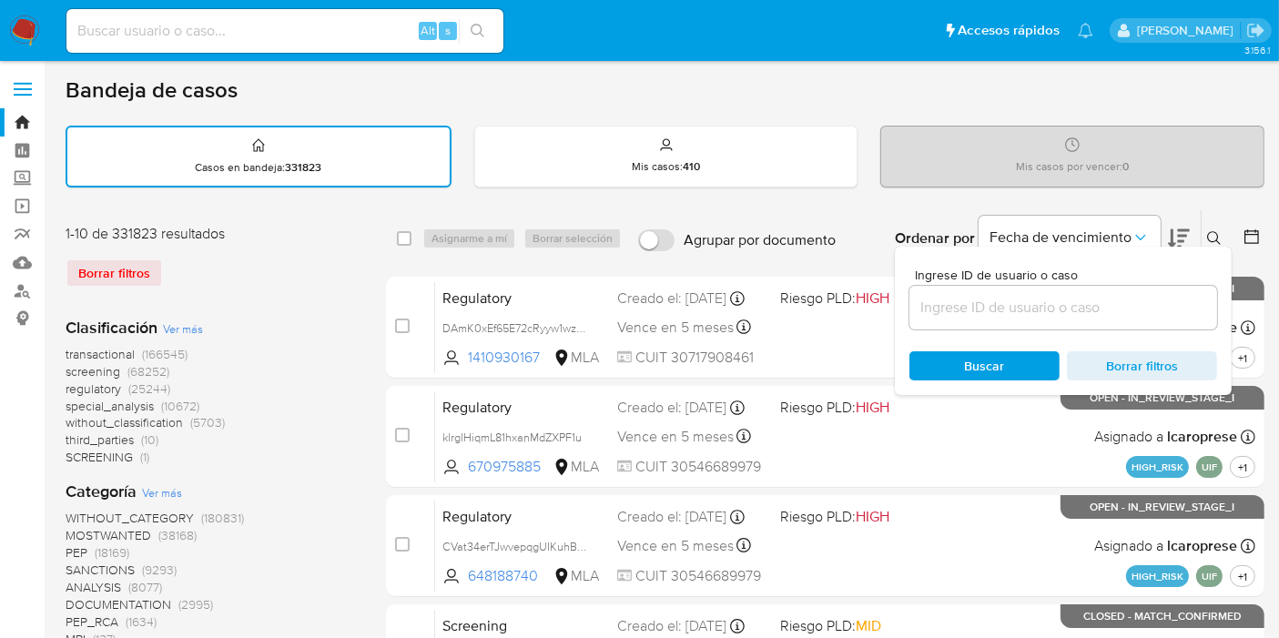
click at [1065, 318] on div at bounding box center [1064, 308] width 308 height 44
click at [1090, 300] on input at bounding box center [1064, 308] width 308 height 24
paste input "i8bScEMHqBEySEtLxyyPNzms"
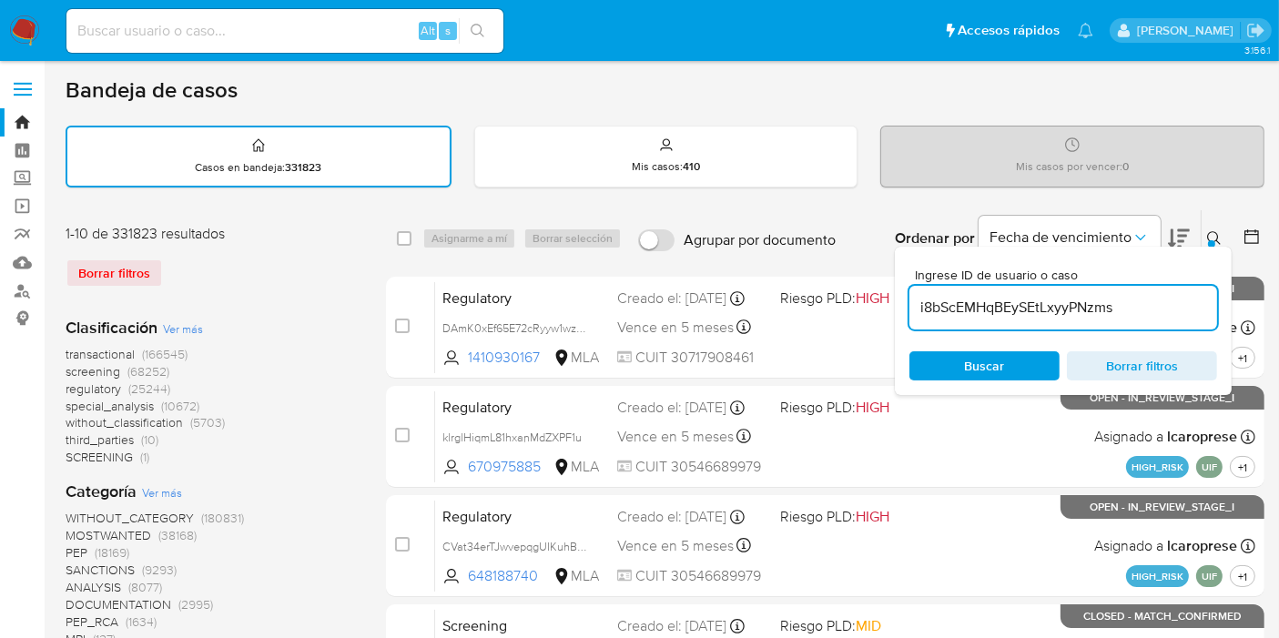
type input "i8bScEMHqBEySEtLxyyPNzms"
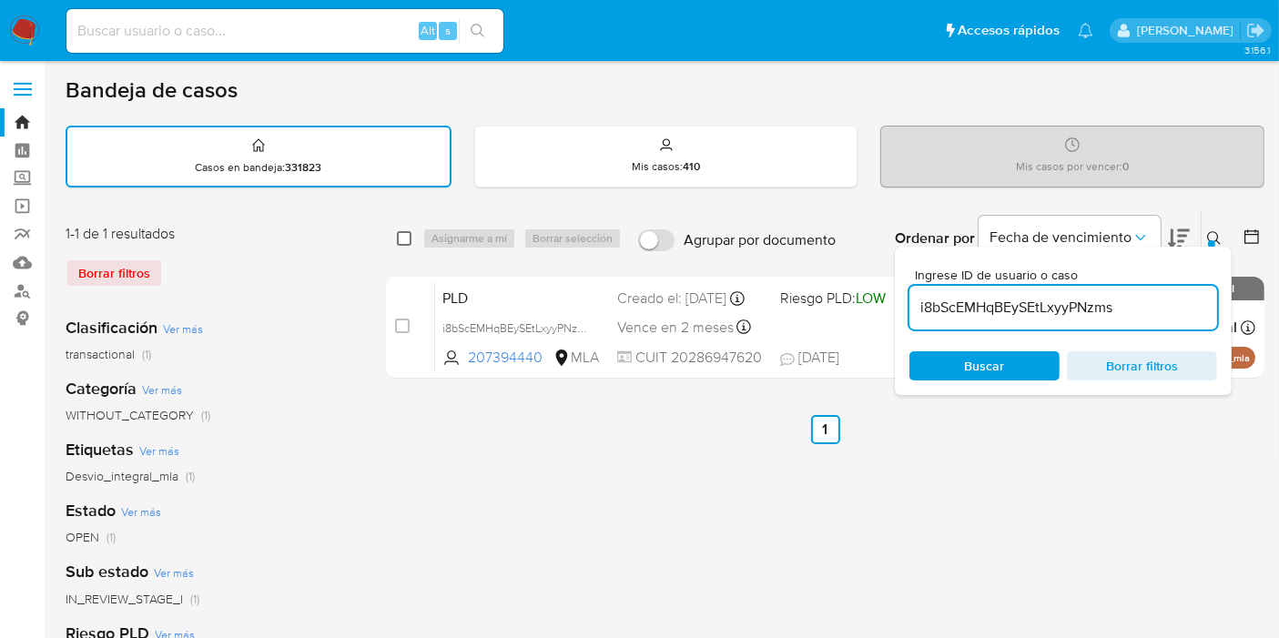
click at [404, 231] on input "checkbox" at bounding box center [404, 238] width 15 height 15
checkbox input "true"
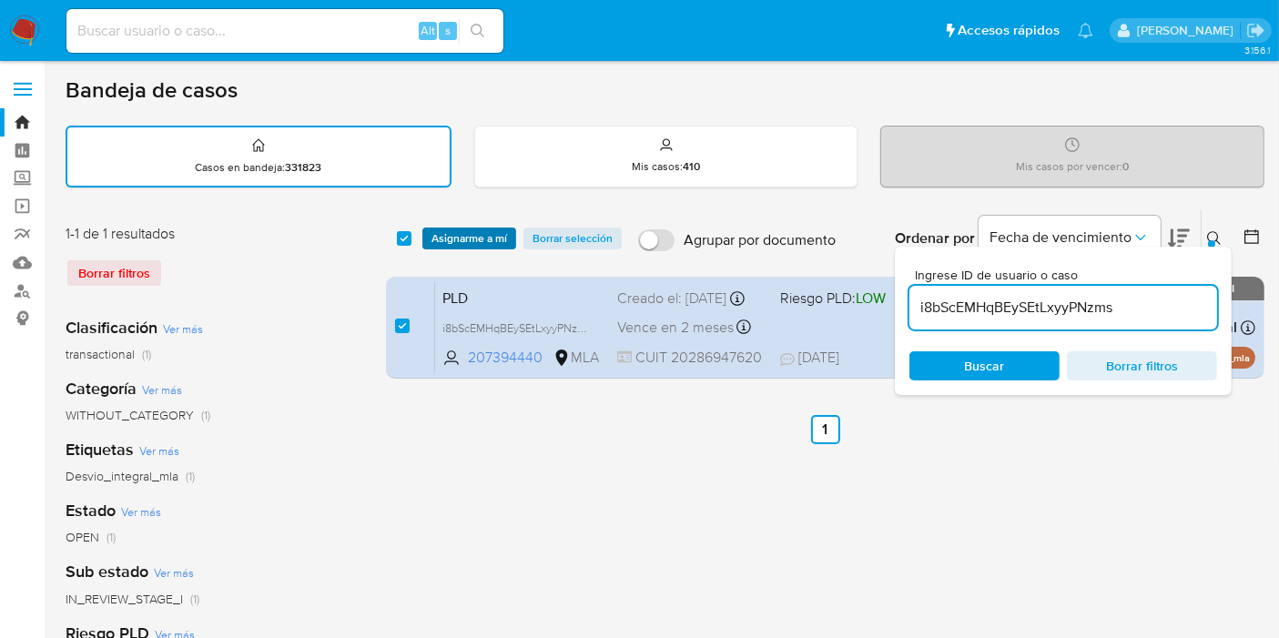
click at [454, 232] on span "Asignarme a mí" at bounding box center [470, 238] width 76 height 18
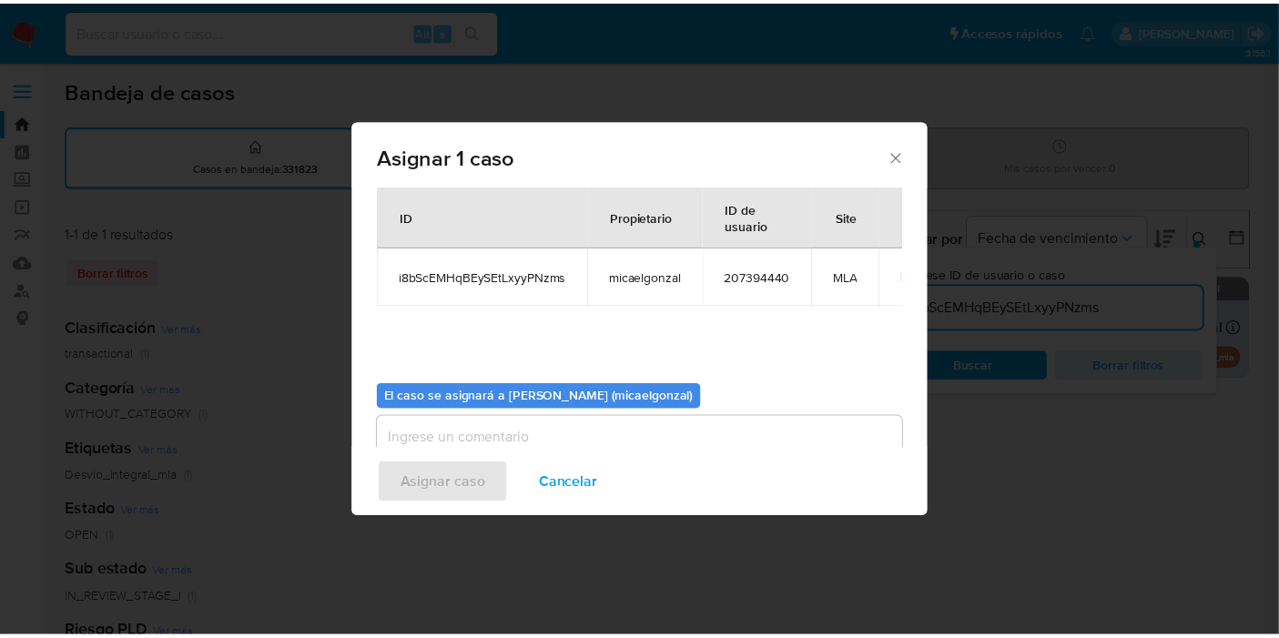
scroll to position [93, 0]
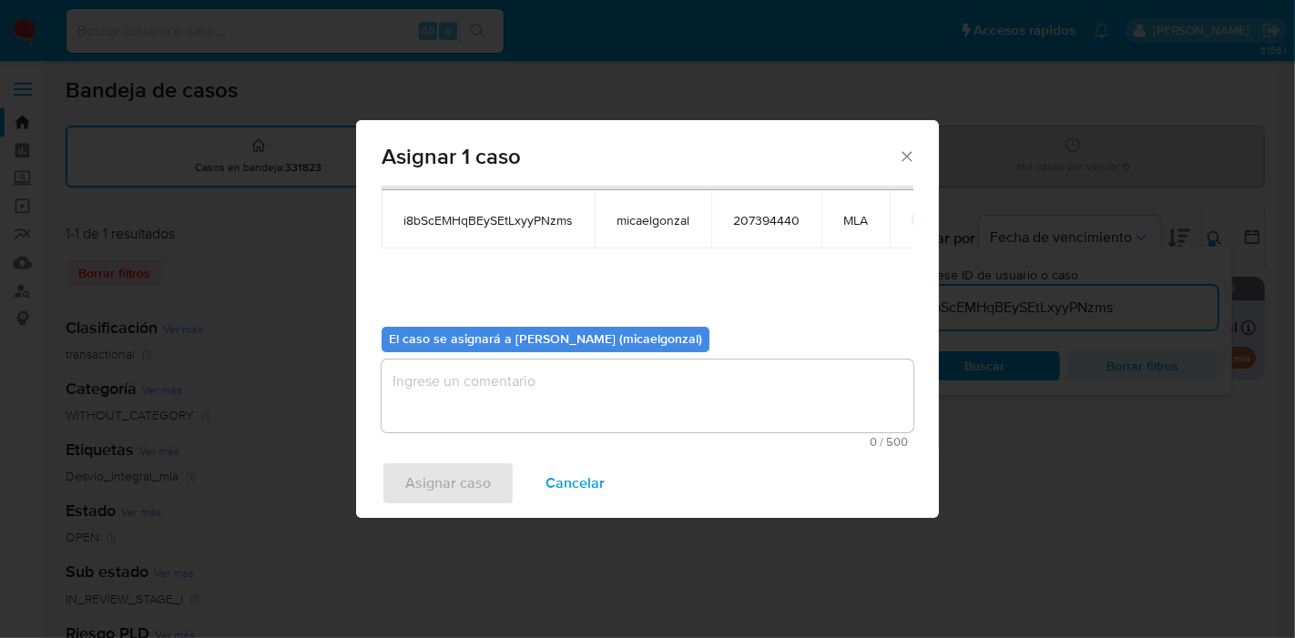
click at [645, 386] on textarea "assign-modal" at bounding box center [648, 396] width 532 height 73
click at [478, 473] on span "Asignar caso" at bounding box center [448, 483] width 86 height 40
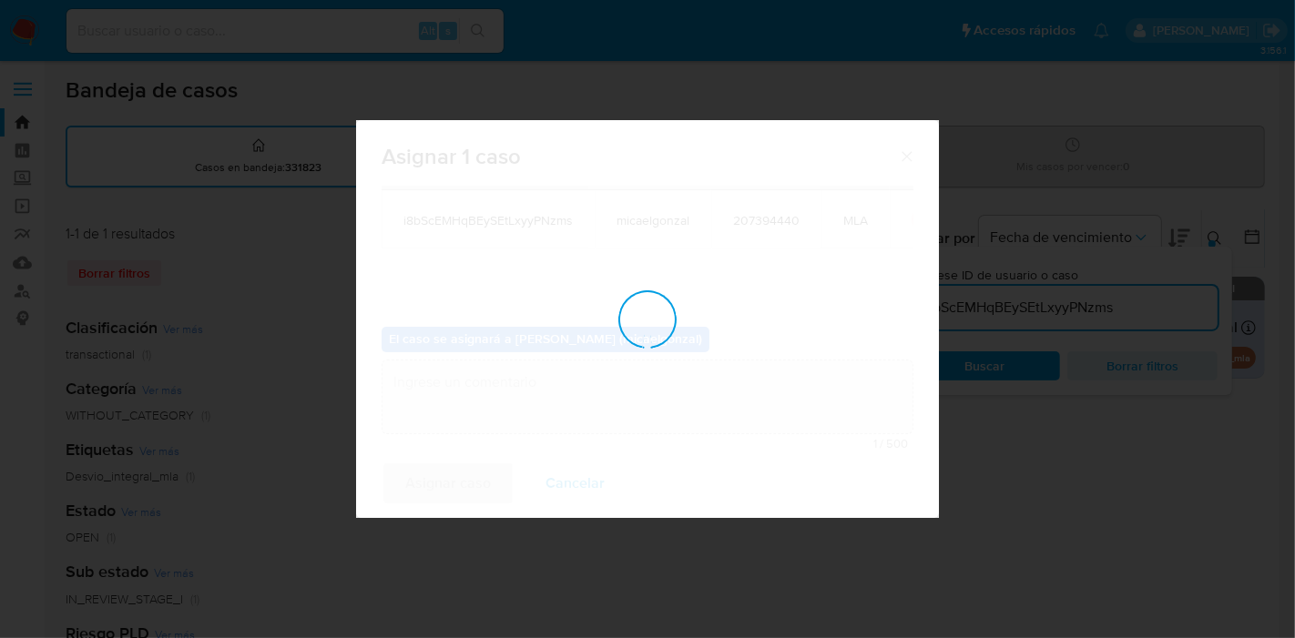
checkbox input "false"
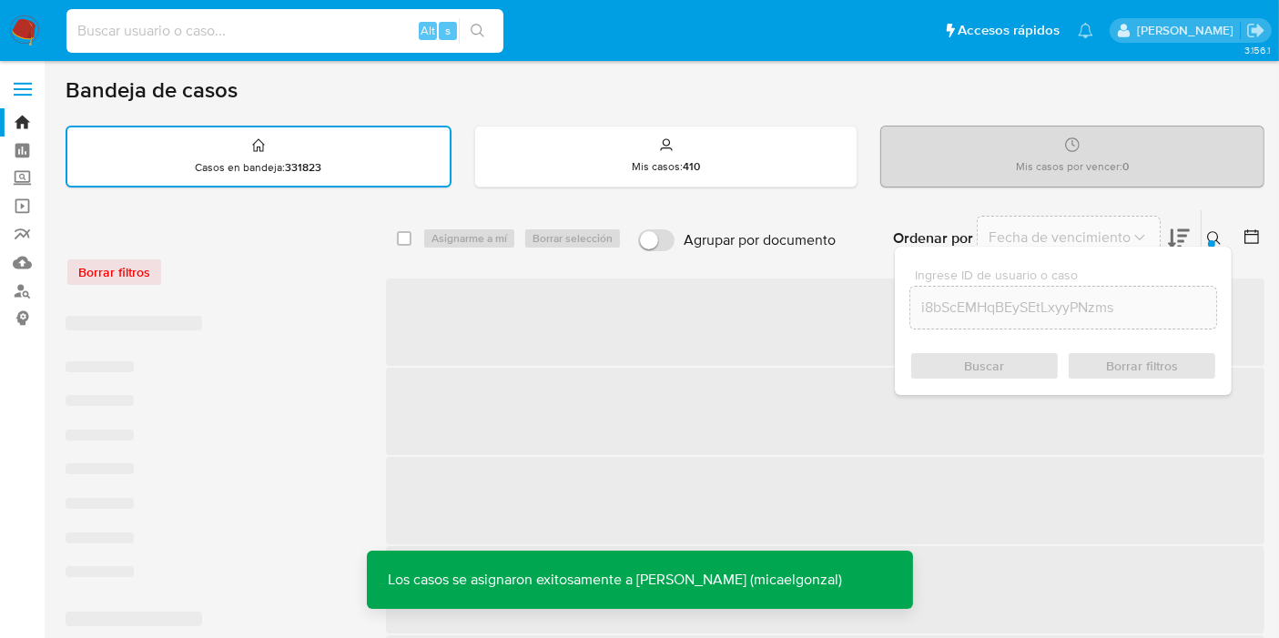
click at [247, 19] on input at bounding box center [284, 31] width 437 height 24
paste input "i8bScEMHqBEySEtLxyyPNzms"
type input "i8bScEMHqBEySEtLxyyPNzms"
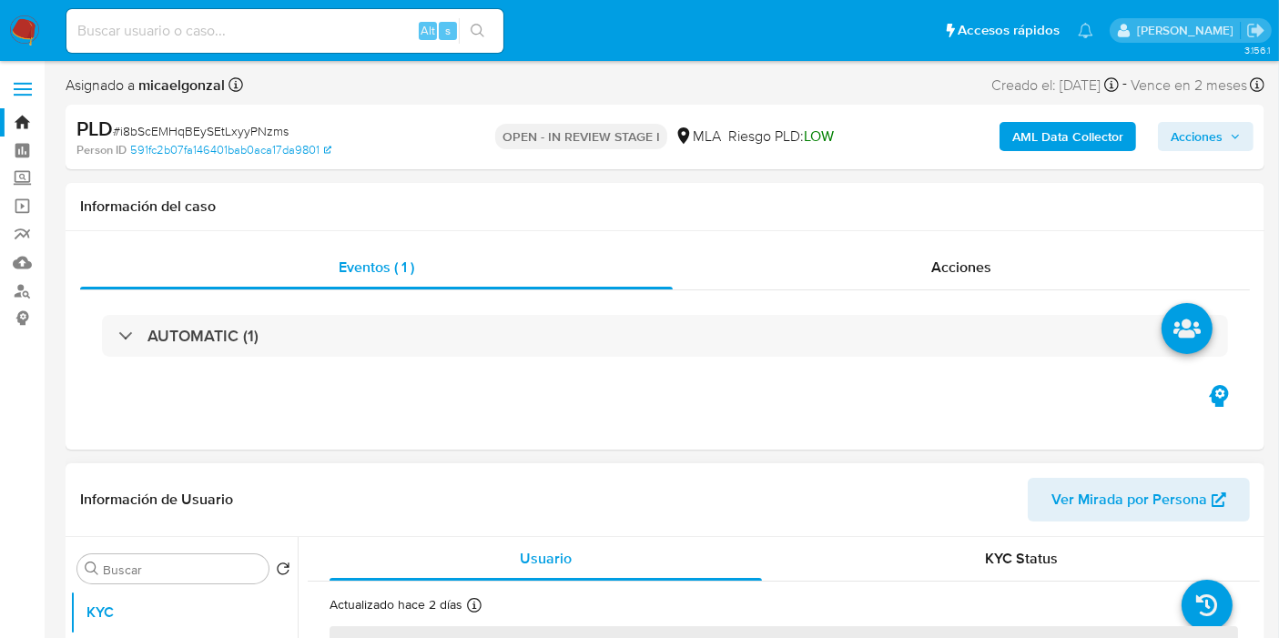
select select "10"
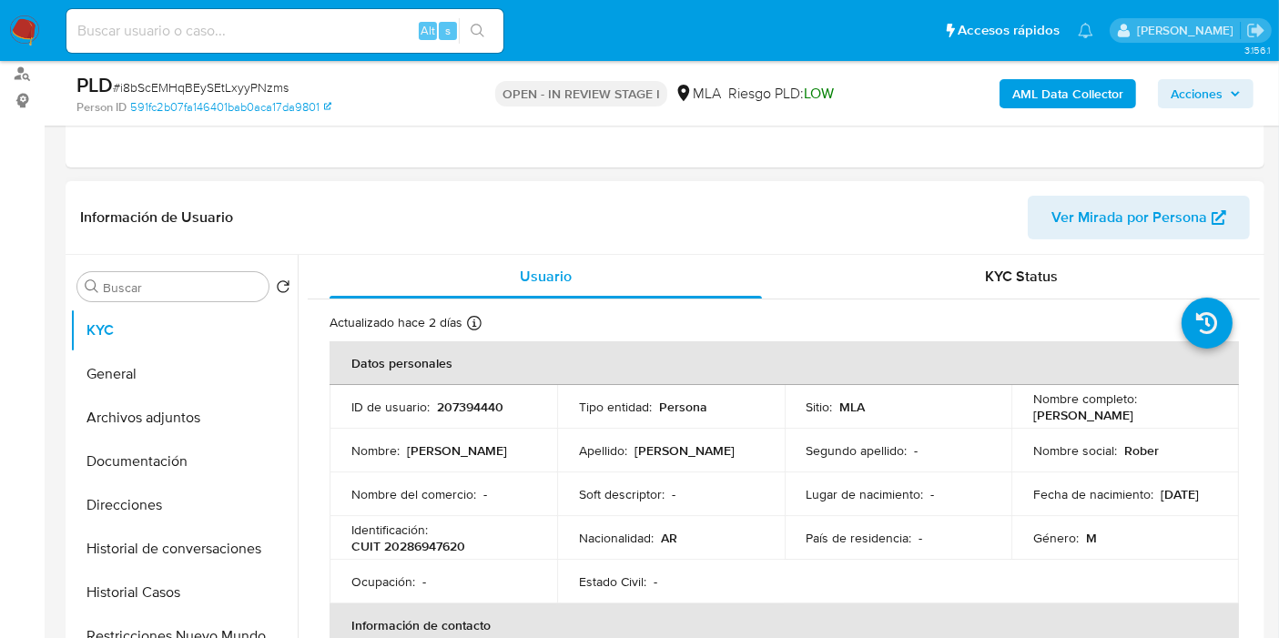
scroll to position [303, 0]
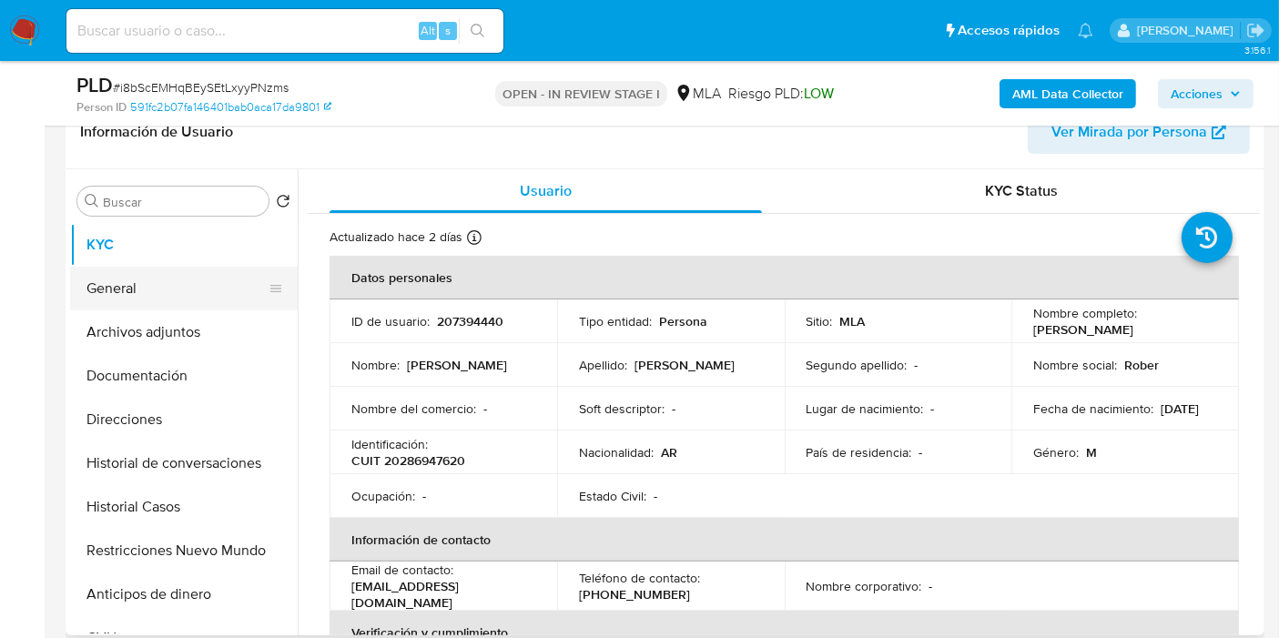
click at [148, 298] on button "General" at bounding box center [176, 289] width 213 height 44
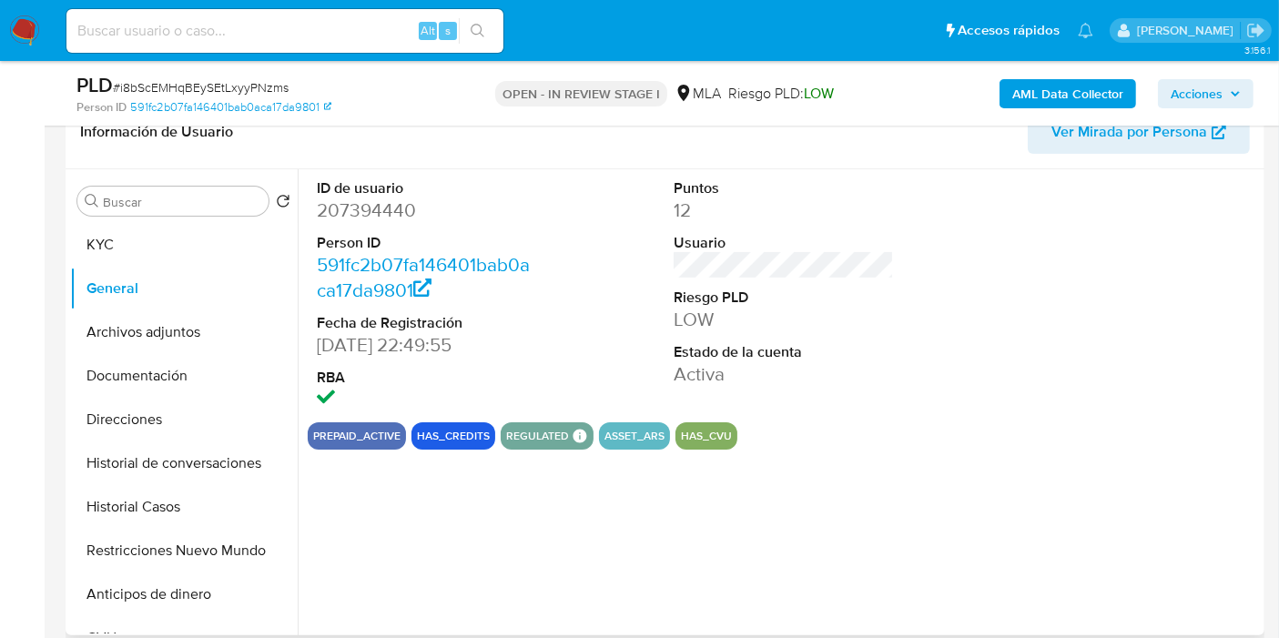
click at [407, 223] on dl "ID de usuario 207394440 Person ID 591fc2b07fa146401bab0aca17da9801 Fecha de Reg…" at bounding box center [427, 295] width 220 height 235
click at [400, 216] on dd "207394440" at bounding box center [427, 210] width 220 height 25
copy dd "207394440"
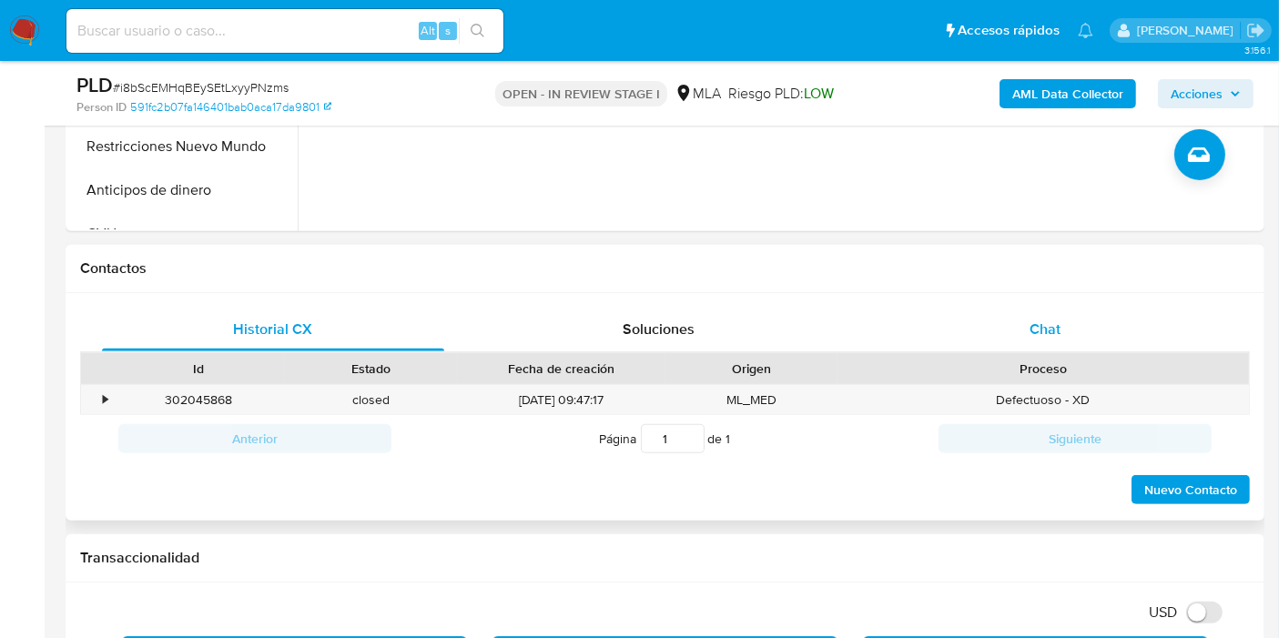
drag, startPoint x: 1072, startPoint y: 257, endPoint x: 1059, endPoint y: 310, distance: 55.2
click at [1069, 271] on h1 "Contactos" at bounding box center [665, 269] width 1170 height 18
click at [1059, 310] on div "Chat" at bounding box center [1045, 330] width 342 height 44
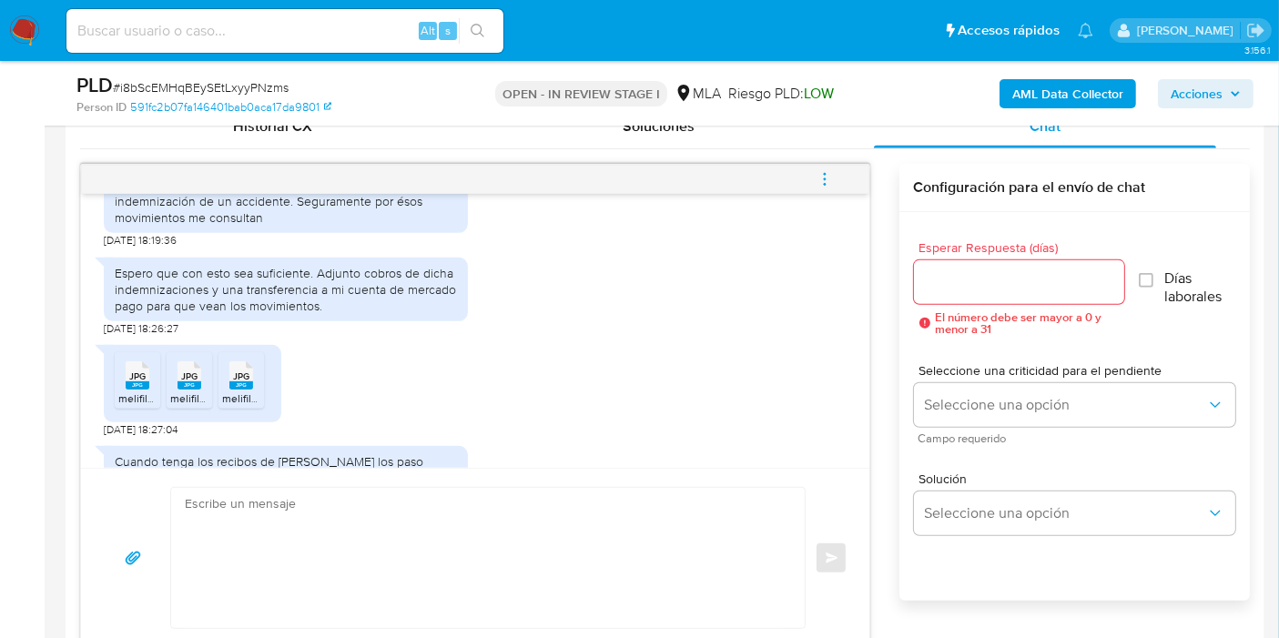
scroll to position [1097, 0]
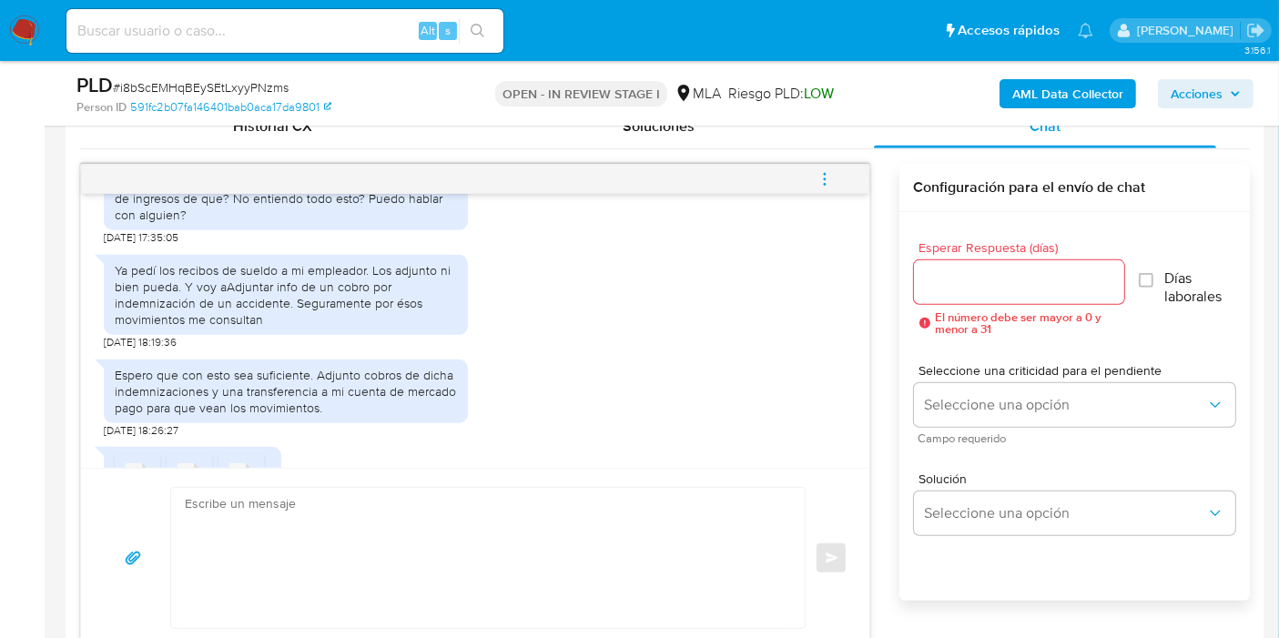
click at [248, 329] on div "Ya pedí los recibos de sueldo a mi empleador. Los adjunto ni bien pueda. Y voy …" at bounding box center [286, 295] width 342 height 66
click at [247, 329] on div "Ya pedí los recibos de sueldo a mi empleador. Los adjunto ni bien pueda. Y voy …" at bounding box center [286, 295] width 342 height 66
click at [244, 329] on div "Ya pedí los recibos de sueldo a mi empleador. Los adjunto ni bien pueda. Y voy …" at bounding box center [286, 295] width 342 height 66
click at [249, 329] on div "Ya pedí los recibos de sueldo a mi empleador. Los adjunto ni bien pueda. Y voy …" at bounding box center [286, 295] width 342 height 66
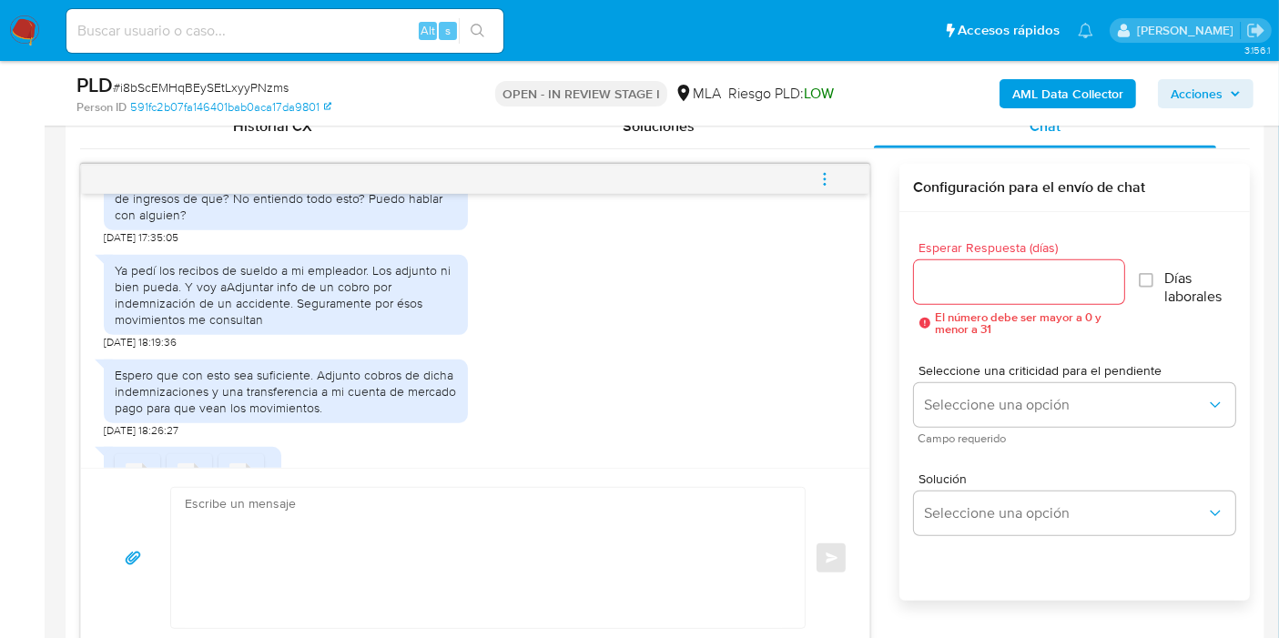
click at [219, 308] on div "Ya pedí los recibos de sueldo a mi empleador. Los adjunto ni bien pueda. Y voy …" at bounding box center [286, 295] width 342 height 66
click at [243, 417] on div "Espero que con esto sea suficiente. Adjunto cobros de dicha indemnizaciones y u…" at bounding box center [286, 392] width 342 height 50
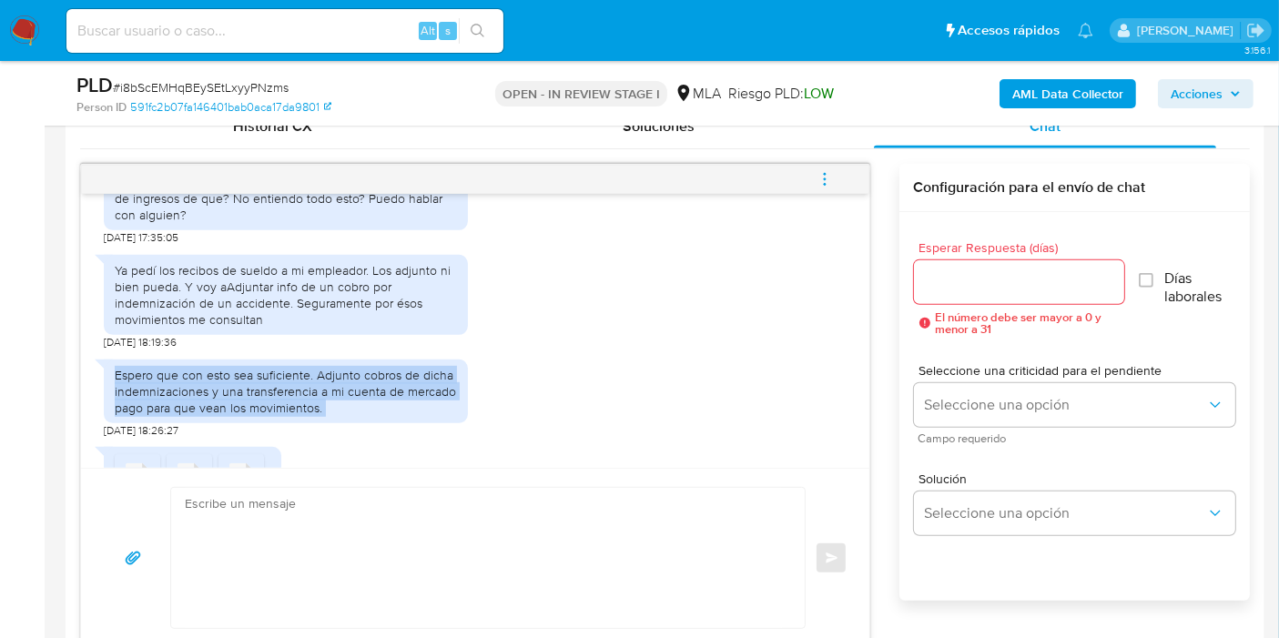
click at [243, 417] on div "Espero que con esto sea suficiente. Adjunto cobros de dicha indemnizaciones y u…" at bounding box center [286, 392] width 342 height 50
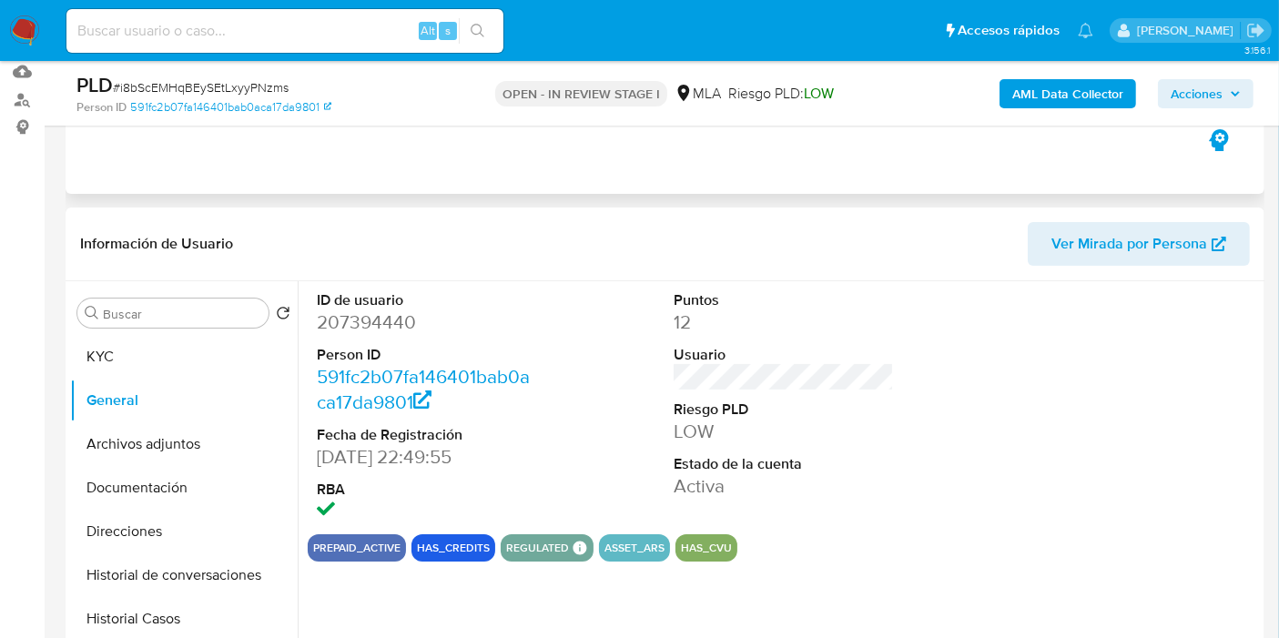
scroll to position [0, 0]
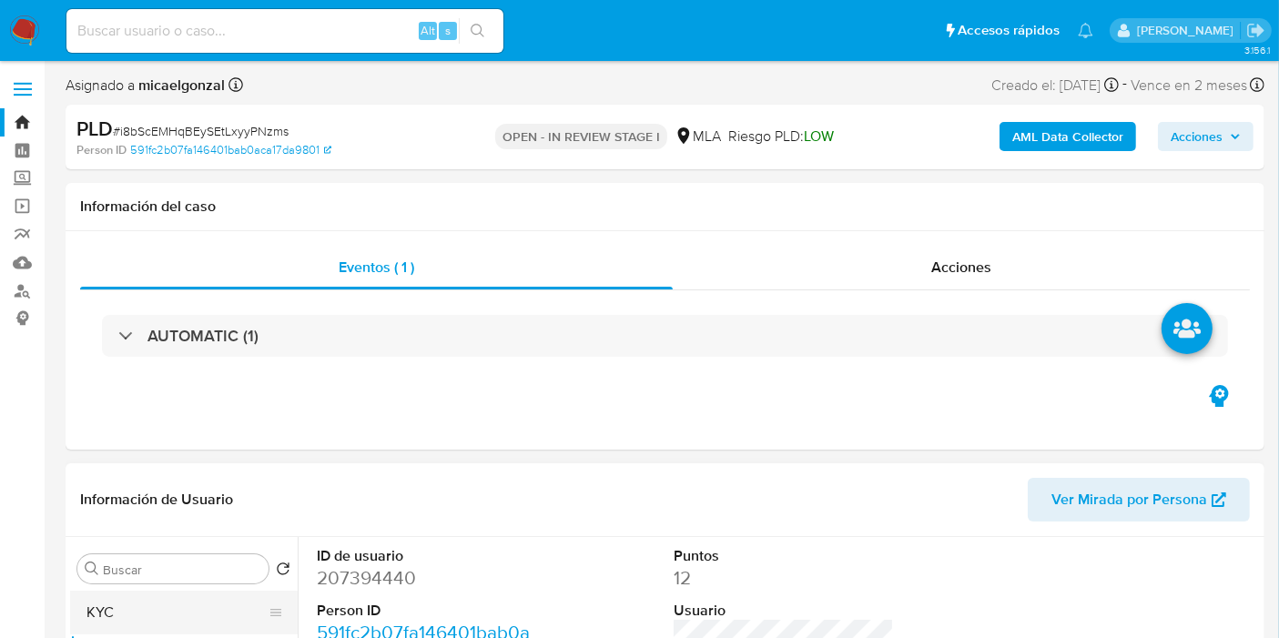
click at [202, 591] on button "KYC" at bounding box center [176, 613] width 213 height 44
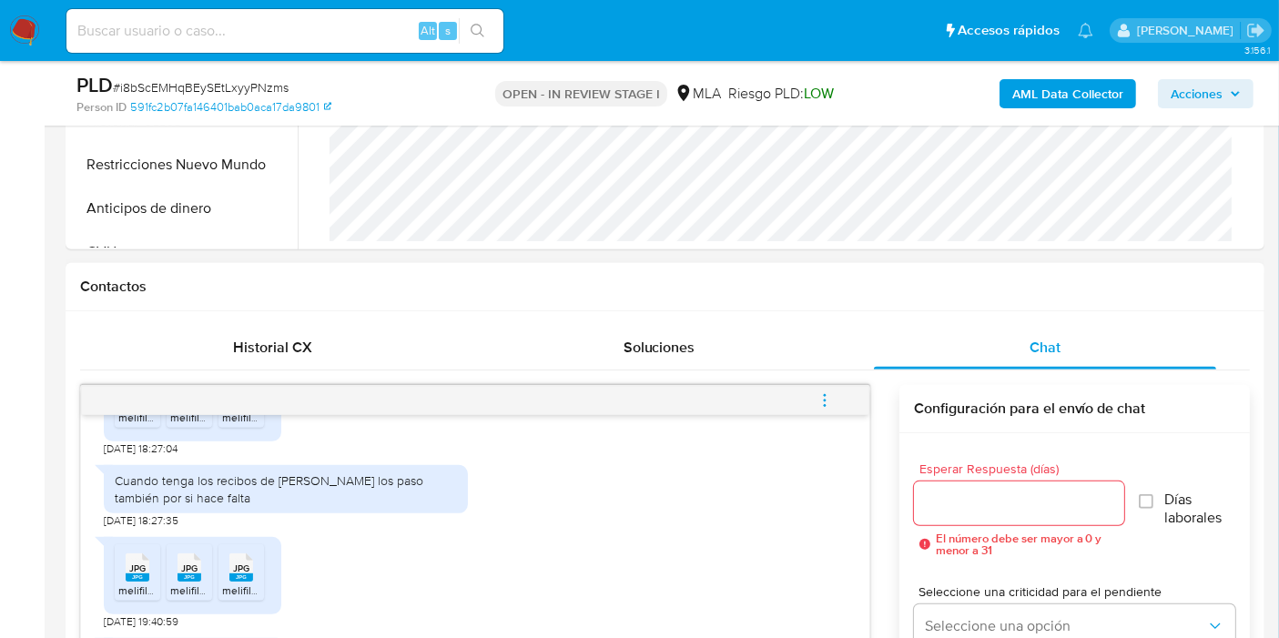
scroll to position [911, 0]
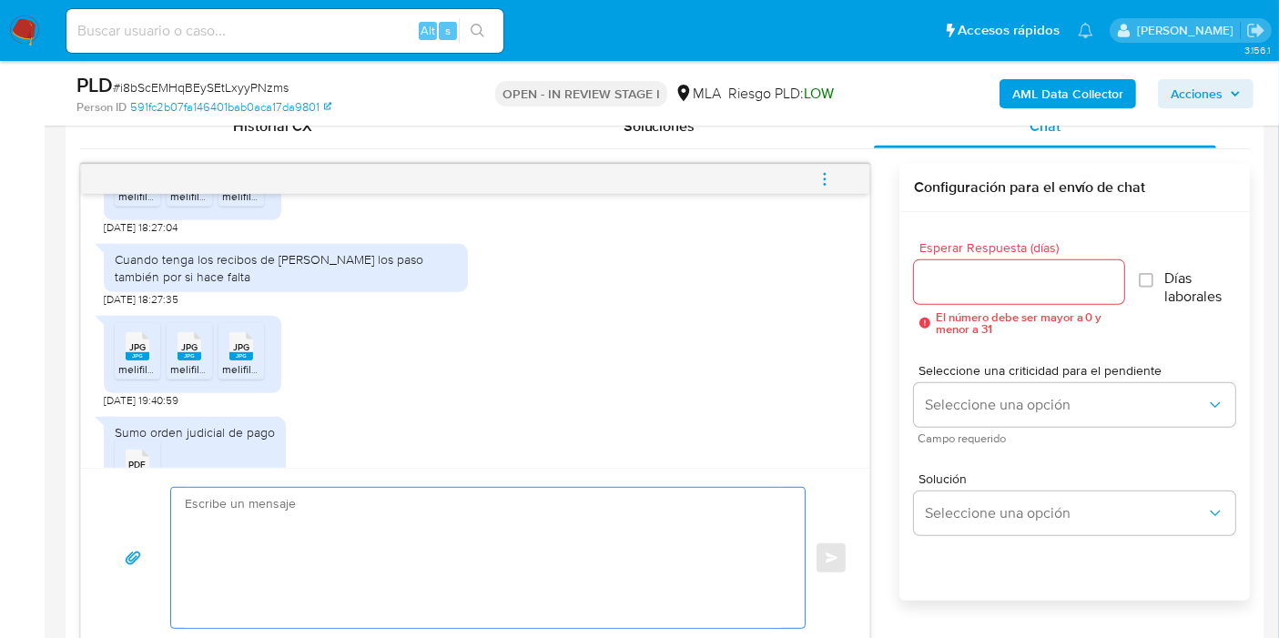
click at [374, 586] on textarea at bounding box center [483, 558] width 597 height 140
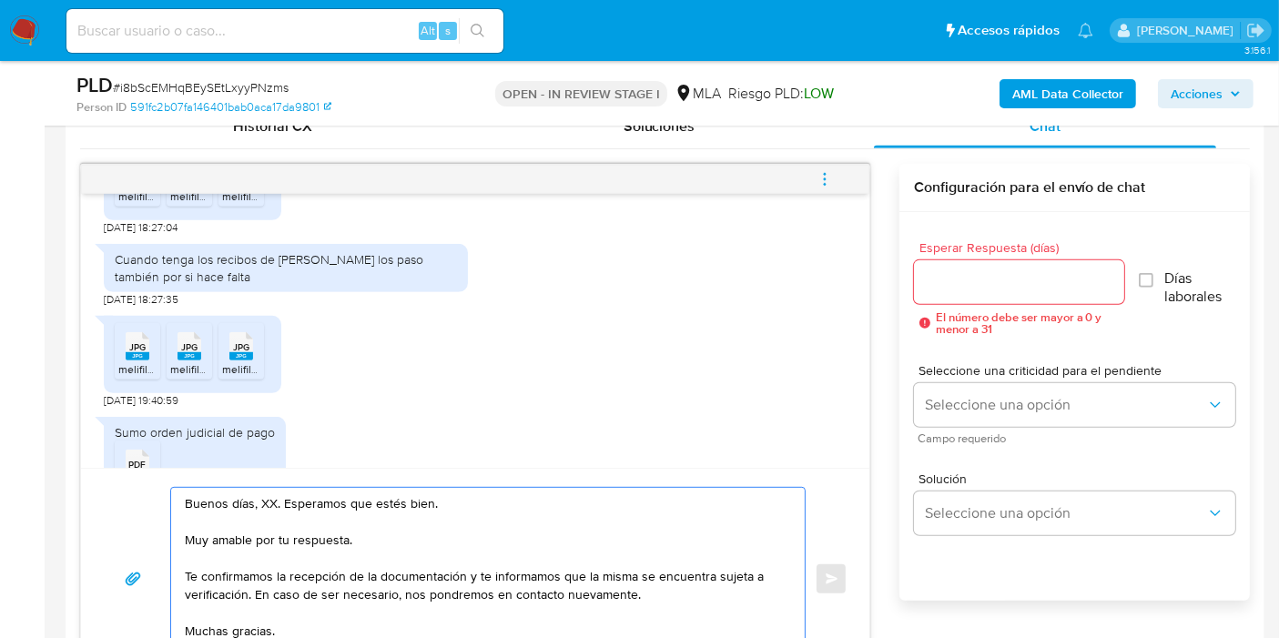
click at [272, 498] on textarea "Buenos días, XX. Esperamos que estés bien. Muy amable por tu respuesta. Te conf…" at bounding box center [483, 579] width 597 height 182
click at [270, 498] on textarea "Buenos días, XX. Esperamos que estés bien. Muy amable por tu respuesta. Te conf…" at bounding box center [483, 579] width 597 height 182
click at [309, 551] on textarea "Buenos días, Roberto. Esperamos que estés bien. Muy amable por tu respuesta. Te…" at bounding box center [483, 579] width 597 height 182
click at [316, 539] on textarea "Buenos días, Roberto. Esperamos que estés bien. Muy amable por tu respuesta. Te…" at bounding box center [483, 579] width 597 height 182
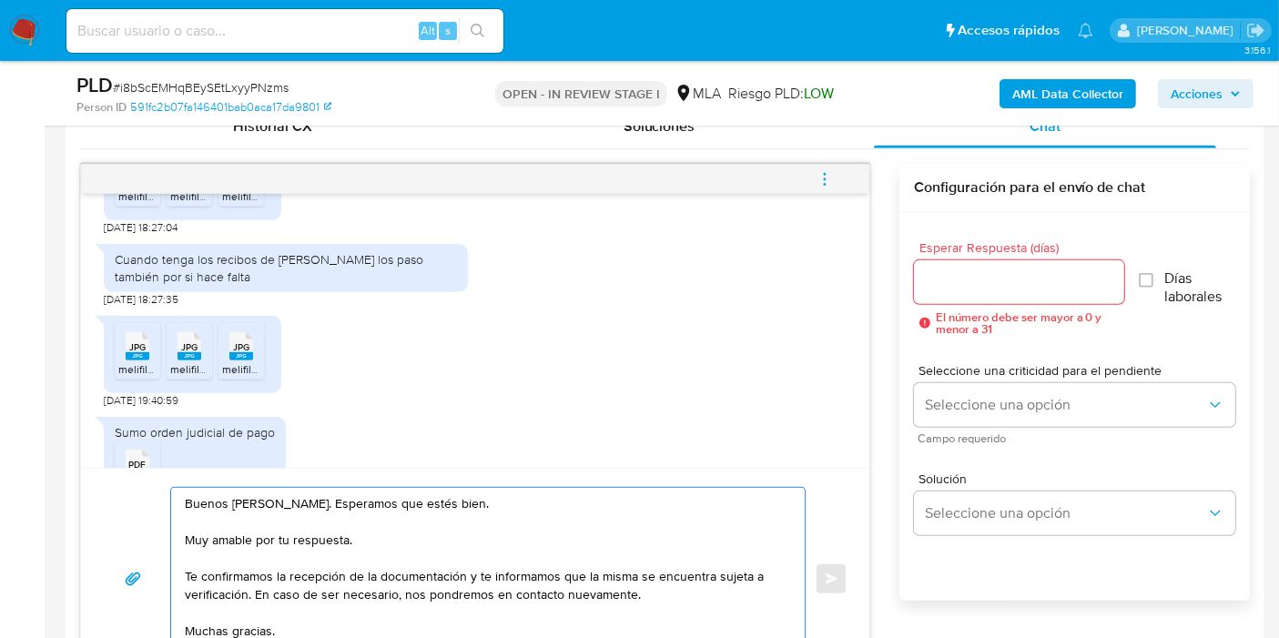
click at [316, 539] on textarea "Buenos días, Roberto. Esperamos que estés bien. Muy amable por tu respuesta. Te…" at bounding box center [483, 579] width 597 height 182
drag, startPoint x: 475, startPoint y: 569, endPoint x: 246, endPoint y: 591, distance: 230.5
click at [246, 591] on textarea "Buenos días, Roberto. Esperamos que estés bien. Muchas gracias por tu respuesta…" at bounding box center [483, 579] width 597 height 182
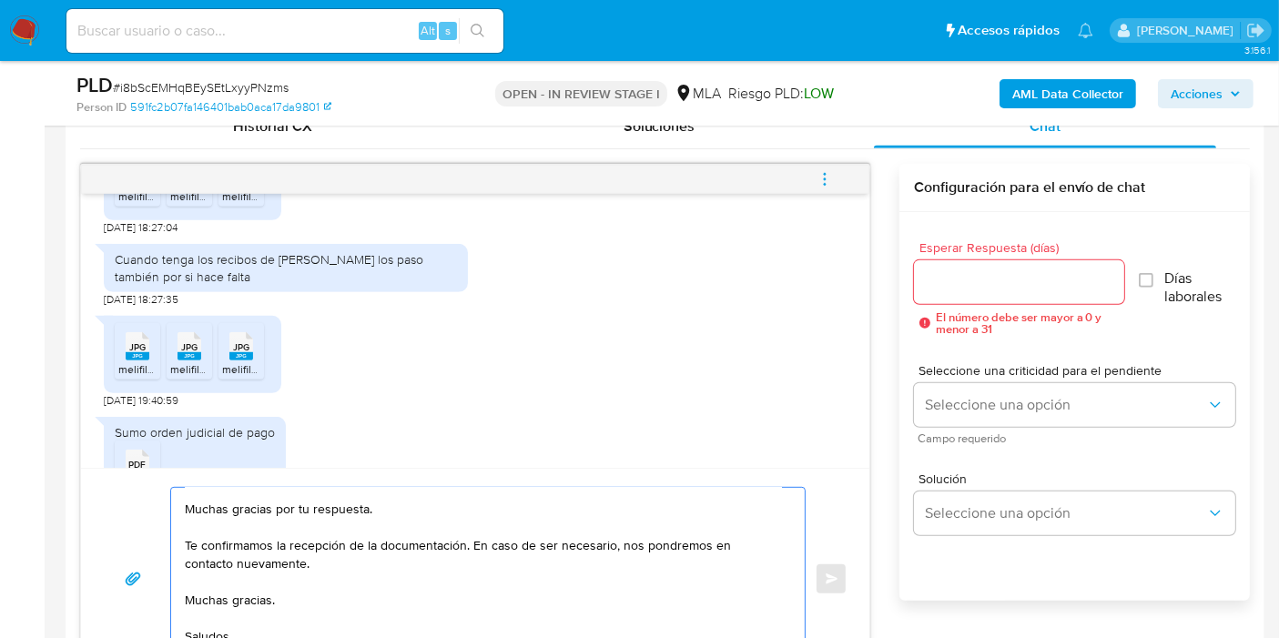
click at [263, 547] on textarea "Buenos días, Roberto. Esperamos que estés bien. Muchas gracias por tu respuesta…" at bounding box center [483, 579] width 597 height 182
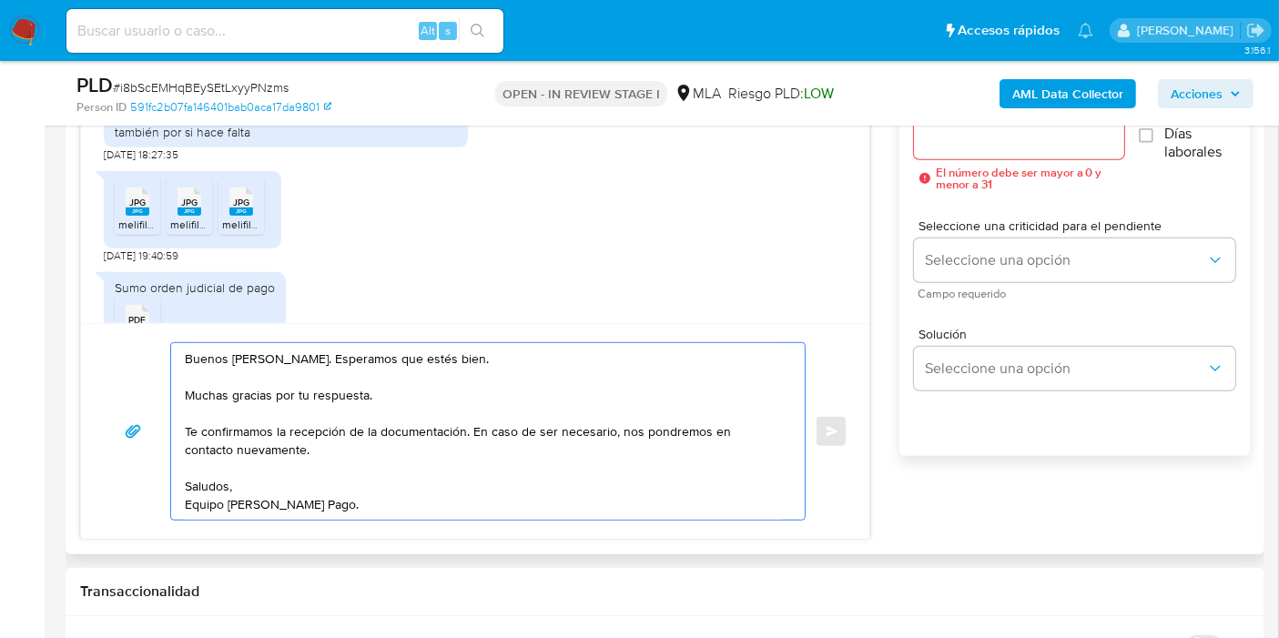
scroll to position [1012, 0]
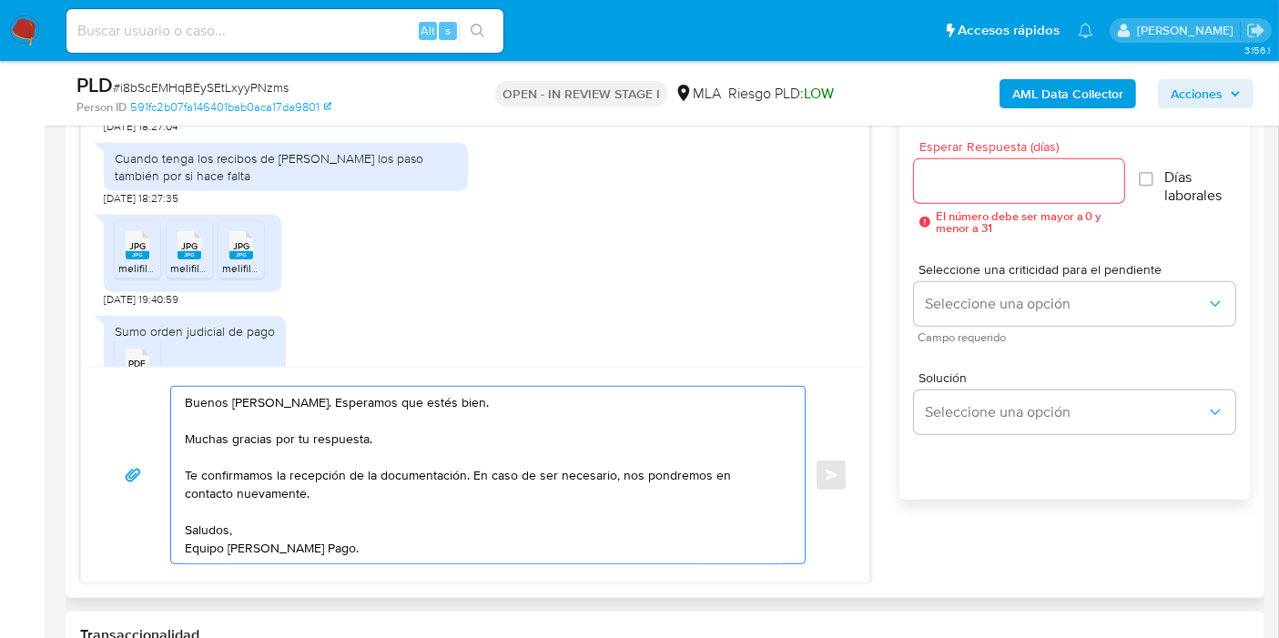
type textarea "Buenos [PERSON_NAME]. Esperamos que estés bien. Muchas gracias por tu respuesta…"
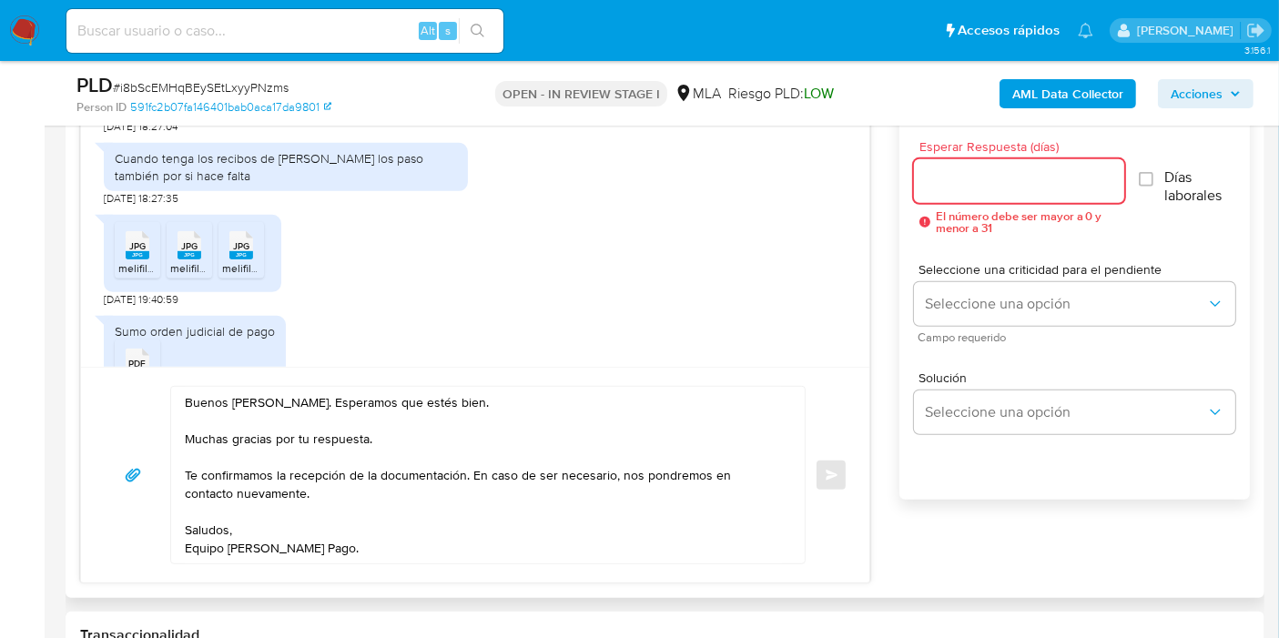
click at [969, 178] on input "Esperar Respuesta (días)" at bounding box center [1019, 181] width 210 height 24
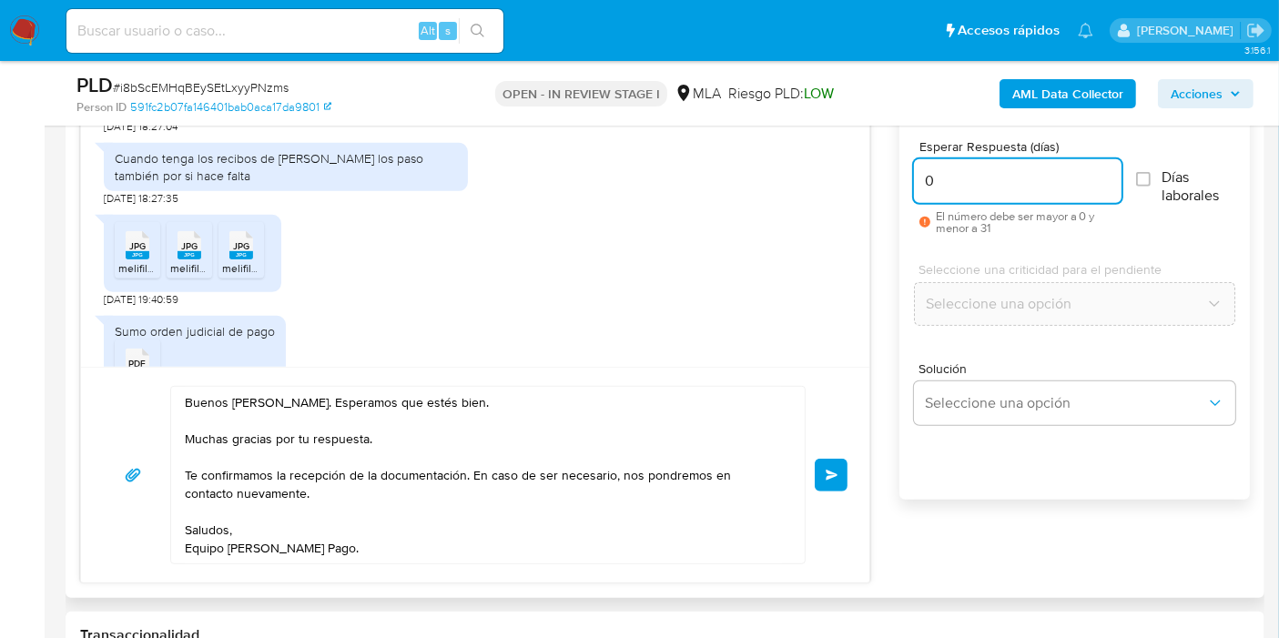
type input "0"
click at [833, 453] on div "Buenos días, Roberto. Esperamos que estés bien. Muchas gracias por tu respuesta…" at bounding box center [475, 475] width 745 height 178
click at [813, 483] on div "Buenos días, Roberto. Esperamos que estés bien. Muchas gracias por tu respuesta…" at bounding box center [475, 475] width 745 height 178
click at [818, 479] on button "Enviar" at bounding box center [831, 475] width 33 height 33
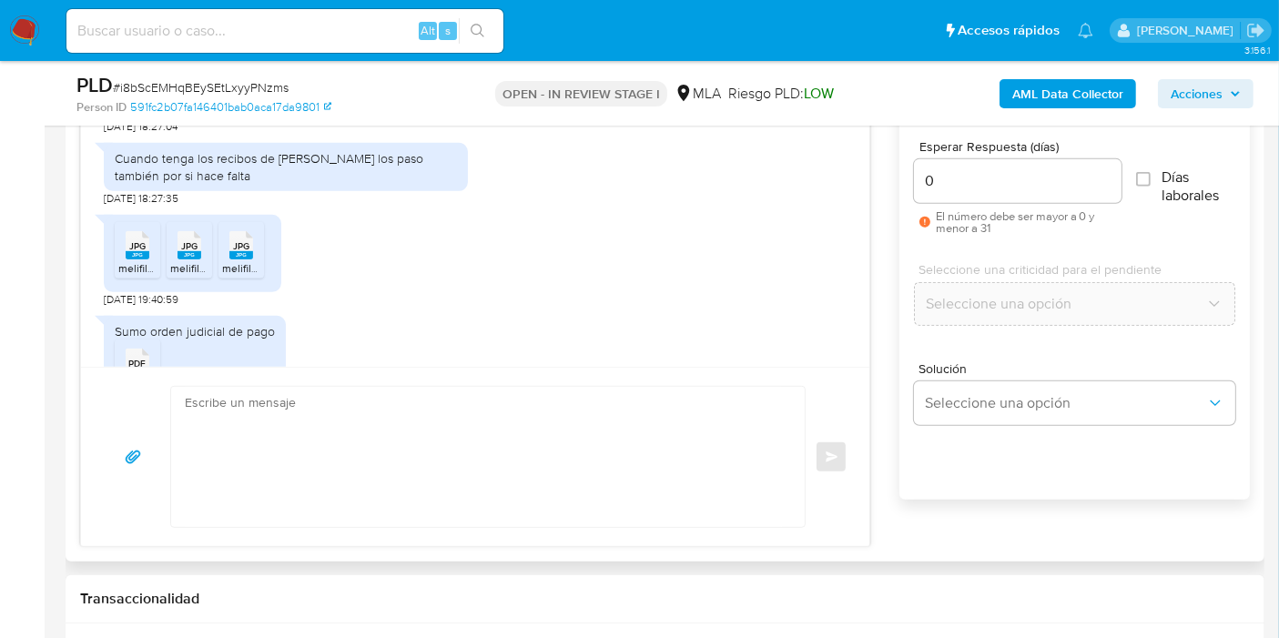
scroll to position [1705, 0]
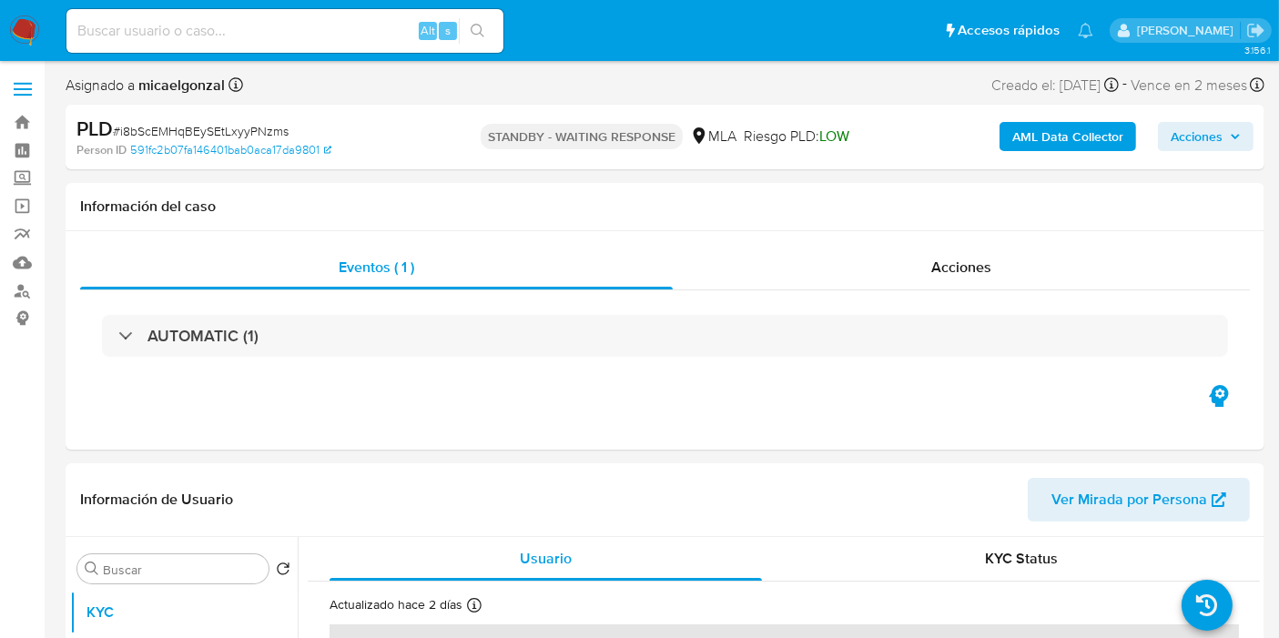
select select "10"
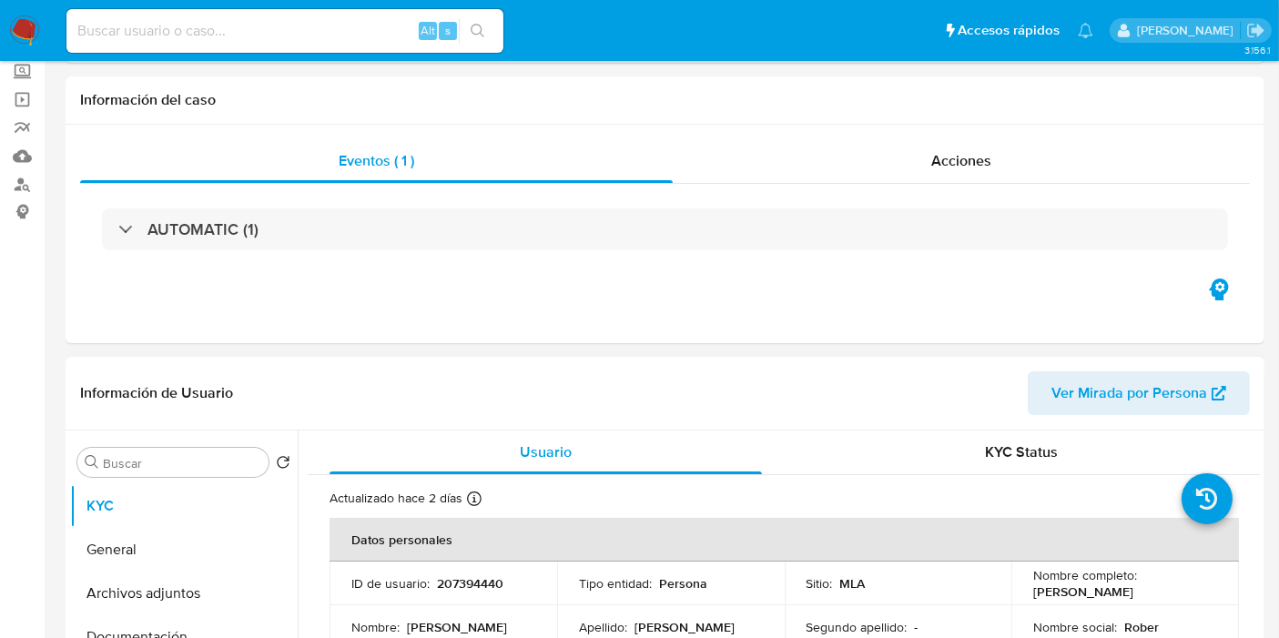
scroll to position [303, 0]
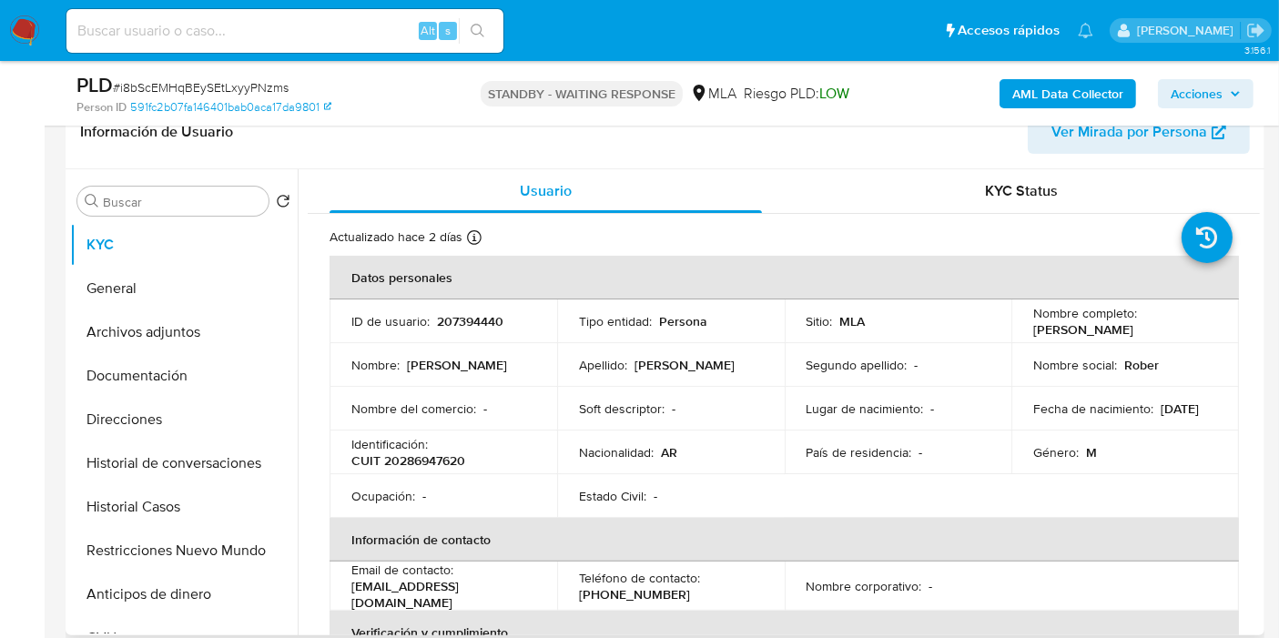
click at [437, 453] on p "CUIT 20286947620" at bounding box center [408, 461] width 114 height 16
copy p "20286947620"
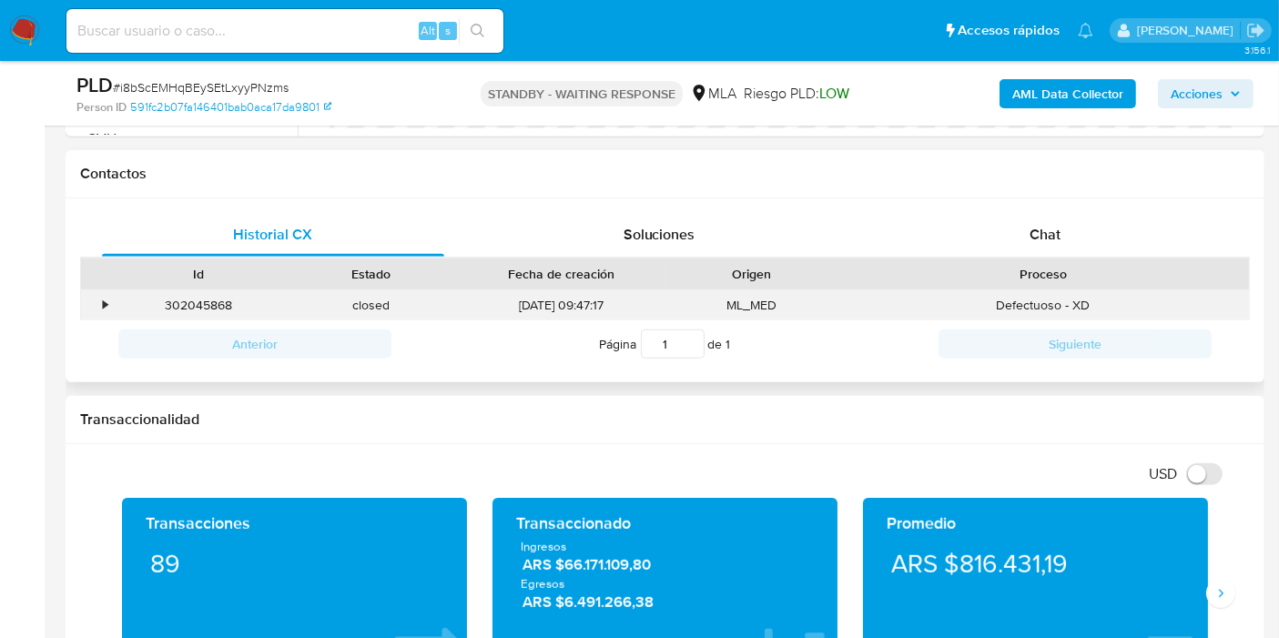
scroll to position [707, 0]
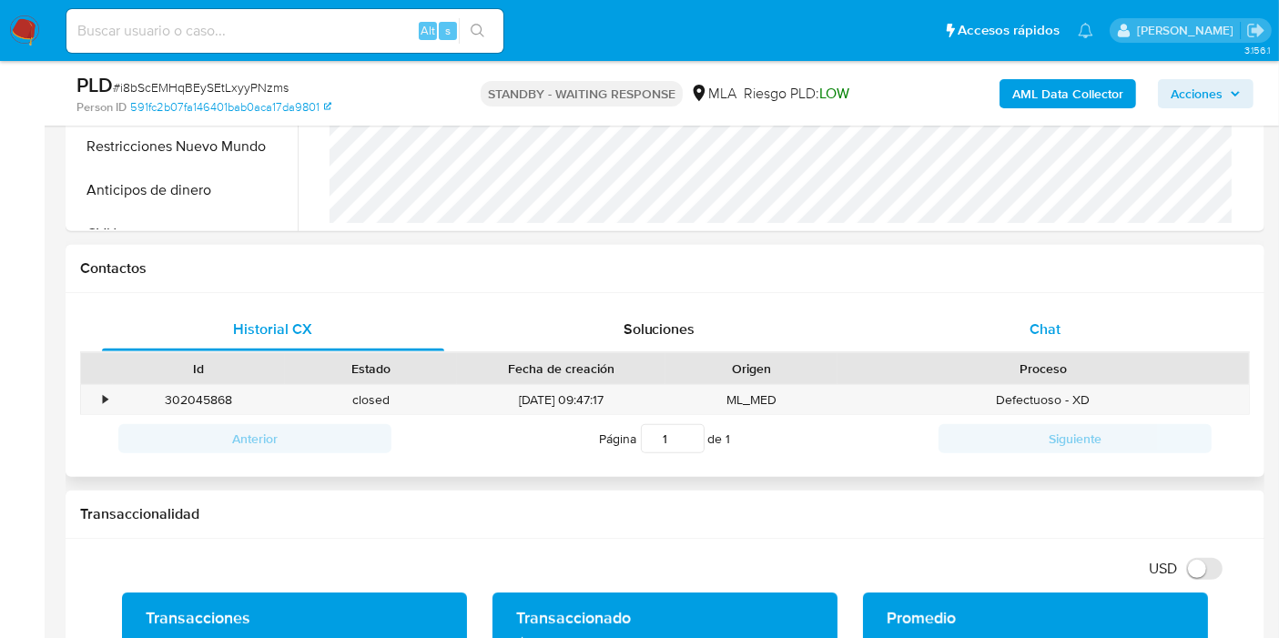
drag, startPoint x: 989, startPoint y: 360, endPoint x: 1013, endPoint y: 334, distance: 35.4
click at [993, 355] on div "Proceso" at bounding box center [1044, 368] width 412 height 31
click at [1013, 334] on div "Chat" at bounding box center [1045, 330] width 342 height 44
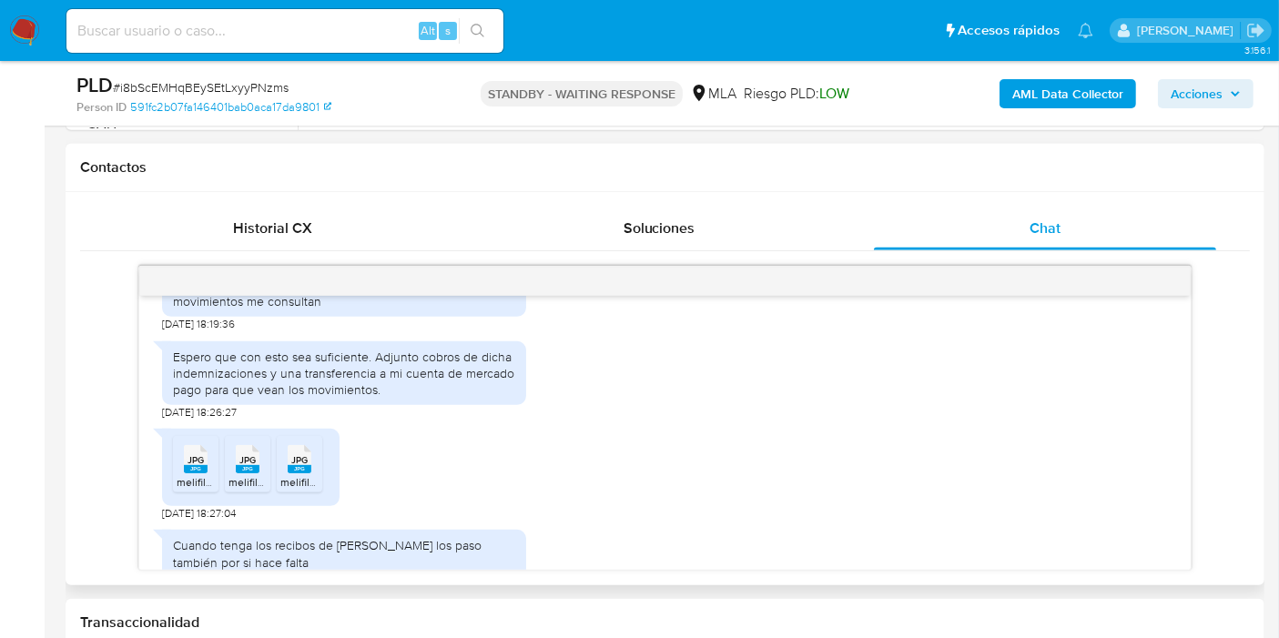
scroll to position [1097, 0]
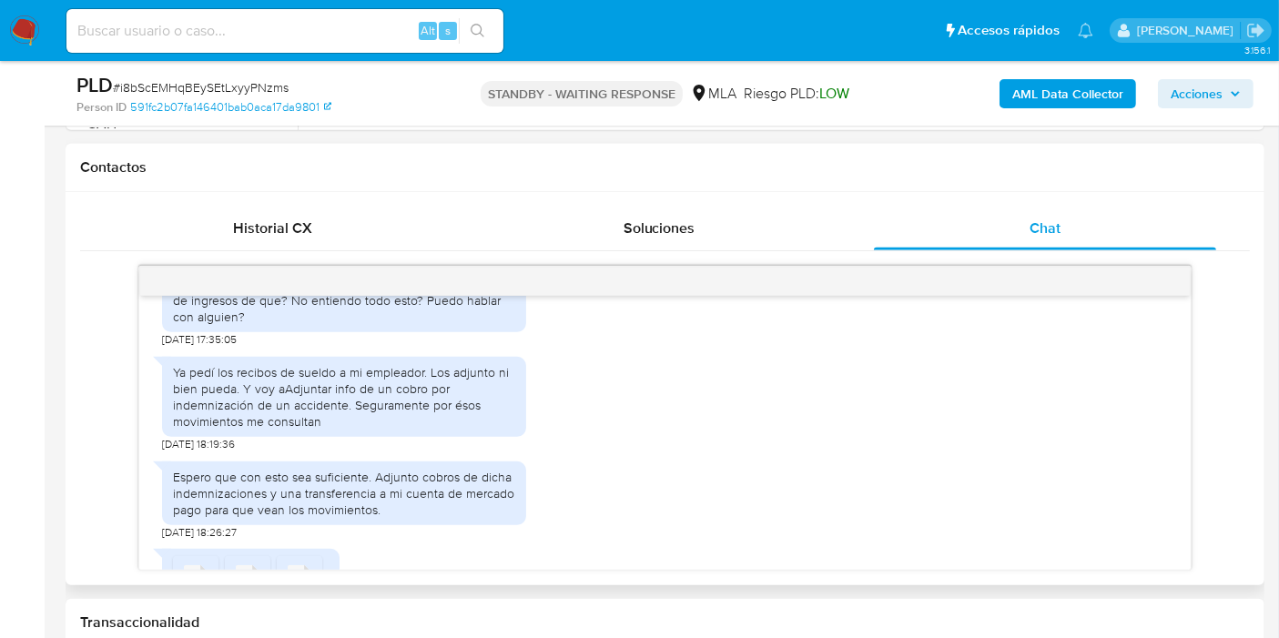
click at [301, 431] on div "Ya pedí los recibos de sueldo a mi empleador. Los adjunto ni bien pueda. Y voy …" at bounding box center [344, 397] width 342 height 66
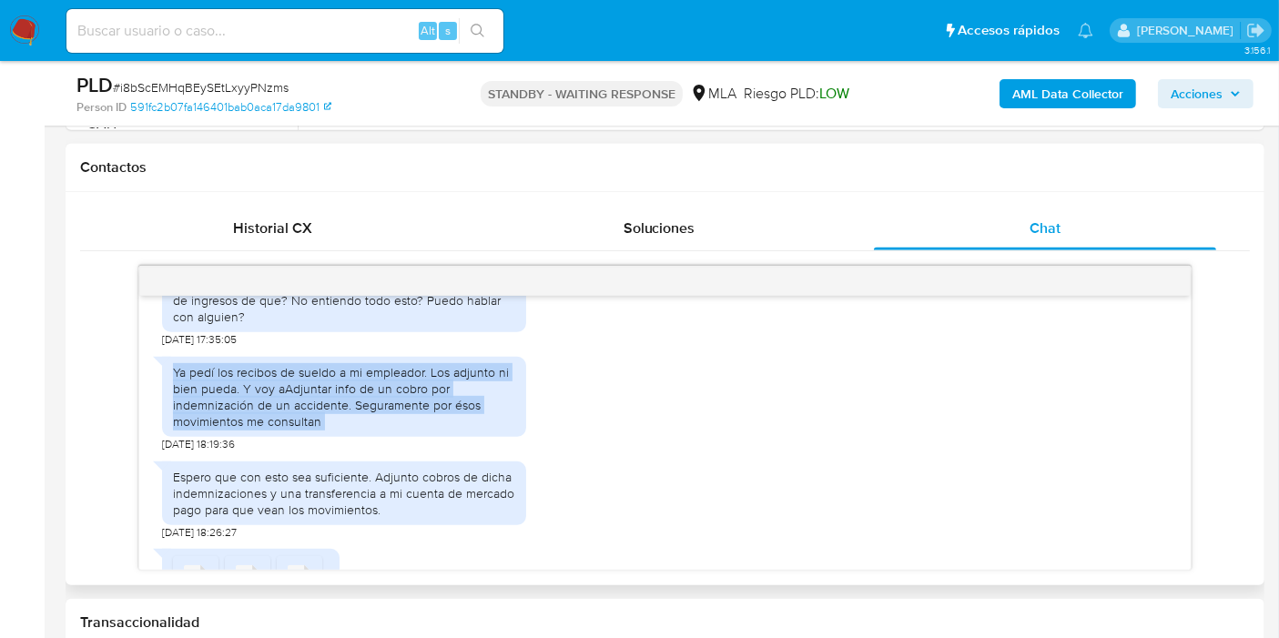
click at [301, 431] on div "Ya pedí los recibos de sueldo a mi empleador. Los adjunto ni bien pueda. Y voy …" at bounding box center [344, 397] width 342 height 66
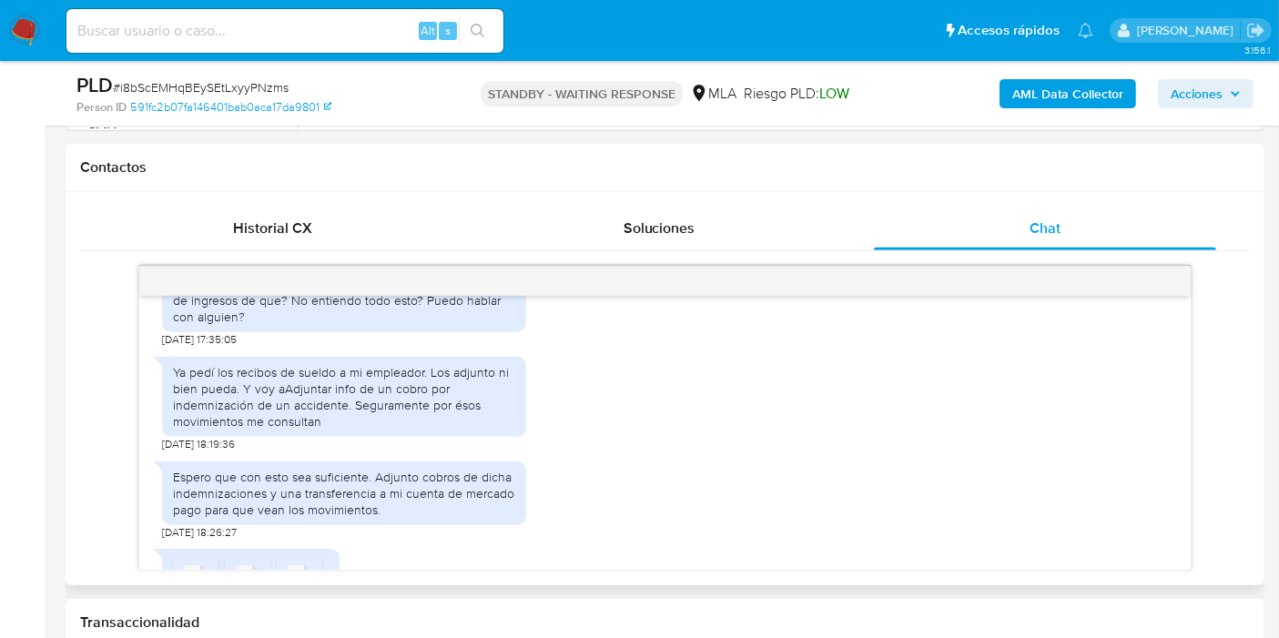
click at [328, 519] on div "Espero que con esto sea suficiente. Adjunto cobros de dicha indemnizaciones y u…" at bounding box center [344, 494] width 342 height 50
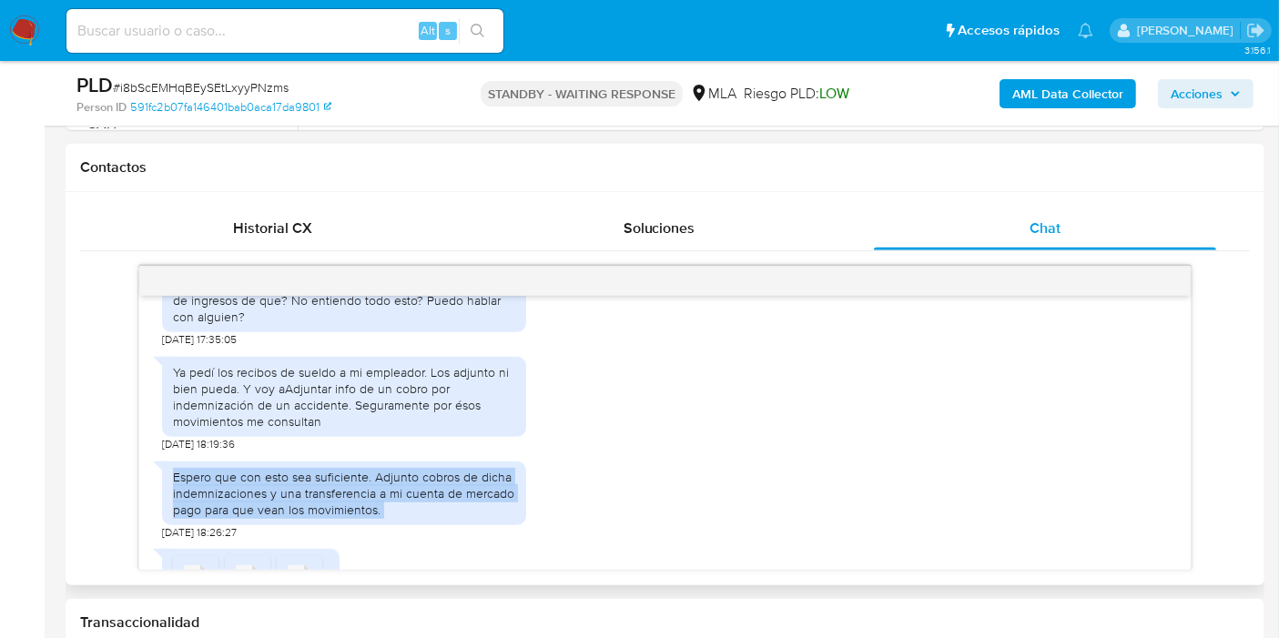
click at [328, 519] on div "Espero que con esto sea suficiente. Adjunto cobros de dicha indemnizaciones y u…" at bounding box center [344, 494] width 342 height 50
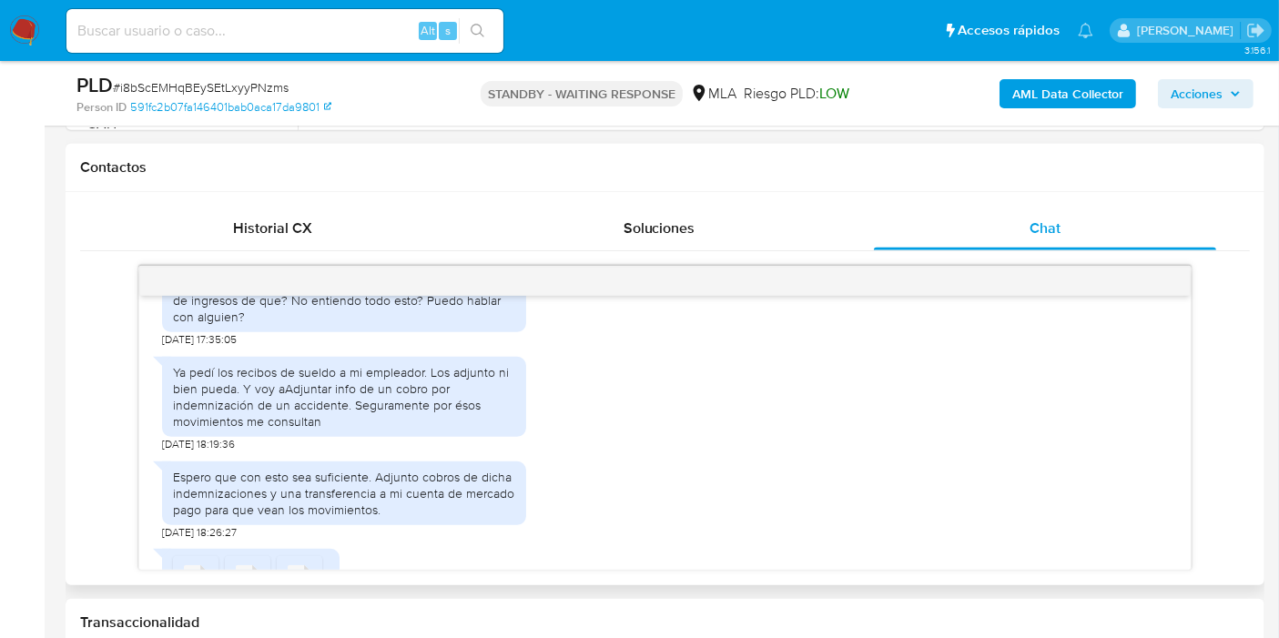
click at [304, 438] on div "Ya pedí los recibos de sueldo a mi empleador. Los adjunto ni bien pueda. Y voy …" at bounding box center [344, 397] width 364 height 81
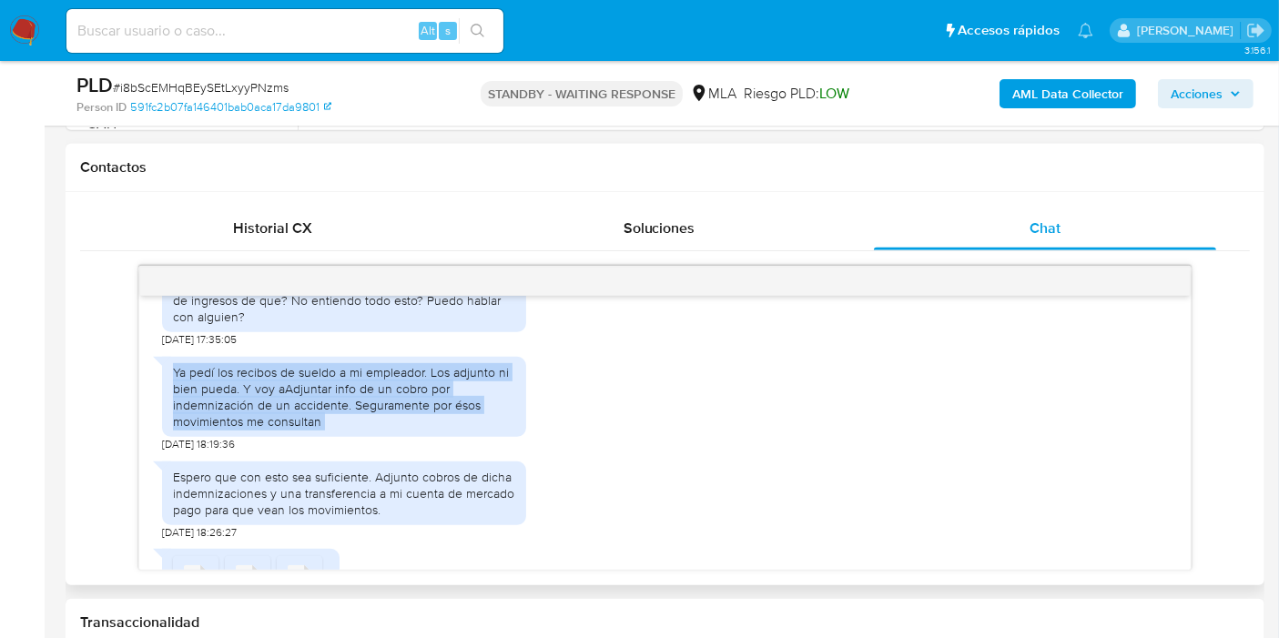
click at [304, 438] on div "Ya pedí los recibos de sueldo a mi empleador. Los adjunto ni bien pueda. Y voy …" at bounding box center [344, 397] width 364 height 81
copy div "Ya pedí los recibos de sueldo a mi empleador. Los adjunto ni bien pueda. Y voy …"
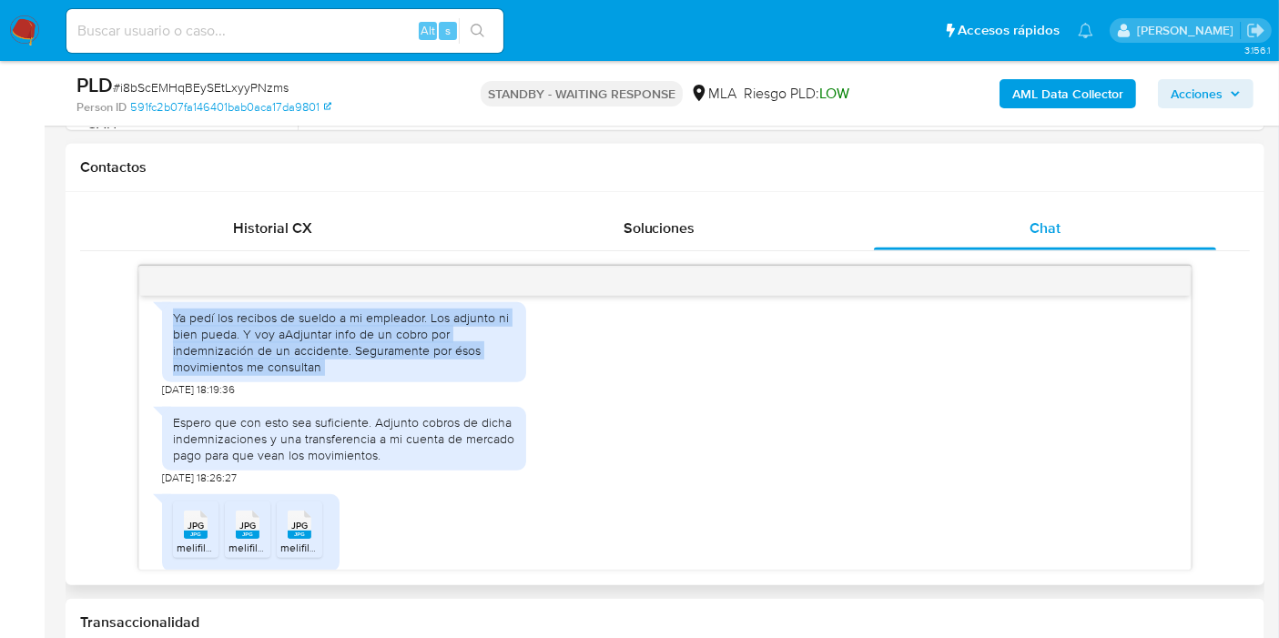
scroll to position [1300, 0]
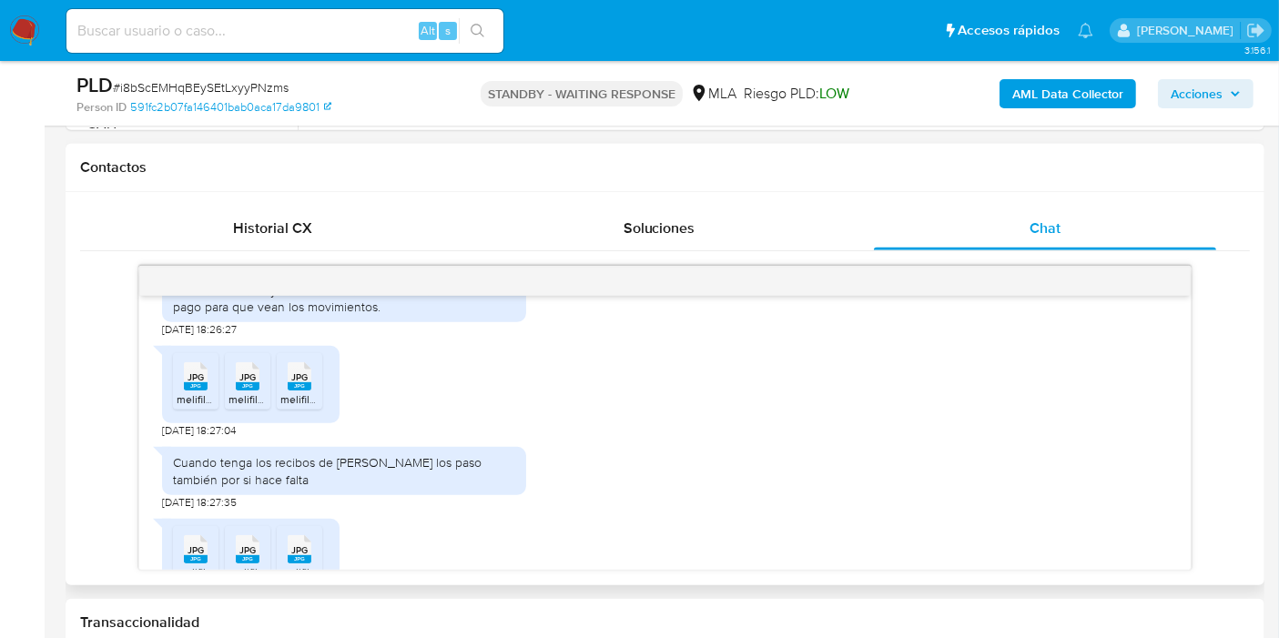
click at [325, 316] on div "Espero que con esto sea suficiente. Adjunto cobros de dicha indemnizaciones y u…" at bounding box center [344, 291] width 342 height 50
copy div "Espero que con esto sea suficiente. Adjunto cobros de dicha indemnizaciones y u…"
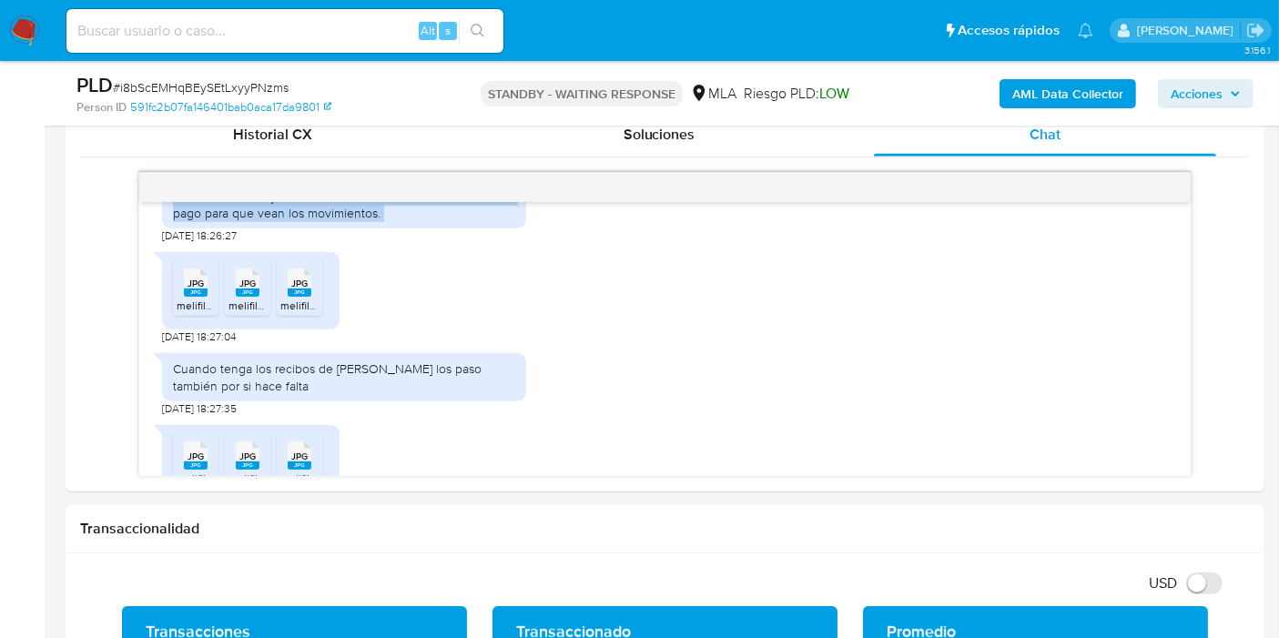
scroll to position [809, 0]
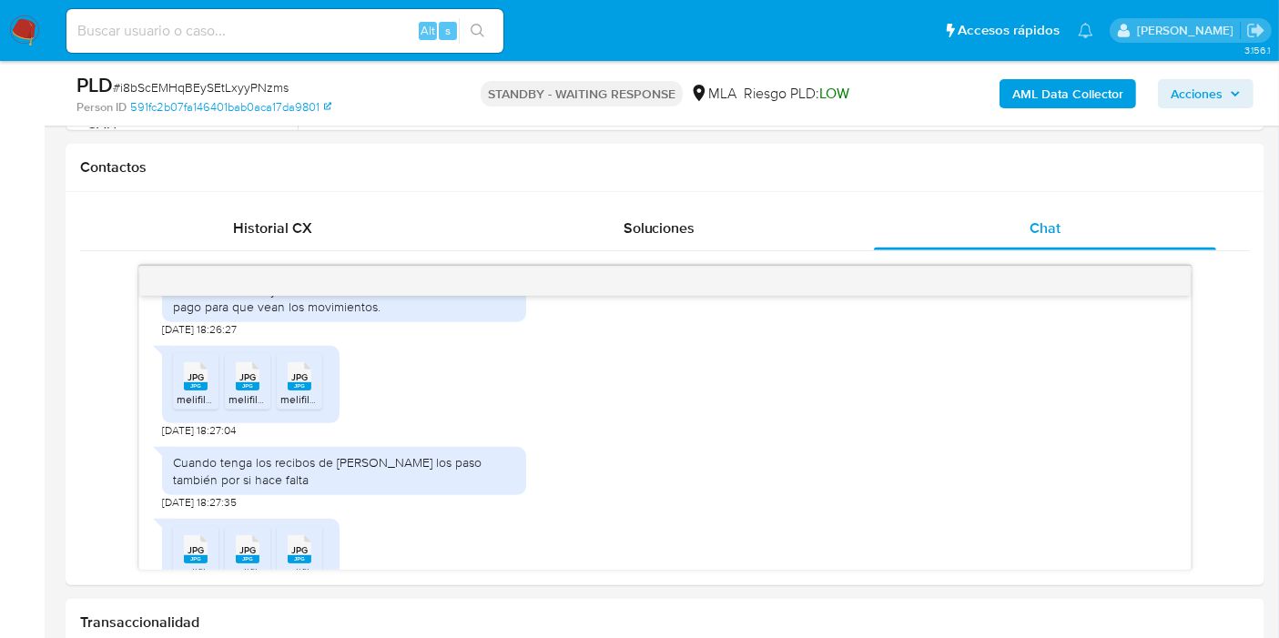
click at [162, 80] on span "# i8bScEMHqBEySEtLxyyPNzms" at bounding box center [201, 87] width 176 height 18
copy span "i8bScEMHqBEySEtLxyyPNzms"
click at [7, 37] on nav "Pausado Ver notificaciones Alt s Accesos rápidos Presiona las siguientes teclas…" at bounding box center [639, 30] width 1279 height 61
click at [20, 34] on img at bounding box center [24, 30] width 31 height 31
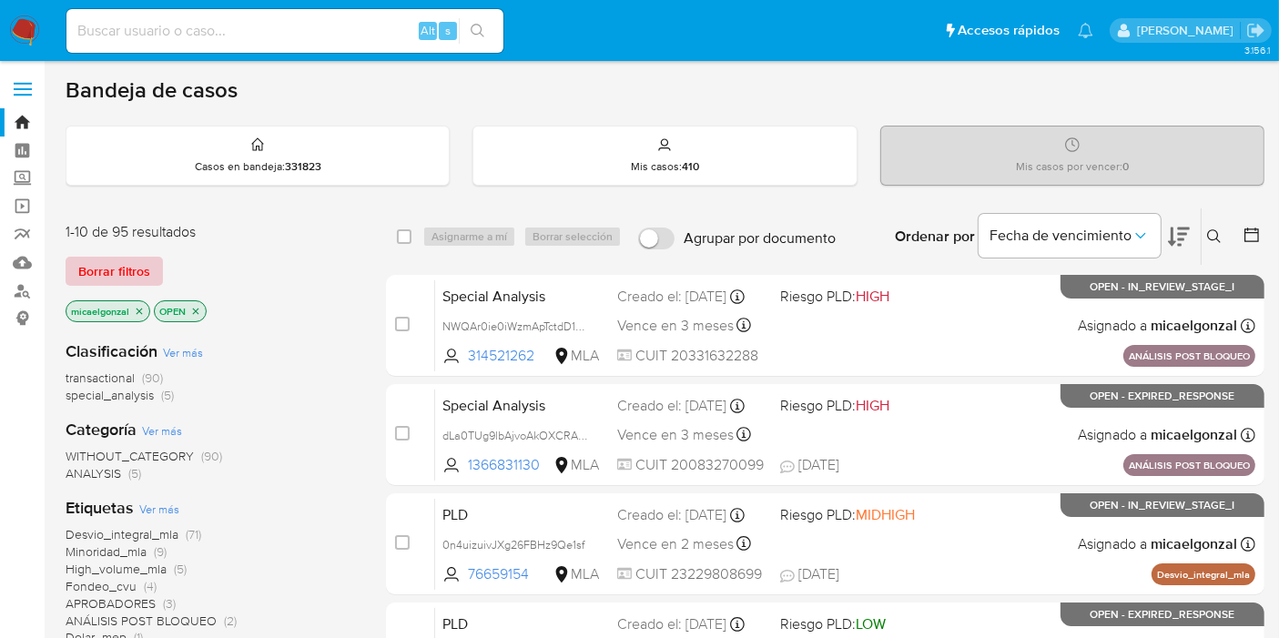
click at [159, 262] on button "Borrar filtros" at bounding box center [114, 271] width 97 height 29
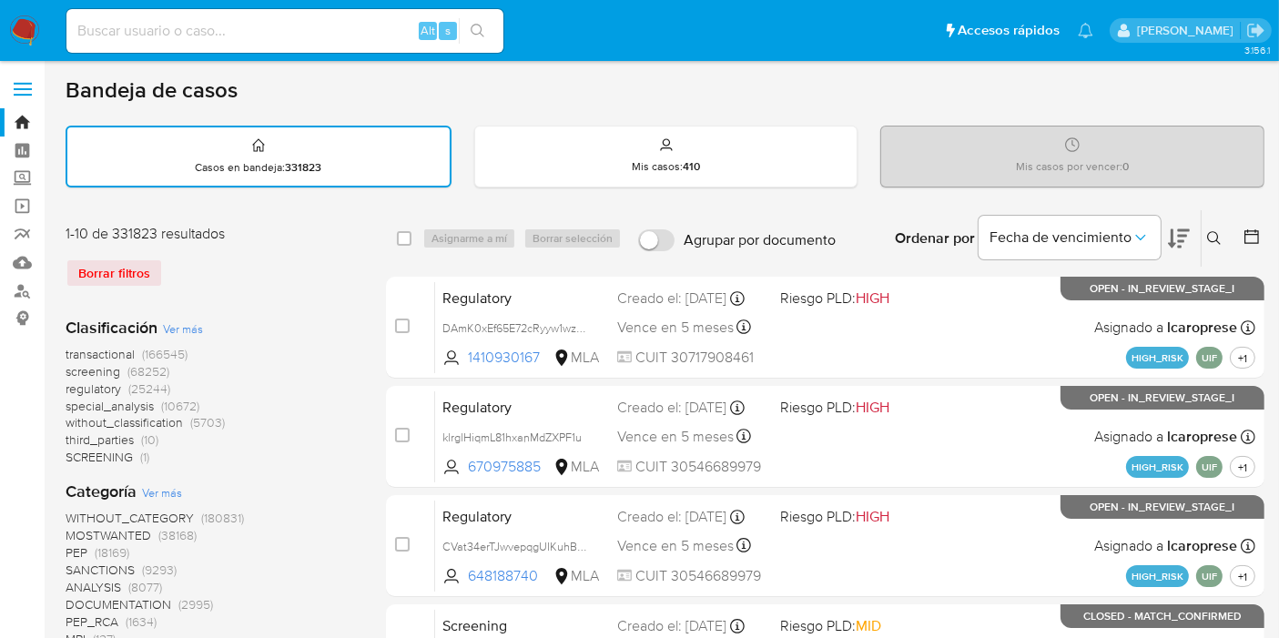
click at [1216, 235] on icon at bounding box center [1214, 238] width 15 height 15
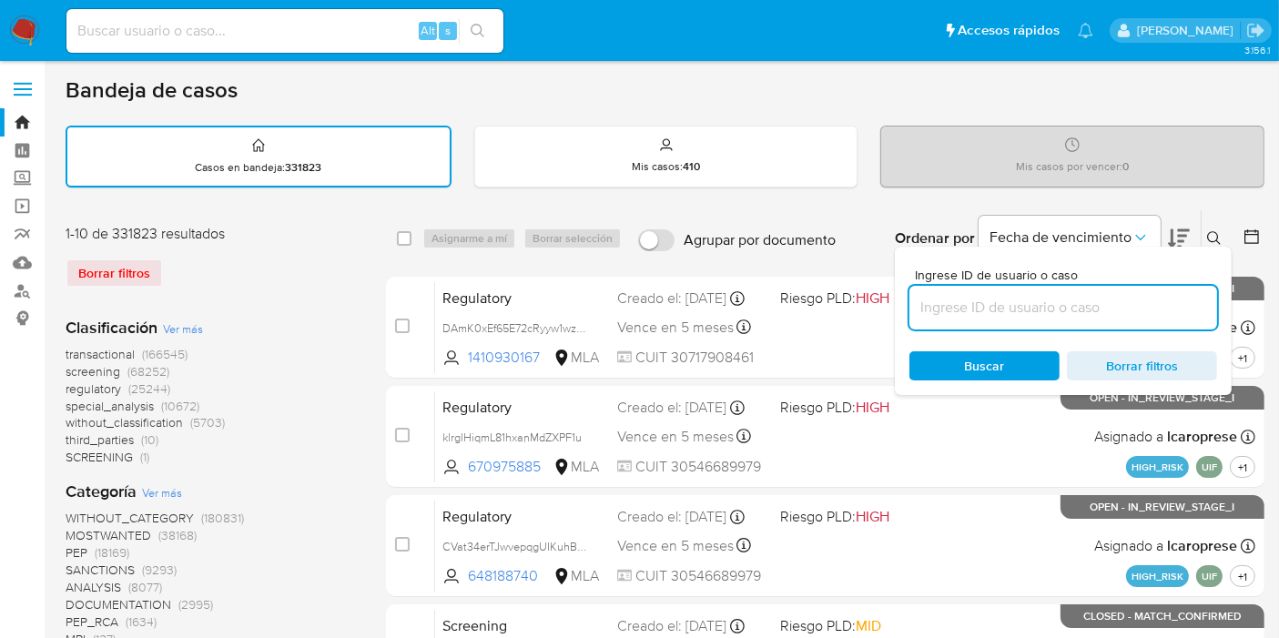
click at [1132, 297] on input at bounding box center [1064, 308] width 308 height 24
type input "i8bScEMHqBEySEtLxyyPNzms"
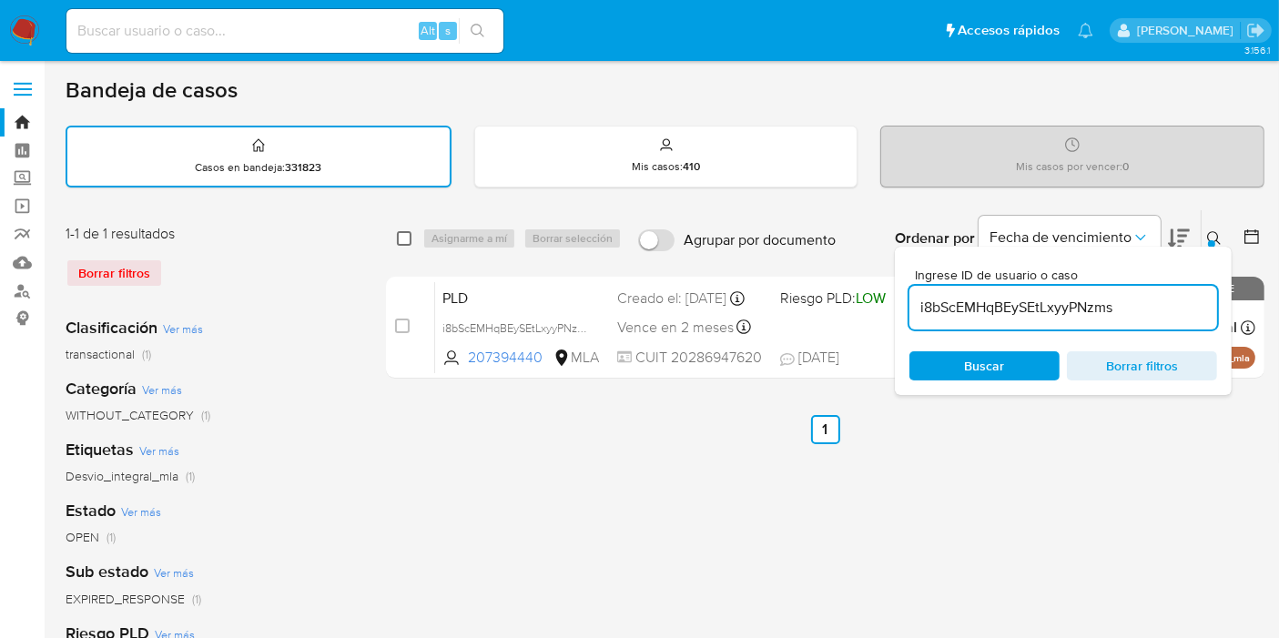
click at [402, 231] on input "checkbox" at bounding box center [404, 238] width 15 height 15
checkbox input "true"
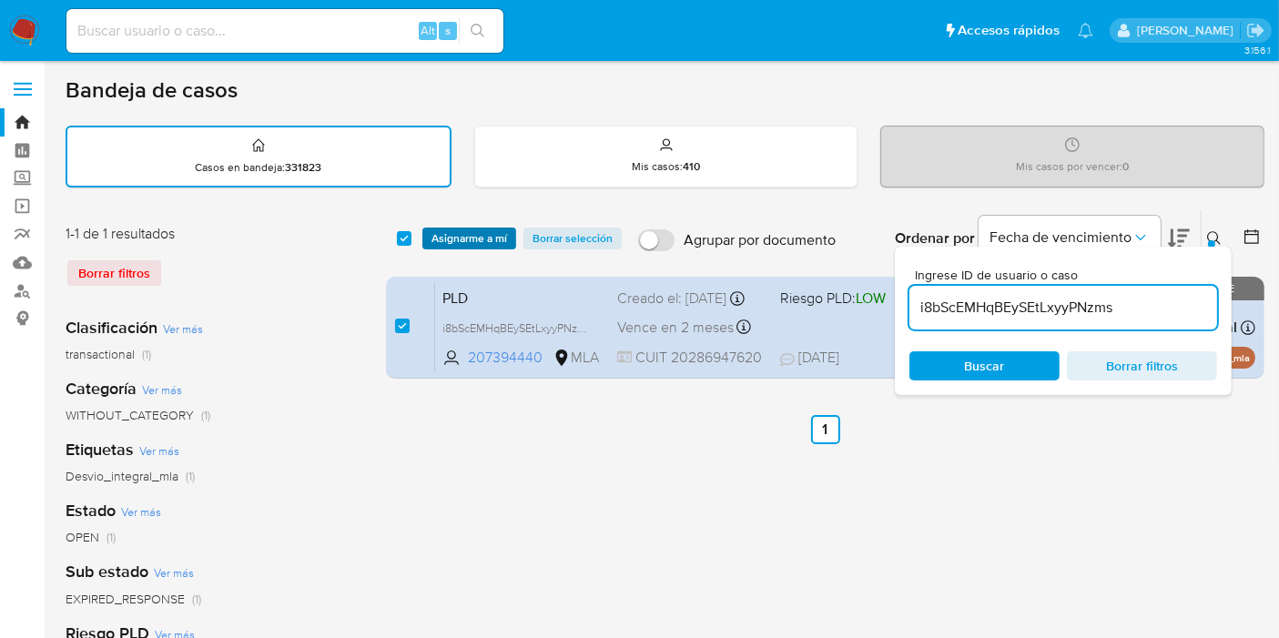
click at [446, 237] on span "Asignarme a mí" at bounding box center [470, 238] width 76 height 18
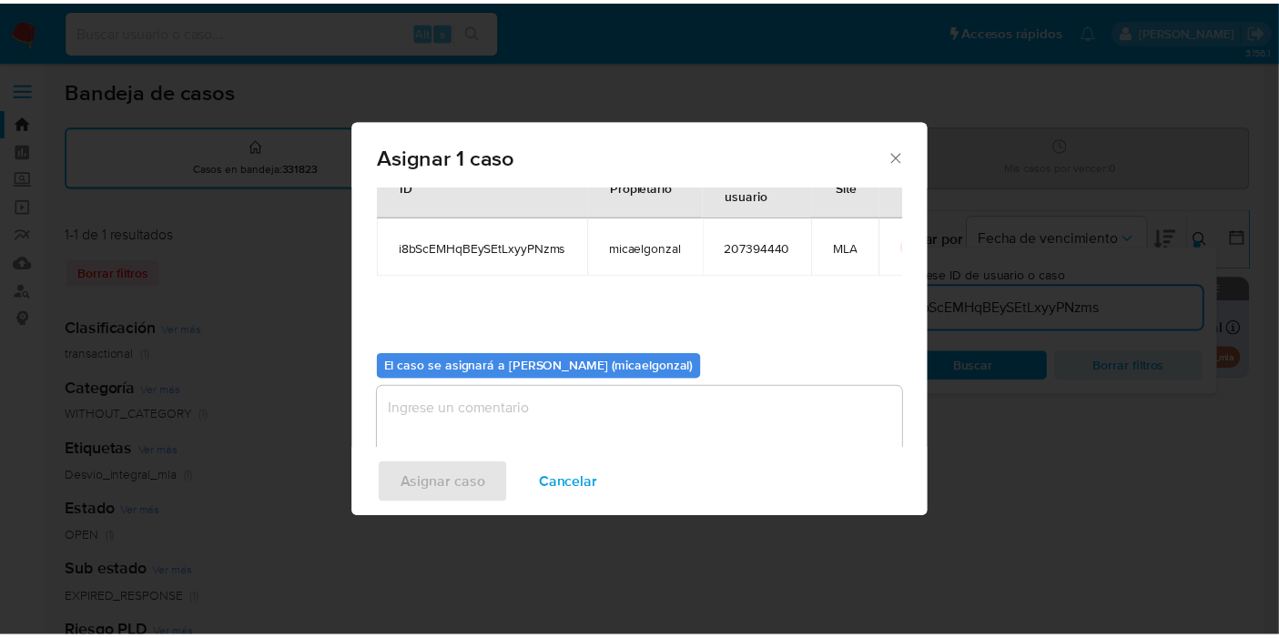
scroll to position [93, 0]
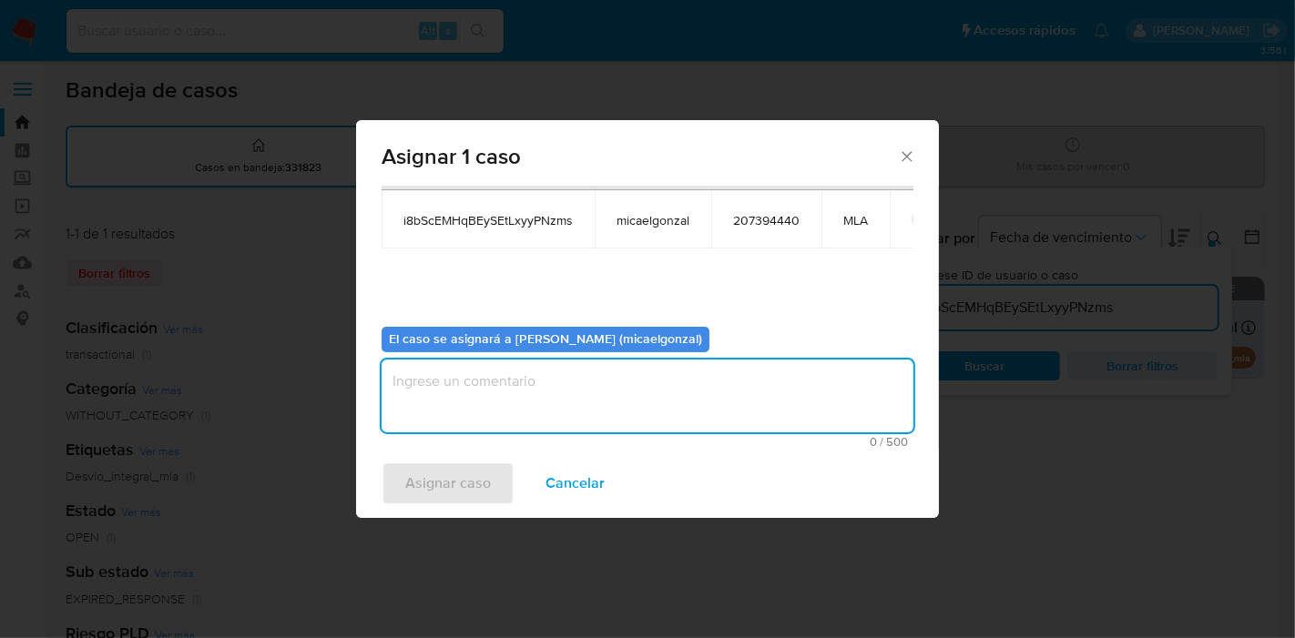
click at [559, 382] on textarea "assign-modal" at bounding box center [648, 396] width 532 height 73
click at [460, 455] on div "Asignar caso Cancelar" at bounding box center [647, 483] width 583 height 69
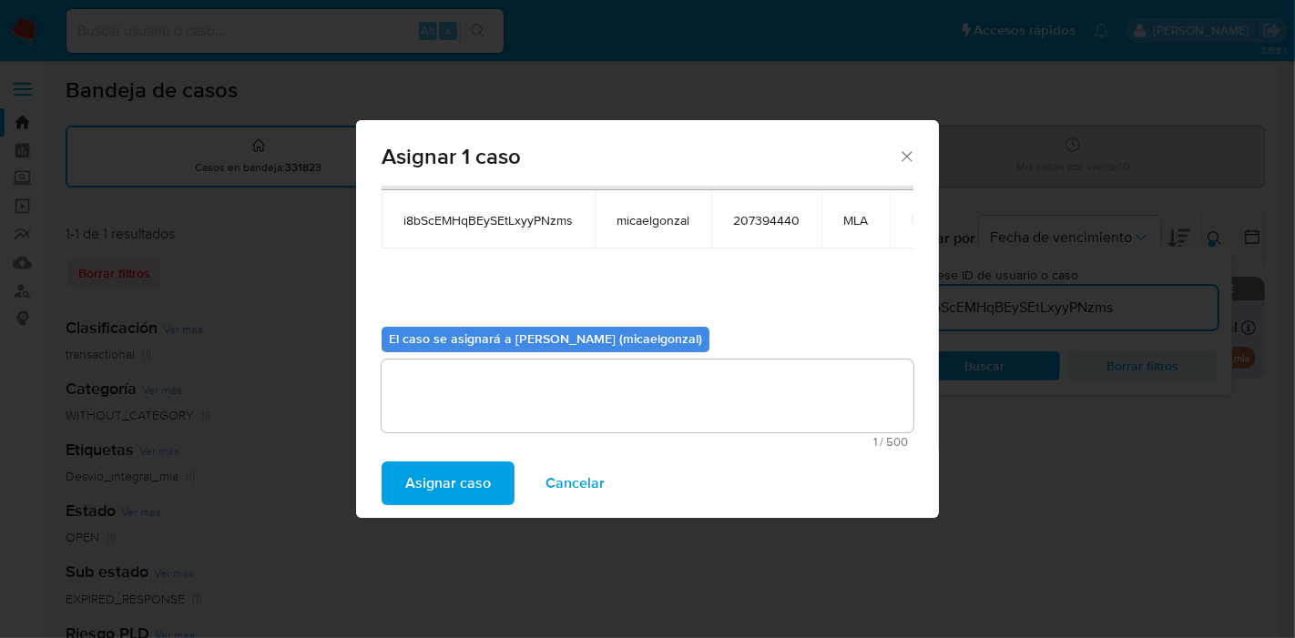
drag, startPoint x: 447, startPoint y: 487, endPoint x: 321, endPoint y: 235, distance: 282.2
click at [447, 487] on span "Asignar caso" at bounding box center [448, 483] width 86 height 40
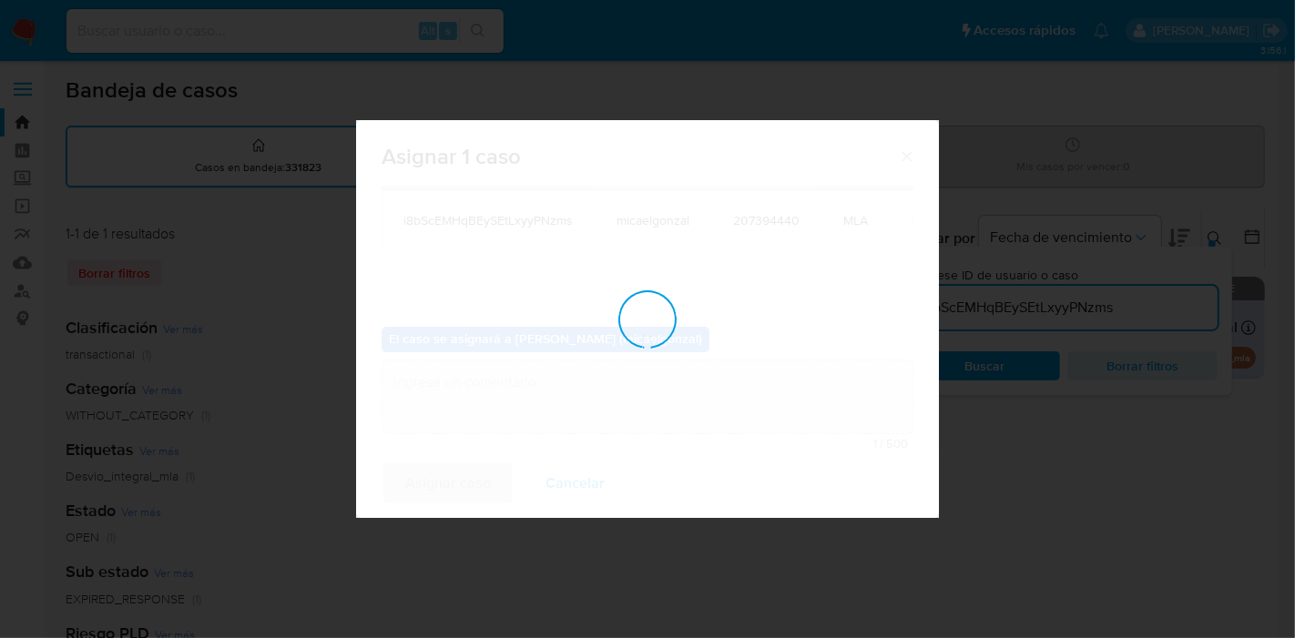
checkbox input "false"
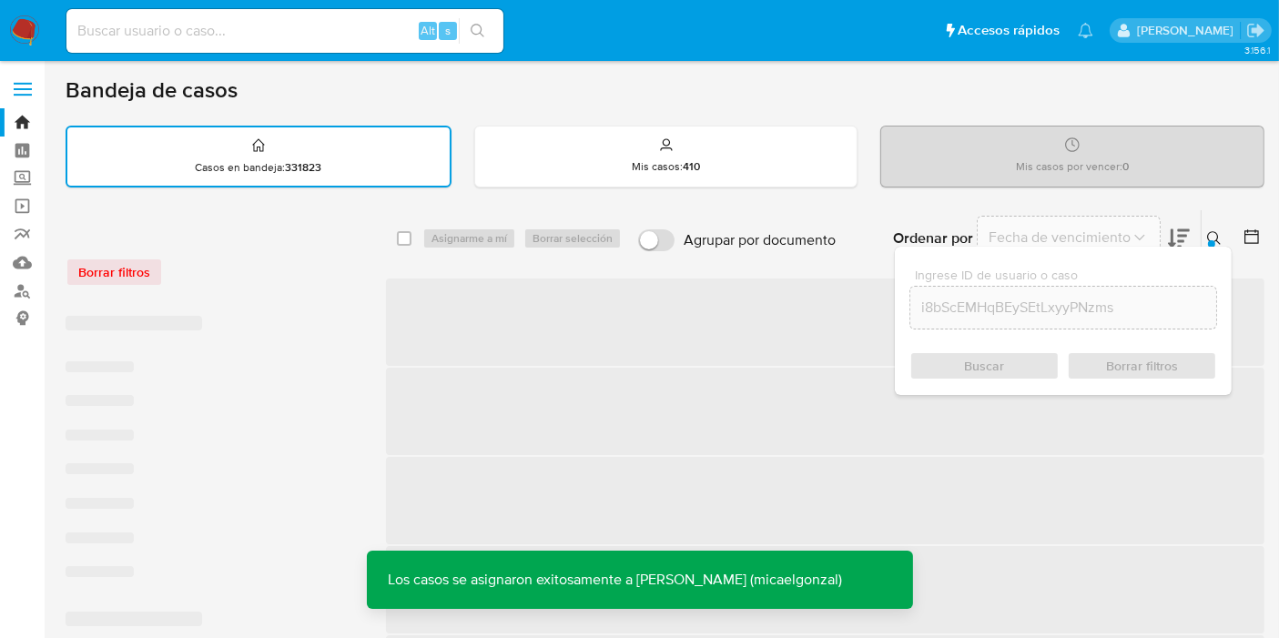
click at [268, 31] on input at bounding box center [284, 31] width 437 height 24
paste input "i8bScEMHqBEySEtLxyyPNzms"
type input "i8bScEMHqBEySEtLxyyPNzms"
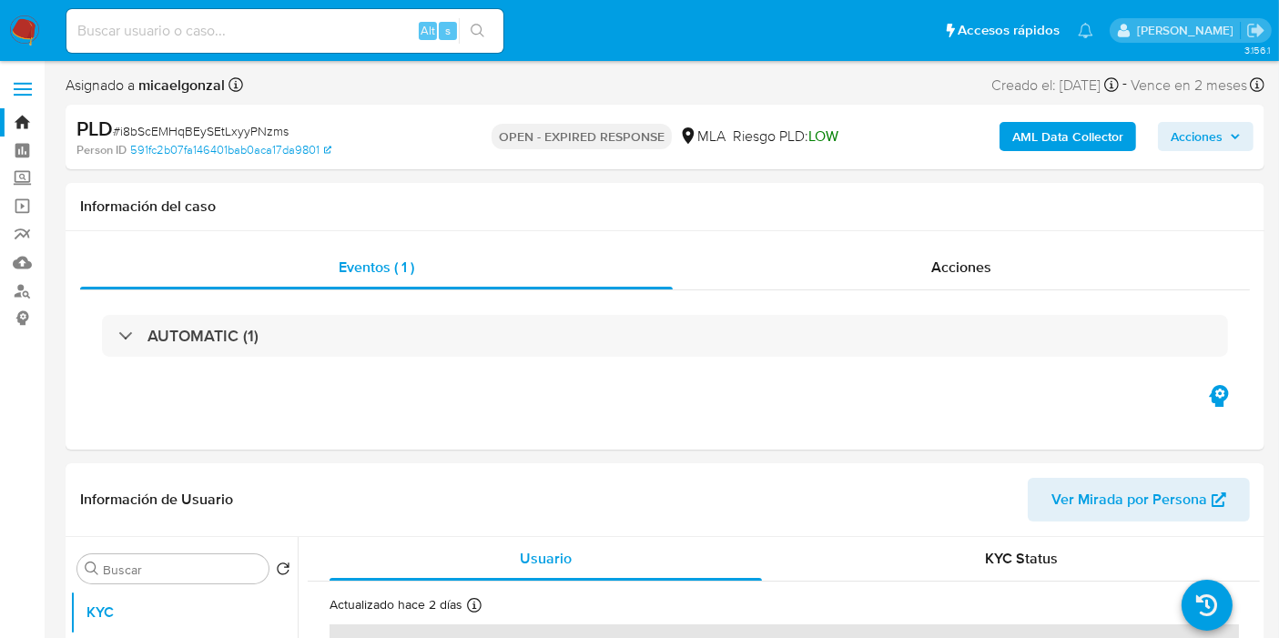
select select "10"
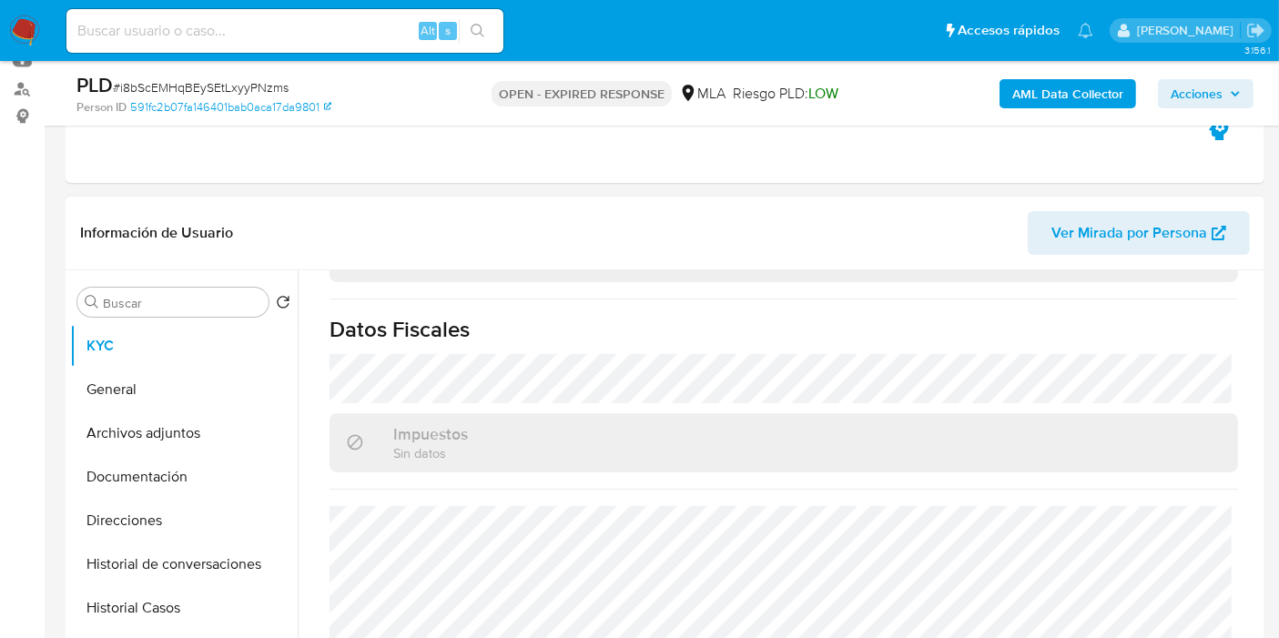
scroll to position [1022, 0]
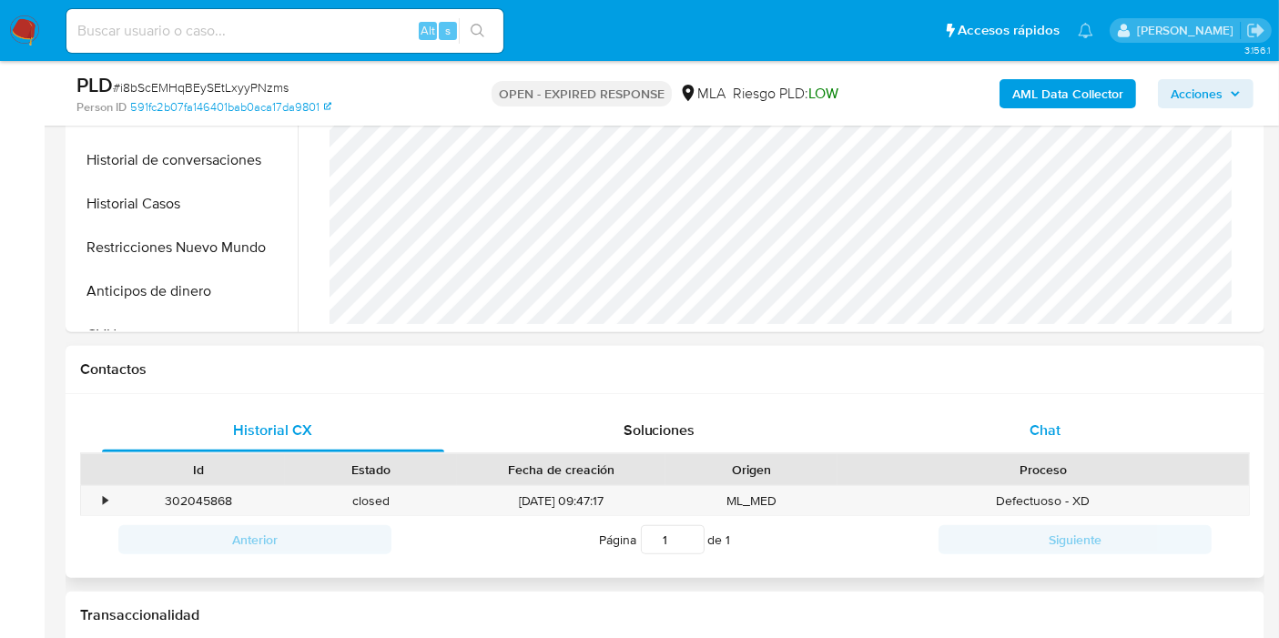
click at [1069, 425] on div "Chat" at bounding box center [1045, 431] width 342 height 44
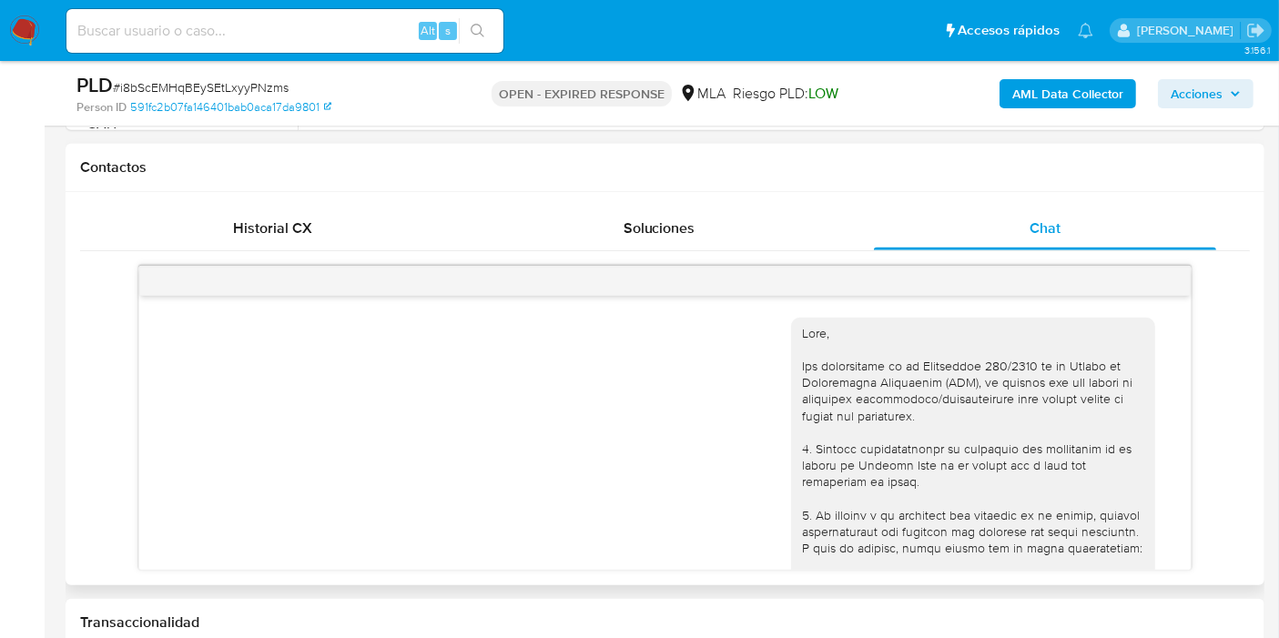
scroll to position [1705, 0]
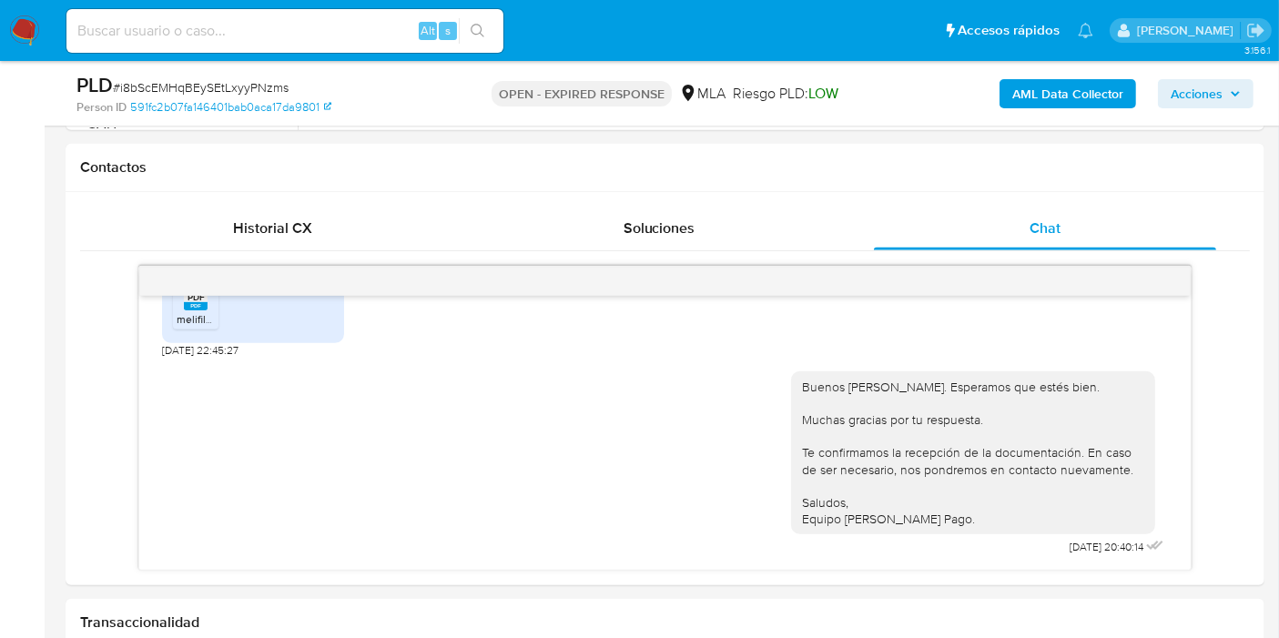
click at [269, 85] on span "# i8bScEMHqBEySEtLxyyPNzms" at bounding box center [201, 87] width 176 height 18
copy span "i8bScEMHqBEySEtLxyyPNzms"
drag, startPoint x: 6, startPoint y: 20, endPoint x: 17, endPoint y: 27, distance: 13.1
click at [9, 25] on nav "Pausado Ver notificaciones Alt s Accesos rápidos Presiona las siguientes teclas…" at bounding box center [639, 30] width 1279 height 61
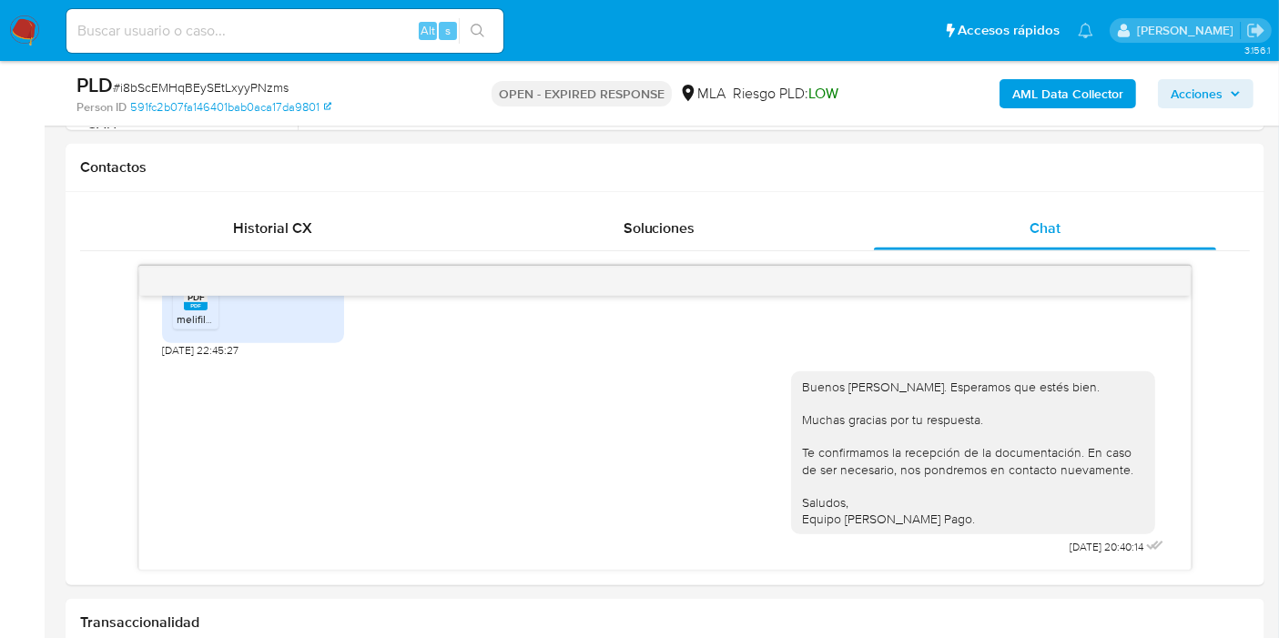
click at [18, 27] on img at bounding box center [24, 30] width 31 height 31
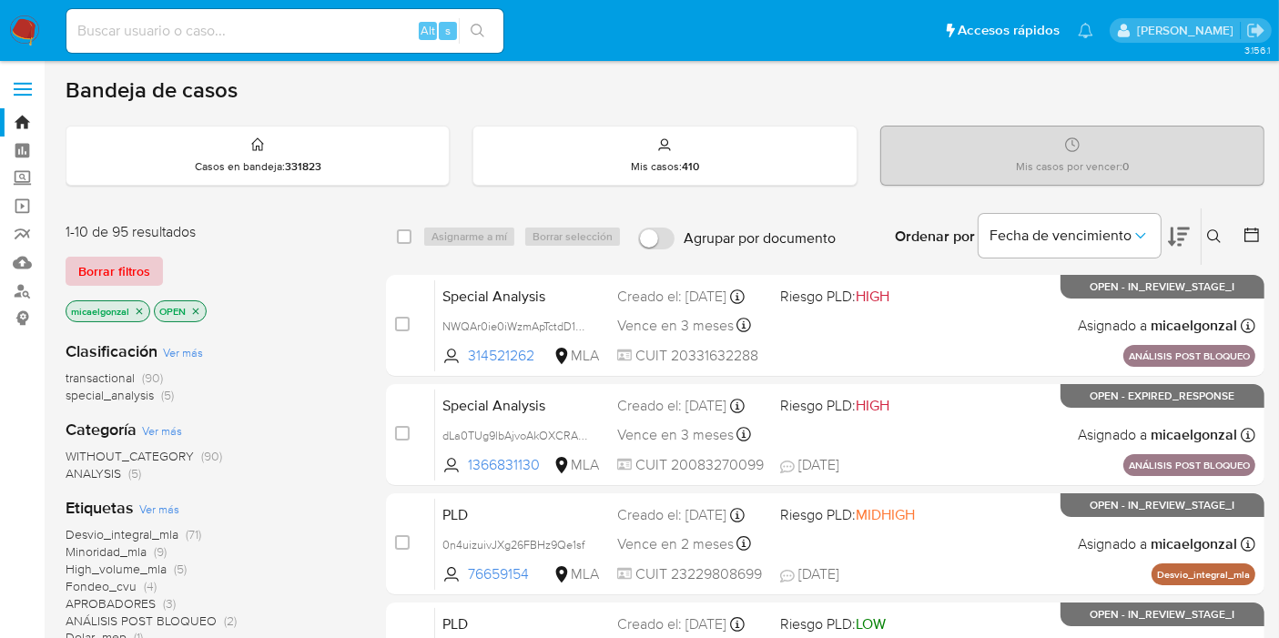
click at [133, 259] on span "Borrar filtros" at bounding box center [114, 271] width 72 height 25
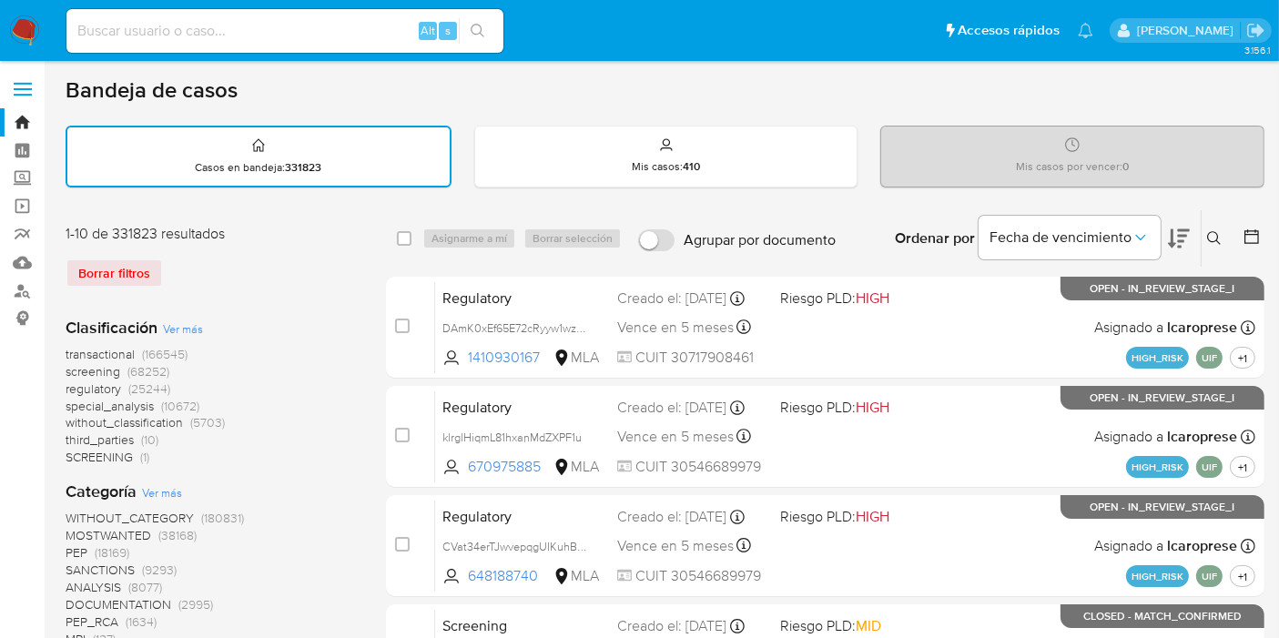
click at [1219, 246] on button at bounding box center [1217, 239] width 30 height 22
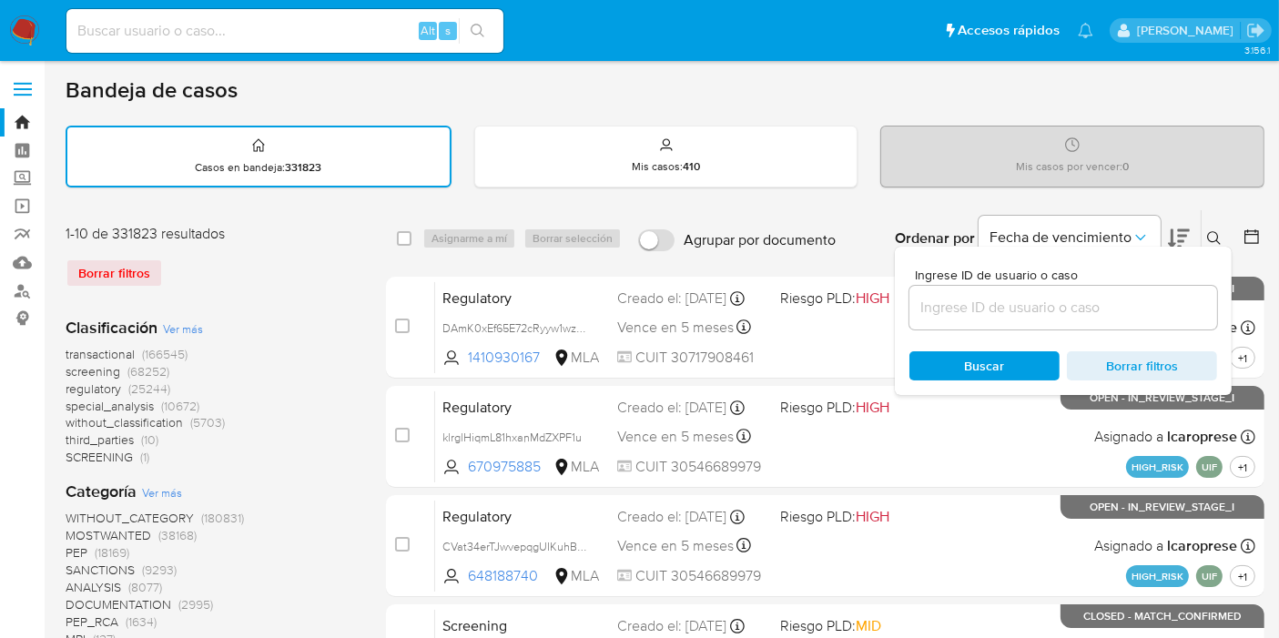
click at [1151, 308] on input at bounding box center [1064, 308] width 308 height 24
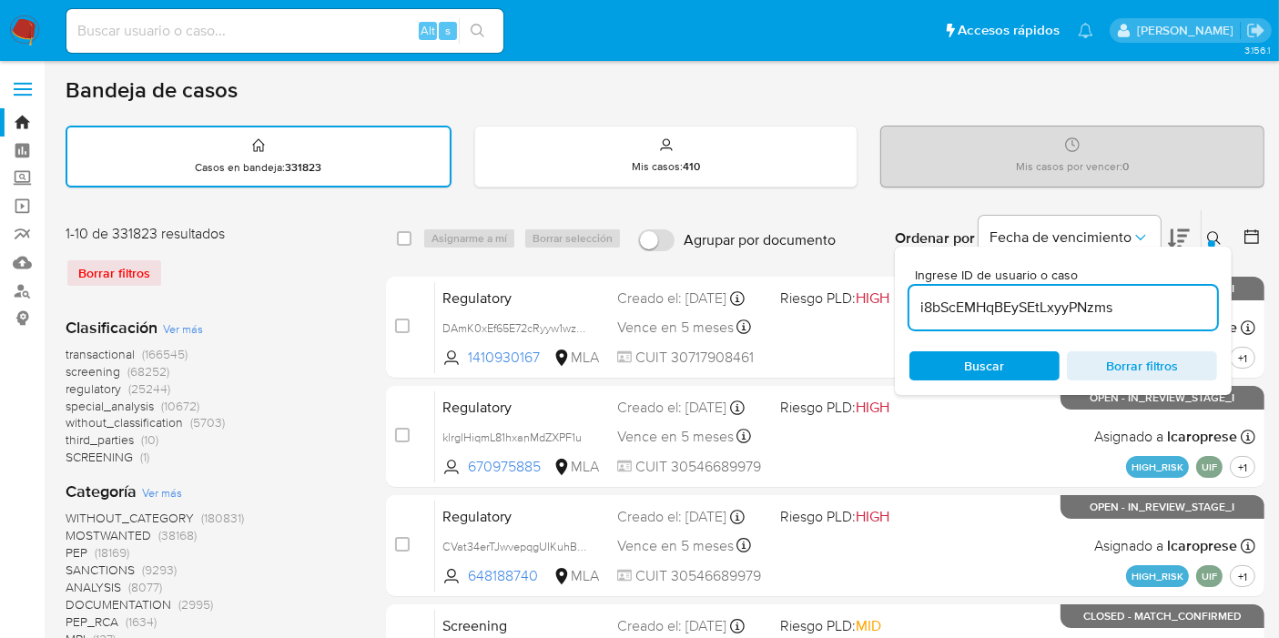
type input "i8bScEMHqBEySEtLxyyPNzms"
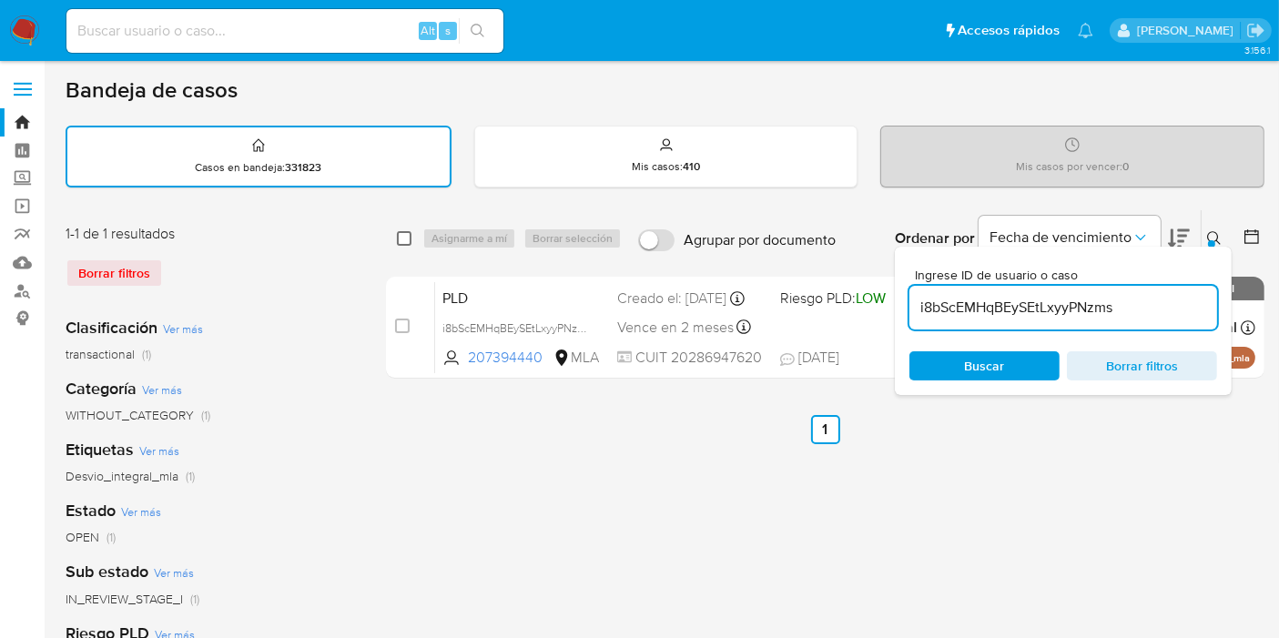
click at [401, 240] on input "checkbox" at bounding box center [404, 238] width 15 height 15
checkbox input "true"
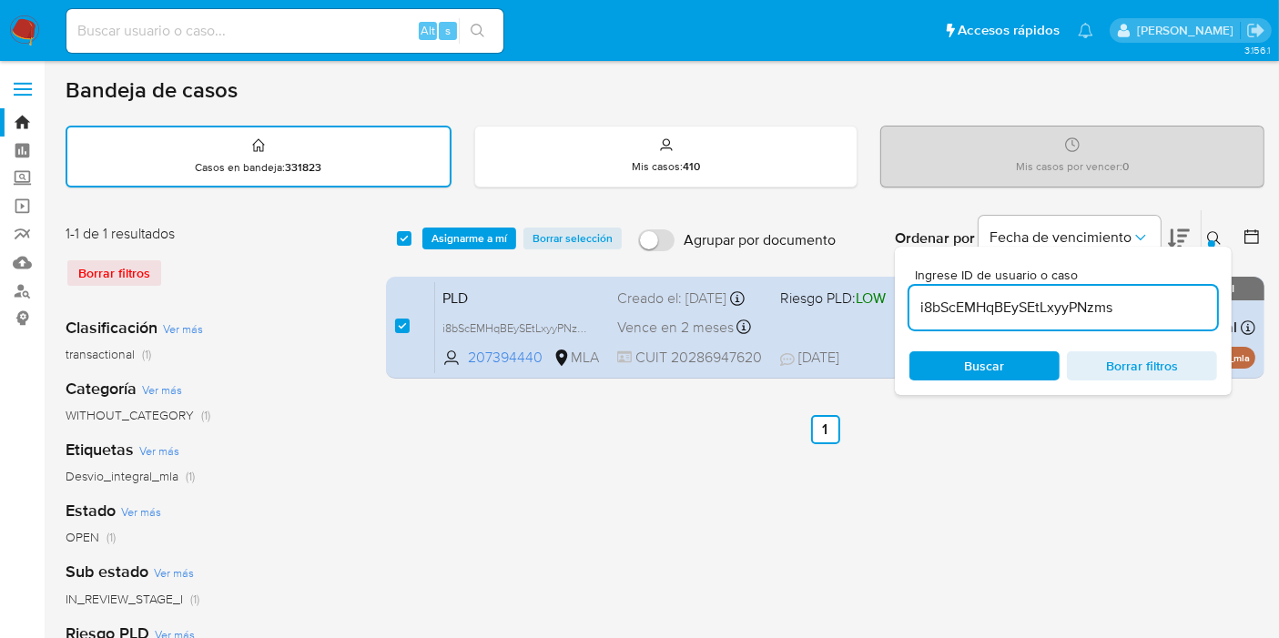
click at [489, 219] on div "select-all-cases-checkbox Asignarme a mí Borrar selección Agrupar por documento…" at bounding box center [825, 238] width 879 height 56
click at [474, 229] on span "Asignarme a mí" at bounding box center [470, 238] width 76 height 18
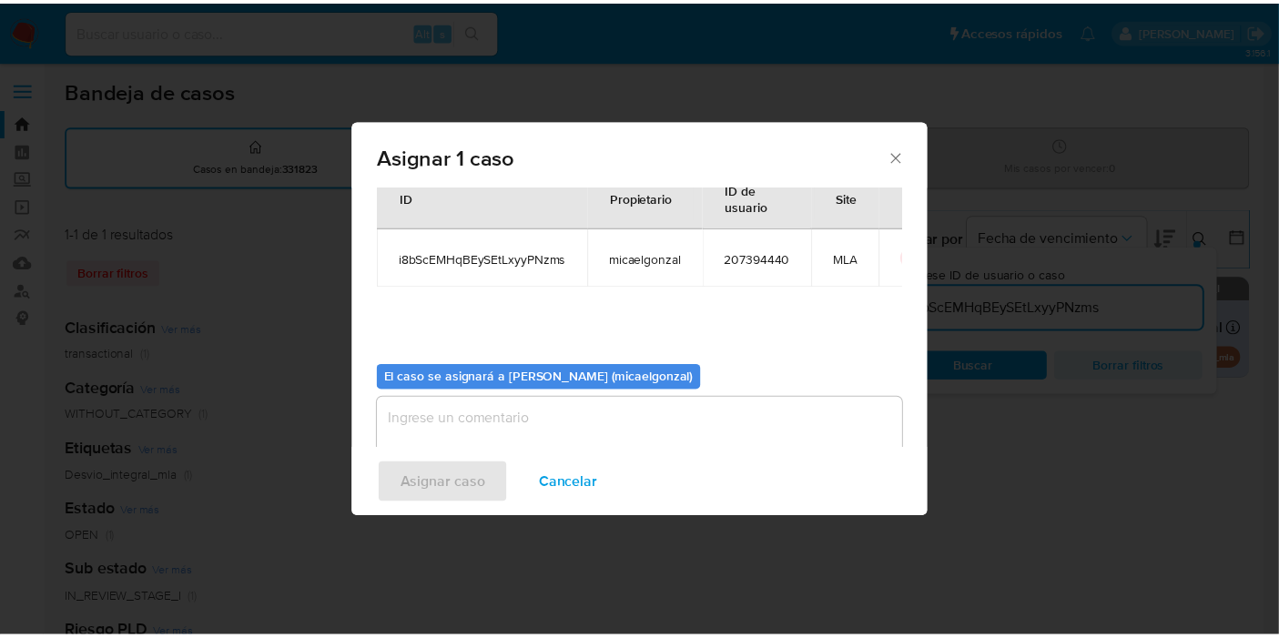
scroll to position [93, 0]
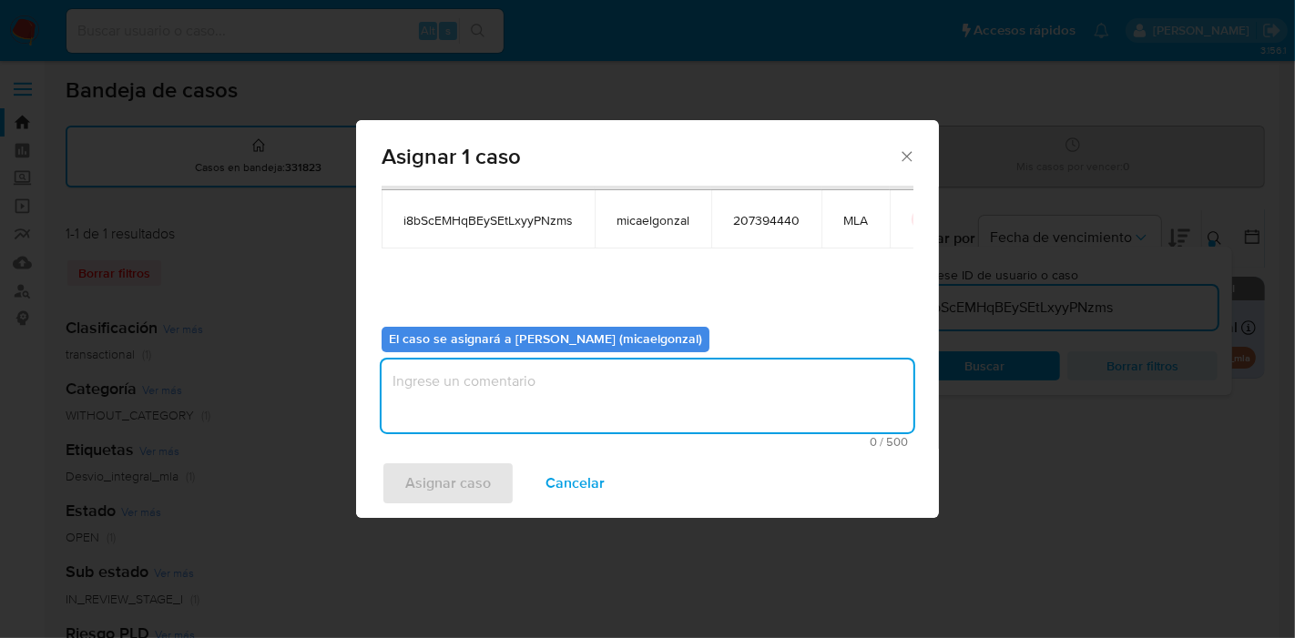
click at [526, 383] on textarea "assign-modal" at bounding box center [648, 396] width 532 height 73
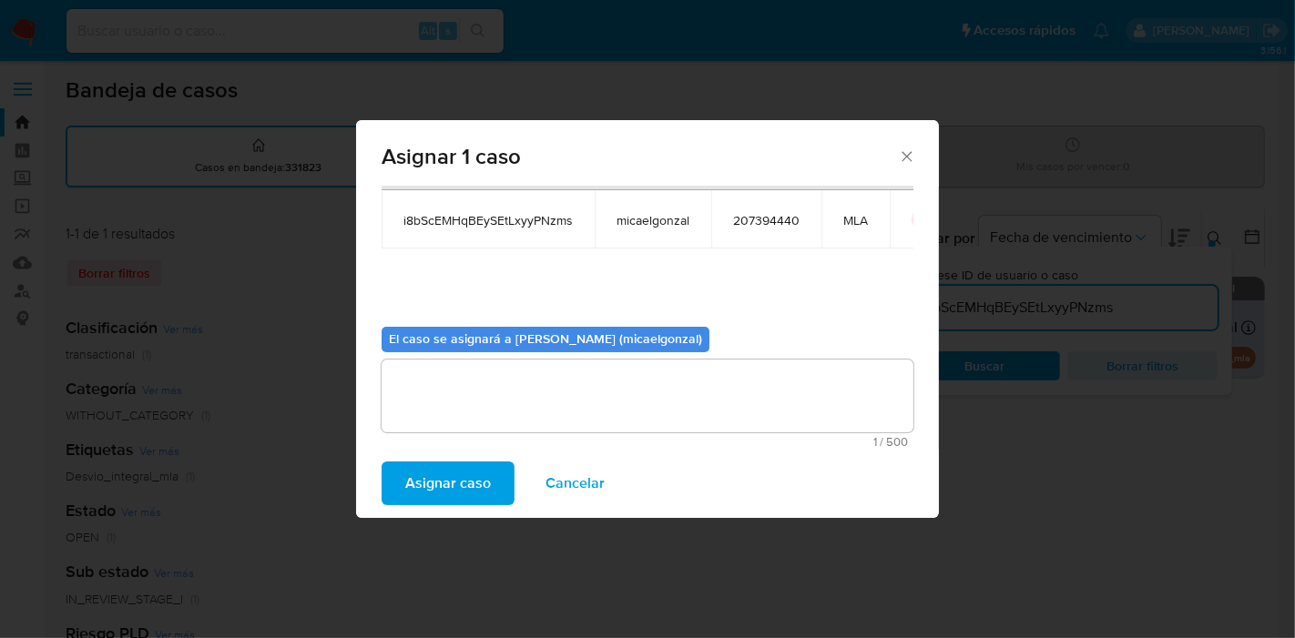
click at [451, 504] on span "Asignar caso" at bounding box center [448, 483] width 86 height 40
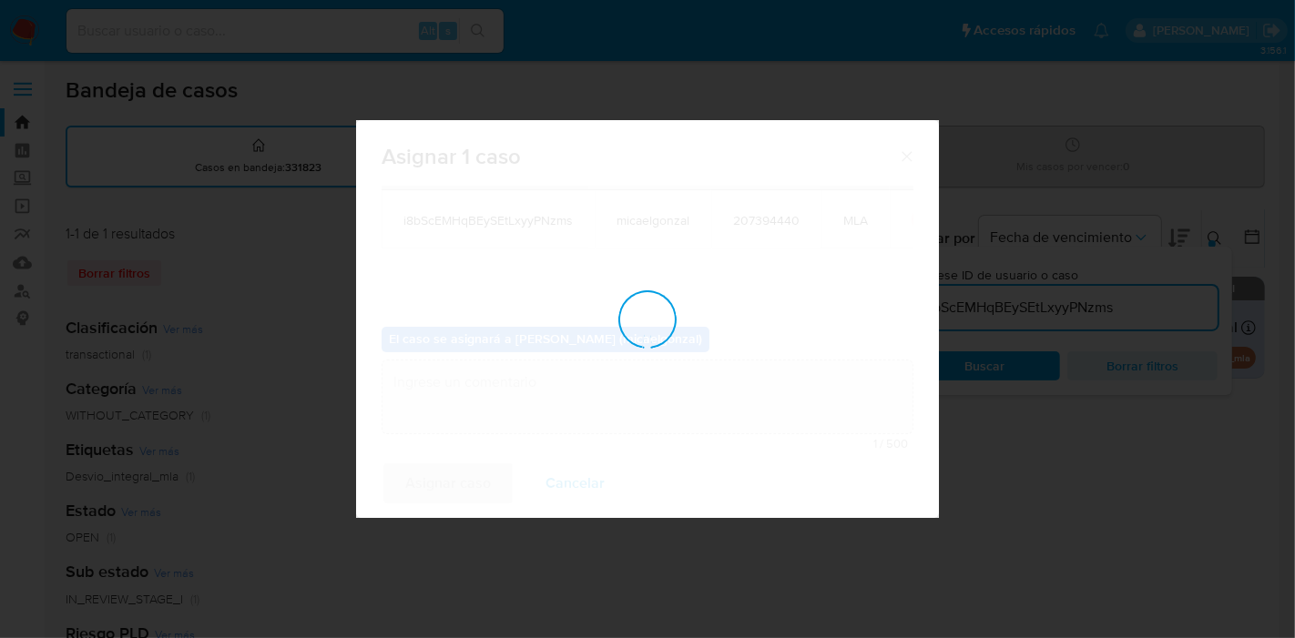
checkbox input "false"
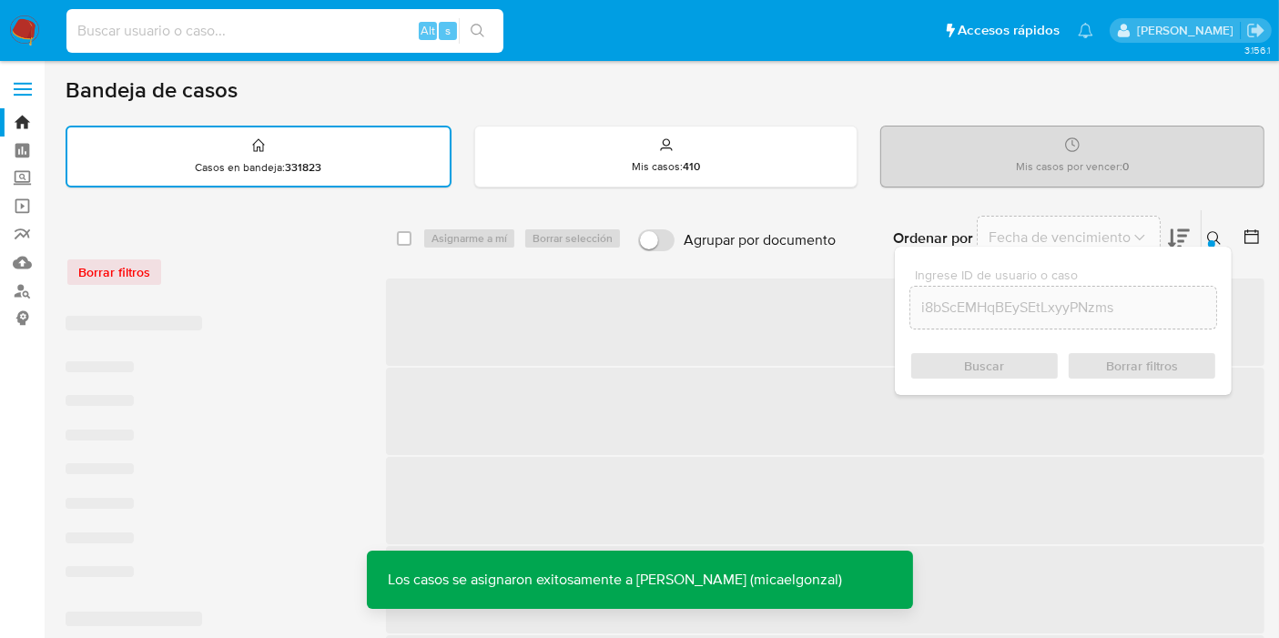
click at [336, 25] on input at bounding box center [284, 31] width 437 height 24
paste input "i8bScEMHqBEySEtLxyyPNzms"
type input "i8bScEMHqBEySEtLxyyPNzms"
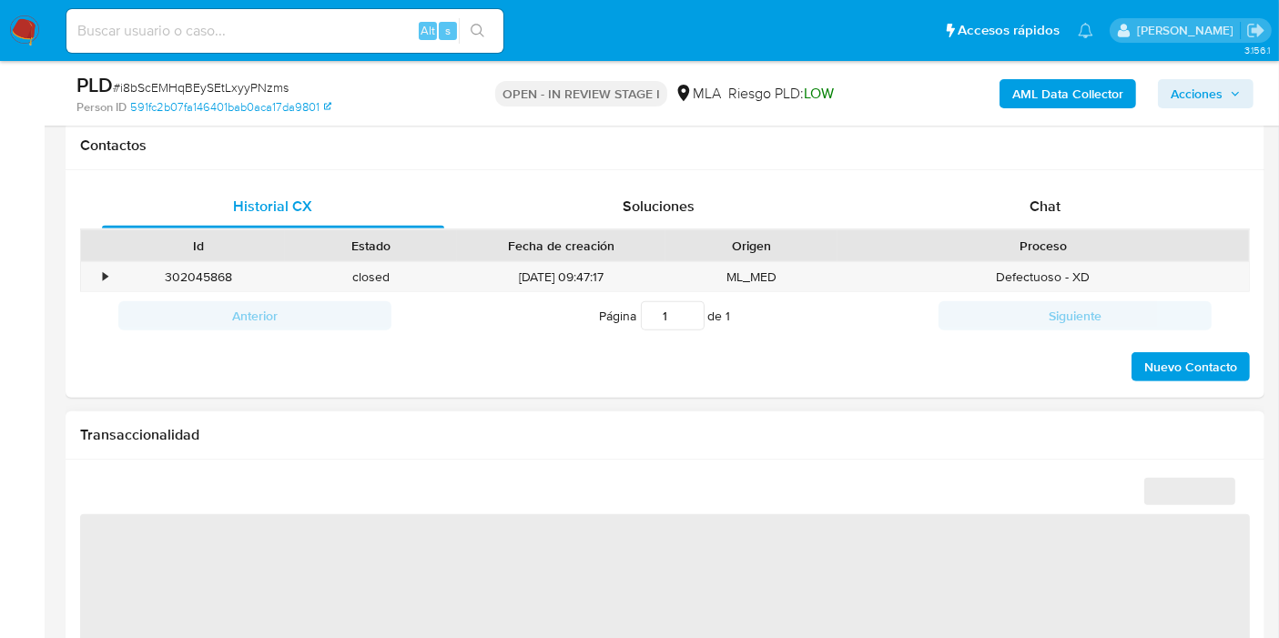
scroll to position [911, 0]
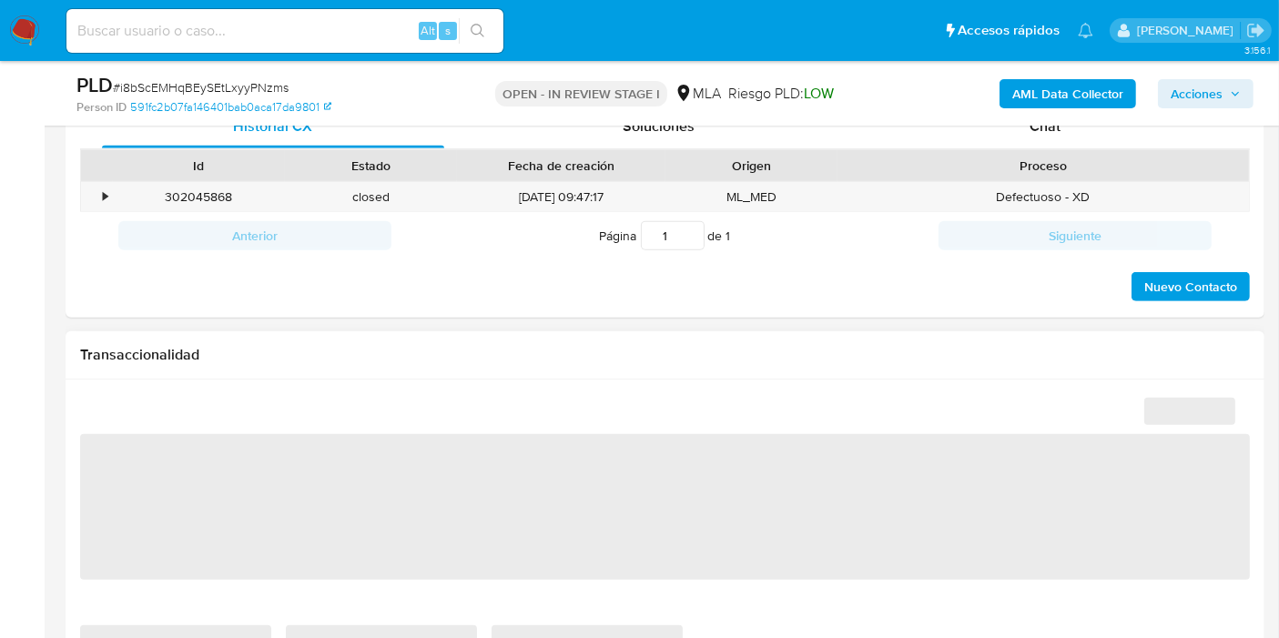
click at [1097, 118] on div "PLD # i8bScEMHqBEySEtLxyyPNzms Person ID 591fc2b07fa146401bab0aca17da9801 OPEN …" at bounding box center [665, 93] width 1199 height 65
select select "10"
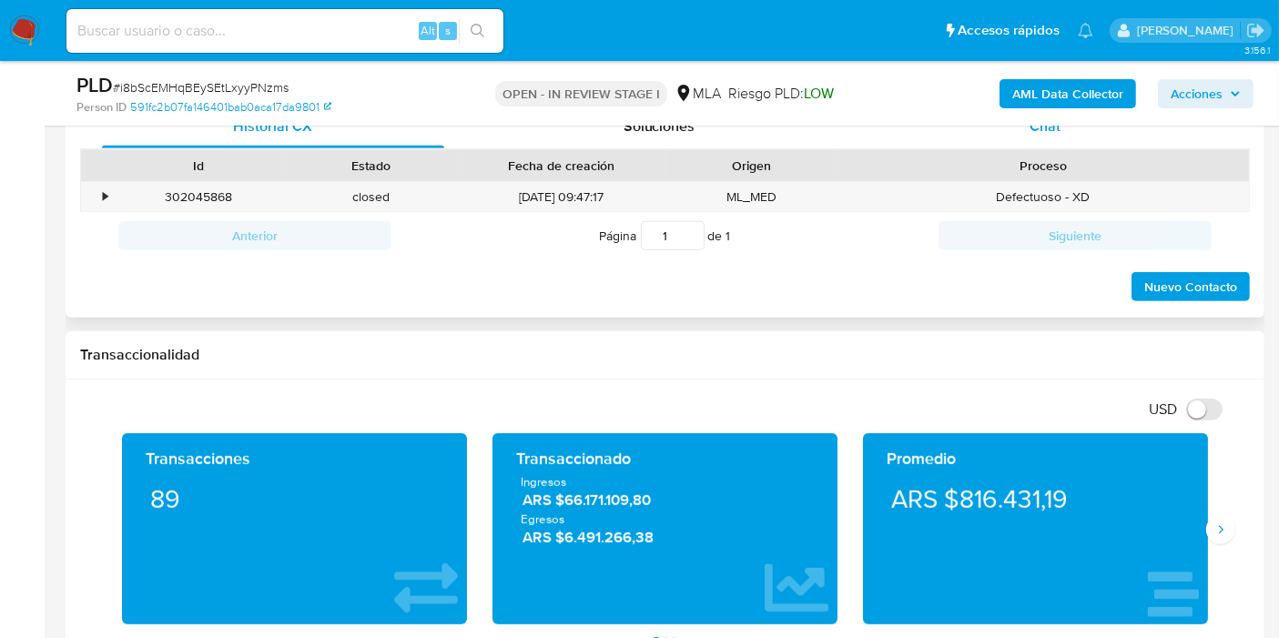
click at [1080, 133] on div "Chat" at bounding box center [1045, 127] width 342 height 44
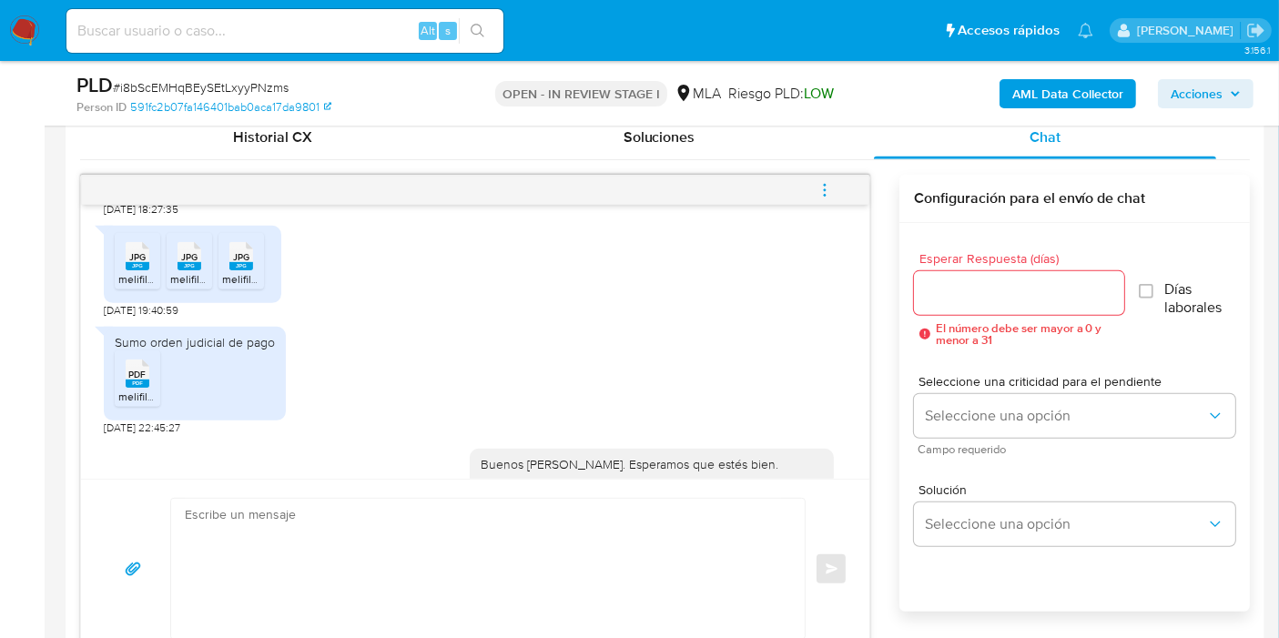
scroll to position [809, 0]
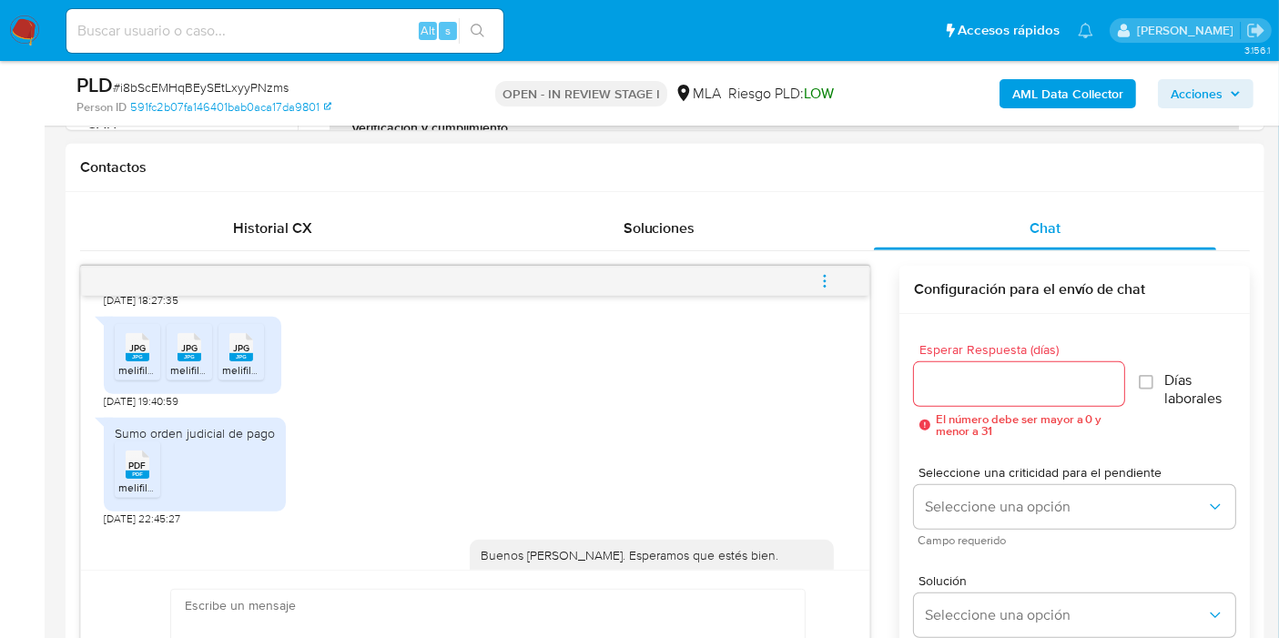
click at [836, 278] on button "menu-action" at bounding box center [825, 282] width 60 height 44
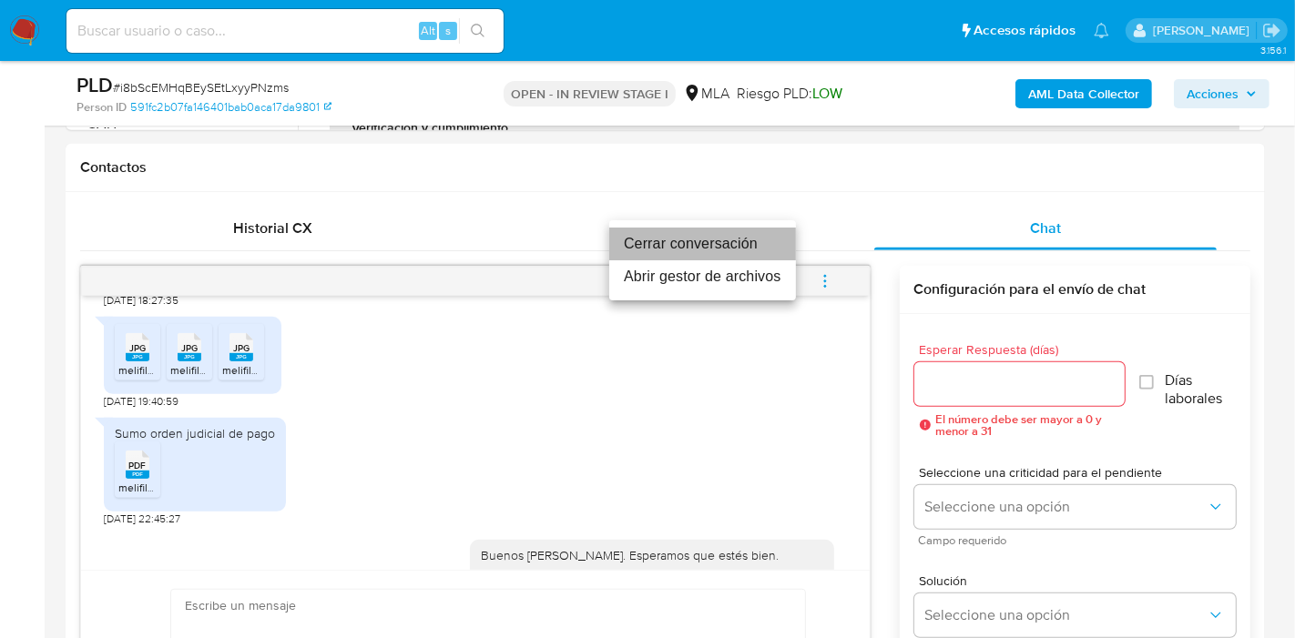
click at [728, 259] on li "Cerrar conversación" at bounding box center [702, 244] width 187 height 33
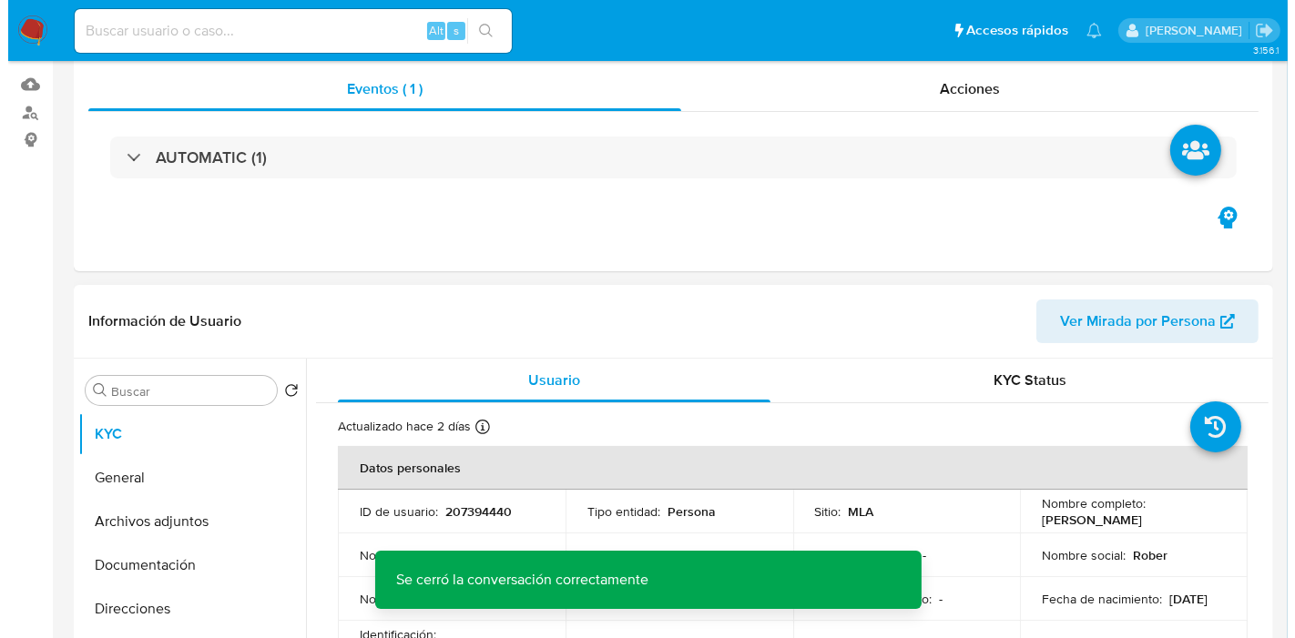
scroll to position [0, 0]
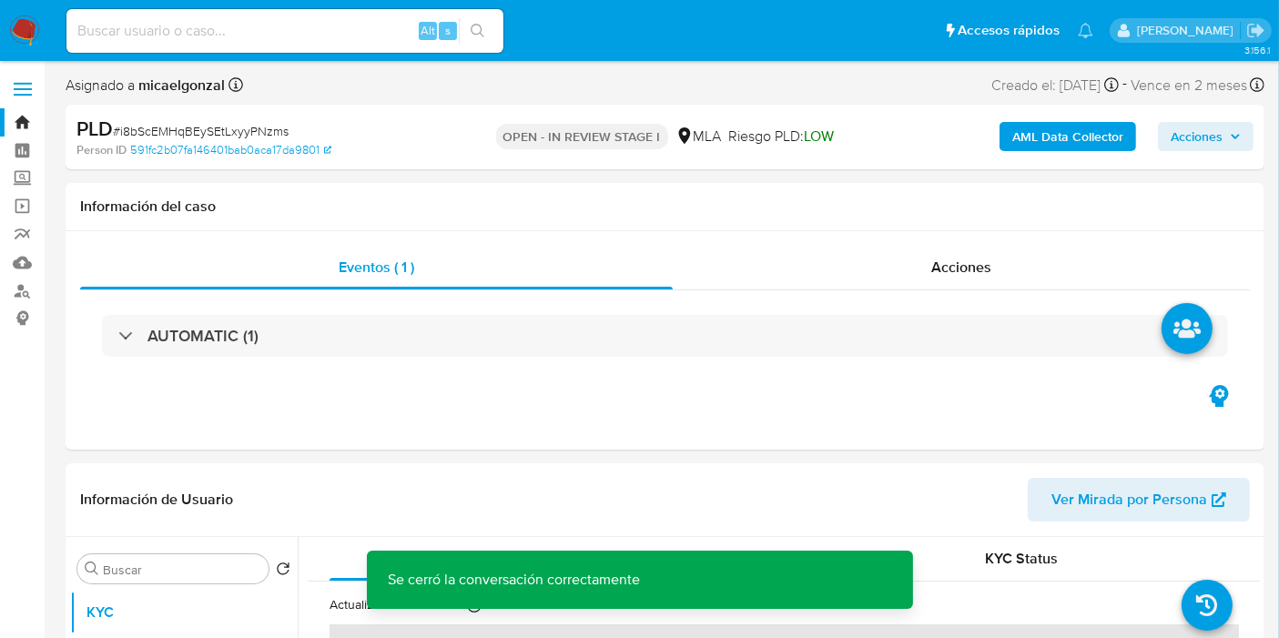
click at [1031, 140] on b "AML Data Collector" at bounding box center [1068, 136] width 111 height 29
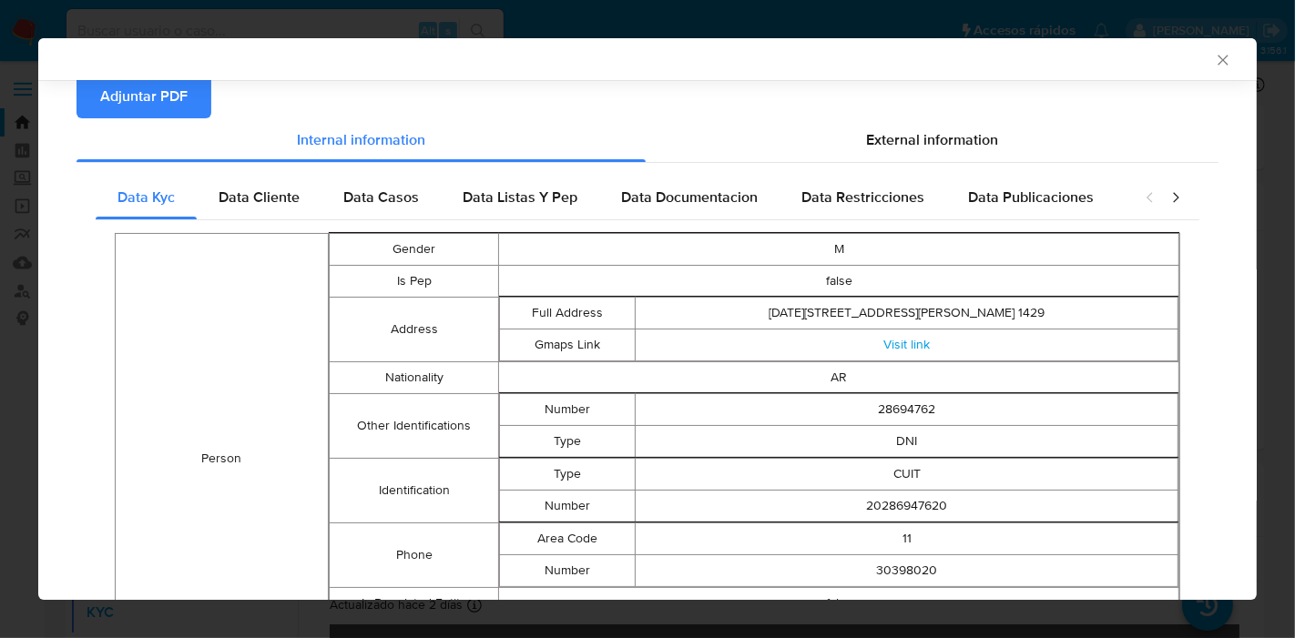
scroll to position [59, 0]
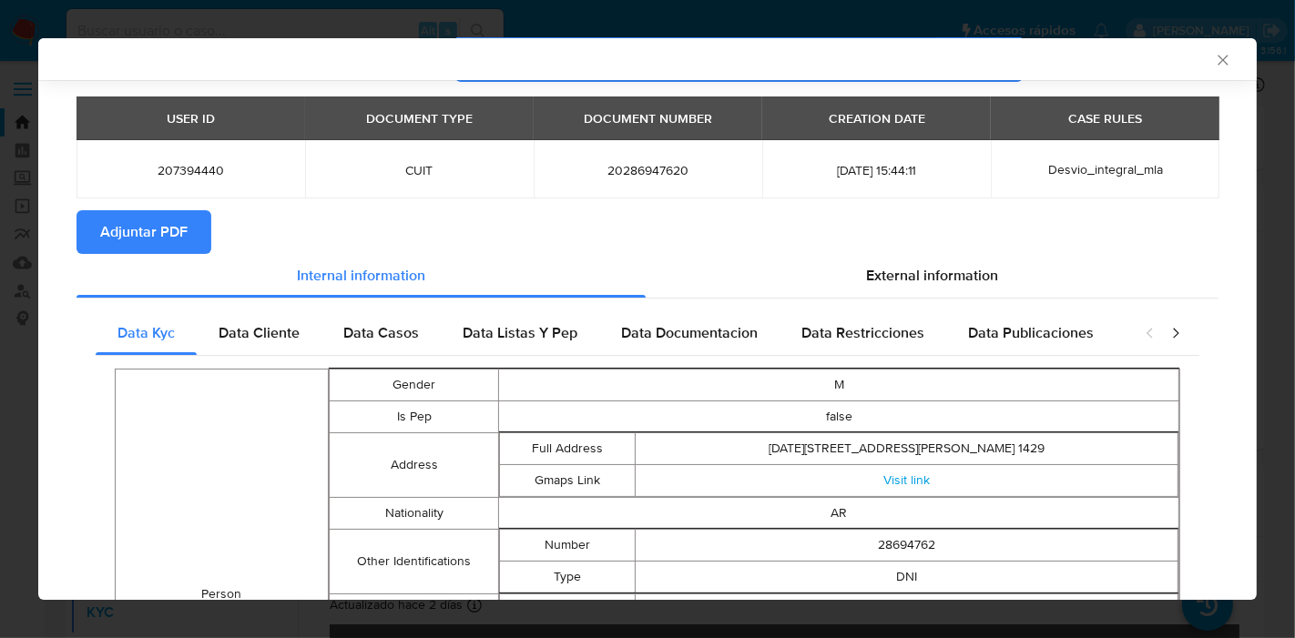
drag, startPoint x: 252, startPoint y: 329, endPoint x: 314, endPoint y: 318, distance: 62.9
click at [255, 327] on span "Data Cliente" at bounding box center [259, 332] width 81 height 21
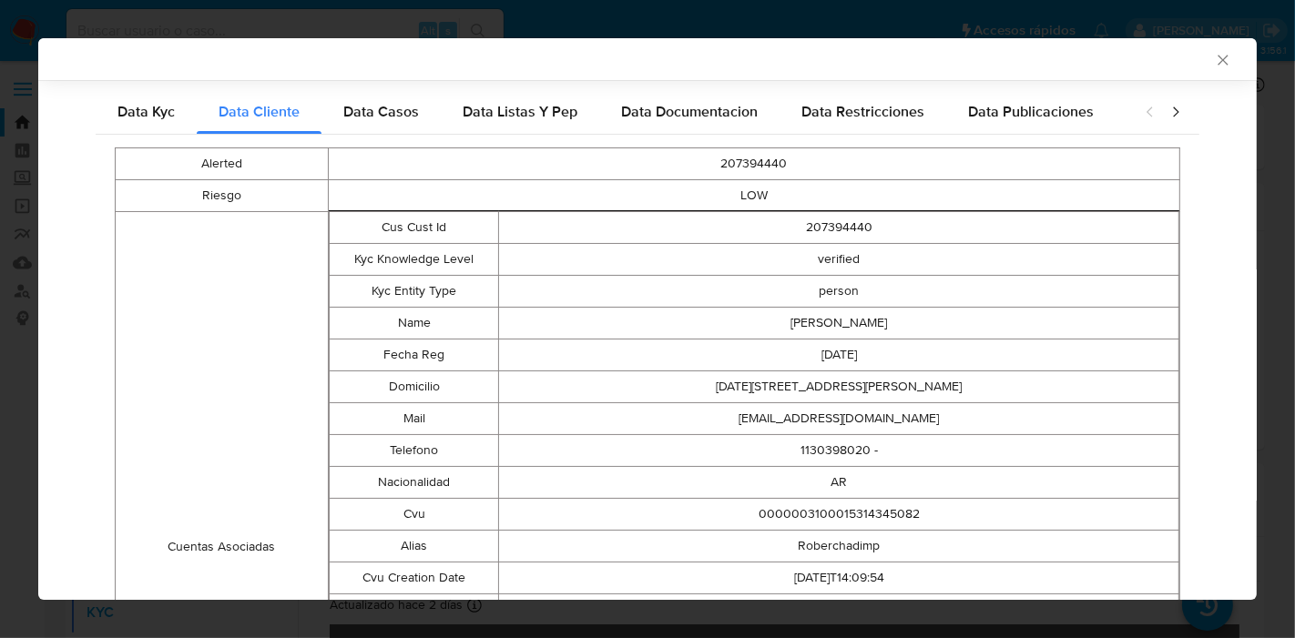
scroll to position [52, 0]
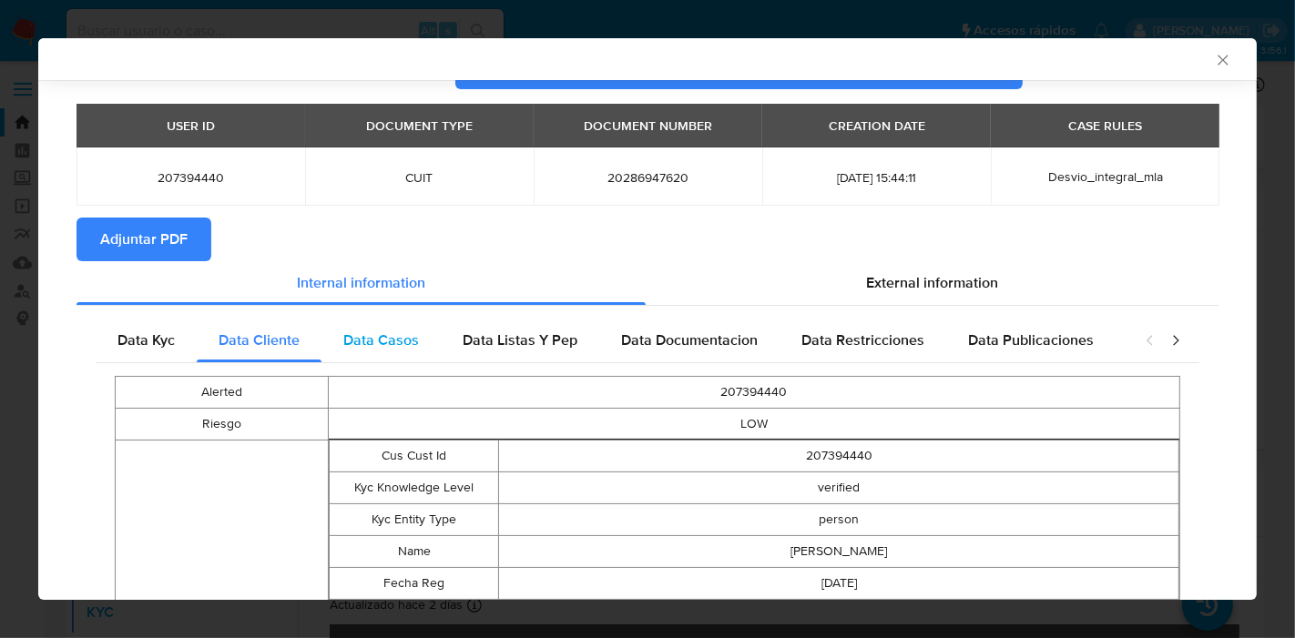
drag, startPoint x: 360, startPoint y: 347, endPoint x: 421, endPoint y: 339, distance: 61.6
click at [360, 346] on span "Data Casos" at bounding box center [381, 340] width 76 height 21
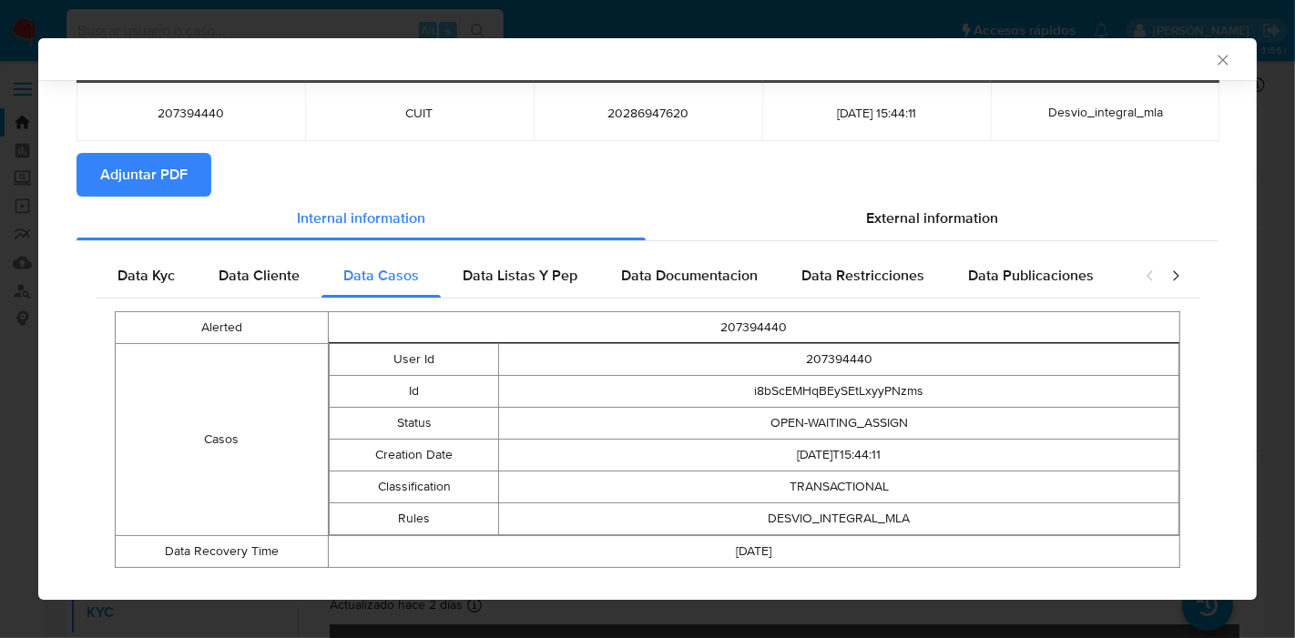
scroll to position [147, 0]
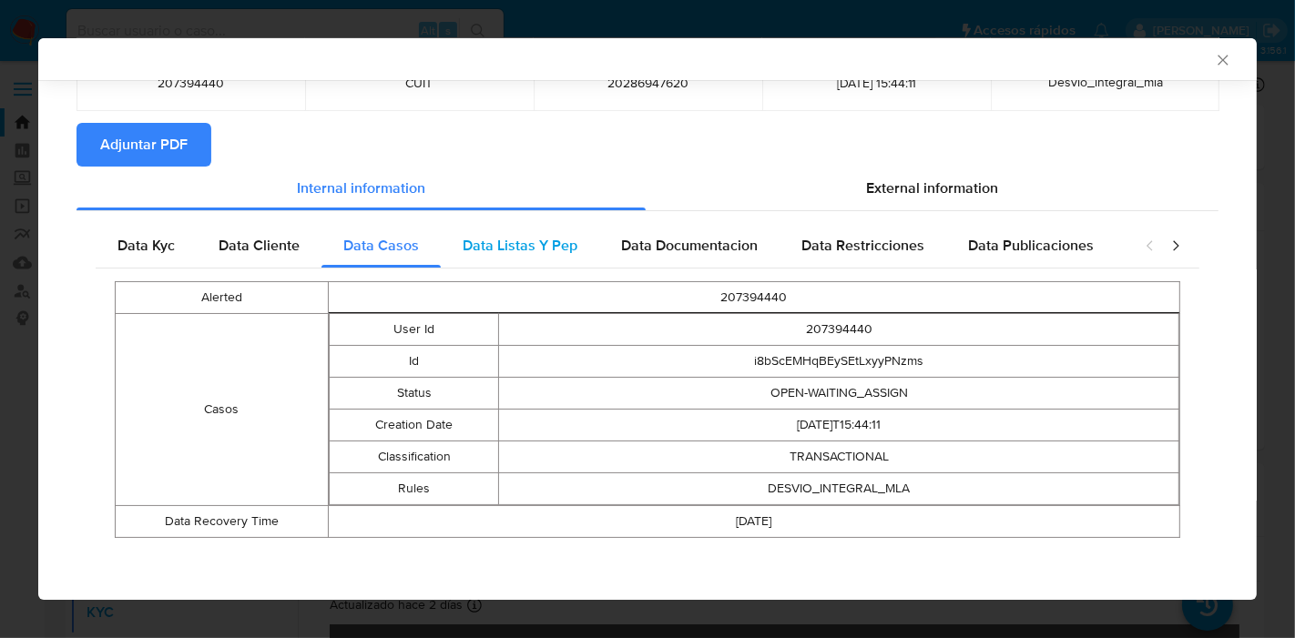
click at [495, 253] on span "Data Listas Y Pep" at bounding box center [520, 245] width 115 height 21
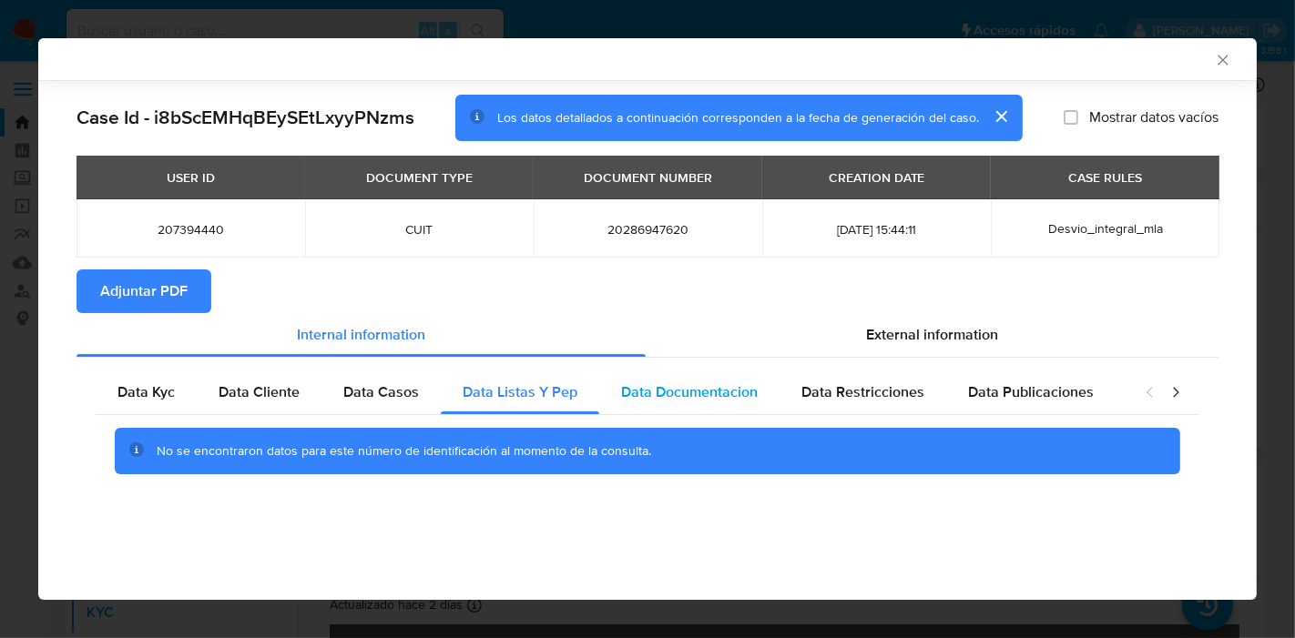
click at [728, 375] on div "Data Documentacion" at bounding box center [689, 393] width 180 height 44
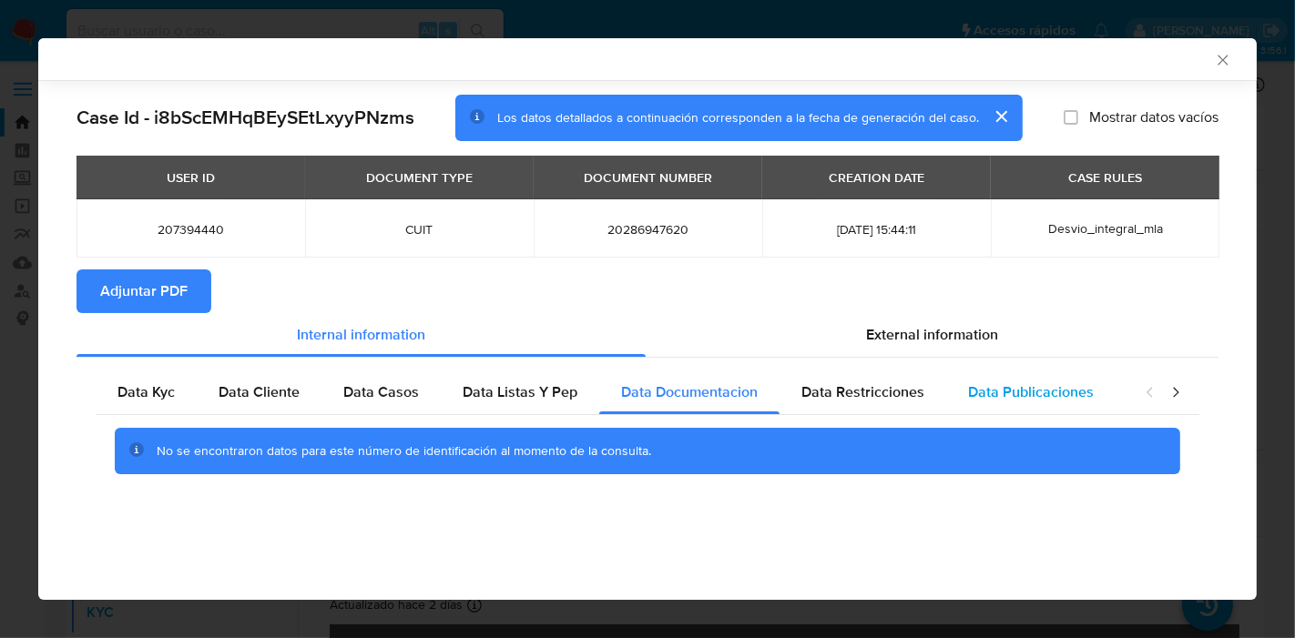
drag, startPoint x: 806, startPoint y: 388, endPoint x: 968, endPoint y: 389, distance: 162.1
click at [824, 390] on span "Data Restricciones" at bounding box center [862, 392] width 123 height 21
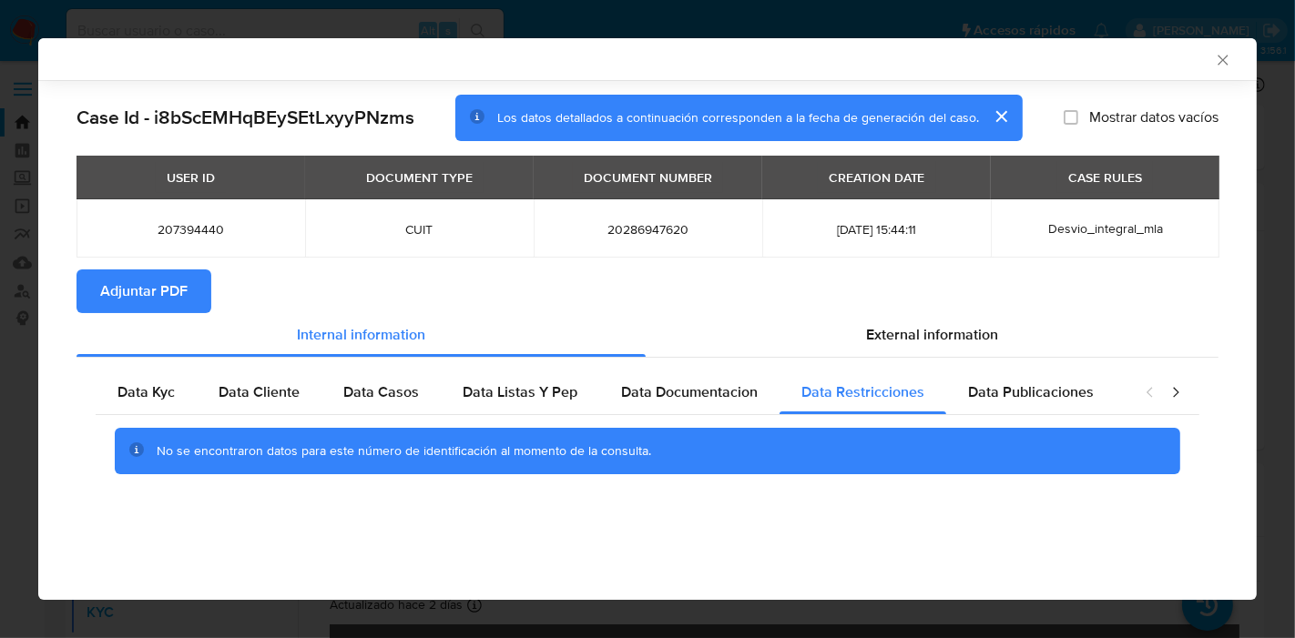
drag, startPoint x: 968, startPoint y: 389, endPoint x: 1264, endPoint y: 421, distance: 297.6
click at [976, 392] on span "Data Publicaciones" at bounding box center [1031, 392] width 126 height 21
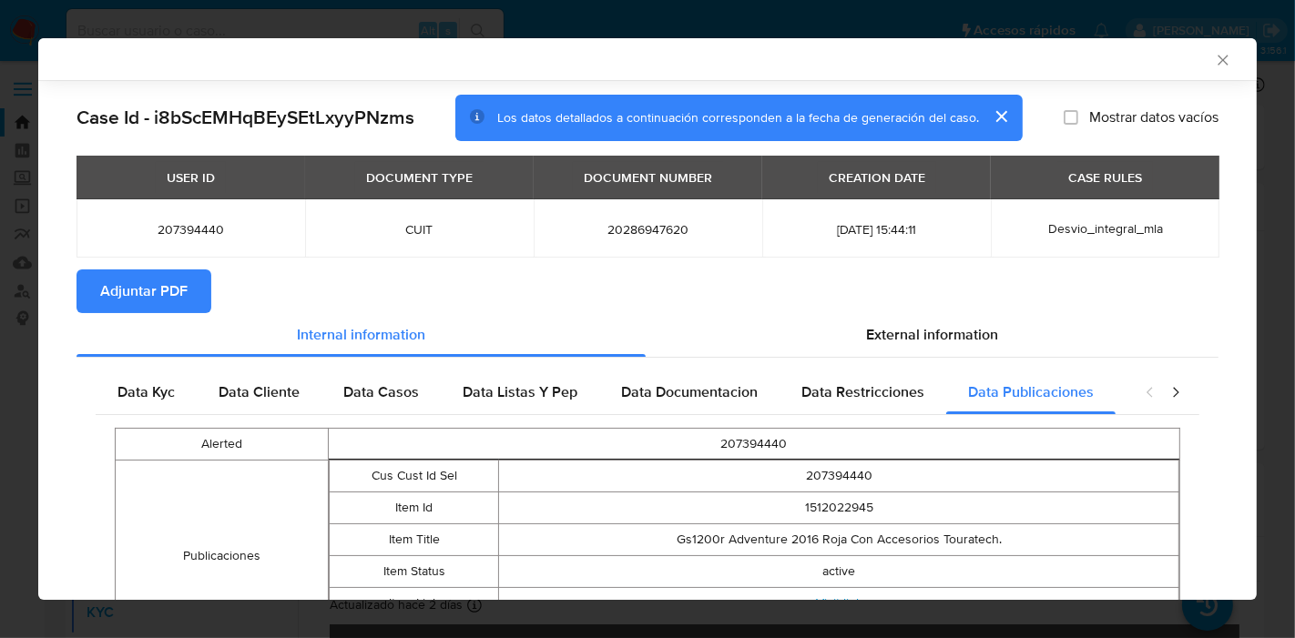
drag, startPoint x: 1163, startPoint y: 375, endPoint x: 1161, endPoint y: 397, distance: 21.9
click at [1162, 381] on div "closure-recommendation-modal" at bounding box center [1162, 393] width 73 height 44
click at [1166, 398] on icon "closure-recommendation-modal" at bounding box center [1175, 392] width 18 height 18
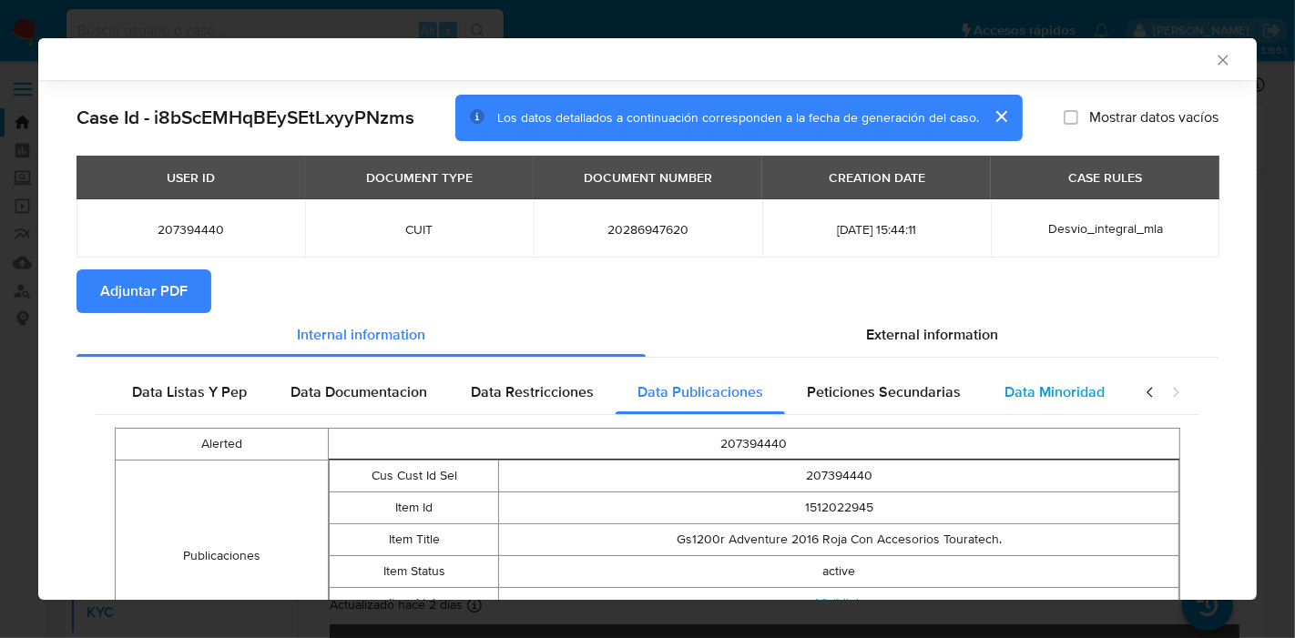
click at [1043, 395] on span "Data Minoridad" at bounding box center [1054, 392] width 100 height 21
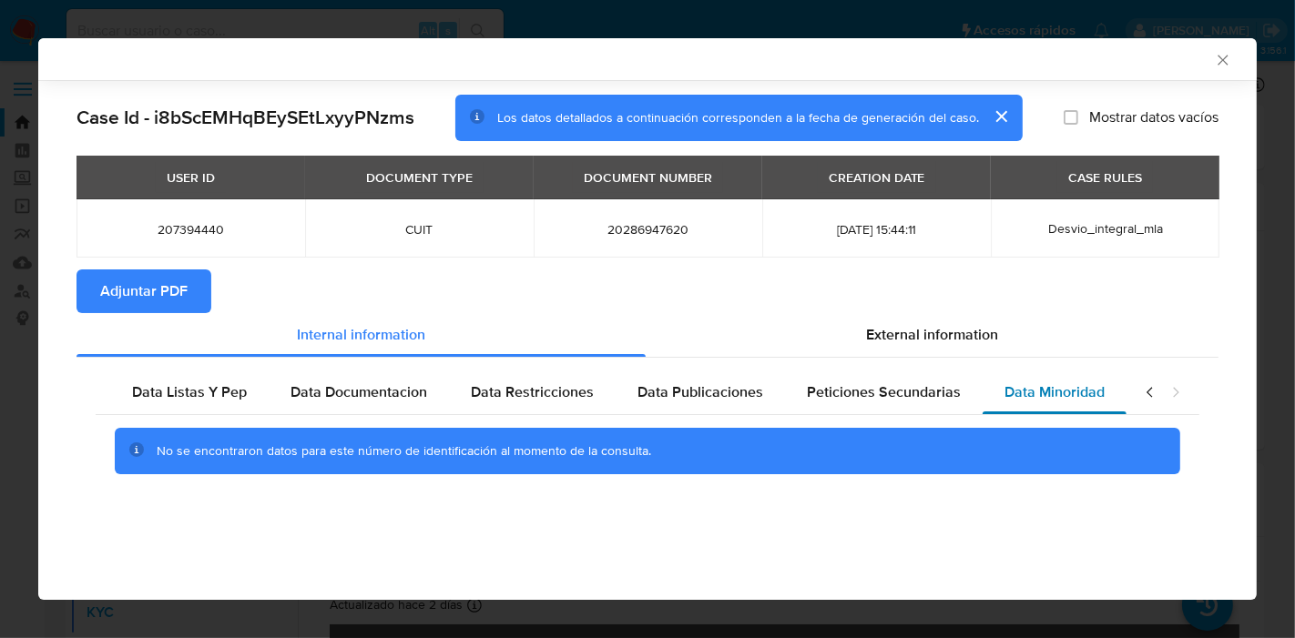
scroll to position [0, 320]
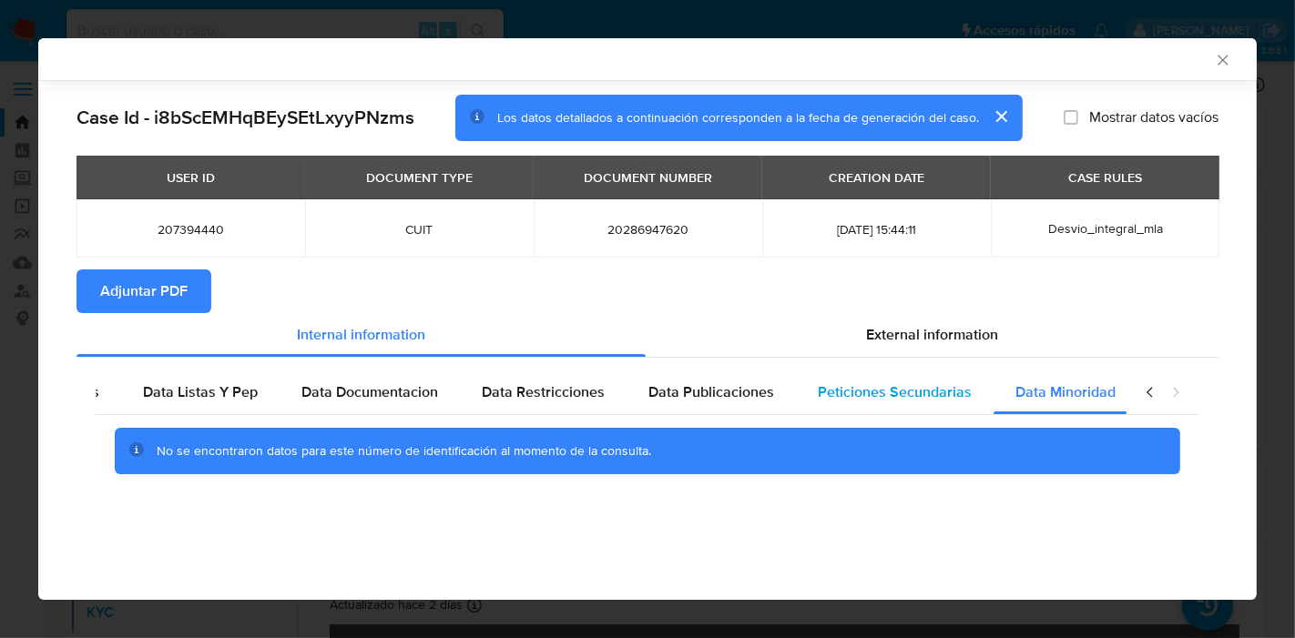
click at [944, 391] on span "Peticiones Secundarias" at bounding box center [895, 392] width 154 height 21
click at [1144, 393] on icon "closure-recommendation-modal" at bounding box center [1150, 392] width 18 height 18
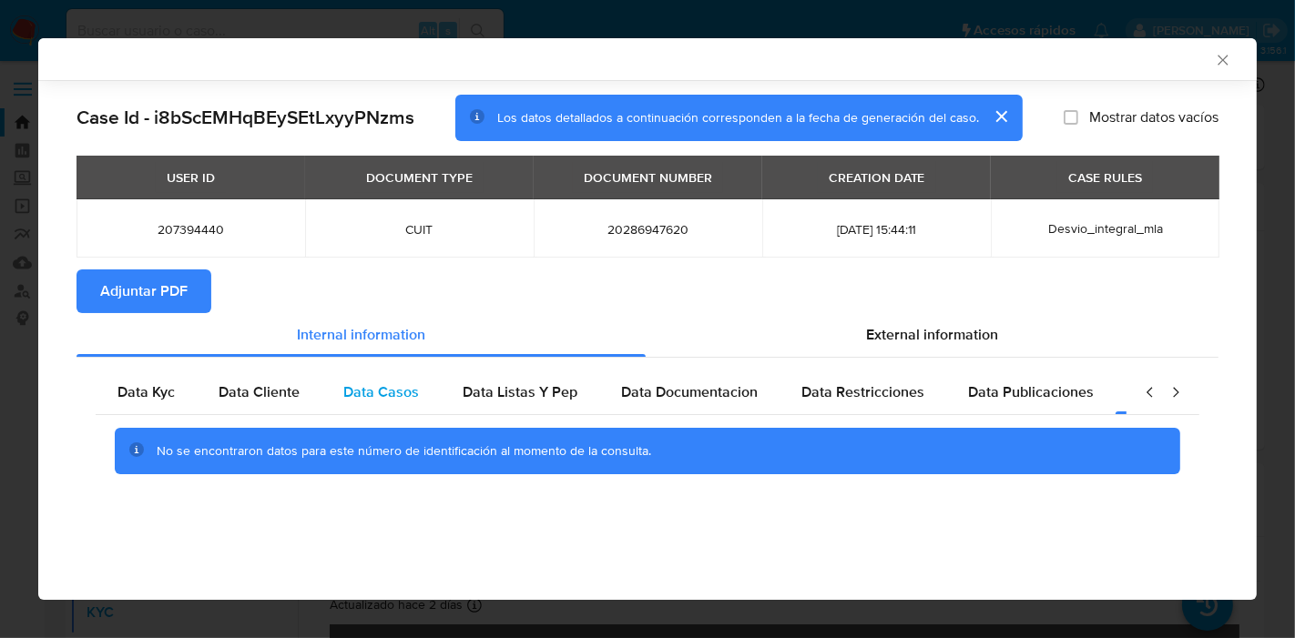
scroll to position [0, 0]
click at [101, 389] on div "Data Kyc" at bounding box center [146, 393] width 101 height 44
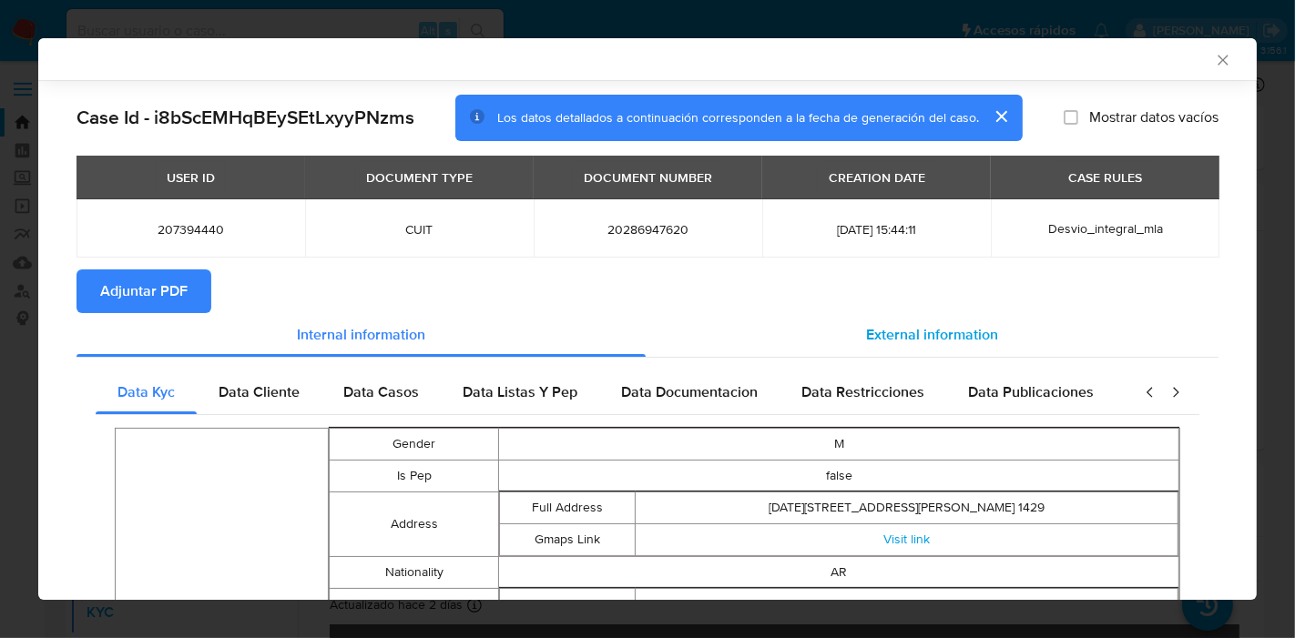
click at [865, 318] on div "External information" at bounding box center [932, 335] width 573 height 44
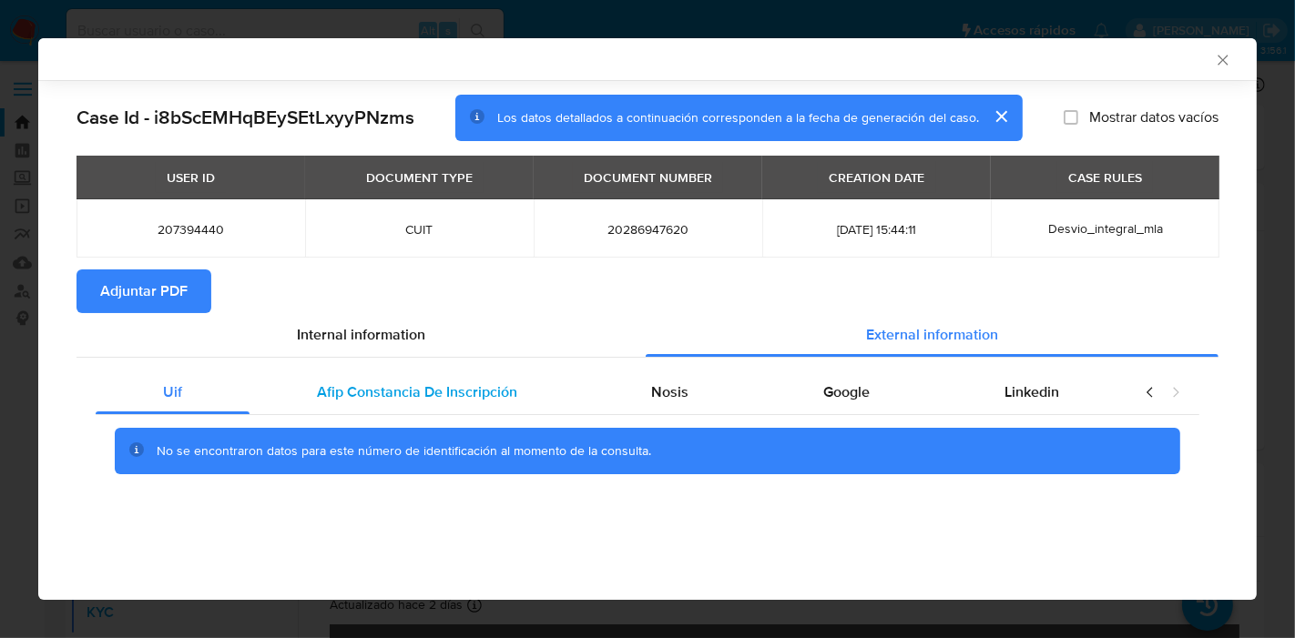
click at [296, 402] on div "Afip Constancia De Inscripción" at bounding box center [416, 393] width 335 height 44
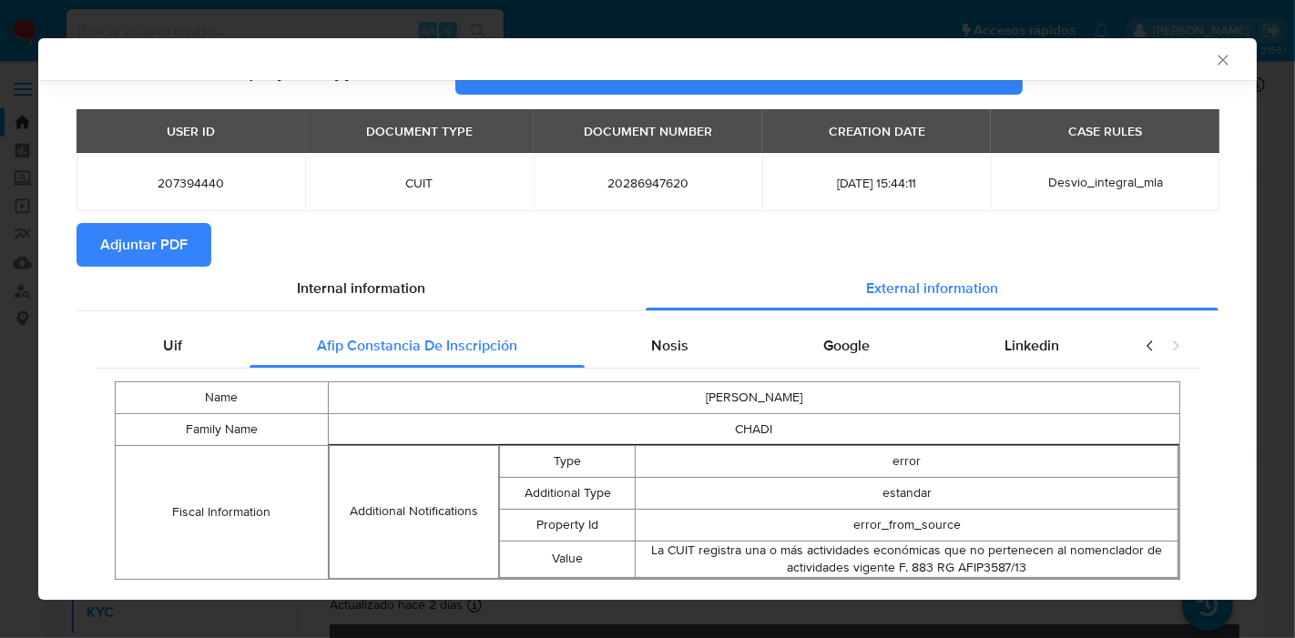
scroll to position [89, 0]
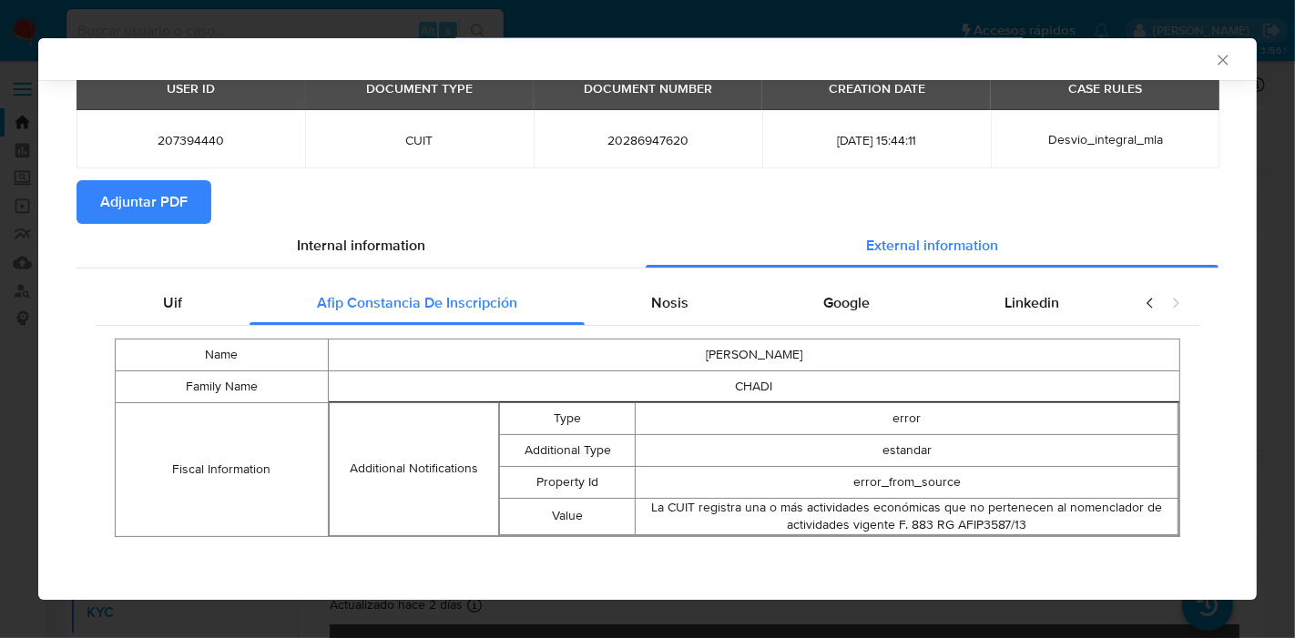
click at [670, 339] on td "ROBERTO" at bounding box center [753, 355] width 851 height 32
drag, startPoint x: 733, startPoint y: 272, endPoint x: 614, endPoint y: 298, distance: 122.0
click at [728, 276] on div "Uif Afip Constancia De Inscripción Nosis Google Linkedin Name ROBERTO Family Na…" at bounding box center [647, 416] width 1142 height 294
drag, startPoint x: 614, startPoint y: 298, endPoint x: 900, endPoint y: 327, distance: 287.4
click at [614, 298] on div "Nosis" at bounding box center [671, 303] width 172 height 44
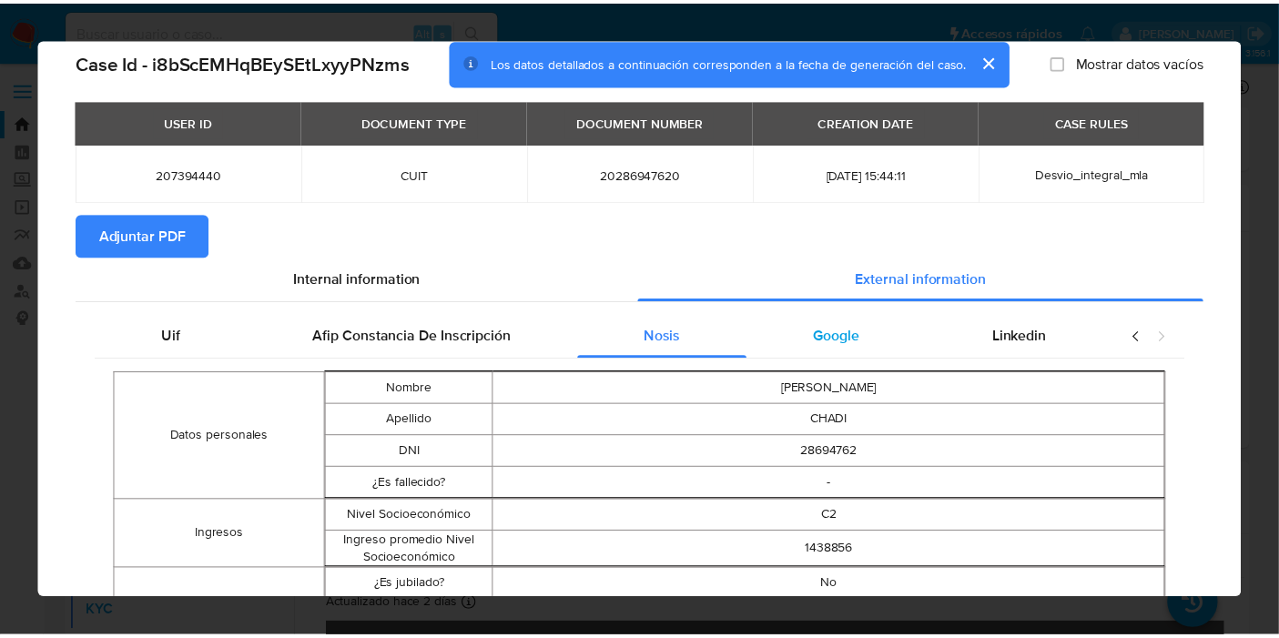
scroll to position [0, 0]
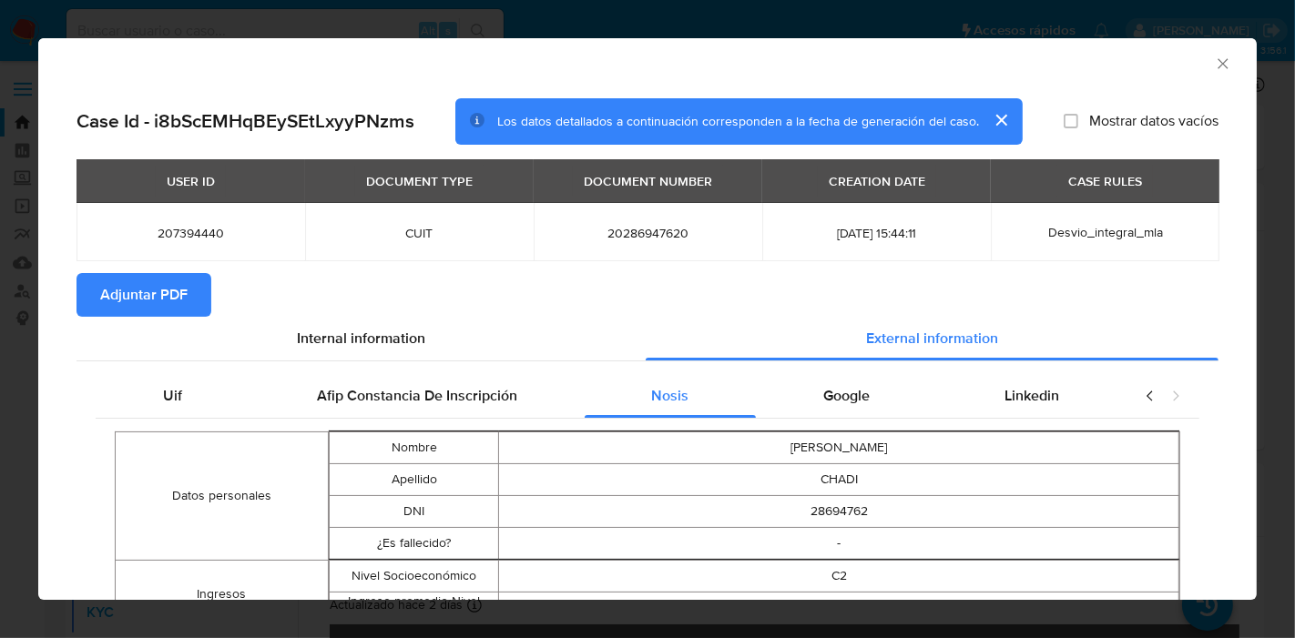
drag, startPoint x: 845, startPoint y: 381, endPoint x: 1056, endPoint y: 421, distance: 215.0
click at [846, 382] on div "Google" at bounding box center [846, 396] width 181 height 44
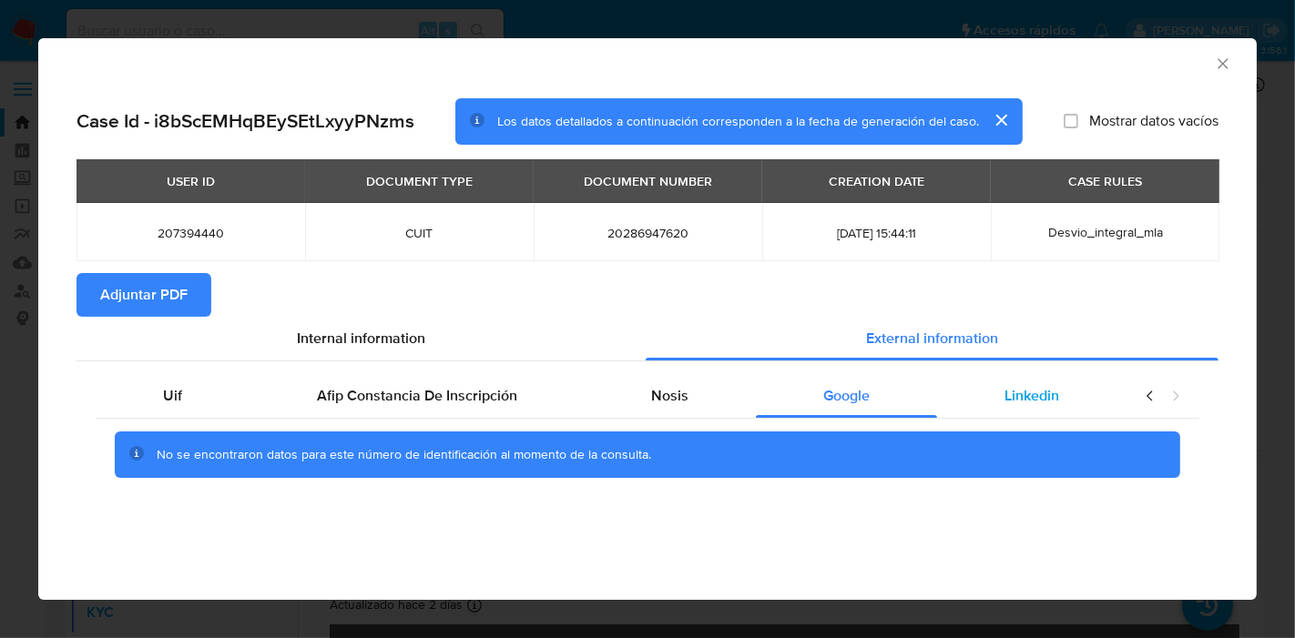
drag, startPoint x: 1070, startPoint y: 399, endPoint x: 1088, endPoint y: 399, distance: 18.2
click at [1082, 399] on div "Linkedin" at bounding box center [1031, 396] width 189 height 44
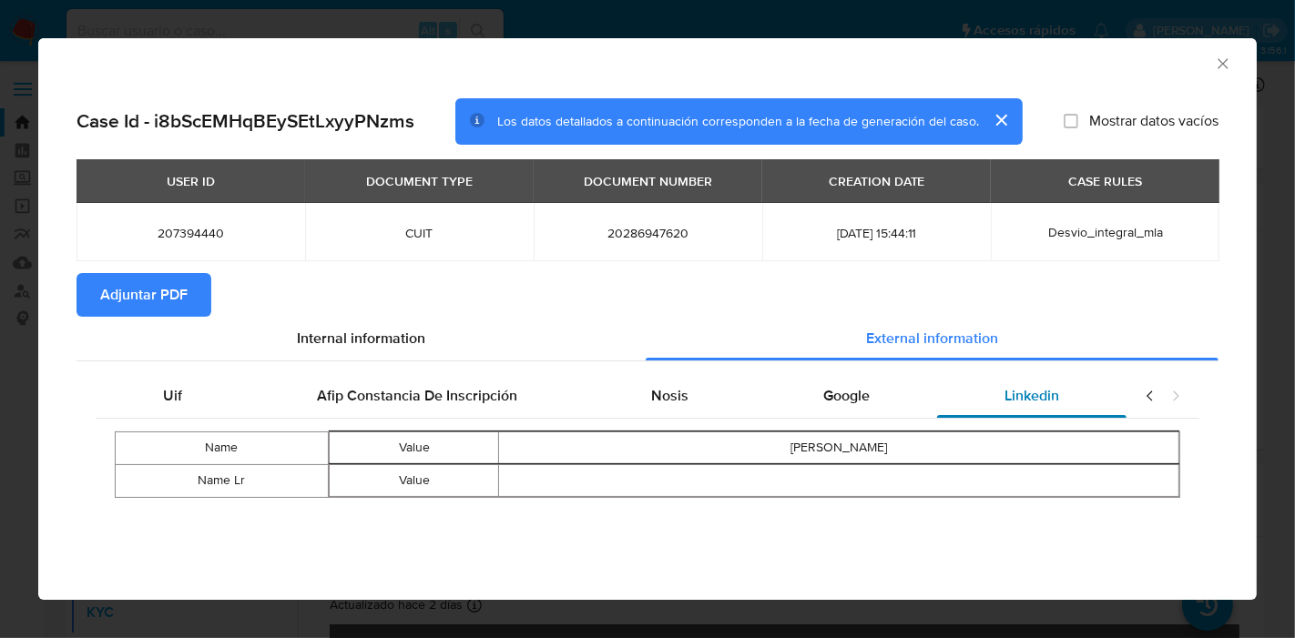
drag, startPoint x: 1150, startPoint y: 401, endPoint x: 1060, endPoint y: 401, distance: 90.1
click at [1149, 401] on icon "closure-recommendation-modal" at bounding box center [1150, 396] width 18 height 18
drag, startPoint x: 200, startPoint y: 379, endPoint x: 230, endPoint y: 367, distance: 32.3
click at [208, 375] on div "Uif" at bounding box center [173, 396] width 154 height 44
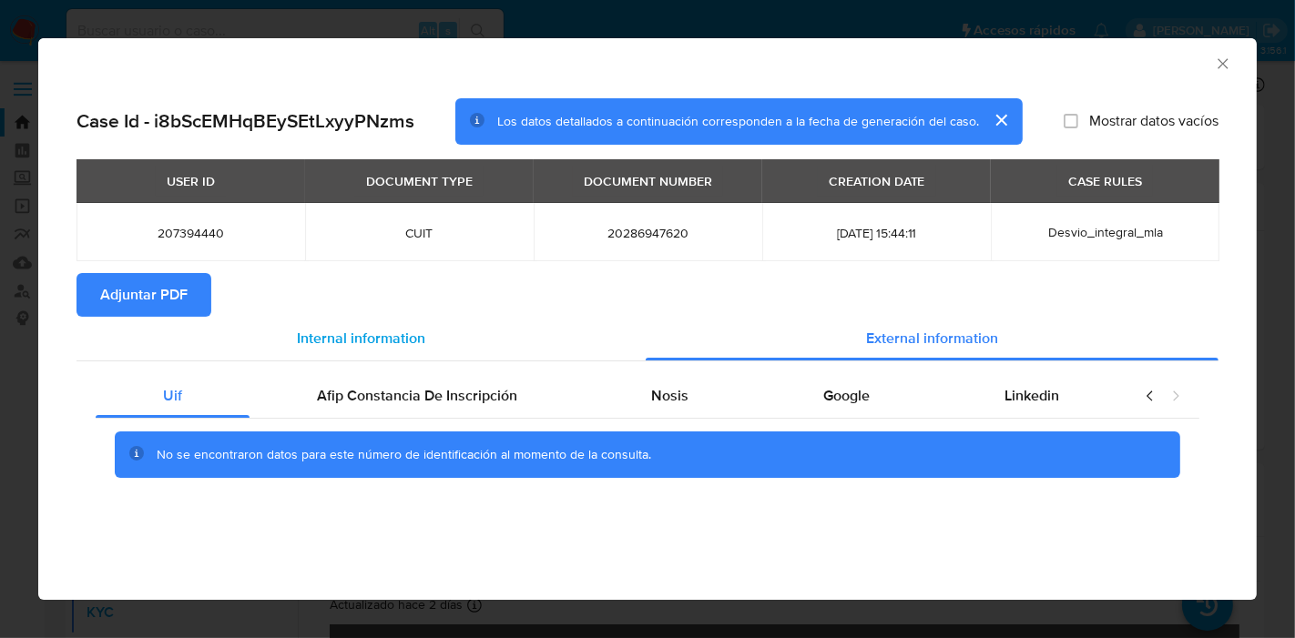
click at [344, 331] on span "Internal information" at bounding box center [361, 338] width 128 height 21
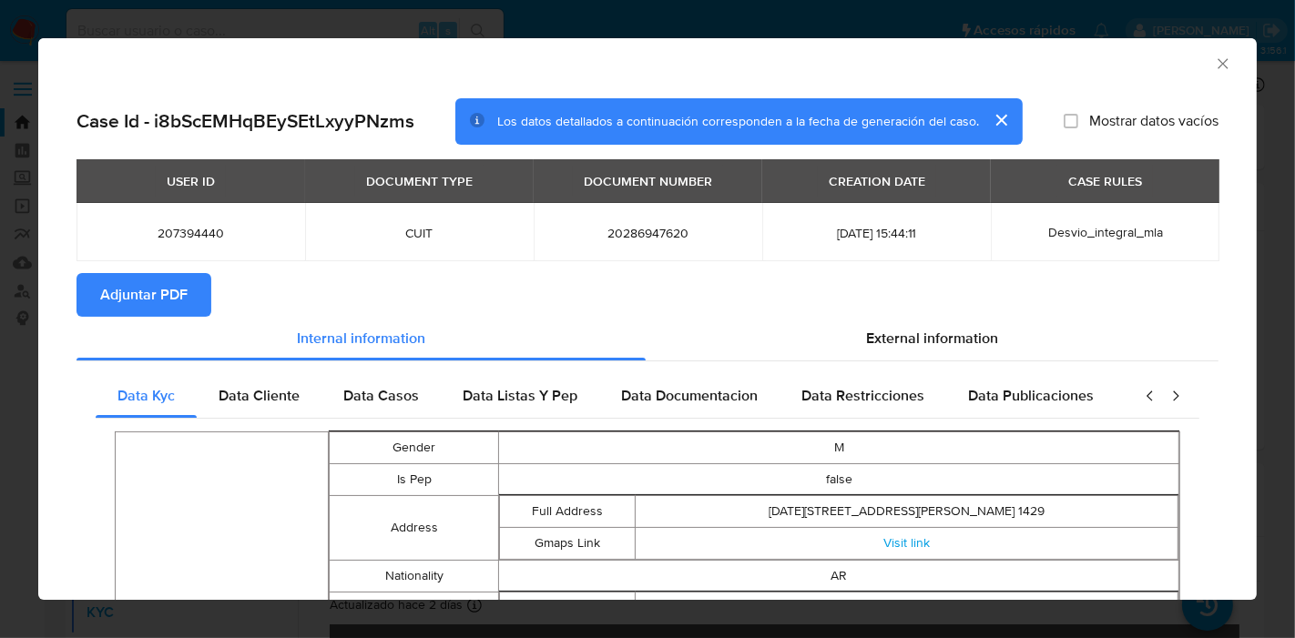
click at [148, 296] on span "Adjuntar PDF" at bounding box center [143, 295] width 87 height 40
click at [1214, 60] on icon "Cerrar ventana" at bounding box center [1223, 64] width 18 height 18
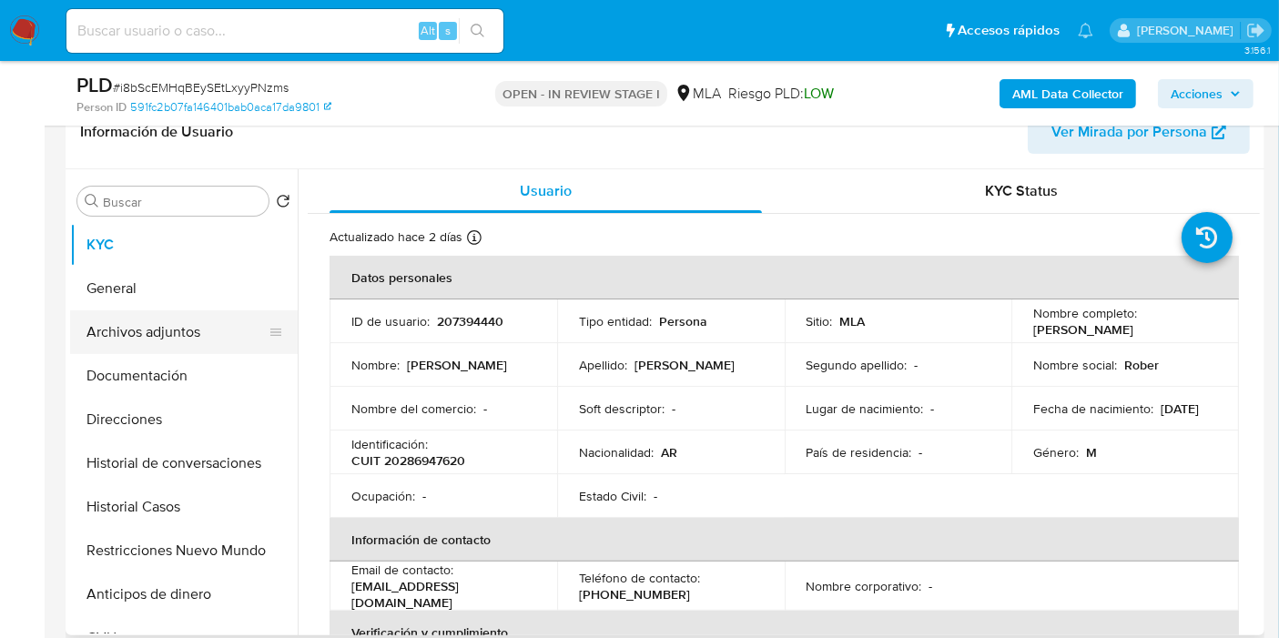
click at [162, 316] on button "Archivos adjuntos" at bounding box center [176, 332] width 213 height 44
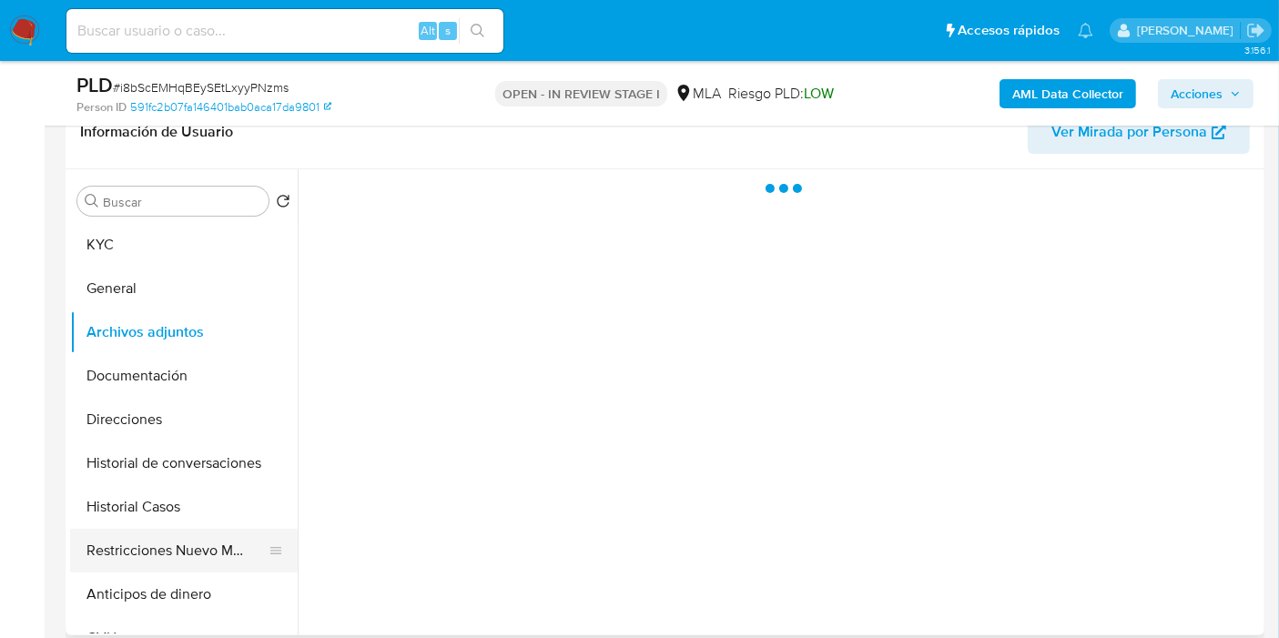
click at [187, 532] on button "Restricciones Nuevo Mundo" at bounding box center [176, 551] width 213 height 44
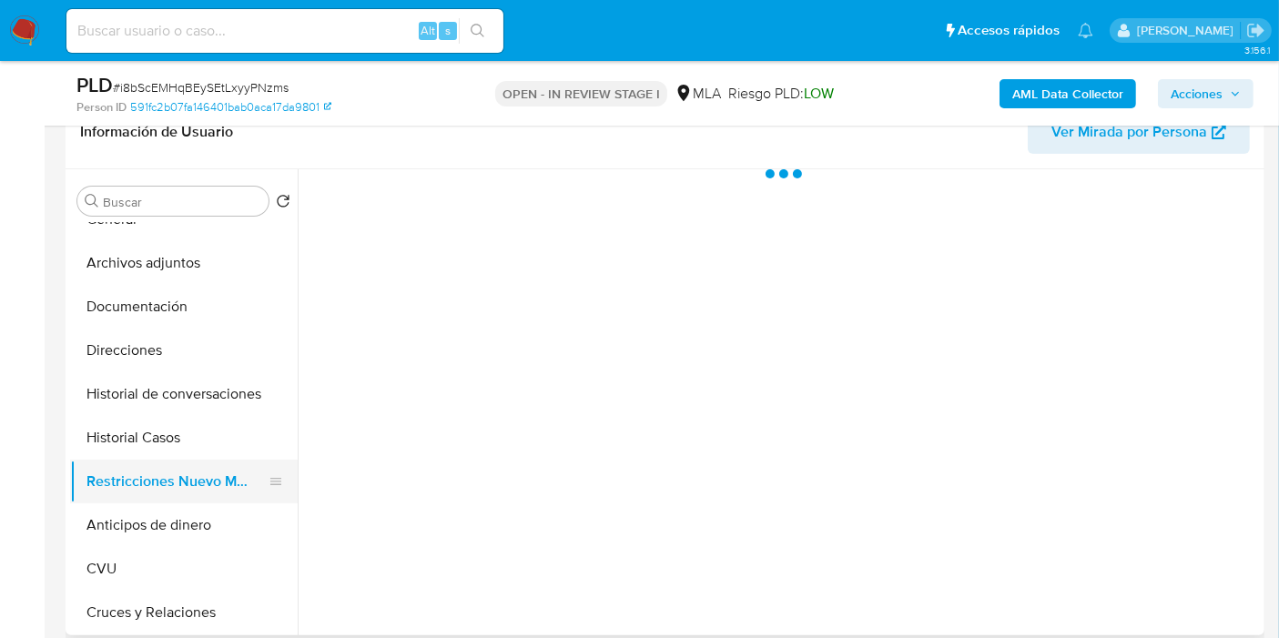
scroll to position [101, 0]
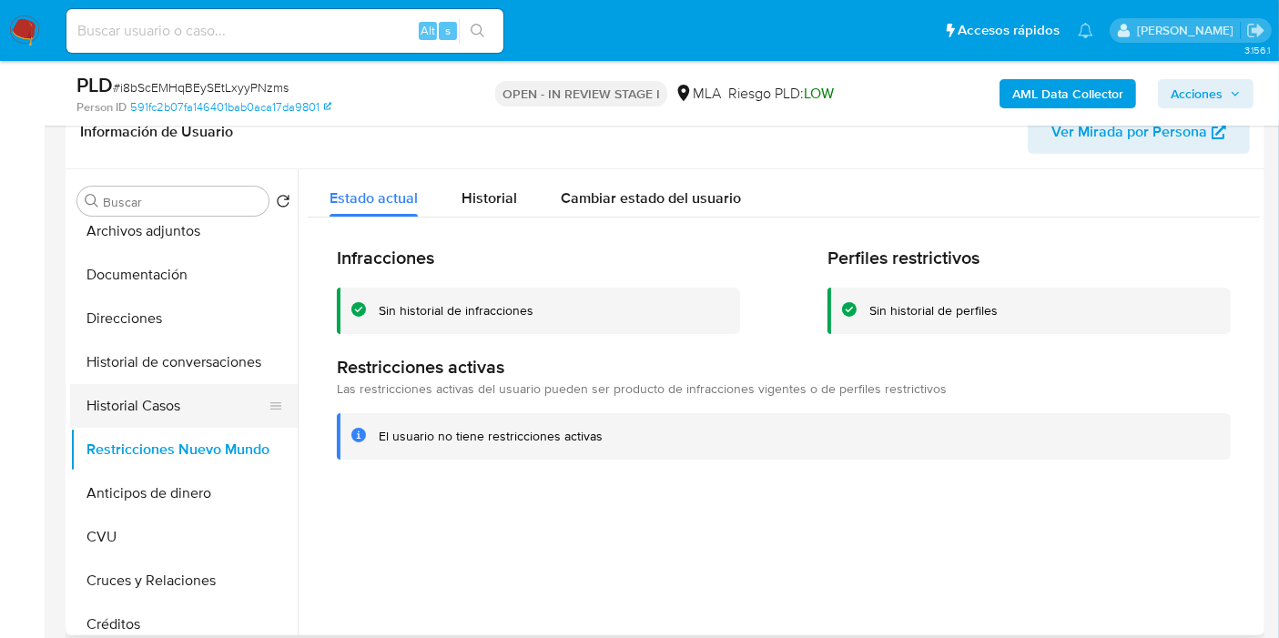
click at [140, 399] on button "Historial Casos" at bounding box center [176, 406] width 213 height 44
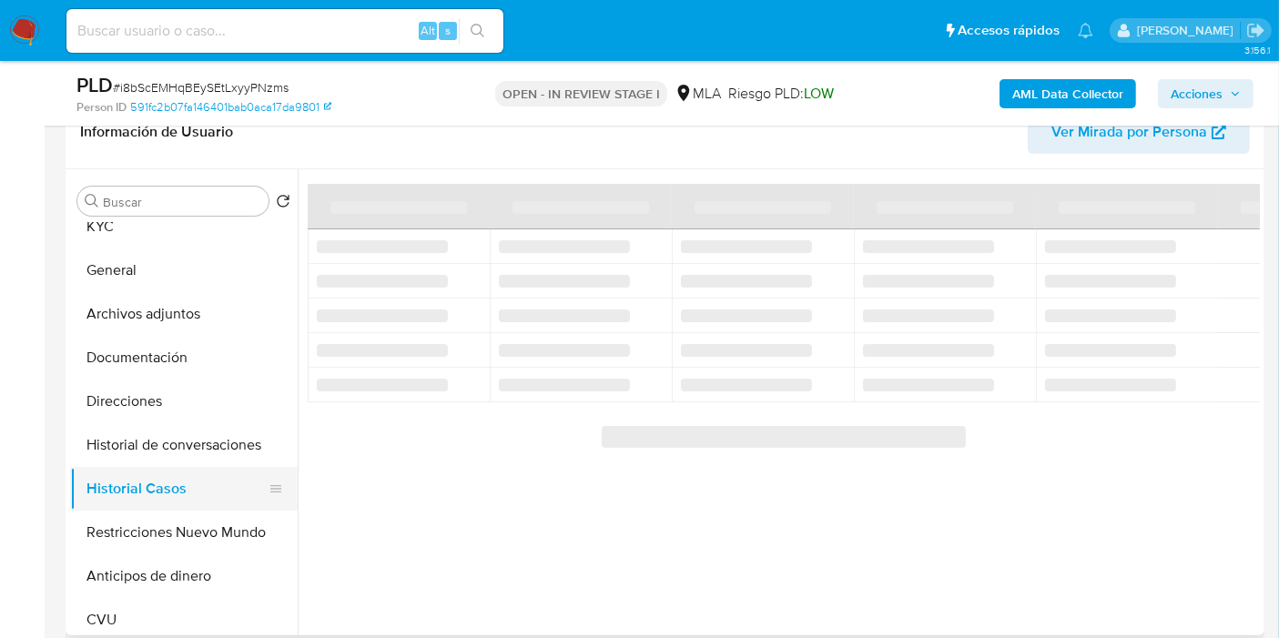
scroll to position [0, 0]
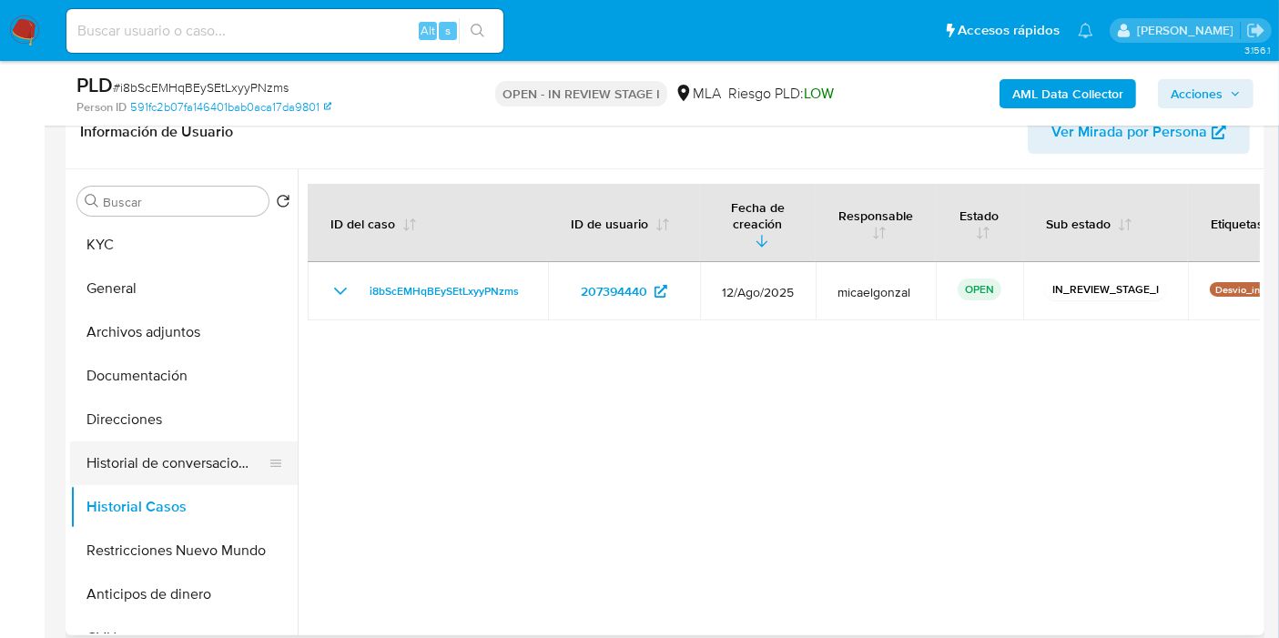
click at [187, 469] on button "Historial de conversaciones" at bounding box center [176, 464] width 213 height 44
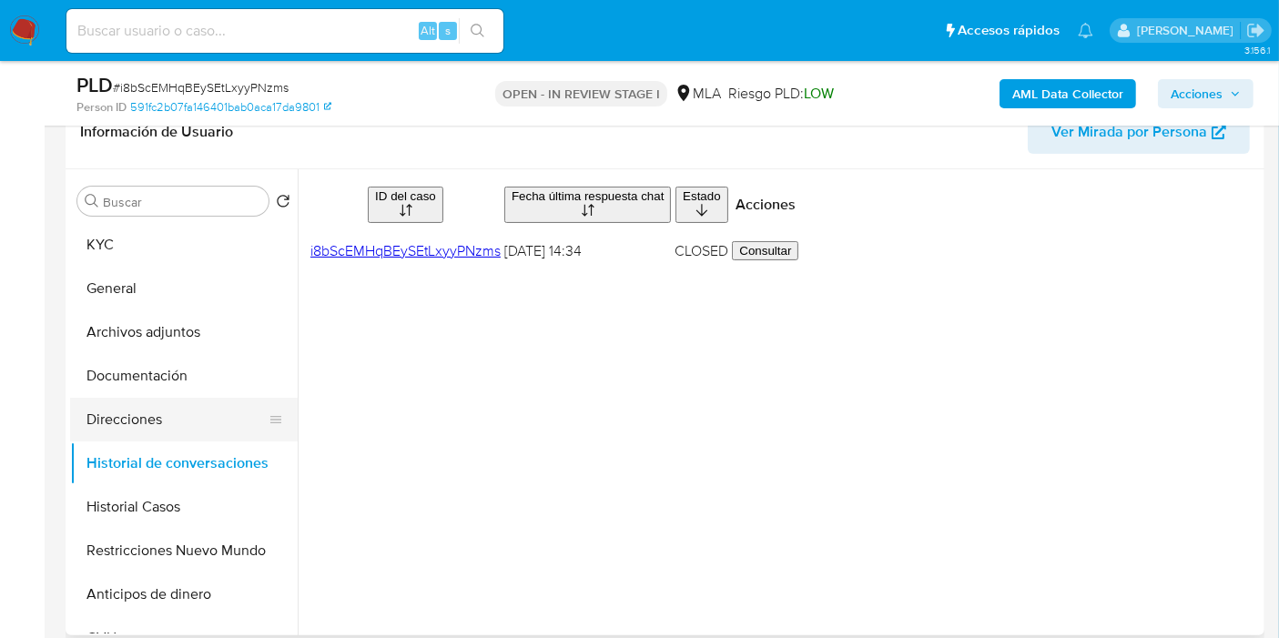
click at [226, 415] on button "Direcciones" at bounding box center [176, 420] width 213 height 44
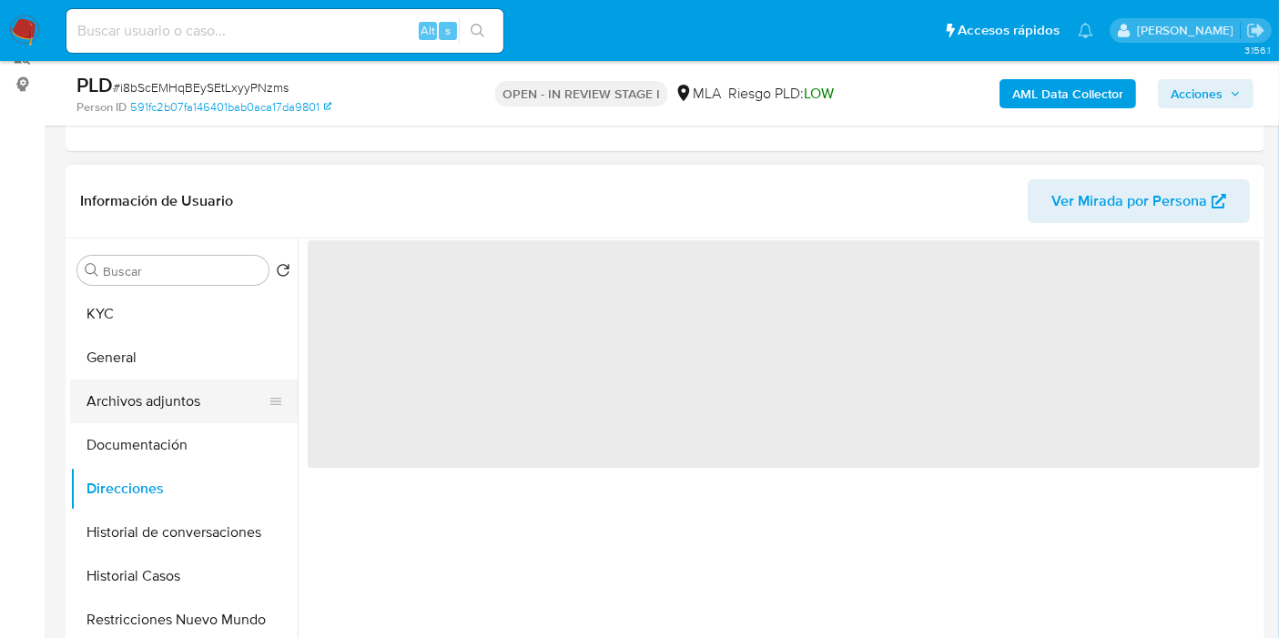
scroll to position [202, 0]
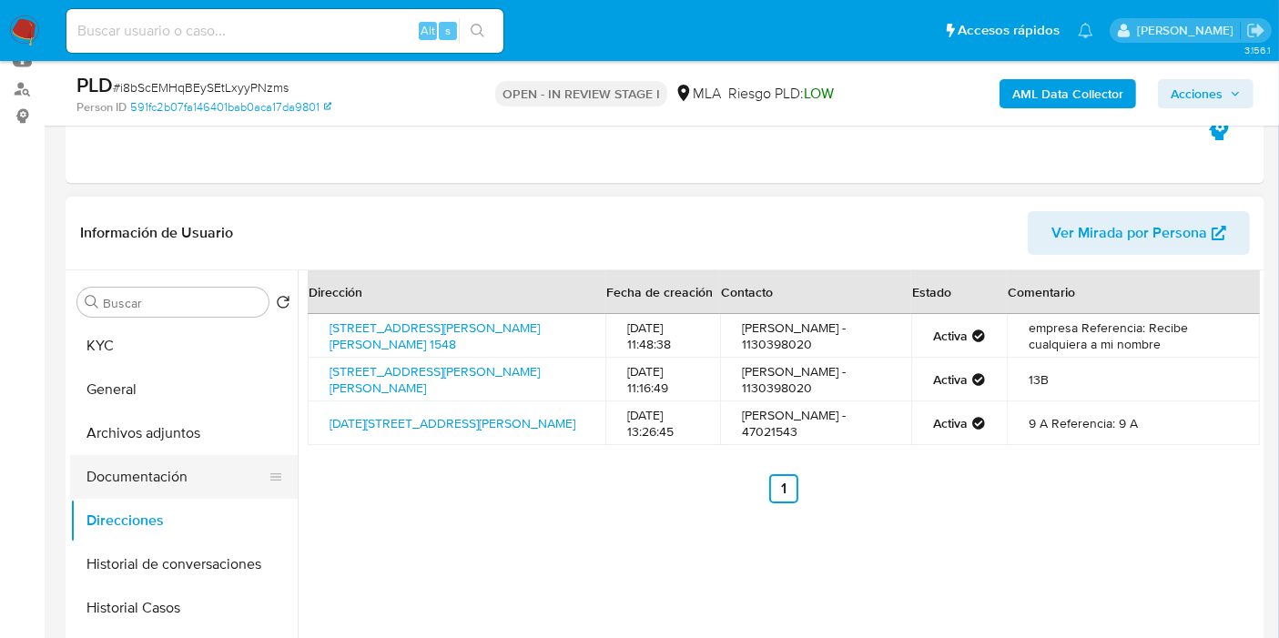
click at [179, 470] on button "Documentación" at bounding box center [176, 477] width 213 height 44
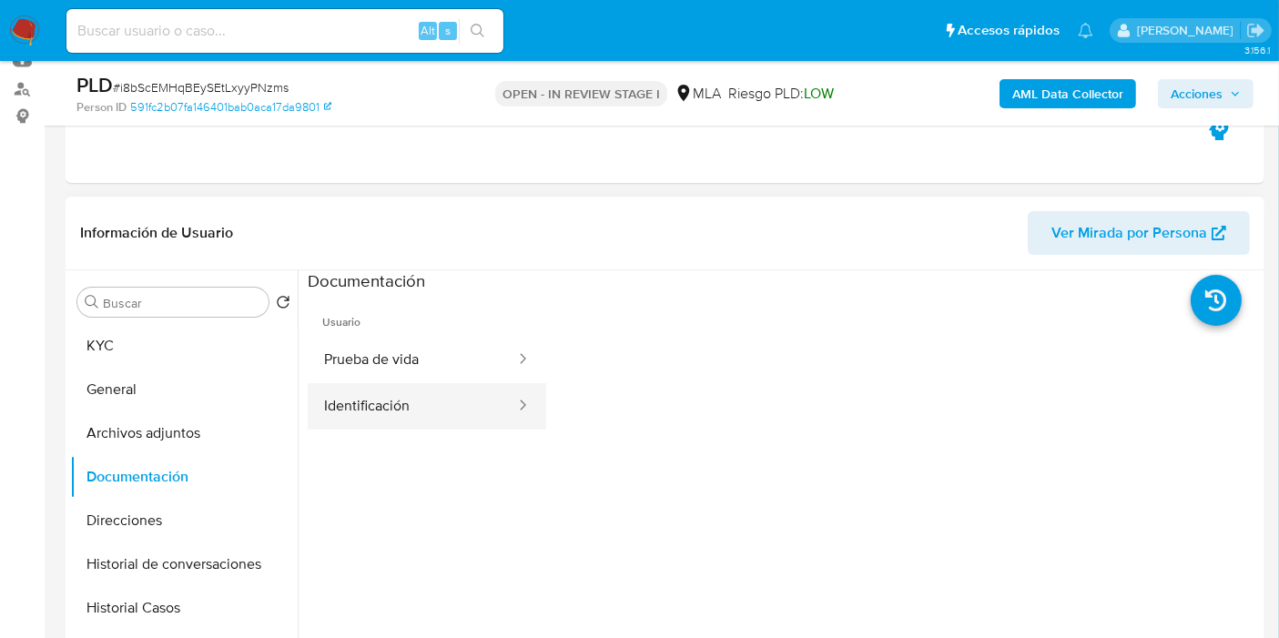
click at [503, 402] on div at bounding box center [517, 406] width 29 height 21
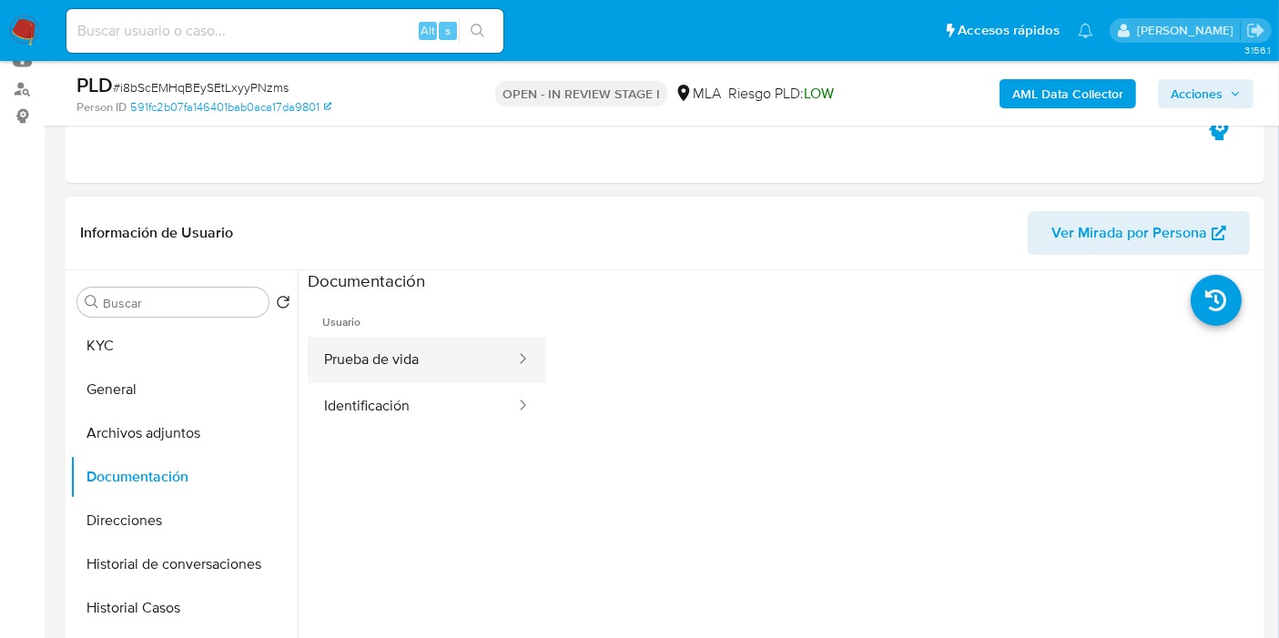
click at [392, 376] on button "Prueba de vida" at bounding box center [412, 360] width 209 height 46
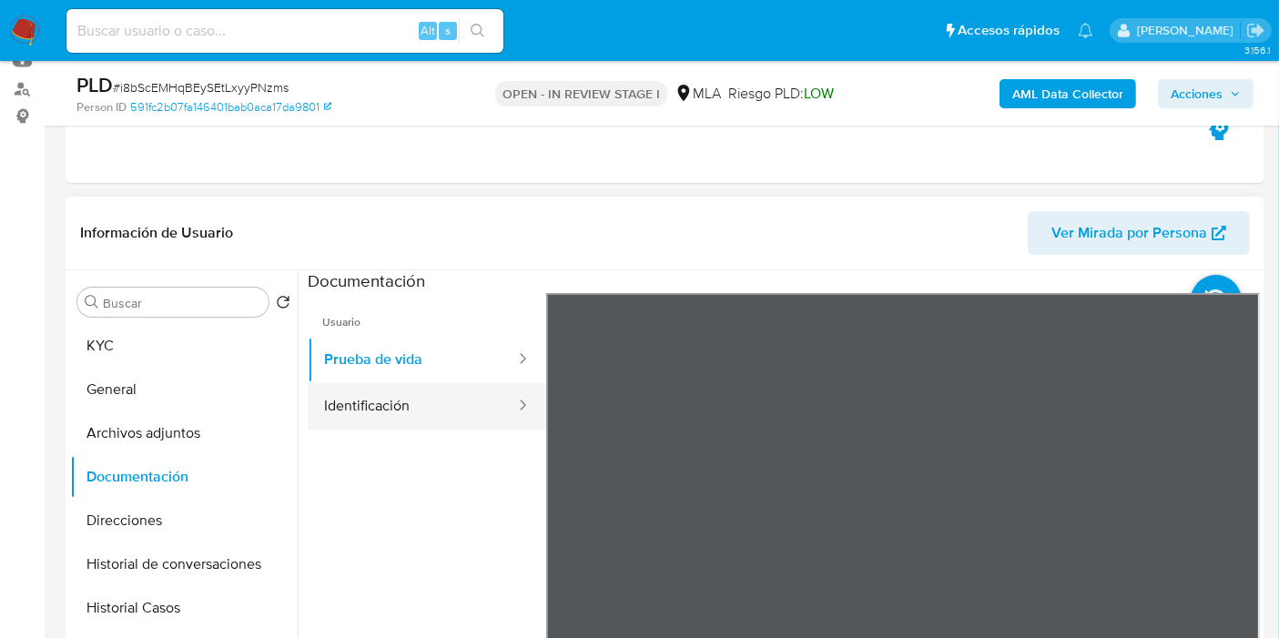
click at [424, 409] on button "Identificación" at bounding box center [412, 406] width 209 height 46
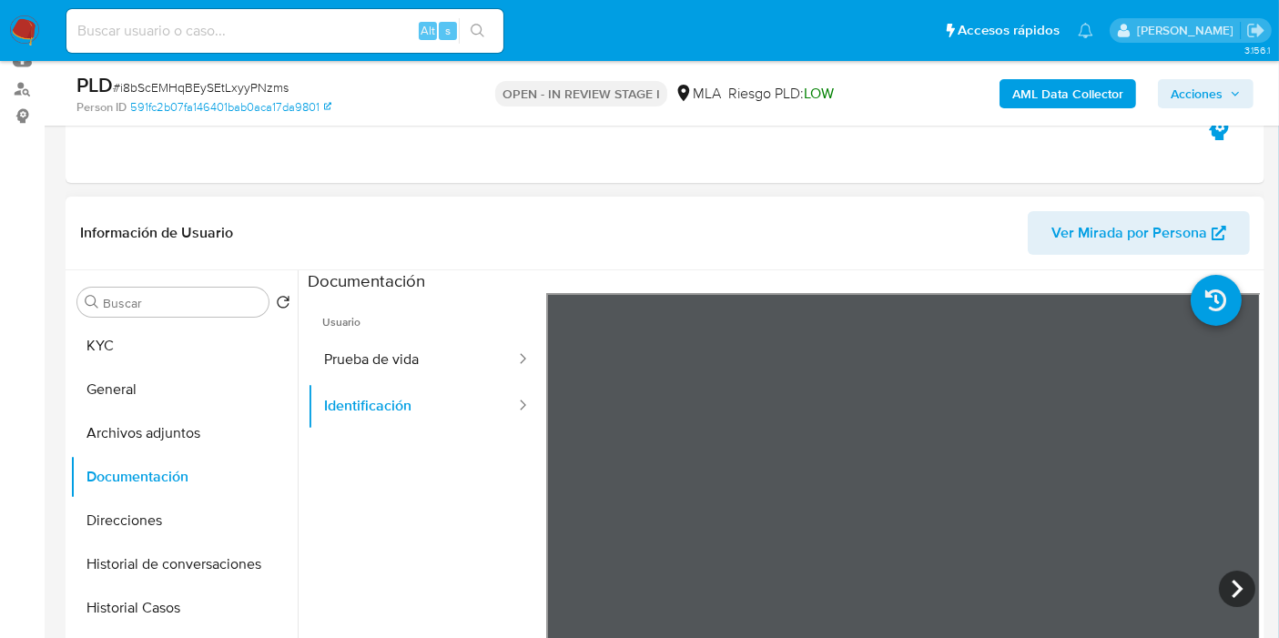
scroll to position [30, 0]
click at [1232, 589] on icon at bounding box center [1237, 589] width 11 height 18
click at [188, 433] on button "Archivos adjuntos" at bounding box center [176, 434] width 213 height 44
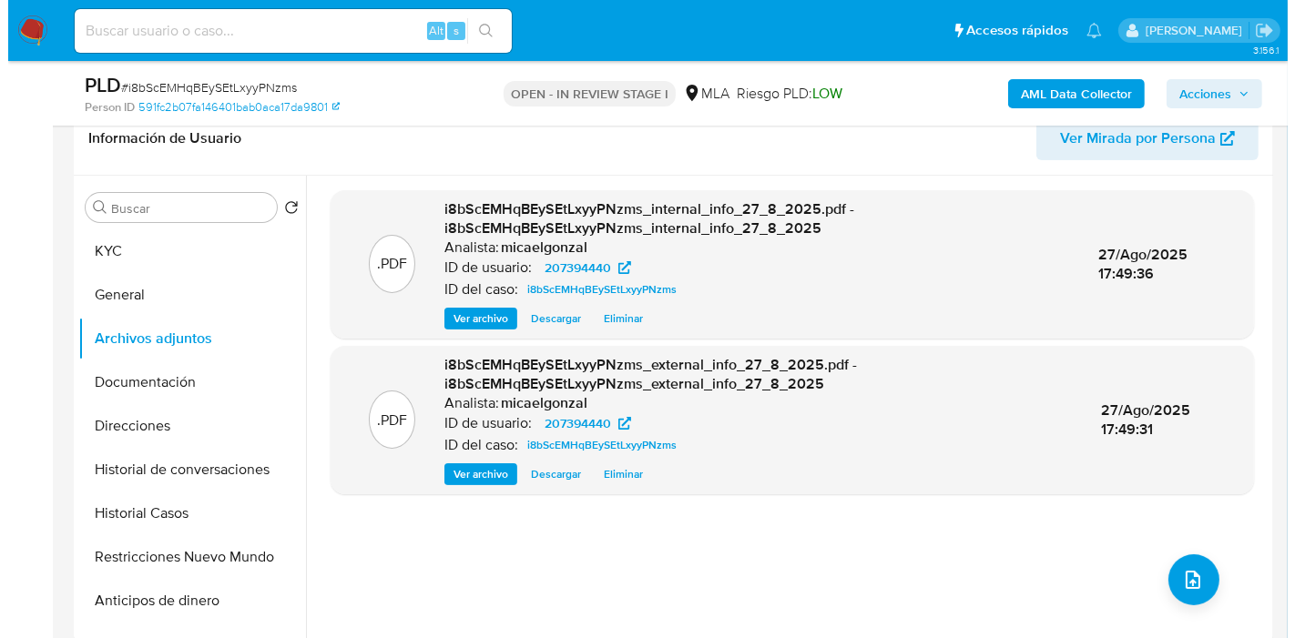
scroll to position [404, 0]
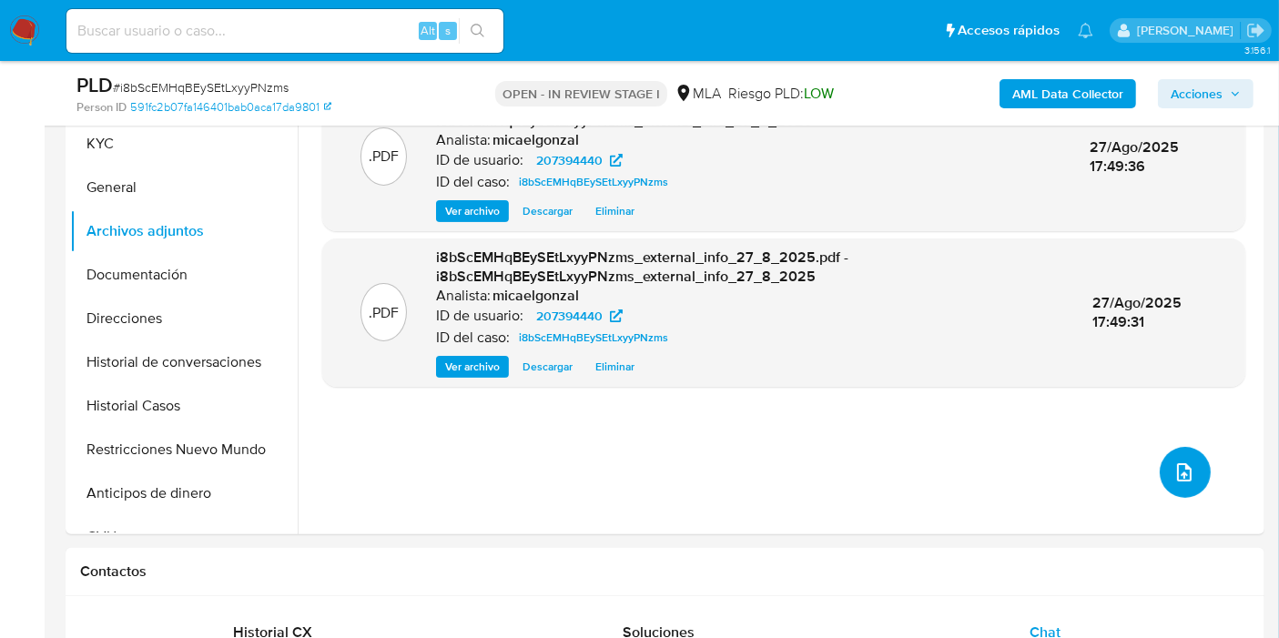
click at [1180, 474] on icon "upload-file" at bounding box center [1185, 473] width 22 height 22
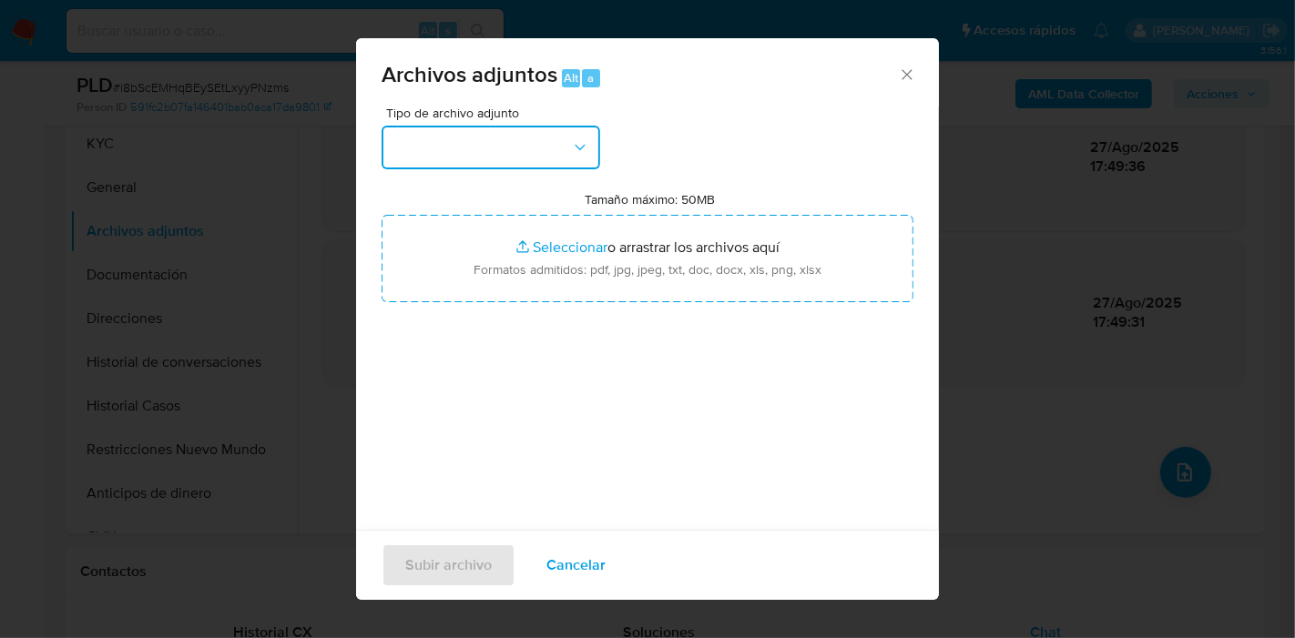
click at [542, 141] on button "button" at bounding box center [491, 148] width 219 height 44
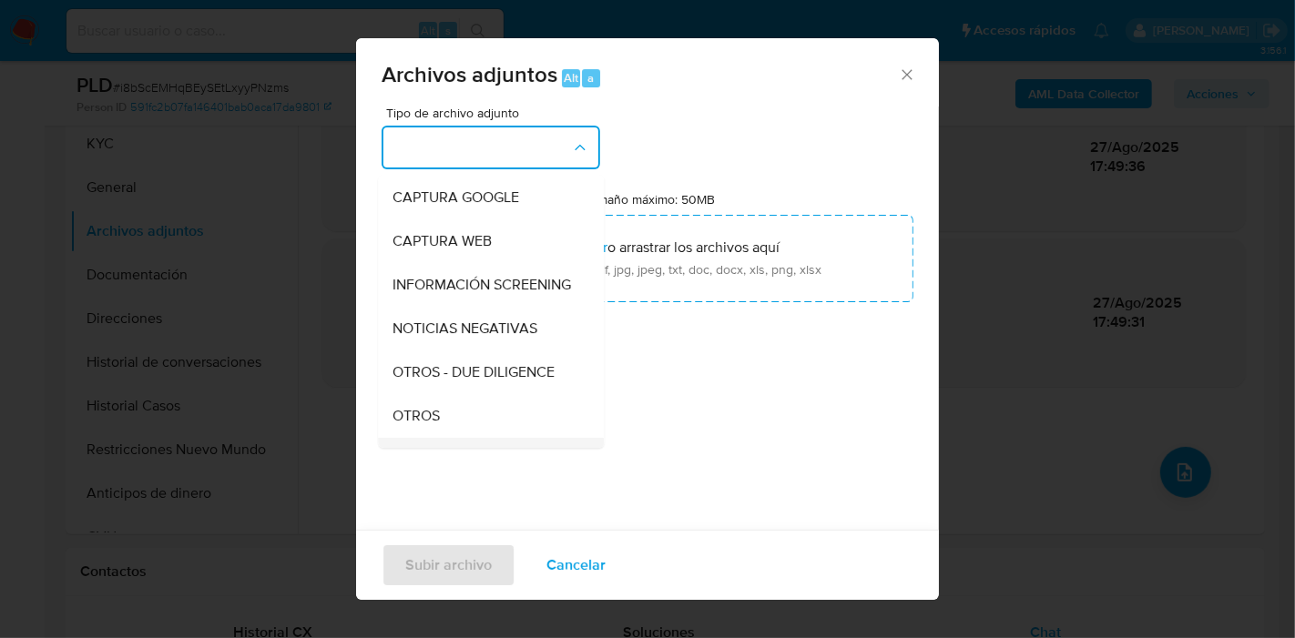
scroll to position [202, 0]
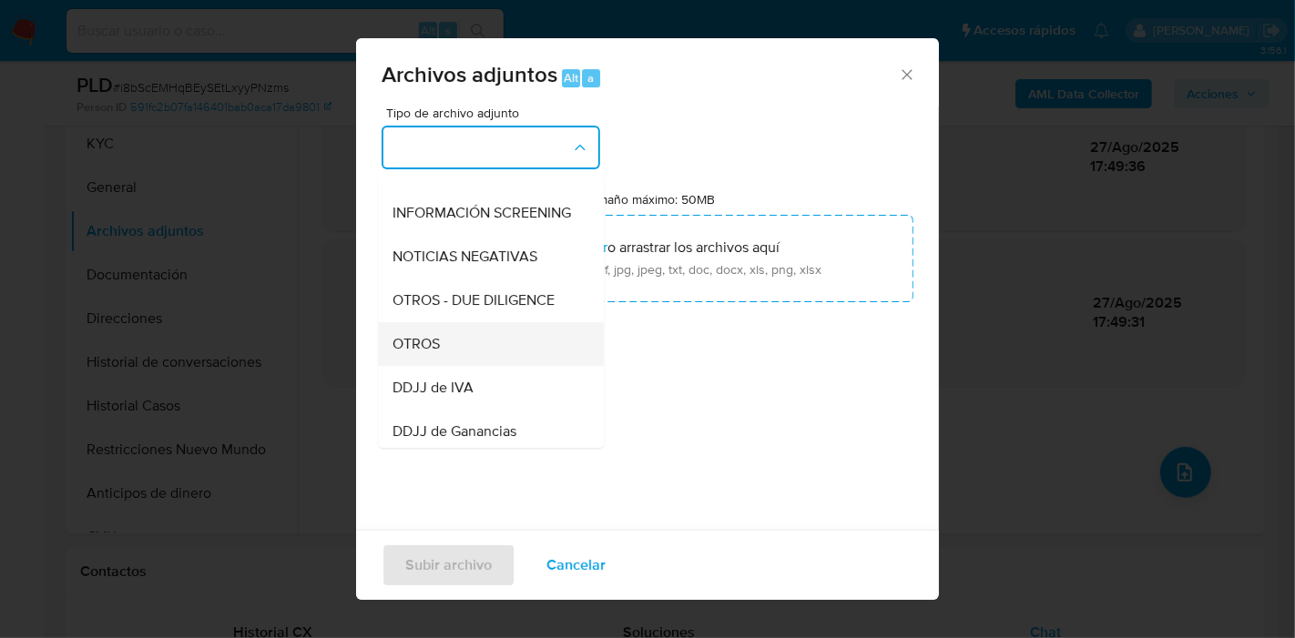
click at [486, 366] on div "OTROS" at bounding box center [485, 344] width 186 height 44
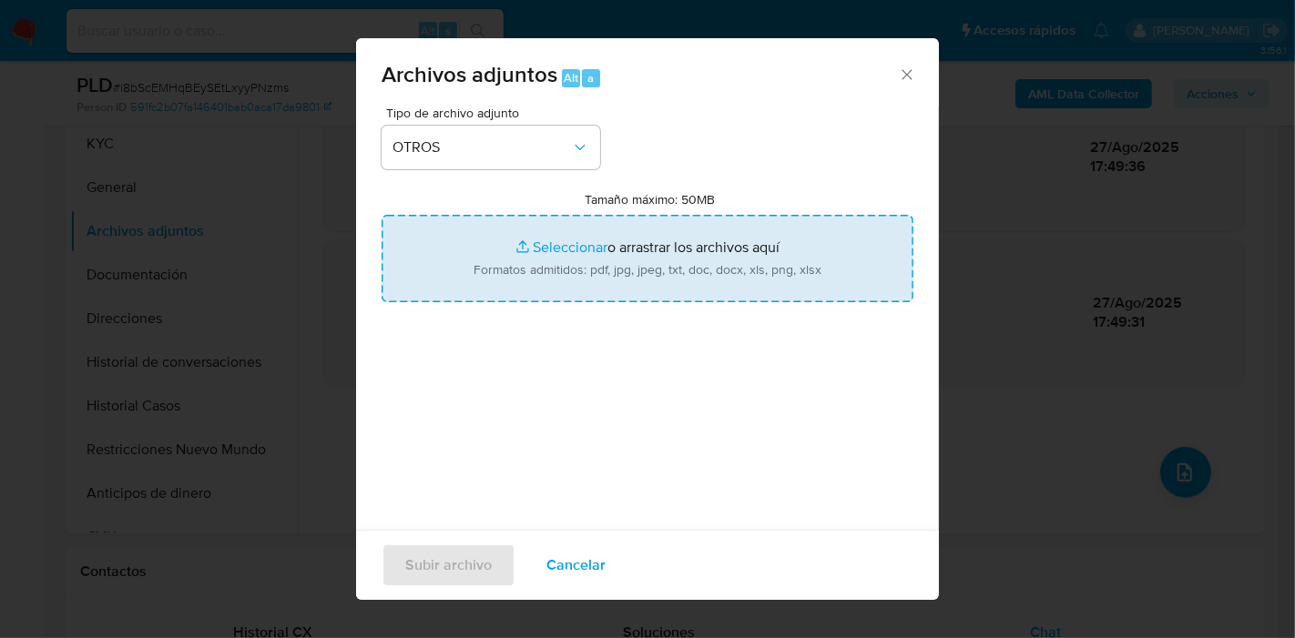
click at [557, 288] on input "Tamaño máximo: 50MB Seleccionar archivos" at bounding box center [648, 258] width 532 height 87
type input "C:\fakepath\Transferencias.pdf"
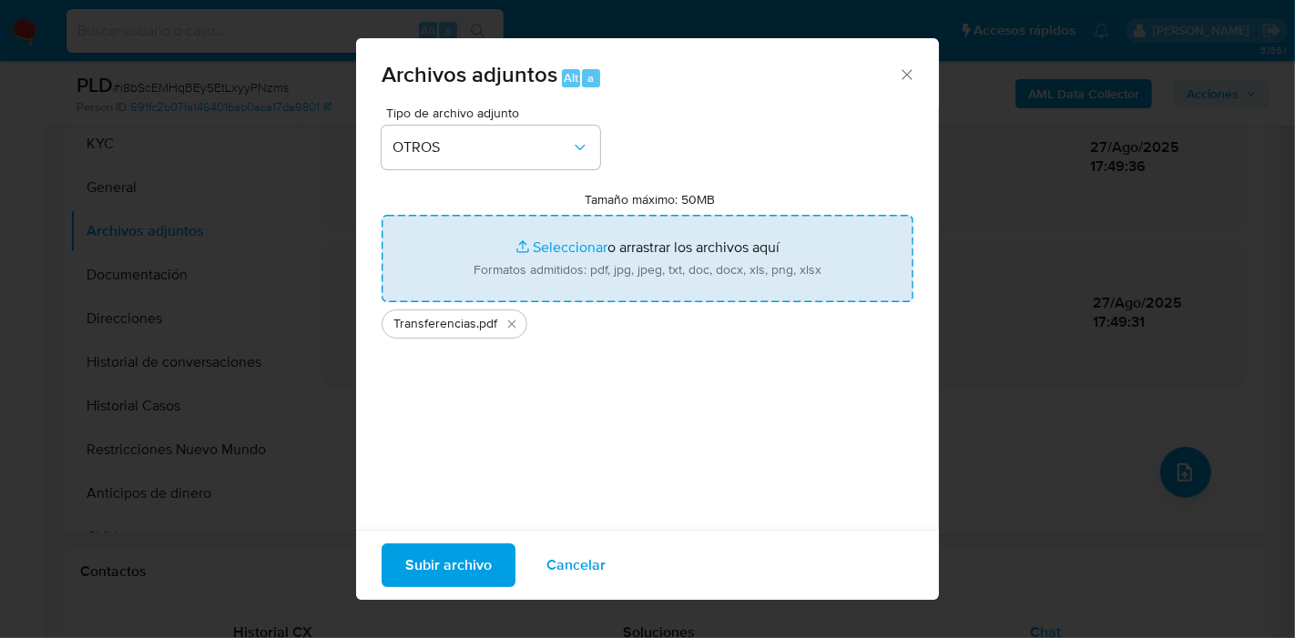
click at [455, 568] on span "Subir archivo" at bounding box center [448, 565] width 87 height 40
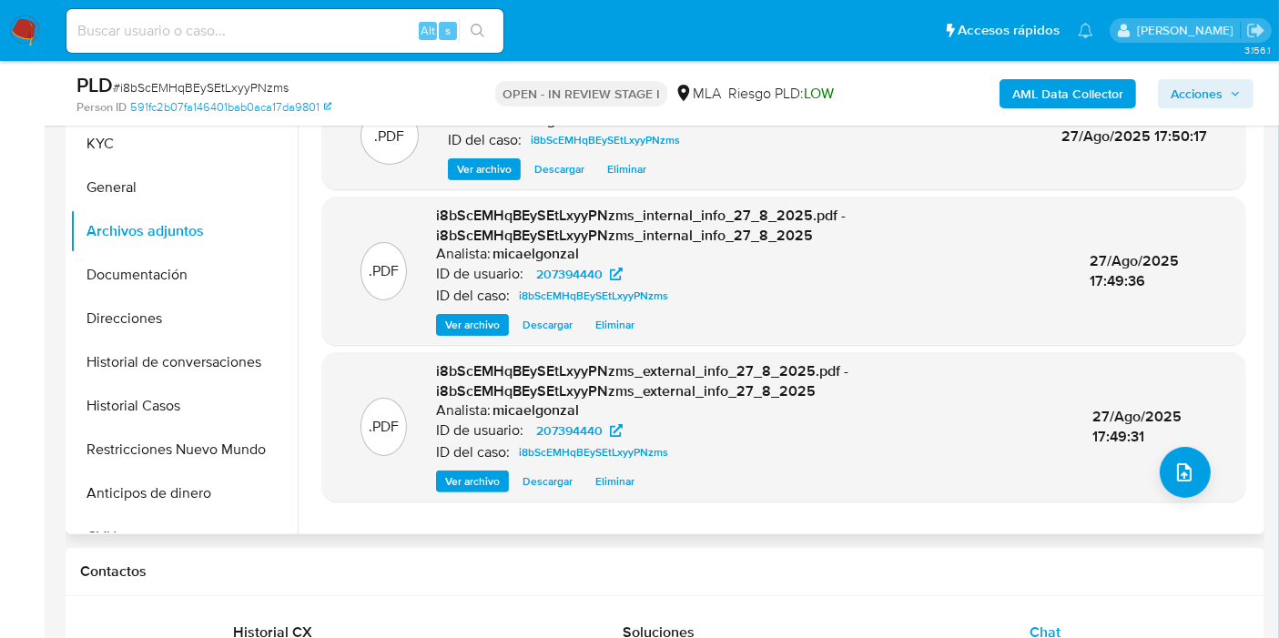
click at [1144, 471] on div ".PDF i8bScEMHqBEySEtLxyyPNzms_external_info_27_8_2025.pdf - i8bScEMHqBEySEtLxyy…" at bounding box center [783, 426] width 905 height 130
click at [1174, 469] on icon "upload-file" at bounding box center [1185, 473] width 22 height 22
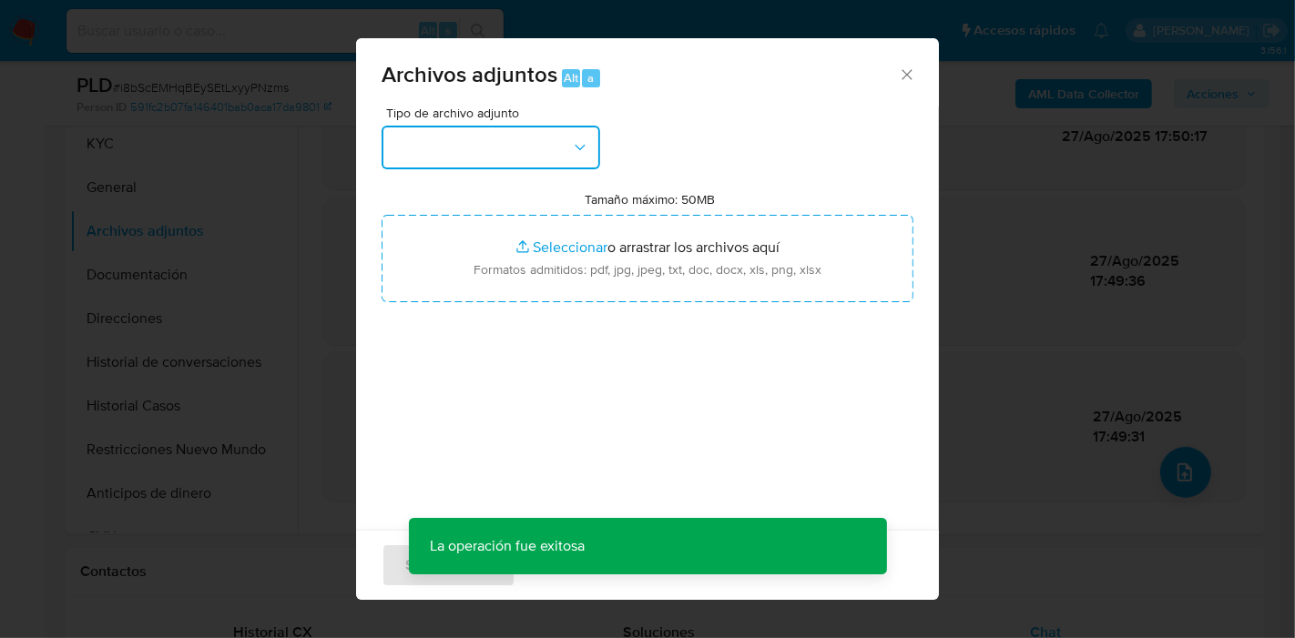
click at [520, 127] on button "button" at bounding box center [491, 148] width 219 height 44
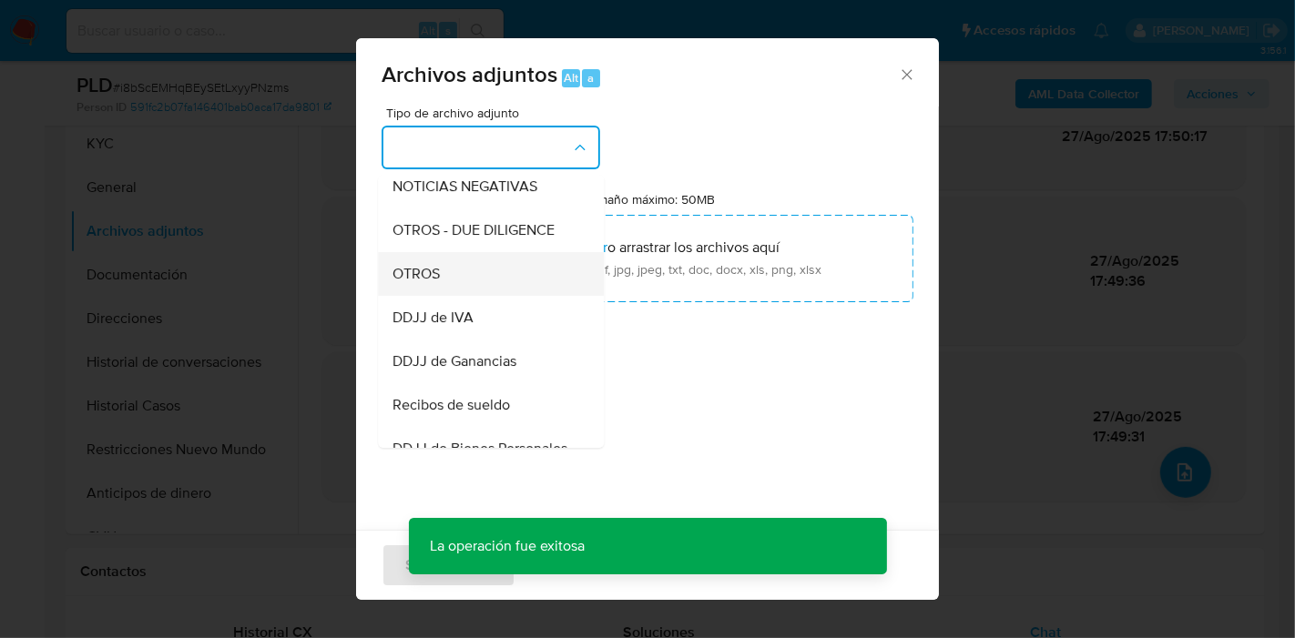
scroll to position [303, 0]
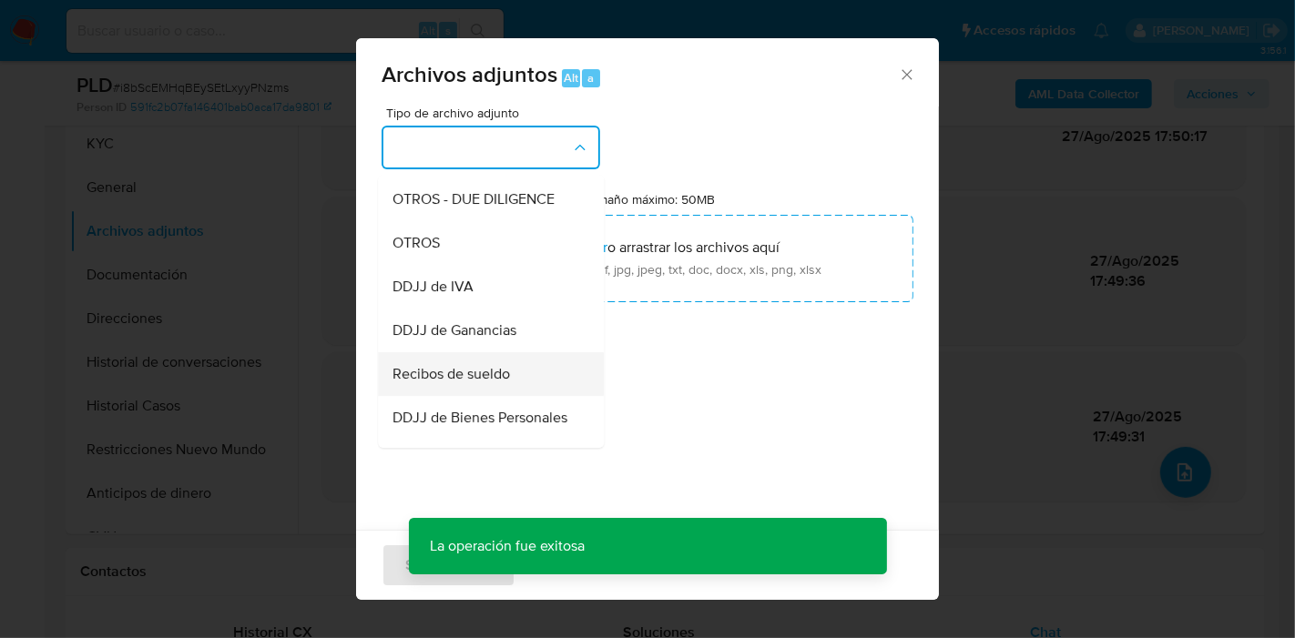
drag, startPoint x: 491, startPoint y: 368, endPoint x: 507, endPoint y: 377, distance: 18.7
click at [504, 374] on ul "IDENTIFICACIÓN INGRESOS CAPTURA BUREAU CAPTURA GOOGLE CAPTURA WEB INFORMACIÓN S…" at bounding box center [491, 383] width 226 height 1023
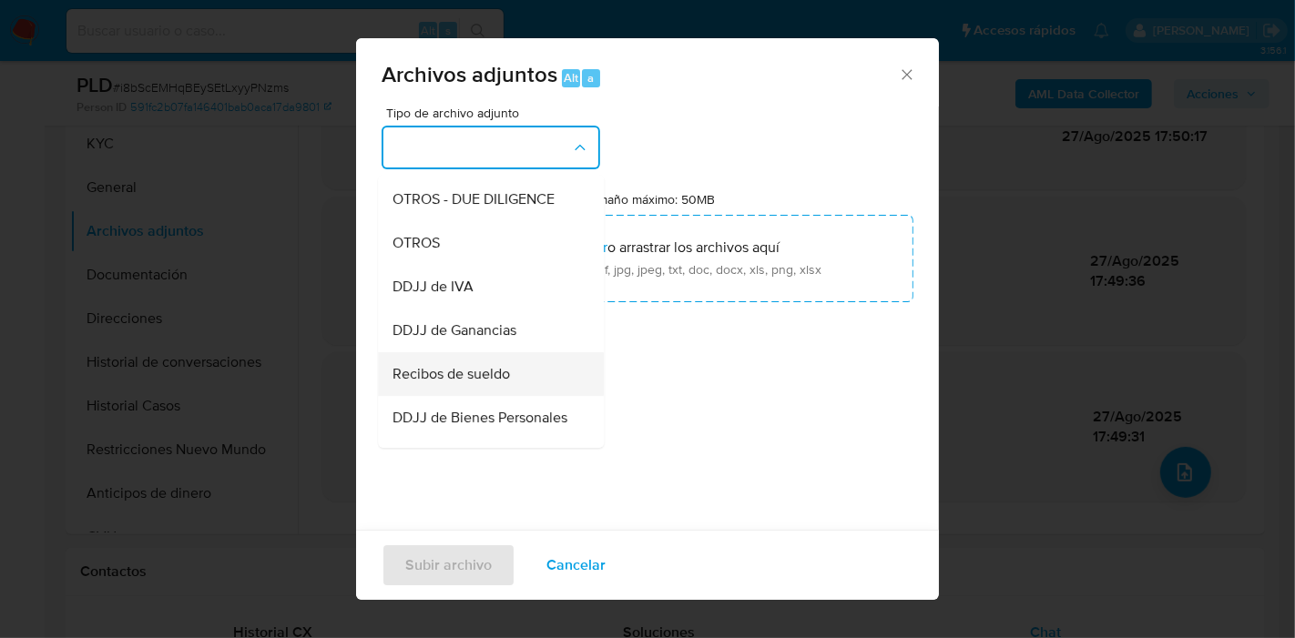
click at [508, 378] on div "Recibos de sueldo" at bounding box center [485, 374] width 186 height 44
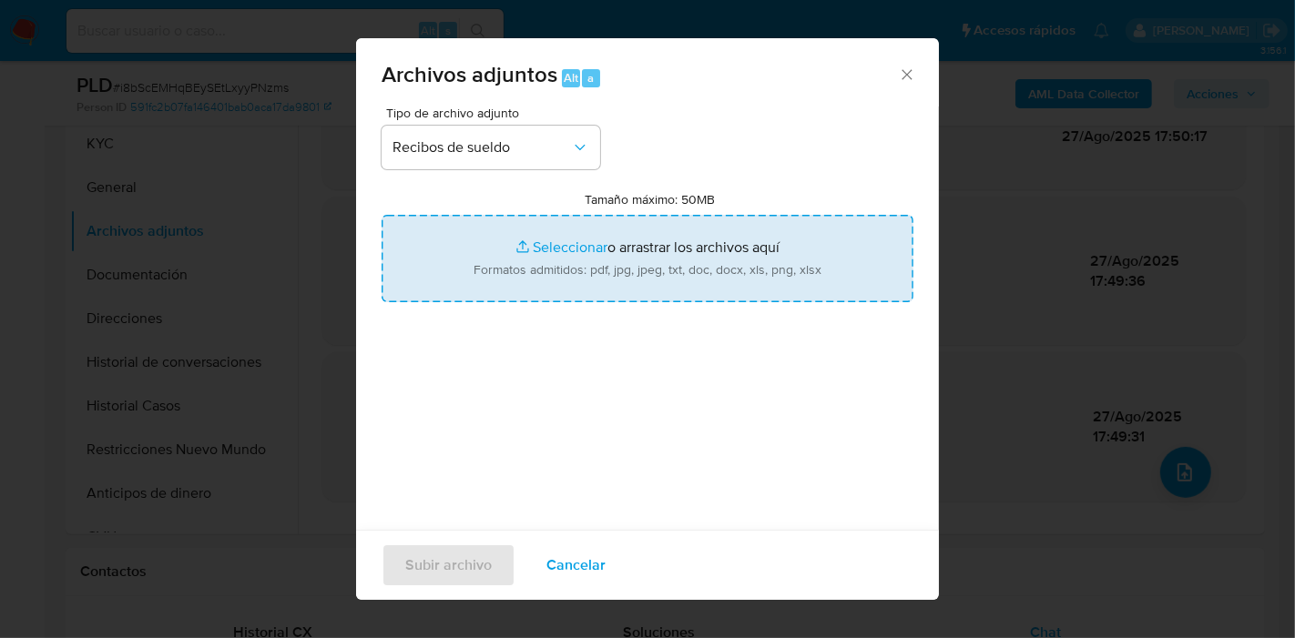
click at [770, 235] on input "Tamaño máximo: 50MB Seleccionar archivos" at bounding box center [648, 258] width 532 height 87
type input "C:\fakepath\Recibos de Sueldo de mayo - julio 2025.pdf"
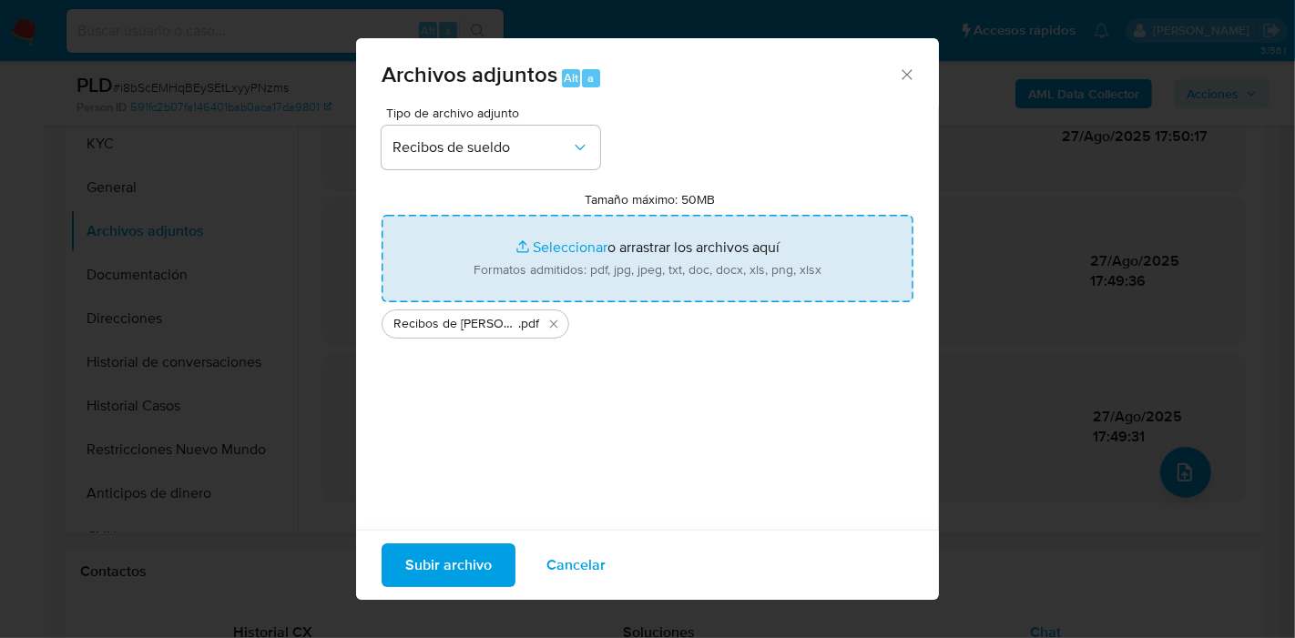
click at [450, 568] on span "Subir archivo" at bounding box center [448, 565] width 87 height 40
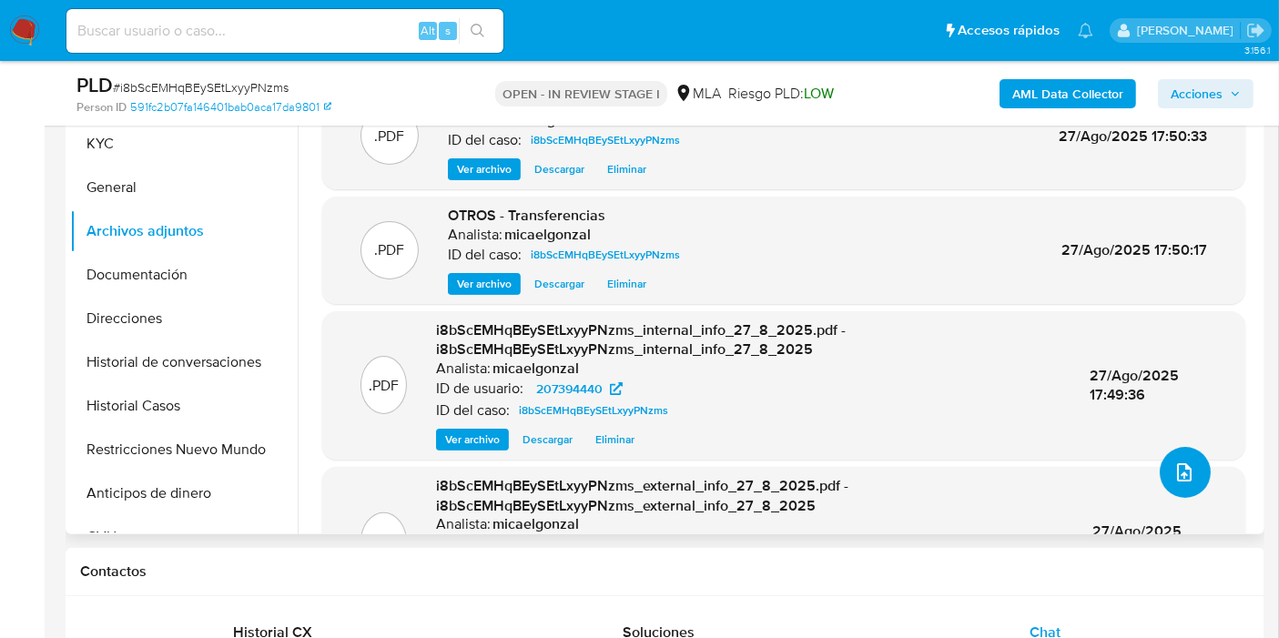
click at [1175, 482] on span "upload-file" at bounding box center [1185, 473] width 22 height 22
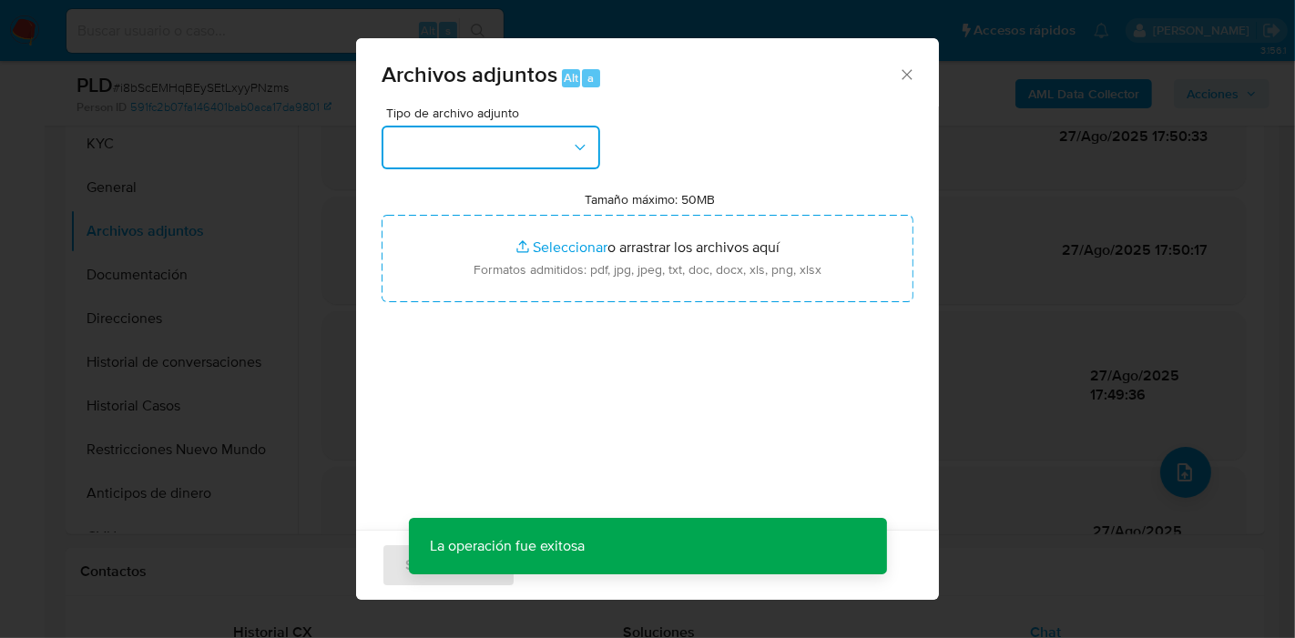
click at [469, 138] on button "button" at bounding box center [491, 148] width 219 height 44
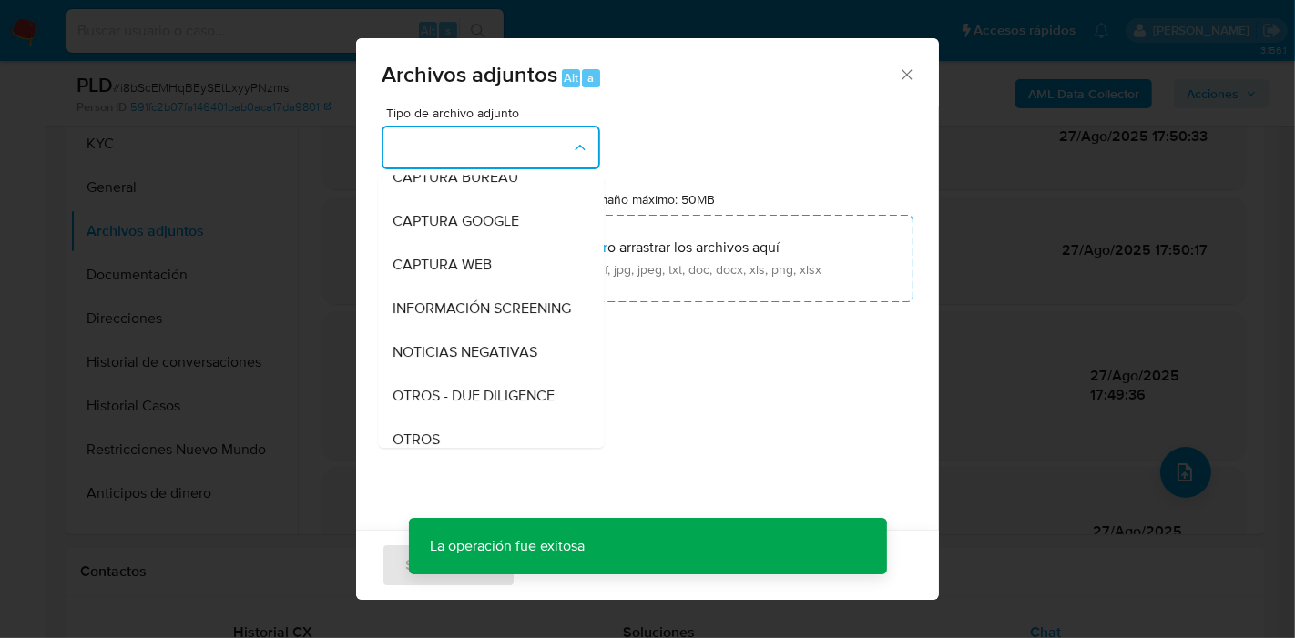
scroll to position [0, 0]
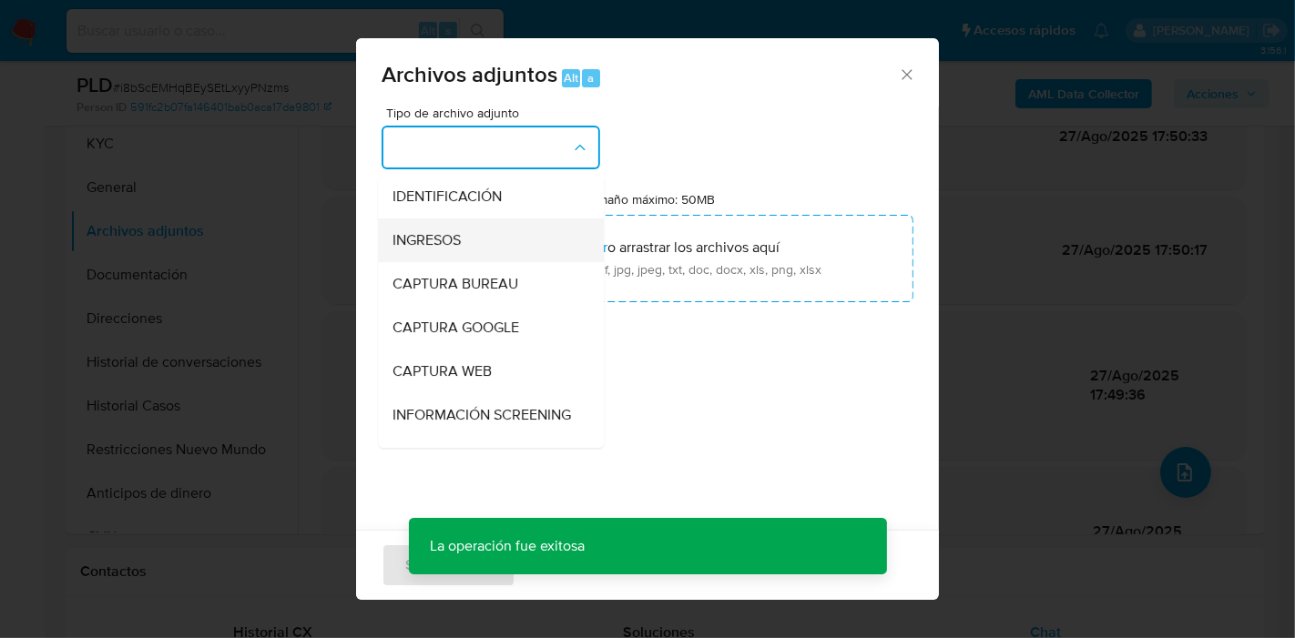
click at [508, 240] on div "INGRESOS" at bounding box center [485, 241] width 186 height 44
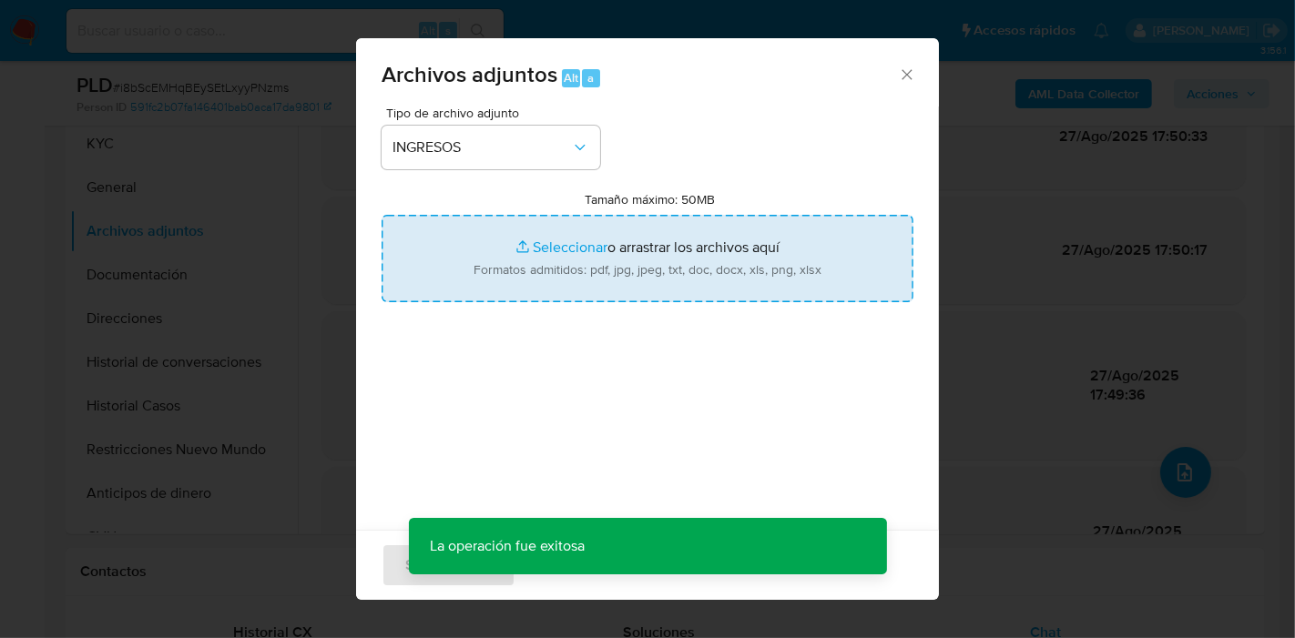
click at [566, 249] on input "Tamaño máximo: 50MB Seleccionar archivos" at bounding box center [648, 258] width 532 height 87
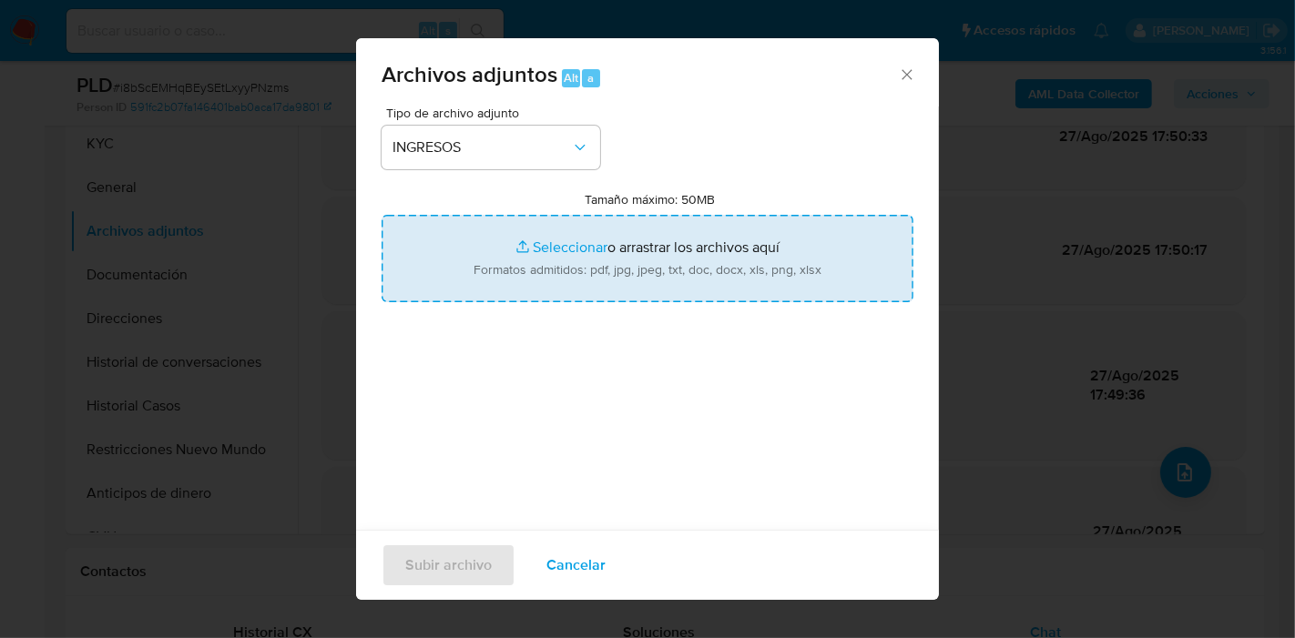
type input "C:\fakepath\Juzgado Nacional de 1ra Instancia del Trabajo Nro. 37 - Orden de Pa…"
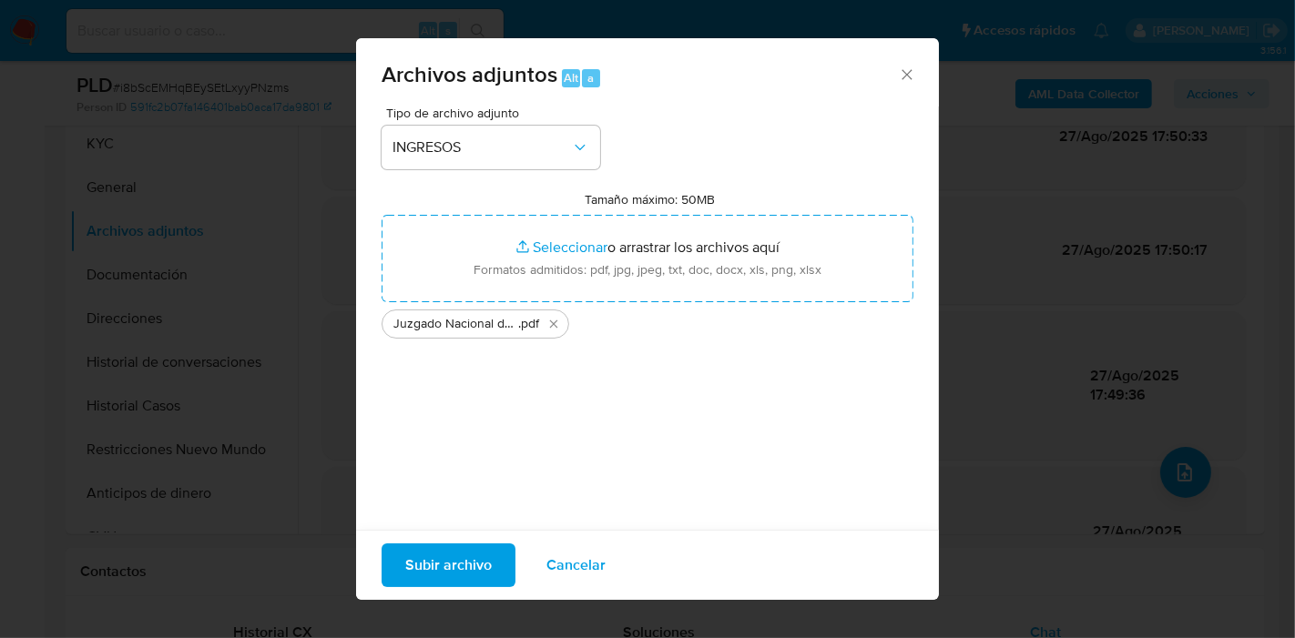
click at [434, 565] on span "Subir archivo" at bounding box center [448, 565] width 87 height 40
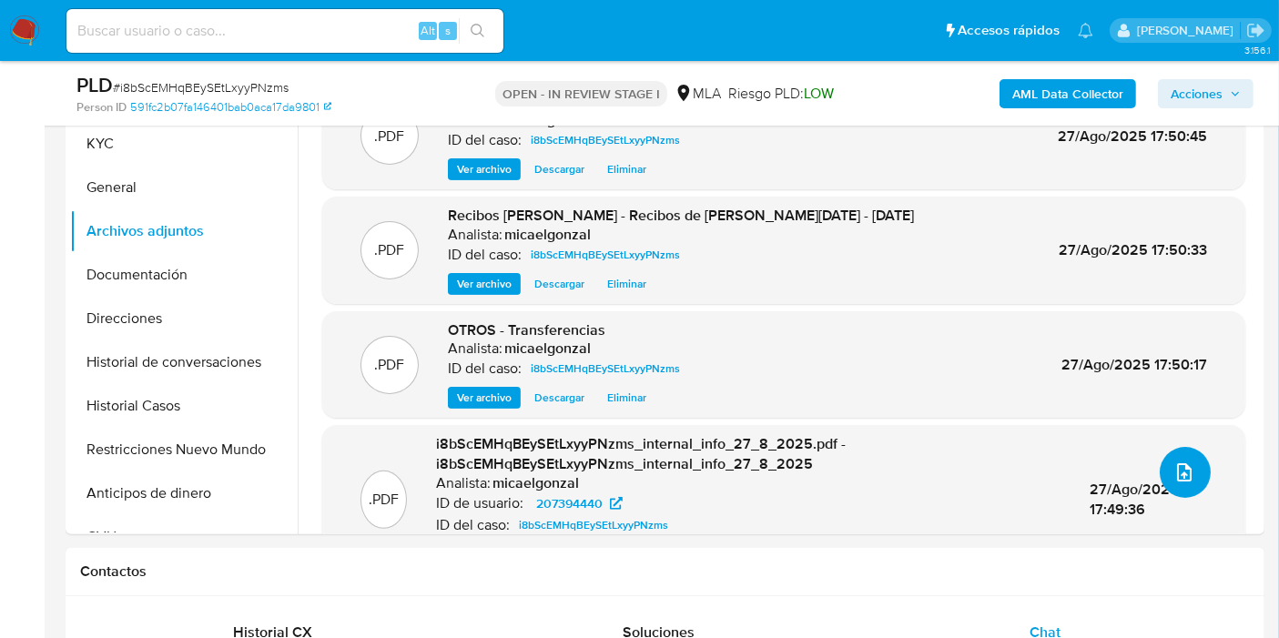
click at [1176, 477] on icon "upload-file" at bounding box center [1185, 473] width 22 height 22
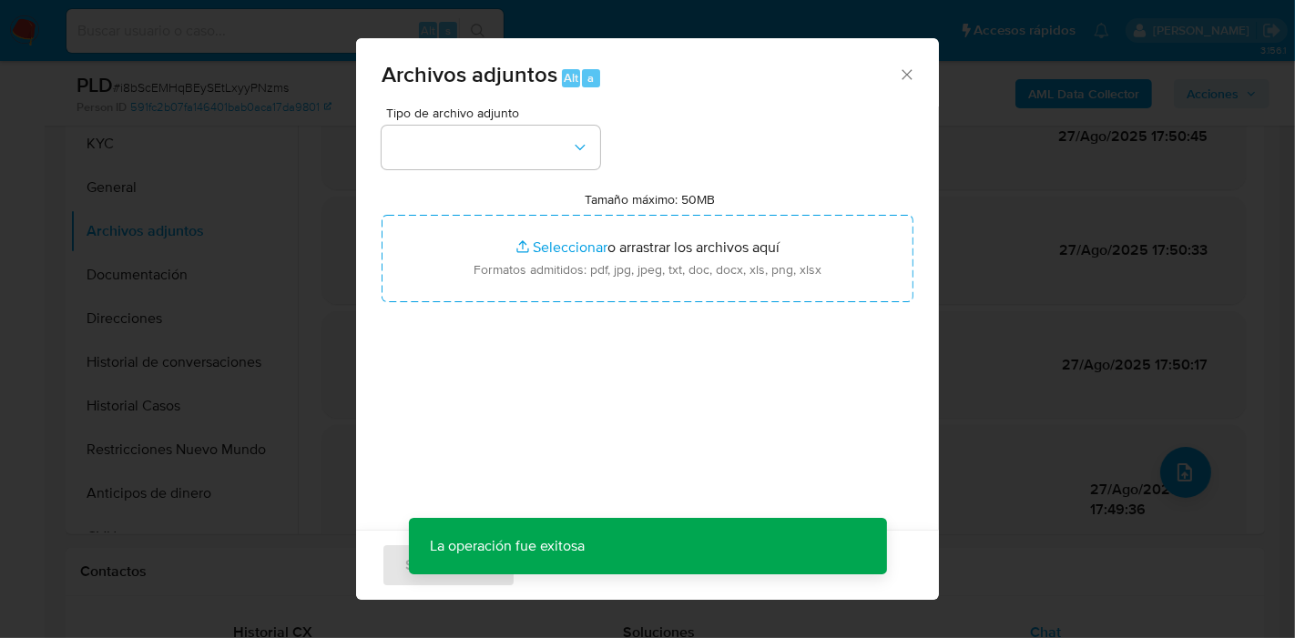
click at [546, 174] on div "Tipo de archivo adjunto Tamaño máximo: 50MB Seleccionar archivos Seleccionar o …" at bounding box center [648, 322] width 532 height 430
click at [557, 157] on button "button" at bounding box center [491, 148] width 219 height 44
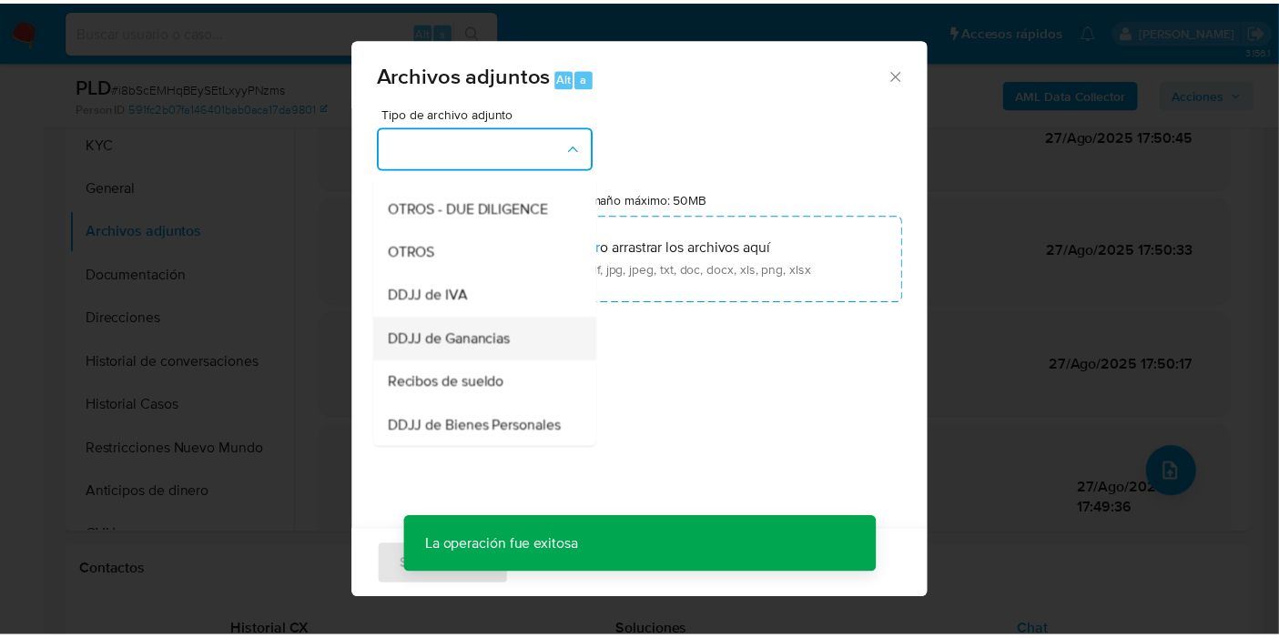
scroll to position [303, 0]
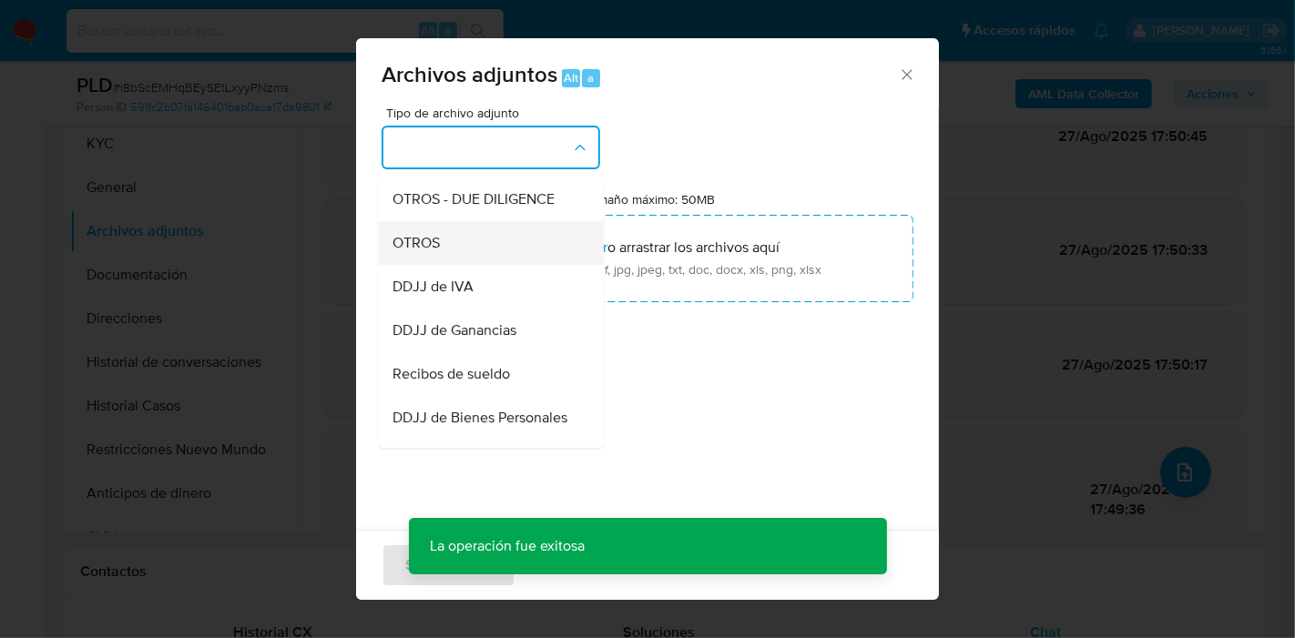
click at [496, 265] on div "OTROS" at bounding box center [485, 243] width 186 height 44
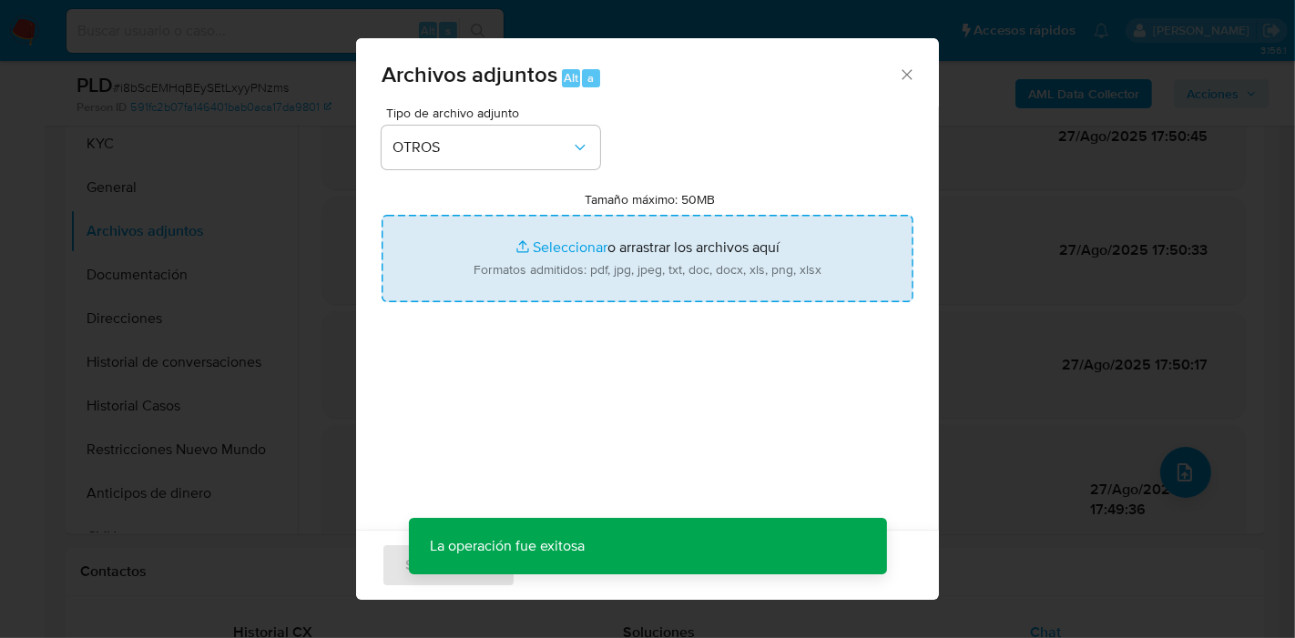
click at [778, 259] on input "Tamaño máximo: 50MB Seleccionar archivos" at bounding box center [648, 258] width 532 height 87
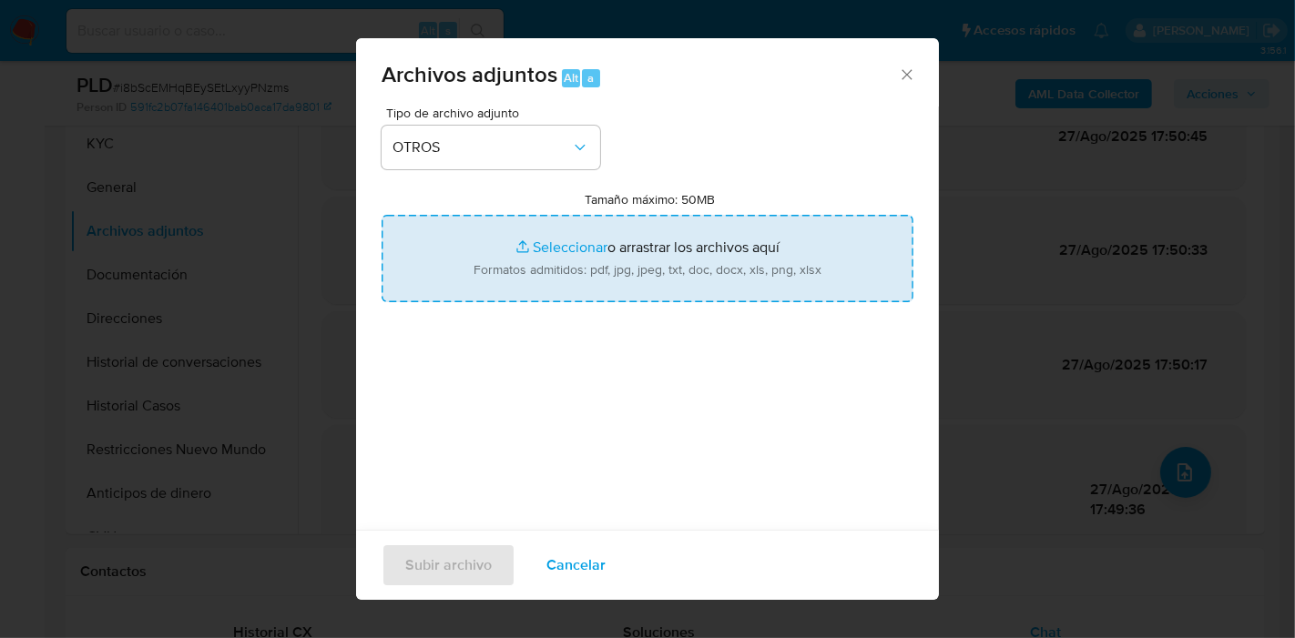
type input "C:\fakepath\Movimientos de Roberto Chadi.xlsx"
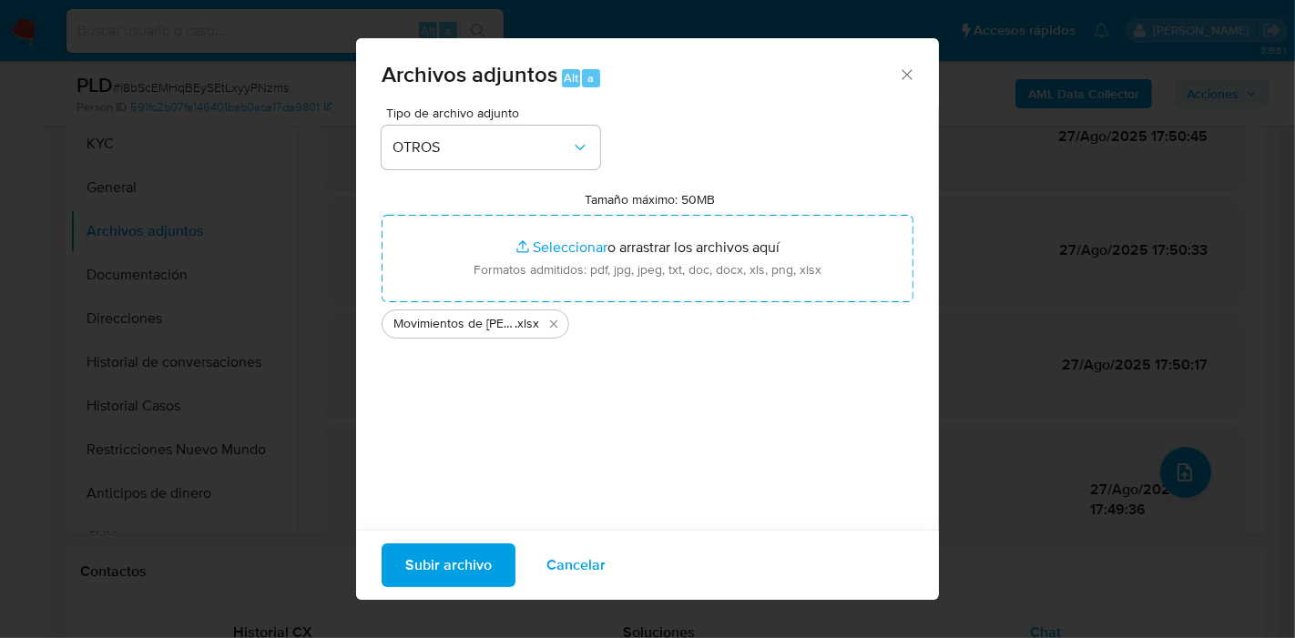
click at [461, 555] on span "Subir archivo" at bounding box center [448, 565] width 87 height 40
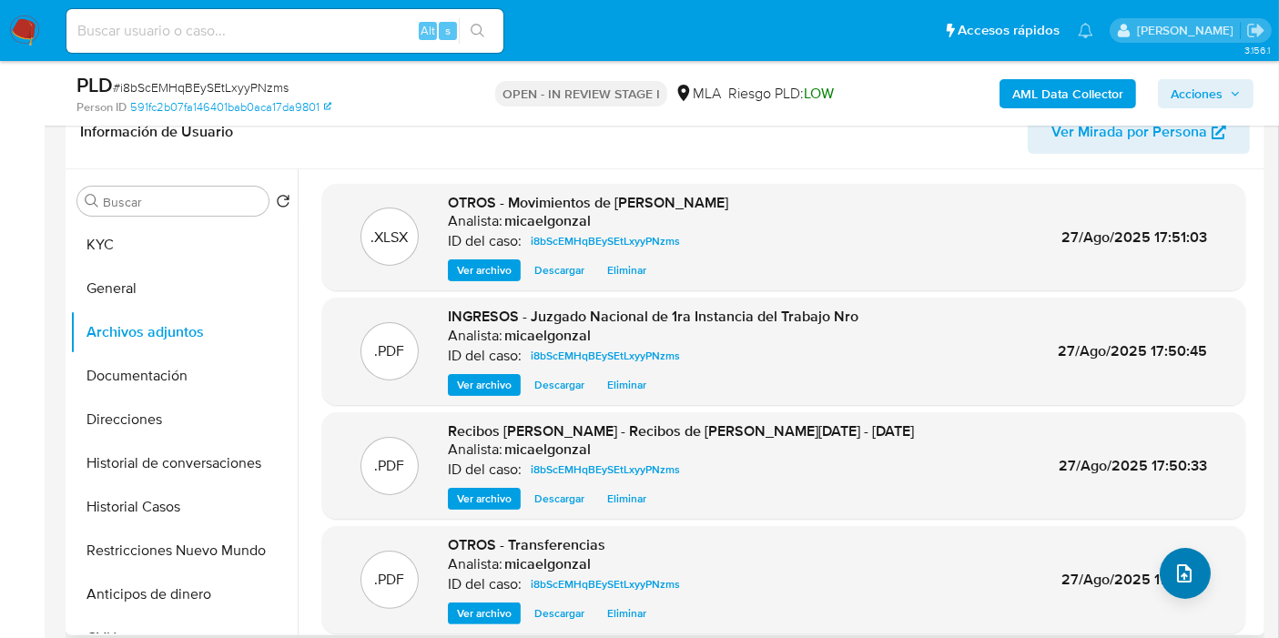
drag, startPoint x: 1217, startPoint y: 585, endPoint x: 1186, endPoint y: 575, distance: 33.1
click at [1209, 585] on div ".PDF OTROS - Transferencias Analista: micaelgonzal ID del caso: i8bScEMHqBEySEt…" at bounding box center [783, 579] width 905 height 89
click at [1186, 575] on icon "upload-file" at bounding box center [1185, 574] width 22 height 22
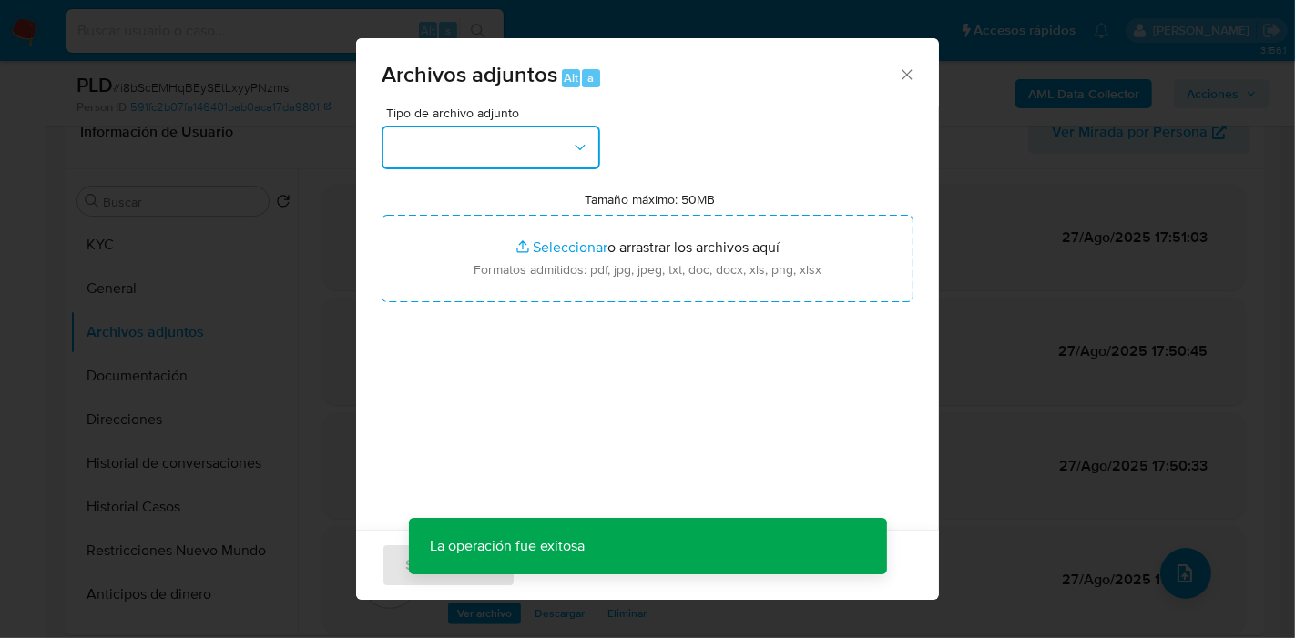
click at [546, 159] on button "button" at bounding box center [491, 148] width 219 height 44
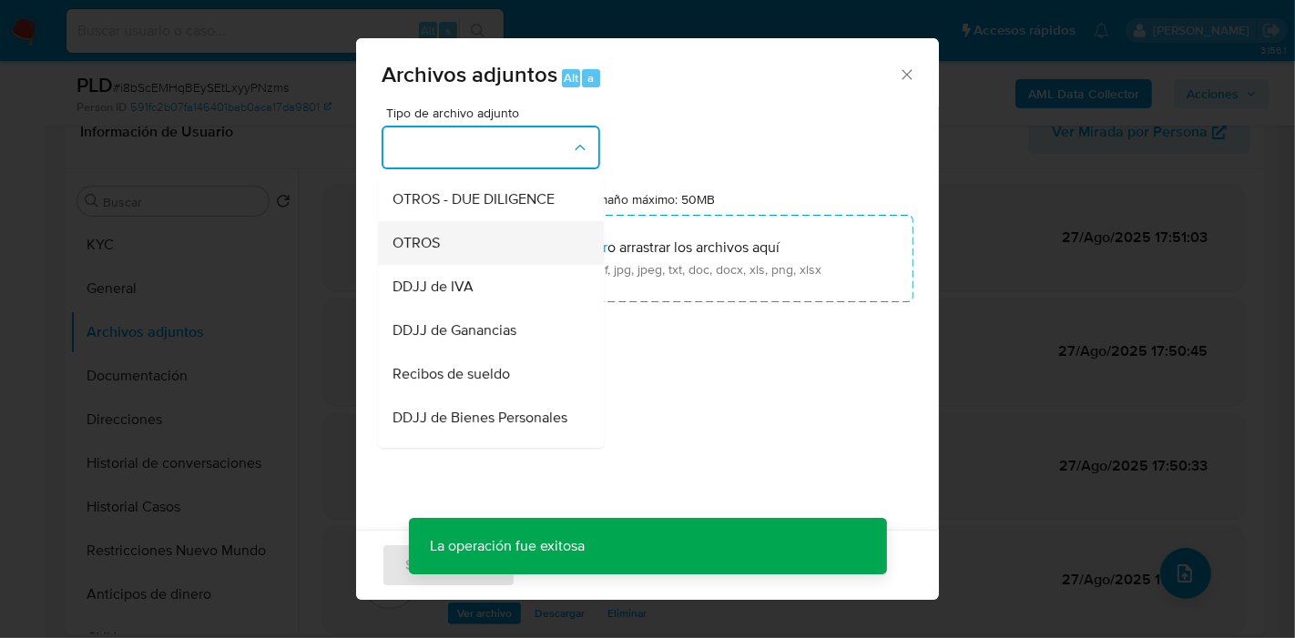
click at [489, 265] on div "OTROS" at bounding box center [485, 243] width 186 height 44
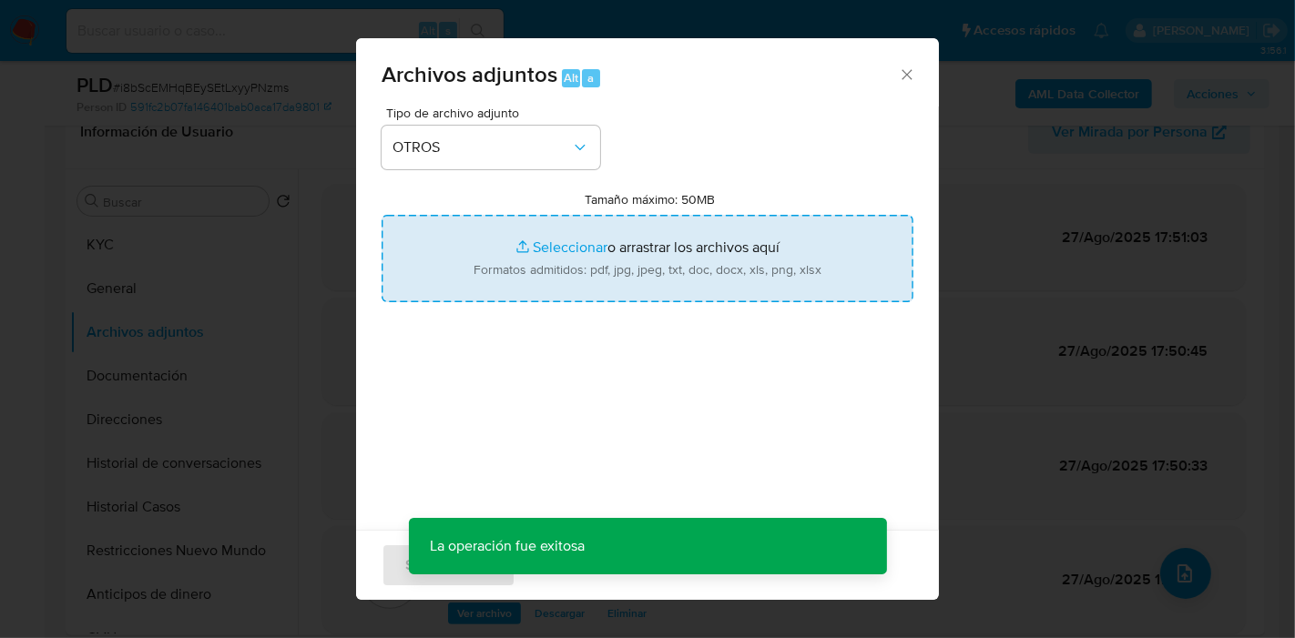
click at [523, 262] on input "Tamaño máximo: 50MB Seleccionar archivos" at bounding box center [648, 258] width 532 height 87
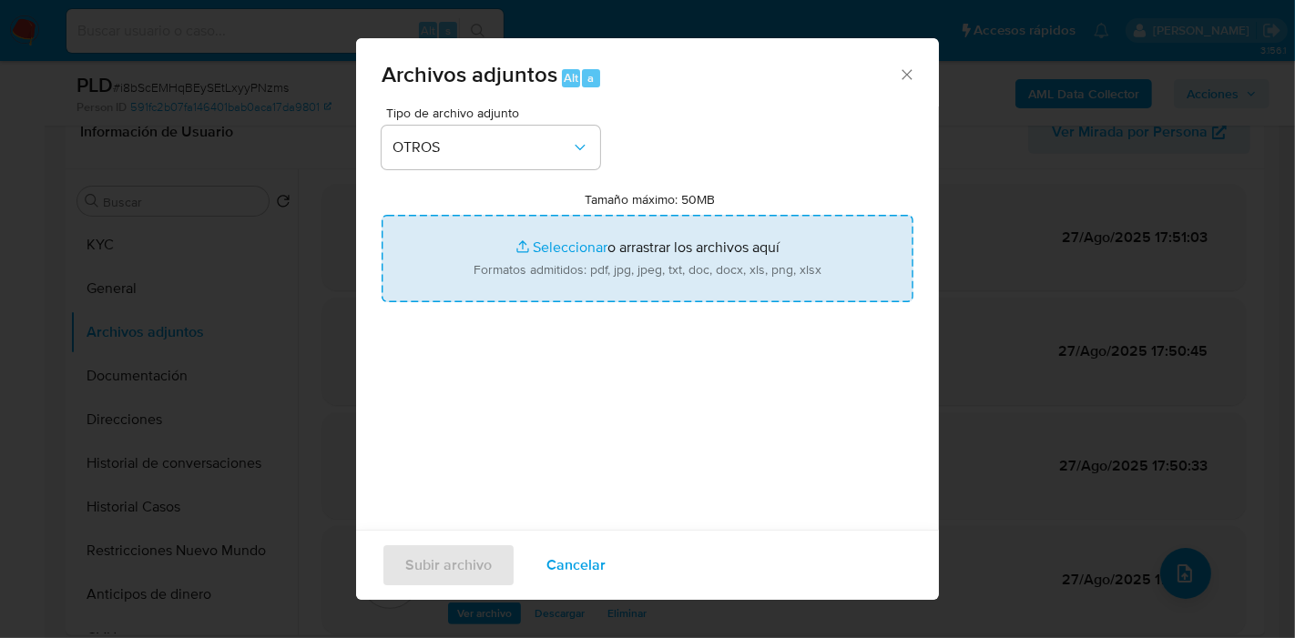
type input "C:\fakepath\Caselog i8bScEMHqBEySEtLxyyPNzms_2025_08_19_03_46_56.docx"
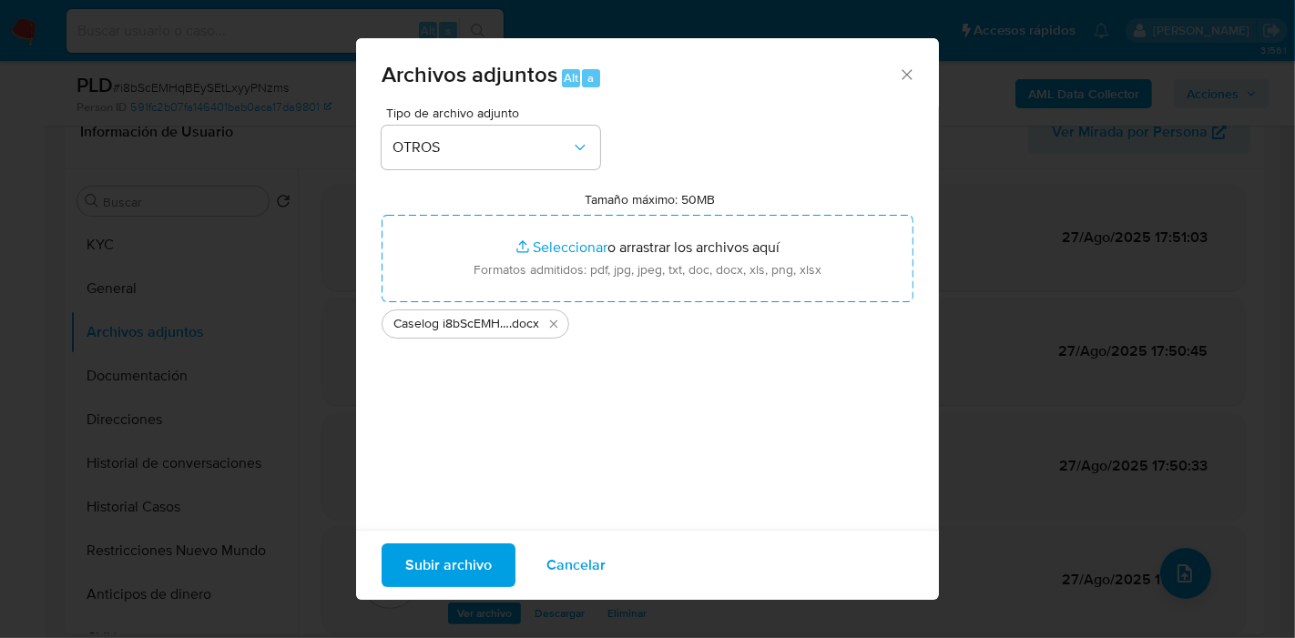
click at [441, 571] on span "Subir archivo" at bounding box center [448, 565] width 87 height 40
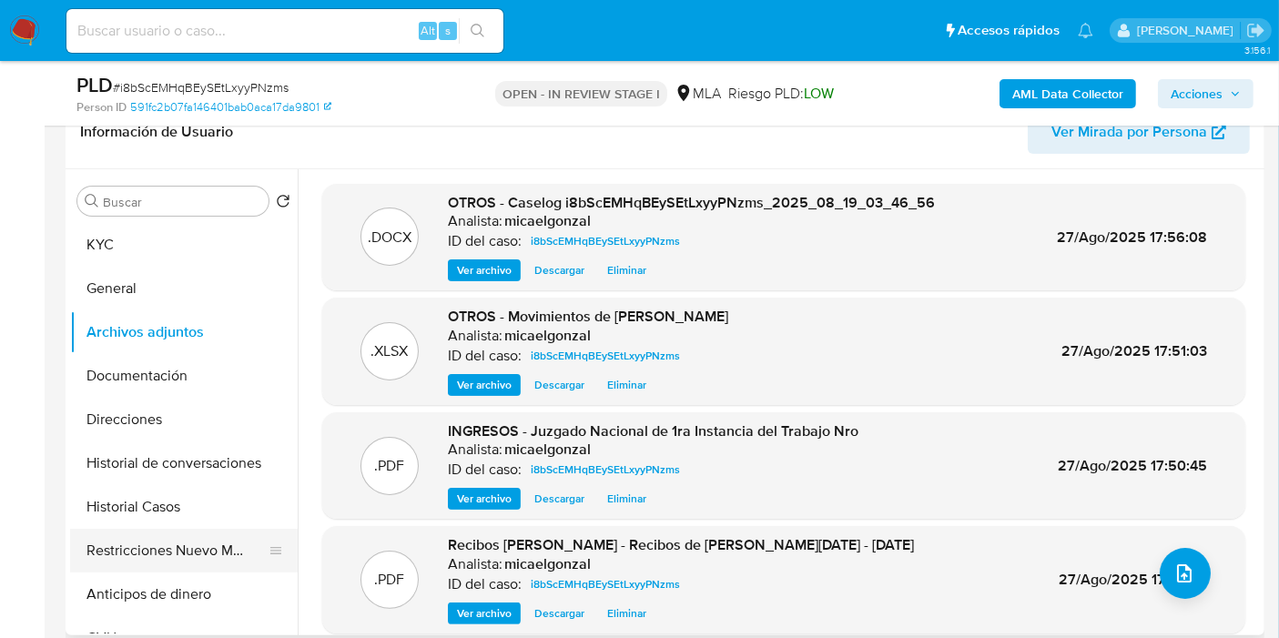
click at [164, 544] on button "Restricciones Nuevo Mundo" at bounding box center [176, 551] width 213 height 44
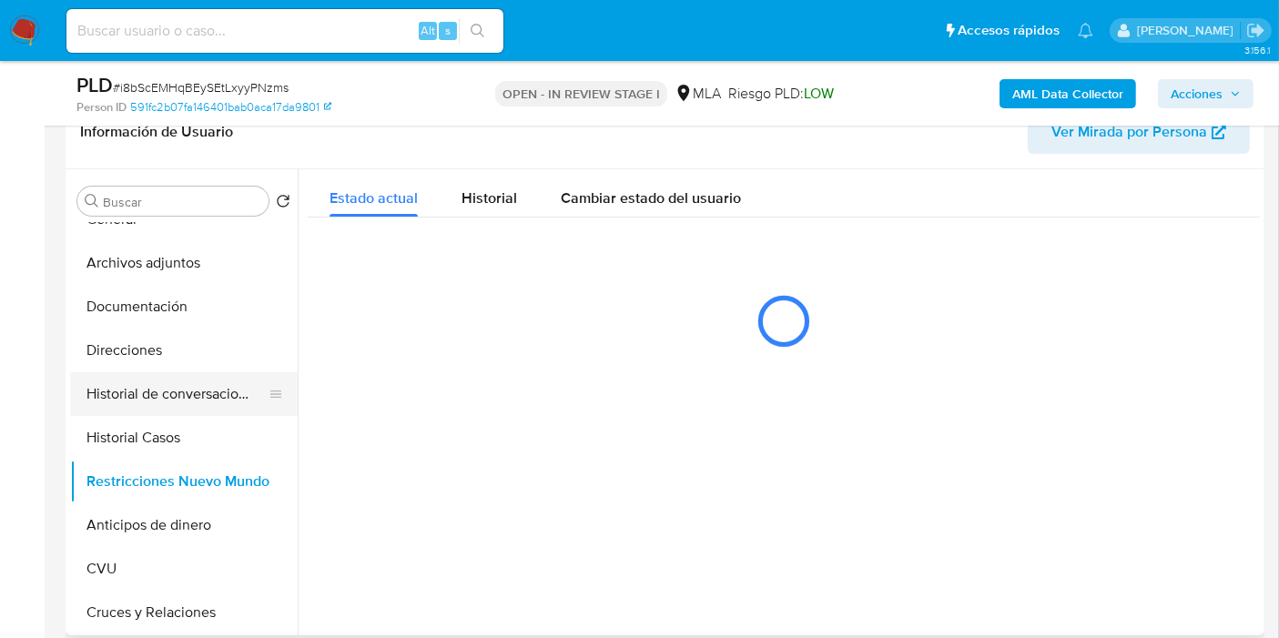
scroll to position [101, 0]
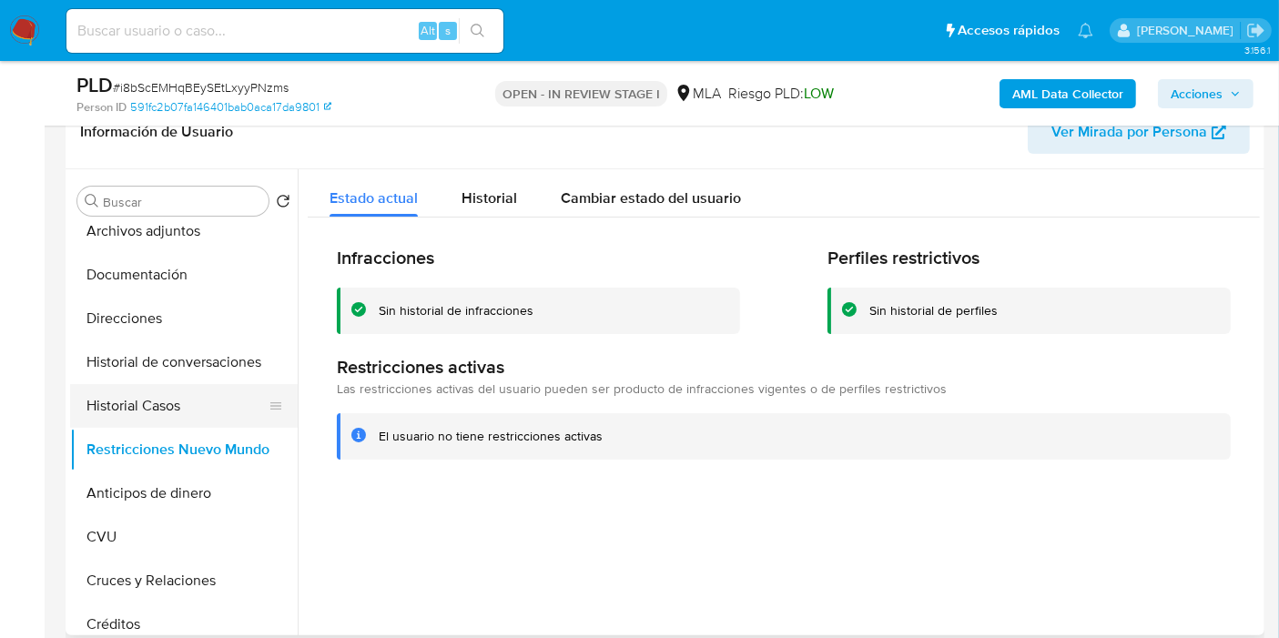
click at [203, 414] on button "Historial Casos" at bounding box center [176, 406] width 213 height 44
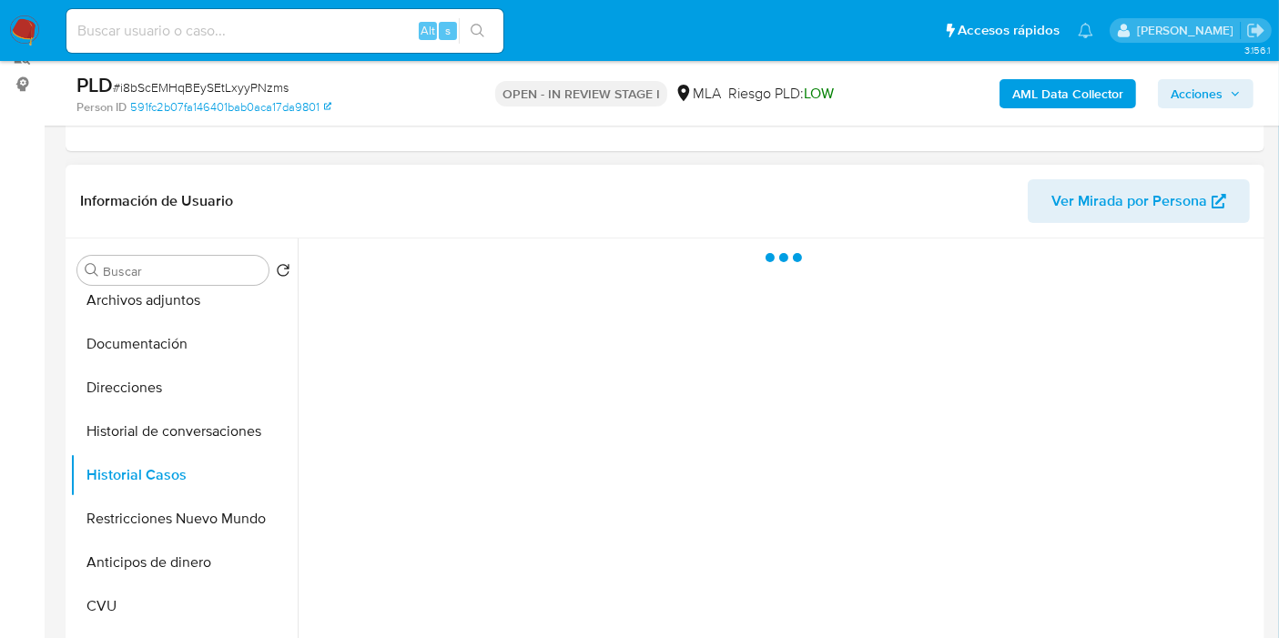
scroll to position [202, 0]
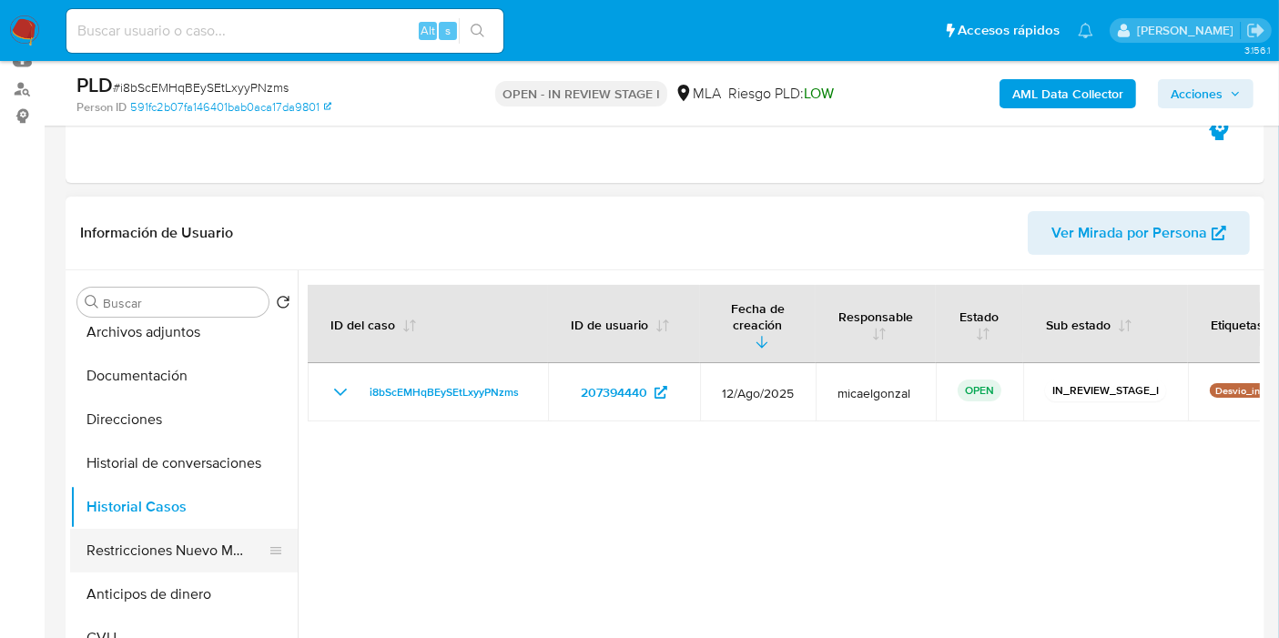
click at [194, 557] on button "Restricciones Nuevo Mundo" at bounding box center [176, 551] width 213 height 44
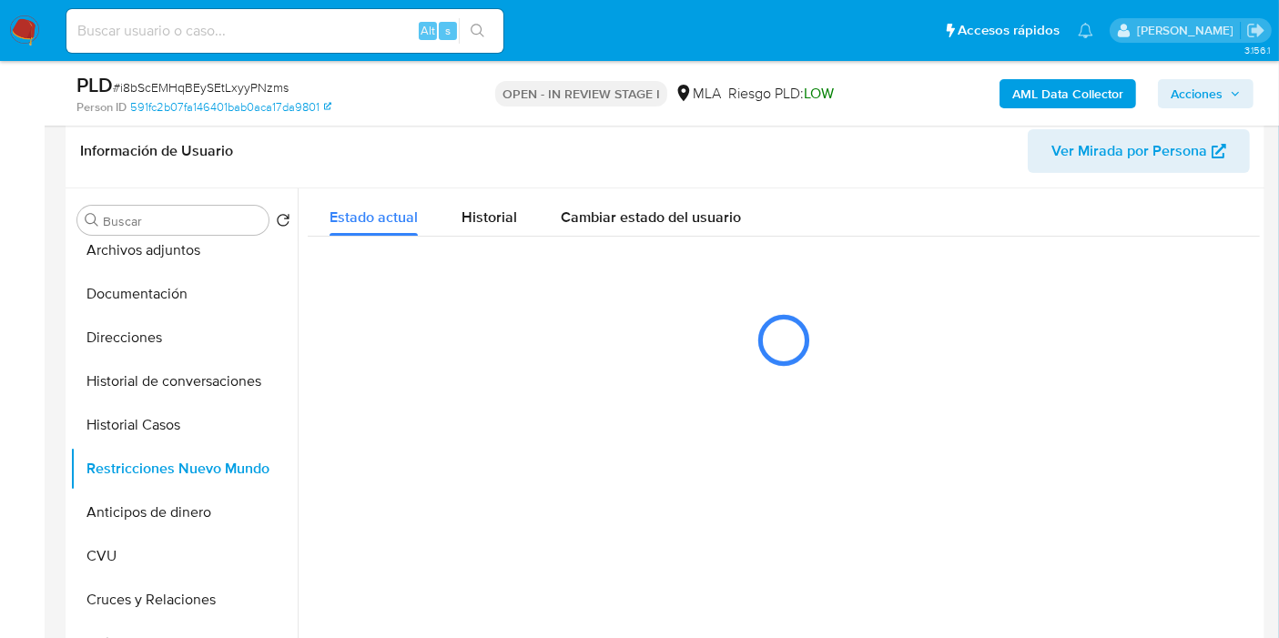
scroll to position [303, 0]
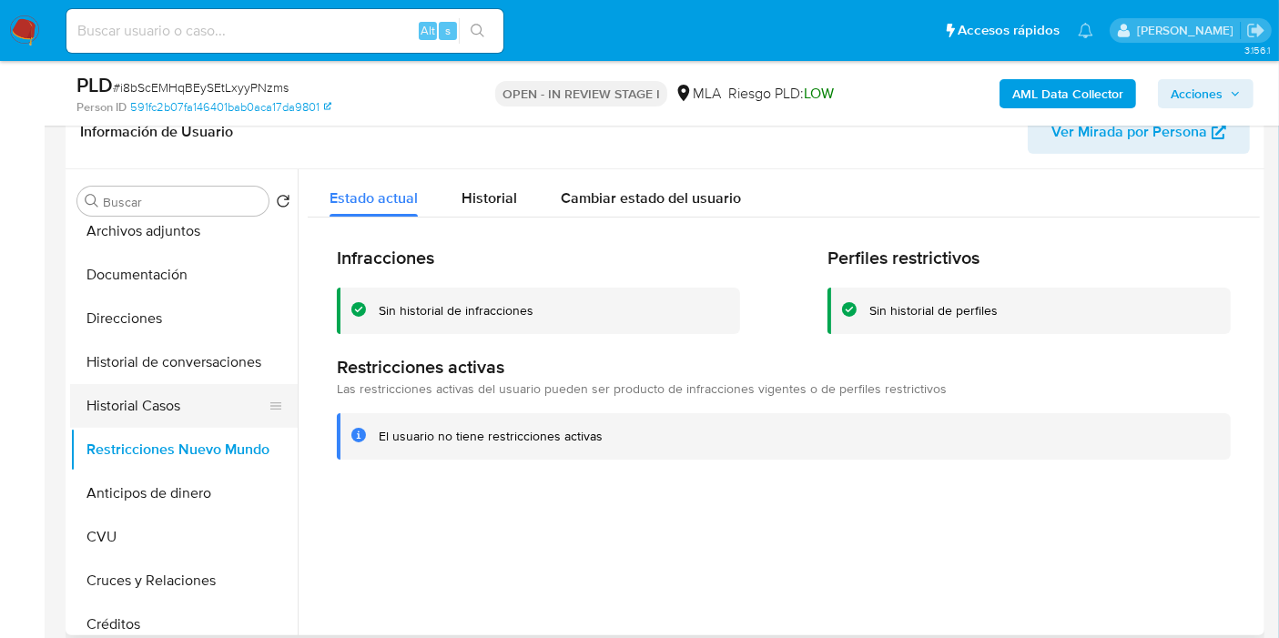
click at [220, 408] on button "Historial Casos" at bounding box center [176, 406] width 213 height 44
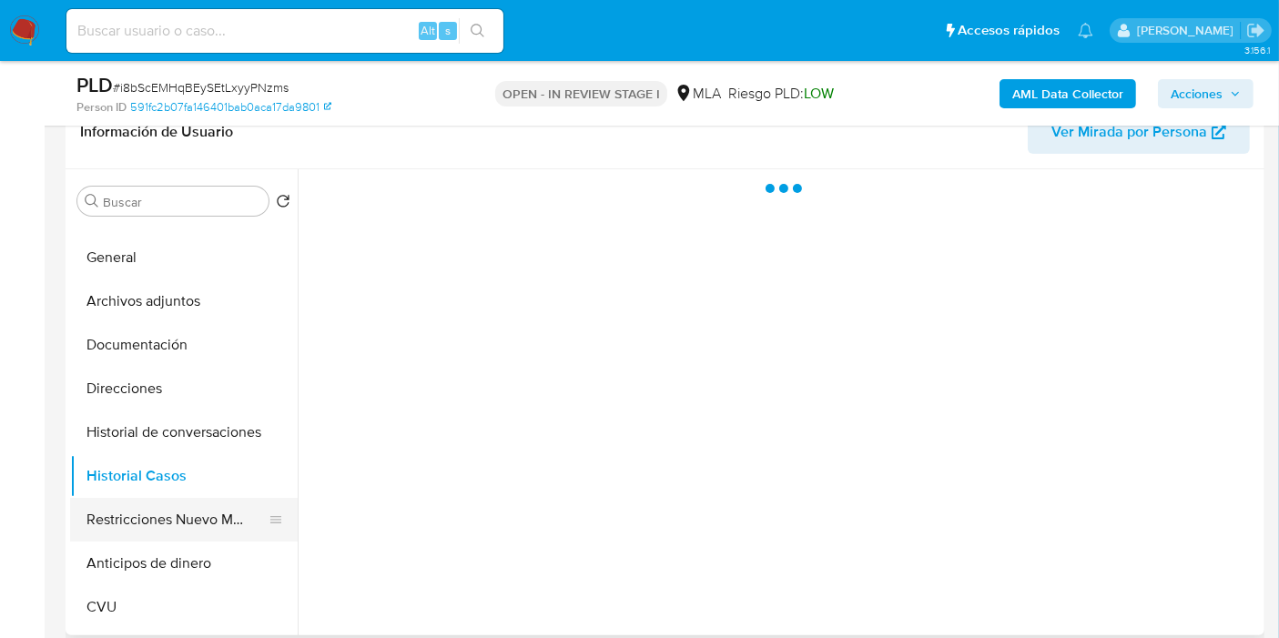
scroll to position [0, 0]
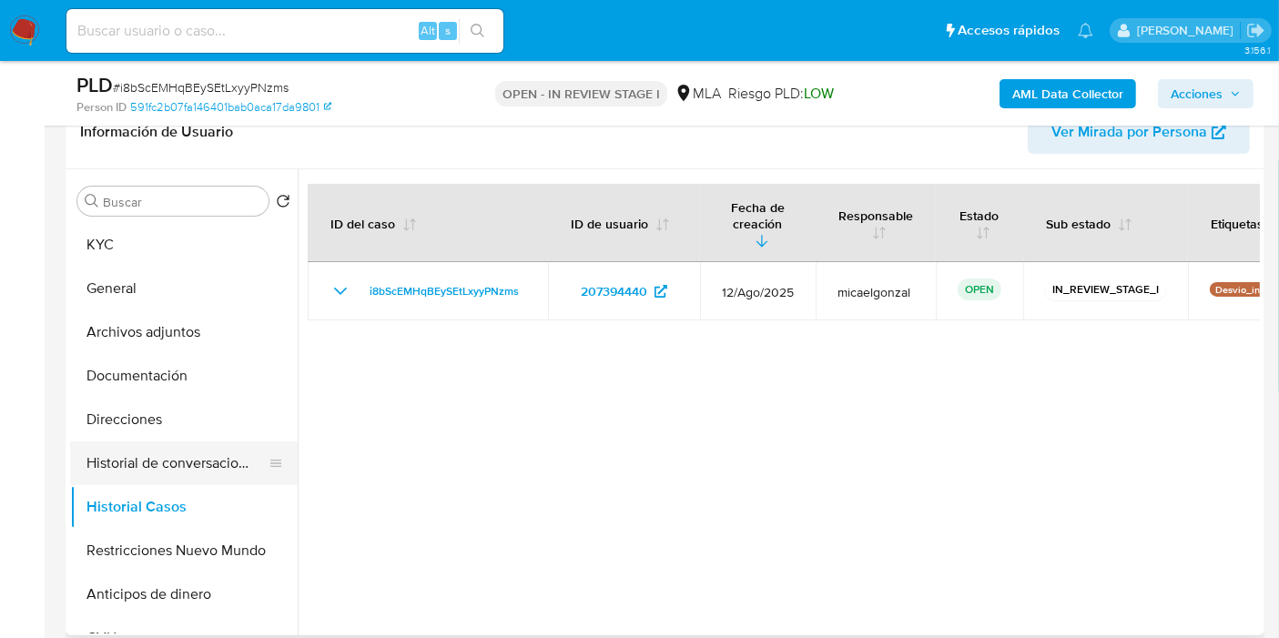
click at [173, 483] on button "Historial de conversaciones" at bounding box center [176, 464] width 213 height 44
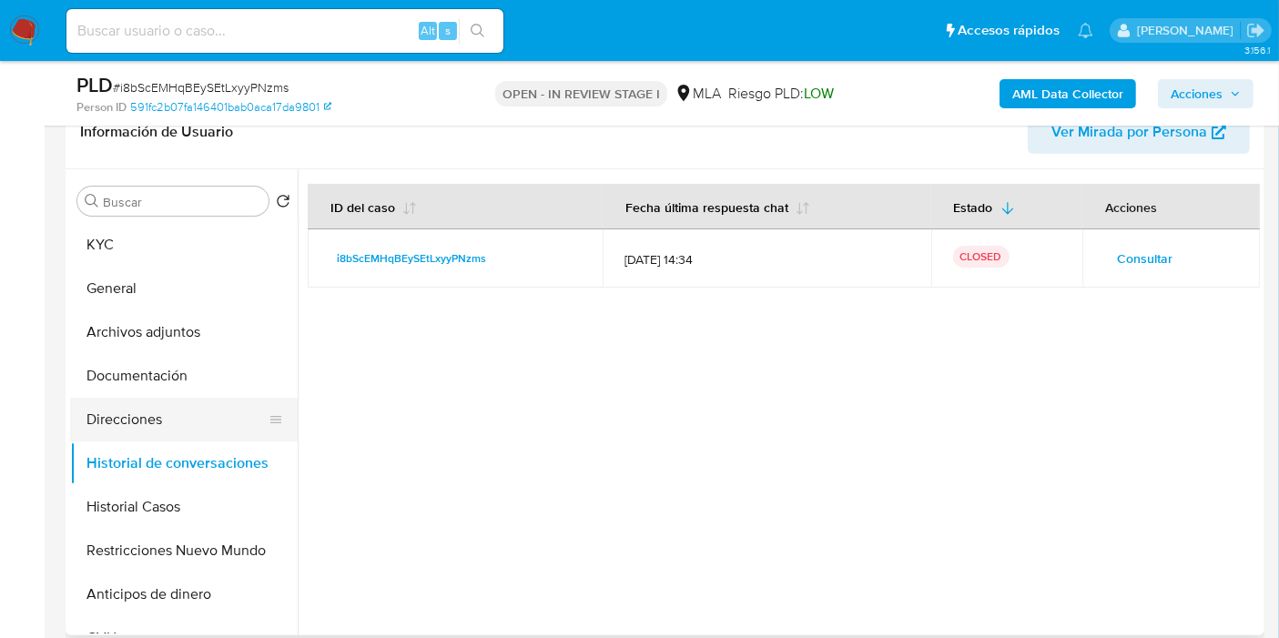
click at [150, 406] on button "Direcciones" at bounding box center [176, 420] width 213 height 44
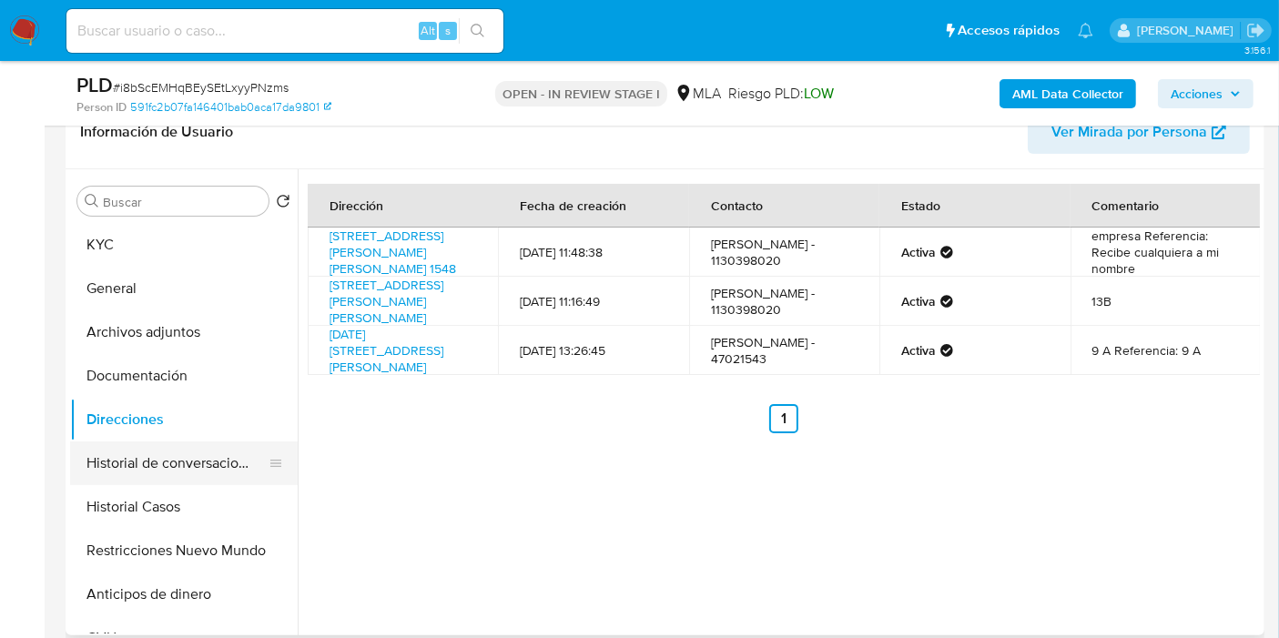
click at [119, 451] on button "Historial de conversaciones" at bounding box center [176, 464] width 213 height 44
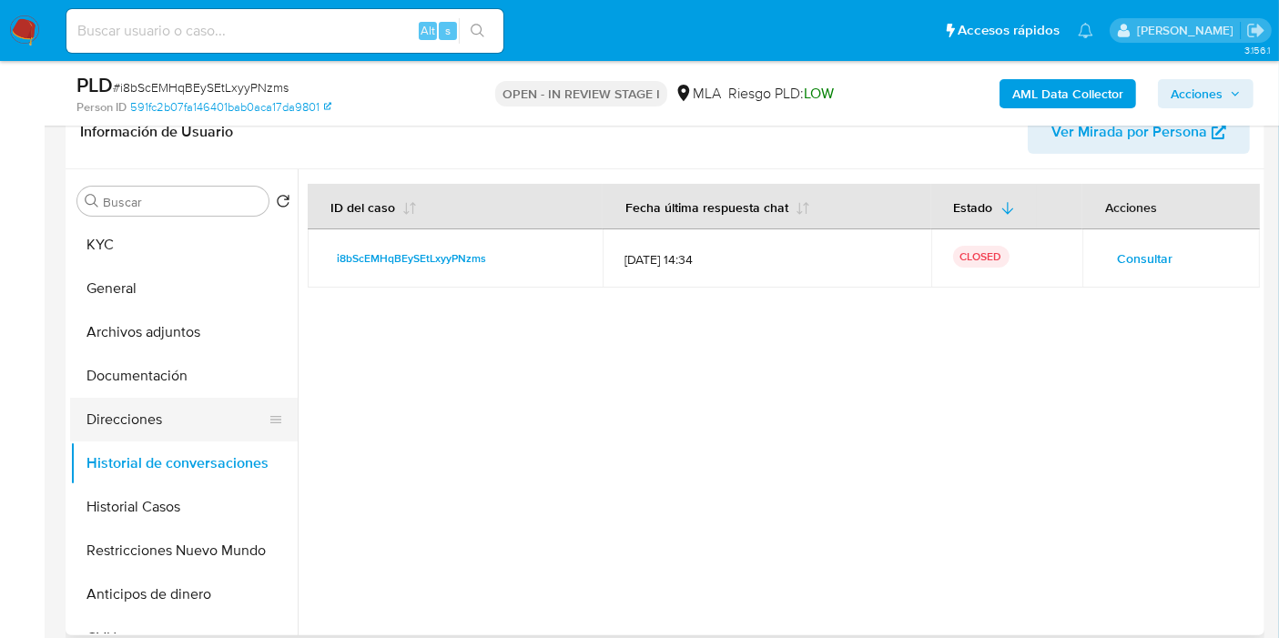
click at [164, 399] on button "Direcciones" at bounding box center [176, 420] width 213 height 44
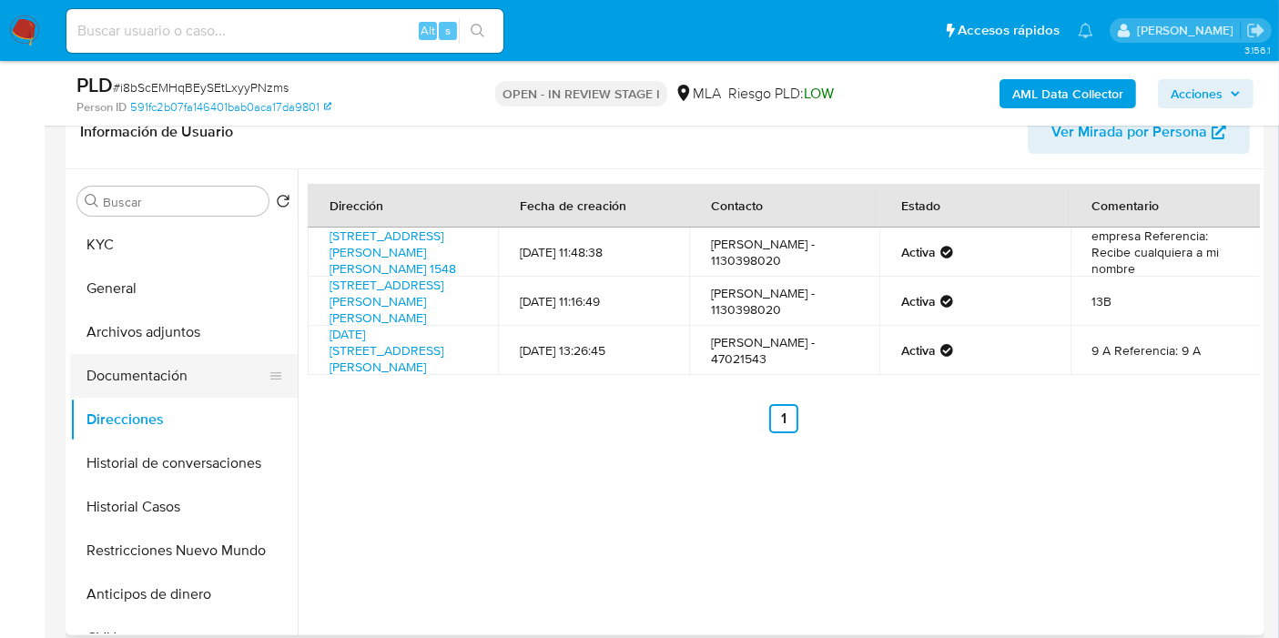
click at [178, 375] on button "Documentación" at bounding box center [176, 376] width 213 height 44
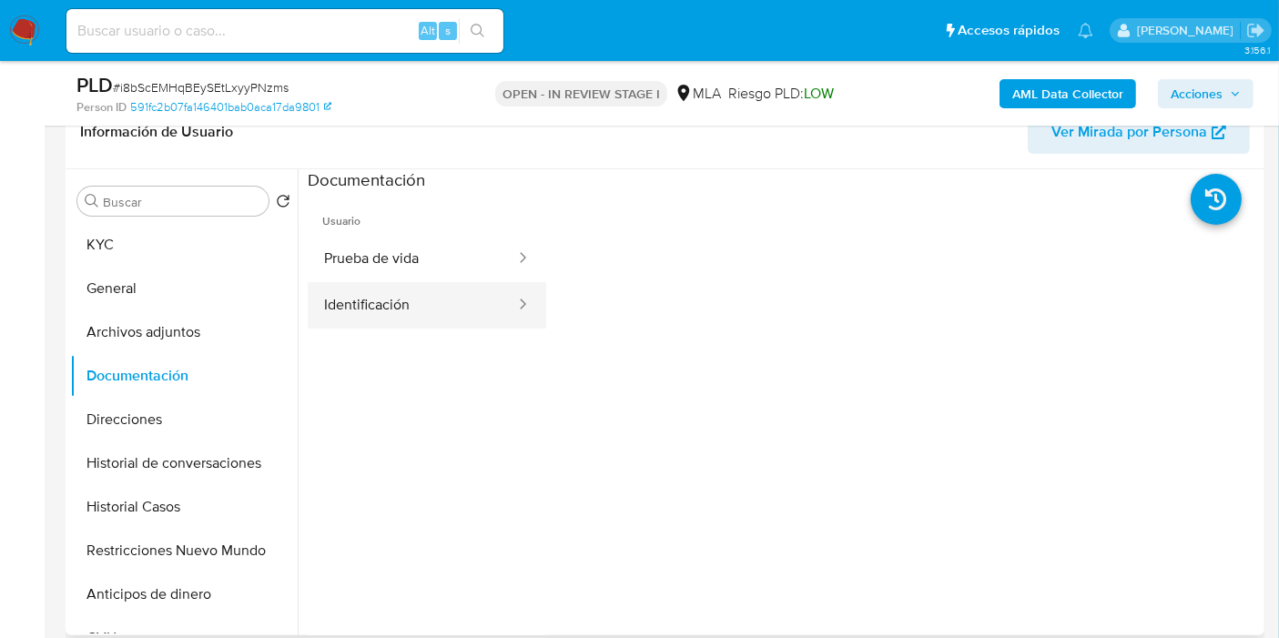
click at [514, 311] on icon at bounding box center [523, 304] width 18 height 18
click at [369, 314] on button "Identificación" at bounding box center [412, 305] width 209 height 46
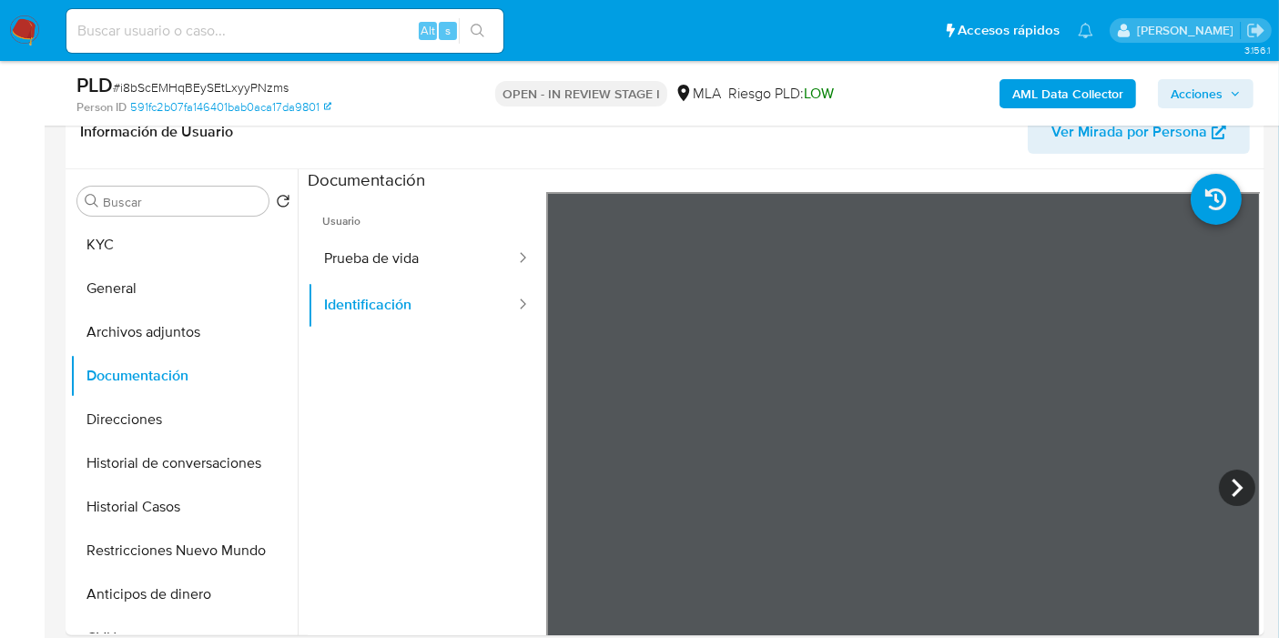
click at [1238, 478] on icon at bounding box center [1237, 488] width 36 height 36
click at [205, 317] on button "Archivos adjuntos" at bounding box center [176, 332] width 213 height 44
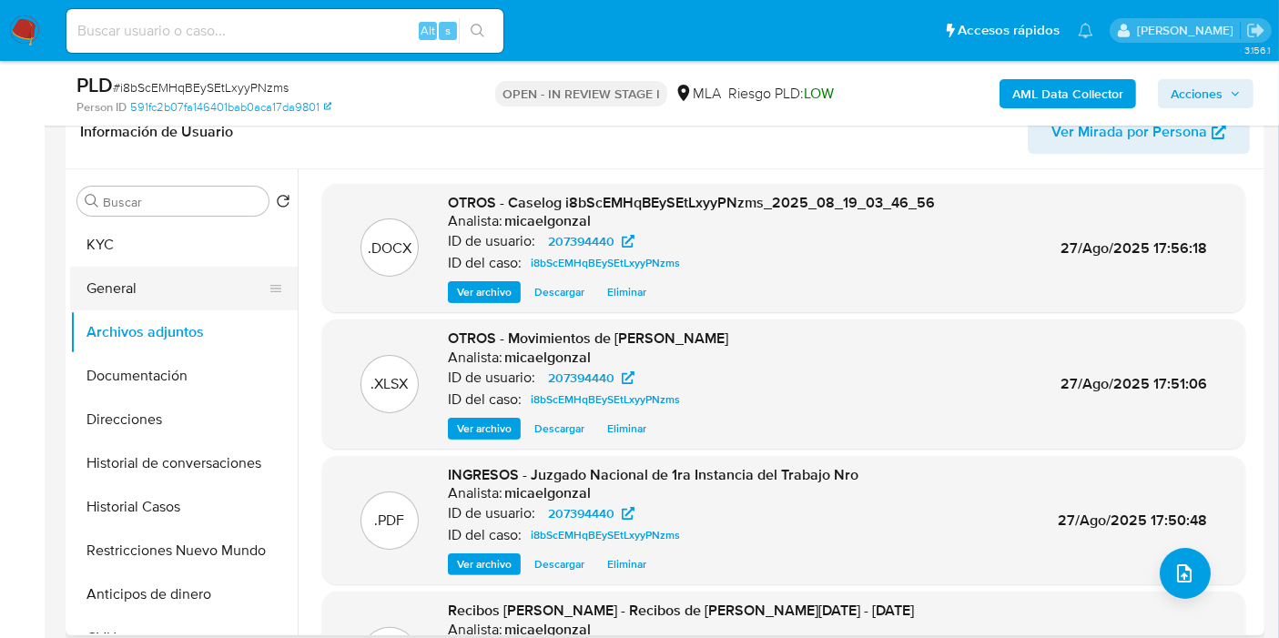
click at [217, 277] on button "General" at bounding box center [176, 289] width 213 height 44
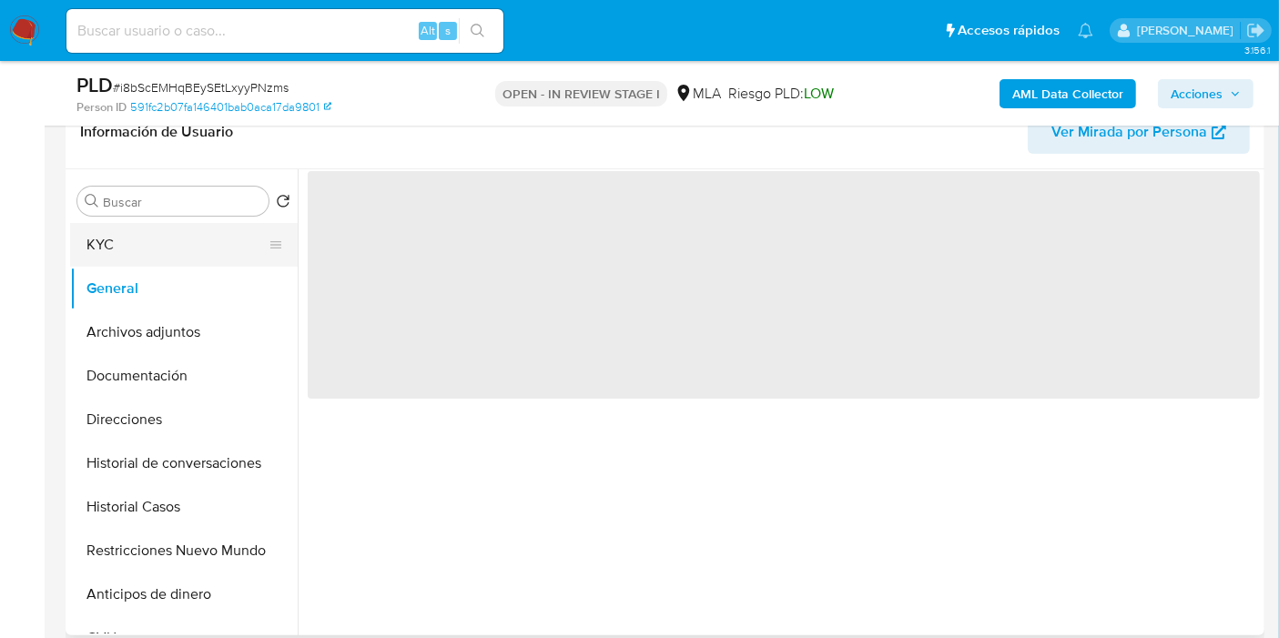
click at [184, 249] on button "KYC" at bounding box center [176, 245] width 213 height 44
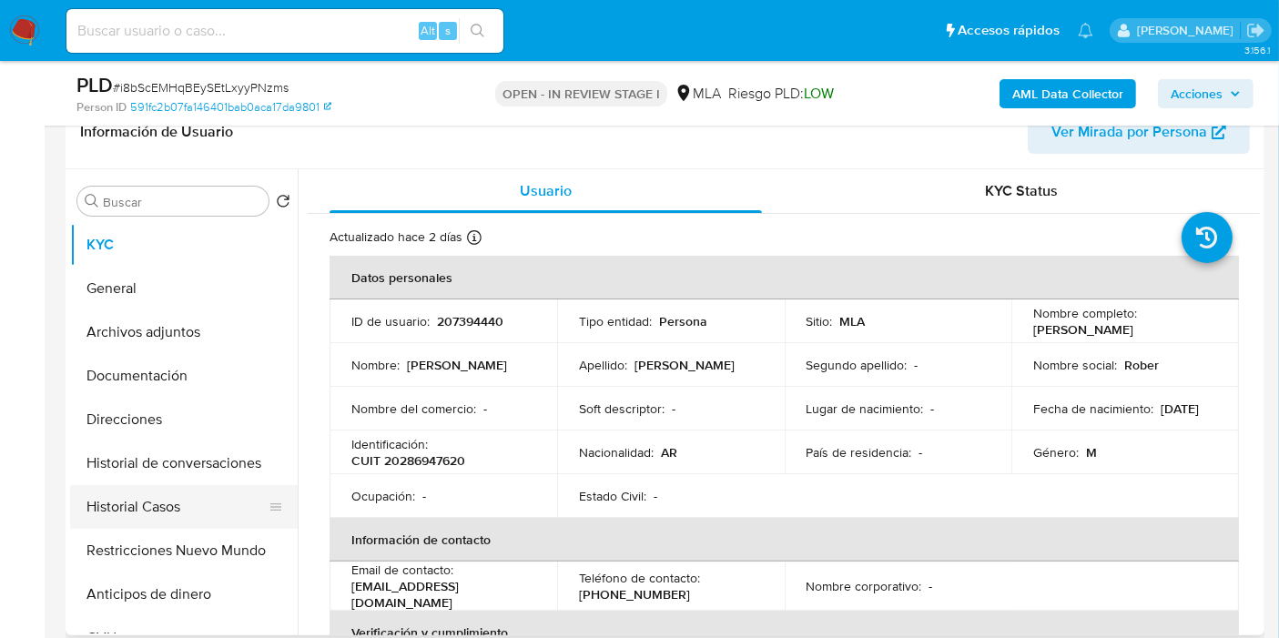
click at [151, 485] on button "Historial Casos" at bounding box center [176, 507] width 213 height 44
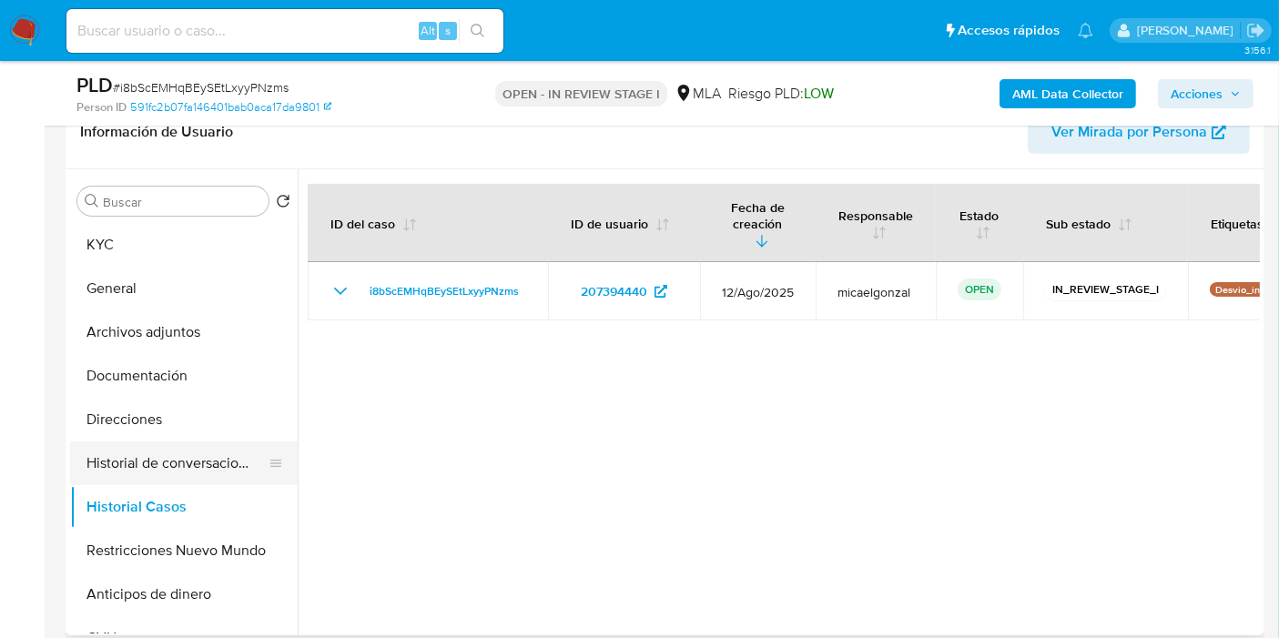
click at [219, 463] on button "Historial de conversaciones" at bounding box center [176, 464] width 213 height 44
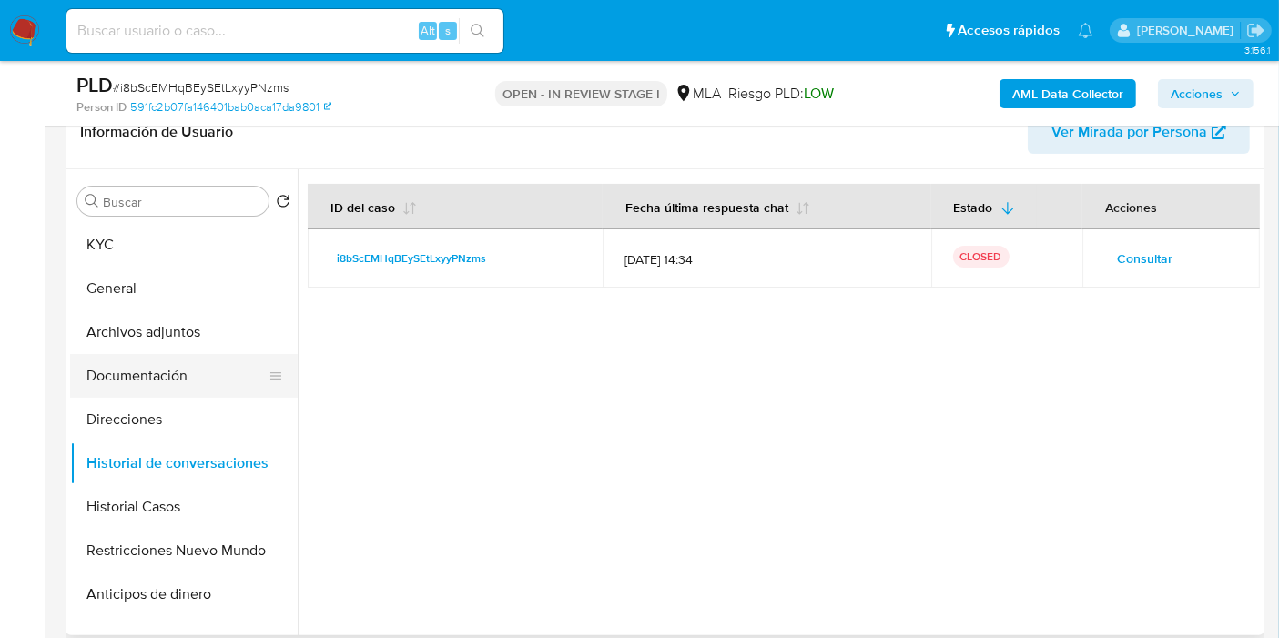
click at [217, 360] on button "Documentación" at bounding box center [176, 376] width 213 height 44
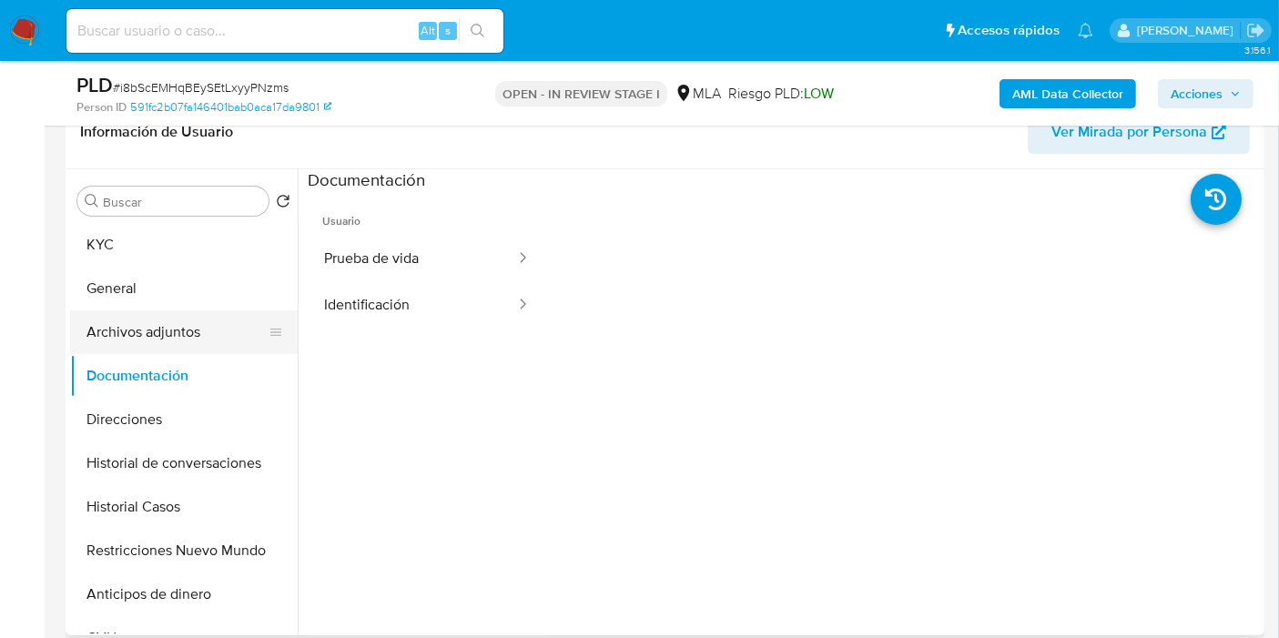
click at [219, 339] on button "Archivos adjuntos" at bounding box center [176, 332] width 213 height 44
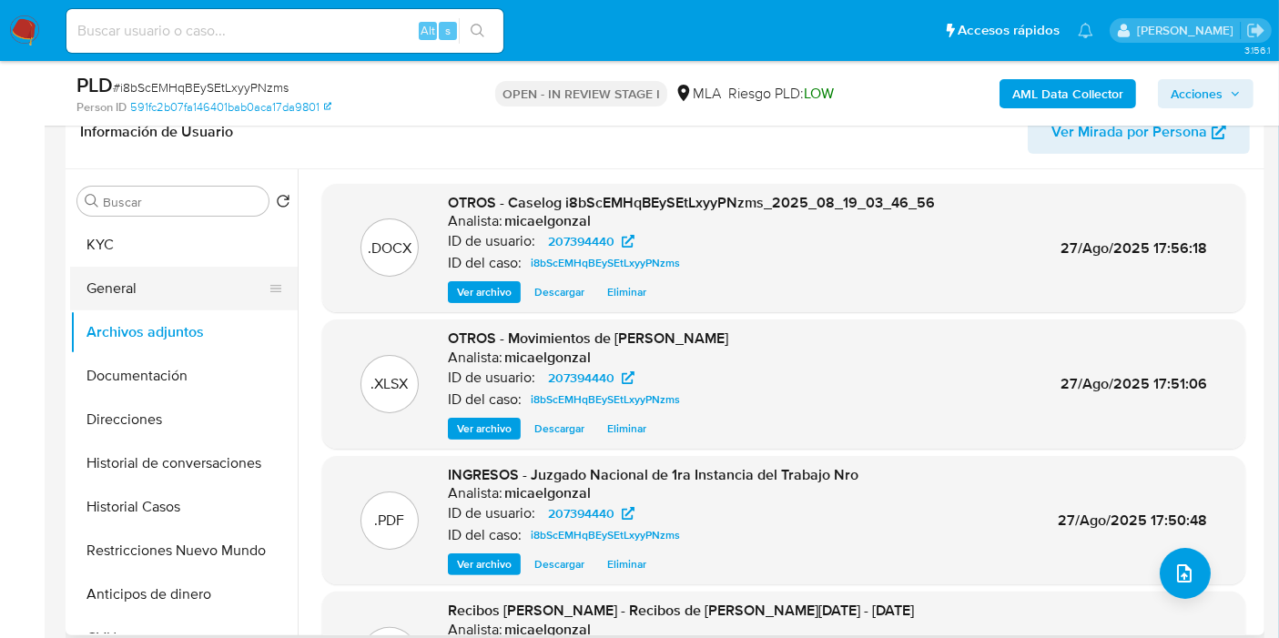
click at [213, 296] on button "General" at bounding box center [176, 289] width 213 height 44
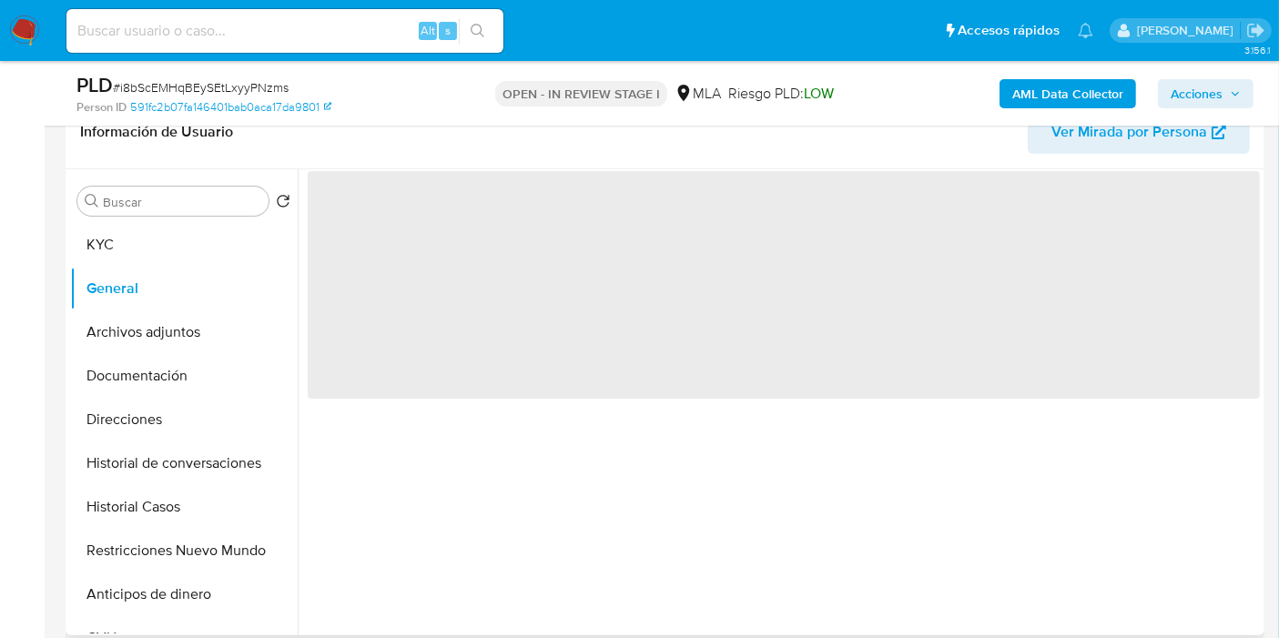
click at [213, 217] on div "Buscar Volver al orden por defecto KYC General Archivos adjuntos Documentación …" at bounding box center [184, 403] width 228 height 463
click at [180, 254] on button "KYC" at bounding box center [176, 245] width 213 height 44
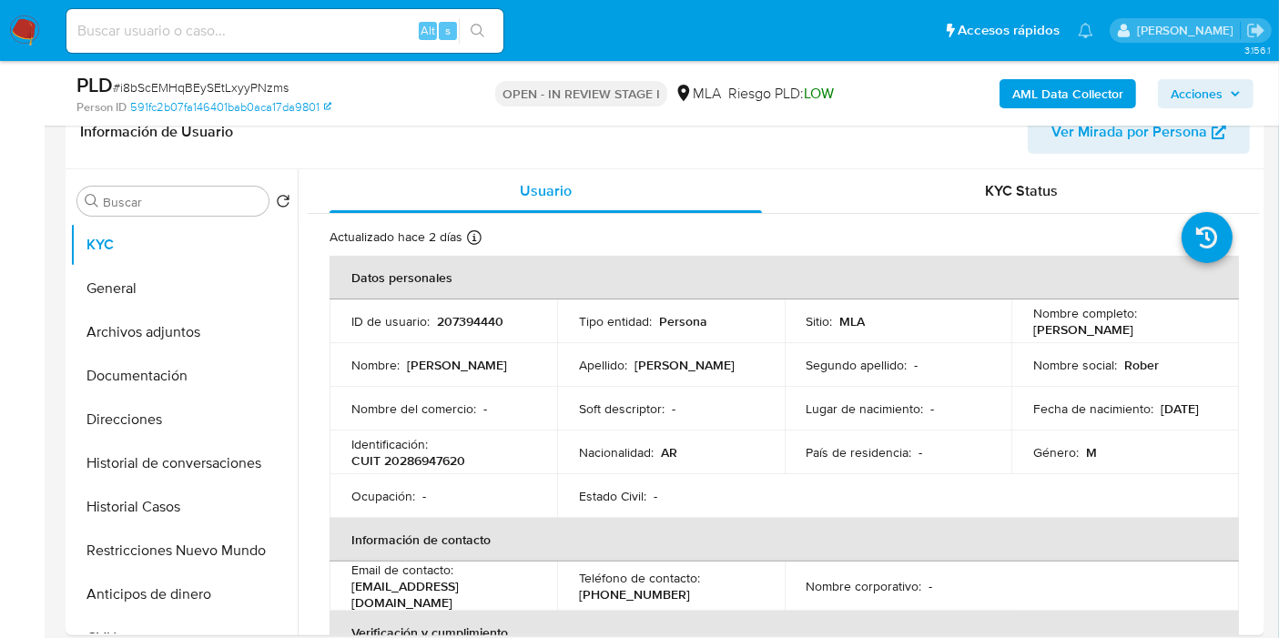
click at [1198, 100] on span "Acciones" at bounding box center [1197, 93] width 52 height 29
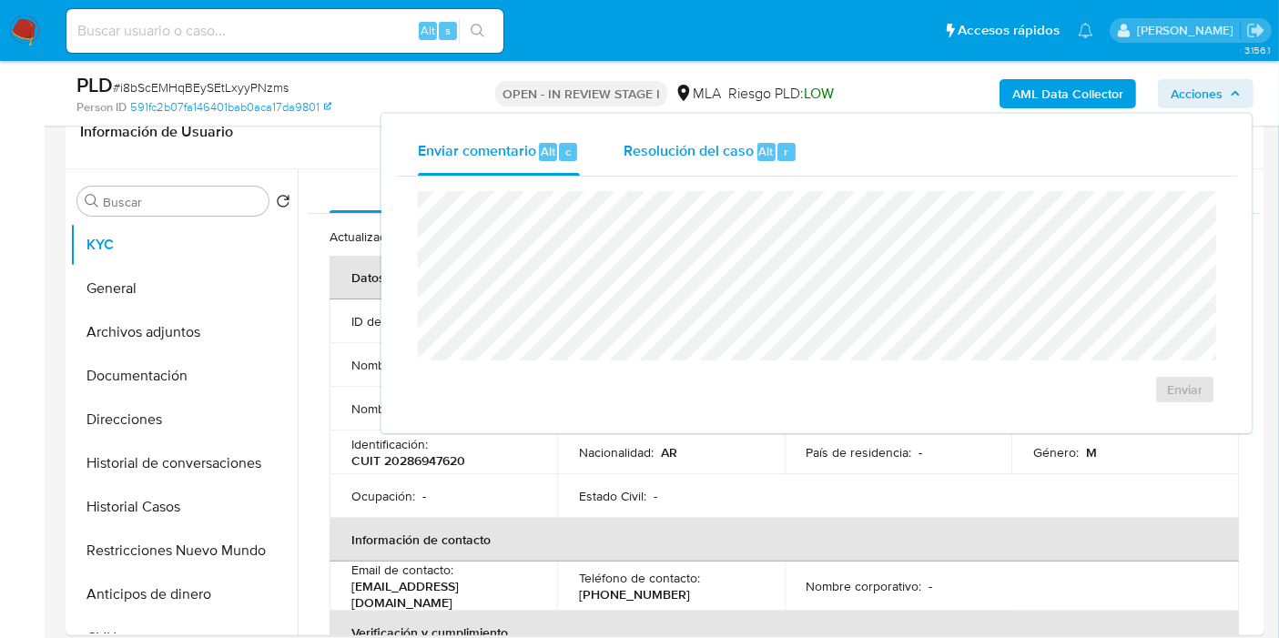
click at [692, 147] on span "Resolución del caso" at bounding box center [689, 150] width 130 height 21
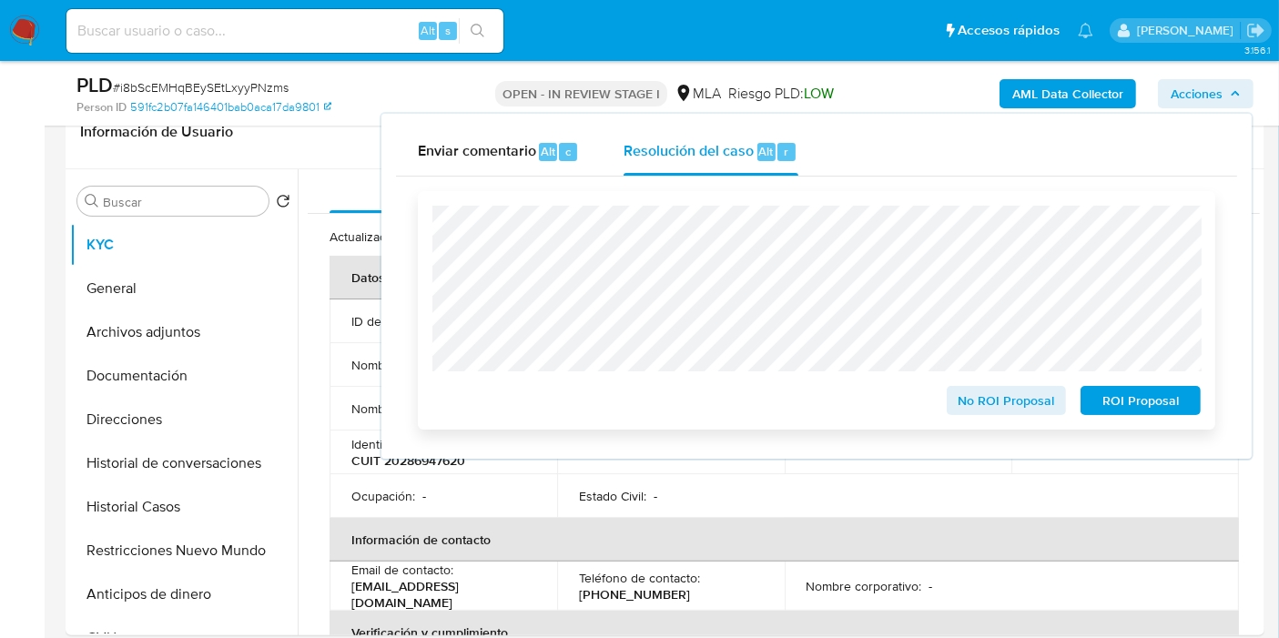
click at [1022, 395] on span "No ROI Proposal" at bounding box center [1007, 400] width 95 height 25
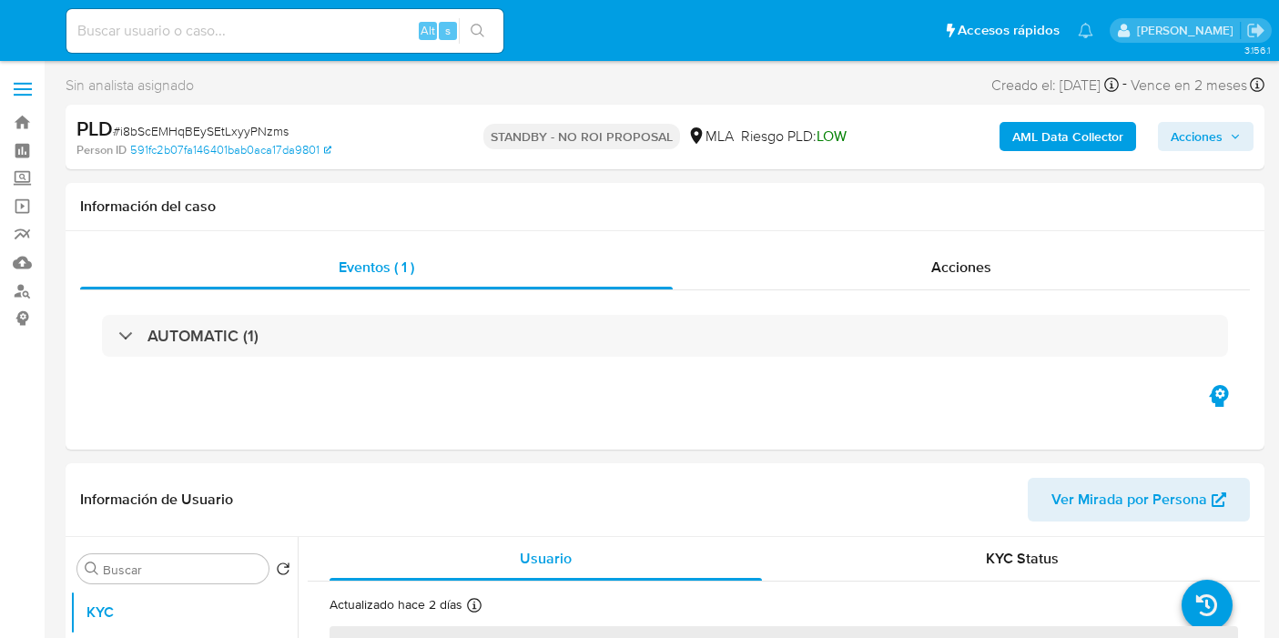
select select "10"
click at [23, 38] on img at bounding box center [24, 30] width 31 height 31
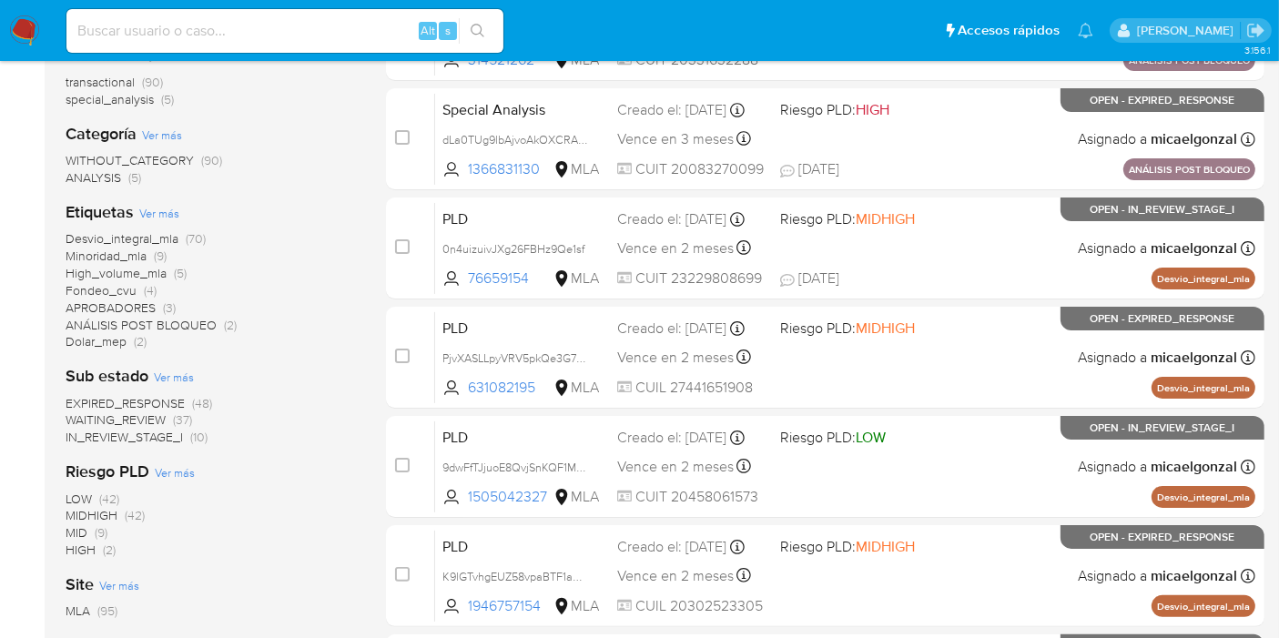
scroll to position [303, 0]
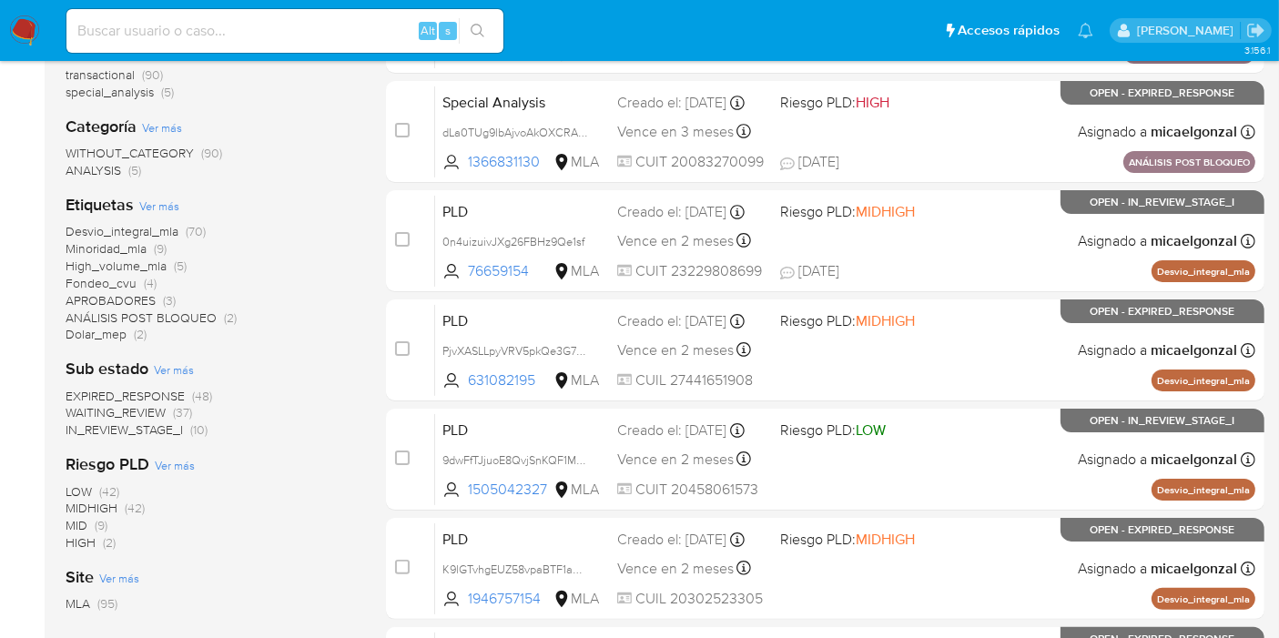
click at [127, 412] on span "WAITING_REVIEW" at bounding box center [116, 412] width 100 height 18
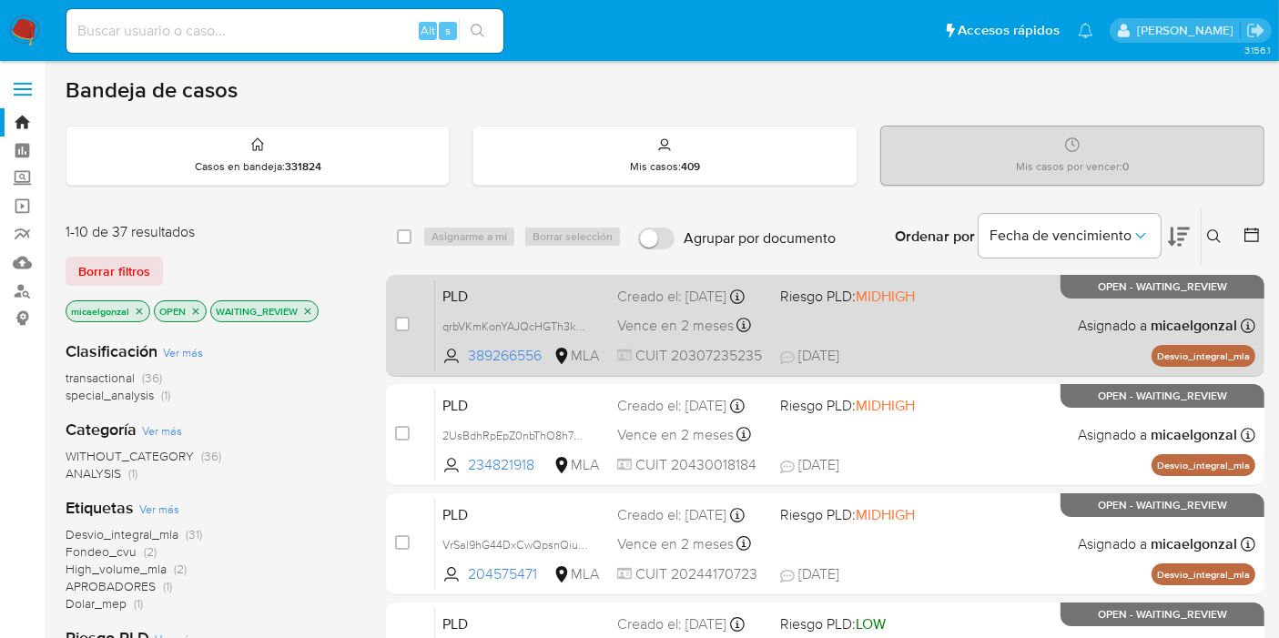
click at [657, 306] on div "Creado el: [DATE] Creado el: [DATE] 12:42:41" at bounding box center [691, 297] width 148 height 20
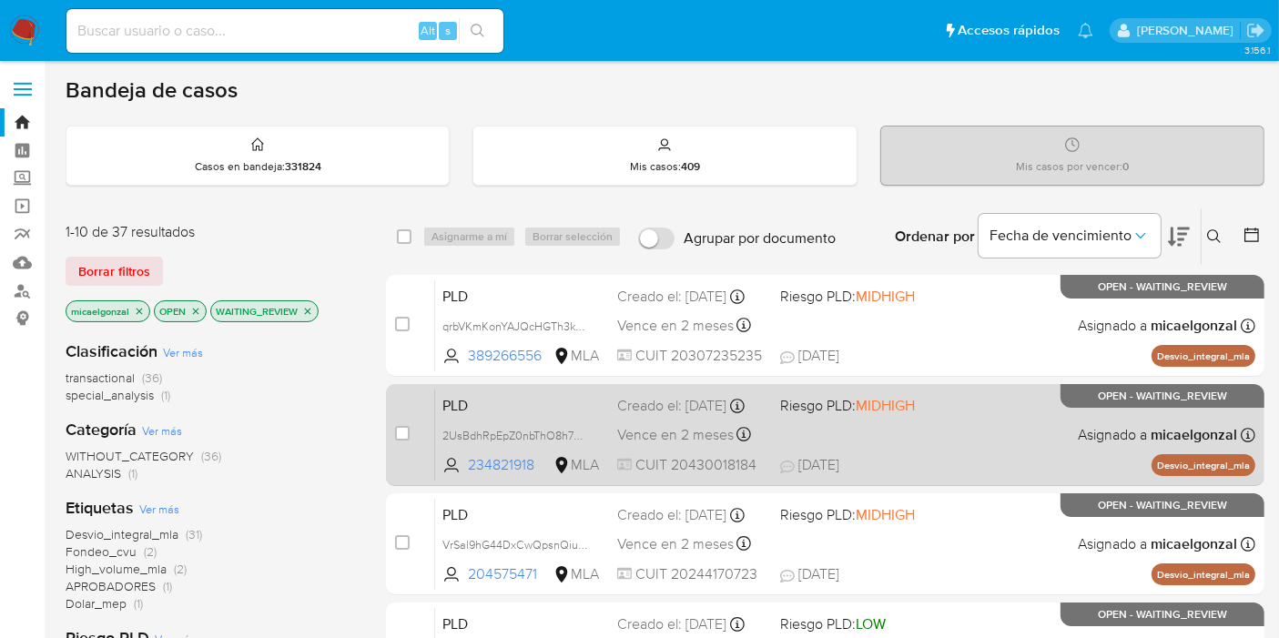
click at [587, 411] on span "PLD" at bounding box center [523, 404] width 160 height 24
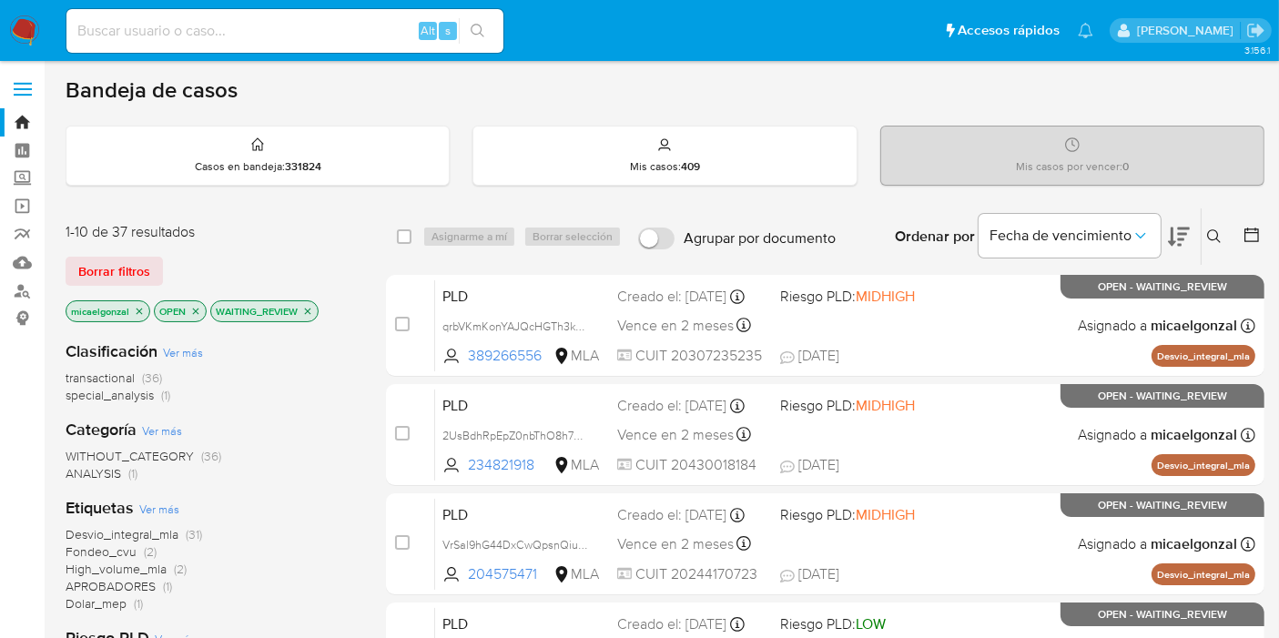
click at [143, 285] on div "1-10 de 37 resultados Borrar filtros micaelgonzal OPEN WAITING_REVIEW" at bounding box center [211, 274] width 291 height 104
click at [24, 25] on img at bounding box center [24, 30] width 31 height 31
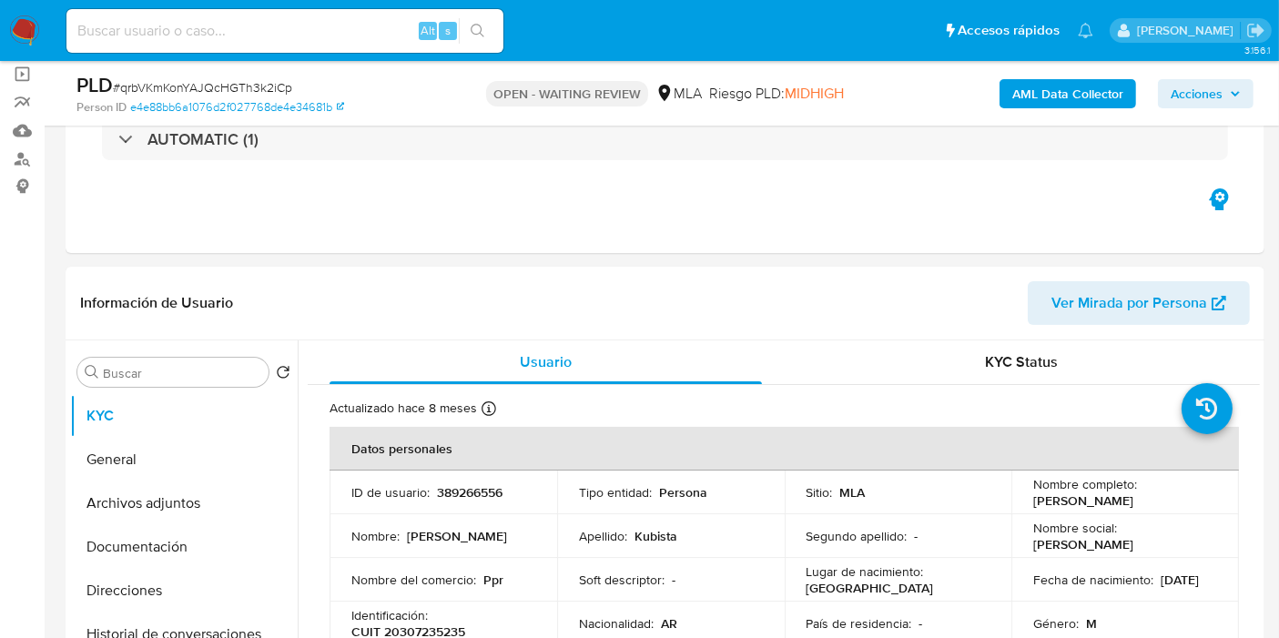
scroll to position [202, 0]
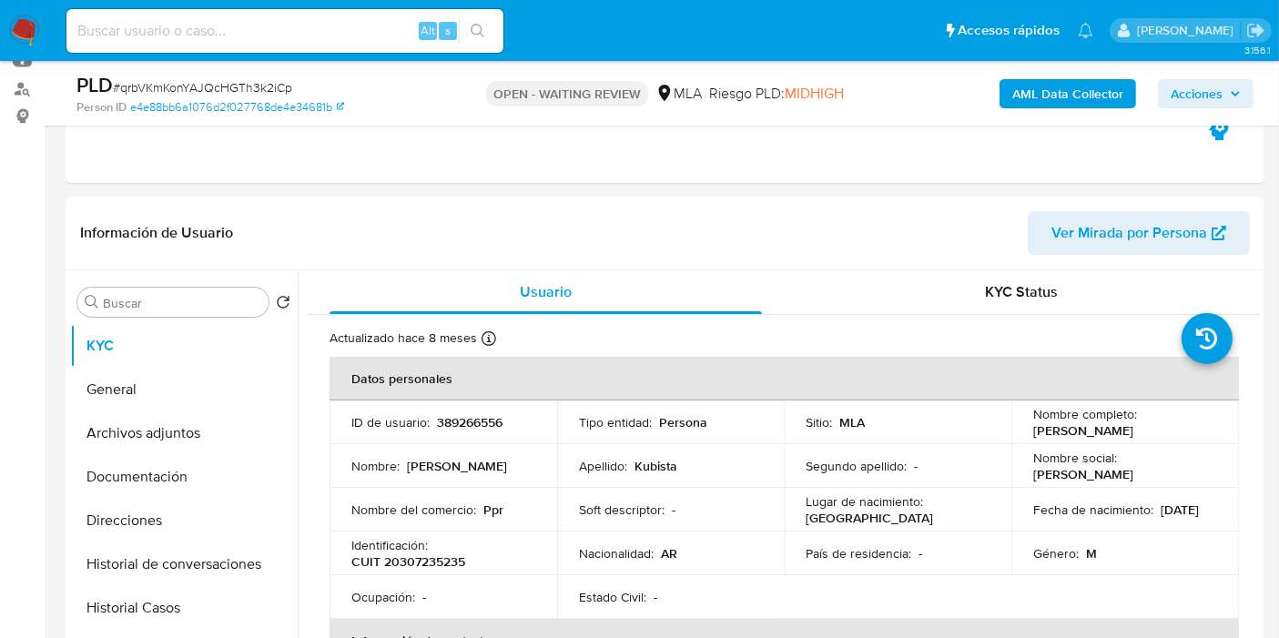
select select "10"
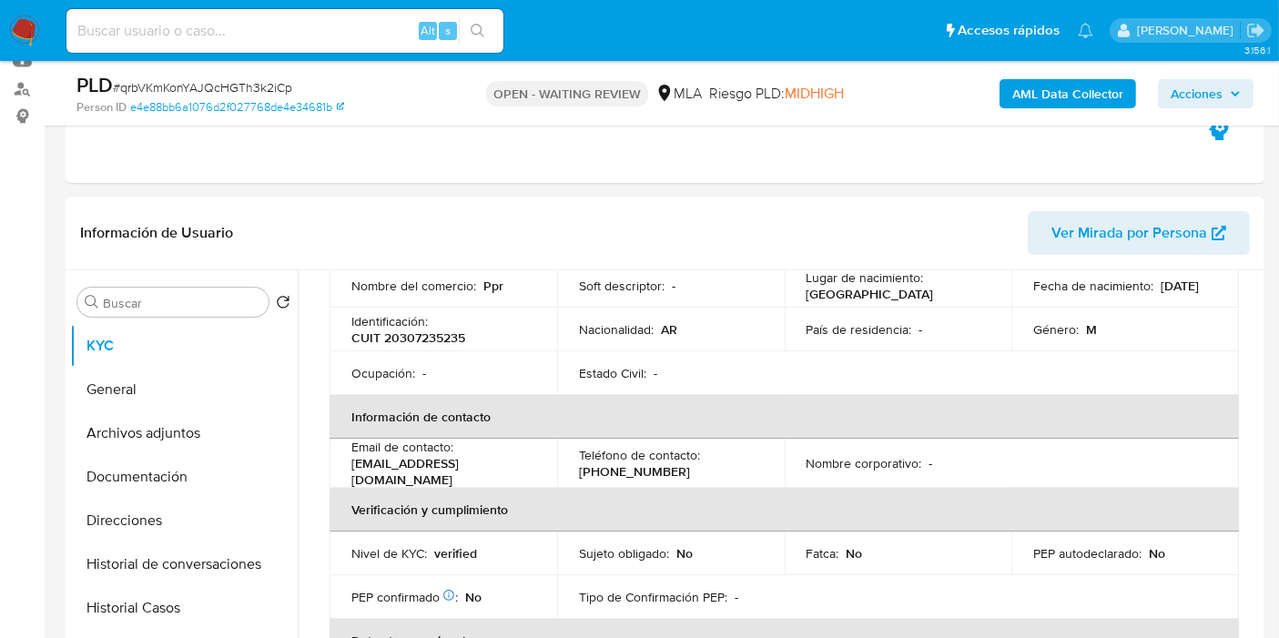
scroll to position [0, 0]
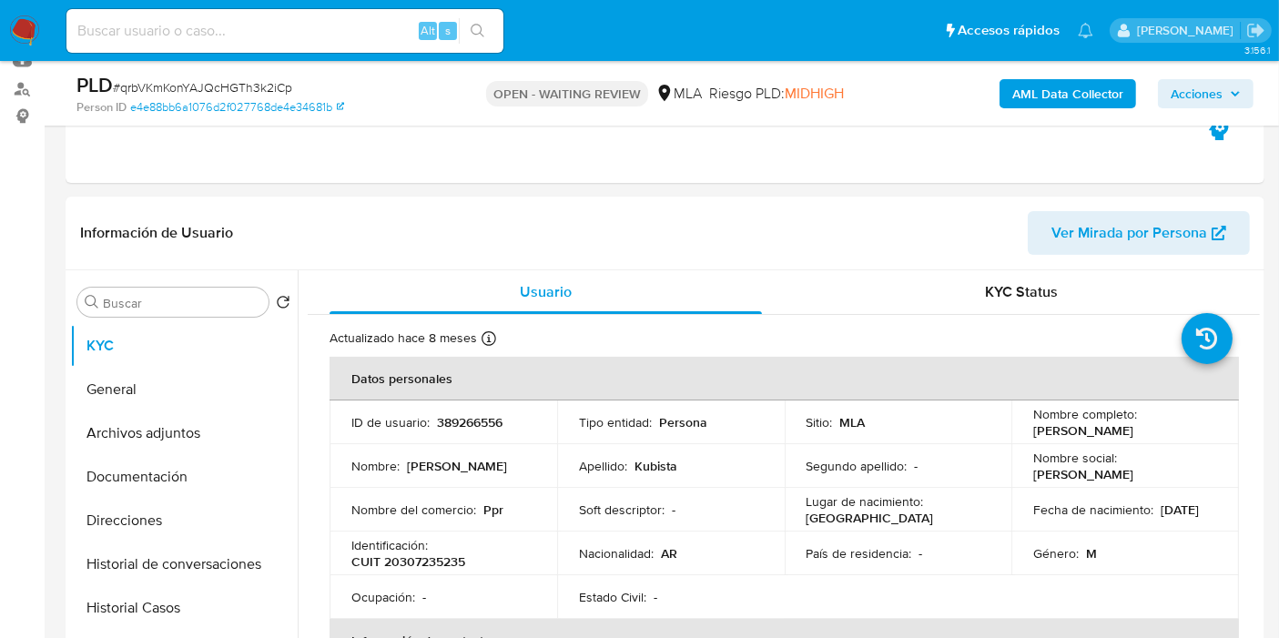
click at [275, 76] on div "PLD # qrbVKmKonYAJQcHGTh3k2iCp" at bounding box center [269, 85] width 386 height 27
click at [271, 84] on span "# qrbVKmKonYAJQcHGTh3k2iCp" at bounding box center [202, 87] width 179 height 18
drag, startPoint x: 270, startPoint y: 84, endPoint x: 252, endPoint y: 84, distance: 18.2
click at [252, 84] on span "# qrbVKmKonYAJQcHGTh3k2iCp" at bounding box center [202, 87] width 179 height 18
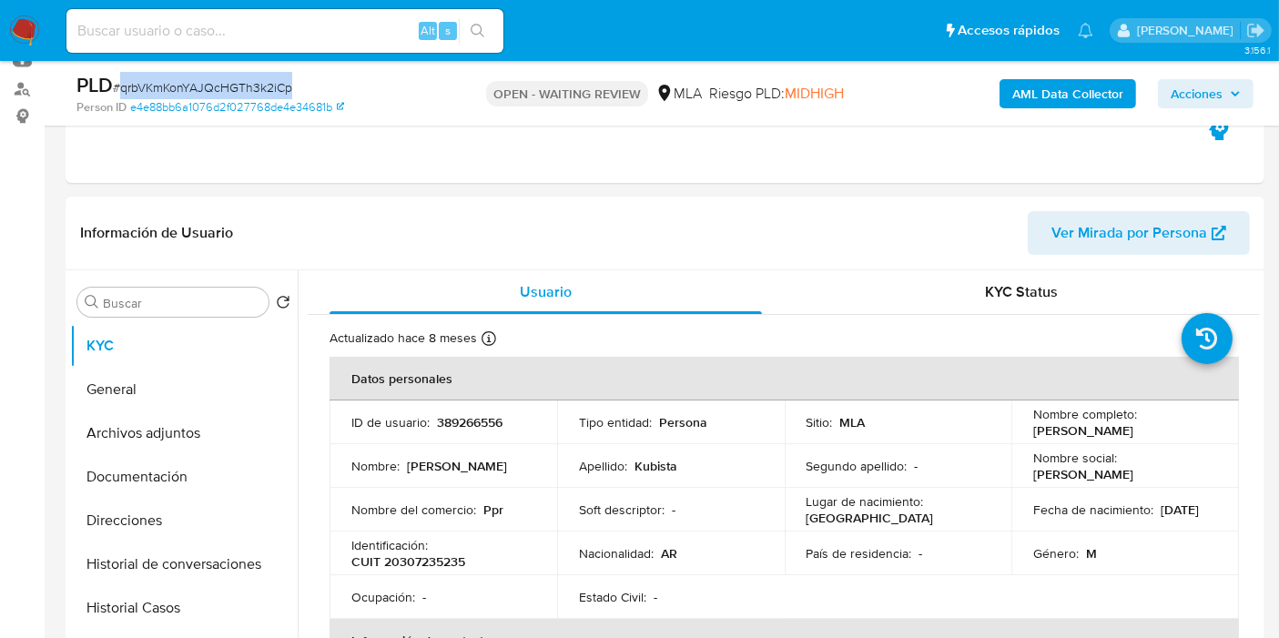
copy span "qrbVKmKonYAJQcHGTh3k2iCp"
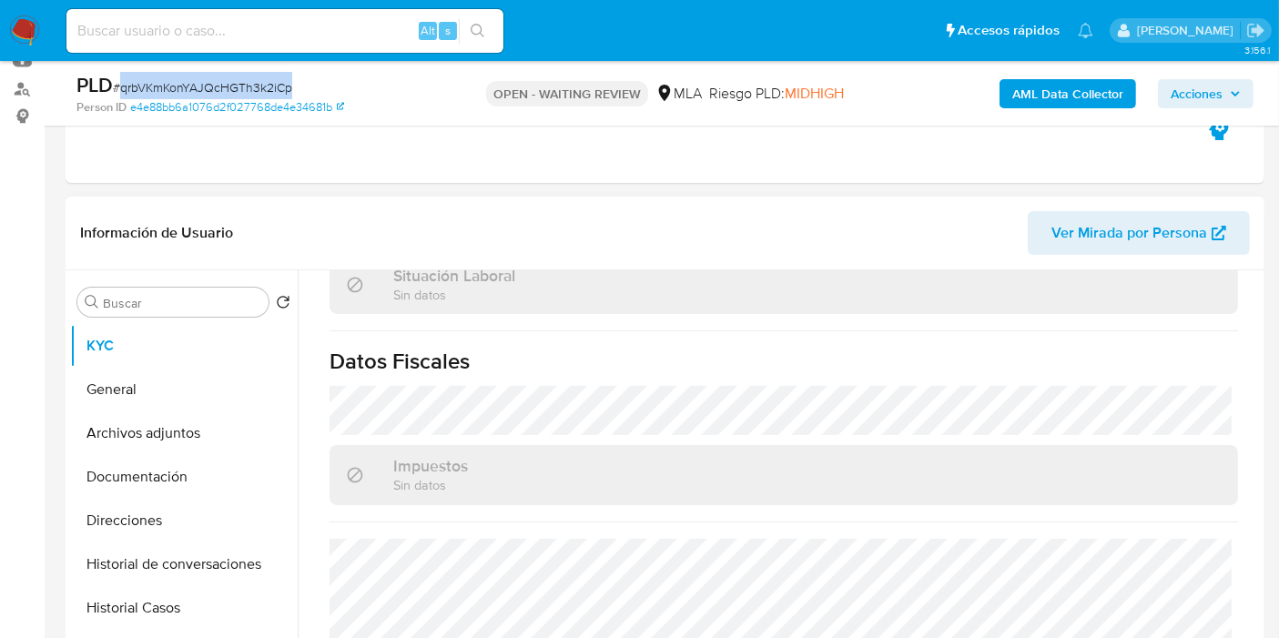
scroll to position [505, 0]
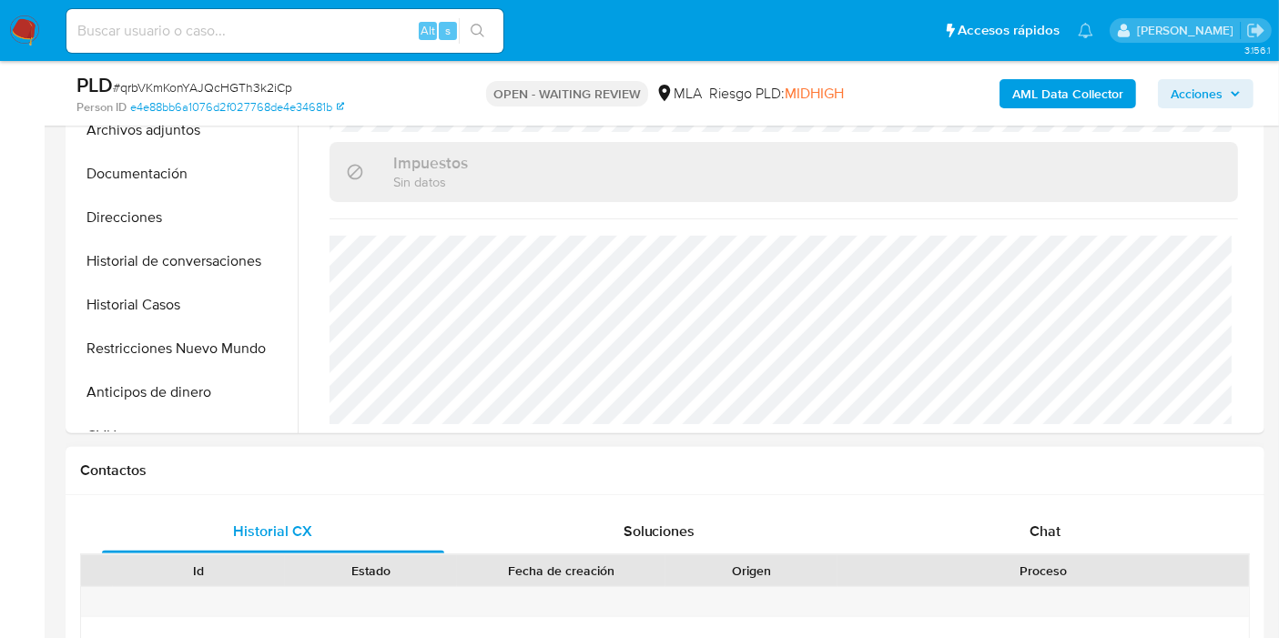
drag, startPoint x: 1053, startPoint y: 495, endPoint x: 1041, endPoint y: 524, distance: 31.8
click at [1053, 495] on div "Historial CX Soluciones Chat Id Estado Fecha de creación Origen Proceso Anterio…" at bounding box center [665, 649] width 1199 height 308
click at [1041, 525] on span "Chat" at bounding box center [1045, 531] width 31 height 21
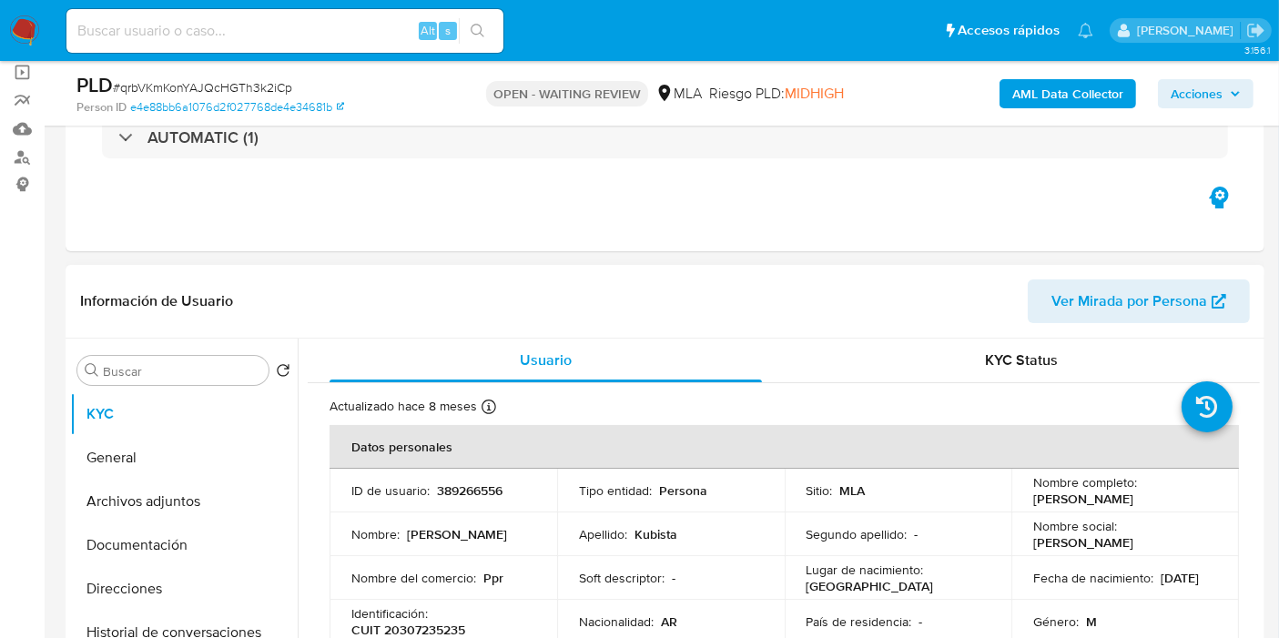
scroll to position [101, 0]
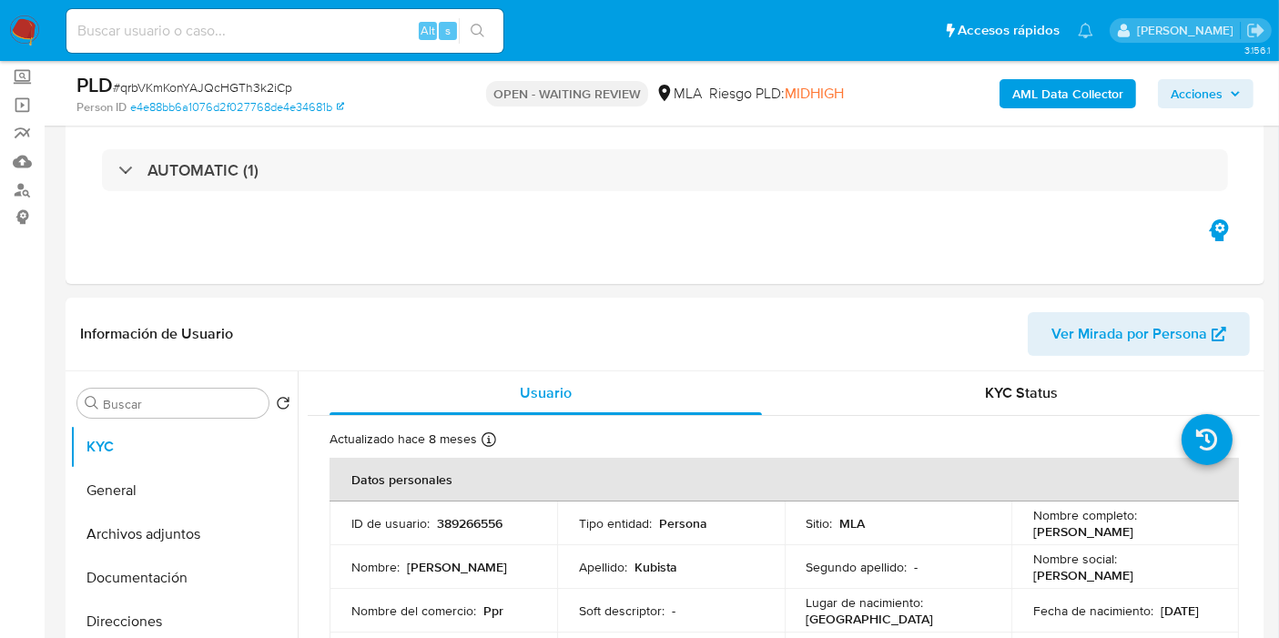
click at [245, 87] on span "# qrbVKmKonYAJQcHGTh3k2iCp" at bounding box center [202, 87] width 179 height 18
copy span "qrbVKmKonYAJQcHGTh3k2iCp"
click at [25, 28] on img at bounding box center [24, 30] width 31 height 31
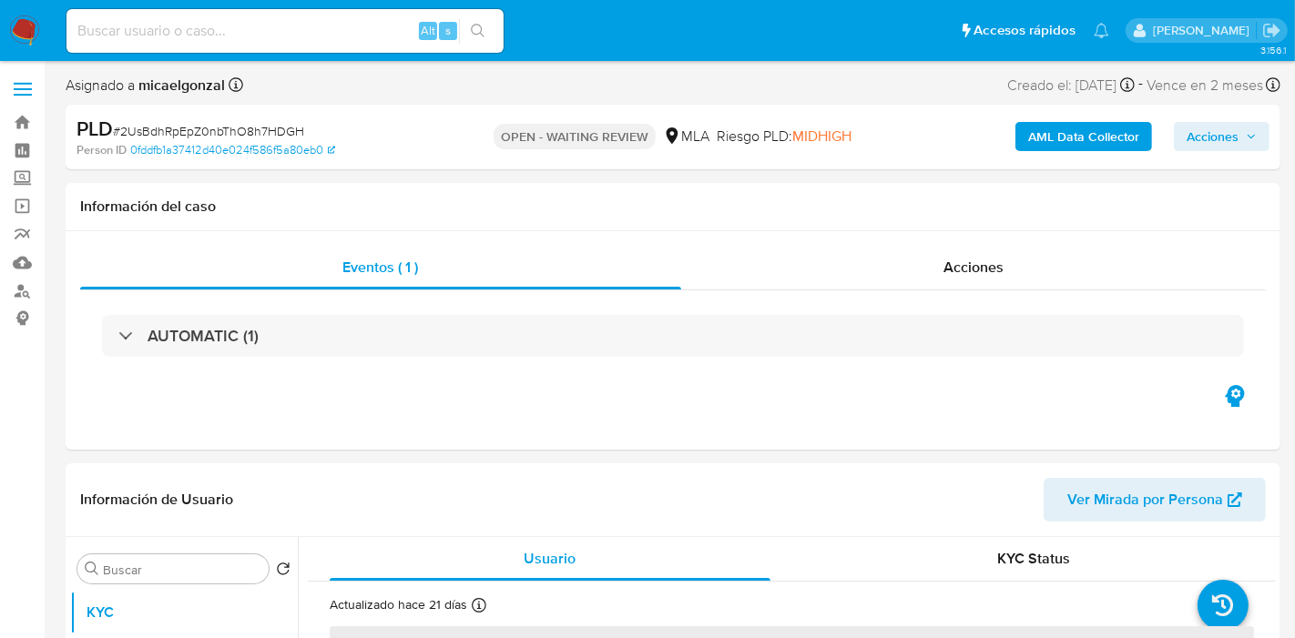
select select "10"
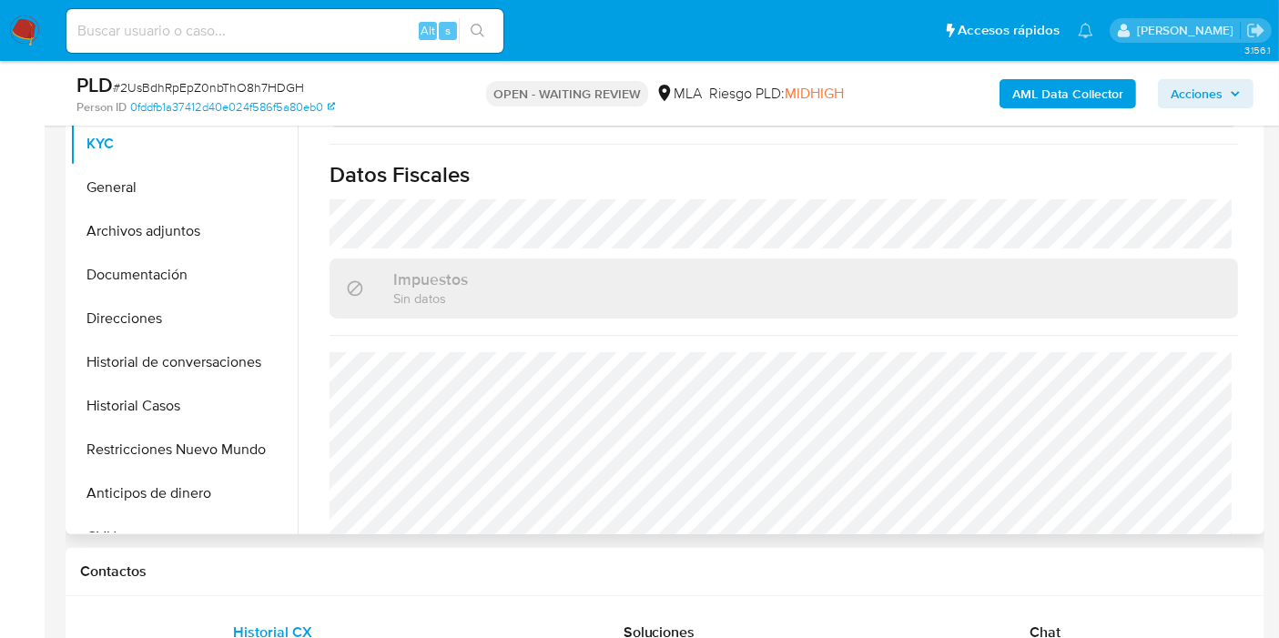
scroll to position [1003, 0]
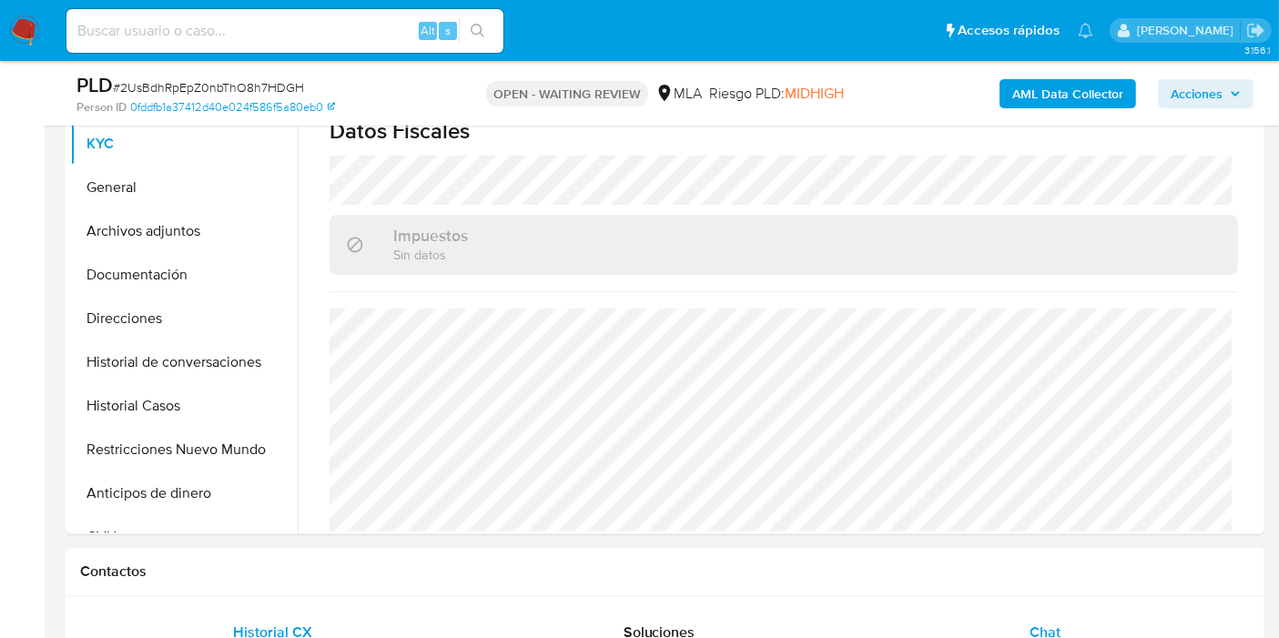
click at [1063, 624] on div "Chat" at bounding box center [1045, 633] width 342 height 44
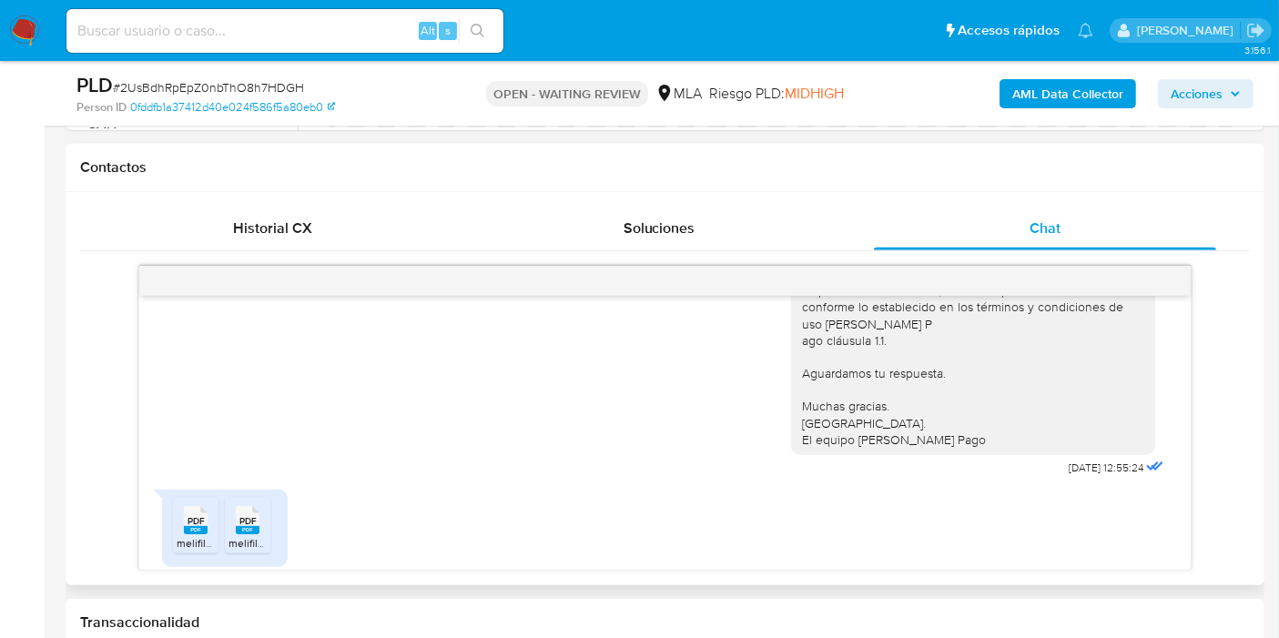
scroll to position [1260, 0]
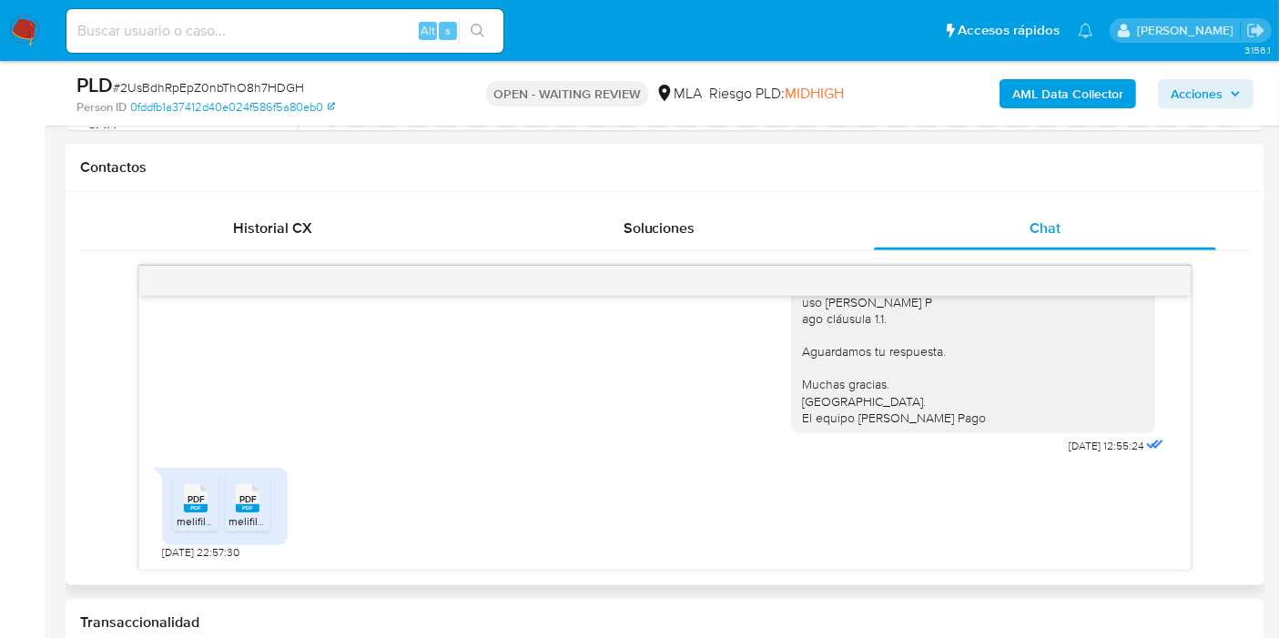
click at [200, 501] on span "PDF" at bounding box center [196, 500] width 17 height 12
click at [227, 501] on li "PDF PDF melifile5117465978166683719.pdf" at bounding box center [248, 503] width 46 height 56
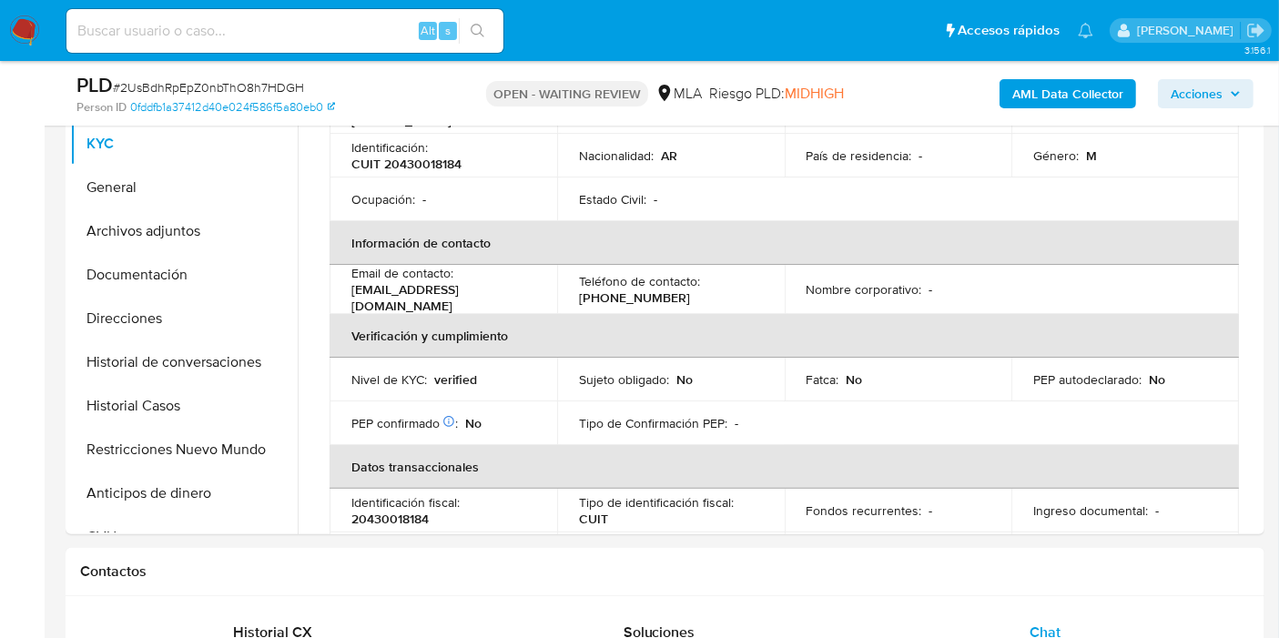
scroll to position [202, 0]
click at [253, 90] on span "# 2UsBdhRpEpZ0nbThO8h7HDGH" at bounding box center [208, 87] width 191 height 18
copy span "2UsBdhRpEpZ0nbThO8h7HDGH"
drag, startPoint x: 44, startPoint y: 29, endPoint x: 31, endPoint y: 25, distance: 13.5
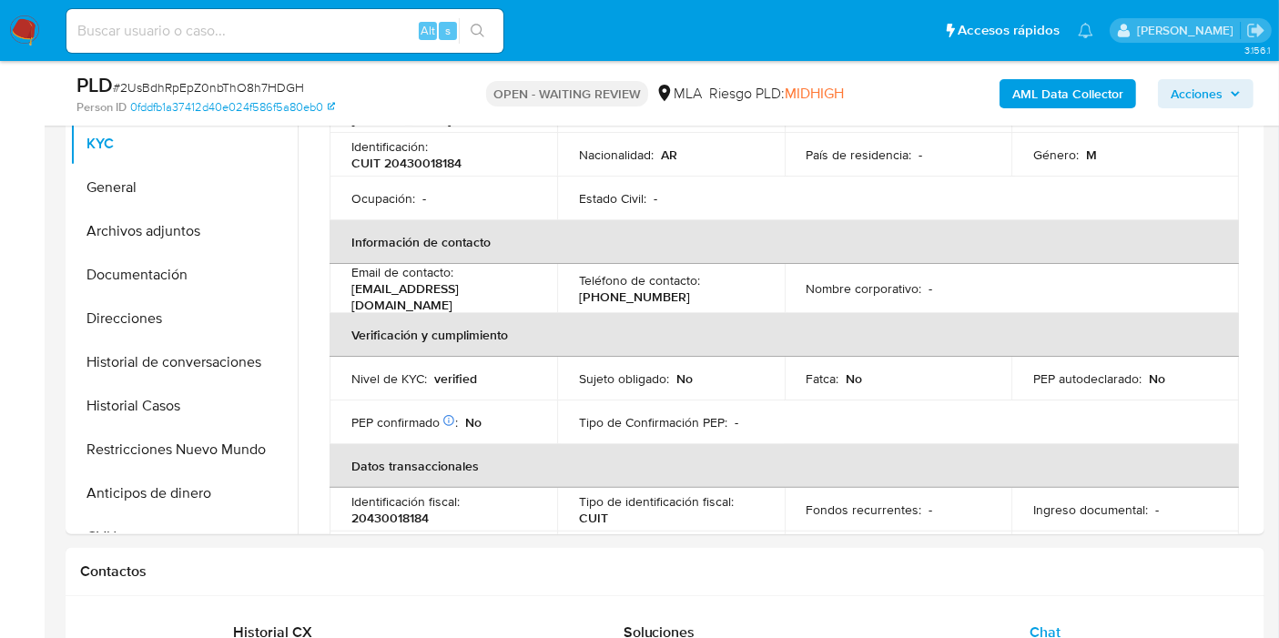
click at [39, 27] on nav "Pausado Ver notificaciones Alt s Accesos rápidos Presiona las siguientes teclas…" at bounding box center [639, 30] width 1279 height 61
click at [30, 25] on img at bounding box center [24, 30] width 31 height 31
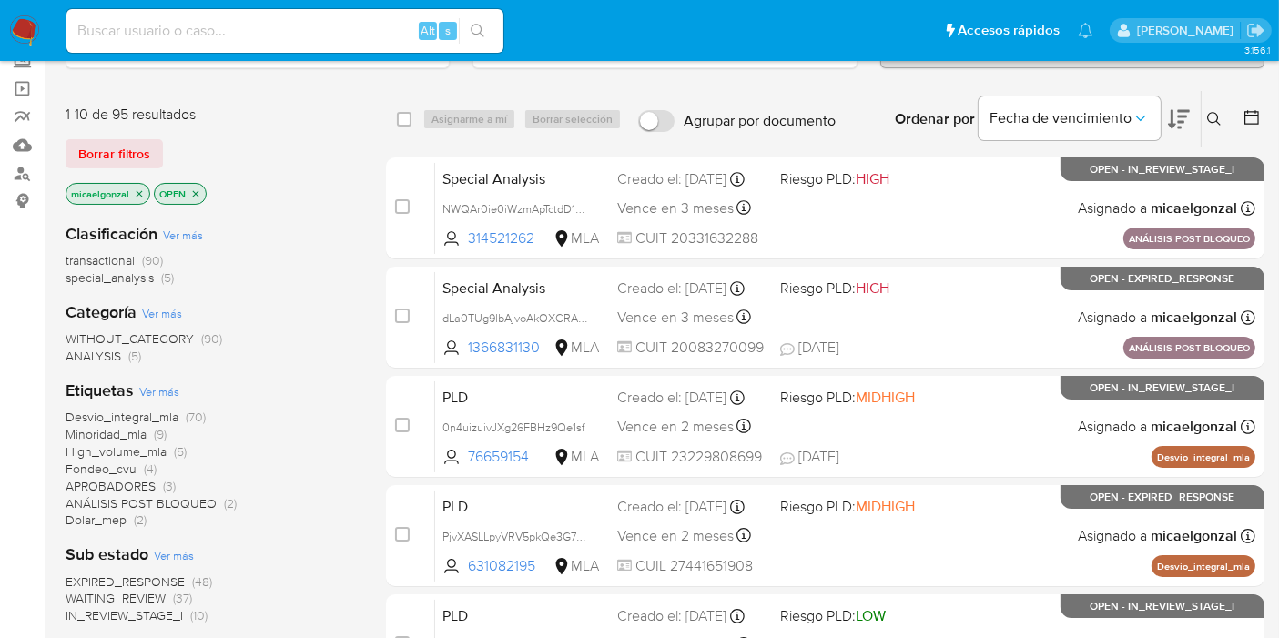
scroll to position [202, 0]
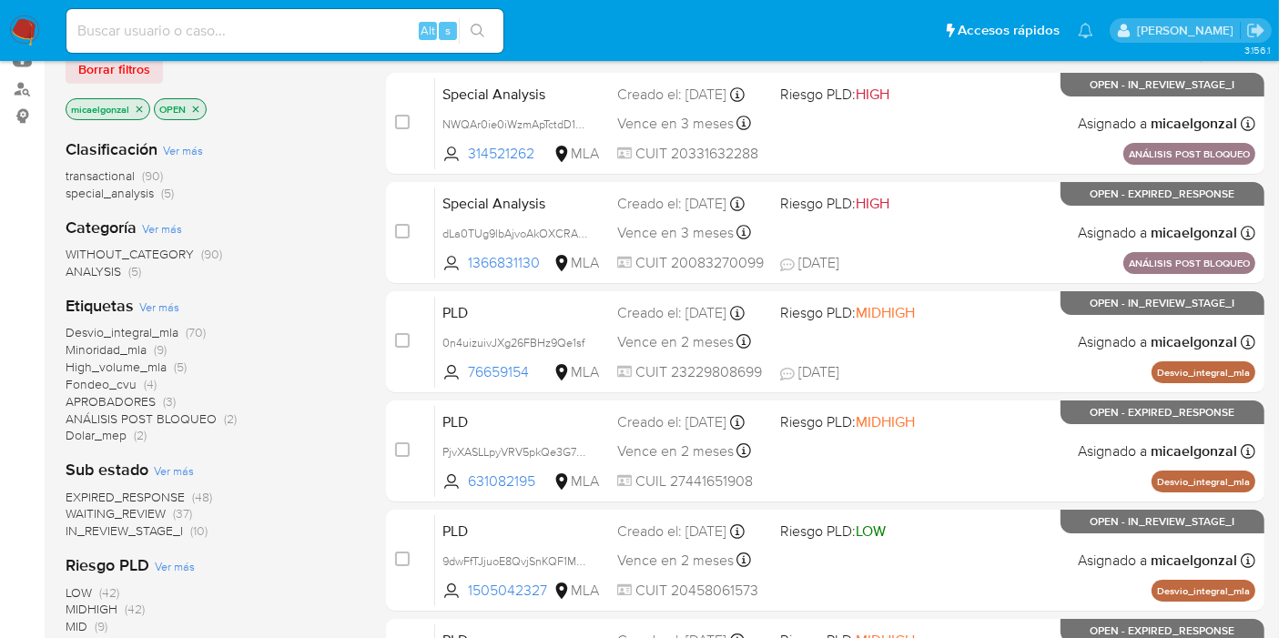
drag, startPoint x: 14, startPoint y: 33, endPoint x: 16, endPoint y: 2, distance: 31.1
click at [14, 32] on img at bounding box center [24, 30] width 31 height 31
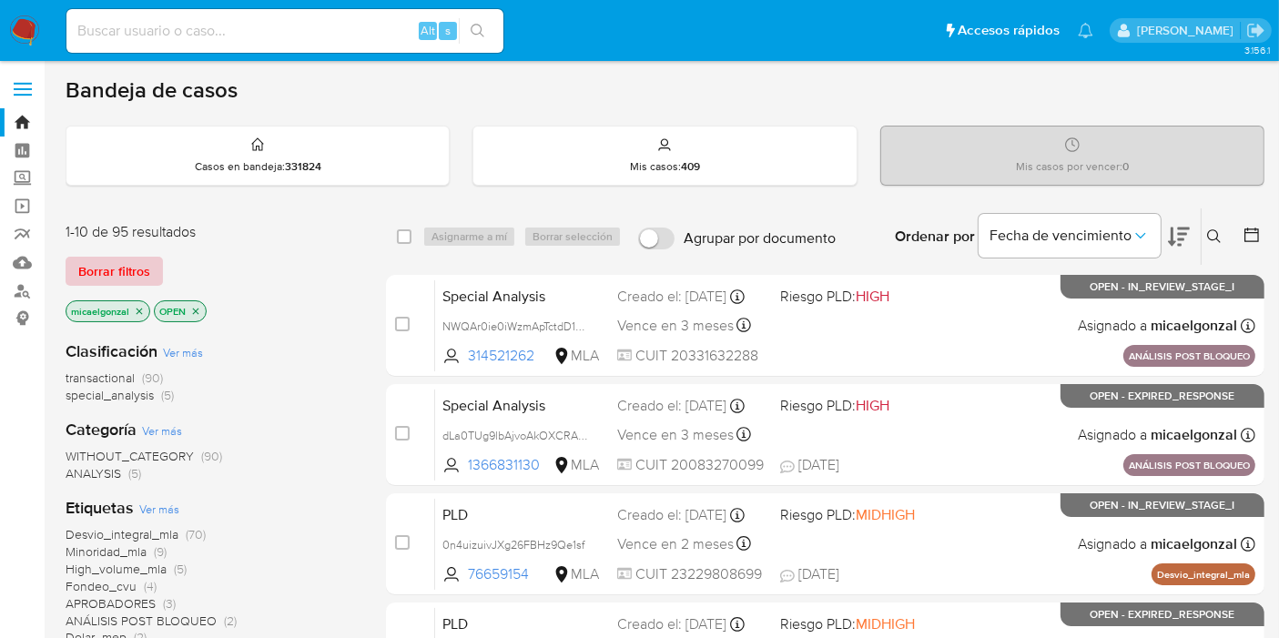
click at [141, 267] on span "Borrar filtros" at bounding box center [114, 271] width 72 height 25
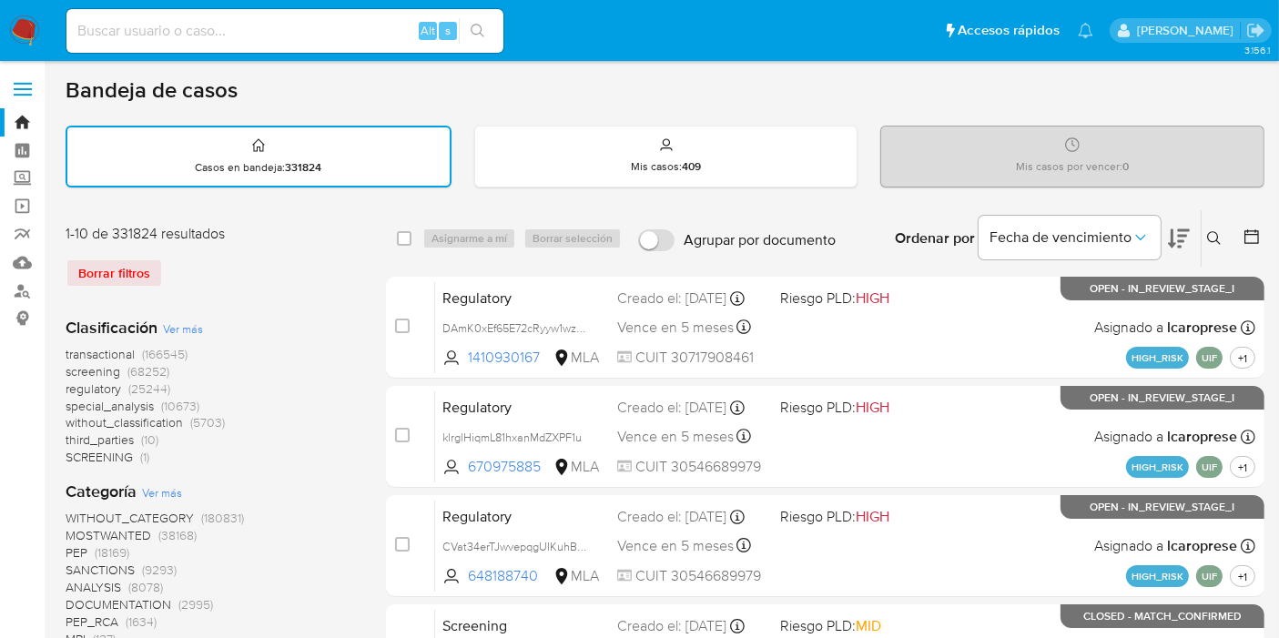
click at [1216, 238] on icon at bounding box center [1214, 238] width 14 height 14
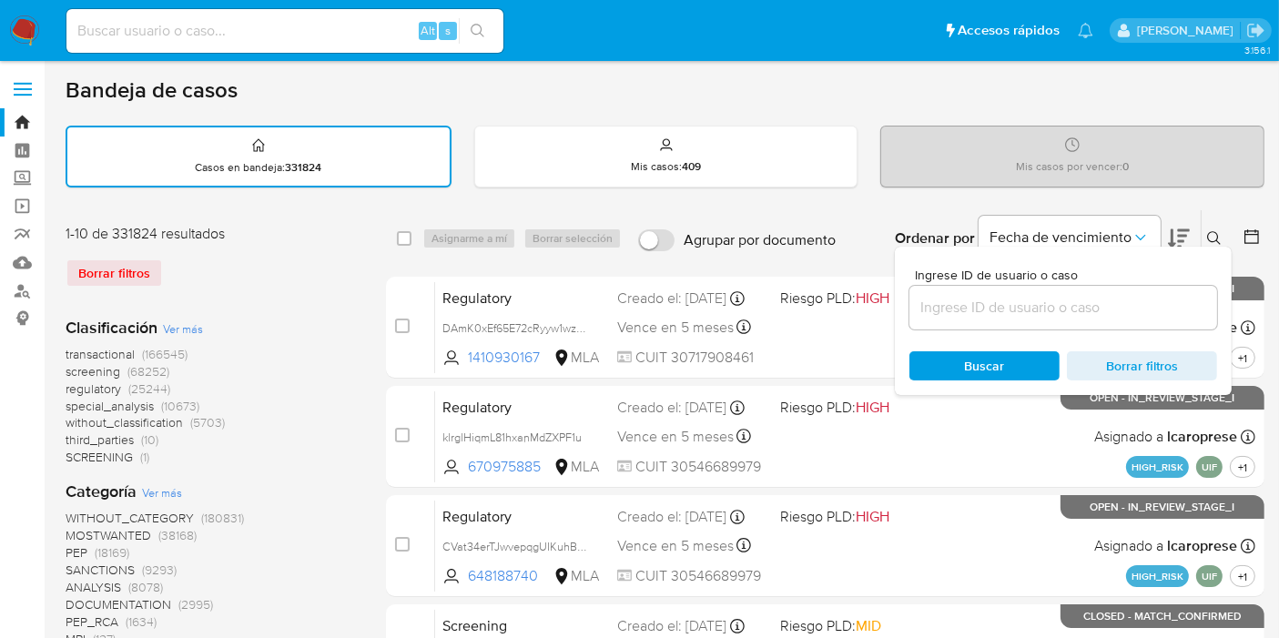
click at [1032, 313] on input at bounding box center [1064, 308] width 308 height 24
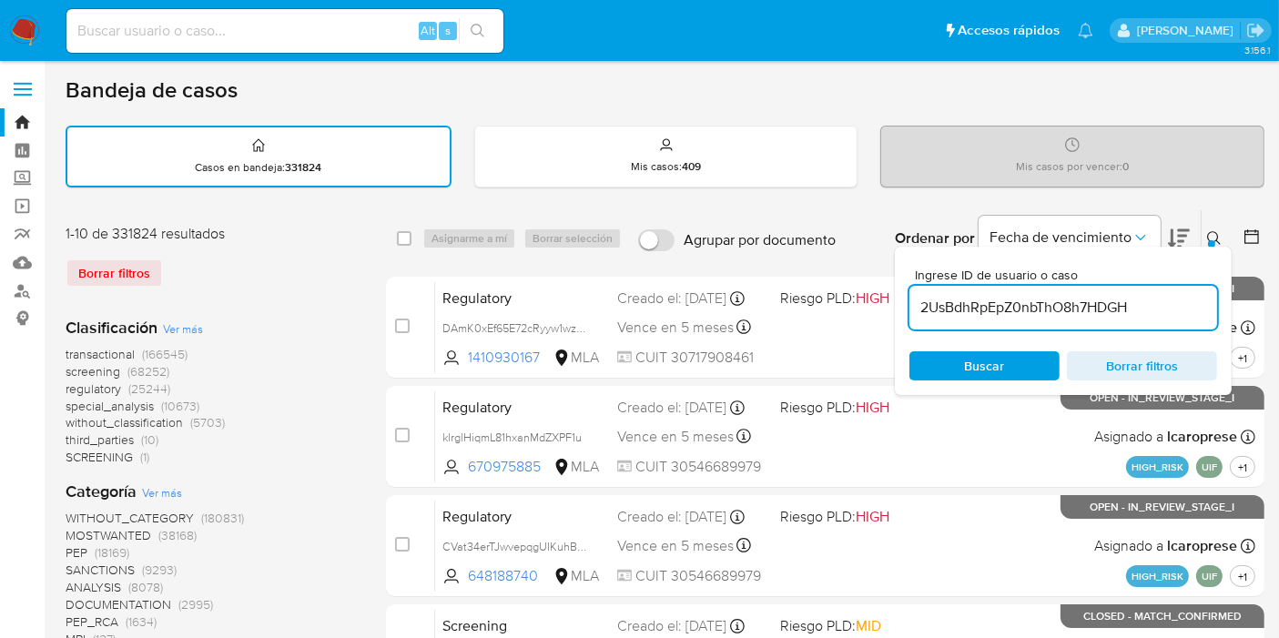
type input "2UsBdhRpEpZ0nbThO8h7HDGH"
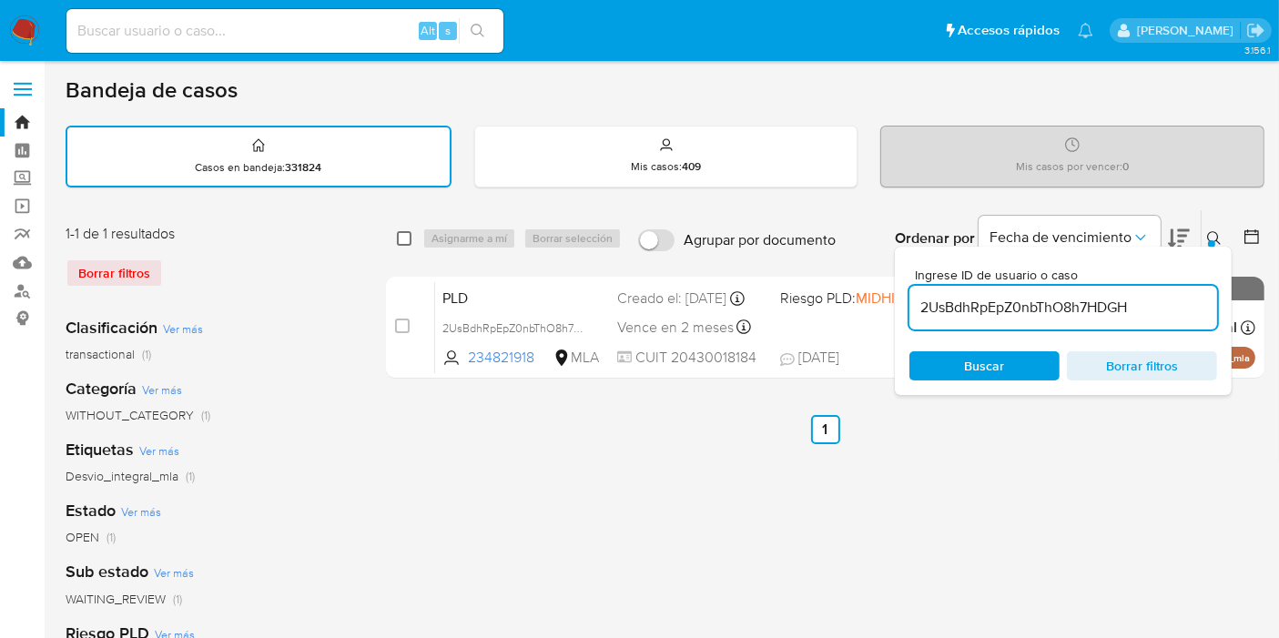
click at [401, 241] on input "checkbox" at bounding box center [404, 238] width 15 height 15
checkbox input "true"
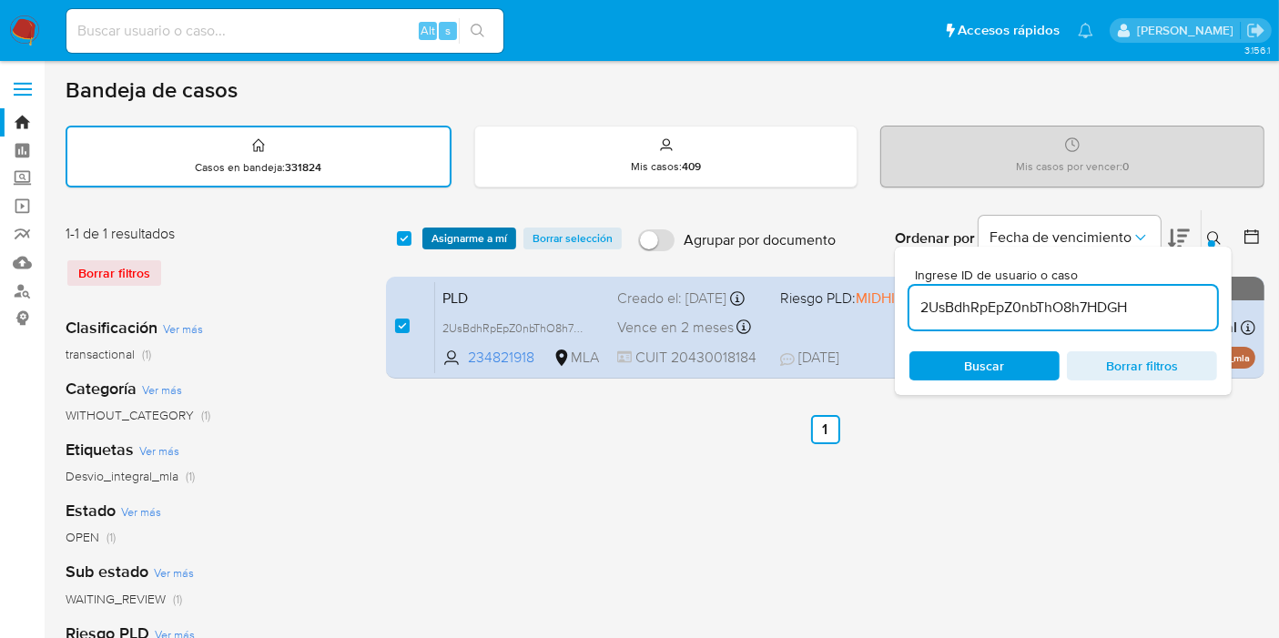
click at [444, 236] on span "Asignarme a mí" at bounding box center [470, 238] width 76 height 18
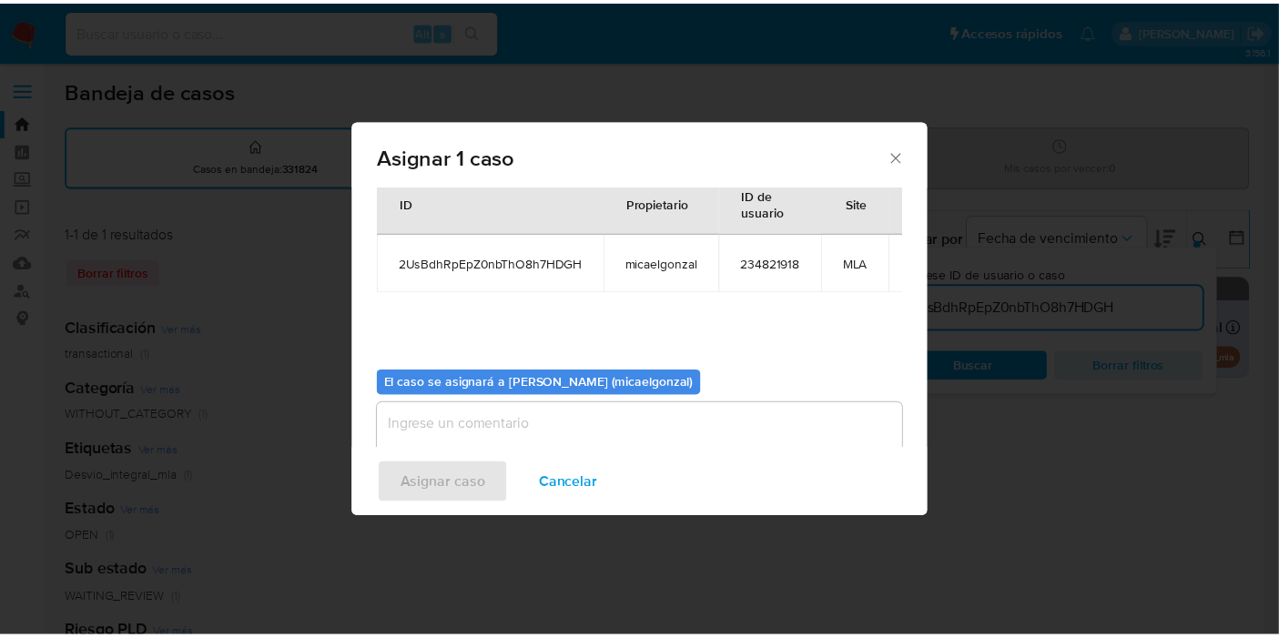
scroll to position [93, 0]
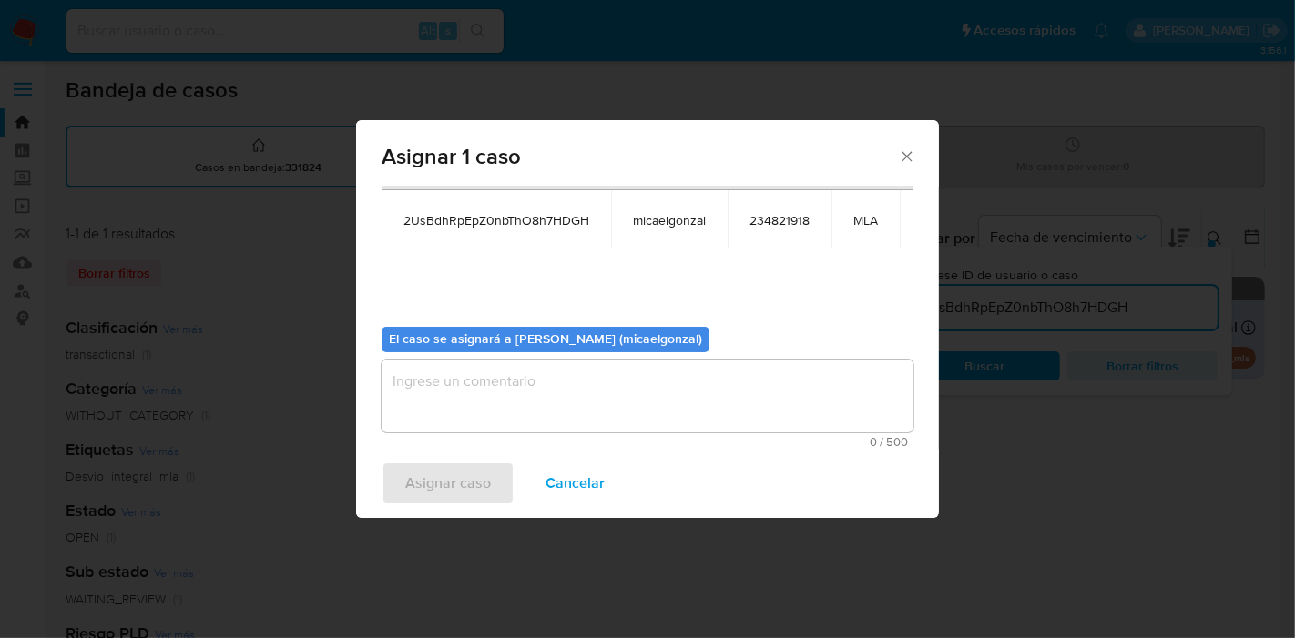
click at [524, 423] on textarea "assign-modal" at bounding box center [648, 396] width 532 height 73
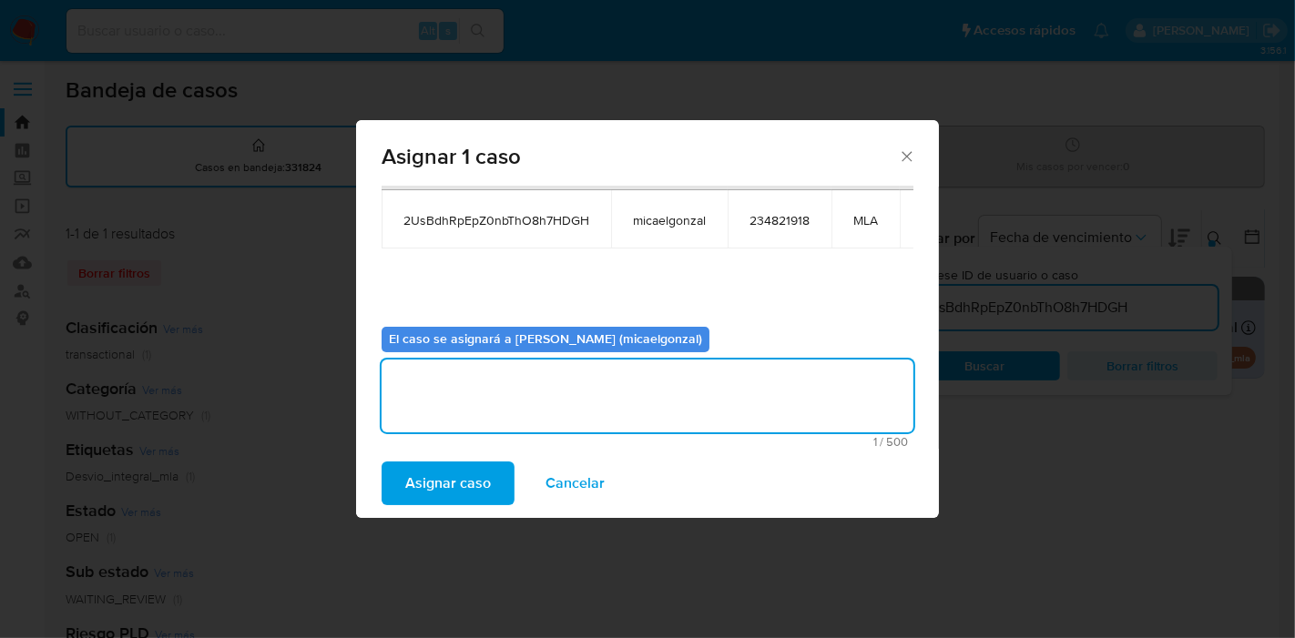
click at [450, 517] on div "Asignar caso Cancelar" at bounding box center [647, 483] width 583 height 69
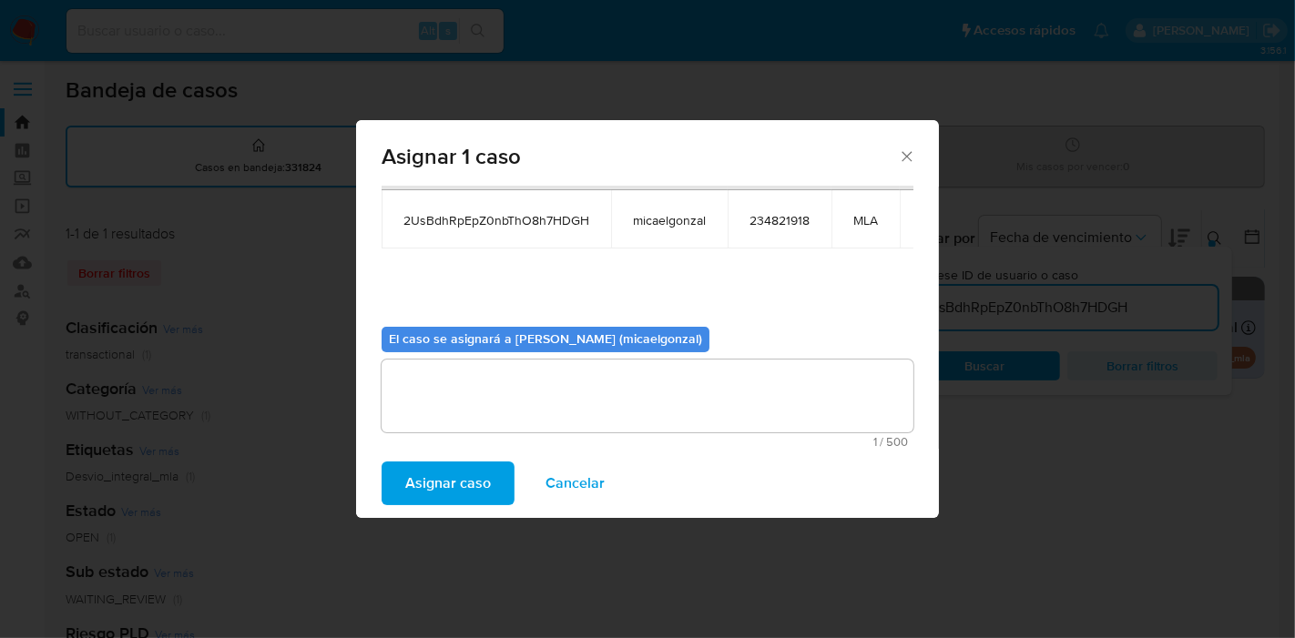
click at [456, 483] on span "Asignar caso" at bounding box center [448, 483] width 86 height 40
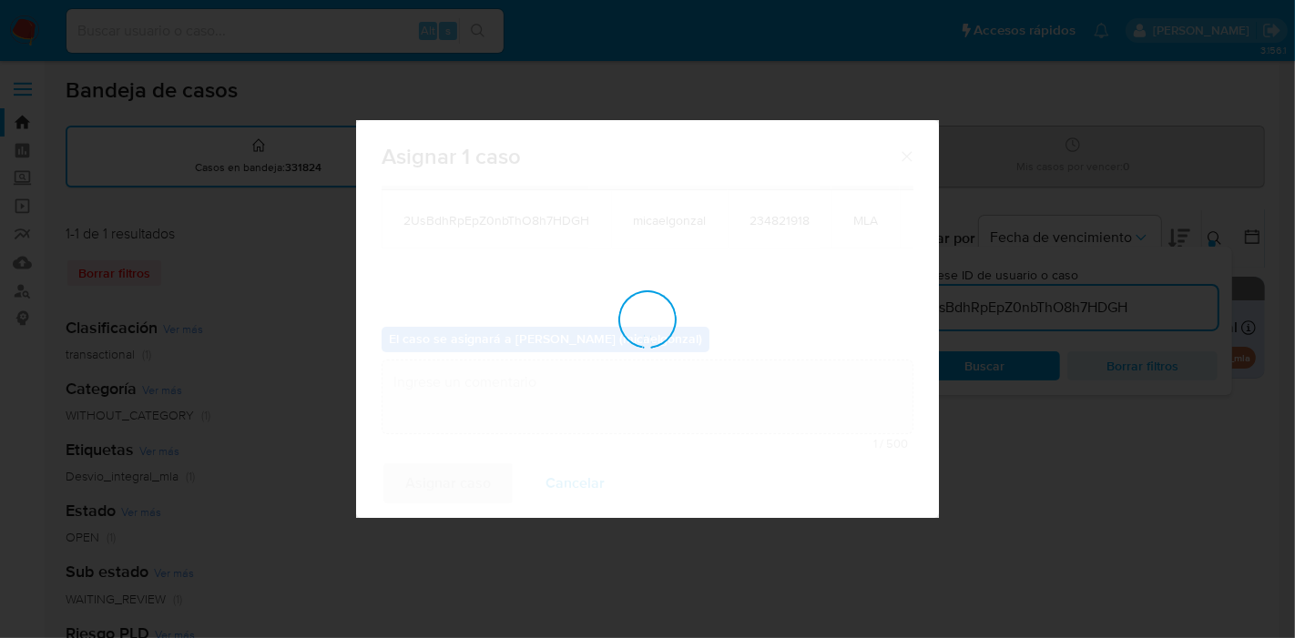
checkbox input "false"
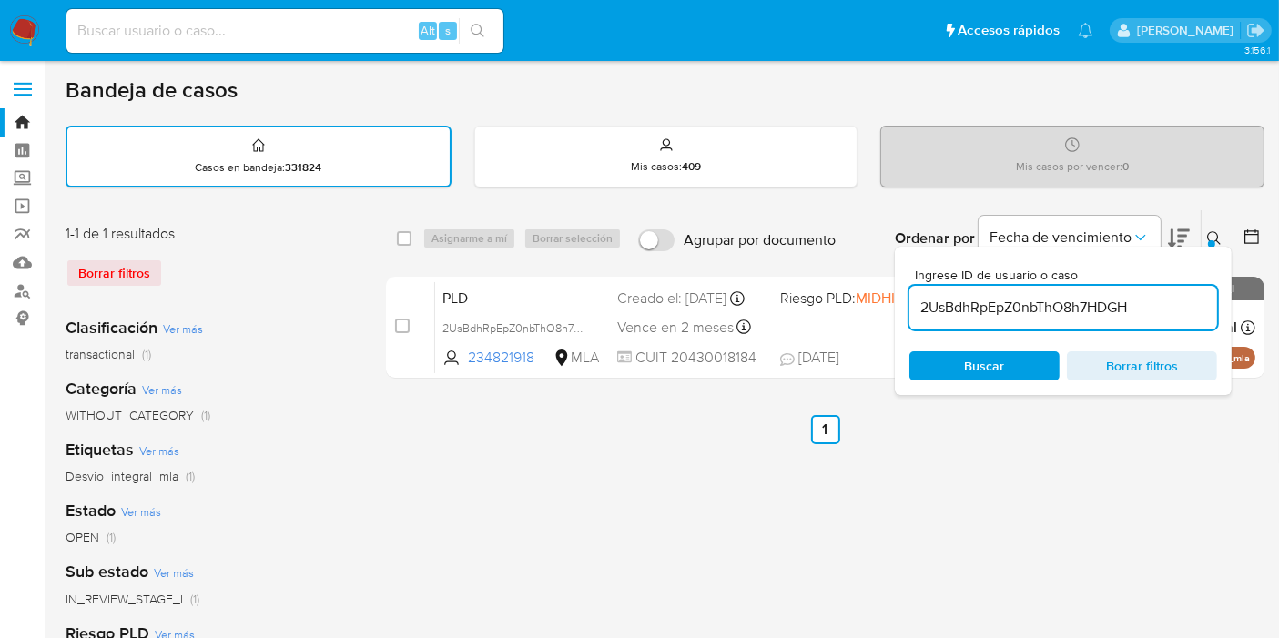
click at [979, 314] on input "2UsBdhRpEpZ0nbThO8h7HDGH" at bounding box center [1064, 308] width 308 height 24
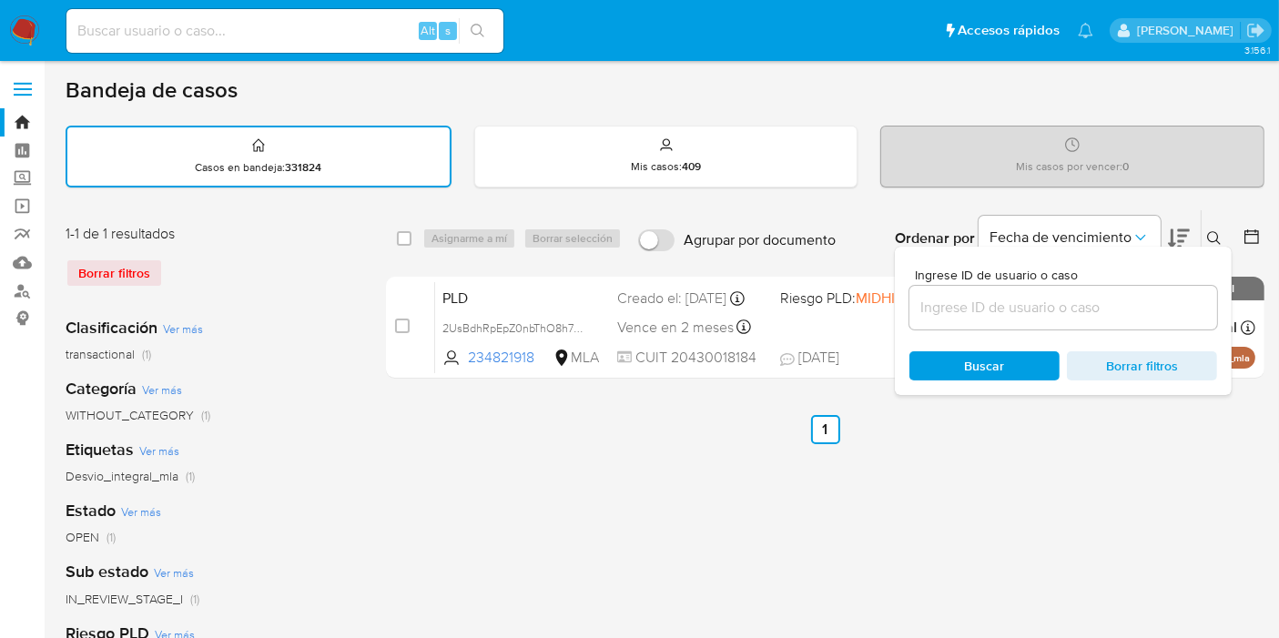
click at [657, 48] on ul "Pausado Ver notificaciones Alt s Accesos rápidos Presiona las siguientes teclas…" at bounding box center [579, 30] width 1045 height 46
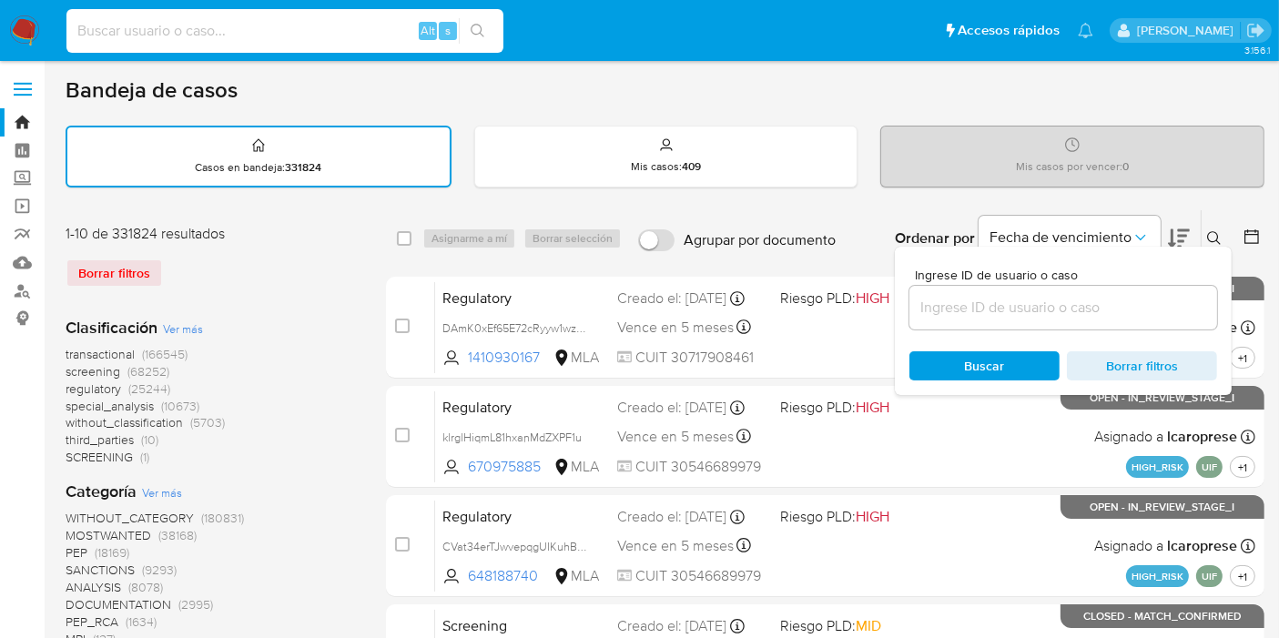
click at [294, 42] on input at bounding box center [284, 31] width 437 height 24
paste input "2UsBdhRpEpZ0nbThO8h7HDGH"
type input "2UsBdhRpEpZ0nbThO8h7HDGH"
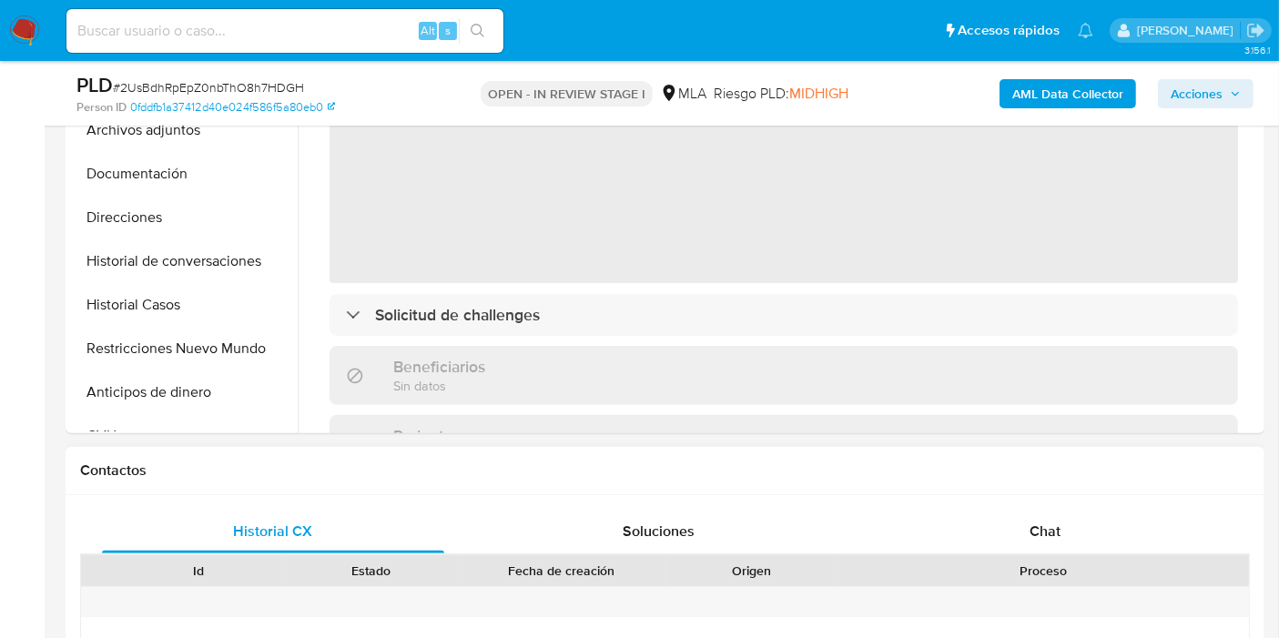
scroll to position [809, 0]
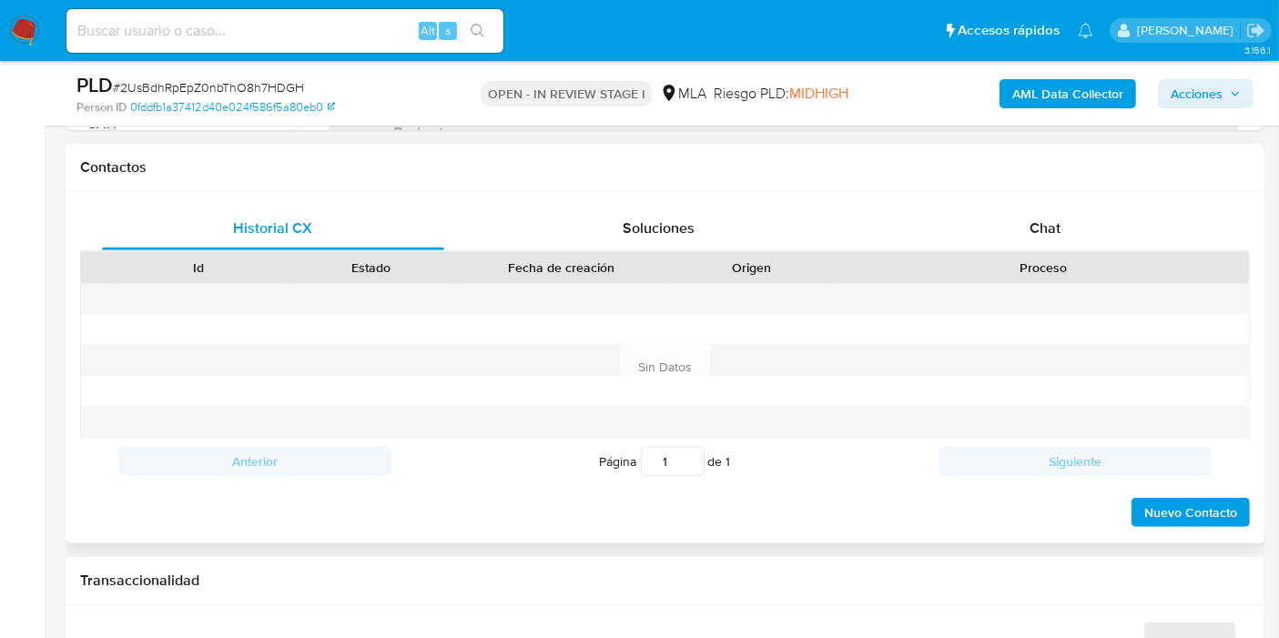
click at [1094, 203] on div "Historial CX Soluciones Chat Id Estado Fecha de creación Origen Proceso Anterio…" at bounding box center [665, 367] width 1199 height 351
click at [1020, 228] on div "Chat" at bounding box center [1045, 229] width 342 height 44
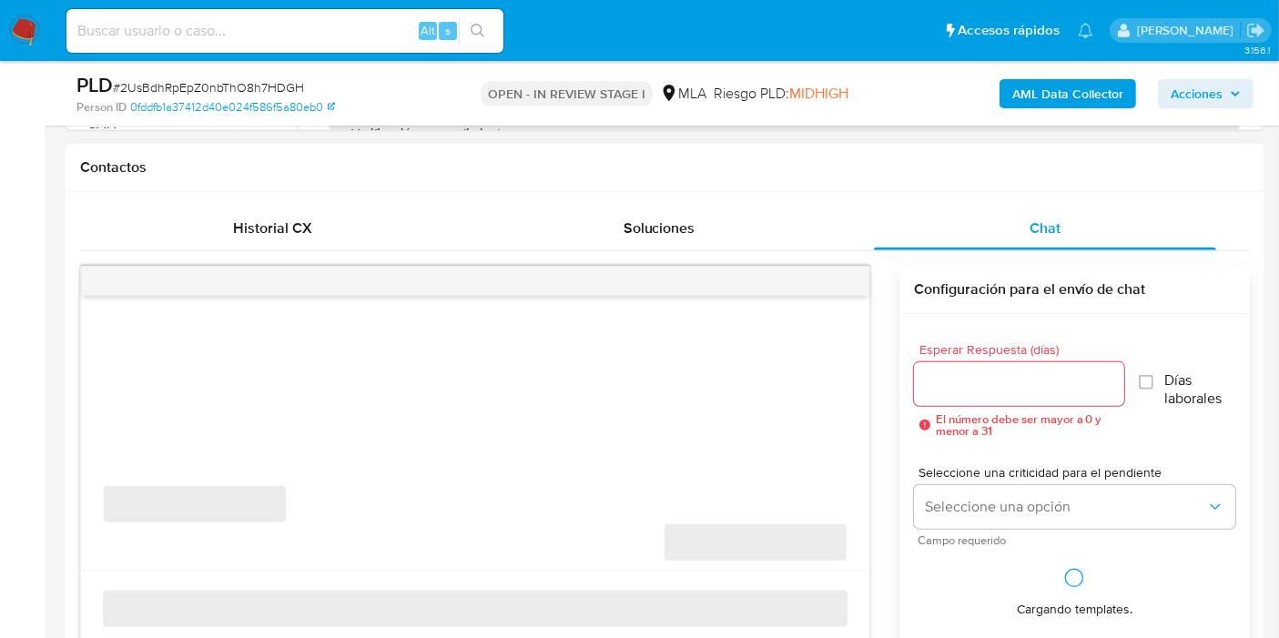
select select "10"
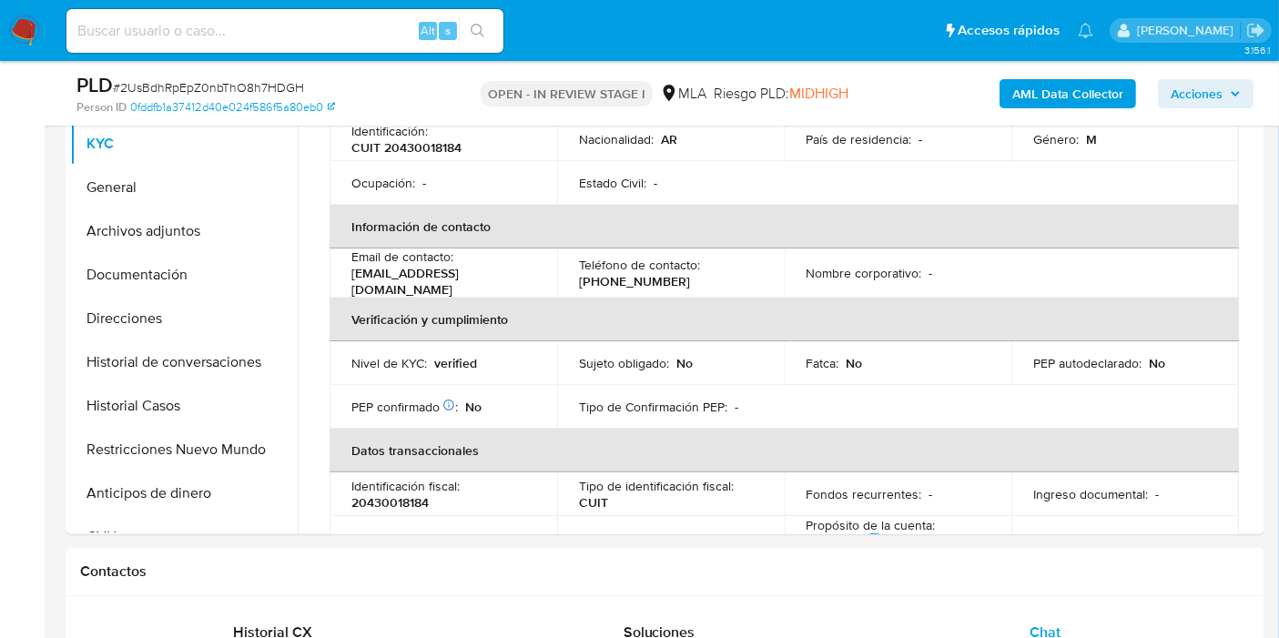
scroll to position [505, 0]
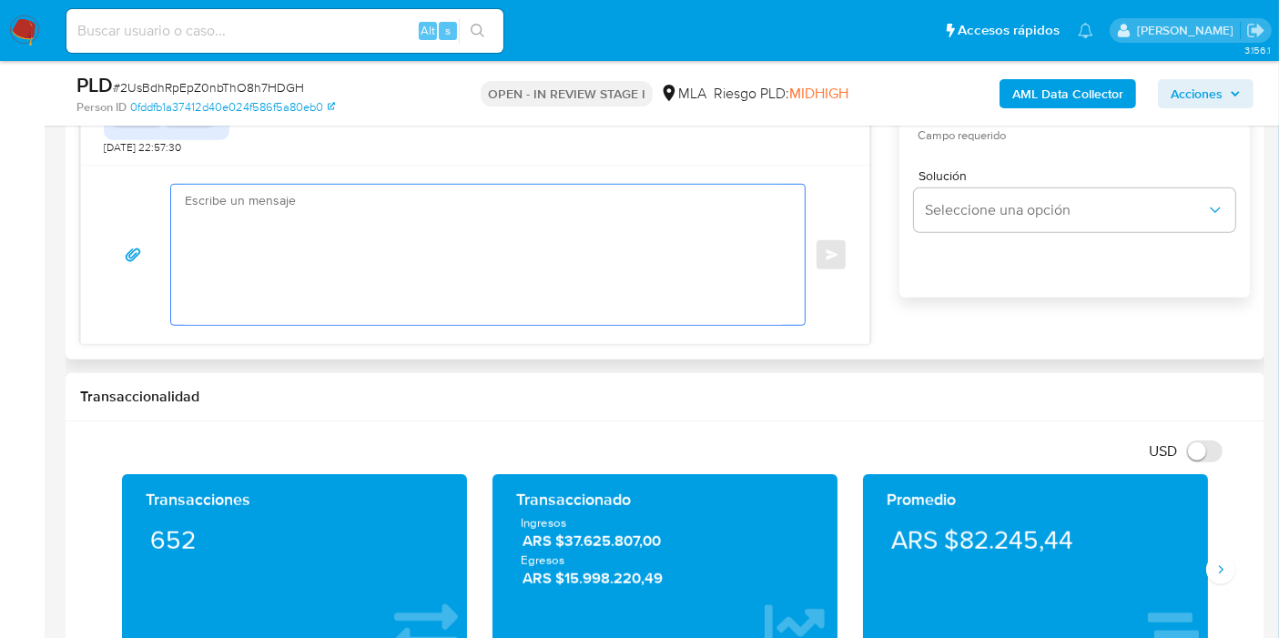
click at [415, 280] on textarea at bounding box center [483, 255] width 597 height 140
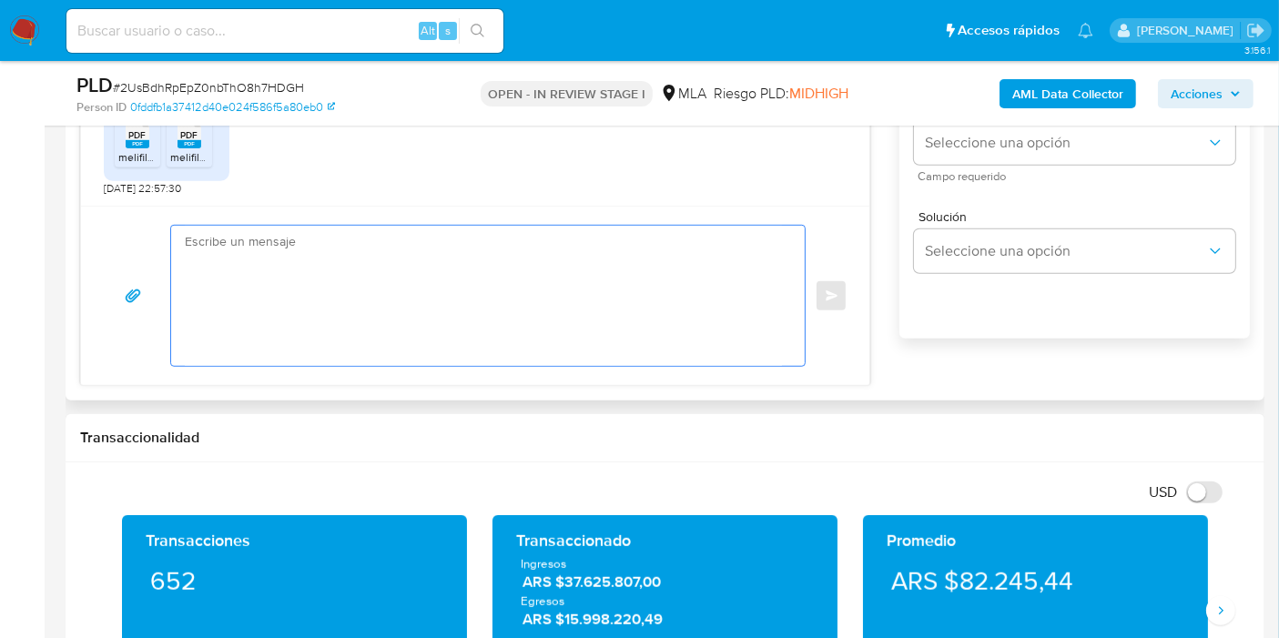
scroll to position [1113, 0]
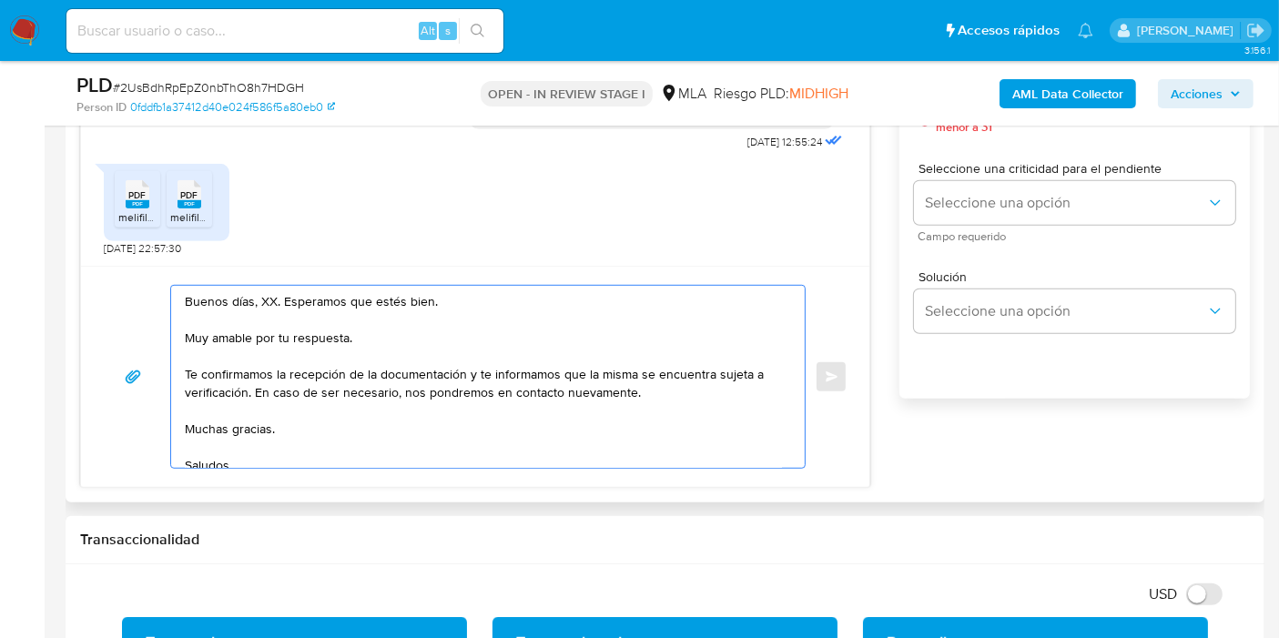
click at [262, 301] on textarea "Buenos días, XX. Esperamos que estés bien. Muy amable por tu respuesta. Te conf…" at bounding box center [483, 377] width 597 height 182
click at [264, 330] on textarea "Buenos días, Luis. Esperamos que estés bien. Muy amable por tu respuesta. Te co…" at bounding box center [483, 377] width 597 height 182
click at [269, 336] on textarea "Buenos días, Luis. Esperamos que estés bien. Muy amable por tu respuesta. Te co…" at bounding box center [483, 377] width 597 height 182
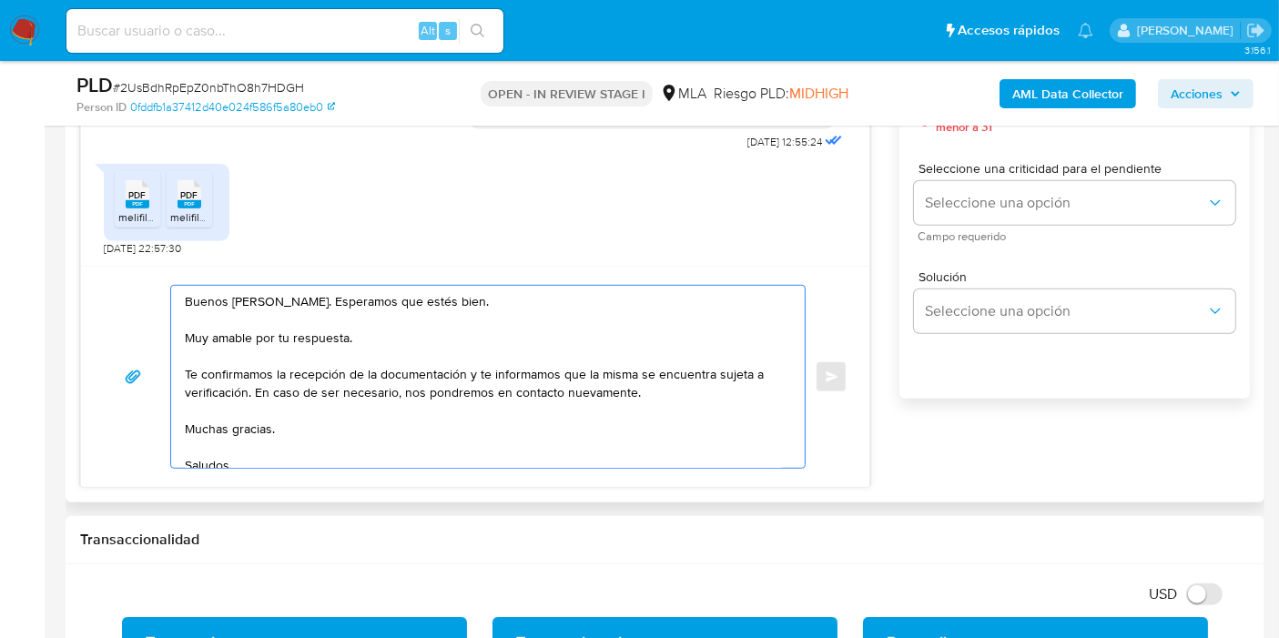
click at [269, 336] on textarea "Buenos días, Luis. Esperamos que estés bien. Muy amable por tu respuesta. Te co…" at bounding box center [483, 377] width 597 height 182
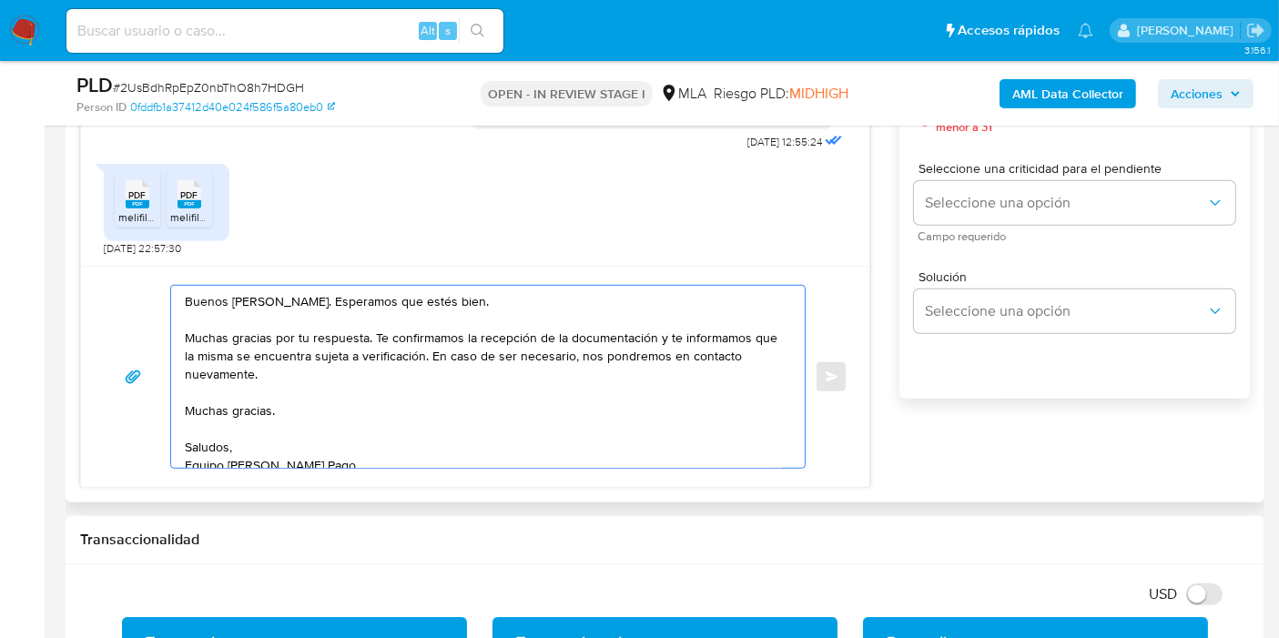
drag, startPoint x: 650, startPoint y: 339, endPoint x: 678, endPoint y: 360, distance: 35.1
click at [678, 360] on textarea "Buenos días, Luis. Esperamos que estés bien. Muchas gracias por tu respuesta. T…" at bounding box center [483, 377] width 597 height 182
drag, startPoint x: 657, startPoint y: 335, endPoint x: 692, endPoint y: 381, distance: 57.2
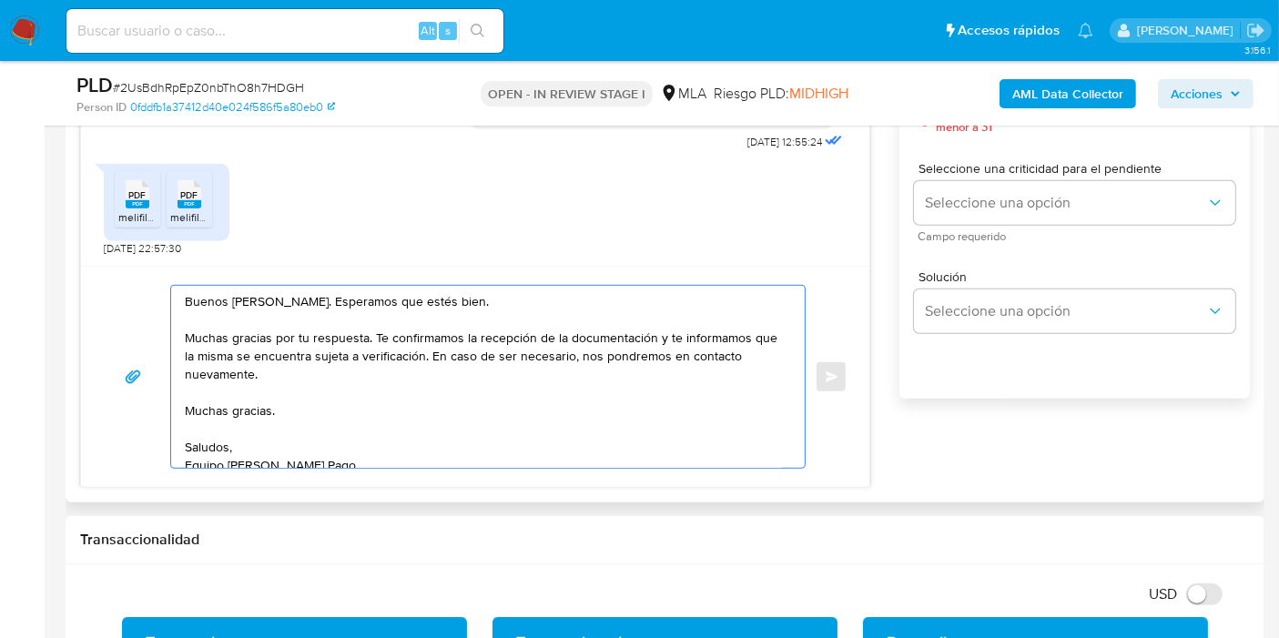
click at [692, 381] on textarea "Buenos días, Luis. Esperamos que estés bien. Muchas gracias por tu respuesta. T…" at bounding box center [483, 377] width 597 height 182
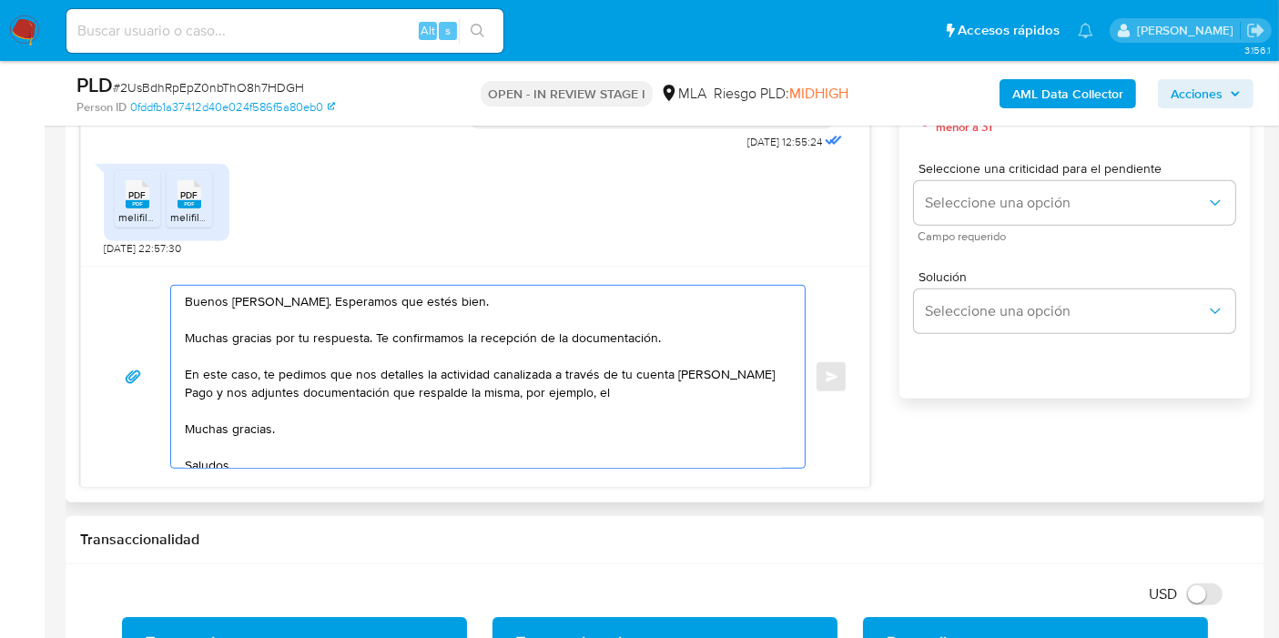
paste textarea "Resumen de Comprobantes Electrónicos emitidos de los períodos 2024 y 2025 Si ti…"
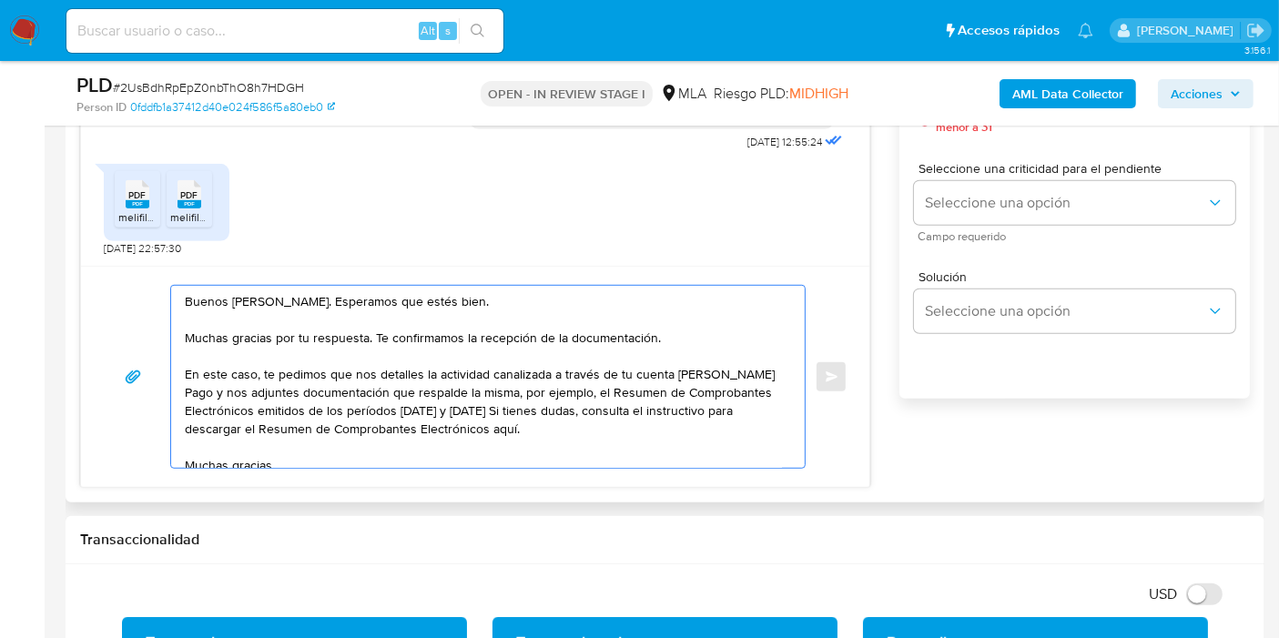
drag, startPoint x: 637, startPoint y: 382, endPoint x: 551, endPoint y: 383, distance: 86.5
click at [636, 383] on textarea "Buenos días, Luis. Esperamos que estés bien. Muchas gracias por tu respuesta. T…" at bounding box center [483, 377] width 597 height 182
drag, startPoint x: 316, startPoint y: 410, endPoint x: 468, endPoint y: 411, distance: 152.1
click at [468, 411] on textarea "Buenos días, Luis. Esperamos que estés bien. Muchas gracias por tu respuesta. T…" at bounding box center [483, 377] width 597 height 182
click at [513, 433] on textarea "Buenos días, Luis. Esperamos que estés bien. Muchas gracias por tu respuesta. T…" at bounding box center [483, 377] width 597 height 182
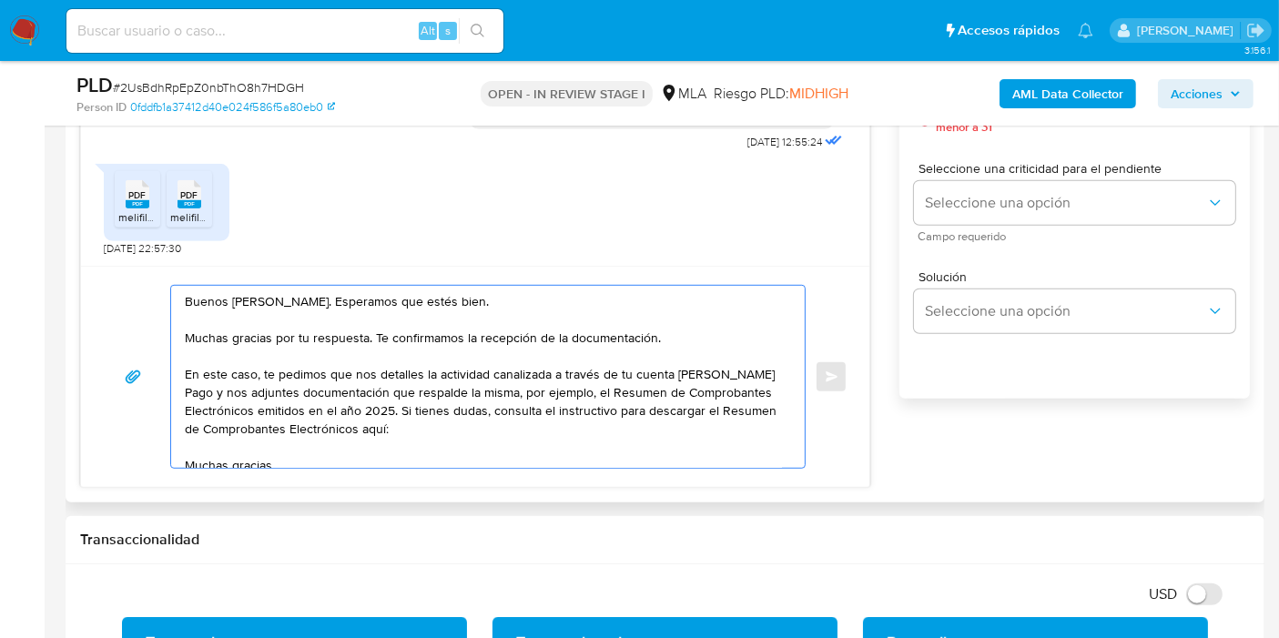
paste textarea "https://www.mercadopago.com.ar/ayuda/30181"
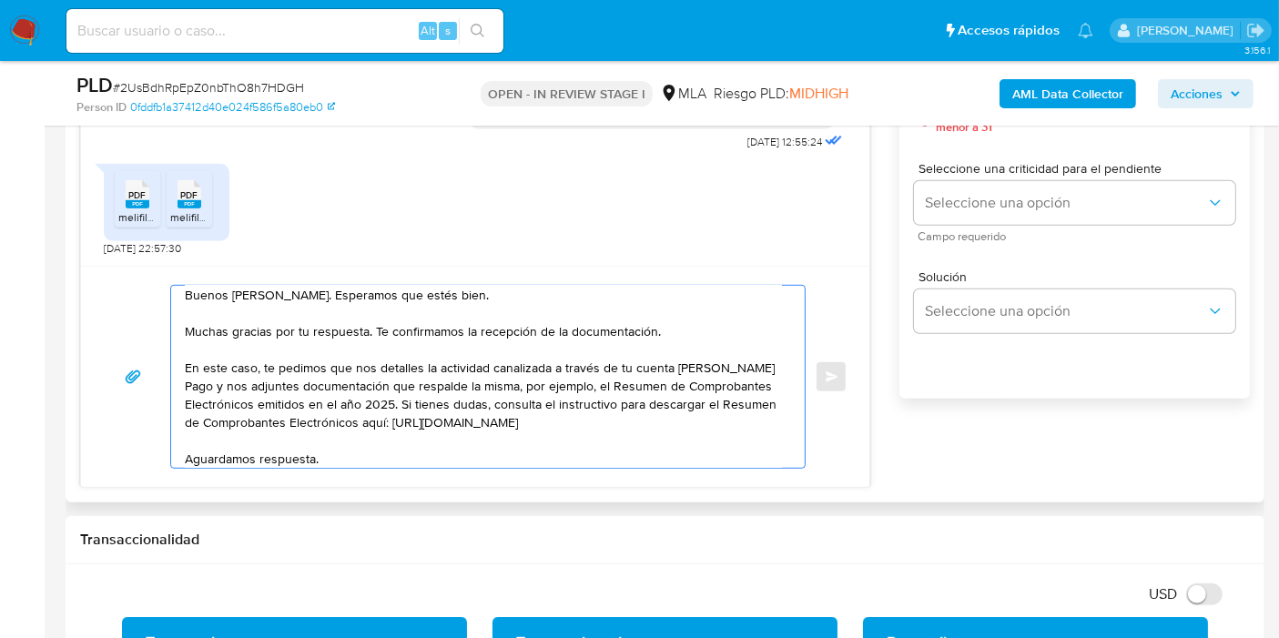
scroll to position [107, 0]
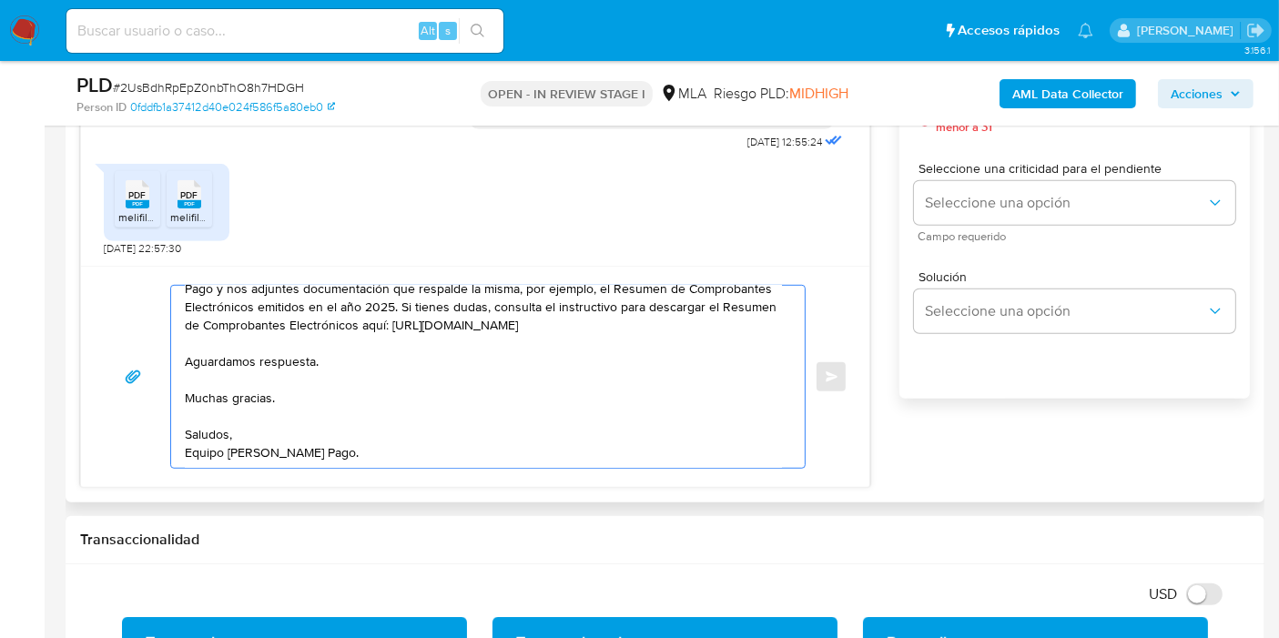
click at [245, 387] on textarea "Buenos días, Luis. Esperamos que estés bien. Muchas gracias por tu respuesta. T…" at bounding box center [483, 377] width 597 height 182
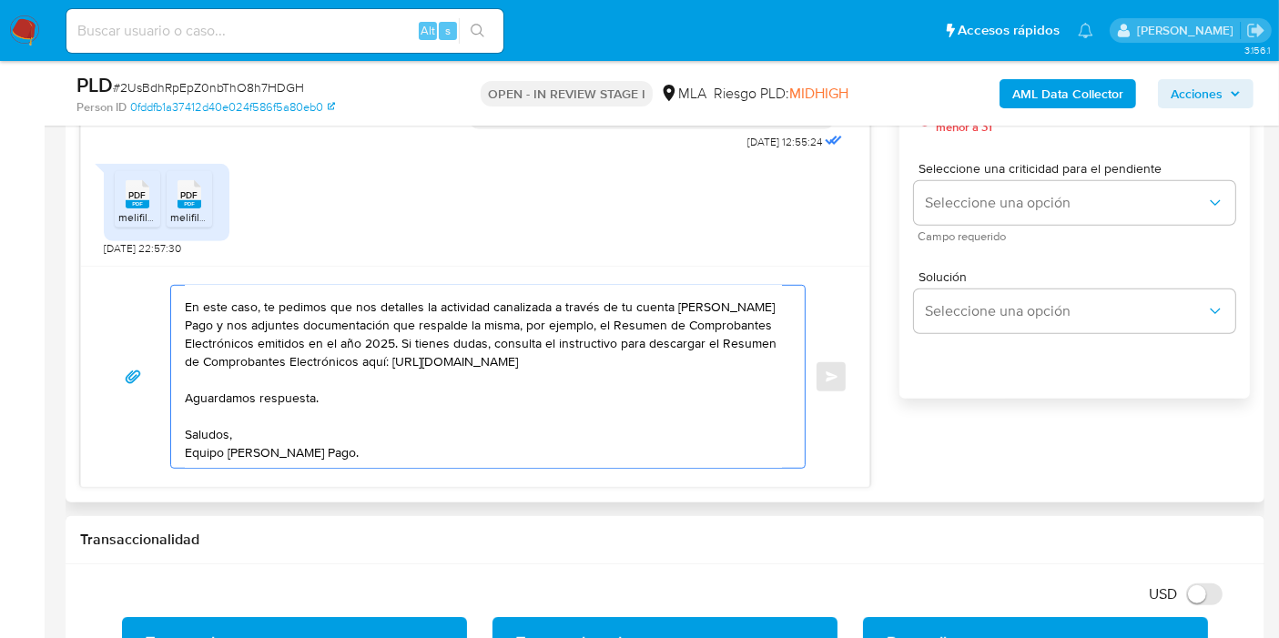
drag, startPoint x: 237, startPoint y: 444, endPoint x: 229, endPoint y: 452, distance: 11.0
click at [231, 449] on textarea "Buenos días, Luis. Esperamos que estés bien. Muchas gracias por tu respuesta. T…" at bounding box center [483, 377] width 597 height 182
click at [229, 453] on textarea "Buenos días, Luis. Esperamos que estés bien. Muchas gracias por tu respuesta. T…" at bounding box center [483, 377] width 597 height 182
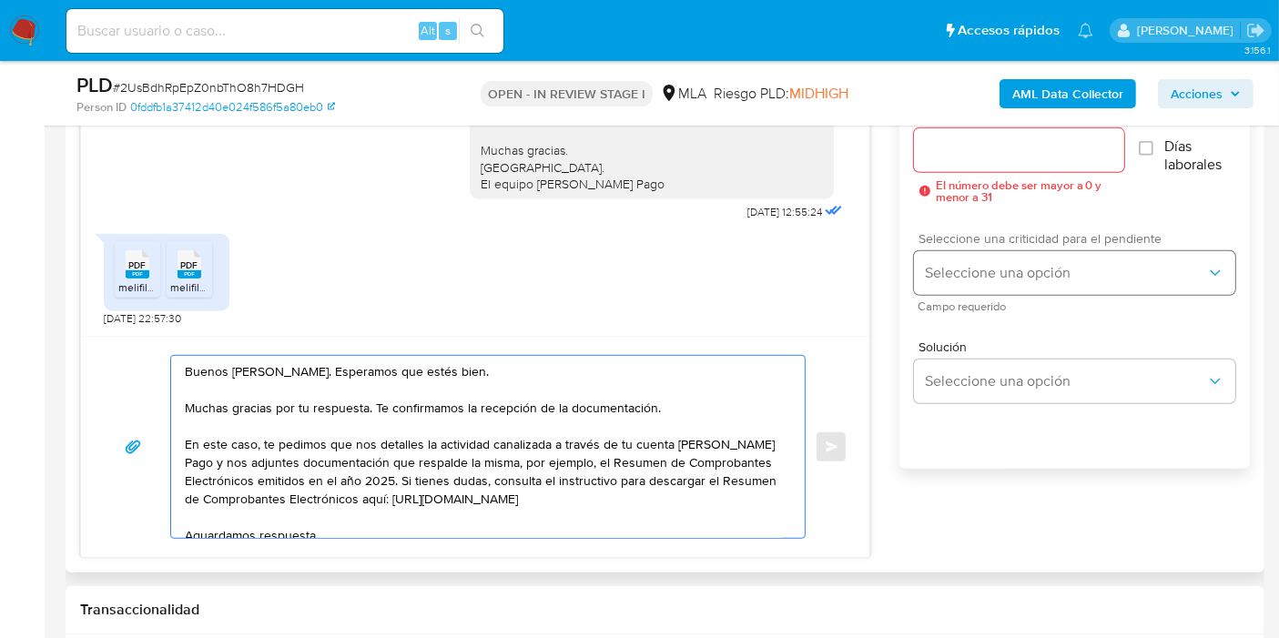
scroll to position [1012, 0]
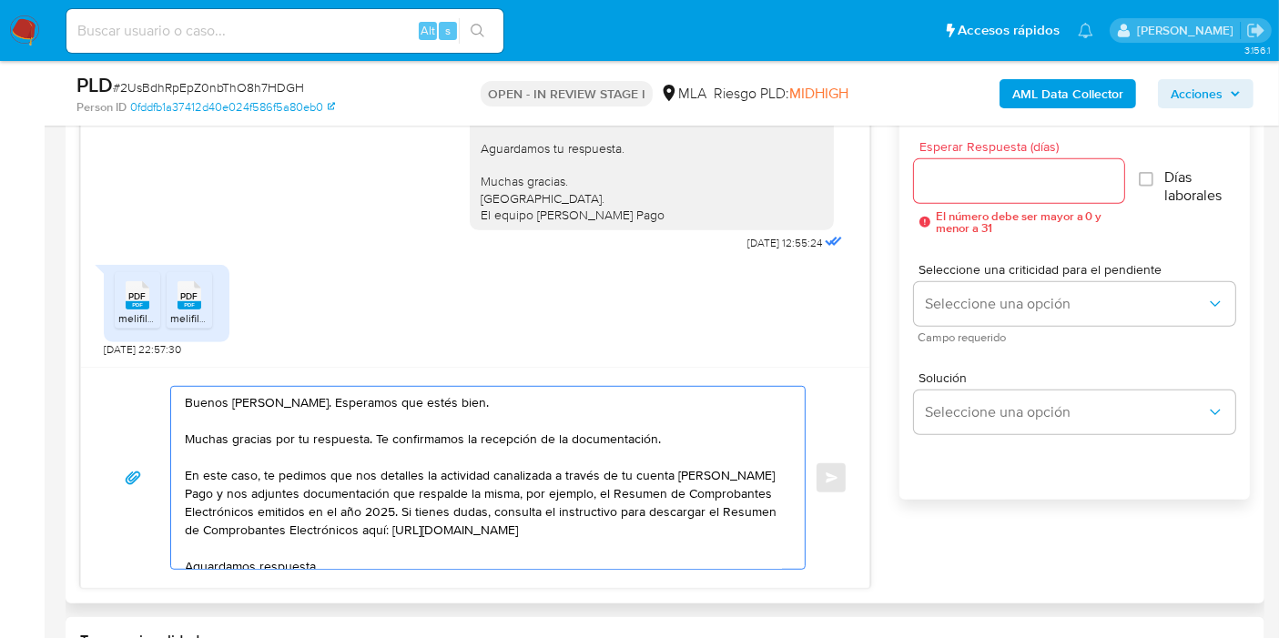
type textarea "Buenos días, Luis. Esperamos que estés bien. Muchas gracias por tu respuesta. T…"
drag, startPoint x: 1038, startPoint y: 165, endPoint x: 1031, endPoint y: 171, distance: 9.7
click at [1035, 168] on div at bounding box center [1019, 181] width 210 height 44
click at [1015, 177] on input "Esperar Respuesta (días)" at bounding box center [1019, 181] width 210 height 24
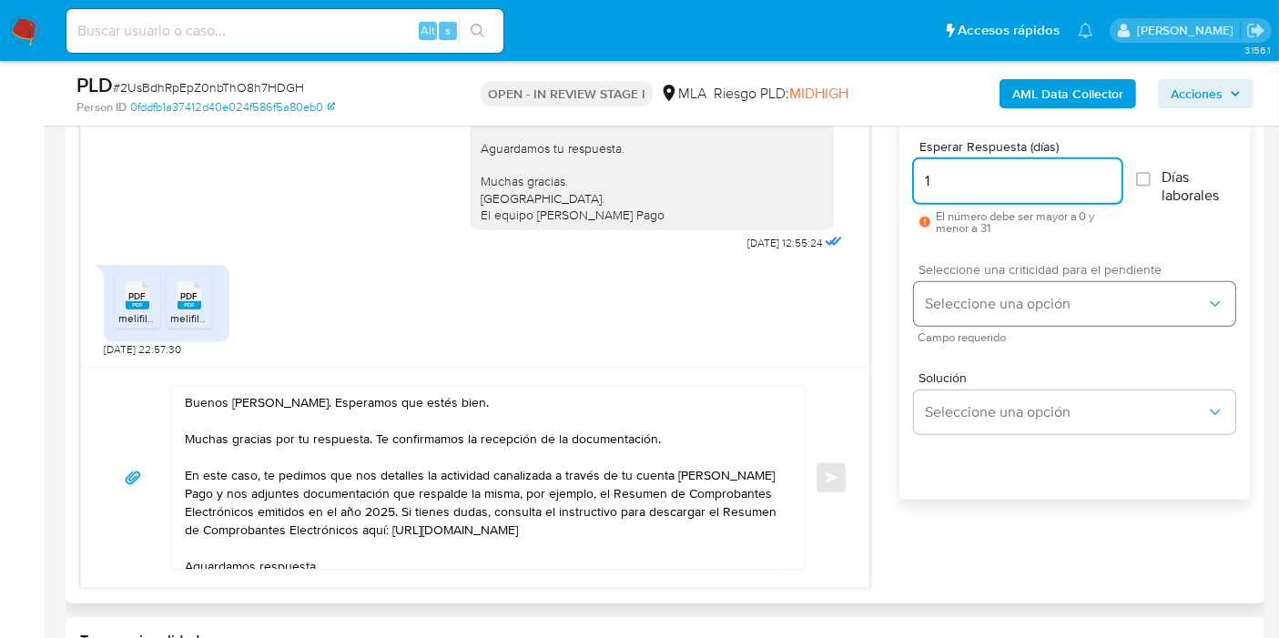
type input "1"
click at [999, 286] on button "Seleccione una opción" at bounding box center [1074, 304] width 321 height 44
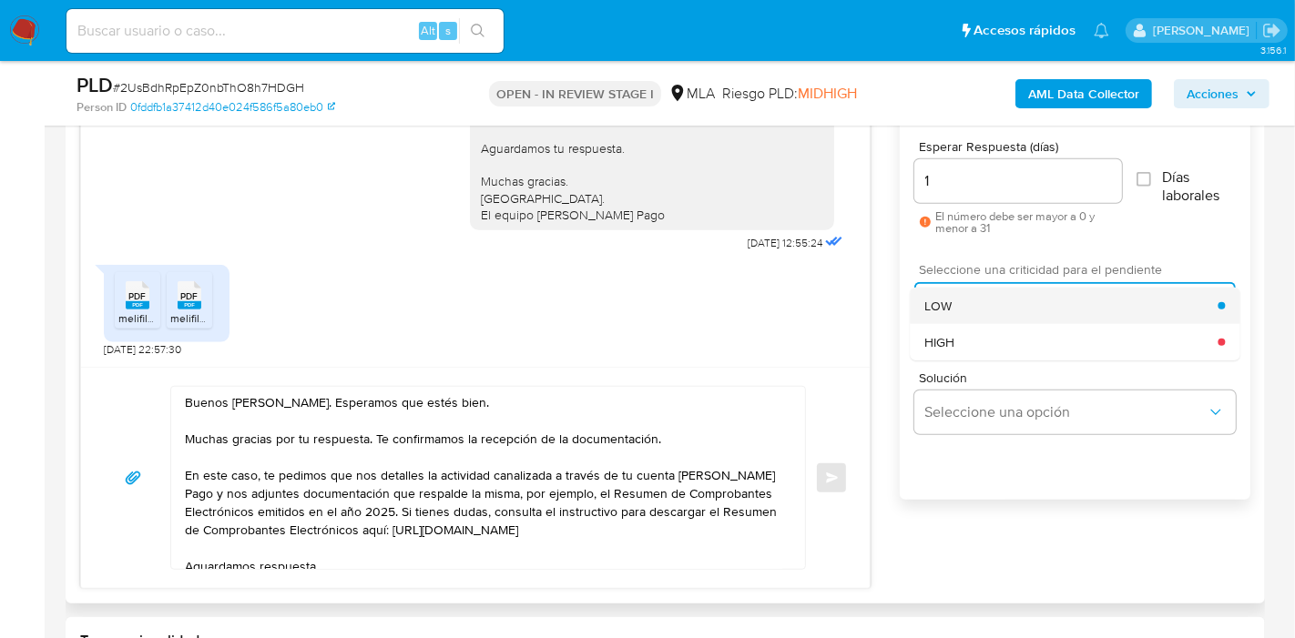
click at [992, 315] on div "LOW" at bounding box center [1070, 306] width 293 height 36
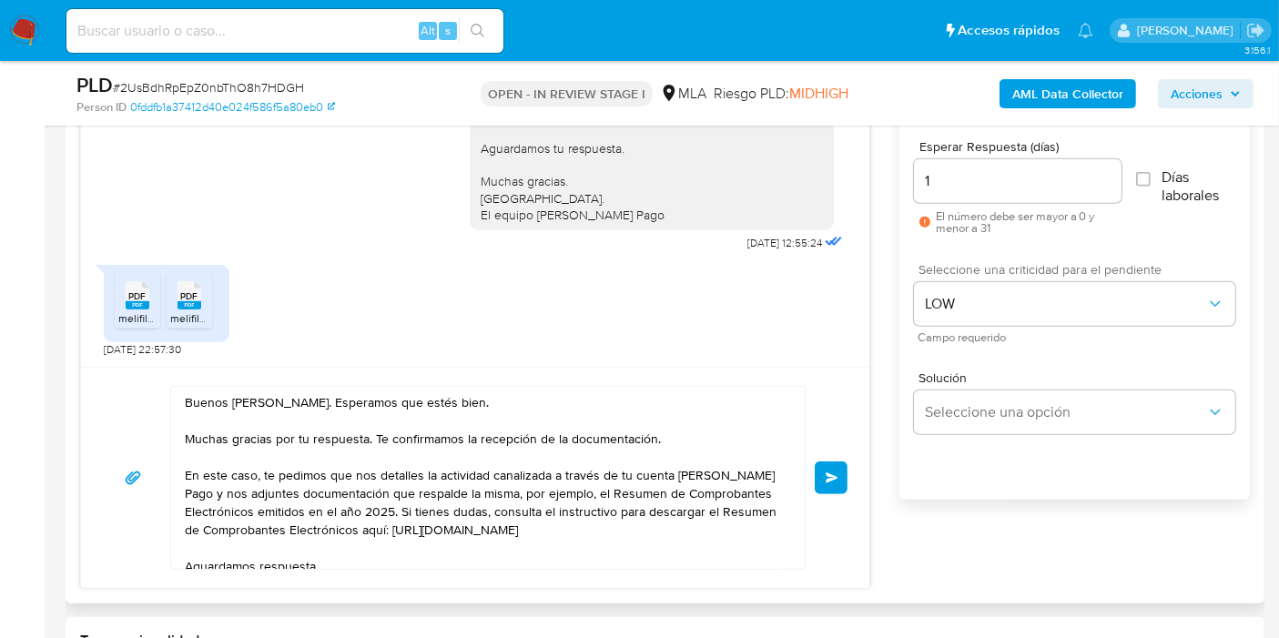
click at [833, 462] on button "Enviar" at bounding box center [831, 478] width 33 height 33
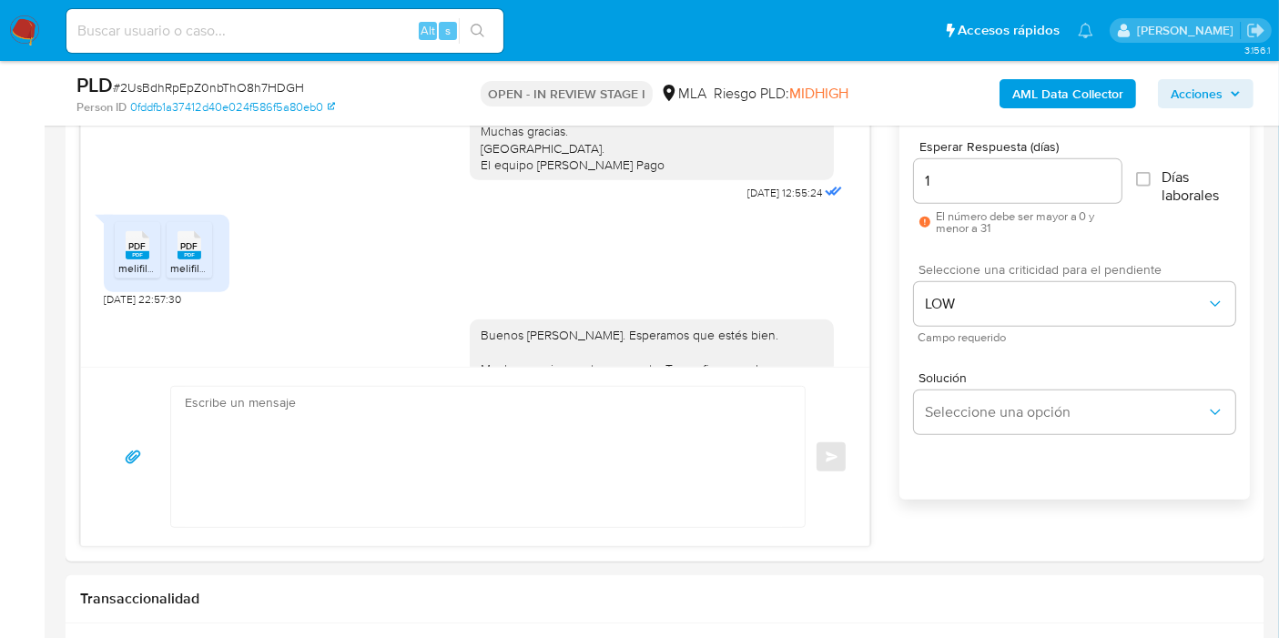
scroll to position [1595, 0]
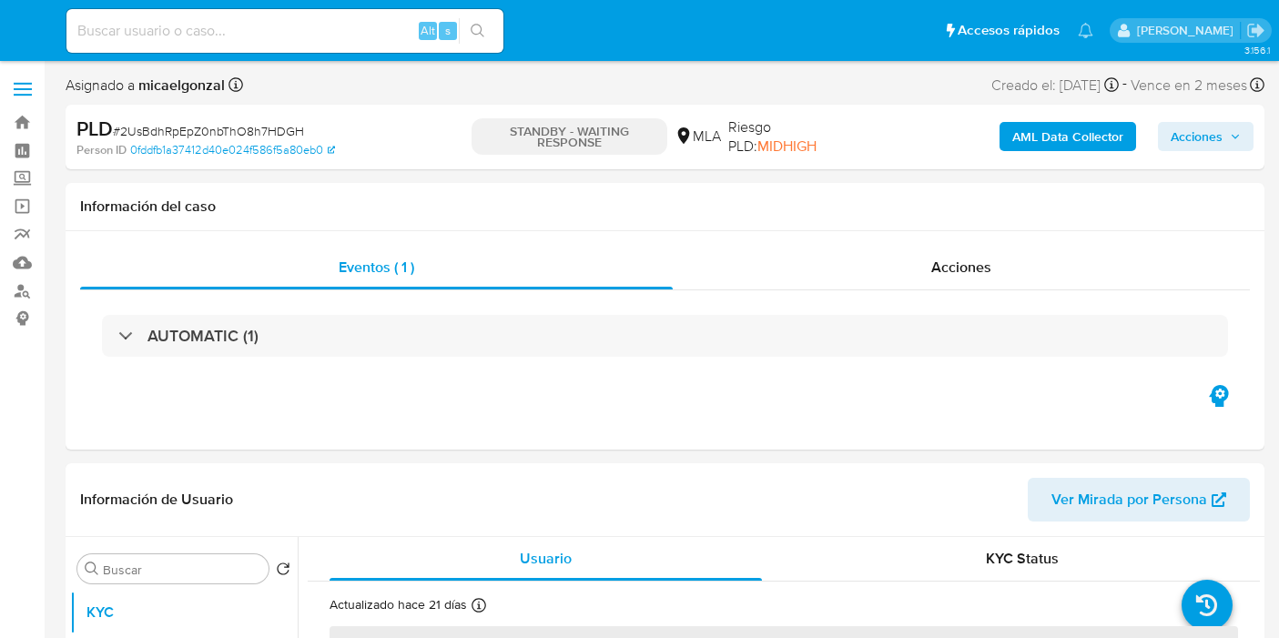
select select "10"
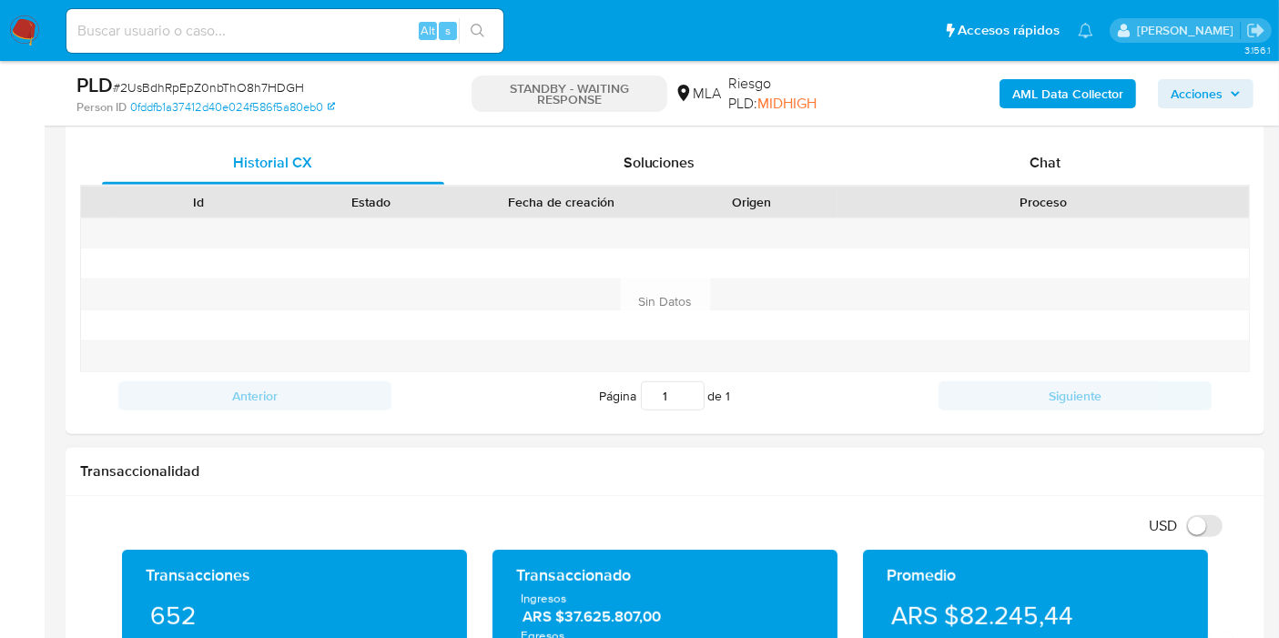
scroll to position [1012, 0]
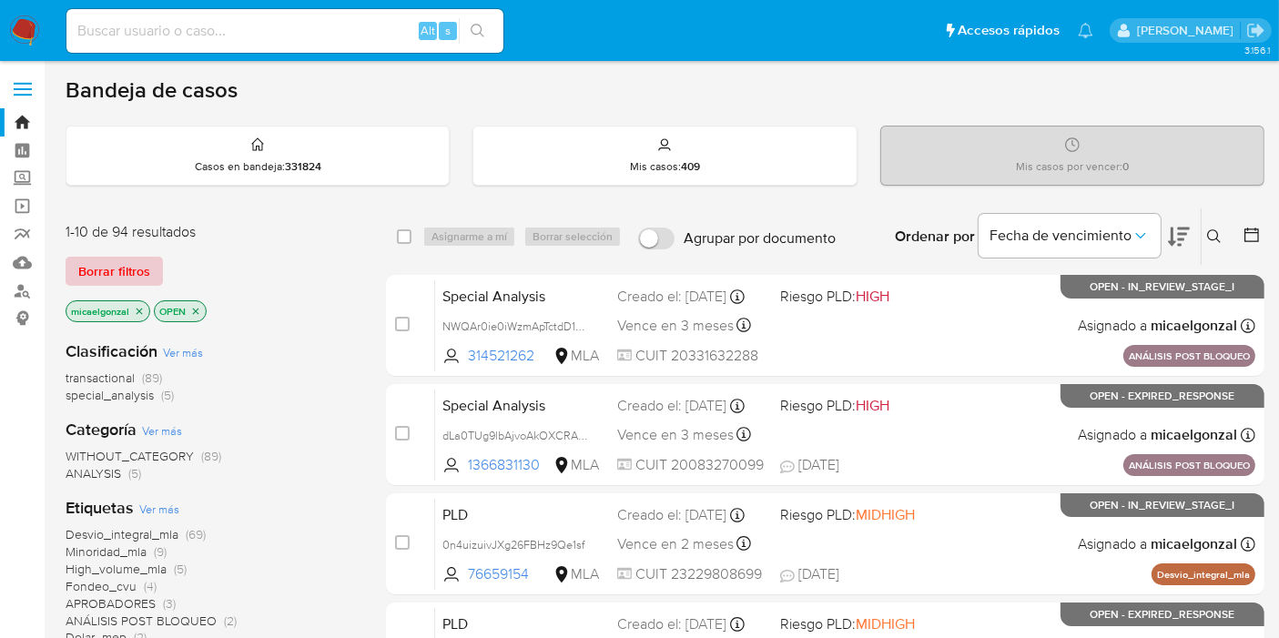
click at [141, 270] on span "Borrar filtros" at bounding box center [114, 271] width 72 height 25
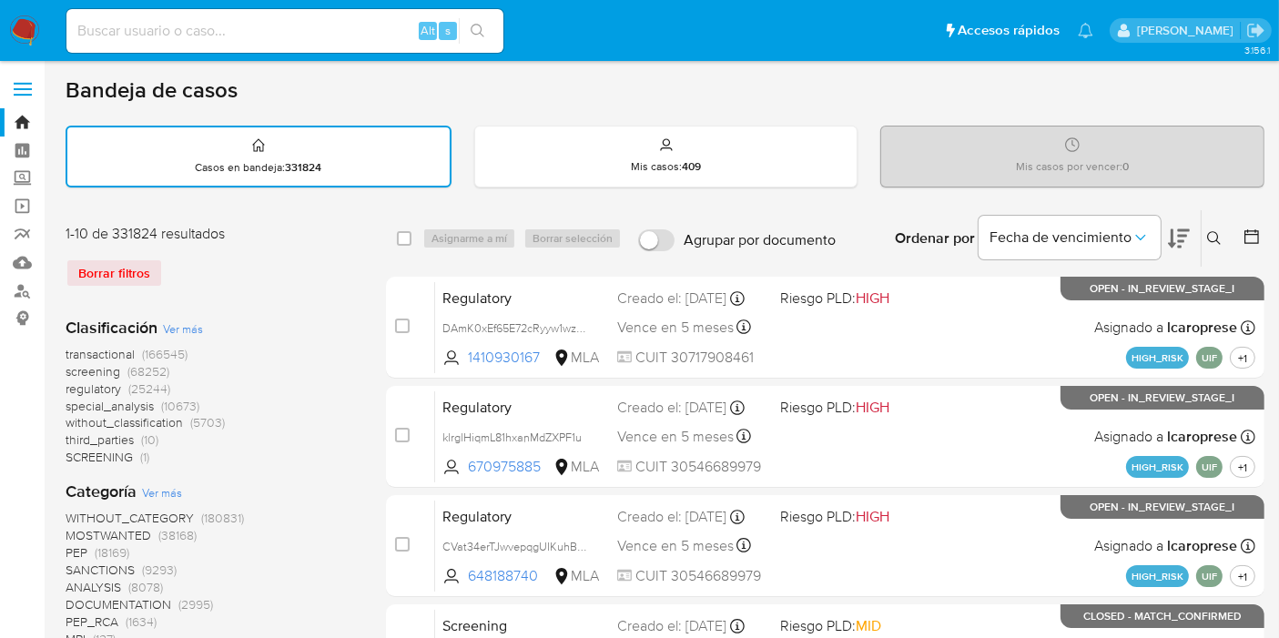
click at [1216, 232] on icon at bounding box center [1214, 238] width 15 height 15
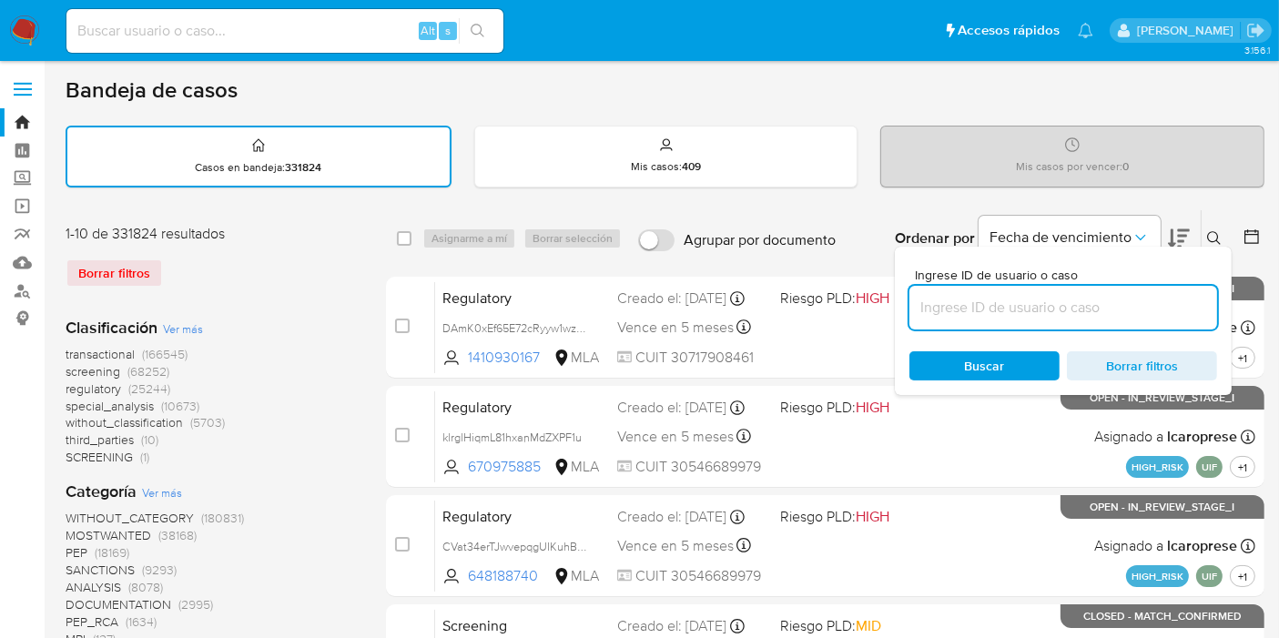
click at [944, 296] on input at bounding box center [1064, 308] width 308 height 24
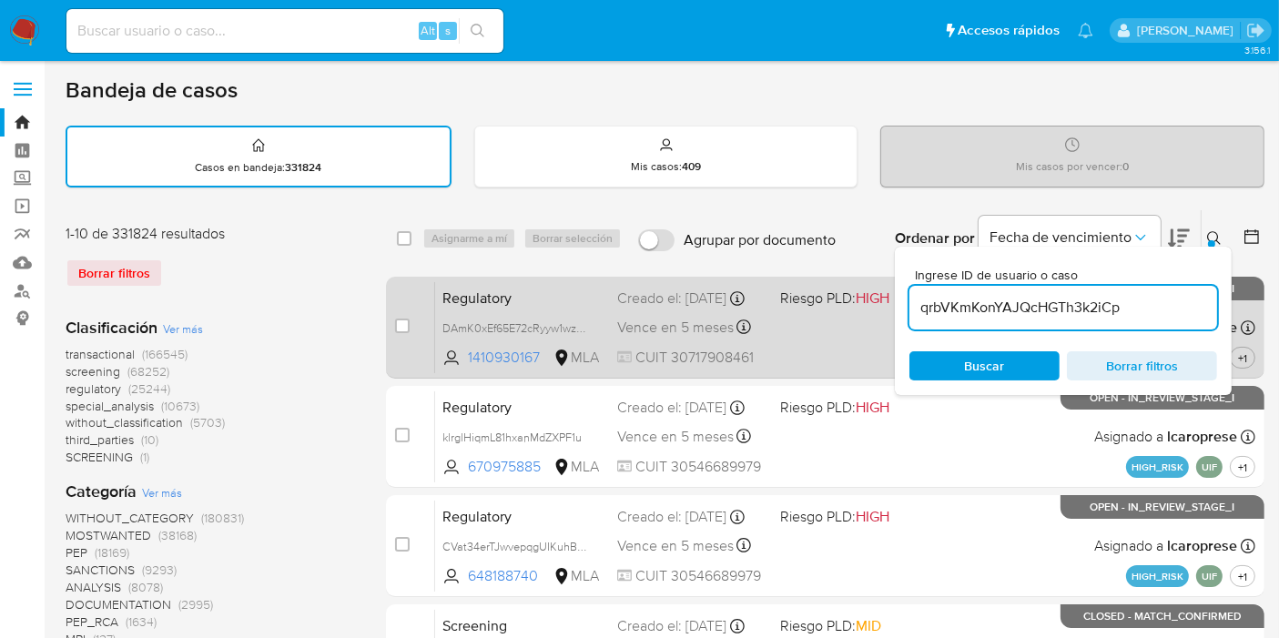
type input "qrbVKmKonYAJQcHGTh3k2iCp"
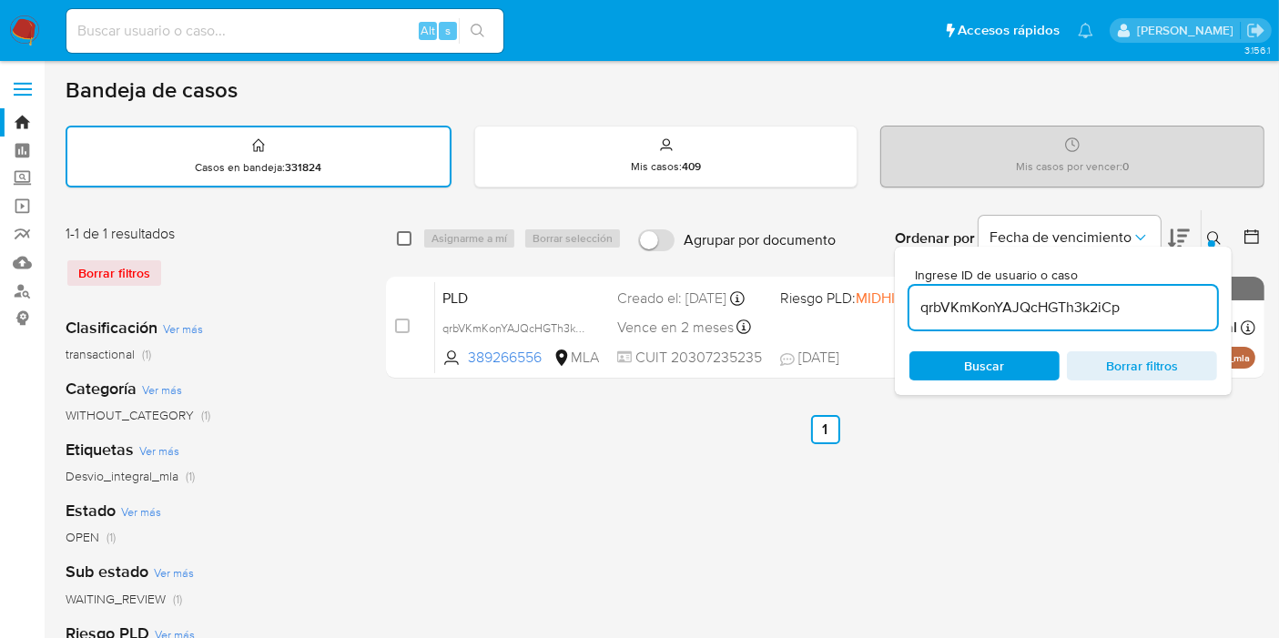
click at [398, 233] on input "checkbox" at bounding box center [404, 238] width 15 height 15
checkbox input "true"
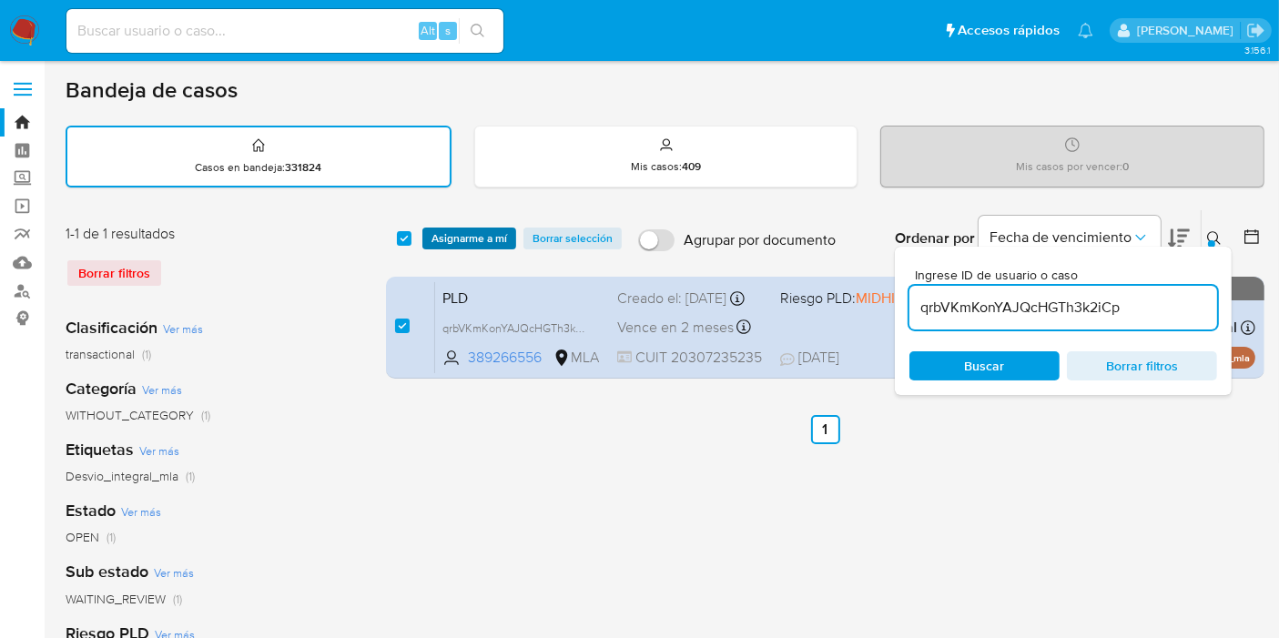
click at [433, 239] on span "Asignarme a mí" at bounding box center [470, 238] width 76 height 18
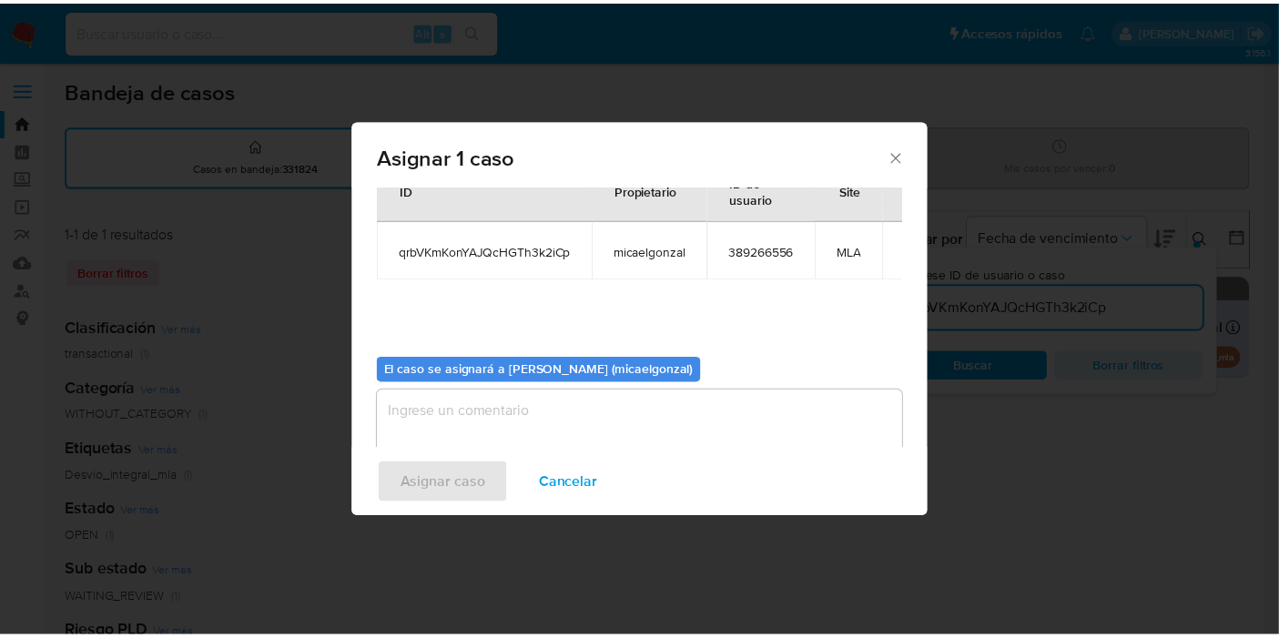
scroll to position [93, 0]
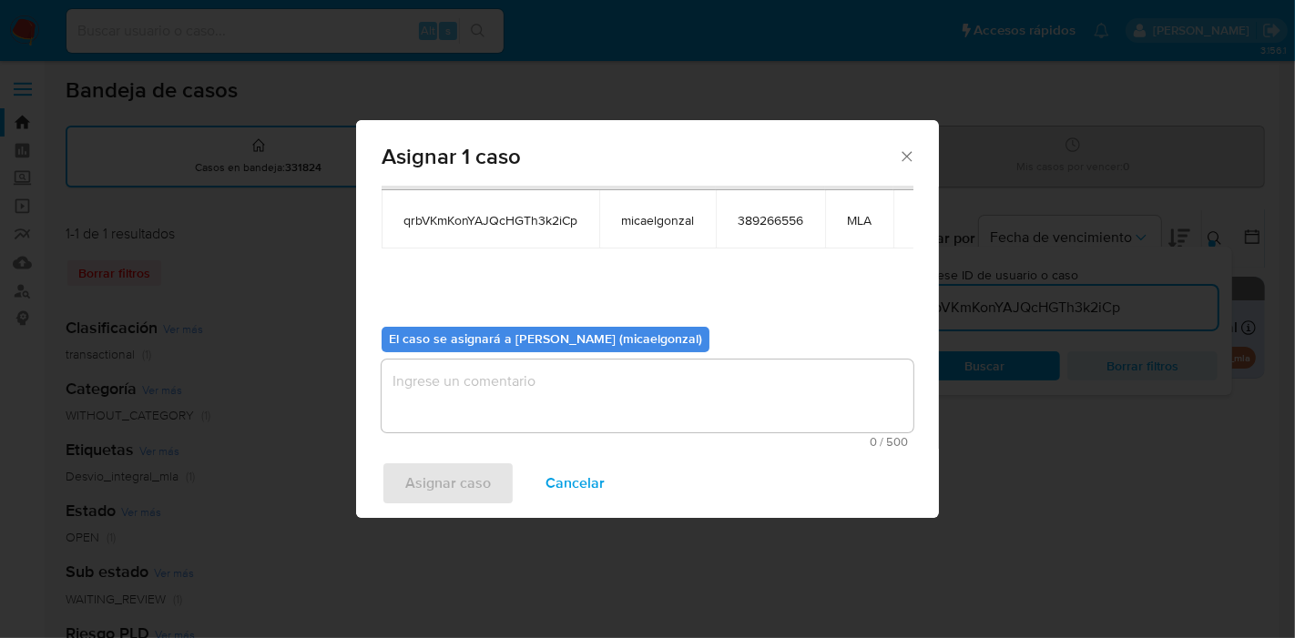
drag, startPoint x: 502, startPoint y: 402, endPoint x: 524, endPoint y: 440, distance: 44.0
click at [504, 402] on textarea "assign-modal" at bounding box center [648, 396] width 532 height 73
click at [422, 476] on span "Asignar caso" at bounding box center [448, 483] width 86 height 40
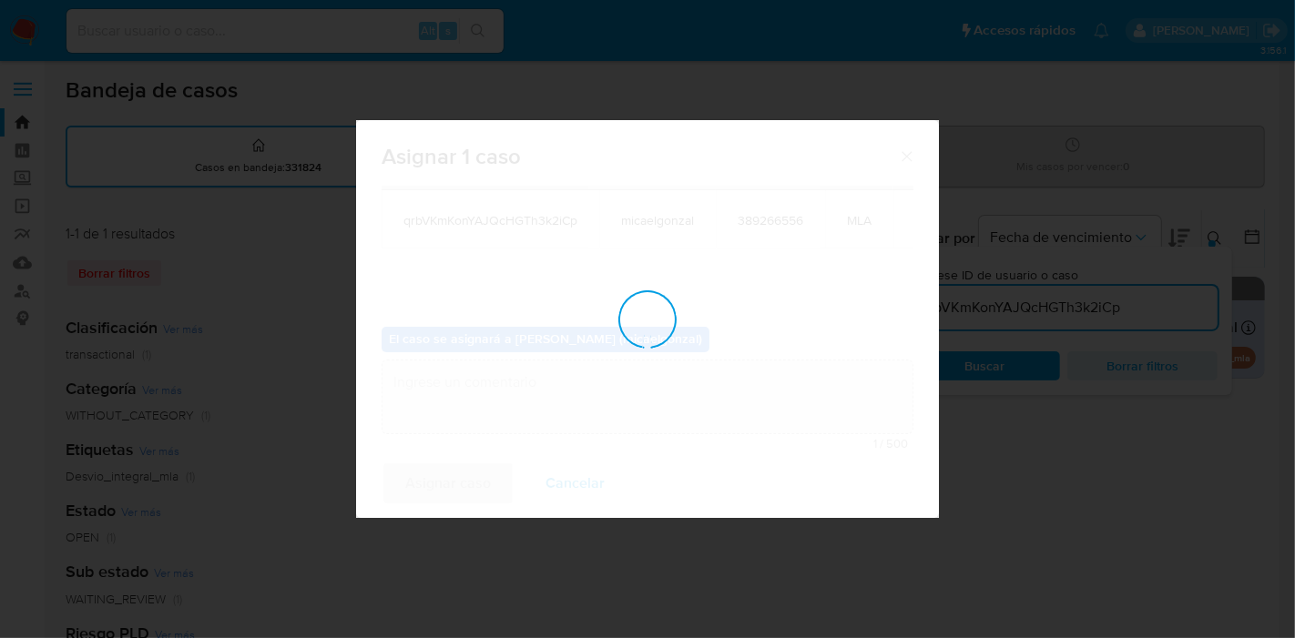
checkbox input "false"
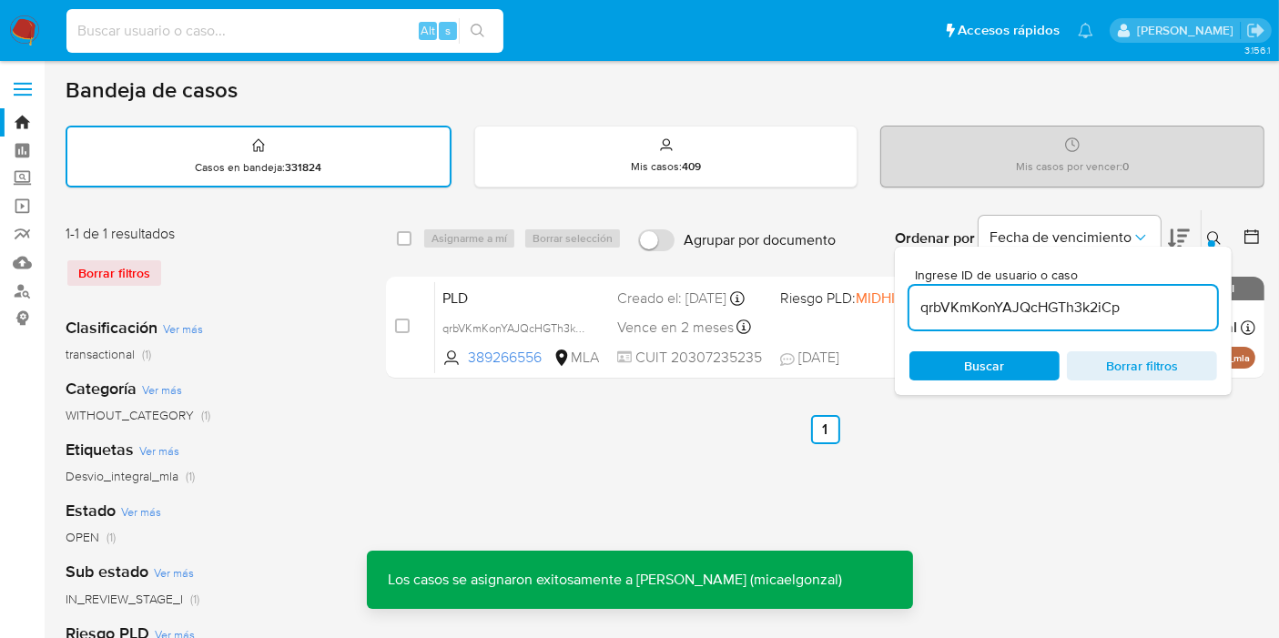
click at [229, 36] on input at bounding box center [284, 31] width 437 height 24
paste input "qrbVKmKonYAJQcHGTh3k2iCp"
type input "qrbVKmKonYAJQcHGTh3k2iCp"
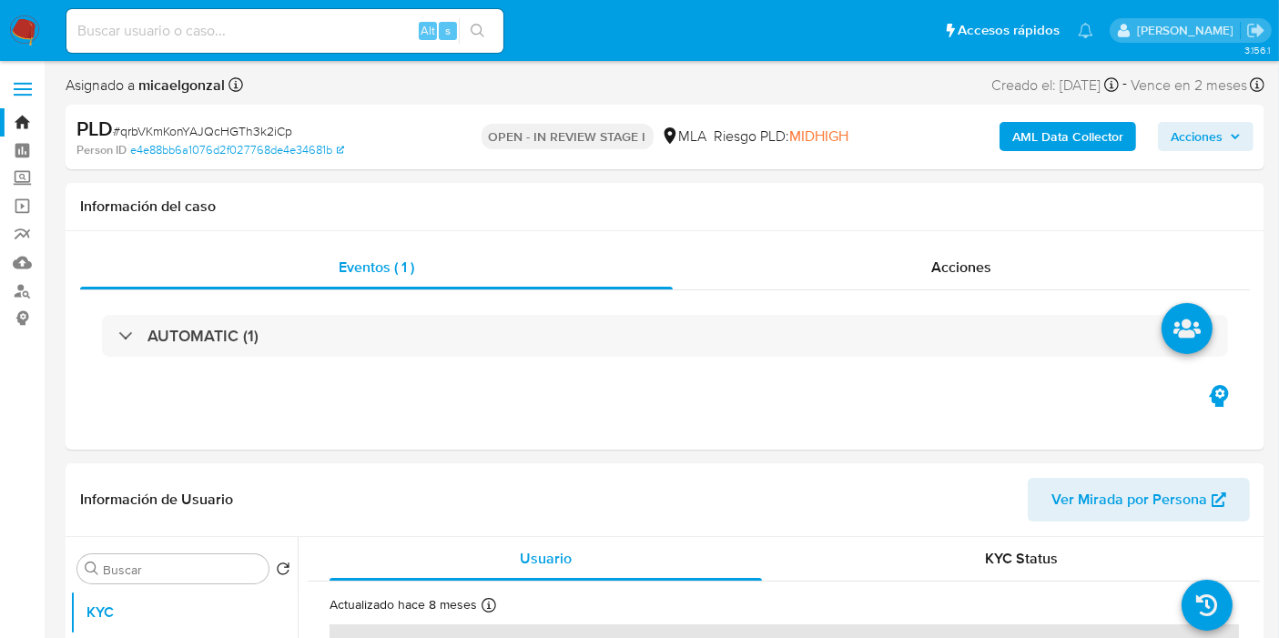
select select "10"
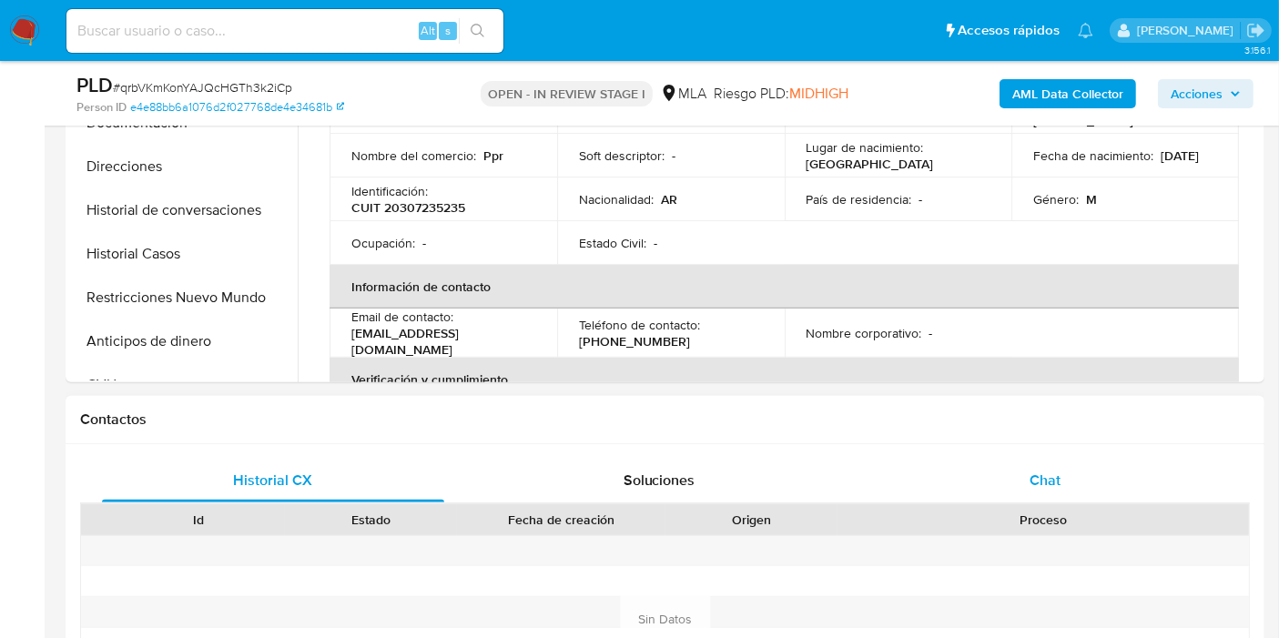
scroll to position [606, 0]
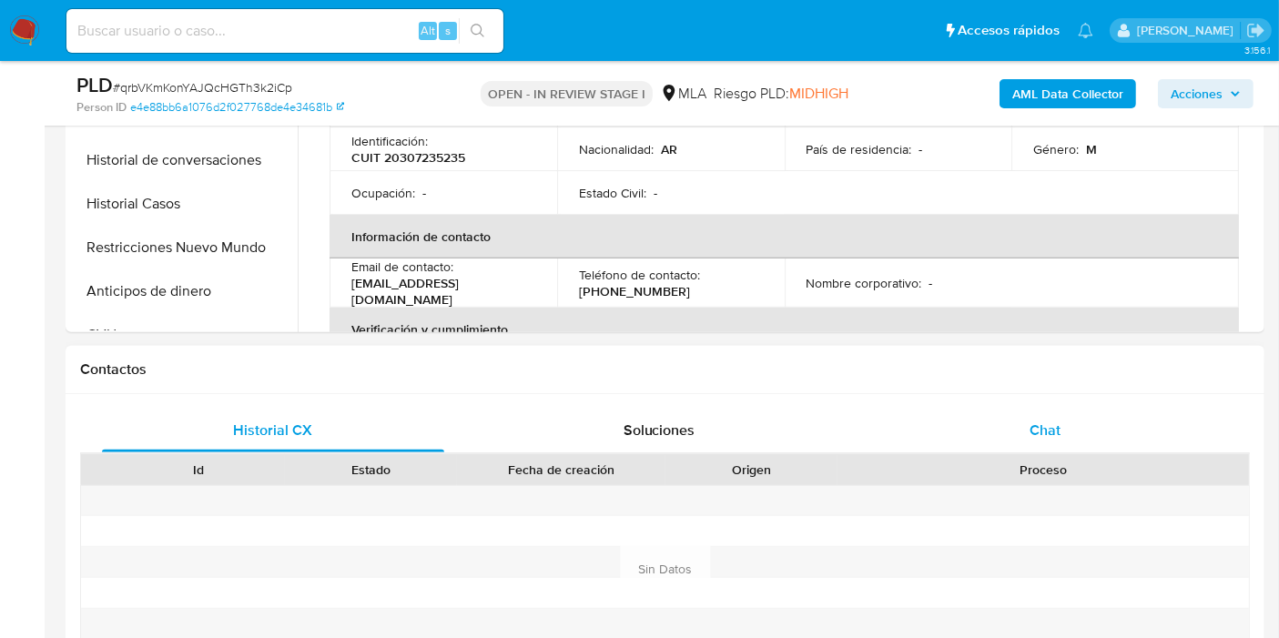
drag, startPoint x: 1030, startPoint y: 456, endPoint x: 1036, endPoint y: 443, distance: 14.3
click at [1031, 455] on div "Proceso" at bounding box center [1044, 469] width 412 height 31
drag, startPoint x: 1041, startPoint y: 442, endPoint x: 1034, endPoint y: 453, distance: 12.6
click at [1039, 444] on div "Chat" at bounding box center [1045, 431] width 342 height 44
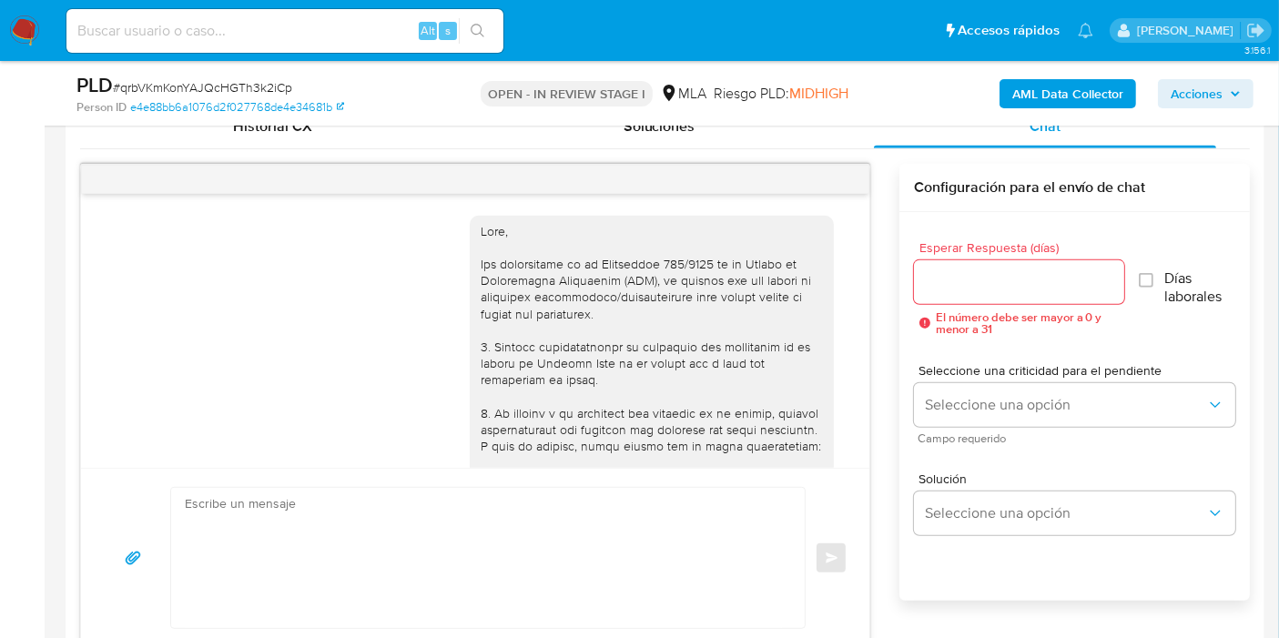
scroll to position [1269, 0]
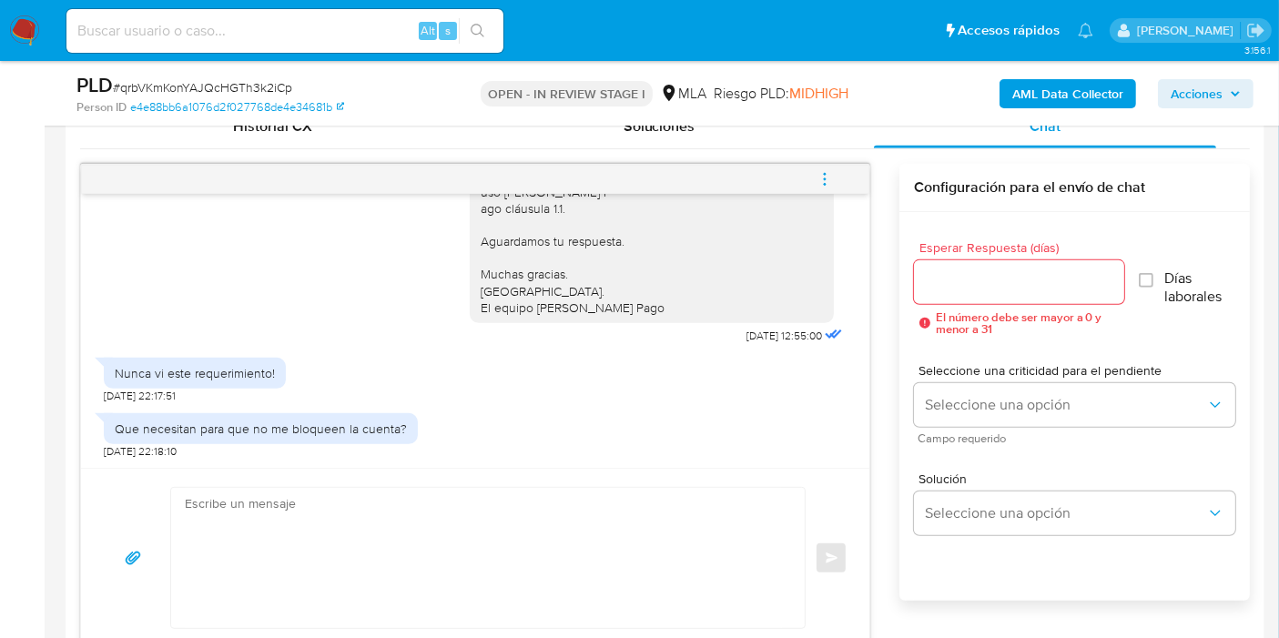
click at [426, 529] on textarea at bounding box center [483, 558] width 597 height 140
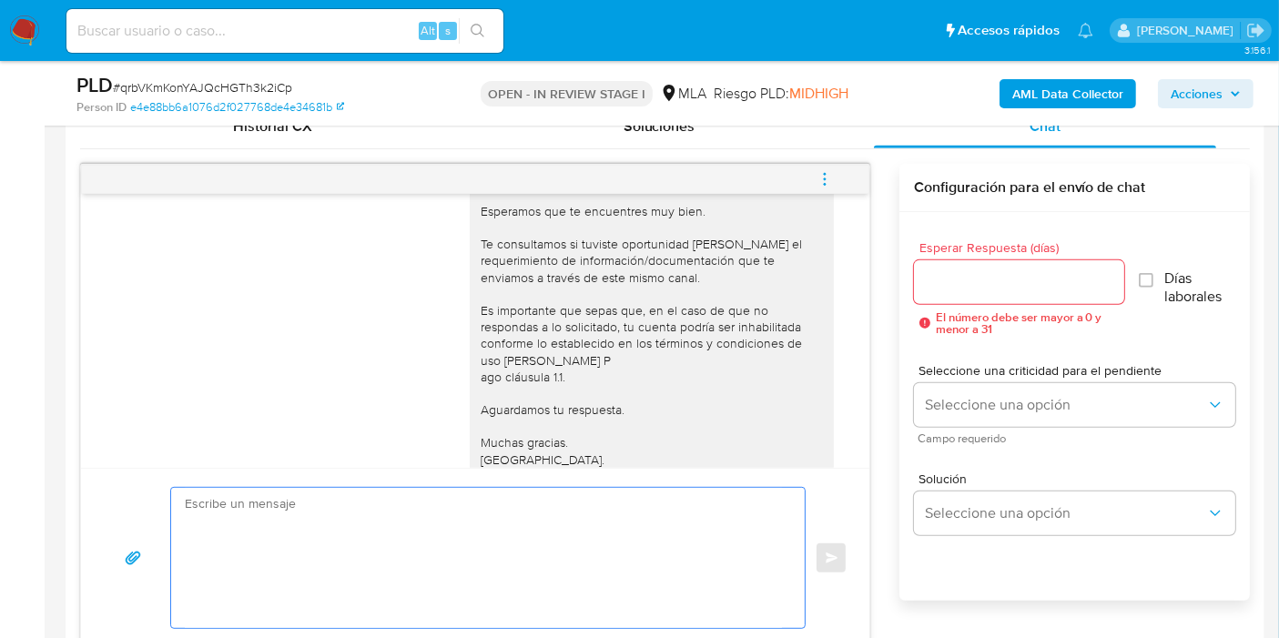
scroll to position [965, 0]
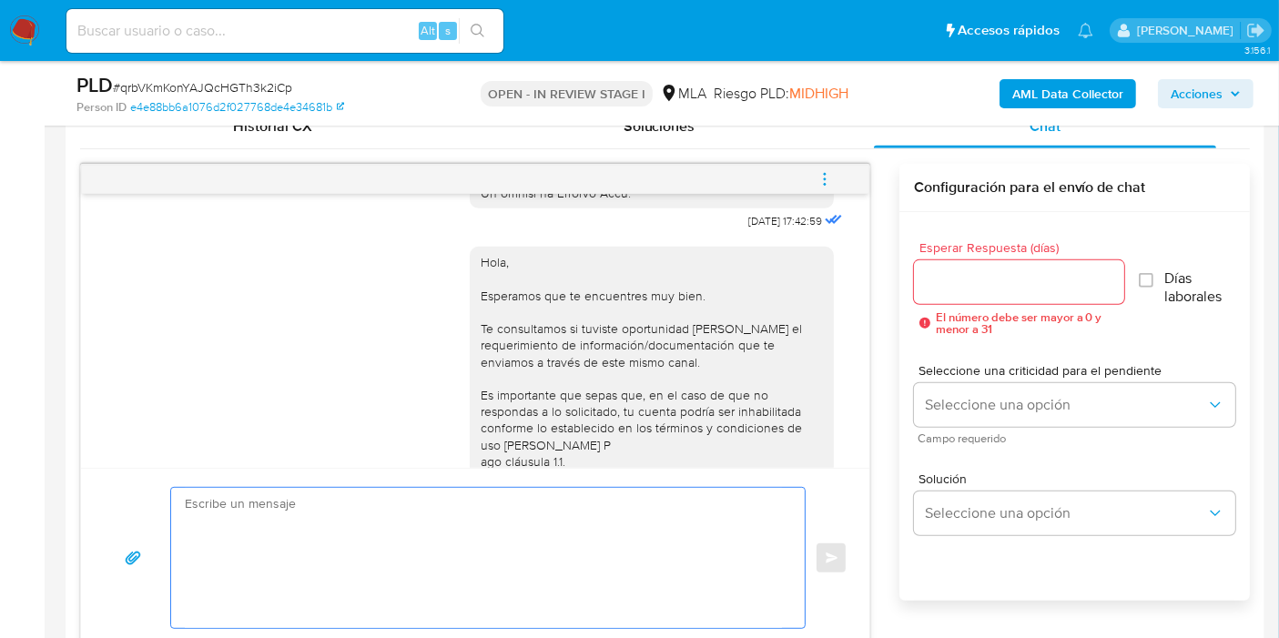
drag, startPoint x: 583, startPoint y: 548, endPoint x: 574, endPoint y: 553, distance: 10.2
click at [575, 552] on textarea at bounding box center [483, 558] width 597 height 140
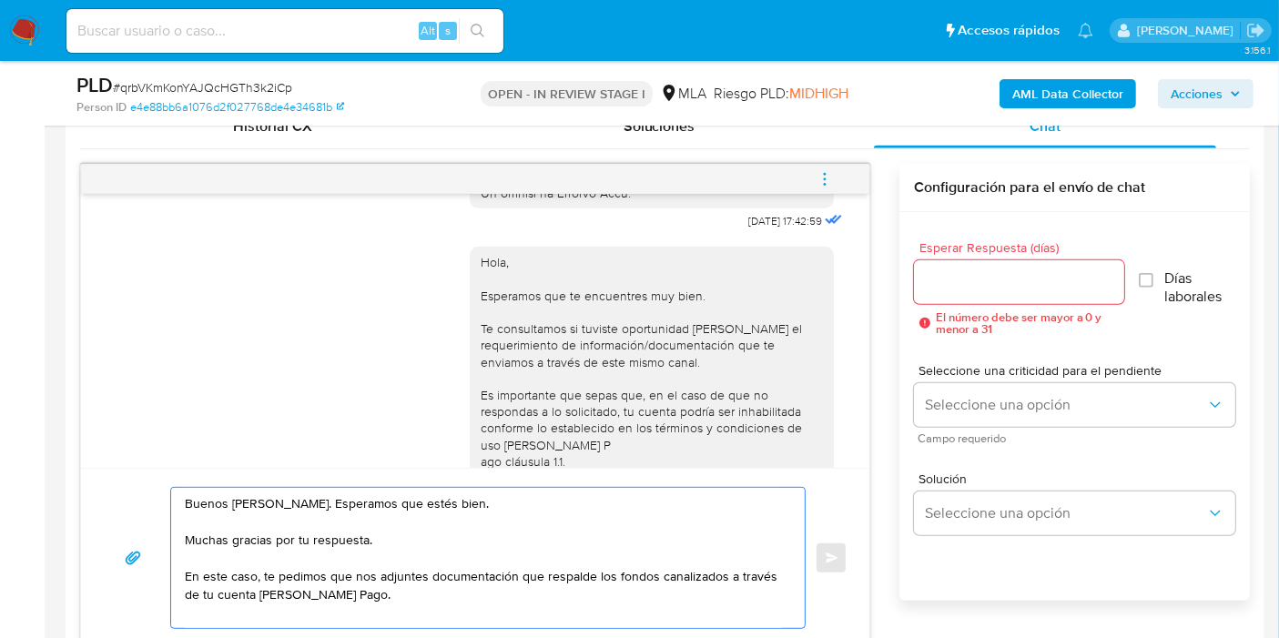
drag, startPoint x: 437, startPoint y: 433, endPoint x: 387, endPoint y: 470, distance: 62.5
click at [437, 433] on div "Hola, Esperamos que te encuentres muy bien. Te consultamos si tuviste oportunid…" at bounding box center [475, 418] width 743 height 368
click at [364, 504] on textarea "Buenos días, Mariano. Esperamos que estés bien. Muchas gracias por tu respuesta…" at bounding box center [483, 558] width 597 height 140
click at [355, 557] on textarea "Buenos días, Mariano. Esperamos que estés bien. Muchas gracias por tu respuesta…" at bounding box center [483, 558] width 597 height 140
click at [351, 573] on textarea "Buenos días, Mariano. Esperamos que estés bien. Muchas gracias por tu respuesta…" at bounding box center [483, 558] width 597 height 140
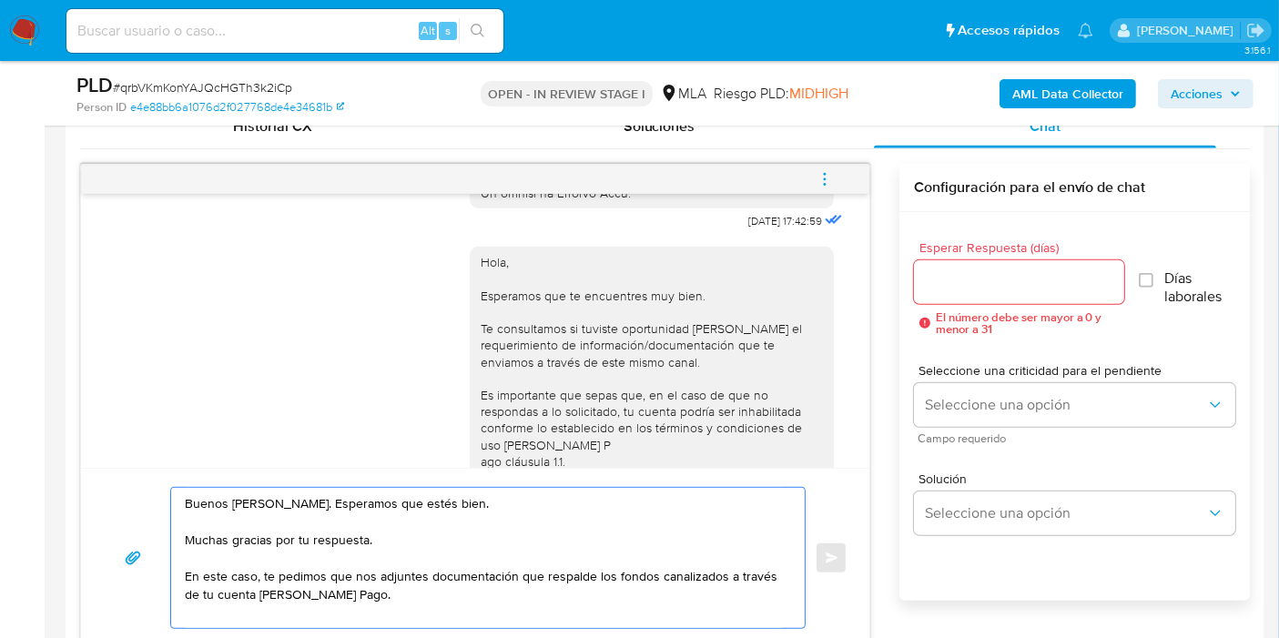
click at [382, 586] on textarea "Buenos días, Mariano. Esperamos que estés bien. Muchas gracias por tu respuesta…" at bounding box center [483, 558] width 597 height 140
click at [380, 583] on textarea "Buenos días, Mariano. Esperamos que estés bien. Muchas gracias por tu respuesta…" at bounding box center [483, 558] width 597 height 140
click at [484, 571] on textarea "Buenos días, Mariano. Esperamos que estés bien. Muchas gracias por tu respuesta…" at bounding box center [483, 558] width 597 height 140
click at [490, 593] on textarea "Buenos días, Mariano. Esperamos que estés bien. Muchas gracias por tu respuesta…" at bounding box center [483, 558] width 597 height 140
paste textarea "- Últimas 6 Declaraciones Juradas de Ingresos Brutos (donde se visualice la bas…"
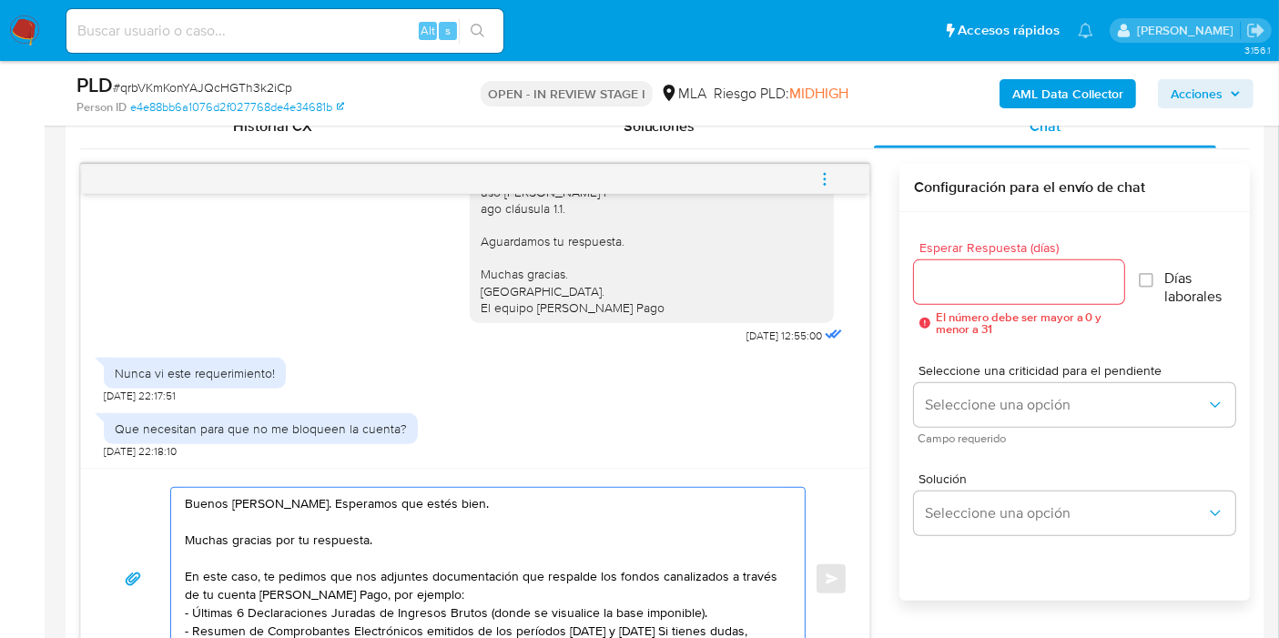
scroll to position [1012, 0]
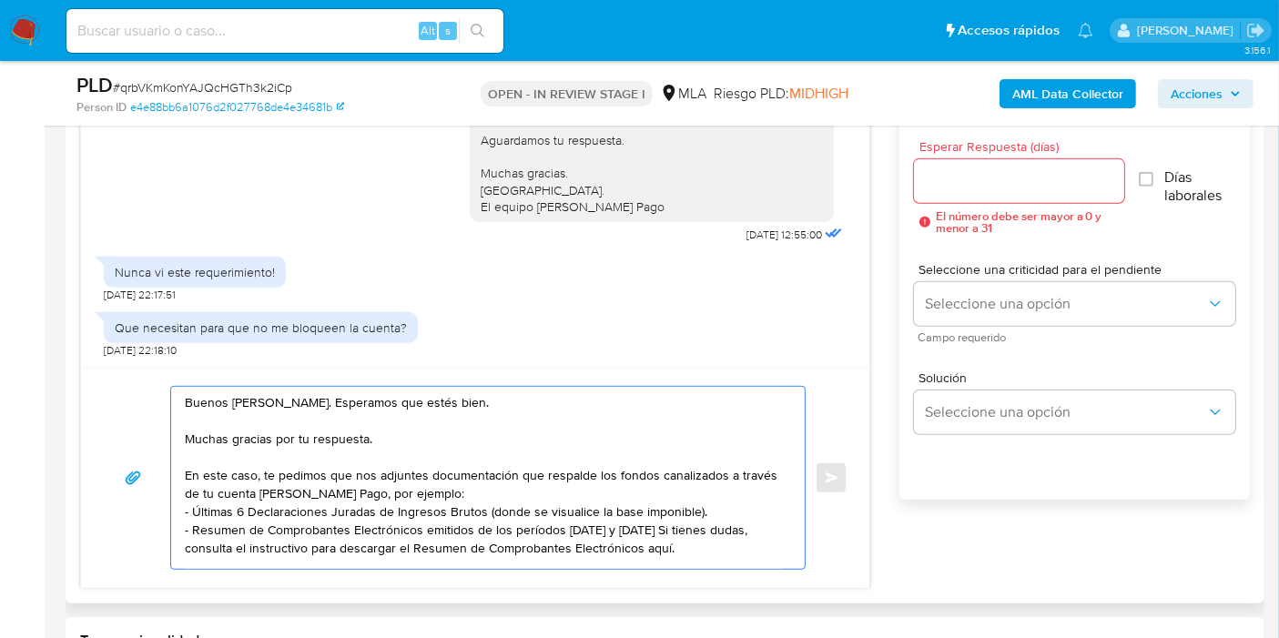
click at [556, 525] on textarea "Buenos días, Mariano. Esperamos que estés bien. Muchas gracias por tu respuesta…" at bounding box center [483, 478] width 597 height 182
drag, startPoint x: 408, startPoint y: 508, endPoint x: 551, endPoint y: 520, distance: 143.4
click at [413, 509] on textarea "Buenos días, Mariano. Esperamos que estés bien. Muchas gracias por tu respuesta…" at bounding box center [483, 478] width 597 height 182
click at [551, 520] on textarea "Buenos días, Mariano. Esperamos que estés bien. Muchas gracias por tu respuesta…" at bounding box center [483, 478] width 597 height 182
drag, startPoint x: 506, startPoint y: 516, endPoint x: 637, endPoint y: 522, distance: 131.2
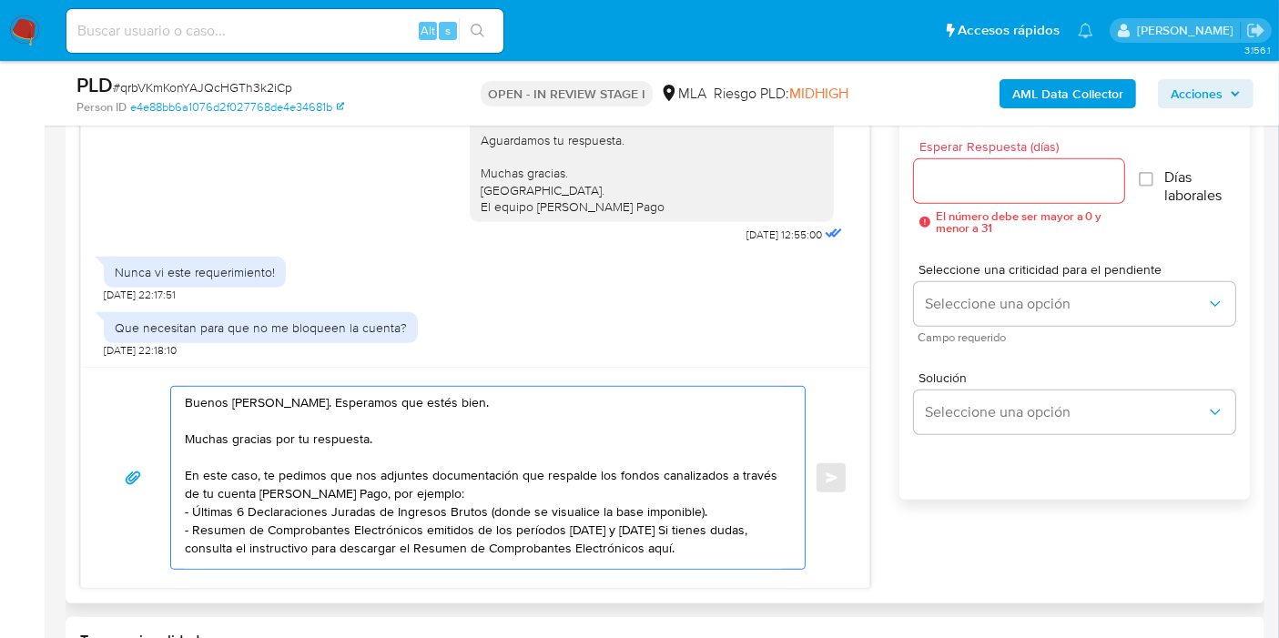
click at [637, 522] on textarea "Buenos días, Mariano. Esperamos que estés bien. Muchas gracias por tu respuesta…" at bounding box center [483, 478] width 597 height 182
paste textarea "https://www.mercadopago.com.ar/ayuda/30181"
paste textarea "Tené en cuenta que, además de los ejemplos mencionados, podés adjuntar voluntar…"
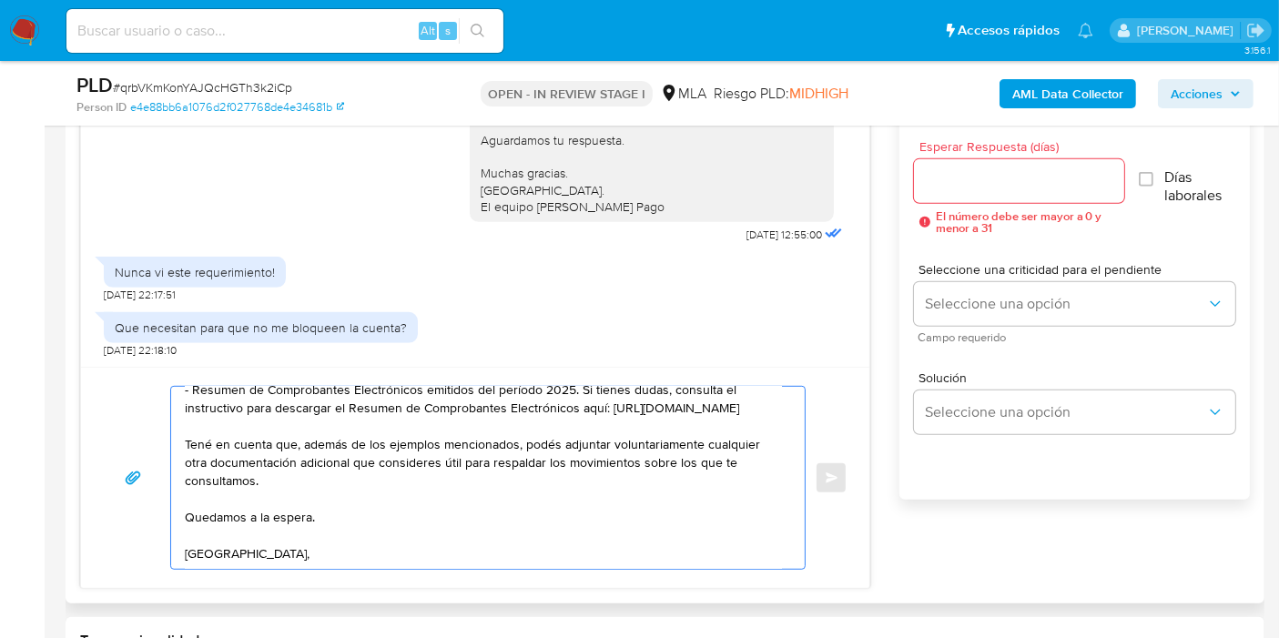
scroll to position [170, 0]
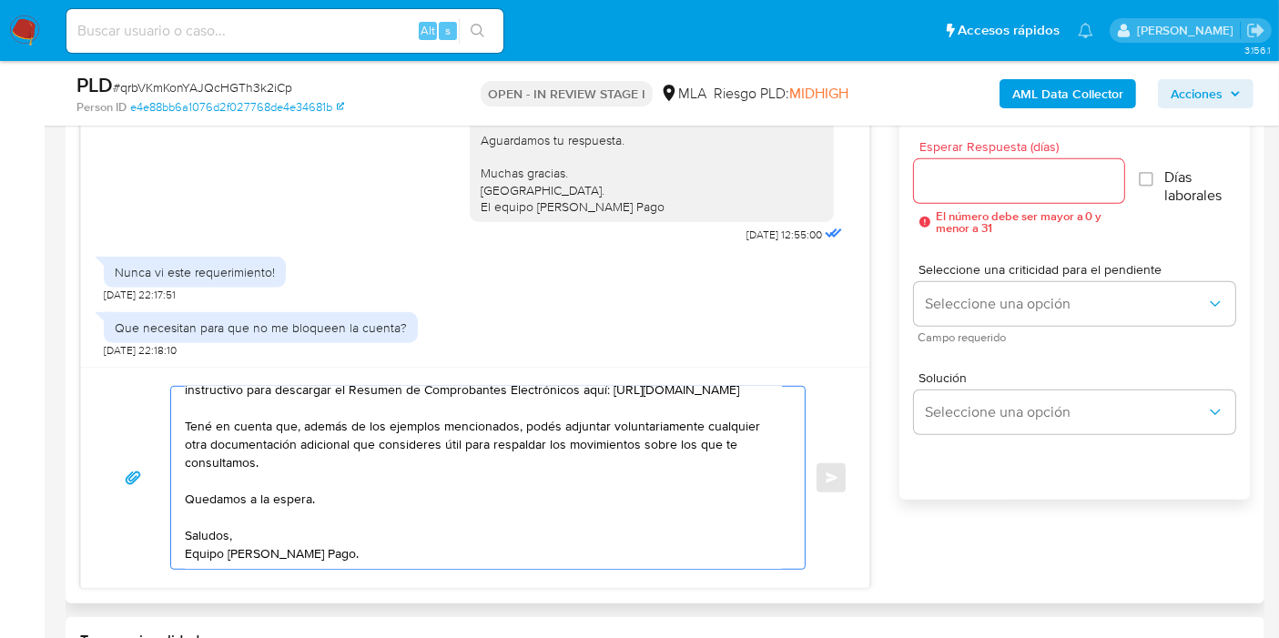
click at [548, 440] on textarea "Buenos días, Mariano. Esperamos que estés bien. Muchas gracias por tu respuesta…" at bounding box center [483, 478] width 597 height 182
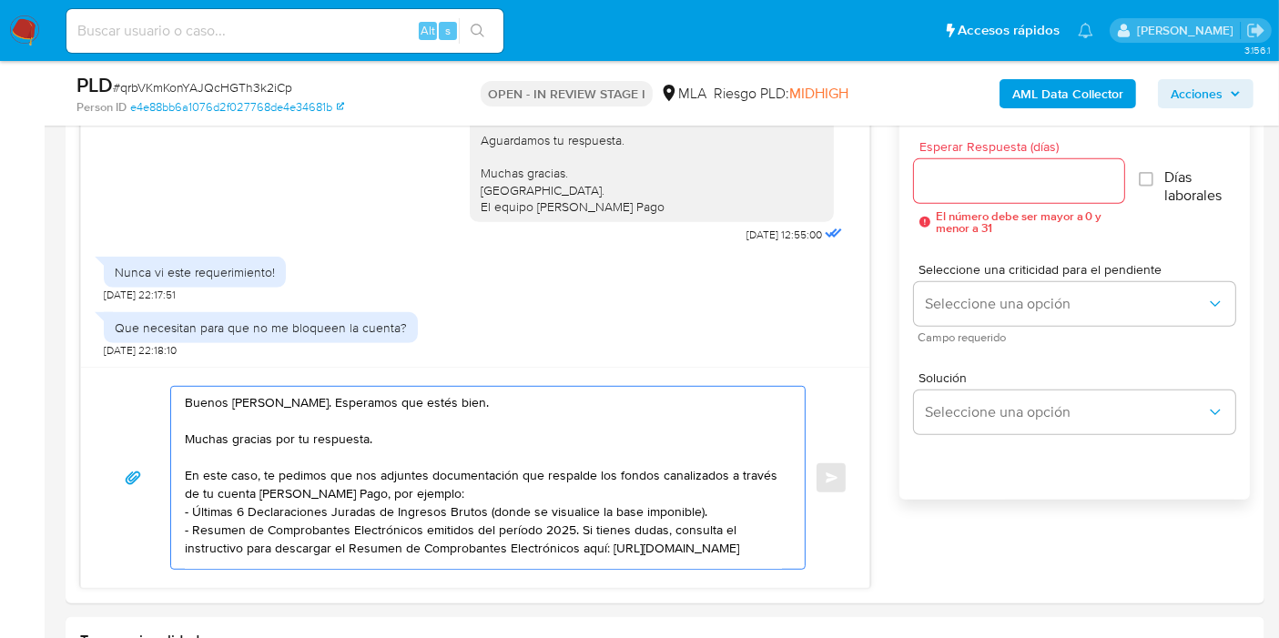
scroll to position [707, 0]
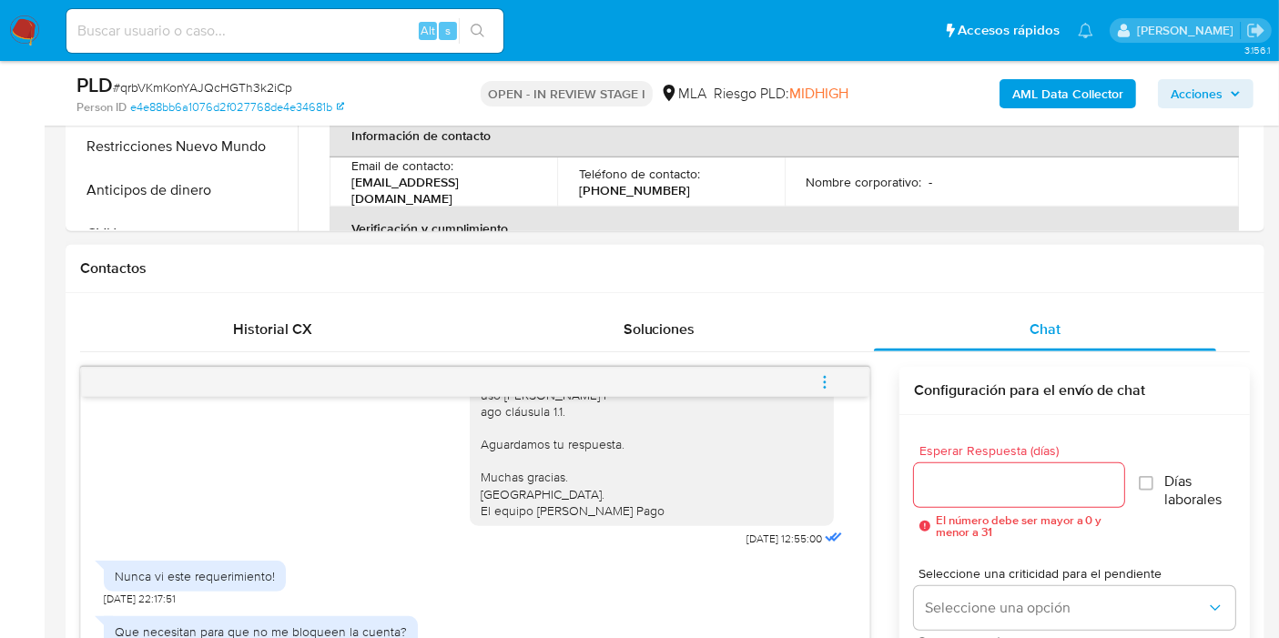
type textarea "Buenos días, Mariano. Esperamos que estés bien. Muchas gracias por tu respuesta…"
click at [1027, 463] on div at bounding box center [1019, 485] width 210 height 44
click at [1020, 480] on input "Esperar Respuesta (días)" at bounding box center [1019, 485] width 210 height 24
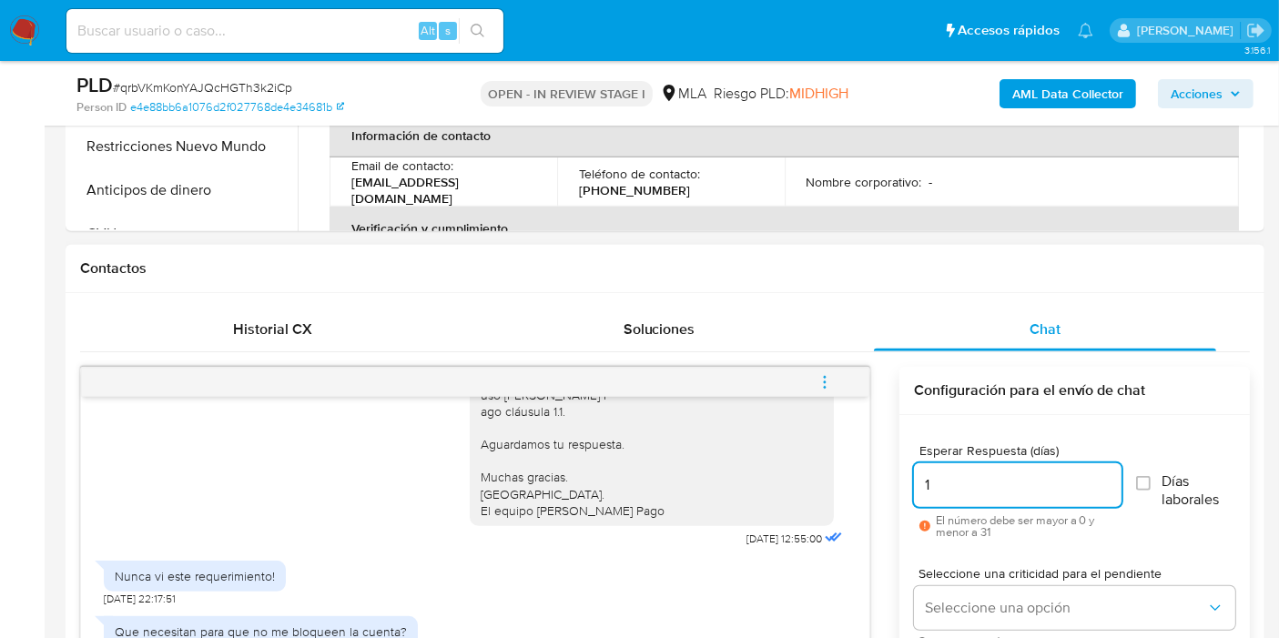
scroll to position [1012, 0]
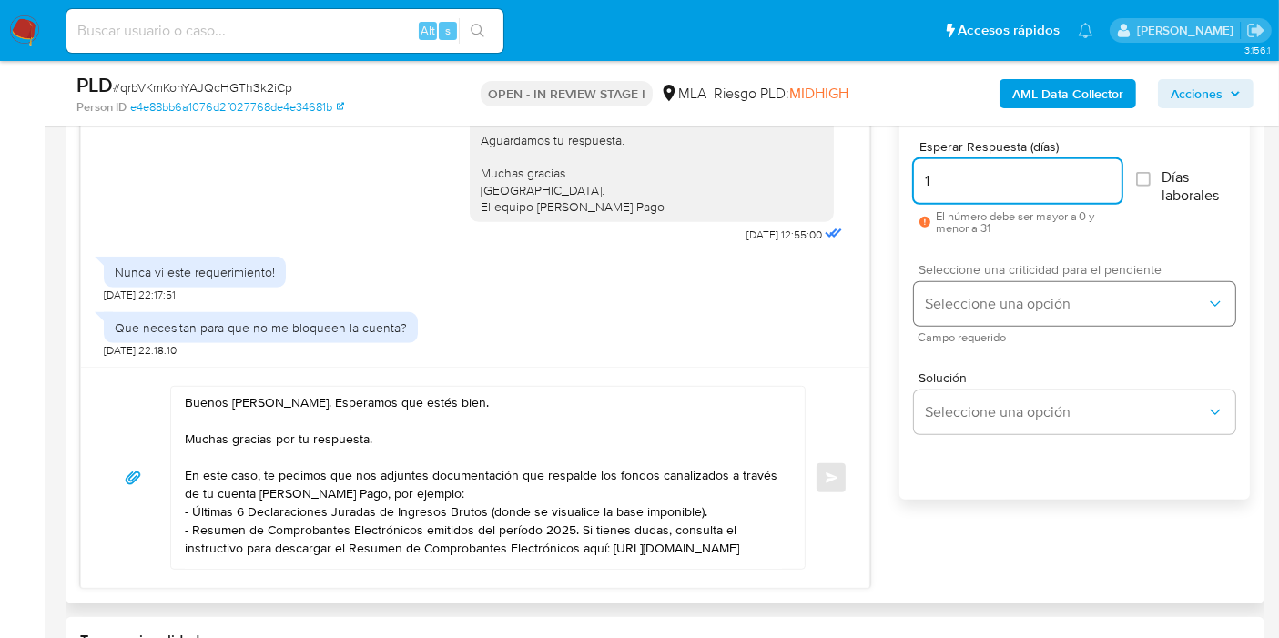
type input "1"
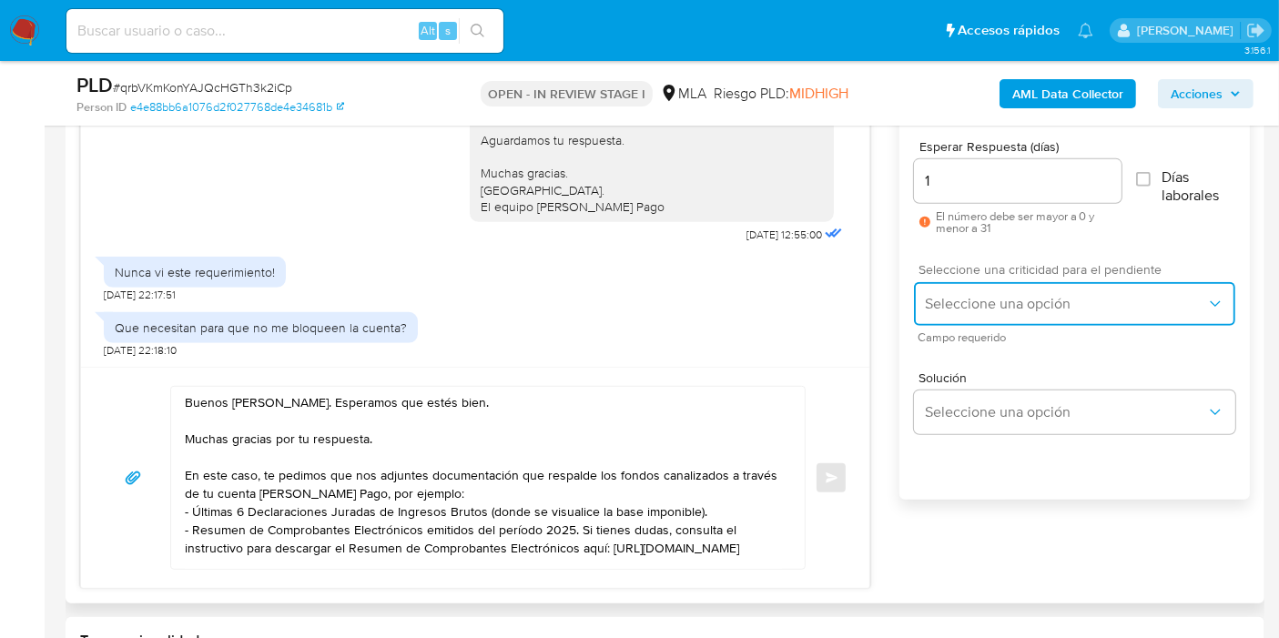
click at [1072, 300] on span "Seleccione una opción" at bounding box center [1065, 304] width 281 height 18
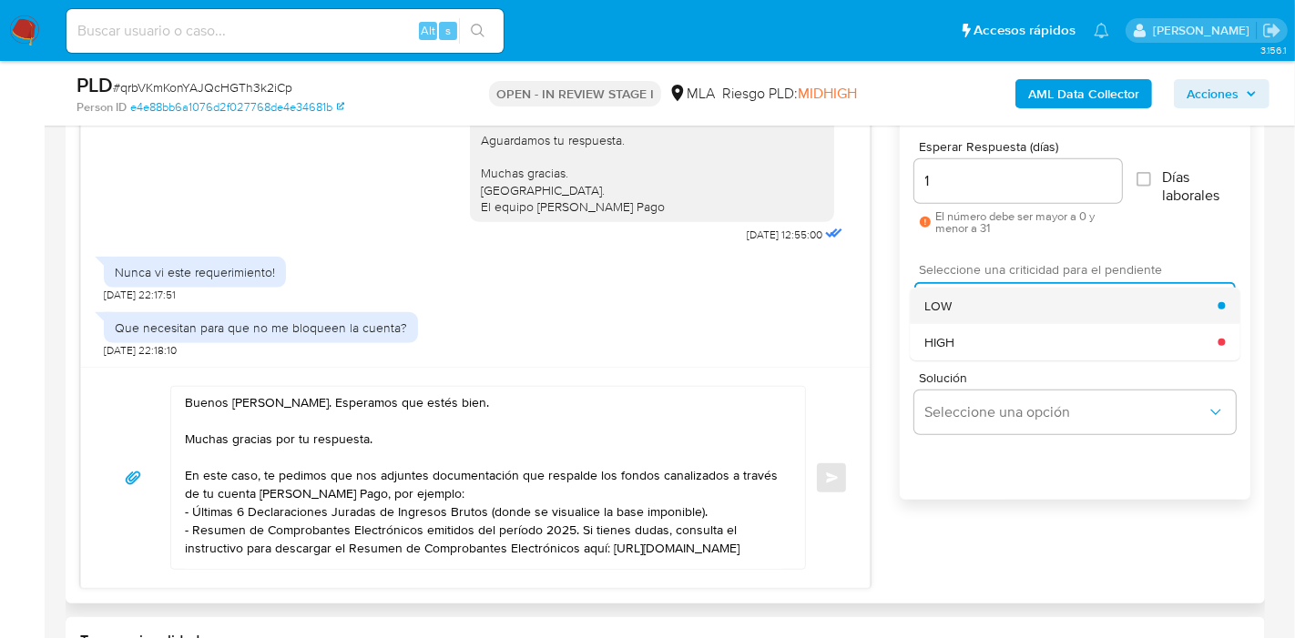
click at [1038, 306] on div "LOW" at bounding box center [1070, 306] width 293 height 36
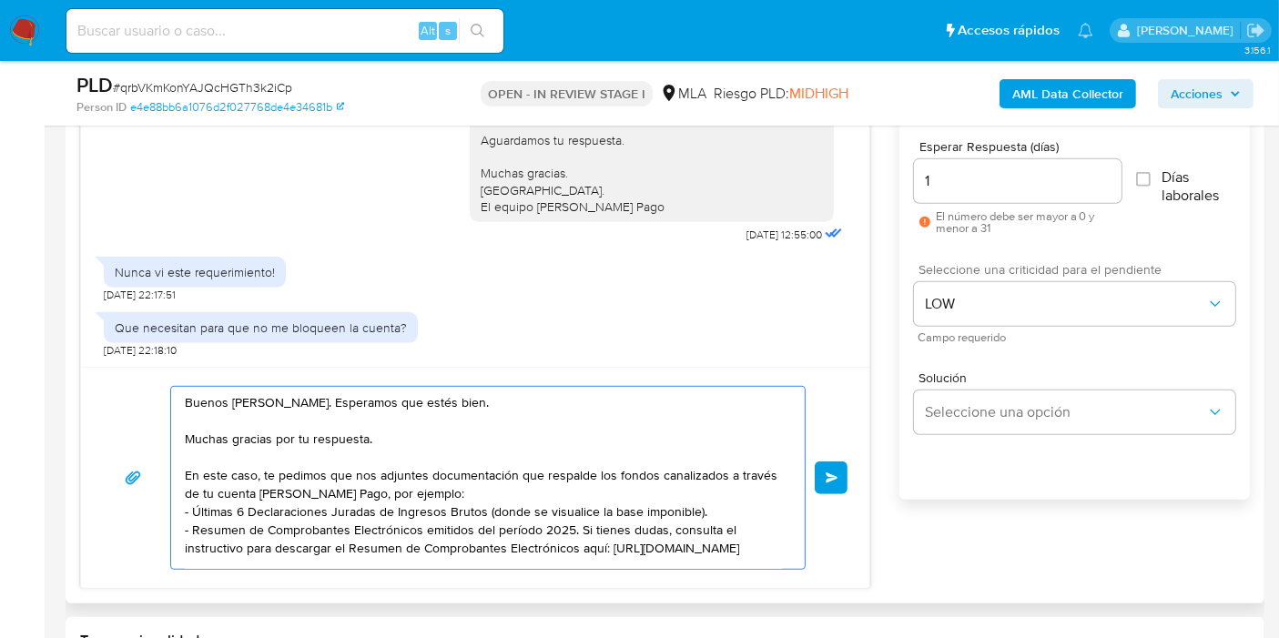
click at [540, 489] on textarea "Buenos días, Mariano. Esperamos que estés bien. Muchas gracias por tu respuesta…" at bounding box center [483, 478] width 597 height 182
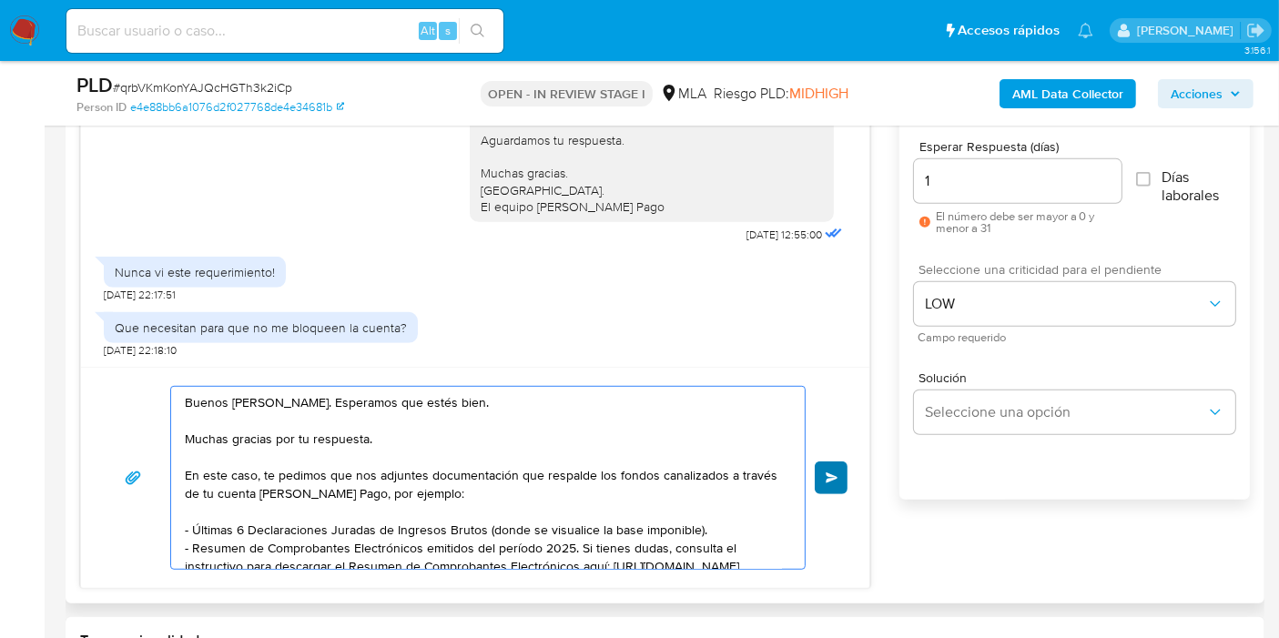
type textarea "Buenos días, Mariano. Esperamos que estés bien. Muchas gracias por tu respuesta…"
click at [838, 465] on button "Enviar" at bounding box center [831, 478] width 33 height 33
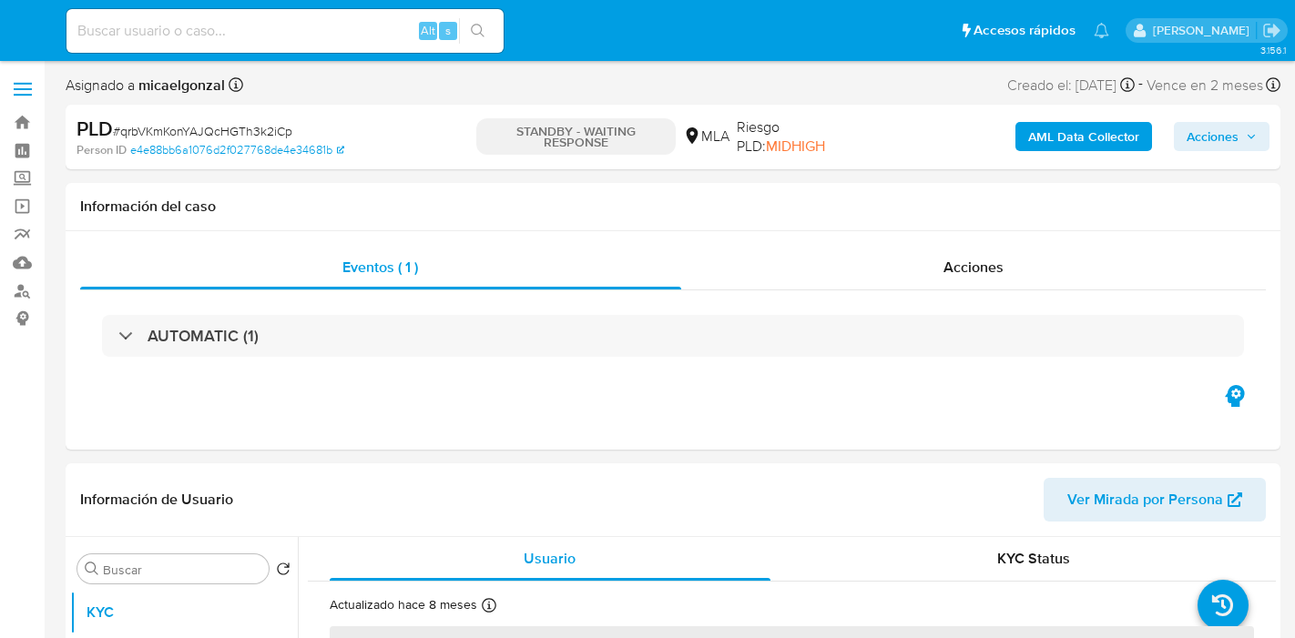
select select "10"
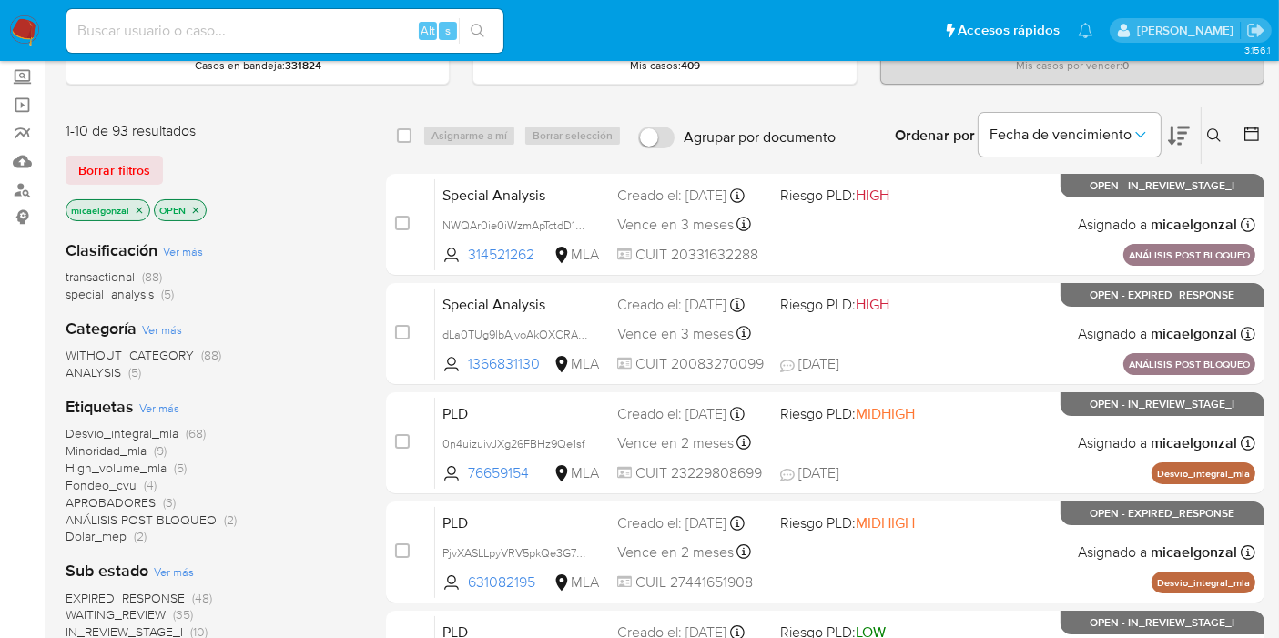
scroll to position [202, 0]
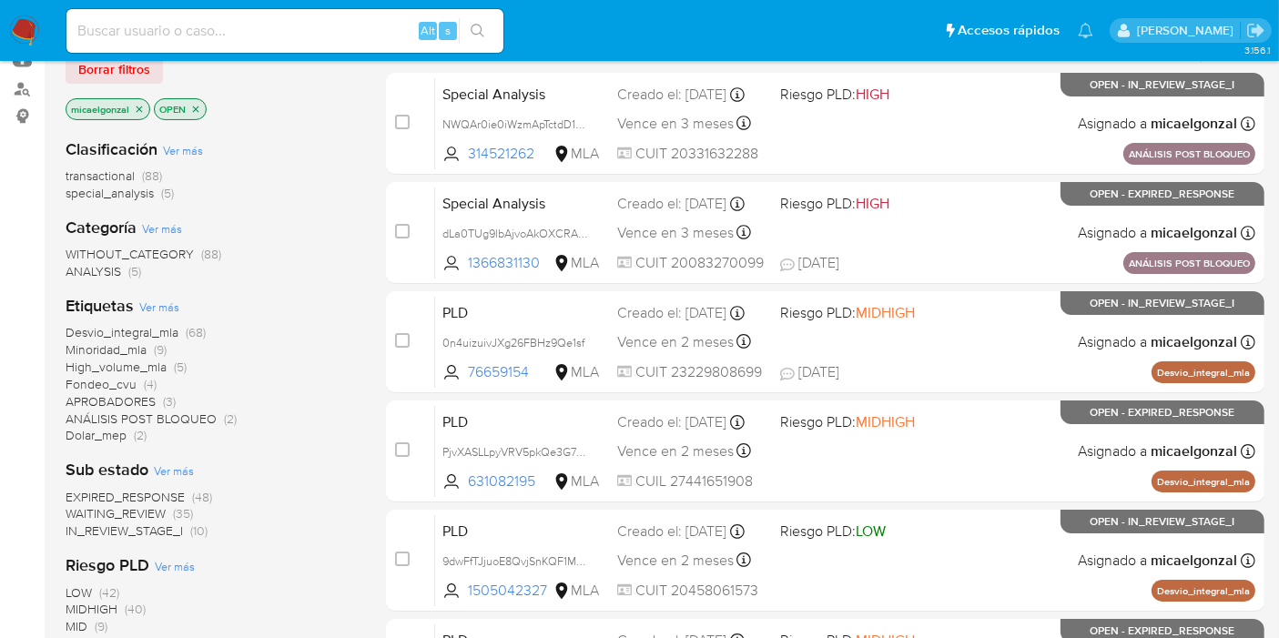
click at [146, 514] on span "WAITING_REVIEW" at bounding box center [116, 513] width 100 height 18
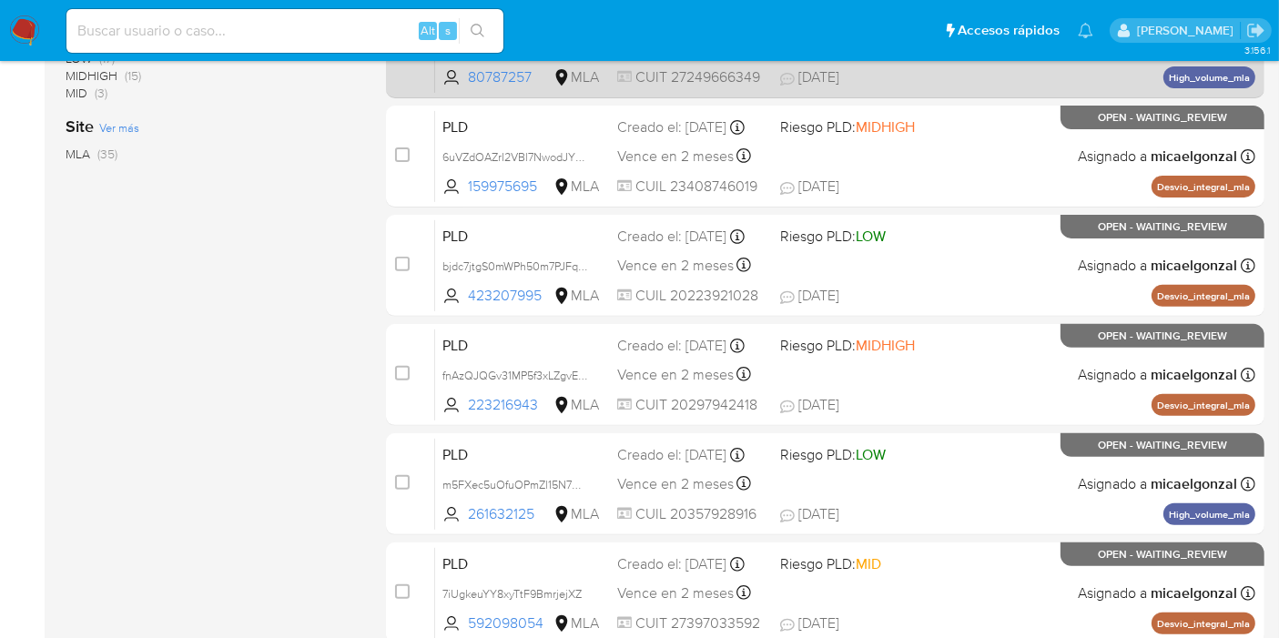
scroll to position [101, 0]
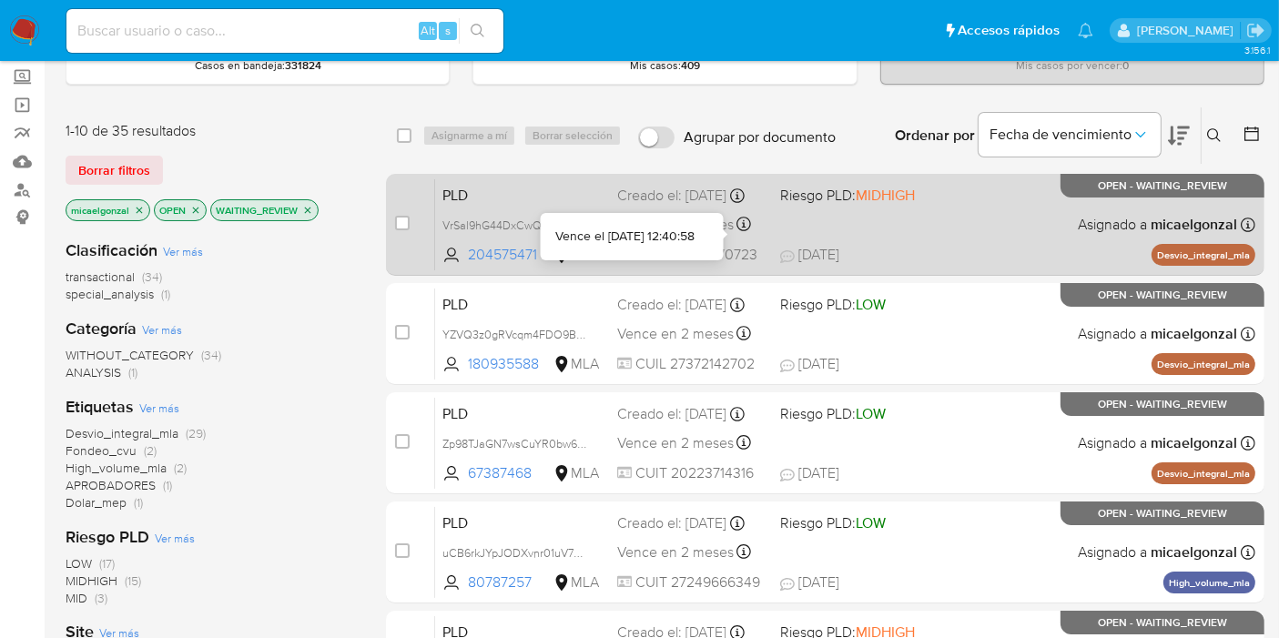
click at [748, 226] on icon at bounding box center [745, 224] width 15 height 15
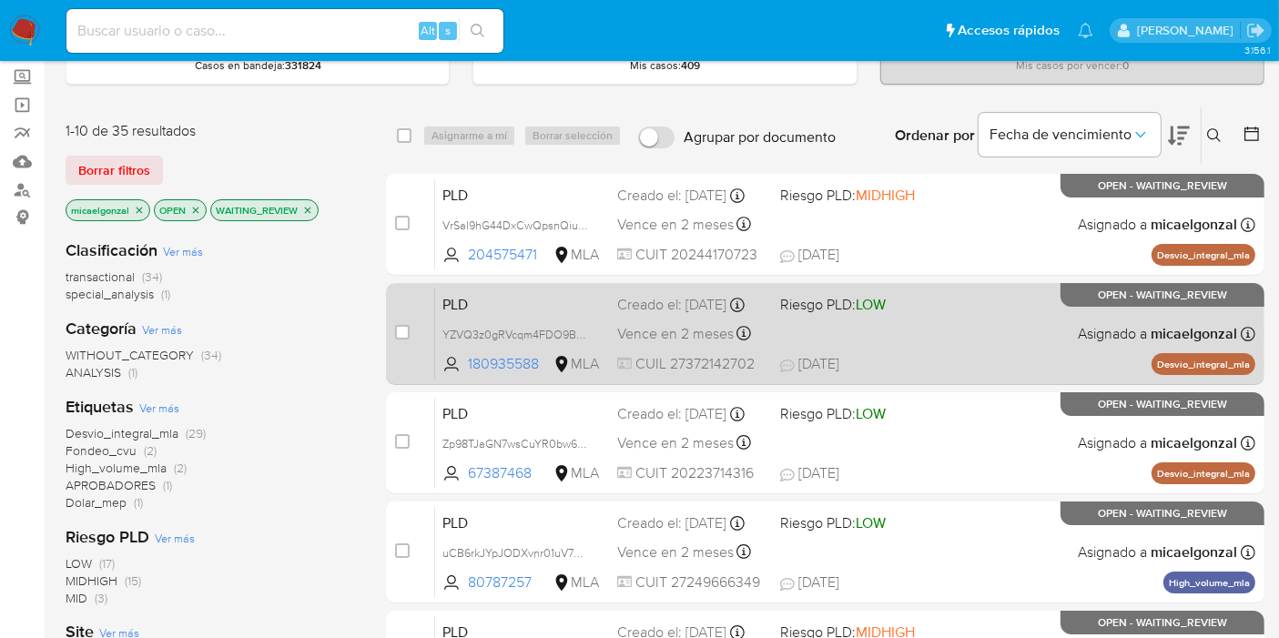
click at [958, 308] on div "PLD YZVQ3z0gRVcqm4FDO9BdTcbc 180935588 MLA Riesgo PLD: LOW Creado el: [DATE] Cr…" at bounding box center [845, 334] width 820 height 92
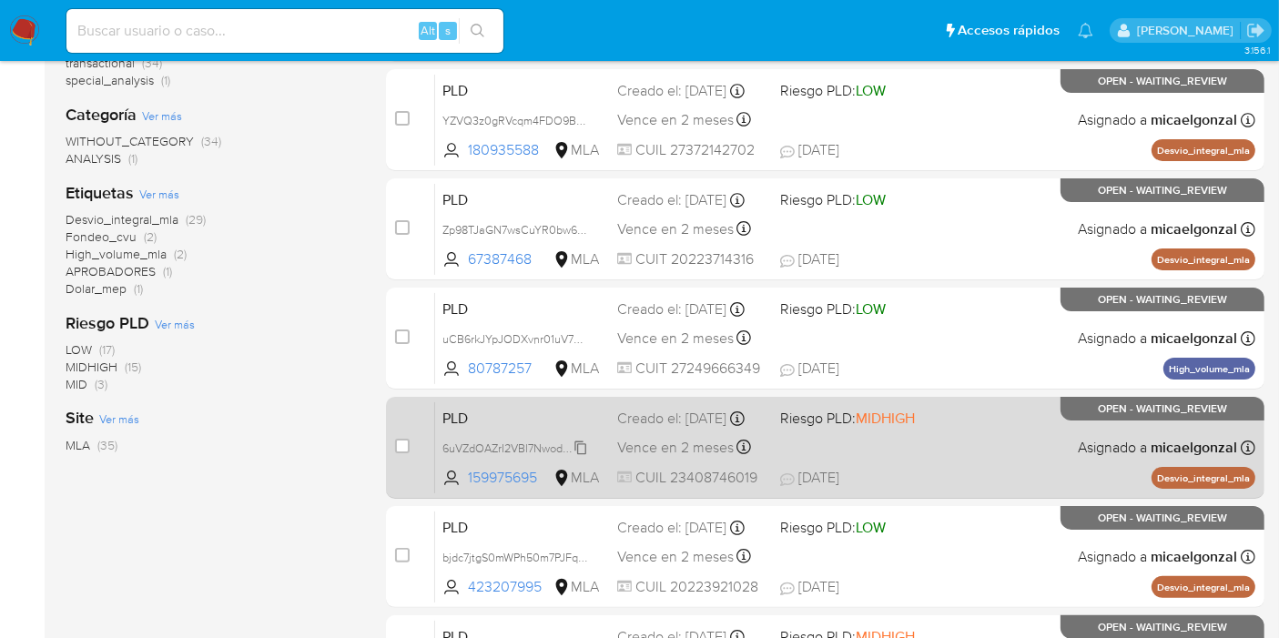
scroll to position [404, 0]
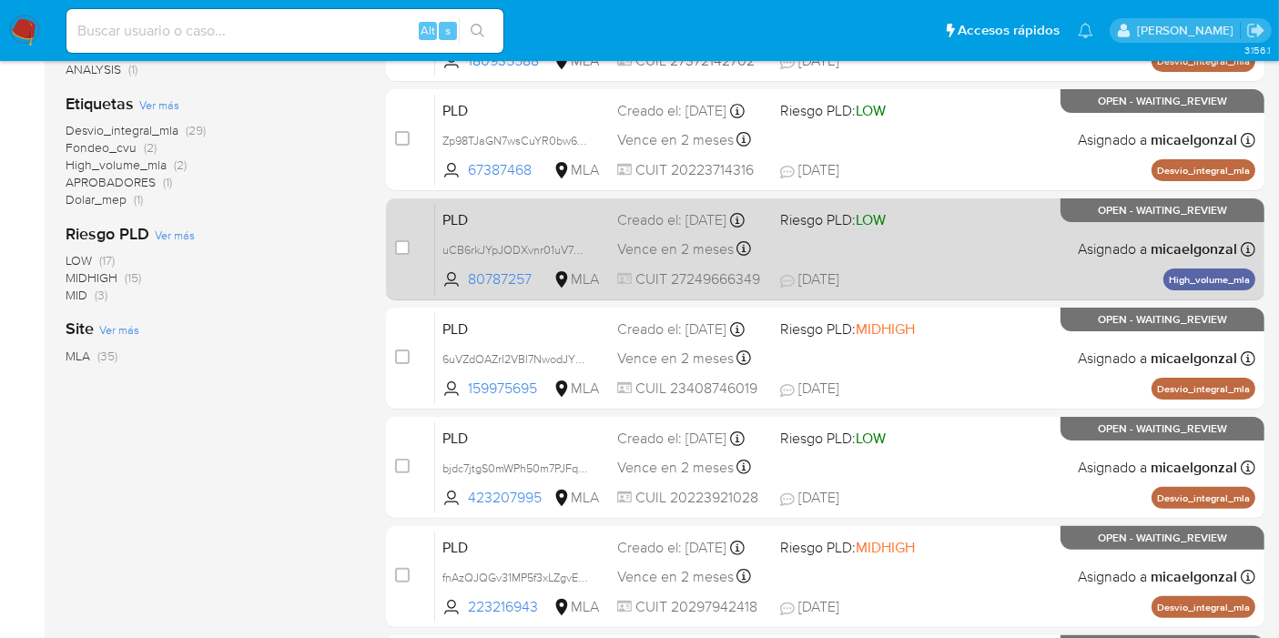
click at [634, 229] on div "Creado el: [DATE] Creado el: [DATE] 12:35:39" at bounding box center [691, 220] width 148 height 20
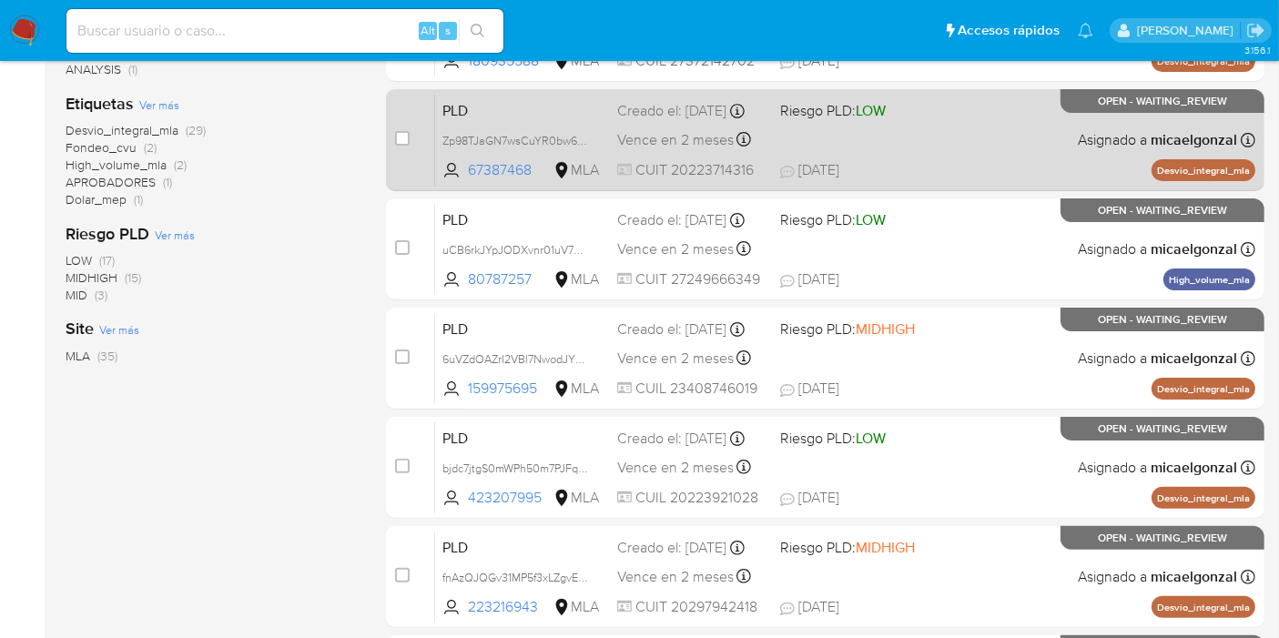
click at [678, 139] on span "Vence en 2 meses" at bounding box center [675, 140] width 117 height 20
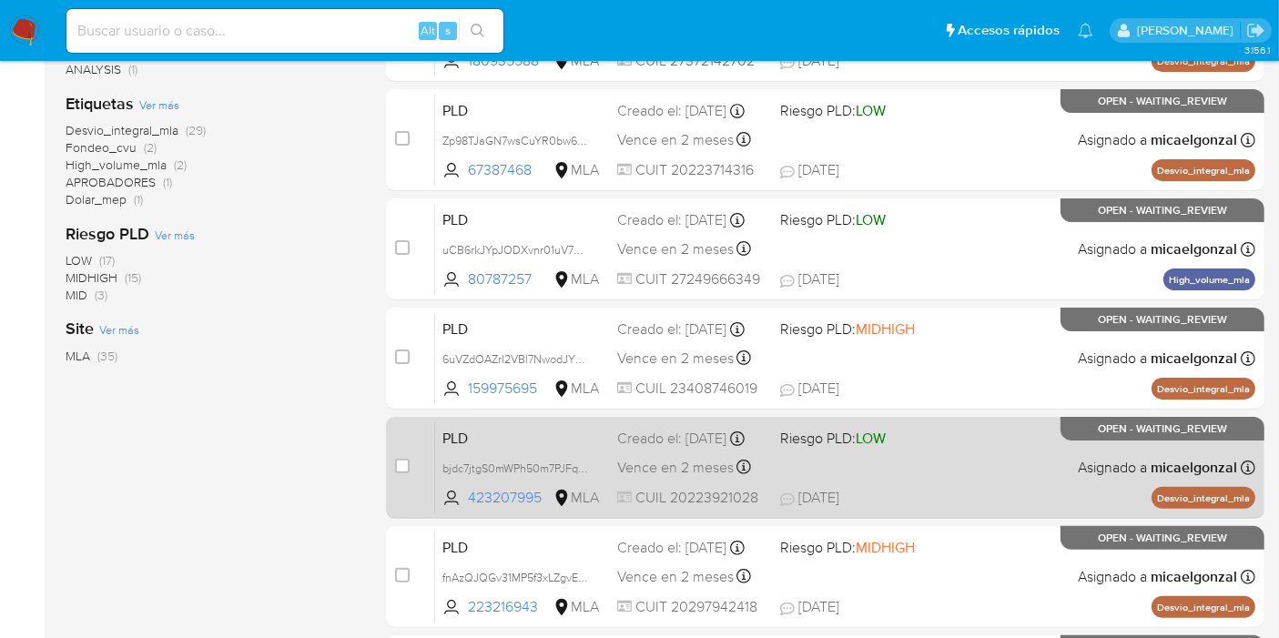
click at [720, 489] on span "CUIL 20223921028" at bounding box center [691, 498] width 148 height 20
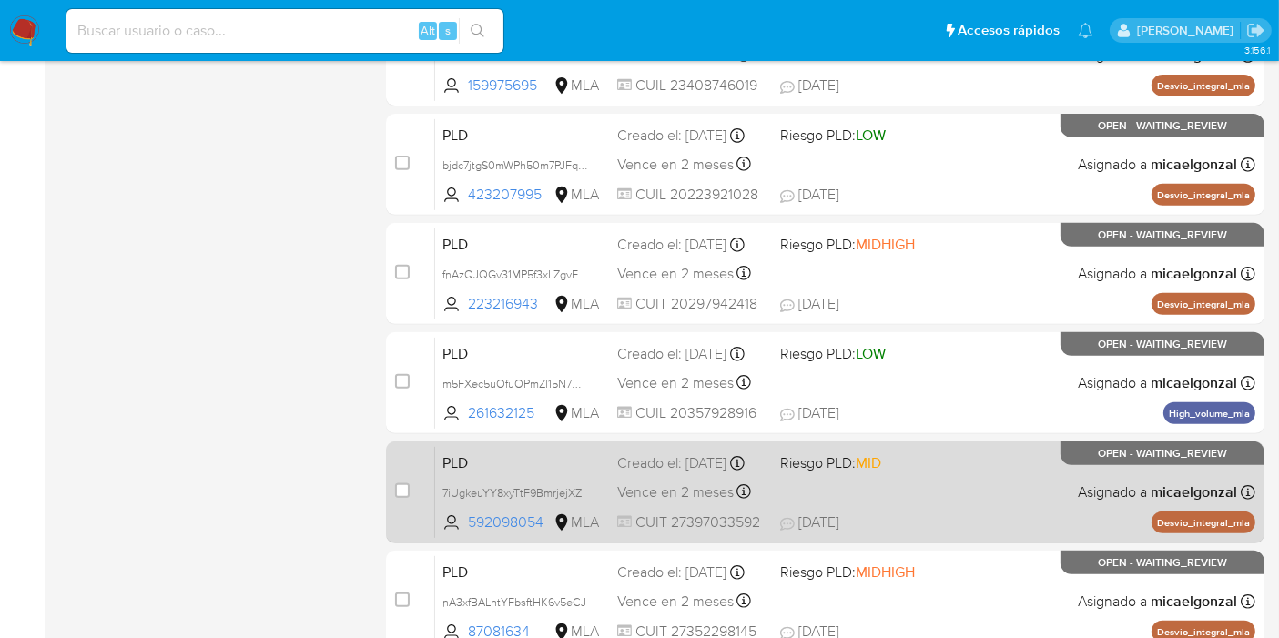
click at [748, 450] on span "Creado el: [DATE] Creado el: [DATE] 12:29:15" at bounding box center [691, 462] width 148 height 24
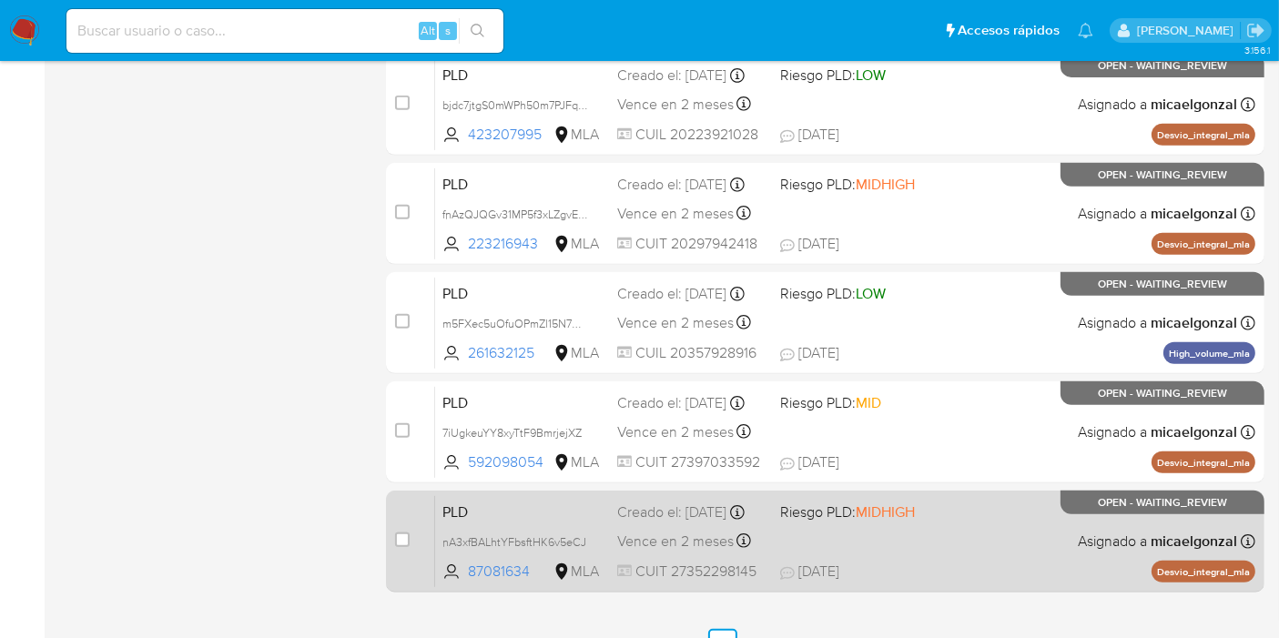
scroll to position [797, 0]
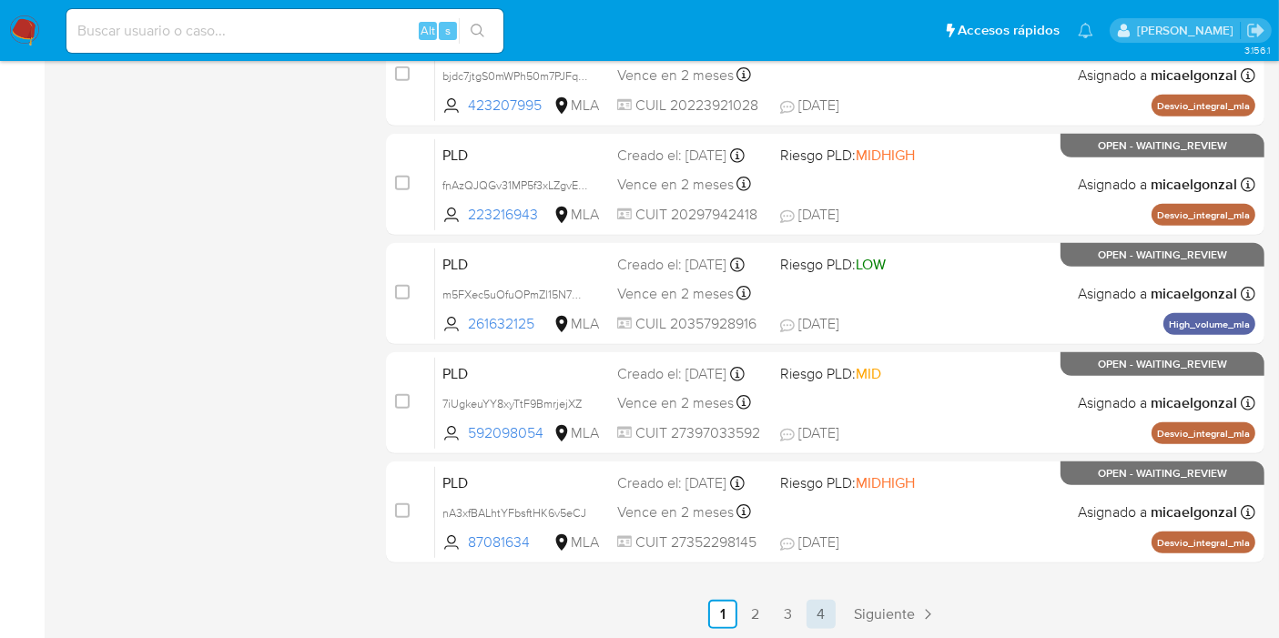
click at [820, 617] on link "4" at bounding box center [821, 614] width 29 height 29
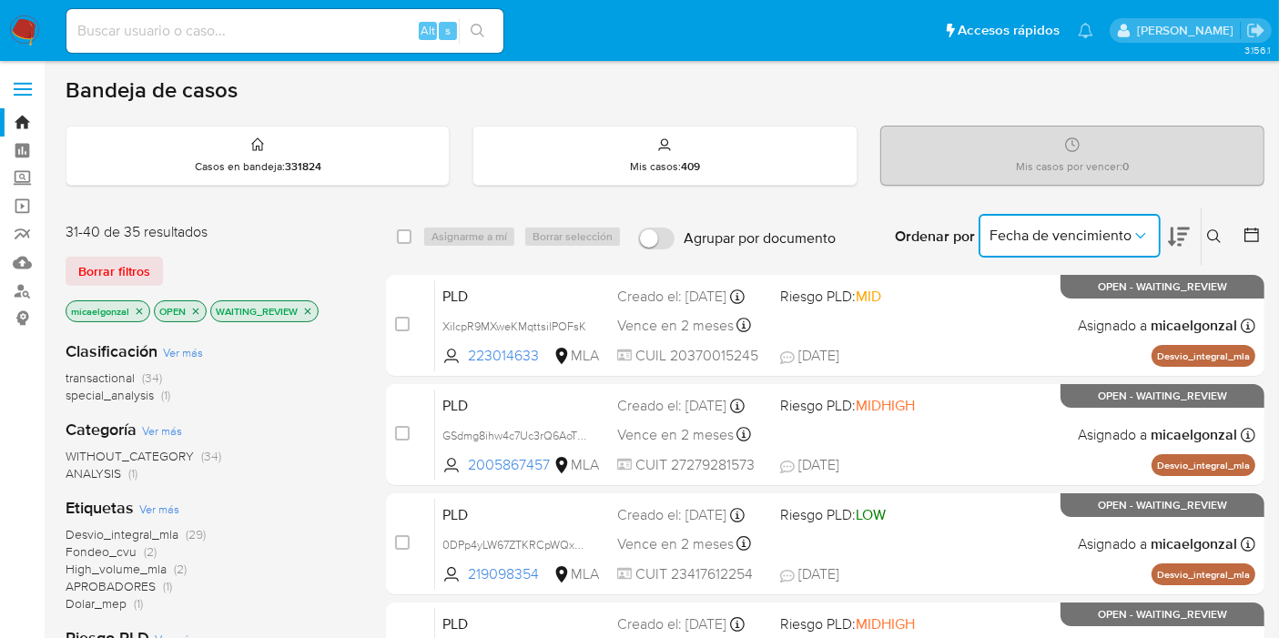
click at [1064, 244] on button "Fecha de vencimiento" at bounding box center [1070, 236] width 182 height 44
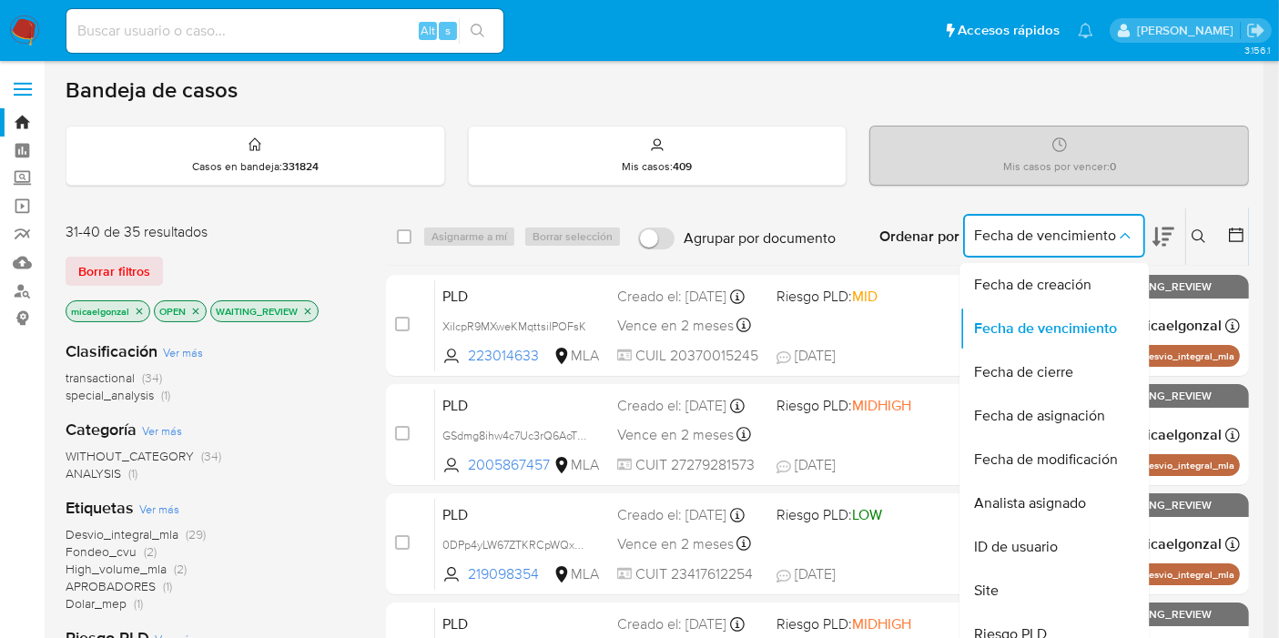
click at [1175, 233] on icon at bounding box center [1164, 237] width 22 height 22
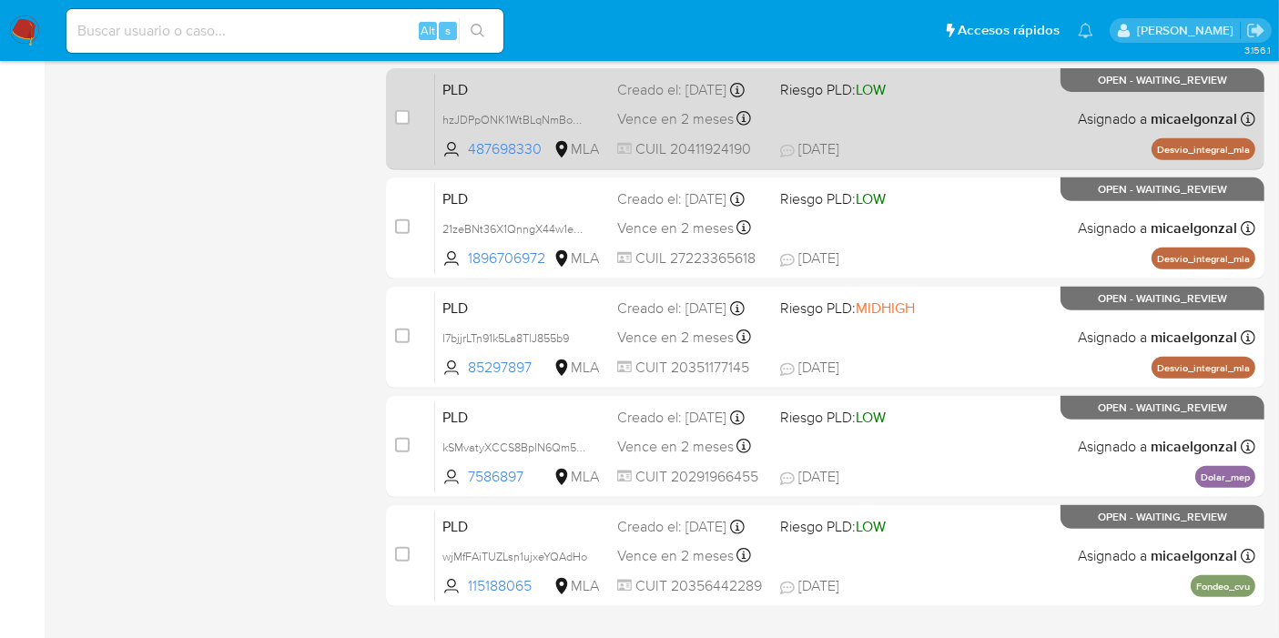
scroll to position [797, 0]
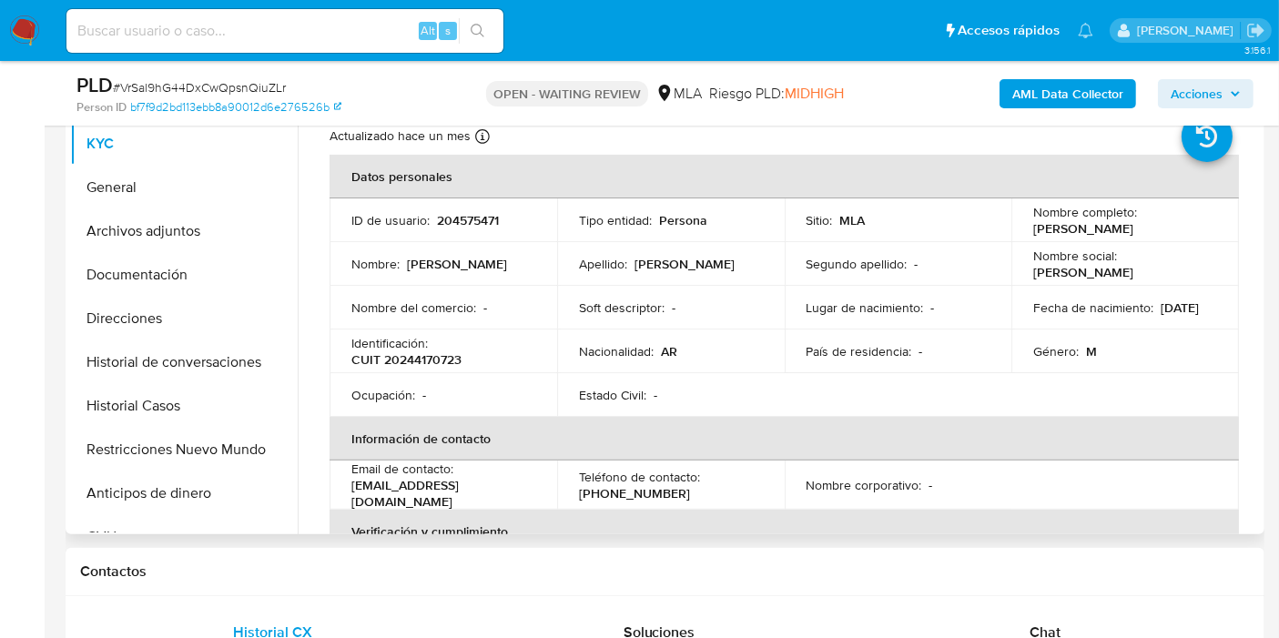
scroll to position [101, 0]
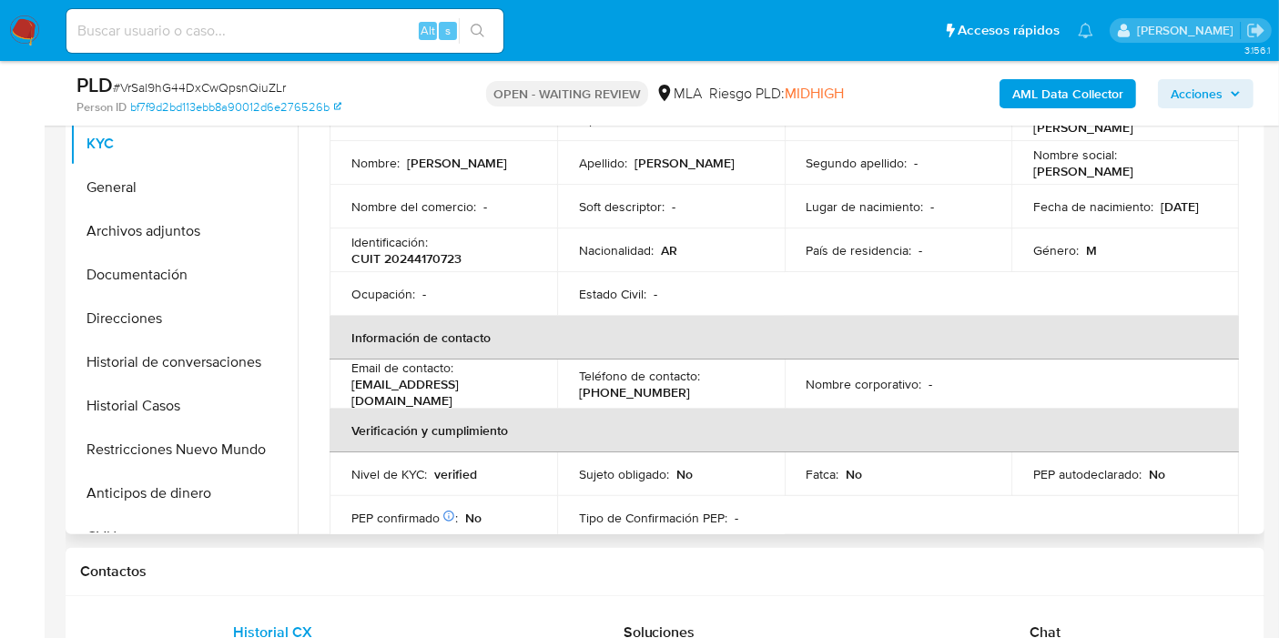
select select "10"
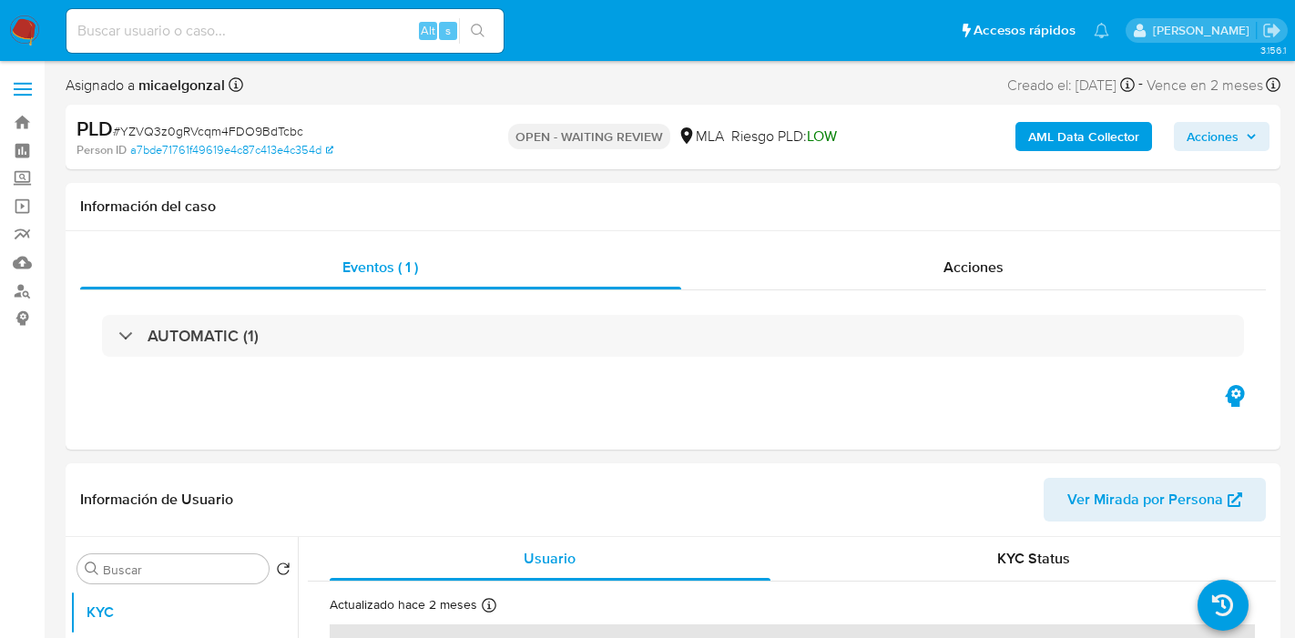
select select "10"
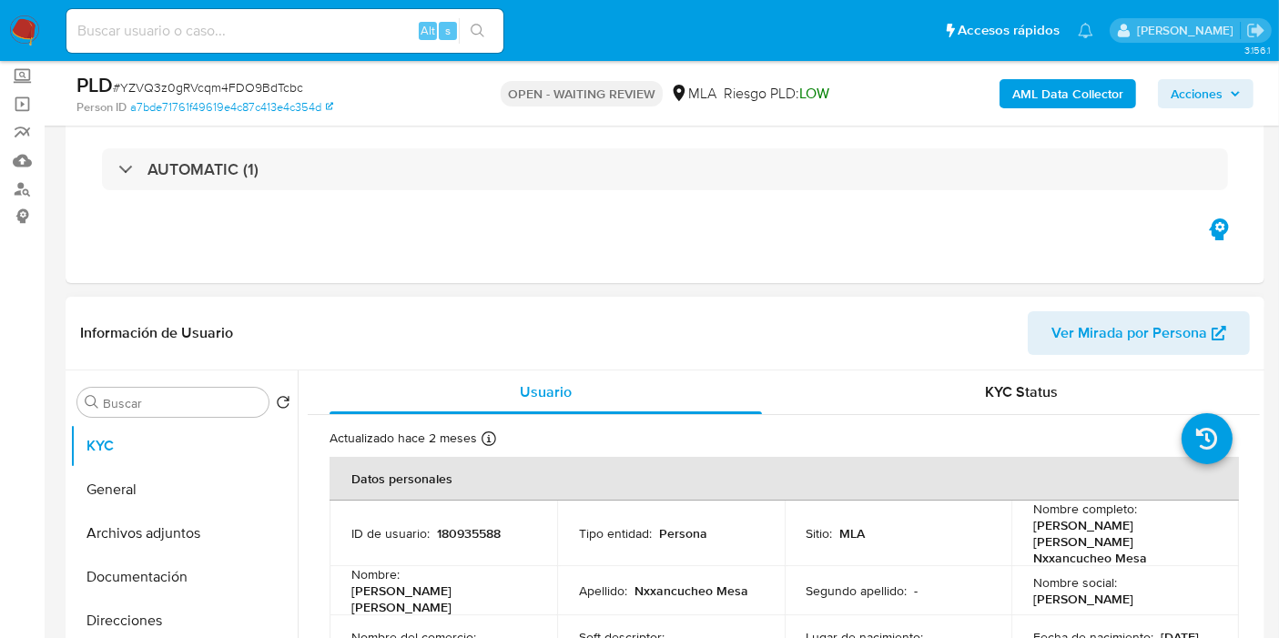
scroll to position [303, 0]
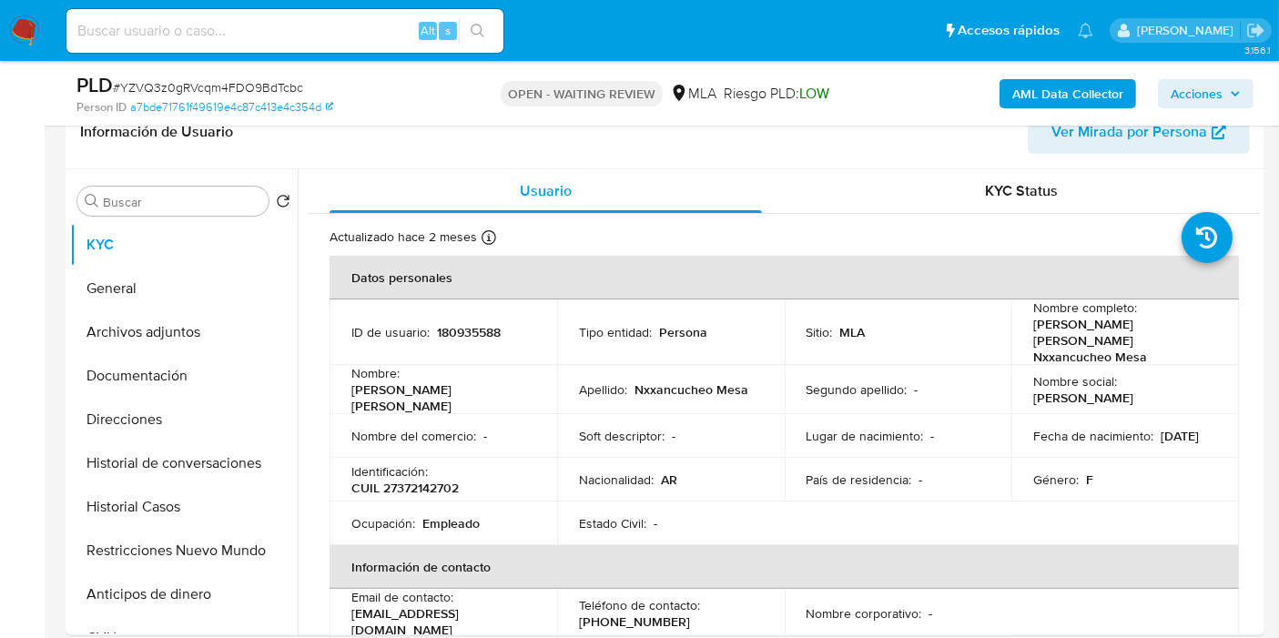
click at [13, 25] on img at bounding box center [24, 30] width 31 height 31
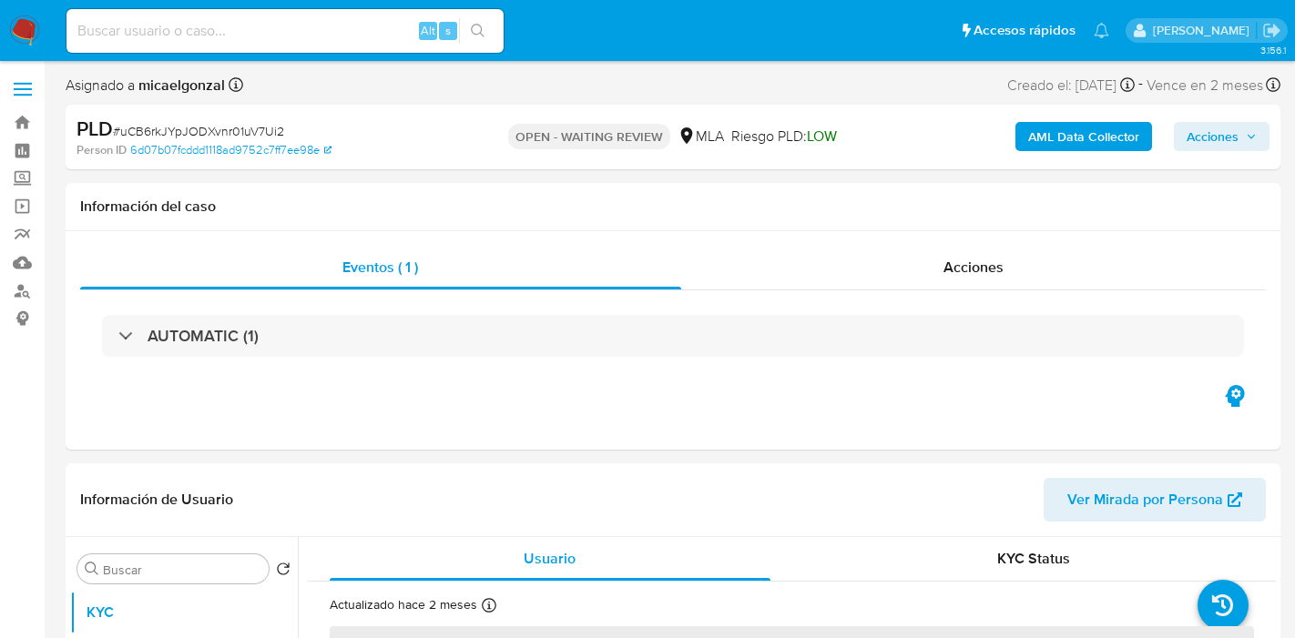
select select "10"
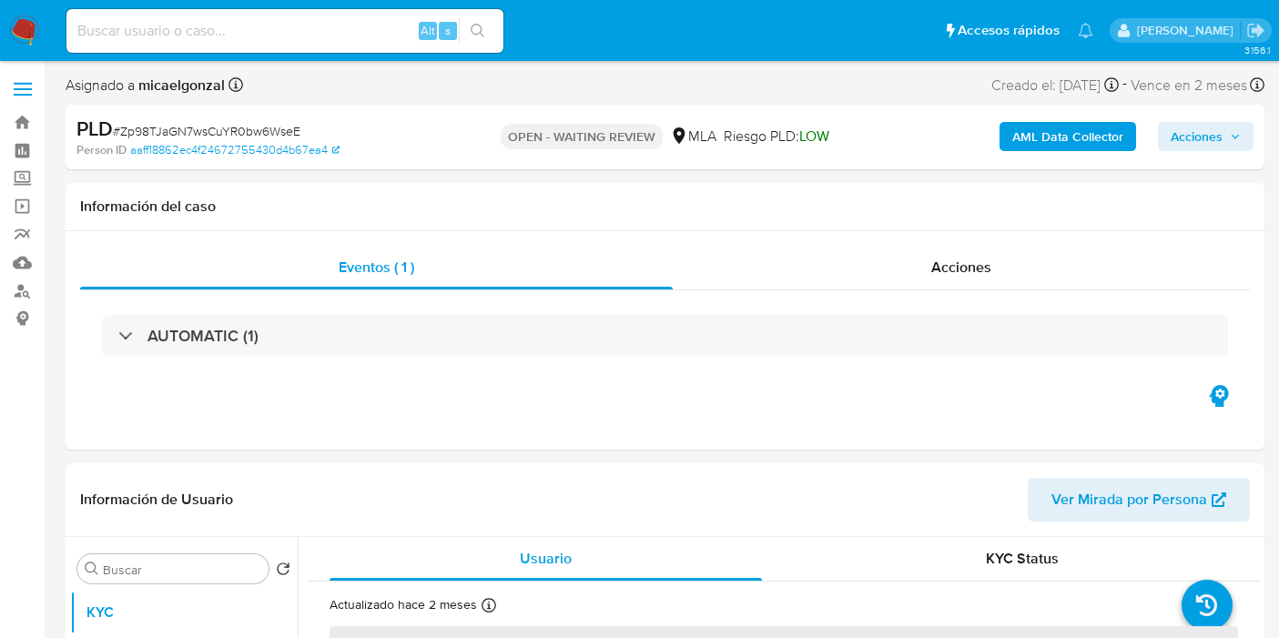
select select "10"
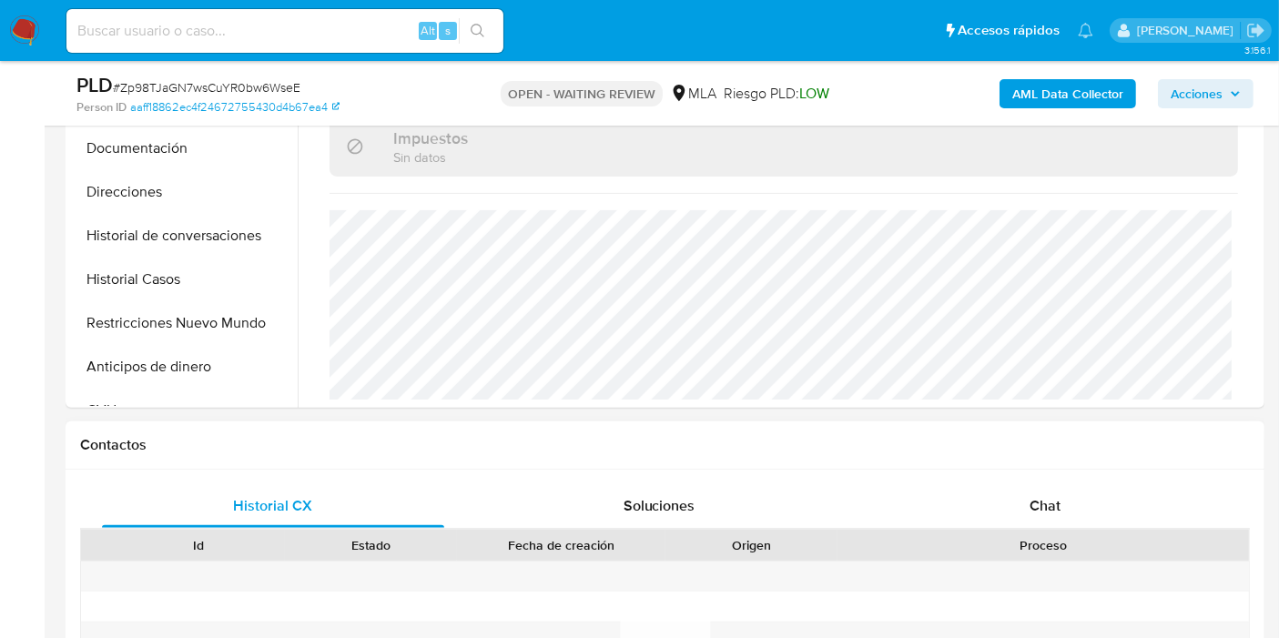
scroll to position [606, 0]
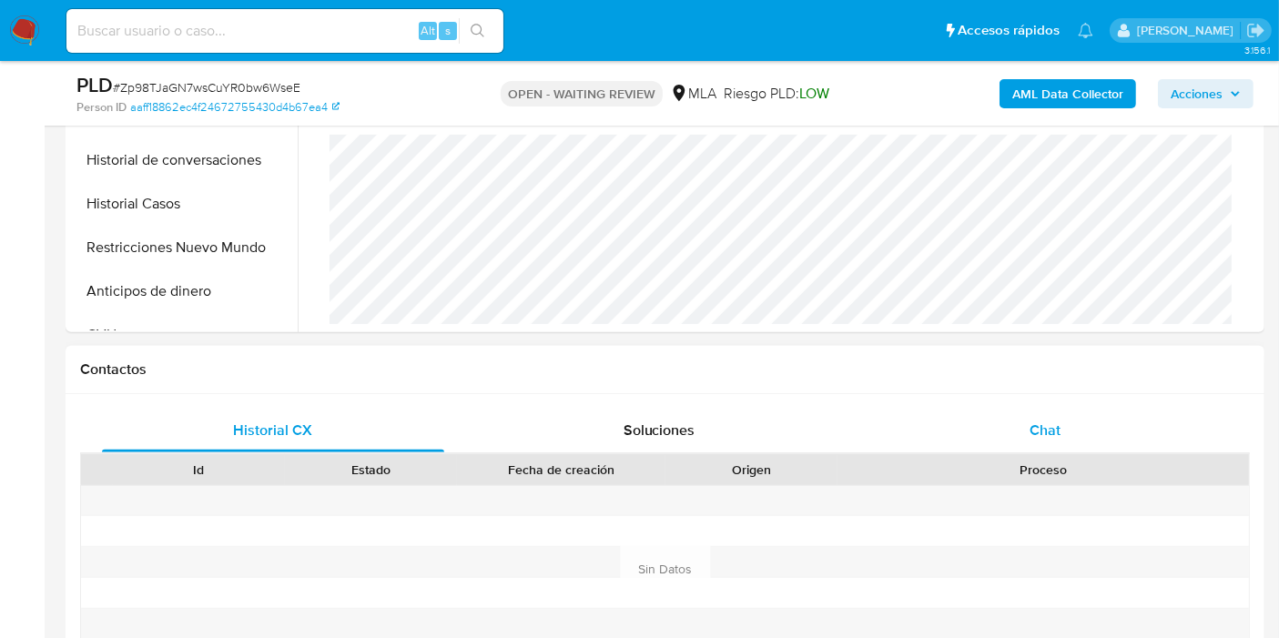
click at [1021, 435] on div "Chat" at bounding box center [1045, 431] width 342 height 44
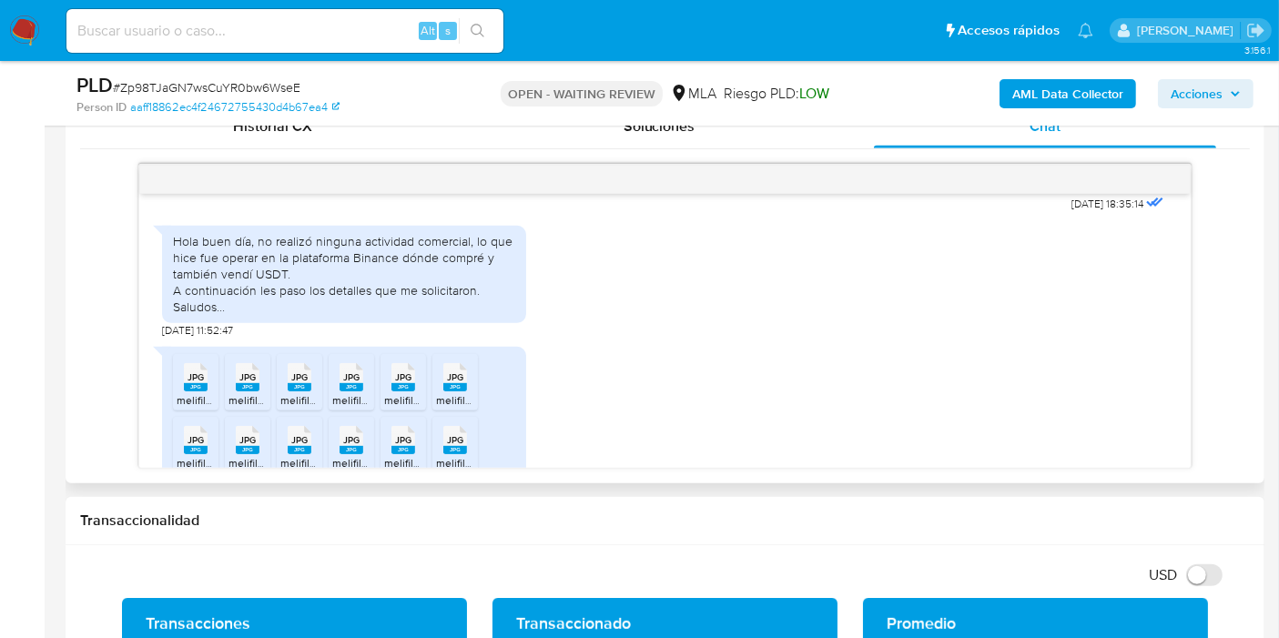
scroll to position [1287, 0]
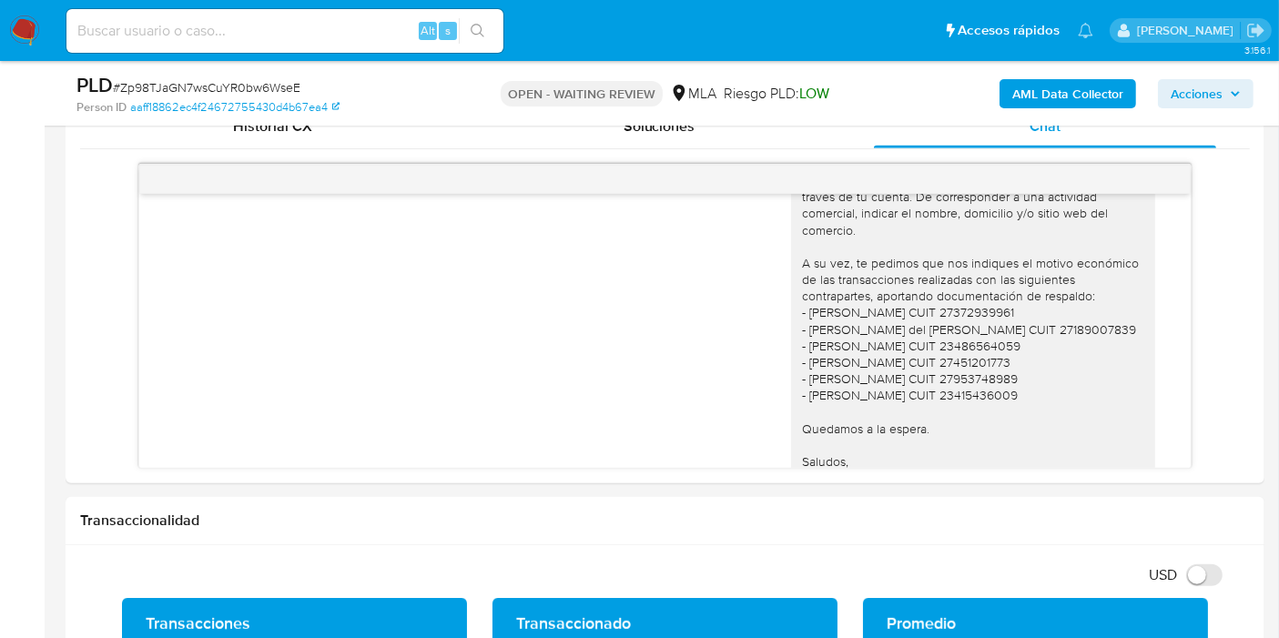
click at [31, 19] on img at bounding box center [24, 30] width 31 height 31
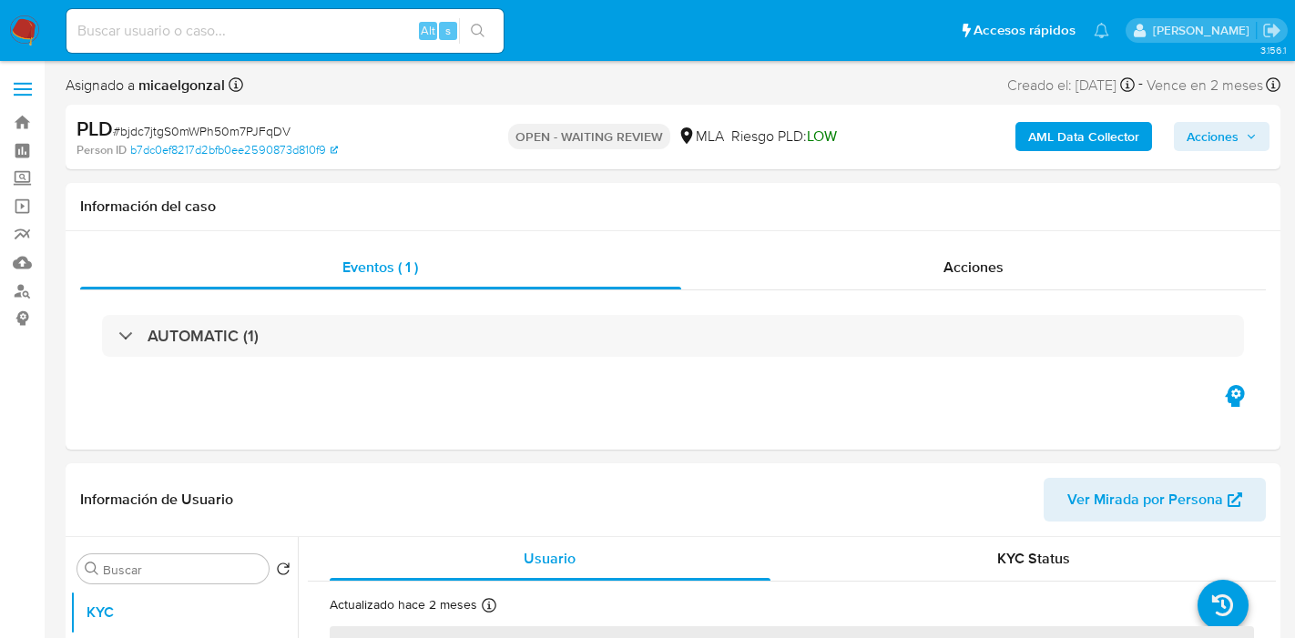
select select "10"
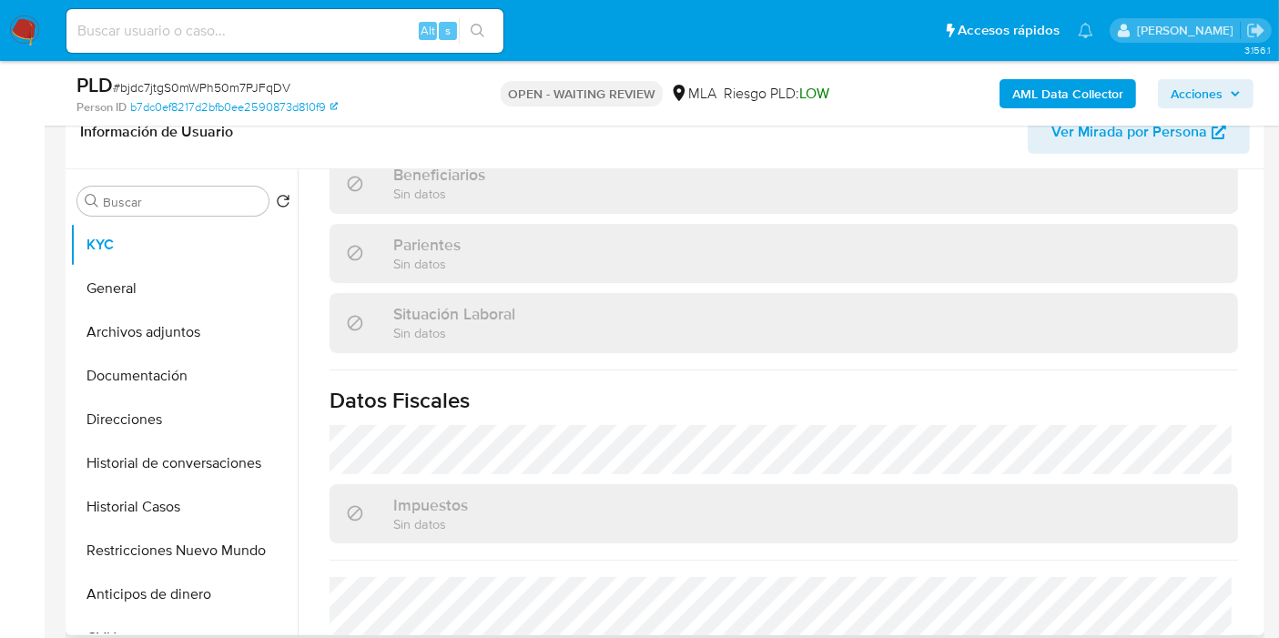
scroll to position [974, 0]
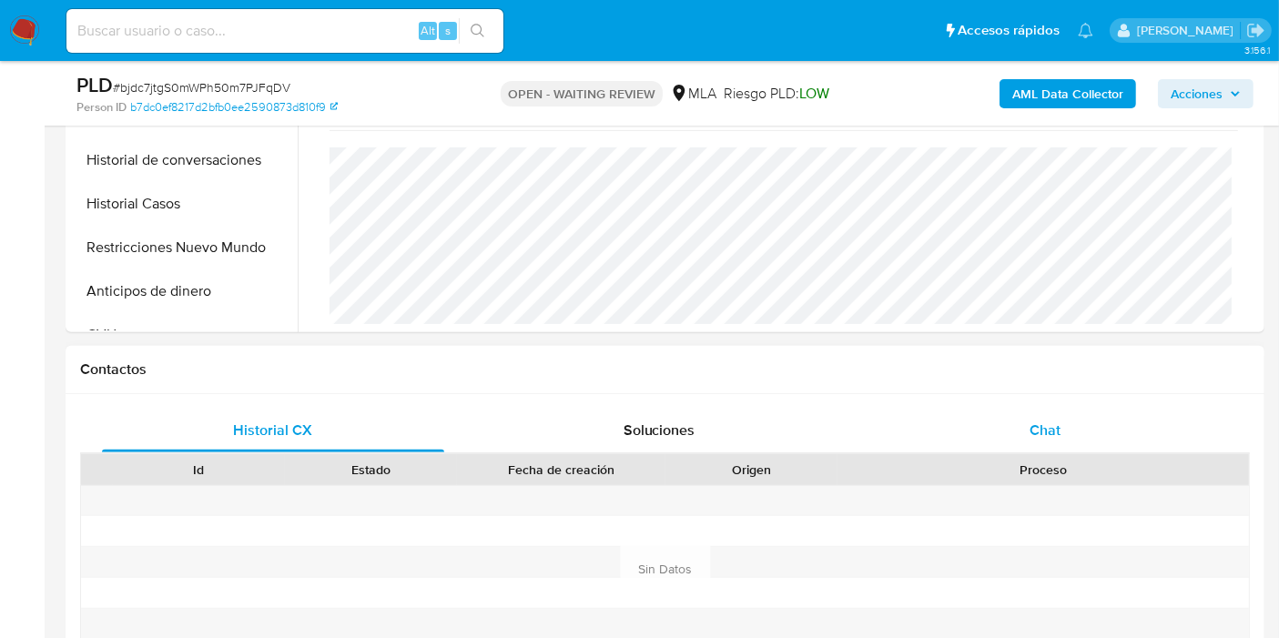
click at [1036, 444] on div "Chat" at bounding box center [1045, 431] width 342 height 44
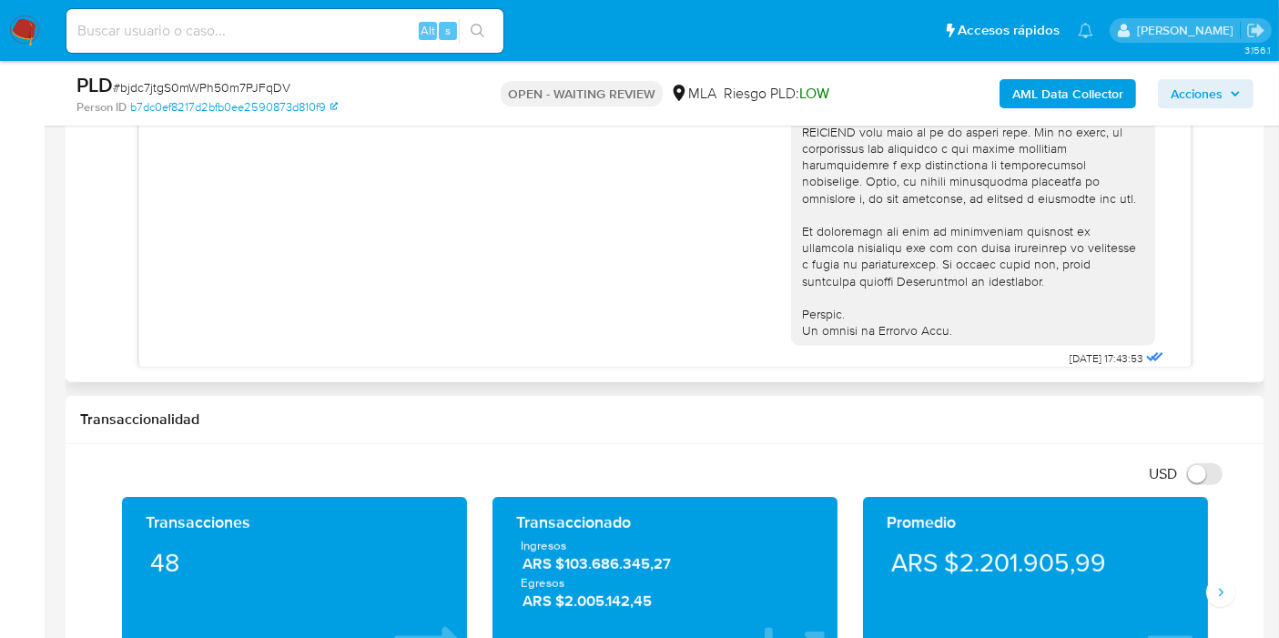
scroll to position [423, 0]
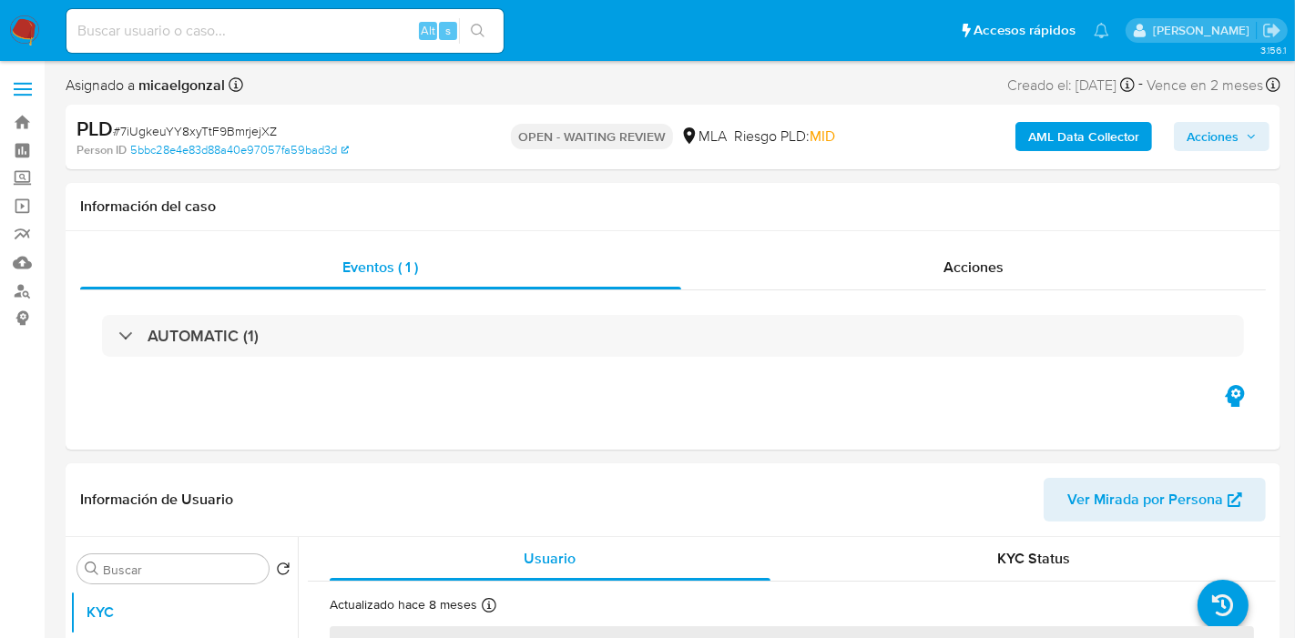
select select "10"
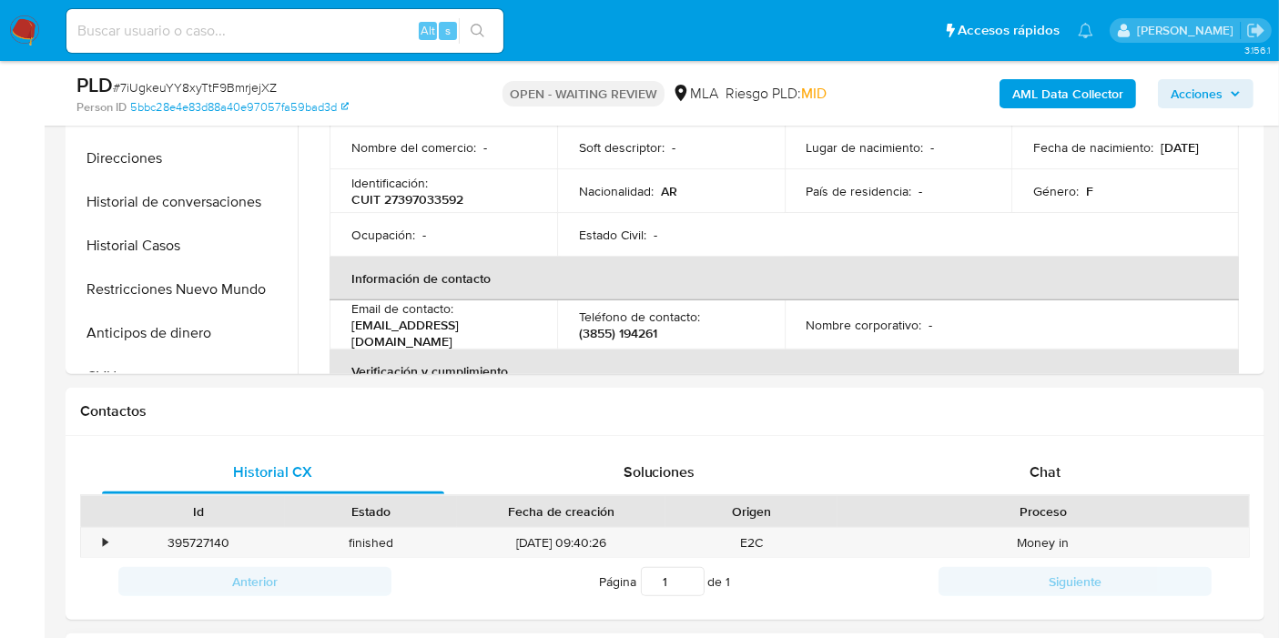
scroll to position [809, 0]
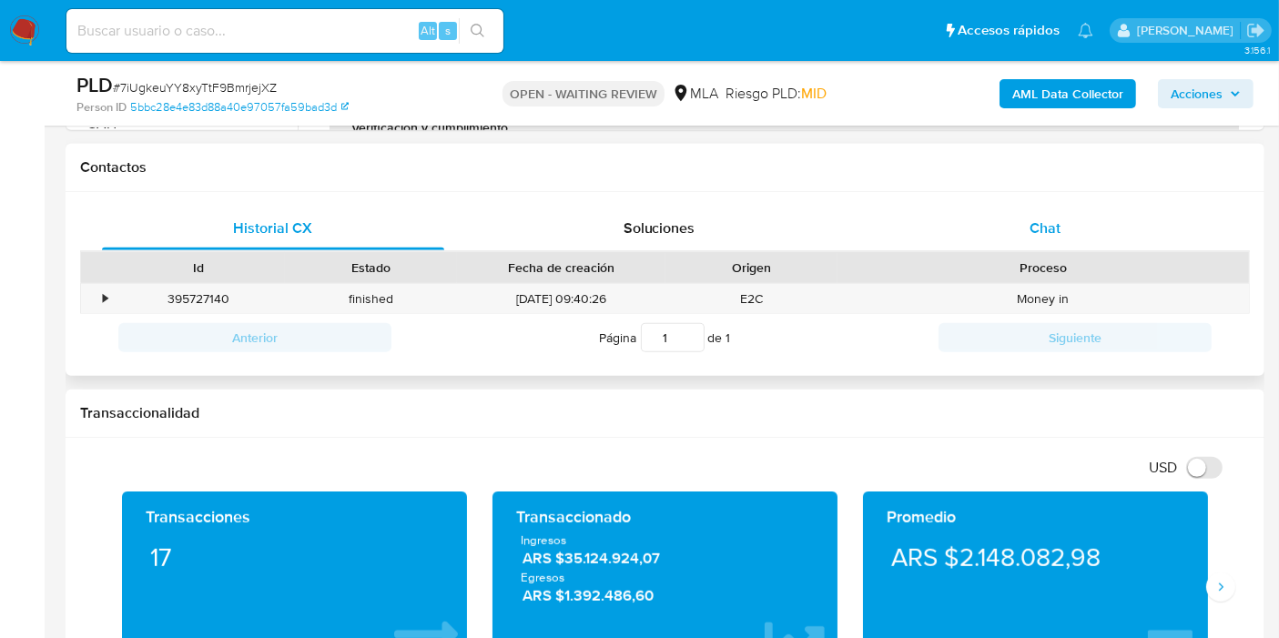
drag, startPoint x: 1135, startPoint y: 248, endPoint x: 1145, endPoint y: 226, distance: 24.0
click at [1142, 231] on div "Chat" at bounding box center [1045, 229] width 342 height 44
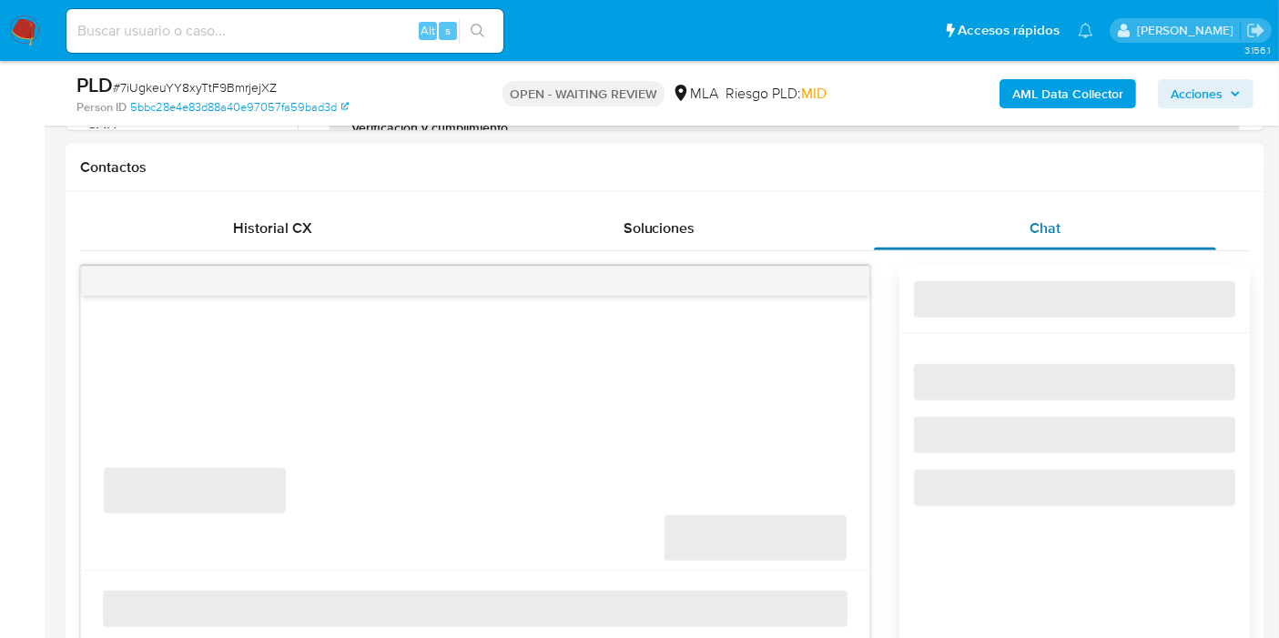
click at [1145, 225] on div "Chat" at bounding box center [1045, 229] width 342 height 44
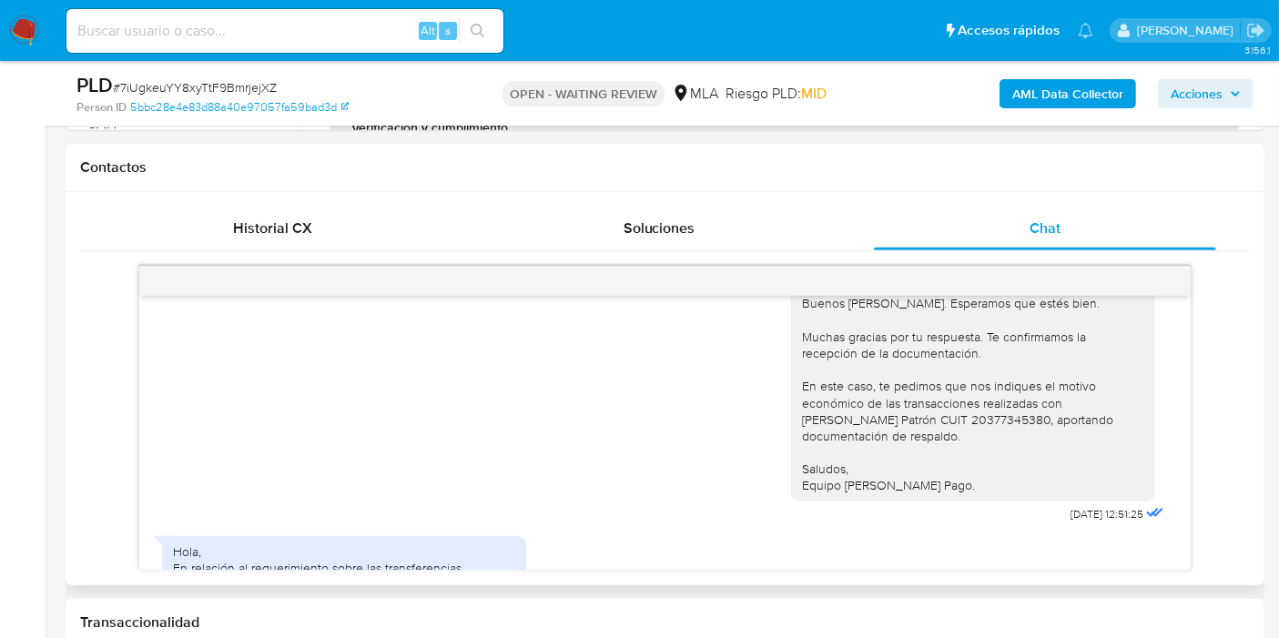
scroll to position [1683, 0]
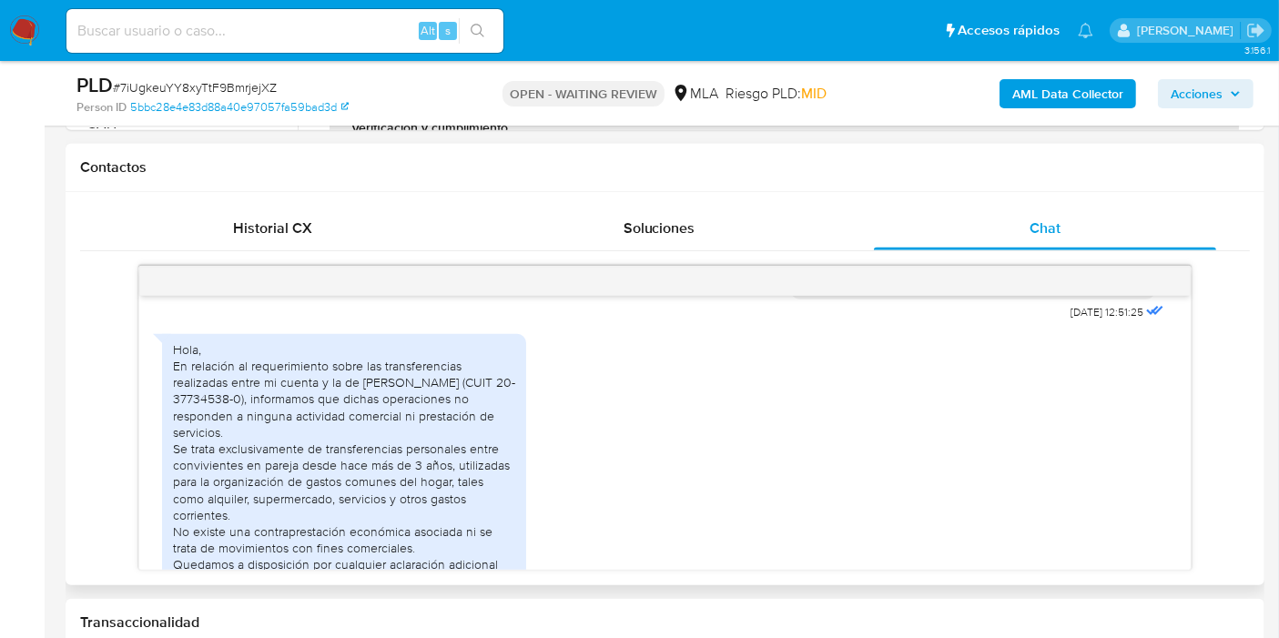
click at [307, 424] on div "Hola, En relación al requerimiento sobre las transferencias realizadas entre mi…" at bounding box center [344, 473] width 342 height 265
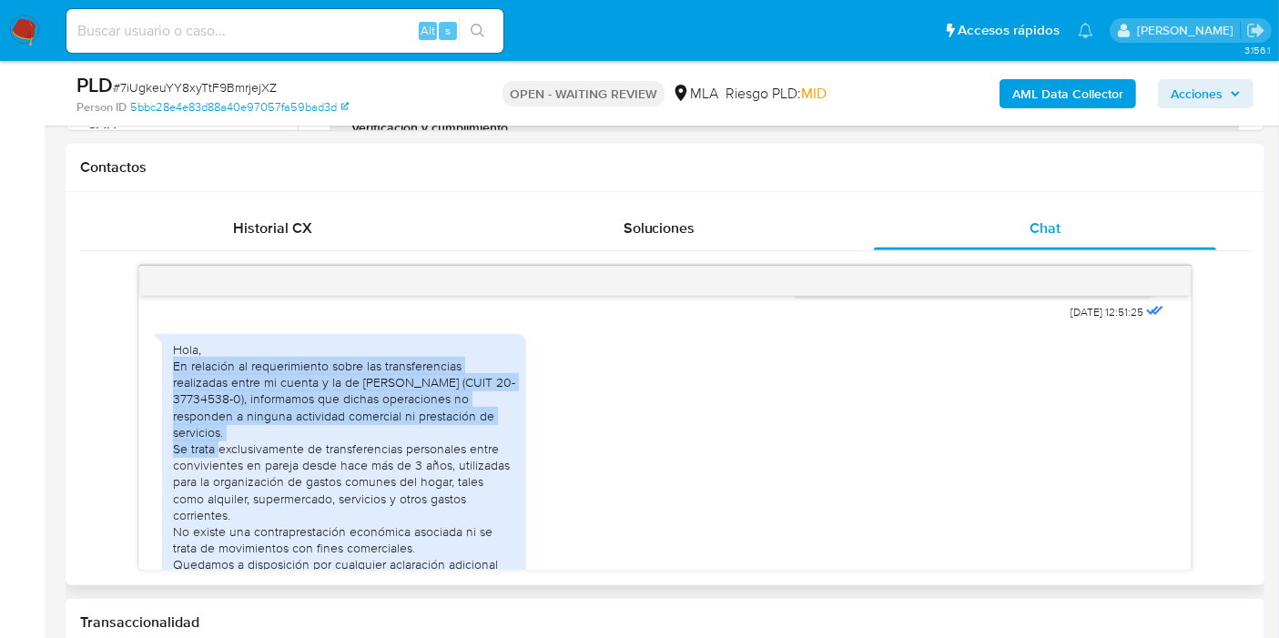
click at [307, 424] on div "Hola, En relación al requerimiento sobre las transferencias realizadas entre mi…" at bounding box center [344, 473] width 342 height 265
click at [345, 421] on div "Hola, En relación al requerimiento sobre las transferencias realizadas entre mi…" at bounding box center [344, 473] width 342 height 265
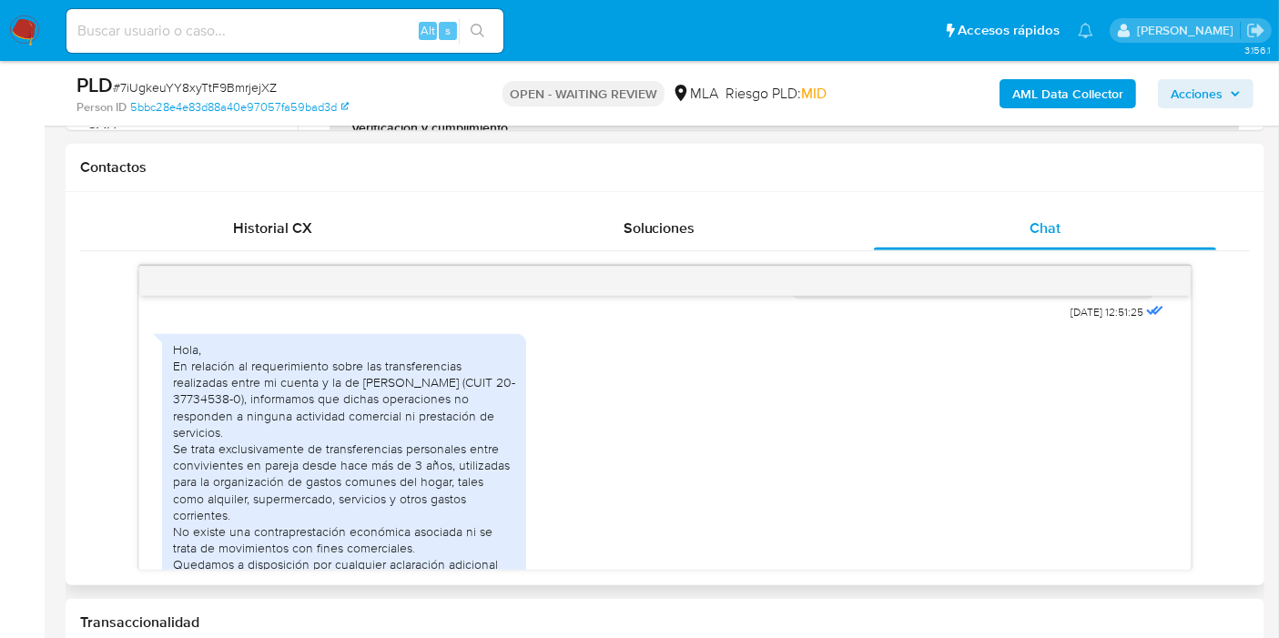
click at [325, 442] on div "Hola, En relación al requerimiento sobre las transferencias realizadas entre mi…" at bounding box center [344, 473] width 342 height 265
click at [314, 453] on div "Hola, En relación al requerimiento sobre las transferencias realizadas entre mi…" at bounding box center [344, 473] width 342 height 265
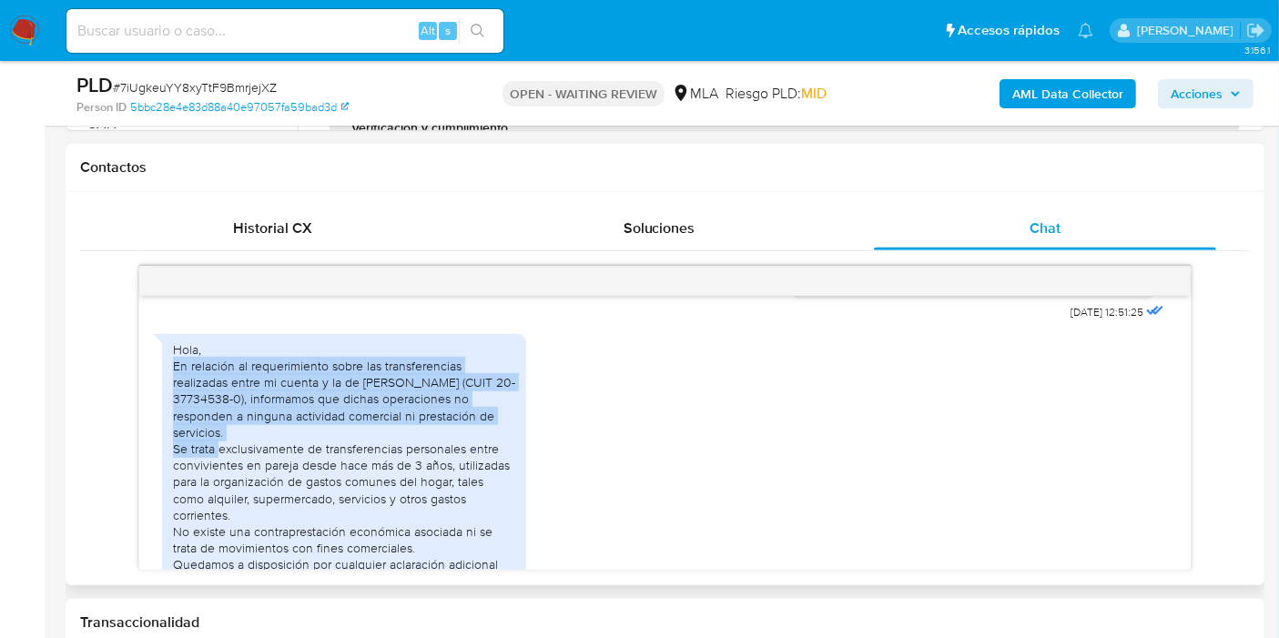
click at [314, 453] on div "Hola, En relación al requerimiento sobre las transferencias realizadas entre mi…" at bounding box center [344, 473] width 342 height 265
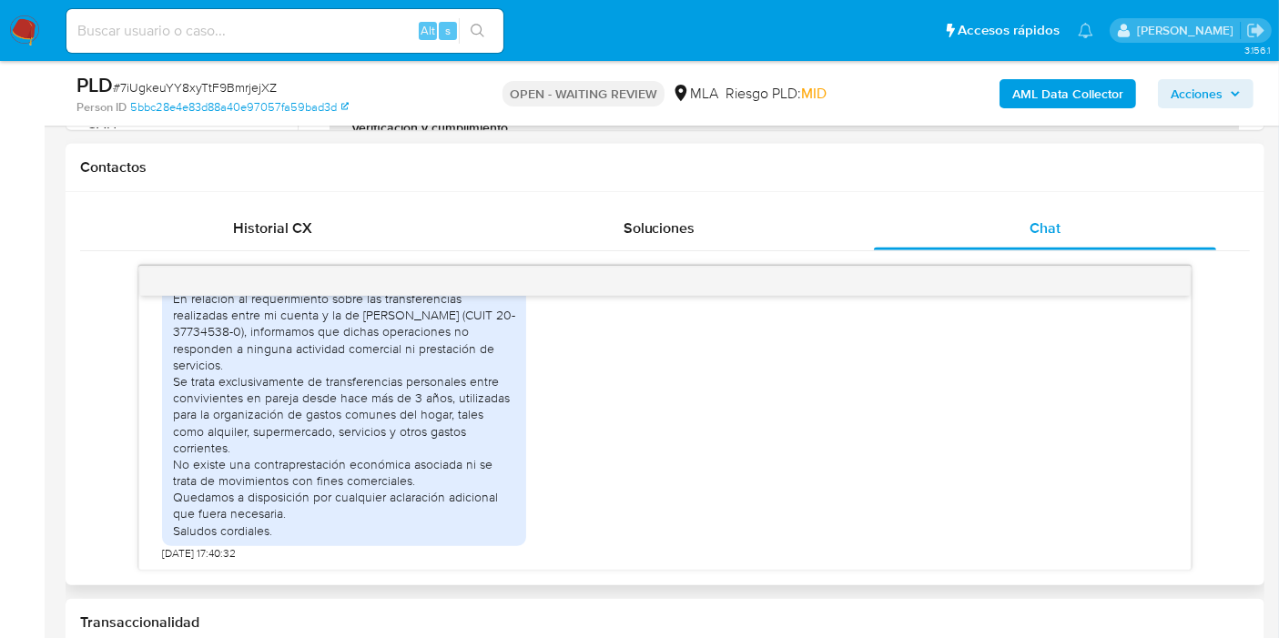
click at [370, 416] on div "Hola, En relación al requerimiento sobre las transferencias realizadas entre mi…" at bounding box center [344, 406] width 342 height 265
click at [251, 416] on div "Hola, En relación al requerimiento sobre las transferencias realizadas entre mi…" at bounding box center [344, 406] width 342 height 265
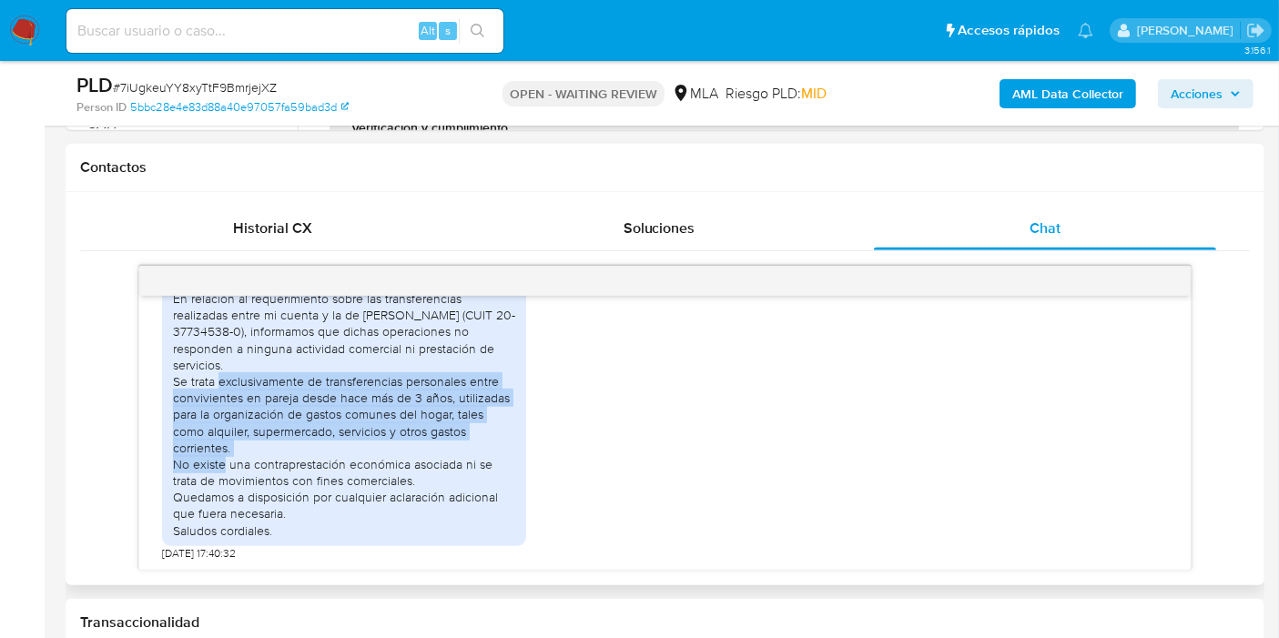
click at [251, 416] on div "Hola, En relación al requerimiento sobre las transferencias realizadas entre mi…" at bounding box center [344, 406] width 342 height 265
click at [301, 420] on div "Hola, En relación al requerimiento sobre las transferencias realizadas entre mi…" at bounding box center [344, 406] width 342 height 265
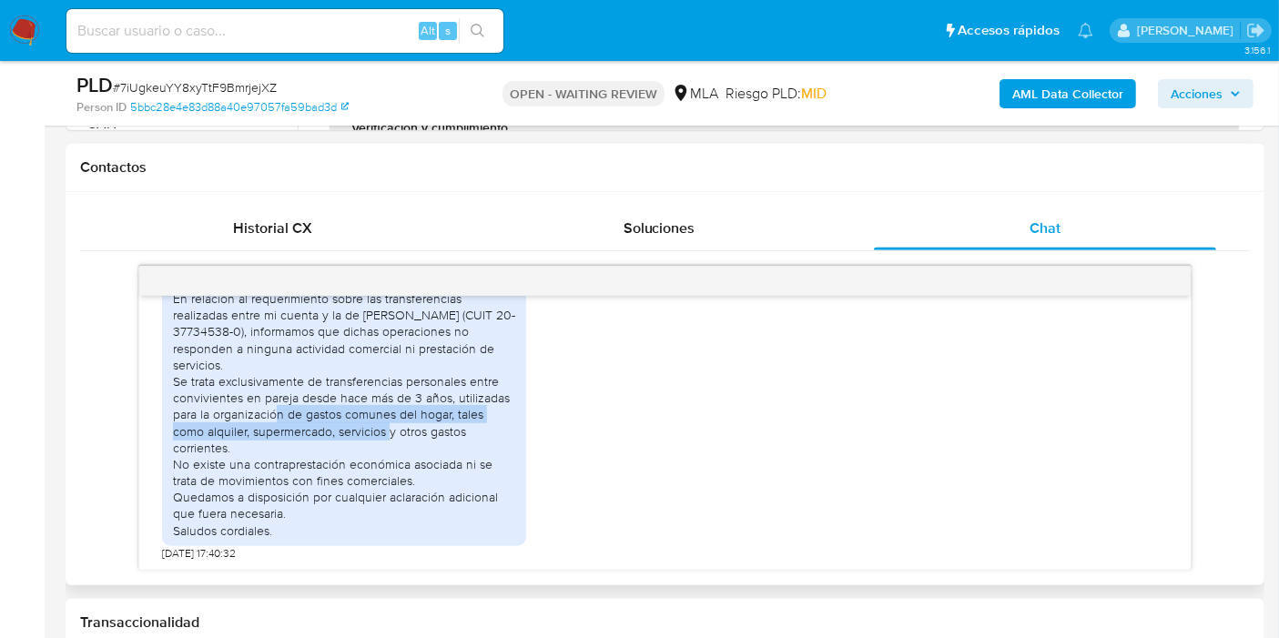
drag, startPoint x: 225, startPoint y: 417, endPoint x: 342, endPoint y: 427, distance: 117.9
click at [342, 427] on div "Hola, En relación al requerimiento sobre las transferencias realizadas entre mi…" at bounding box center [344, 406] width 342 height 265
click at [218, 466] on div "Hola, En relación al requerimiento sobre las transferencias realizadas entre mi…" at bounding box center [344, 406] width 342 height 265
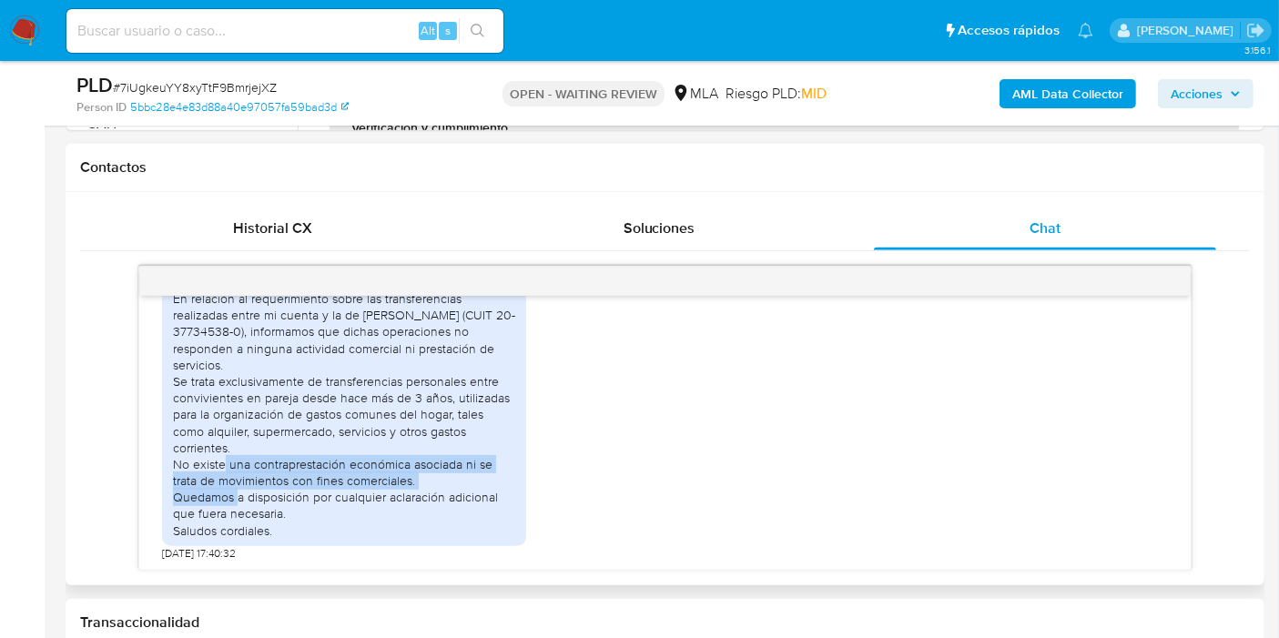
click at [218, 468] on div "Hola, En relación al requerimiento sobre las transferencias realizadas entre mi…" at bounding box center [344, 406] width 342 height 265
click at [246, 482] on div "Hola, En relación al requerimiento sobre las transferencias realizadas entre mi…" at bounding box center [344, 406] width 342 height 265
click at [239, 502] on div "Hola, En relación al requerimiento sobre las transferencias realizadas entre mi…" at bounding box center [344, 406] width 342 height 265
click at [239, 503] on div "Hola, En relación al requerimiento sobre las transferencias realizadas entre mi…" at bounding box center [344, 406] width 342 height 265
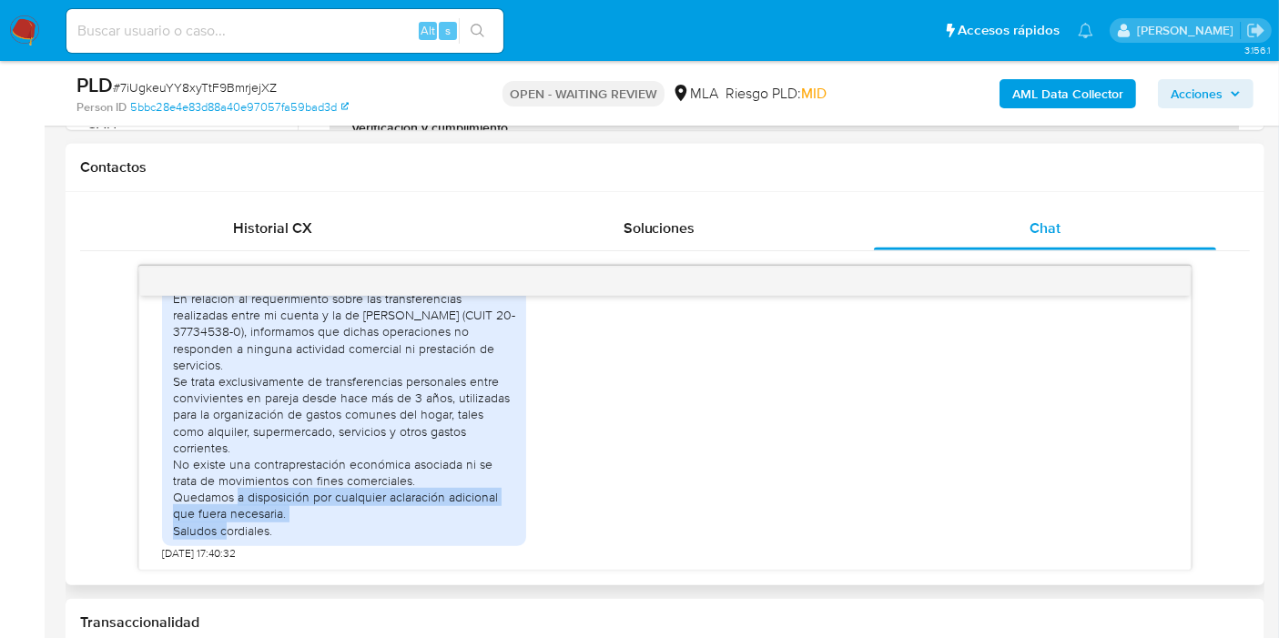
click at [239, 503] on div "Hola, En relación al requerimiento sobre las transferencias realizadas entre mi…" at bounding box center [344, 406] width 342 height 265
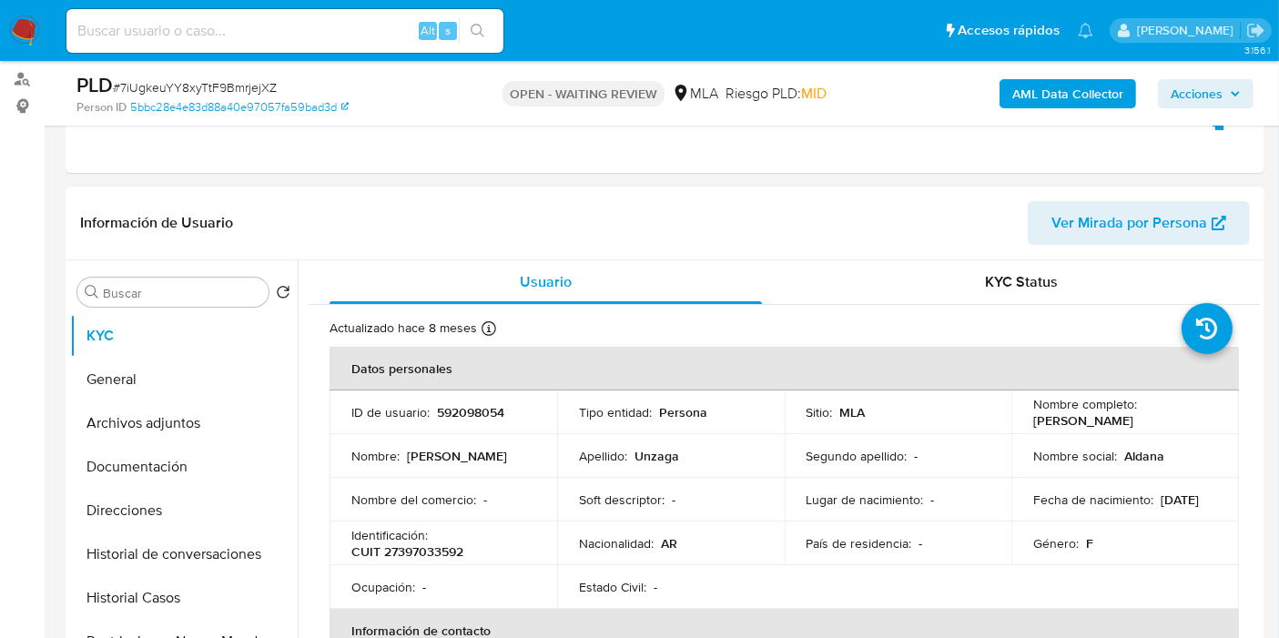
scroll to position [202, 0]
